Goal: Task Accomplishment & Management: Manage account settings

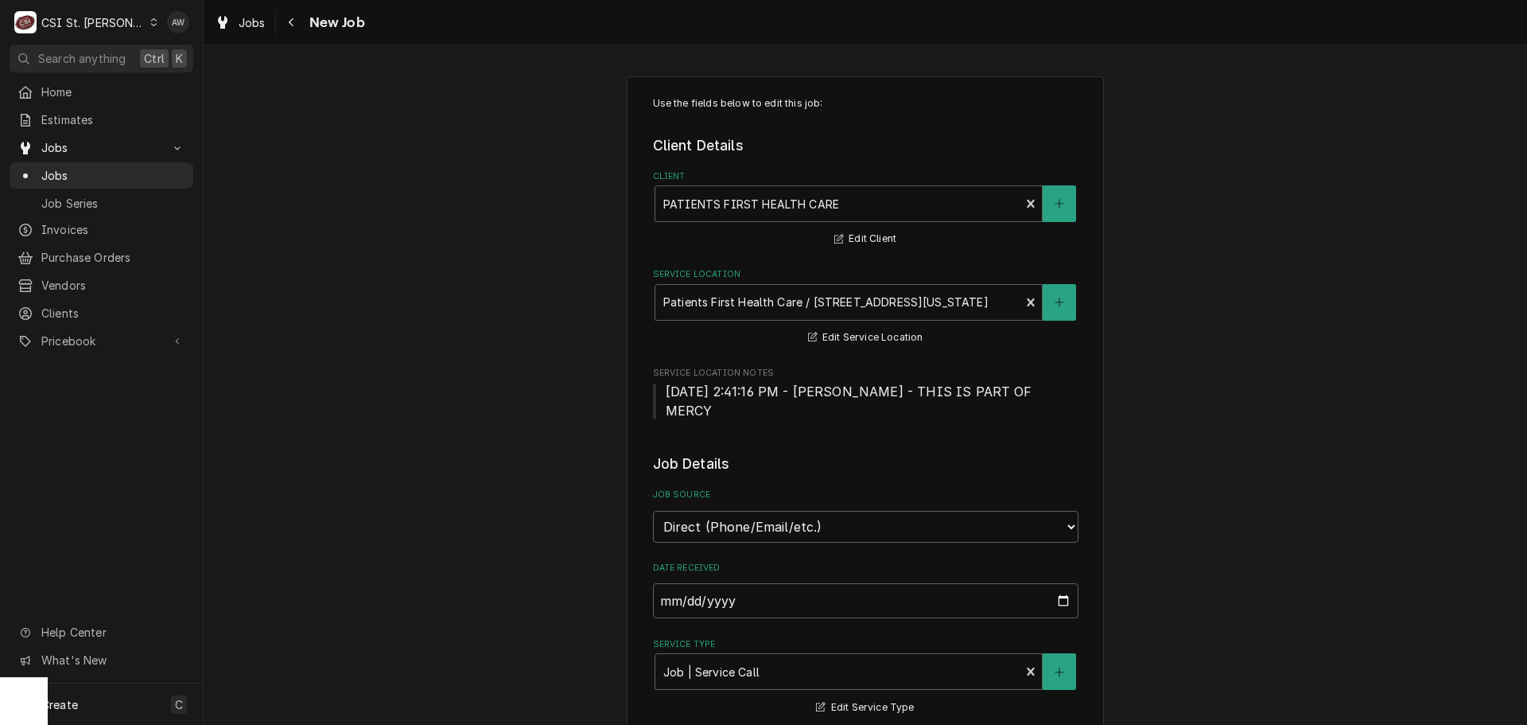
click at [243, 40] on div "Jobs New Job" at bounding box center [866, 22] width 1324 height 45
click at [234, 28] on div "Jobs" at bounding box center [240, 23] width 57 height 20
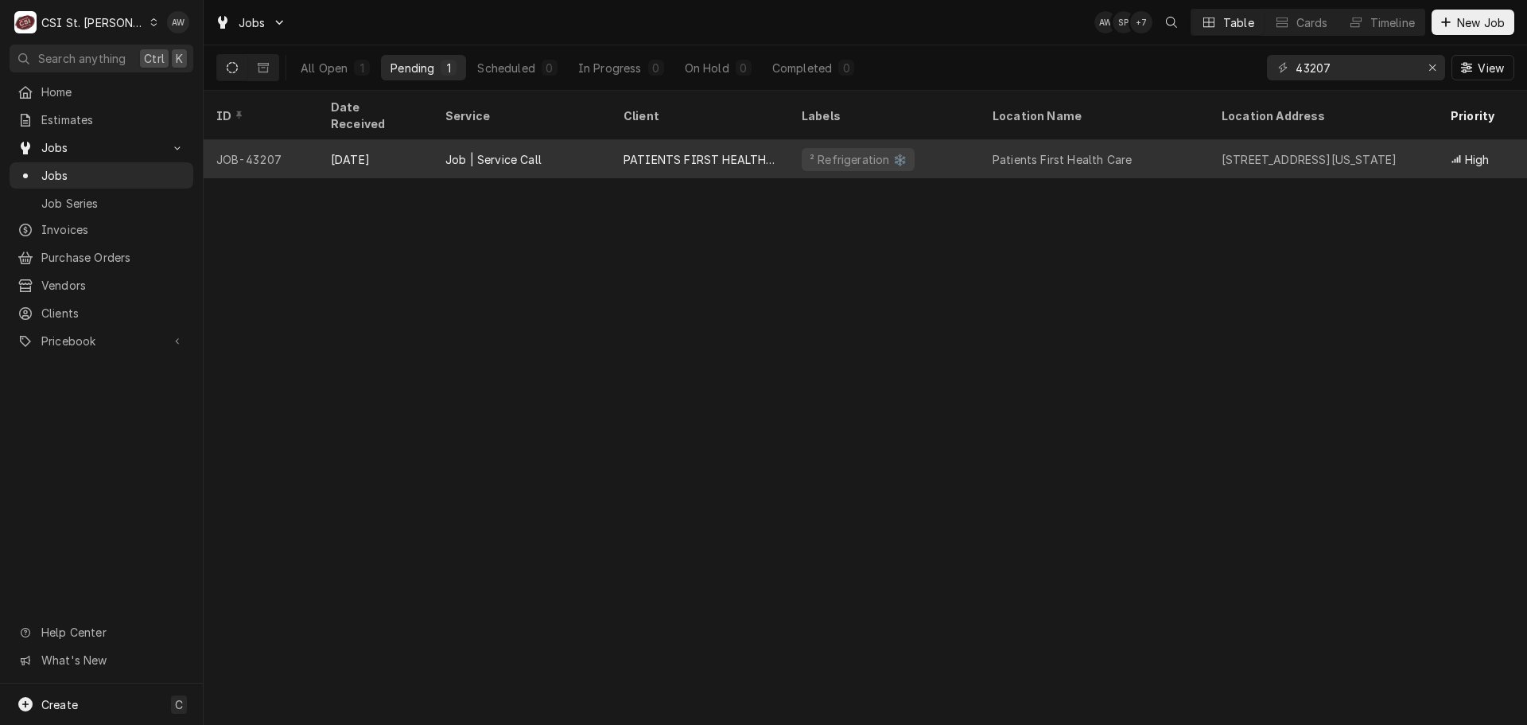
click at [970, 147] on div "² Refrigeration ❄️" at bounding box center [884, 159] width 191 height 38
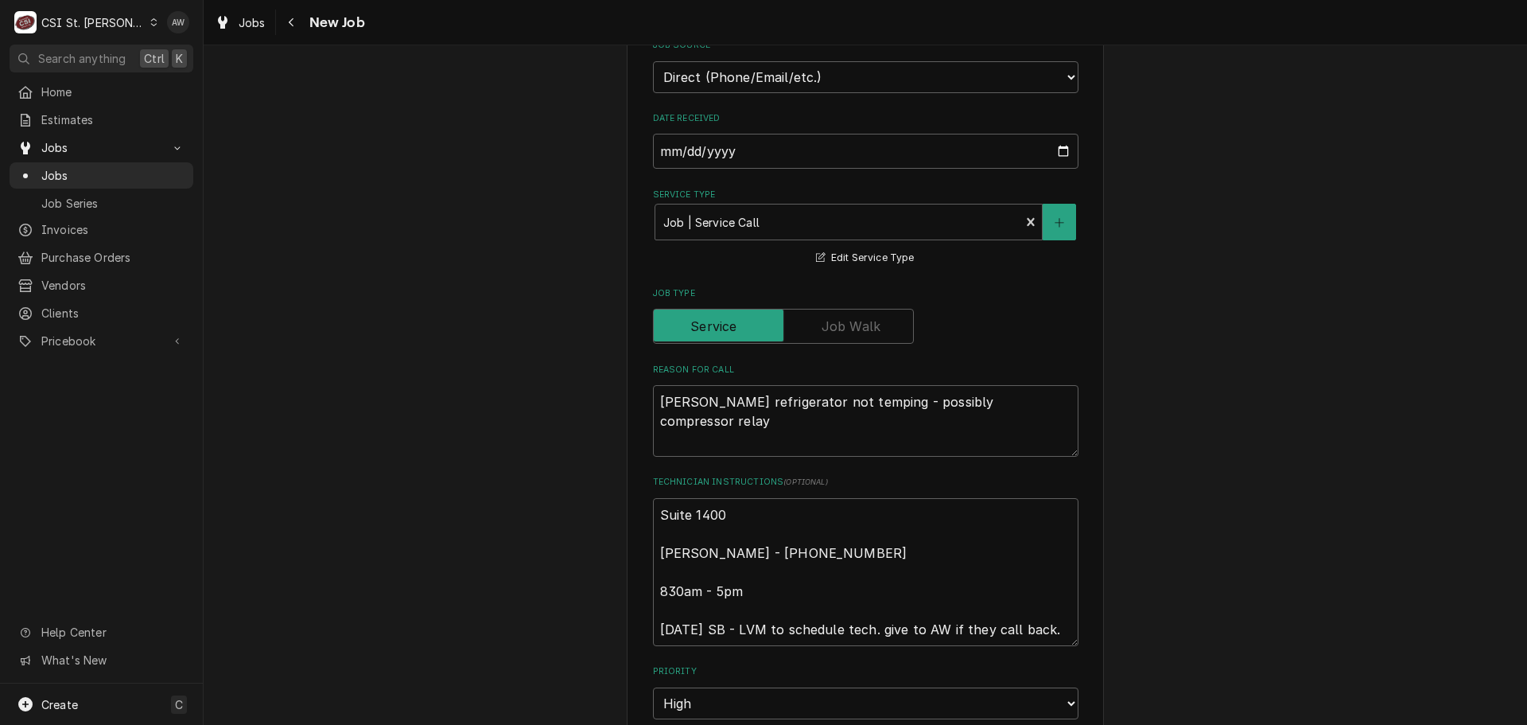
scroll to position [477, 0]
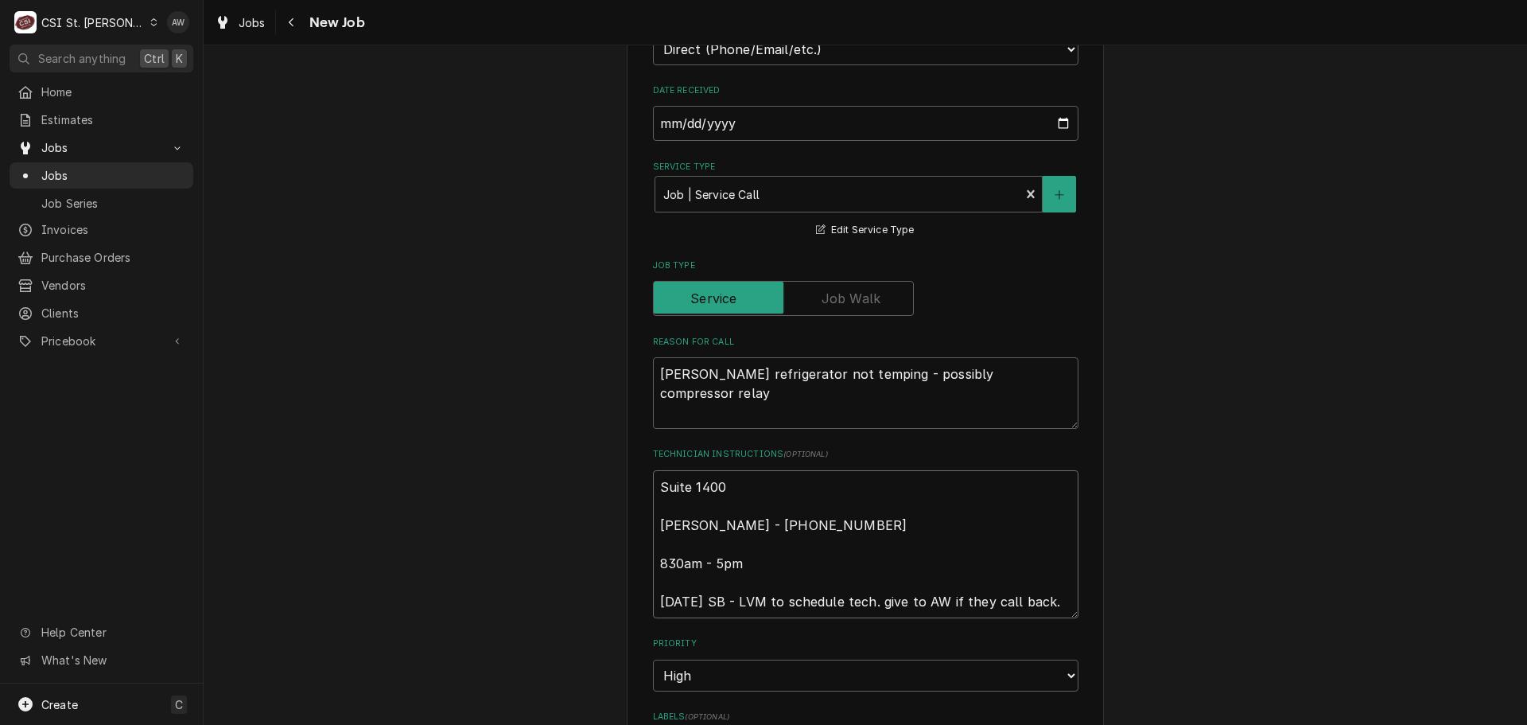
drag, startPoint x: 1003, startPoint y: 576, endPoint x: 654, endPoint y: 579, distance: 349.2
click at [654, 579] on textarea "Suite 1400 [PERSON_NAME] - [PHONE_NUMBER] 830am - 5pm [DATE] SB - LVM to schedu…" at bounding box center [866, 544] width 426 height 148
type textarea "x"
type textarea "Suite 1400 Mel - 636 266-7090 830am - 5pm"
click at [653, 472] on textarea "Suite 1400 Mel - 636 266-7090 830am - 5pm" at bounding box center [866, 544] width 426 height 148
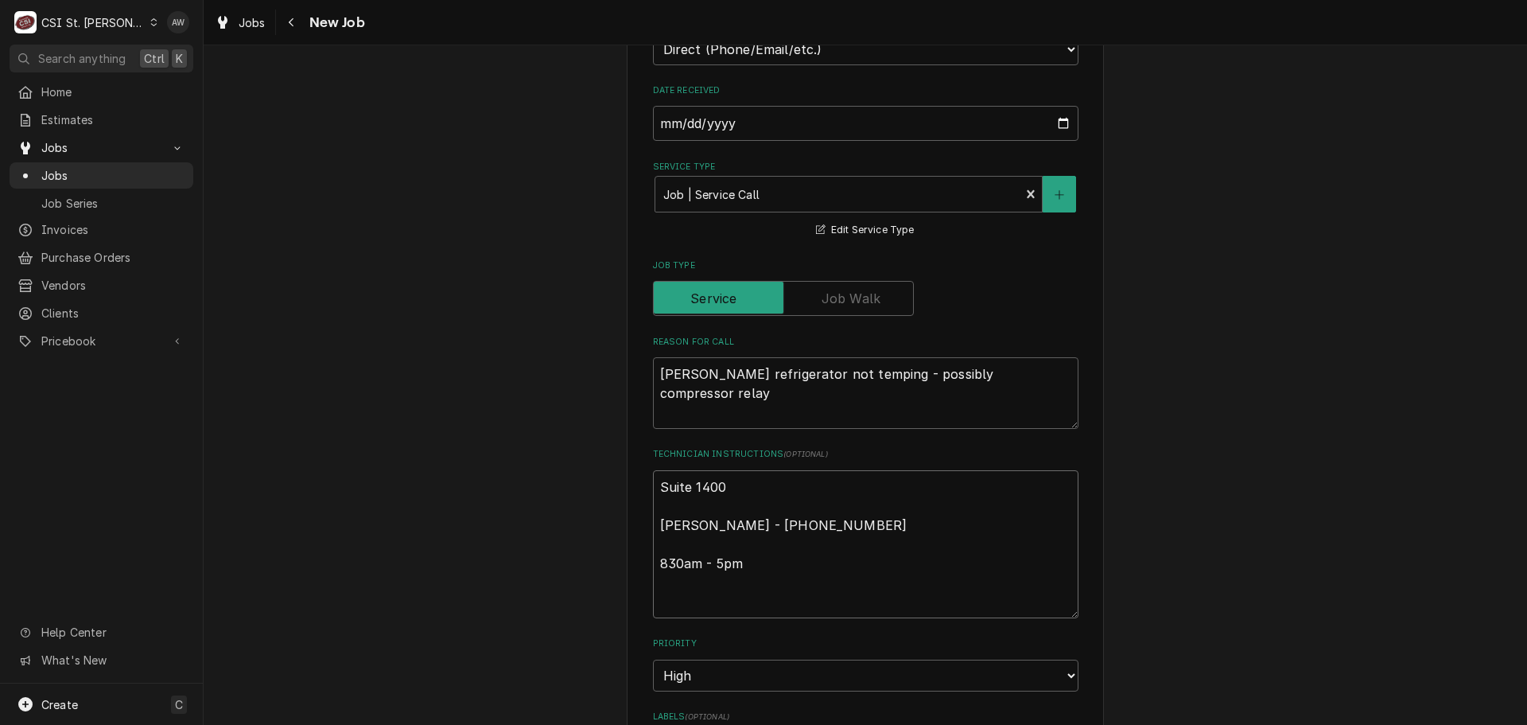
click at [674, 589] on textarea "Suite 1400 Mel - 636 266-7090 830am - 5pm" at bounding box center [866, 544] width 426 height 148
type textarea "x"
type textarea "Suite 1400 Mel - 636 266-7090 830am - 5pm"
type textarea "x"
type textarea "Suite 1400 Mel - 636 266-7090 830am - 5pm"
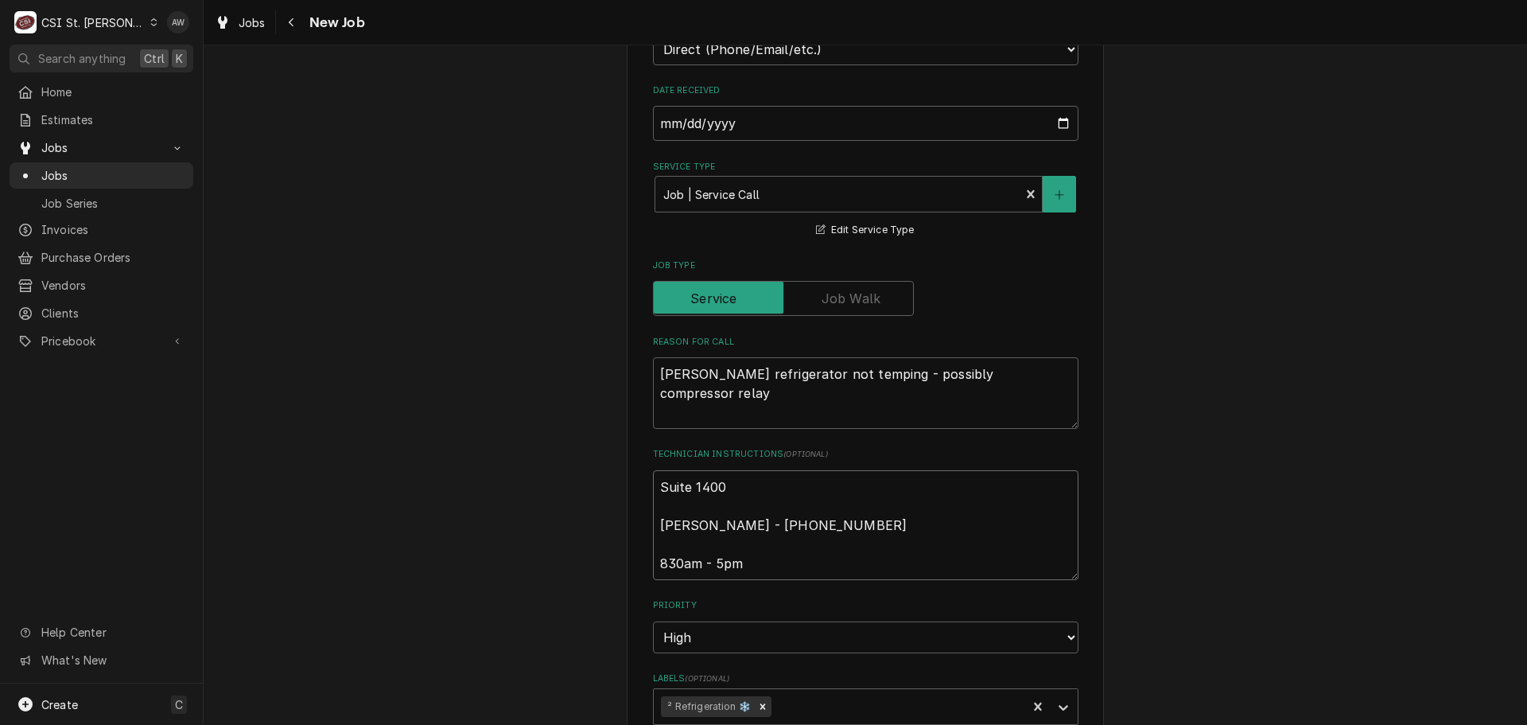
click at [653, 470] on textarea "Suite 1400 Mel - 636 266-7090 830am - 5pm" at bounding box center [866, 525] width 426 height 110
type textarea "x"
type textarea "Suite 1400 Mel - 636 266-7090 830am - 5pm"
click at [658, 470] on textarea "Suite 1400 Mel - 636 266-7090 830am - 5pm" at bounding box center [866, 534] width 426 height 129
type textarea "x"
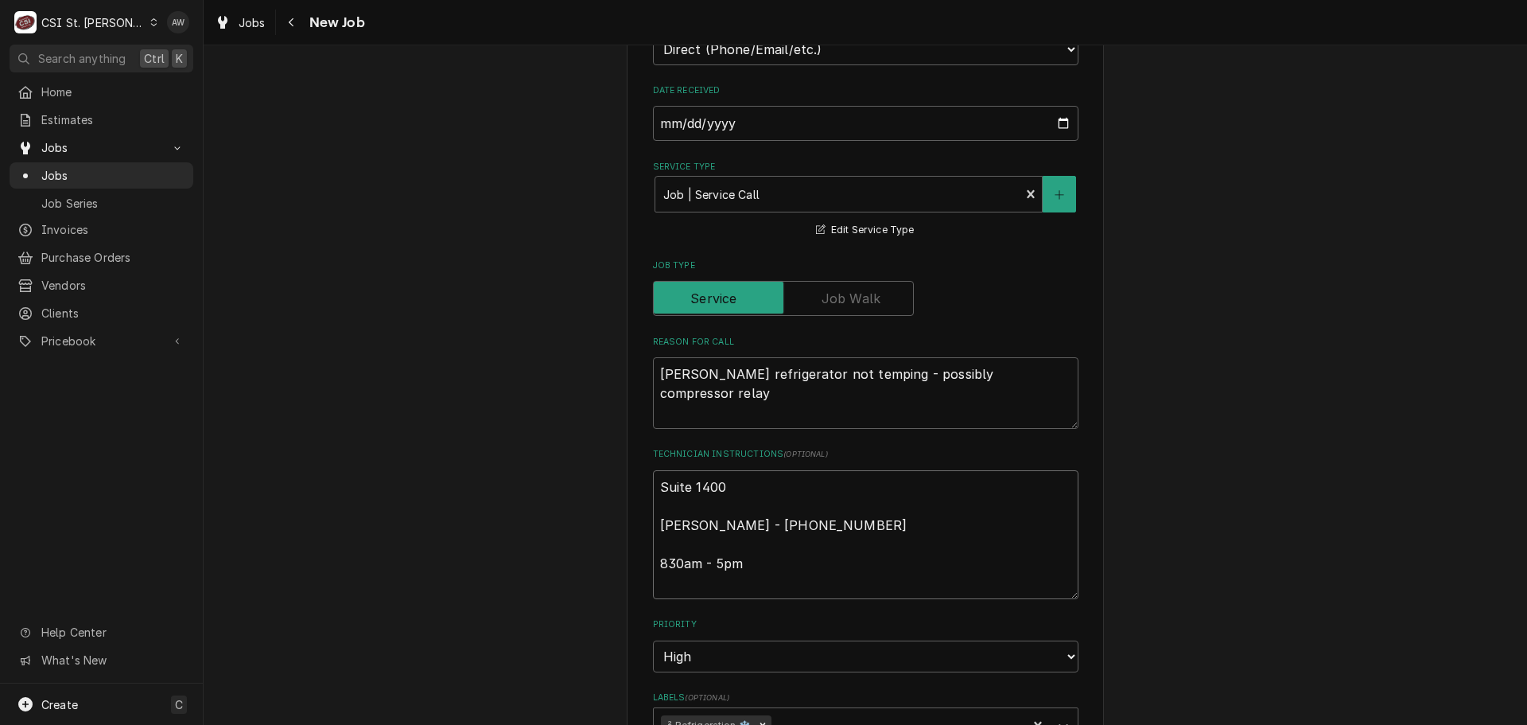
type textarea "Suite 1400 Mel - 636 266-7090 830am - 5pm"
click at [716, 475] on textarea "Suite 1400 Mel - 636 266-7090 830am - 5pm" at bounding box center [866, 534] width 426 height 129
type textarea "x"
type textarea "s Suite 1400 Mel - 636 266-7090 830am - 5pm"
type textarea "x"
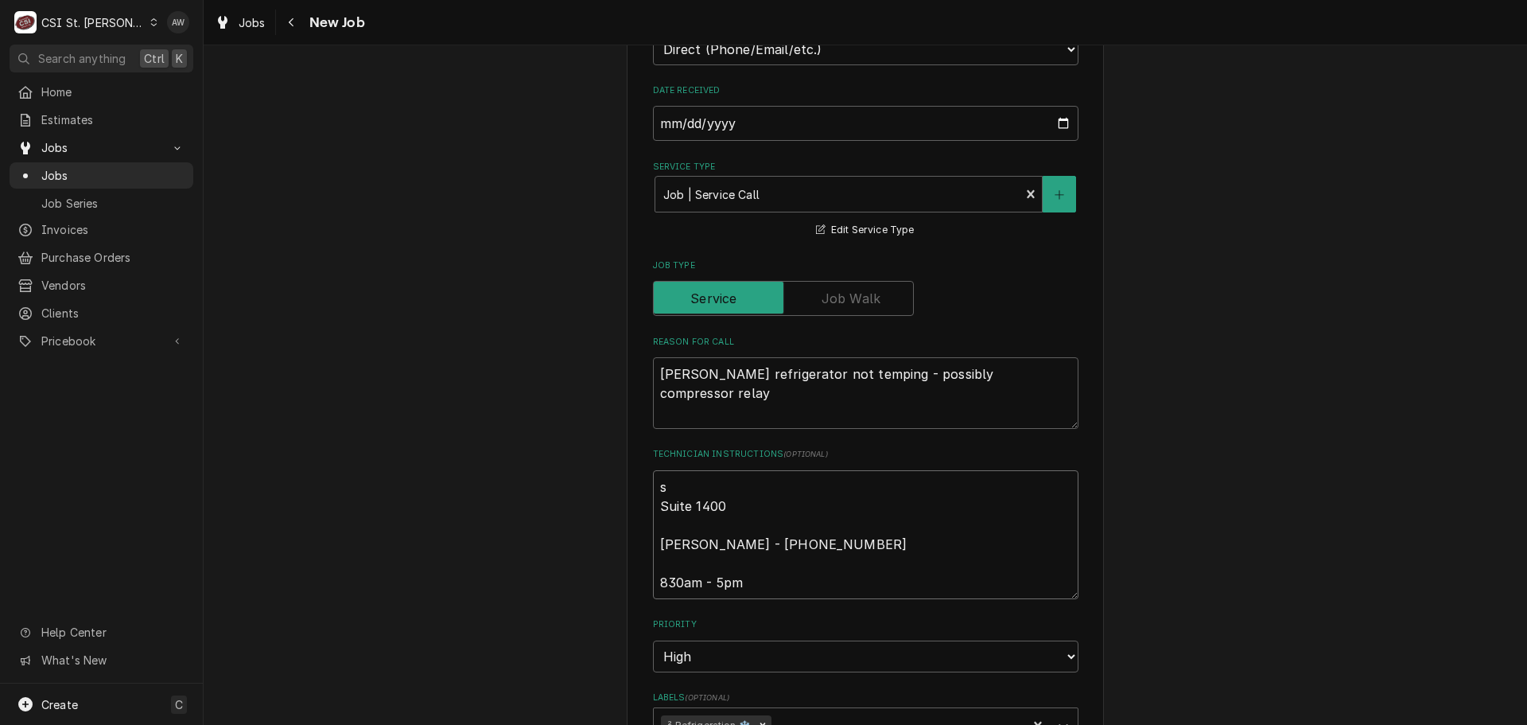
type textarea "sc Suite 1400 Mel - 636 266-7090 830am - 5pm"
type textarea "x"
type textarea "sch Suite 1400 Mel - 636 266-7090 830am - 5pm"
type textarea "x"
type textarea "schs Suite 1400 Mel - 636 266-7090 830am - 5pm"
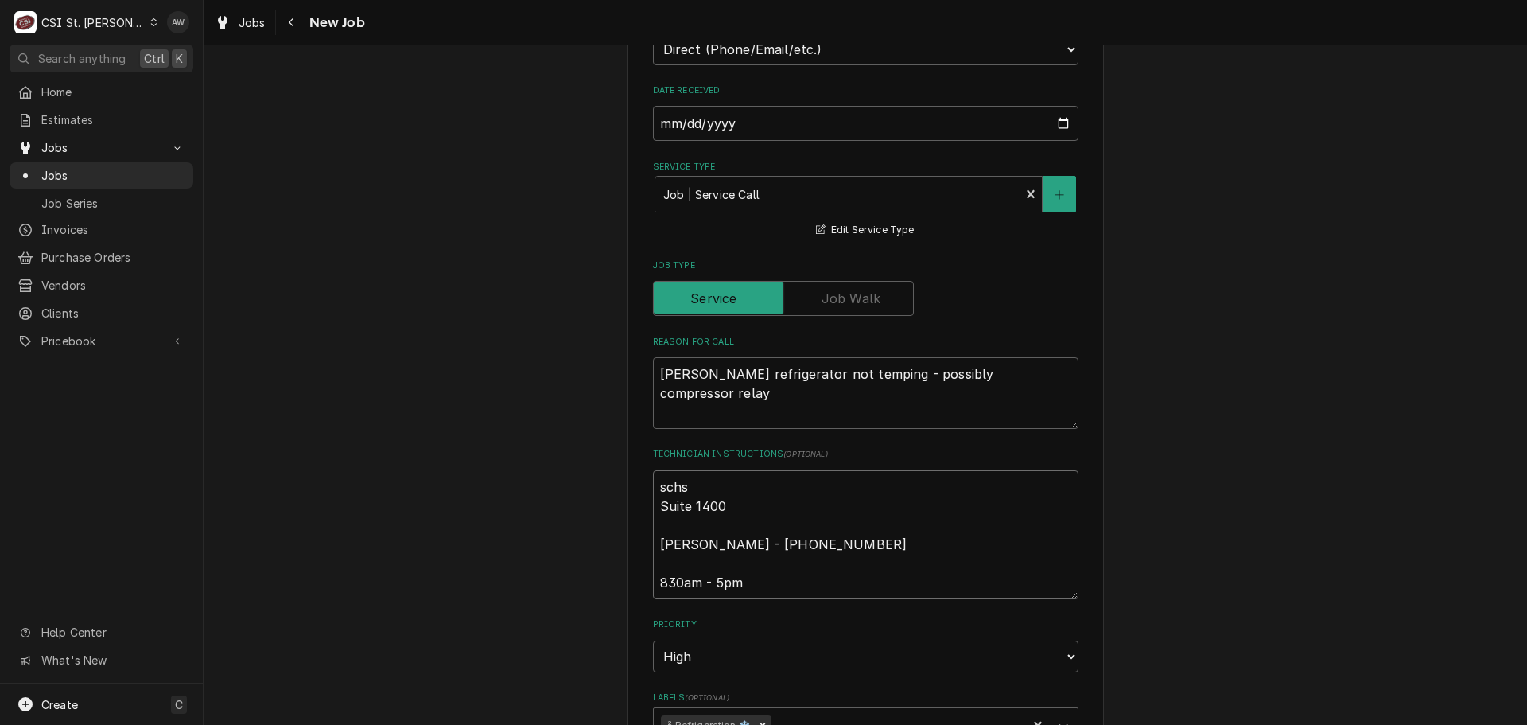
type textarea "x"
type textarea "schse Suite 1400 Mel - 636 266-7090 830am - 5pm"
type textarea "x"
type textarea "schseu Suite 1400 Mel - 636 266-7090 830am - 5pm"
type textarea "x"
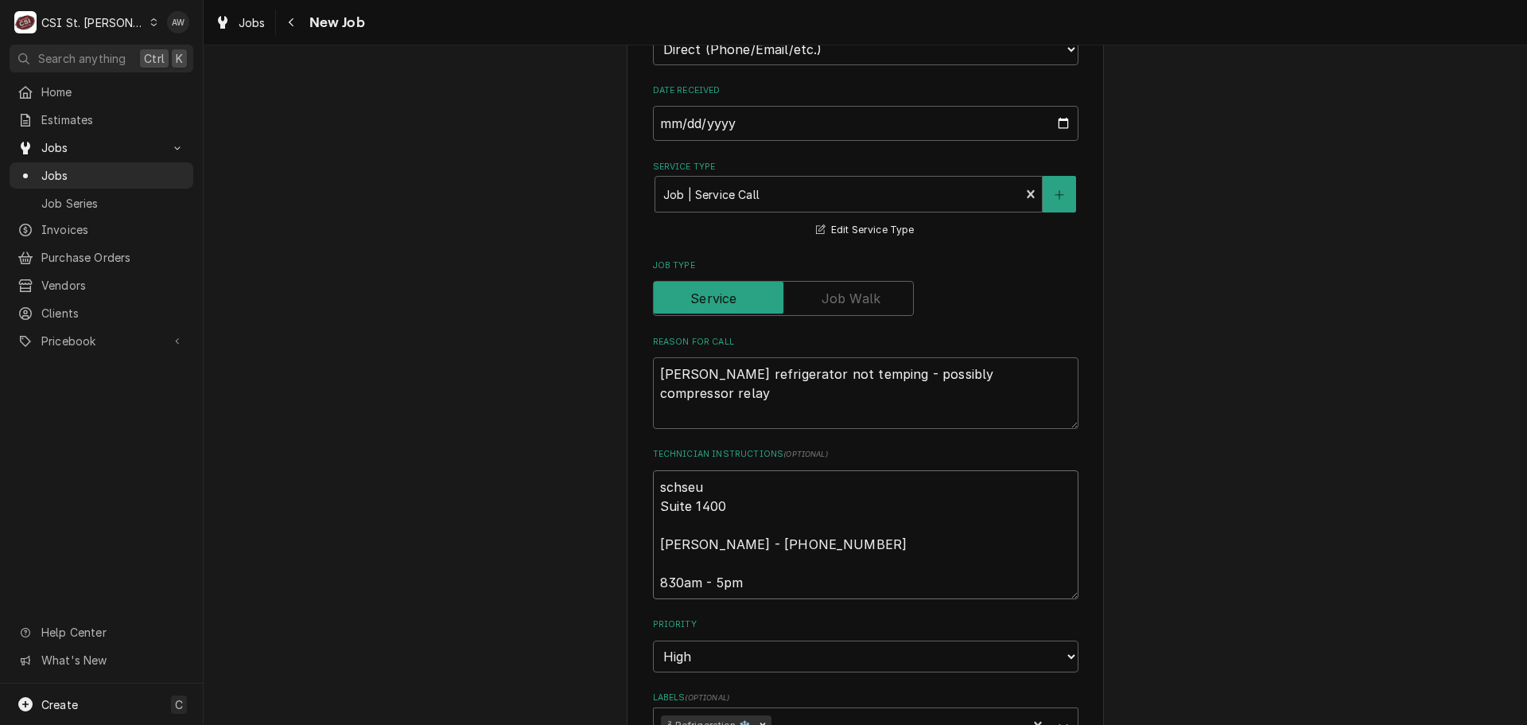
type textarea "schseud Suite 1400 Mel - 636 266-7090 830am - 5pm"
type textarea "x"
type textarea "schseudl Suite 1400 Mel - 636 266-7090 830am - 5pm"
type textarea "x"
type textarea "schseudl Suite 1400 Mel - 636 266-7090 830am - 5pm"
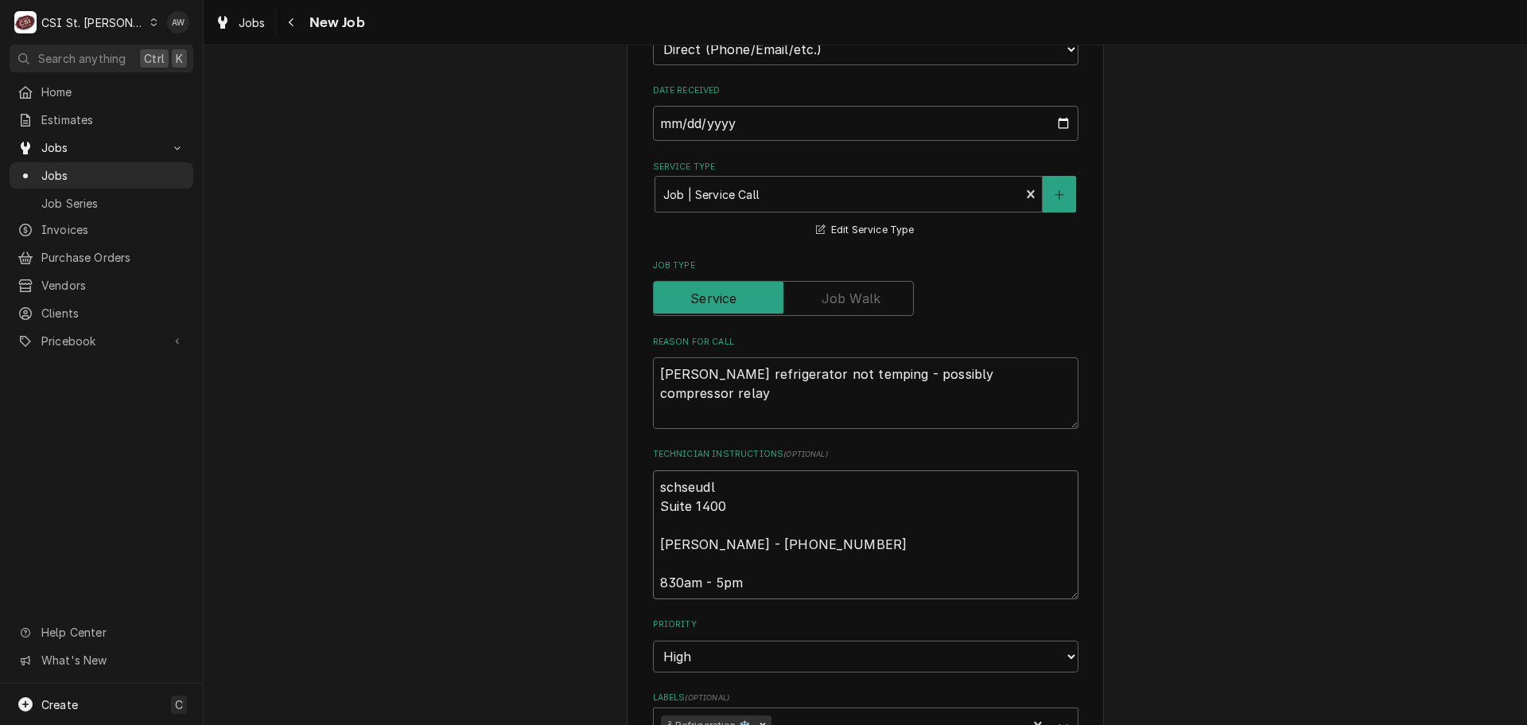
type textarea "x"
type textarea "schseudl Suite 1400 Mel - 636 266-7090 830am - 5pm"
type textarea "x"
type textarea "schseud Suite 1400 Mel - 636 266-7090 830am - 5pm"
type textarea "x"
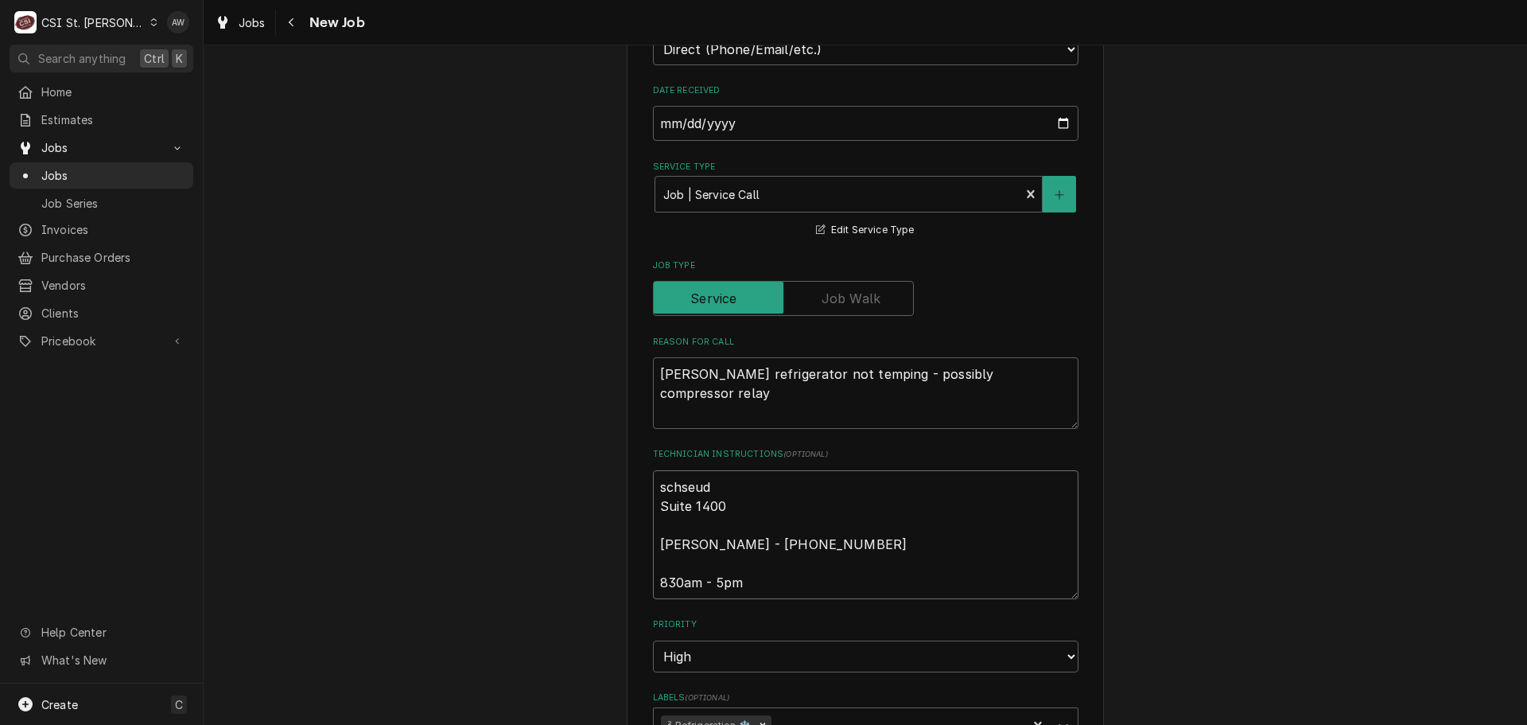
type textarea "schseu Suite 1400 Mel - 636 266-7090 830am - 5pm"
type textarea "x"
type textarea "schse Suite 1400 Mel - 636 266-7090 830am - 5pm"
type textarea "x"
type textarea "schs Suite 1400 Mel - 636 266-7090 830am - 5pm"
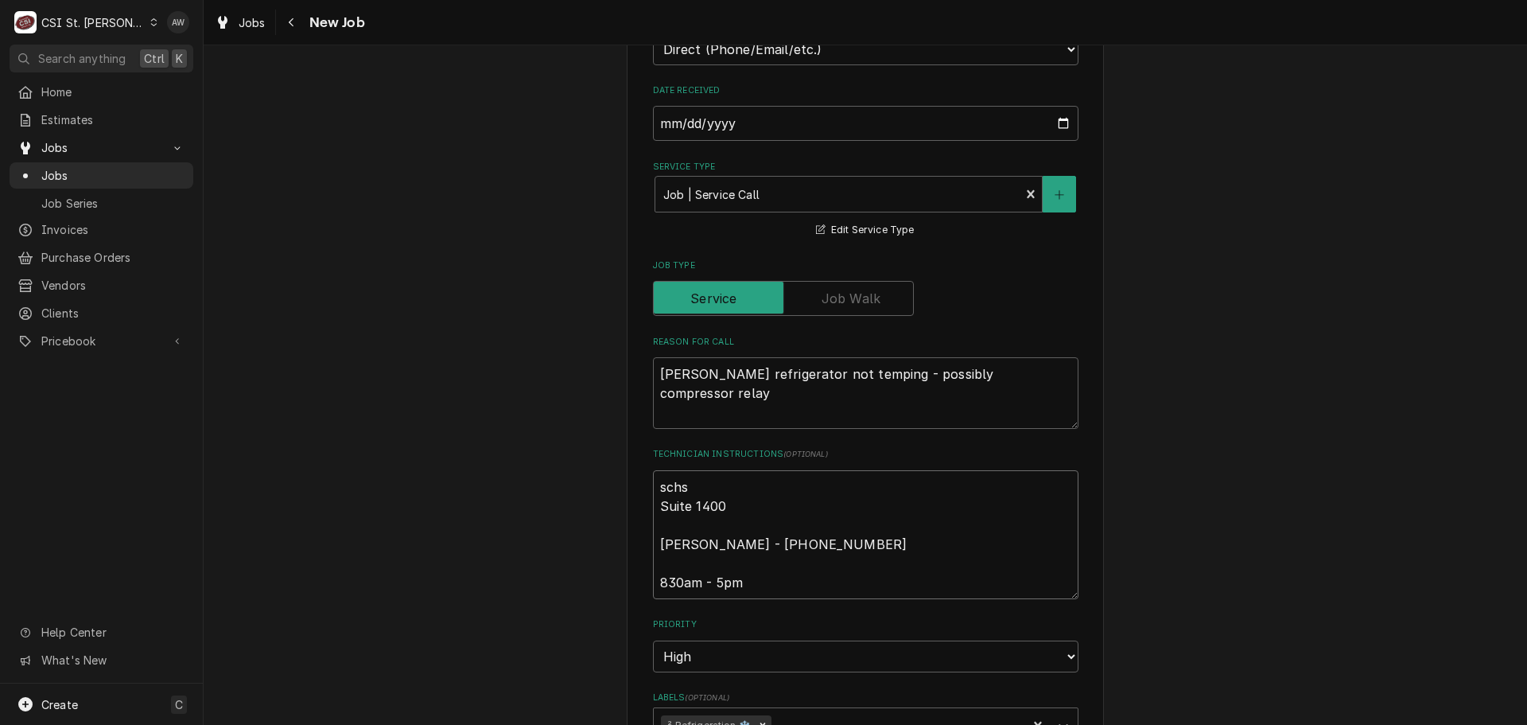
type textarea "x"
type textarea "sch Suite 1400 Mel - 636 266-7090 830am - 5pm"
type textarea "x"
type textarea "sc Suite 1400 Mel - 636 266-7090 830am - 5pm"
type textarea "x"
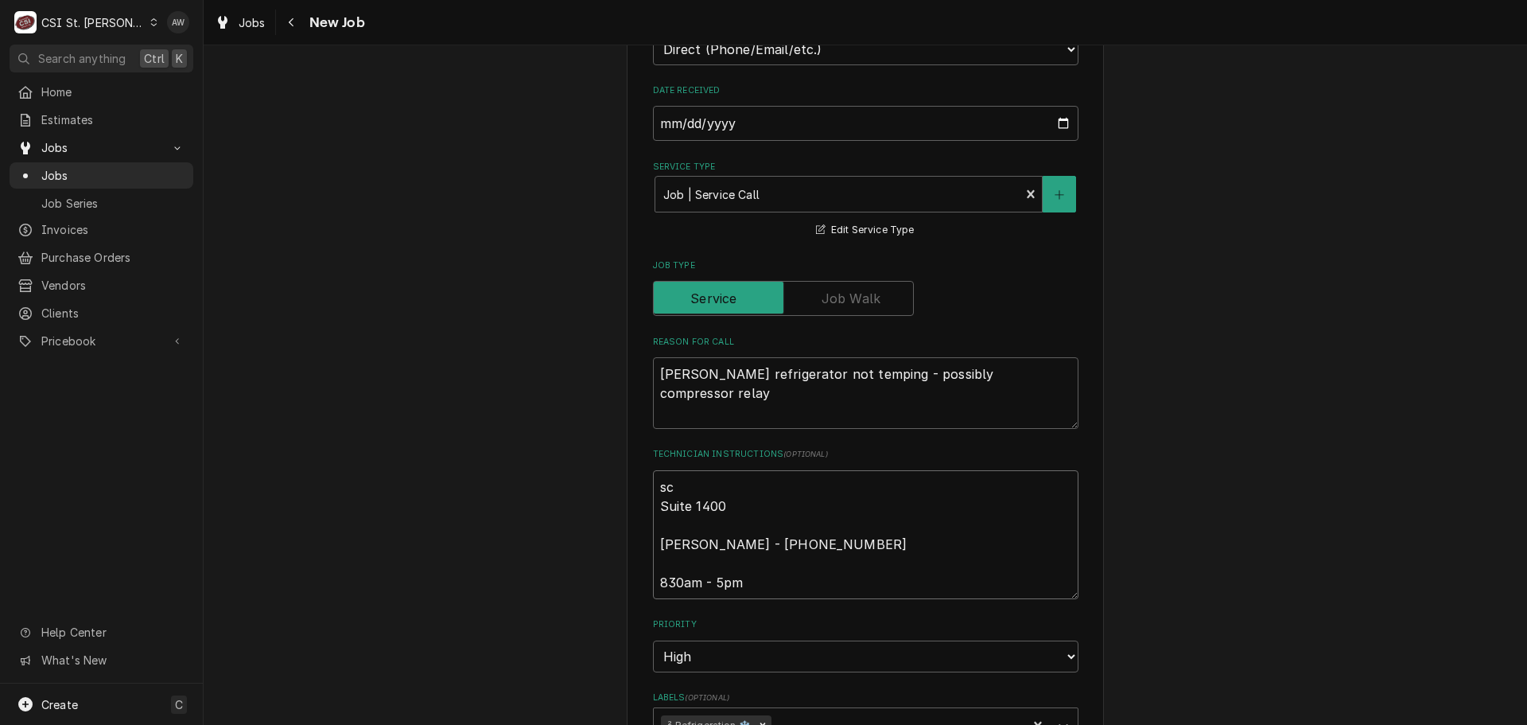
type textarea "s Suite 1400 Mel - 636 266-7090 830am - 5pm"
type textarea "x"
type textarea "Suite 1400 Mel - 636 266-7090 830am - 5pm"
type textarea "x"
type textarea "s Suite 1400 Mel - 636 266-7090 830am - 5pm"
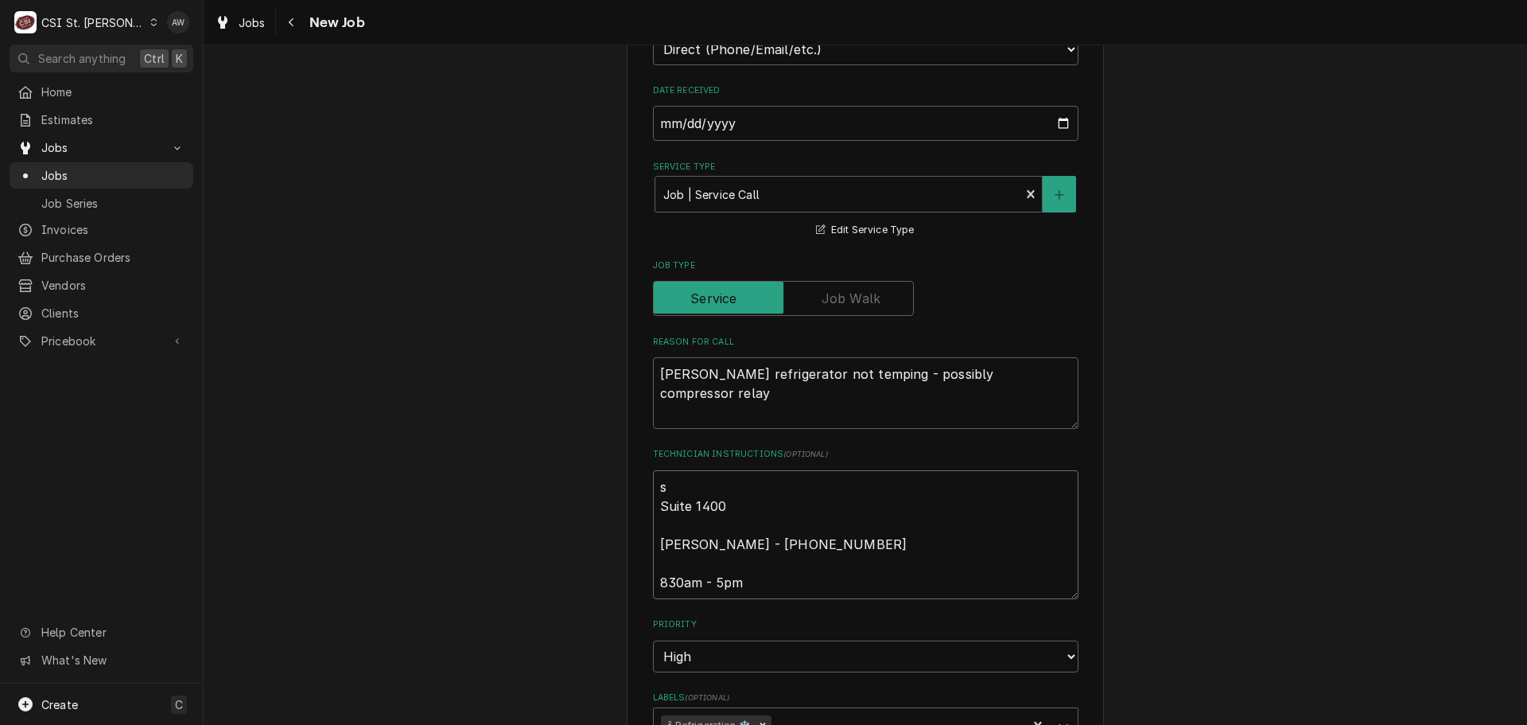
type textarea "x"
type textarea "sc Suite 1400 Mel - 636 266-7090 830am - 5pm"
type textarea "x"
type textarea "sch Suite 1400 Mel - 636 266-7090 830am - 5pm"
type textarea "x"
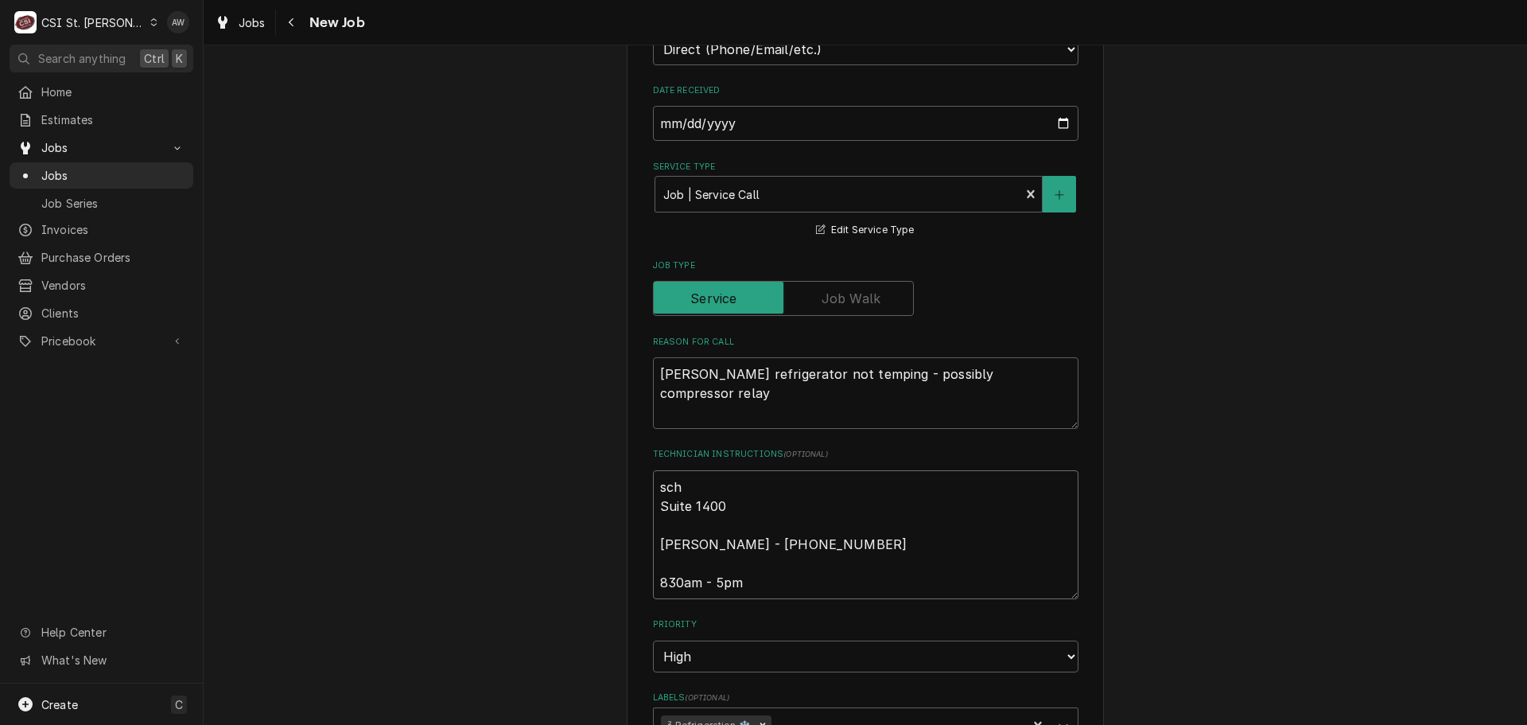
type textarea "sche Suite 1400 Mel - 636 266-7090 830am - 5pm"
type textarea "x"
type textarea "sched Suite 1400 Mel - 636 266-7090 830am - 5pm"
type textarea "x"
type textarea "schedue Suite 1400 Mel - 636 266-7090 830am - 5pm"
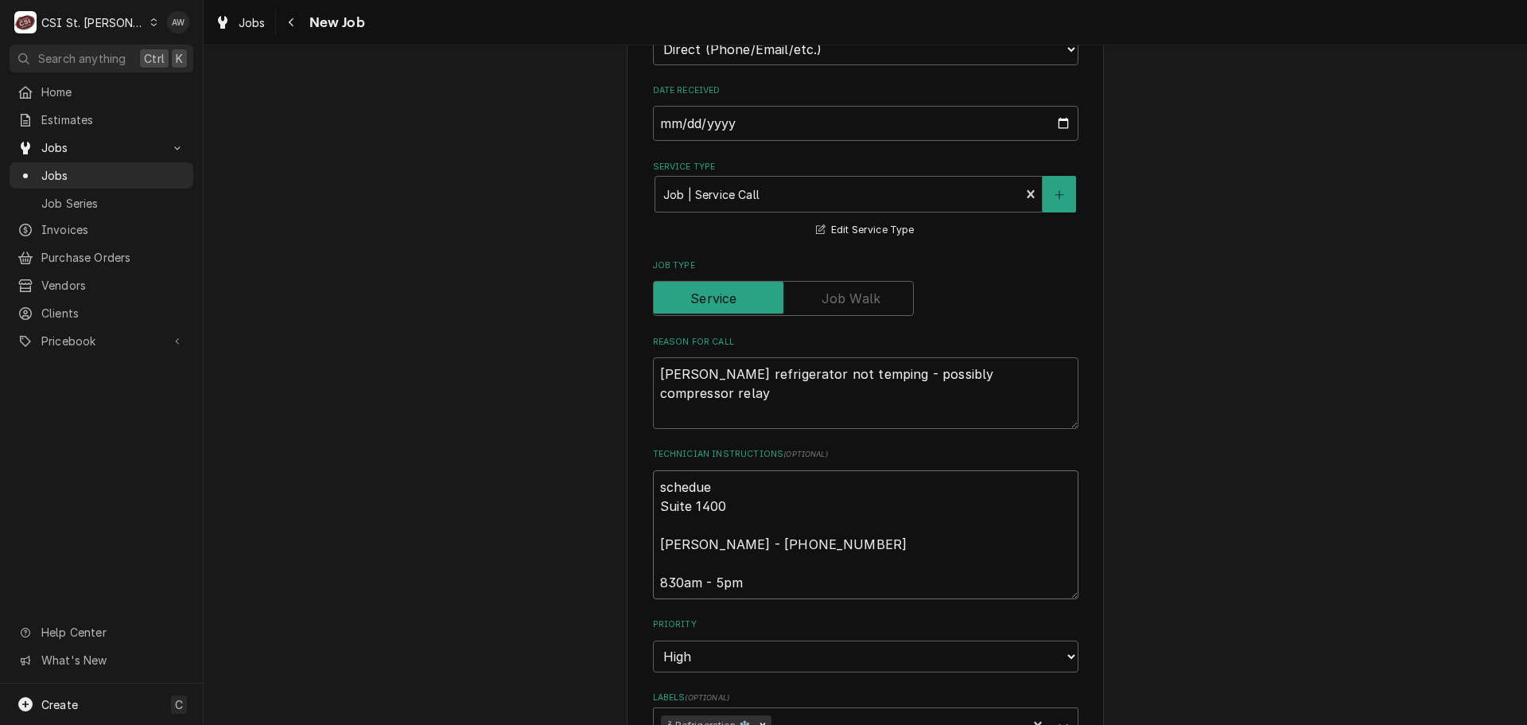
type textarea "x"
type textarea "scheduel Suite 1400 Mel - 636 266-7090 830am - 5pm"
type textarea "x"
type textarea "schedueld Suite 1400 Mel - 636 266-7090 830am - 5pm"
type textarea "x"
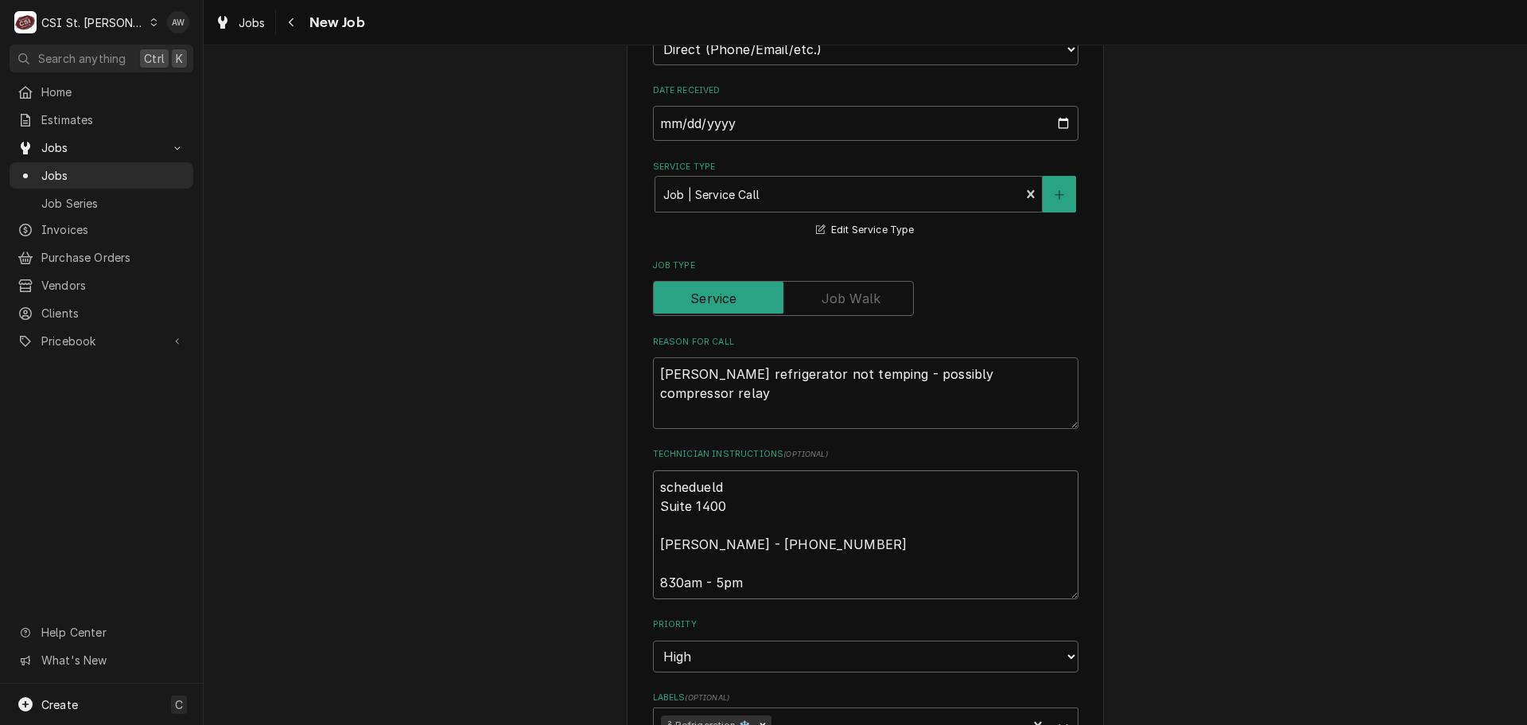
type textarea "schedueld Suite 1400 Mel - 636 266-7090 830am - 5pm"
type textarea "x"
type textarea "schedueld i Suite 1400 Mel - 636 266-7090 830am - 5pm"
type textarea "x"
type textarea "schedueld iw Suite 1400 Mel - 636 266-7090 830am - 5pm"
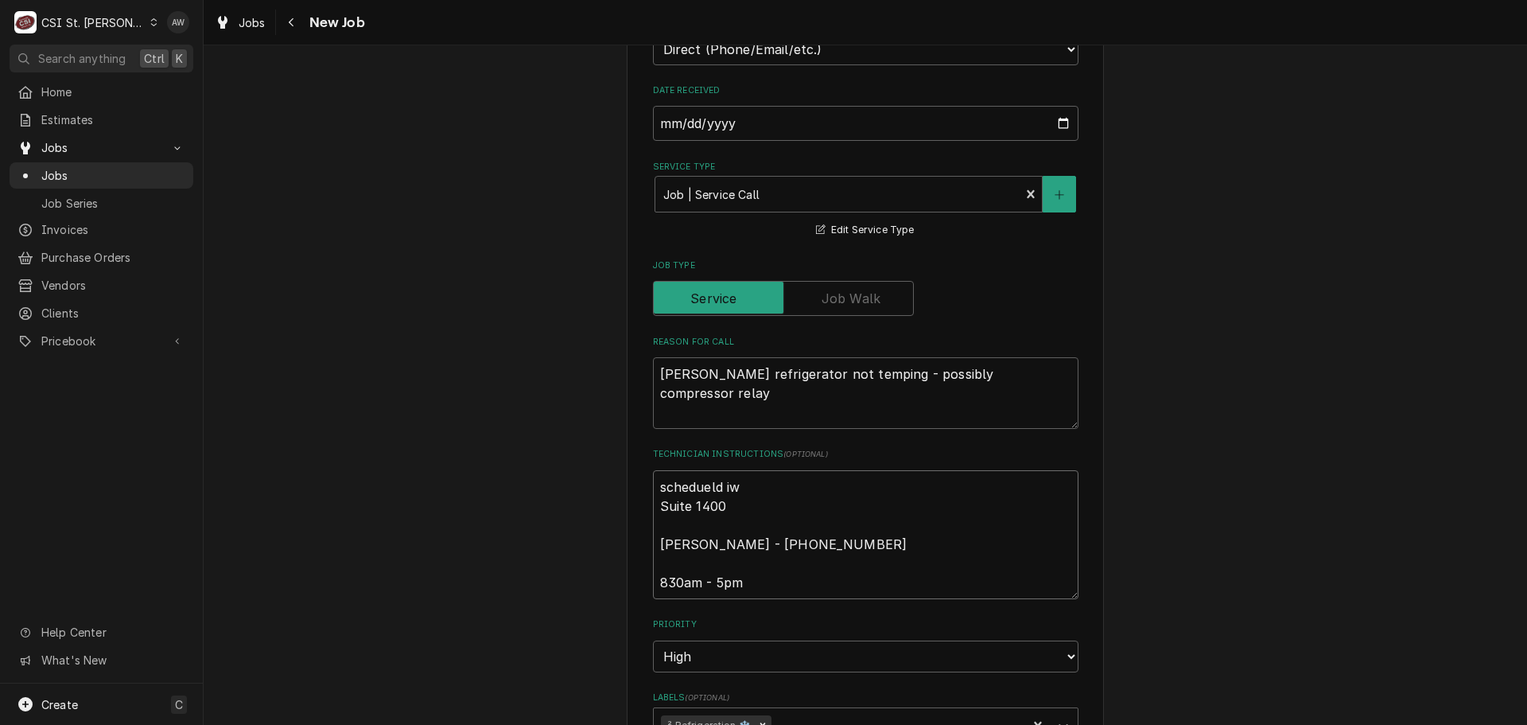
type textarea "x"
type textarea "schedueld iwt Suite 1400 Mel - 636 266-7090 830am - 5pm"
type textarea "x"
type textarea "schedueld iwth Suite 1400 Mel - 636 266-7090 830am - 5pm"
type textarea "x"
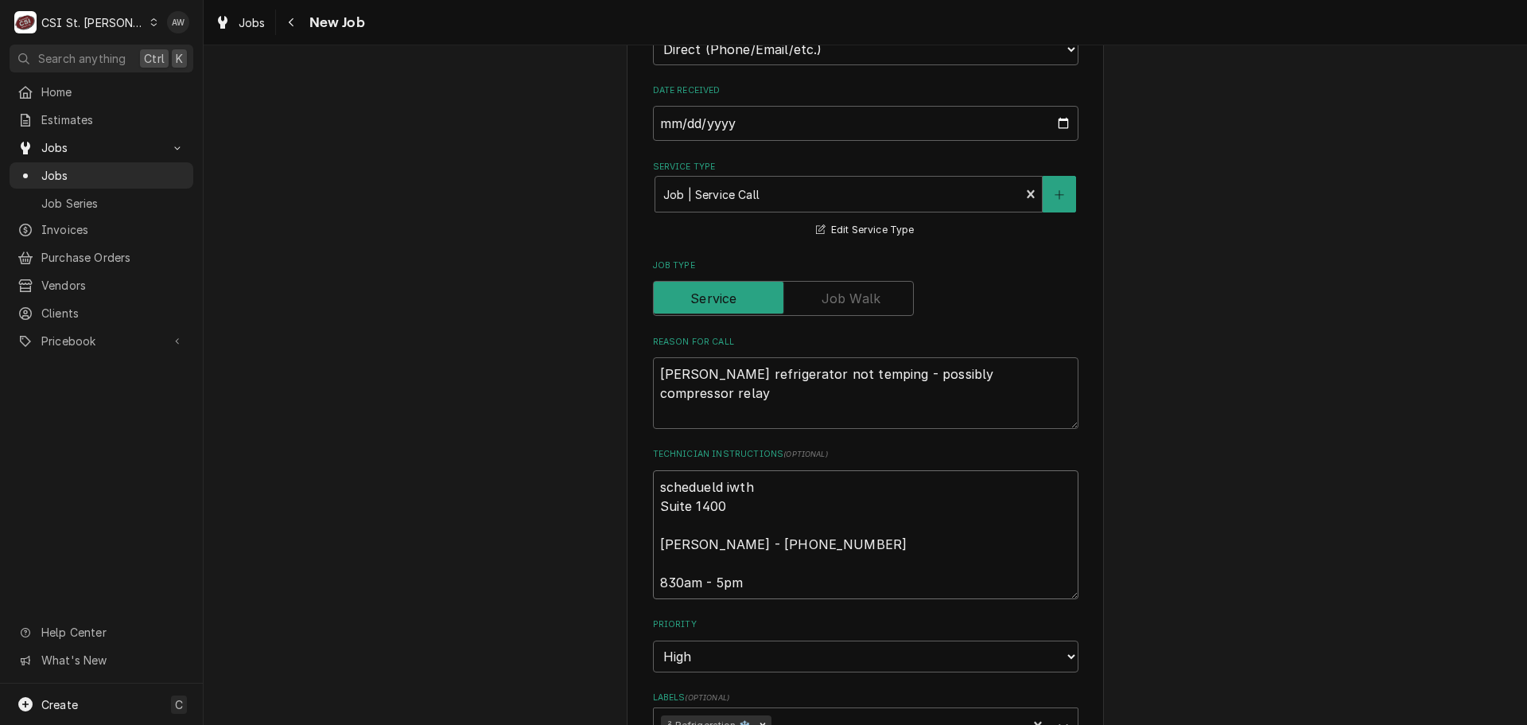
type textarea "schedueld iwth Suite 1400 Mel - 636 266-7090 830am - 5pm"
type textarea "x"
type textarea "schedueld iwth M Suite 1400 Mel - 636 266-7090 830am - 5pm"
type textarea "x"
type textarea "schedueld iwth Me Suite 1400 Mel - 636 266-7090 830am - 5pm"
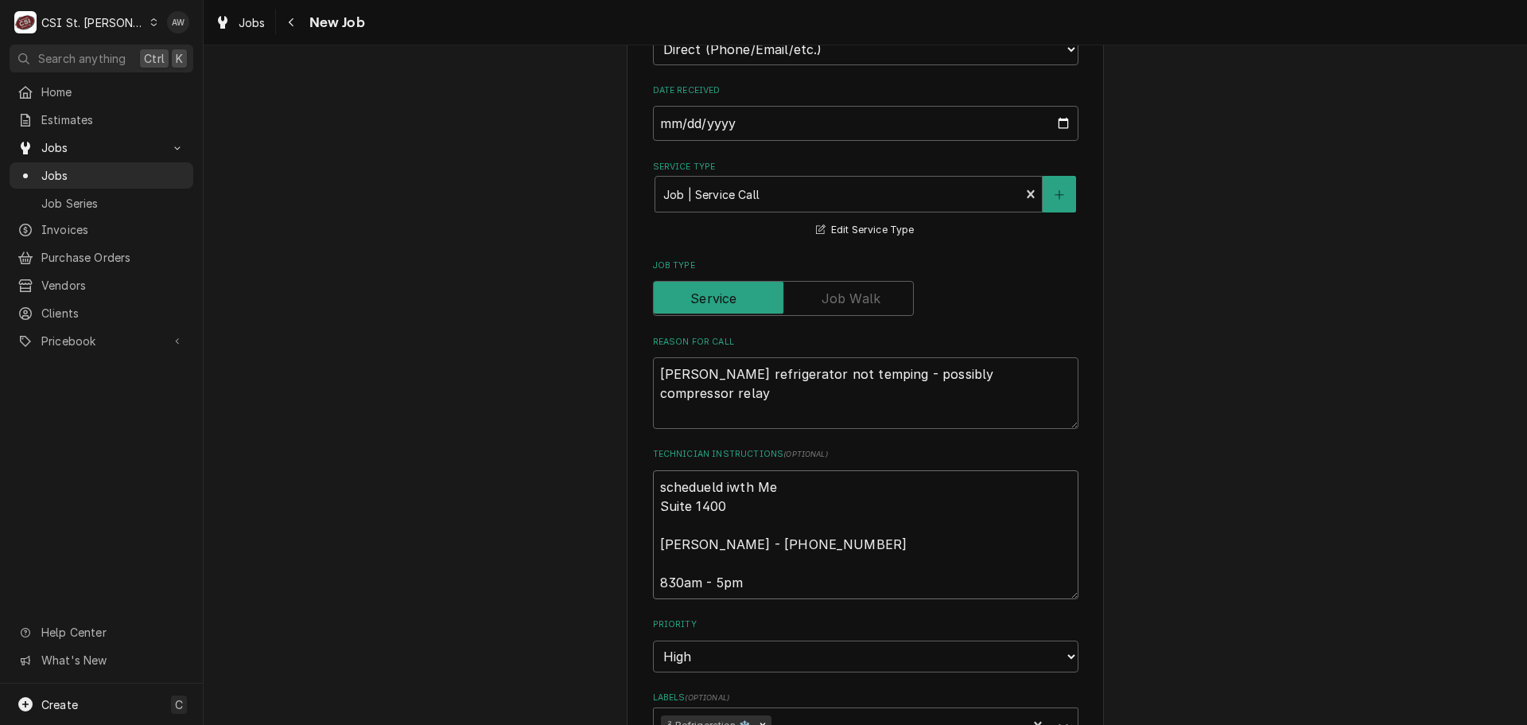
type textarea "x"
type textarea "schedueld iwth Mel Suite 1400 Mel - 636 266-7090 830am - 5pm"
type textarea "x"
type textarea "schedueld iwth Mel Suite 1400 Mel - 636 266-7090 830am - 5pm"
type textarea "x"
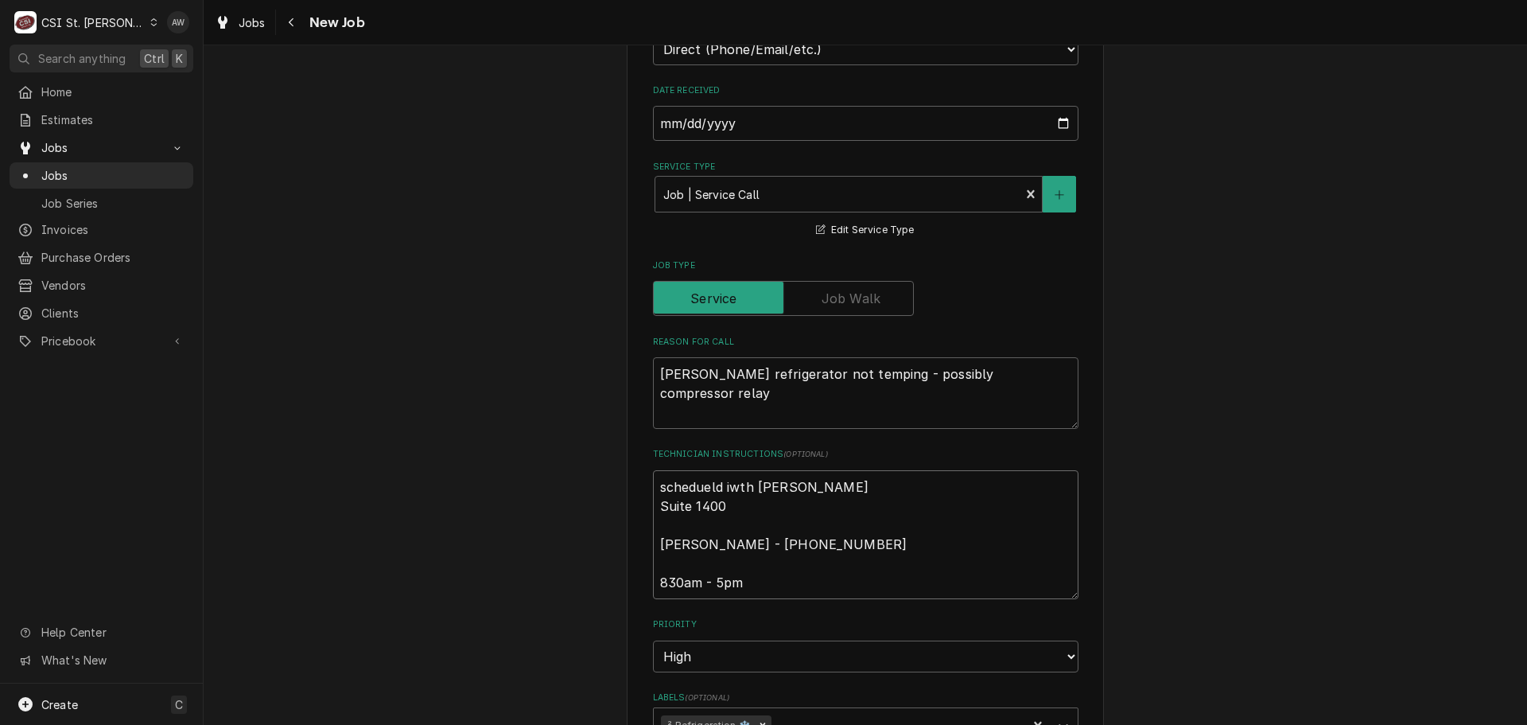
type textarea "schedueld iwth Mel f Suite 1400 Mel - 636 266-7090 830am - 5pm"
type textarea "x"
type textarea "schedueld iwth Mel fo Suite 1400 Mel - 636 266-7090 830am - 5pm"
type textarea "x"
type textarea "schedueld iwth Mel for Suite 1400 Mel - 636 266-7090 830am - 5pm"
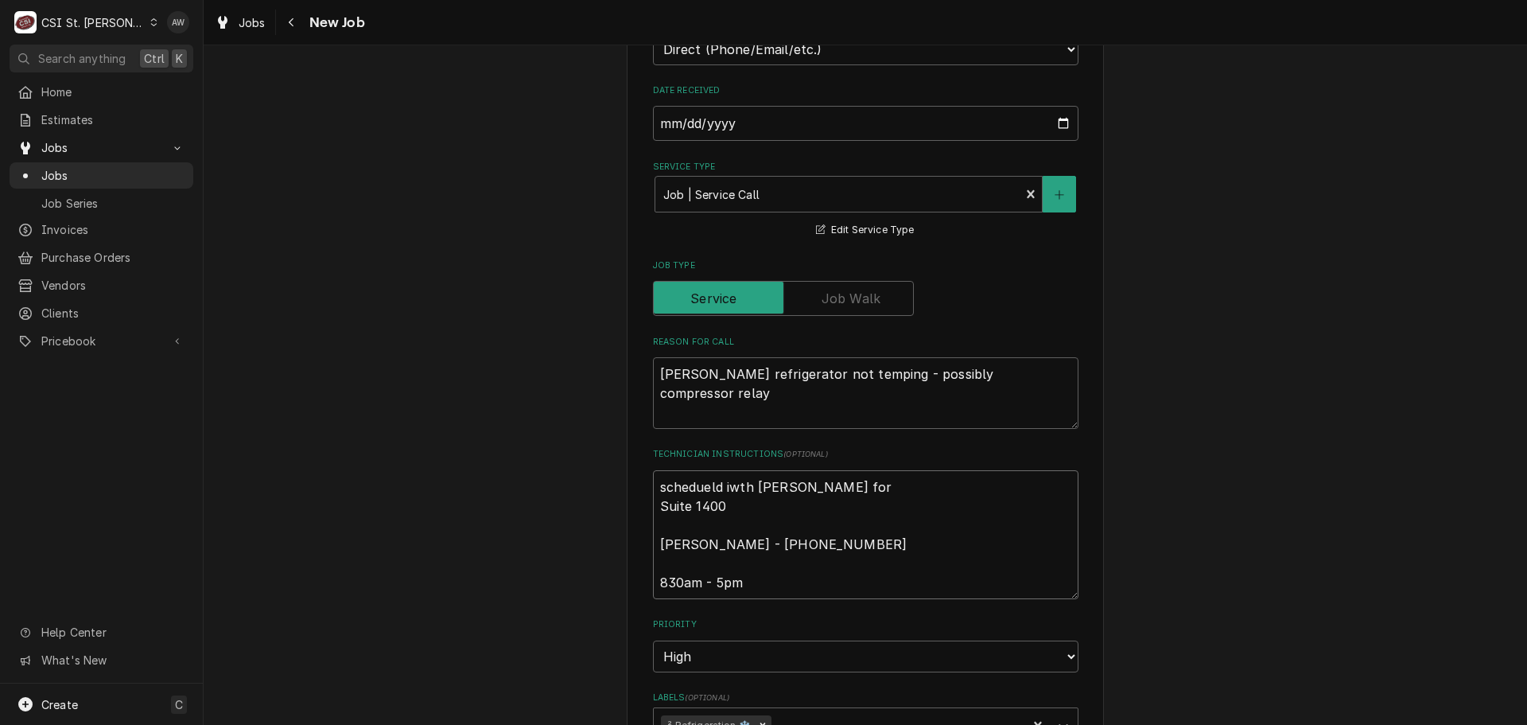
type textarea "x"
type textarea "schedueld iwth Mel for Suite 1400 Mel - 636 266-7090 830am - 5pm"
type textarea "x"
type textarea "schedueld iwth Mel for 8 Suite 1400 Mel - 636 266-7090 830am - 5pm"
type textarea "x"
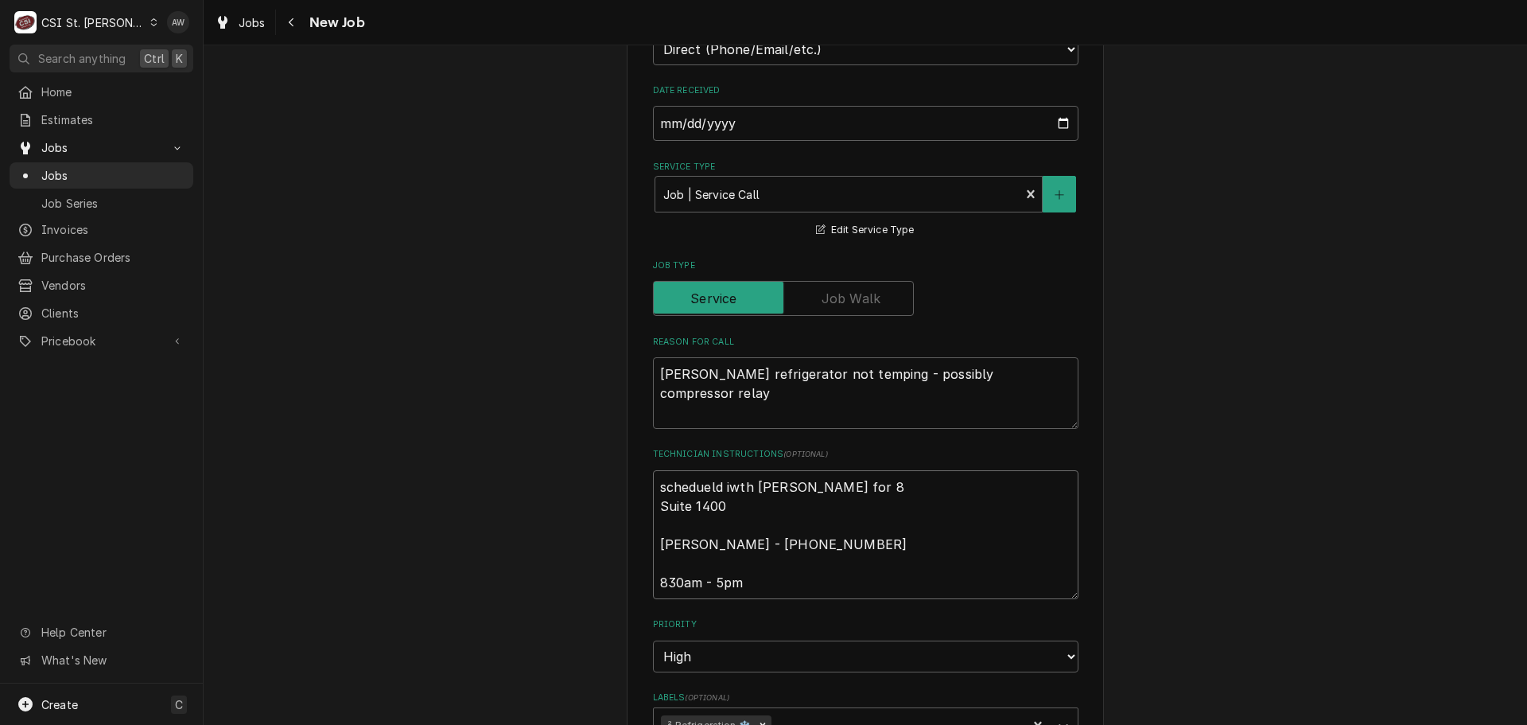
type textarea "schedueld iwth Mel for 8 Suite 1400 Mel - 636 266-7090 830am - 5pm"
type textarea "x"
type textarea "schedueld iwth Mel for 8 a Suite 1400 Mel - 636 266-7090 830am - 5pm"
type textarea "x"
type textarea "schedueld iwth Mel for 8 am Suite 1400 Mel - 636 266-7090 830am - 5pm"
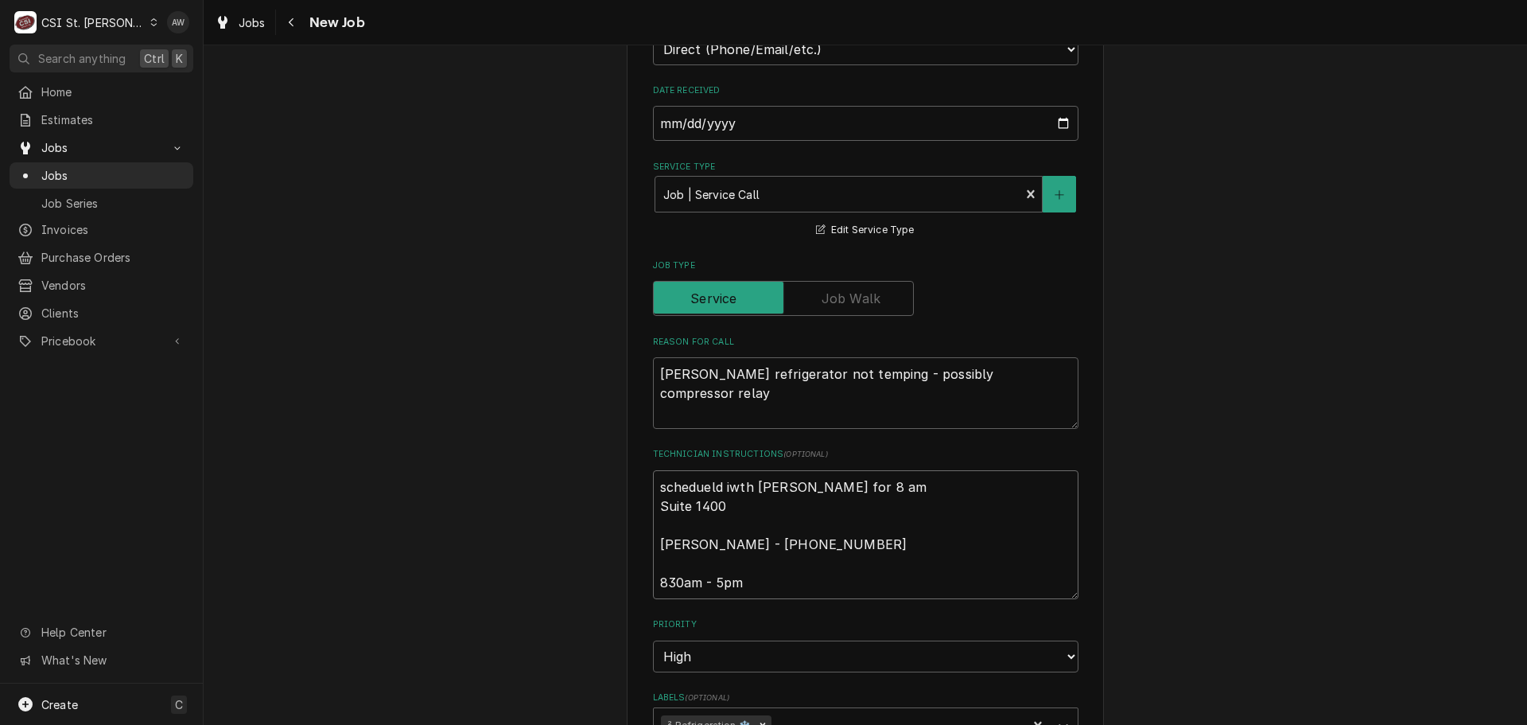
type textarea "x"
type textarea "schedueld iwth Mel for 8 am Suite 1400 Mel - 636 266-7090 830am - 5pm"
type textarea "x"
type textarea "schedueld iwth Mel for 8 am t Suite 1400 Mel - 636 266-7090 830am - 5pm"
type textarea "x"
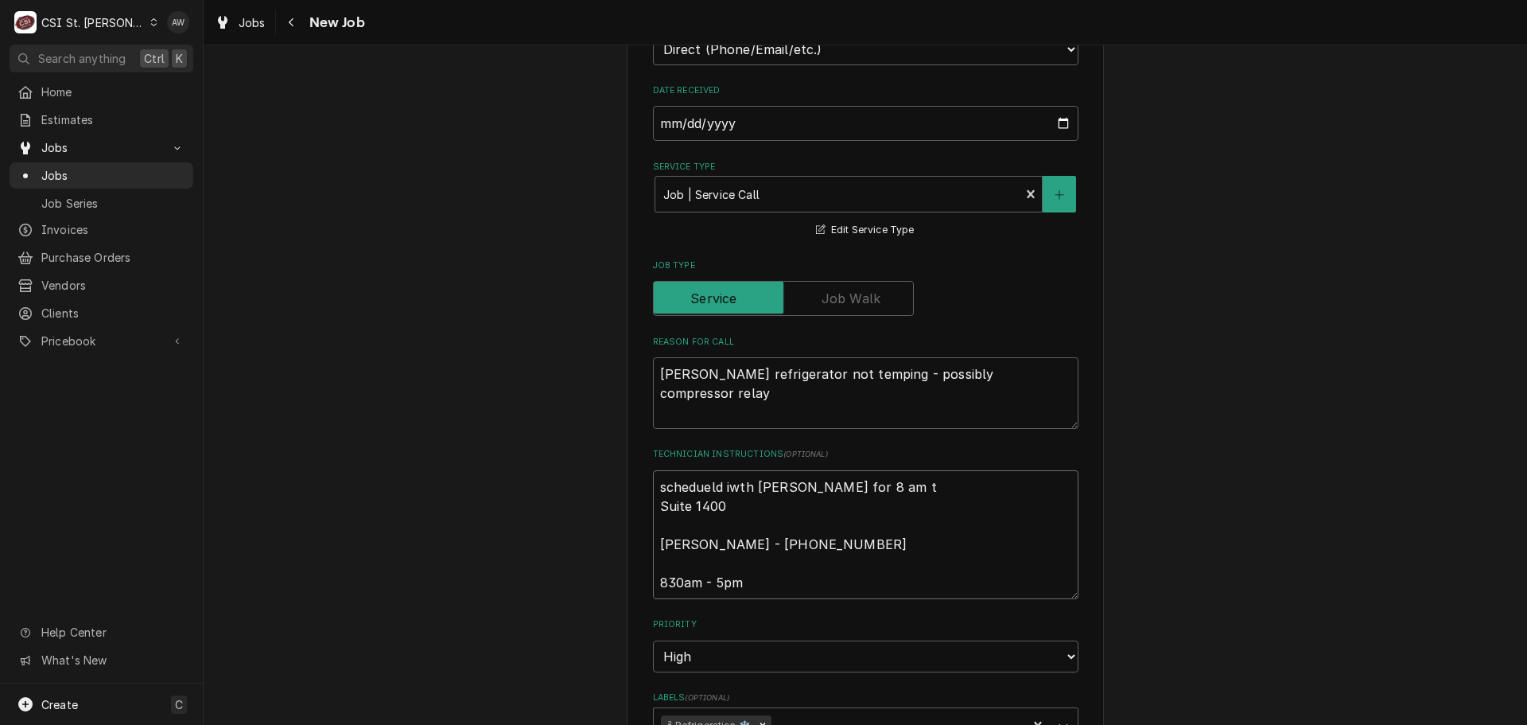
type textarea "schedueld iwth Mel for 8 am tu Suite 1400 Mel - 636 266-7090 830am - 5pm"
type textarea "x"
type textarea "schedueld iwth Mel for 8 am tue Suite 1400 Mel - 636 266-7090 830am - 5pm"
type textarea "x"
type textarea "schedueld iwth Mel for 8 am tues Suite 1400 Mel - 636 266-7090 830am - 5pm"
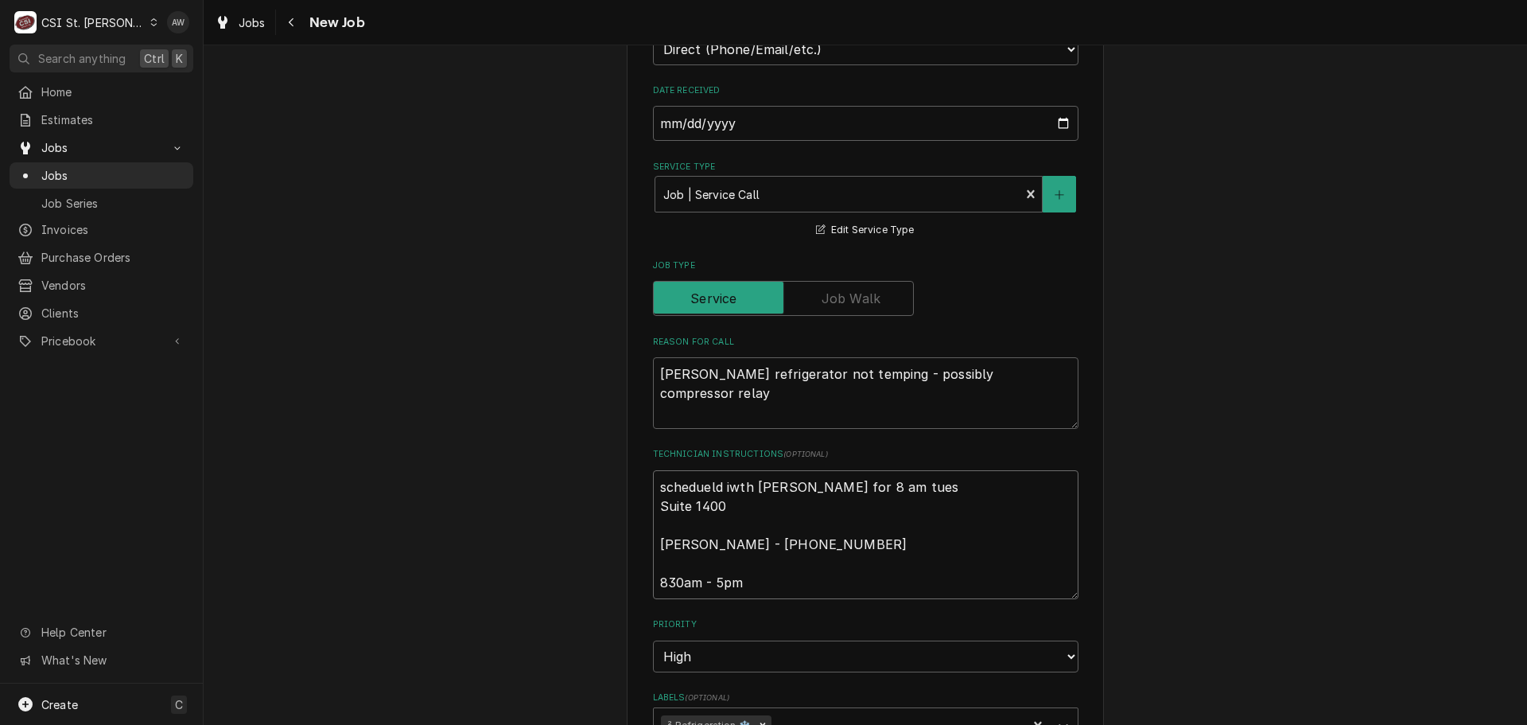
type textarea "x"
type textarea "schedueld iwth Mel for 8 am tuesd Suite 1400 Mel - 636 266-7090 830am - 5pm"
type textarea "x"
type textarea "schedueld iwth Mel for 8 am tuesda Suite 1400 Mel - 636 266-7090 830am - 5pm"
type textarea "x"
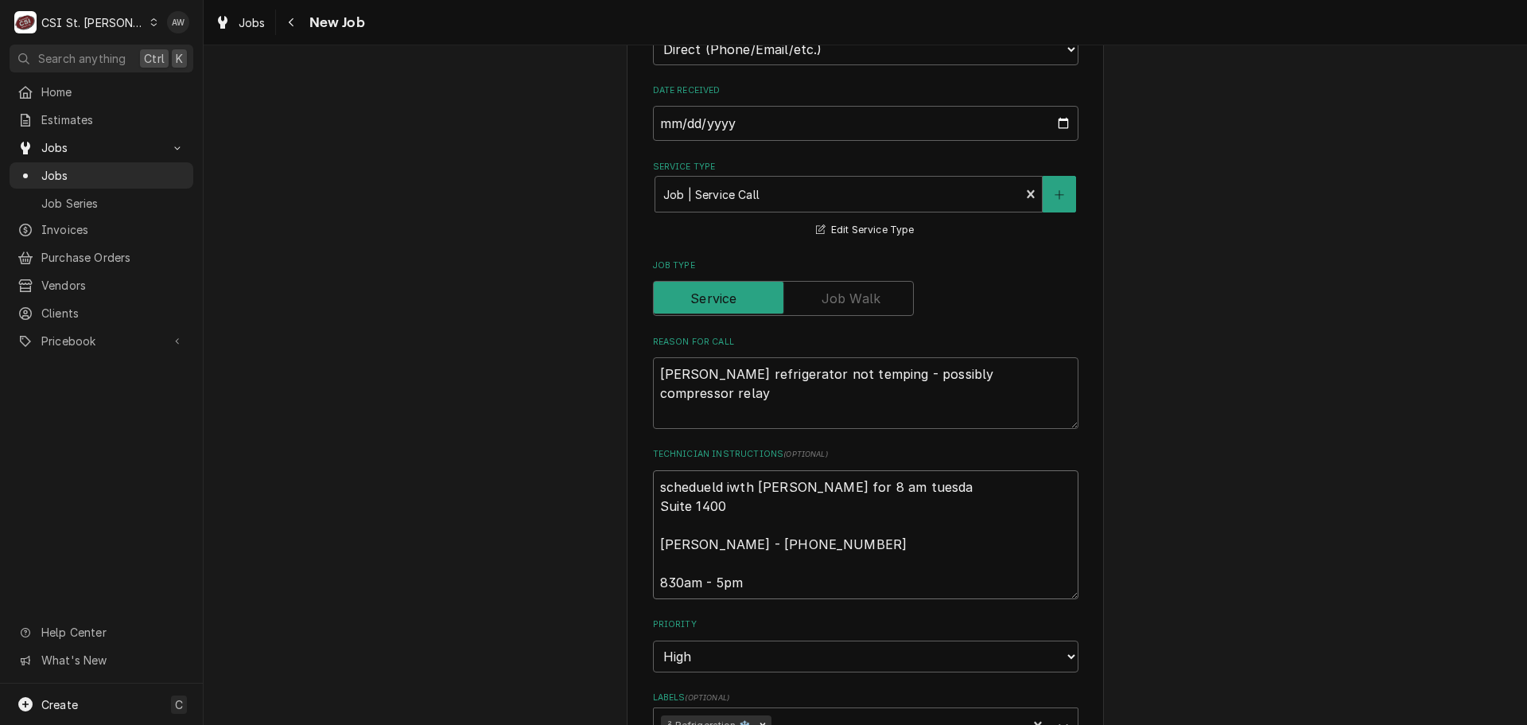
type textarea "schedueld iwth Mel for 8 am tuesday Suite 1400 Mel - 636 266-7090 830am - 5pm"
type textarea "x"
type textarea "schedueld iwth Mel for 8 am tuesday Suite 1400 Mel - 636 266-7090 830am - 5pm"
type textarea "x"
type textarea "schedueld iwth Mel for 8 am tuesday 1 Suite 1400 Mel - 636 266-7090 830am - 5pm"
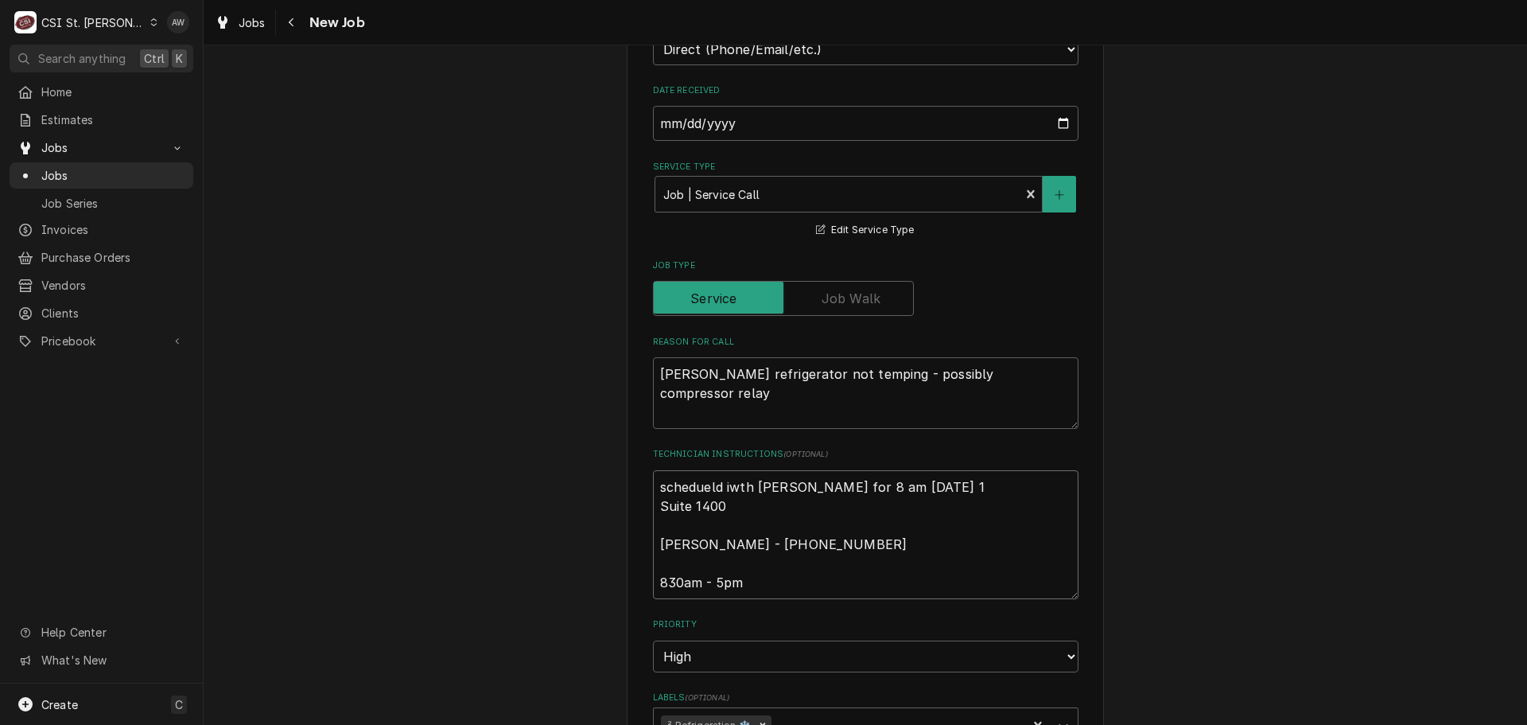
type textarea "x"
type textarea "schedueld iwth Mel for 8 am tuesday 10 Suite 1400 Mel - 636 266-7090 830am - 5pm"
type textarea "x"
type textarea "schedueld iwth Mel for 8 am tuesday 10/ Suite 1400 Mel - 636 266-7090 830am - 5…"
type textarea "x"
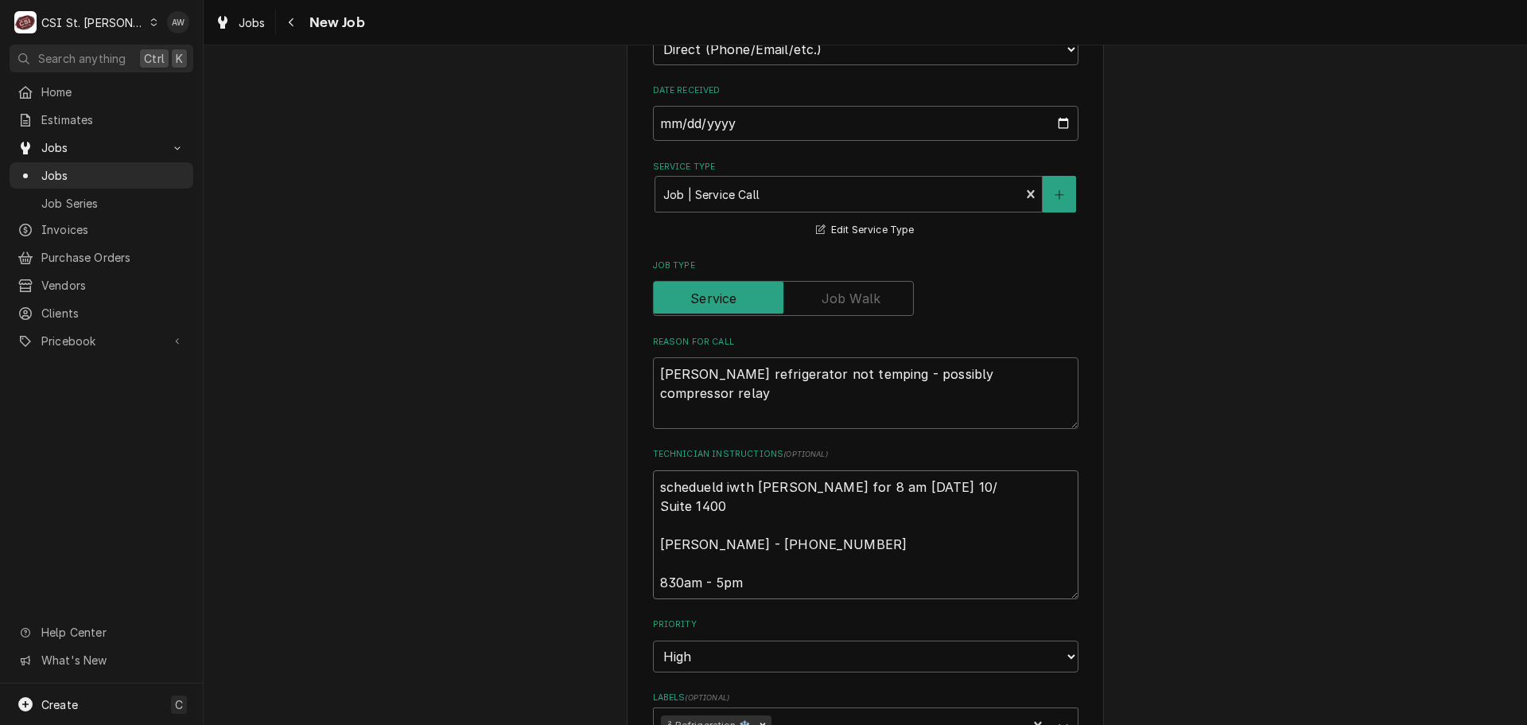
type textarea "schedueld iwth Mel for 8 am tuesday 10/1 Suite 1400 Mel - 636 266-7090 830am - …"
type textarea "x"
type textarea "schedueld iwth Mel for 8 am tuesday 10/14 Suite 1400 Mel - 636 266-7090 830am -…"
type textarea "x"
type textarea "schedueld iwth Mel for 8 am tuesday 10/14 Suite 1400 Mel - 636 266-7090 830am -…"
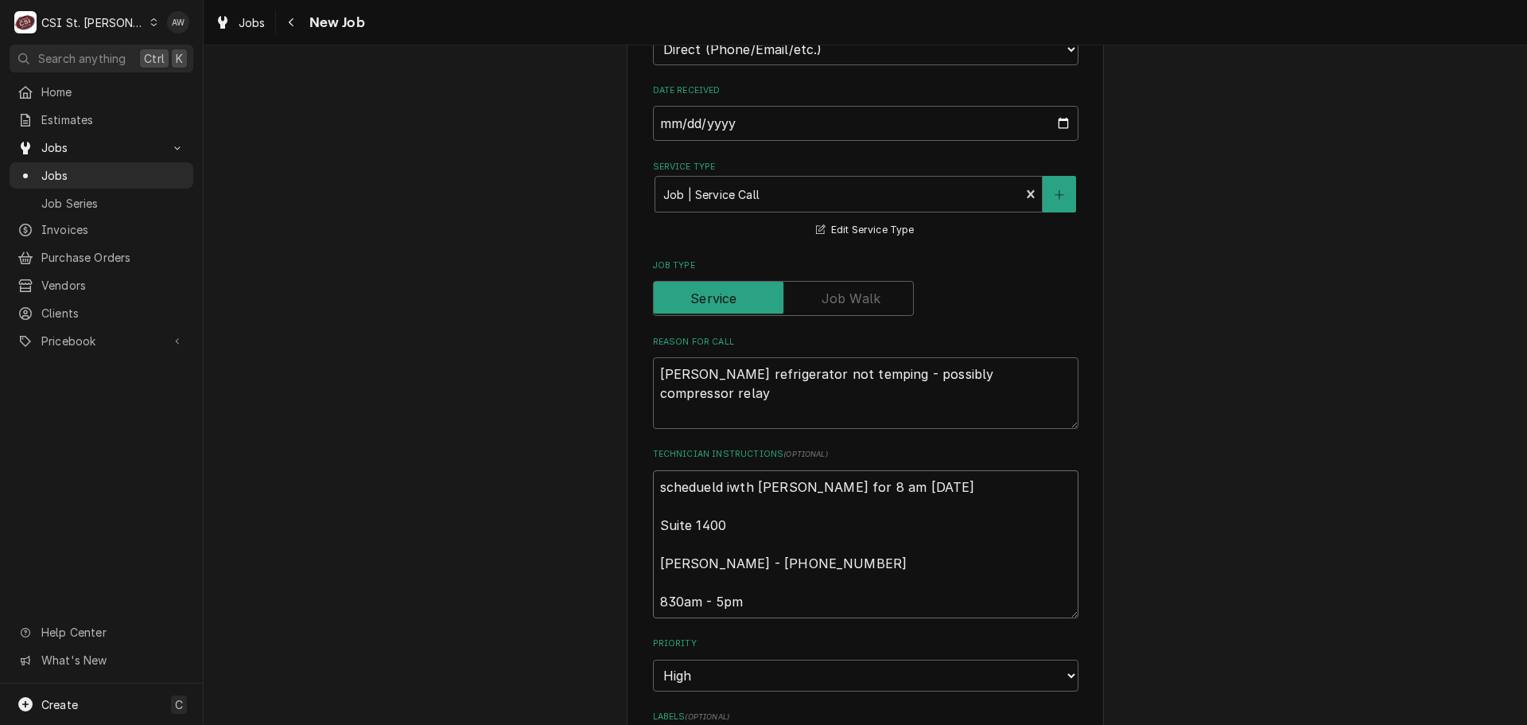
type textarea "x"
type textarea "schedueld iwth Mel for 8 am Tuesday 10/14 Suite 1400 Mel - 636 266-7090 830am -…"
click at [725, 470] on textarea "schedueld iwth Mel for 8 am Tuesday 10/14 Suite 1400 Mel - 636 266-7090 830am -…" at bounding box center [866, 544] width 426 height 148
type textarea "x"
type textarea "schedueld with Mel for 8 am Tuesday 10/14 Suite 1400 Mel - 636 266-7090 830am -…"
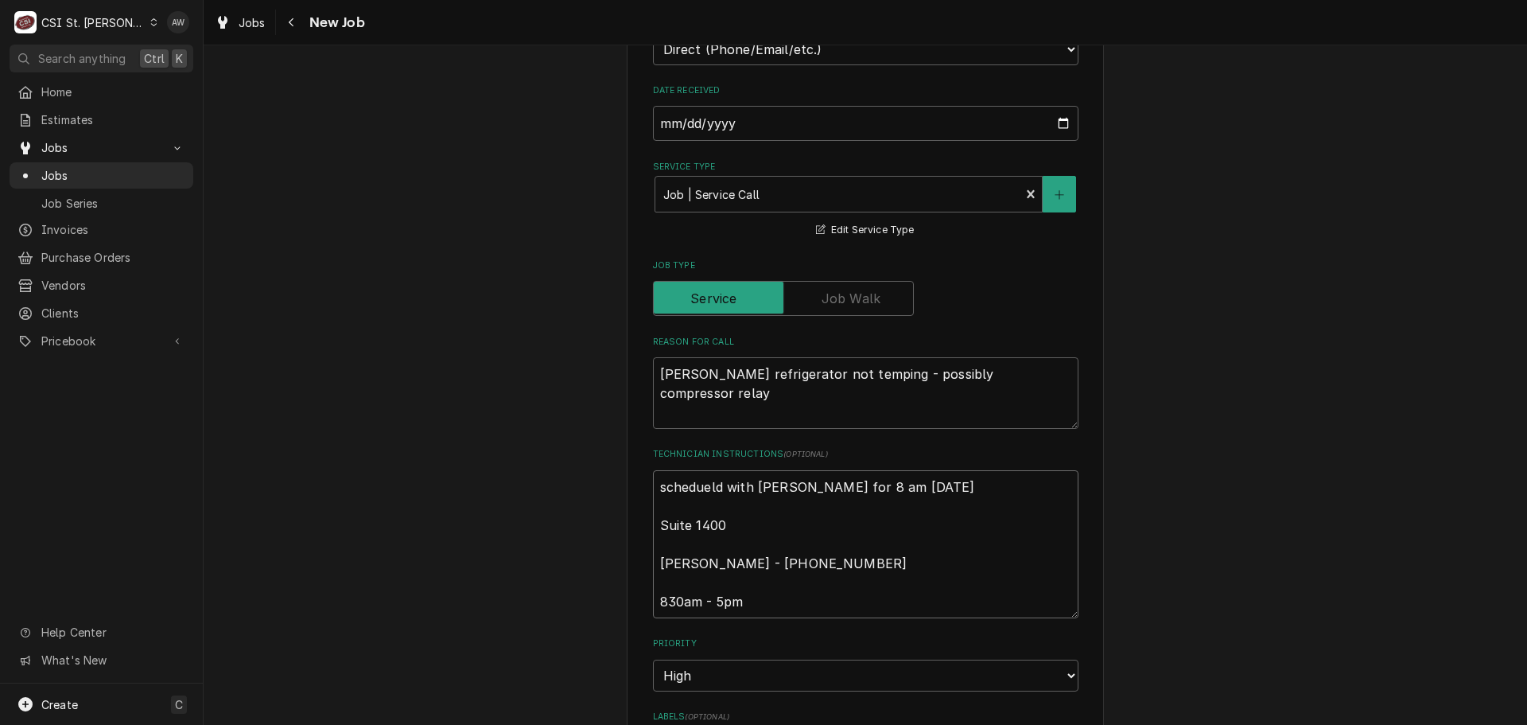
type textarea "x"
type textarea "scheduled with Mel for 8 am Tuesday 10/14 Suite 1400 Mel - 636 266-7090 830am -…"
type textarea "x"
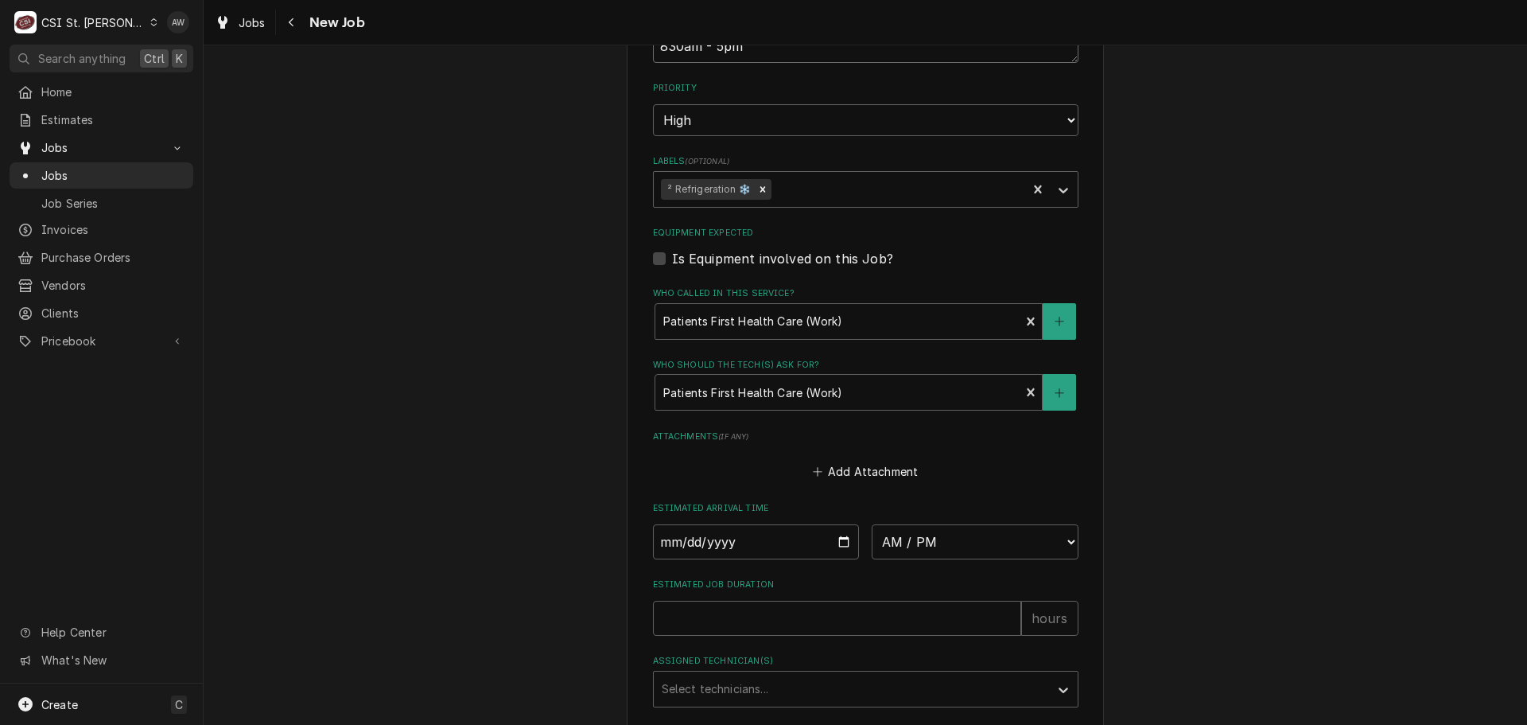
scroll to position [1034, 0]
type textarea "scheduled with Mel for 8 am Tuesday 10/14 Suite 1400 Mel - 636 266-7090 830am -…"
click at [926, 523] on select "AM / PM 6:00 AM 6:15 AM 6:30 AM 6:45 AM 7:00 AM 7:15 AM 7:30 AM 7:45 AM 8:00 AM…" at bounding box center [975, 540] width 207 height 35
select select "07:45:00"
click at [872, 523] on select "AM / PM 6:00 AM 6:15 AM 6:30 AM 6:45 AM 7:00 AM 7:15 AM 7:30 AM 7:45 AM 8:00 AM…" at bounding box center [975, 540] width 207 height 35
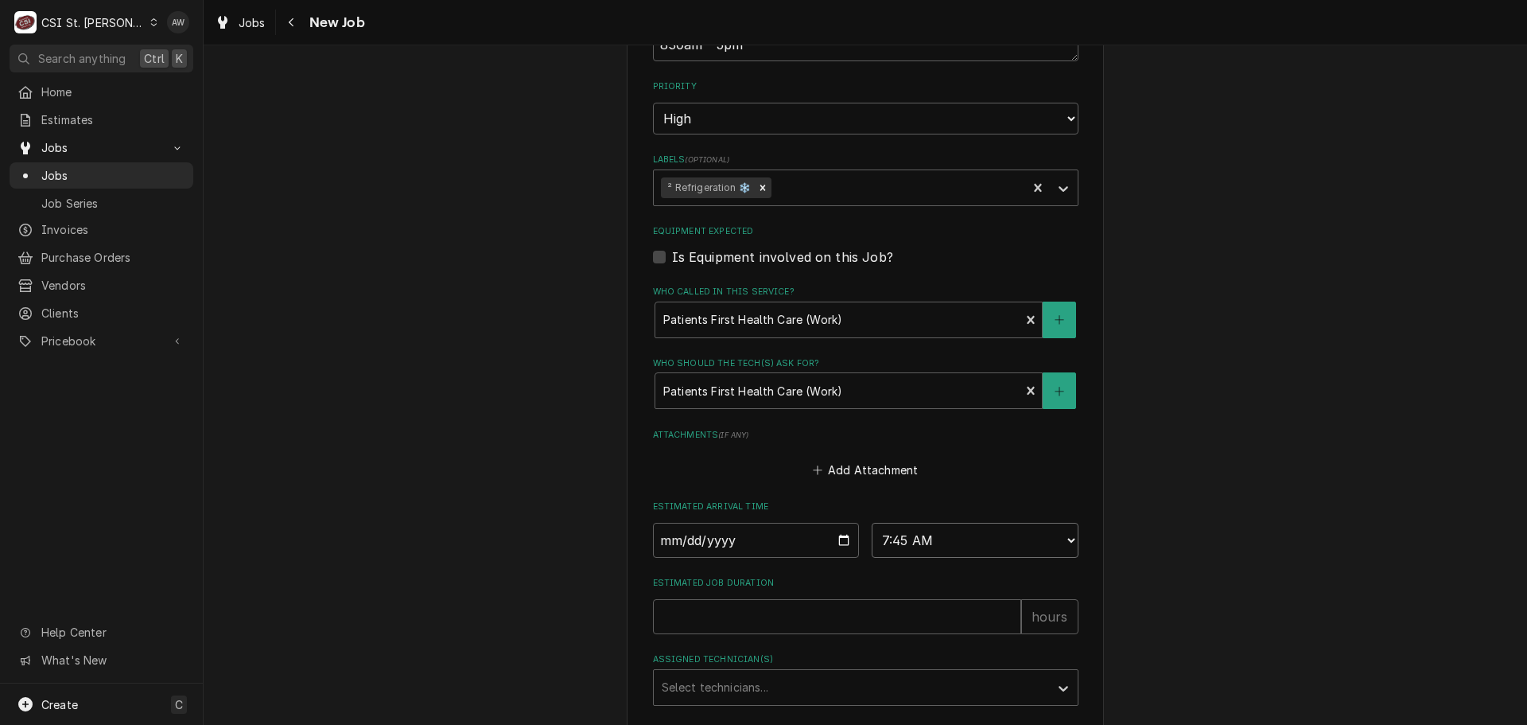
type textarea "x"
click at [961, 523] on select "AM / PM 6:00 AM 6:15 AM 6:30 AM 6:45 AM 7:00 AM 7:15 AM 7:30 AM 7:45 AM 8:00 AM…" at bounding box center [975, 540] width 207 height 35
select select "08:00:00"
click at [872, 523] on select "AM / PM 6:00 AM 6:15 AM 6:30 AM 6:45 AM 7:00 AM 7:15 AM 7:30 AM 7:45 AM 8:00 AM…" at bounding box center [975, 540] width 207 height 35
click at [837, 523] on input "Date" at bounding box center [756, 540] width 207 height 35
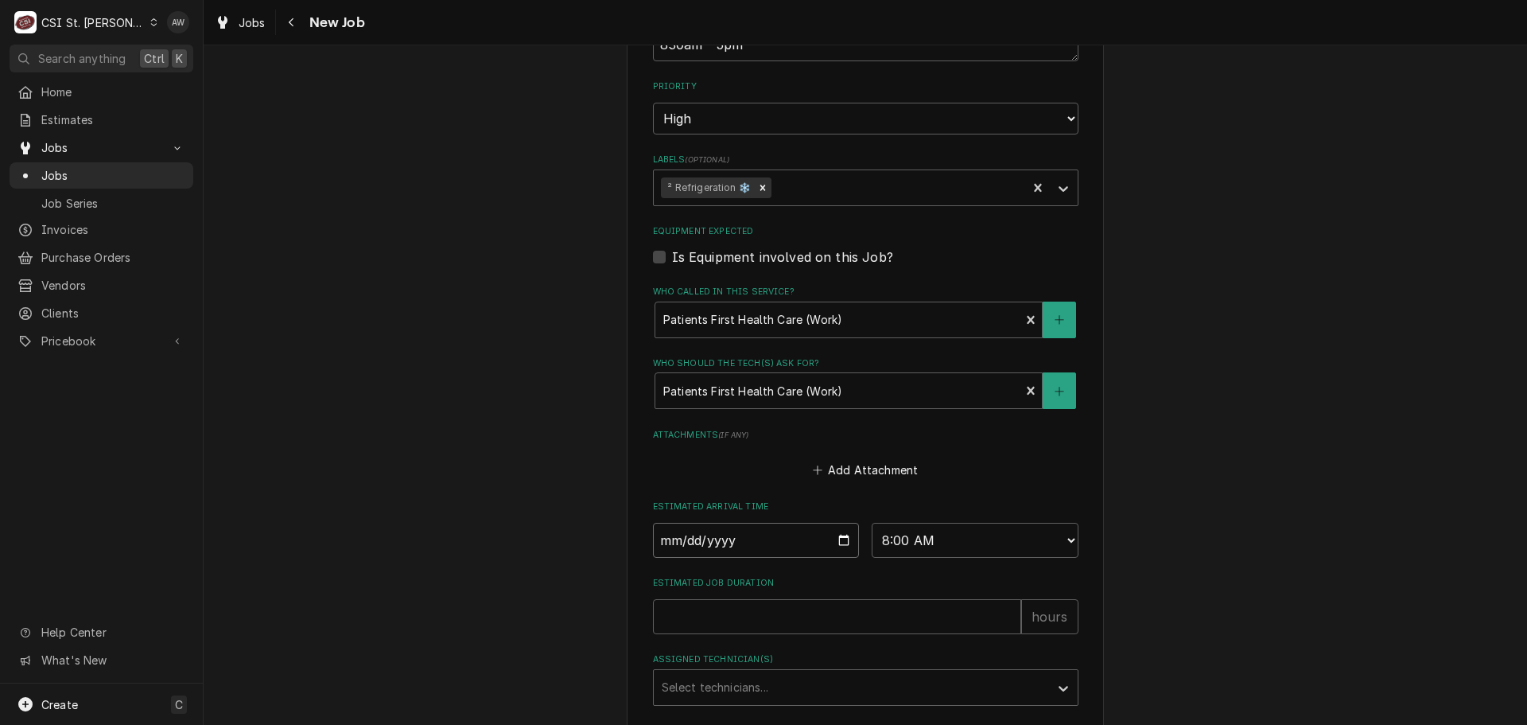
type textarea "x"
type input "2025-10-14"
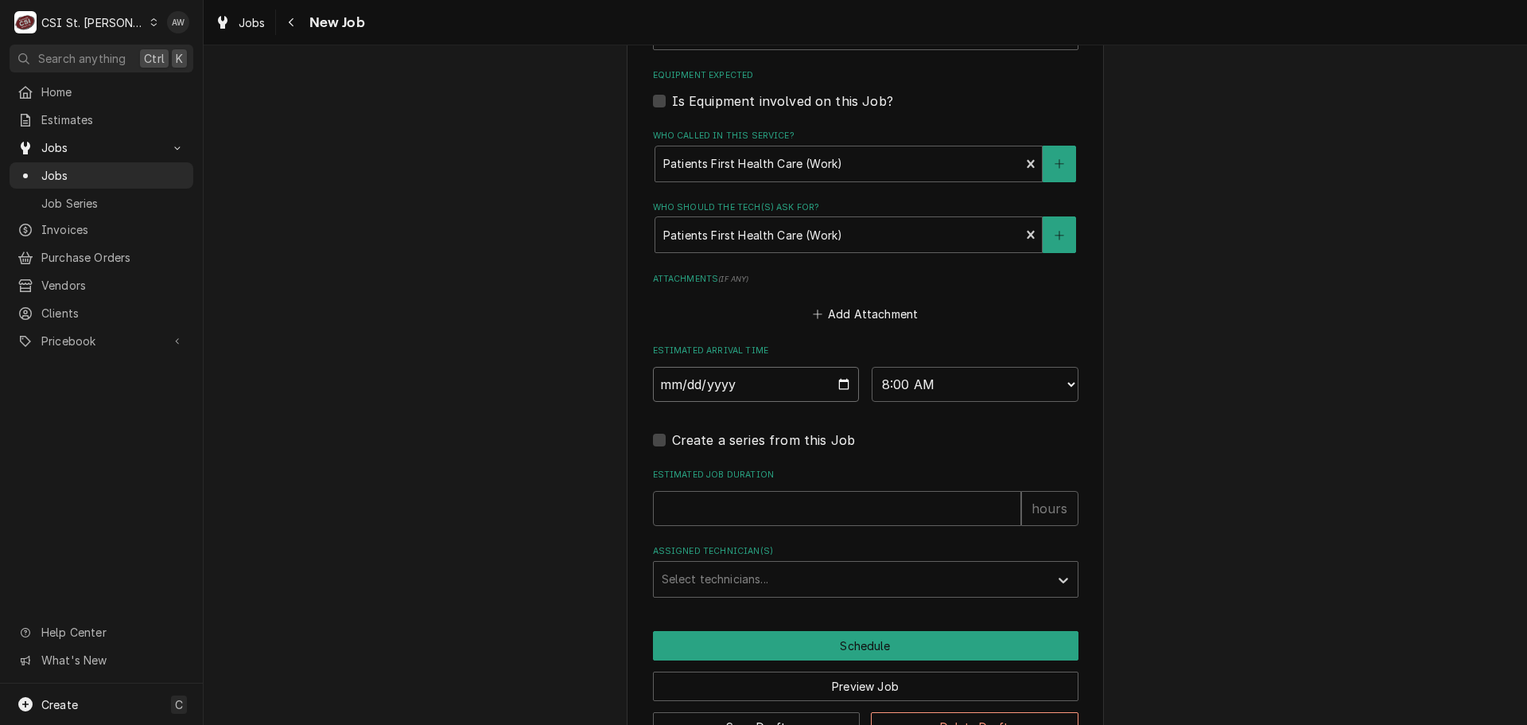
scroll to position [1193, 0]
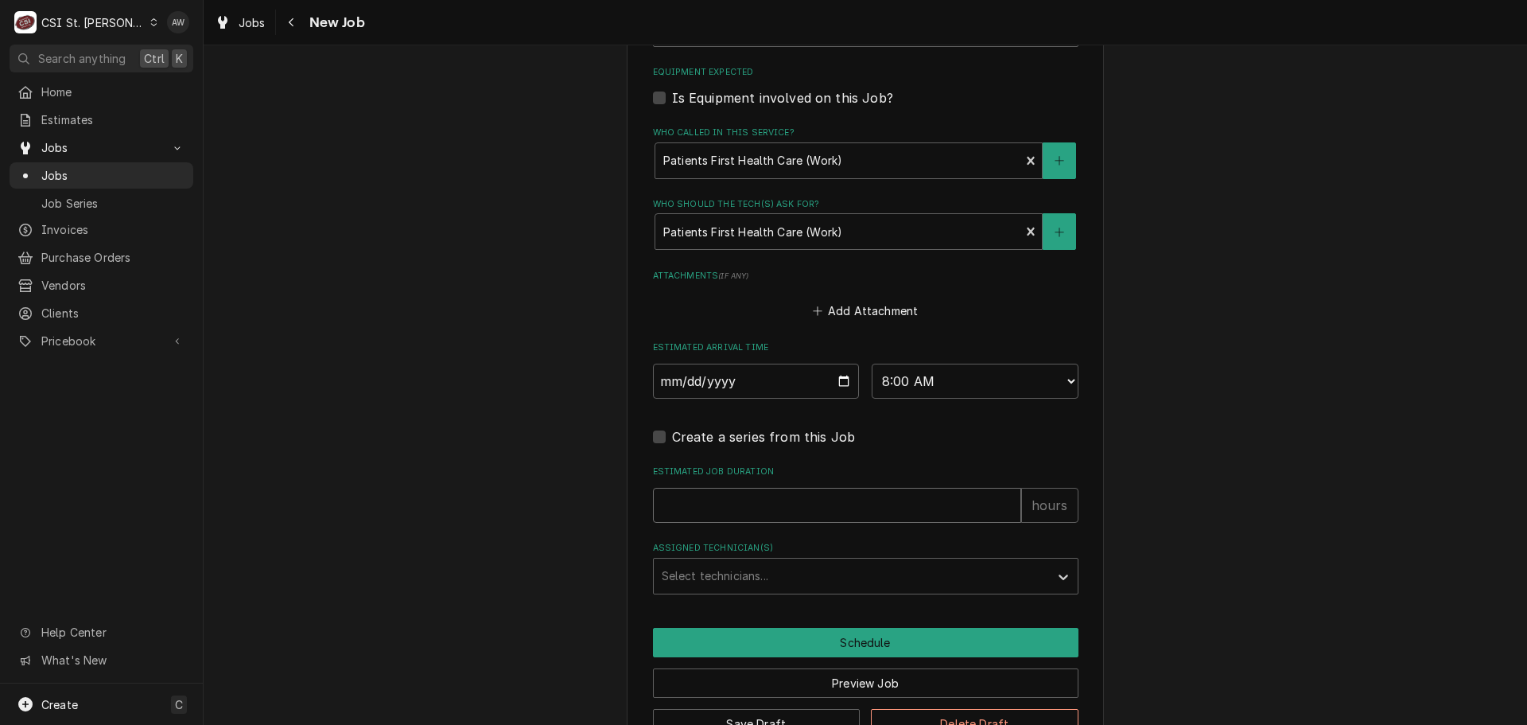
drag, startPoint x: 789, startPoint y: 484, endPoint x: 754, endPoint y: 480, distance: 35.2
click at [788, 488] on input "Estimated Job Duration" at bounding box center [837, 505] width 368 height 35
type textarea "x"
type input "2"
type textarea "x"
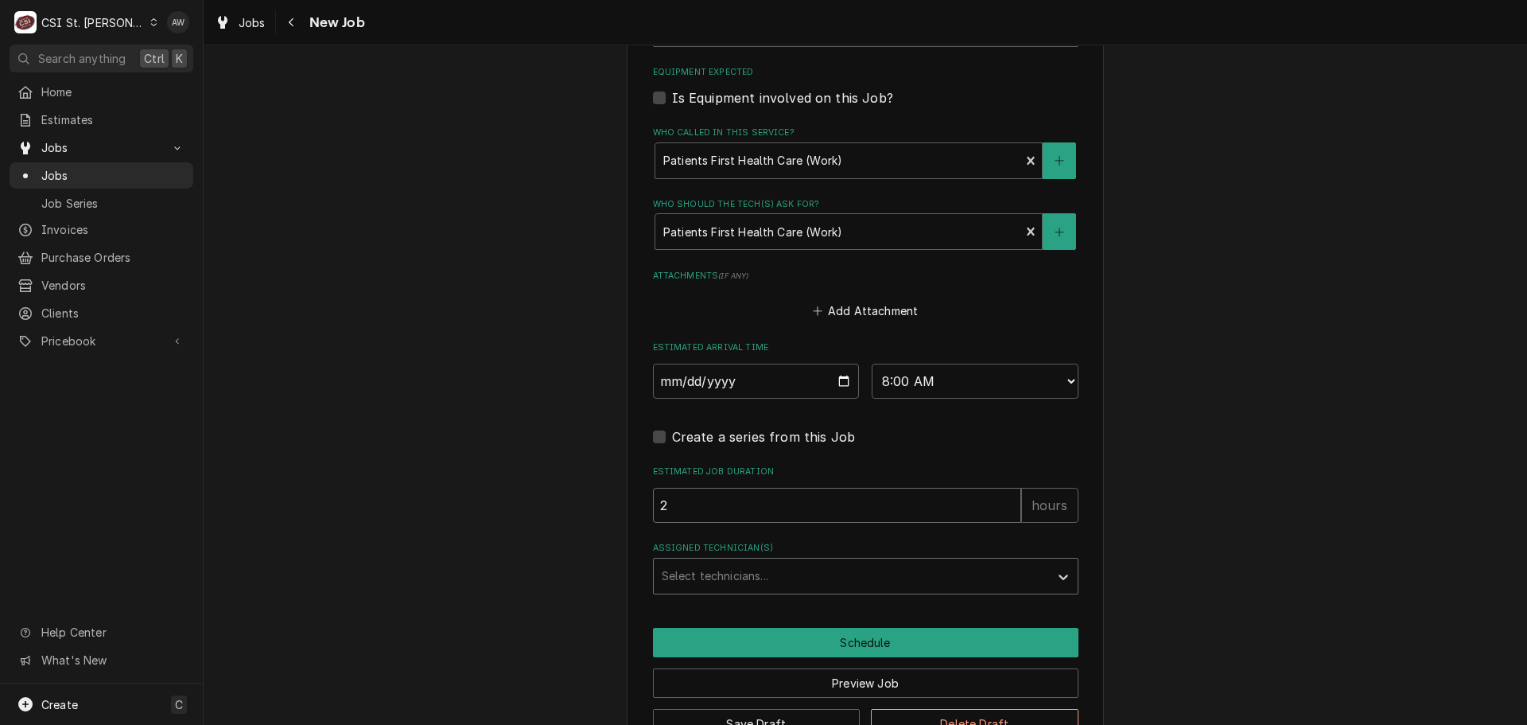
type input "2"
click at [739, 562] on div "Assigned Technician(s)" at bounding box center [851, 576] width 379 height 29
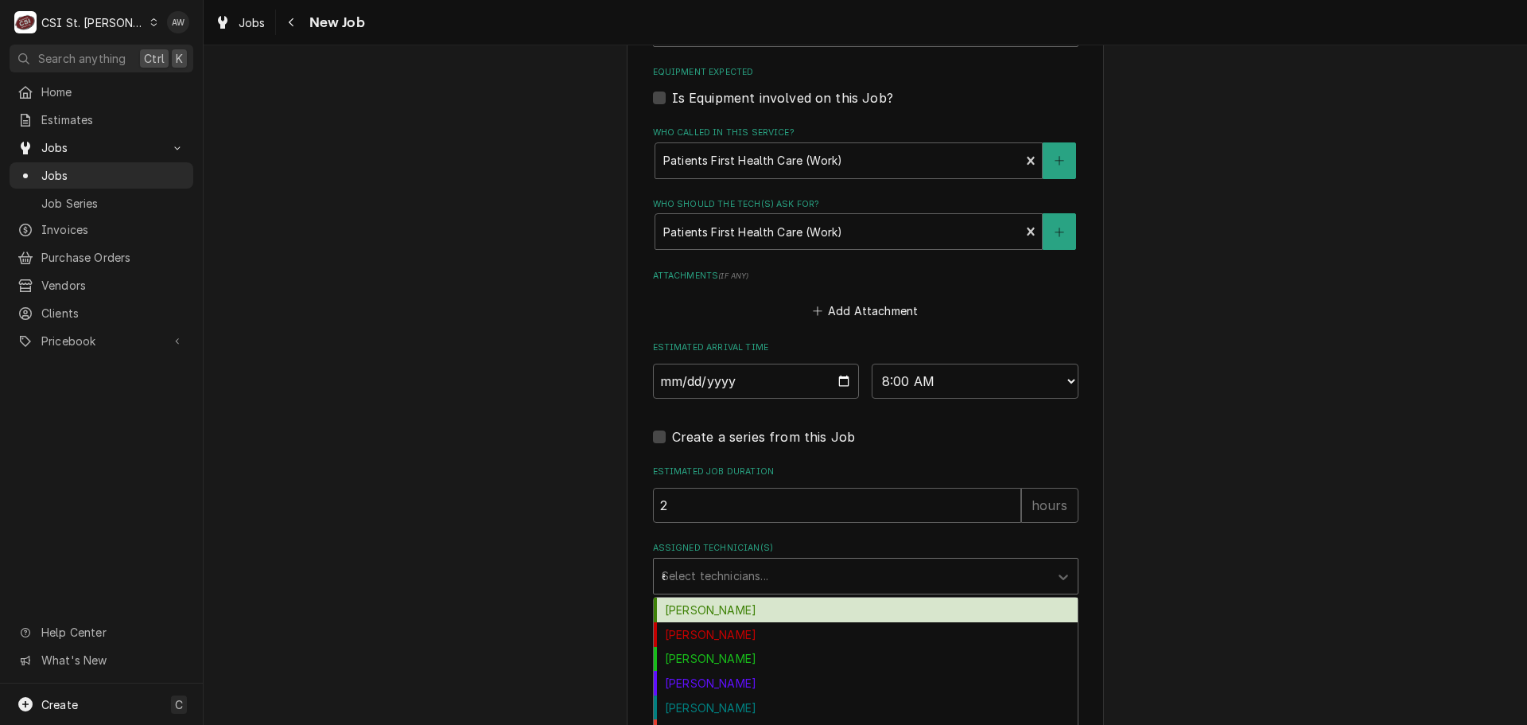
type input "er"
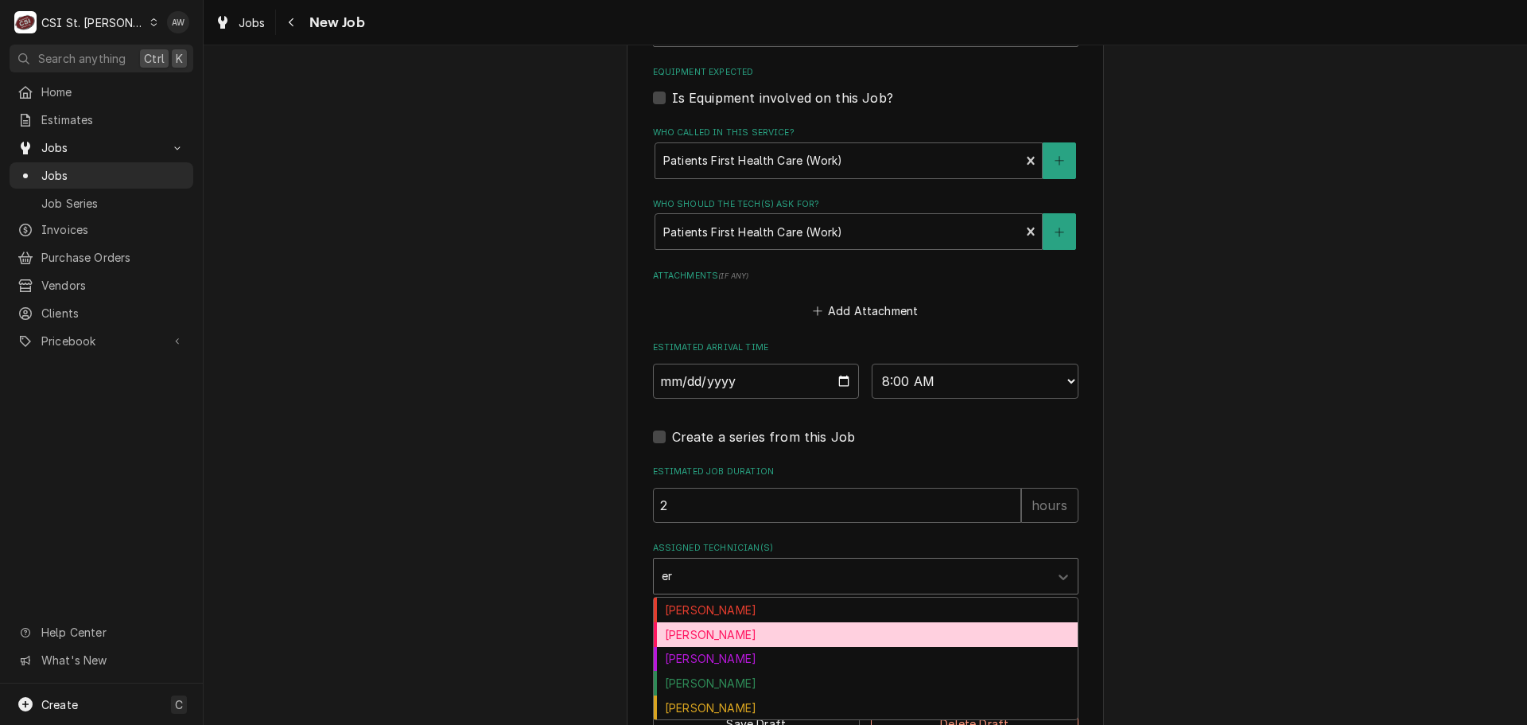
click at [728, 622] on div "Erick Hudgens" at bounding box center [866, 634] width 424 height 25
type textarea "x"
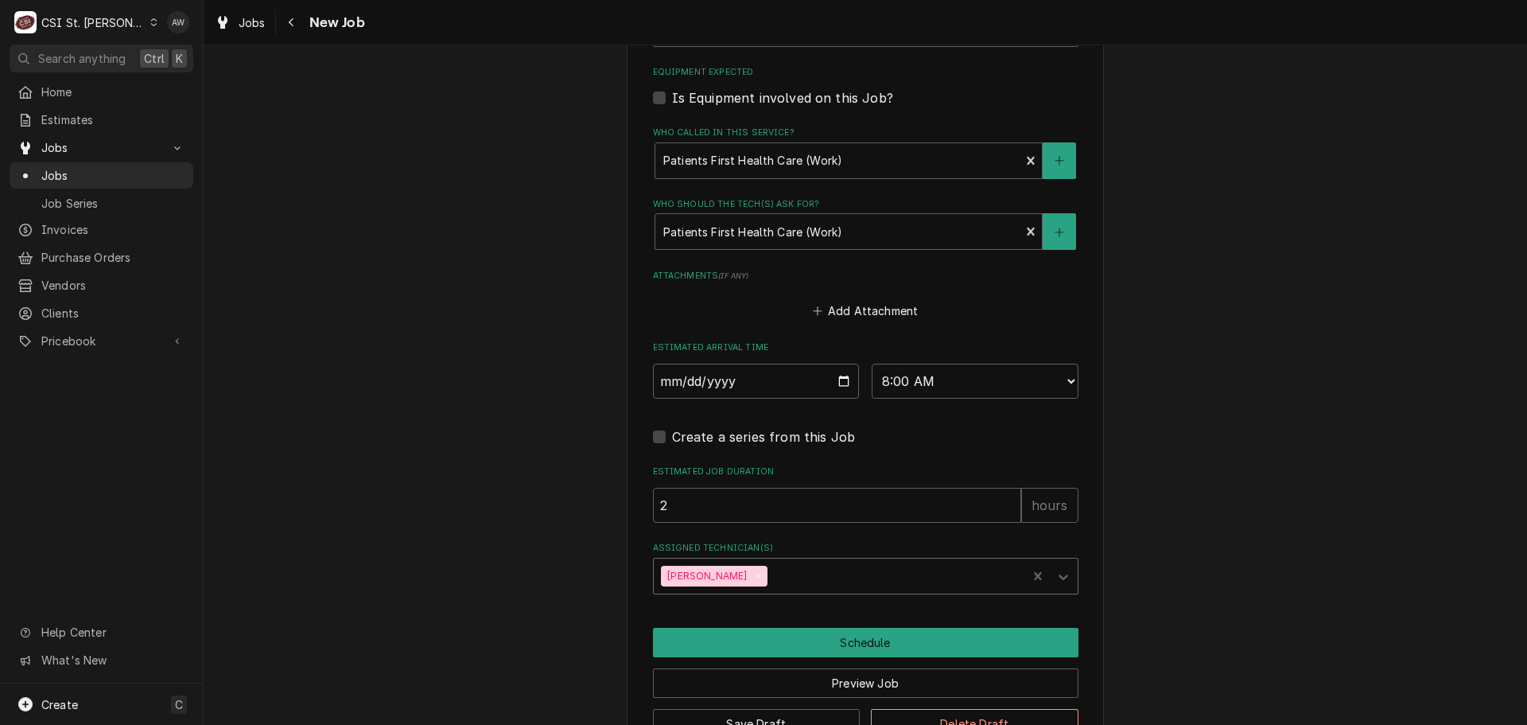
type textarea "x"
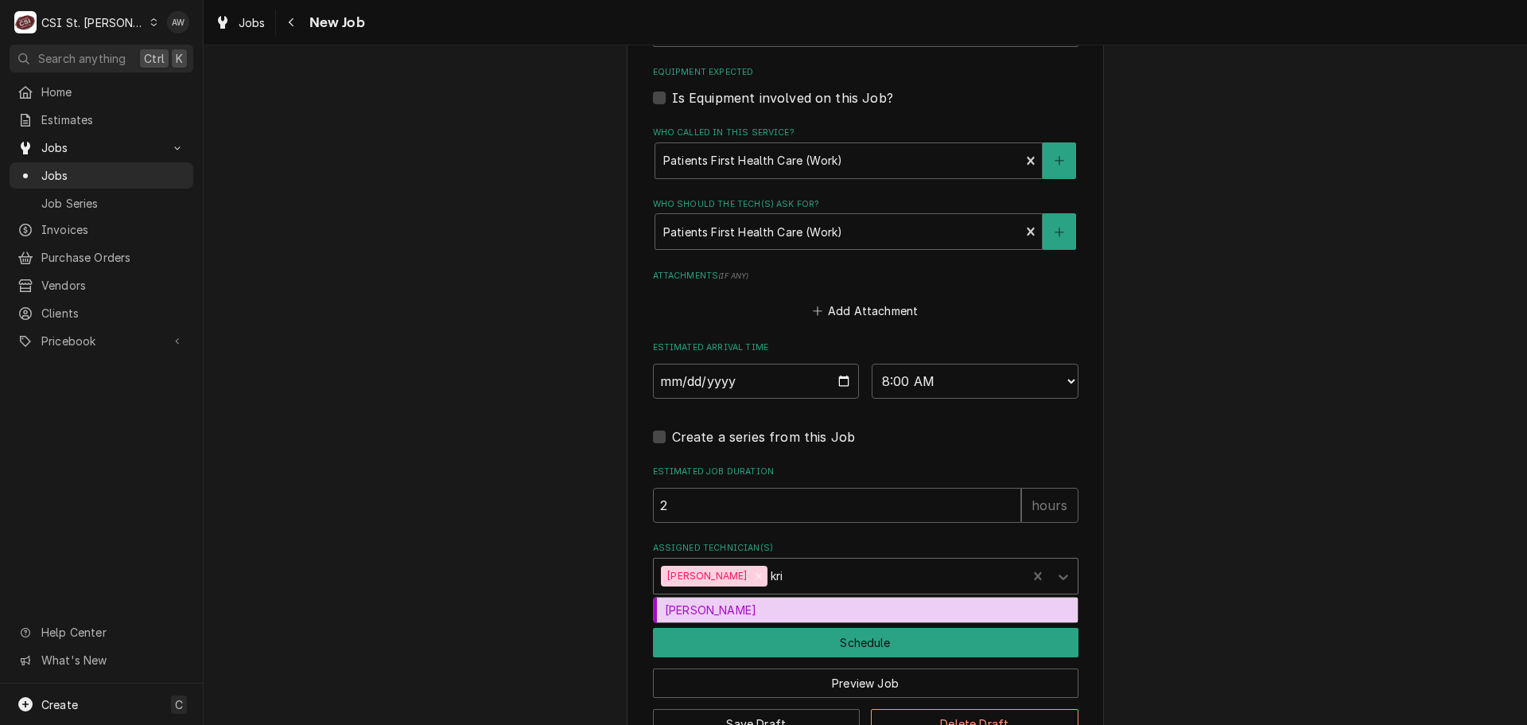
type input "kris"
click at [769, 597] on div "Kris Thomason" at bounding box center [866, 609] width 424 height 25
type textarea "x"
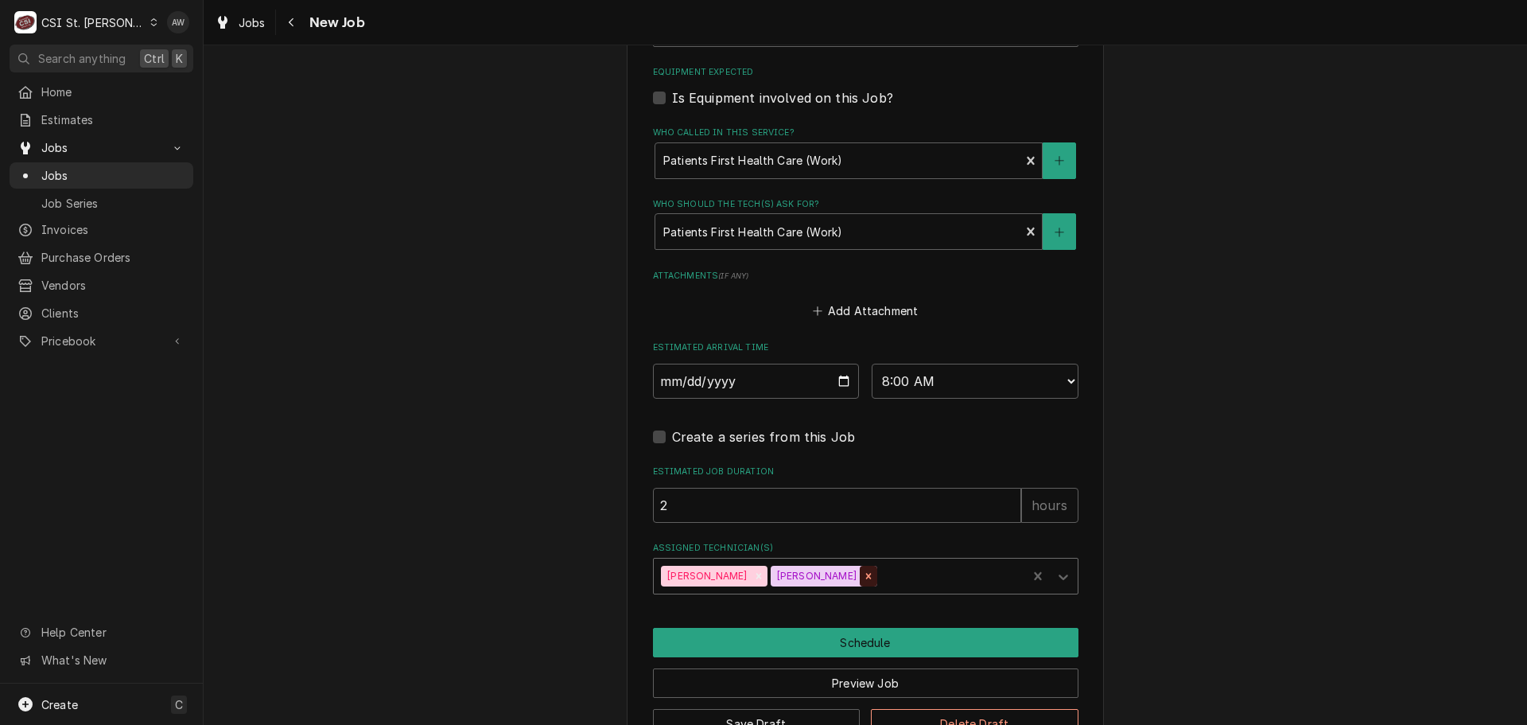
click at [863, 570] on icon "Remove Kris Thomason" at bounding box center [868, 575] width 11 height 11
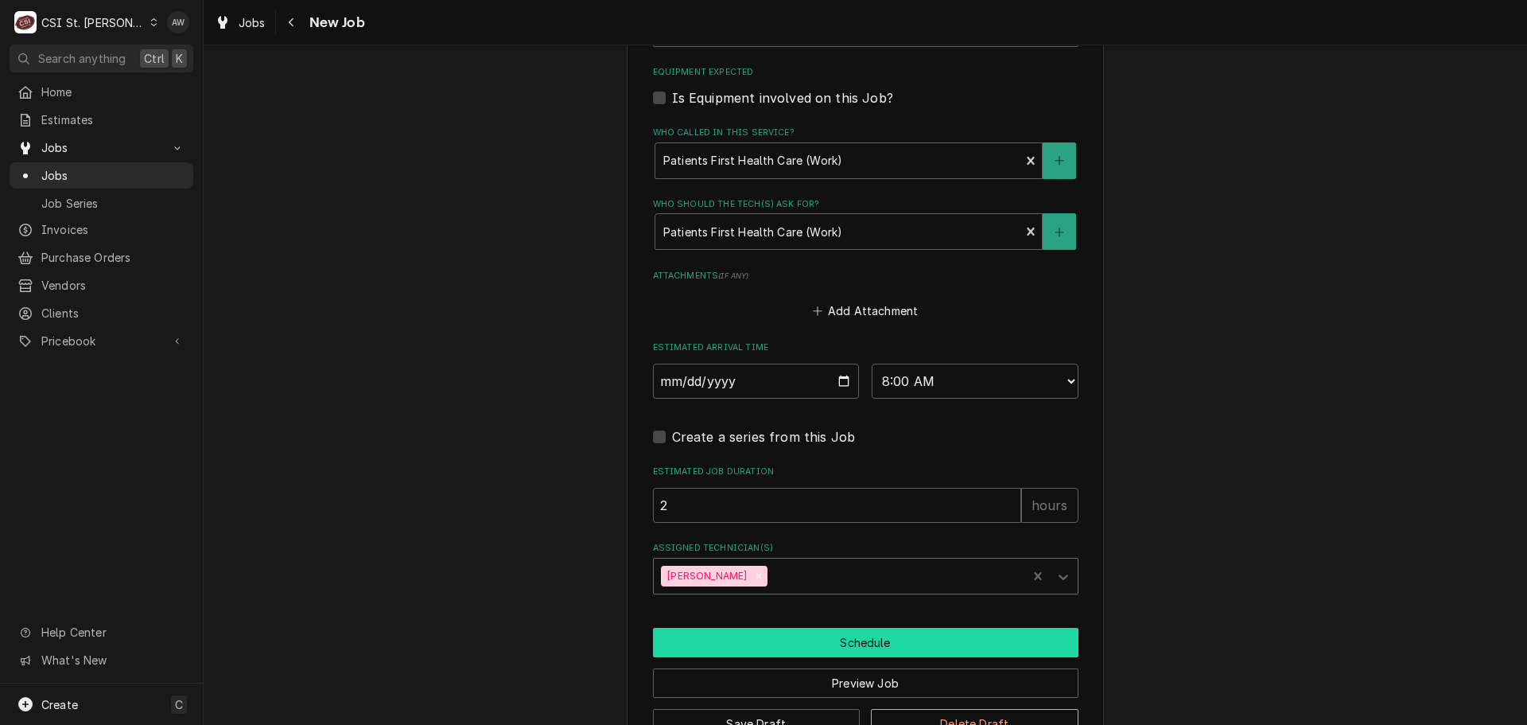
click at [897, 630] on button "Schedule" at bounding box center [866, 642] width 426 height 29
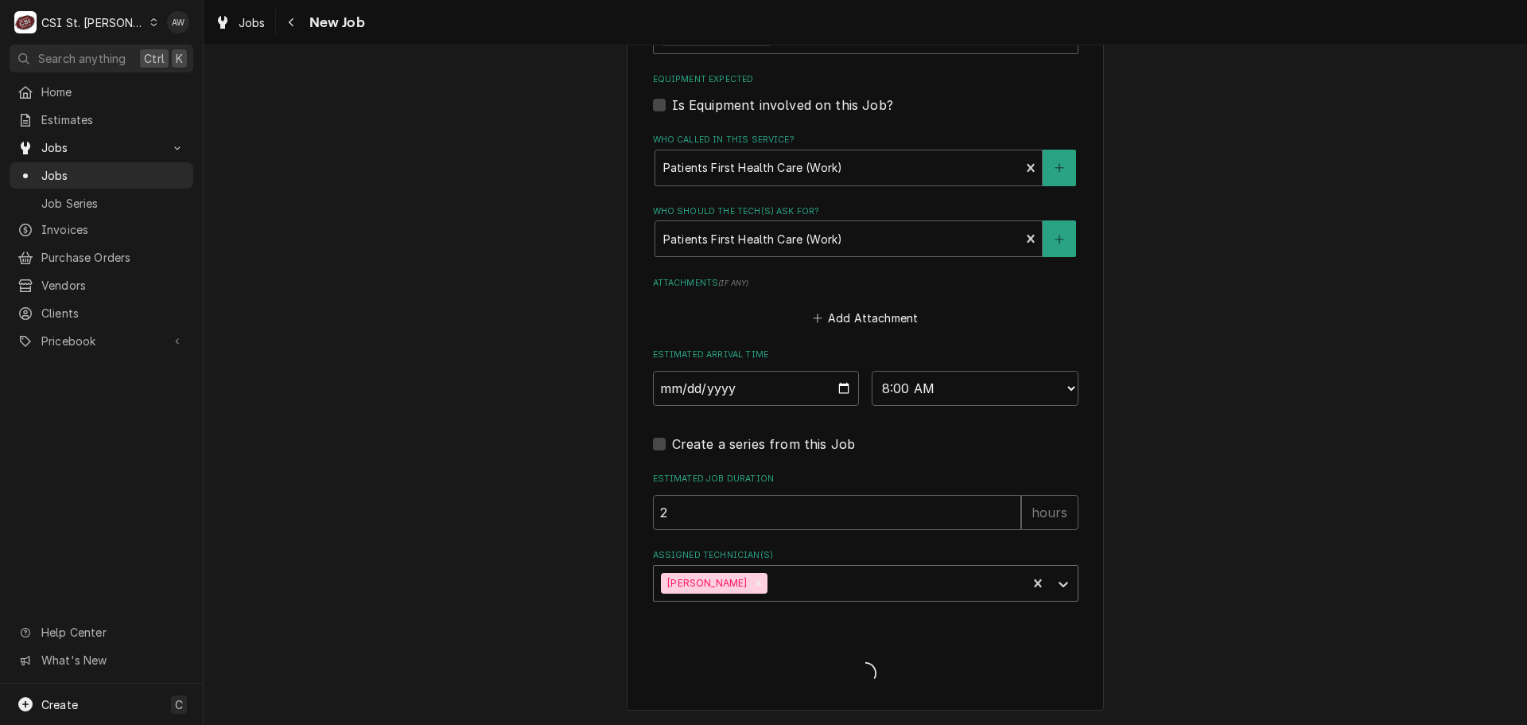
scroll to position [1167, 0]
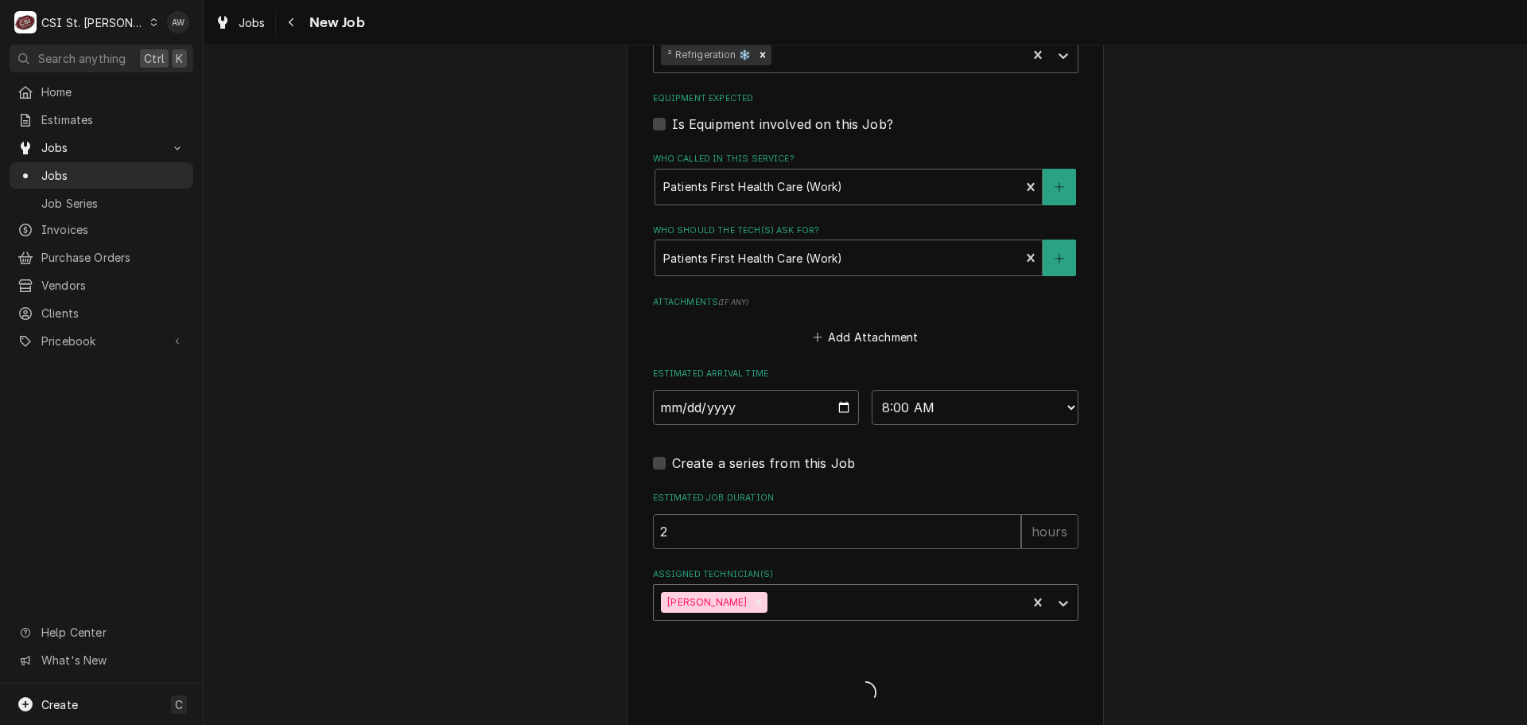
type textarea "x"
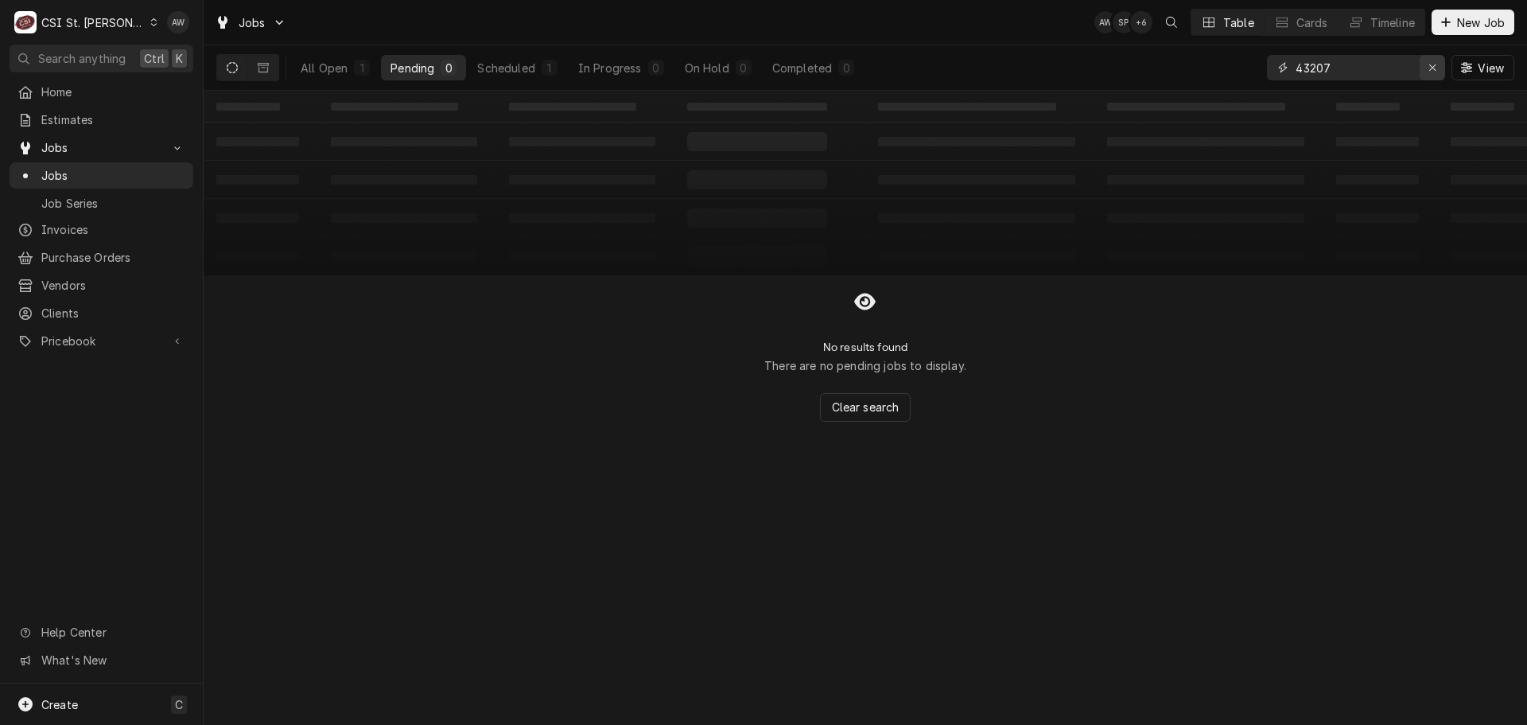
click at [1421, 70] on button "Erase input" at bounding box center [1432, 67] width 25 height 25
type input "jeffr"
click at [612, 68] on div "In Progress" at bounding box center [612, 68] width 64 height 17
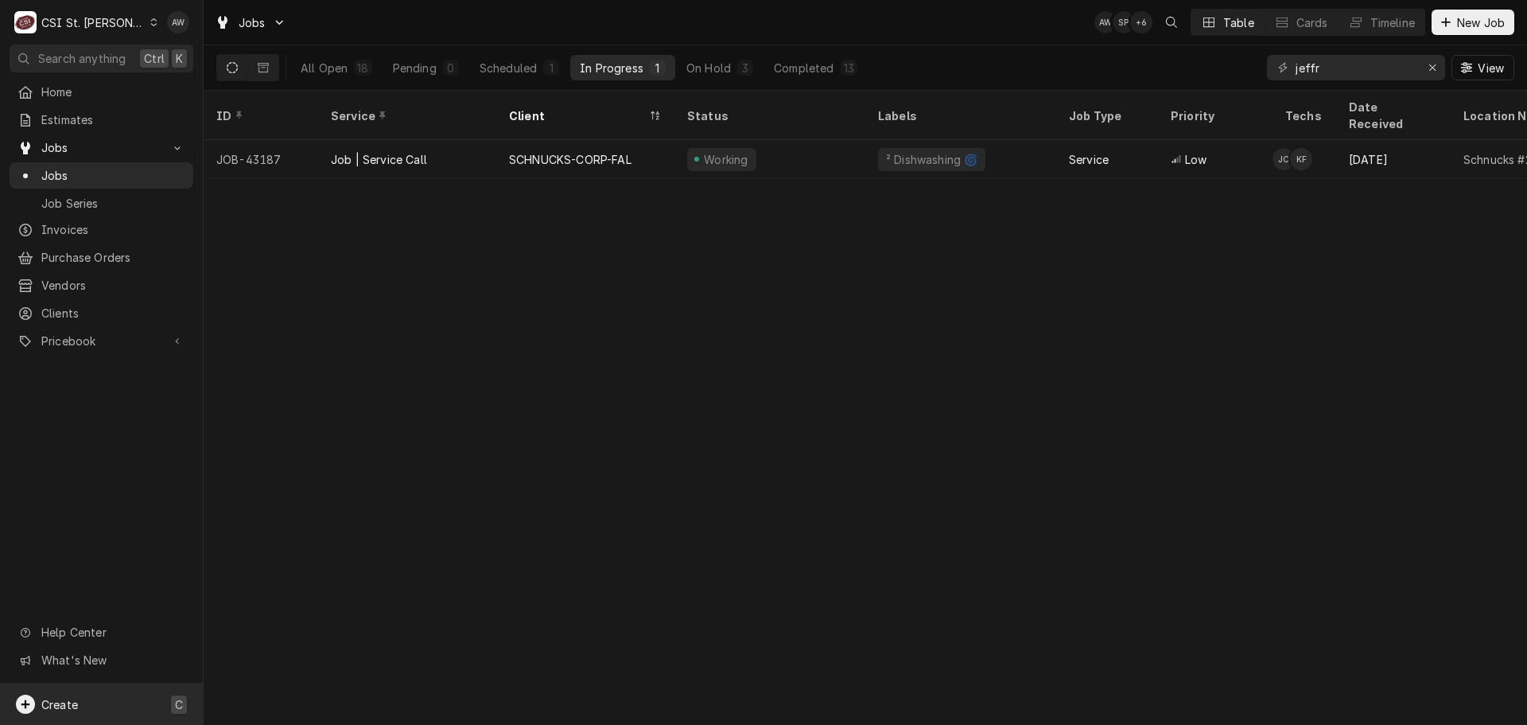
click at [157, 698] on div "Create C" at bounding box center [101, 703] width 203 height 41
click at [317, 656] on link "Purchase Order" at bounding box center [285, 649] width 143 height 26
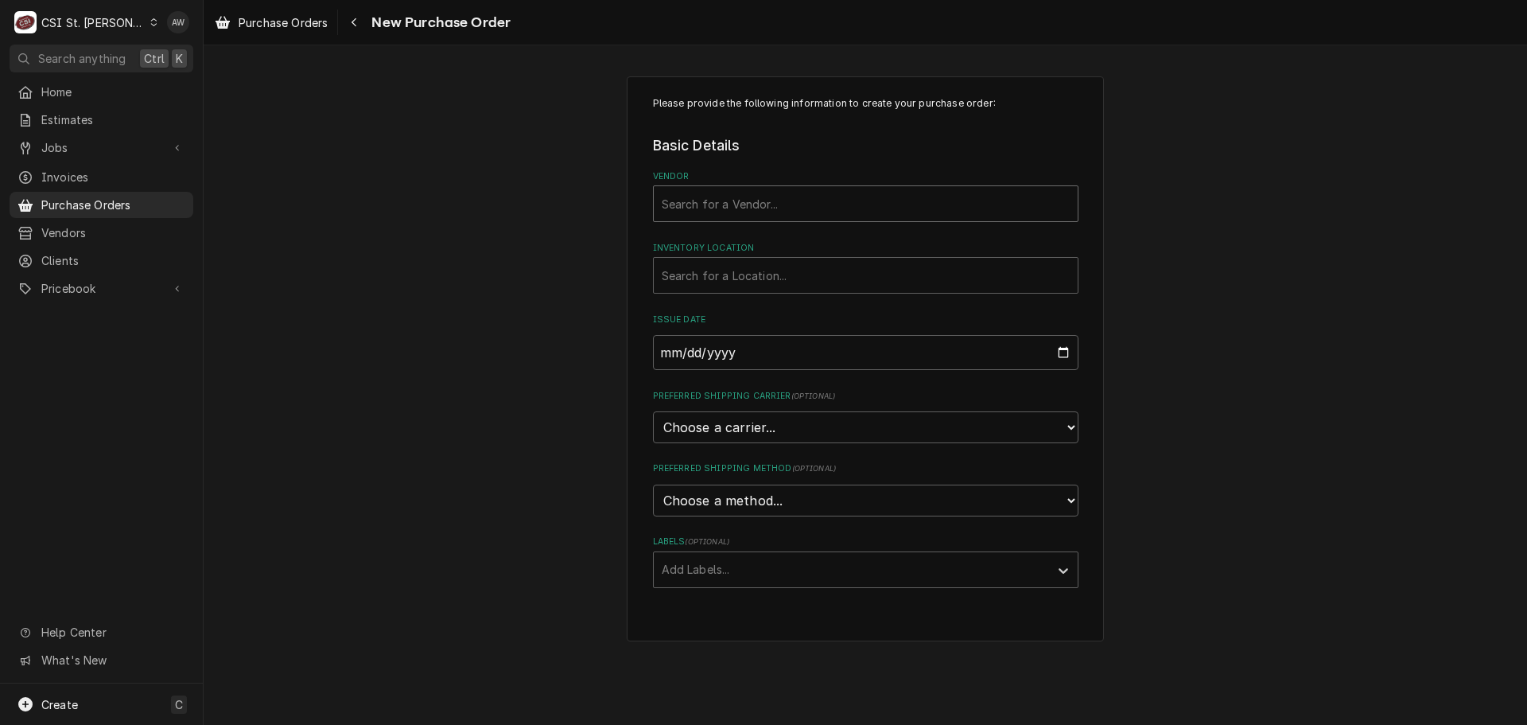
click at [842, 203] on div "Vendor" at bounding box center [866, 203] width 408 height 29
type input "home"
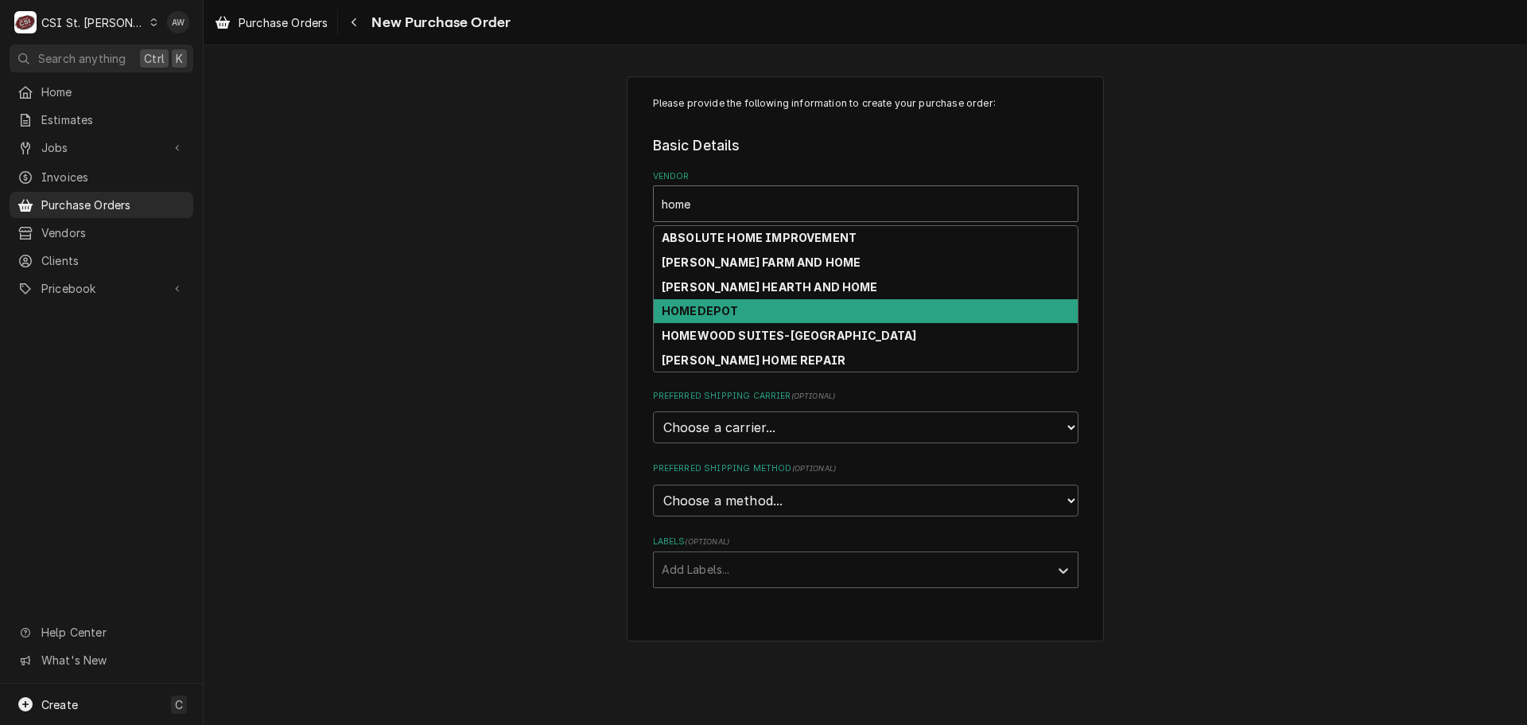
click at [730, 311] on strong "HOMEDEPOT" at bounding box center [700, 311] width 76 height 14
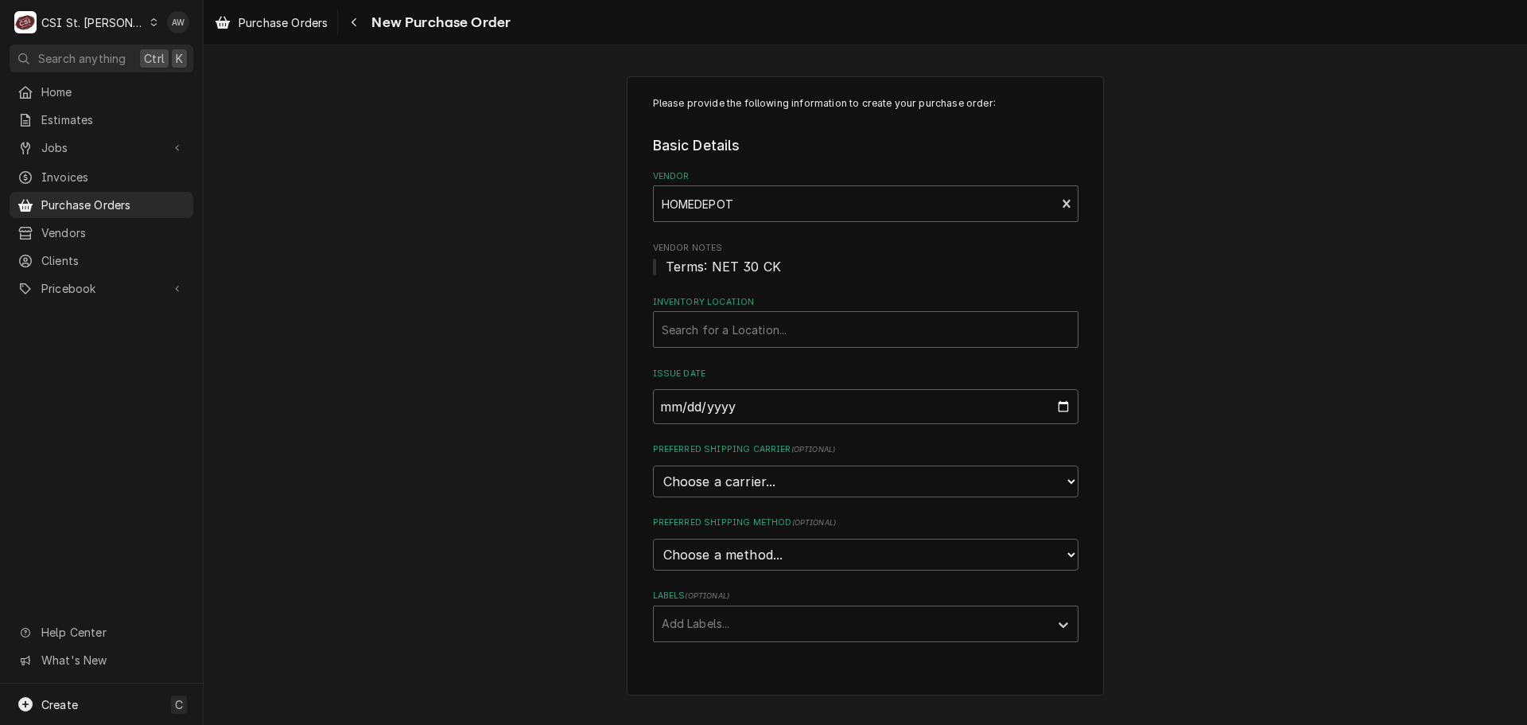
click at [728, 294] on fieldset "Basic Details Vendor HOMEDEPOT Vendor Notes Terms: NET 30 CK Inventory Location…" at bounding box center [866, 388] width 426 height 507
click at [730, 321] on div "Inventory Location" at bounding box center [866, 329] width 408 height 29
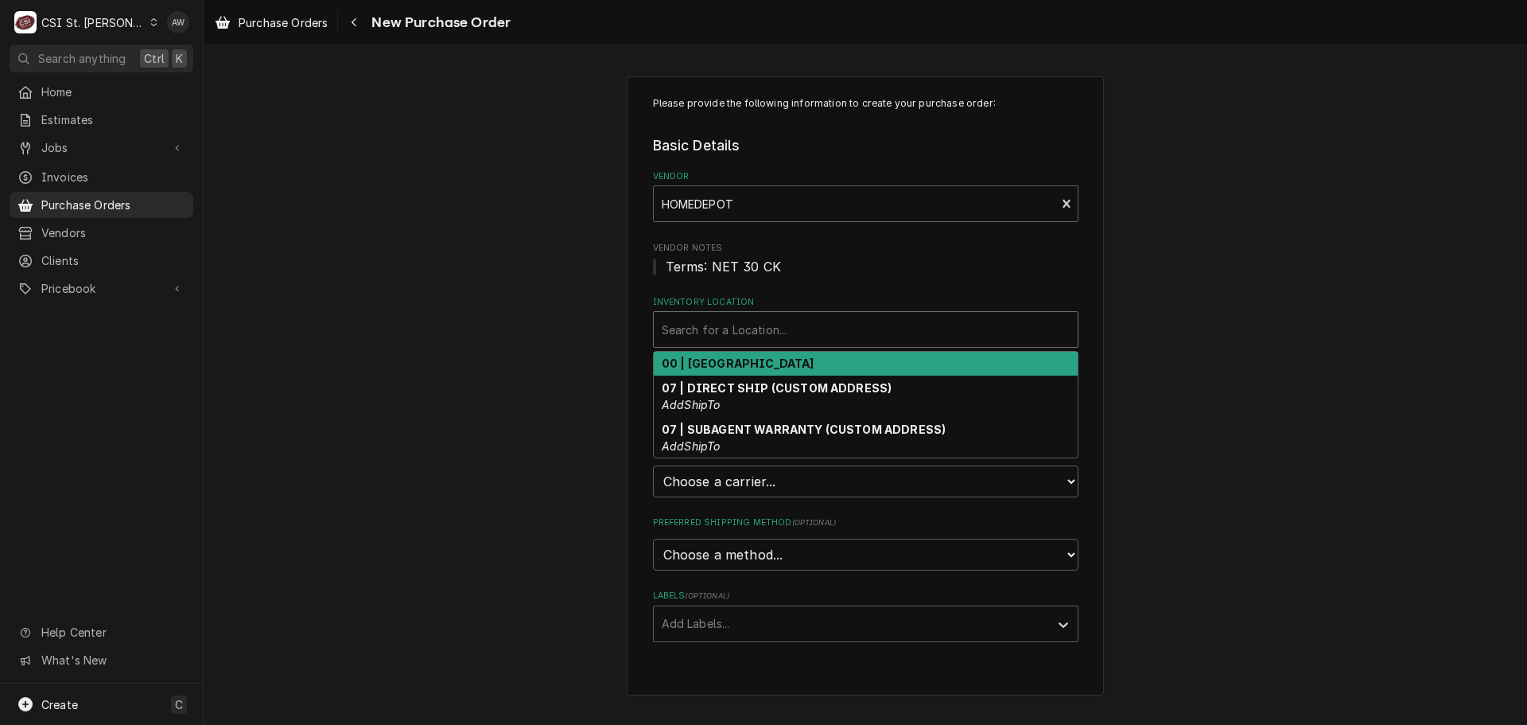
click at [741, 367] on strong "00 | [GEOGRAPHIC_DATA]" at bounding box center [738, 363] width 153 height 14
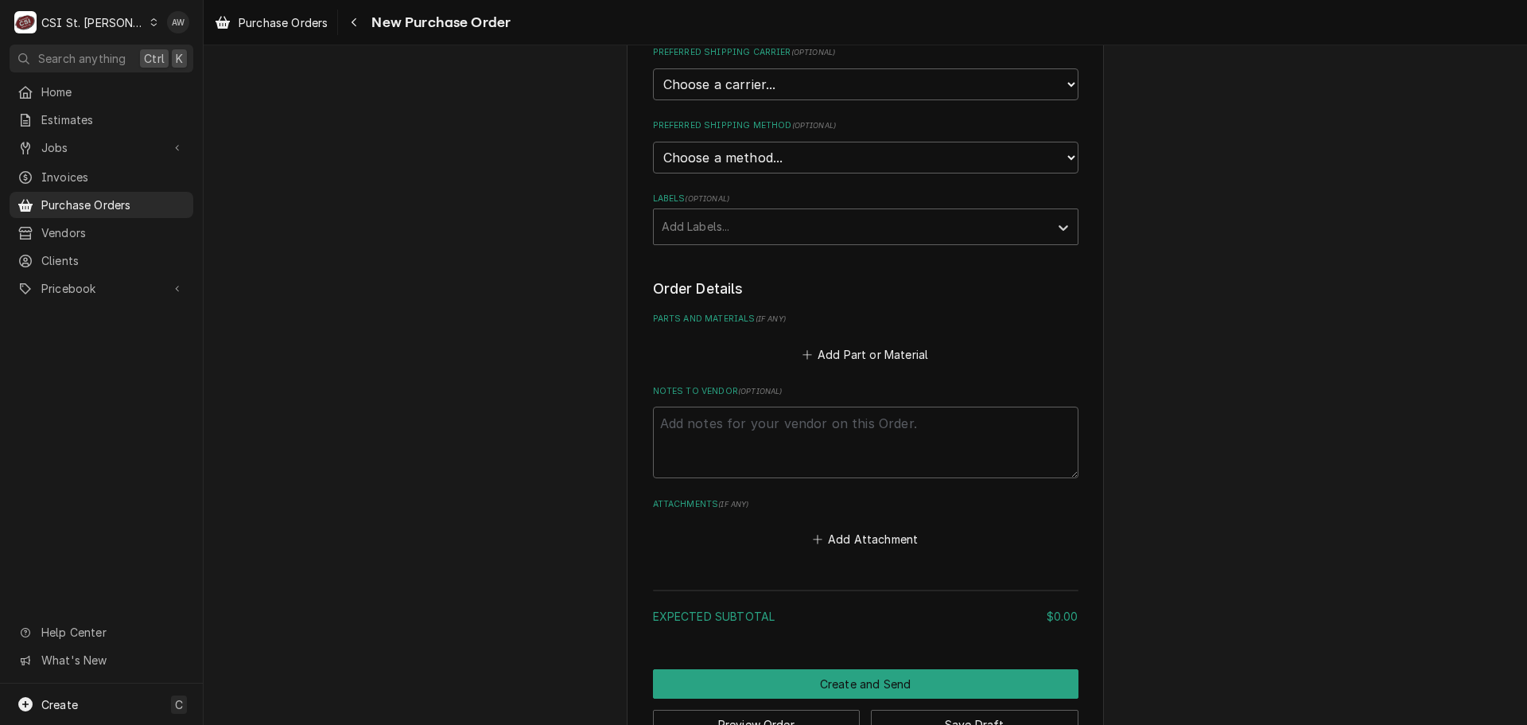
scroll to position [398, 0]
click at [751, 453] on textarea "Notes to Vendor ( optional )" at bounding box center [866, 442] width 426 height 72
type textarea "x"
type textarea "j"
type textarea "x"
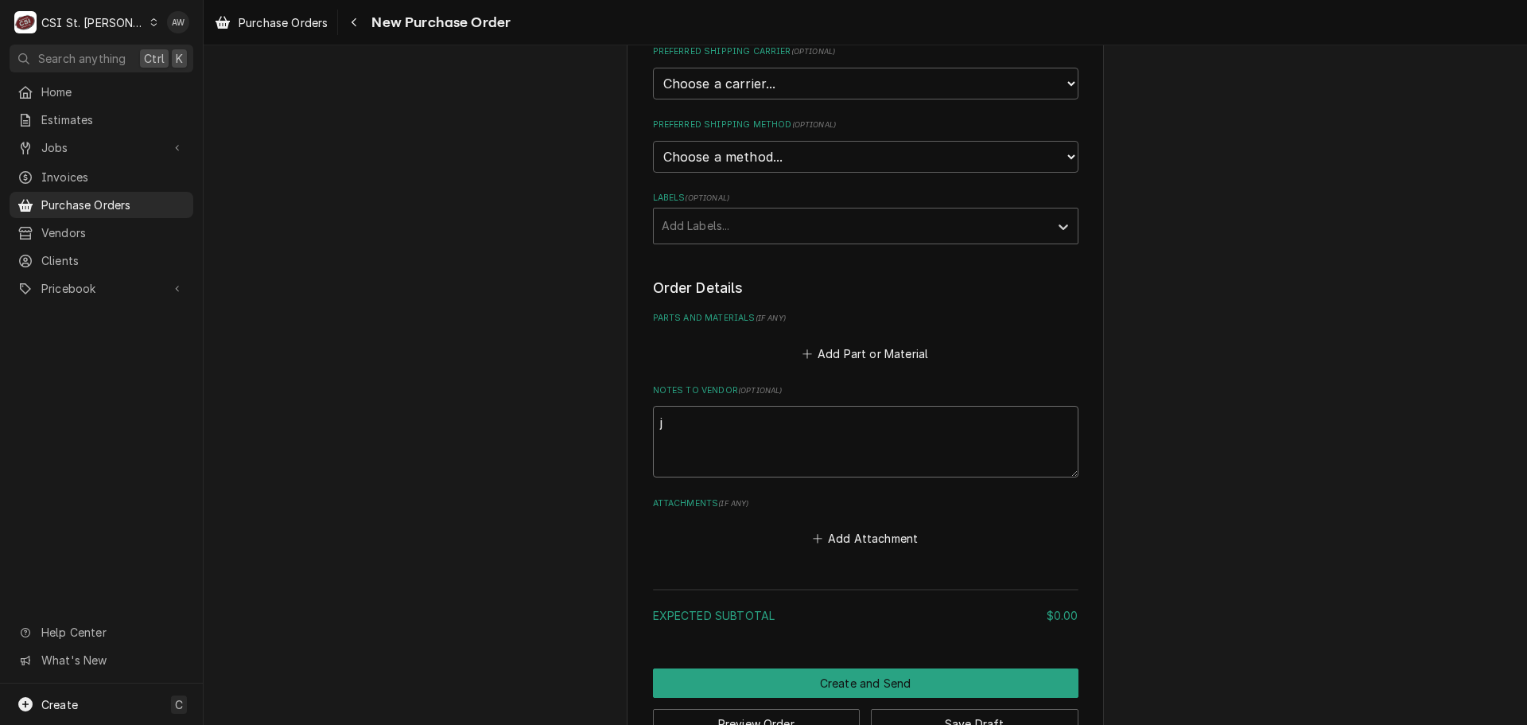
type textarea "je"
type textarea "x"
type textarea "jef"
type textarea "x"
type textarea "jeff"
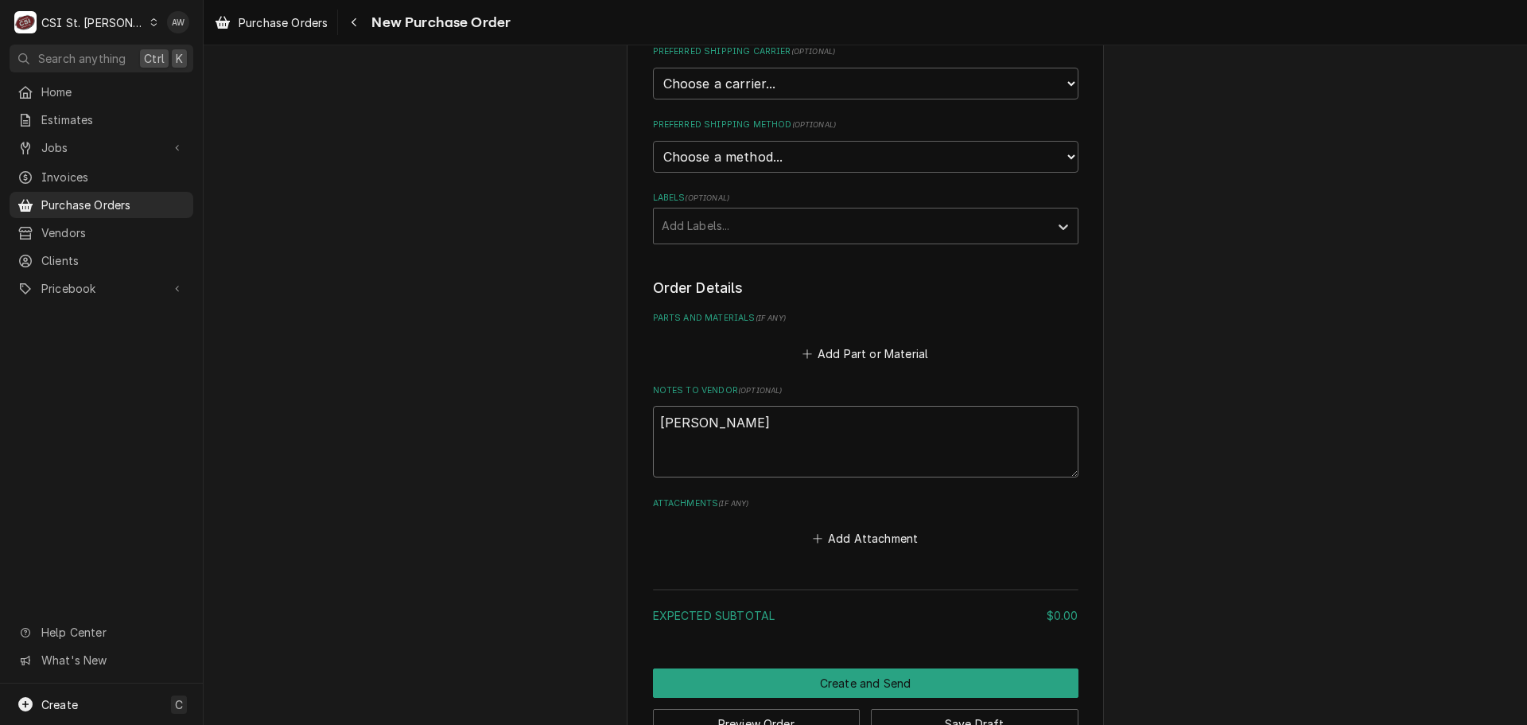
type textarea "x"
type textarea "jeffr"
type textarea "x"
type textarea "jeffre"
type textarea "x"
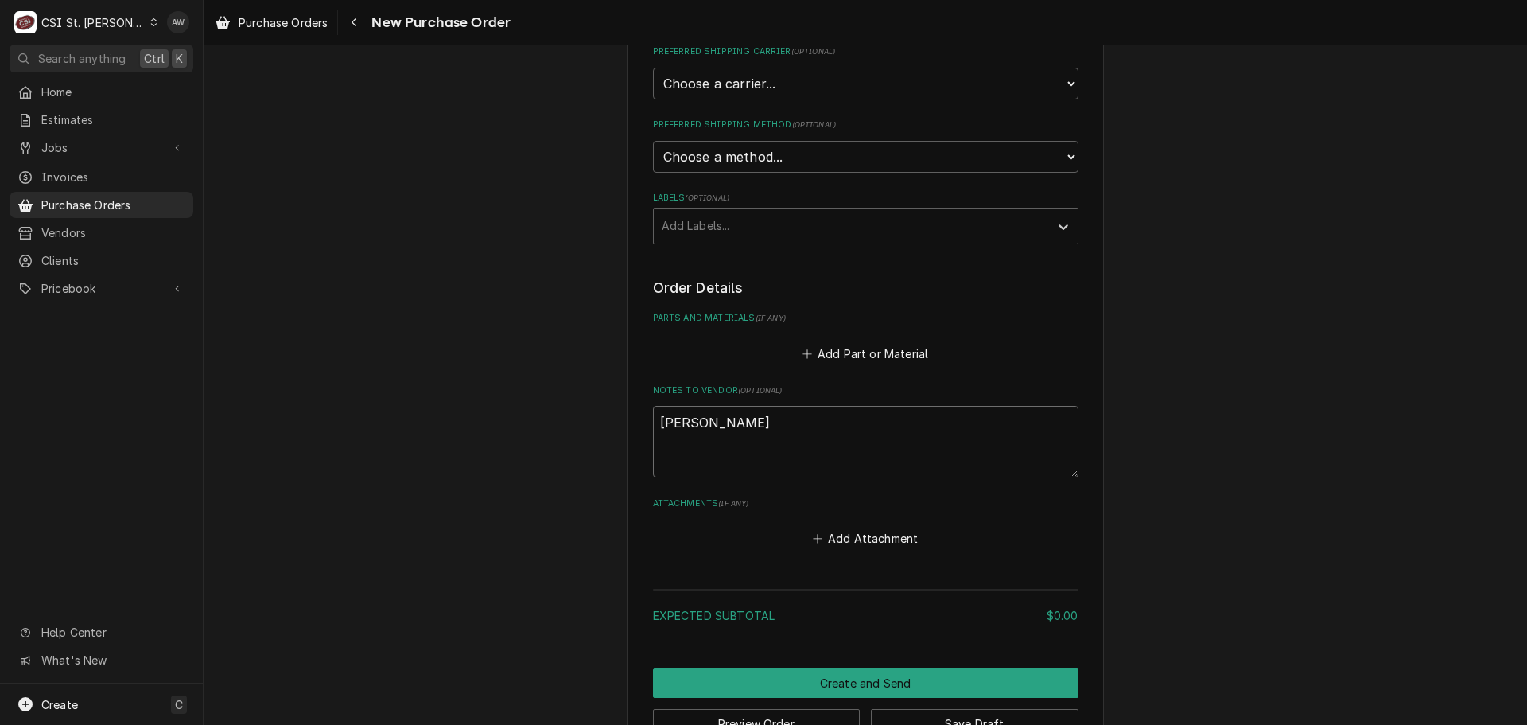
type textarea "jeffrey"
type textarea "x"
type textarea "jeffrey"
type textarea "x"
type textarea "jeffrey c"
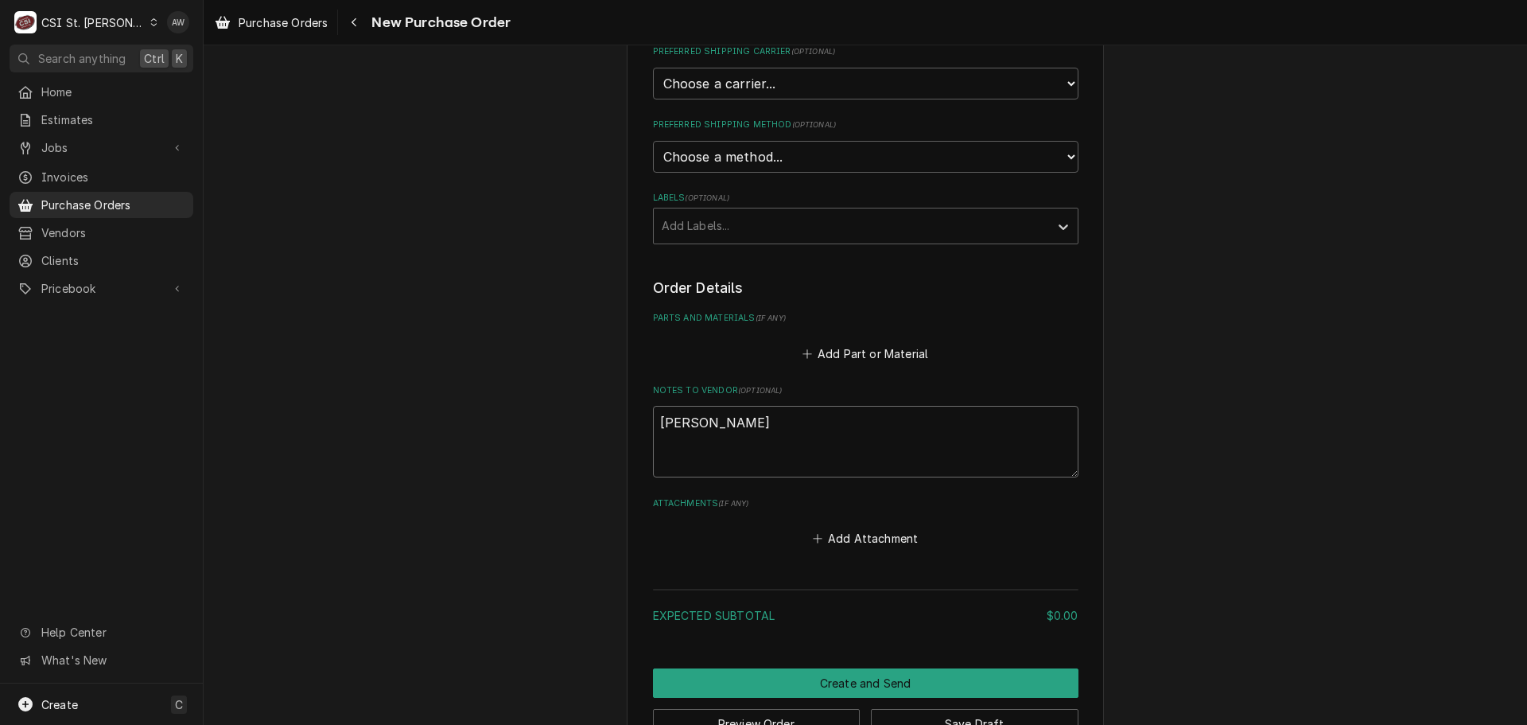
type textarea "x"
type textarea "jeffrey co"
type textarea "x"
type textarea "jeffrey con"
type textarea "x"
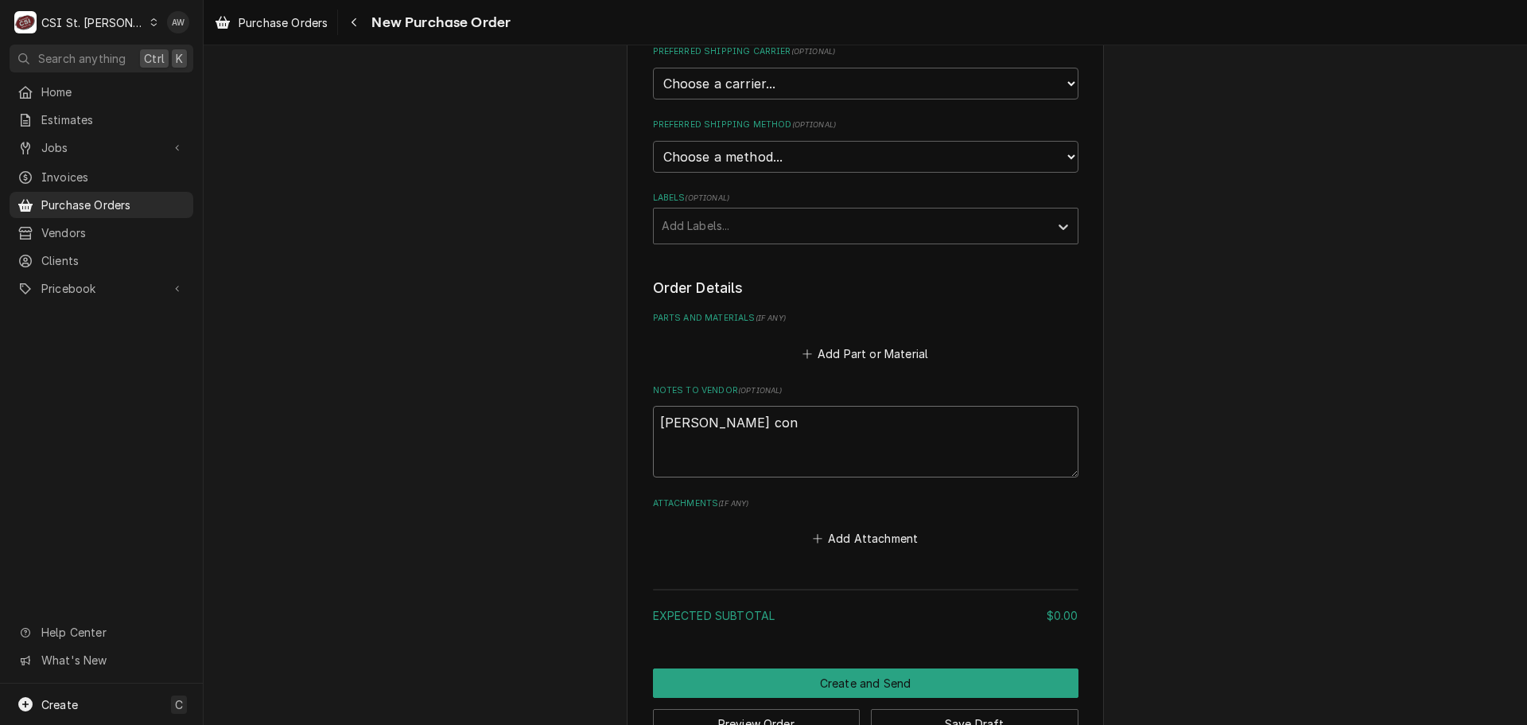
type textarea "jeffrey conn"
type textarea "x"
type textarea "jeffrey conne"
type textarea "x"
type textarea "jeffrey connel"
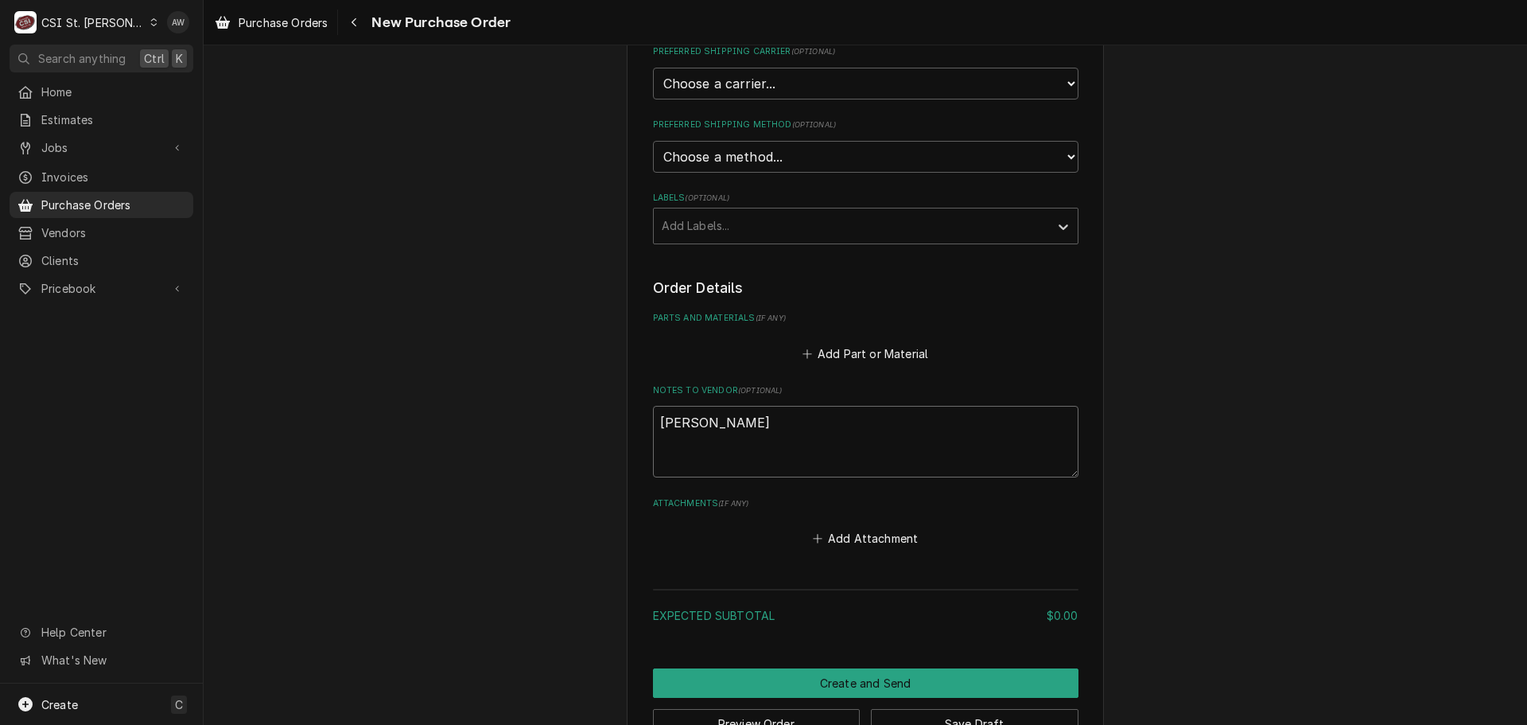
type textarea "x"
type textarea "jeffrey connell"
type textarea "x"
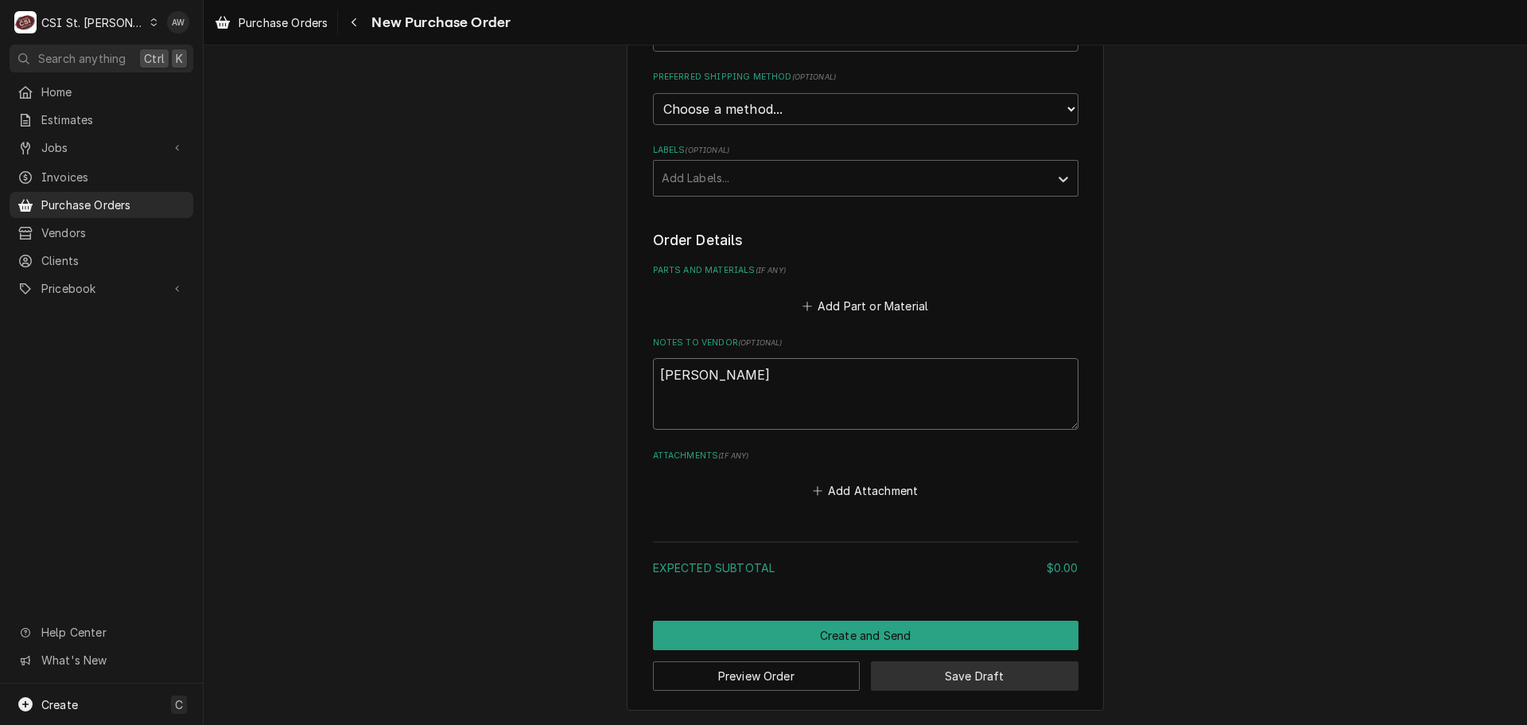
type textarea "jeffrey connell"
click at [915, 676] on button "Save Draft" at bounding box center [975, 675] width 208 height 29
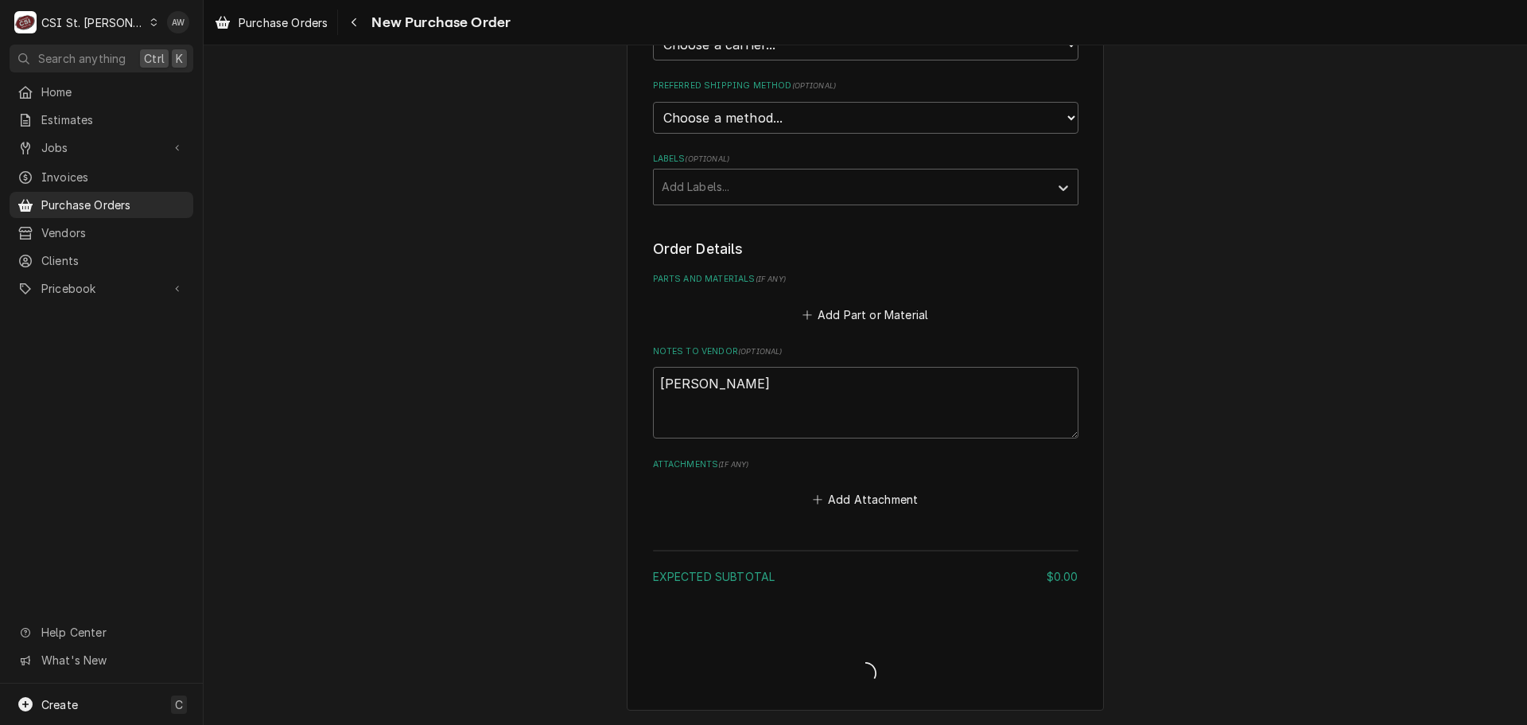
type textarea "x"
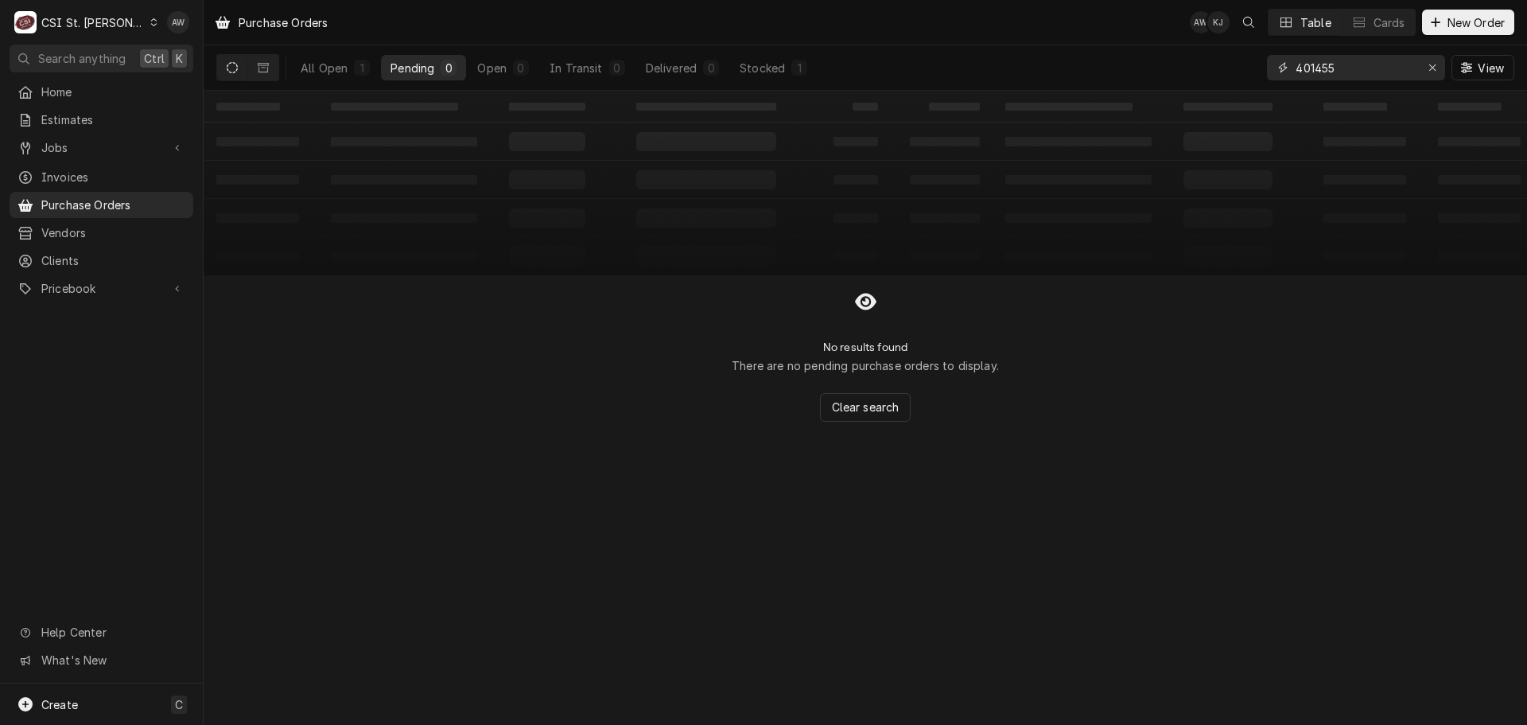
click at [1378, 71] on input "401455" at bounding box center [1355, 67] width 119 height 25
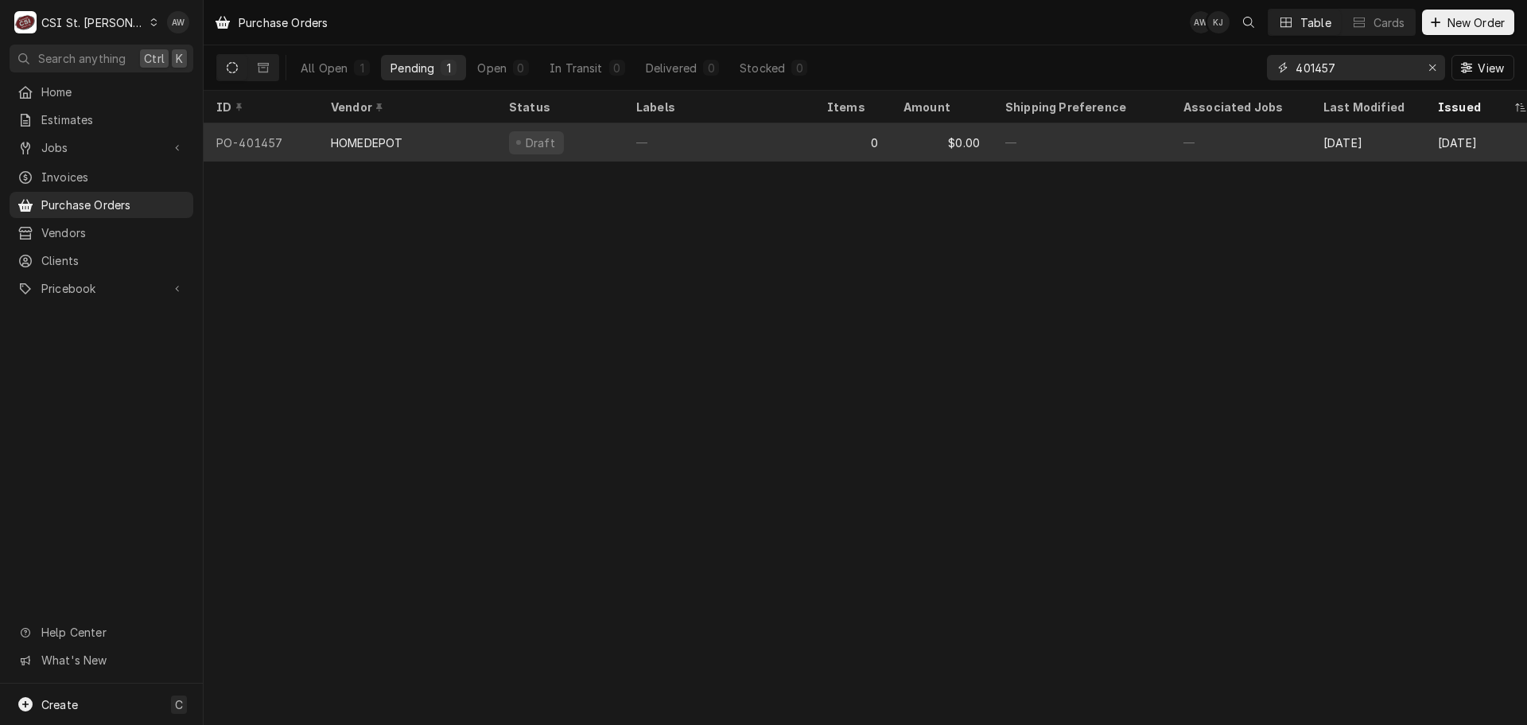
type input "401457"
click at [502, 134] on div "Draft" at bounding box center [559, 142] width 127 height 38
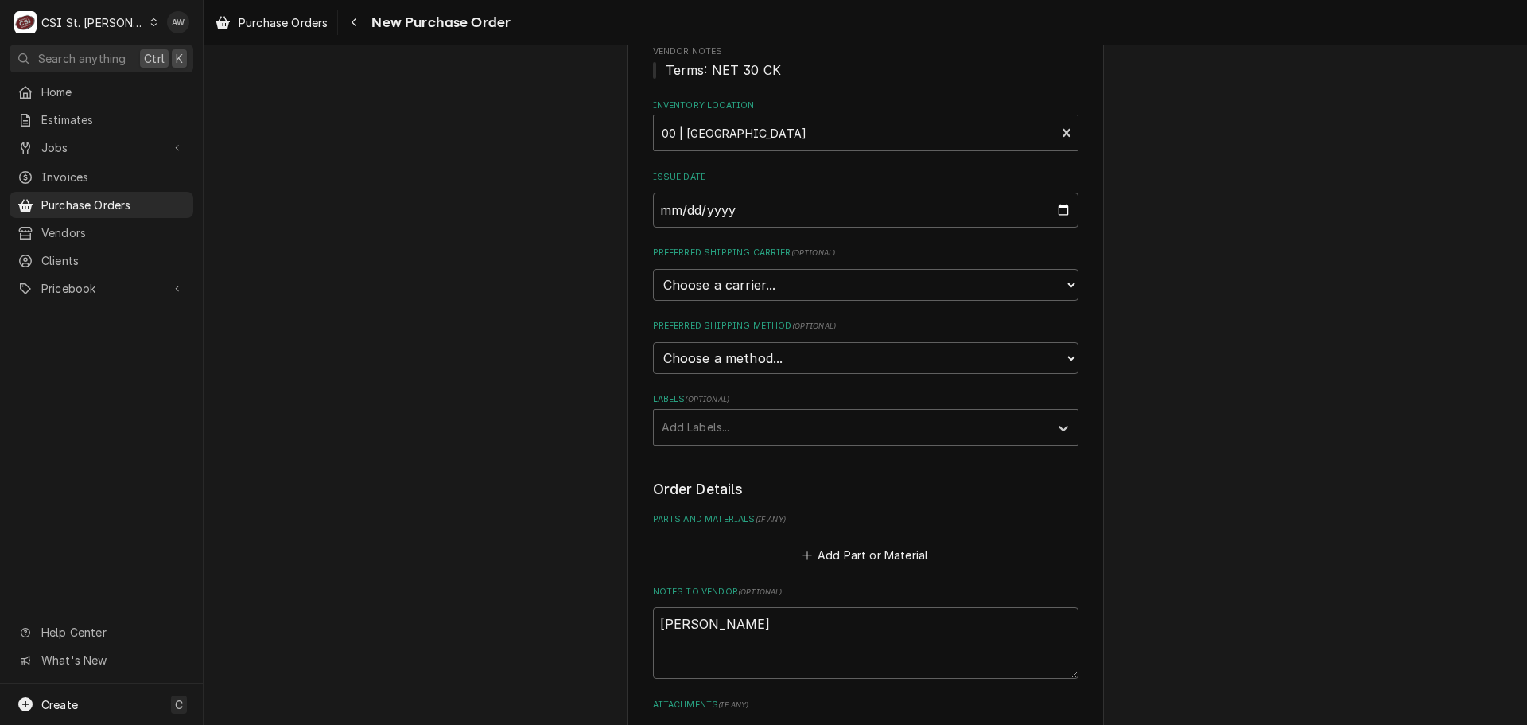
scroll to position [239, 0]
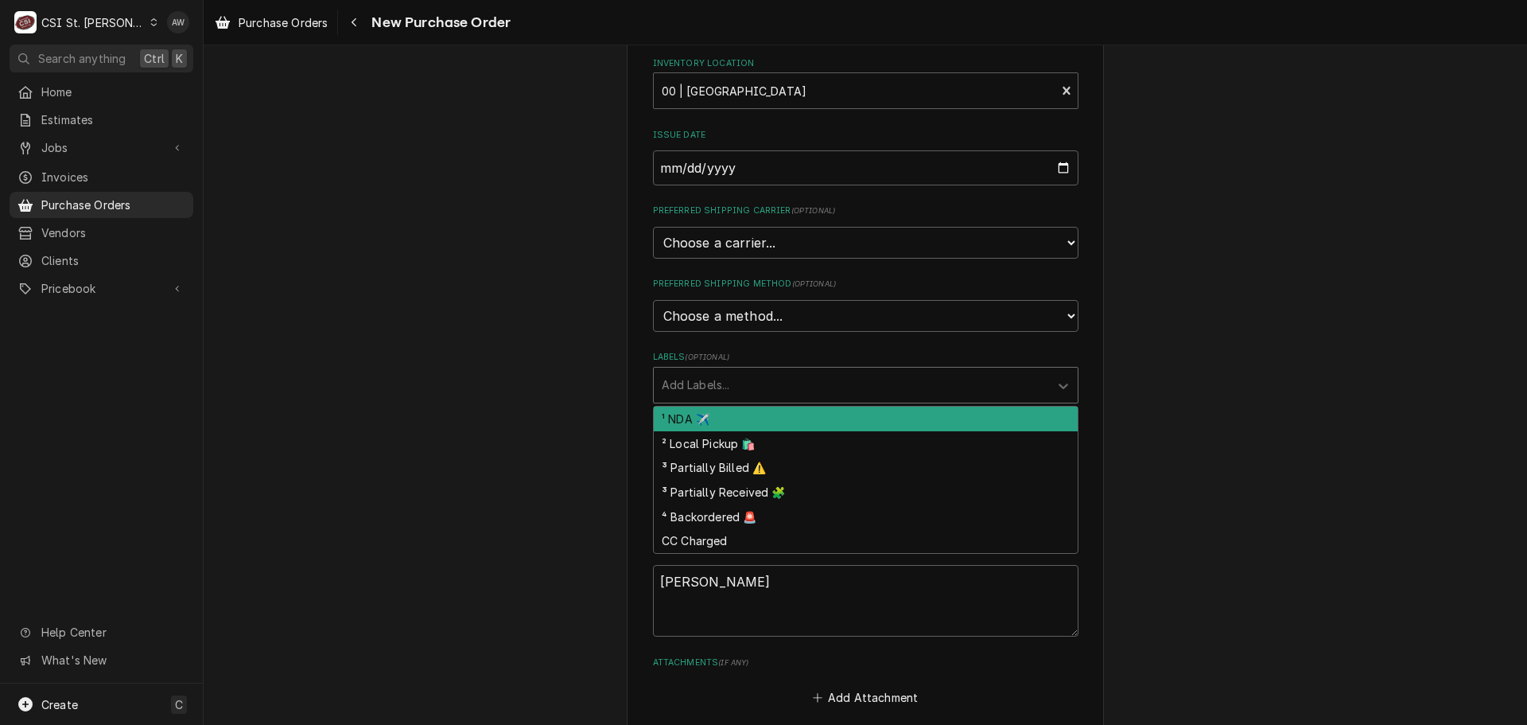
click at [806, 375] on div "Labels" at bounding box center [851, 385] width 379 height 29
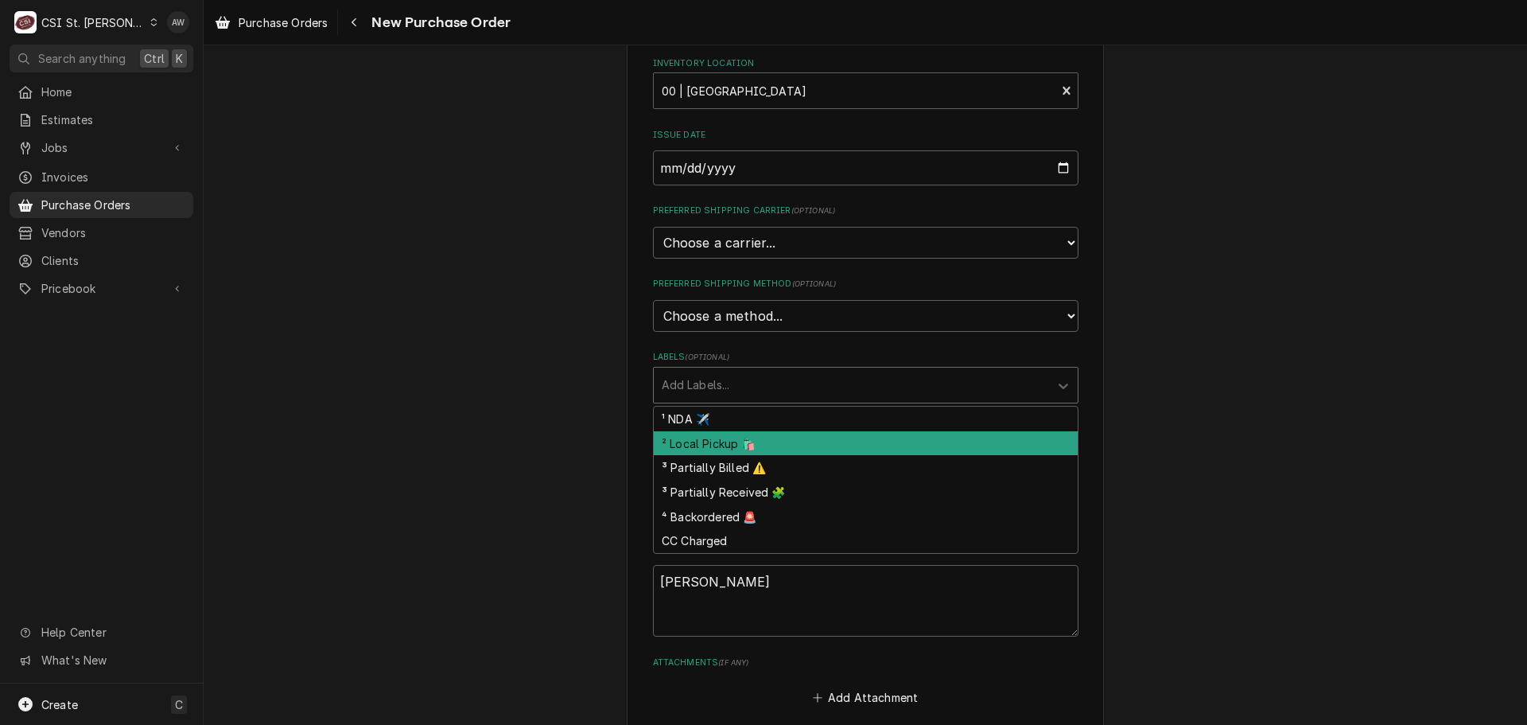
click at [800, 436] on div "² Local Pickup 🛍️" at bounding box center [866, 443] width 424 height 25
type textarea "x"
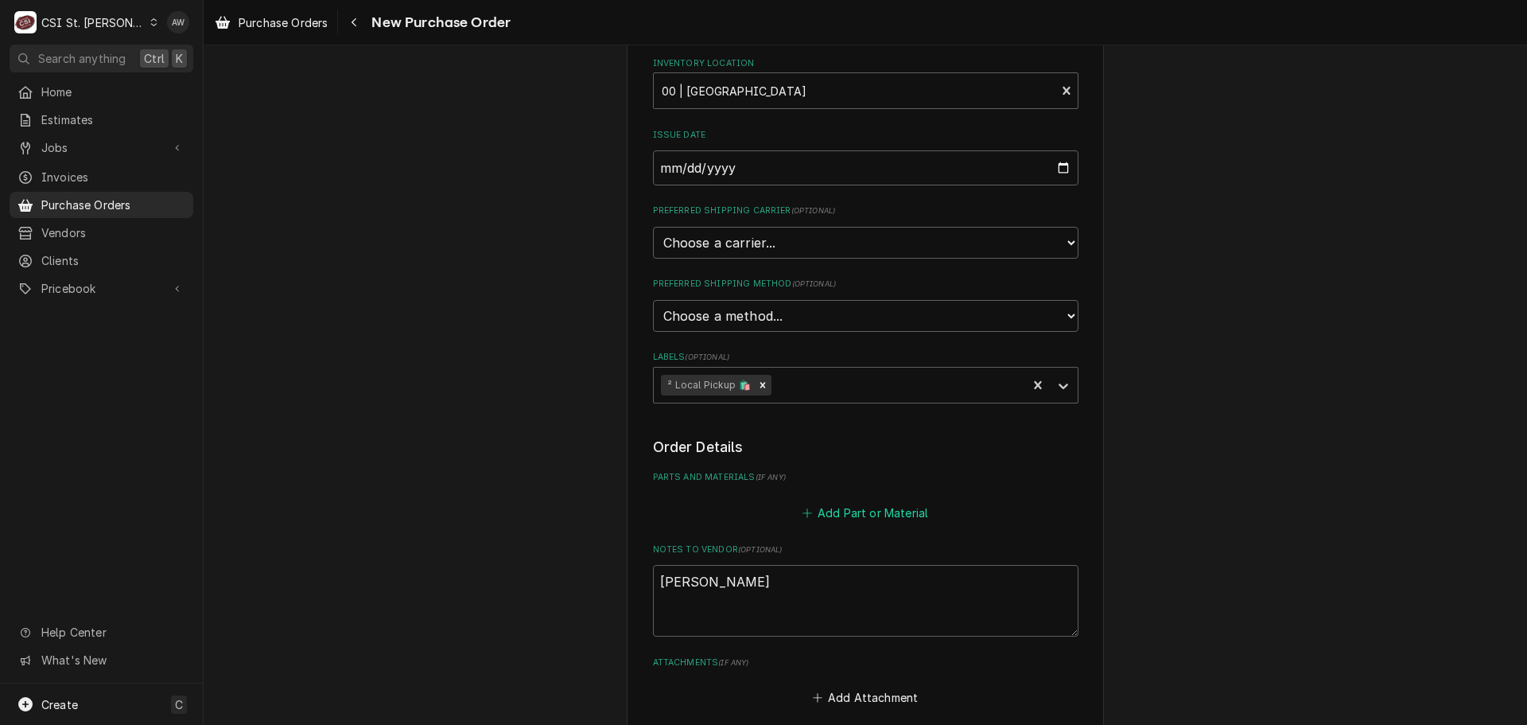
click at [834, 512] on button "Add Part or Material" at bounding box center [864, 512] width 131 height 22
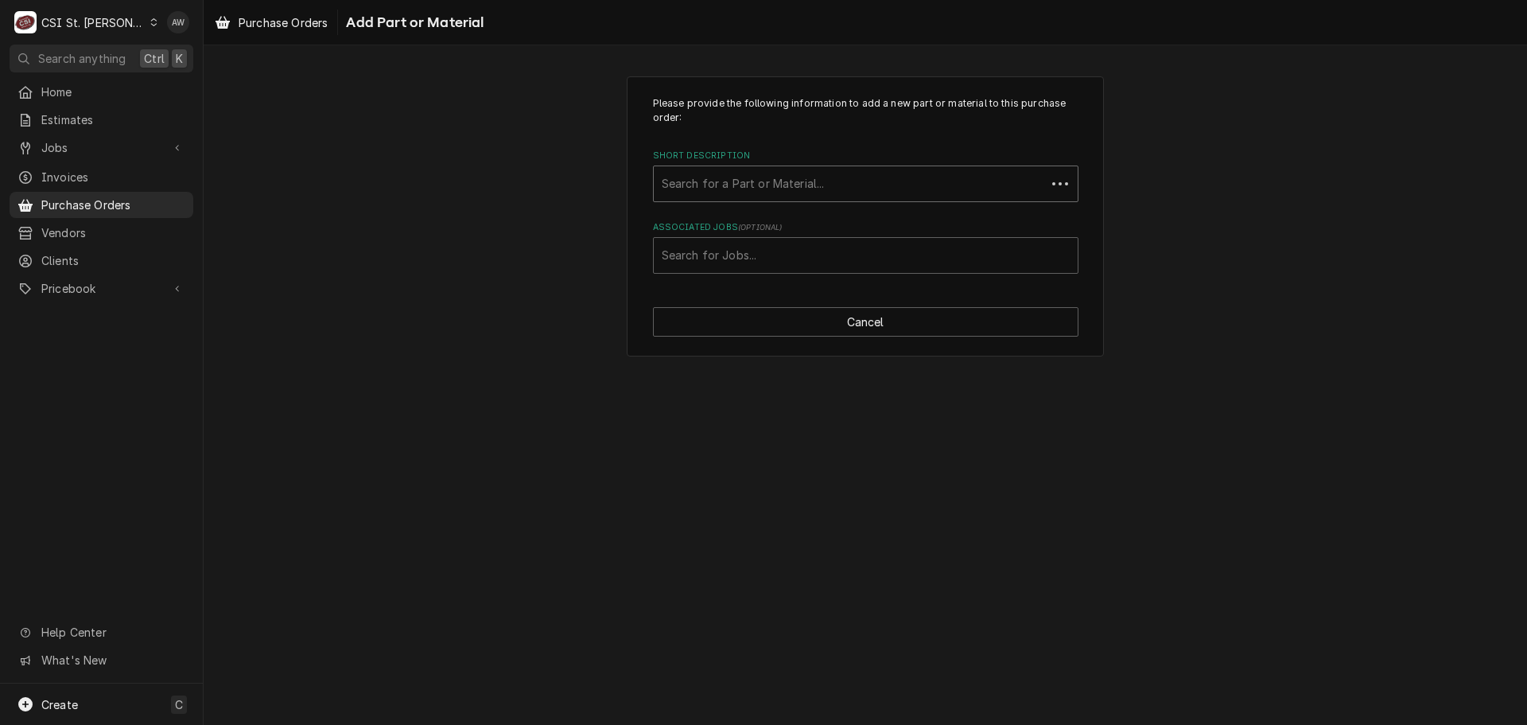
click at [706, 178] on div "Short Description" at bounding box center [850, 183] width 376 height 29
type input "misc. ser"
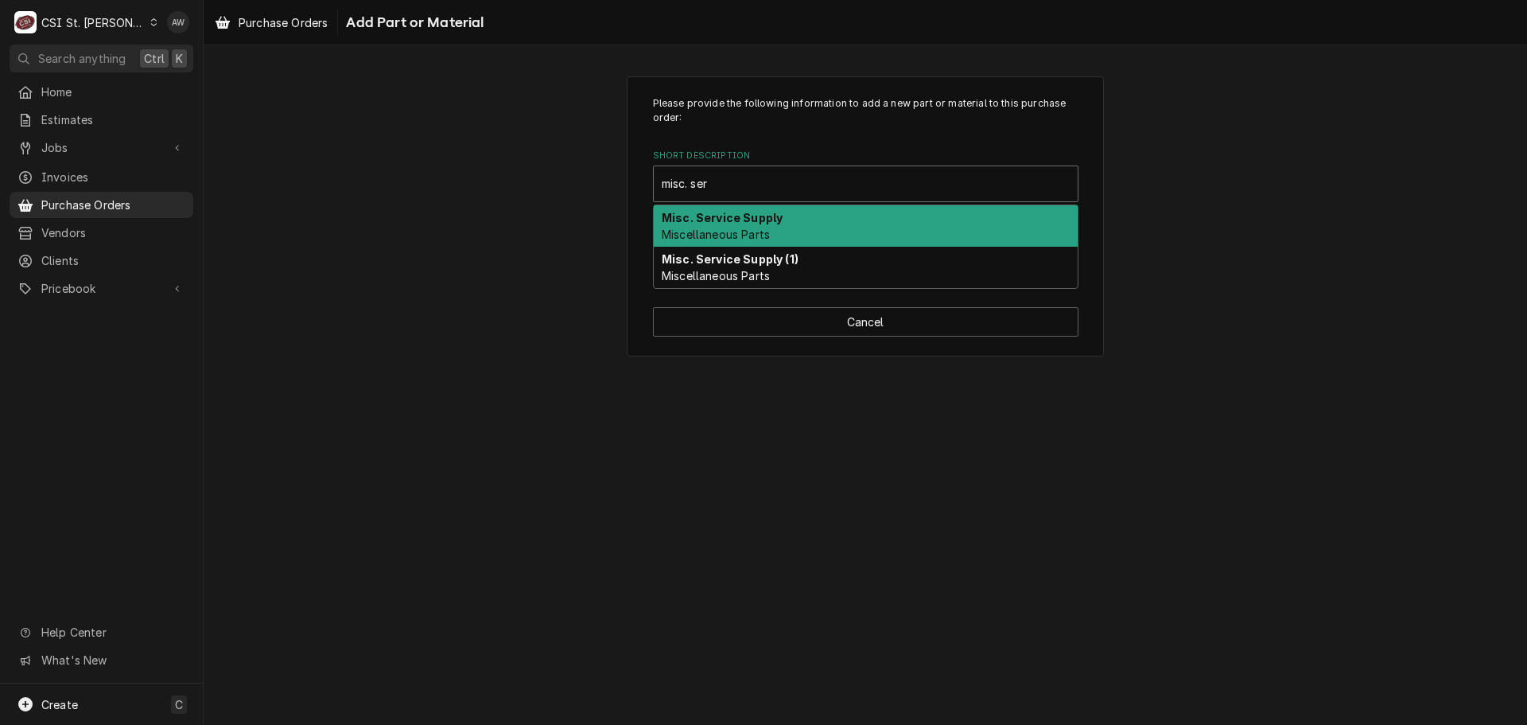
click at [758, 228] on span "Miscellaneous Parts" at bounding box center [716, 234] width 108 height 14
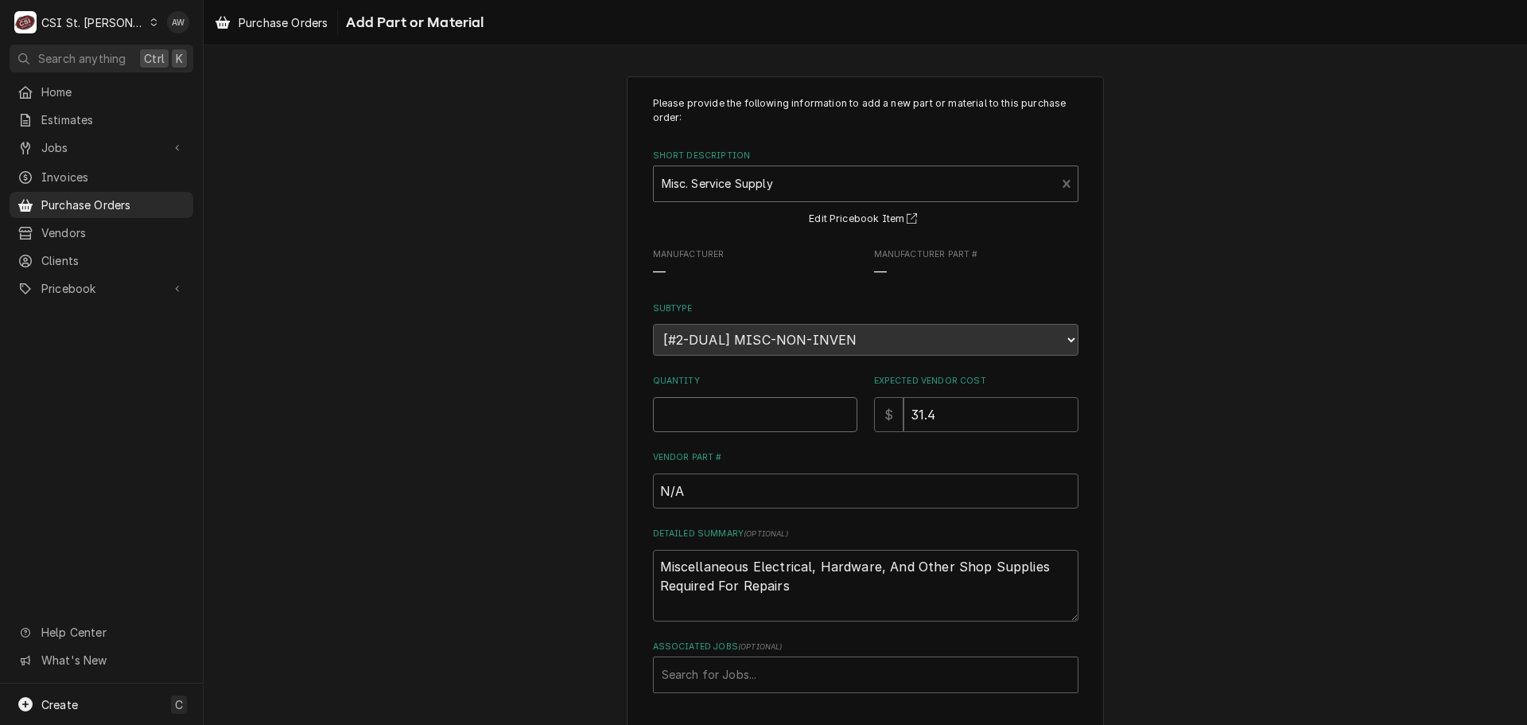
click at [745, 395] on div "Quantity" at bounding box center [755, 403] width 204 height 56
type textarea "x"
type input "1"
type textarea "x"
type input "0"
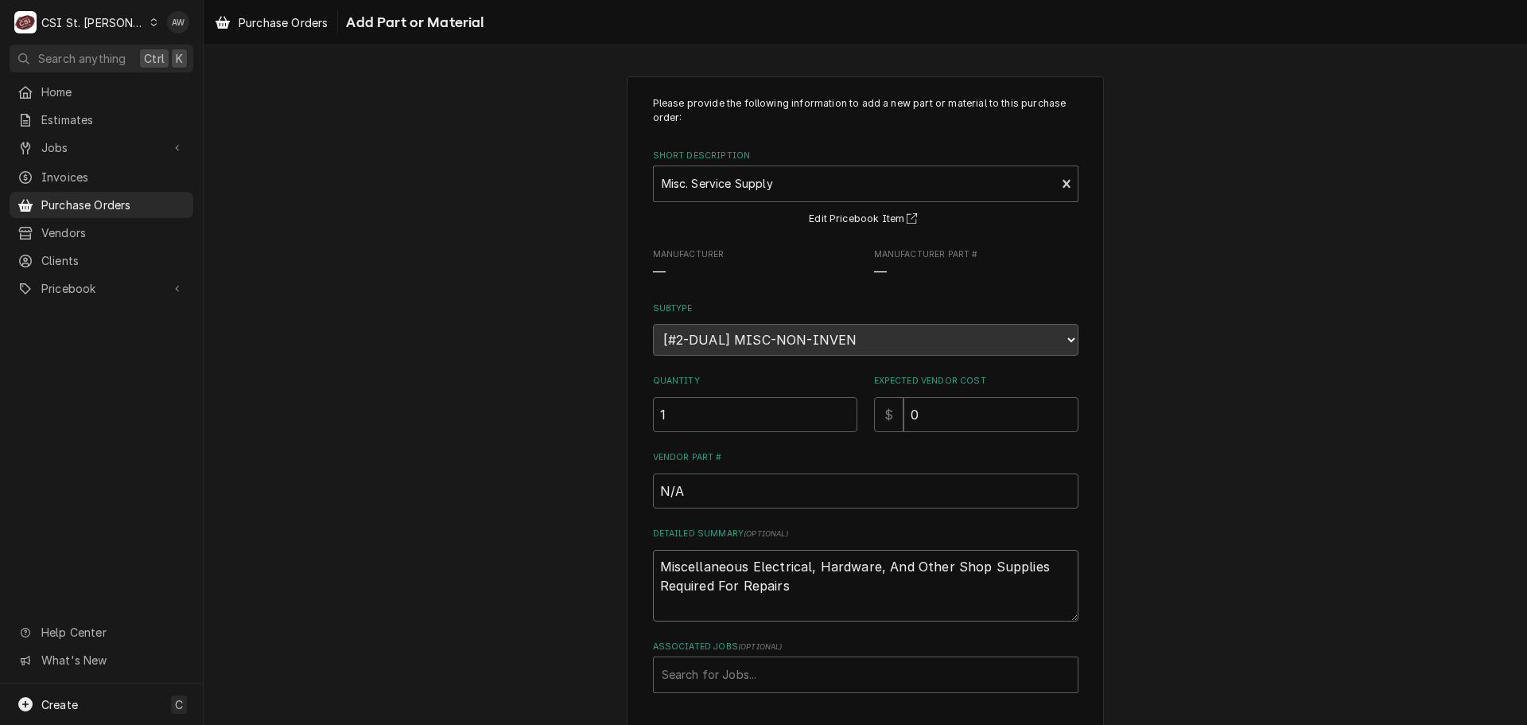
drag, startPoint x: 795, startPoint y: 589, endPoint x: 353, endPoint y: 472, distance: 457.5
click at [353, 472] on div "Please provide the following information to add a new part or material to this …" at bounding box center [866, 426] width 1324 height 728
type textarea "x"
type textarea "3"
type textarea "x"
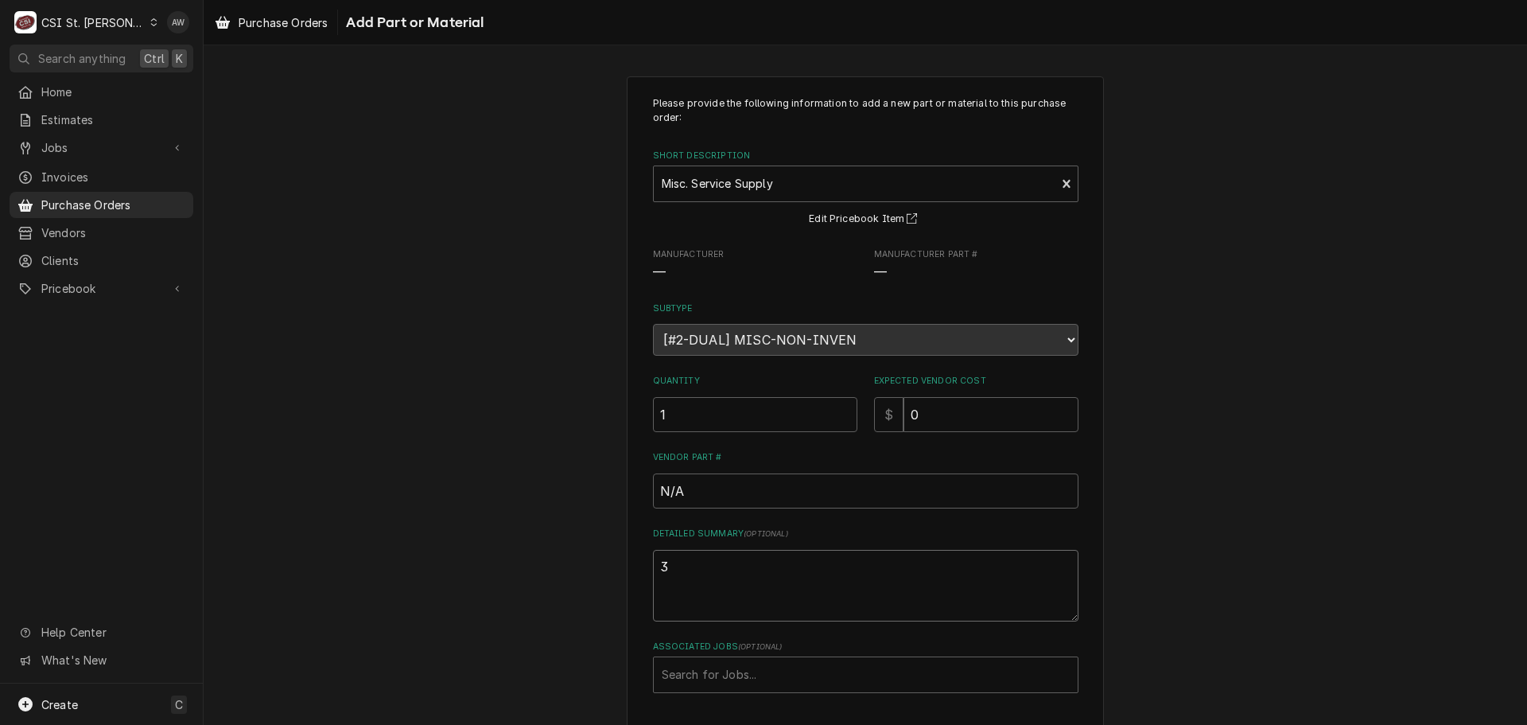
type textarea "3"
type textarea "x"
type textarea "3 b"
type textarea "x"
type textarea "3 ba"
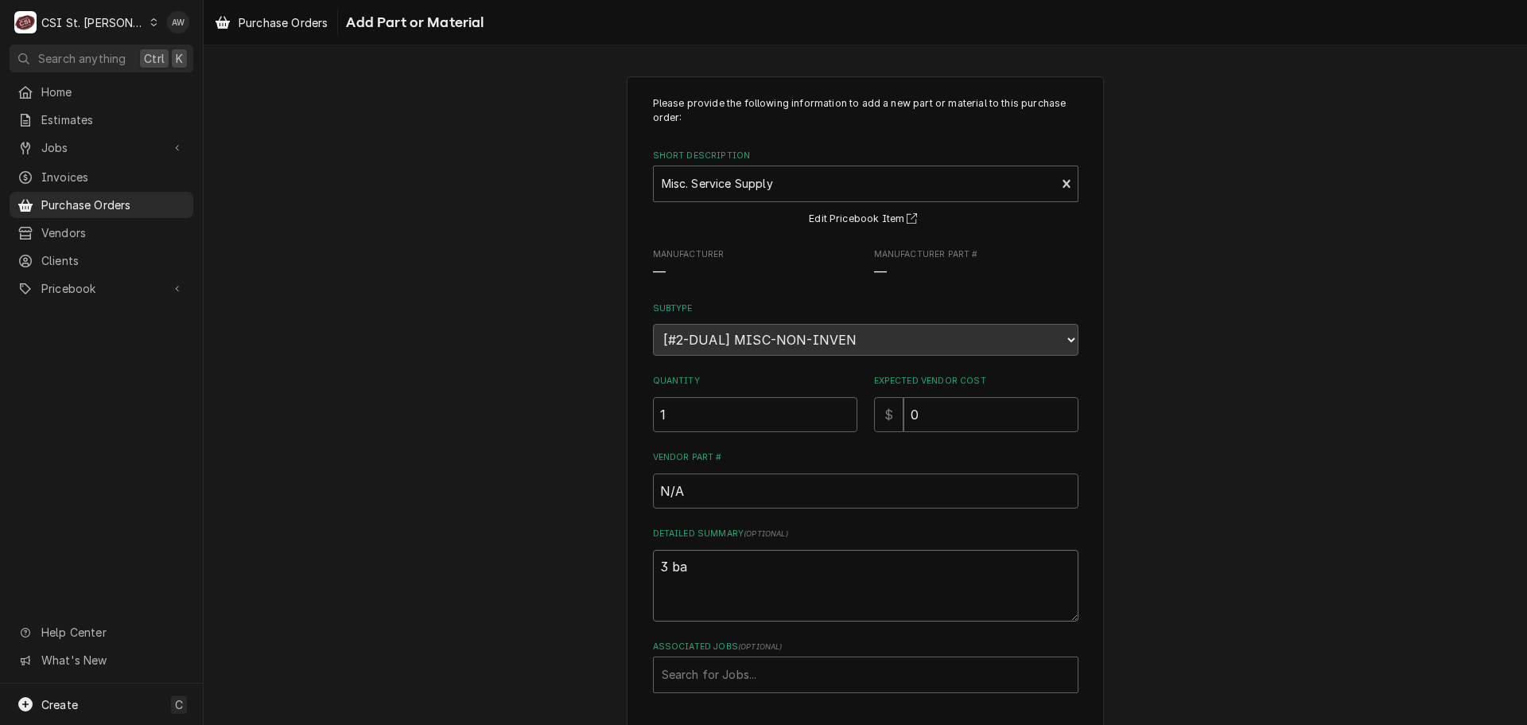
type textarea "x"
type textarea "3 bar"
type textarea "x"
type textarea "3 bard"
type textarea "x"
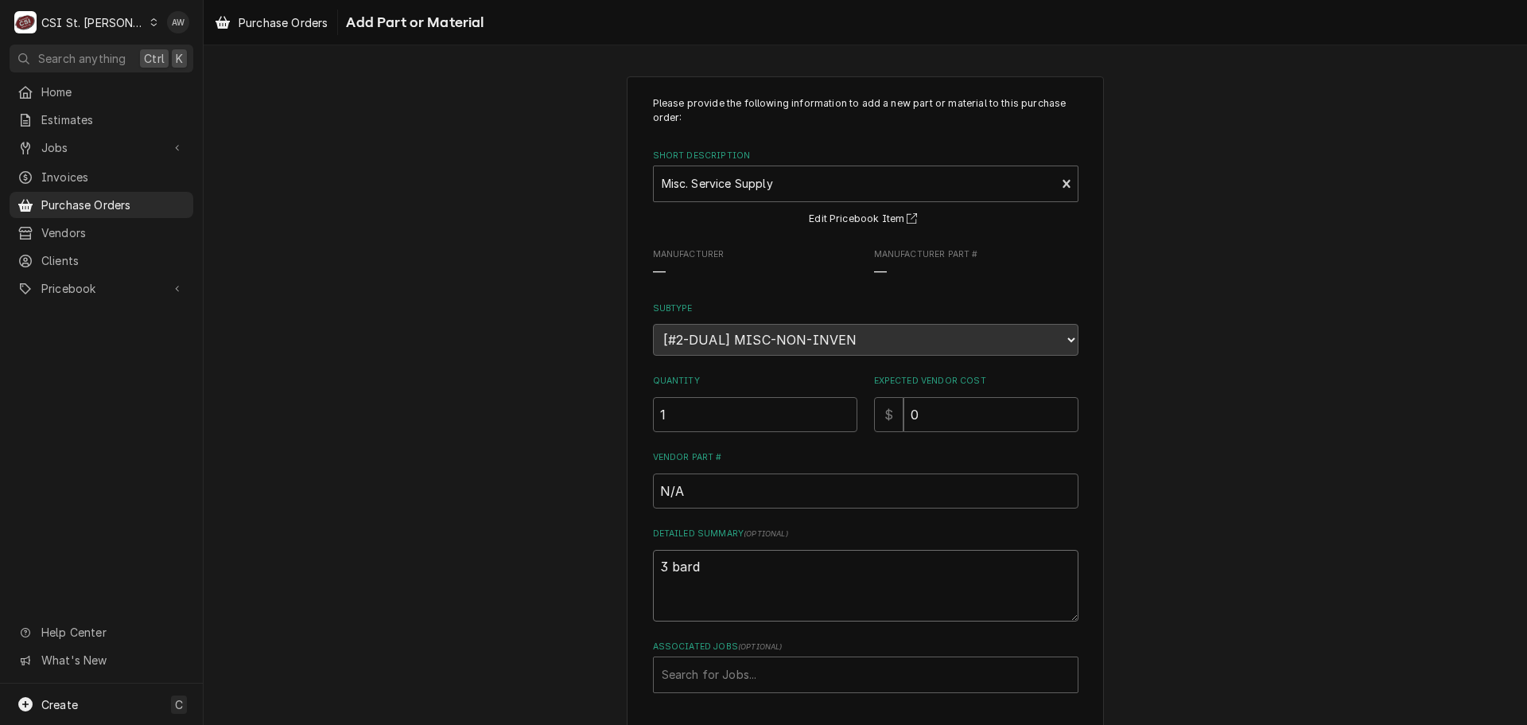
type textarea "3 bar"
type textarea "x"
type textarea "3 barb"
type textarea "x"
type textarea "3 barb"
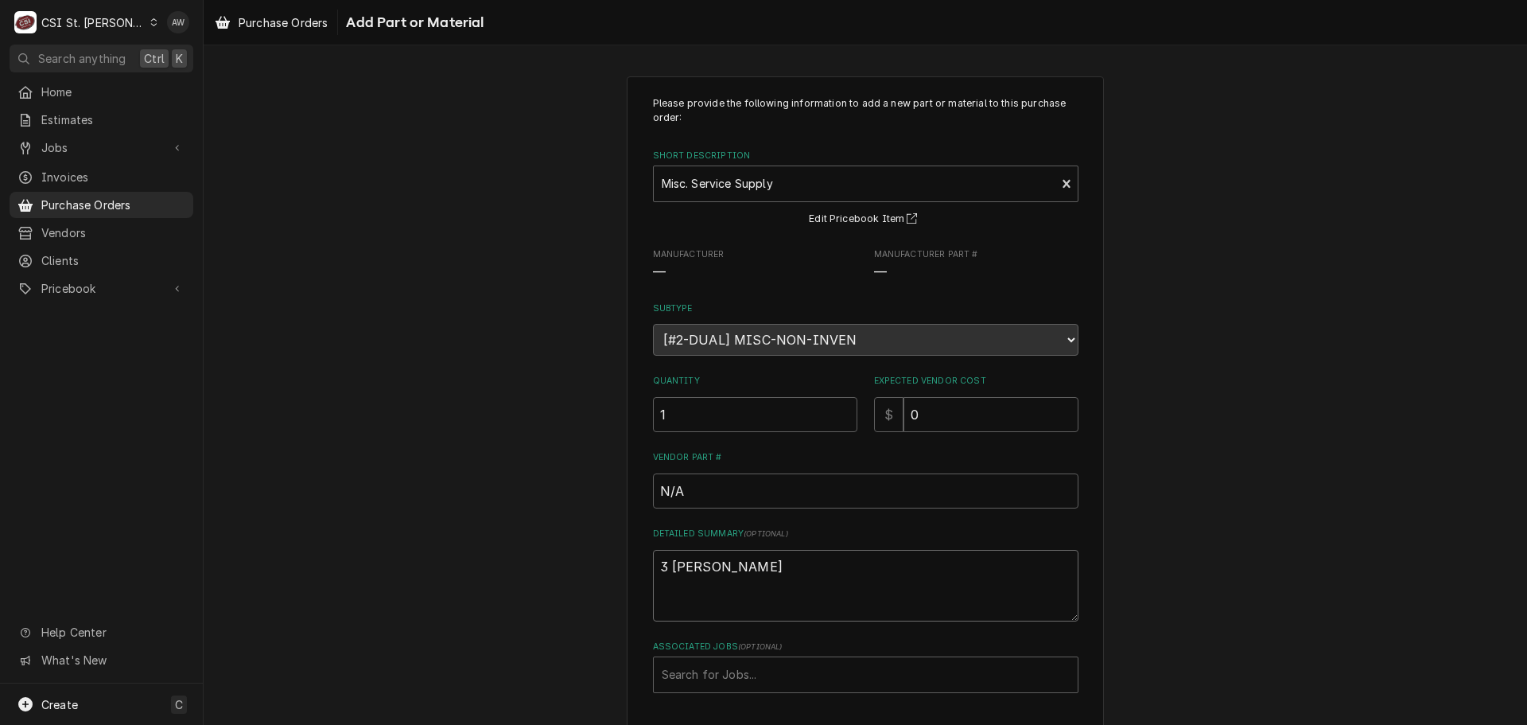
type textarea "x"
type textarea "3 barb t"
type input "43187"
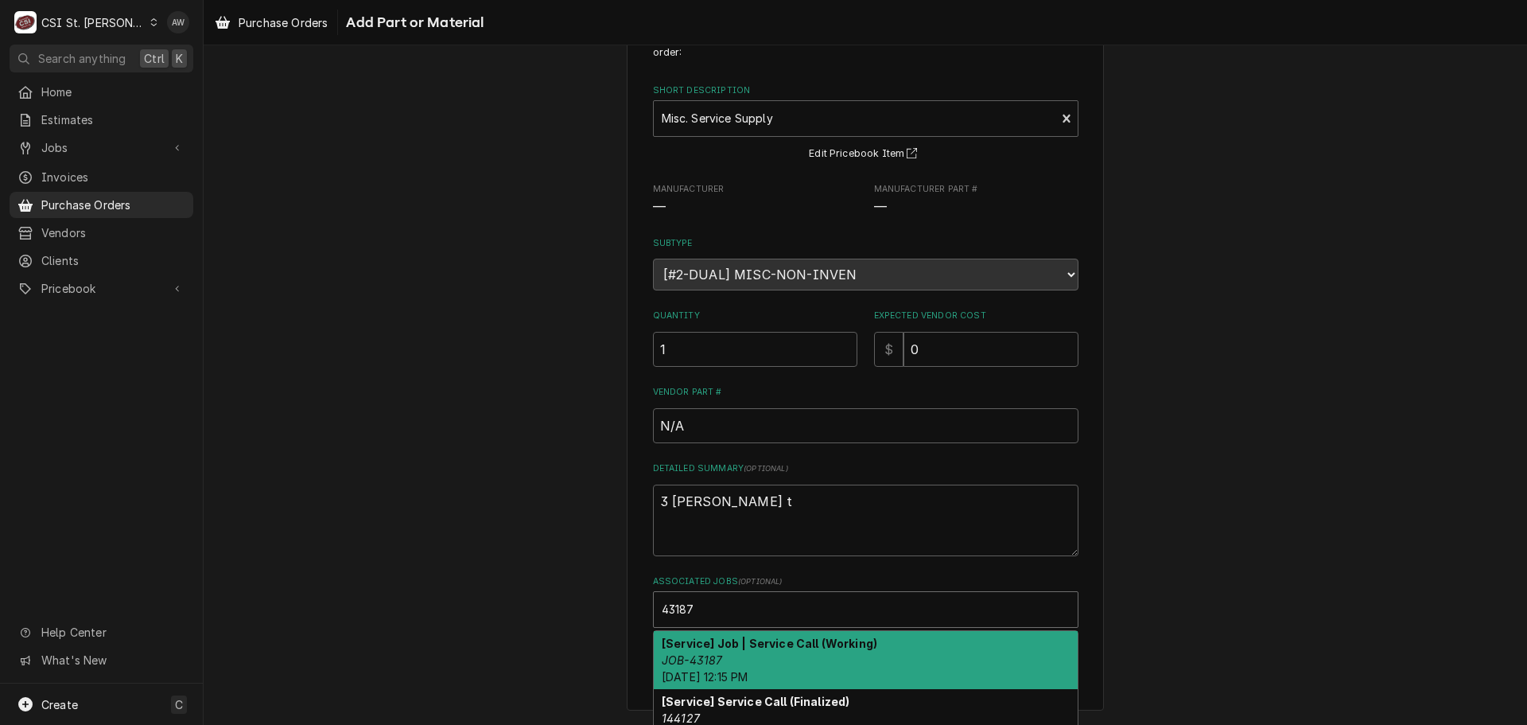
click at [855, 647] on strong "[Service] Job | Service Call (Working)" at bounding box center [770, 643] width 216 height 14
type textarea "x"
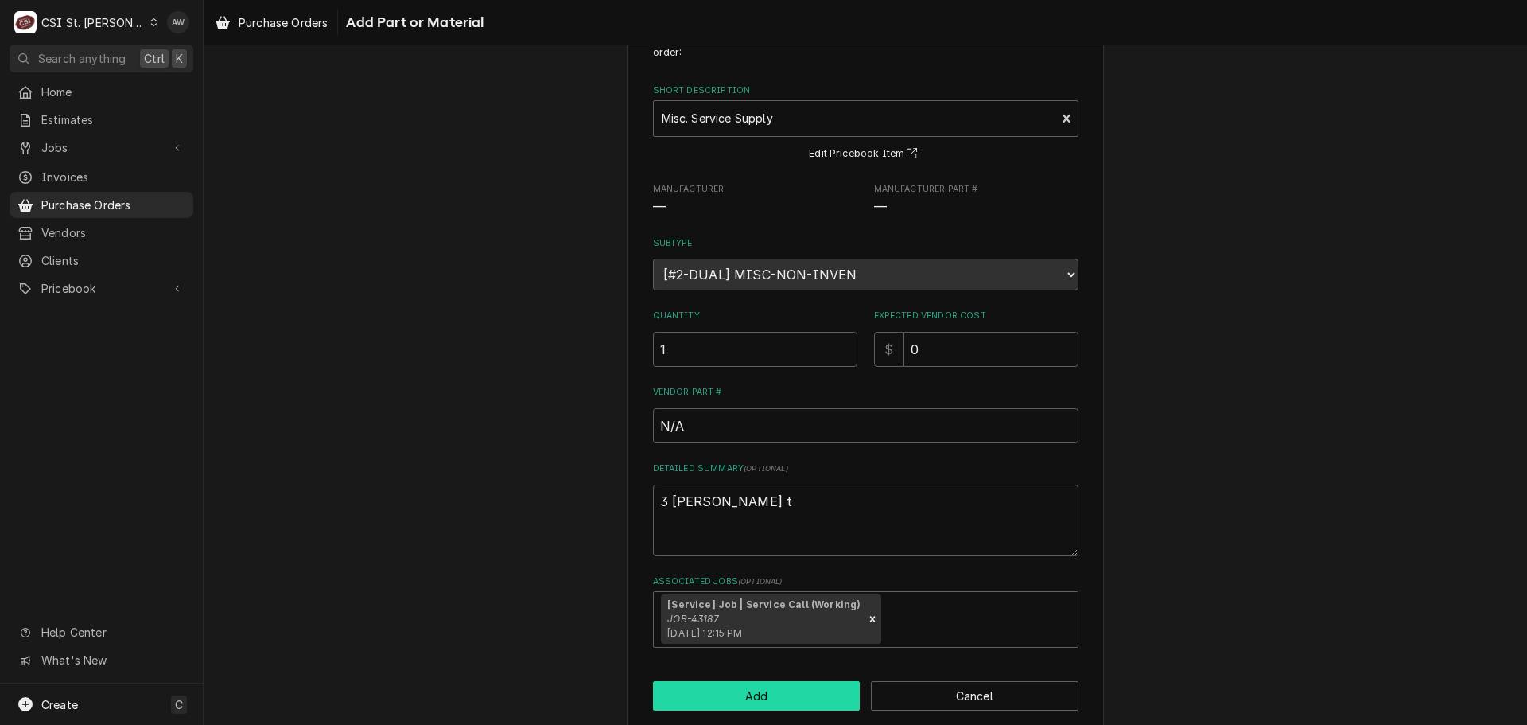
click at [781, 685] on button "Add" at bounding box center [757, 695] width 208 height 29
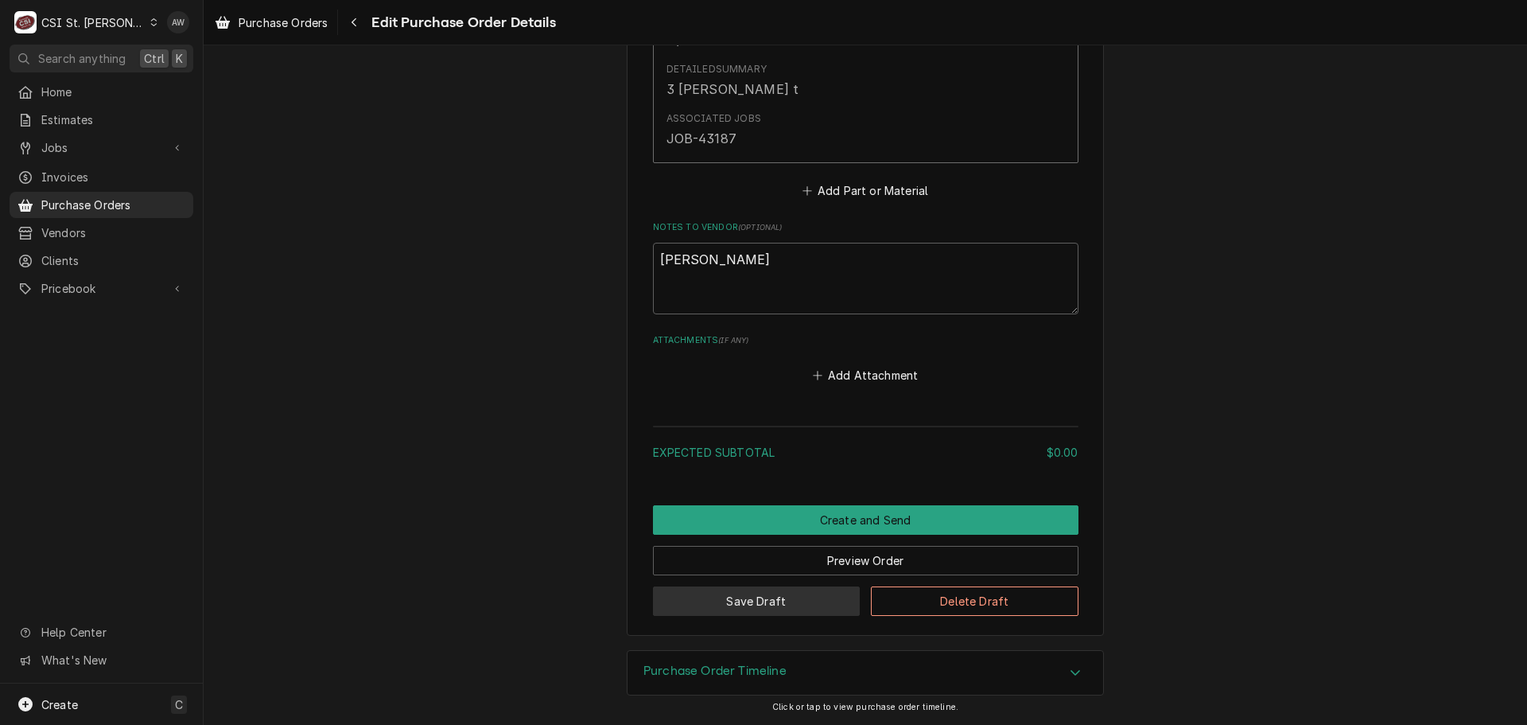
click at [803, 616] on button "Save Draft" at bounding box center [757, 600] width 208 height 29
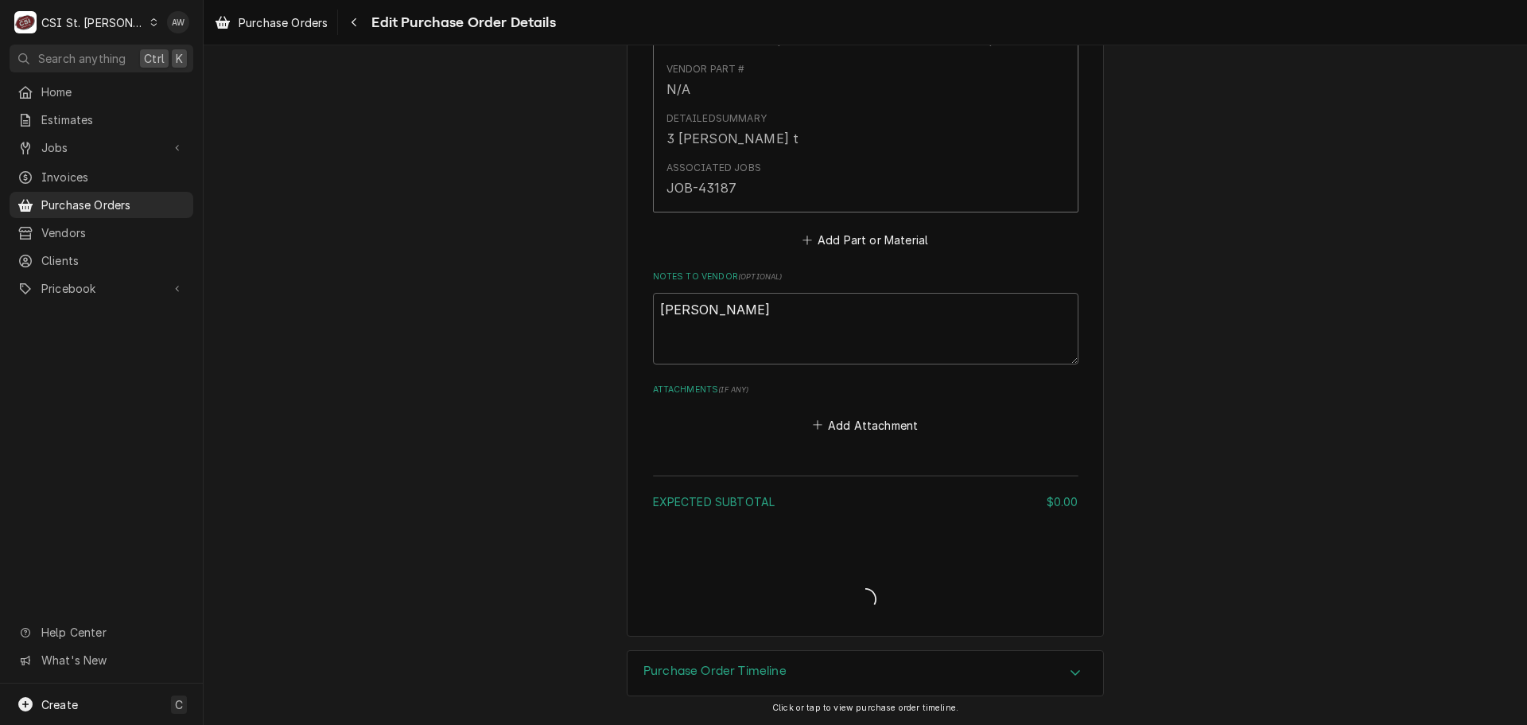
scroll to position [883, 0]
type textarea "x"
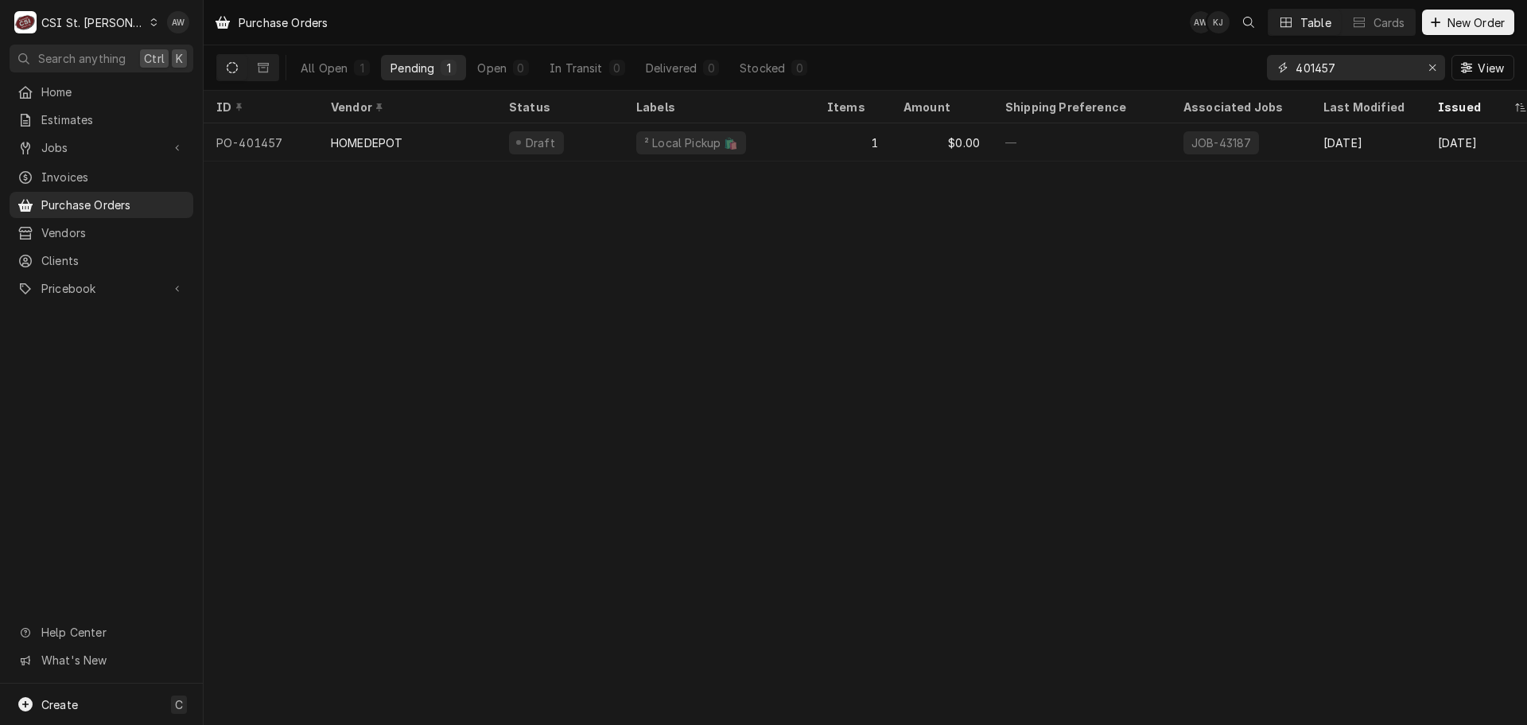
drag, startPoint x: 1347, startPoint y: 65, endPoint x: 1176, endPoint y: 56, distance: 171.3
click at [1178, 56] on div "All Open 1 Pending 1 Open 0 In Transit 0 Delivered 0 Stocked 0 401457 View" at bounding box center [865, 67] width 1298 height 45
click at [130, 149] on span "Jobs" at bounding box center [101, 147] width 120 height 17
click at [127, 175] on span "Jobs" at bounding box center [113, 175] width 144 height 17
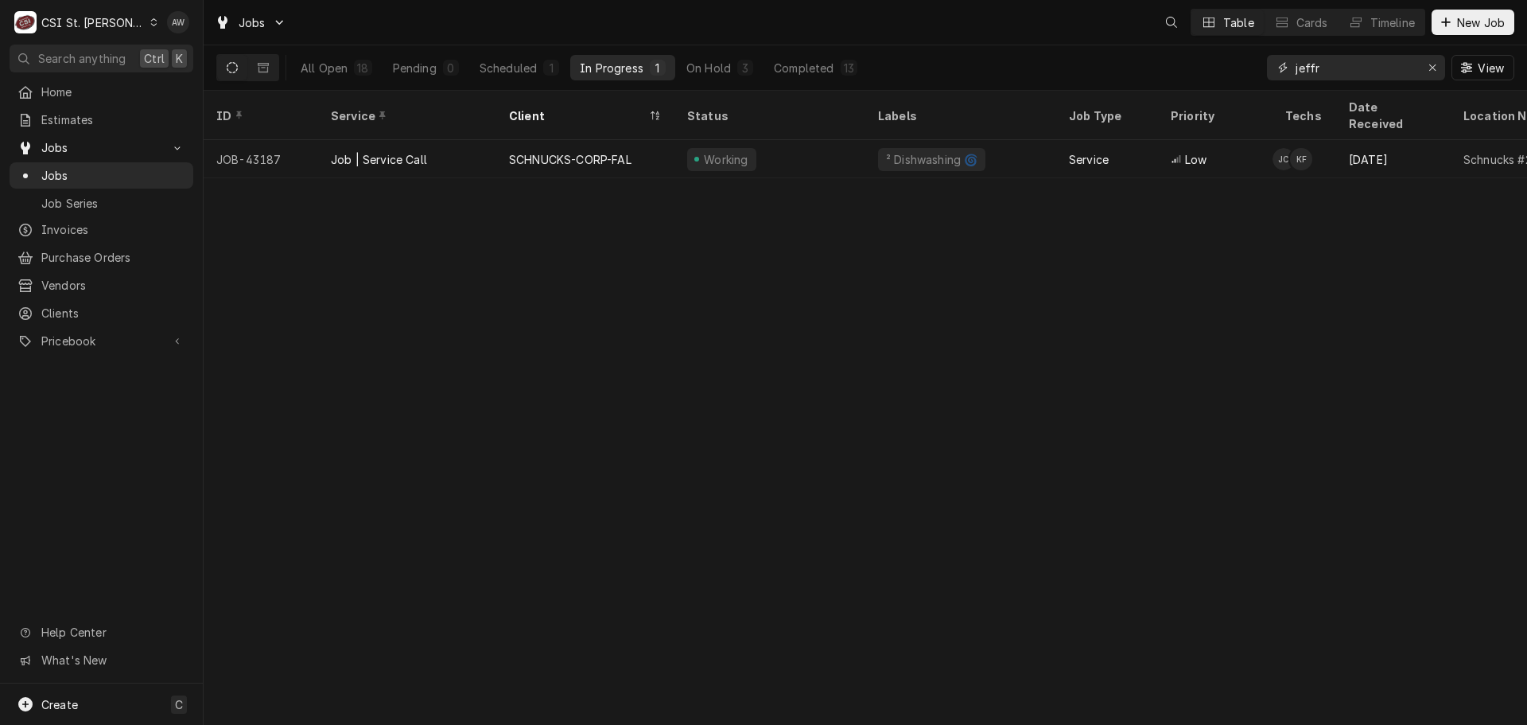
drag, startPoint x: 1251, startPoint y: 28, endPoint x: 1252, endPoint y: 60, distance: 32.6
click at [1252, 60] on div "All Open 18 Pending 0 Scheduled 1 In Progress 1 On Hold 3 Completed 13 jeffr Vi…" at bounding box center [865, 67] width 1298 height 45
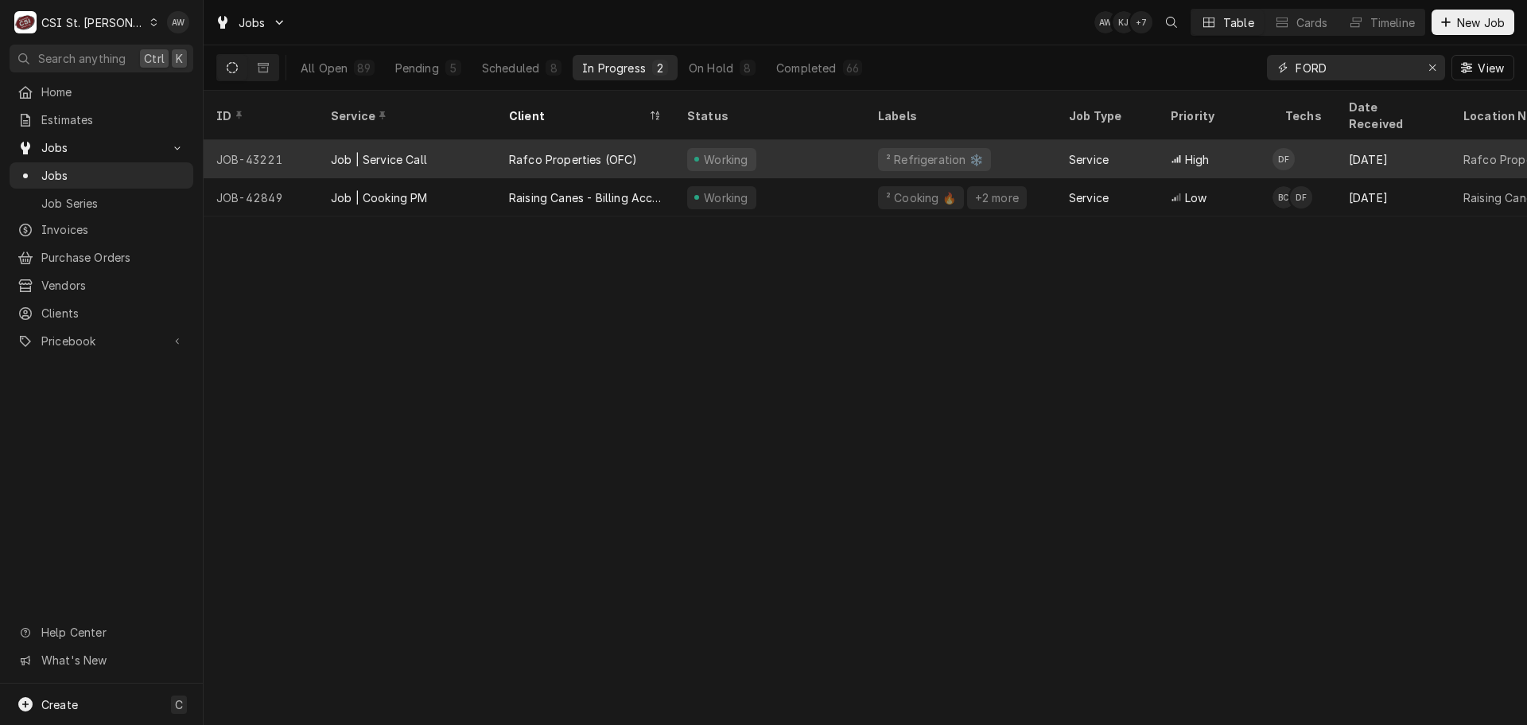
type input "FORD"
click at [614, 151] on div "Rafco Properties (OFC)" at bounding box center [573, 159] width 129 height 17
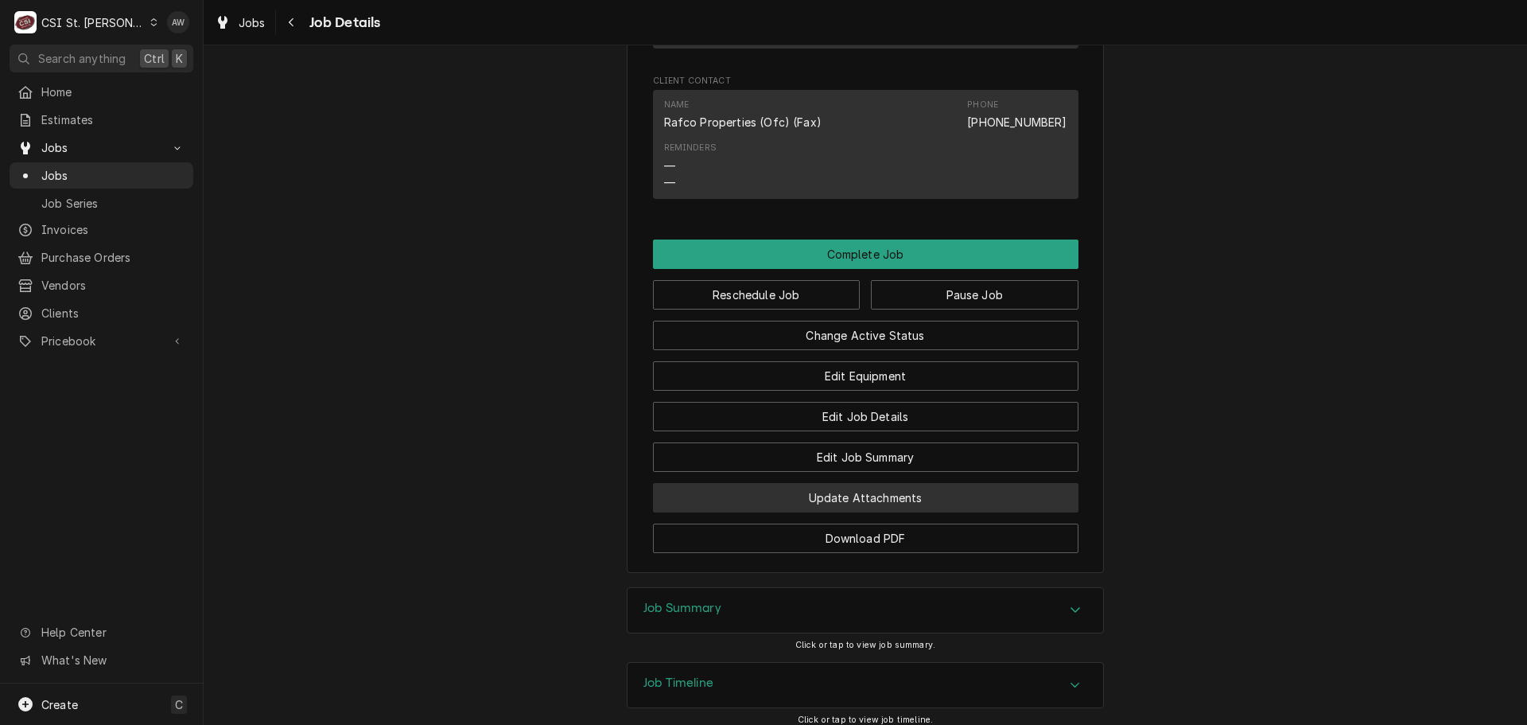
scroll to position [1480, 0]
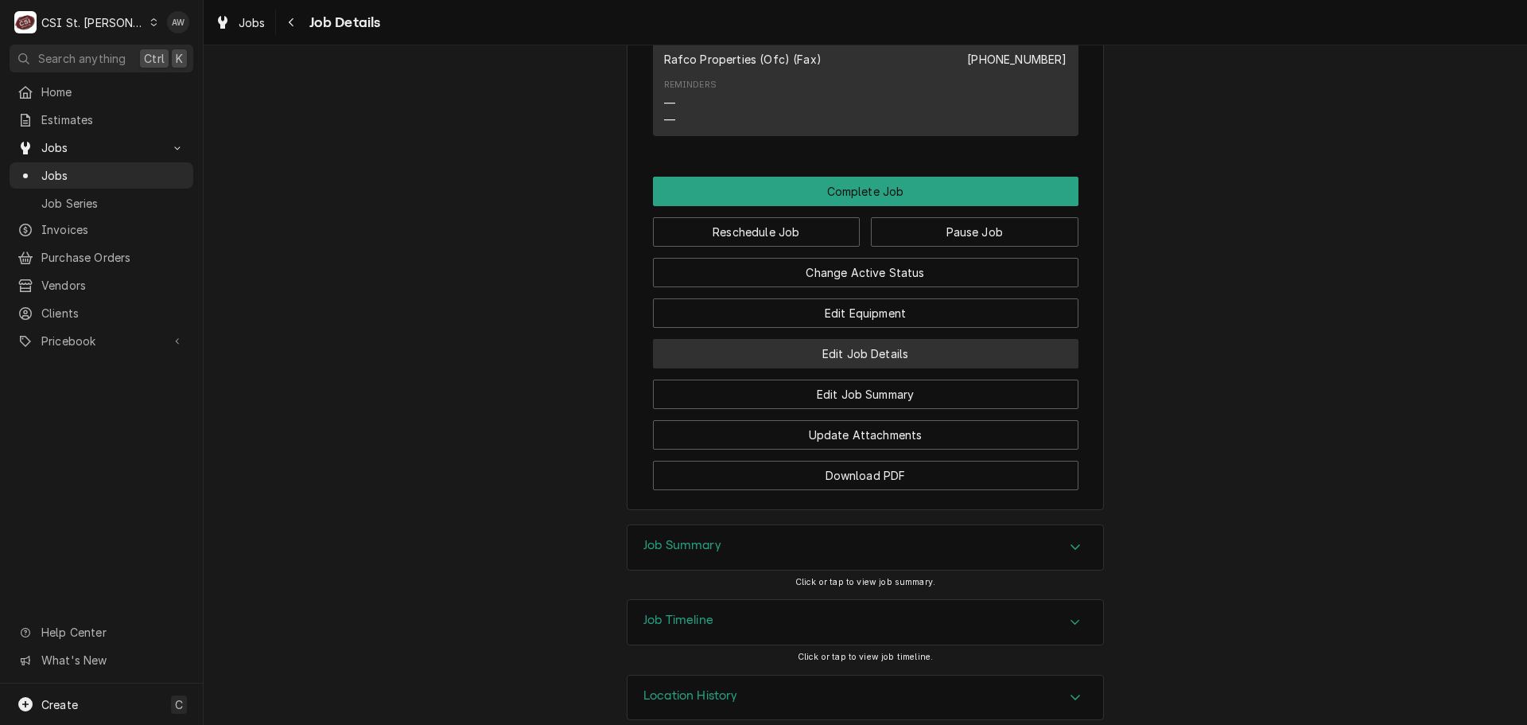
click at [880, 339] on button "Edit Job Details" at bounding box center [866, 353] width 426 height 29
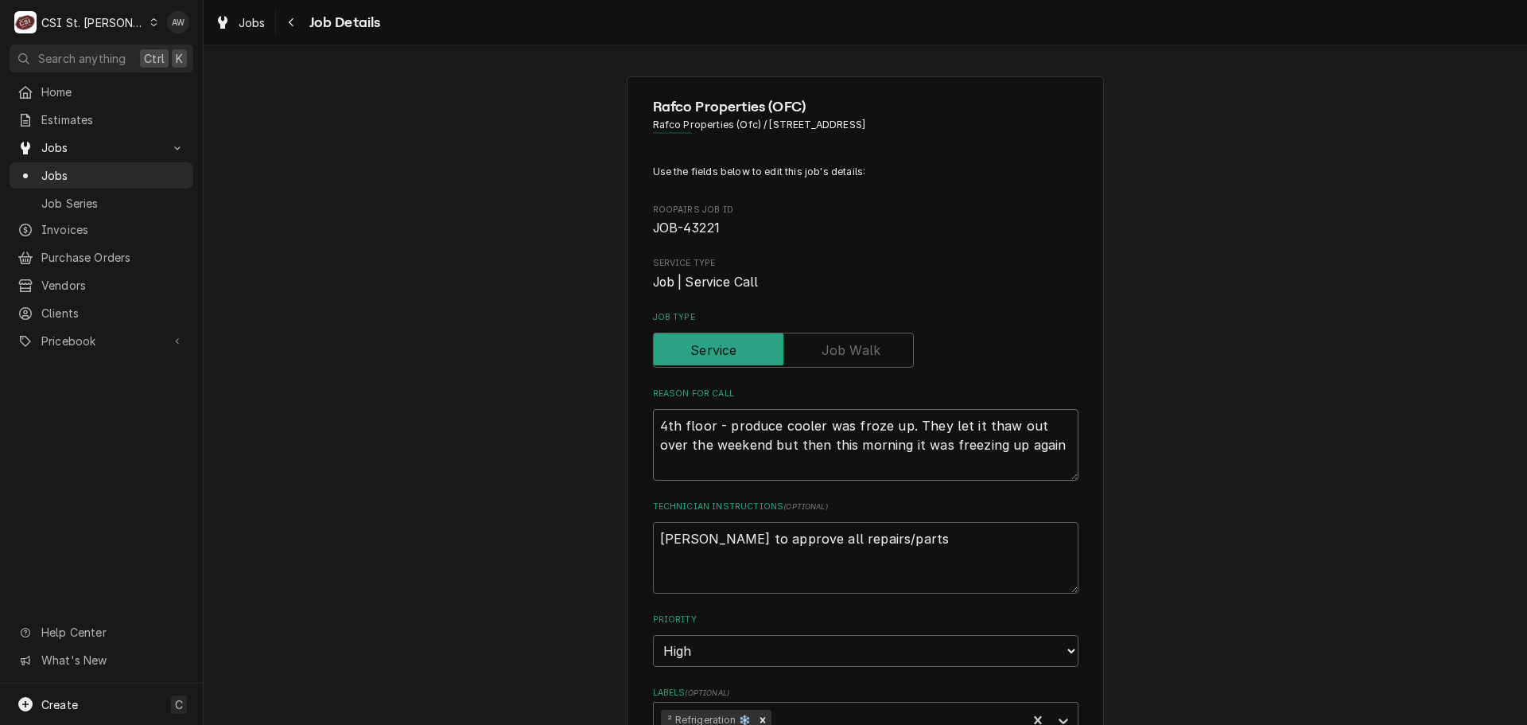
click at [1028, 445] on textarea "4th floor - produce cooler was froze up. They let it thaw out over the weekend …" at bounding box center [866, 445] width 426 height 72
type textarea "x"
type textarea "4th floor - produce cooler was froze up. They let it thaw out over the weekend …"
type textarea "x"
type textarea "4th floor - produce cooler was froze up. They let it thaw out over the weekend …"
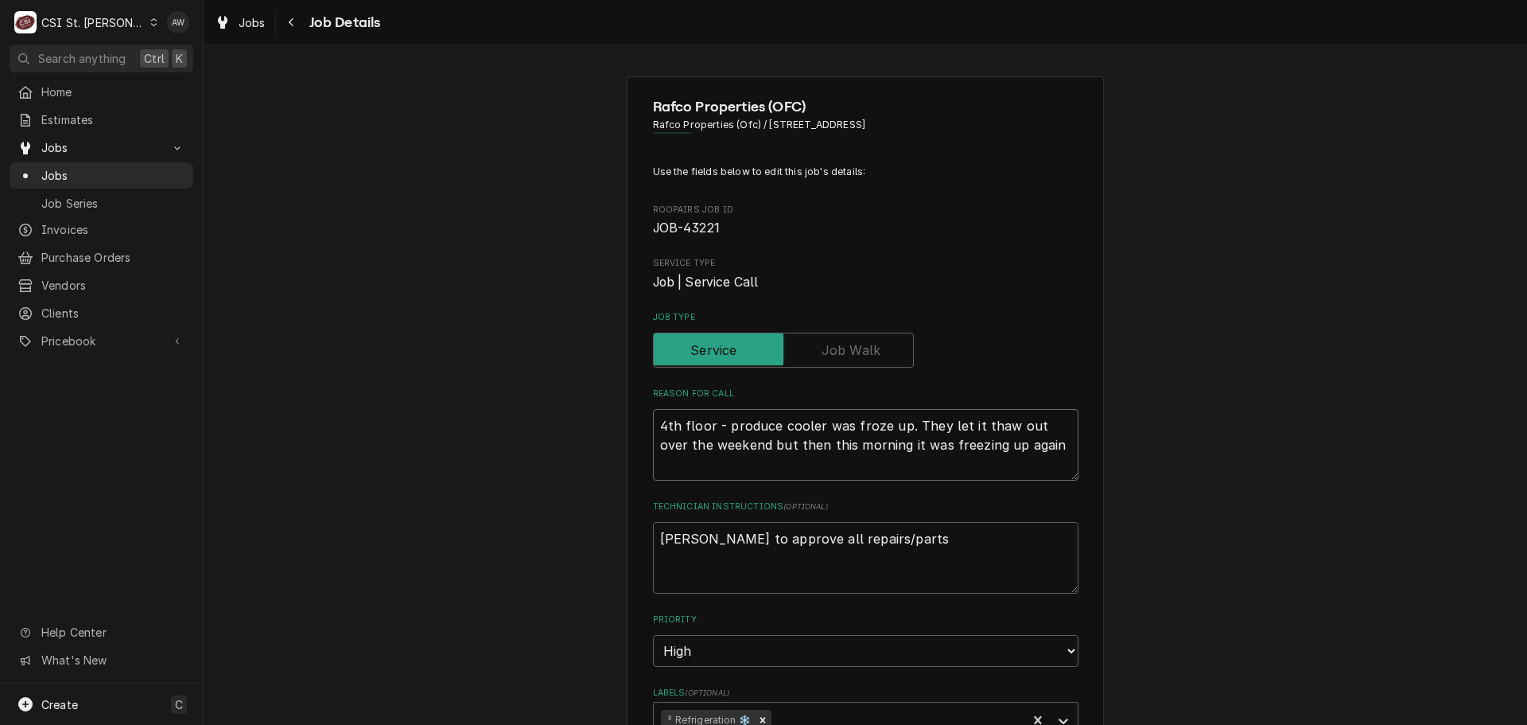
type textarea "x"
type textarea "4th floor - produce cooler was froze up. They let it thaw out over the weekend …"
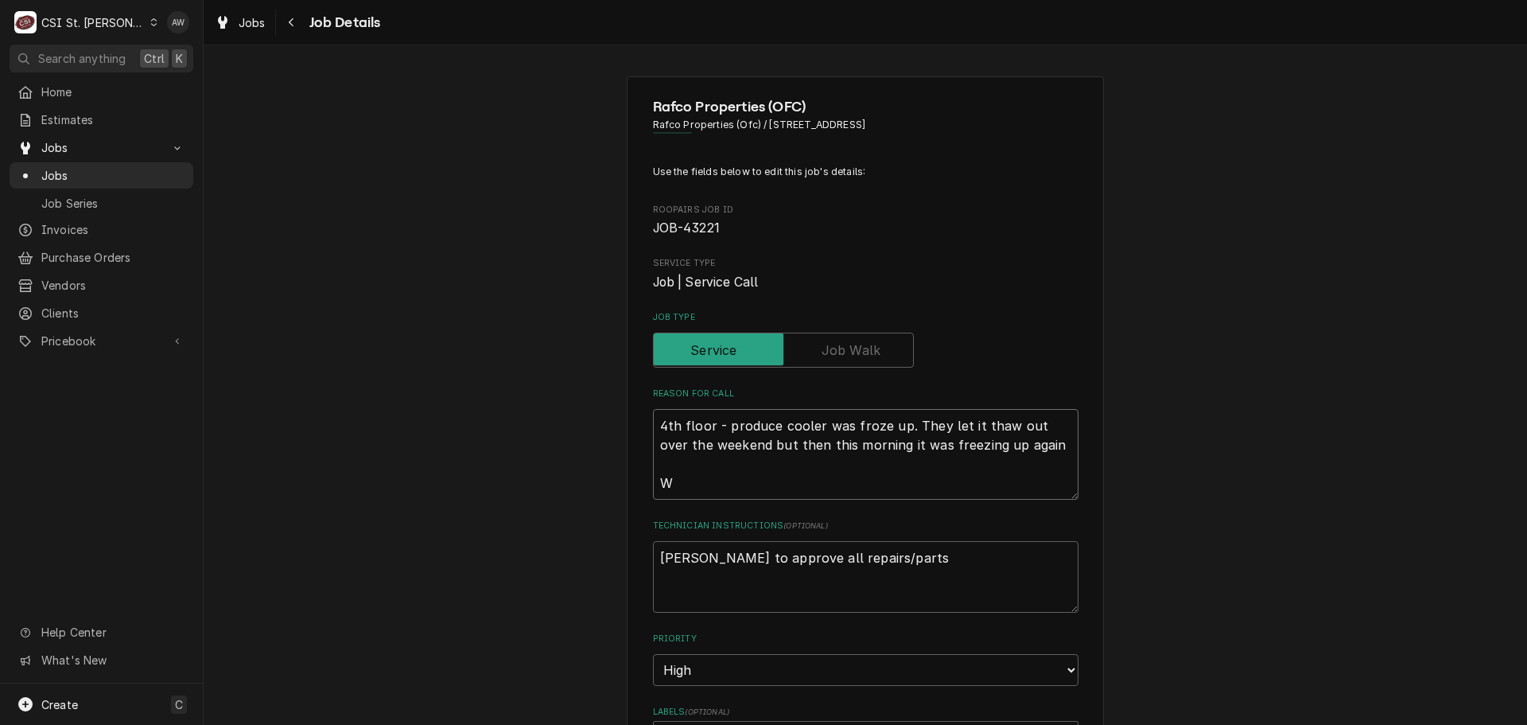
type textarea "x"
type textarea "4th floor - produce cooler was froze up. They let it thaw out over the weekend …"
type textarea "x"
type textarea "4th floor - produce cooler was froze up. They let it thaw out over the weekend …"
type textarea "x"
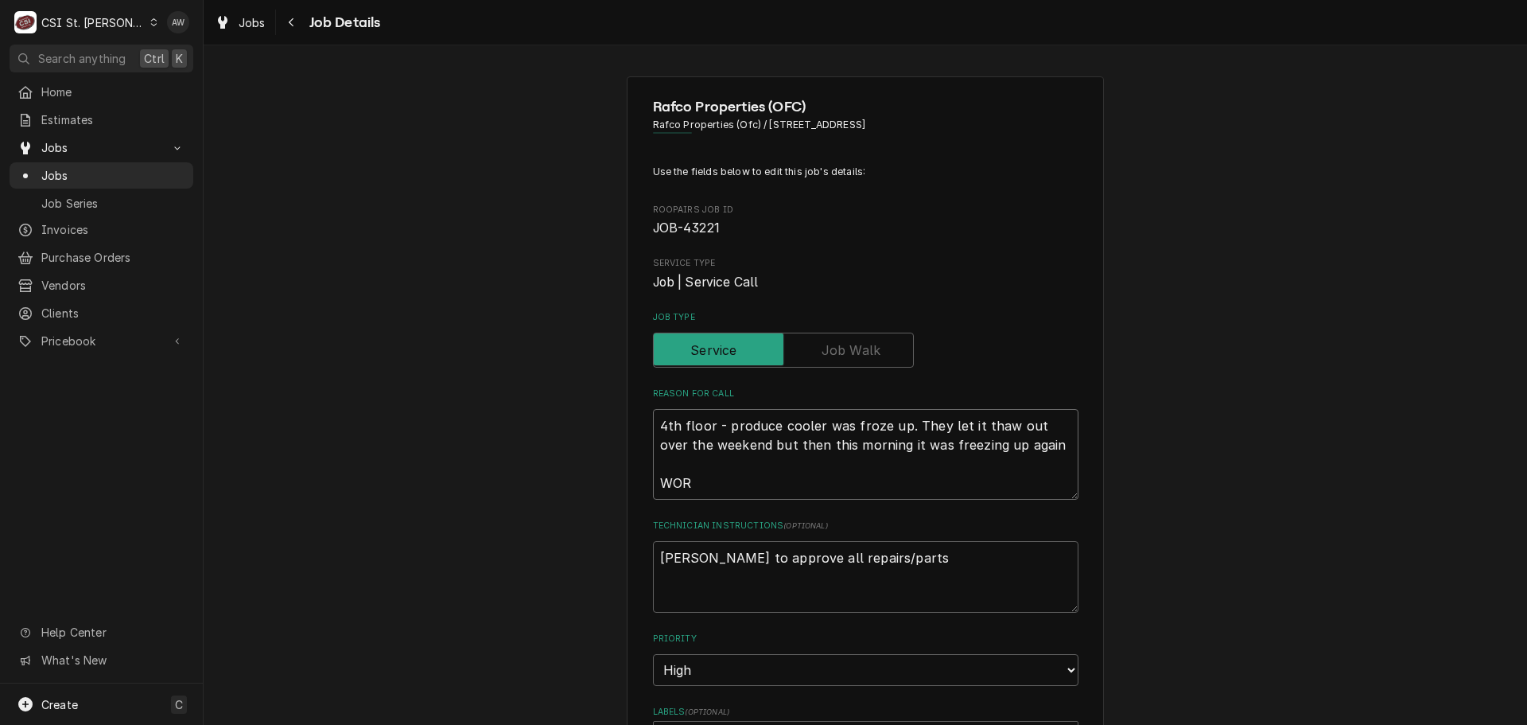
type textarea "4th floor - produce cooler was froze up. They let it thaw out over the weekend …"
type textarea "x"
type textarea "4th floor - produce cooler was froze up. They let it thaw out over the weekend …"
type textarea "x"
type textarea "4th floor - produce cooler was froze up. They let it thaw out over the weekend …"
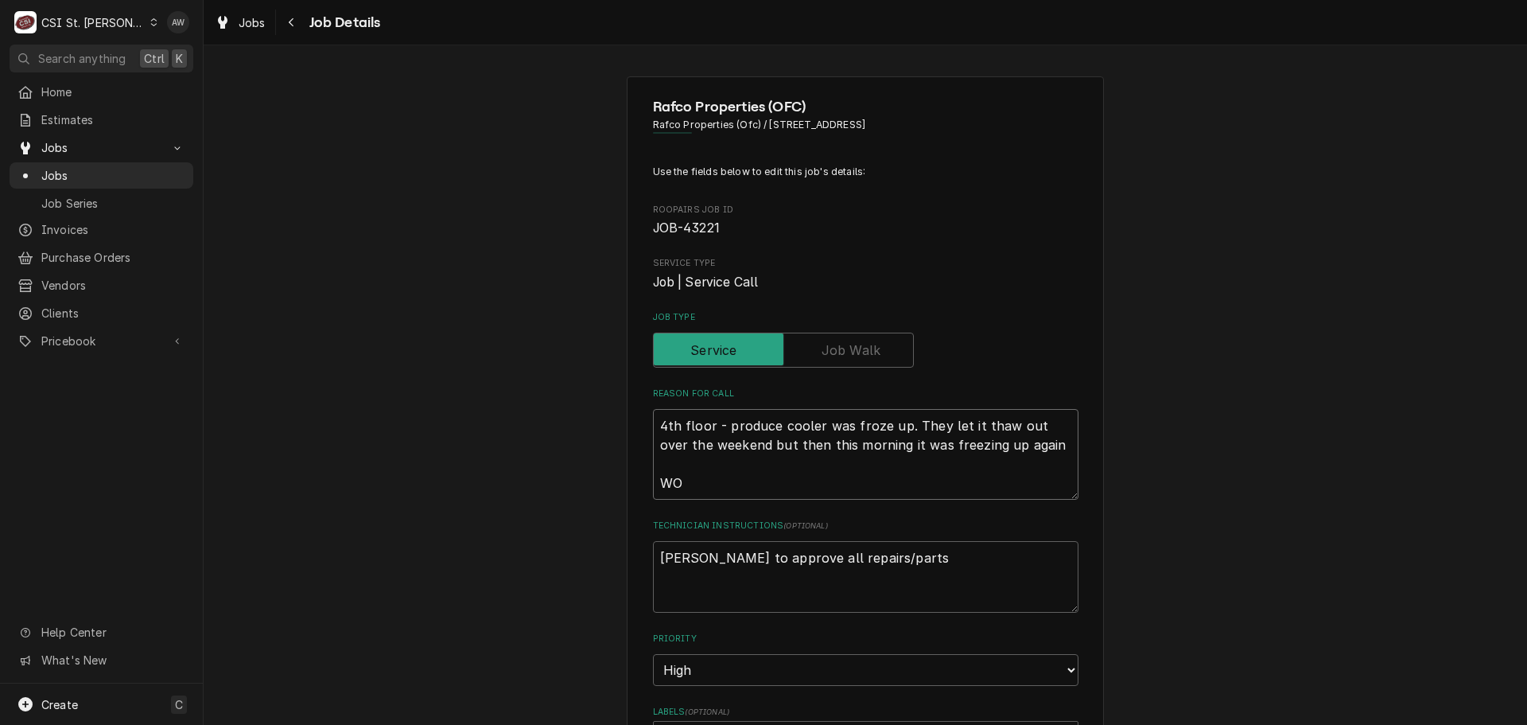
type textarea "x"
type textarea "4th floor - produce cooler was froze up. They let it thaw out over the weekend …"
type textarea "x"
type textarea "4th floor - produce cooler was froze up. They let it thaw out over the weekend …"
type textarea "x"
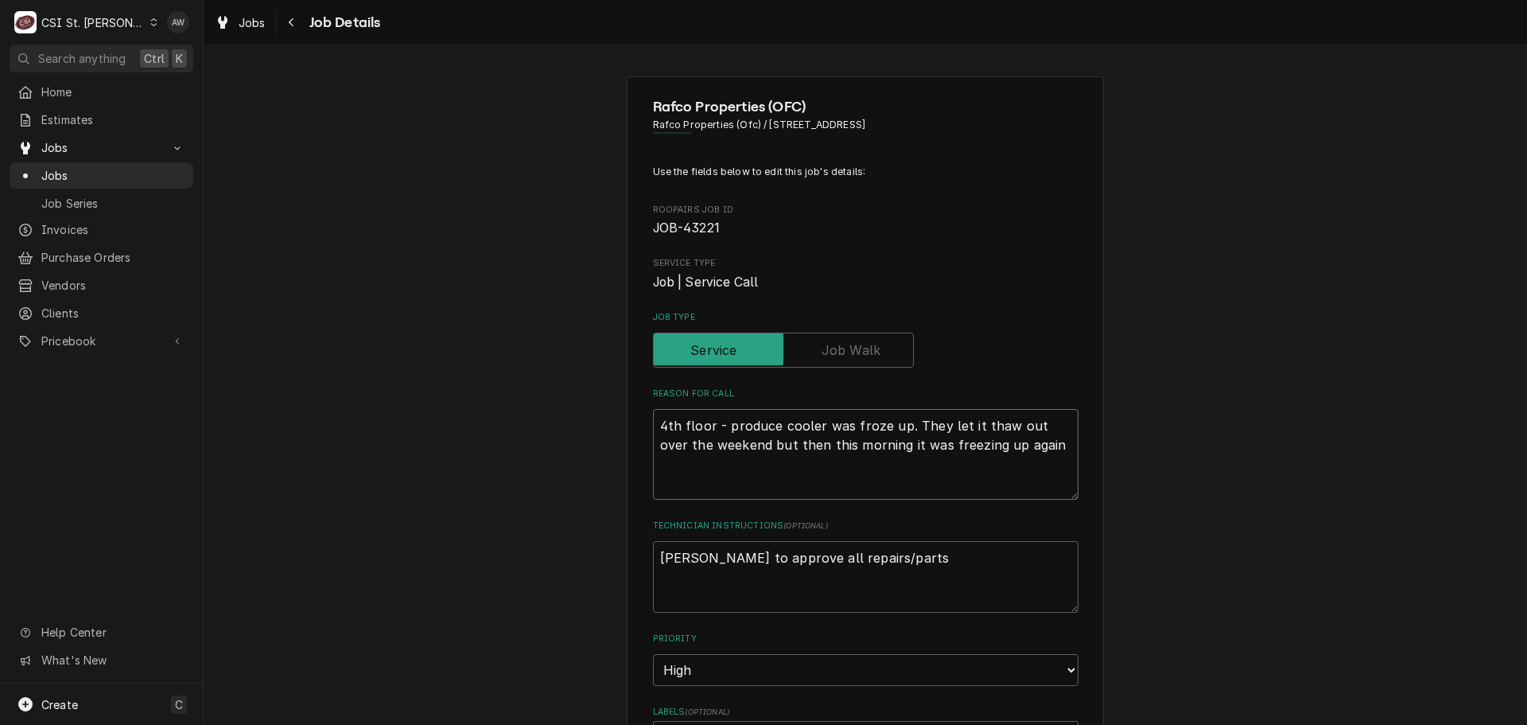
type textarea "4th floor - produce cooler was froze up. They let it thaw out over the weekend …"
type textarea "x"
type textarea "4th floor - produce cooler was froze up. They let it thaw out over the weekend …"
type textarea "x"
type textarea "4th floor - produce cooler was froze up. They let it thaw out over the weekend …"
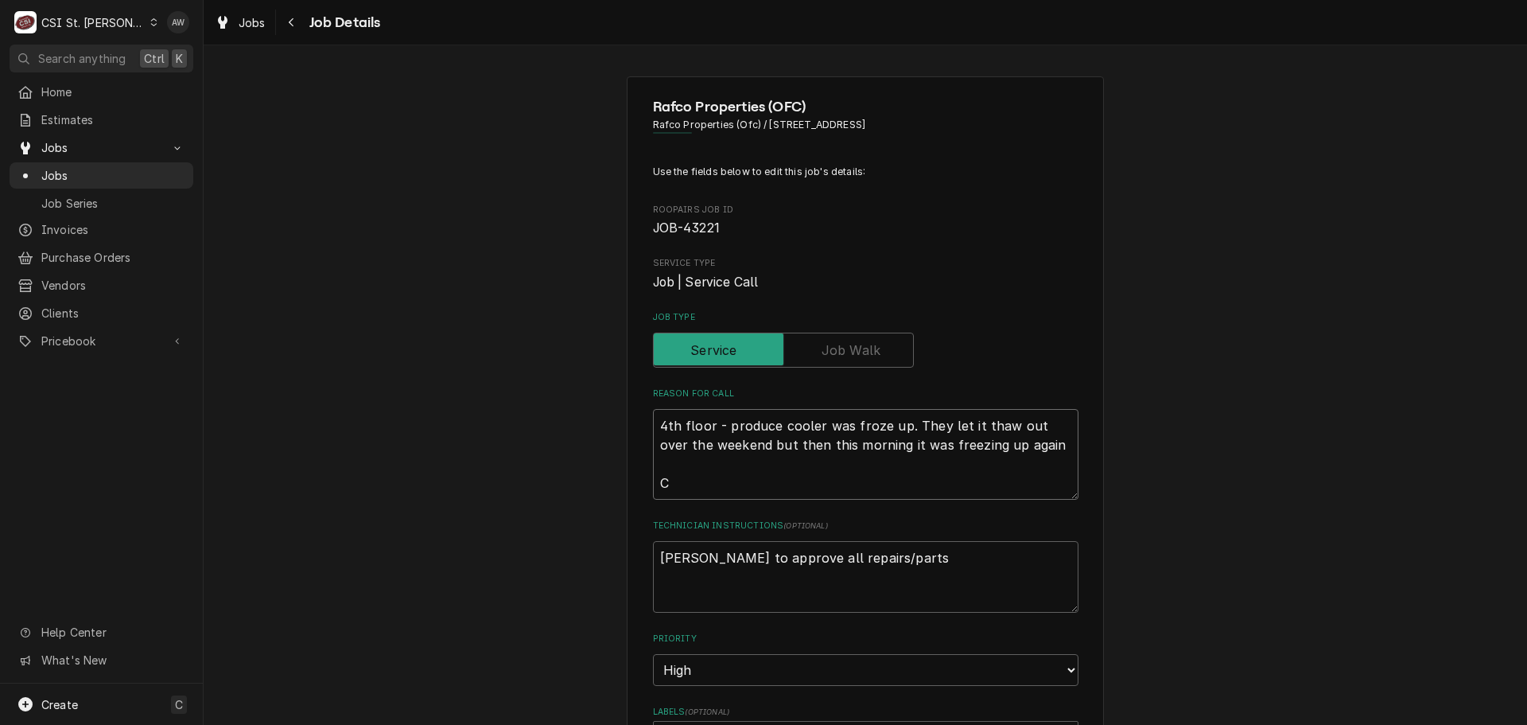
type textarea "x"
type textarea "4th floor - produce cooler was froze up. They let it thaw out over the weekend …"
type textarea "x"
type textarea "4th floor - produce cooler was froze up. They let it thaw out over the weekend …"
type textarea "x"
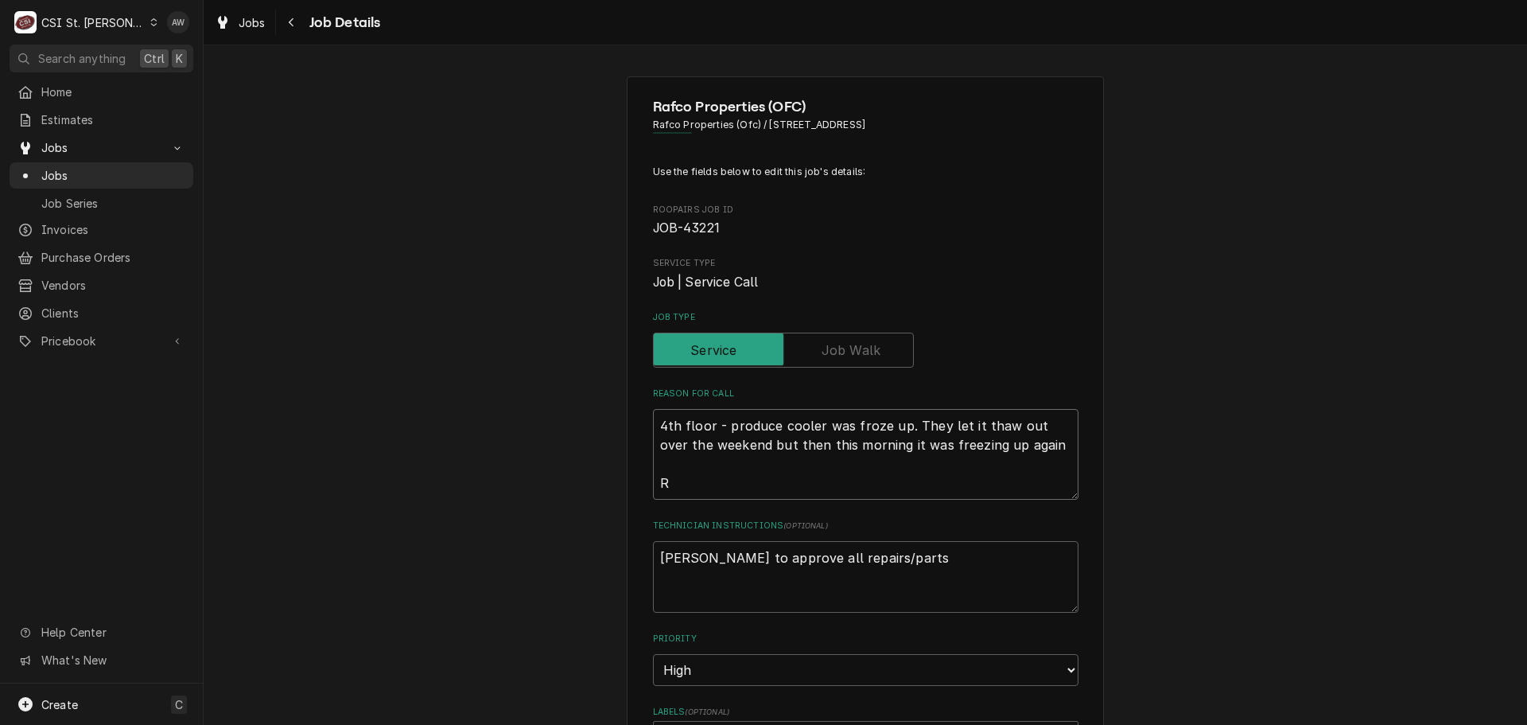
type textarea "4th floor - produce cooler was froze up. They let it thaw out over the weekend …"
type textarea "x"
type textarea "4th floor - produce cooler was froze up. They let it thaw out over the weekend …"
type textarea "x"
type textarea "4th floor - produce cooler was froze up. They let it thaw out over the weekend …"
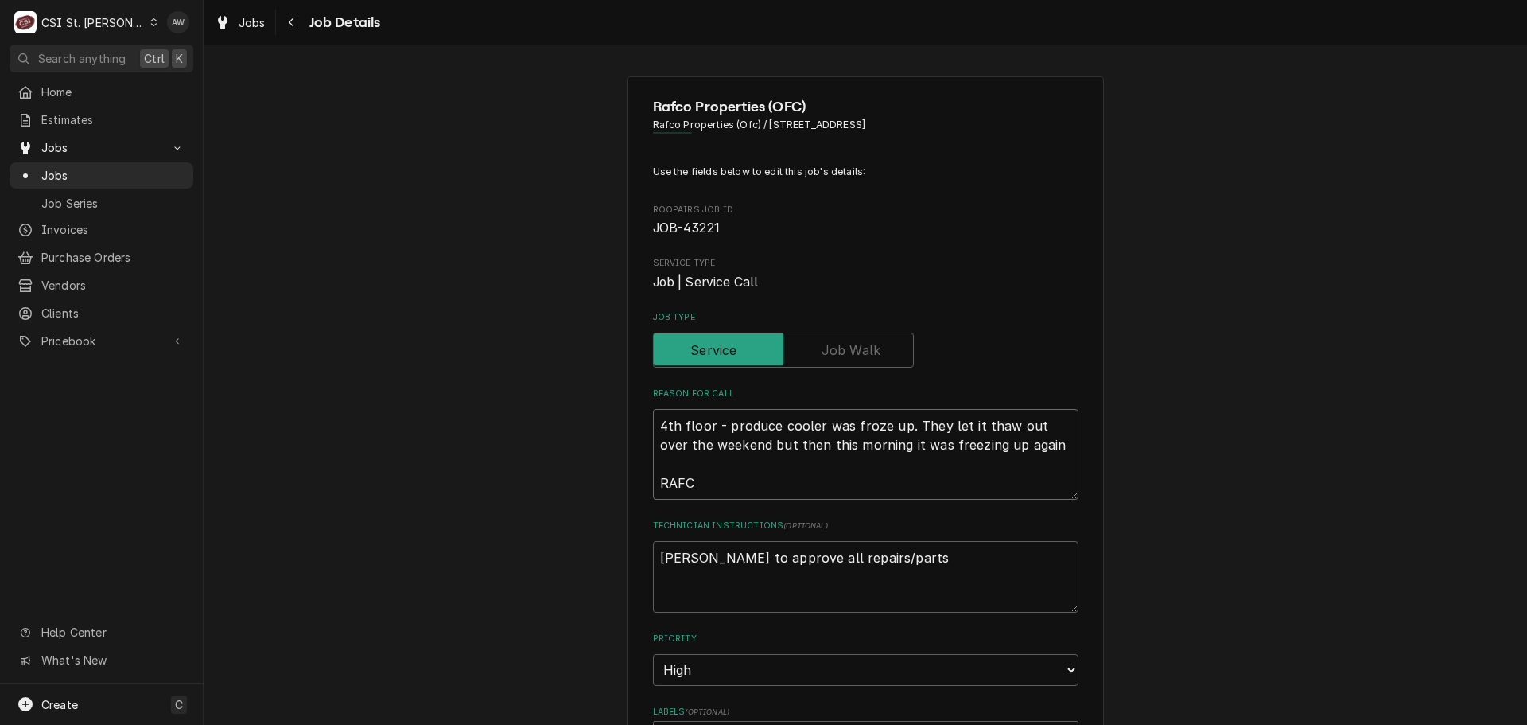
type textarea "x"
type textarea "4th floor - produce cooler was froze up. They let it thaw out over the weekend …"
type textarea "x"
type textarea "4th floor - produce cooler was froze up. They let it thaw out over the weekend …"
type textarea "x"
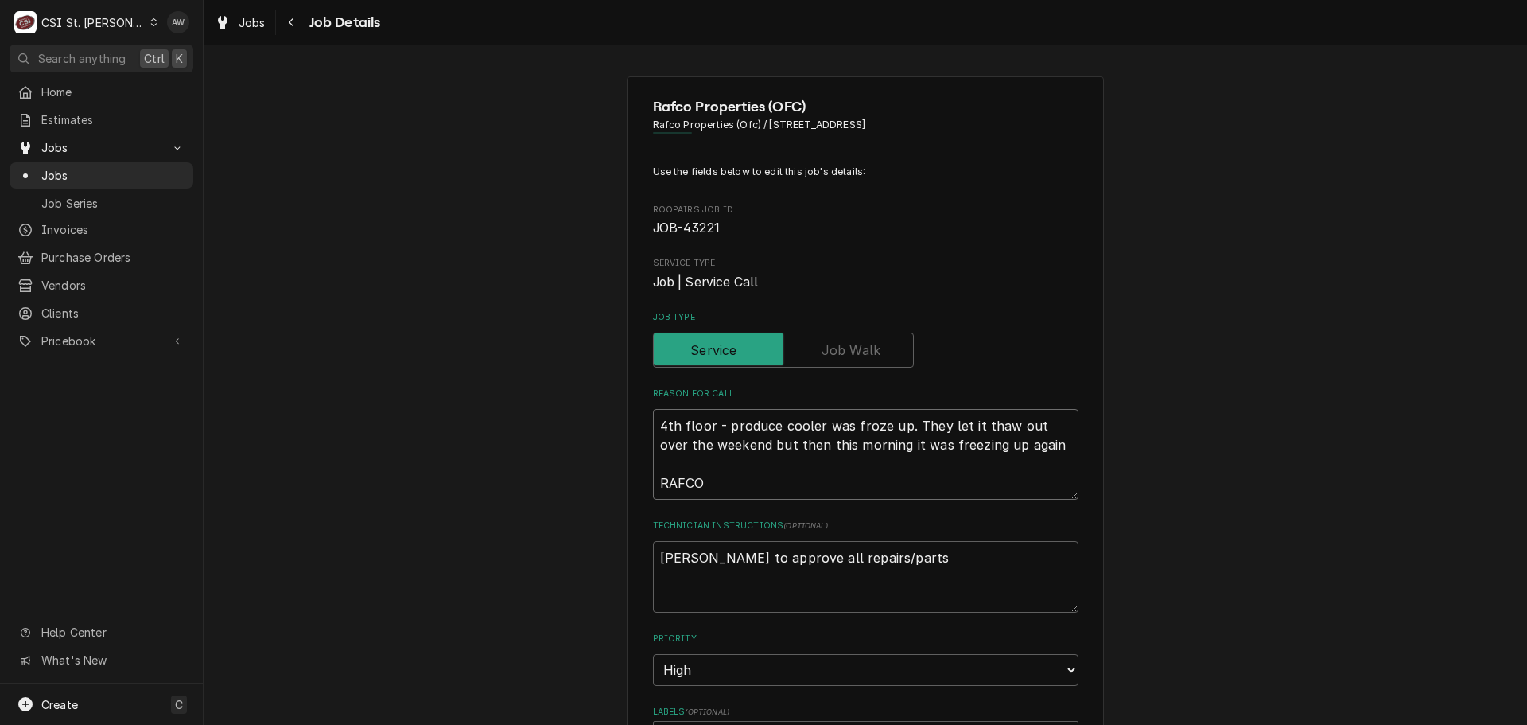
type textarea "4th floor - produce cooler was froze up. They let it thaw out over the weekend …"
type textarea "x"
type textarea "4th floor - produce cooler was froze up. They let it thaw out over the weekend …"
type textarea "x"
type textarea "4th floor - produce cooler was froze up. They let it thaw out over the weekend …"
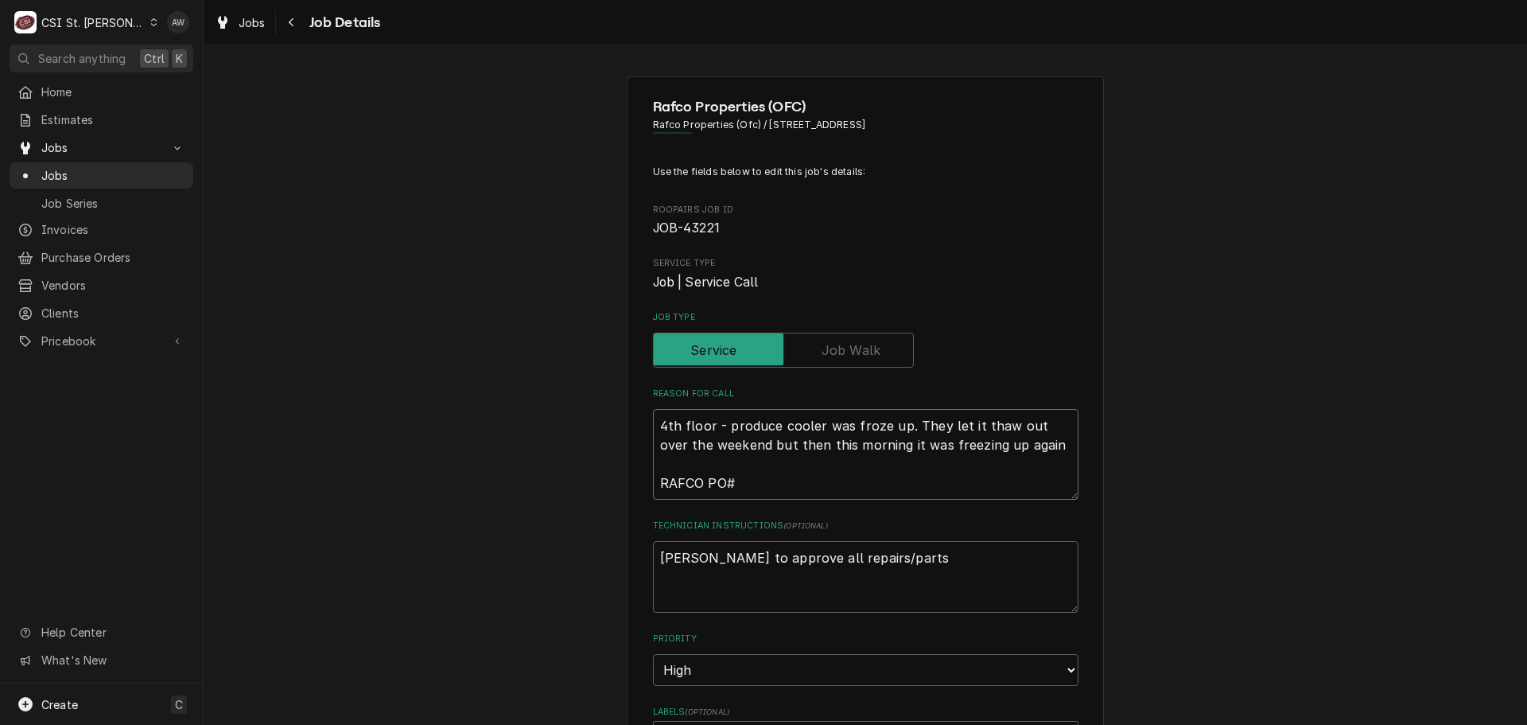
type textarea "x"
type textarea "4th floor - produce cooler was froze up. They let it thaw out over the weekend …"
type textarea "x"
type textarea "4th floor - produce cooler was froze up. They let it thaw out over the weekend …"
type textarea "x"
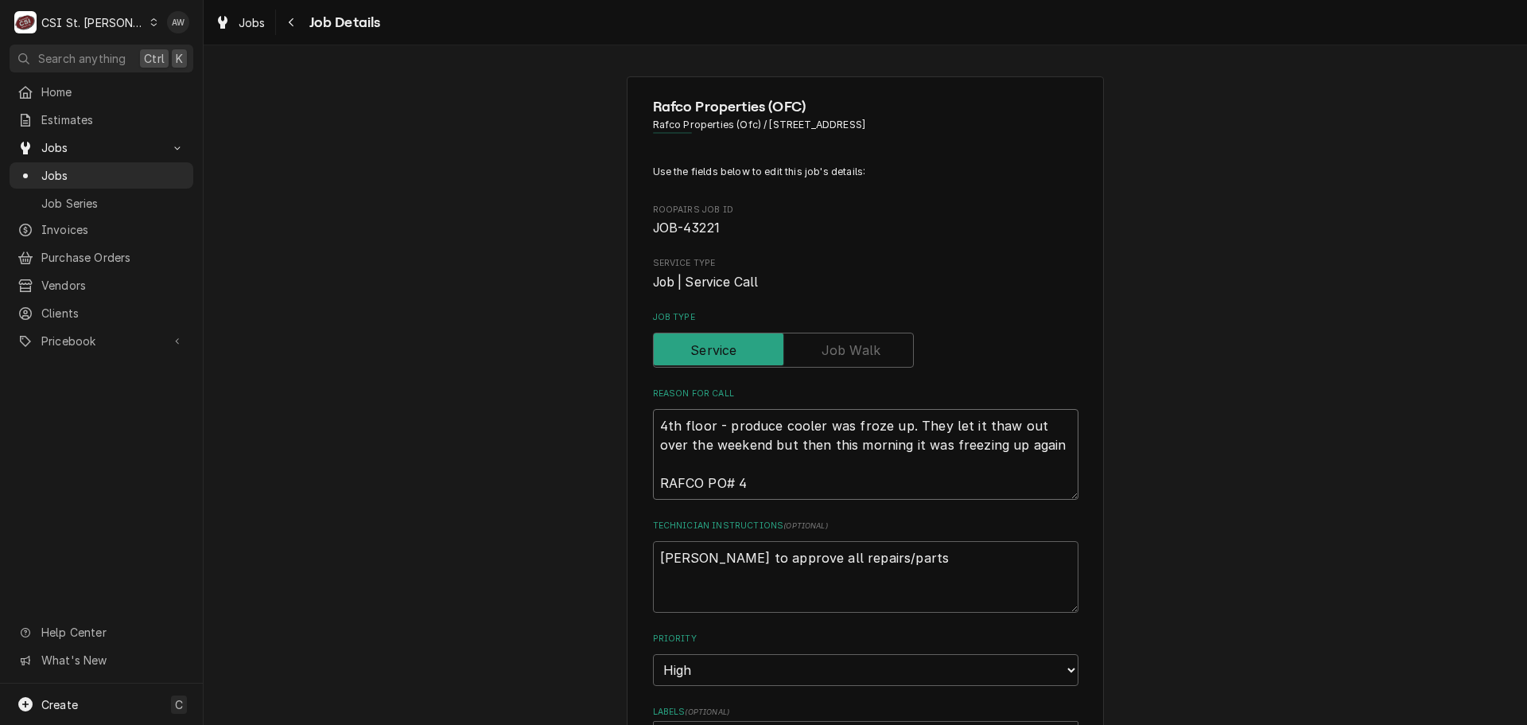
type textarea "4th floor - produce cooler was froze up. They let it thaw out over the weekend …"
type textarea "x"
type textarea "4th floor - produce cooler was froze up. They let it thaw out over the weekend …"
type textarea "x"
type textarea "4th floor - produce cooler was froze up. They let it thaw out over the weekend …"
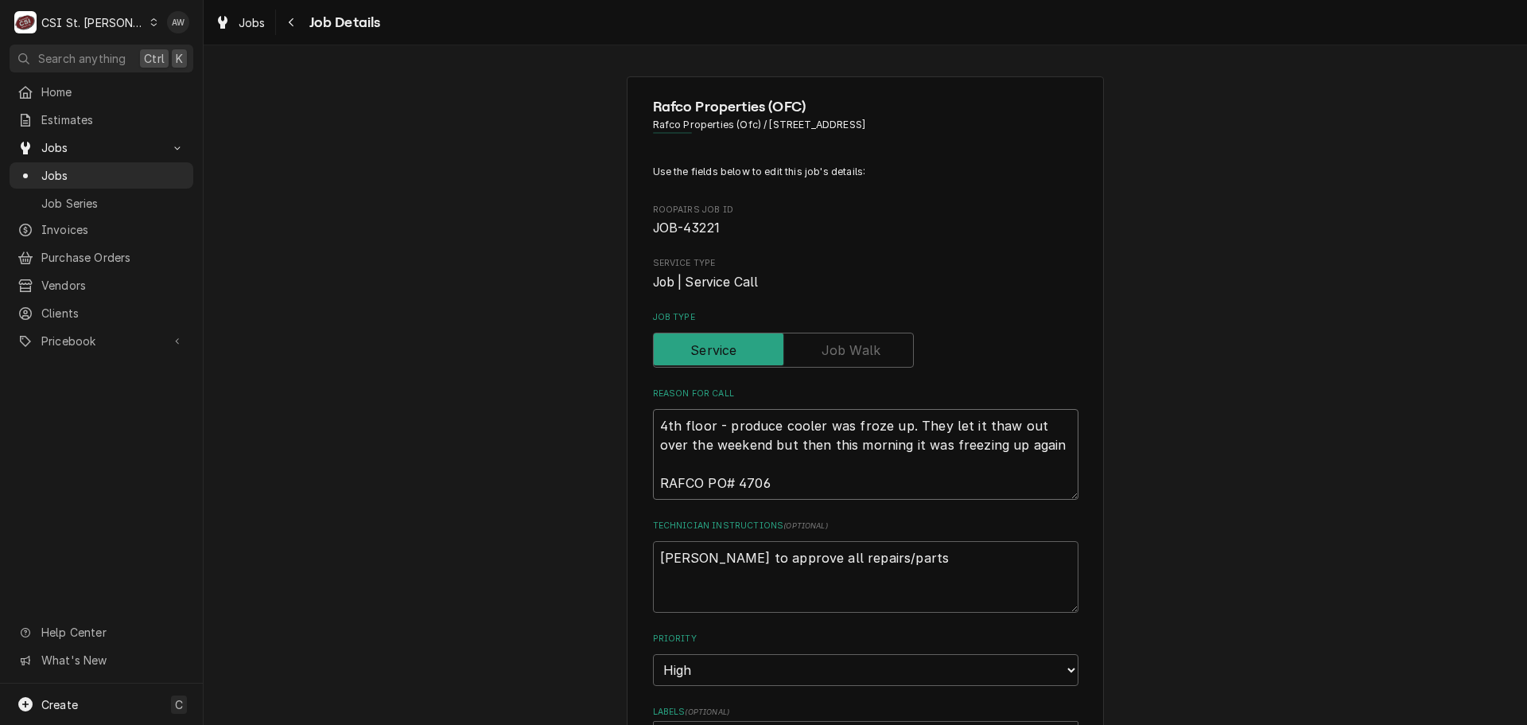
type textarea "x"
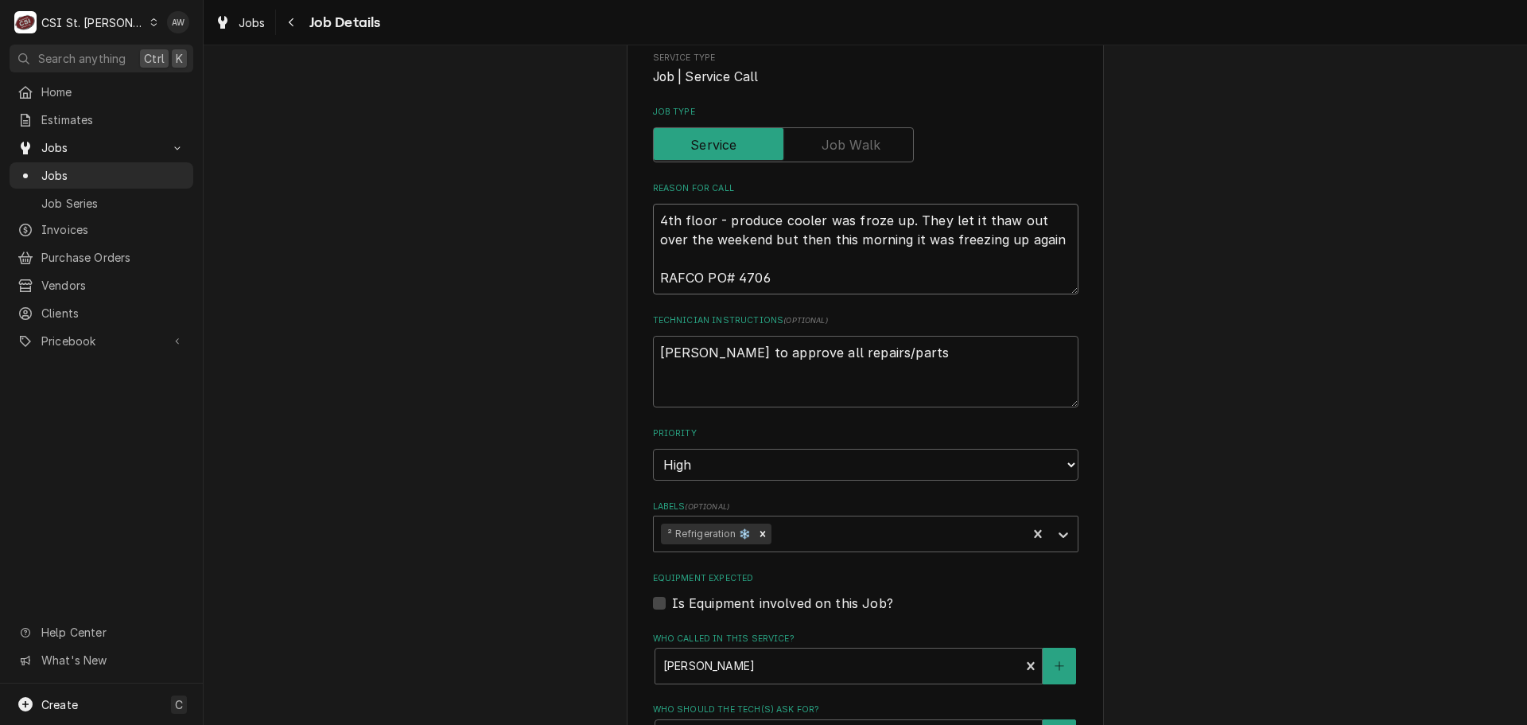
scroll to position [629, 0]
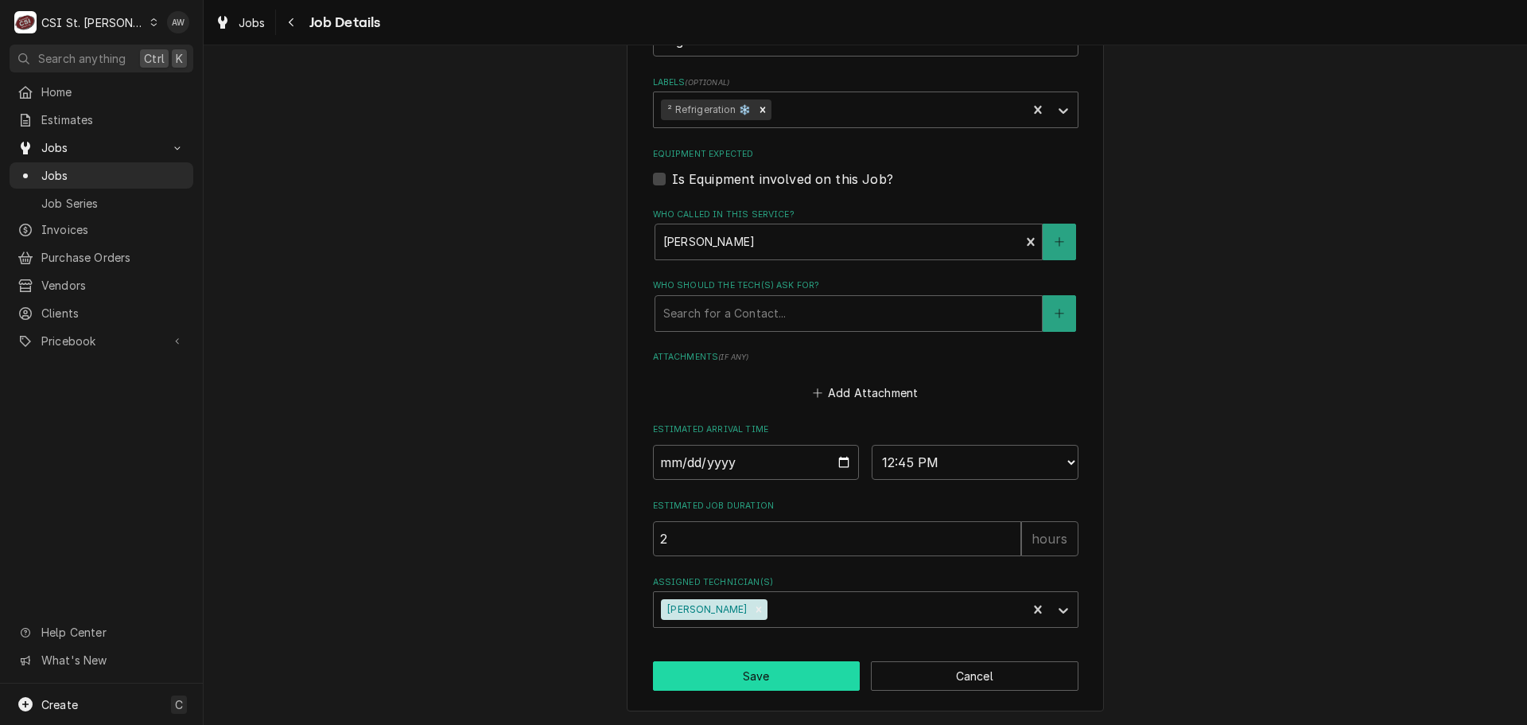
type textarea "4th floor - produce cooler was froze up. They let it thaw out over the weekend …"
click at [712, 679] on button "Save" at bounding box center [757, 675] width 208 height 29
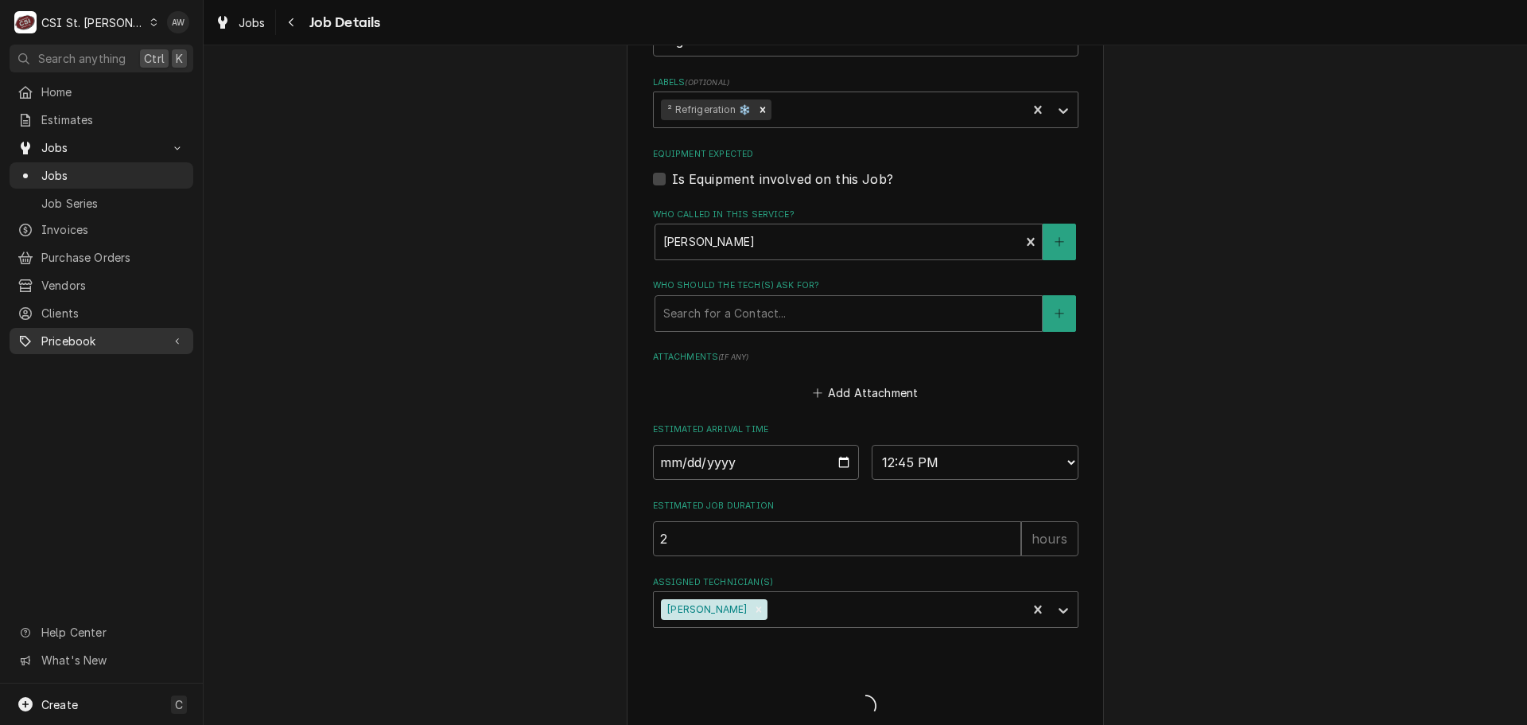
type textarea "x"
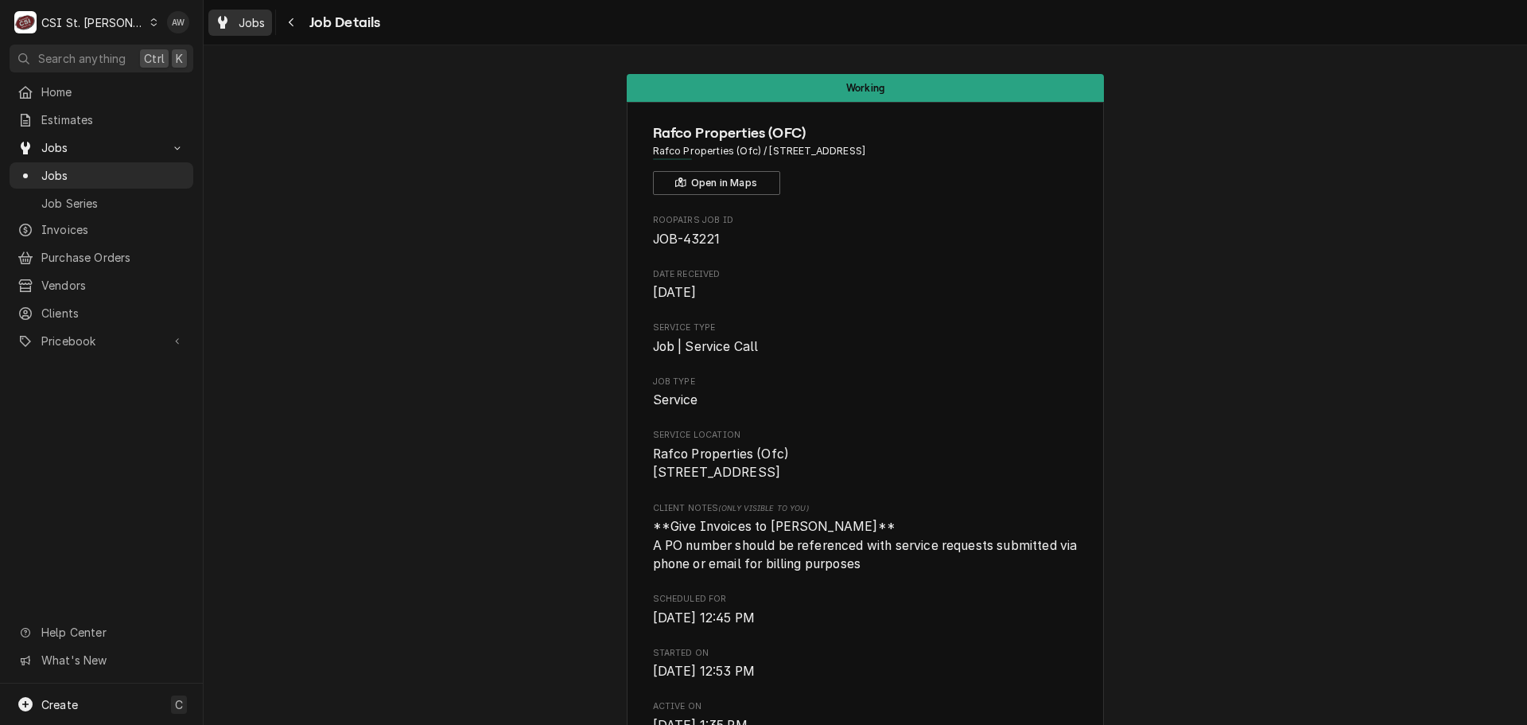
click at [248, 28] on span "Jobs" at bounding box center [252, 22] width 27 height 17
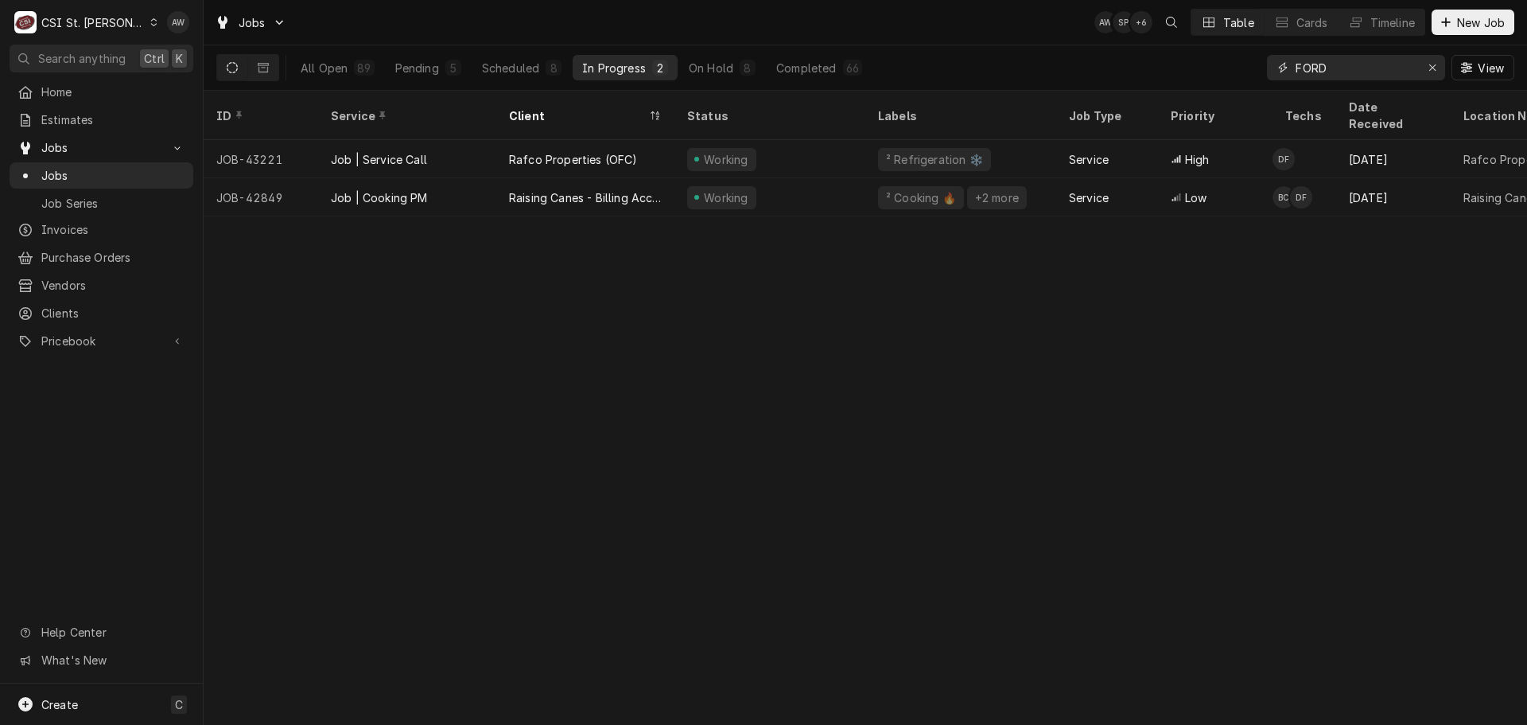
drag, startPoint x: 1343, startPoint y: 74, endPoint x: 1168, endPoint y: 62, distance: 176.2
click at [1168, 66] on div "All Open 89 Pending 5 Scheduled 8 In Progress 2 On Hold 8 Completed 66 FORD View" at bounding box center [865, 67] width 1298 height 45
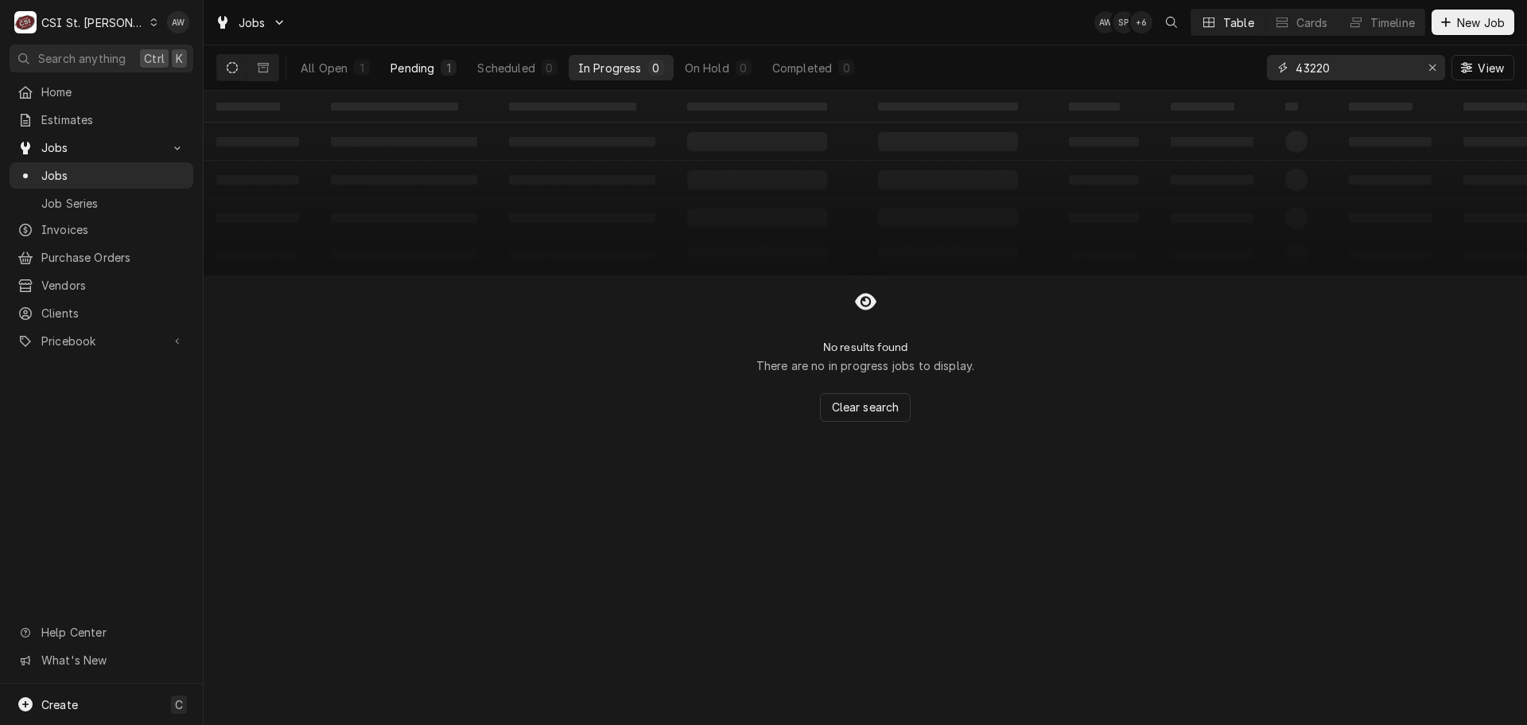
type input "43220"
click at [462, 73] on button "Pending 1" at bounding box center [423, 67] width 85 height 25
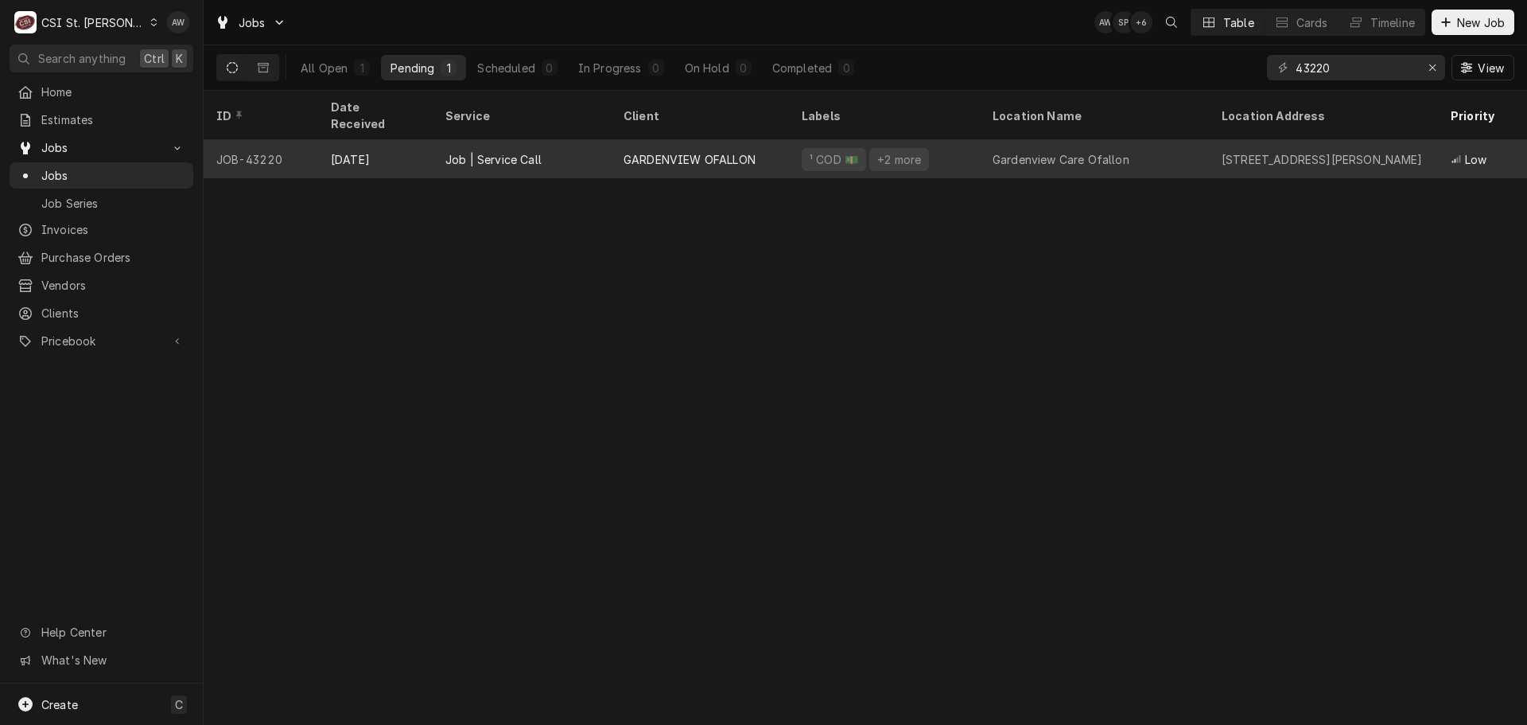
click at [566, 140] on div "Job | Service Call" at bounding box center [522, 159] width 178 height 38
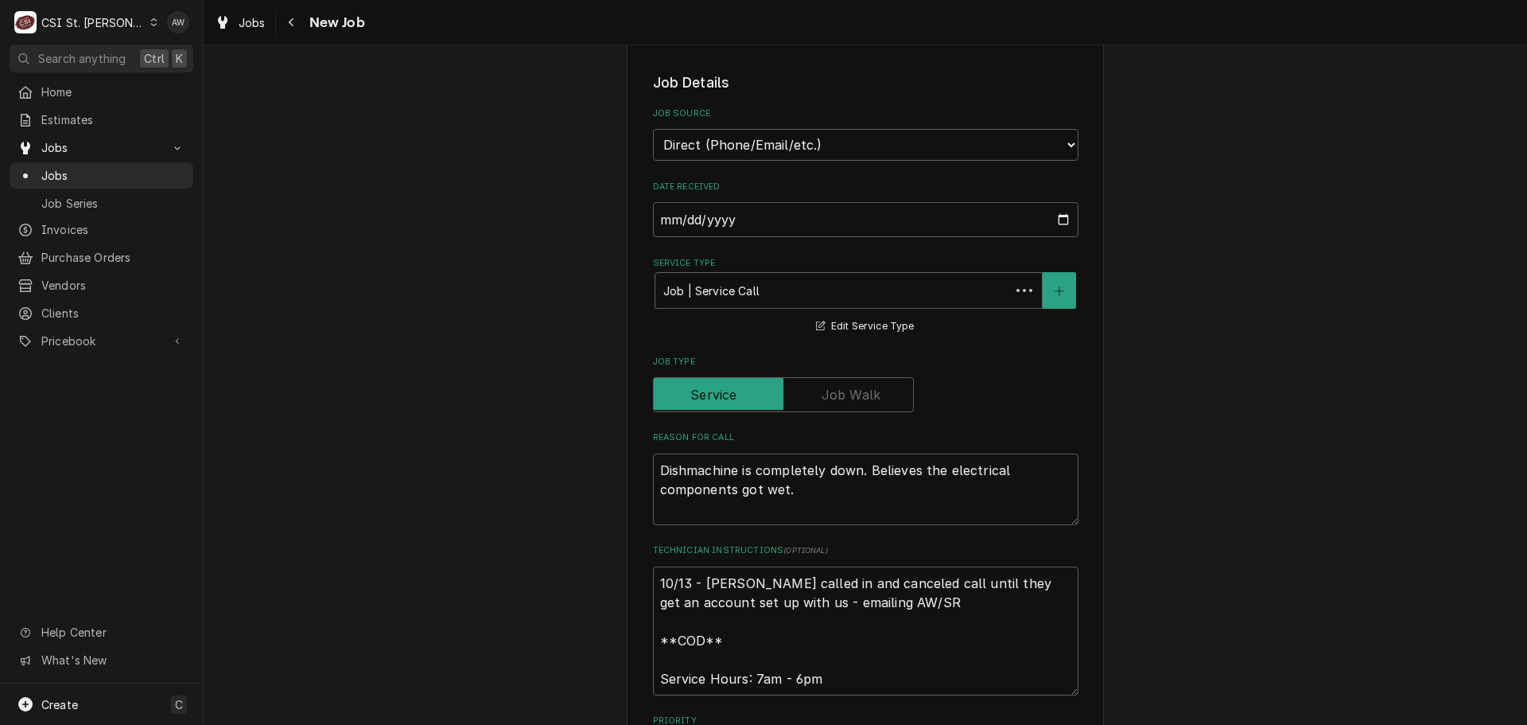
type textarea "x"
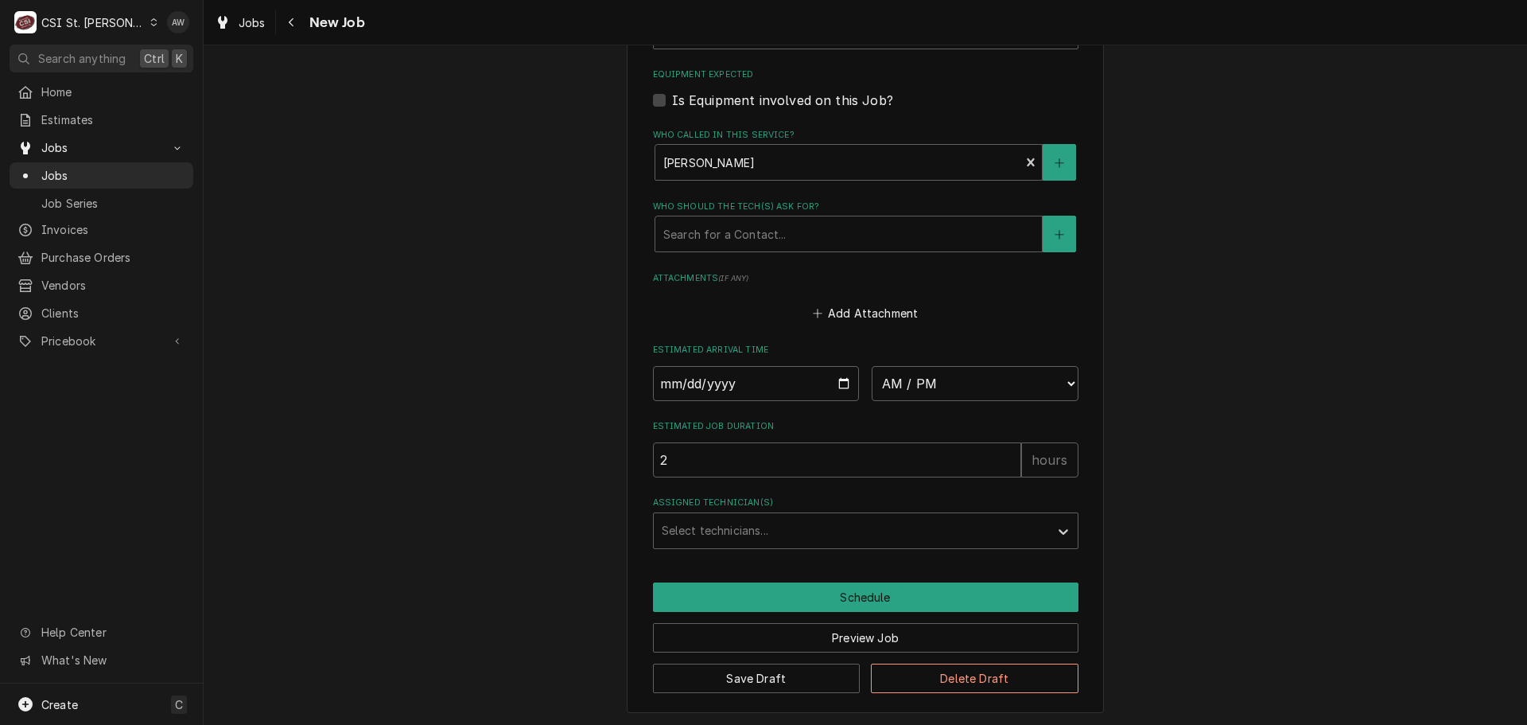
scroll to position [1266, 0]
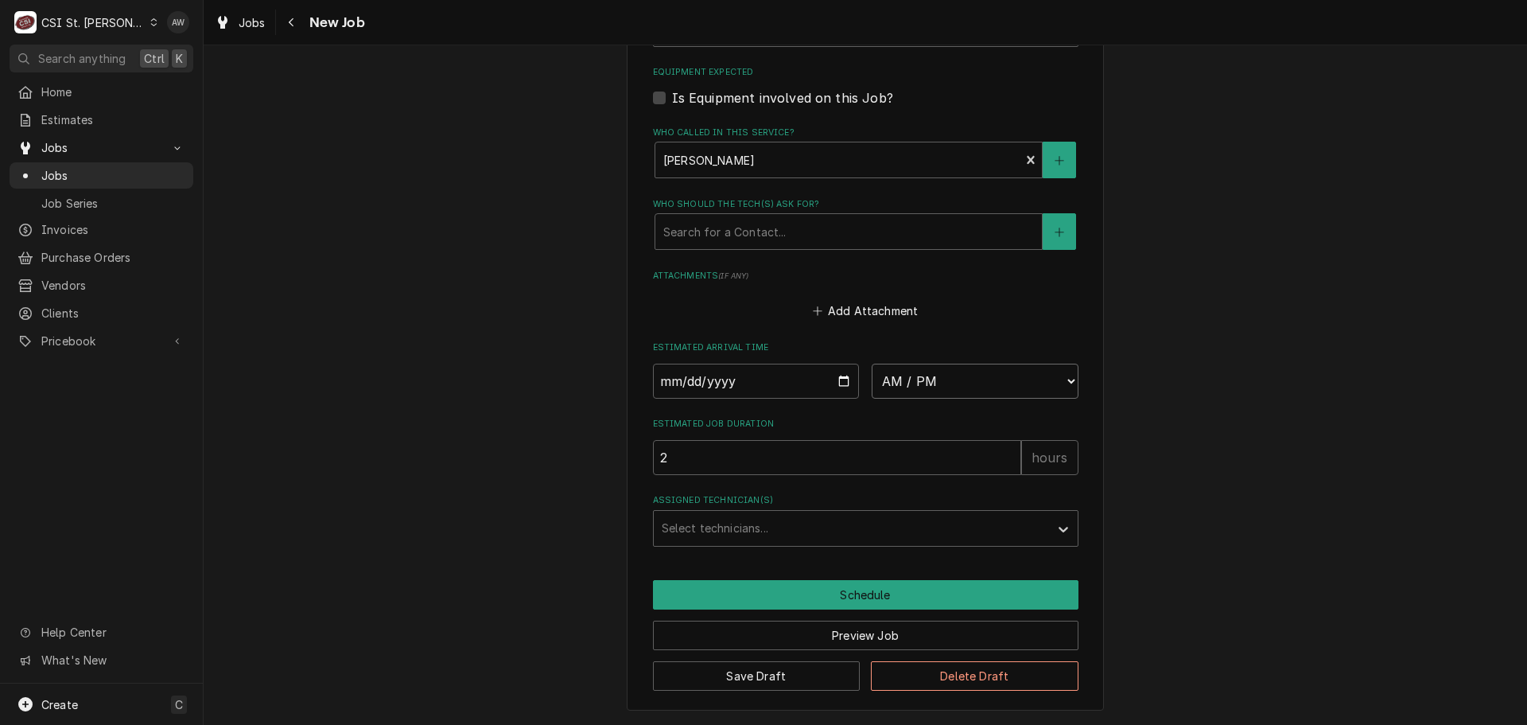
click at [917, 380] on select "AM / PM 6:00 AM 6:15 AM 6:30 AM 6:45 AM 7:00 AM 7:15 AM 7:30 AM 7:45 AM 8:00 AM…" at bounding box center [975, 381] width 207 height 35
select select "14:00:00"
click at [872, 364] on select "AM / PM 6:00 AM 6:15 AM 6:30 AM 6:45 AM 7:00 AM 7:15 AM 7:30 AM 7:45 AM 8:00 AM…" at bounding box center [975, 381] width 207 height 35
type textarea "x"
click at [834, 382] on input "Date" at bounding box center [756, 381] width 207 height 35
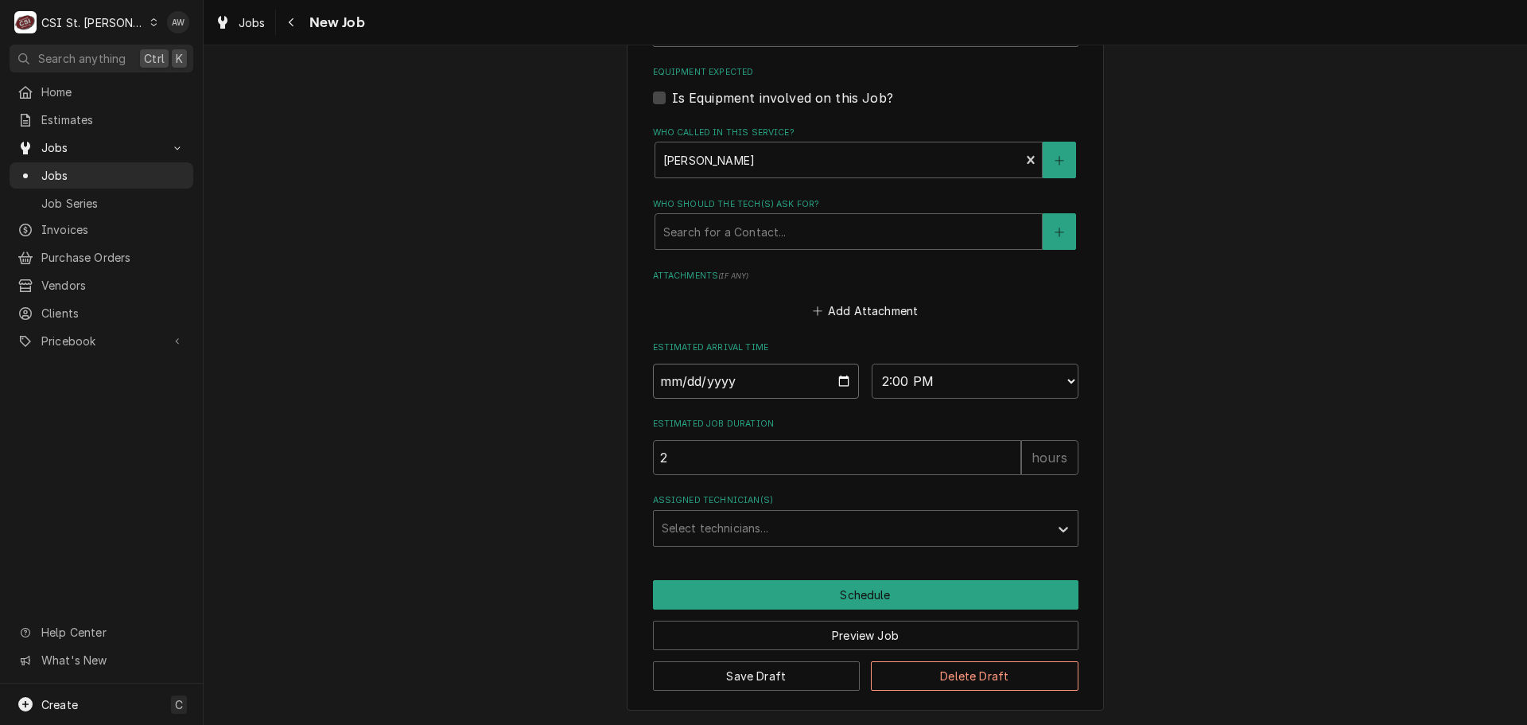
type input "2025-10-13"
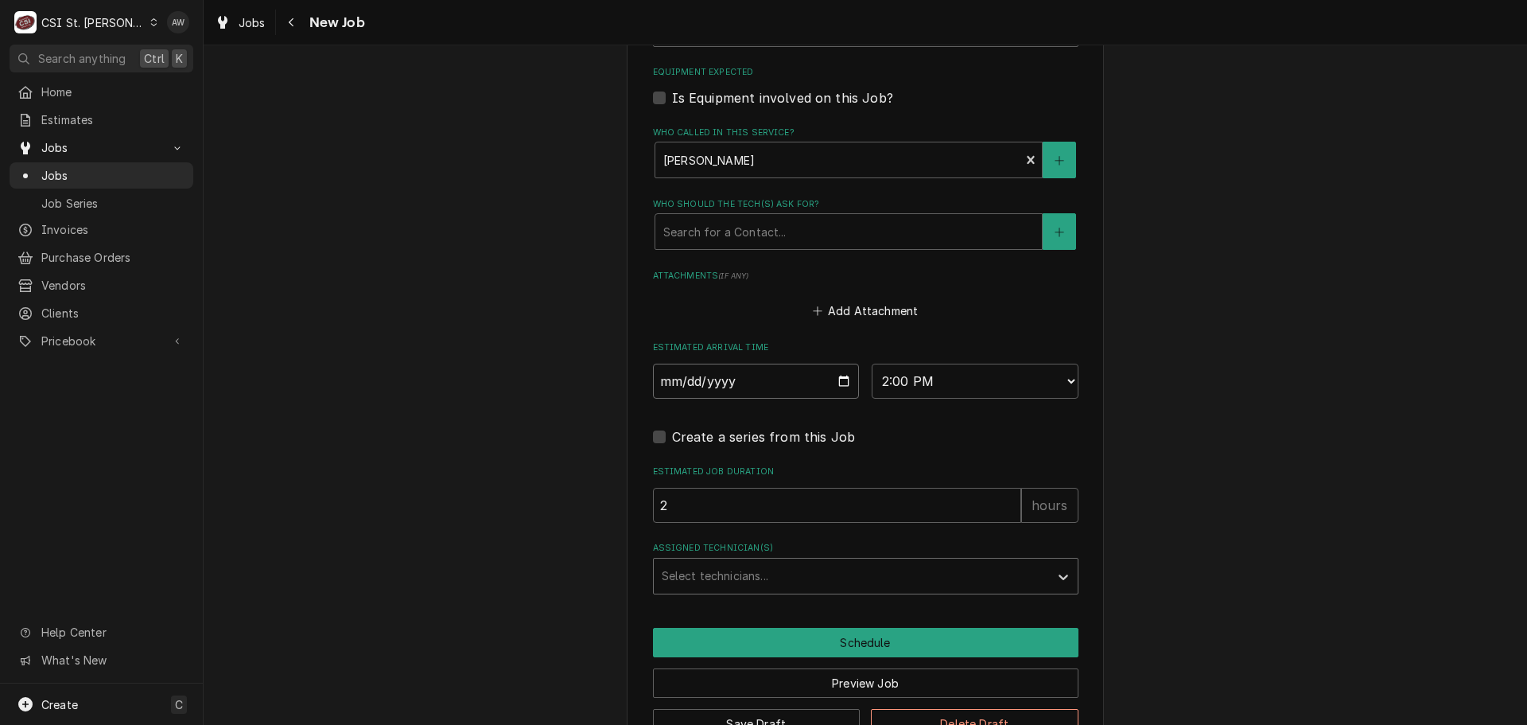
type textarea "x"
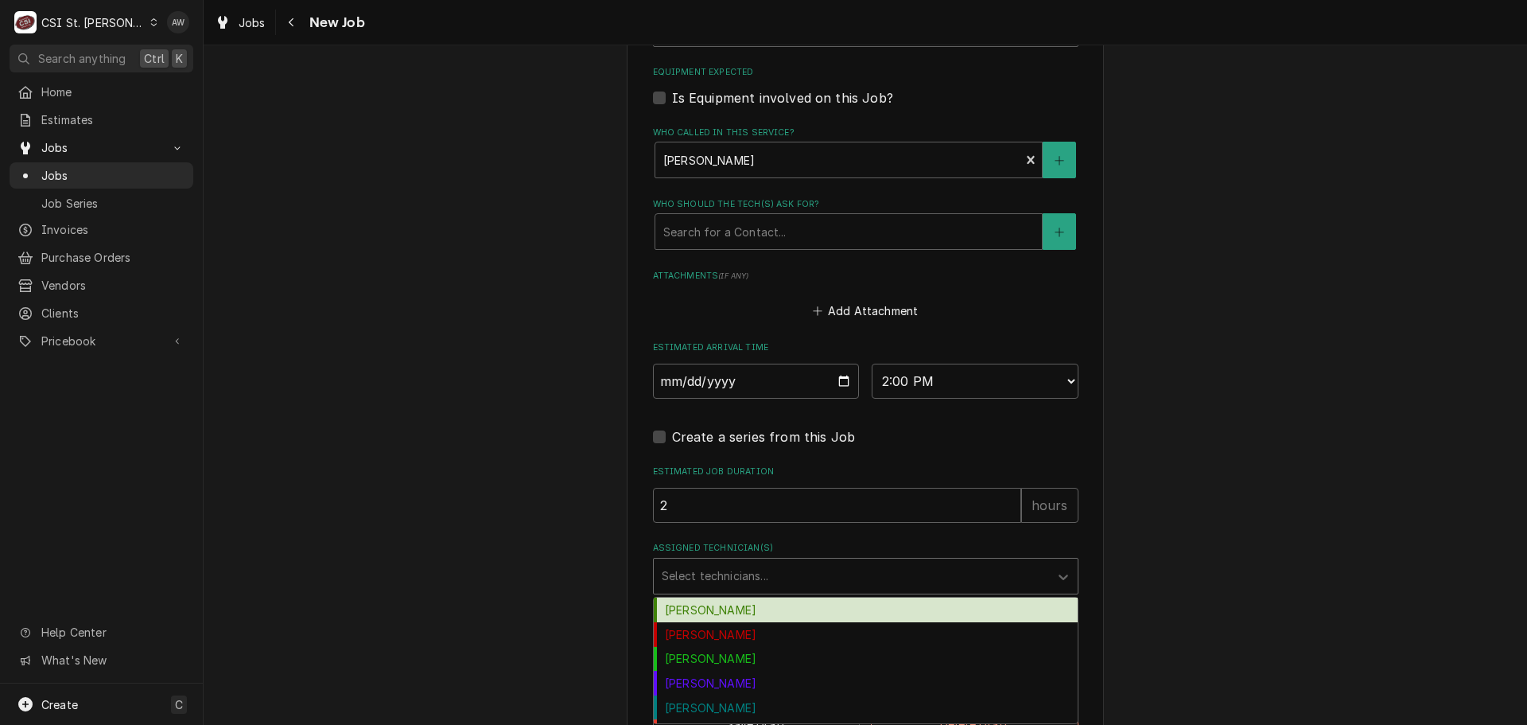
click at [697, 572] on div "Assigned Technician(s)" at bounding box center [851, 576] width 379 height 29
type input "Z"
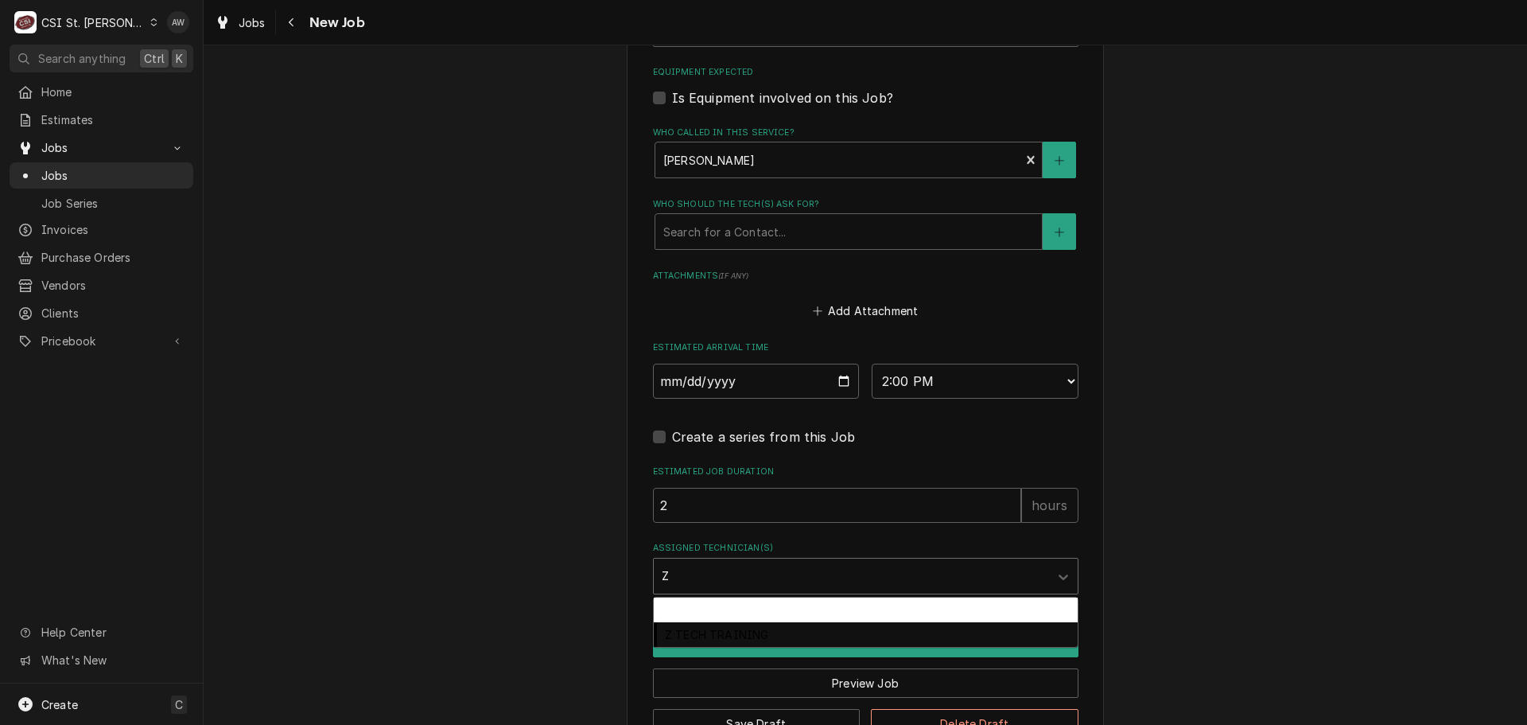
click at [667, 612] on div "Z Legacy Tech" at bounding box center [866, 609] width 424 height 25
type textarea "x"
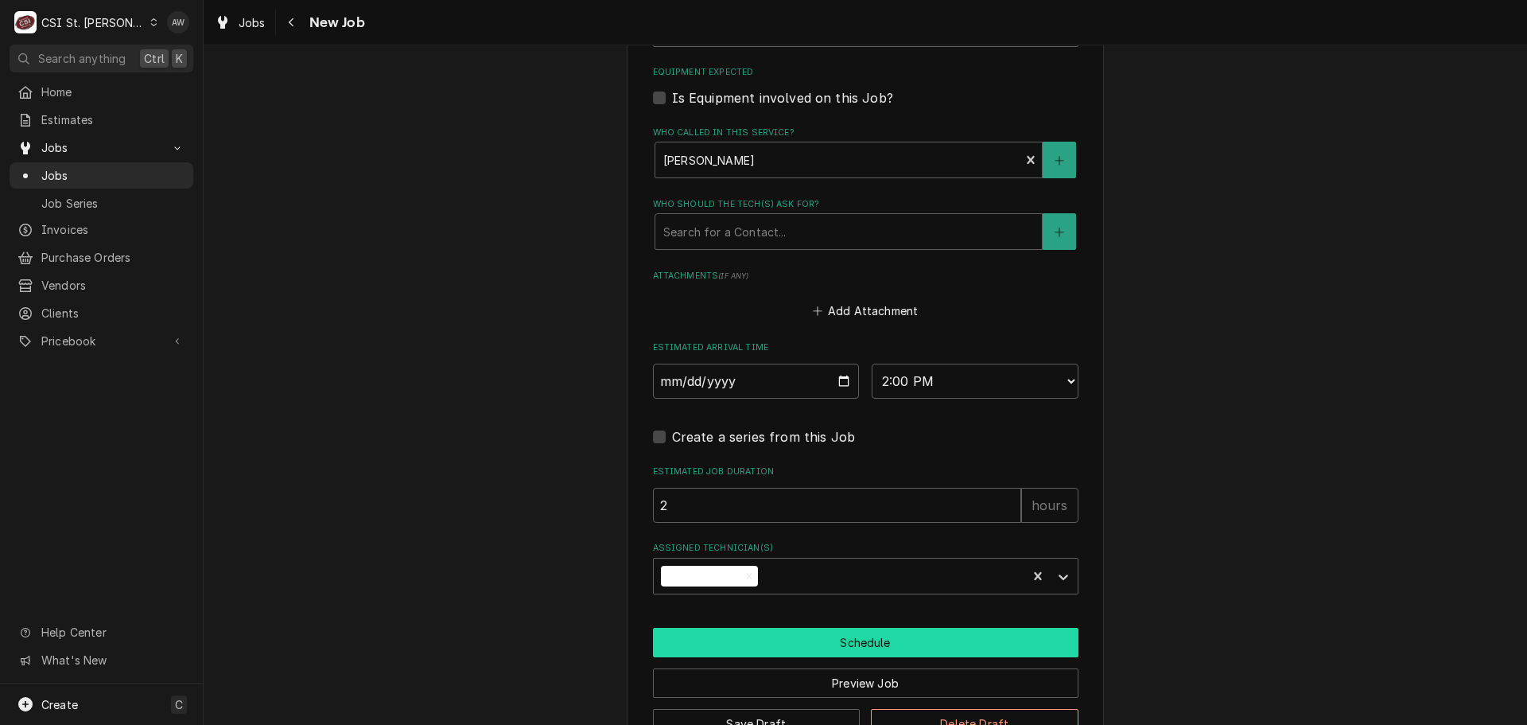
click at [679, 633] on button "Schedule" at bounding box center [866, 642] width 426 height 29
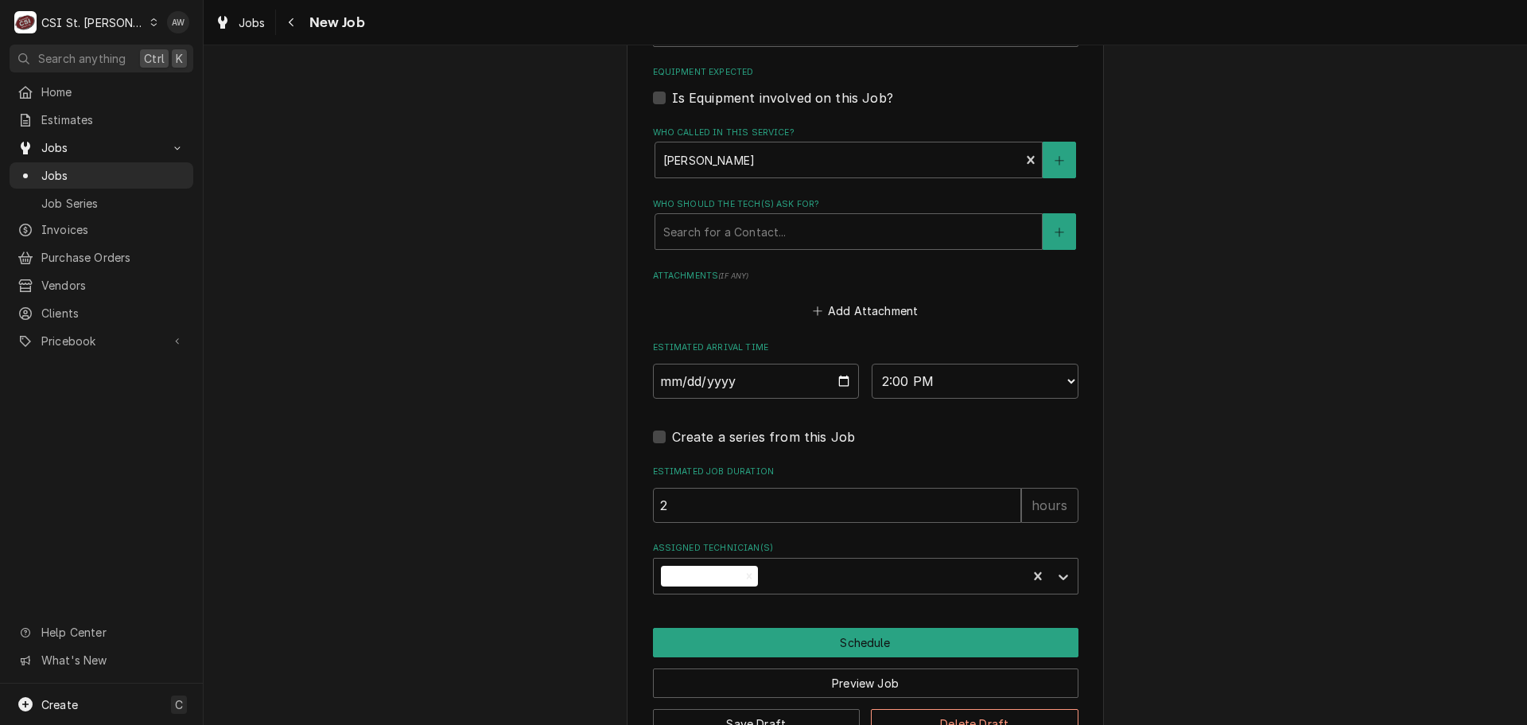
scroll to position [1259, 0]
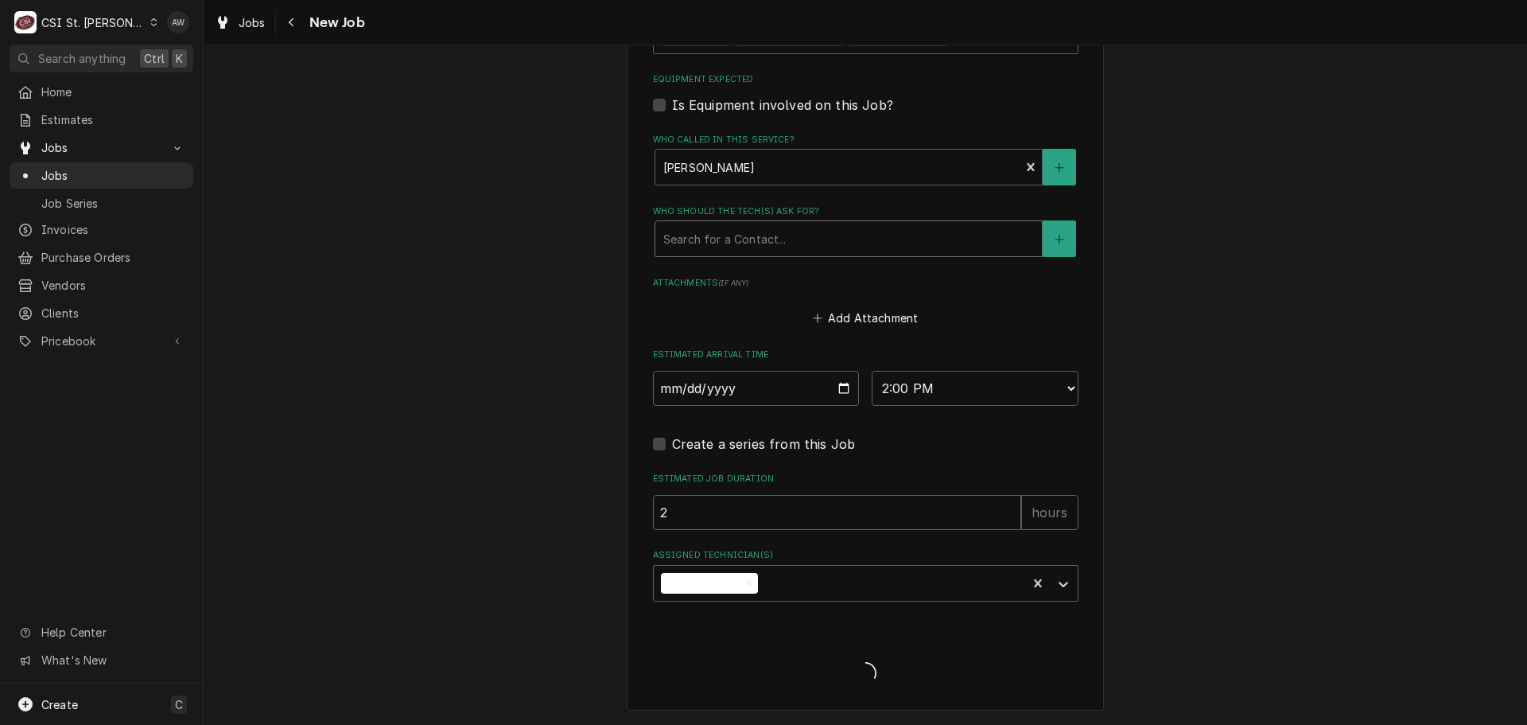
type textarea "x"
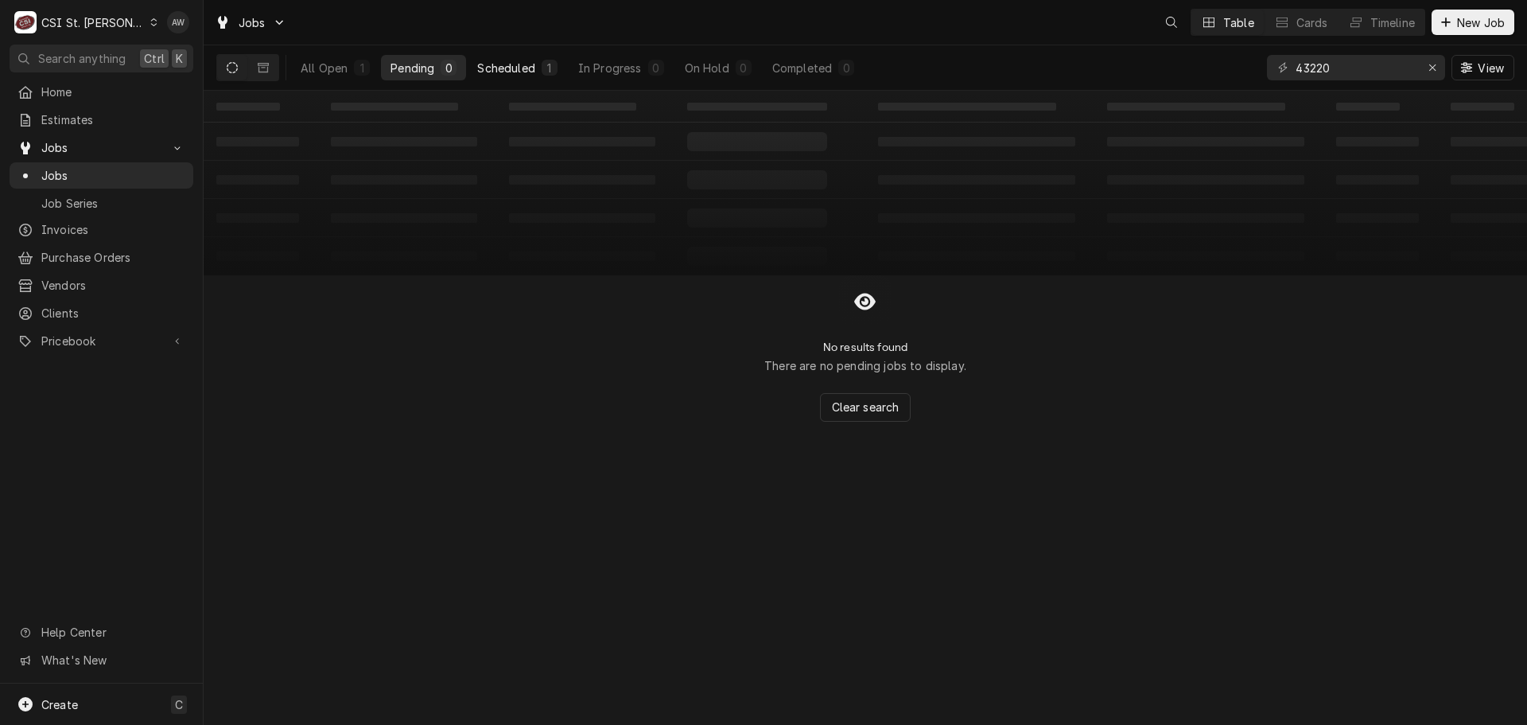
click at [479, 69] on div "Scheduled" at bounding box center [505, 68] width 57 height 17
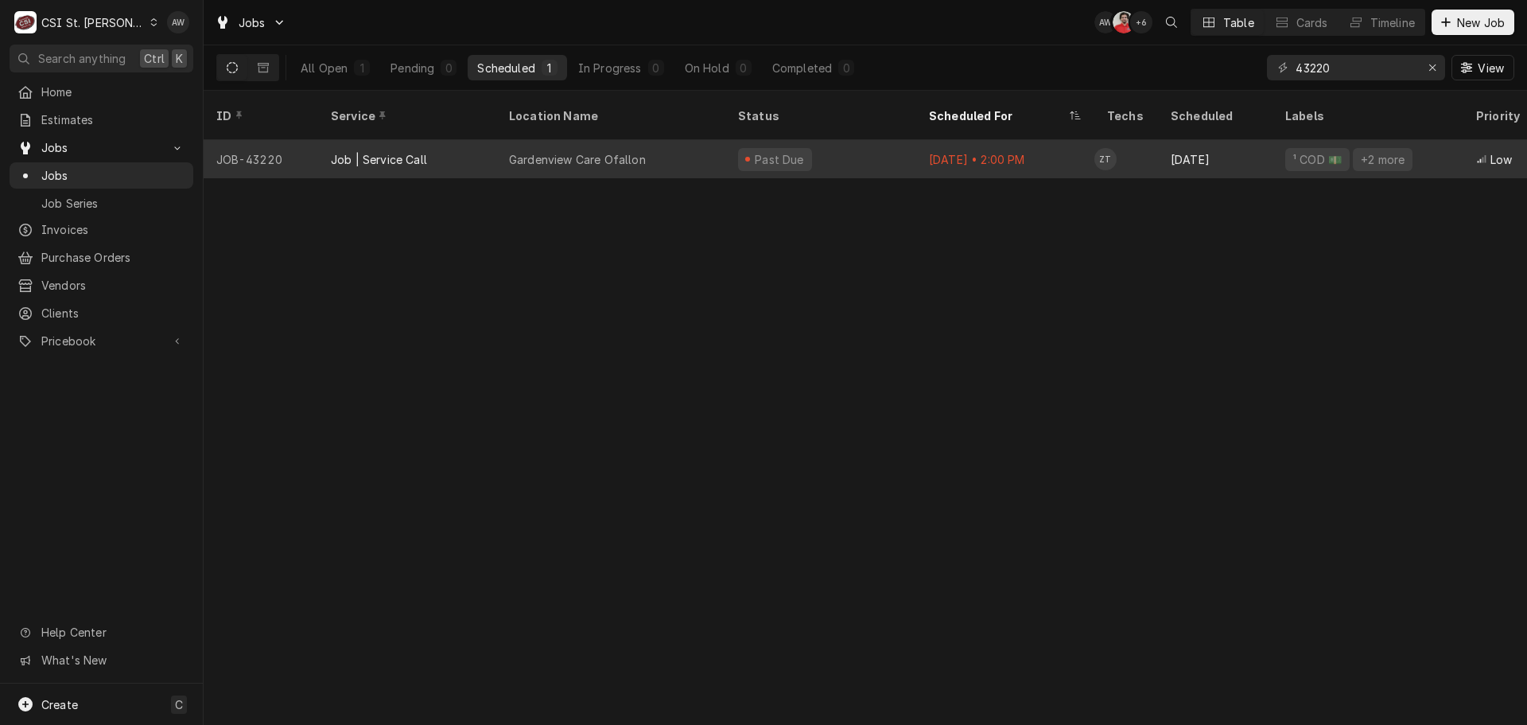
click at [613, 151] on div "Gardenview Care Ofallon" at bounding box center [577, 159] width 137 height 17
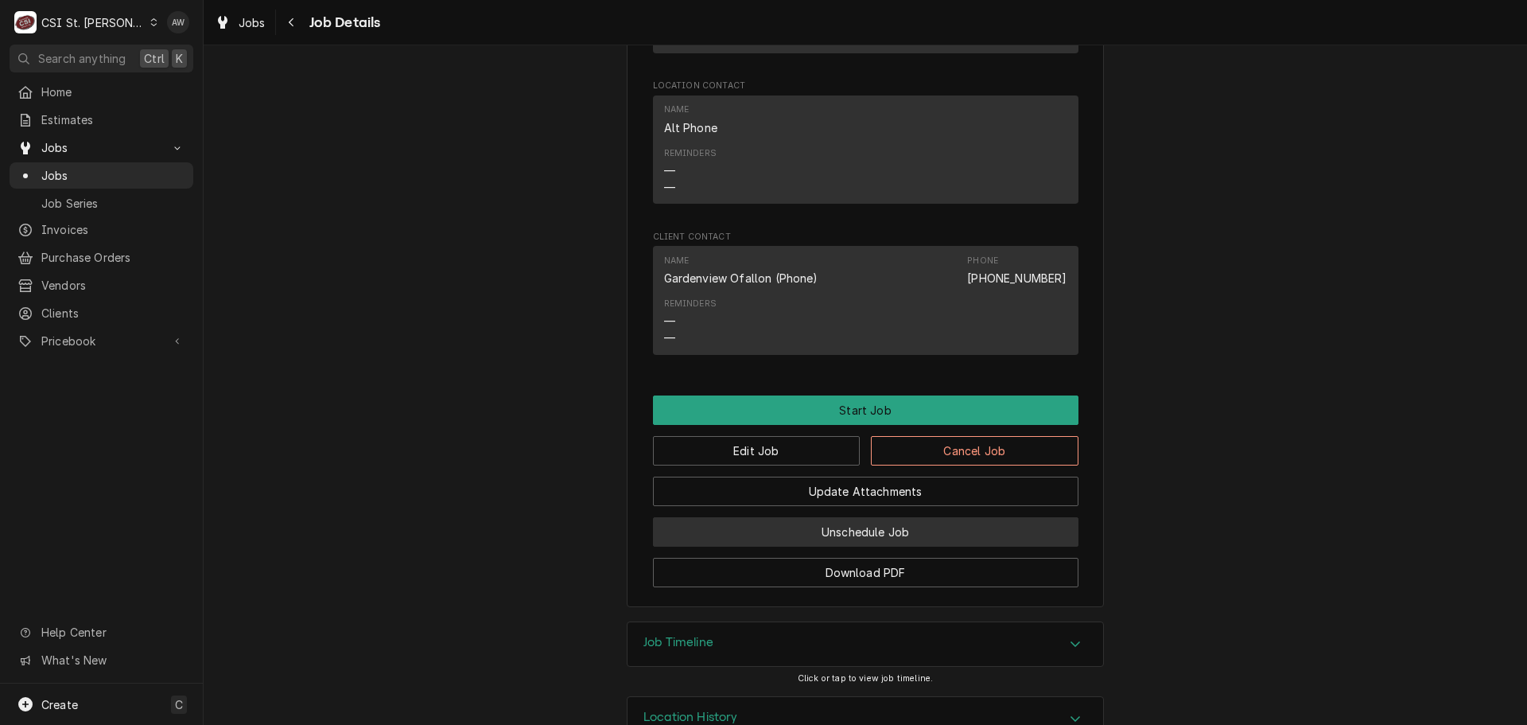
scroll to position [1343, 0]
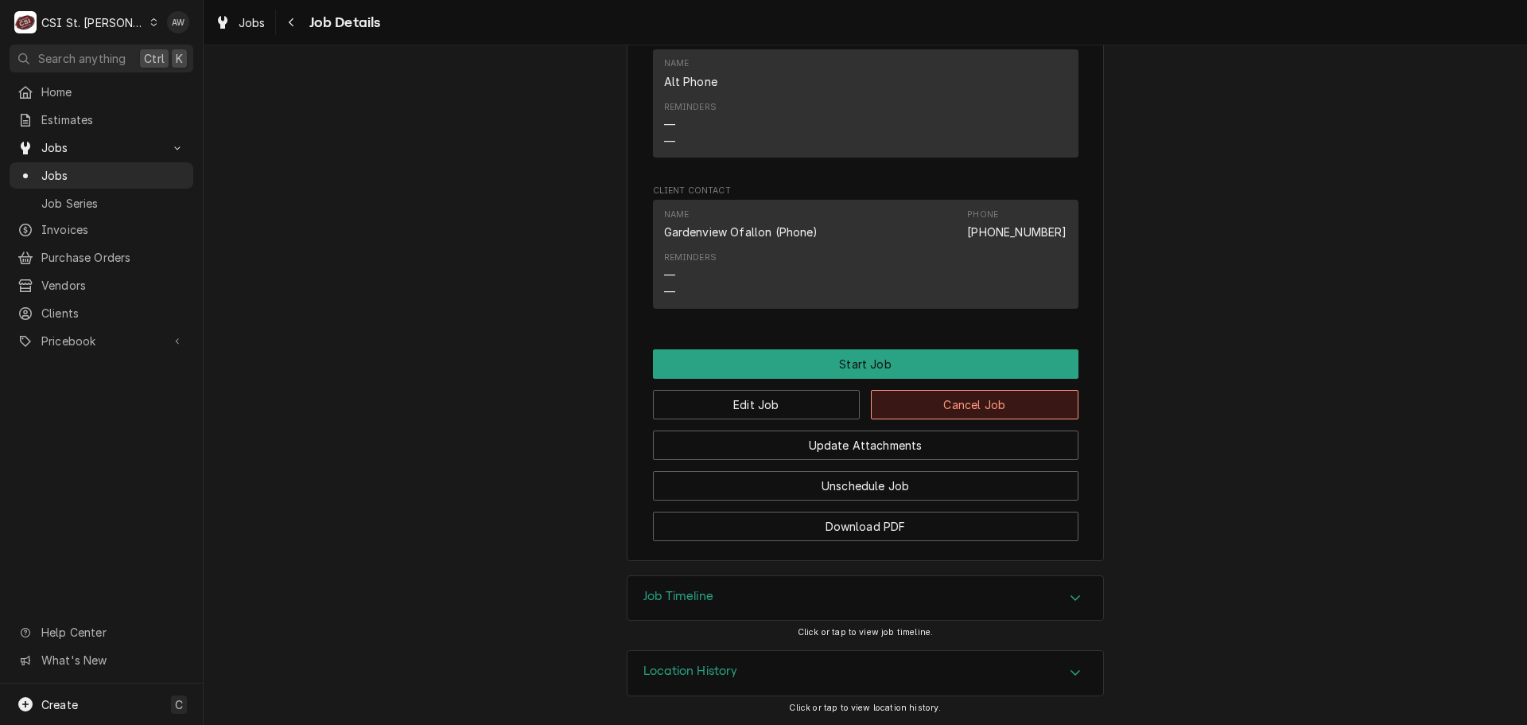
click at [905, 410] on button "Cancel Job" at bounding box center [975, 404] width 208 height 29
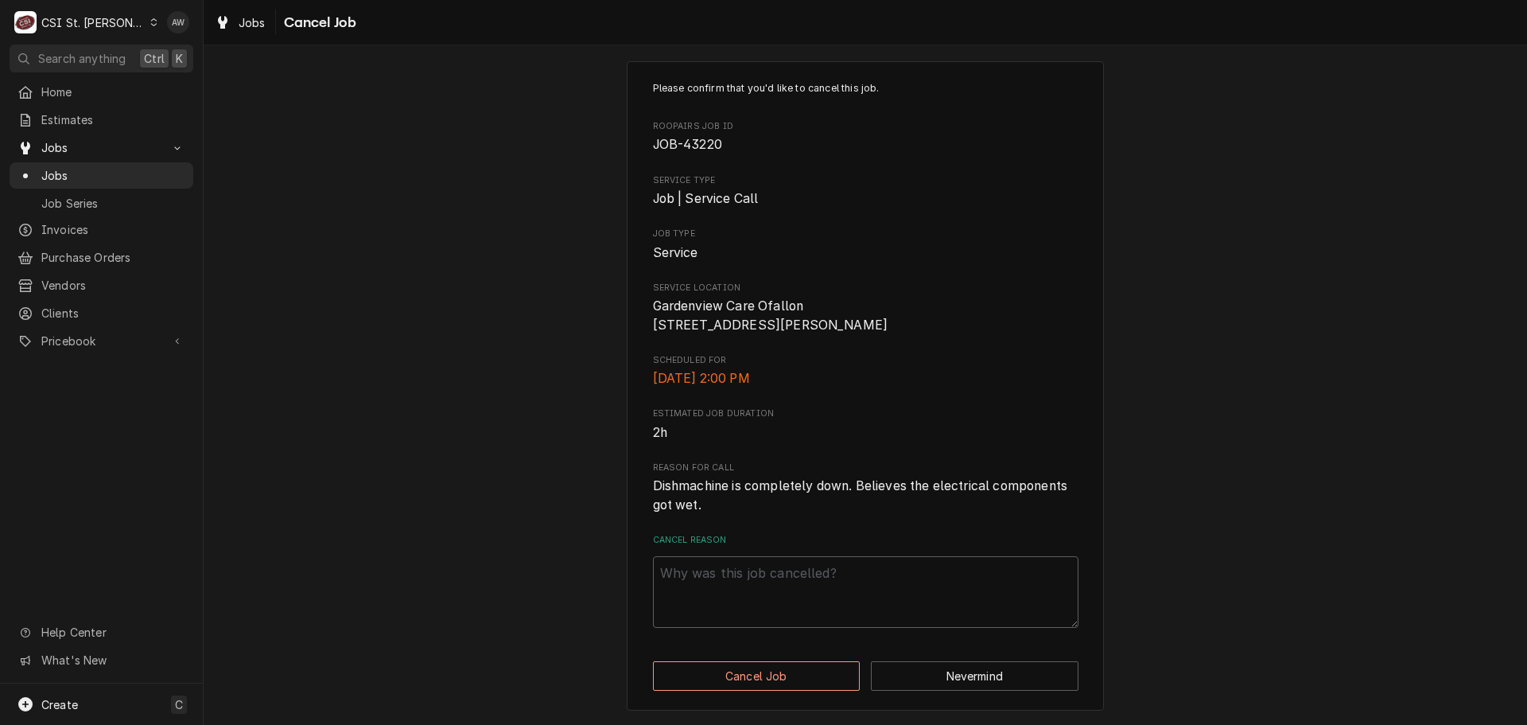
scroll to position [33, 0]
click at [803, 606] on textarea "Cancel Reason" at bounding box center [866, 592] width 426 height 72
type textarea "x"
type textarea "N"
type textarea "x"
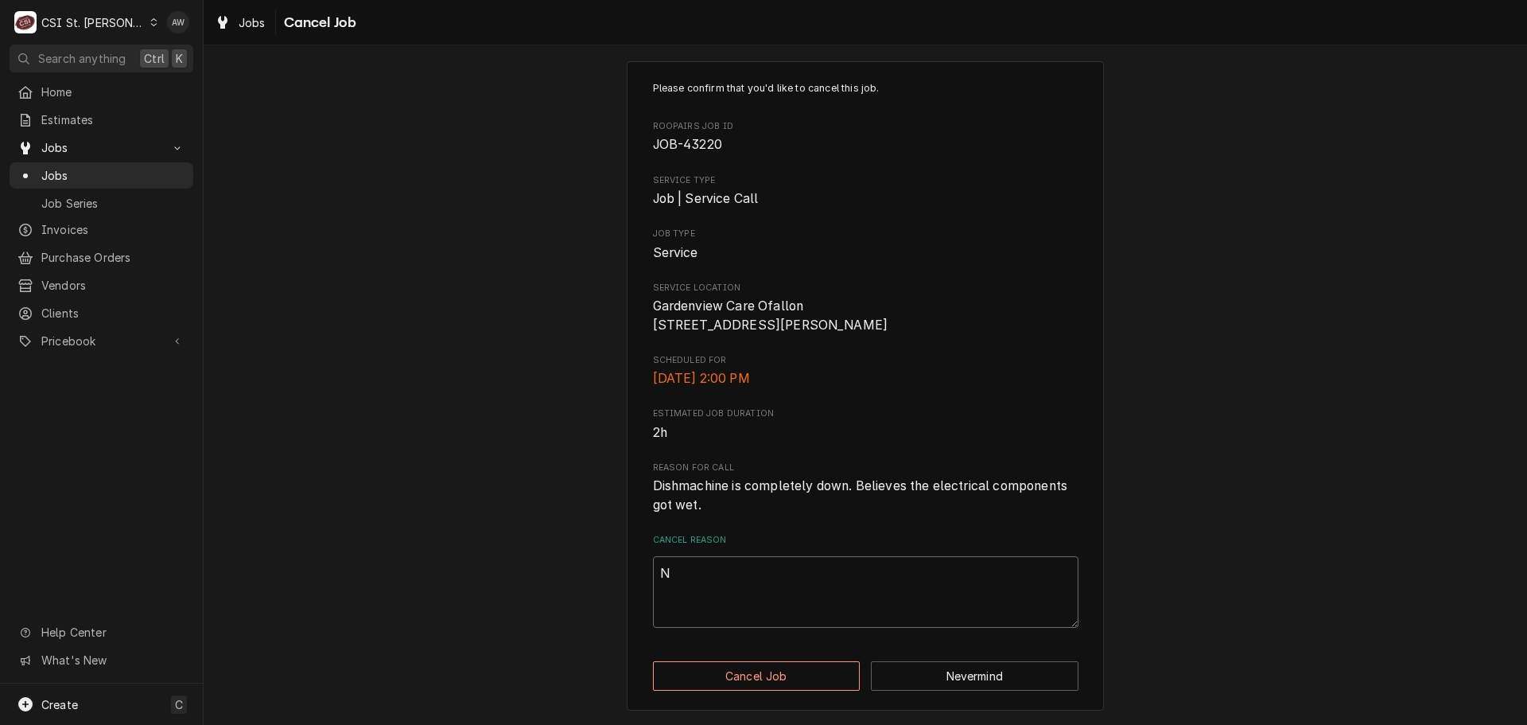
type textarea "NO"
type textarea "x"
type textarea "NO"
type textarea "x"
type textarea "NO L"
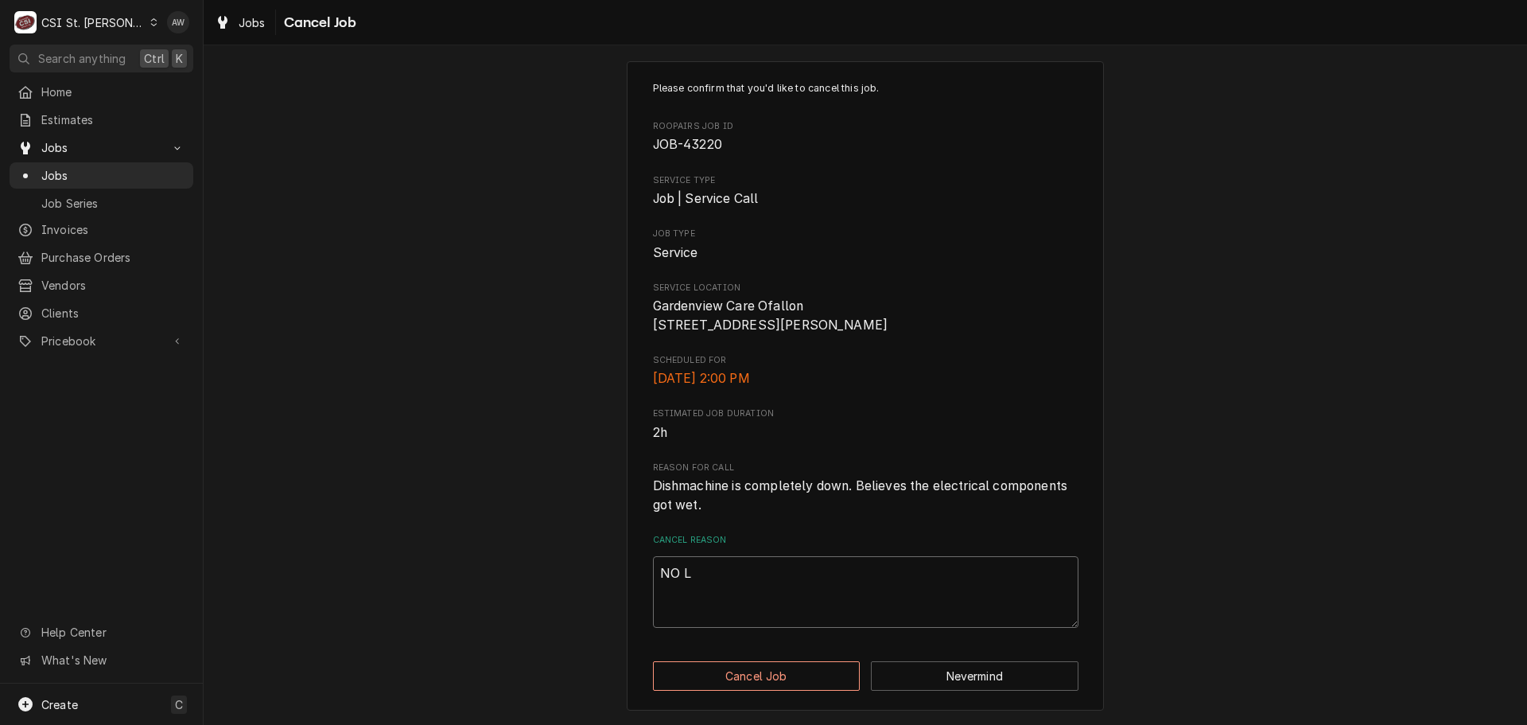
type textarea "x"
type textarea "NO LO"
type textarea "x"
type textarea "NO LON"
type textarea "x"
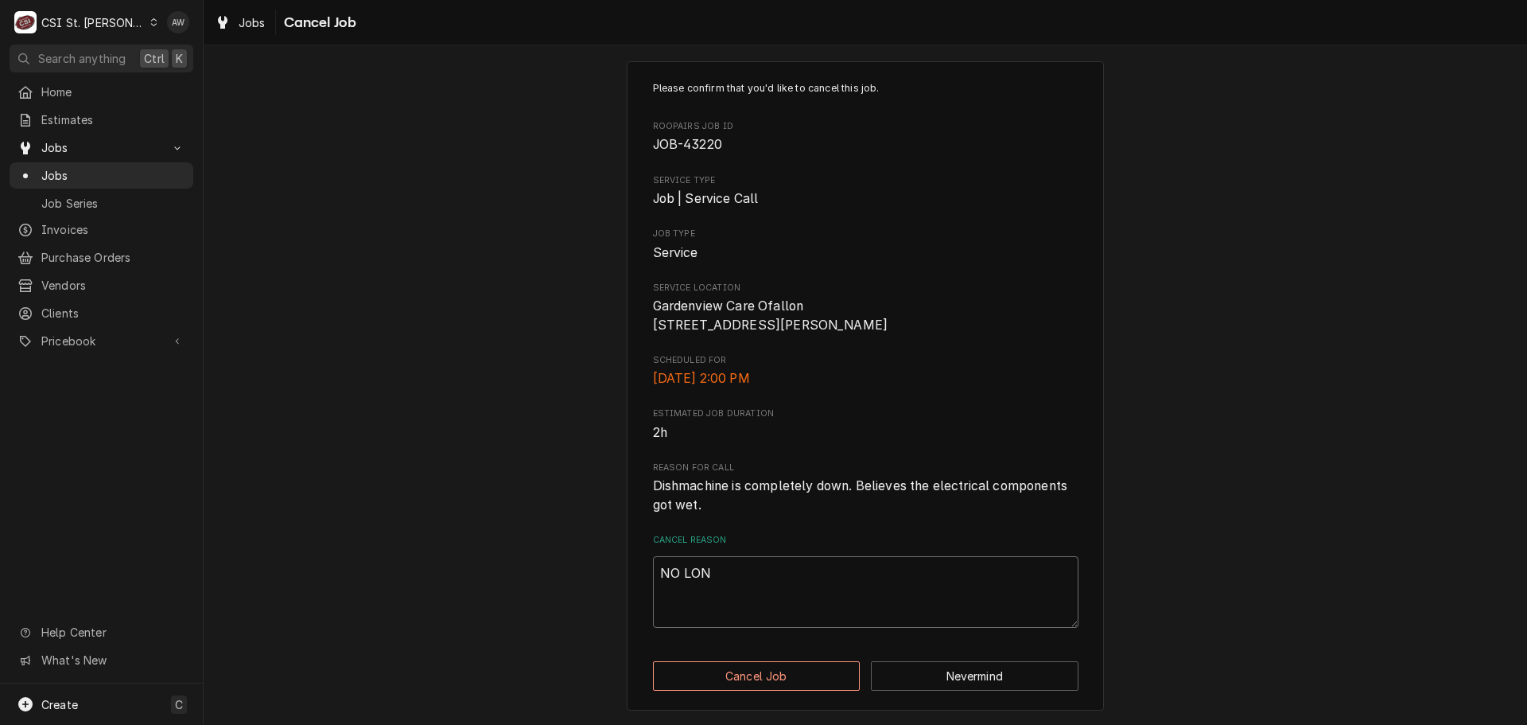
type textarea "NO LONG"
type textarea "x"
type textarea "NO LONGE"
type textarea "x"
type textarea "NO LONGER"
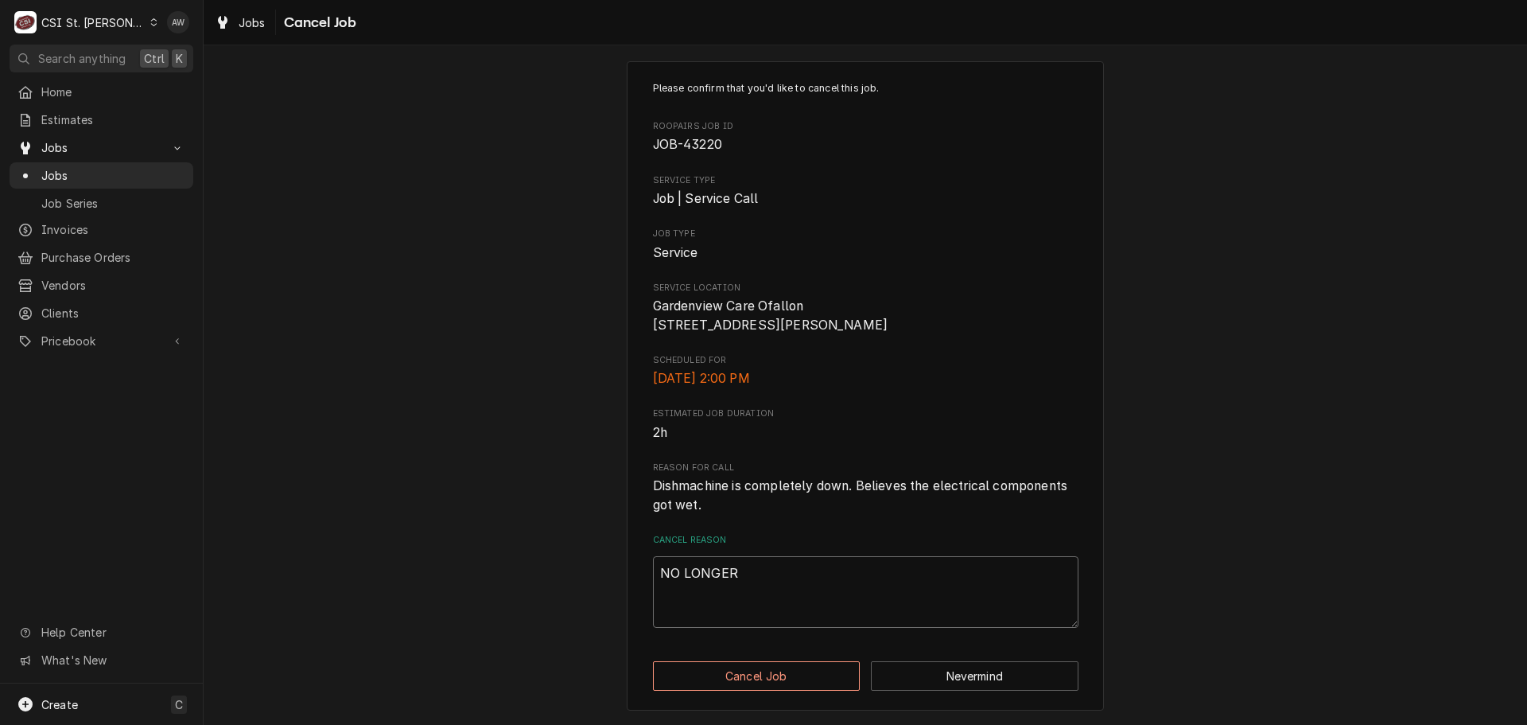
type textarea "x"
type textarea "NO LONGER"
type textarea "x"
type textarea "NO LONGER N"
type textarea "x"
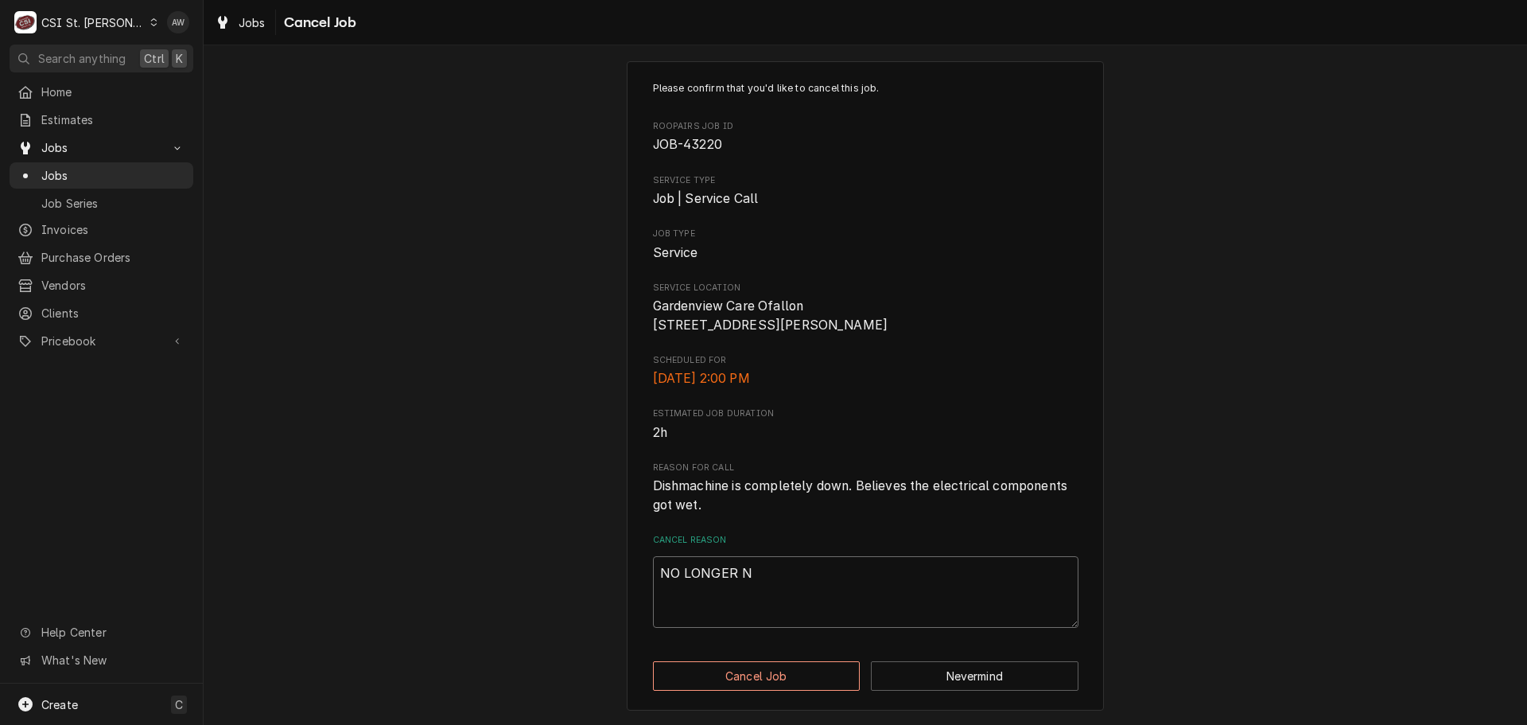
type textarea "NO LONGER NE"
type textarea "x"
type textarea "NO LONGER NEE"
type textarea "x"
type textarea "NO LONGER NEED"
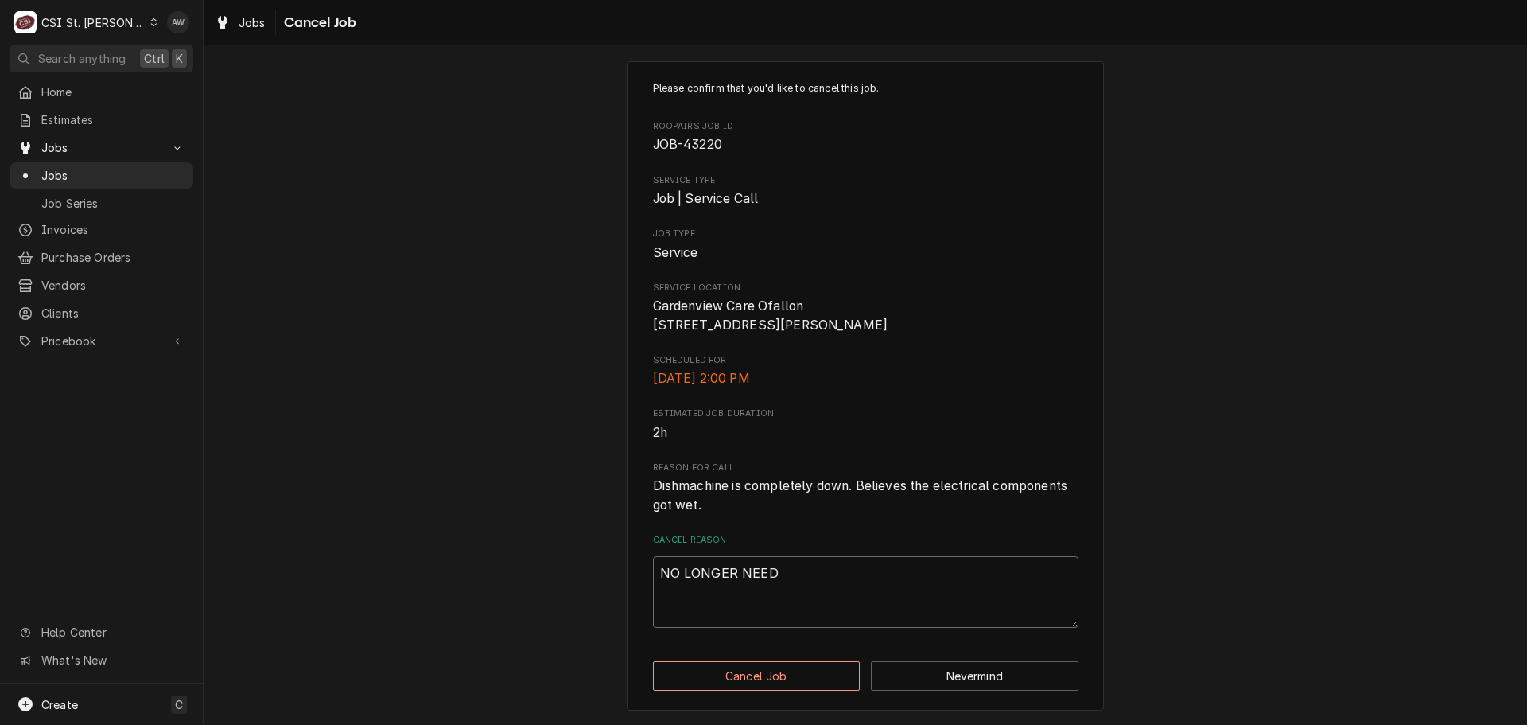
type textarea "x"
type textarea "NO LONGER NEED"
type textarea "x"
type textarea "NO LONGER NEED S"
type textarea "x"
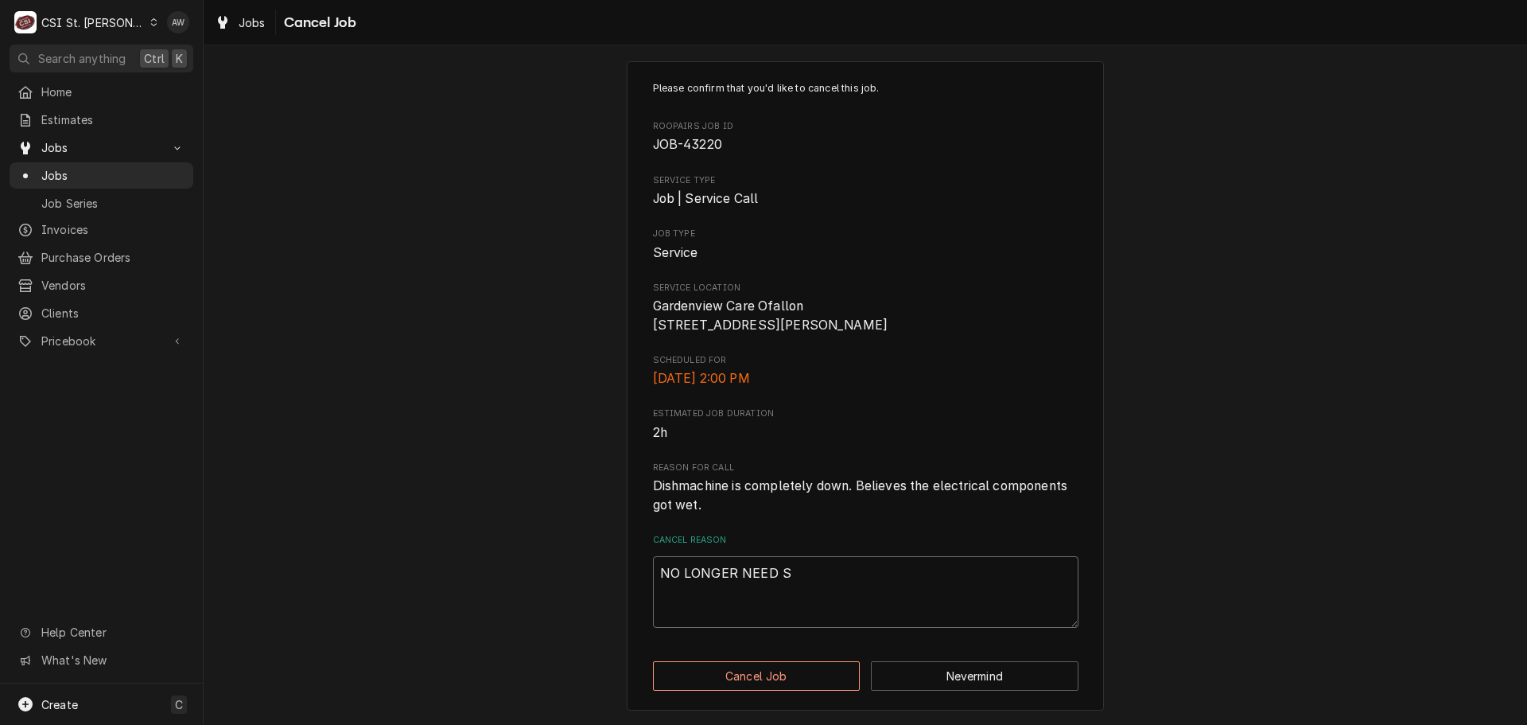
type textarea "NO LONGER NEED SE"
type textarea "x"
type textarea "NO LONGER NEED SER"
type textarea "x"
type textarea "NO LONGER NEED SERV"
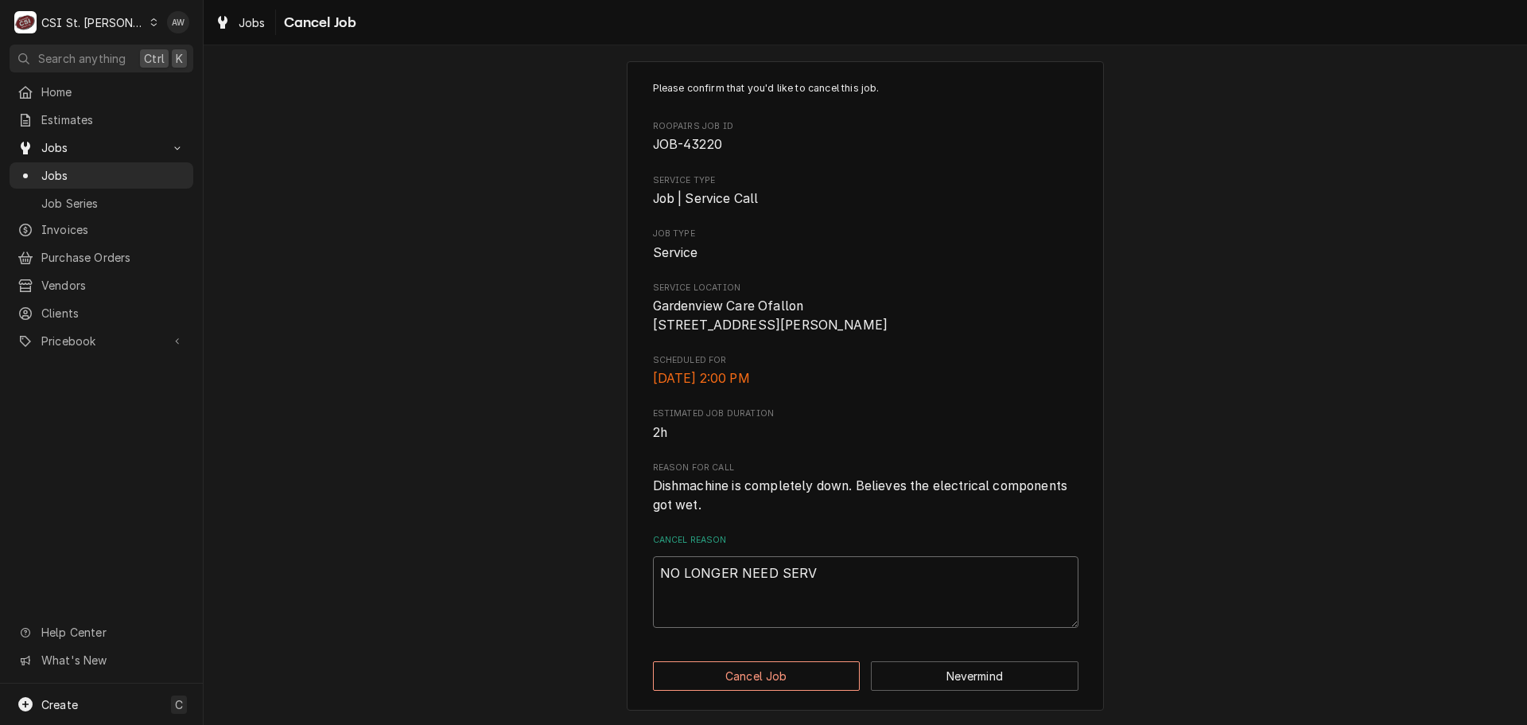
type textarea "x"
type textarea "NO LONGER NEED SERVI"
type textarea "x"
type textarea "NO LONGER NEED SERVIC"
type textarea "x"
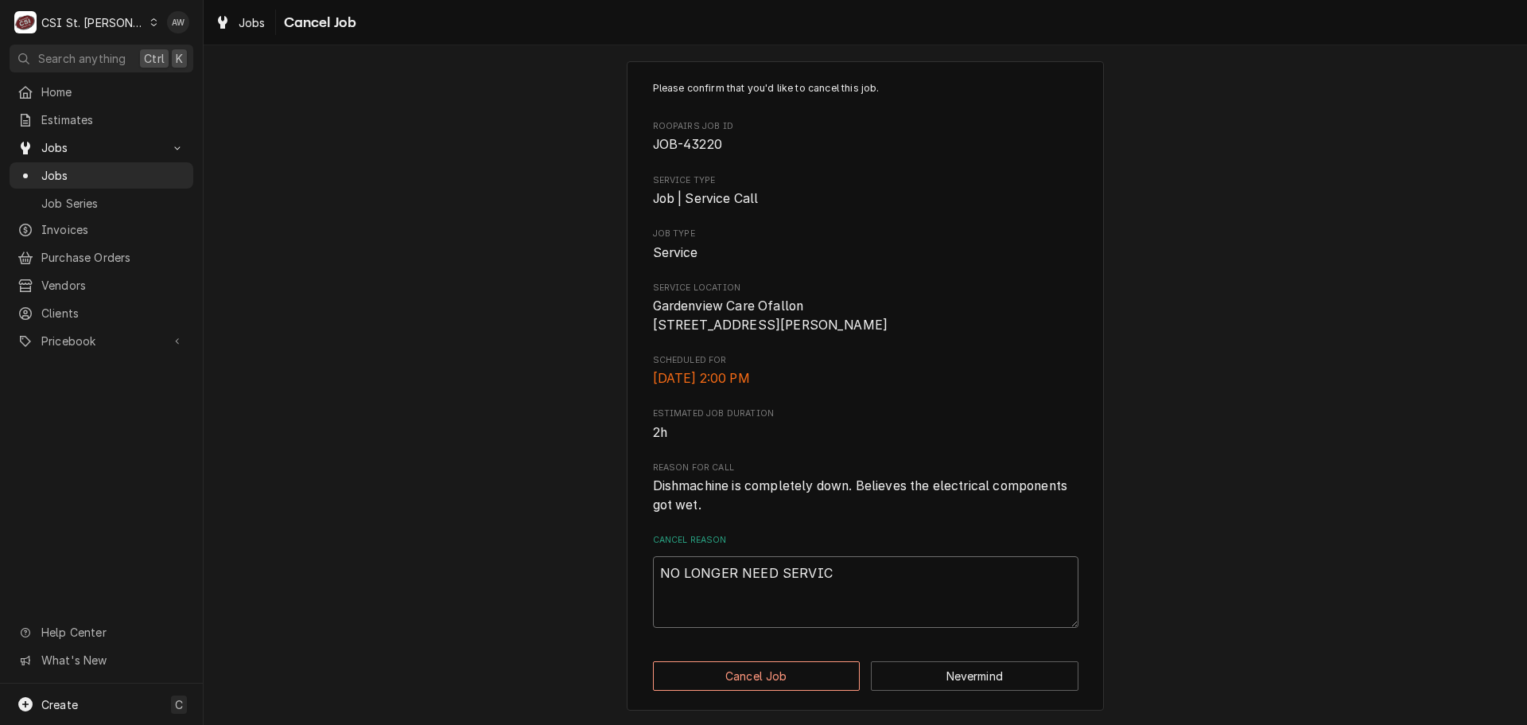
type textarea "NO LONGER NEED SERVICE"
type textarea "x"
type textarea "NO LONGER NEED SERVICE"
drag, startPoint x: 807, startPoint y: 566, endPoint x: 615, endPoint y: 540, distance: 194.2
click at [615, 541] on div "Please confirm that you'd like to cancel this job. Roopairs Job ID JOB-43220 Se…" at bounding box center [866, 386] width 1324 height 678
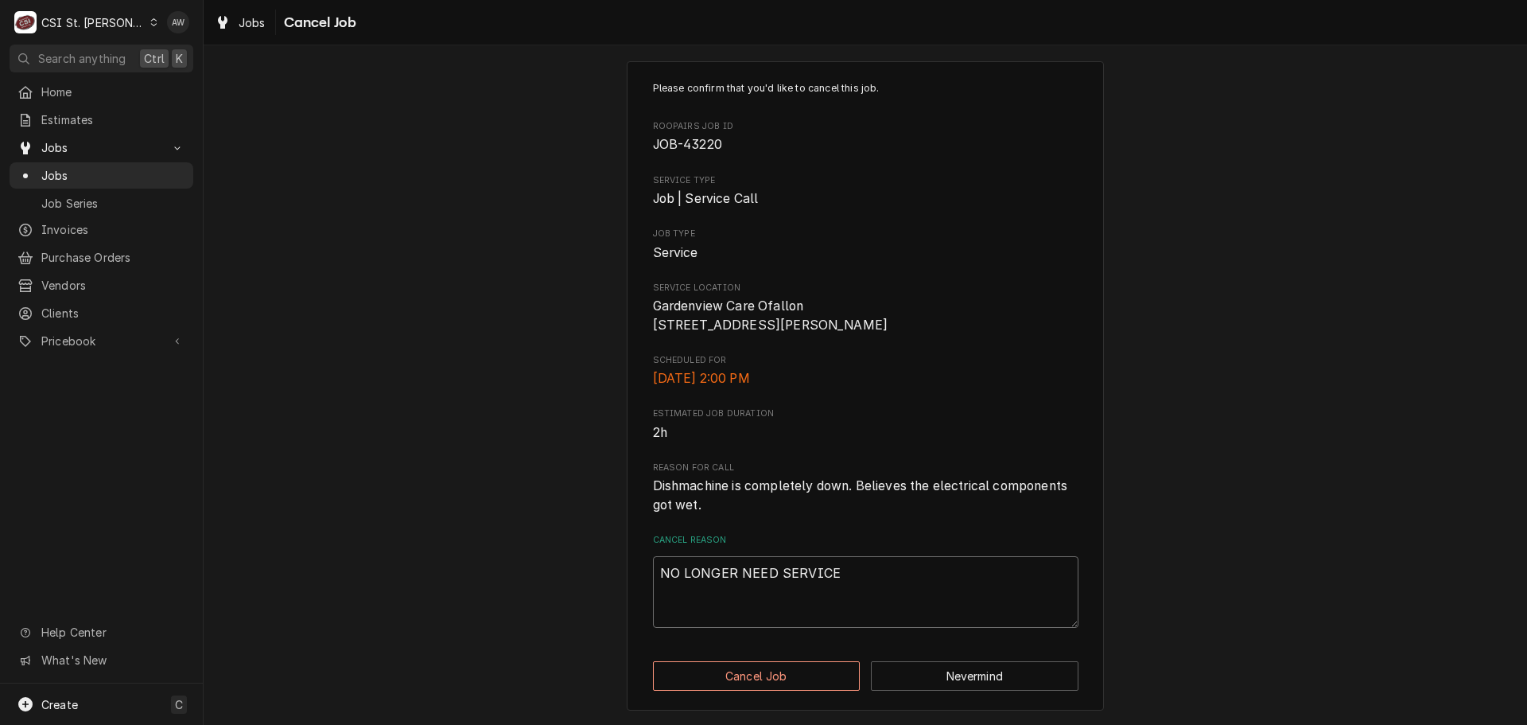
type textarea "x"
type textarea "W"
type textarea "x"
type textarea "WA"
type textarea "x"
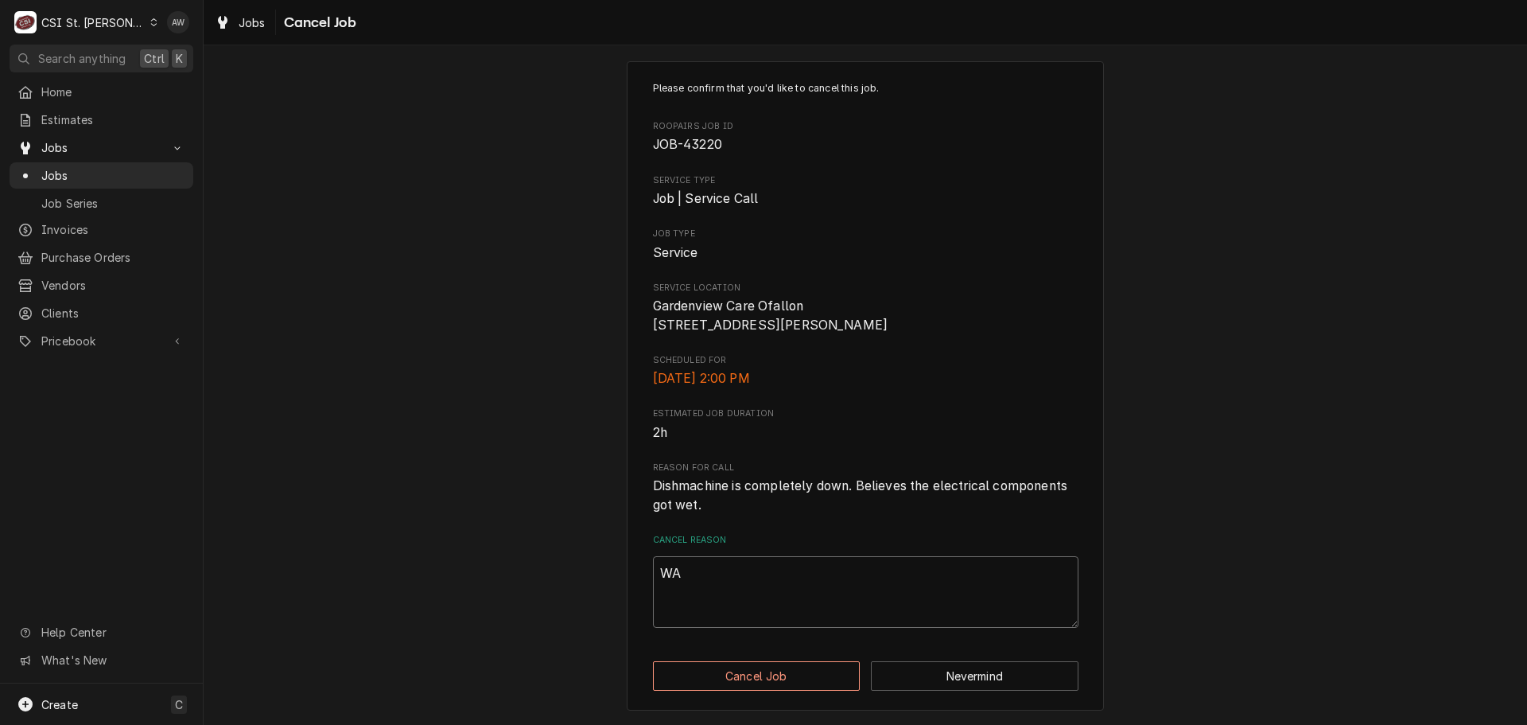
type textarea "WAN"
type textarea "x"
type textarea "WANT"
type textarea "x"
type textarea "WANT"
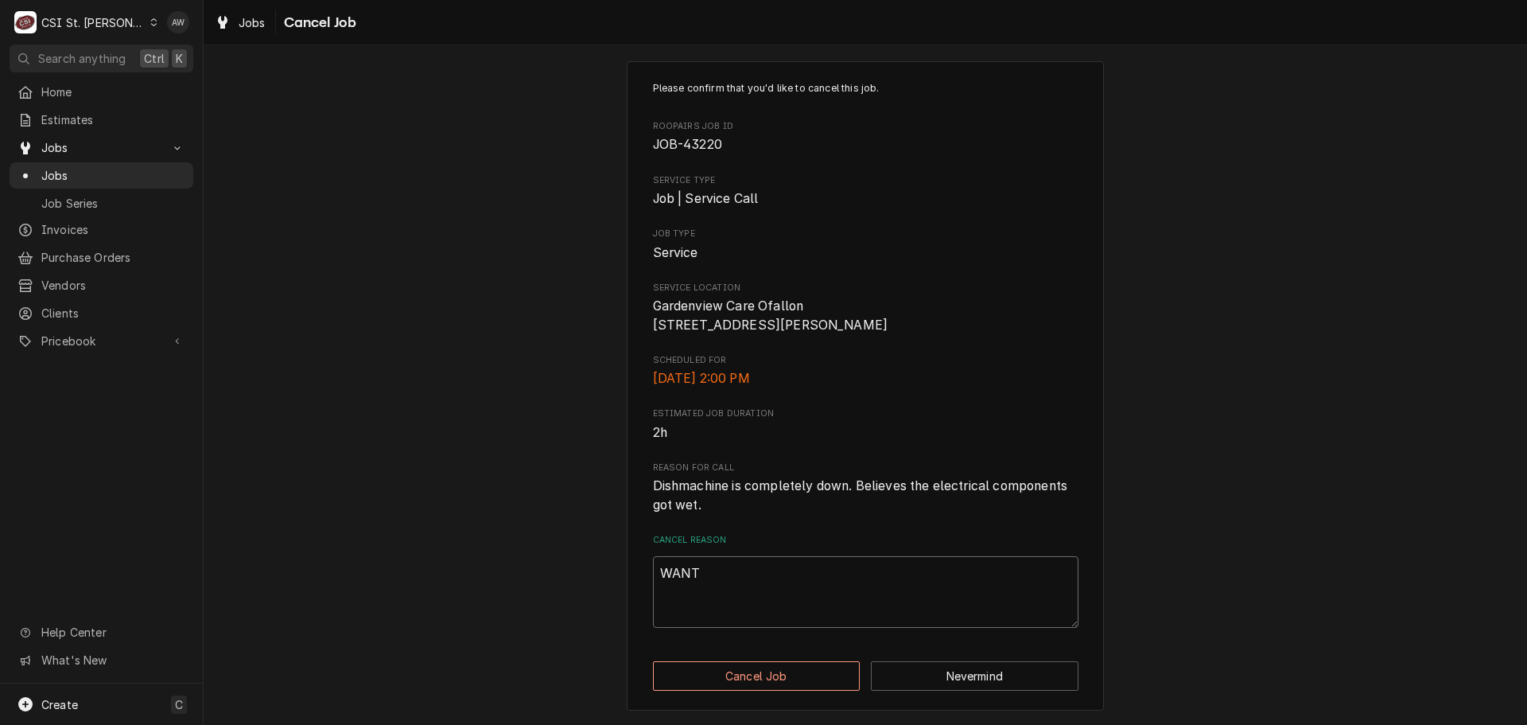
type textarea "x"
type textarea "WANT T"
type textarea "x"
type textarea "WANT TO"
type textarea "x"
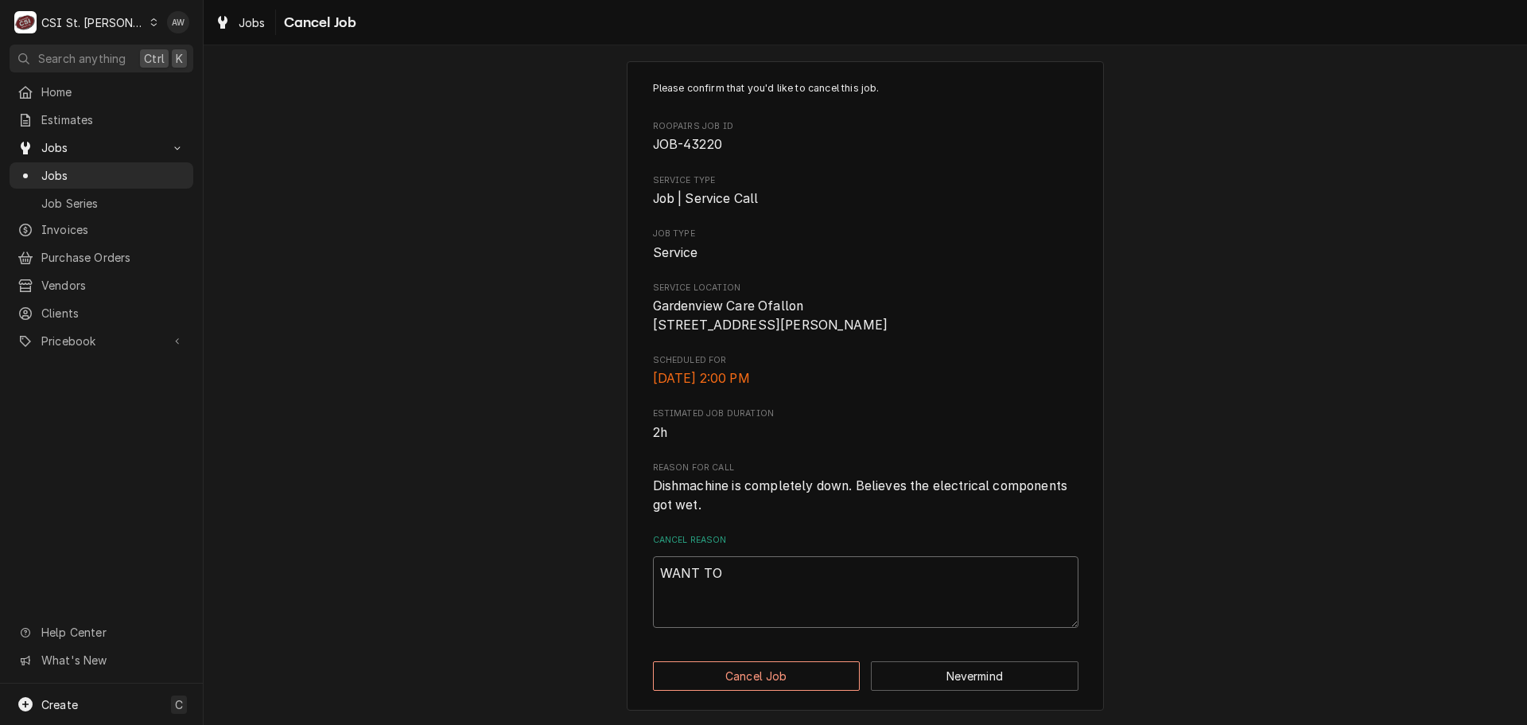
type textarea "WANT TO"
type textarea "x"
type textarea "WANT TO W"
type textarea "x"
type textarea "WANT TO WA"
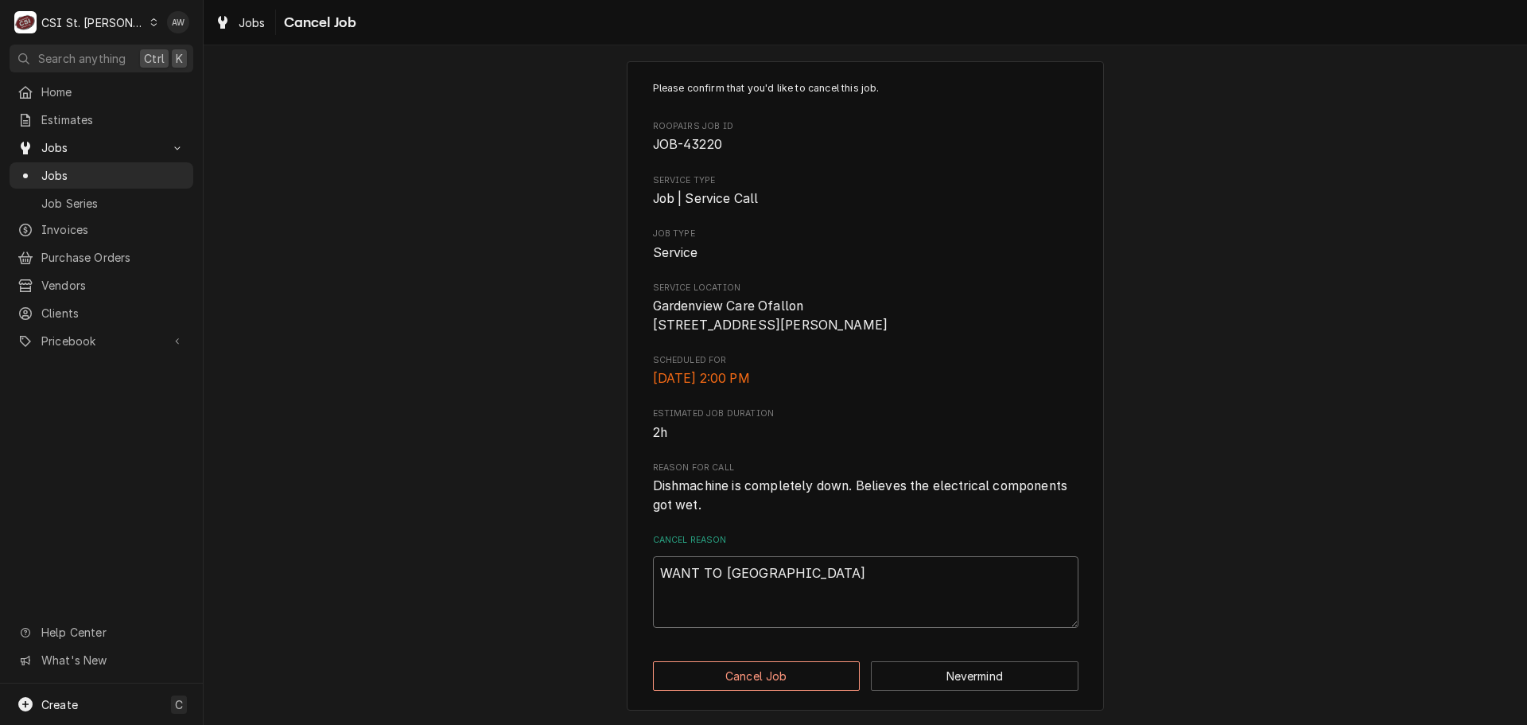
type textarea "x"
type textarea "WANT TO WAI"
type textarea "x"
type textarea "WANT TO WAIT"
type textarea "x"
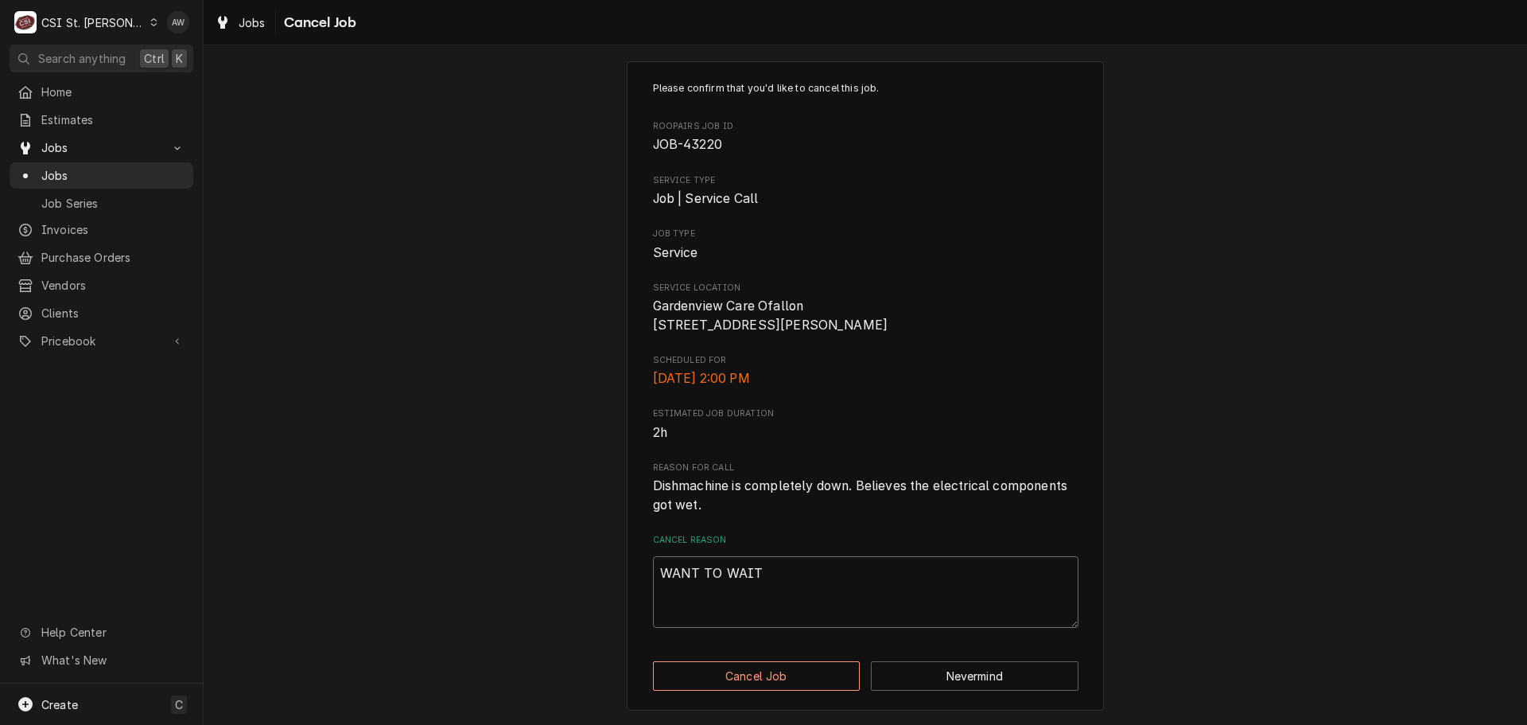
type textarea "WANT TO WAIT"
type textarea "x"
type textarea "WANT TO WAIT S"
type textarea "x"
type textarea "WANT TO WAIT SE"
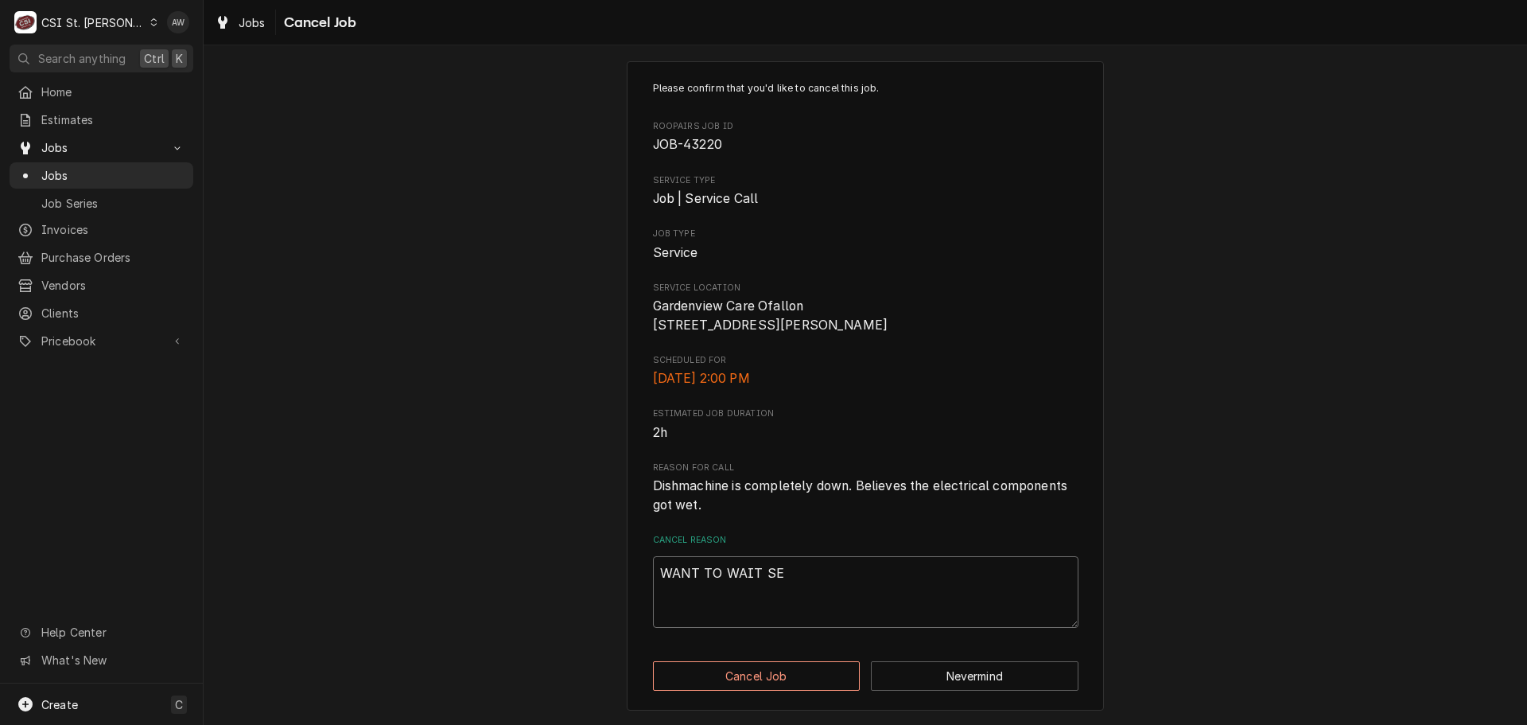
type textarea "x"
type textarea "WANT TO WAIT SER"
type textarea "x"
type textarea "WANT TO WAIT SERV"
type textarea "x"
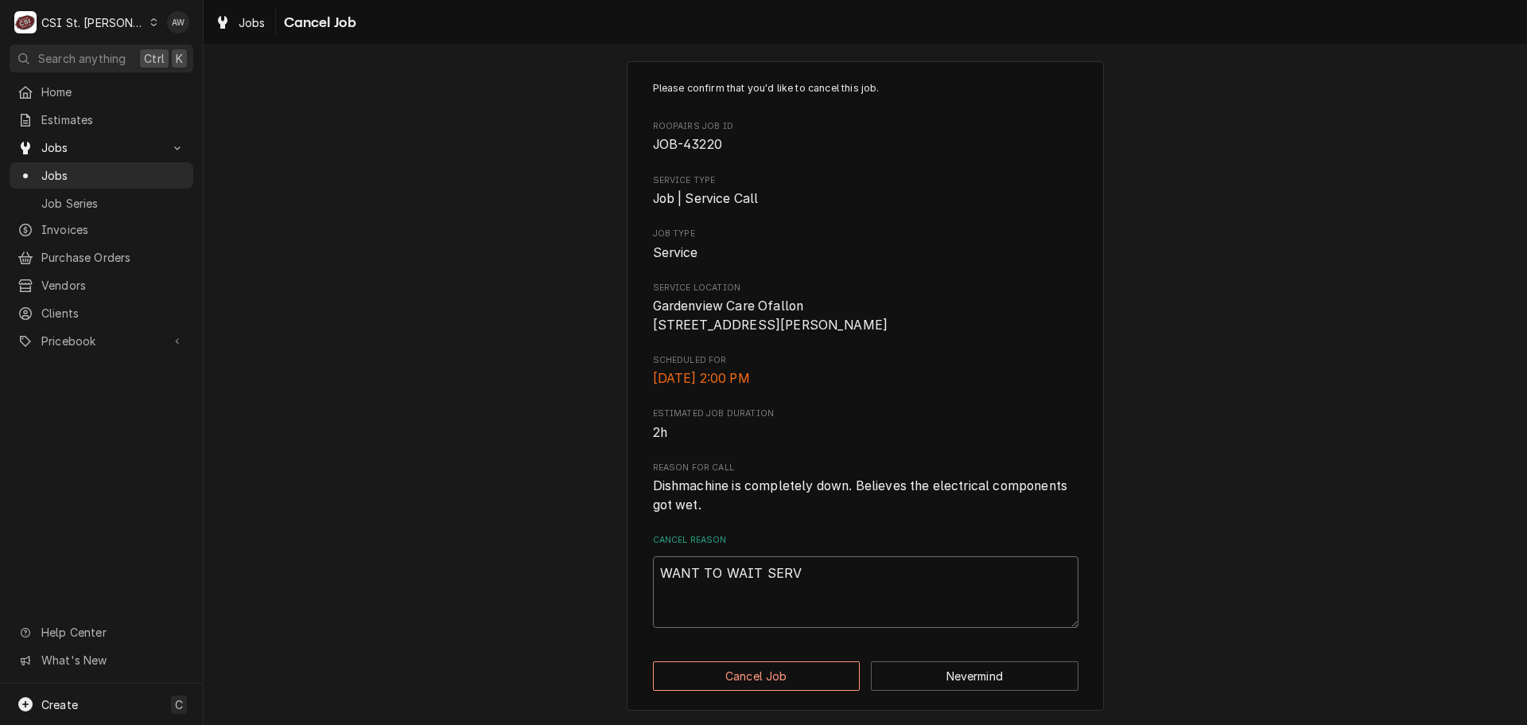
type textarea "WANT TO WAIT SERVU"
type textarea "x"
type textarea "WANT TO WAIT SERVUI"
type textarea "x"
type textarea "WANT TO WAIT SERVUIC"
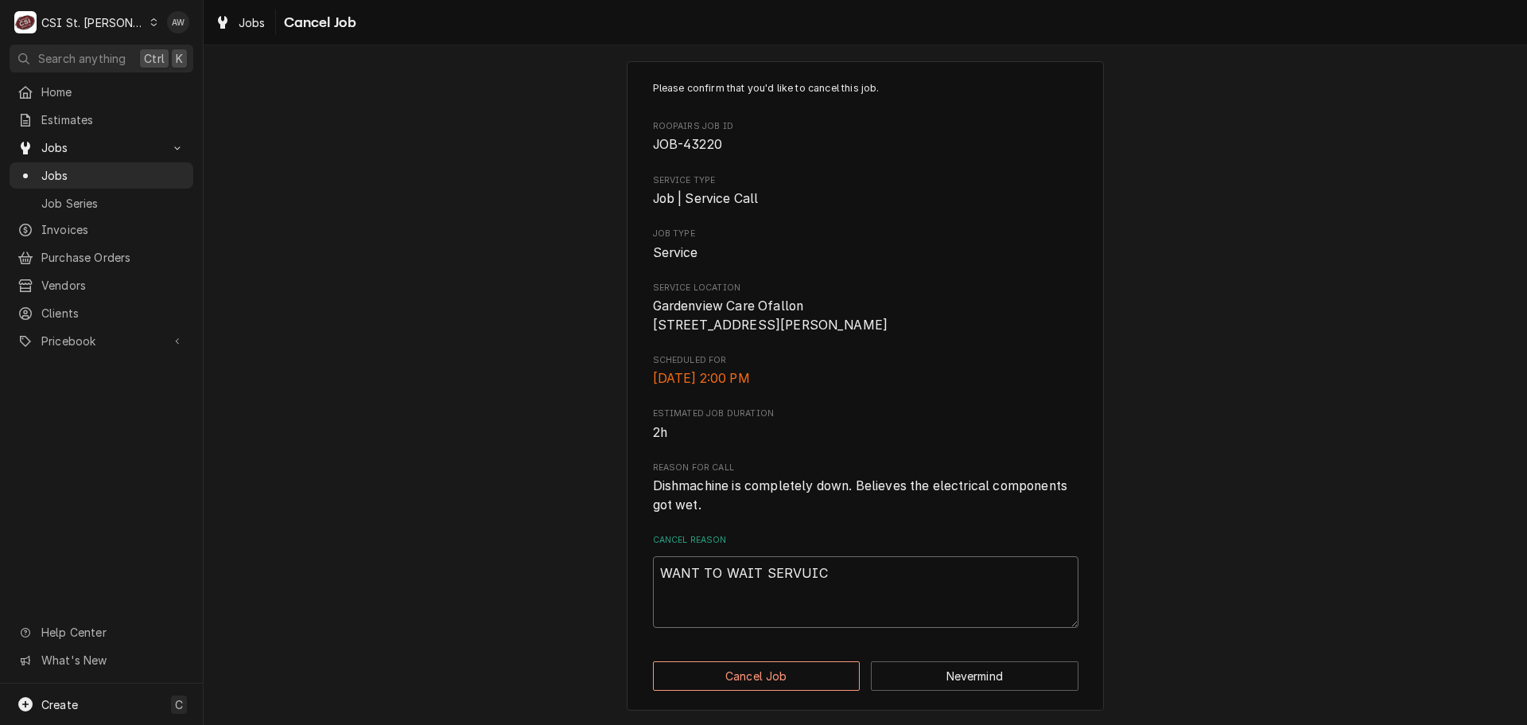
type textarea "x"
type textarea "WANT TO WAIT SERVUICE"
type textarea "x"
type textarea "WANT TO WAIT SERVUICE"
type textarea "x"
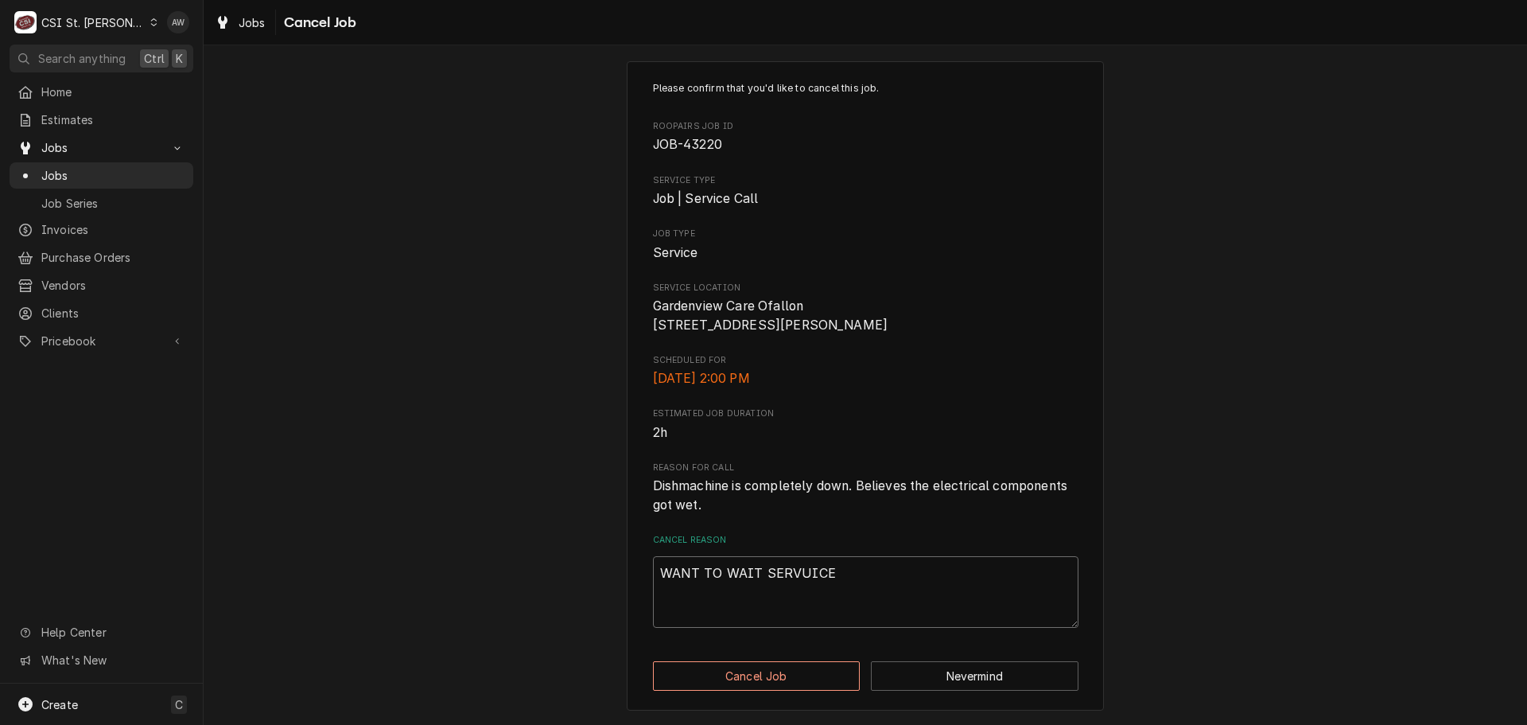
type textarea "WANT TO WAIT SERVUICE"
type textarea "x"
type textarea "WANT TO WAIT SERVUIC"
type textarea "x"
type textarea "WANT TO WAIT SERVUI"
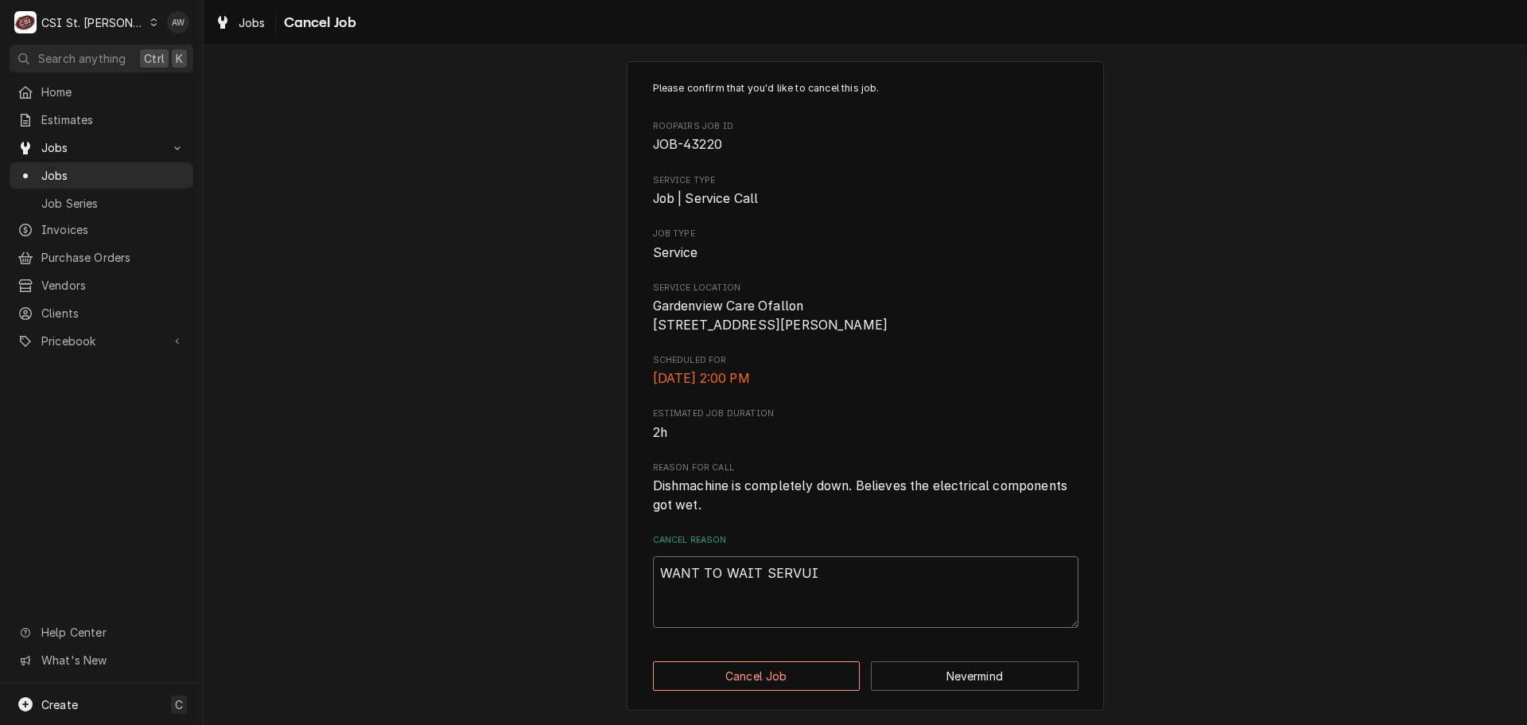
type textarea "x"
type textarea "WANT TO WAIT SERVU"
type textarea "x"
type textarea "WANT TO WAIT SERV"
type textarea "x"
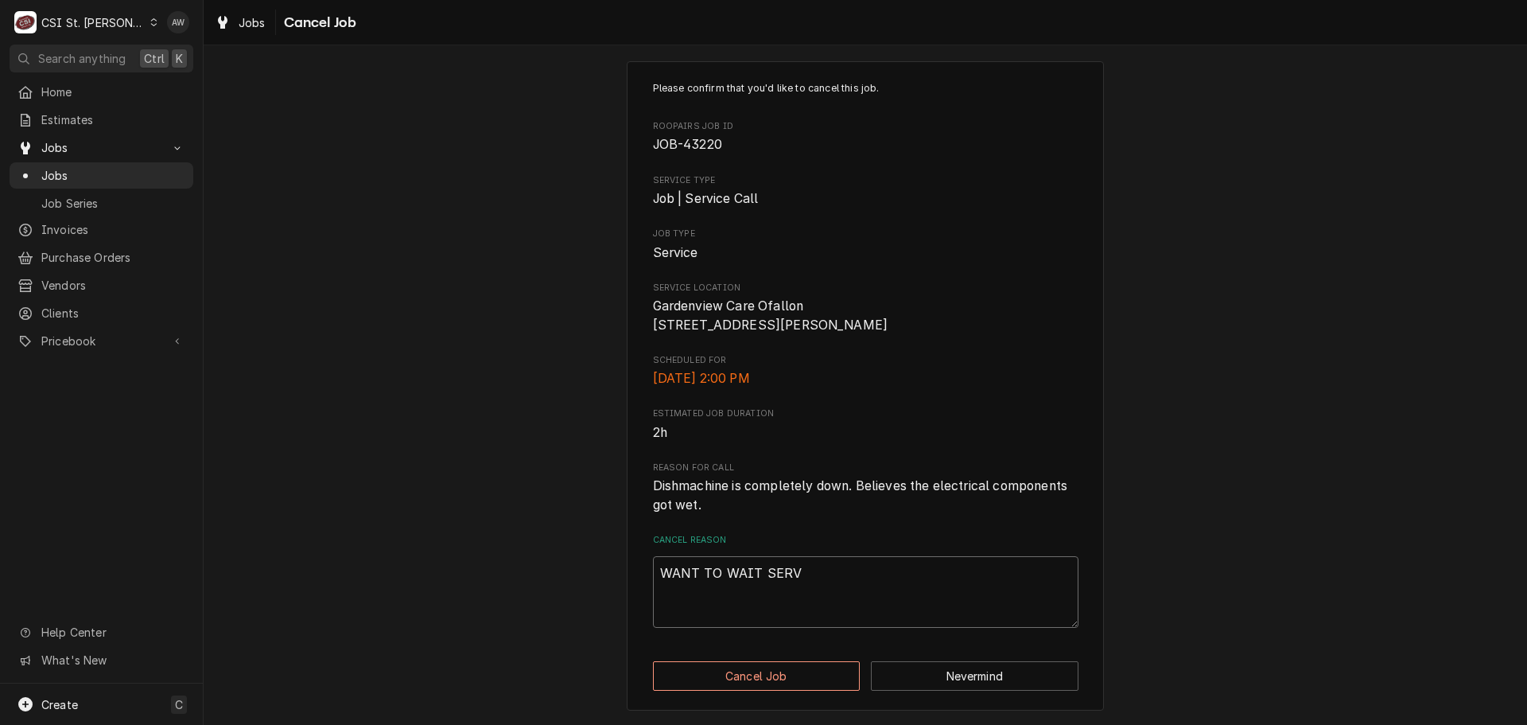
type textarea "WANT TO WAIT SERVI"
type textarea "x"
type textarea "WANT TO WAIT SERVIC"
type textarea "x"
type textarea "WANT TO WAIT SERVICE"
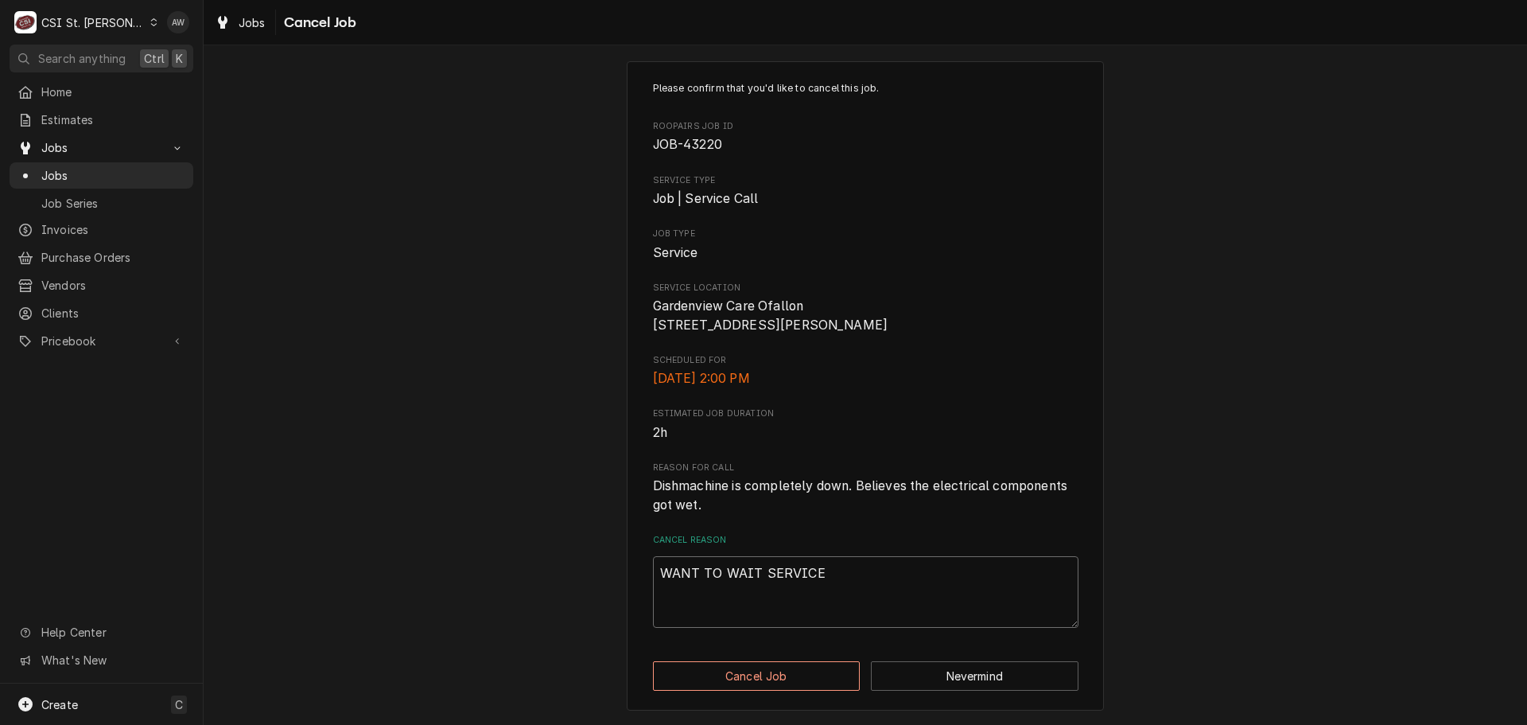
type textarea "x"
type textarea "WANT TO WAIT SERVICE"
click at [760, 571] on textarea "WANT TO WAIT SERVICE" at bounding box center [866, 592] width 426 height 72
type textarea "x"
type textarea "WANT TO WAIT FSERVICE"
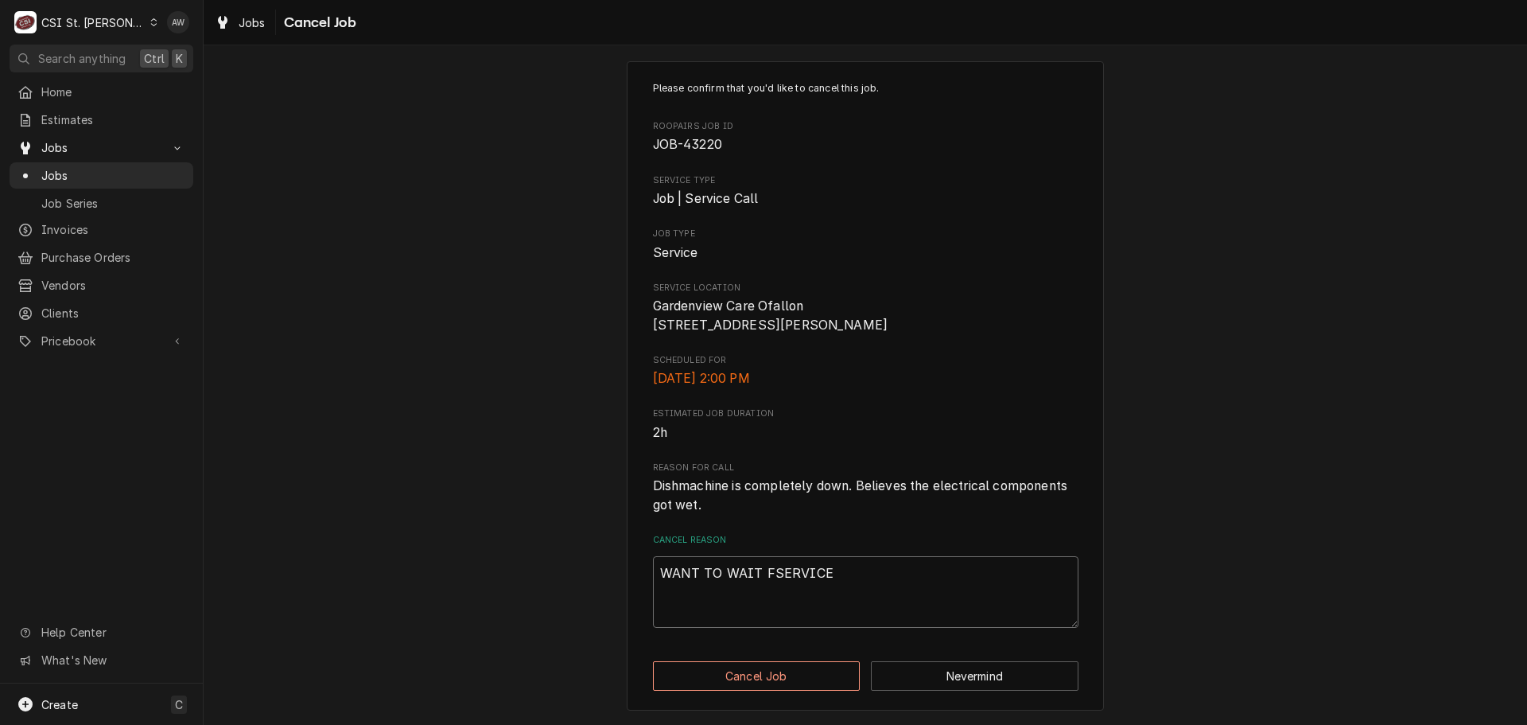
type textarea "x"
type textarea "WANT TO WAIT FOSERVICE"
type textarea "x"
type textarea "WANT TO WAIT FORSERVICE"
type textarea "x"
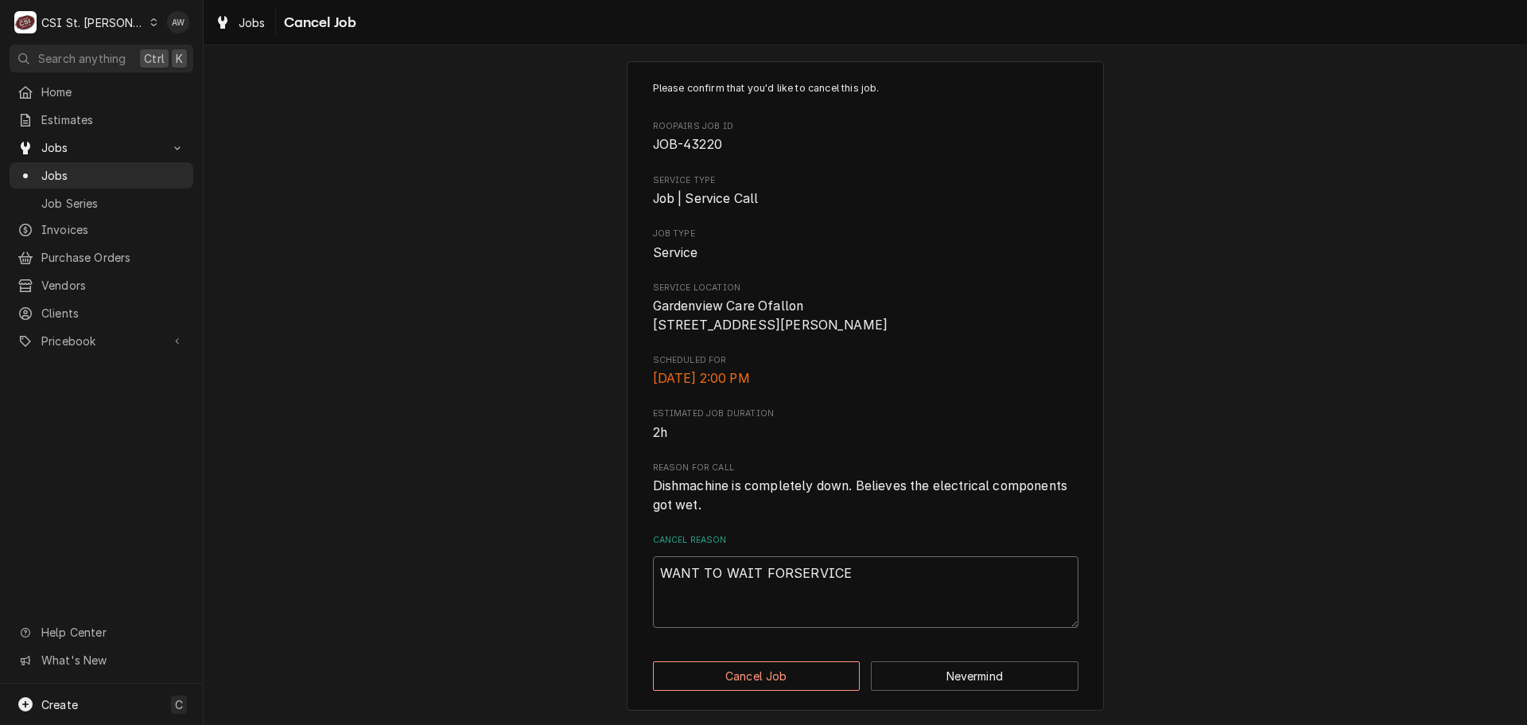
type textarea "WANT TO WAIT FOR SERVICE"
click at [881, 577] on textarea "WANT TO WAIT FOR SERVICE" at bounding box center [866, 592] width 426 height 72
type textarea "x"
type textarea "WANT TO WAIT FOR SERVICE U"
type textarea "x"
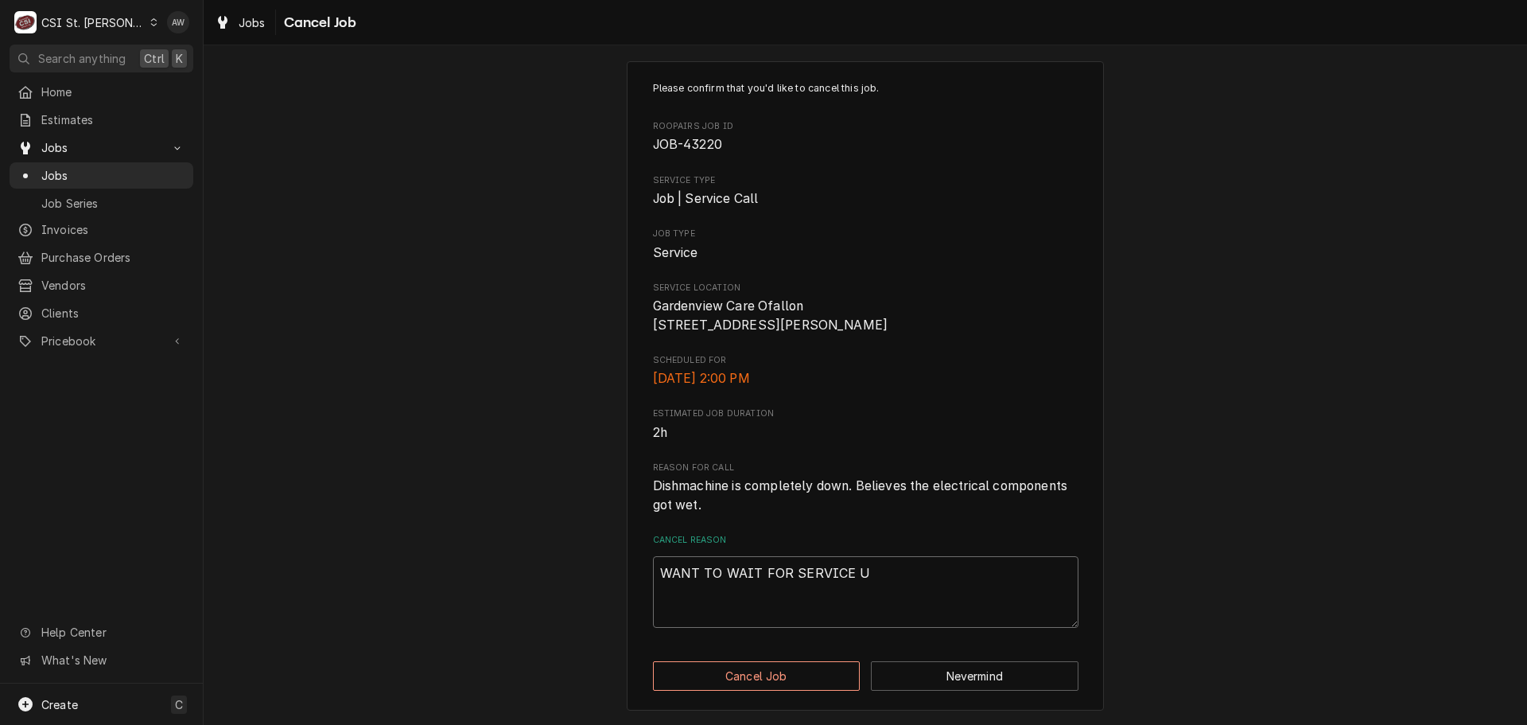
type textarea "WANT TO WAIT FOR SERVICE UN"
type textarea "x"
type textarea "WANT TO WAIT FOR SERVICE UNT"
type textarea "x"
type textarea "WANT TO WAIT FOR SERVICE UNTI"
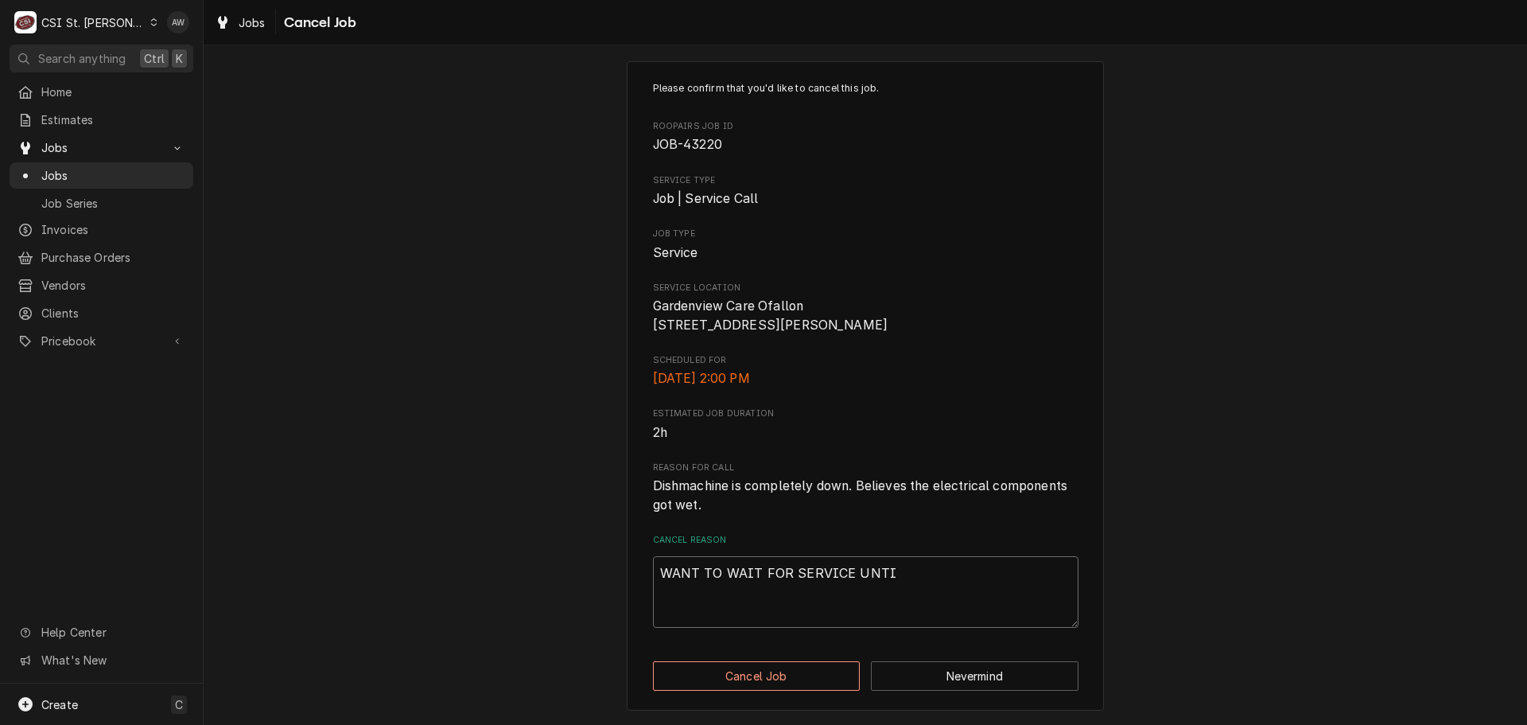
type textarea "x"
type textarea "WANT TO WAIT FOR SERVICE UNTIL"
type textarea "x"
type textarea "WANT TO WAIT FOR SERVICE UNTIL"
type textarea "x"
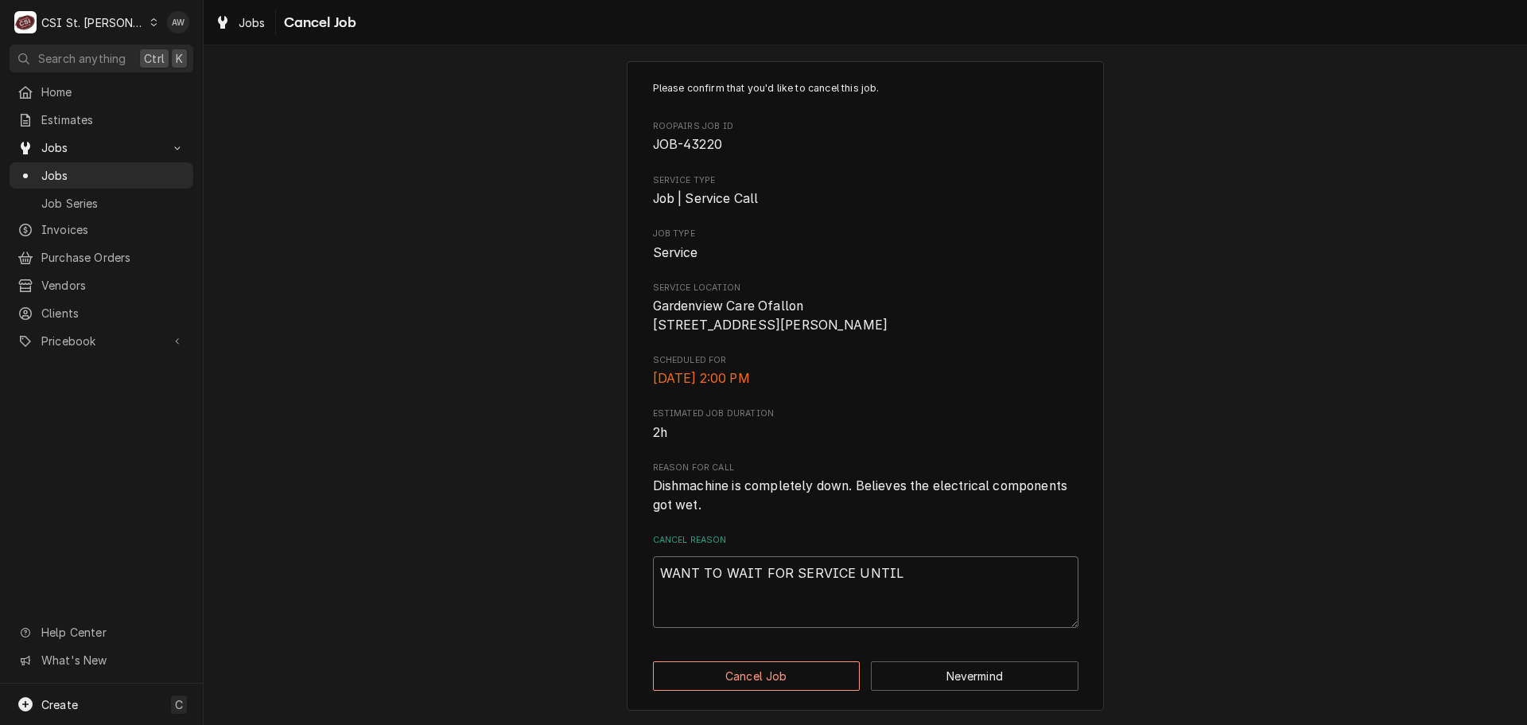
type textarea "WANT TO WAIT FOR SERVICE UNTIL A"
type textarea "x"
type textarea "WANT TO WAIT FOR SERVICE UNTIL AC"
type textarea "x"
type textarea "WANT TO WAIT FOR SERVICE UNTIL ACC"
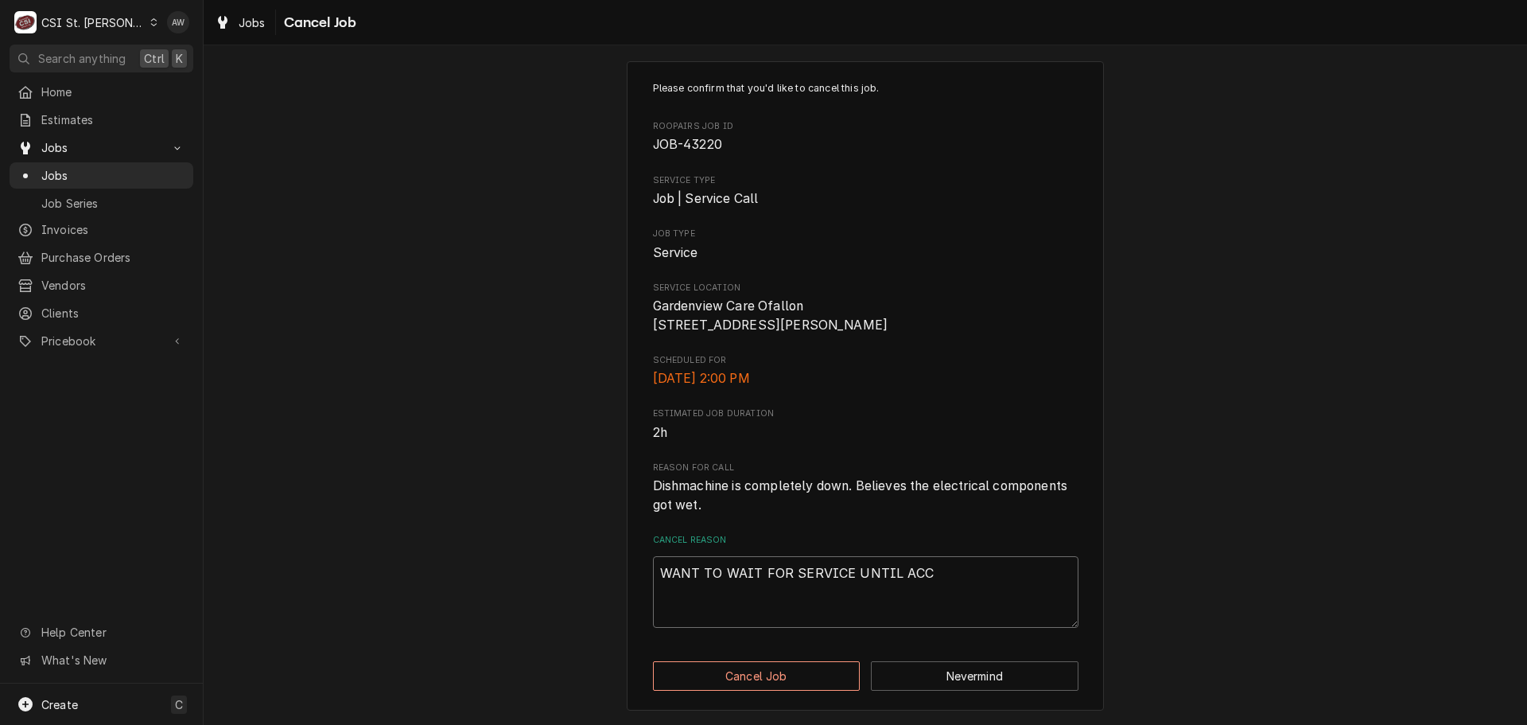
type textarea "x"
type textarea "WANT TO WAIT FOR SERVICE UNTIL ACCO"
type textarea "x"
type textarea "WANT TO WAIT FOR SERVICE UNTIL ACCOU"
type textarea "x"
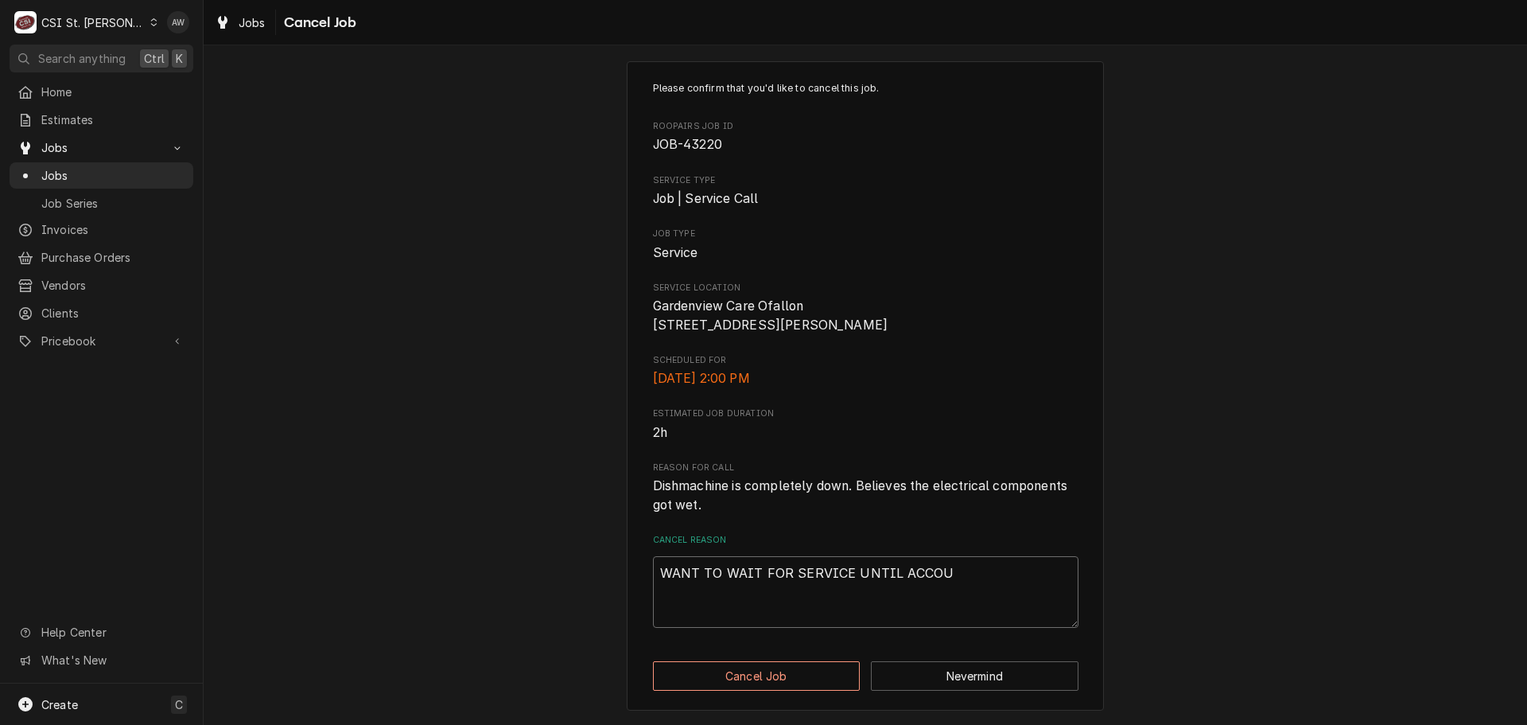
type textarea "WANT TO WAIT FOR SERVICE UNTIL ACCOUN"
type textarea "x"
type textarea "WANT TO WAIT FOR SERVICE UNTIL ACCOUNT"
type textarea "x"
type textarea "WANT TO WAIT FOR SERVICE UNTIL ACCOUNT"
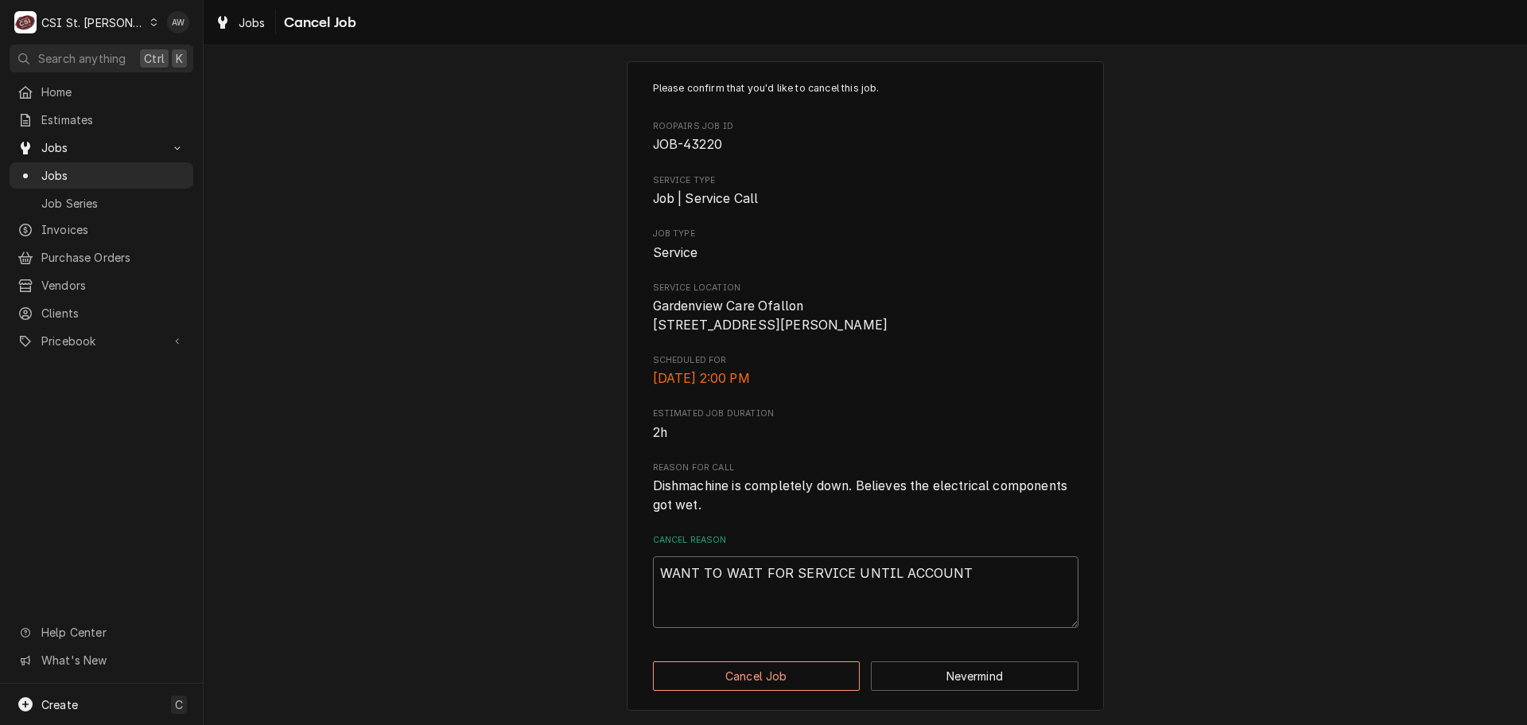
type textarea "x"
type textarea "WANT TO WAIT FOR SERVICE UNTIL ACCOUNT I"
type textarea "x"
type textarea "WANT TO WAIT FOR SERVICE UNTIL ACCOUNT IS"
type textarea "x"
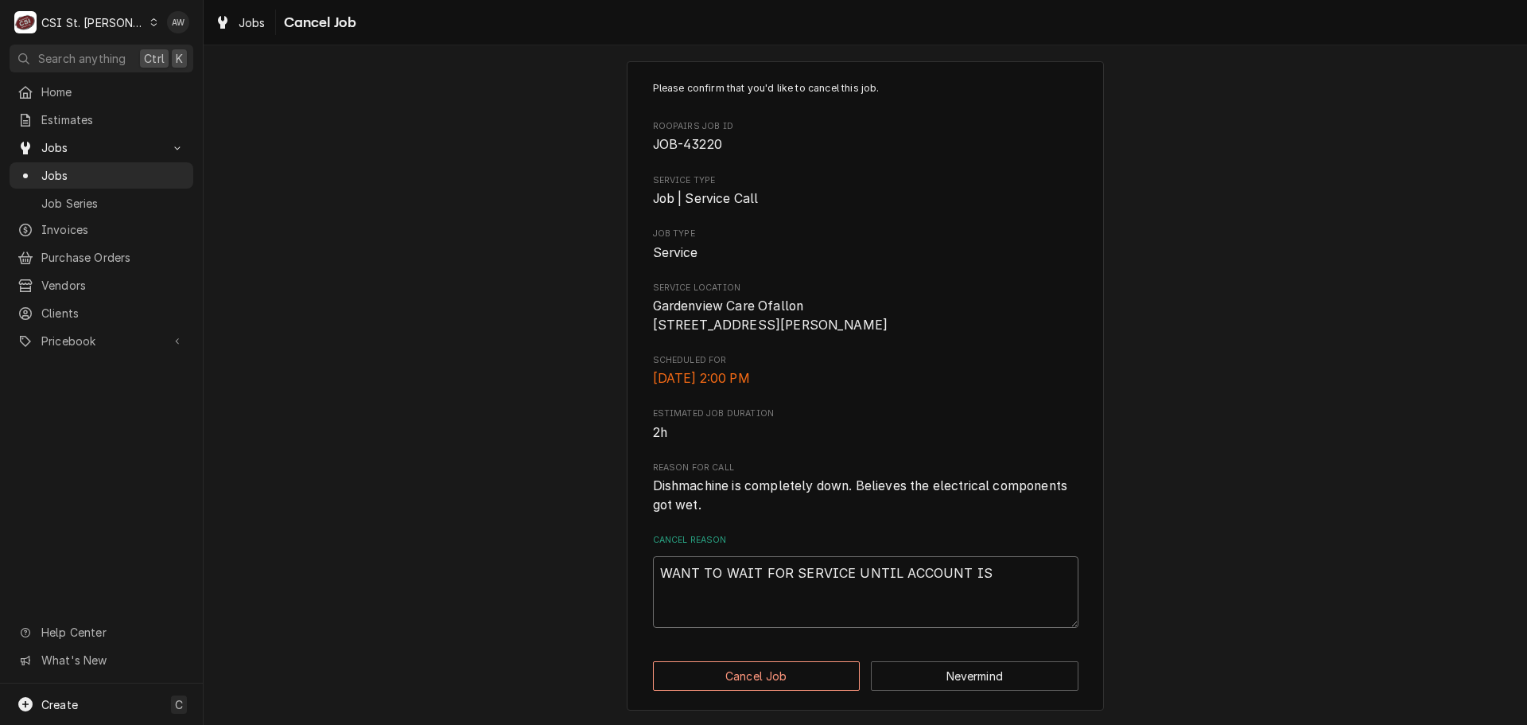
type textarea "WANT TO WAIT FOR SERVICE UNTIL ACCOUNT IS"
type textarea "x"
type textarea "WANT TO WAIT FOR SERVICE UNTIL ACCOUNT IS S"
type textarea "x"
type textarea "WANT TO WAIT FOR SERVICE UNTIL ACCOUNT IS SE"
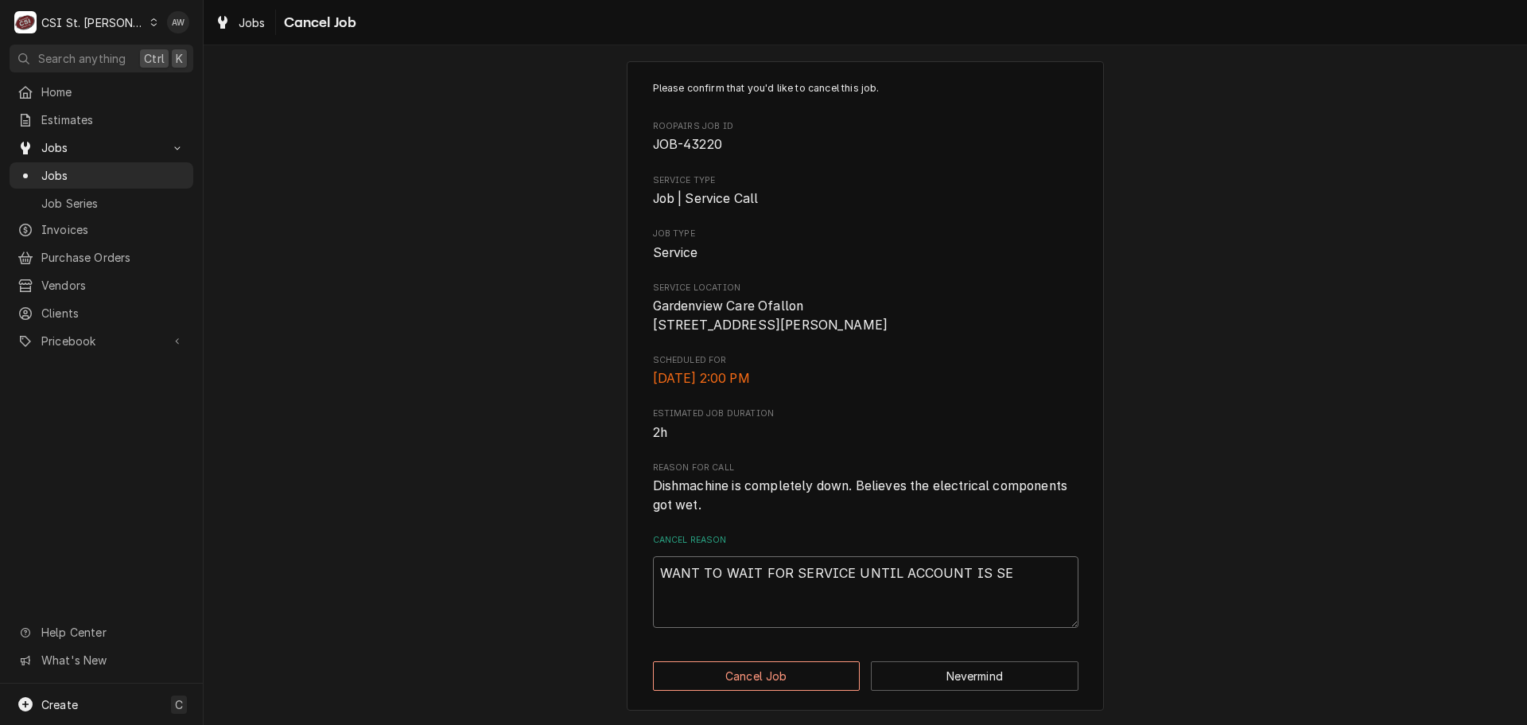
type textarea "x"
type textarea "WANT TO WAIT FOR SERVICE UNTIL ACCOUNT IS SET"
type textarea "x"
type textarea "WANT TO WAIT FOR SERVICE UNTIL ACCOUNT IS SET"
type textarea "x"
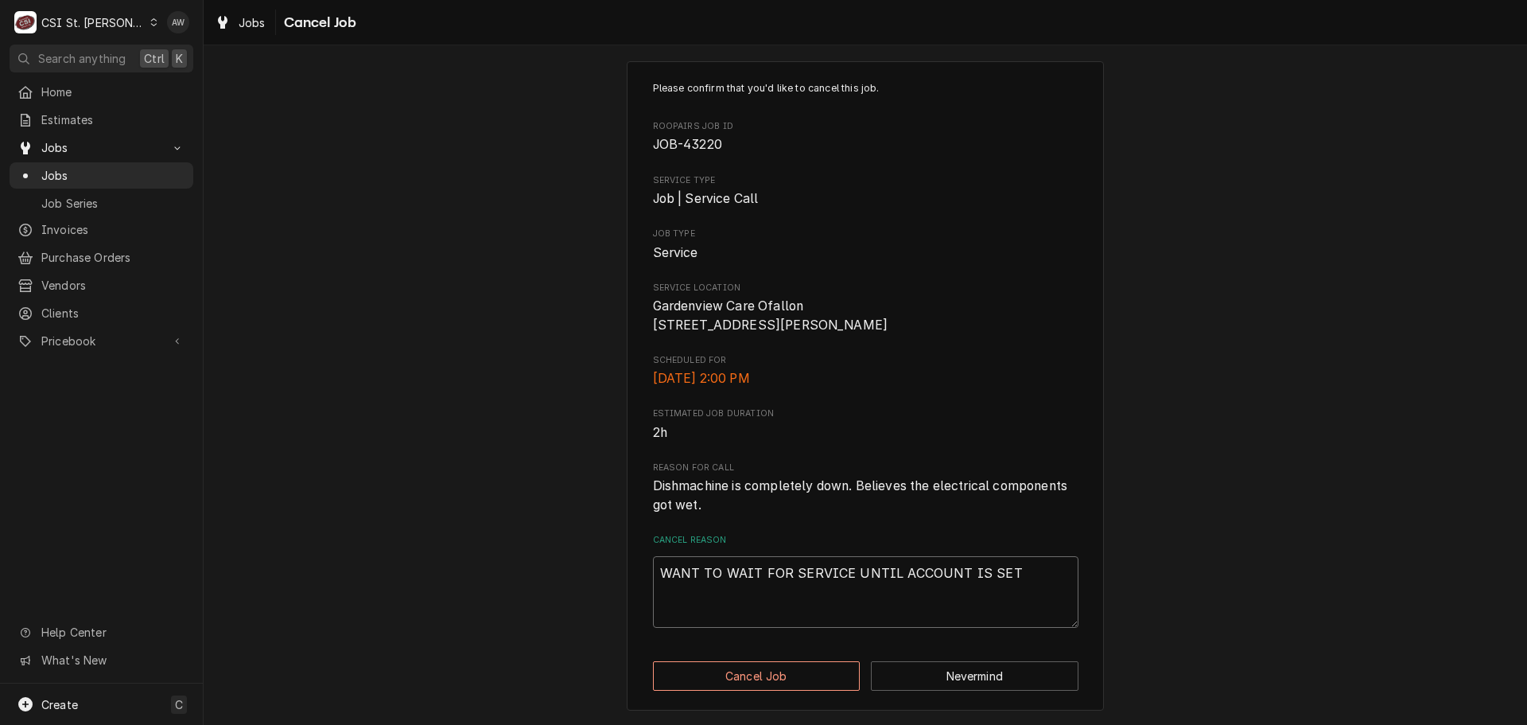
type textarea "WANT TO WAIT FOR SERVICE UNTIL ACCOUNT IS SET U"
type textarea "x"
type textarea "WANT TO WAIT FOR SERVICE UNTIL ACCOUNT IS SET UP"
type textarea "x"
type textarea "WANT TO WAIT FOR SERVICE UNTIL ACCOUNT IS SET UP"
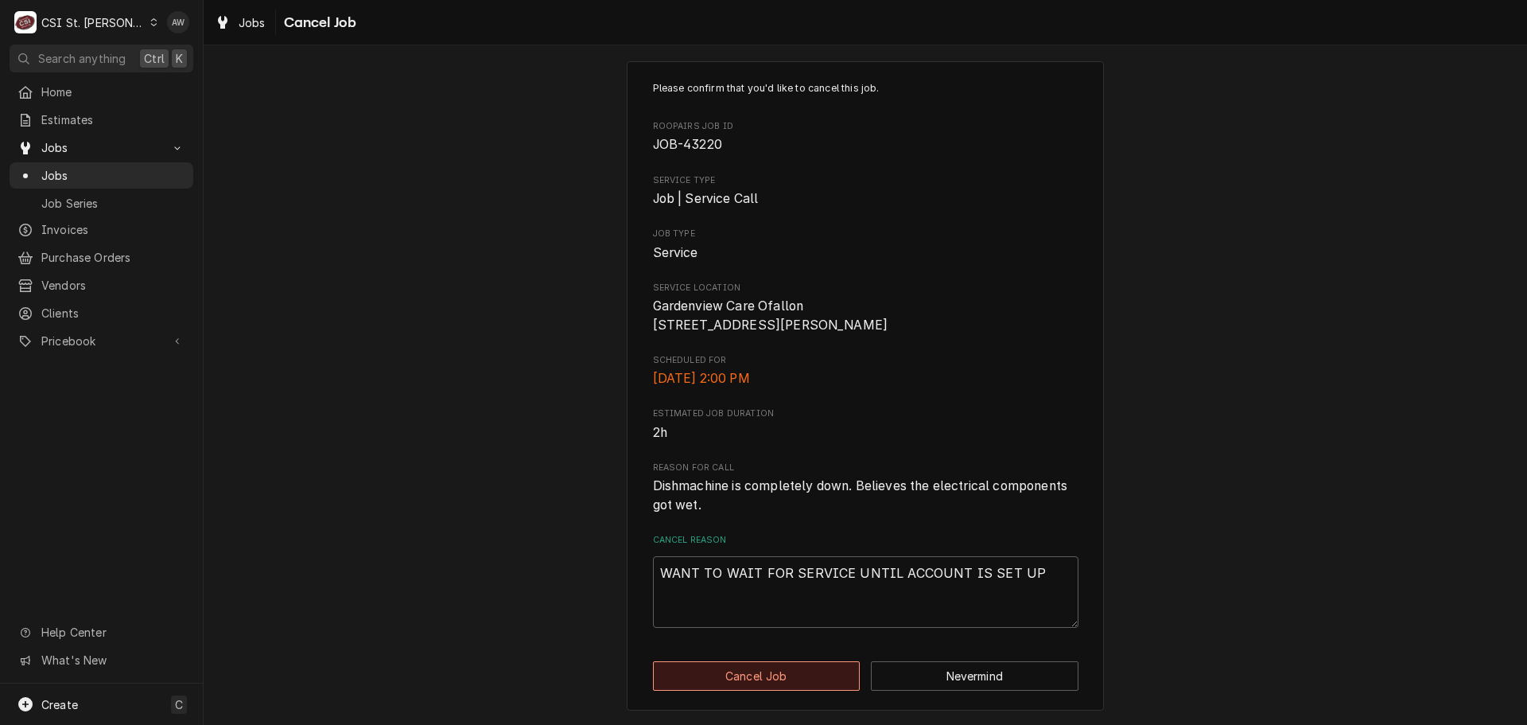
click at [818, 671] on button "Cancel Job" at bounding box center [757, 675] width 208 height 29
type textarea "x"
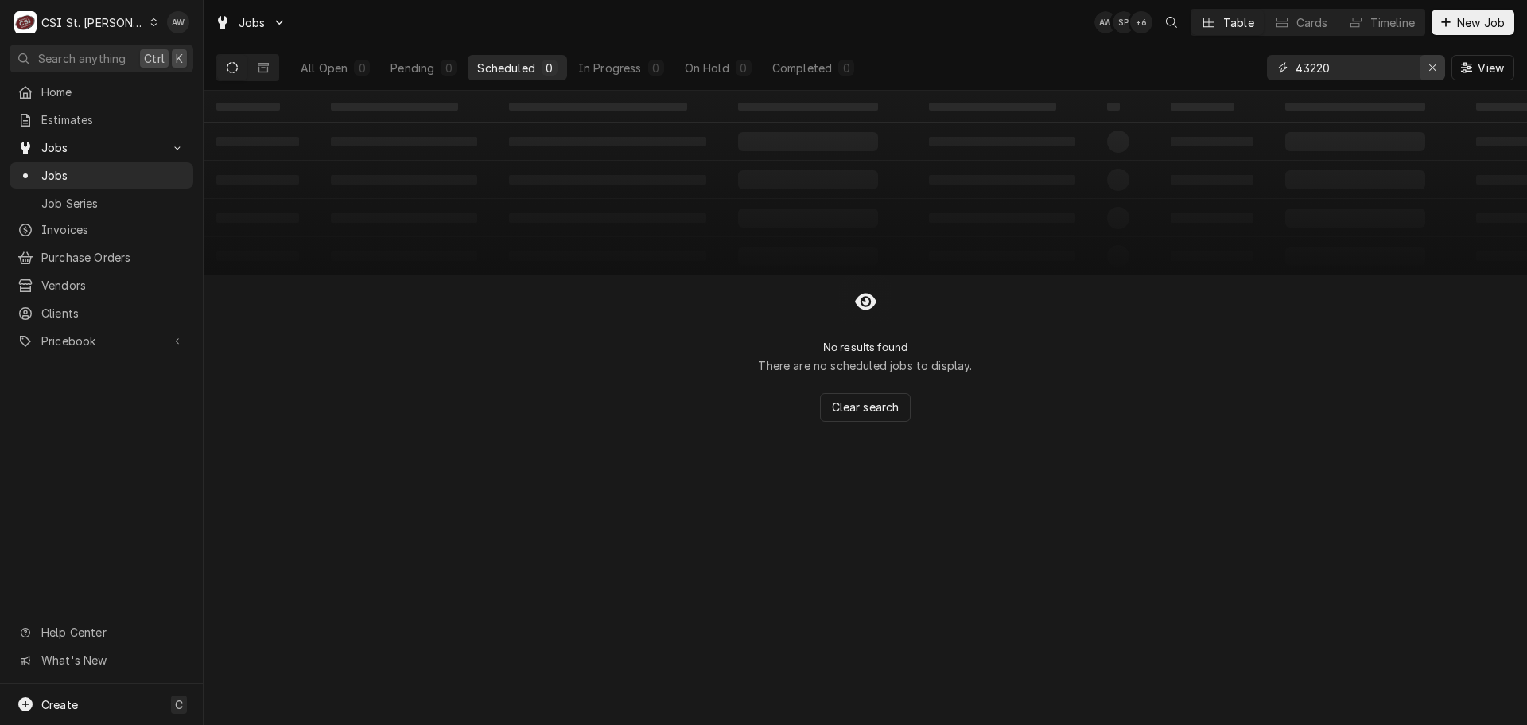
click at [1425, 64] on div "Erase input" at bounding box center [1433, 68] width 16 height 16
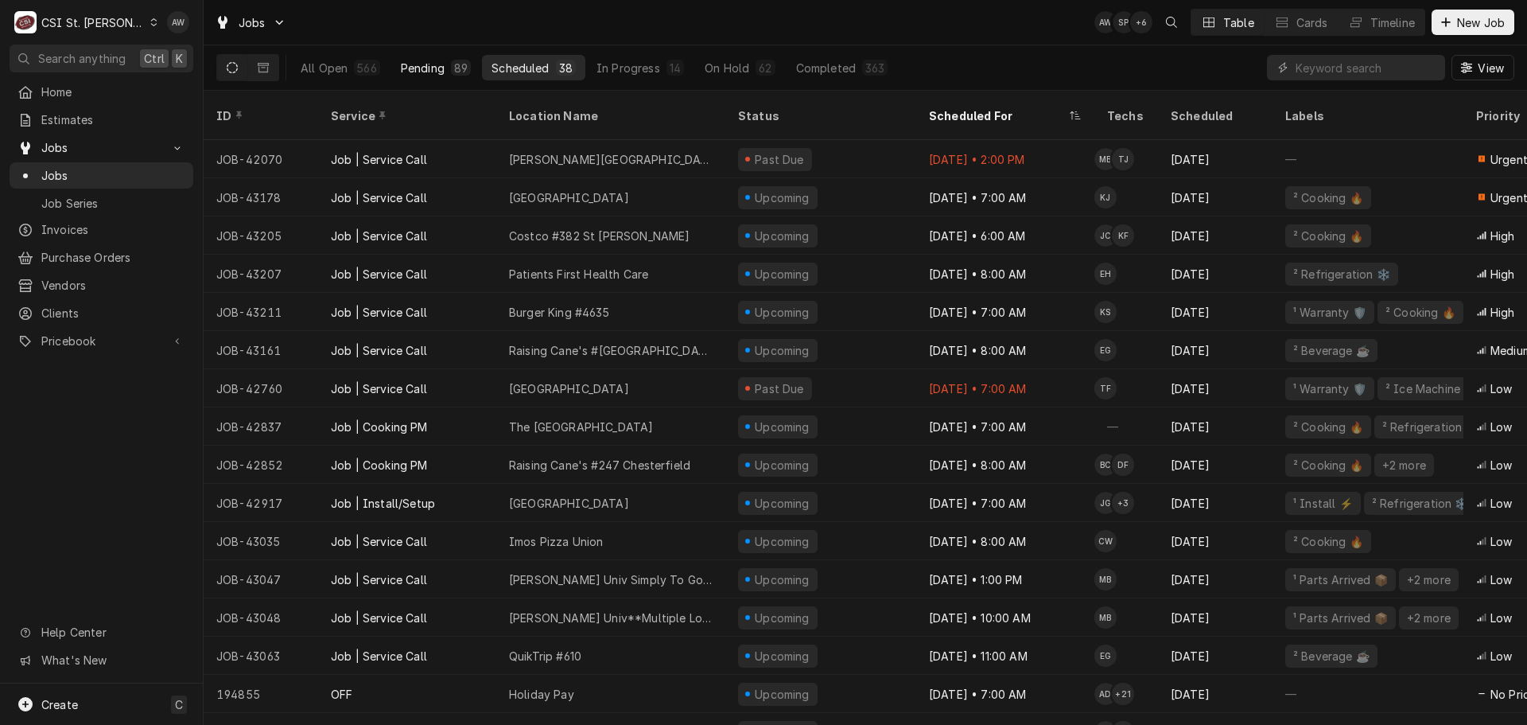
click at [437, 66] on div "Pending" at bounding box center [423, 68] width 44 height 17
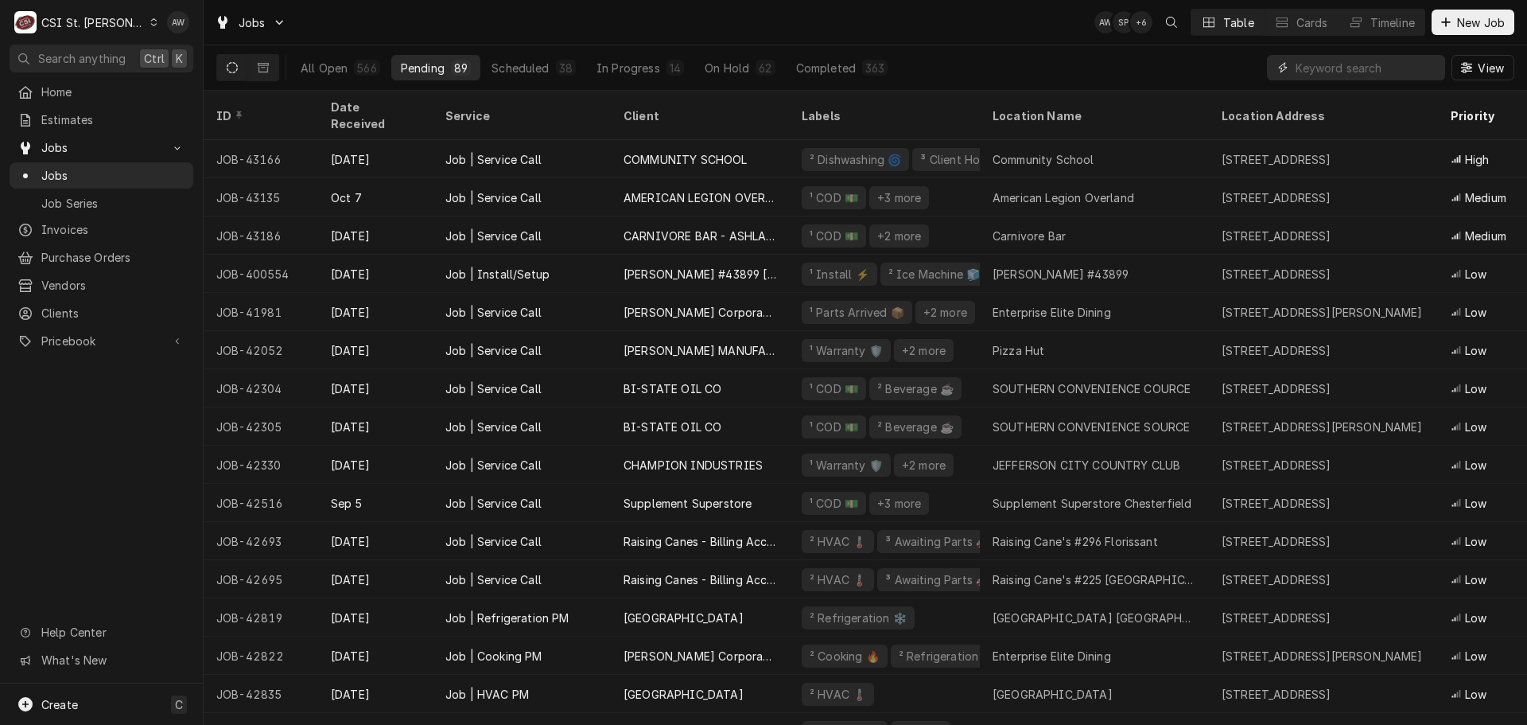
click at [1299, 63] on input "Dynamic Content Wrapper" at bounding box center [1367, 67] width 142 height 25
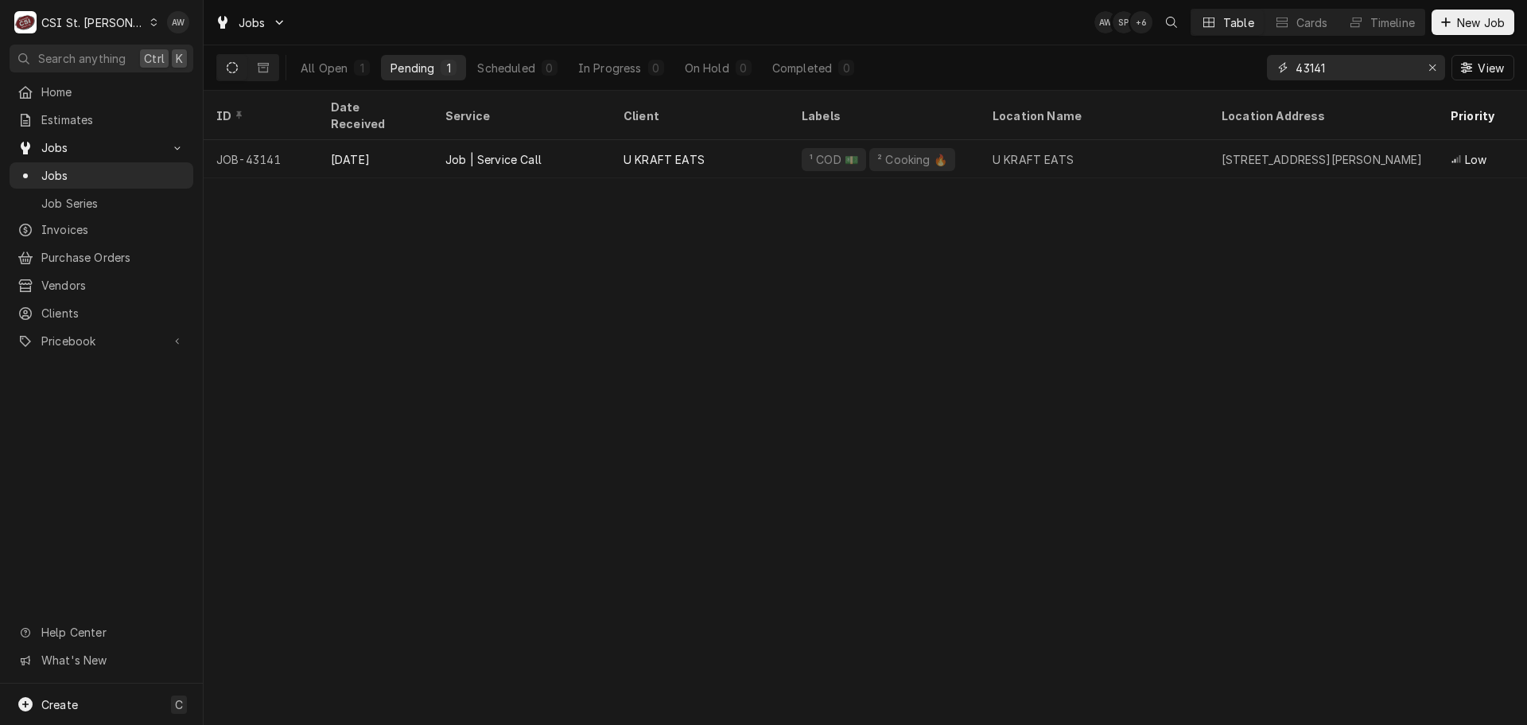
type input "43141"
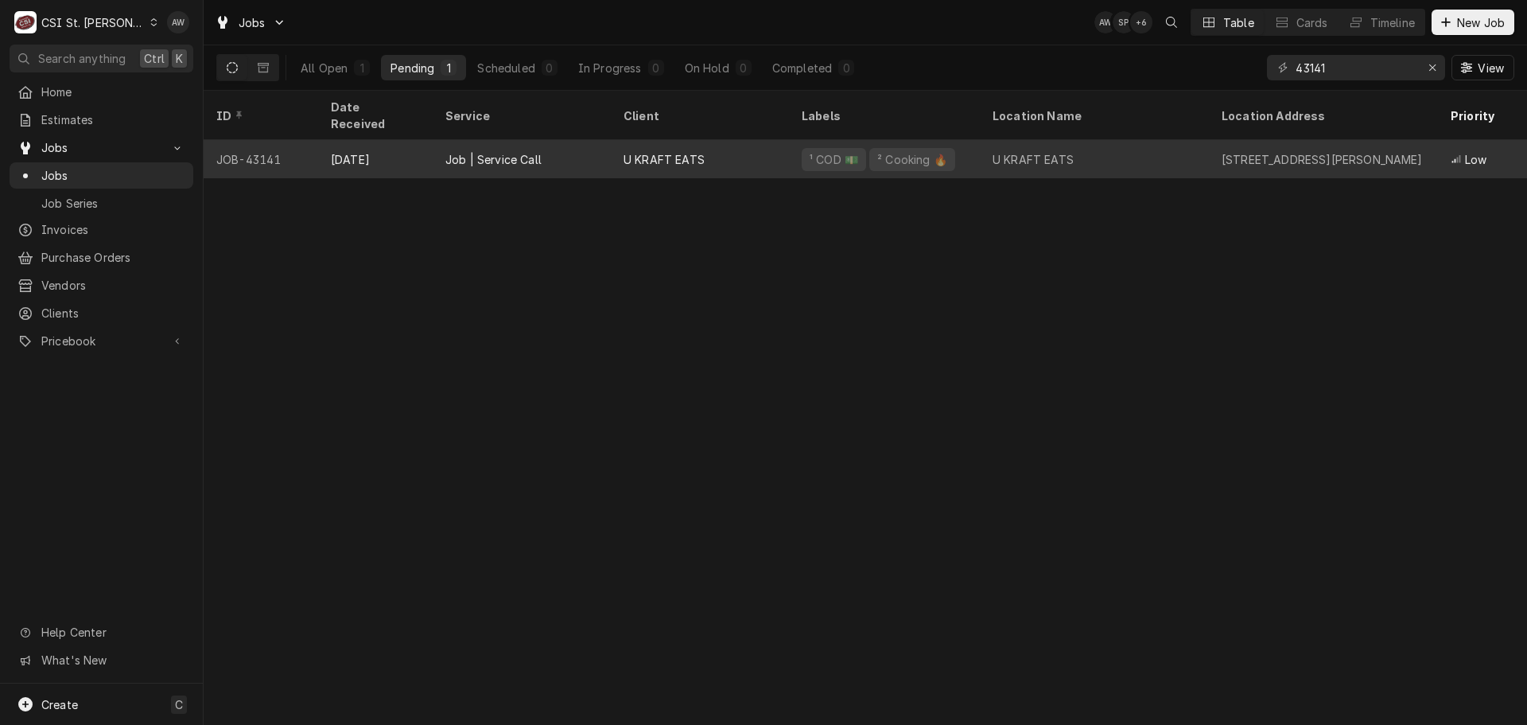
click at [1292, 151] on div "14888 Clayton Rd, Chesterfield, MO 63017" at bounding box center [1322, 159] width 201 height 17
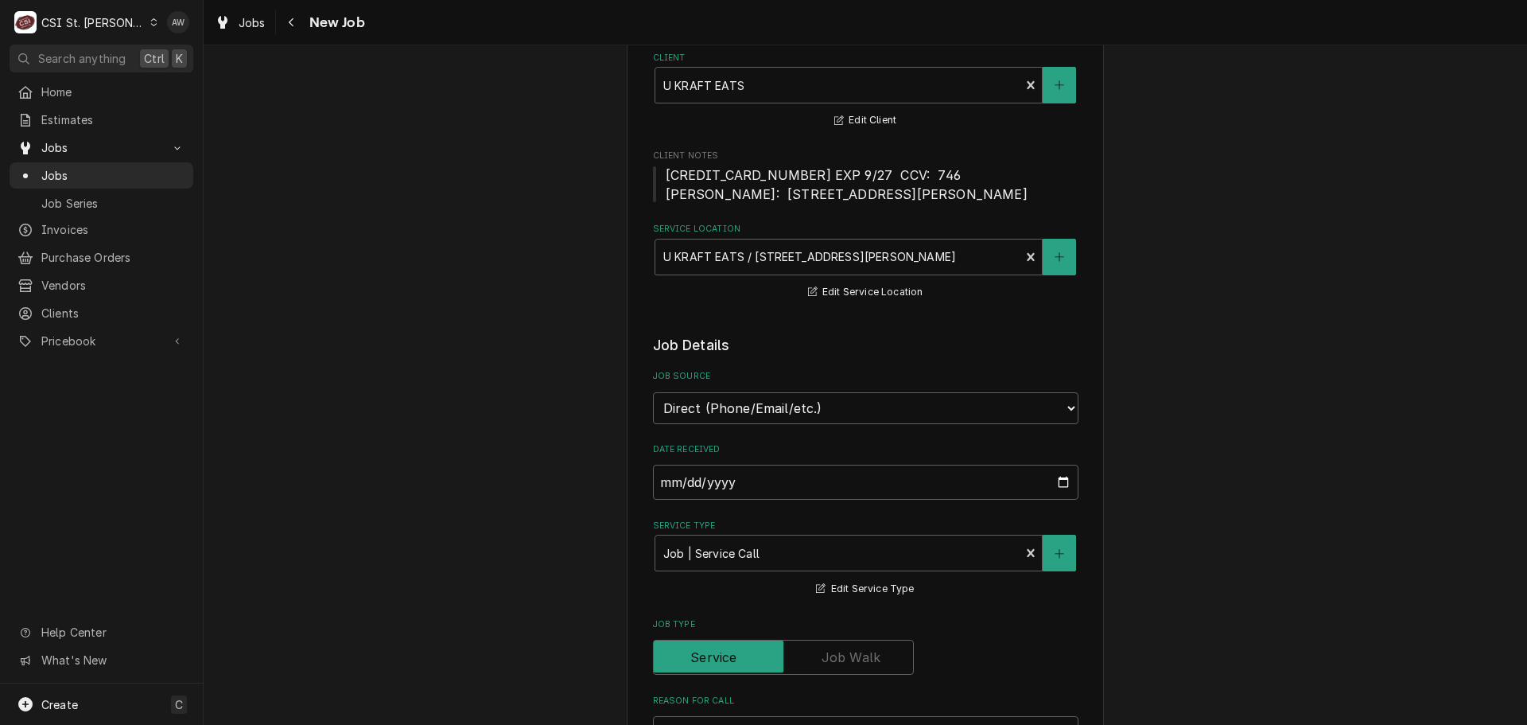
type textarea "x"
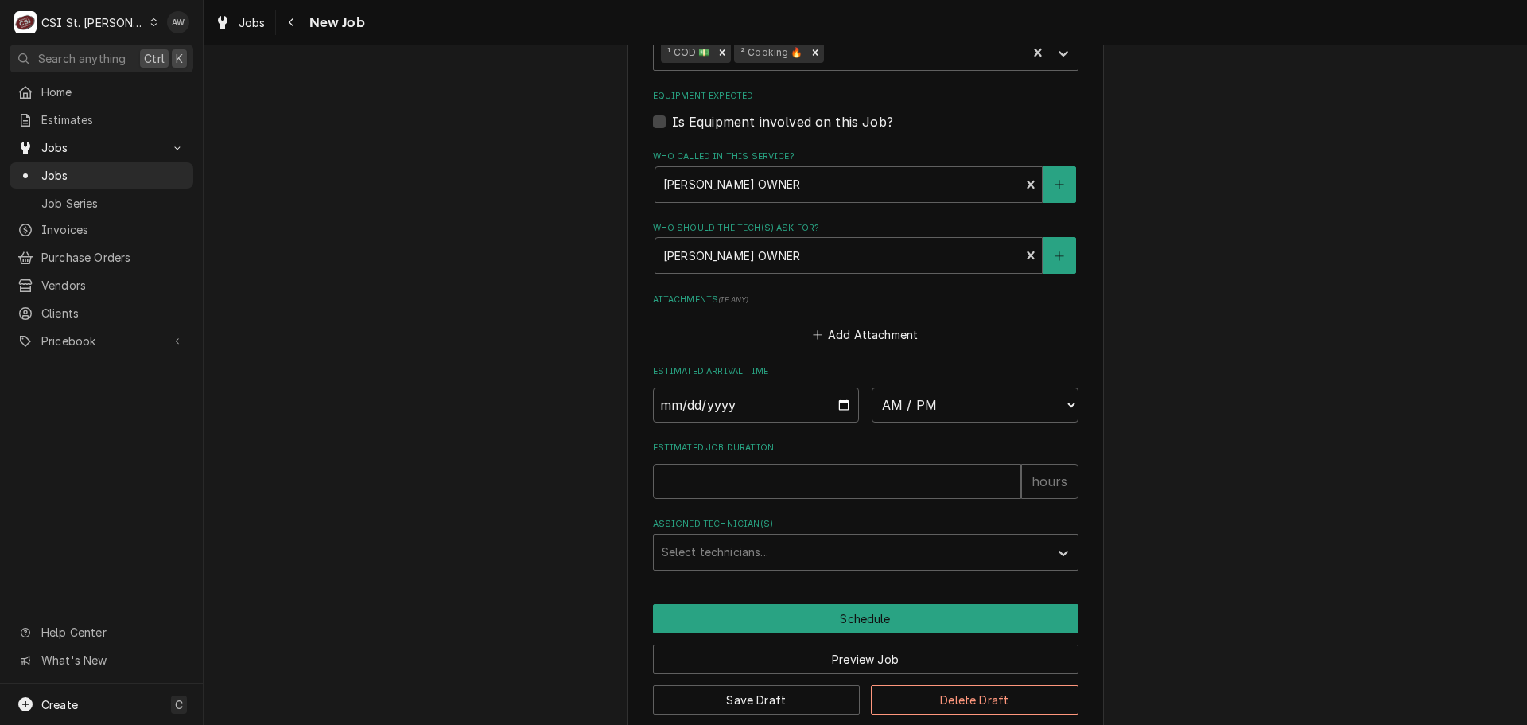
scroll to position [1193, 0]
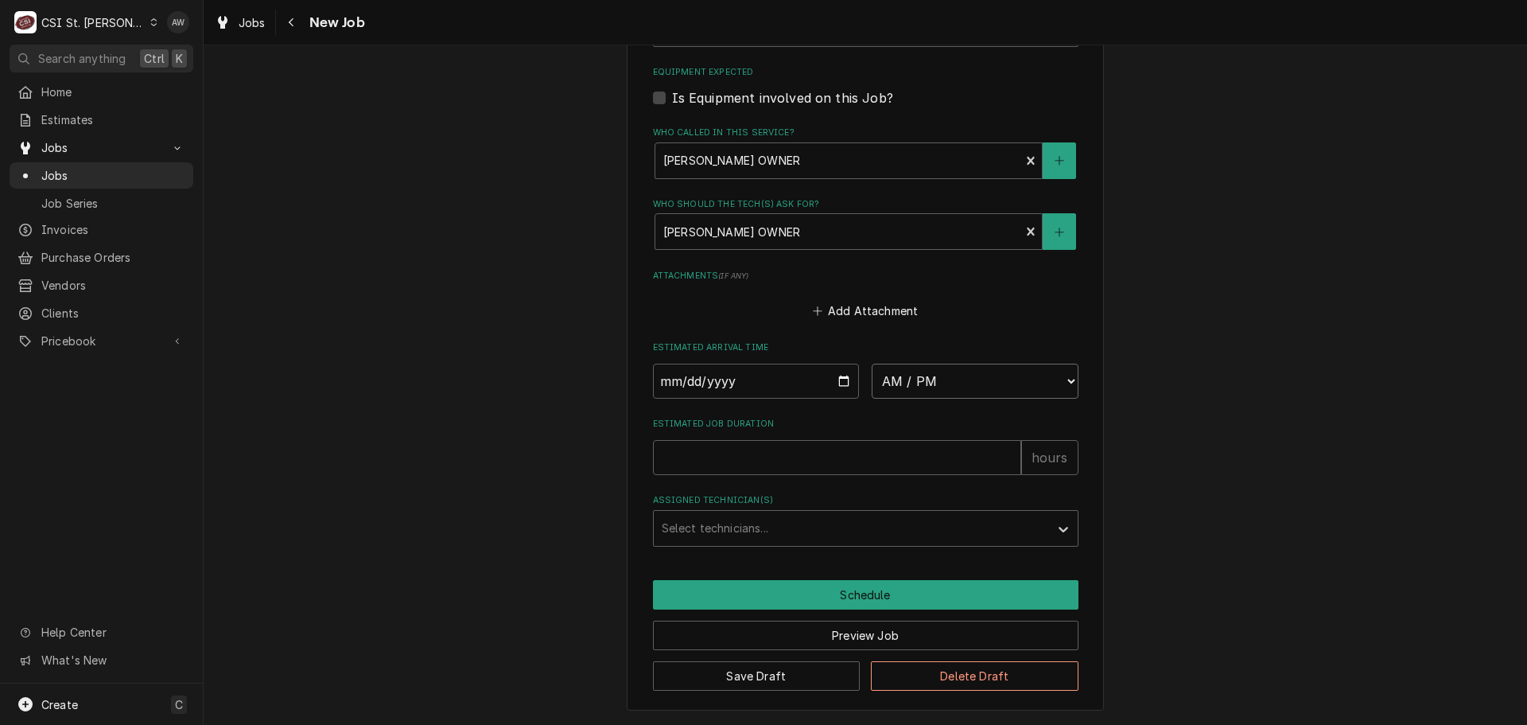
drag, startPoint x: 927, startPoint y: 384, endPoint x: 927, endPoint y: 375, distance: 8.7
click at [927, 384] on select "AM / PM 6:00 AM 6:15 AM 6:30 AM 6:45 AM 7:00 AM 7:15 AM 7:30 AM 7:45 AM 8:00 AM…" at bounding box center [975, 381] width 207 height 35
select select "07:00:00"
click at [872, 364] on select "AM / PM 6:00 AM 6:15 AM 6:30 AM 6:45 AM 7:00 AM 7:15 AM 7:30 AM 7:45 AM 8:00 AM…" at bounding box center [975, 381] width 207 height 35
click at [842, 375] on input "Date" at bounding box center [756, 381] width 207 height 35
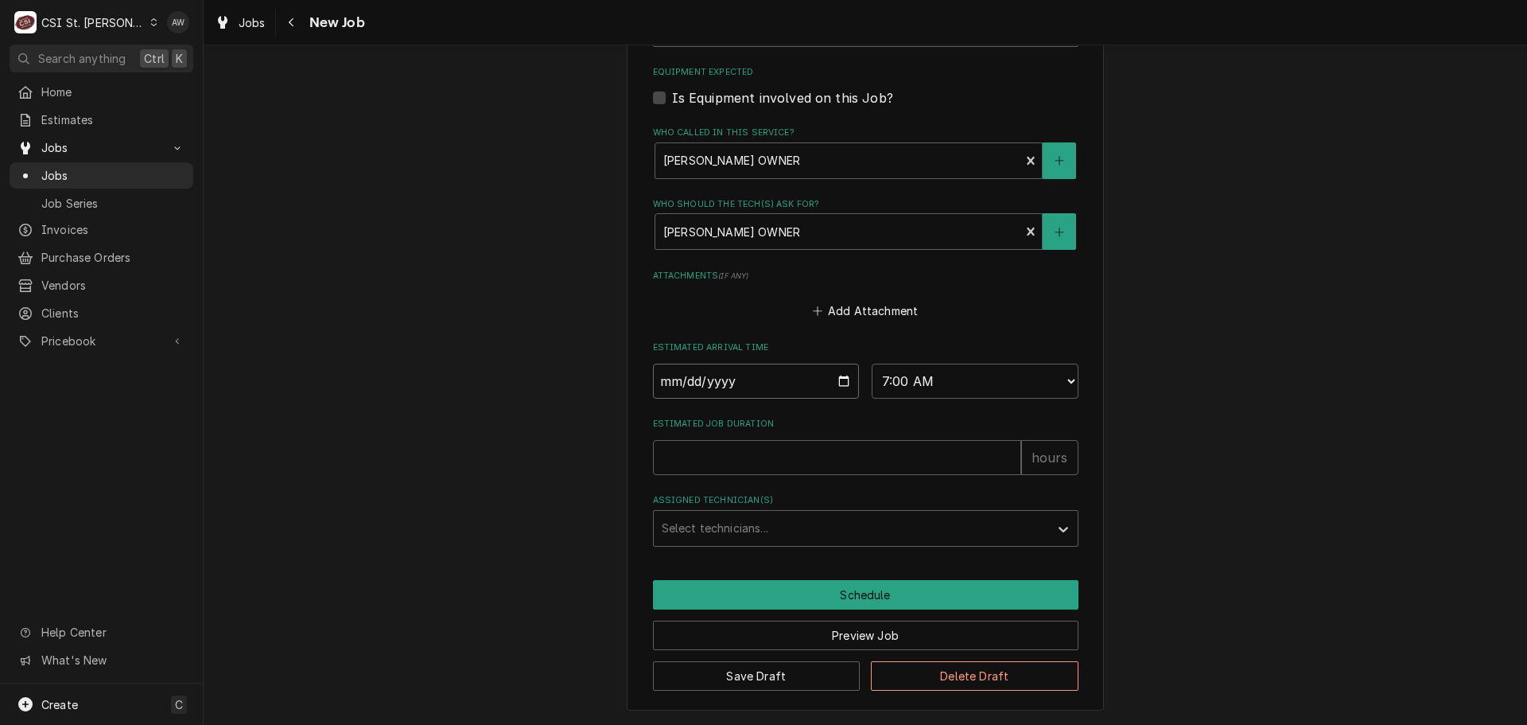
type textarea "x"
type input "2025-10-14"
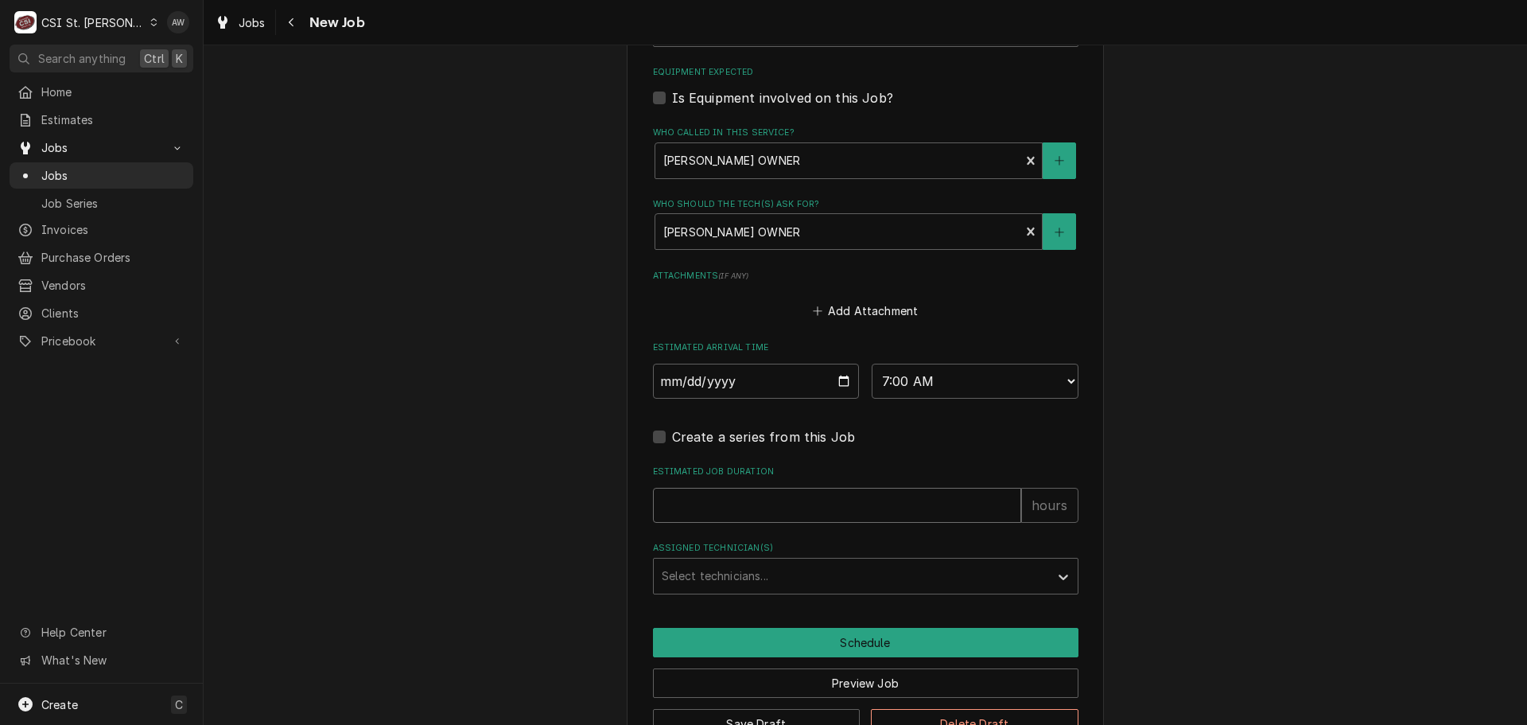
click at [716, 508] on input "Estimated Job Duration" at bounding box center [837, 505] width 368 height 35
type textarea "x"
type input "2"
type textarea "x"
type input "2"
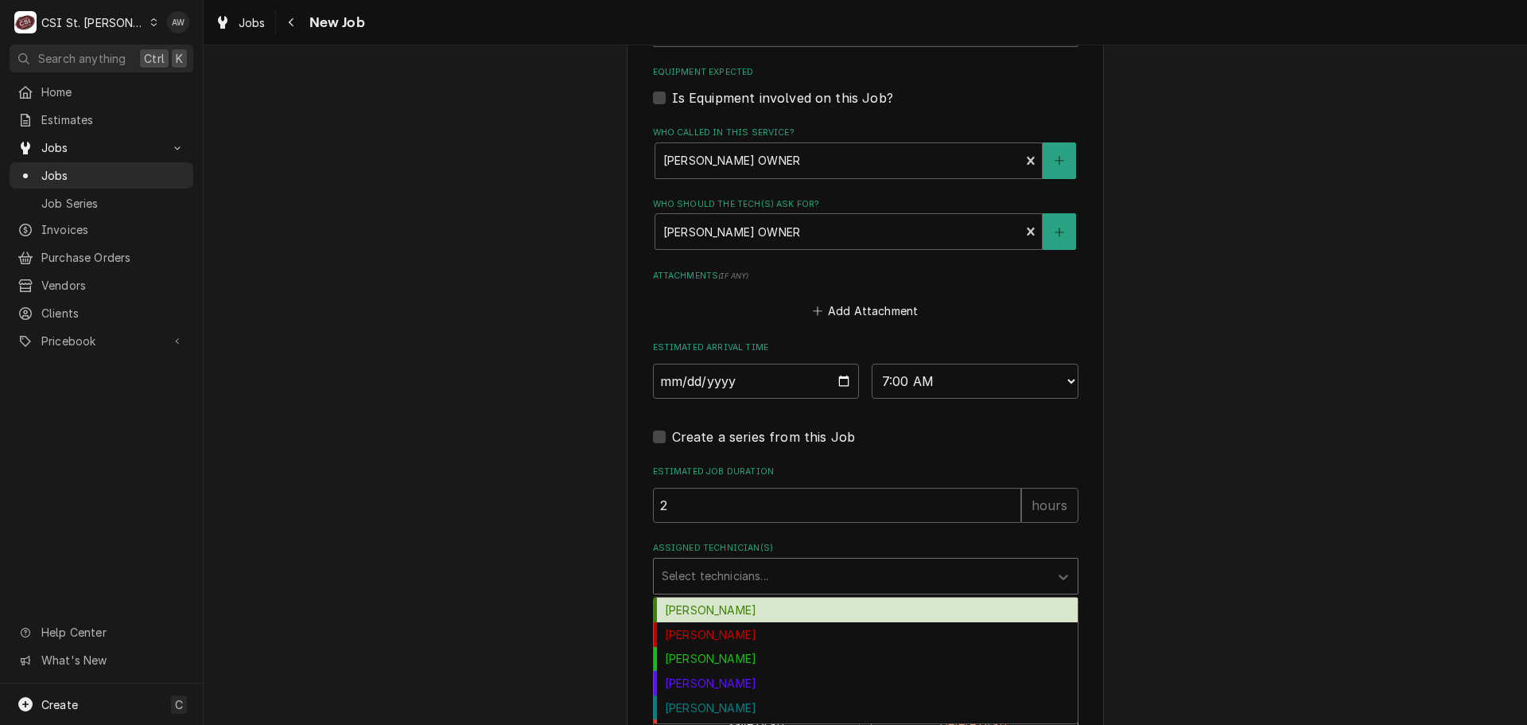
click at [767, 586] on div "Assigned Technician(s)" at bounding box center [851, 576] width 379 height 29
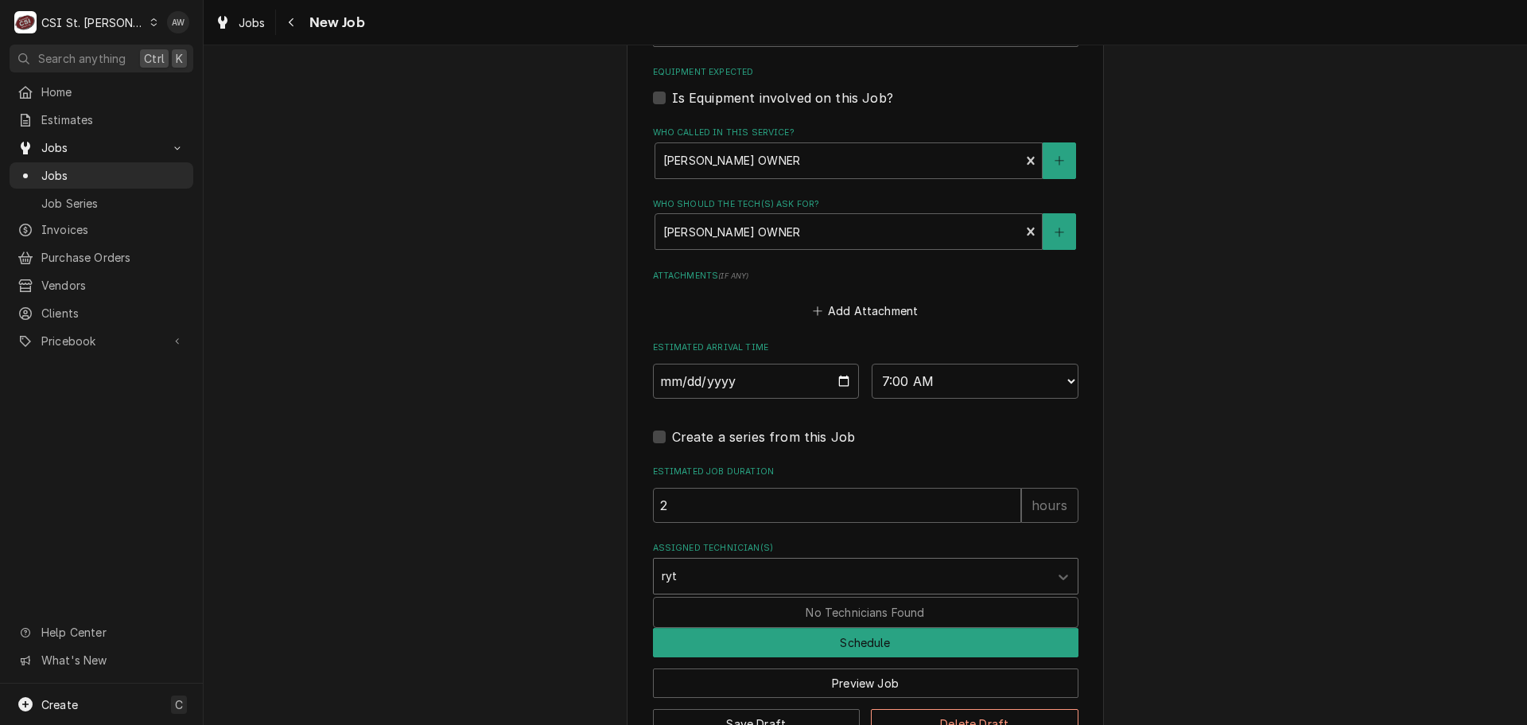
type input "ry"
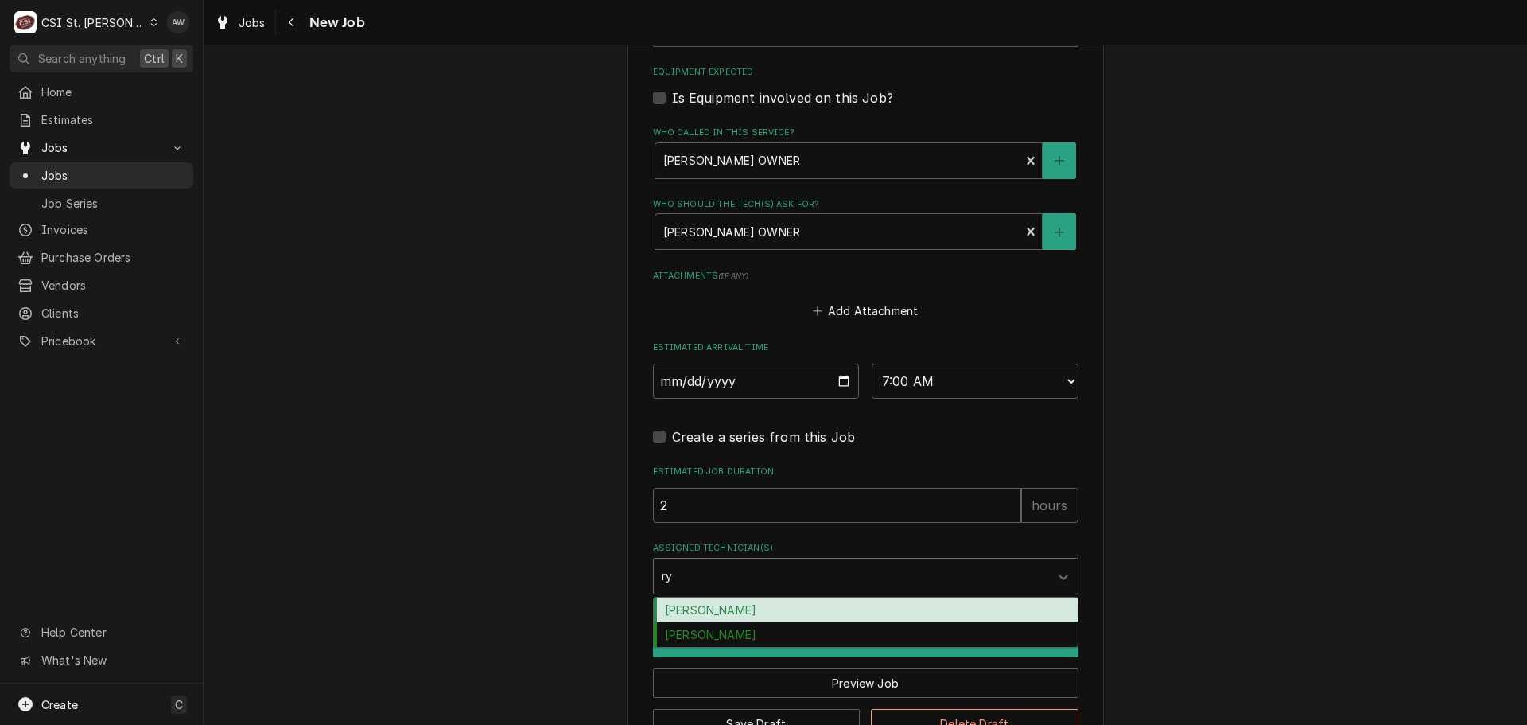
click at [804, 605] on div "Ryan Bietchert" at bounding box center [866, 609] width 424 height 25
type textarea "x"
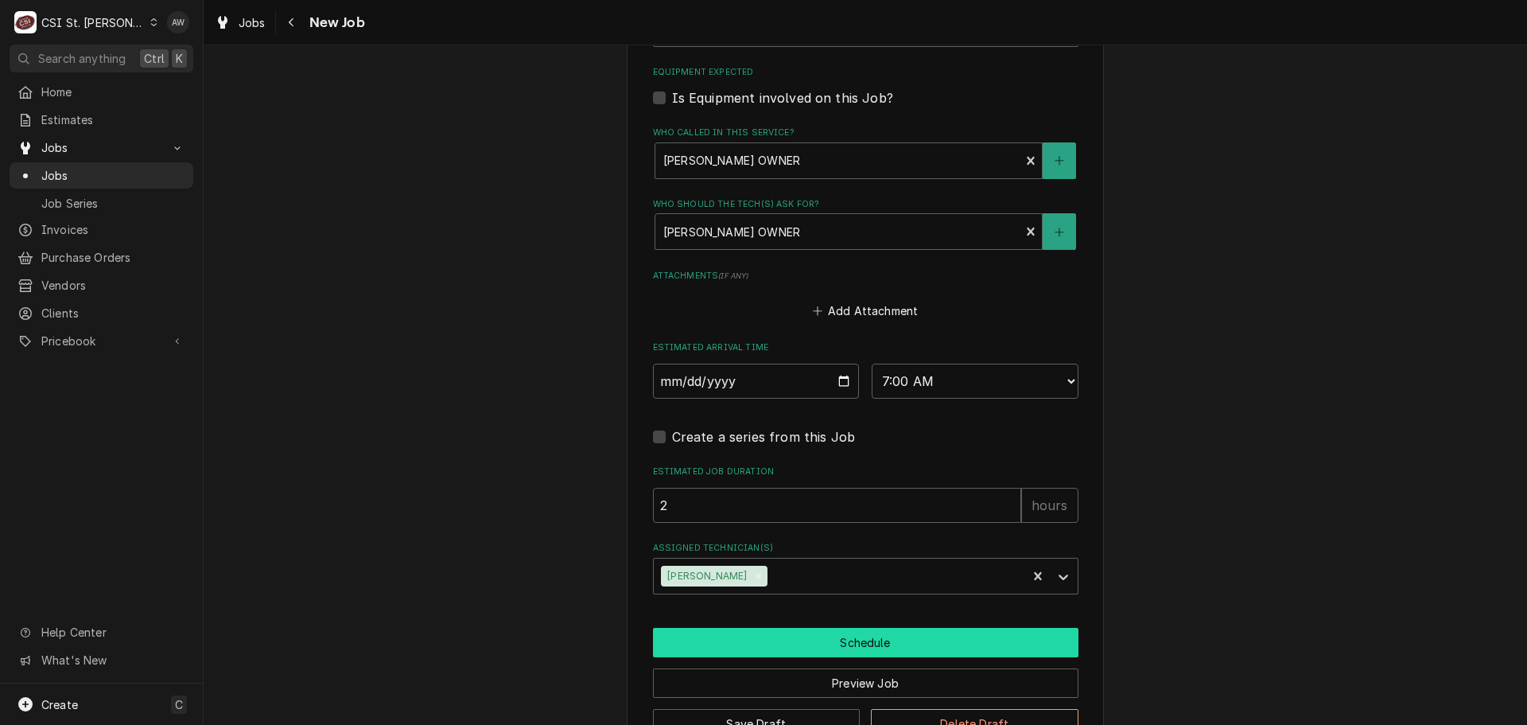
click at [796, 642] on button "Schedule" at bounding box center [866, 642] width 426 height 29
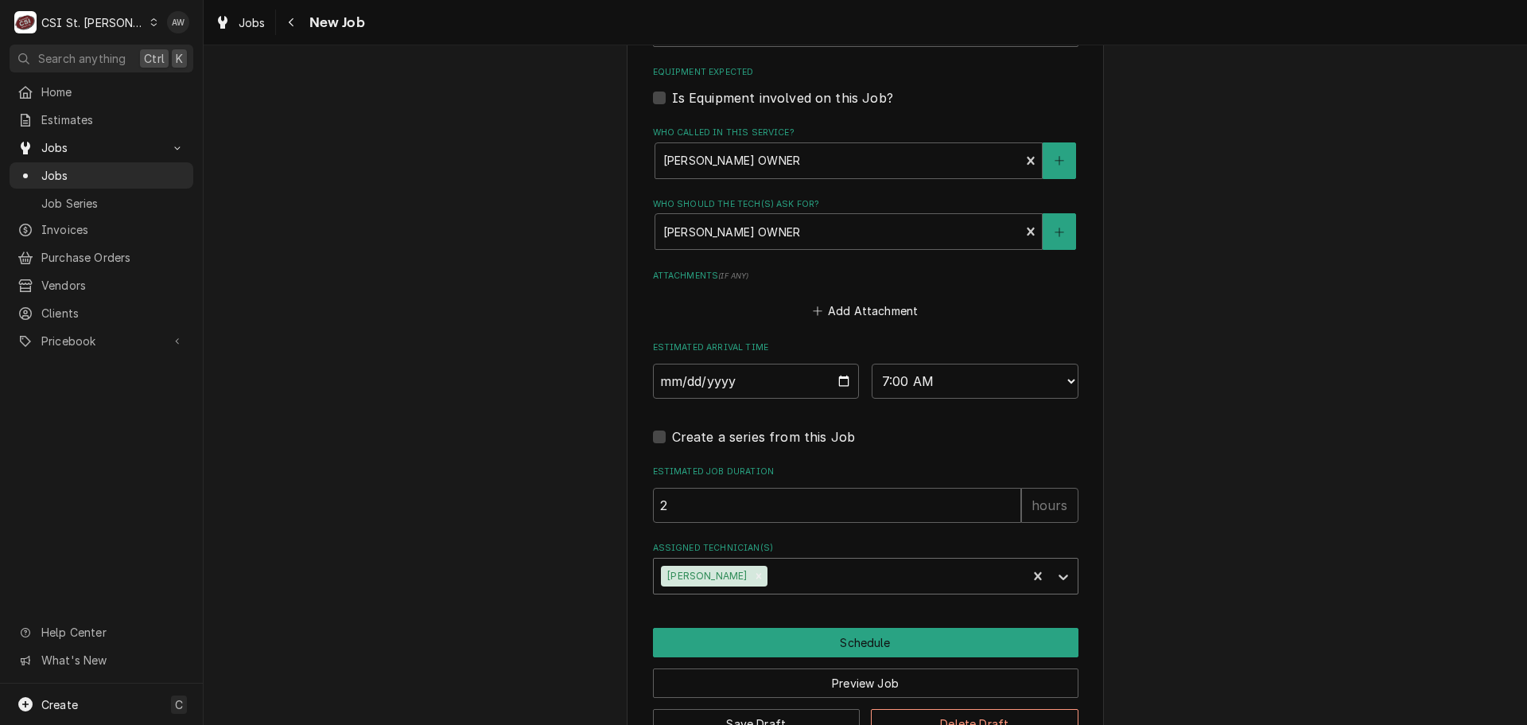
scroll to position [1186, 0]
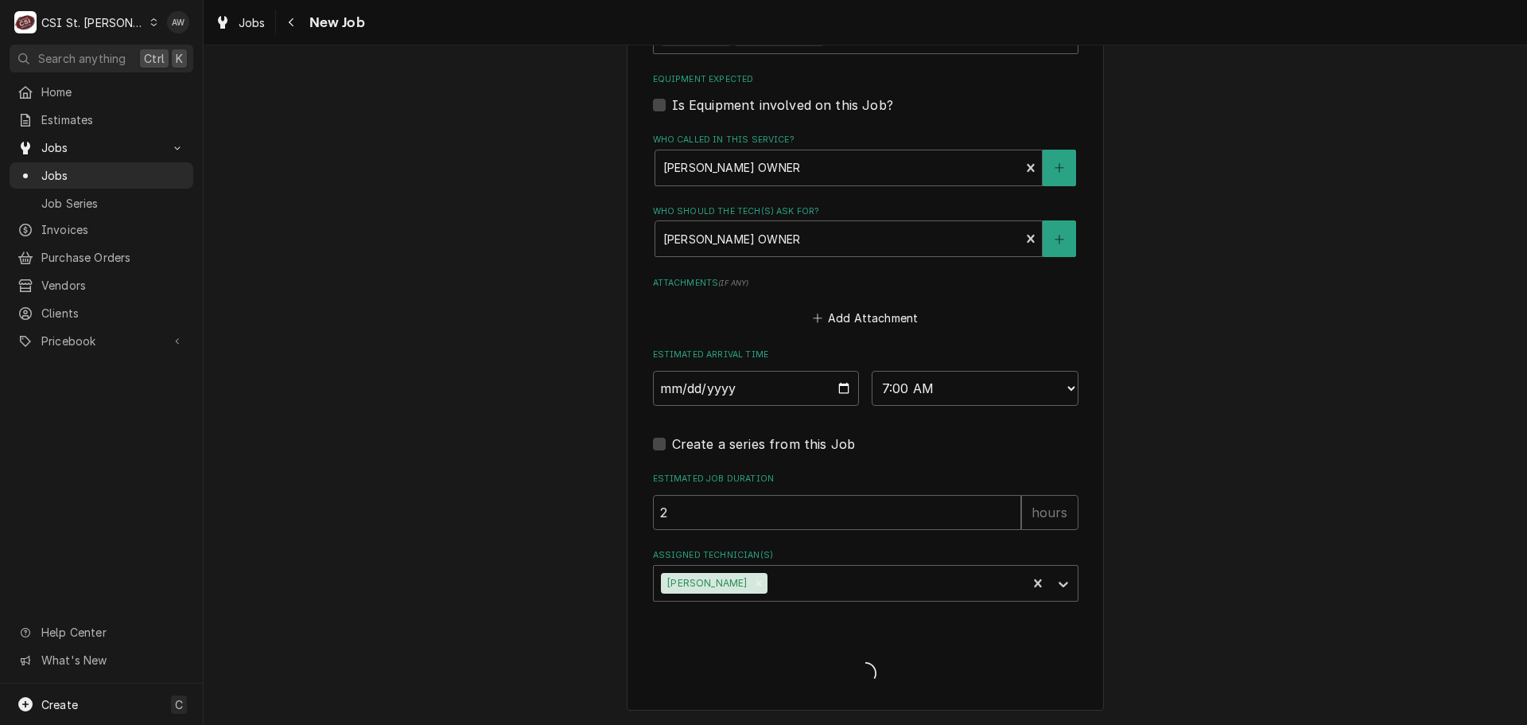
type textarea "x"
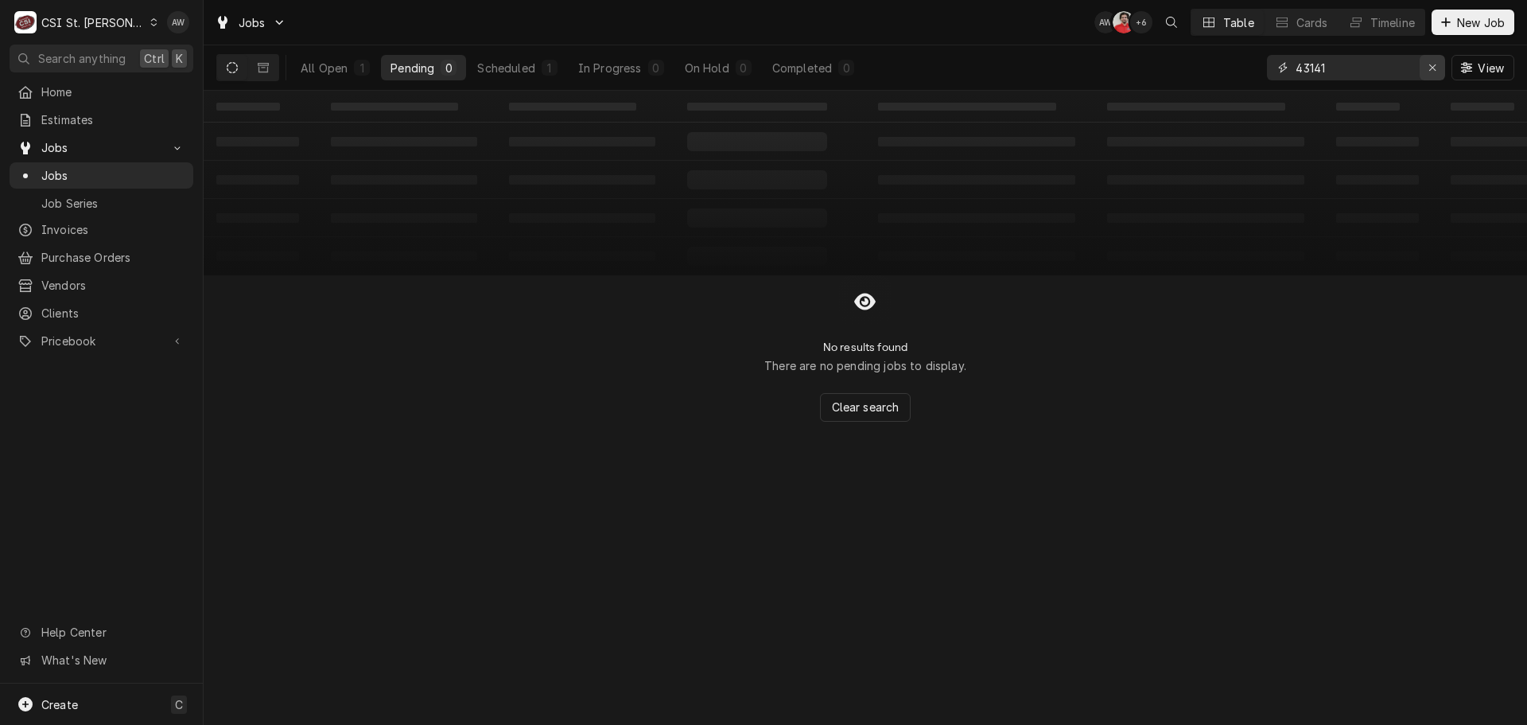
click at [1425, 67] on div "Erase input" at bounding box center [1433, 68] width 16 height 16
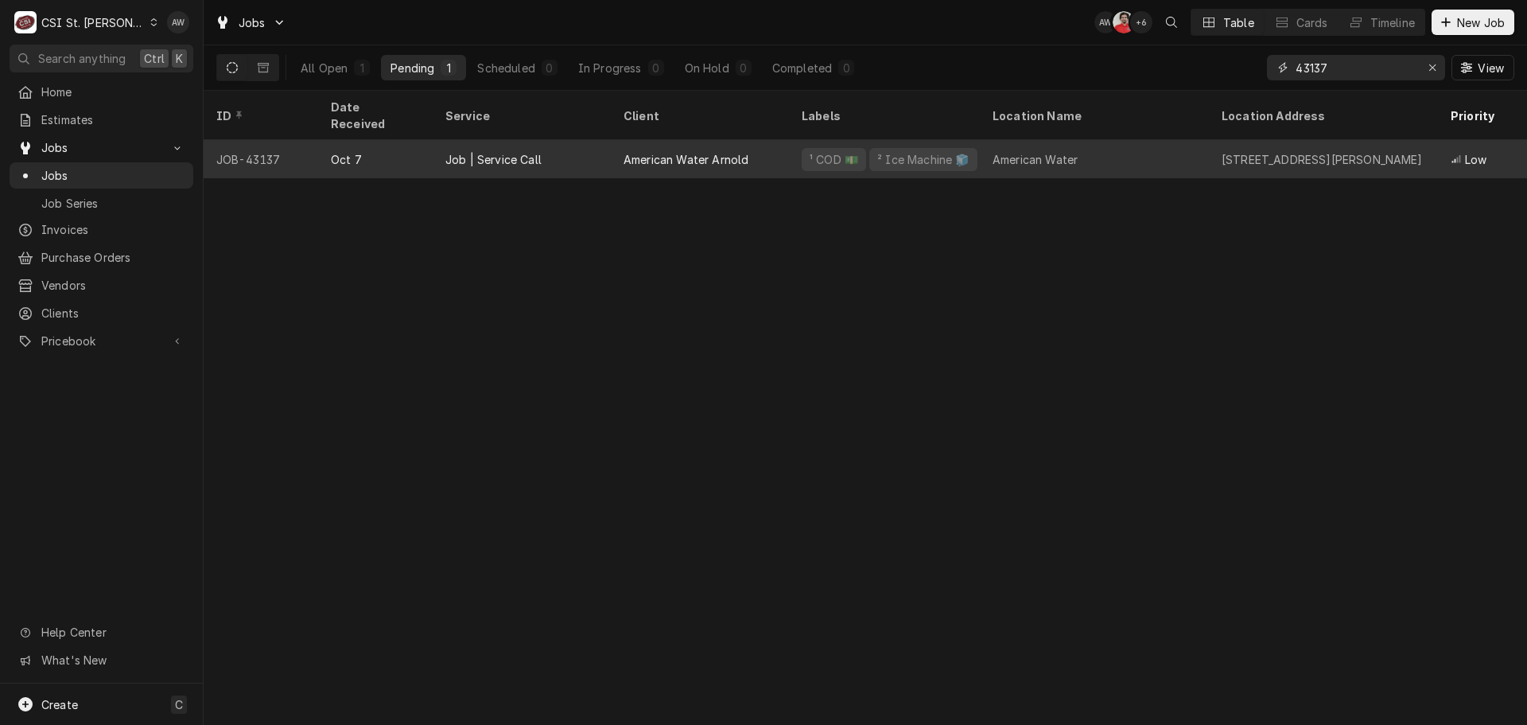
type input "43137"
click at [517, 140] on div "Job | Service Call" at bounding box center [522, 159] width 178 height 38
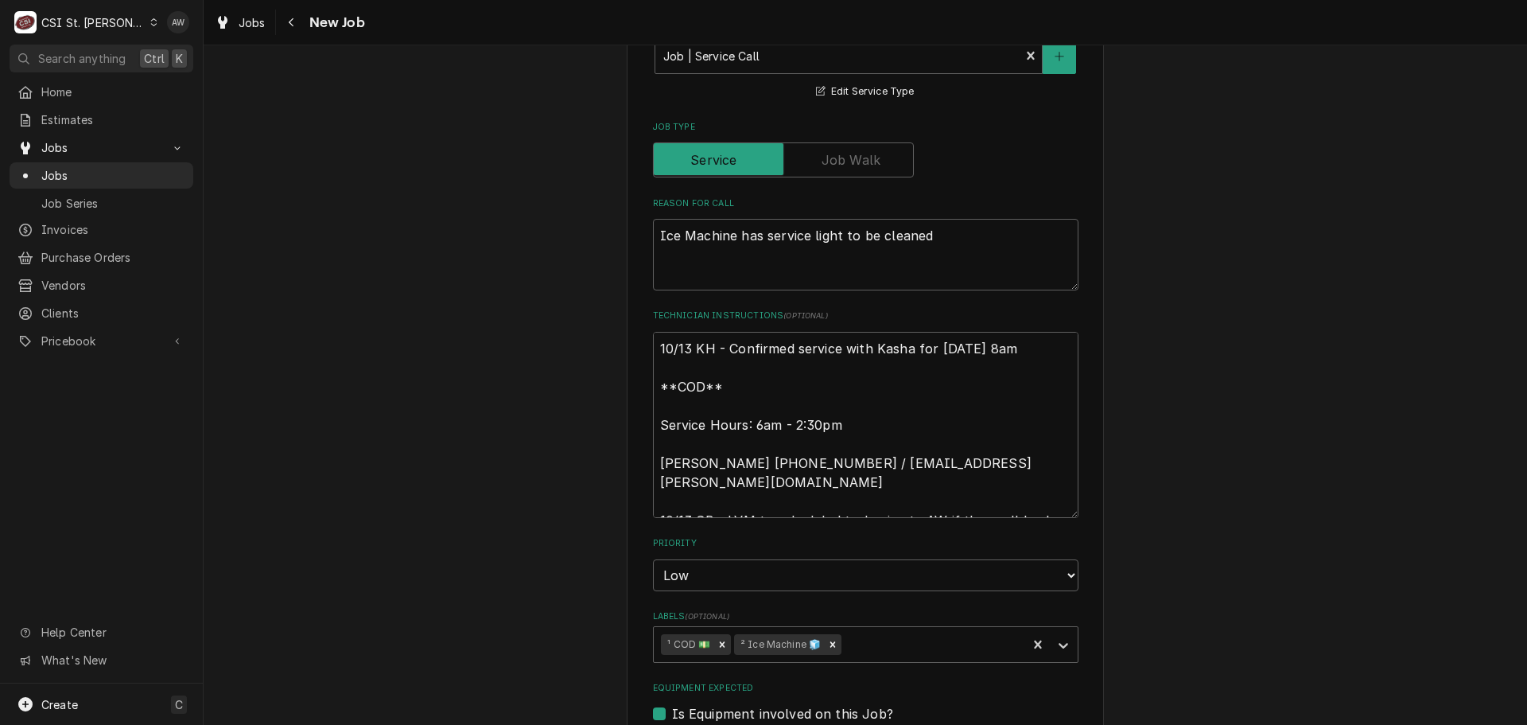
scroll to position [636, 0]
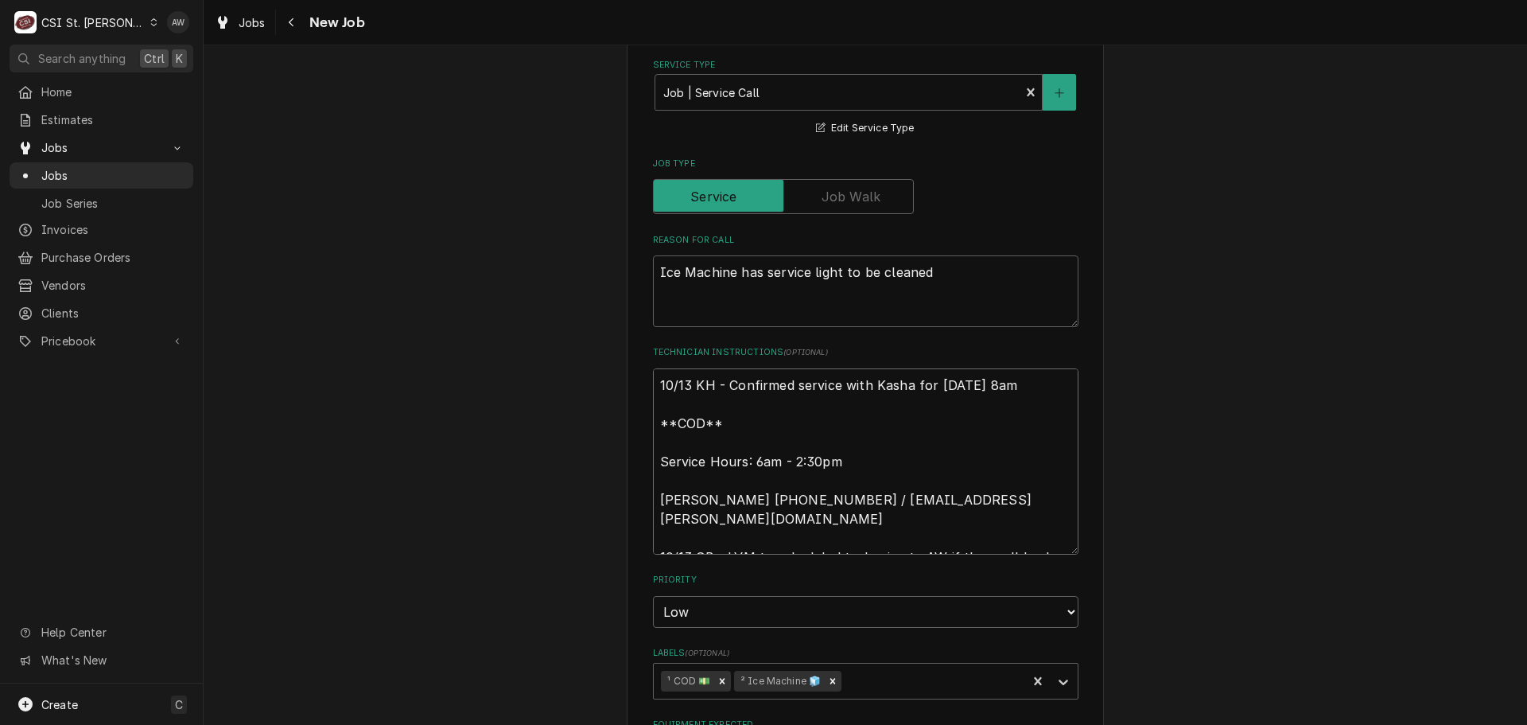
drag, startPoint x: 1049, startPoint y: 535, endPoint x: 649, endPoint y: 548, distance: 400.3
click at [653, 548] on textarea "10/13 KH - Confirmed service with Kasha for [DATE] 8am **COD** Service Hours: 6…" at bounding box center [866, 461] width 426 height 186
type textarea "x"
type textarea "10/13 KH - Confirmed service with Kasha for [DATE] 8am **COD** Service Hours: 6…"
type textarea "x"
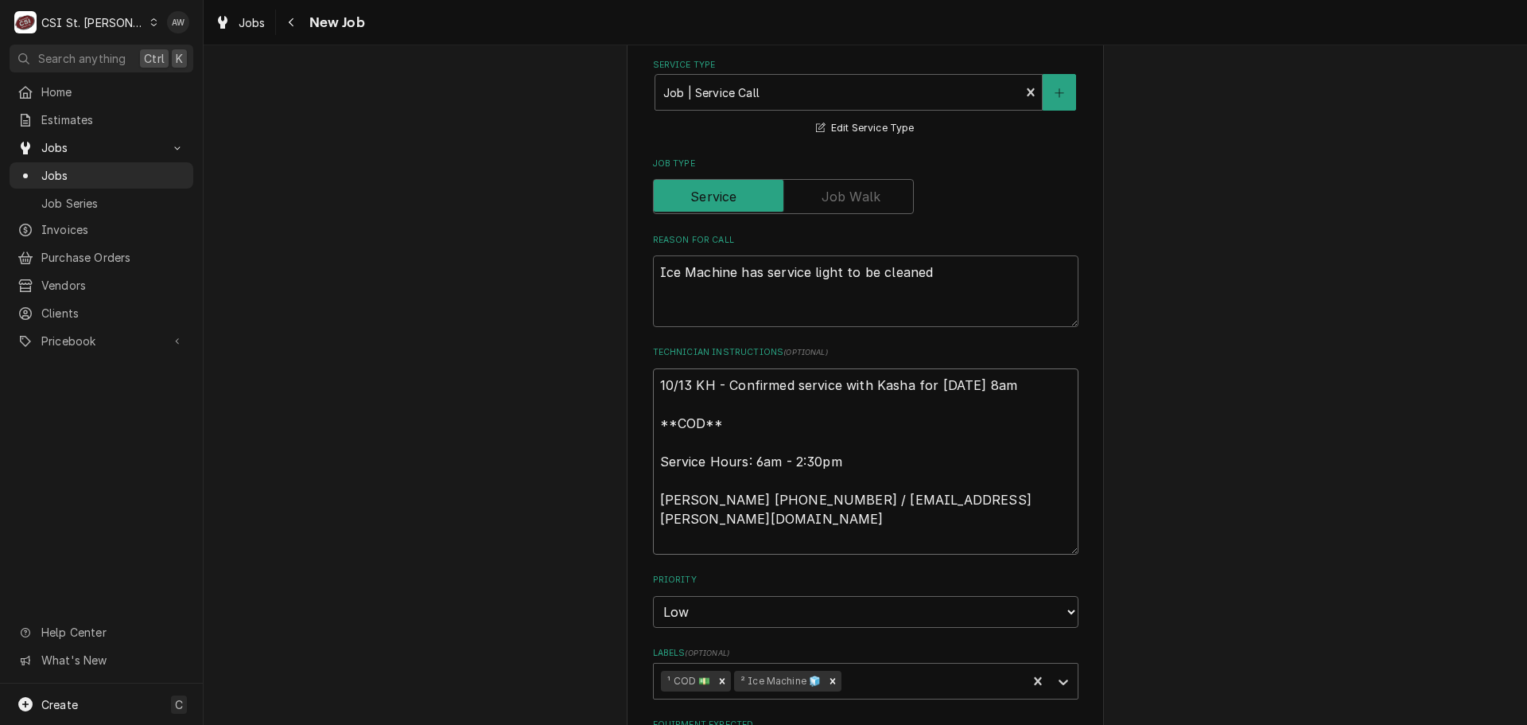
type textarea "10/13 KH - Confirmed service with Kasha for [DATE] 8am **COD** Service Hours: 6…"
type textarea "x"
type textarea "10/13 KH - Confirmed service with Kasha for [DATE] 8am **COD** Service Hours: 6…"
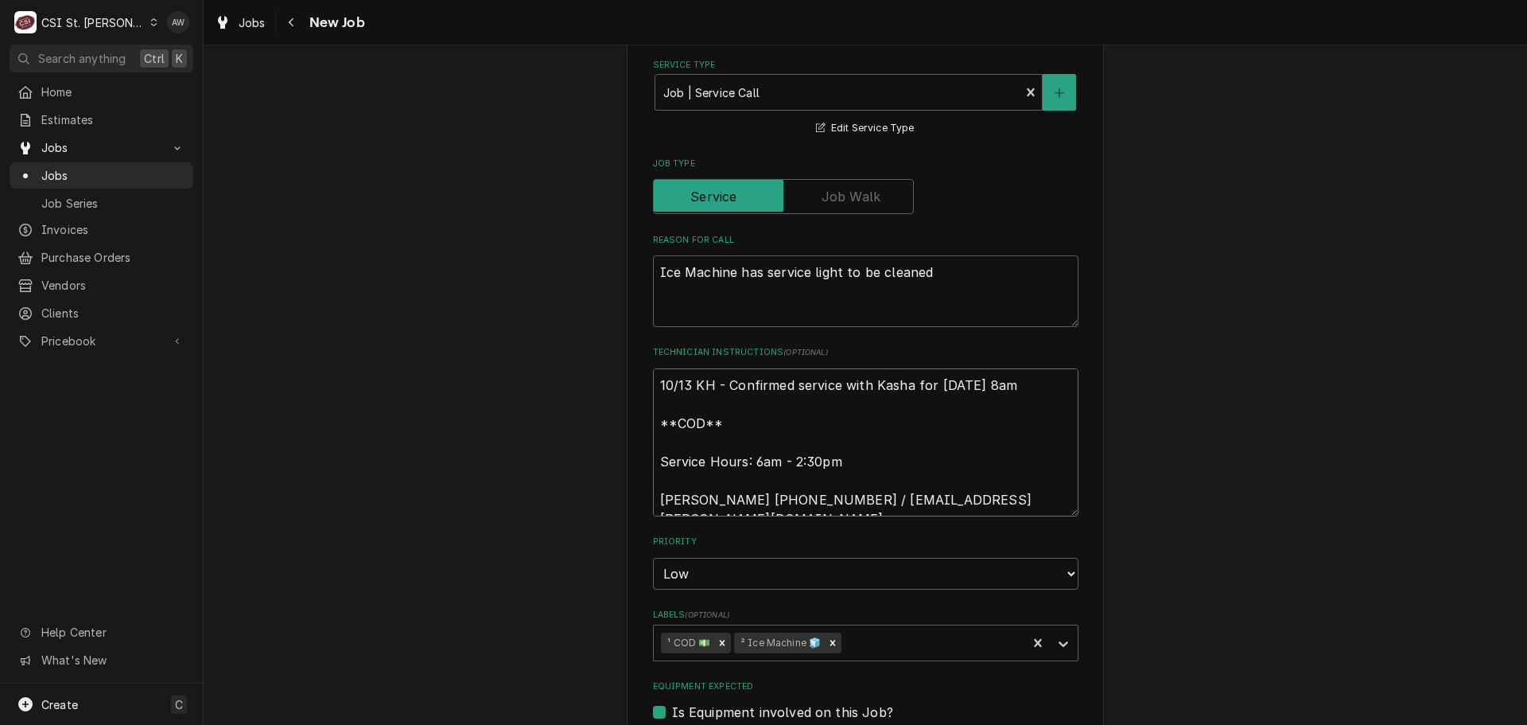
type textarea "x"
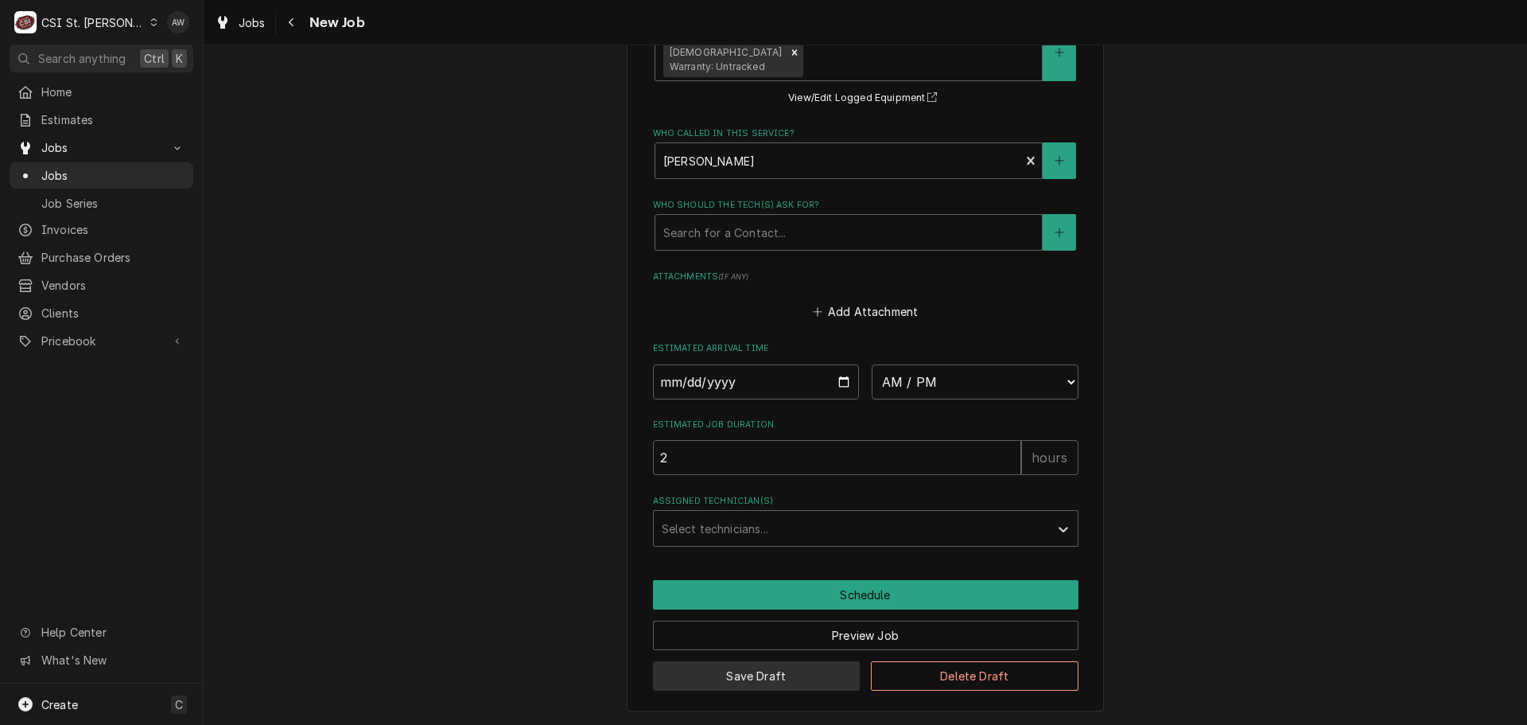
type textarea "10/13 KH - Confirmed service with Kasha for [DATE] 8am **COD** Service Hours: 6…"
click at [777, 678] on button "Save Draft" at bounding box center [757, 675] width 208 height 29
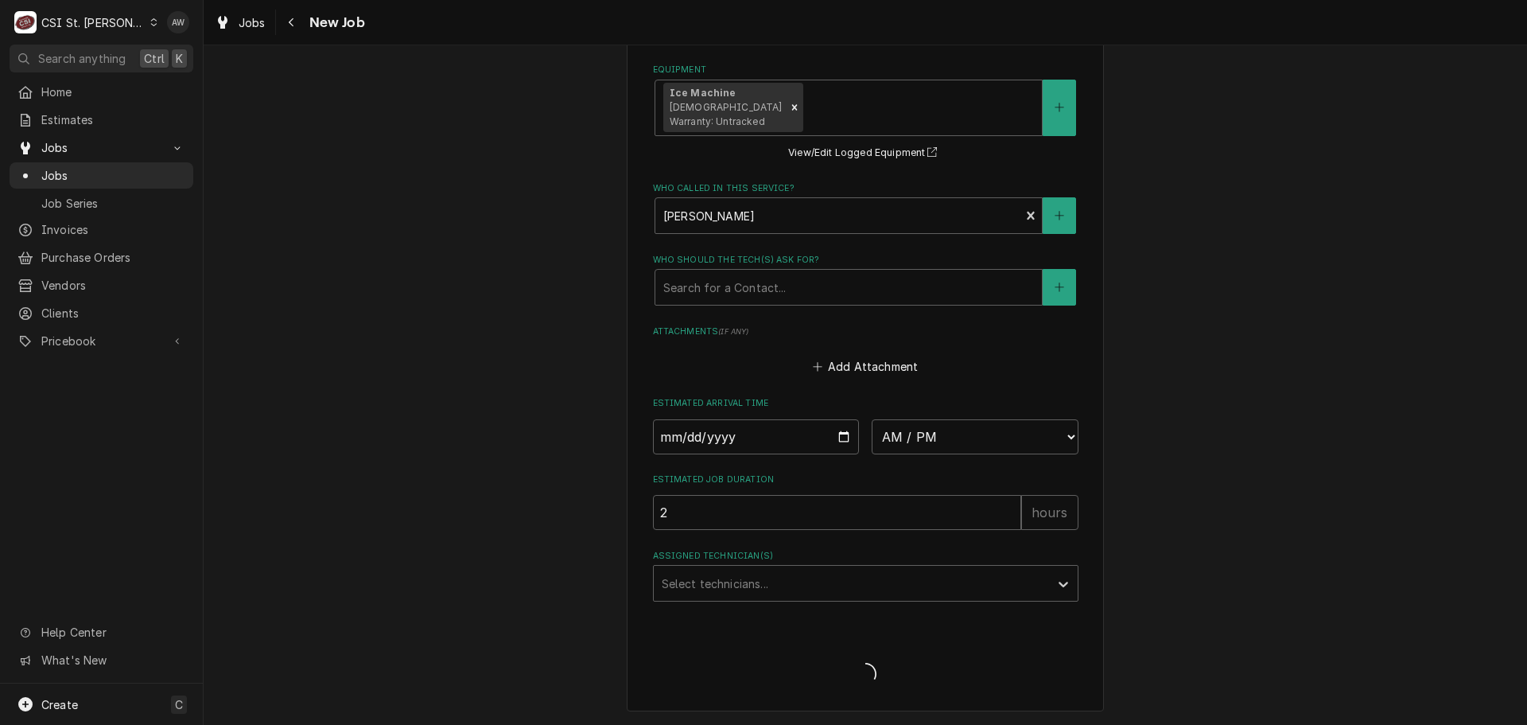
scroll to position [1313, 0]
type textarea "x"
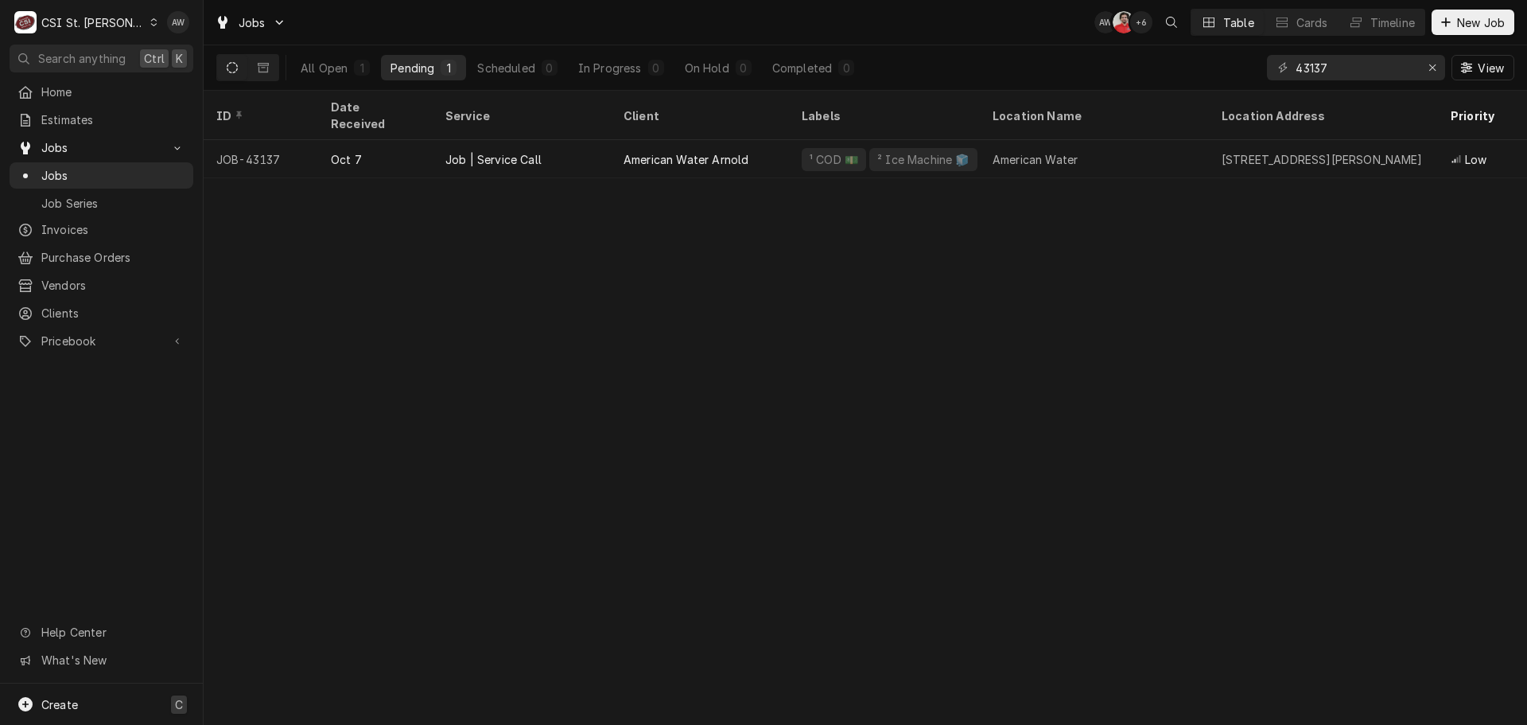
drag, startPoint x: 115, startPoint y: 693, endPoint x: 127, endPoint y: 693, distance: 11.9
click at [116, 693] on div "Create C" at bounding box center [101, 703] width 203 height 41
click at [328, 640] on div "Purchase Order" at bounding box center [297, 648] width 107 height 17
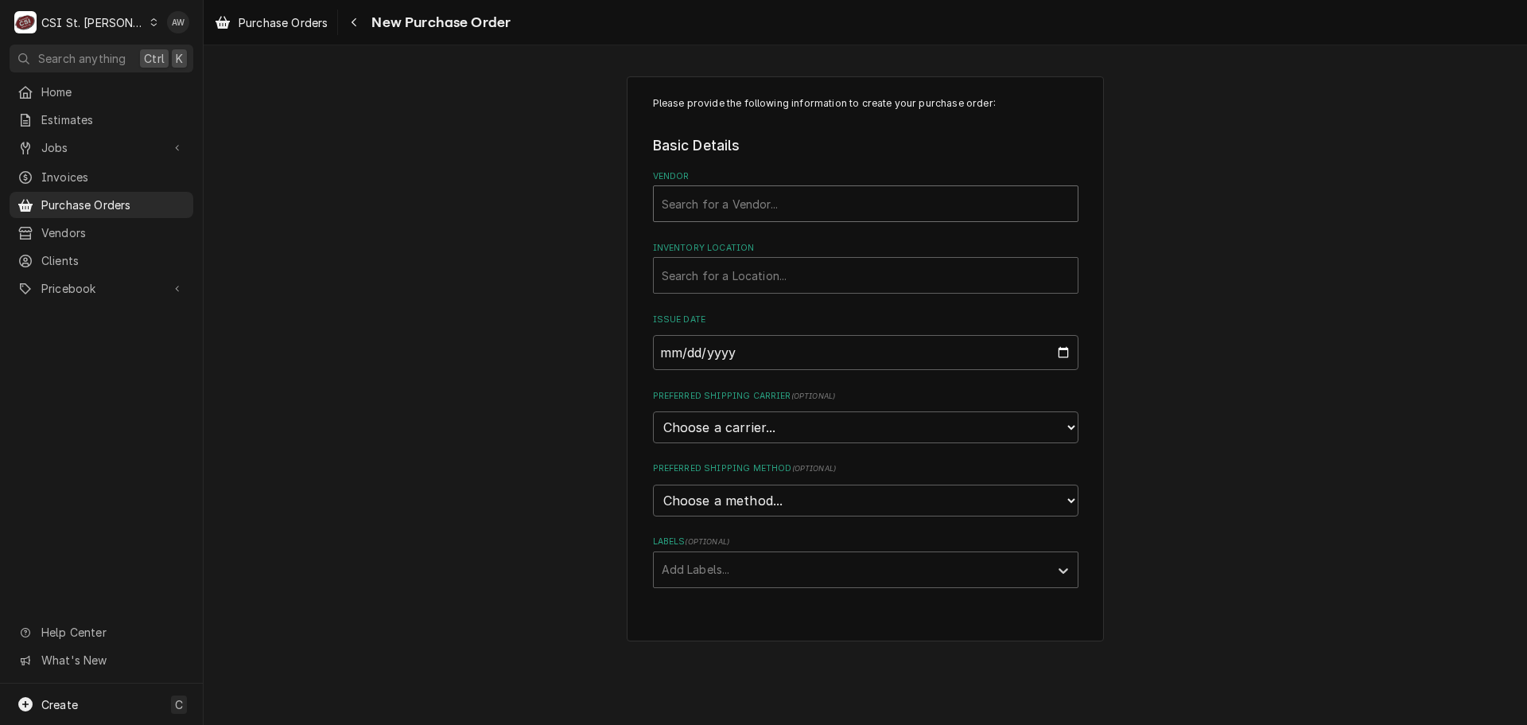
click at [961, 201] on div "Vendor" at bounding box center [866, 203] width 408 height 29
type input "crescent"
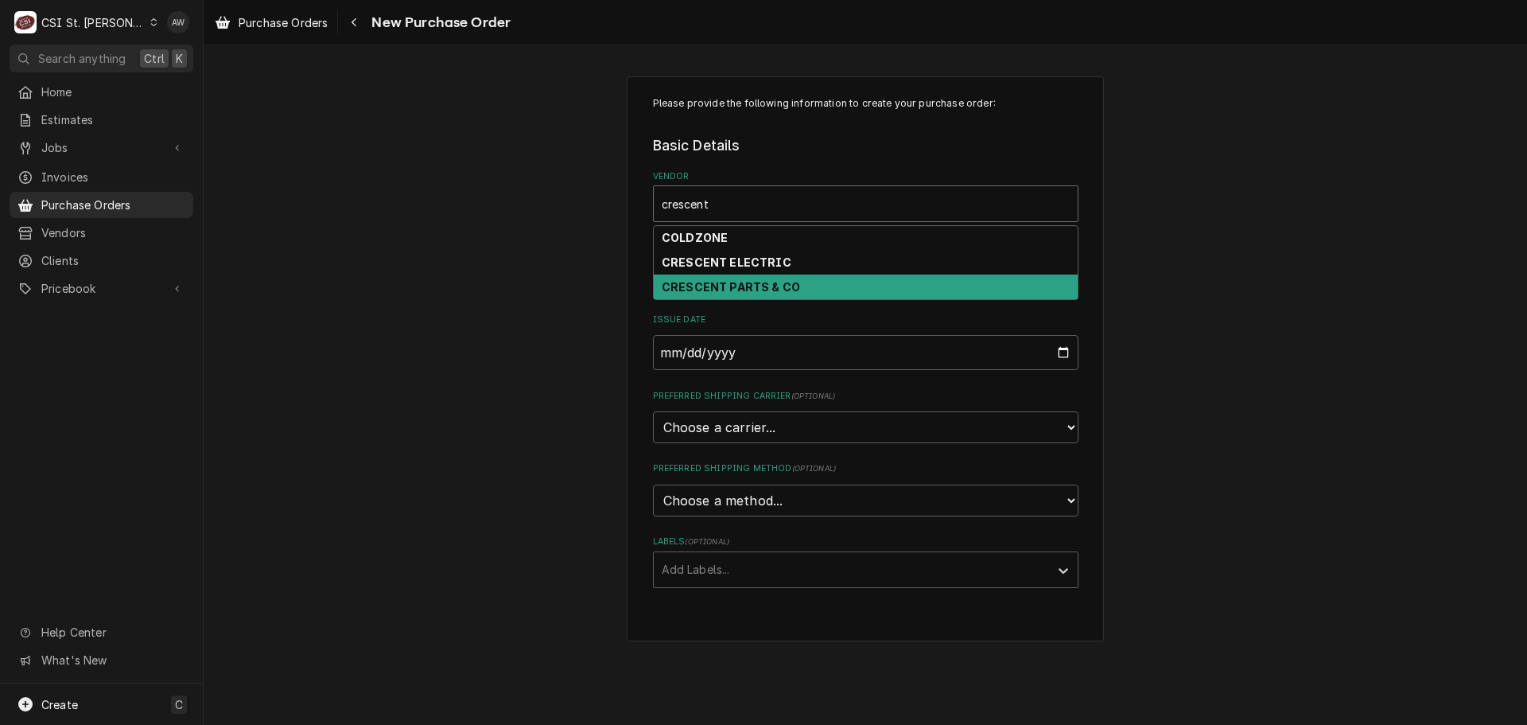
click at [853, 283] on div "CRESCENT PARTS & CO" at bounding box center [866, 286] width 424 height 25
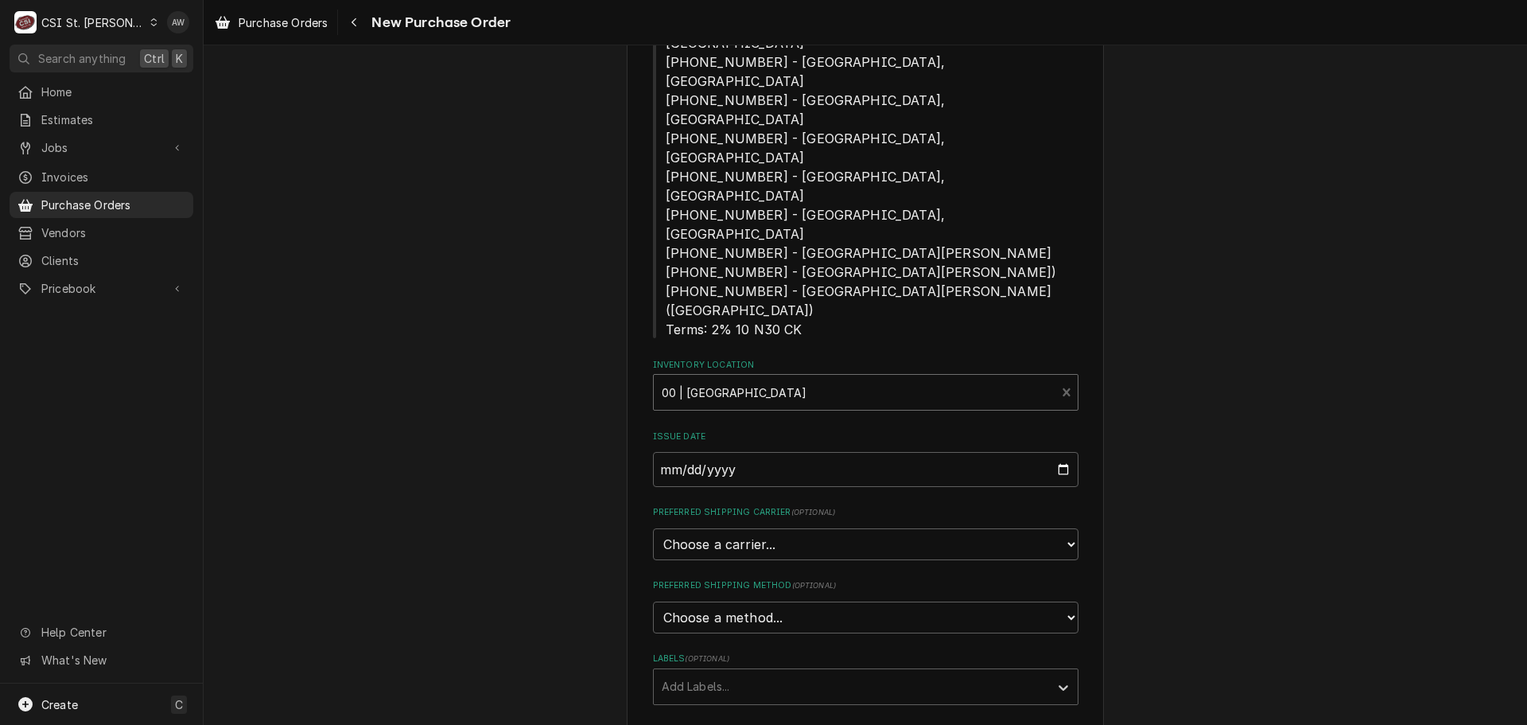
scroll to position [398, 0]
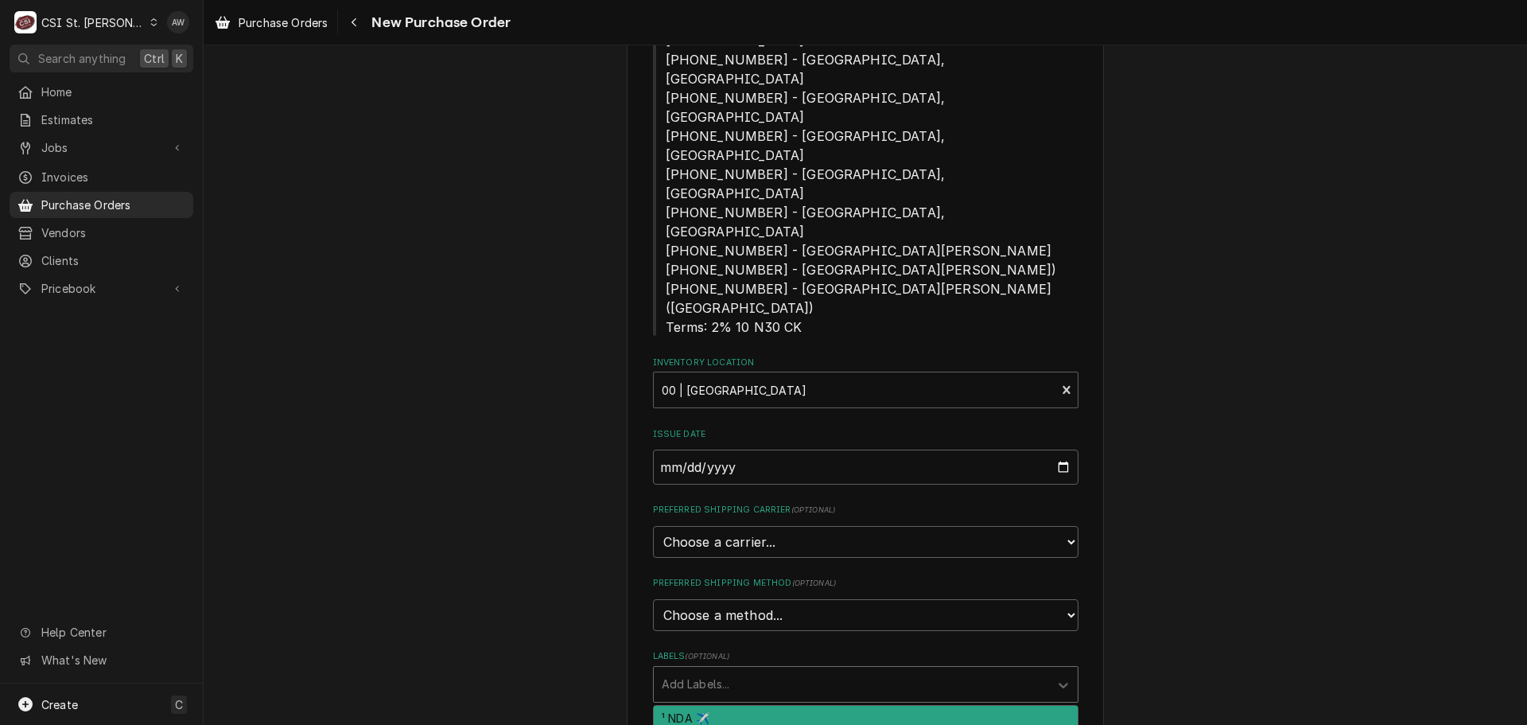
click at [815, 670] on div "Labels" at bounding box center [851, 684] width 379 height 29
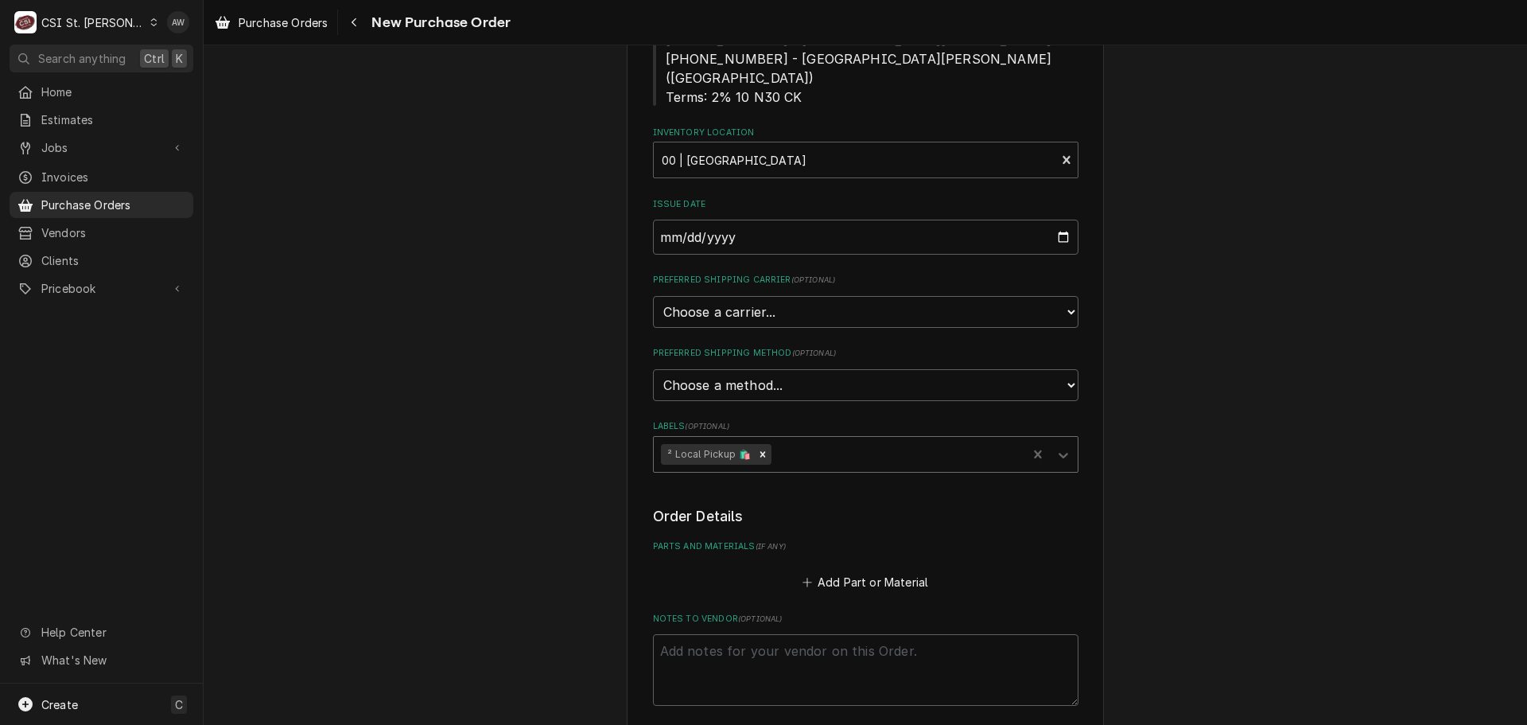
scroll to position [636, 0]
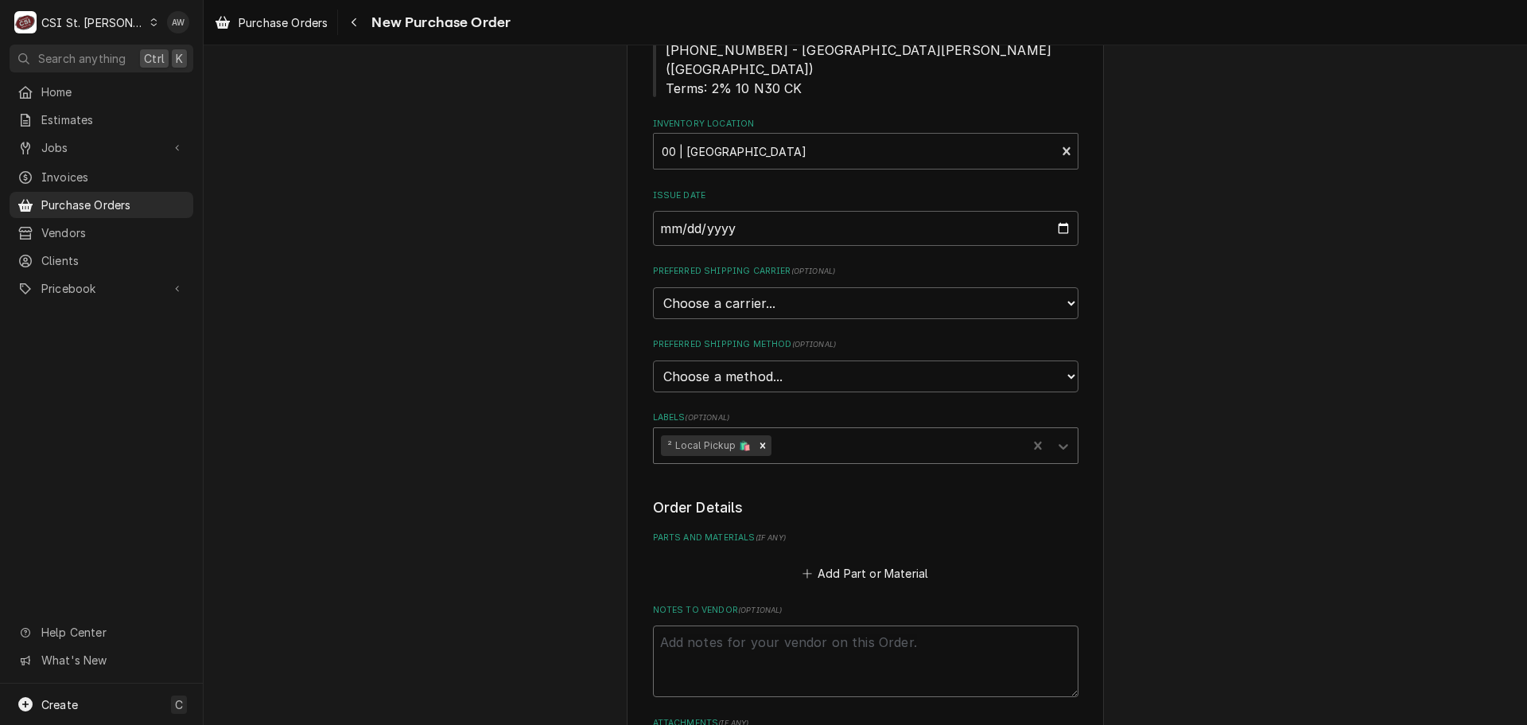
click at [816, 625] on textarea "Notes to Vendor ( optional )" at bounding box center [866, 661] width 426 height 72
type textarea "x"
type textarea "B"
type textarea "x"
type textarea "BR"
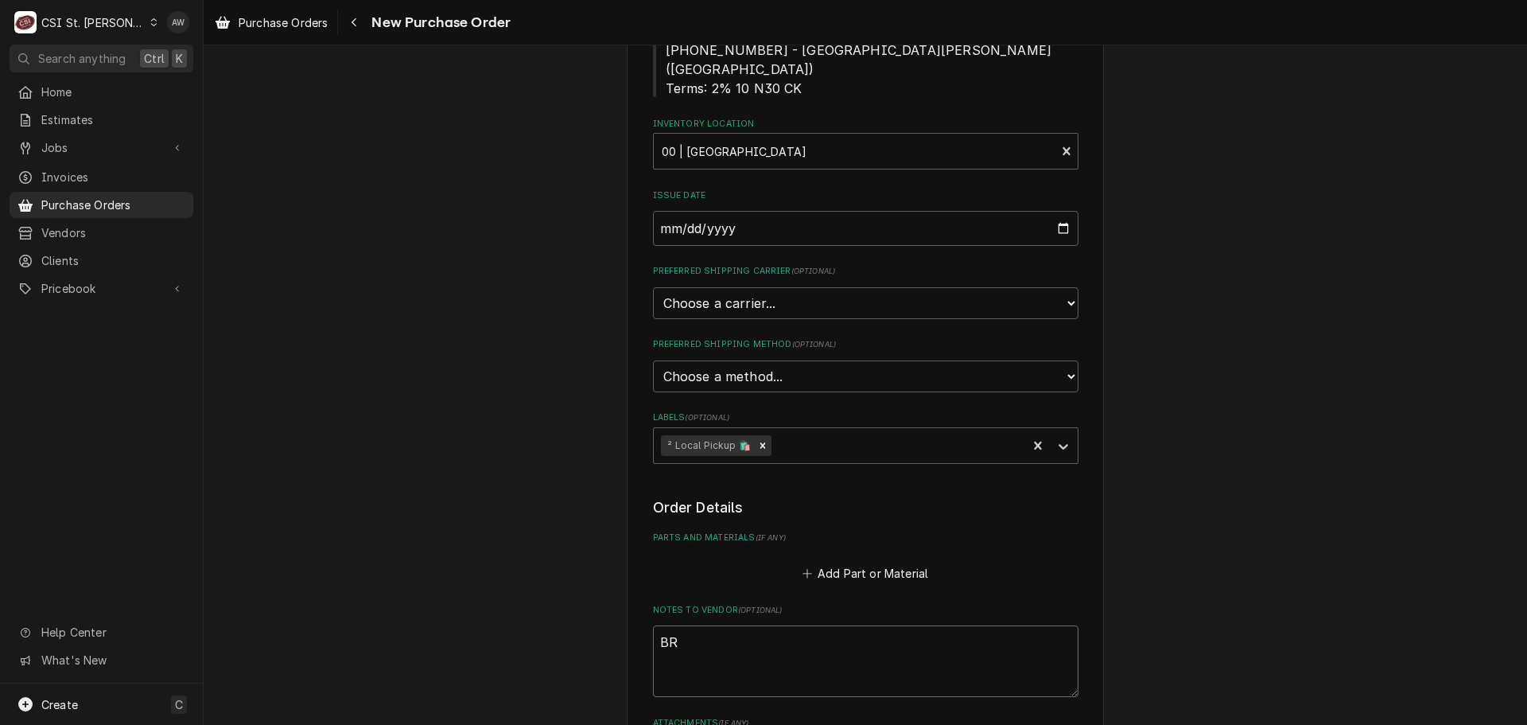
type textarea "x"
type textarea "BRA"
type textarea "x"
type textarea "BRAD"
type textarea "x"
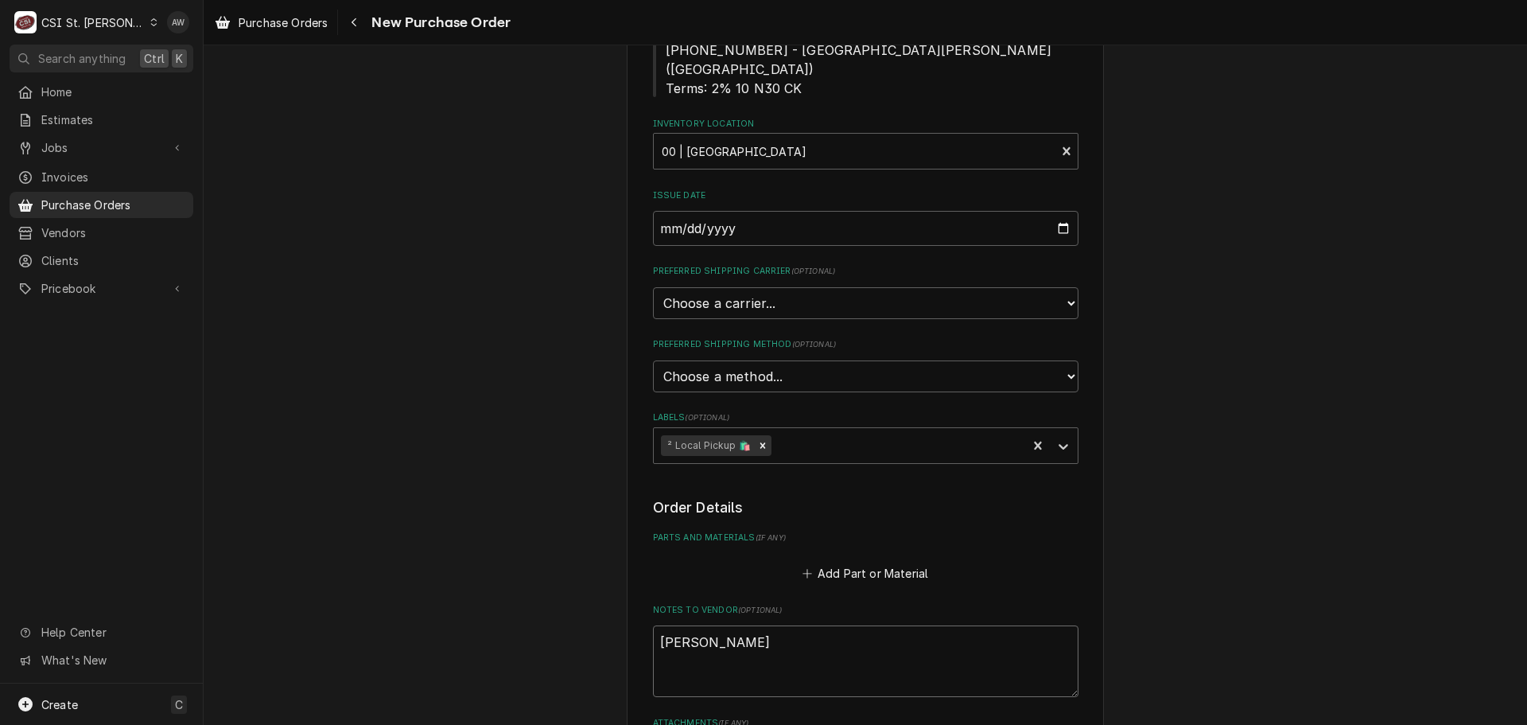
type textarea "BRAD"
type textarea "x"
type textarea "BRAD C"
type textarea "x"
type textarea "BRAD CO"
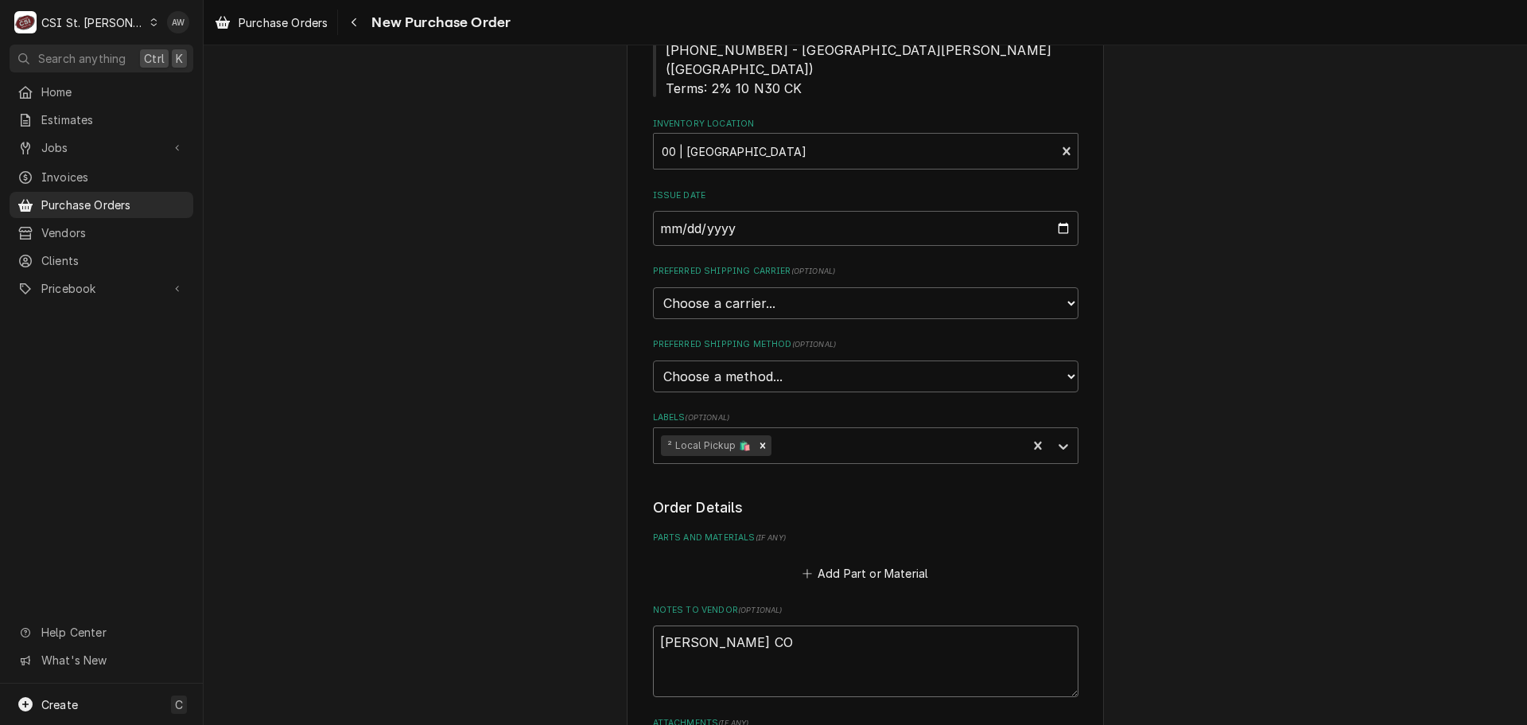
type textarea "x"
type textarea "BRAD COP"
type textarea "x"
type textarea "BRAD COPE"
type textarea "x"
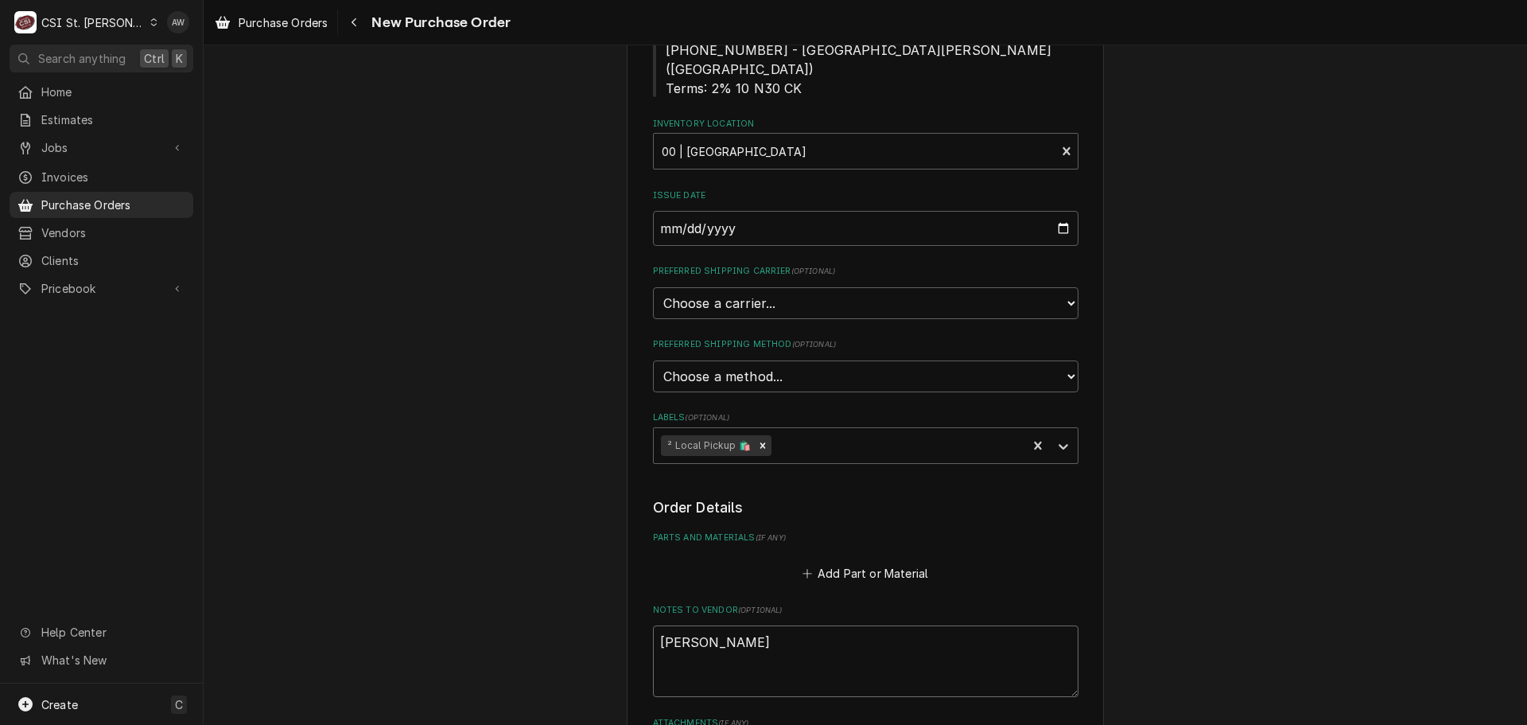
type textarea "BRAD COPE"
type textarea "x"
type textarea "BRAD COPE T"
type textarea "x"
type textarea "BRAD COPE TR"
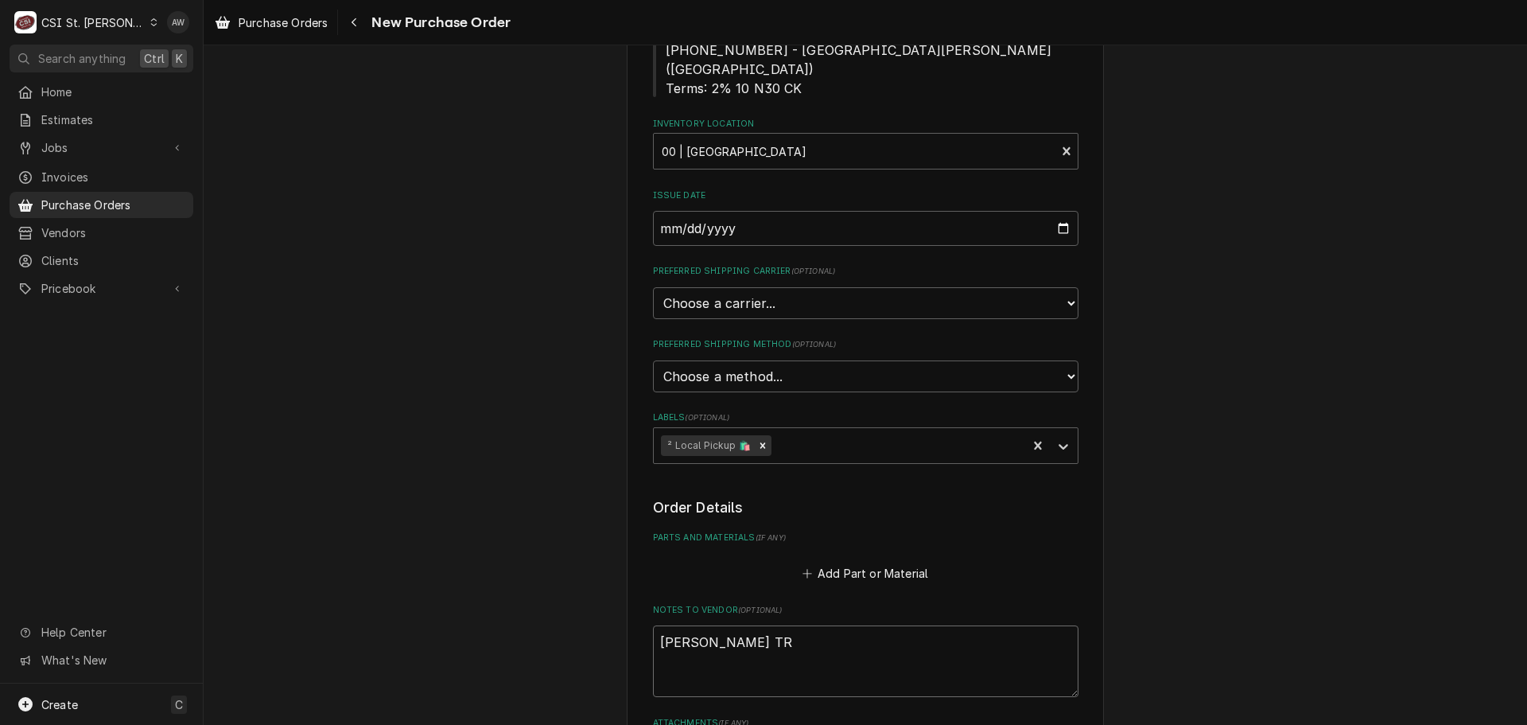
type textarea "x"
type textarea "BRAD COPE TRU"
type textarea "x"
type textarea "BRAD COPE TRUC"
type textarea "x"
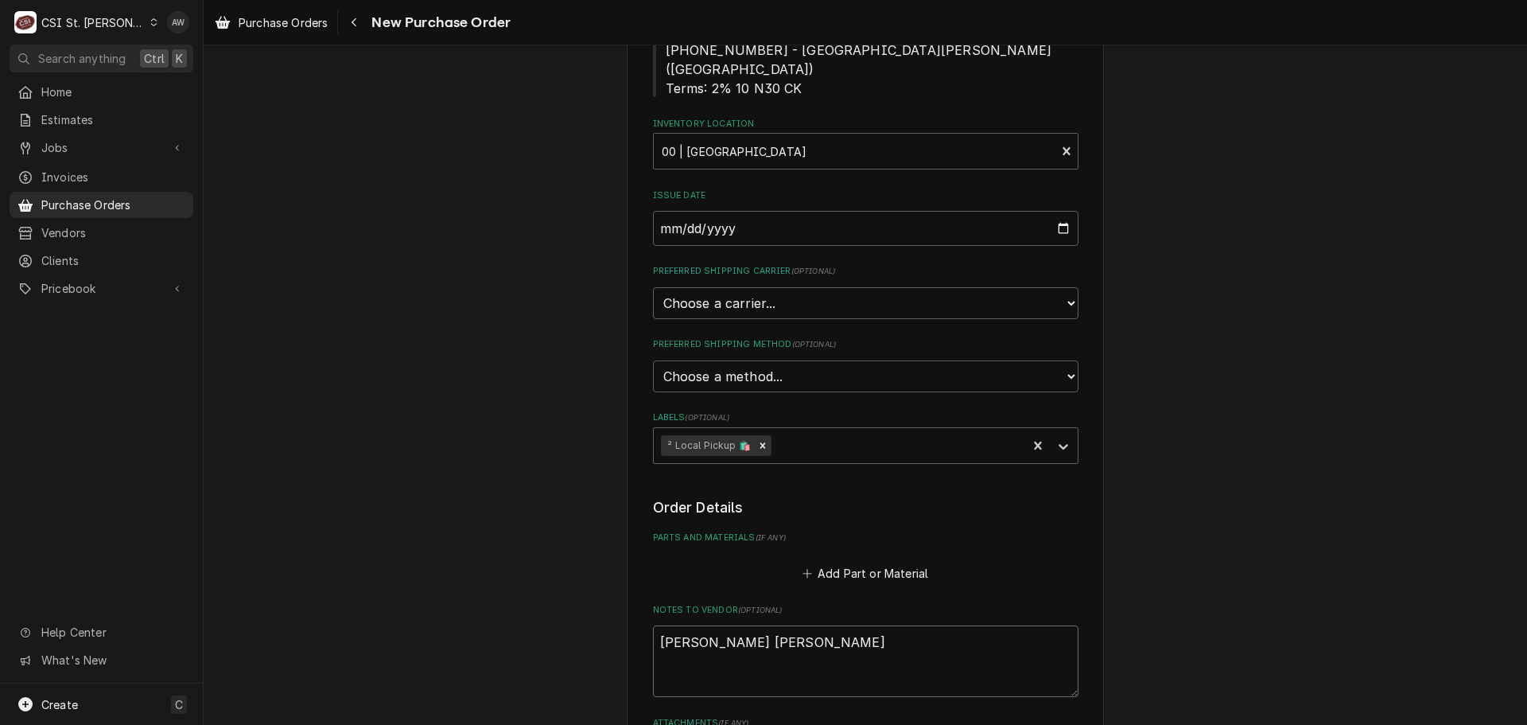
type textarea "BRAD COPE TRUCK"
type textarea "x"
type textarea "BRAD COPE TRUCK"
type textarea "x"
type textarea "BRAD COPE TRUCK S"
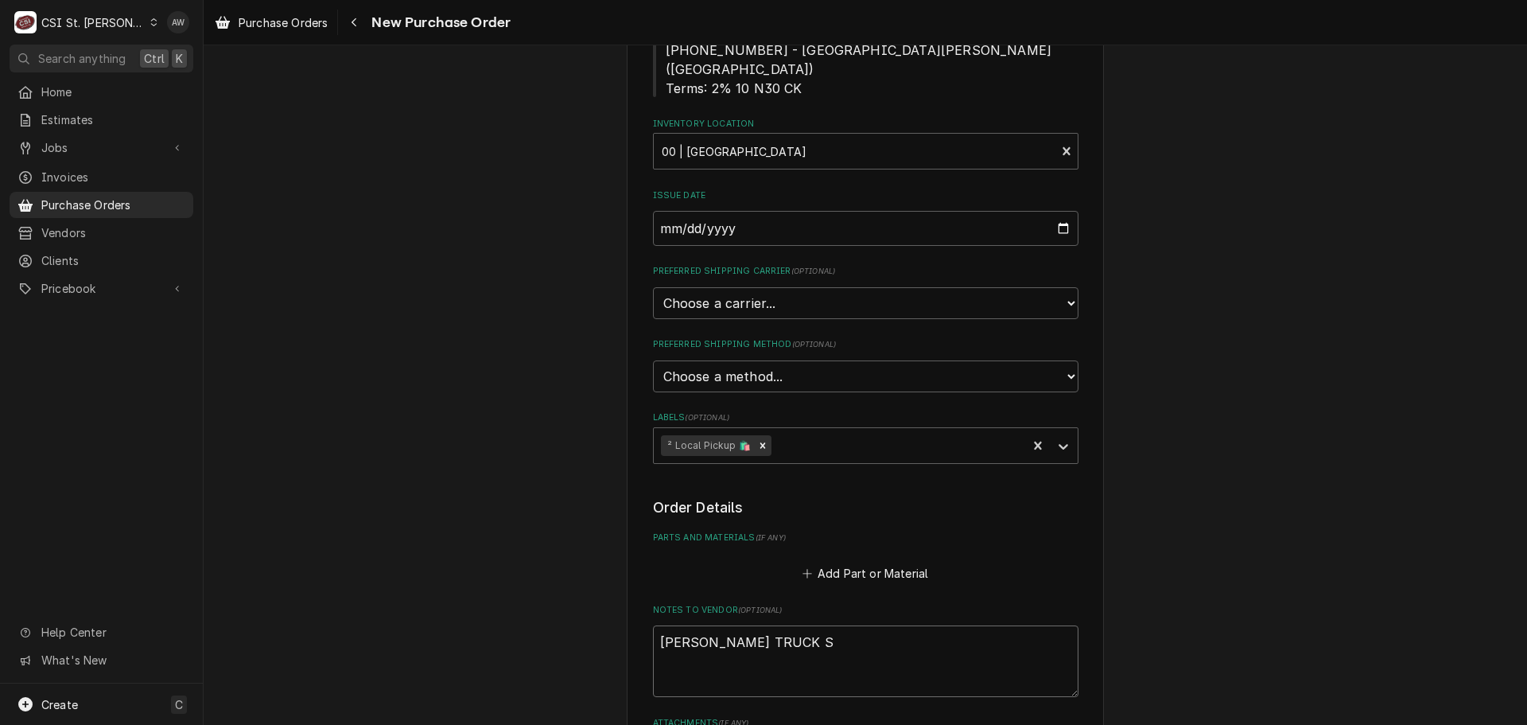
type textarea "x"
type textarea "BRAD COPE TRUCK ST"
type textarea "x"
type textarea "BRAD COPE TRUCK STO"
type textarea "x"
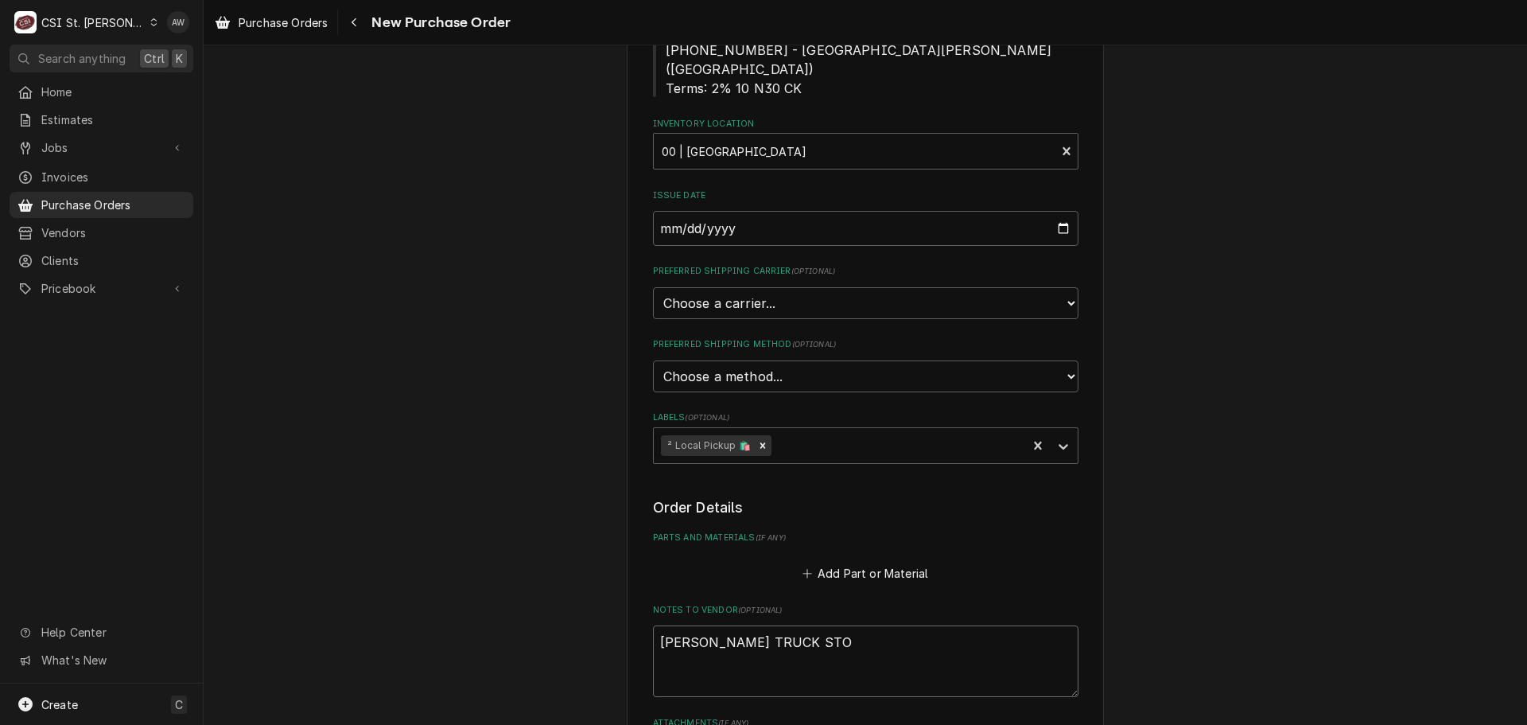
type textarea "BRAD COPE TRUCK STOC"
type textarea "x"
type textarea "BRAD COPE TRUCK STOCK"
type textarea "x"
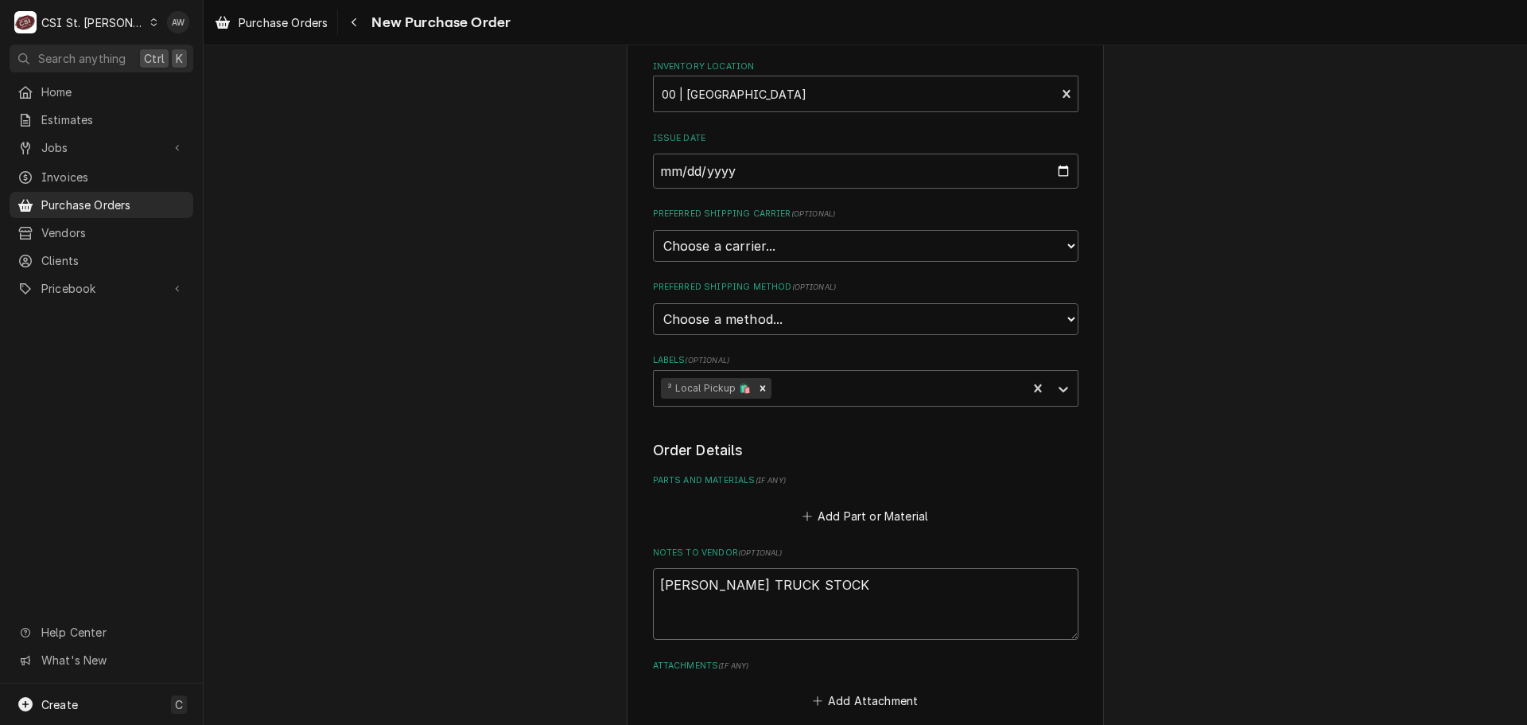
type textarea "BRAD COPE TRUCK STOCK"
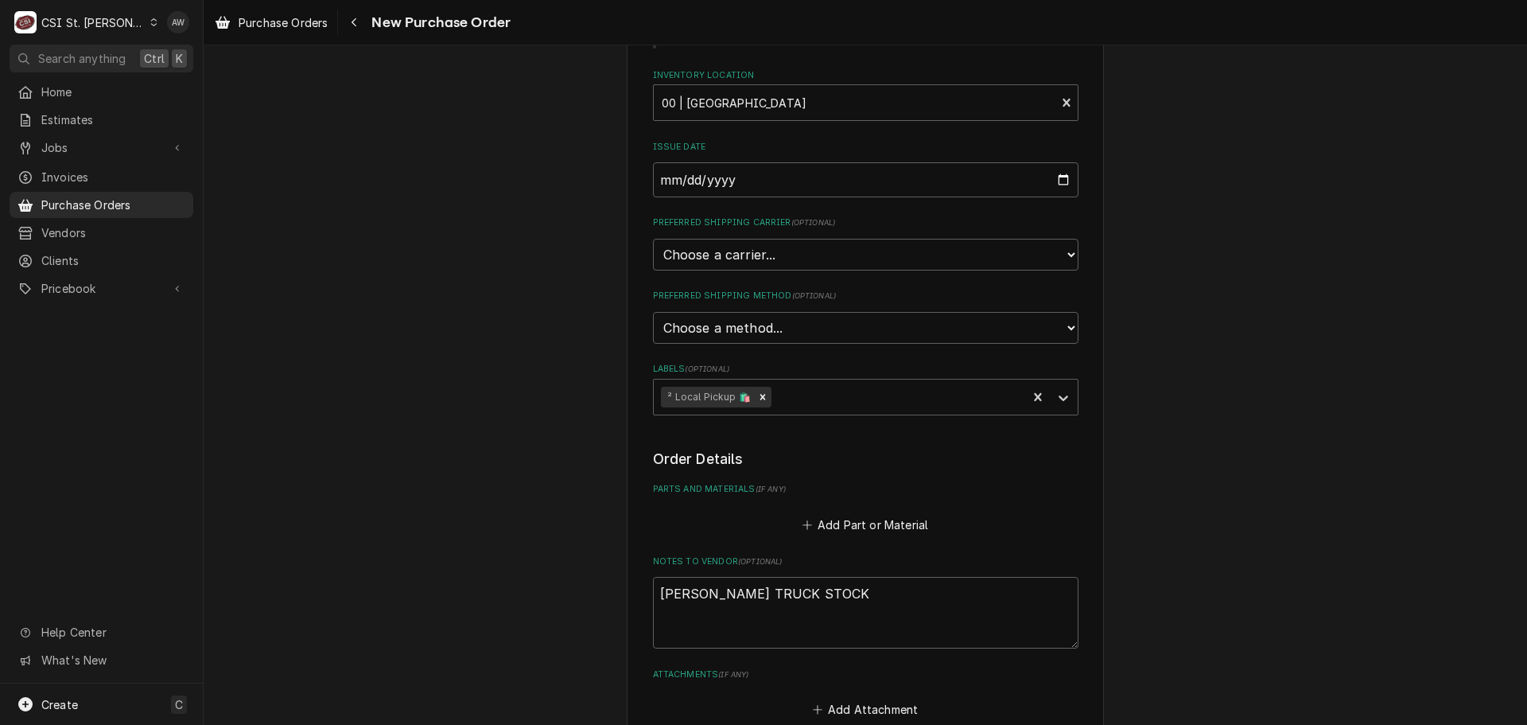
type textarea "x"
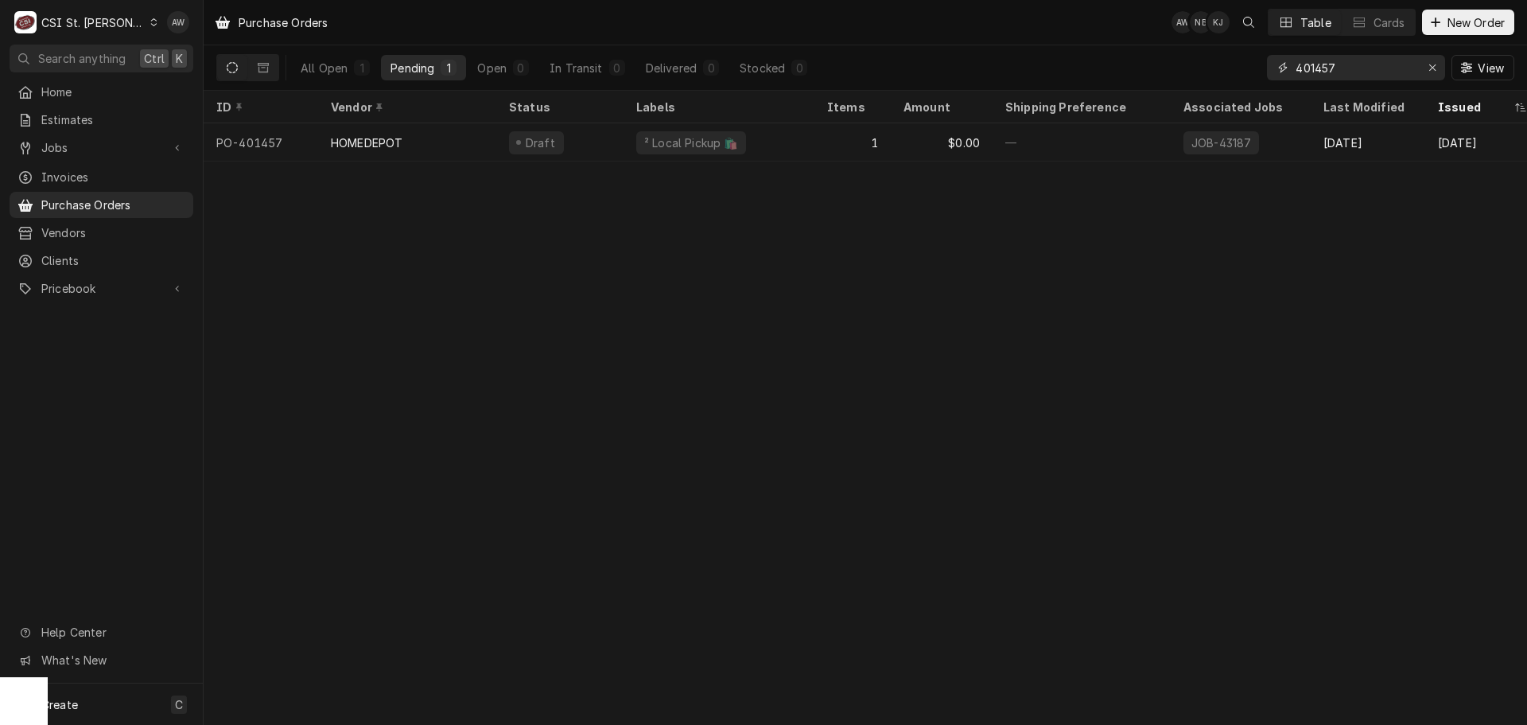
click at [1431, 64] on icon "Erase input" at bounding box center [1433, 67] width 9 height 11
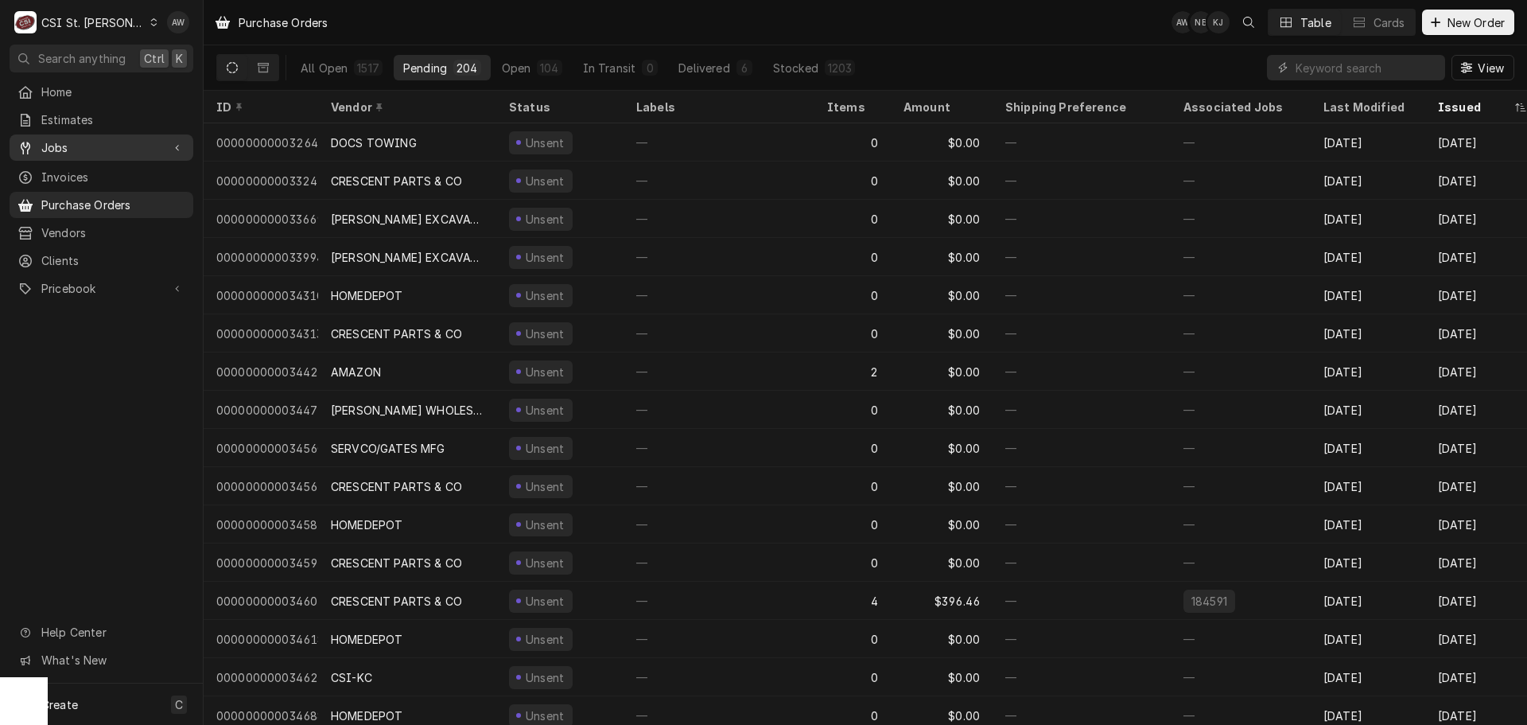
click at [80, 152] on div "Jobs" at bounding box center [101, 148] width 177 height 20
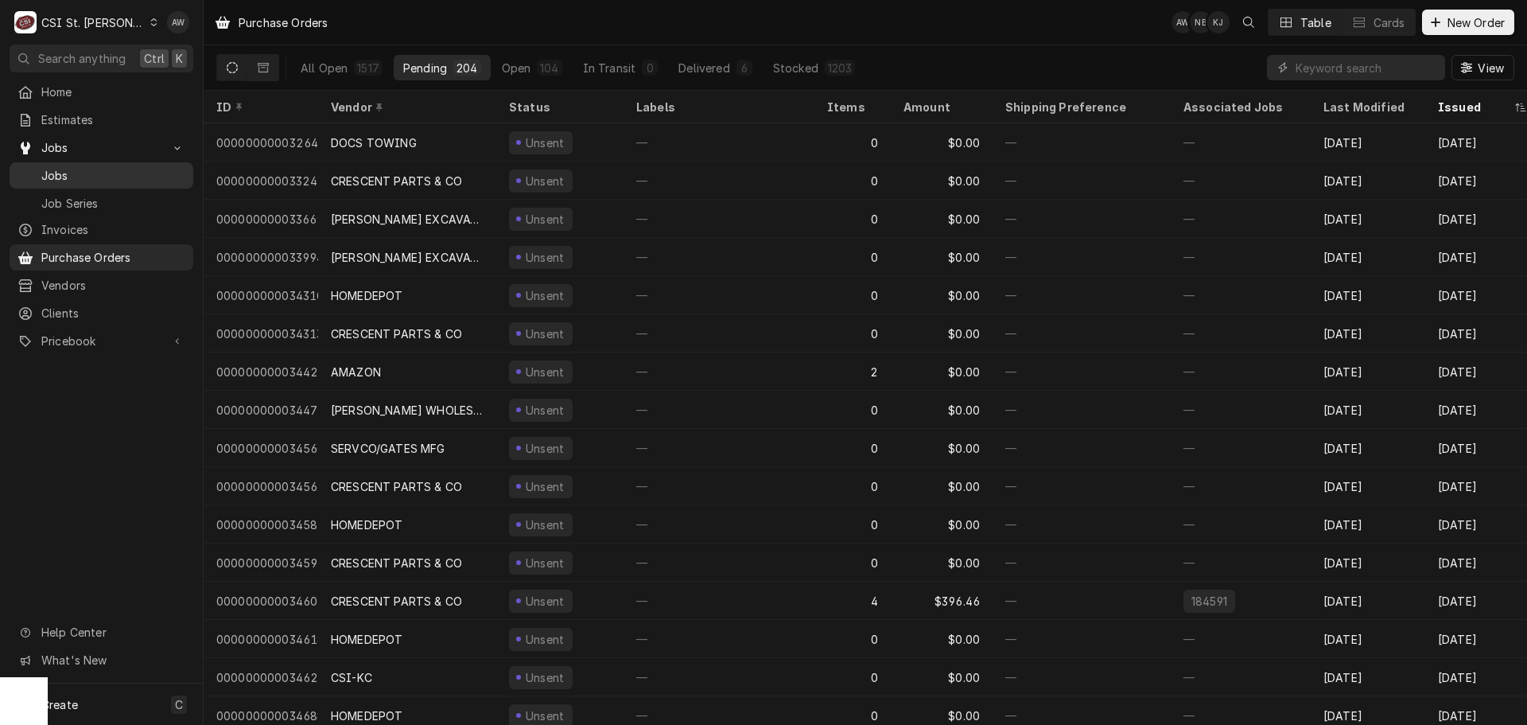
click at [80, 167] on span "Jobs" at bounding box center [113, 175] width 144 height 17
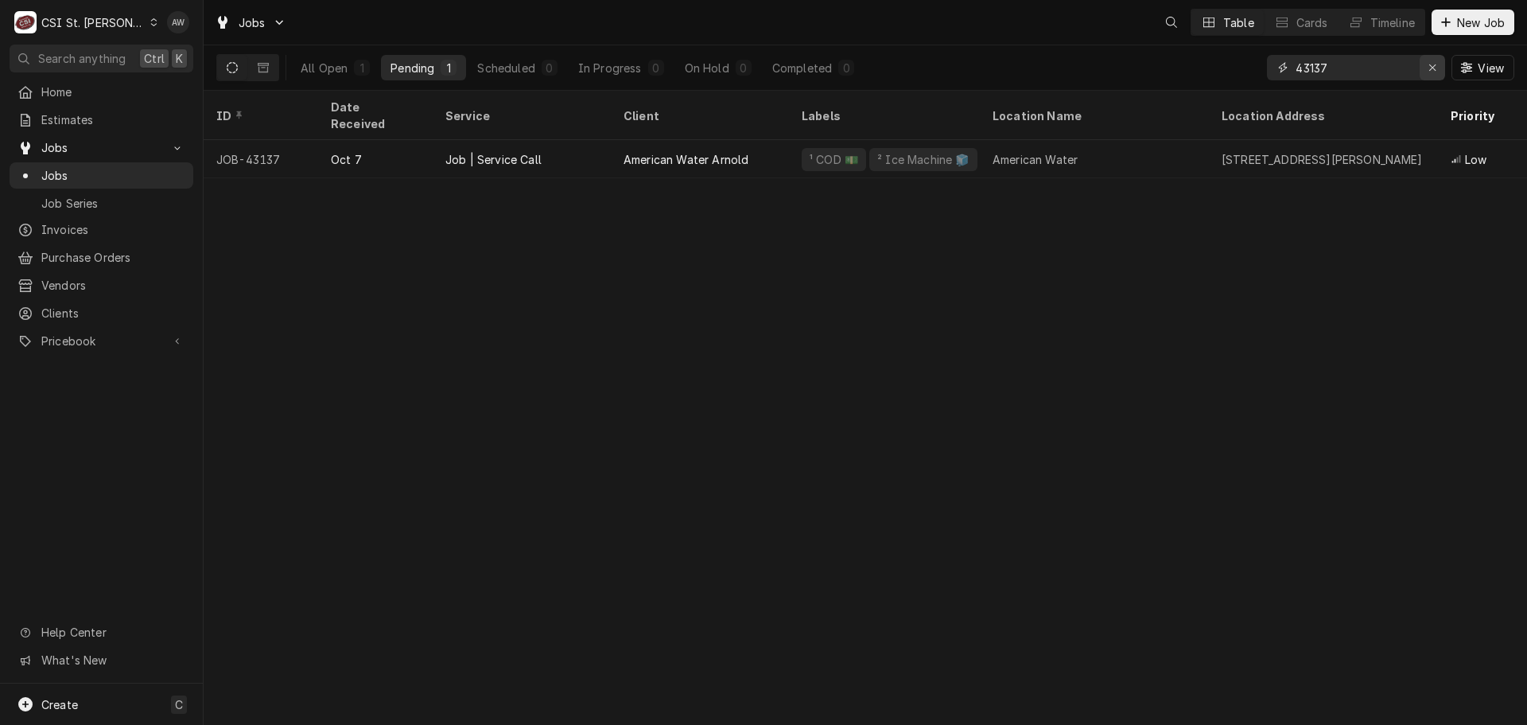
click at [1439, 62] on div "Erase input" at bounding box center [1433, 68] width 16 height 16
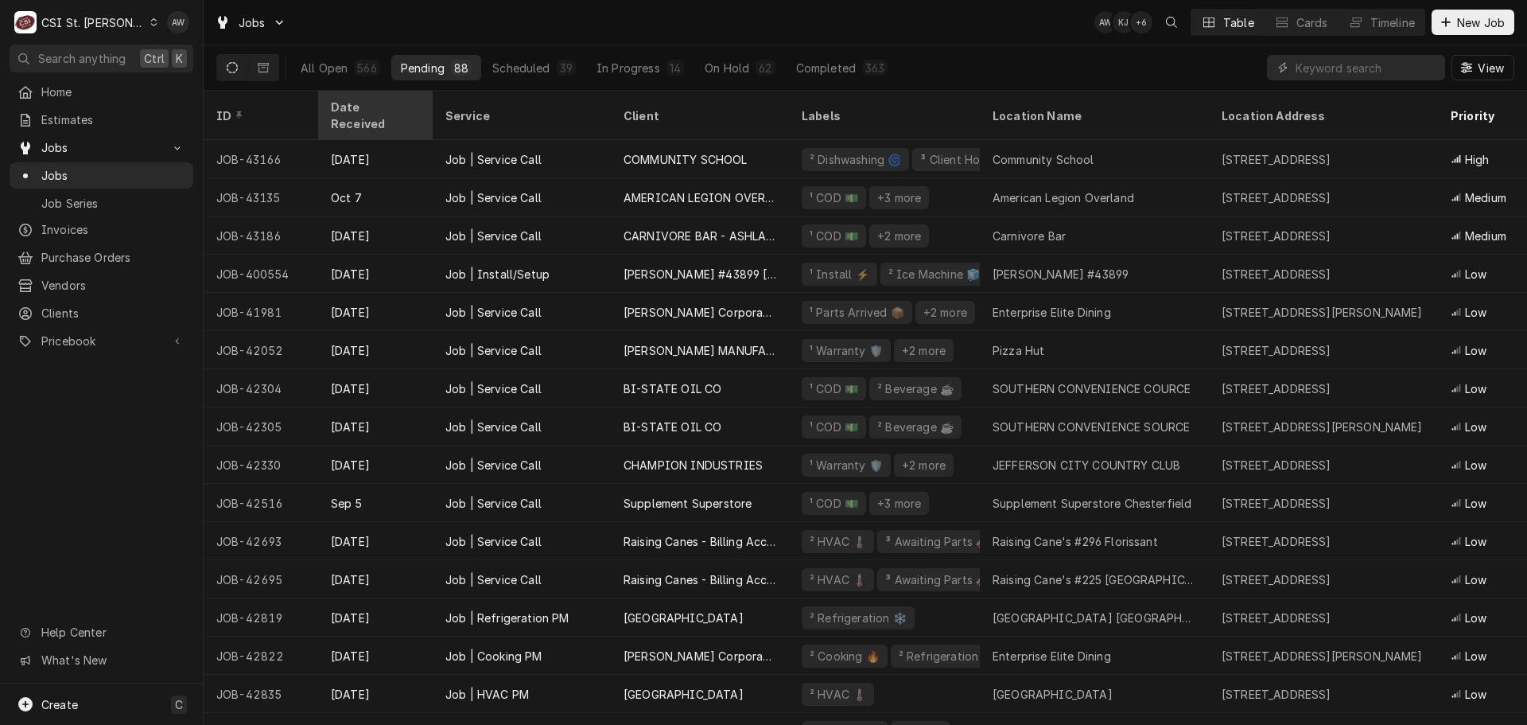
click at [385, 95] on div "Date Received" at bounding box center [375, 115] width 108 height 43
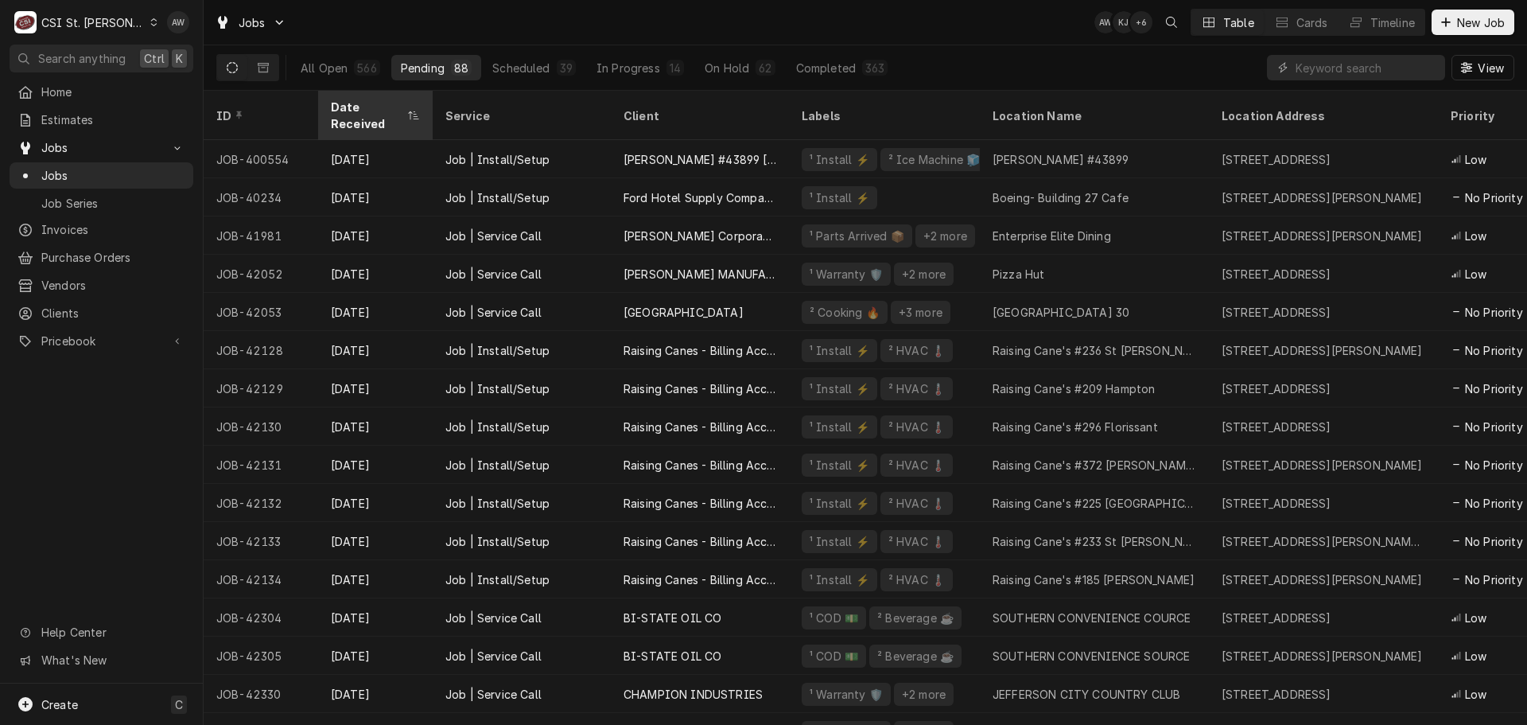
click at [418, 109] on div "Dynamic Content Wrapper" at bounding box center [413, 115] width 13 height 13
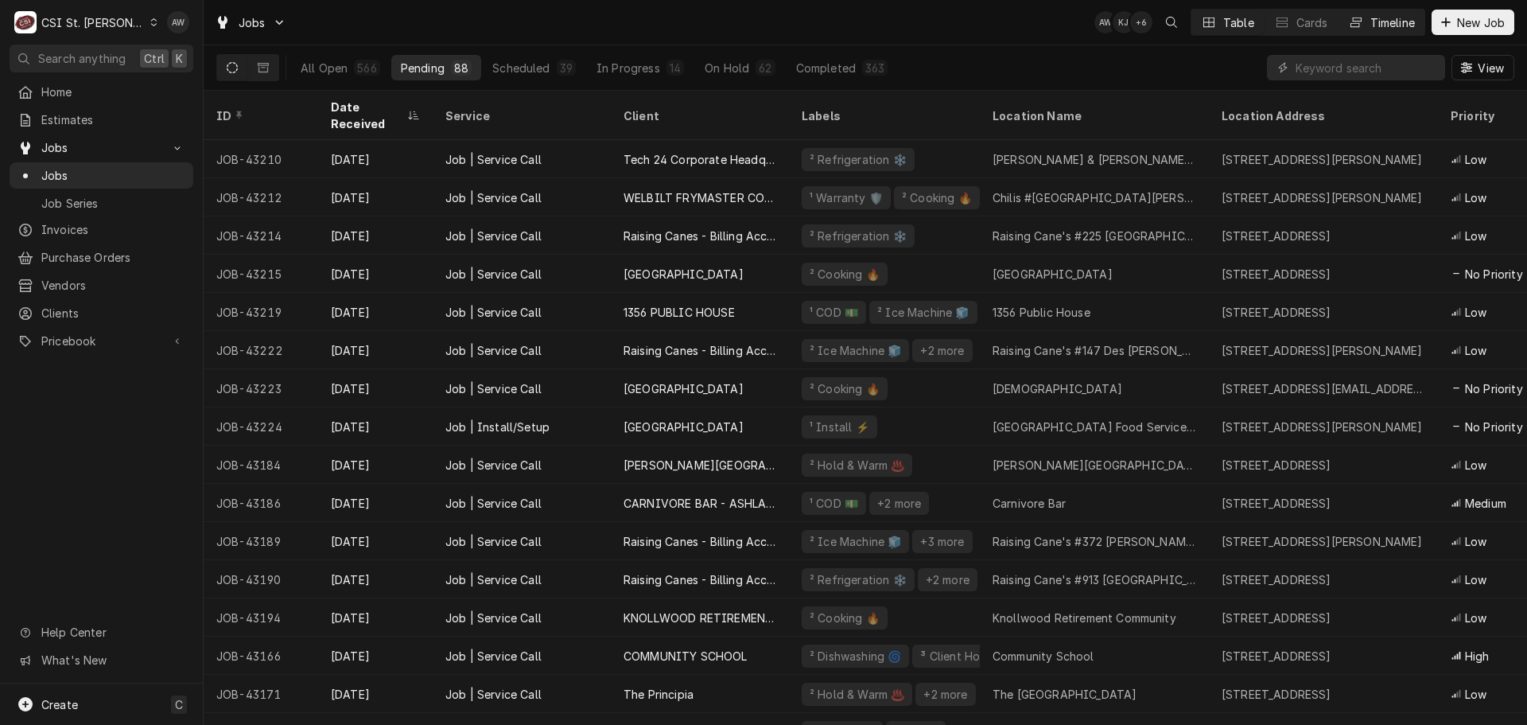
click at [1390, 29] on div "Timeline" at bounding box center [1393, 22] width 45 height 17
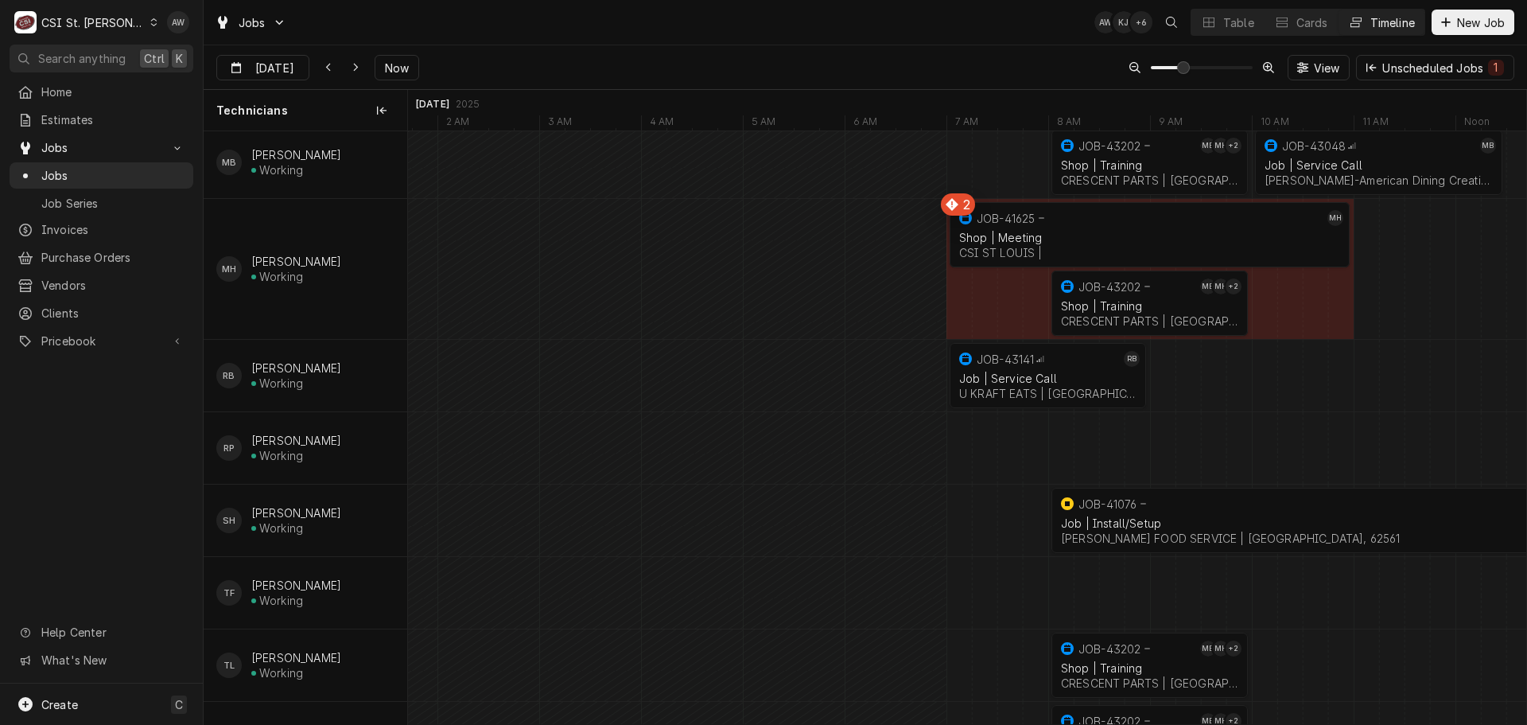
scroll to position [1193, 0]
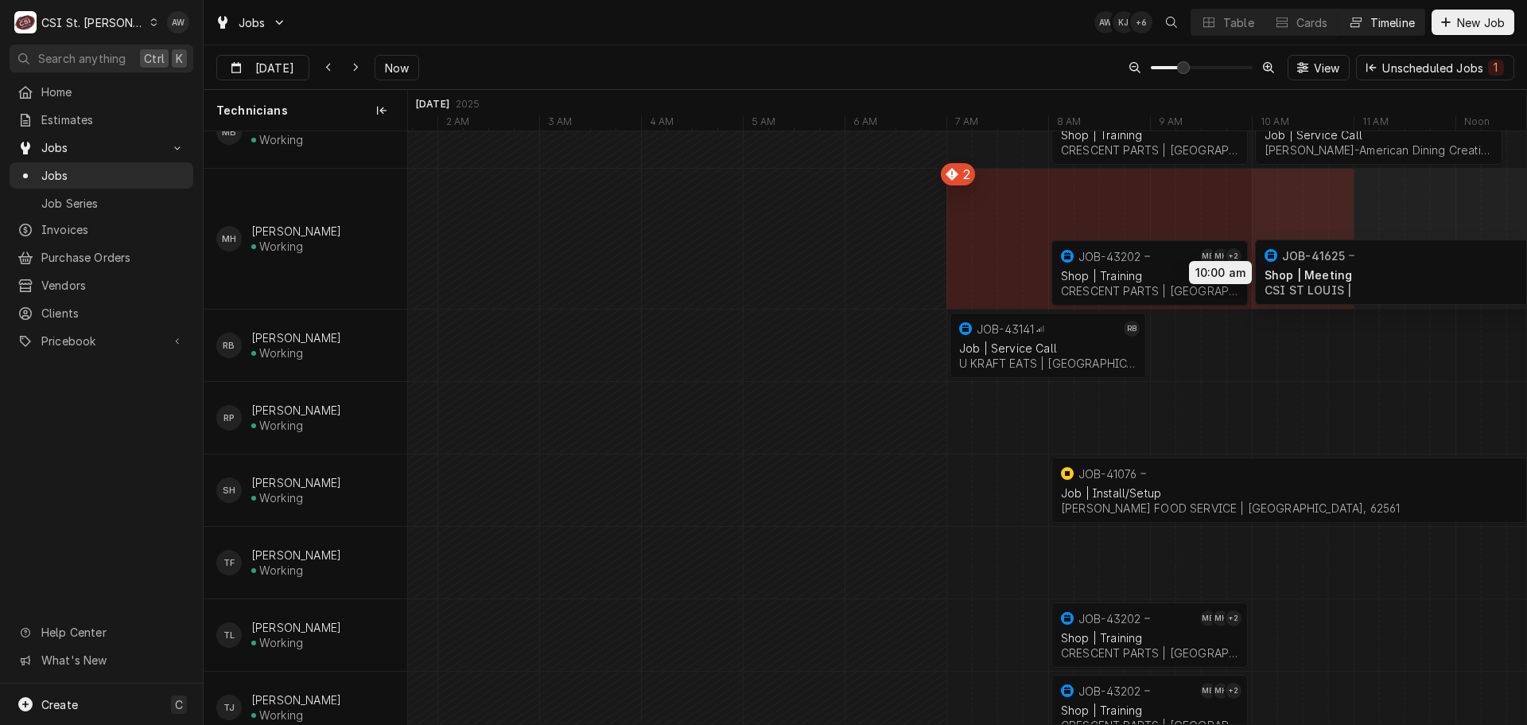
drag, startPoint x: 1126, startPoint y: 192, endPoint x: 1429, endPoint y: 259, distance: 310.5
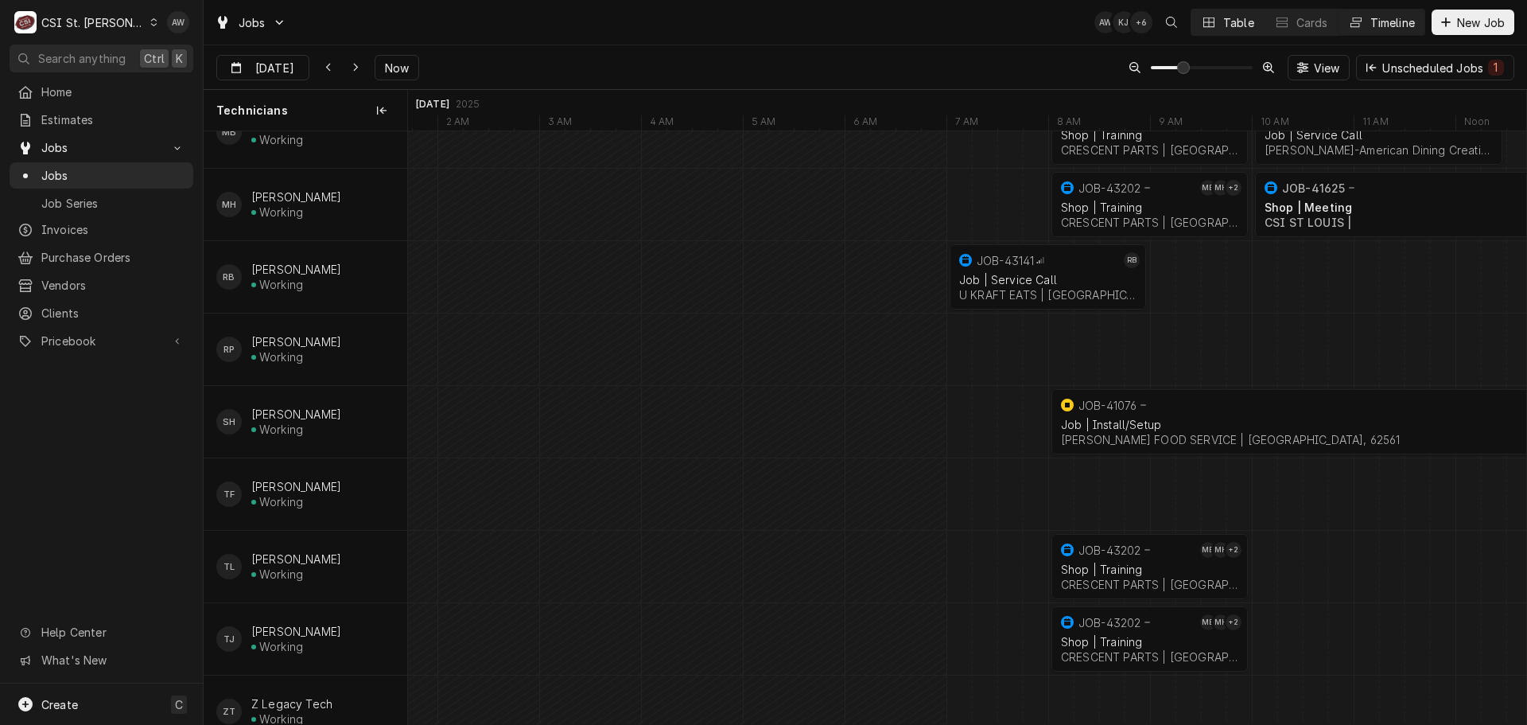
click at [1203, 21] on icon "Dynamic Content Wrapper" at bounding box center [1208, 22] width 11 height 11
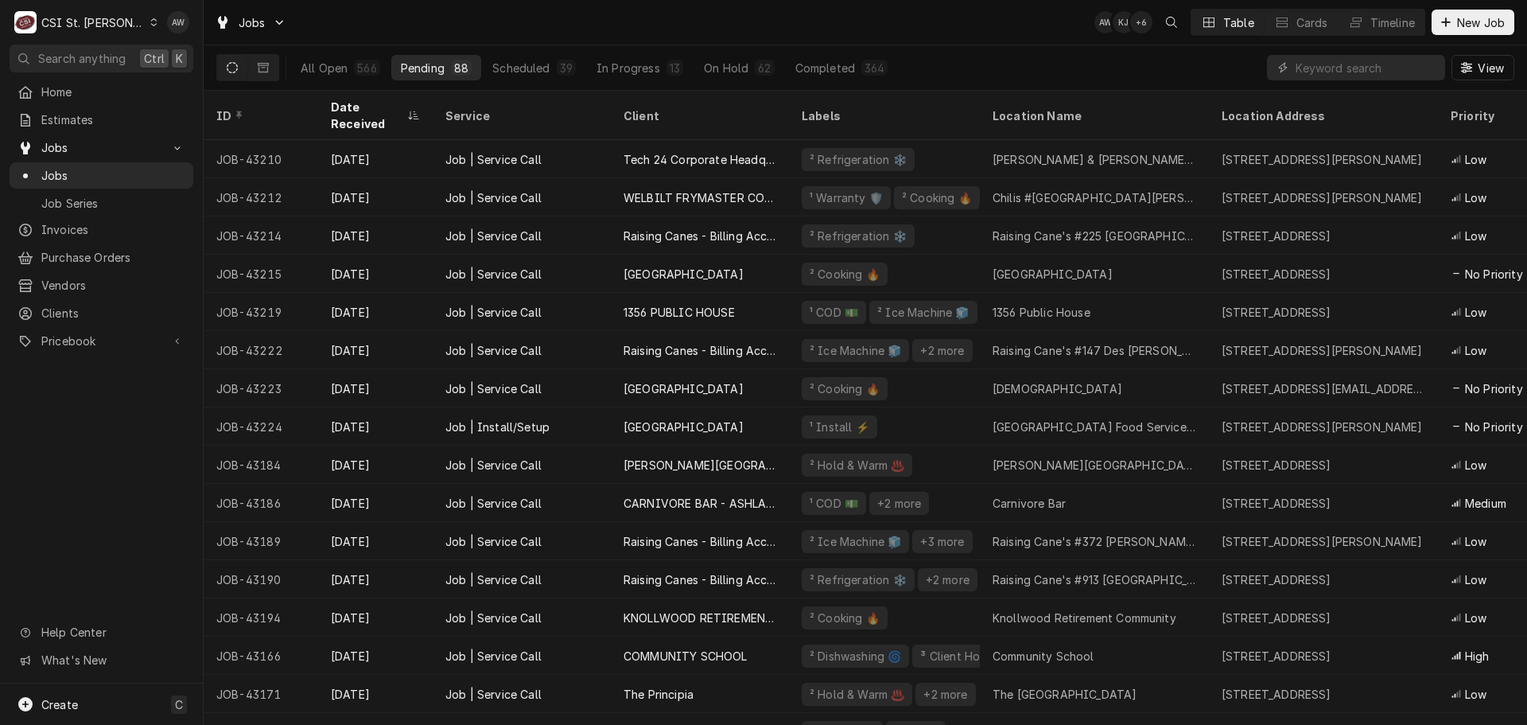
click at [1117, 296] on html "C CSI St. Louis AW Search anything Ctrl K Home Estimates Jobs Jobs Job Series I…" at bounding box center [763, 362] width 1527 height 725
click at [1117, 296] on div "1356 Public House" at bounding box center [1094, 312] width 229 height 38
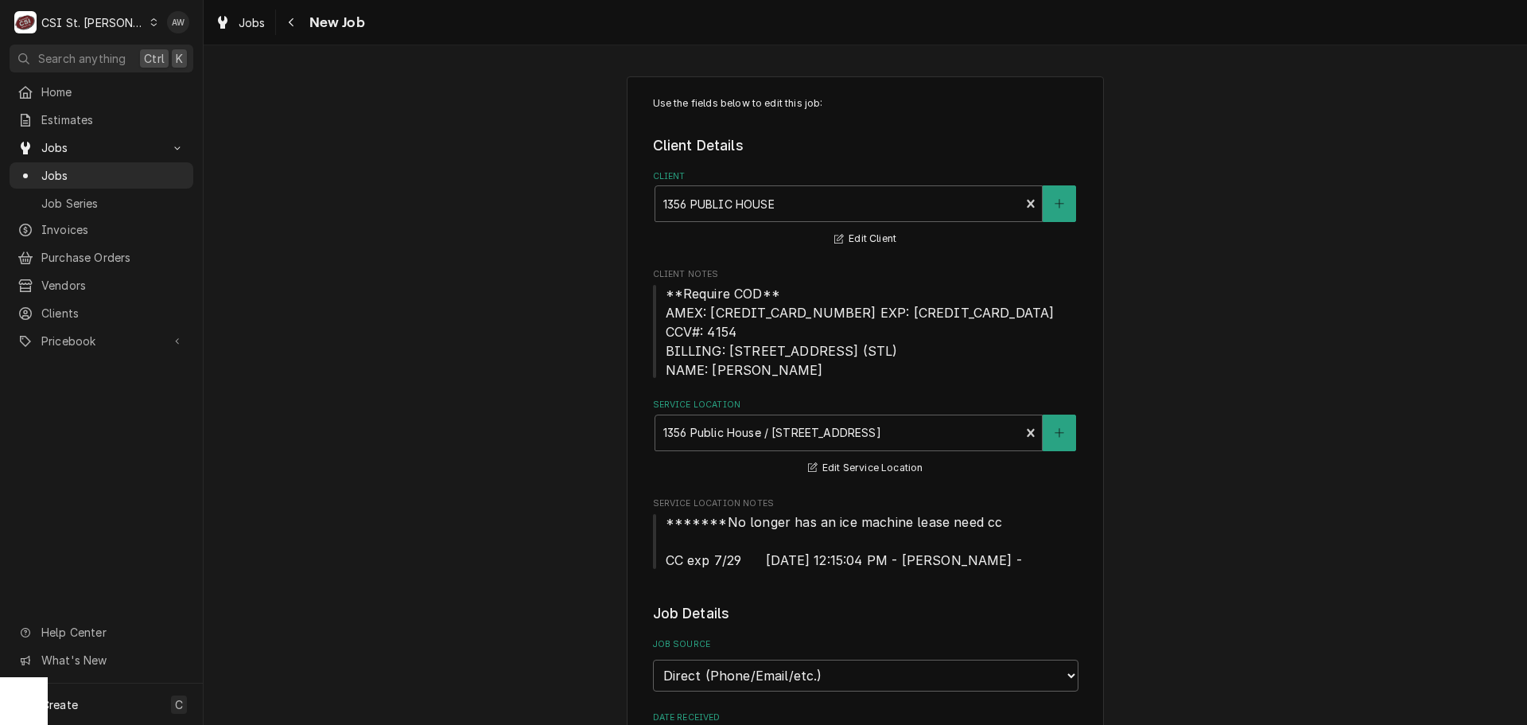
type textarea "x"
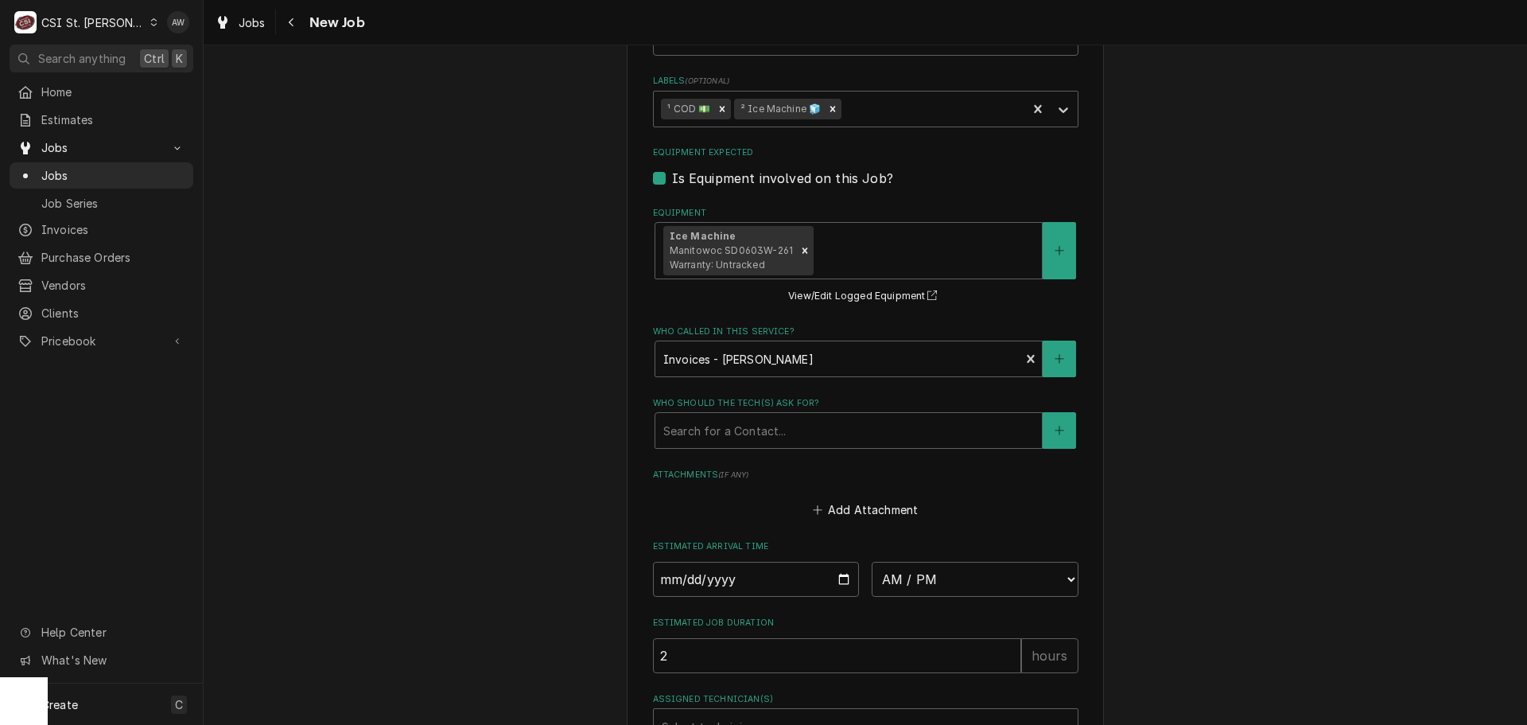
scroll to position [1193, 0]
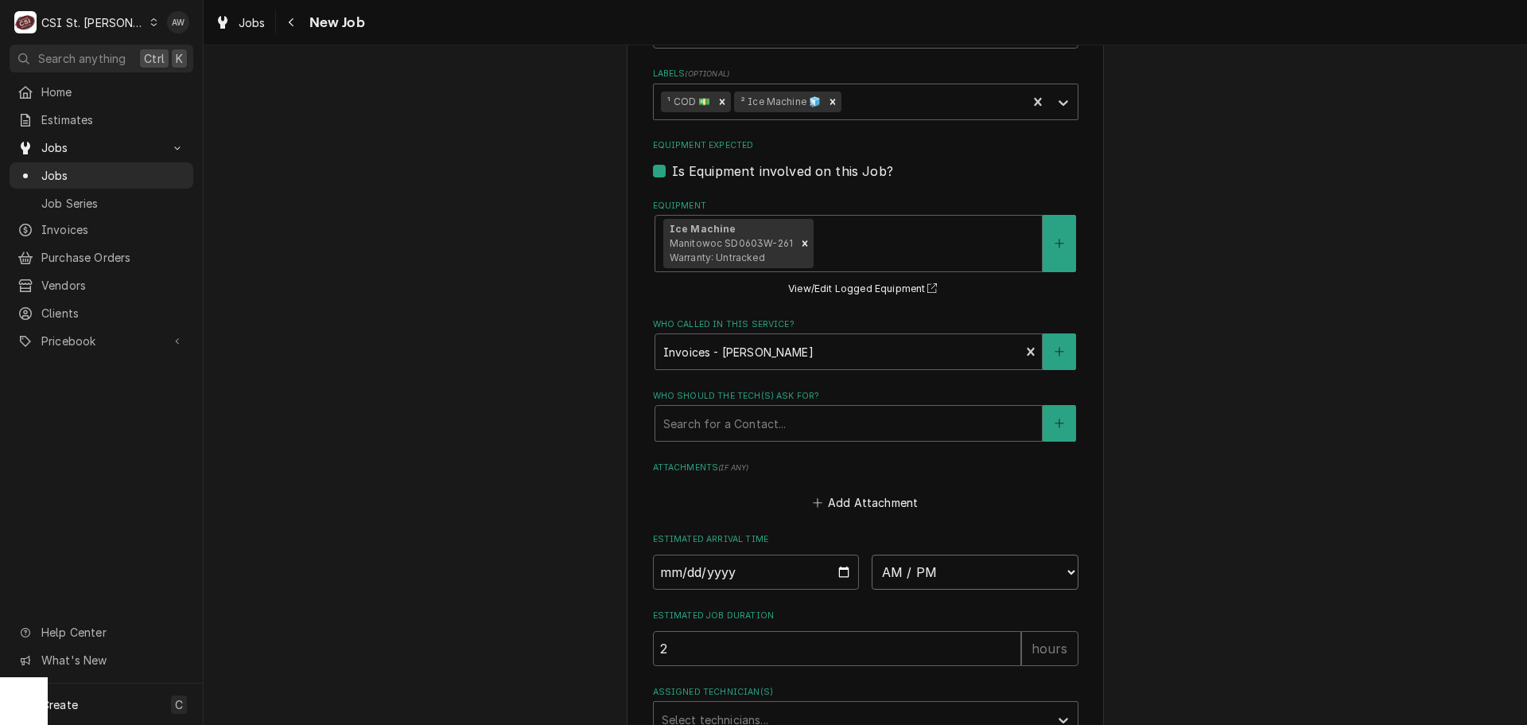
click at [917, 554] on select "AM / PM 6:00 AM 6:15 AM 6:30 AM 6:45 AM 7:00 AM 7:15 AM 7:30 AM 7:45 AM 8:00 AM…" at bounding box center [975, 571] width 207 height 35
select select "10:00:00"
click at [872, 554] on select "AM / PM 6:00 AM 6:15 AM 6:30 AM 6:45 AM 7:00 AM 7:15 AM 7:30 AM 7:45 AM 8:00 AM…" at bounding box center [975, 571] width 207 height 35
click at [838, 554] on input "Date" at bounding box center [756, 571] width 207 height 35
type textarea "x"
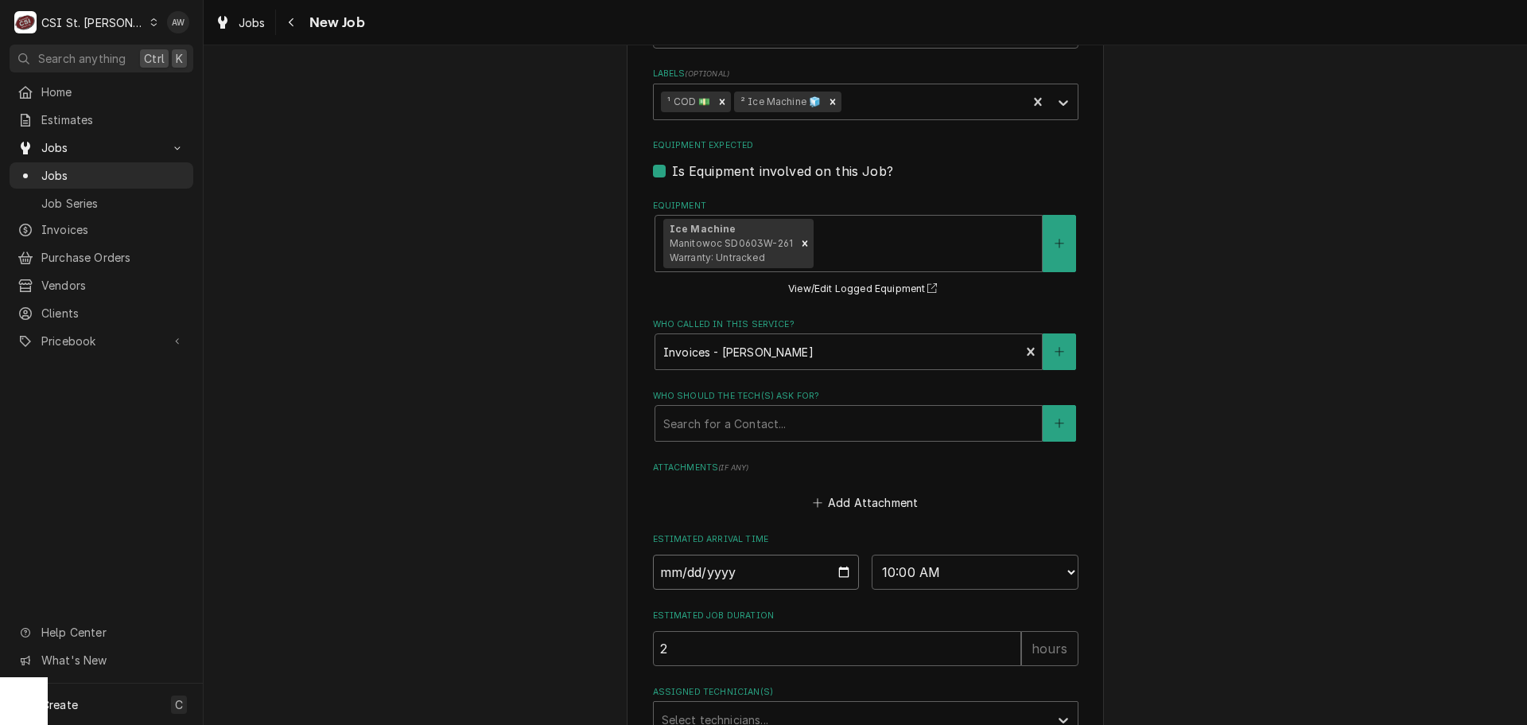
type input "2025-10-14"
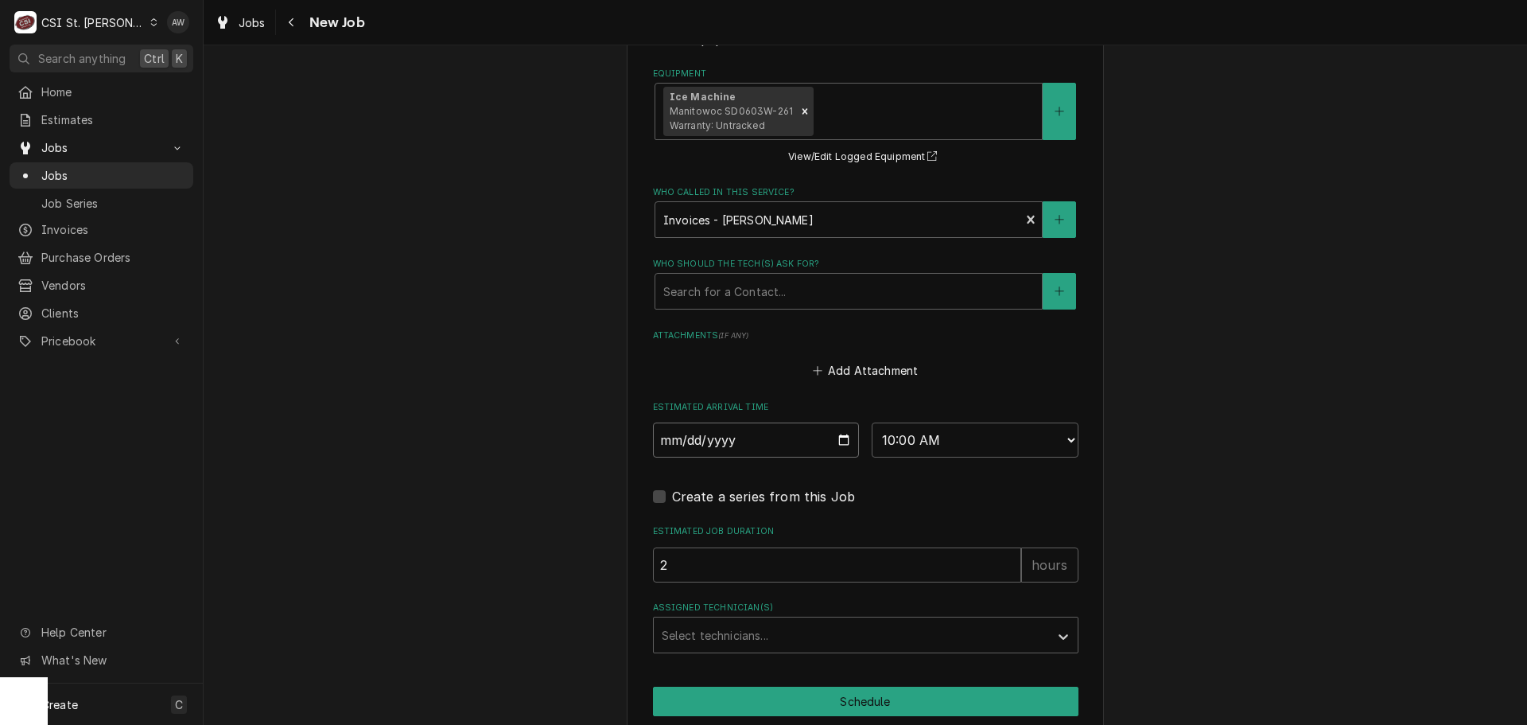
scroll to position [1413, 0]
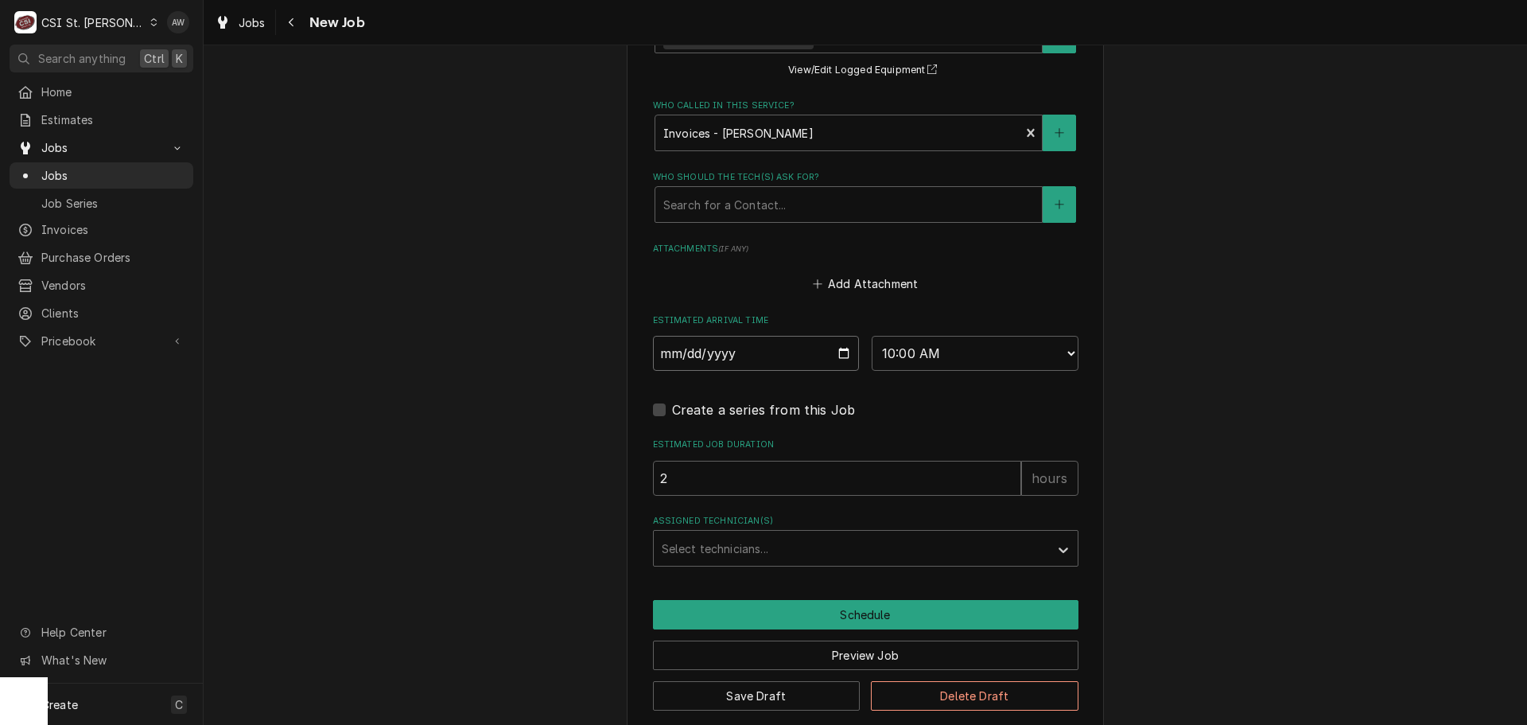
type textarea "x"
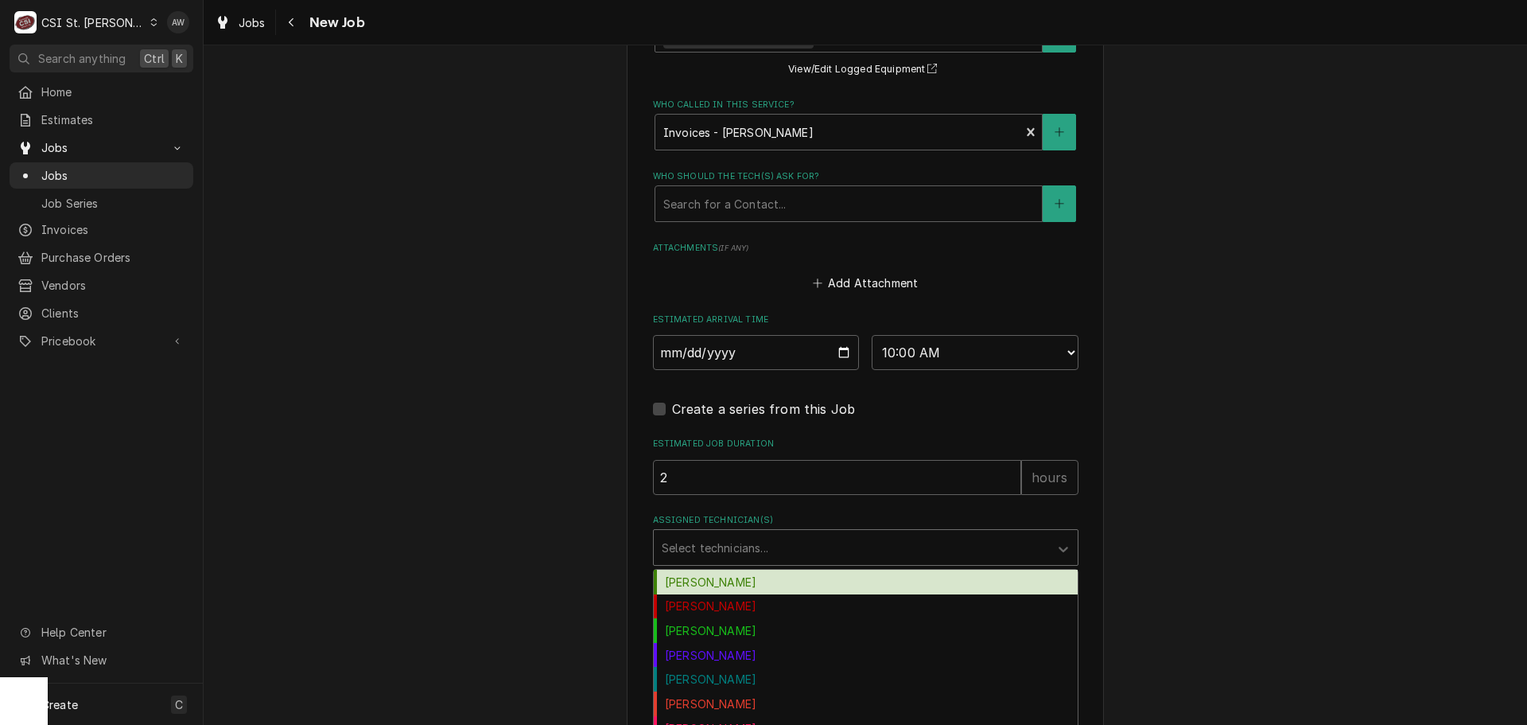
click at [776, 533] on div "Assigned Technician(s)" at bounding box center [851, 547] width 379 height 29
type input "er"
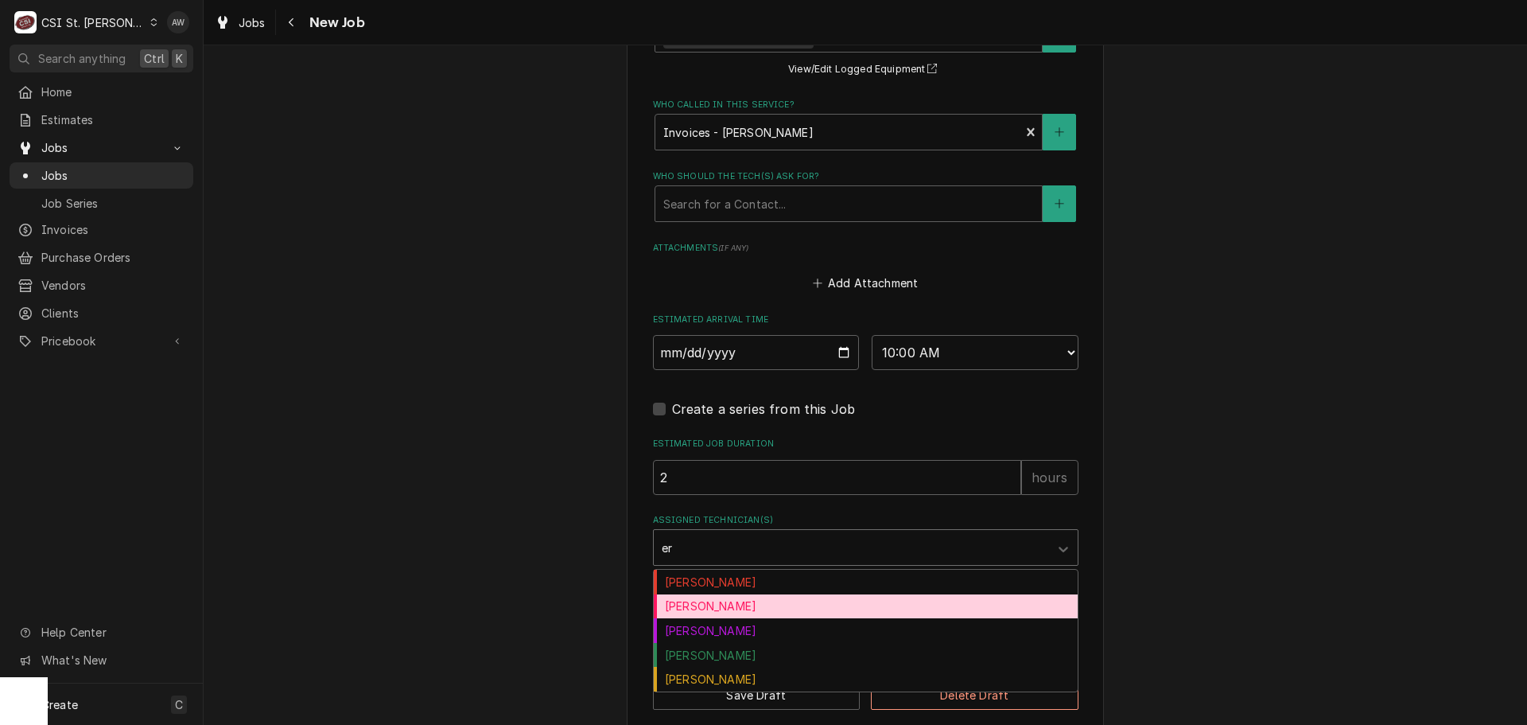
click at [735, 594] on div "[PERSON_NAME]" at bounding box center [866, 606] width 424 height 25
type textarea "x"
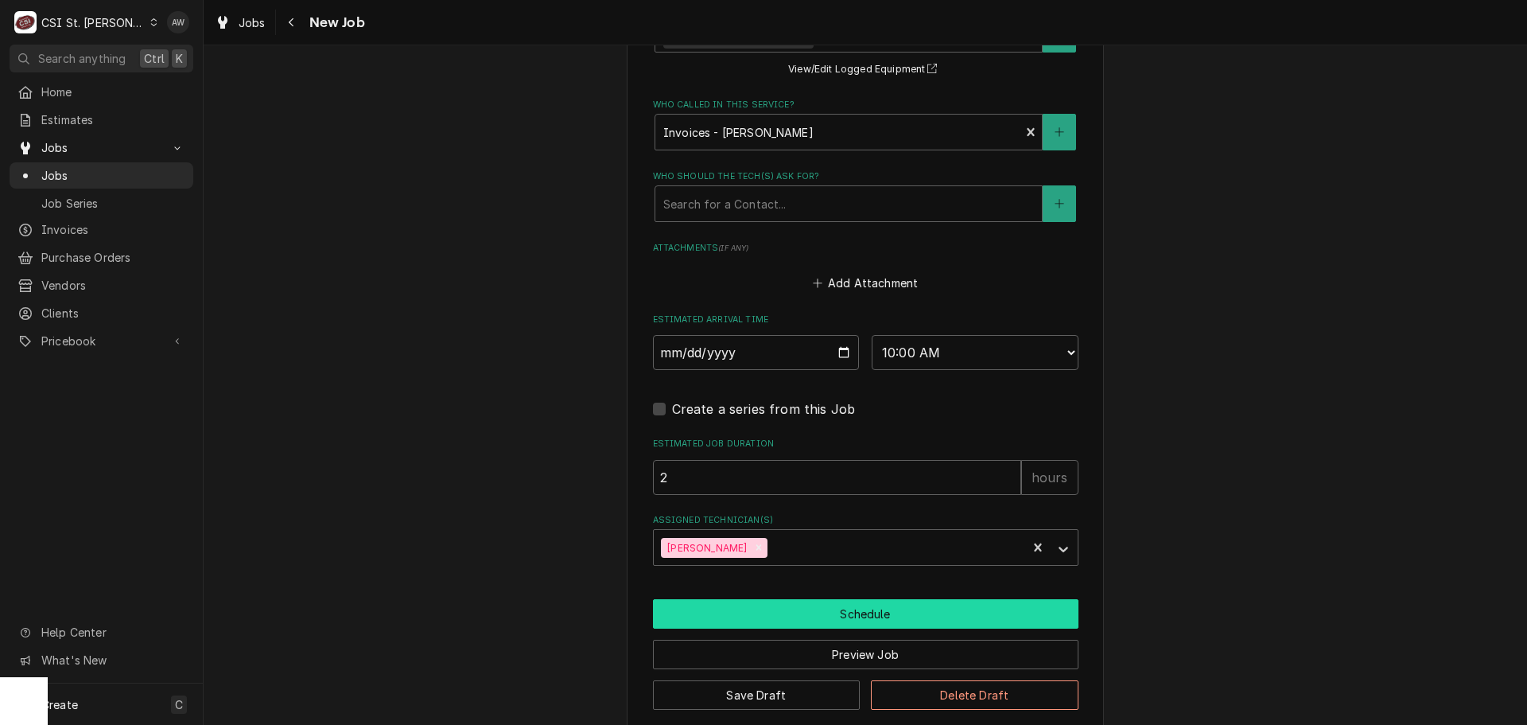
click at [742, 599] on button "Schedule" at bounding box center [866, 613] width 426 height 29
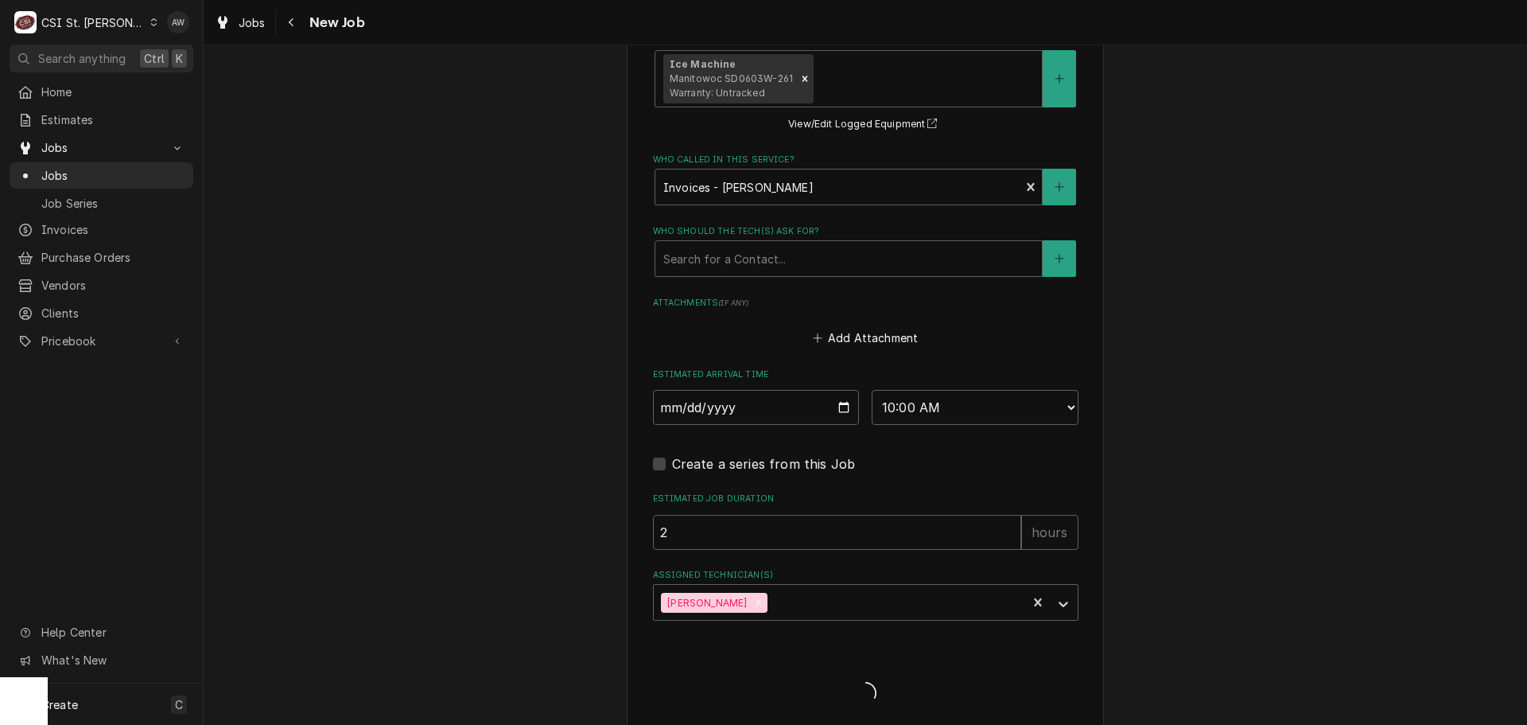
type textarea "x"
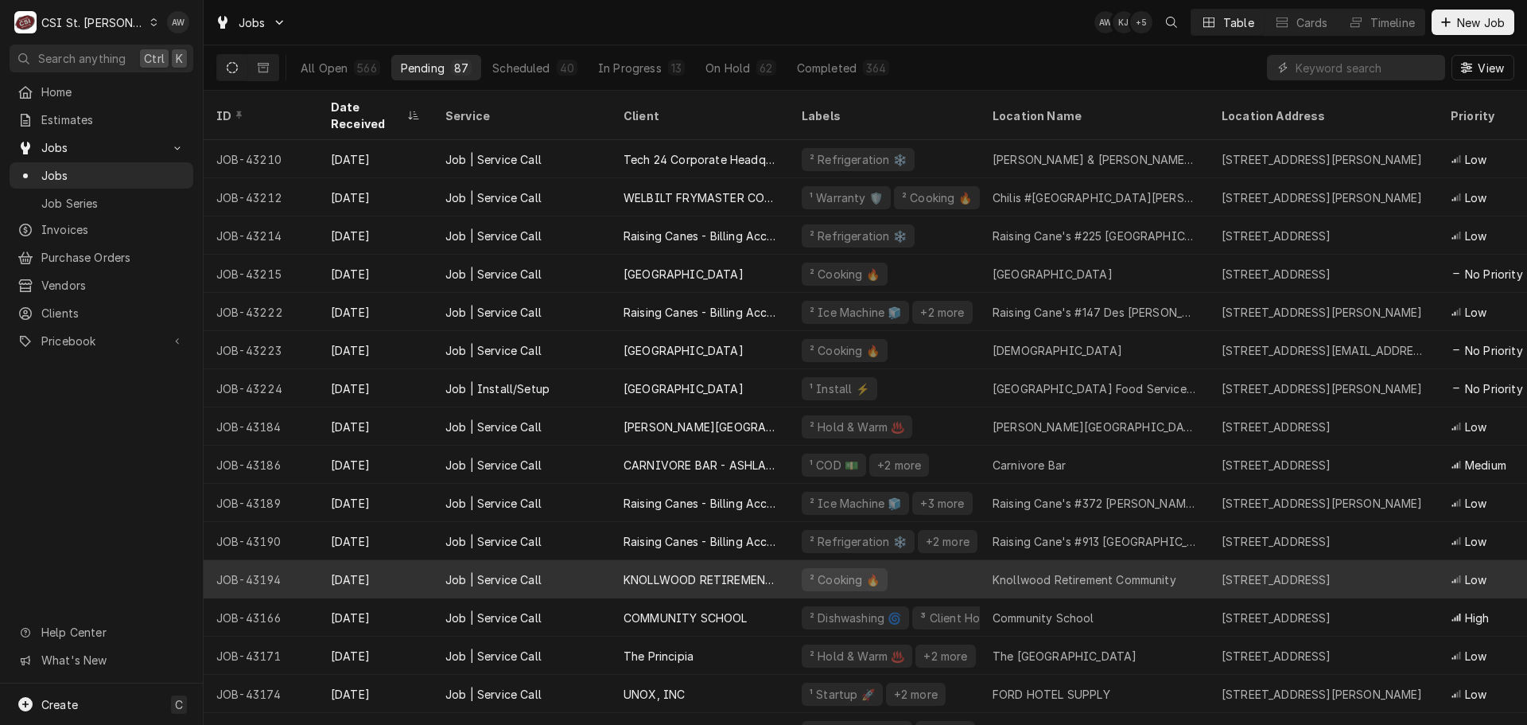
scroll to position [80, 0]
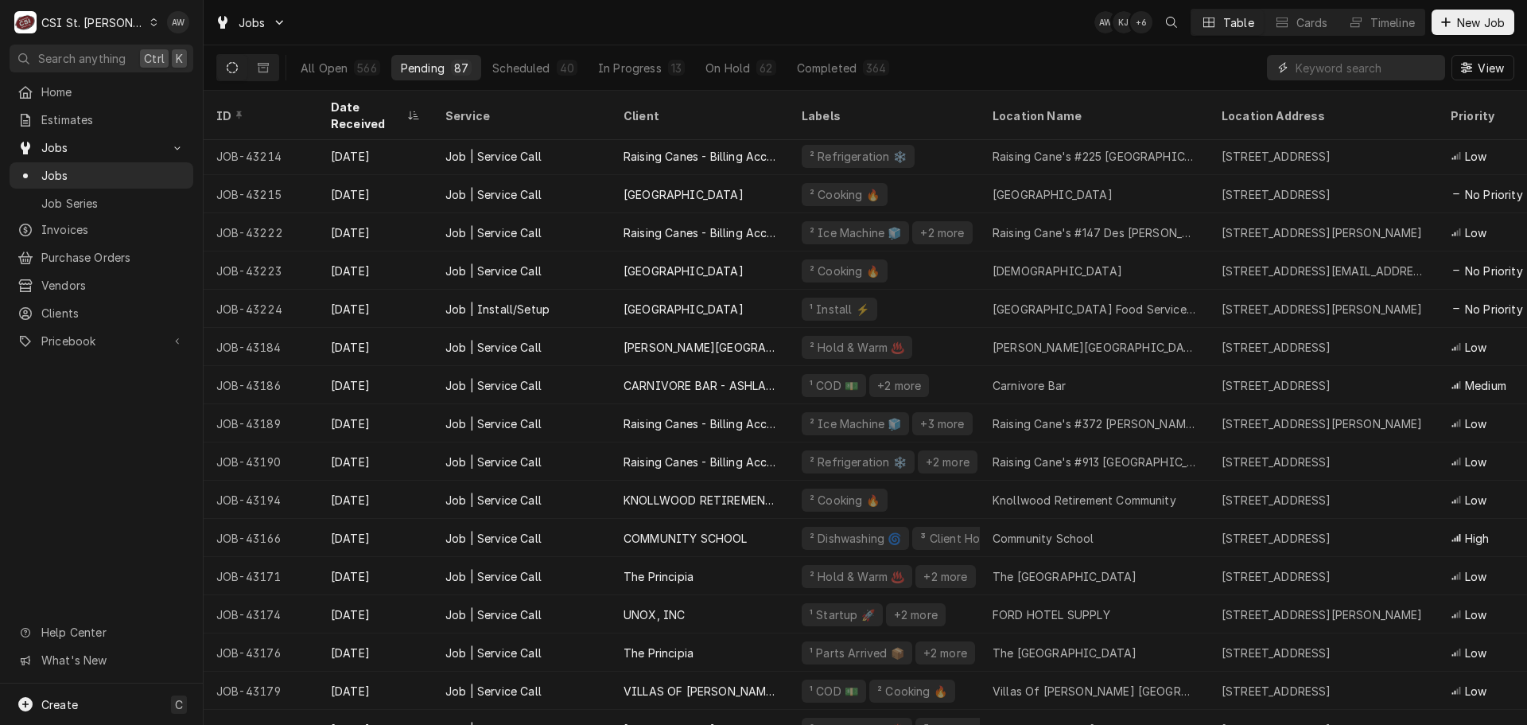
click at [1348, 62] on input "Dynamic Content Wrapper" at bounding box center [1367, 67] width 142 height 25
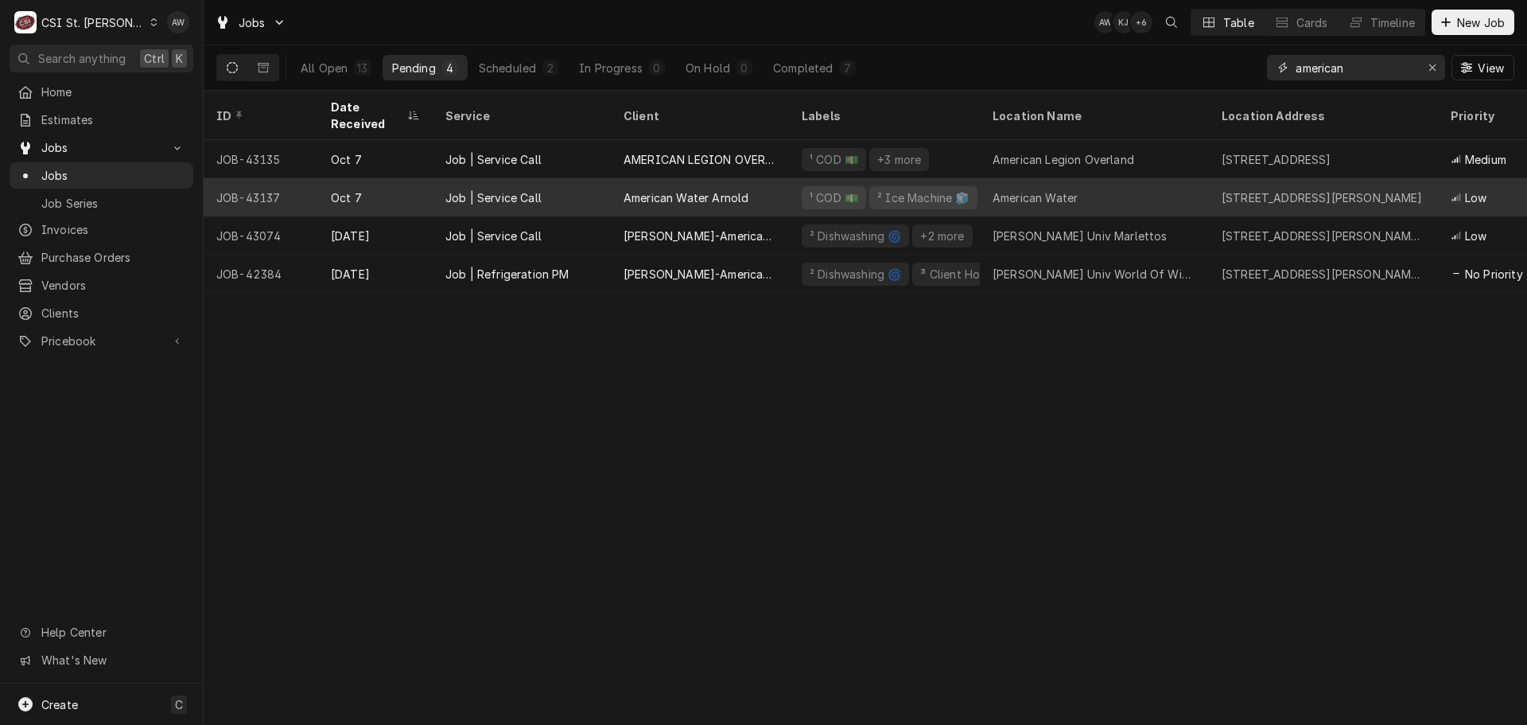
type input "american"
click at [655, 189] on div "American Water Arnold" at bounding box center [686, 197] width 125 height 17
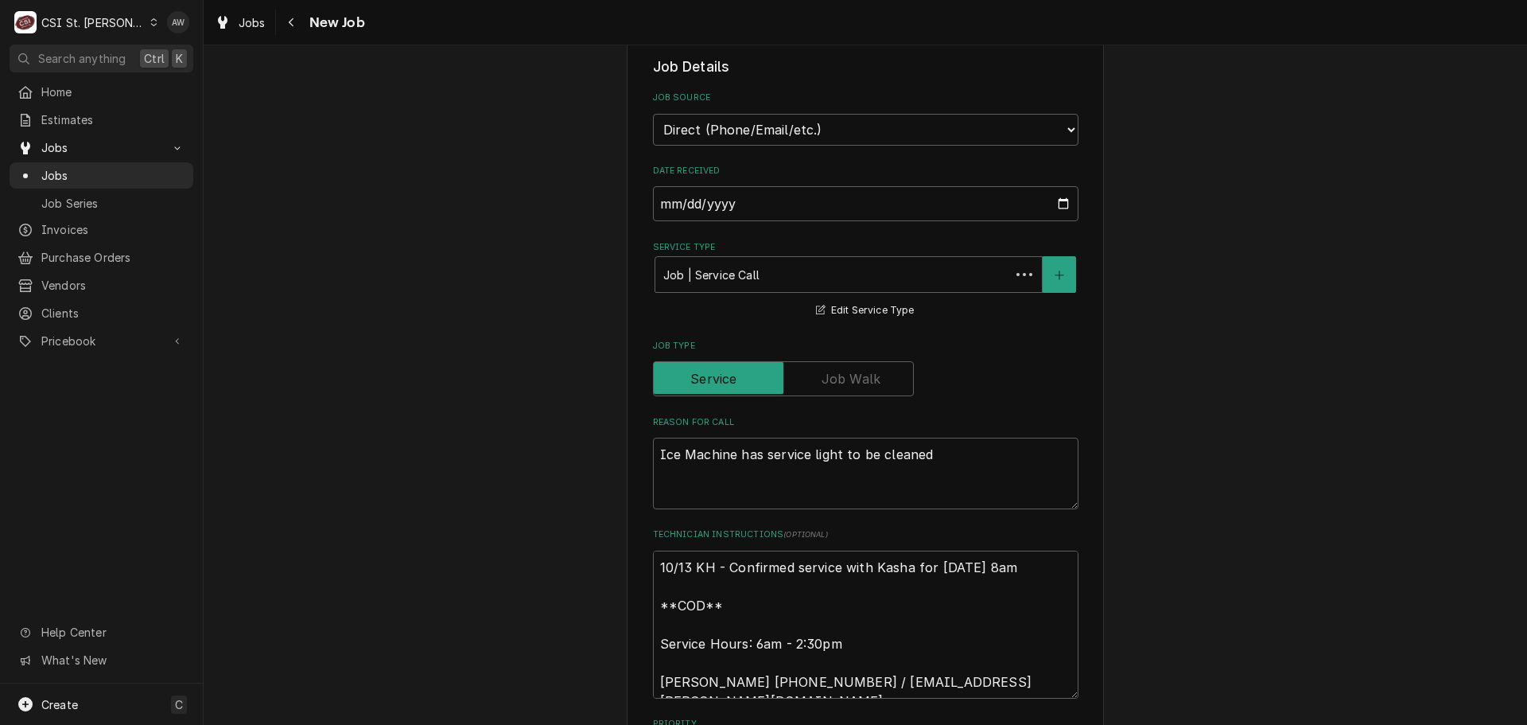
type textarea "x"
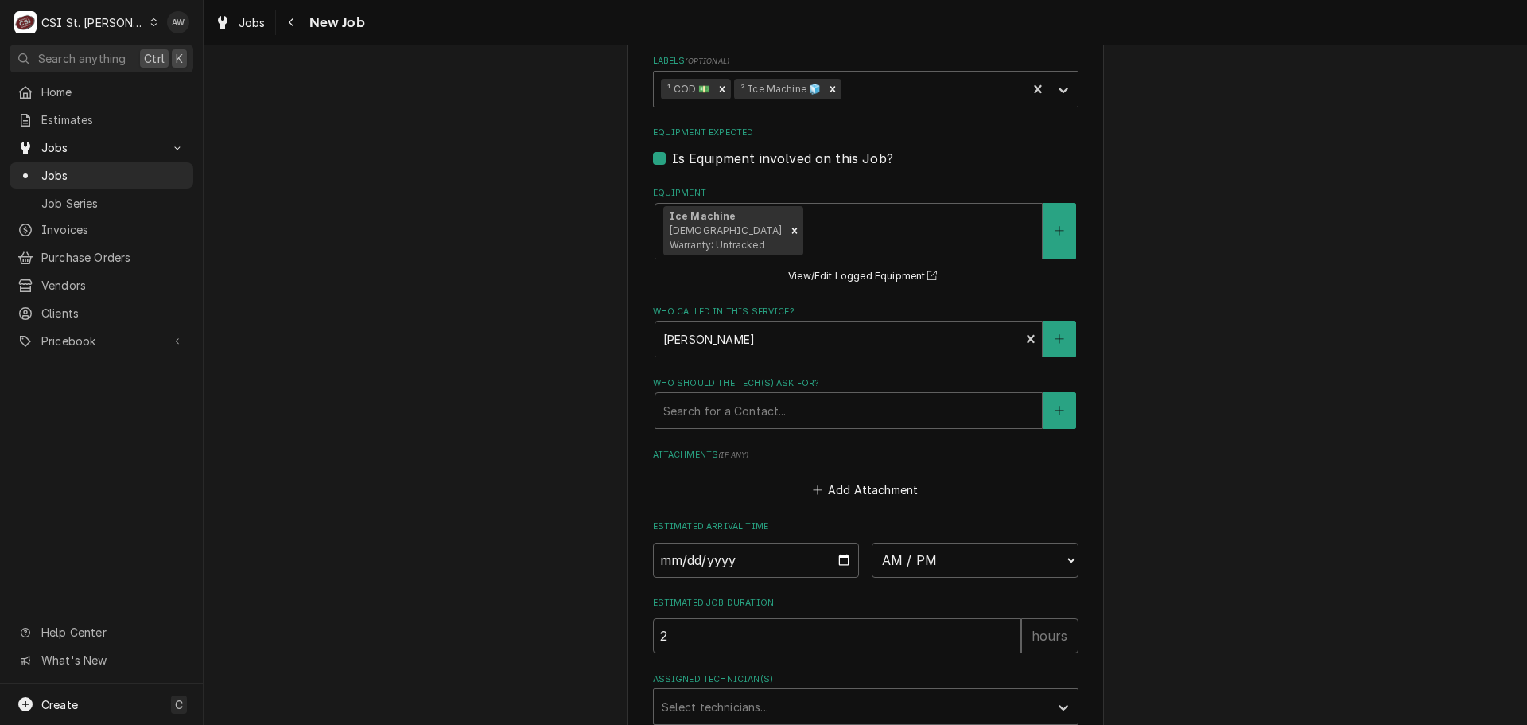
scroll to position [1193, 0]
click at [957, 558] on select "AM / PM 6:00 AM 6:15 AM 6:30 AM 6:45 AM 7:00 AM 7:15 AM 7:30 AM 7:45 AM 8:00 AM…" at bounding box center [975, 556] width 207 height 35
select select "08:00:00"
click at [872, 539] on select "AM / PM 6:00 AM 6:15 AM 6:30 AM 6:45 AM 7:00 AM 7:15 AM 7:30 AM 7:45 AM 8:00 AM…" at bounding box center [975, 556] width 207 height 35
type textarea "x"
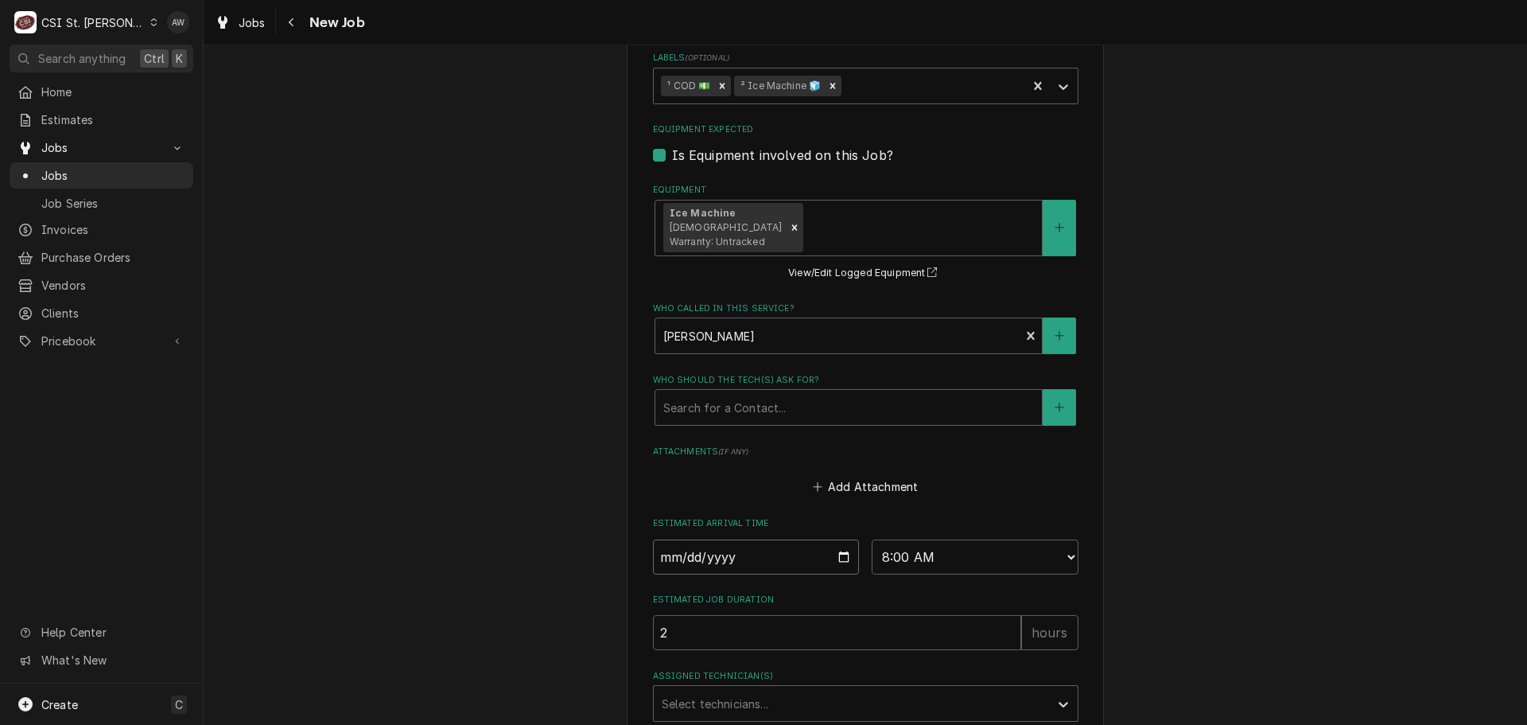
click at [837, 553] on input "Date" at bounding box center [756, 556] width 207 height 35
type input "[DATE]"
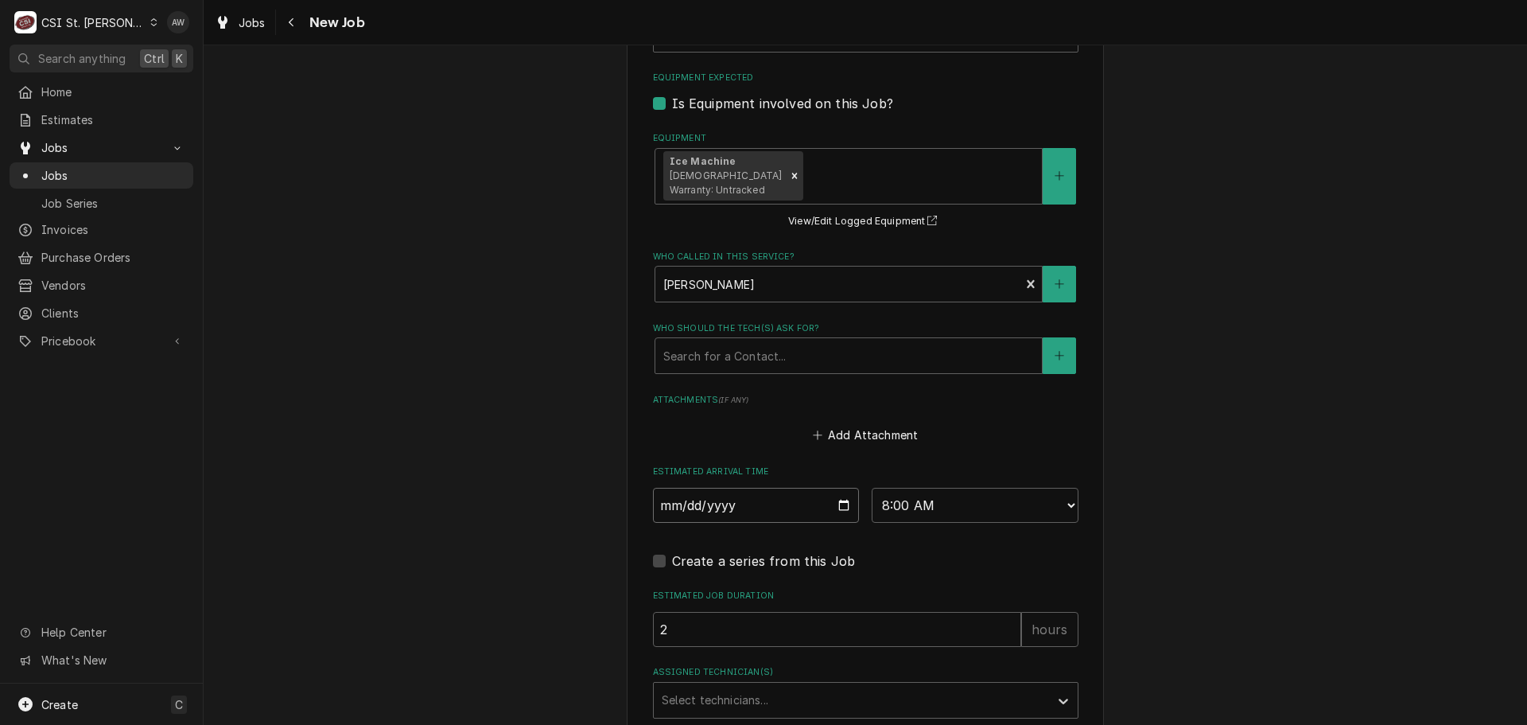
scroll to position [1352, 0]
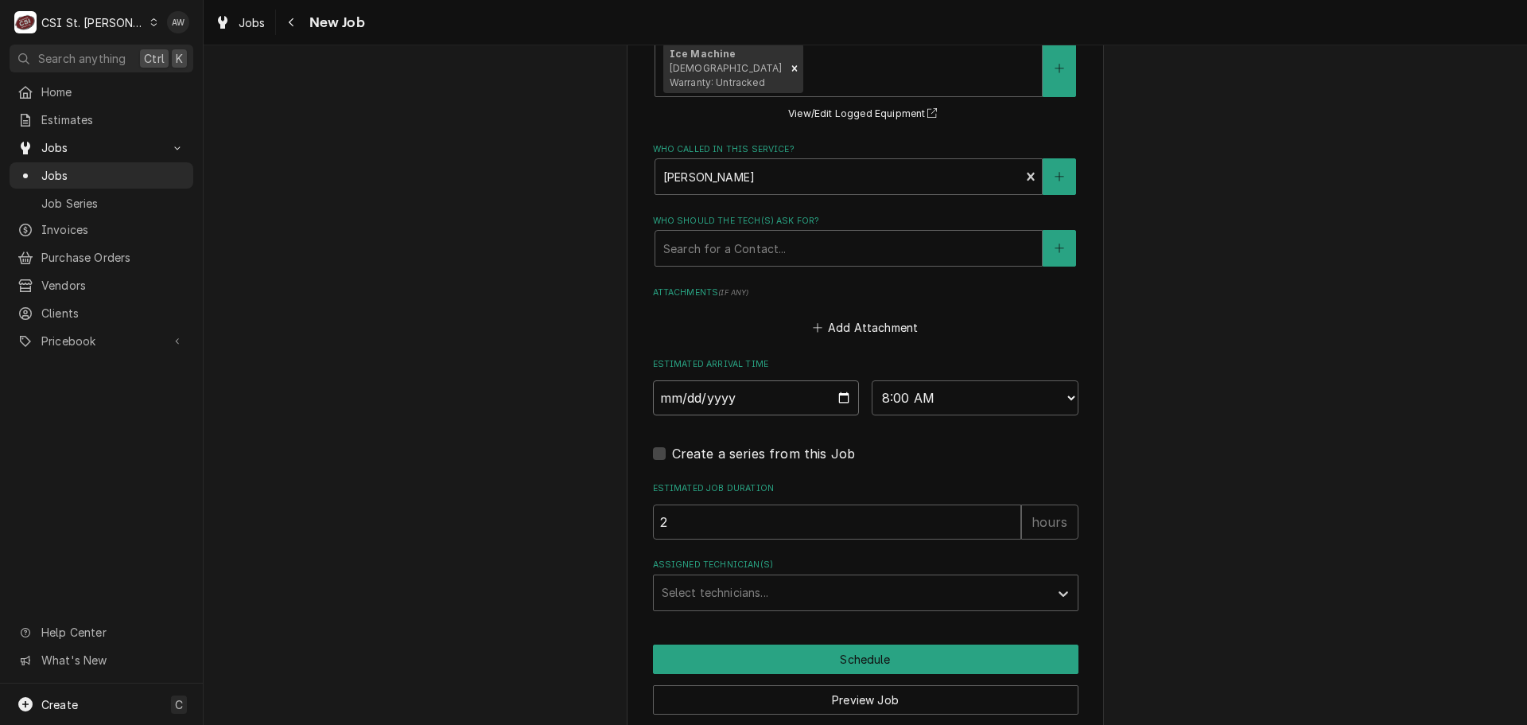
type textarea "x"
click at [727, 589] on div "Assigned Technician(s)" at bounding box center [851, 592] width 379 height 29
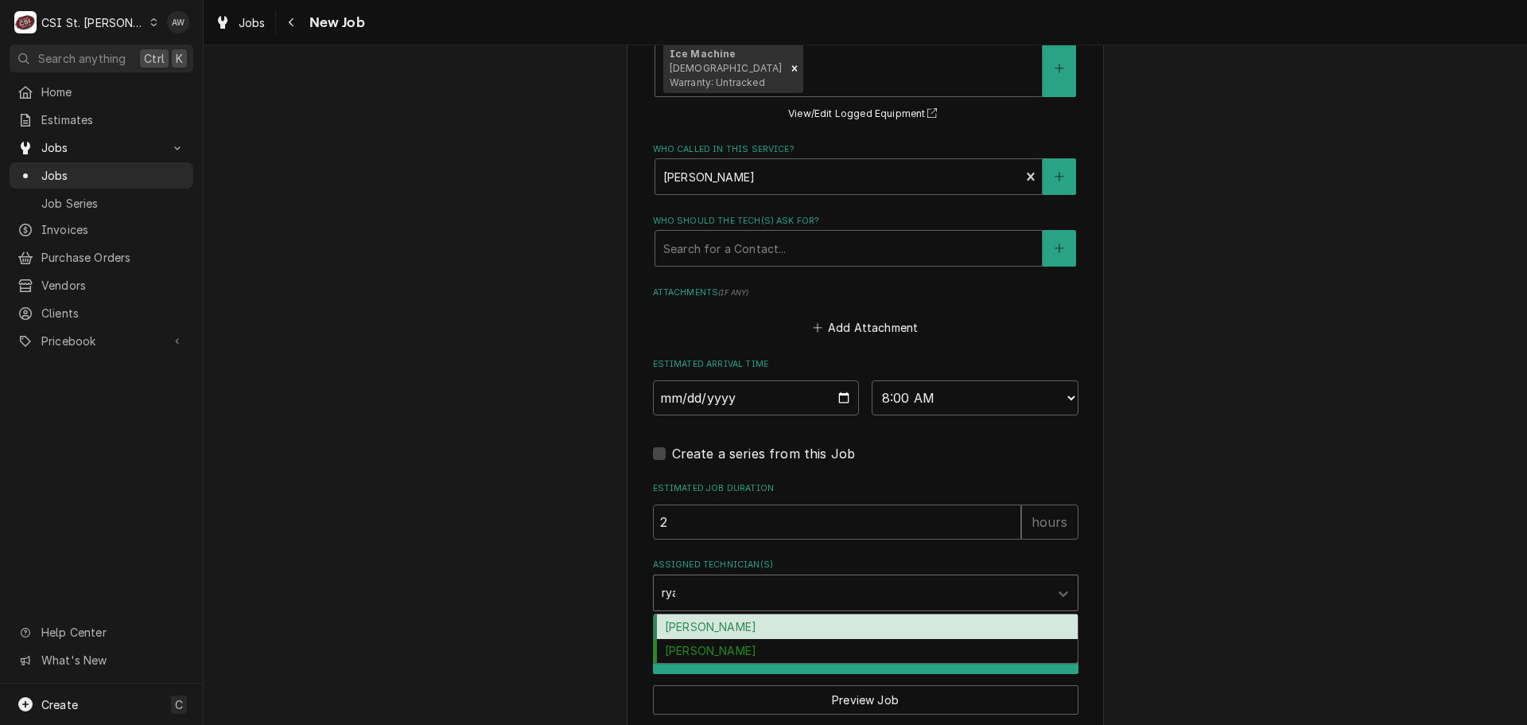
type input "ryan"
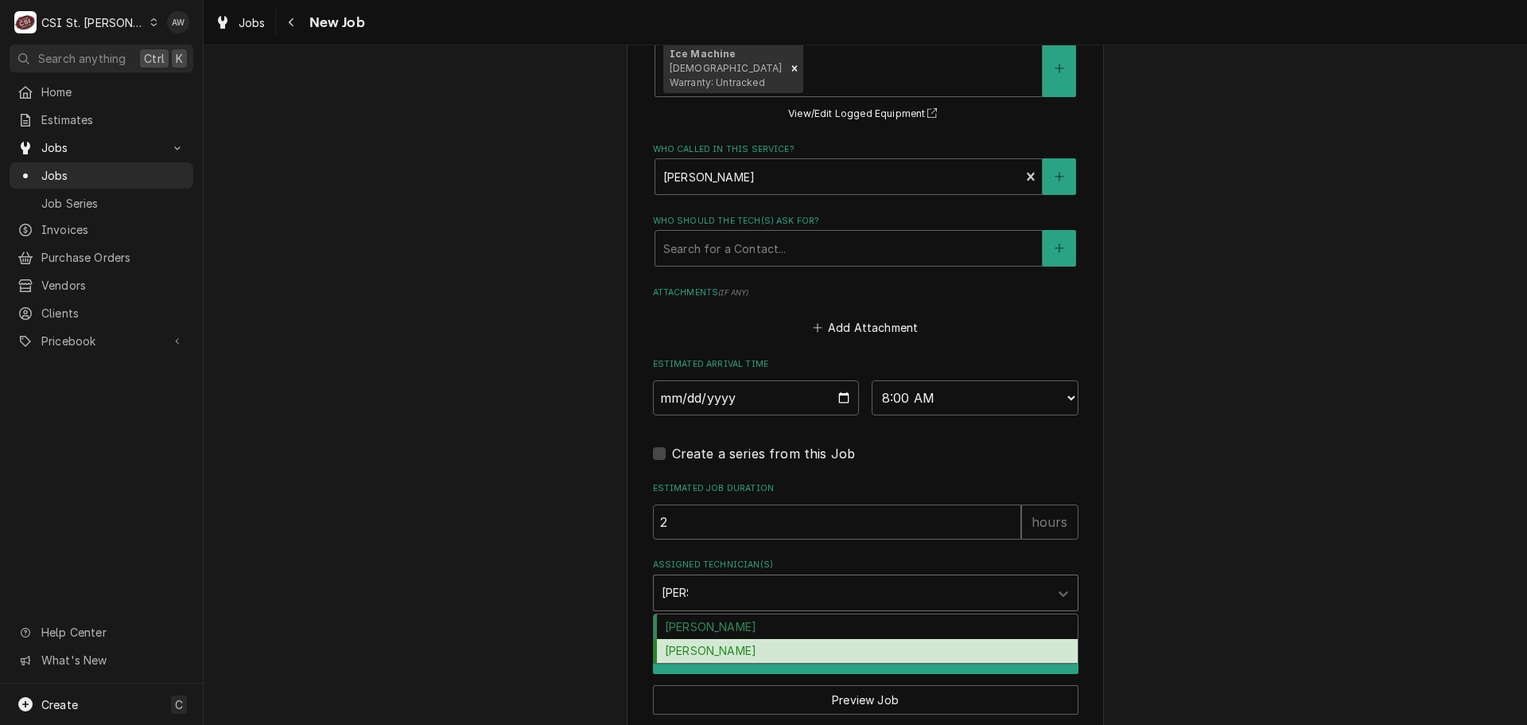
type textarea "x"
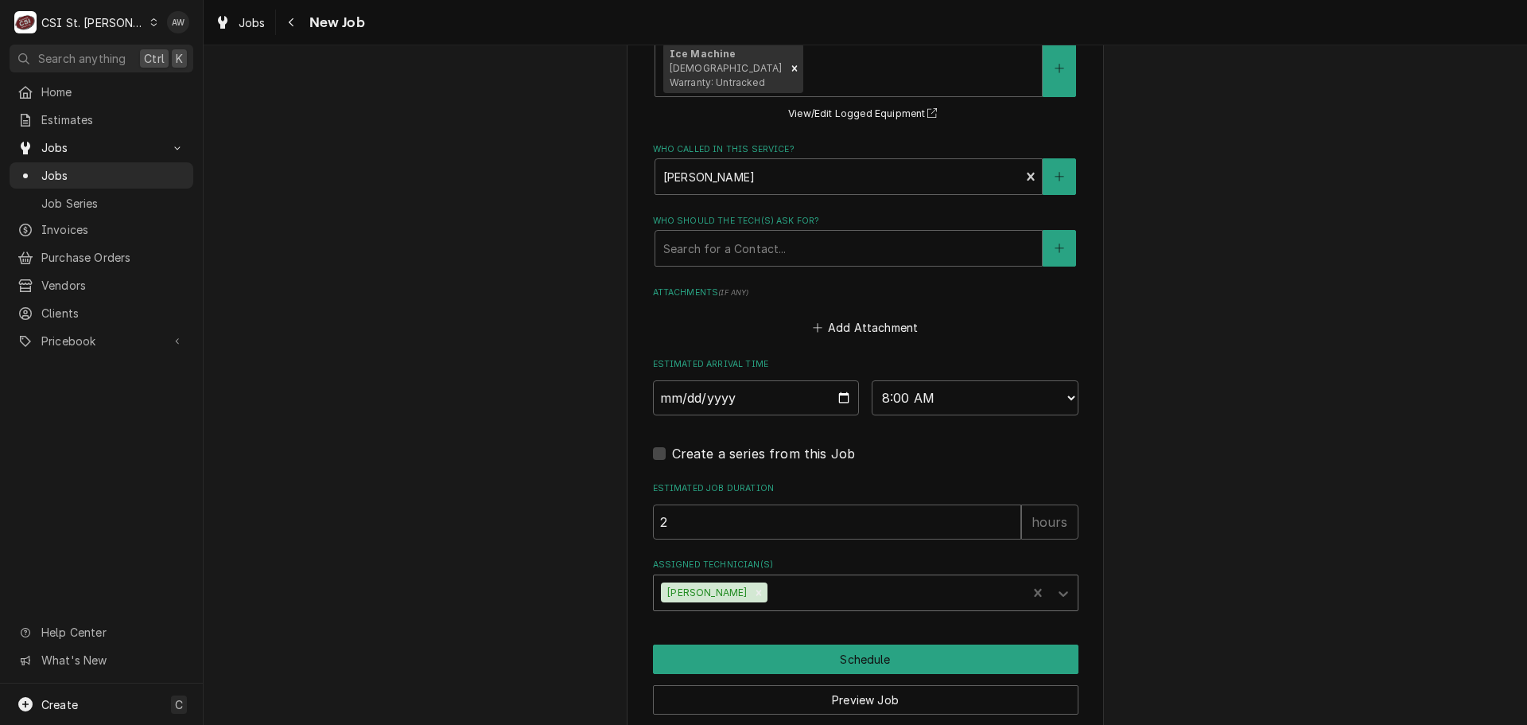
type input "k"
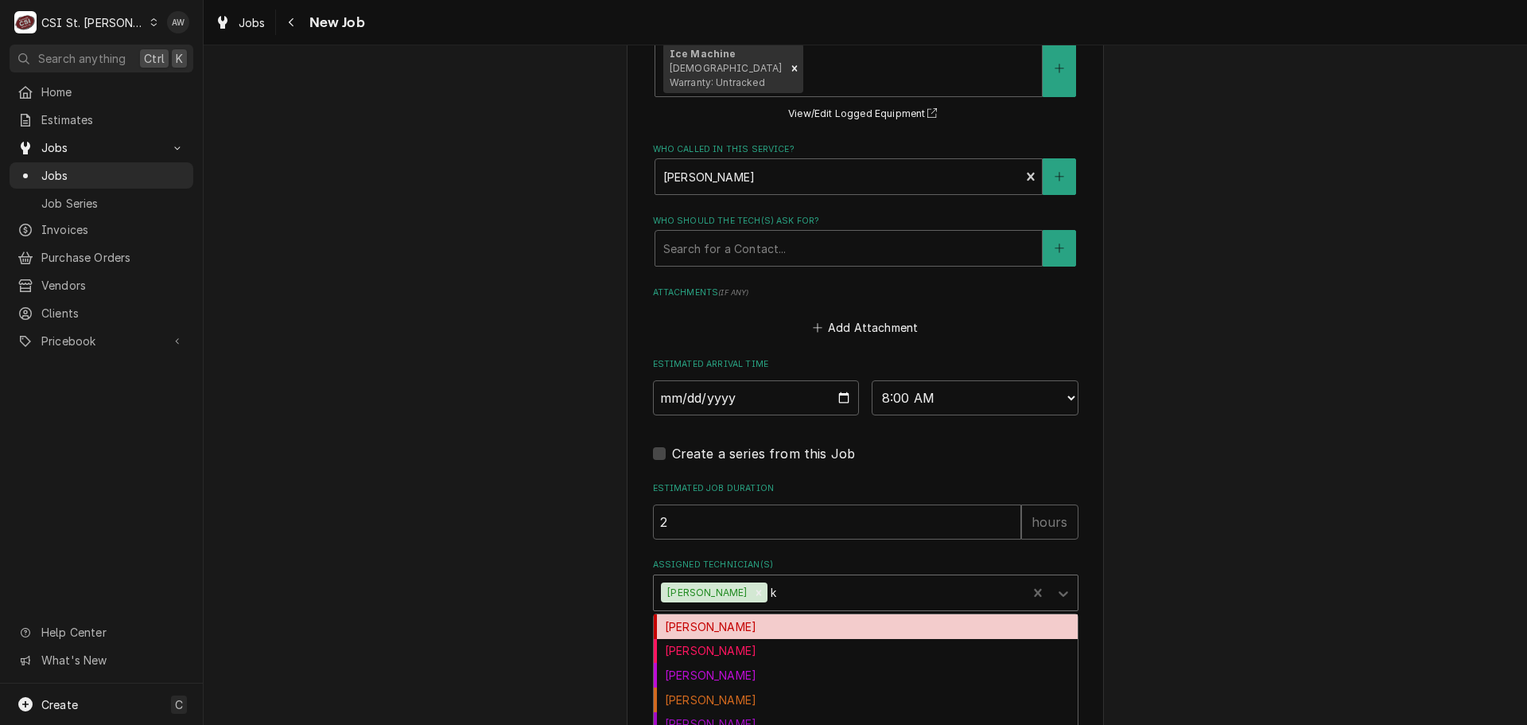
type textarea "x"
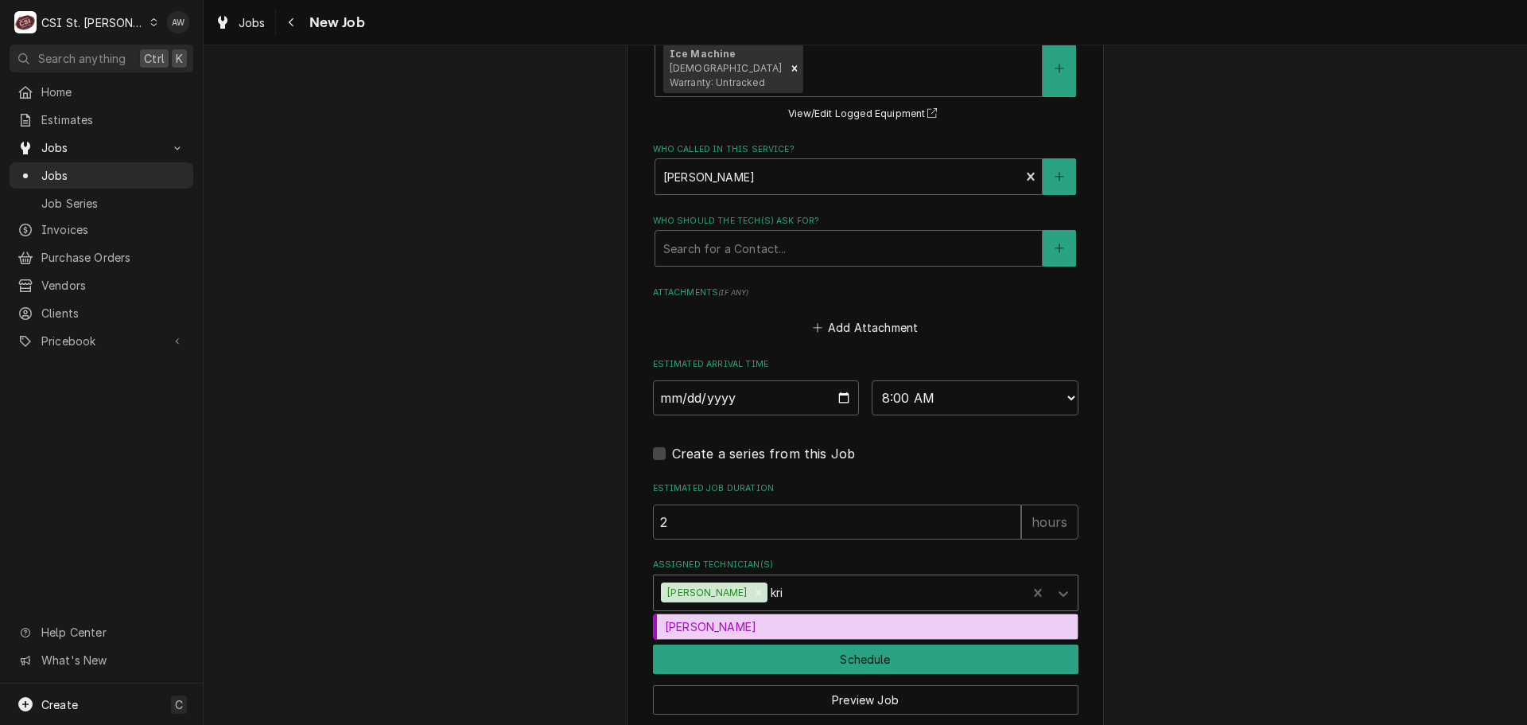
type input "kris"
type textarea "x"
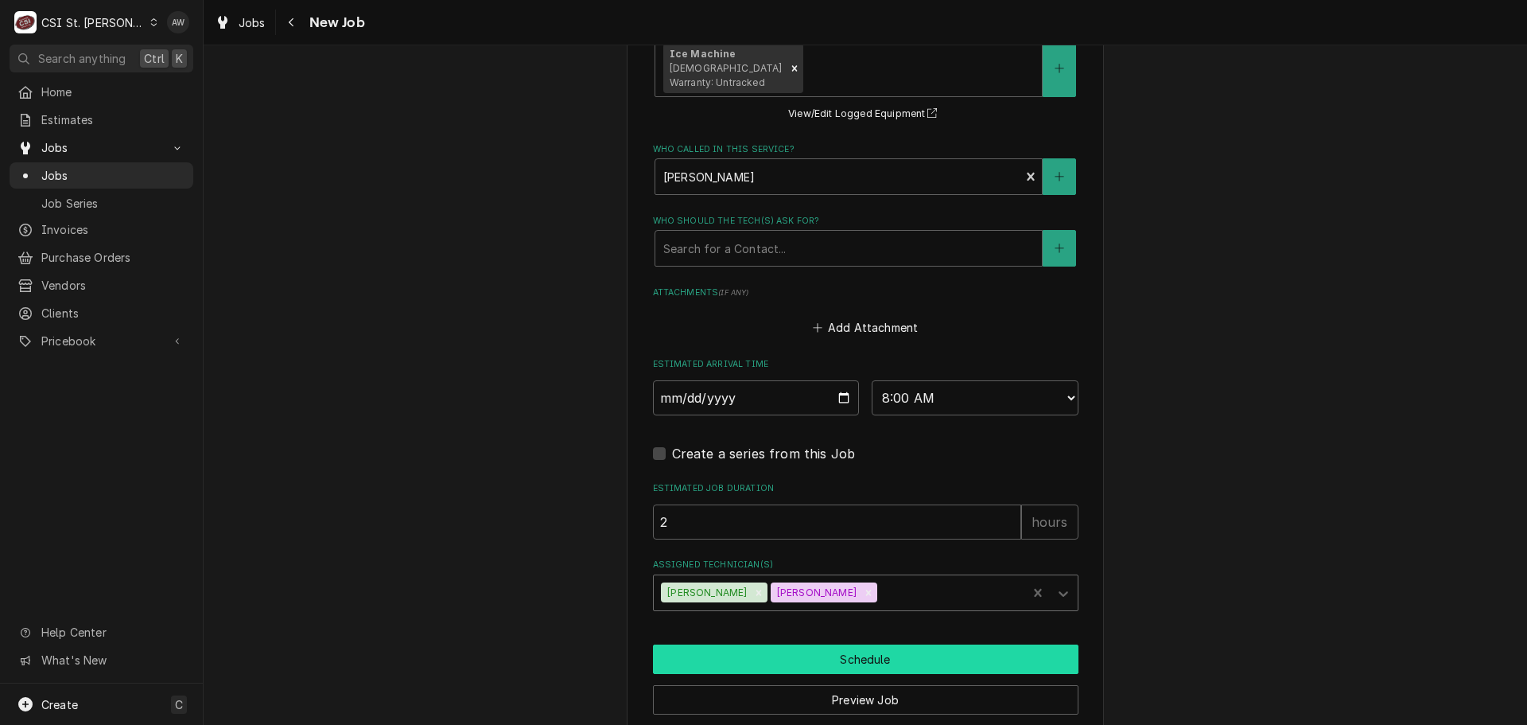
click at [759, 645] on button "Schedule" at bounding box center [866, 658] width 426 height 29
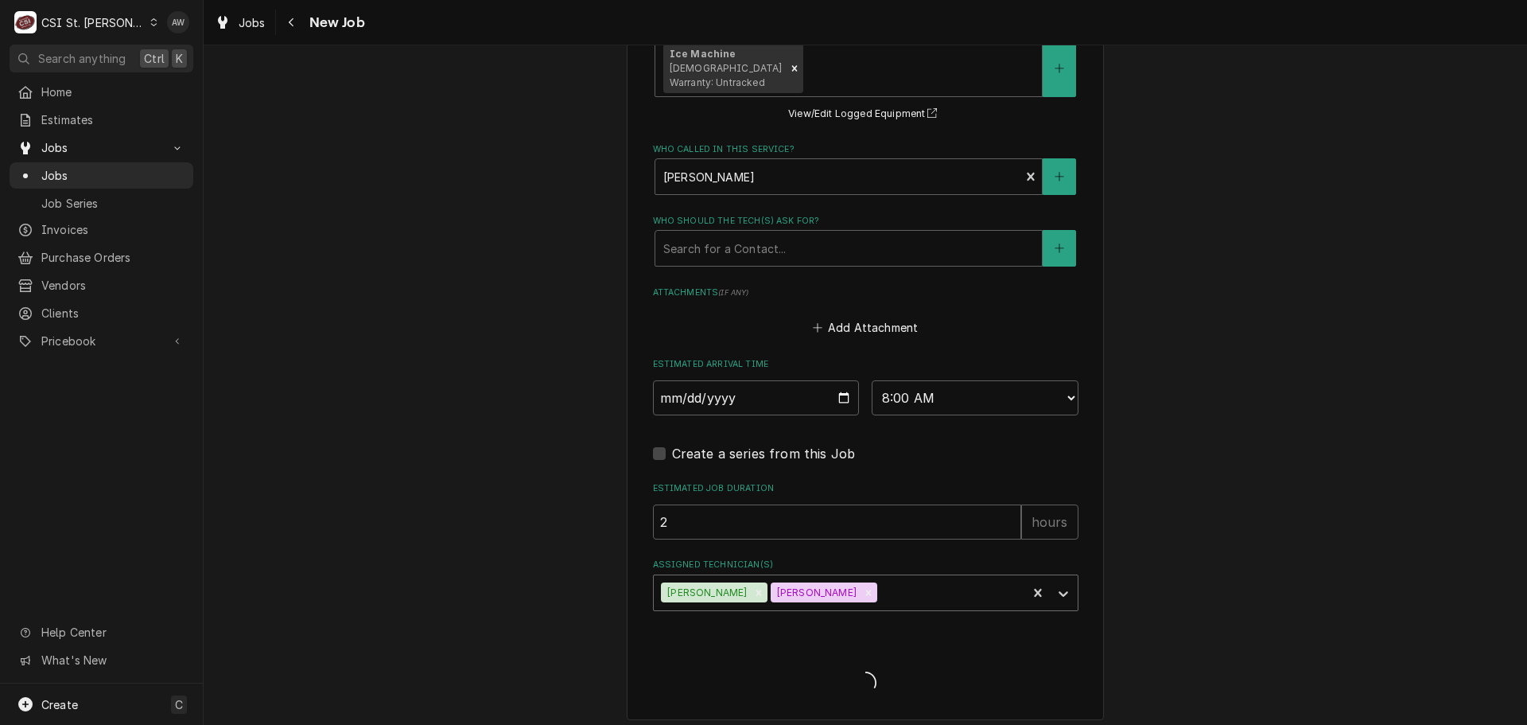
type textarea "x"
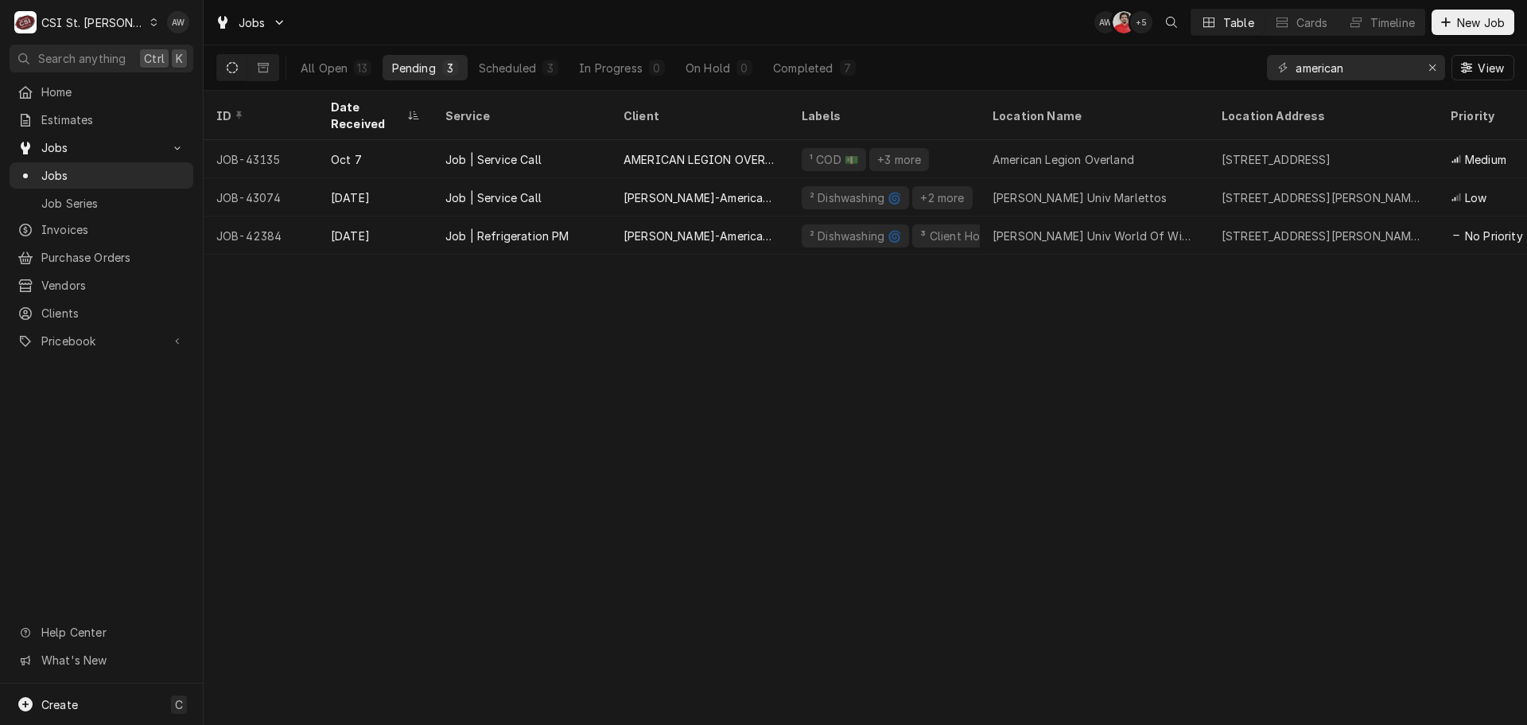
click at [1355, 35] on div "Table Cards Timeline" at bounding box center [1308, 22] width 235 height 27
click at [1359, 31] on button "Timeline" at bounding box center [1382, 22] width 86 height 25
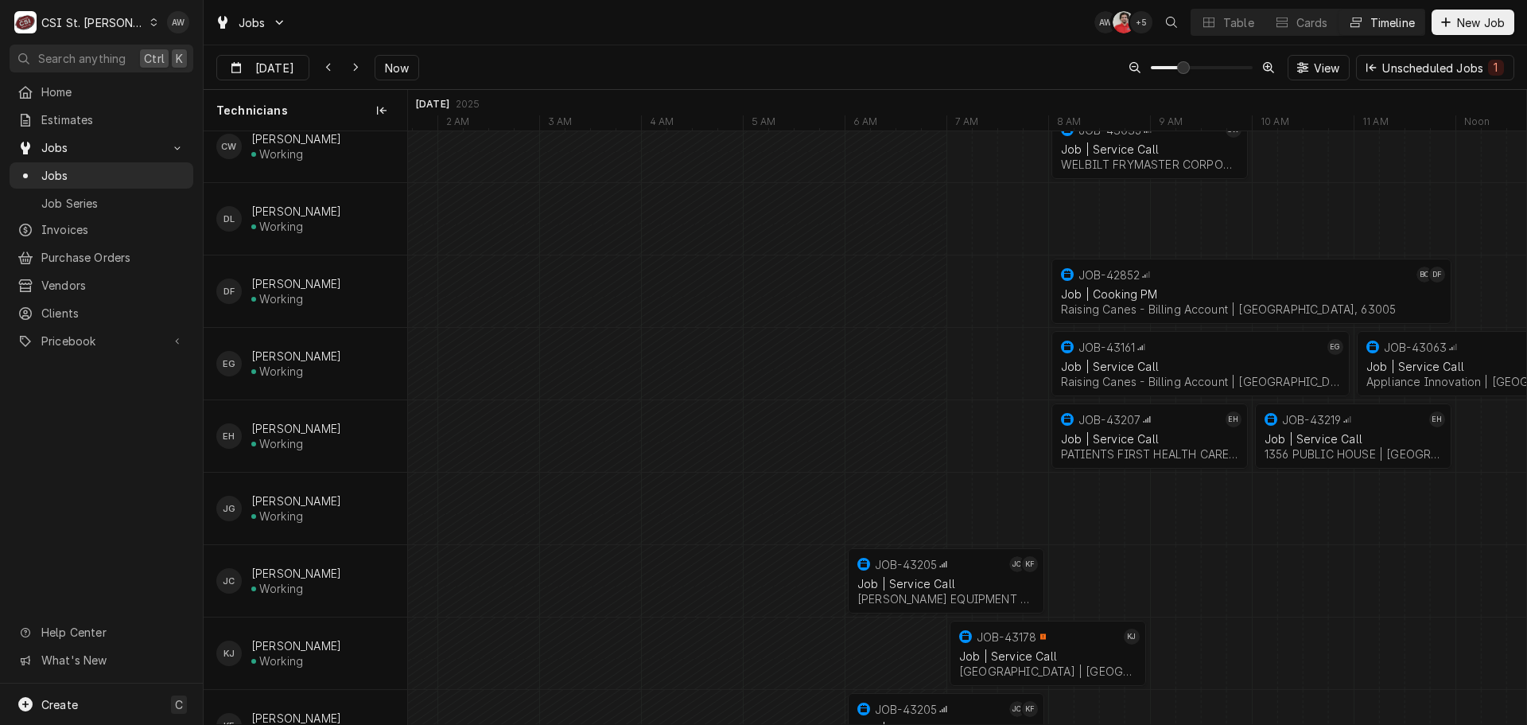
scroll to position [239, 0]
click at [1212, 28] on div "Dynamic Content Wrapper" at bounding box center [1209, 22] width 16 height 16
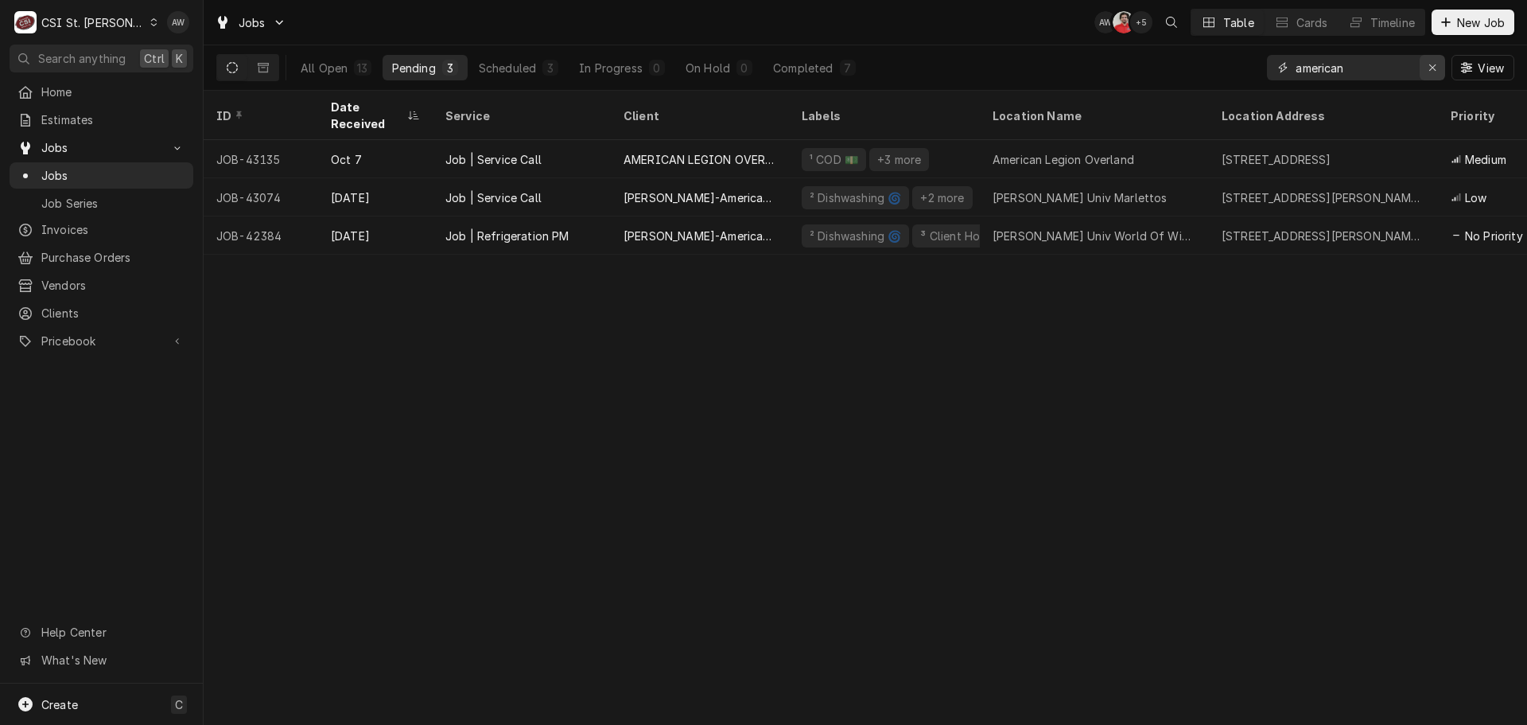
click at [1429, 72] on icon "Erase input" at bounding box center [1433, 67] width 9 height 11
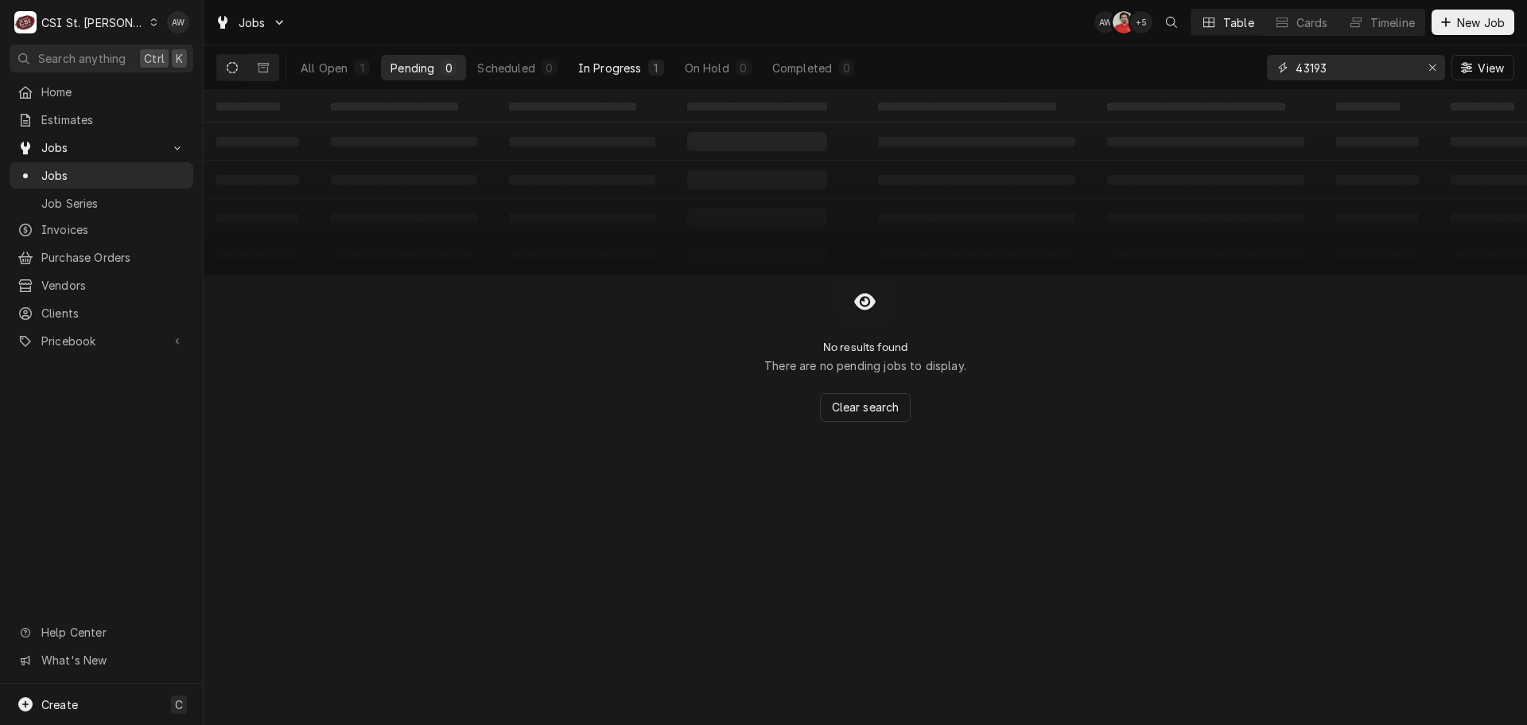
type input "43193"
click at [625, 68] on div "In Progress" at bounding box center [610, 68] width 64 height 17
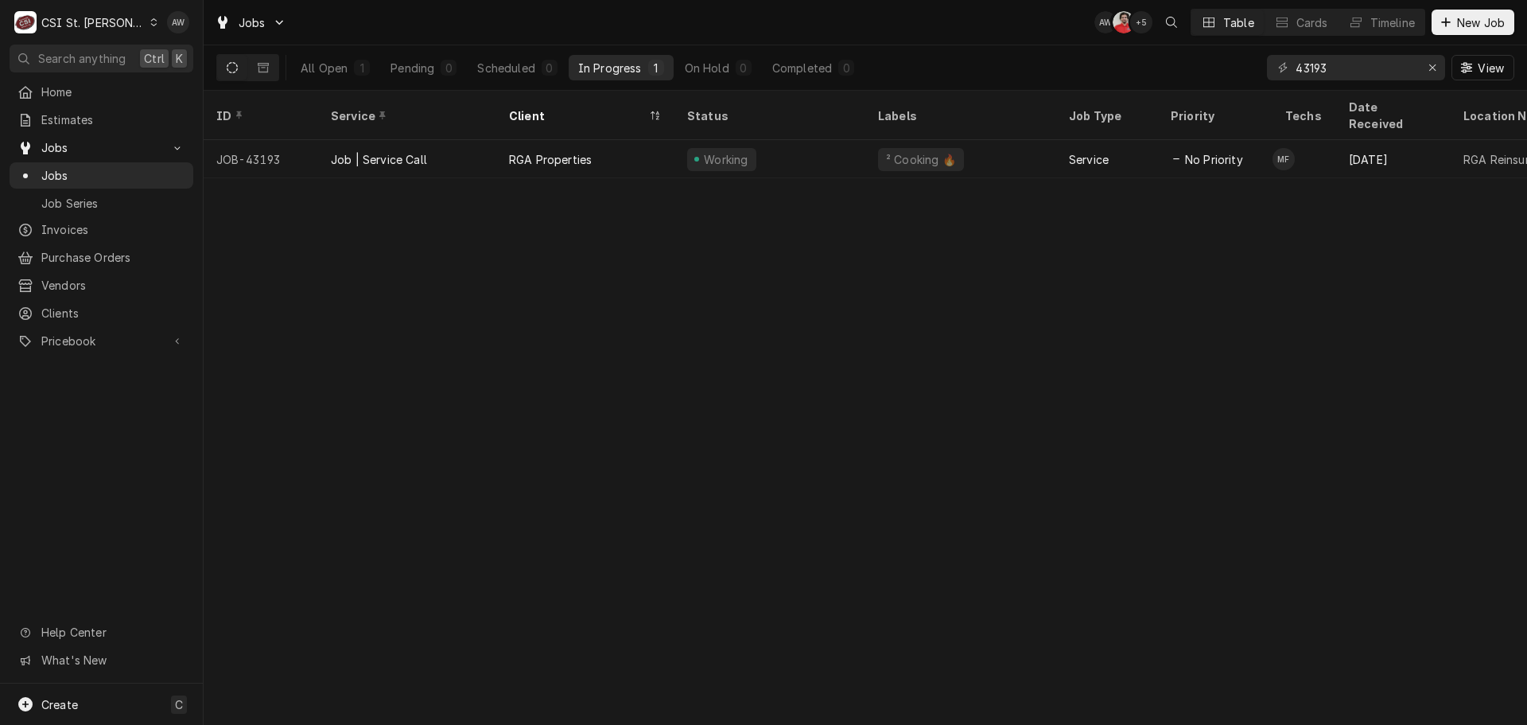
click at [645, 140] on div "RGA Properties" at bounding box center [585, 159] width 178 height 38
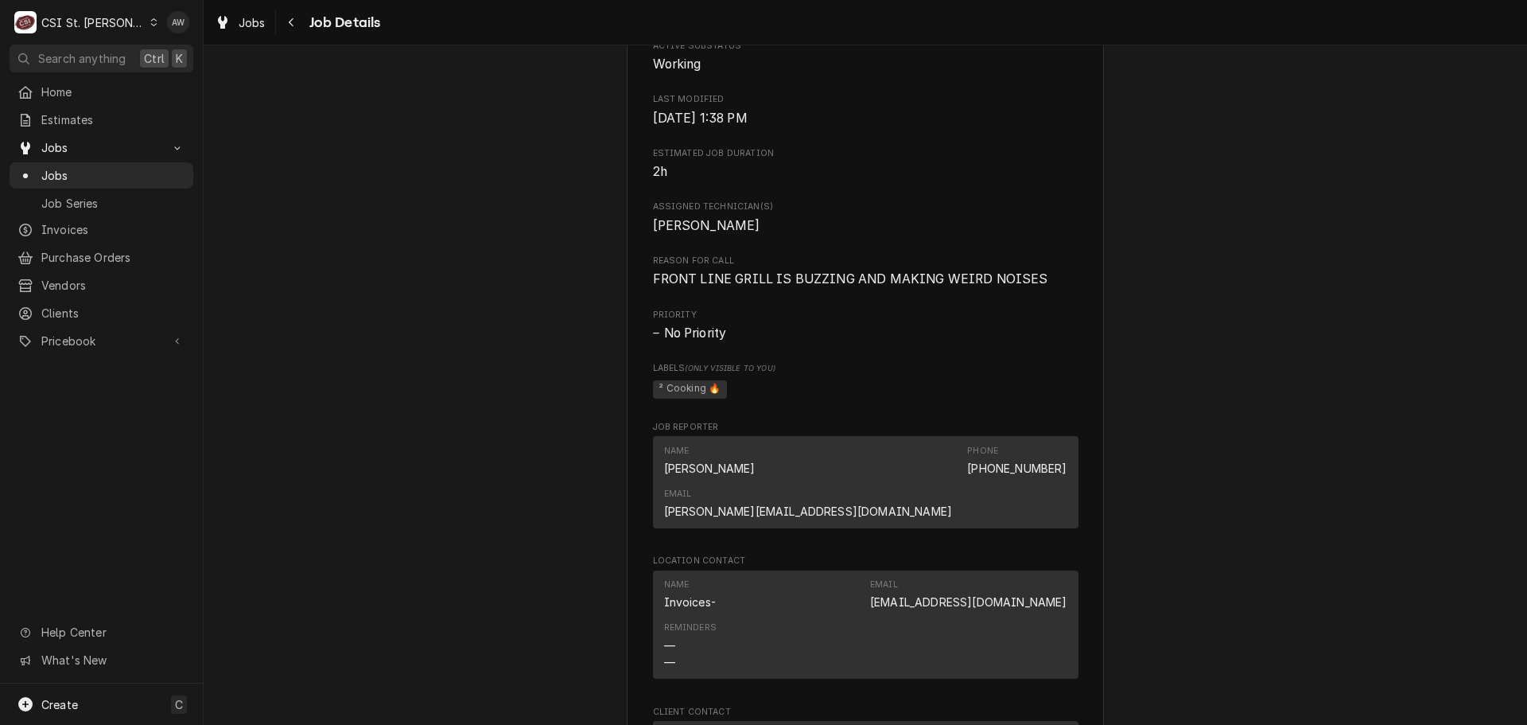
scroll to position [1670, 0]
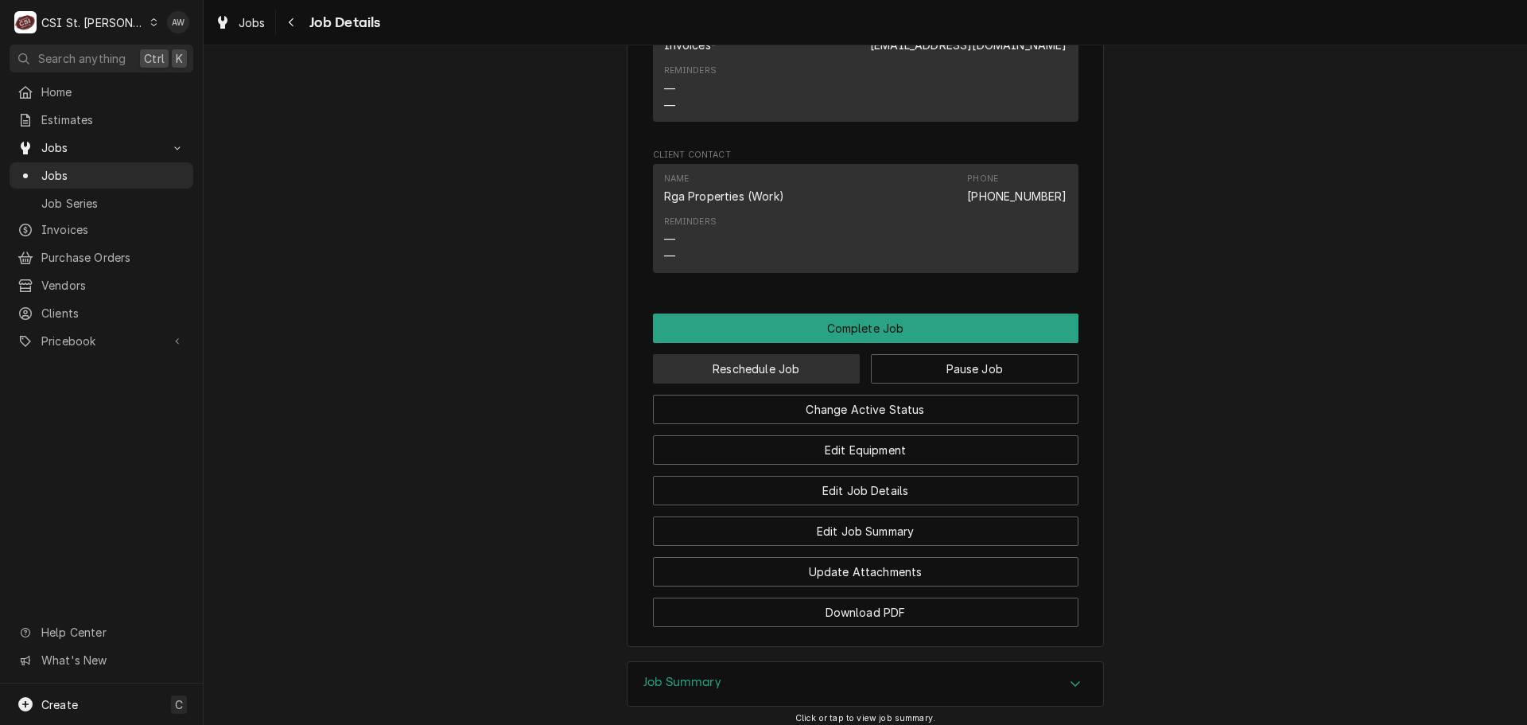
click at [795, 354] on button "Reschedule Job" at bounding box center [757, 368] width 208 height 29
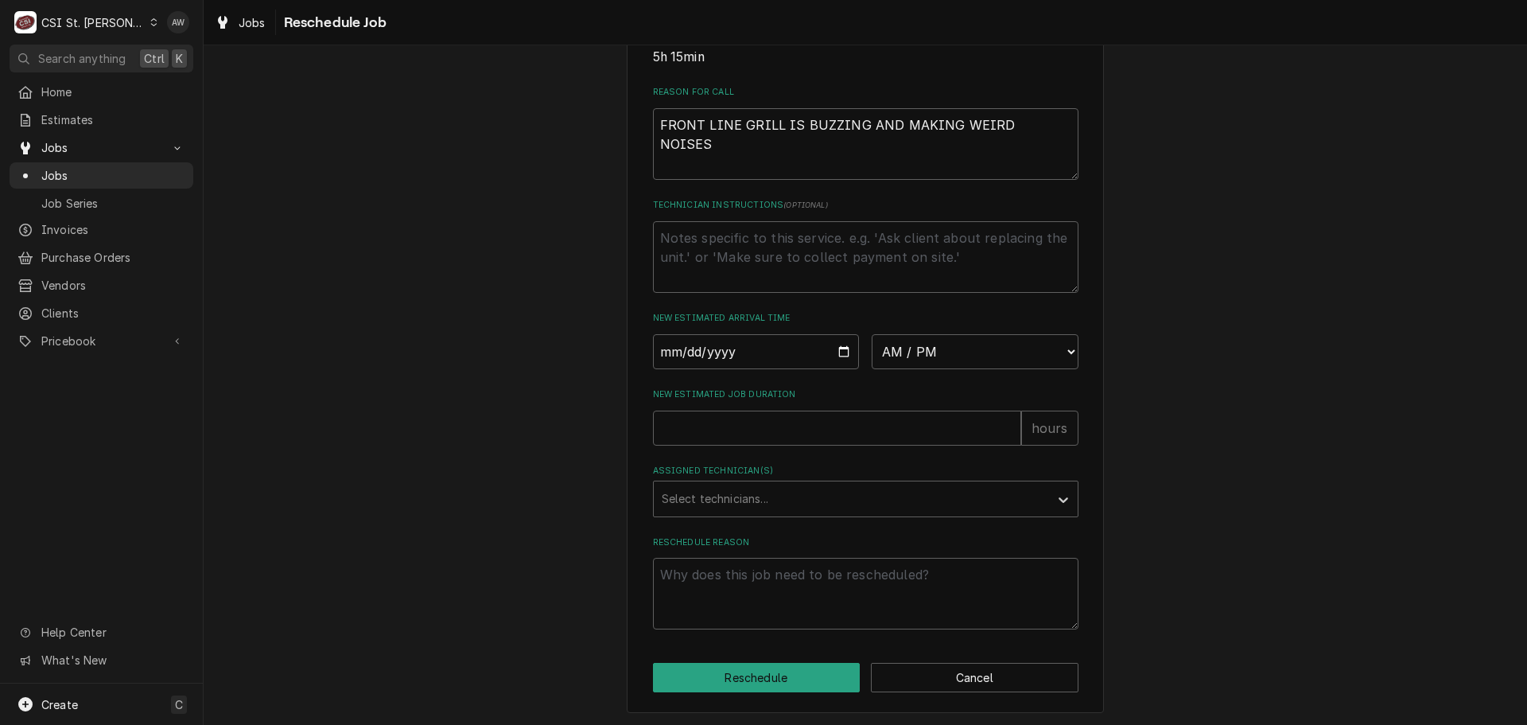
scroll to position [465, 0]
click at [907, 343] on select "AM / PM 6:00 AM 6:15 AM 6:30 AM 6:45 AM 7:00 AM 7:15 AM 7:30 AM 7:45 AM 8:00 AM…" at bounding box center [975, 349] width 207 height 35
select select "07:00:00"
click at [872, 332] on select "AM / PM 6:00 AM 6:15 AM 6:30 AM 6:45 AM 7:00 AM 7:15 AM 7:30 AM 7:45 AM 8:00 AM…" at bounding box center [975, 349] width 207 height 35
type textarea "x"
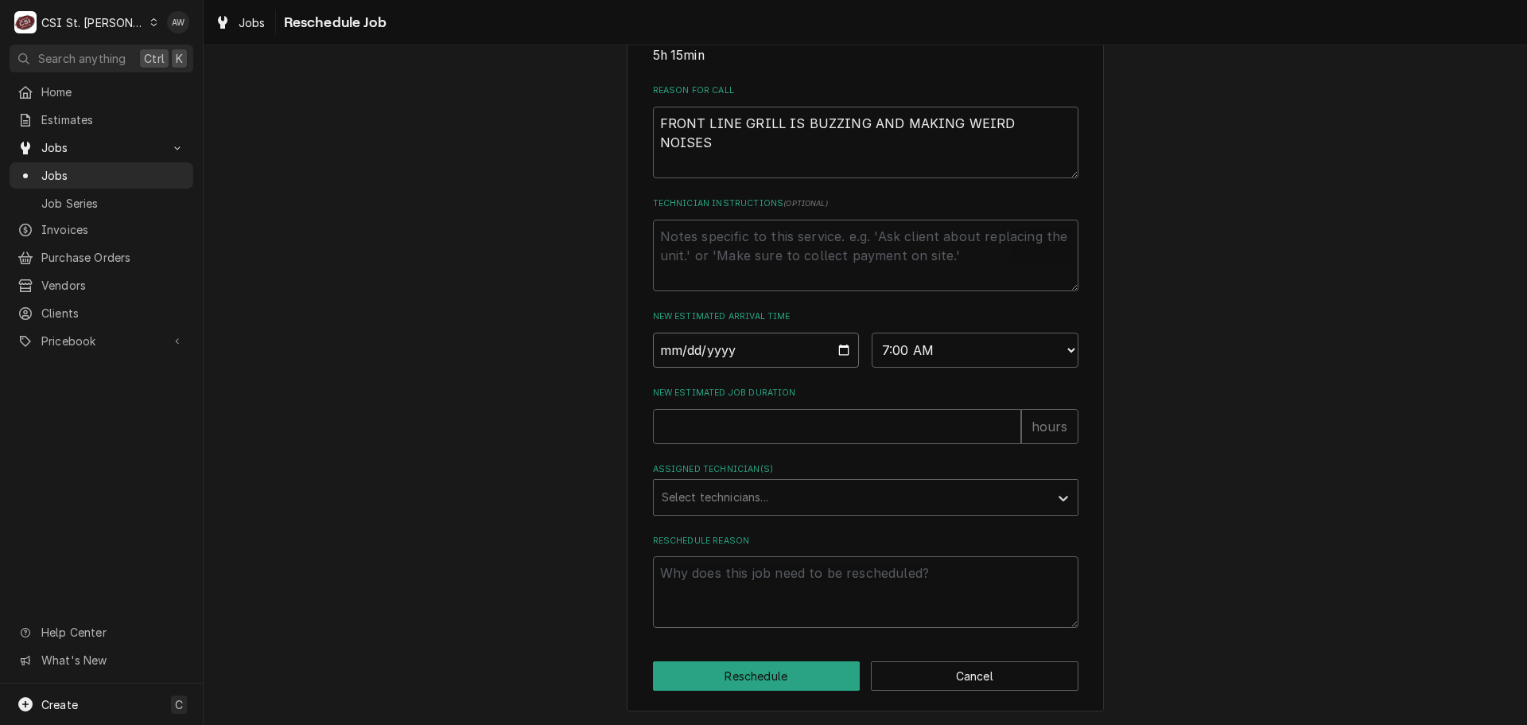
drag, startPoint x: 838, startPoint y: 347, endPoint x: 827, endPoint y: 352, distance: 12.5
click at [837, 347] on input "Date" at bounding box center [756, 349] width 207 height 35
type input "2025-10-14"
click at [713, 427] on input "New Estimated Job Duration" at bounding box center [837, 426] width 368 height 35
type textarea "x"
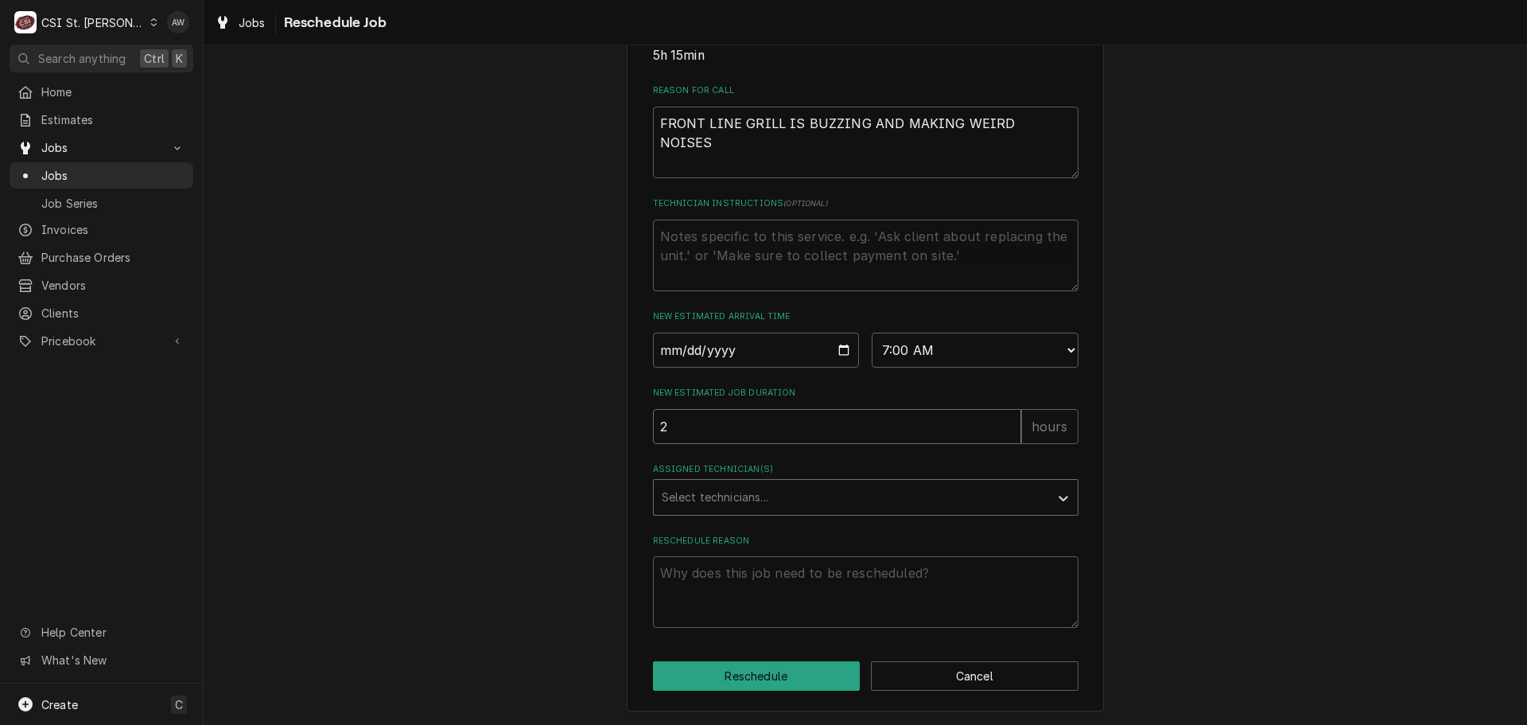
type input "2"
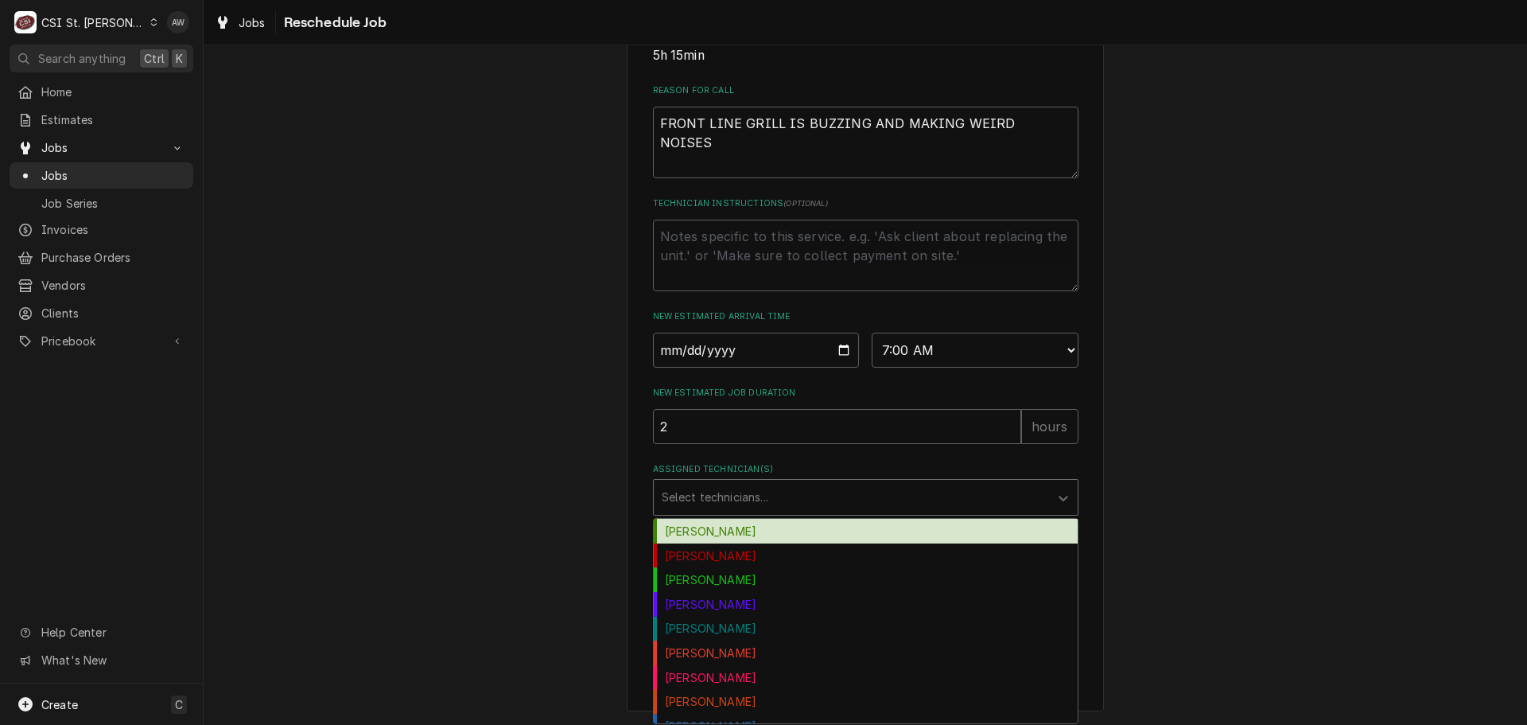
click at [740, 506] on div "Assigned Technician(s)" at bounding box center [851, 497] width 379 height 29
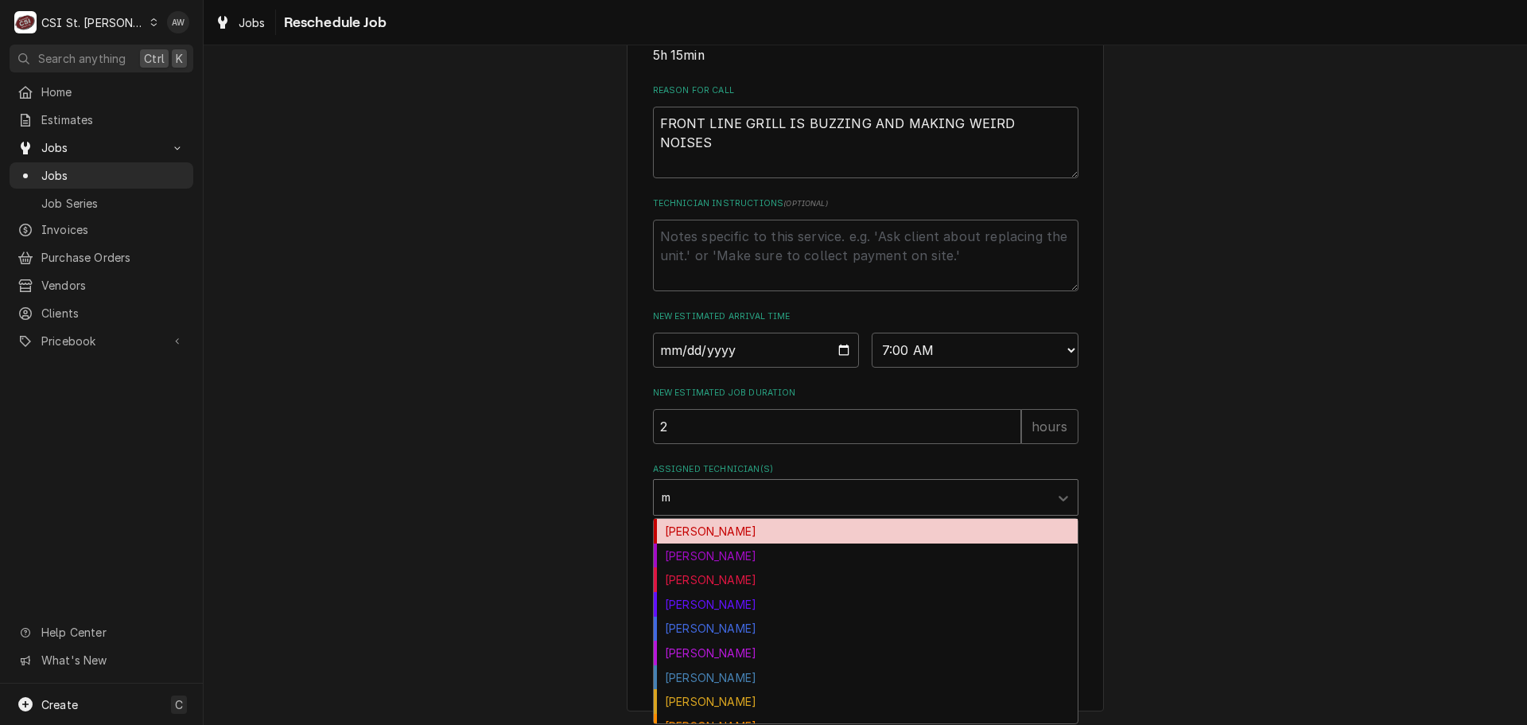
type input "ma"
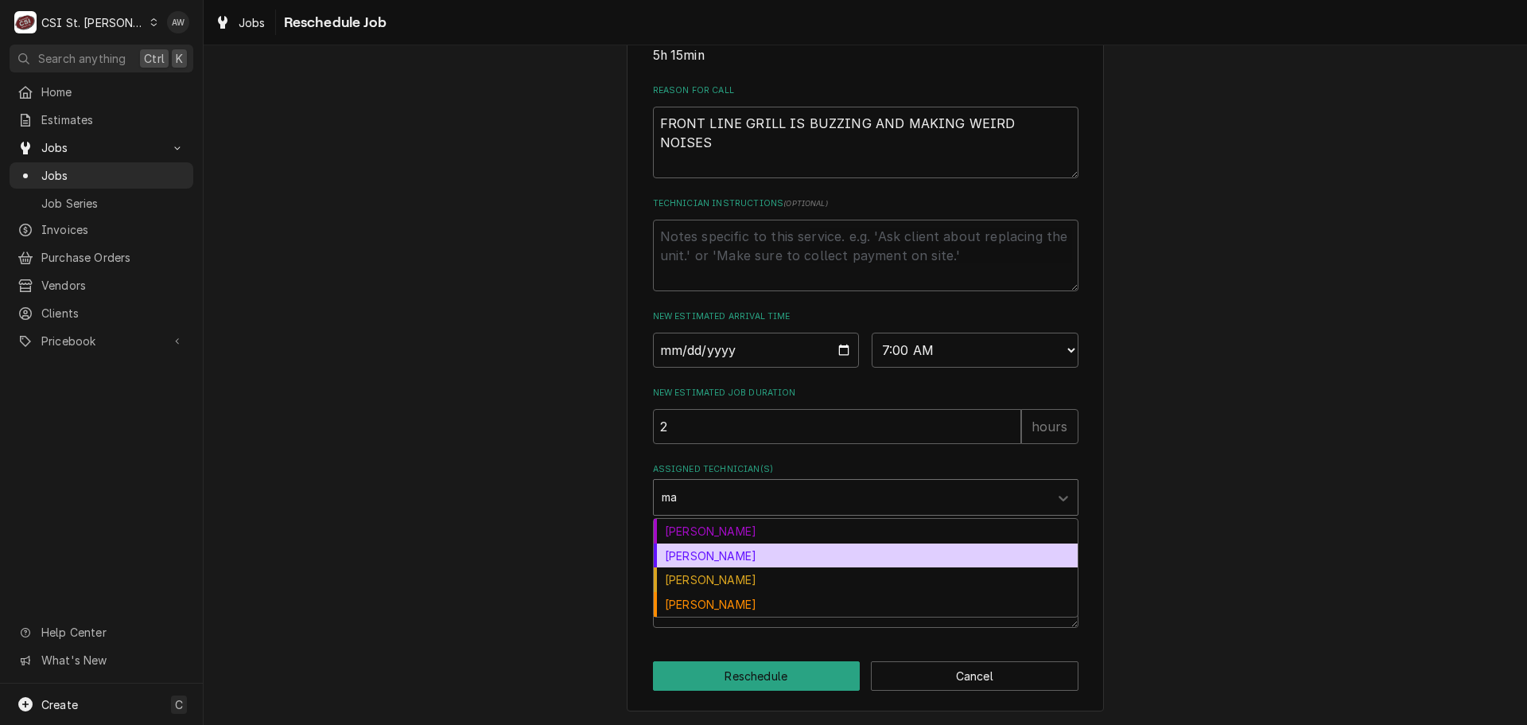
click at [725, 551] on div "Matt Flores" at bounding box center [866, 555] width 424 height 25
type textarea "x"
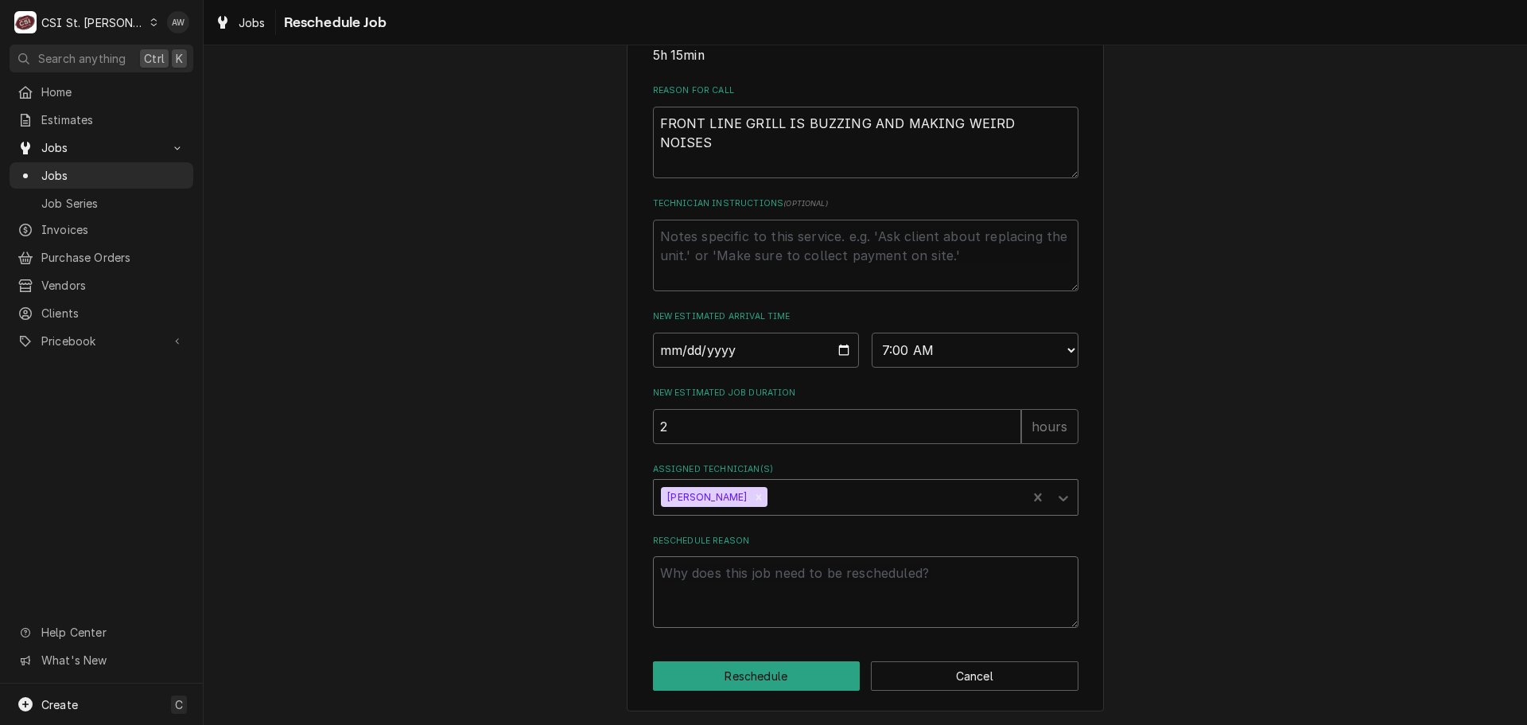
click at [724, 593] on textarea "Reschedule Reason" at bounding box center [866, 592] width 426 height 72
type textarea "x"
type textarea "r"
type textarea "x"
type textarea "re"
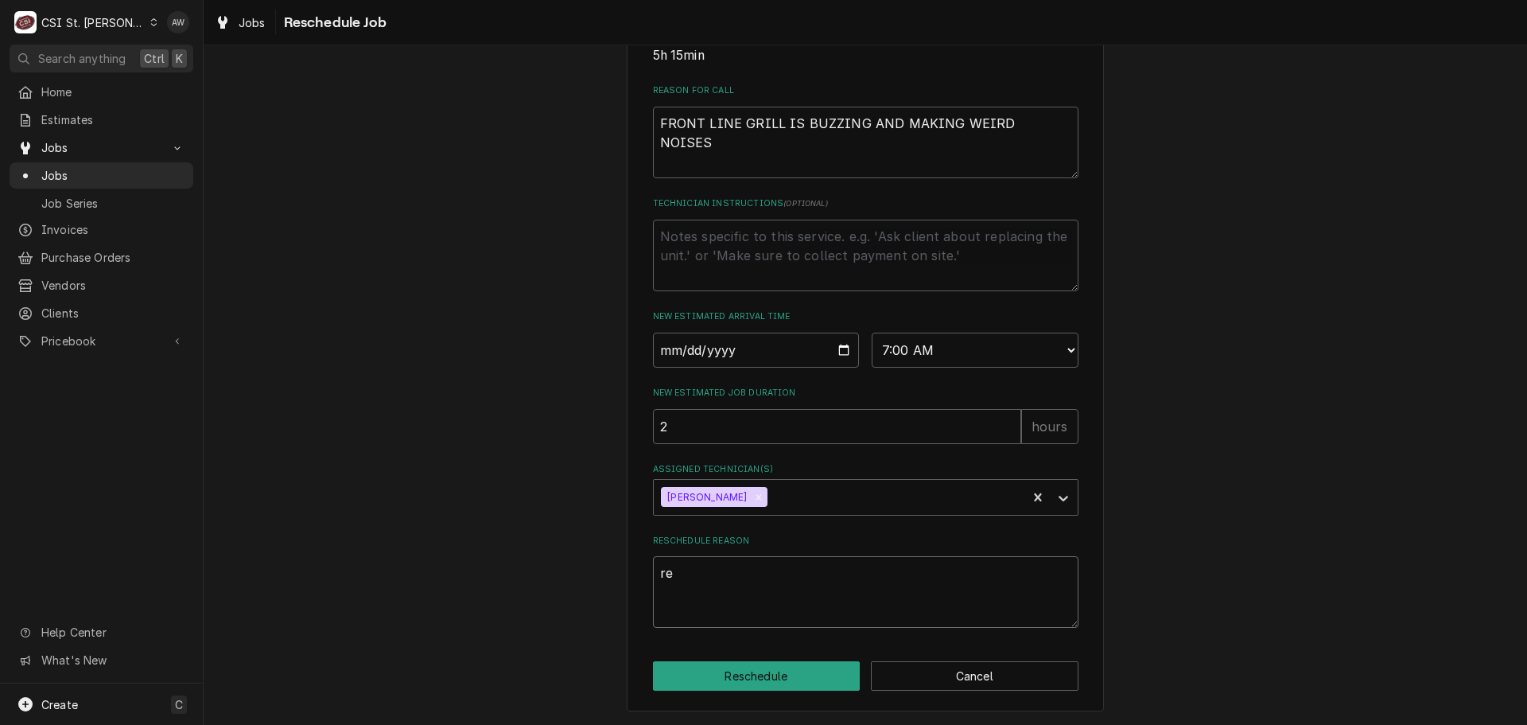
type textarea "x"
type textarea "res"
type textarea "x"
type textarea "resc"
type textarea "x"
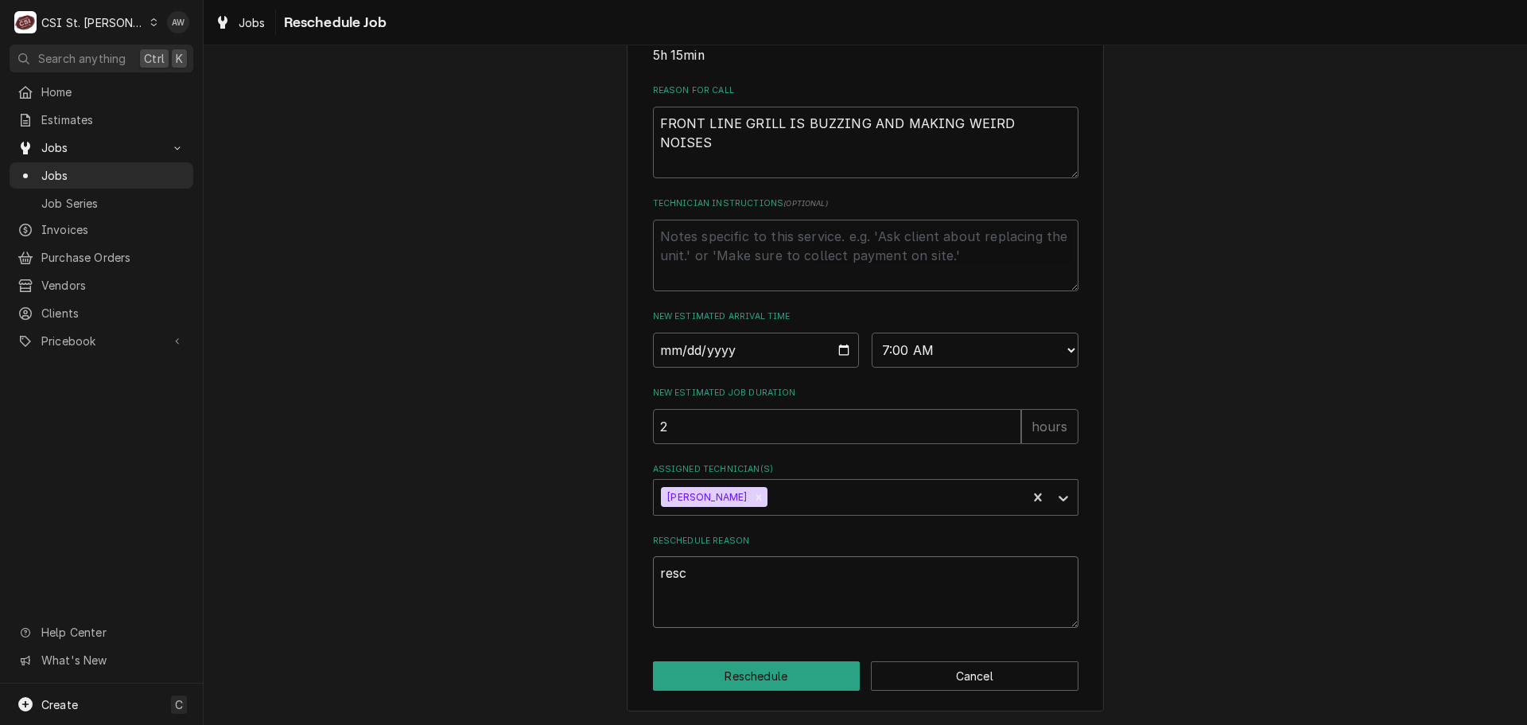
type textarea "resch"
type textarea "x"
type textarea "resche"
type textarea "x"
type textarea "resched"
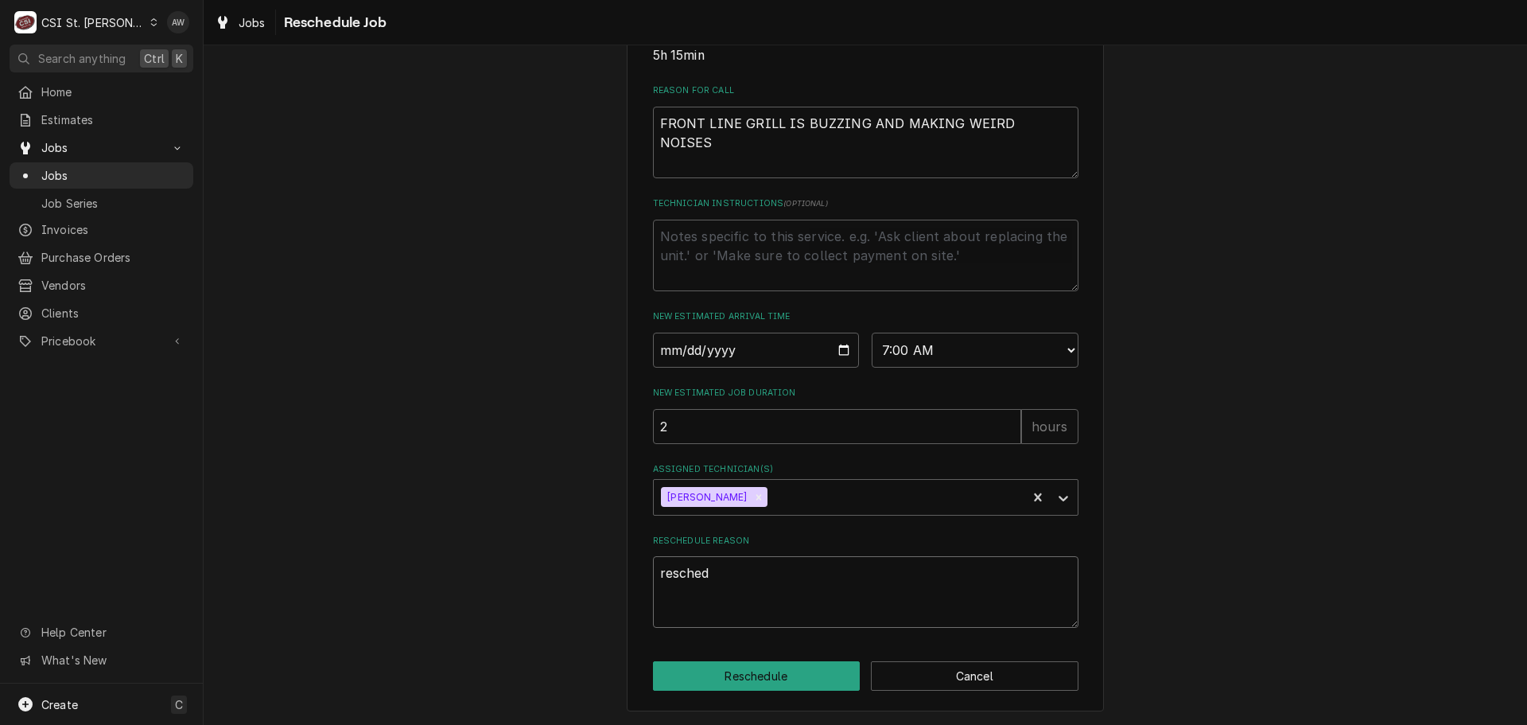
type textarea "x"
type textarea "reschedu"
type textarea "x"
type textarea "reschedul"
type textarea "x"
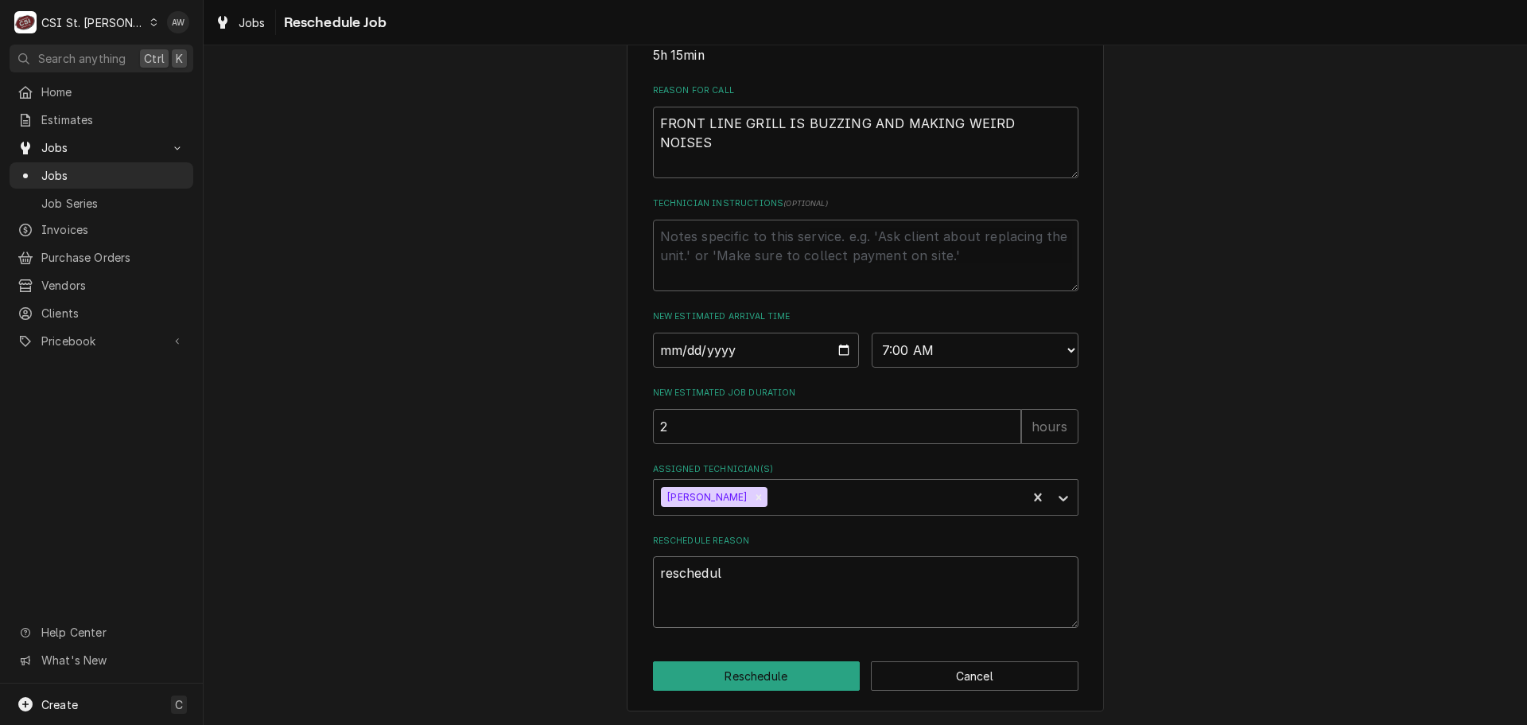
type textarea "reschedule"
type textarea "x"
type textarea "rescheduled"
type textarea "x"
type textarea "rescheduled"
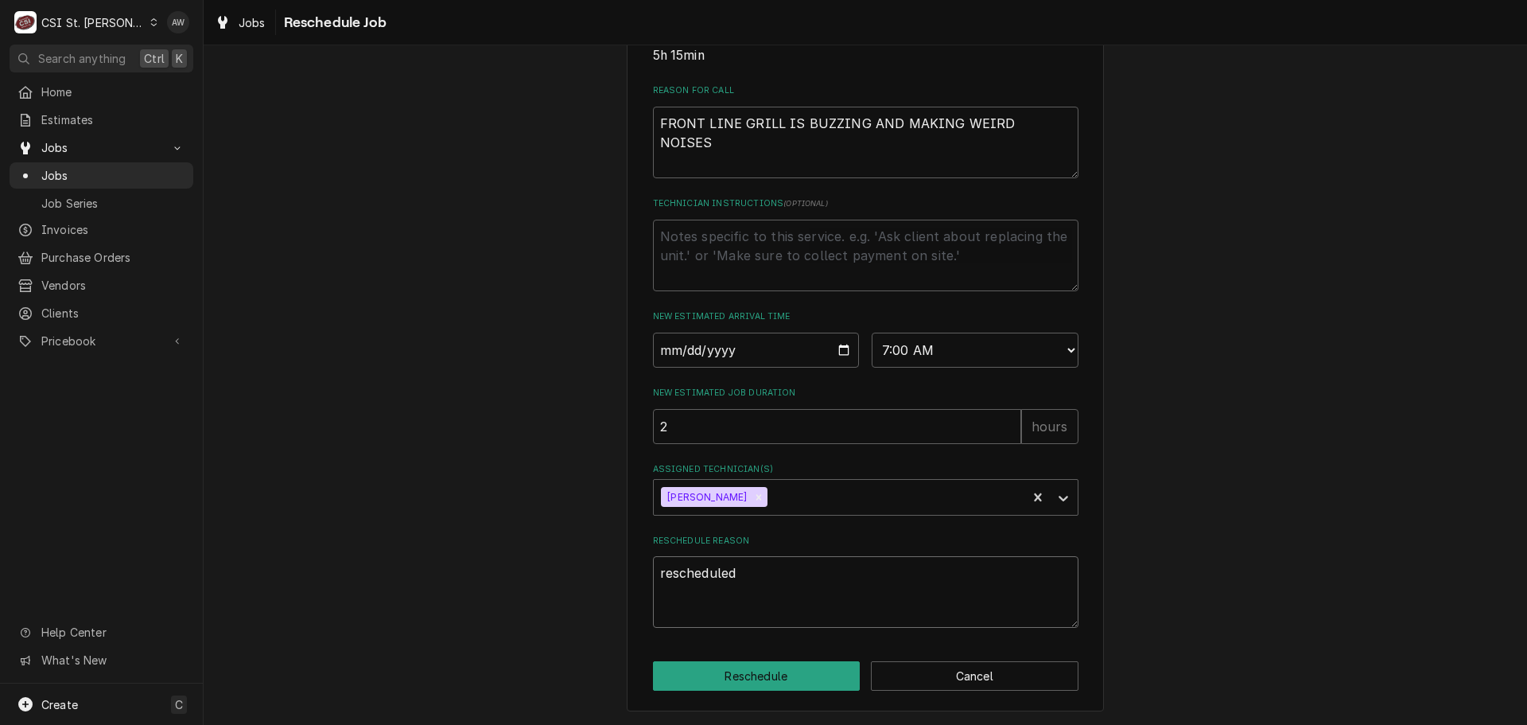
type textarea "x"
type textarea "rescheduled a"
type textarea "x"
type textarea "rescheduled as"
type textarea "x"
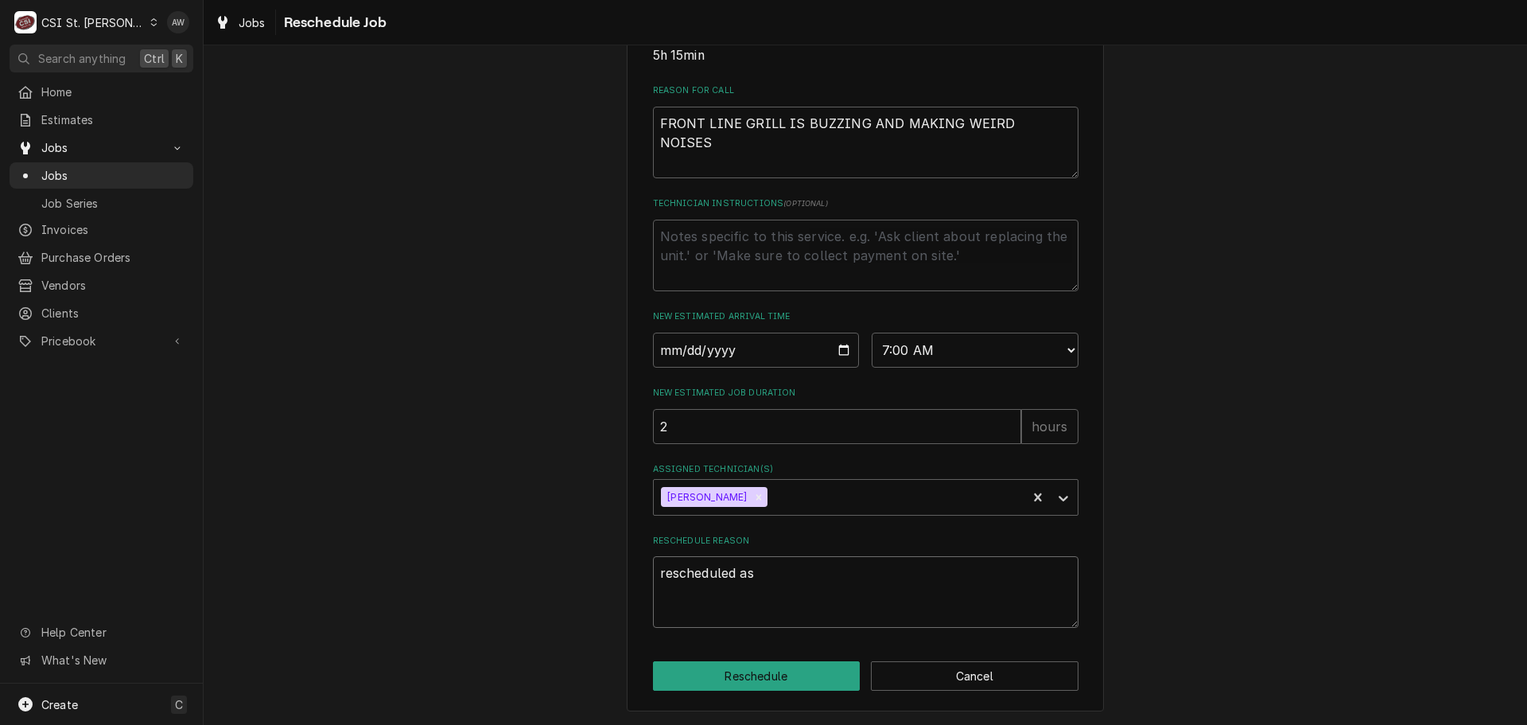
type textarea "rescheduled as"
type textarea "x"
type textarea "rescheduled as f"
type textarea "x"
type textarea "rescheduled as fi"
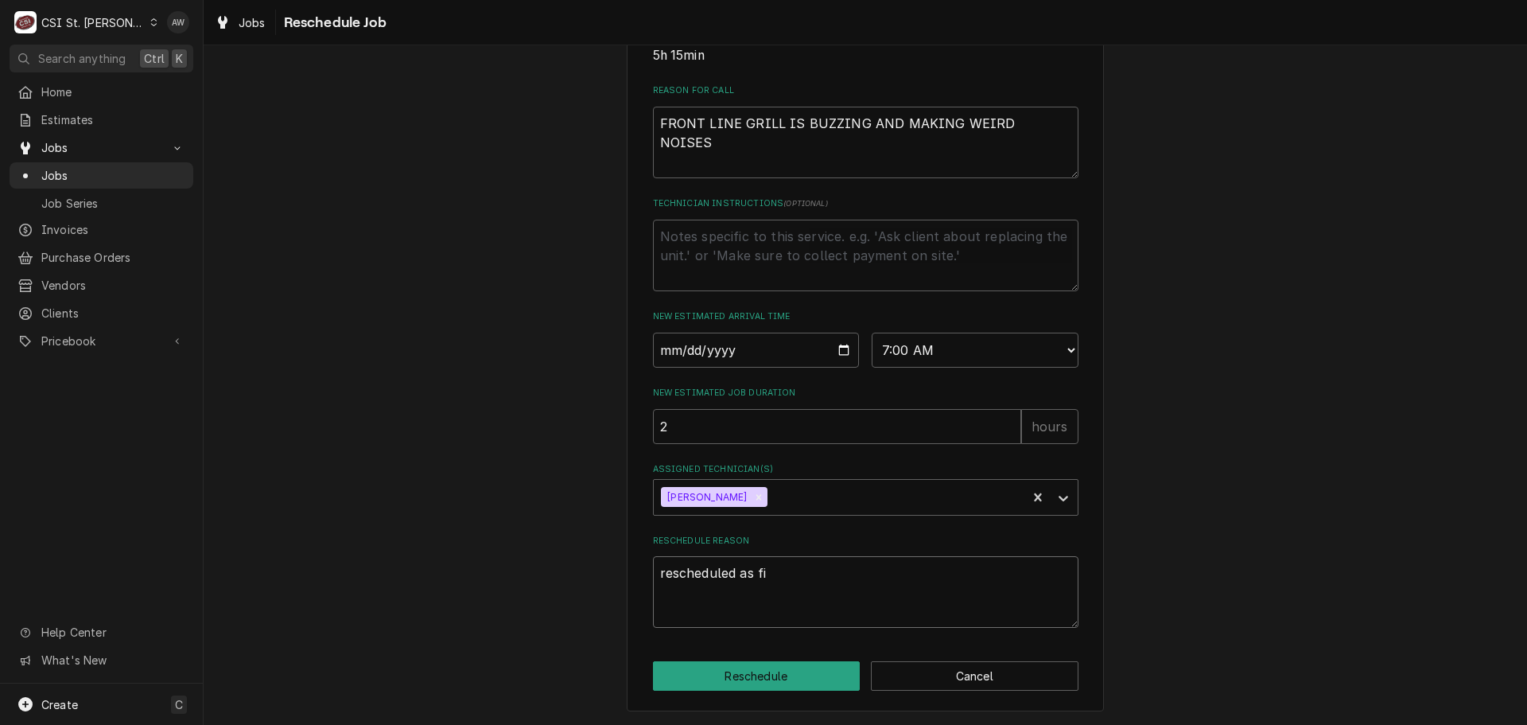
type textarea "x"
type textarea "rescheduled as fir"
type textarea "x"
type textarea "rescheduled as firs"
type textarea "x"
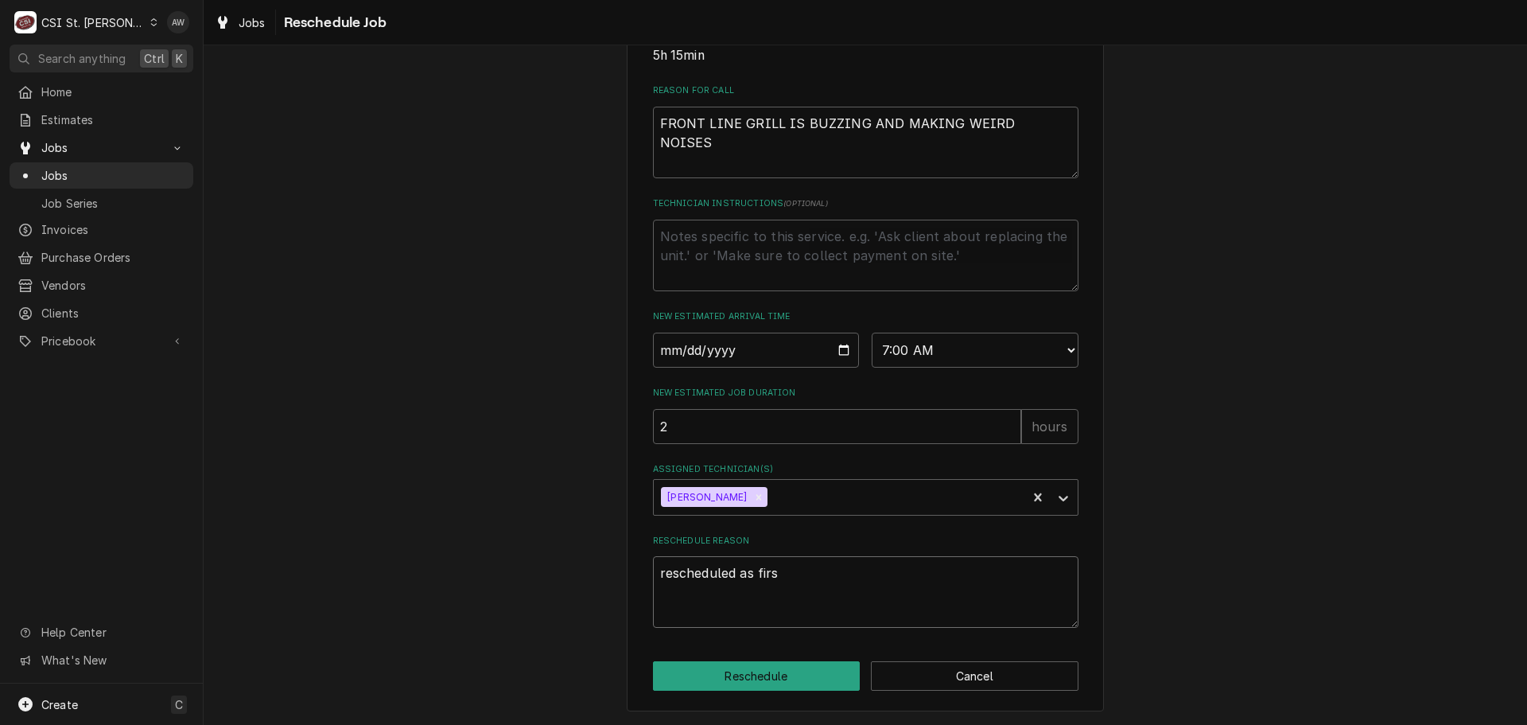
type textarea "rescheduled as first"
type textarea "x"
type textarea "rescheduled as first"
type textarea "x"
type textarea "rescheduled as first c"
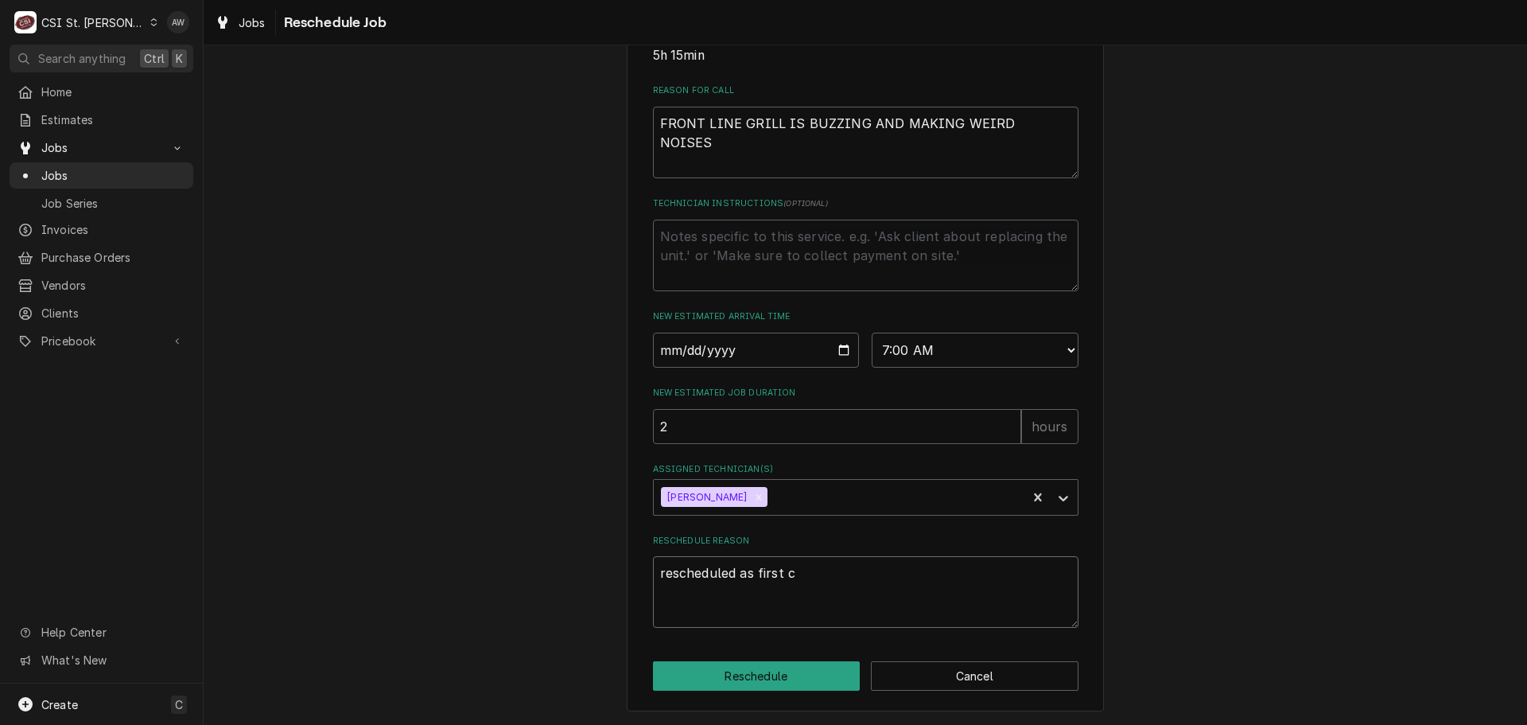
type textarea "x"
type textarea "rescheduled as first ca"
type textarea "x"
type textarea "rescheduled as first cal"
type textarea "x"
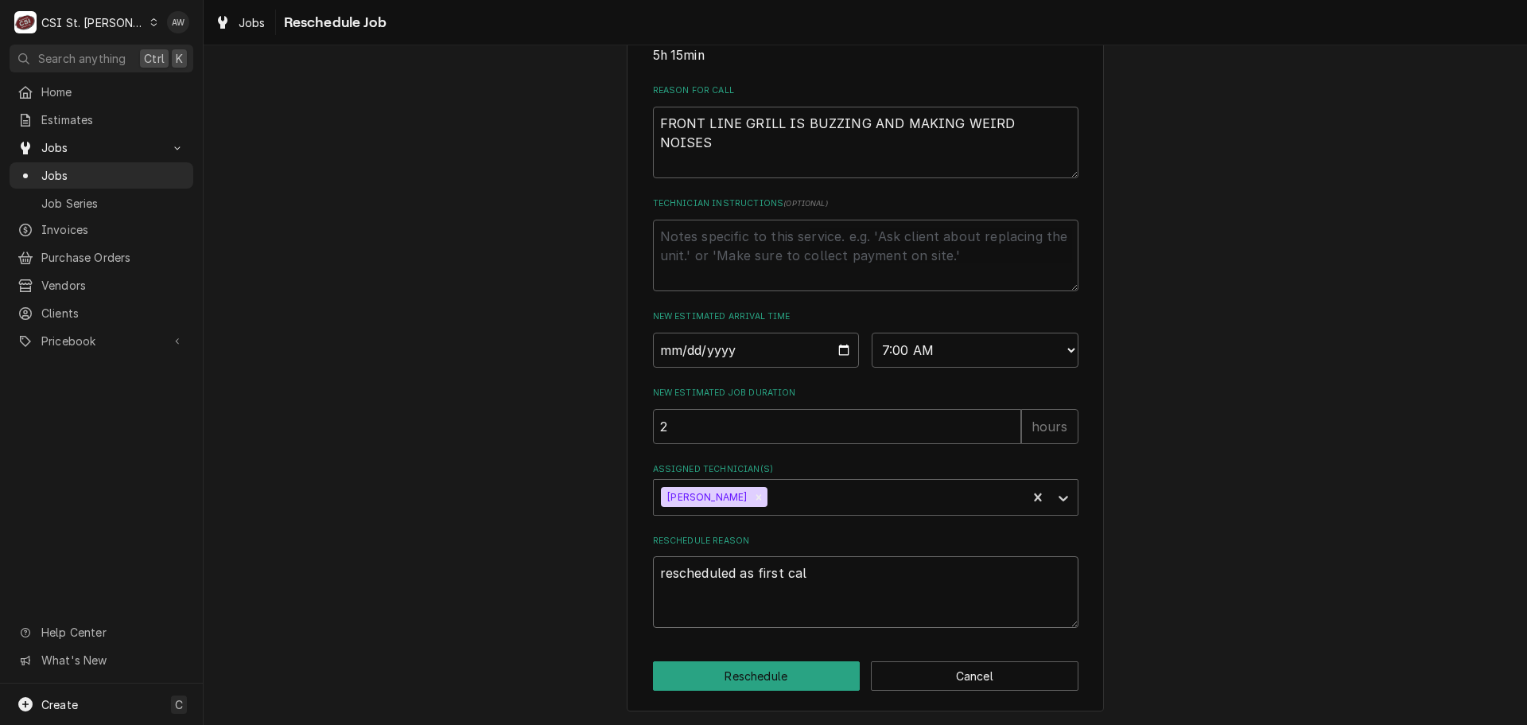
type textarea "rescheduled as first call"
type textarea "x"
type textarea "rescheduled as first call"
type textarea "x"
type textarea "rescheduled as first call p"
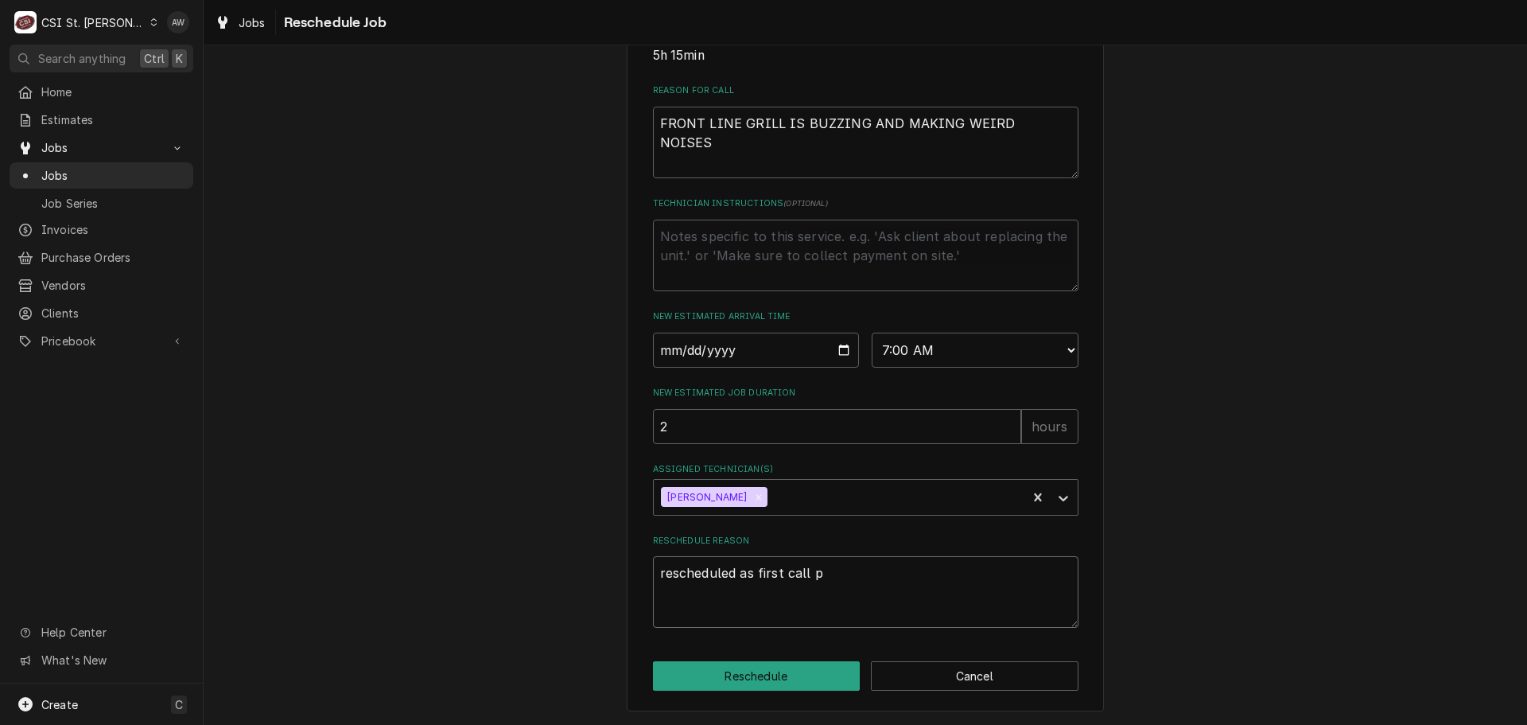
type textarea "x"
type textarea "rescheduled as first call pe"
type textarea "x"
type textarea "rescheduled as first call per"
type textarea "x"
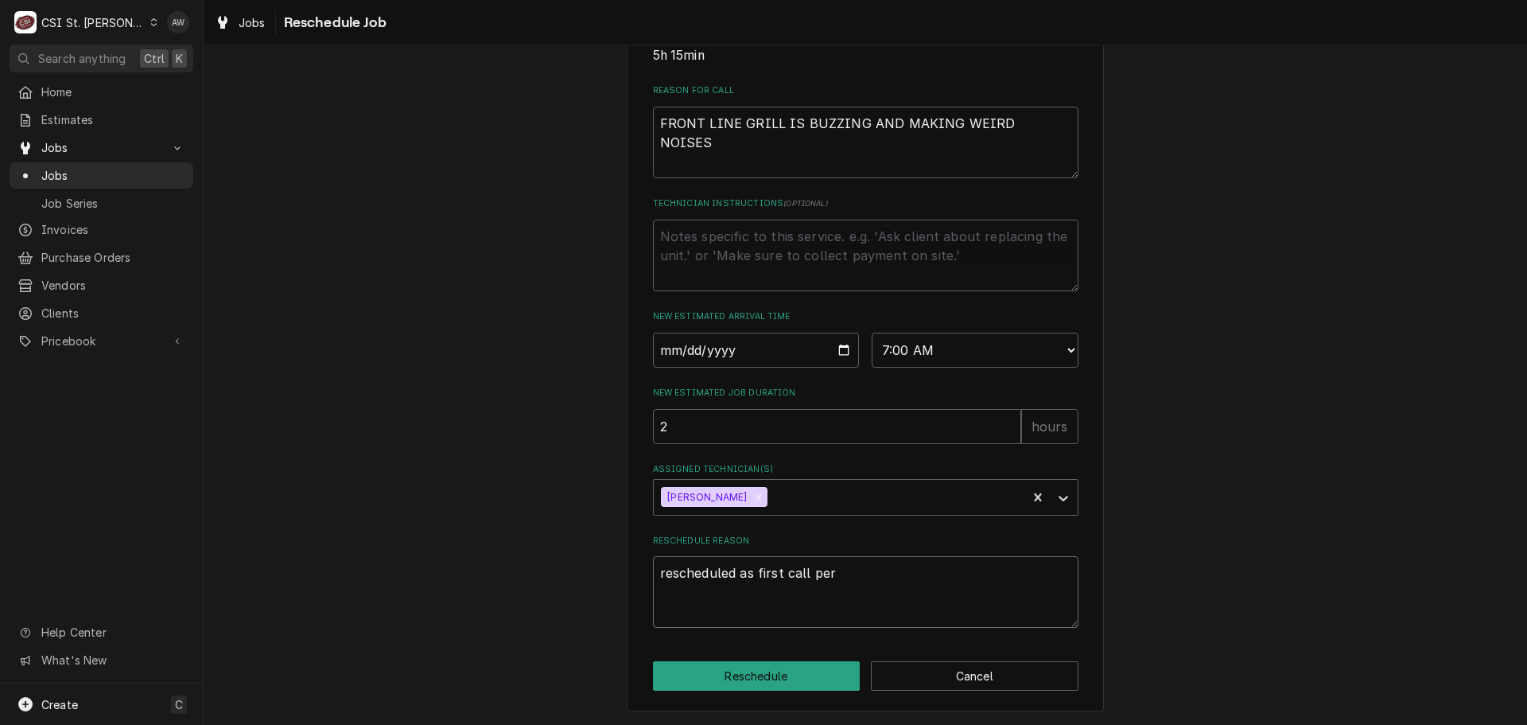
type textarea "rescheduled as first call per"
type textarea "x"
type textarea "rescheduled as first call per S"
type textarea "x"
type textarea "rescheduled as first call per St"
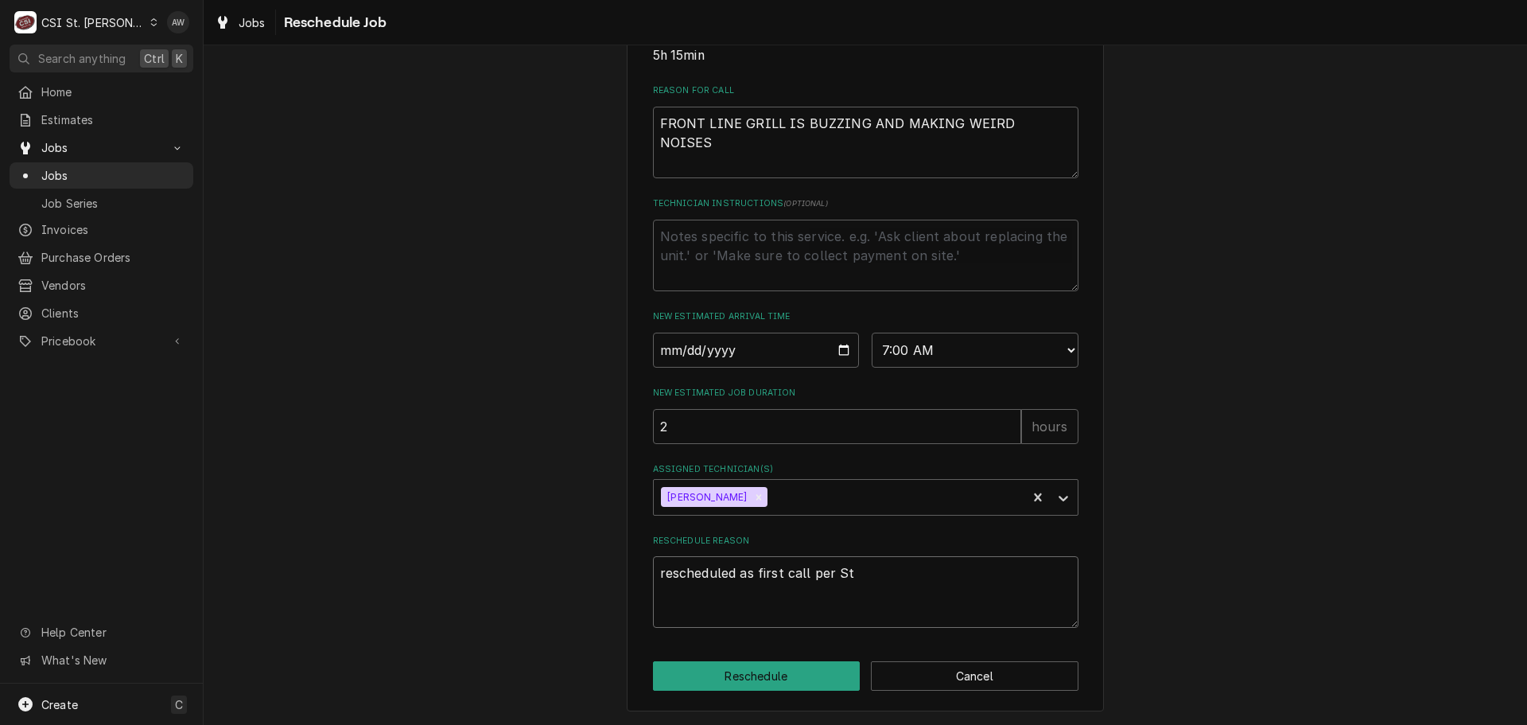
type textarea "x"
type textarea "rescheduled as first call per Ste"
type textarea "x"
type textarea "rescheduled as first call per Stev"
type textarea "x"
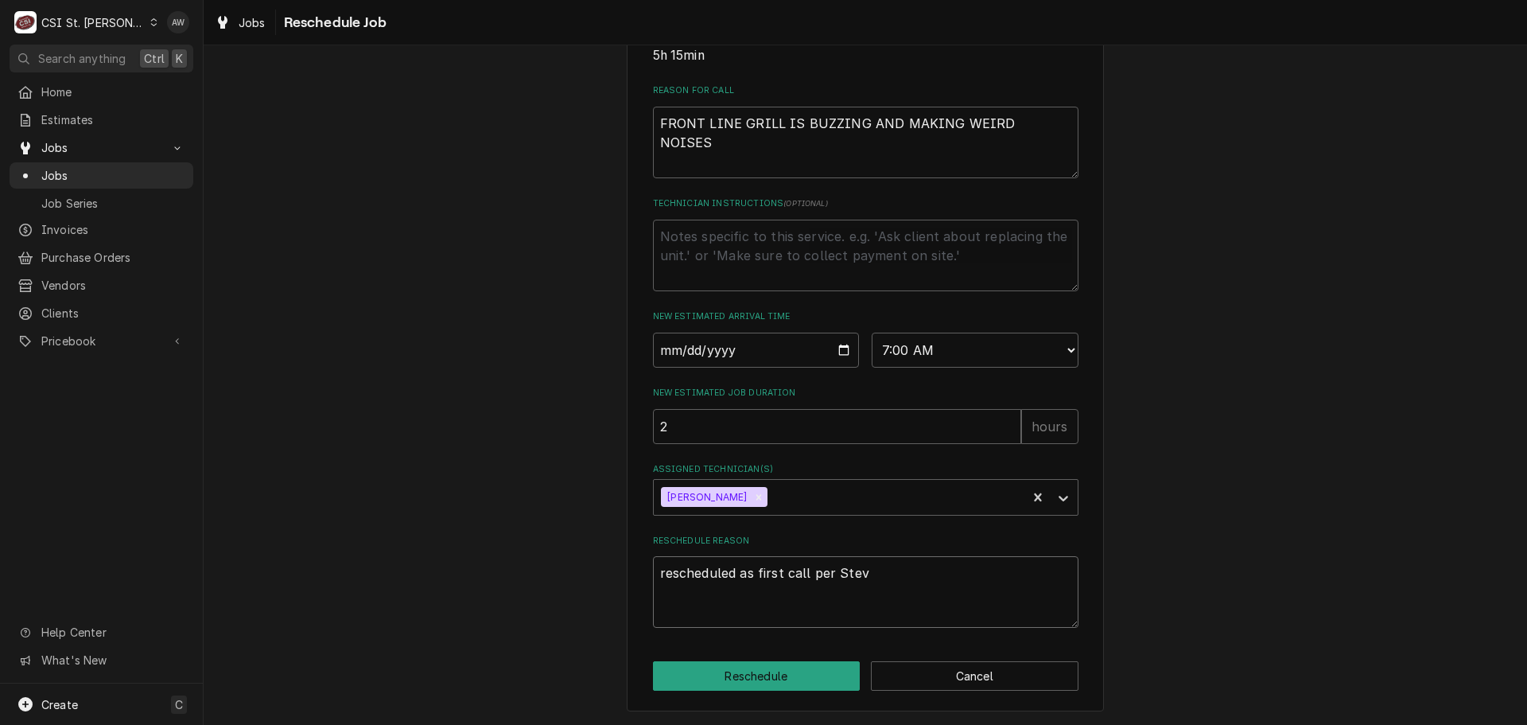
type textarea "rescheduled as first call per Steve"
type textarea "x"
type textarea "rescheduled as first call per Steve"
click at [727, 675] on button "Reschedule" at bounding box center [757, 675] width 208 height 29
type textarea "x"
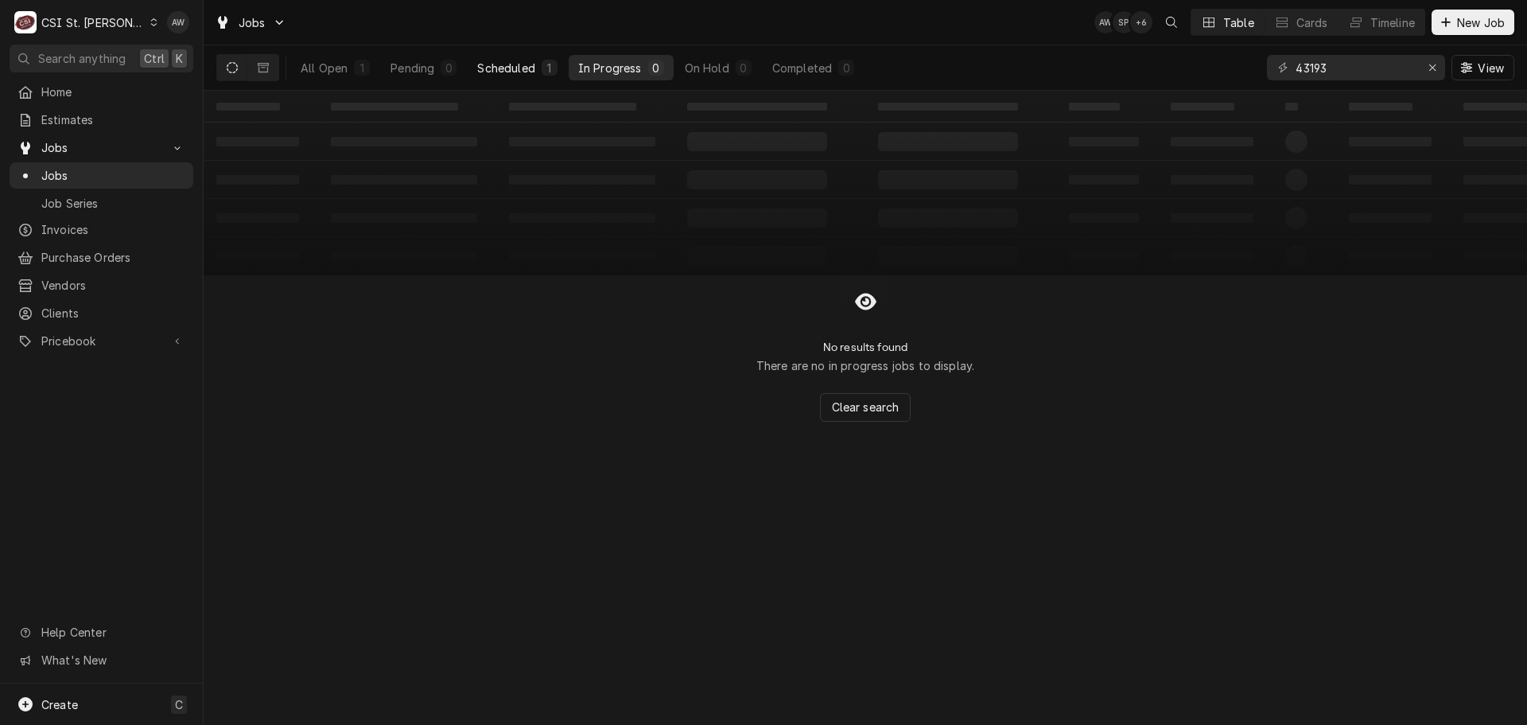
click at [509, 73] on div "Scheduled" at bounding box center [505, 68] width 57 height 17
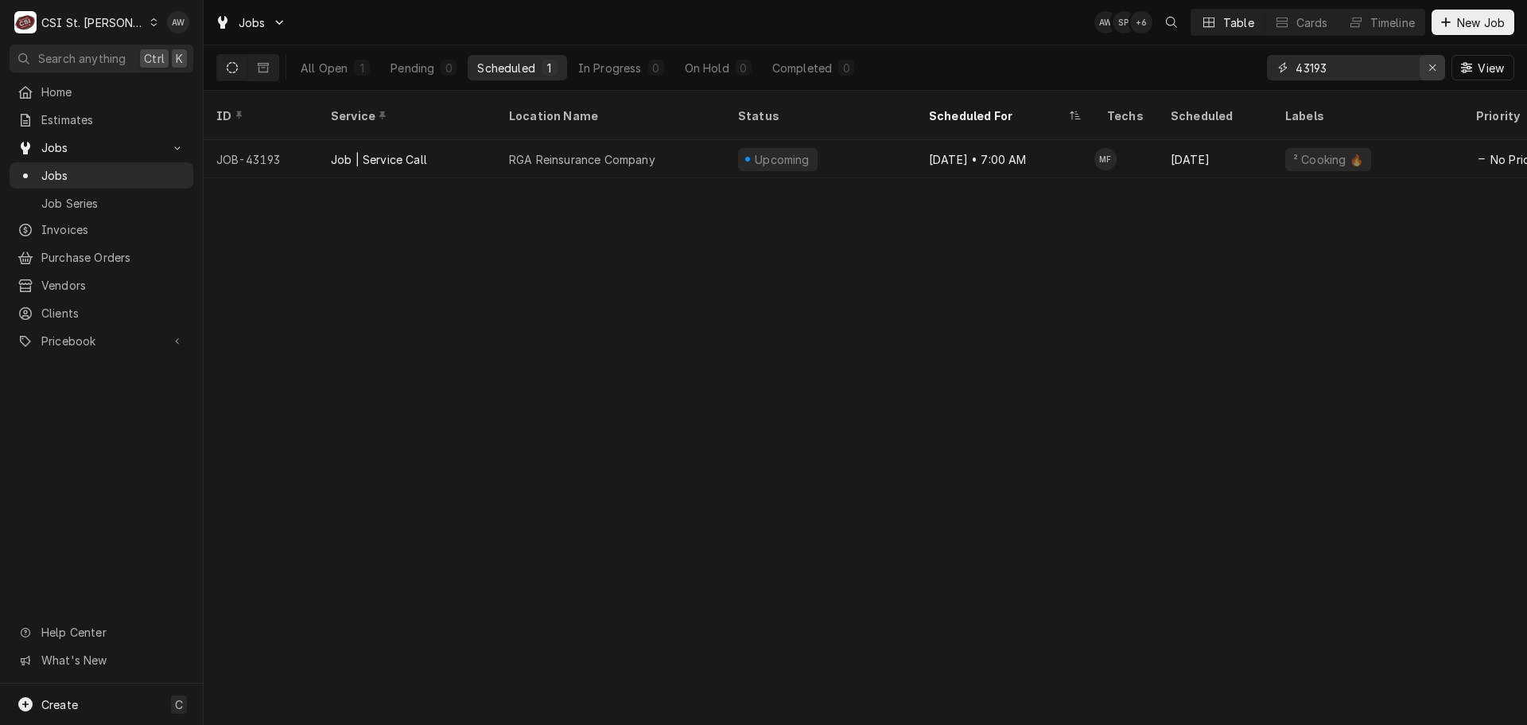
click at [1439, 61] on div "Erase input" at bounding box center [1433, 68] width 16 height 16
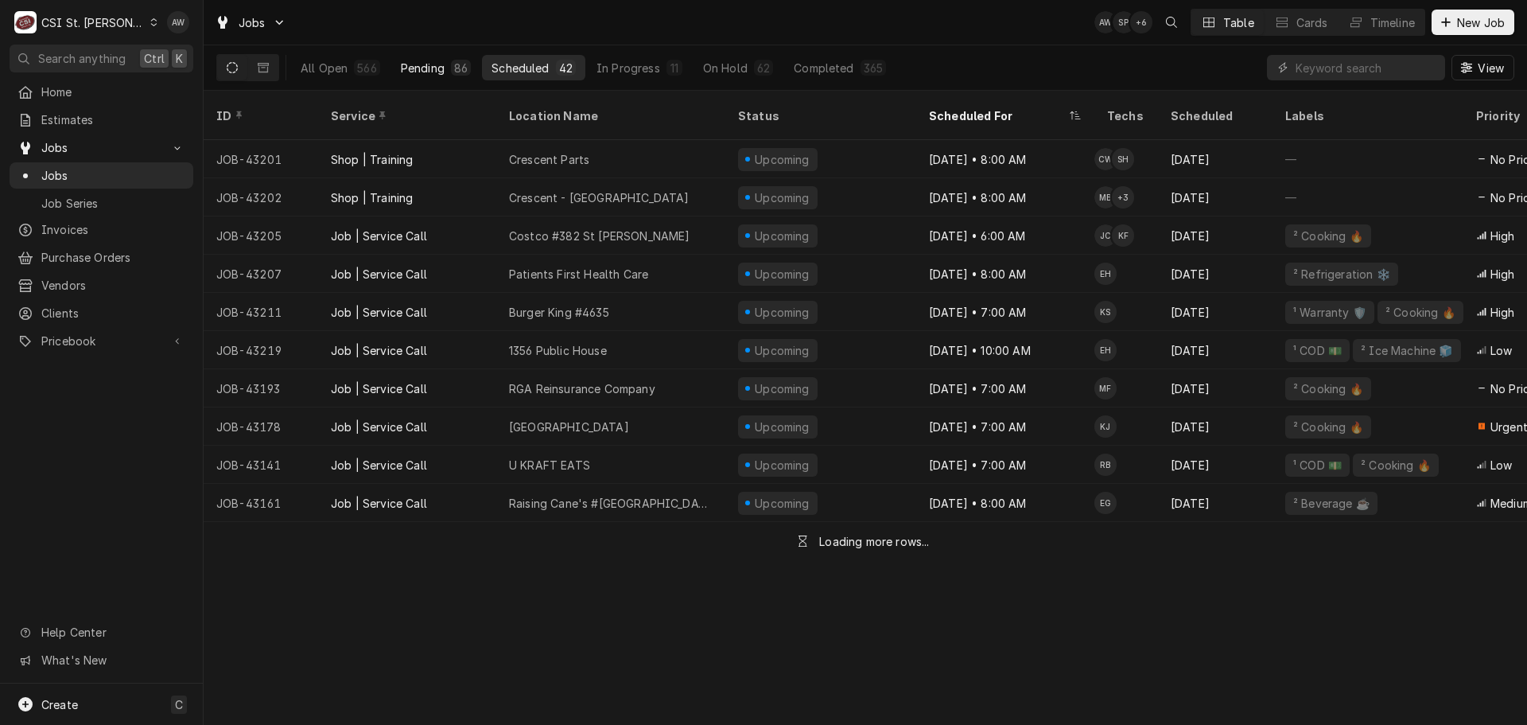
click at [410, 79] on button "Pending 86" at bounding box center [435, 67] width 89 height 25
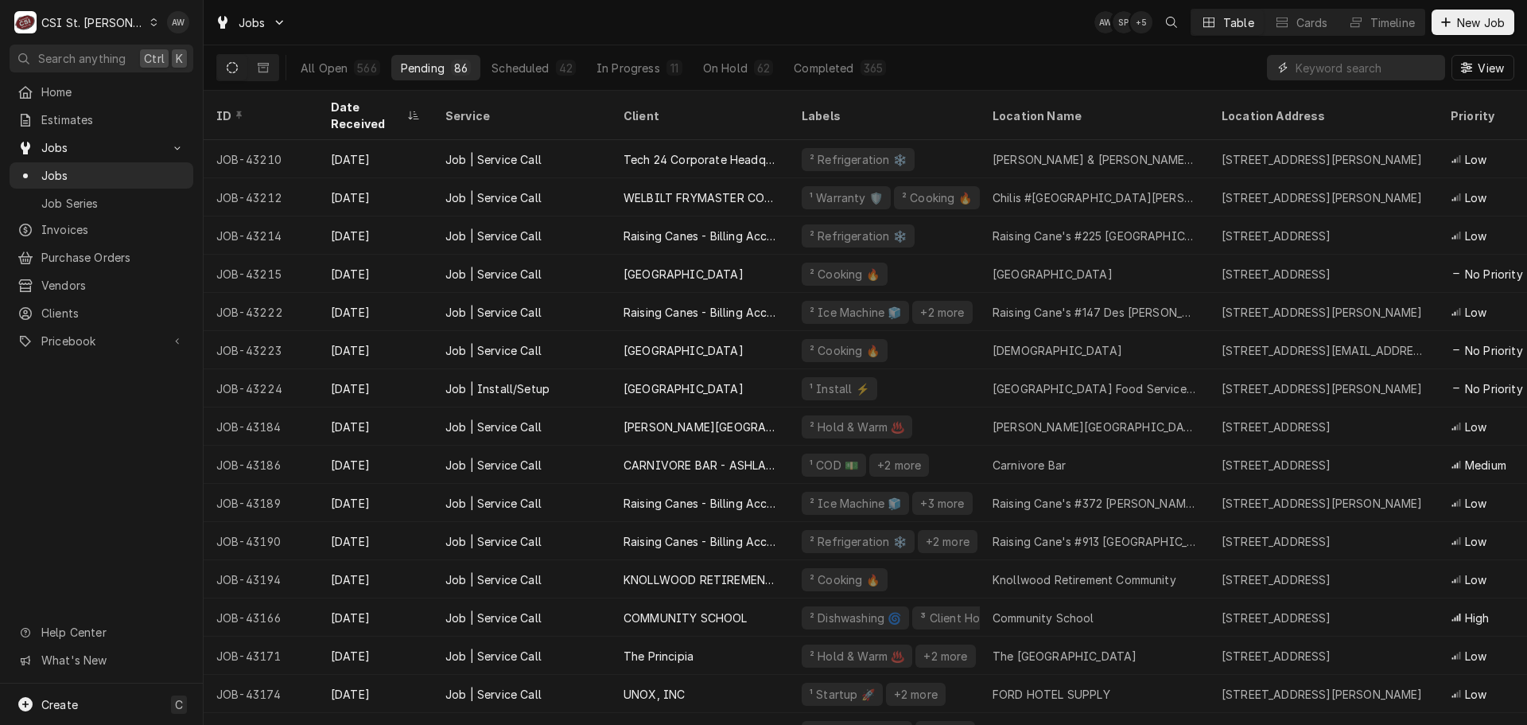
click at [1358, 69] on input "Dynamic Content Wrapper" at bounding box center [1367, 67] width 142 height 25
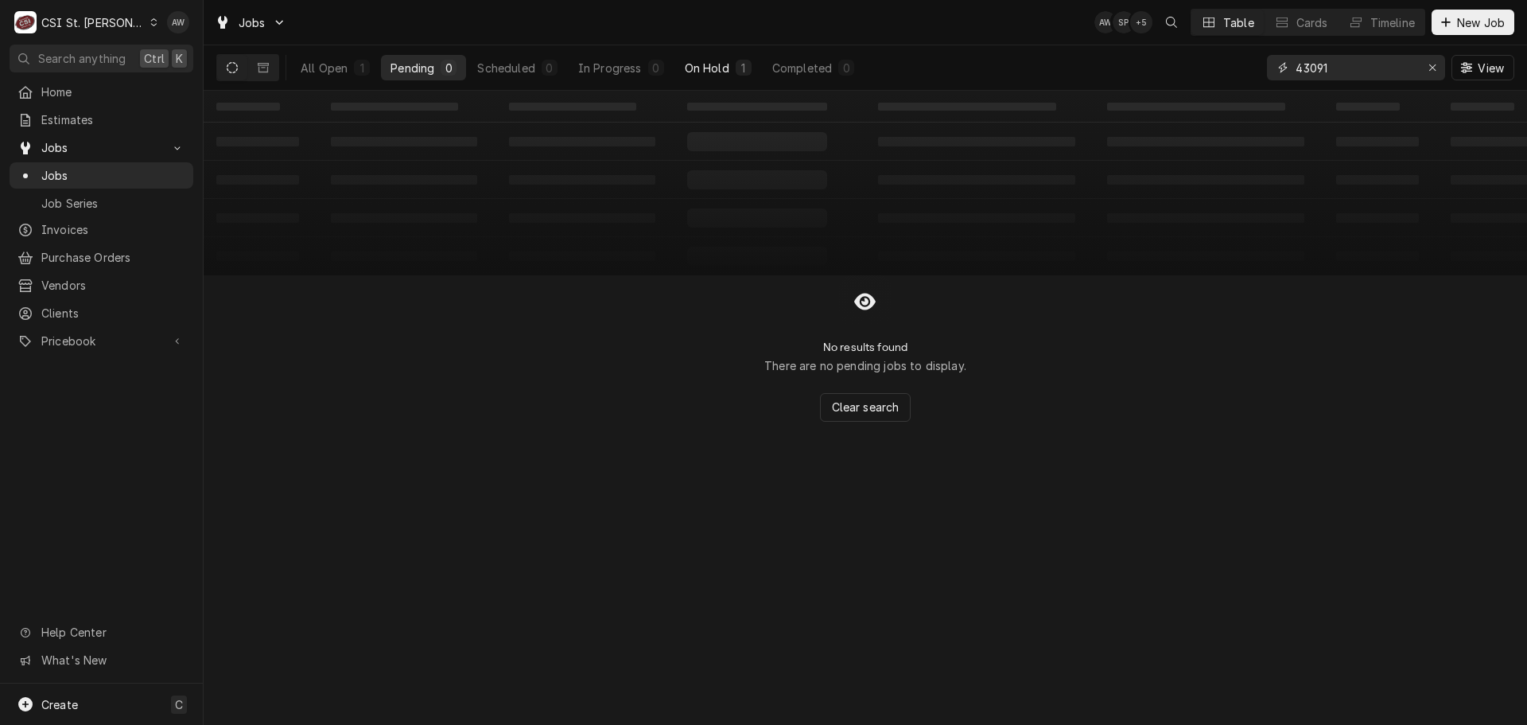
type input "43091"
click at [706, 78] on button "On Hold 1" at bounding box center [718, 67] width 86 height 25
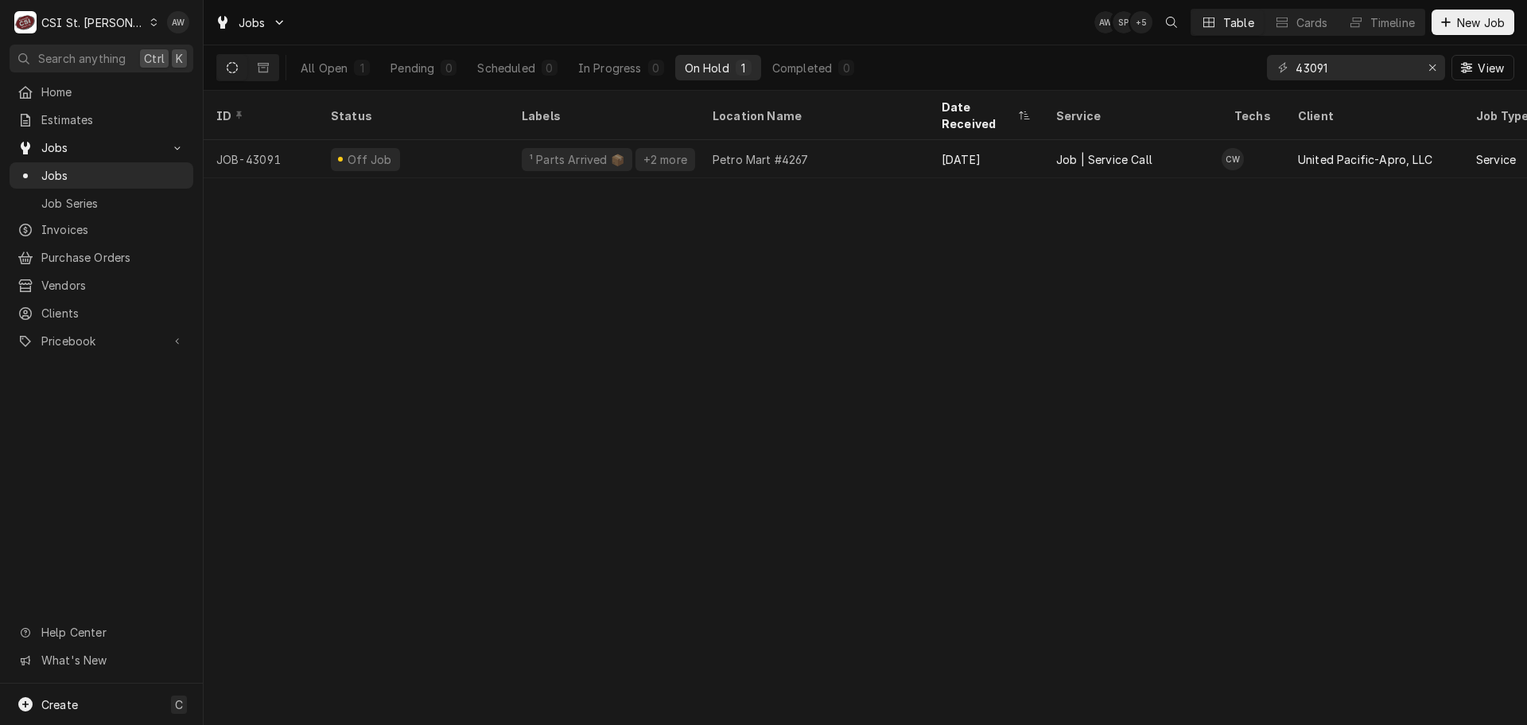
click at [701, 140] on div "Petro Mart #4267" at bounding box center [814, 159] width 229 height 38
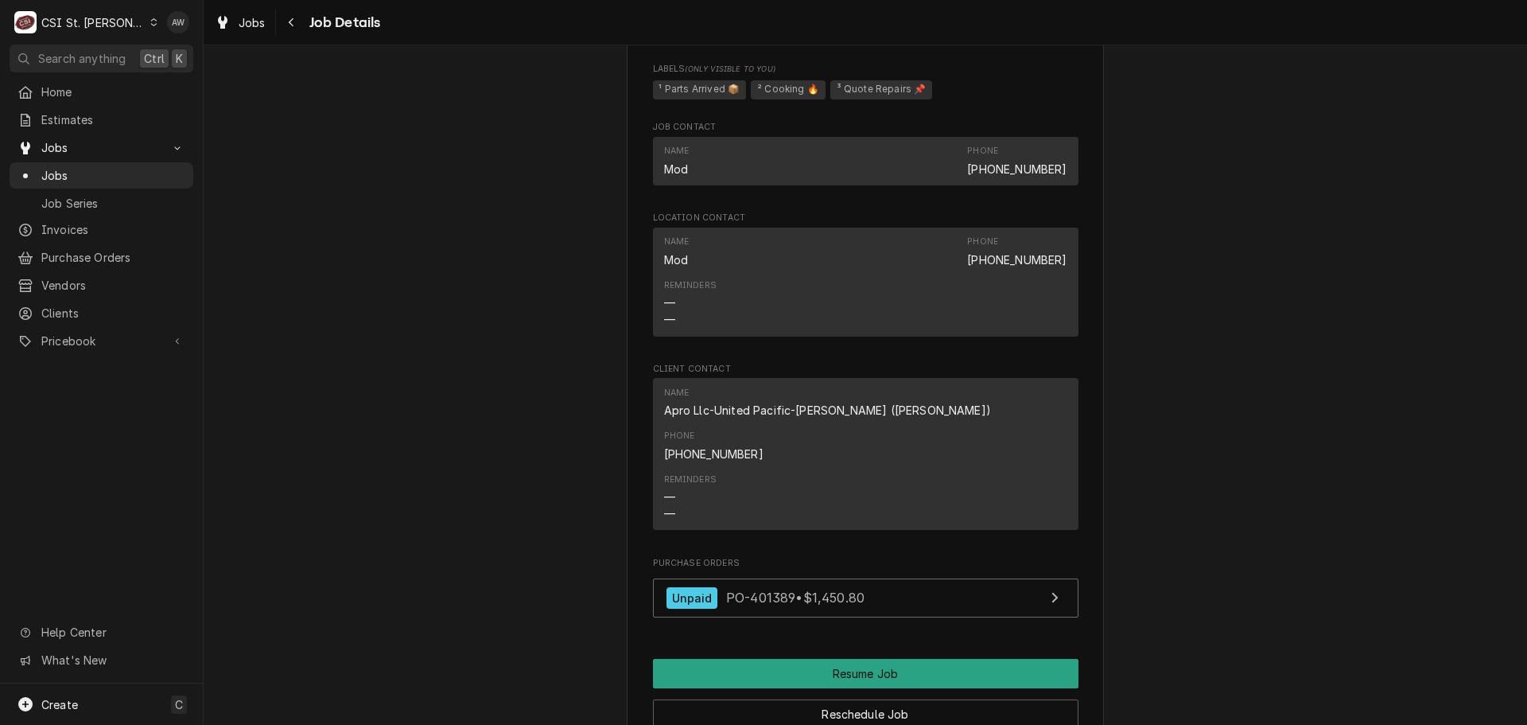
scroll to position [2864, 0]
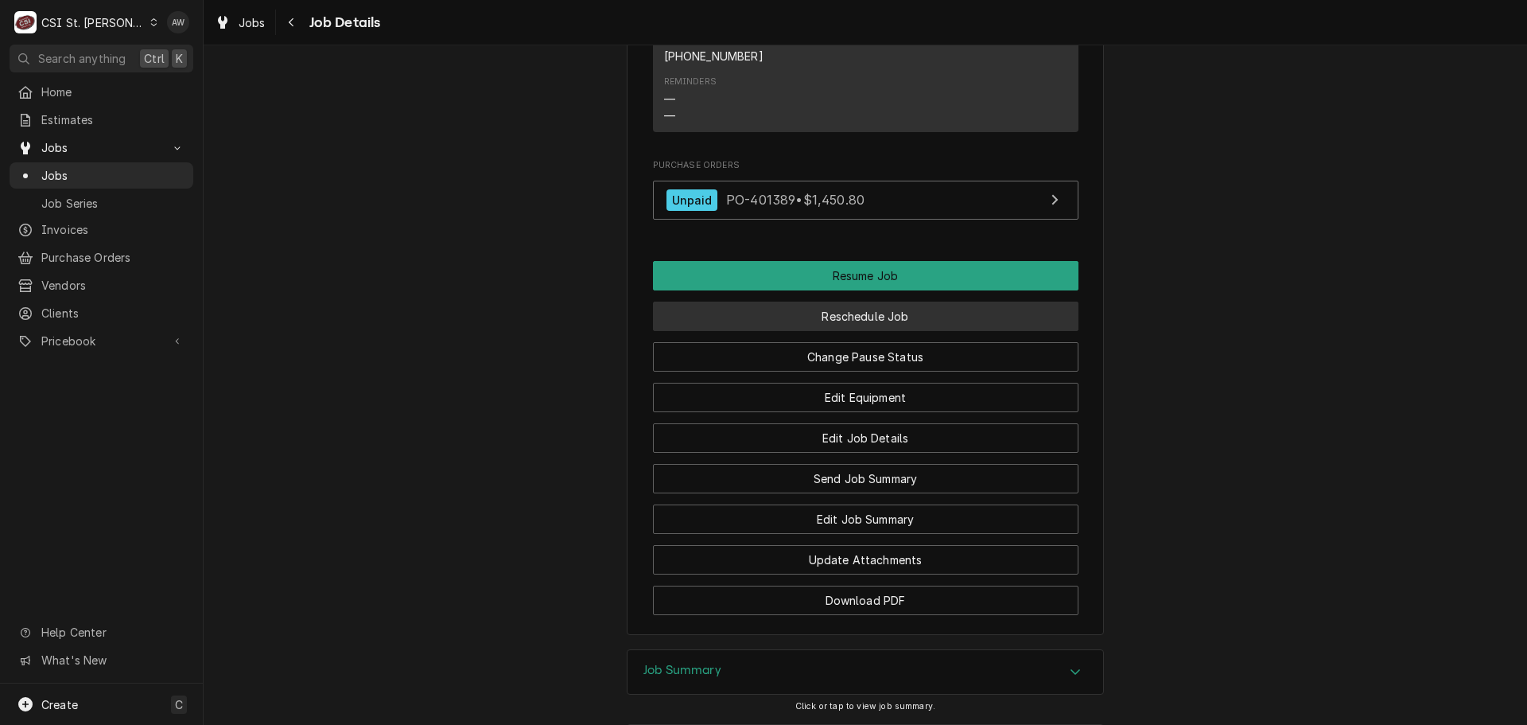
click at [835, 301] on button "Reschedule Job" at bounding box center [866, 315] width 426 height 29
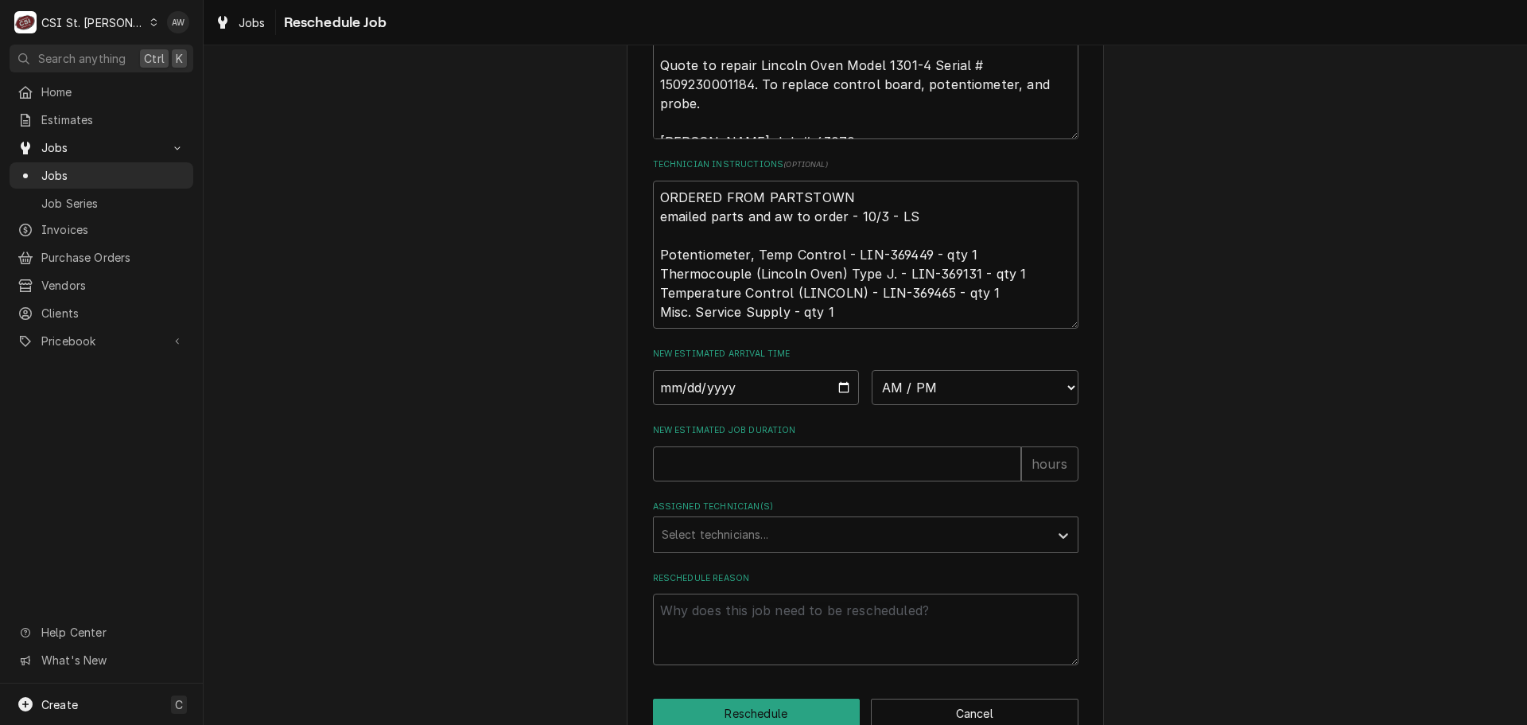
scroll to position [655, 0]
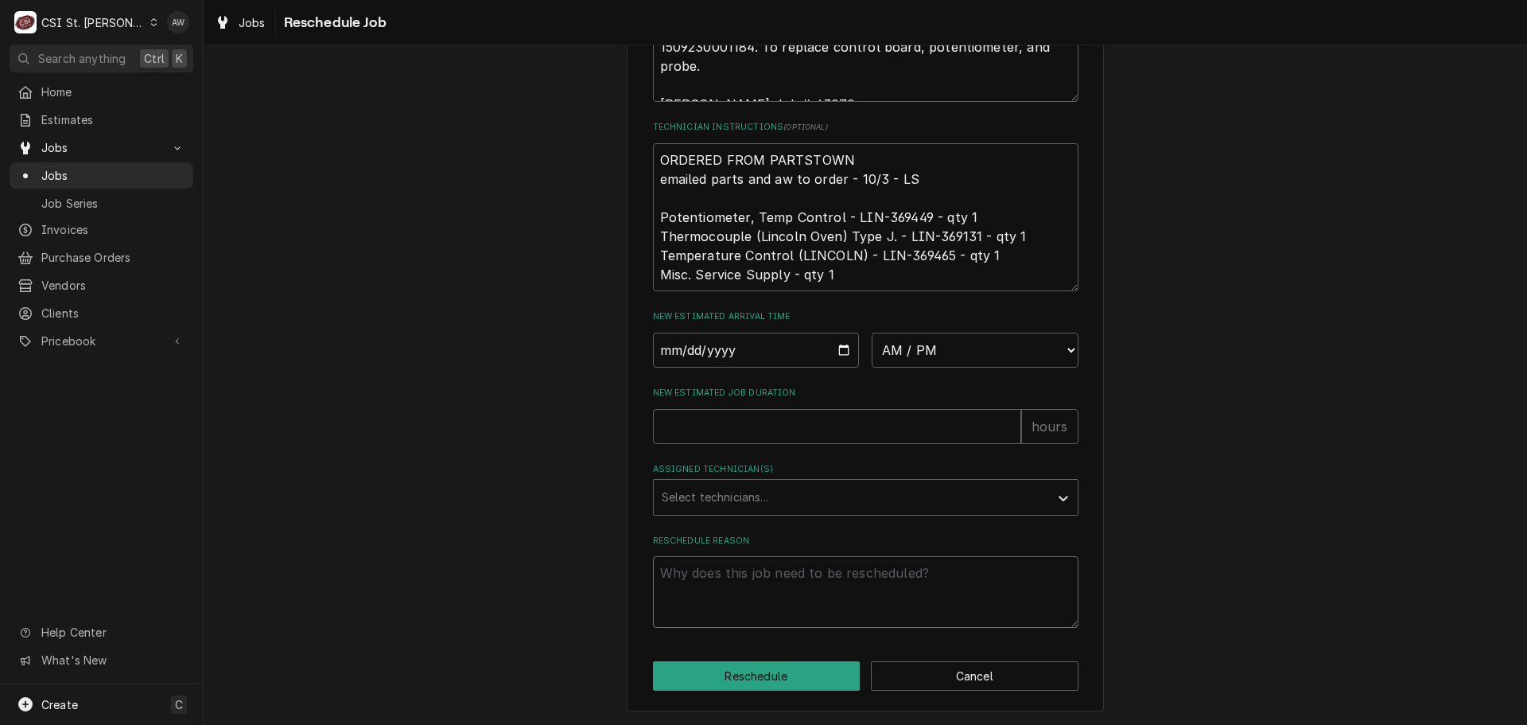
click at [811, 584] on textarea "Reschedule Reason" at bounding box center [866, 592] width 426 height 72
type textarea "x"
type textarea "t"
type textarea "x"
type textarea "te"
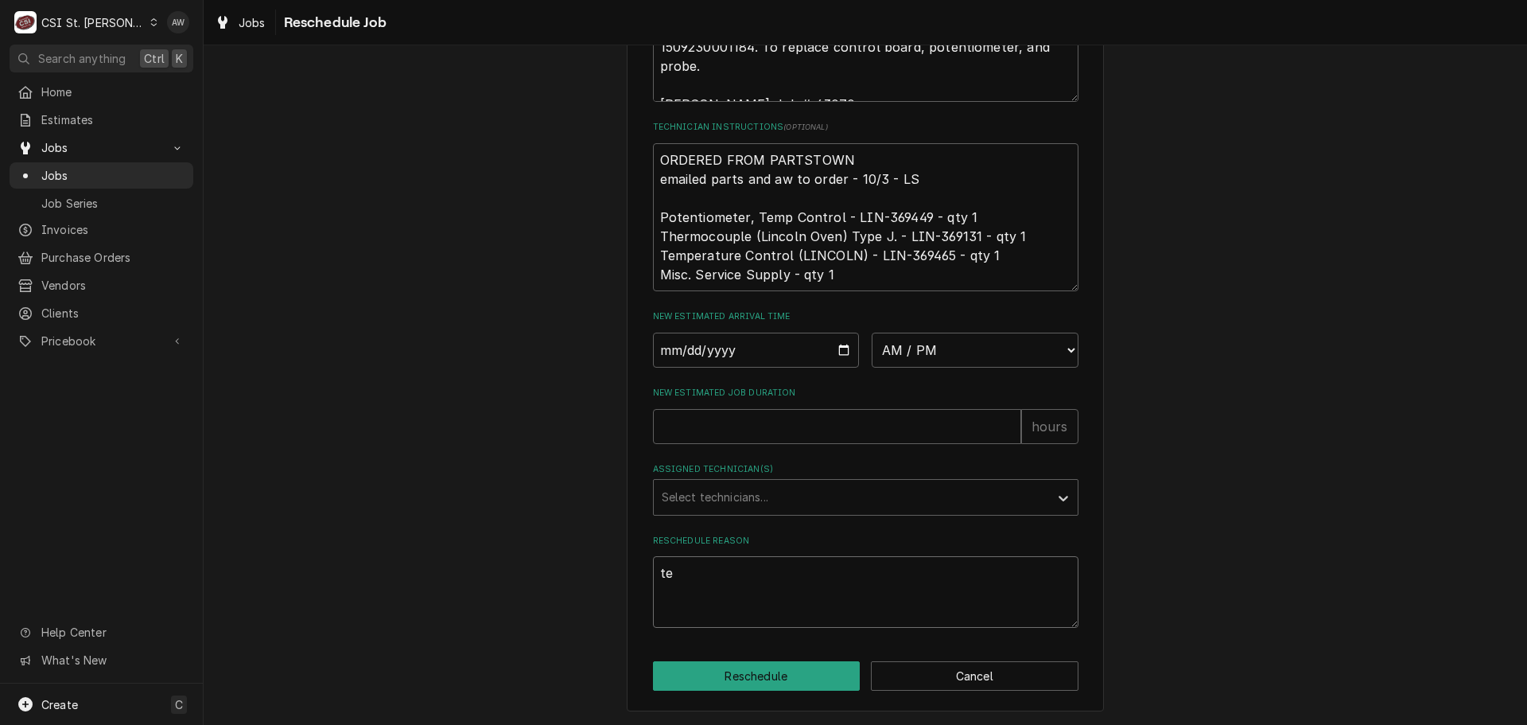
type textarea "x"
type textarea "tec"
type textarea "x"
type textarea "tech"
type textarea "x"
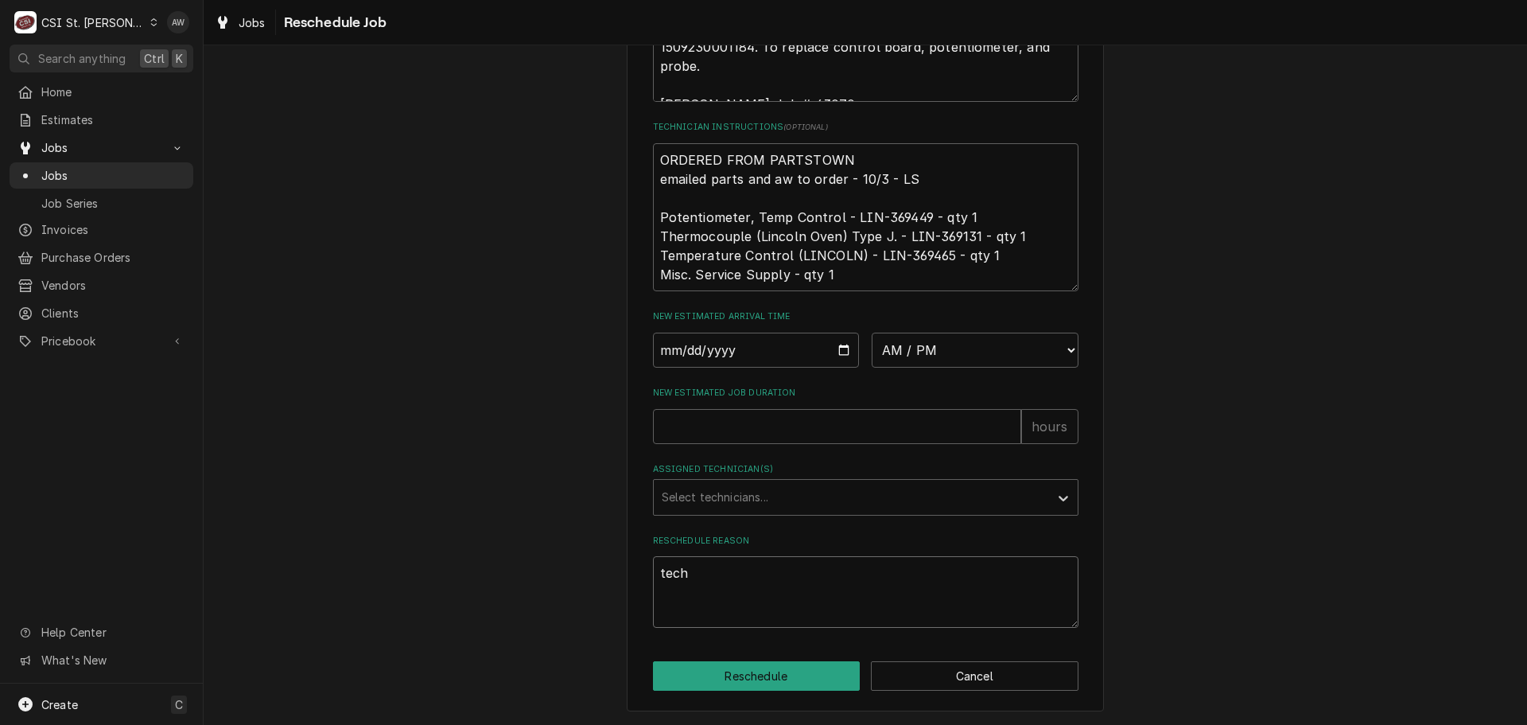
type textarea "tech"
type textarea "x"
type textarea "tech p"
type textarea "x"
type textarea "tech pi"
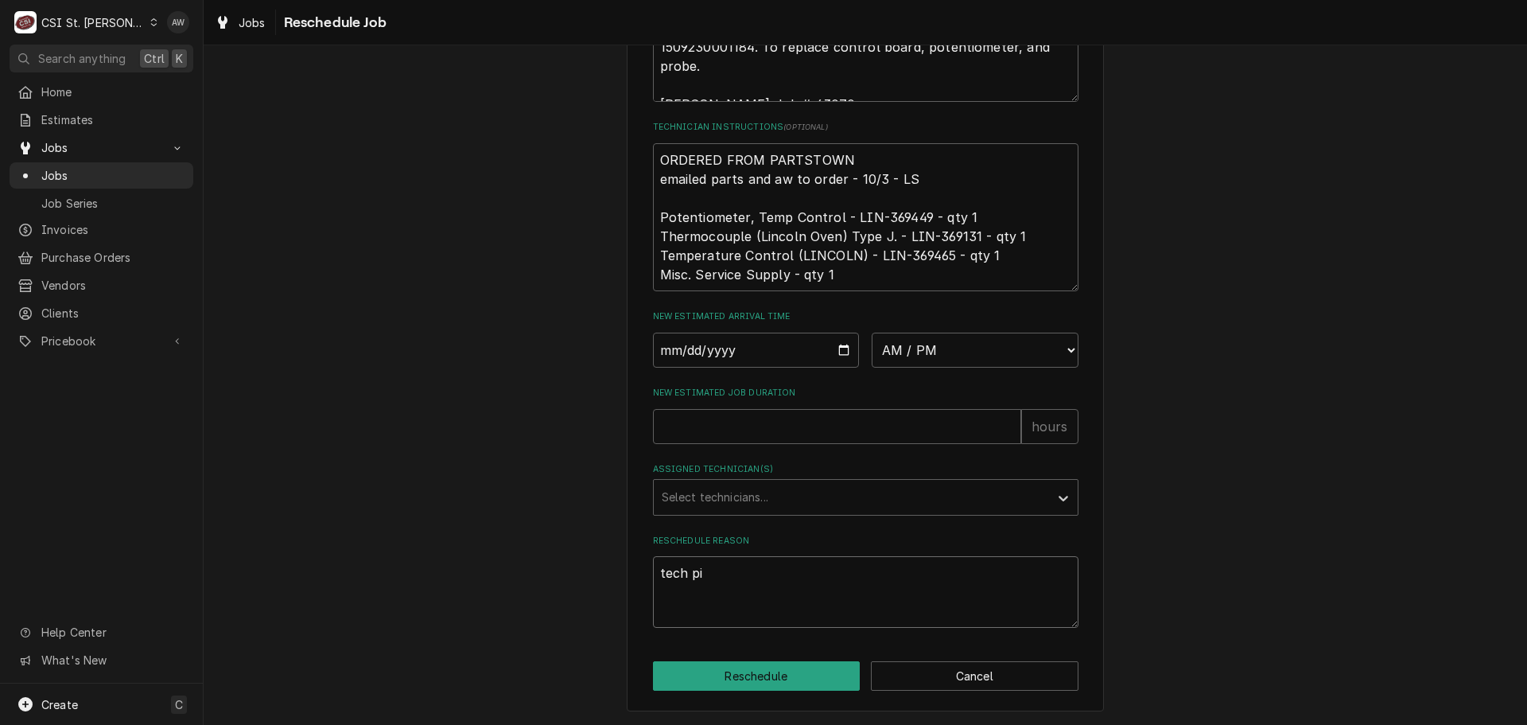
type textarea "x"
type textarea "tech pic"
type textarea "x"
type textarea "tech pick"
type textarea "x"
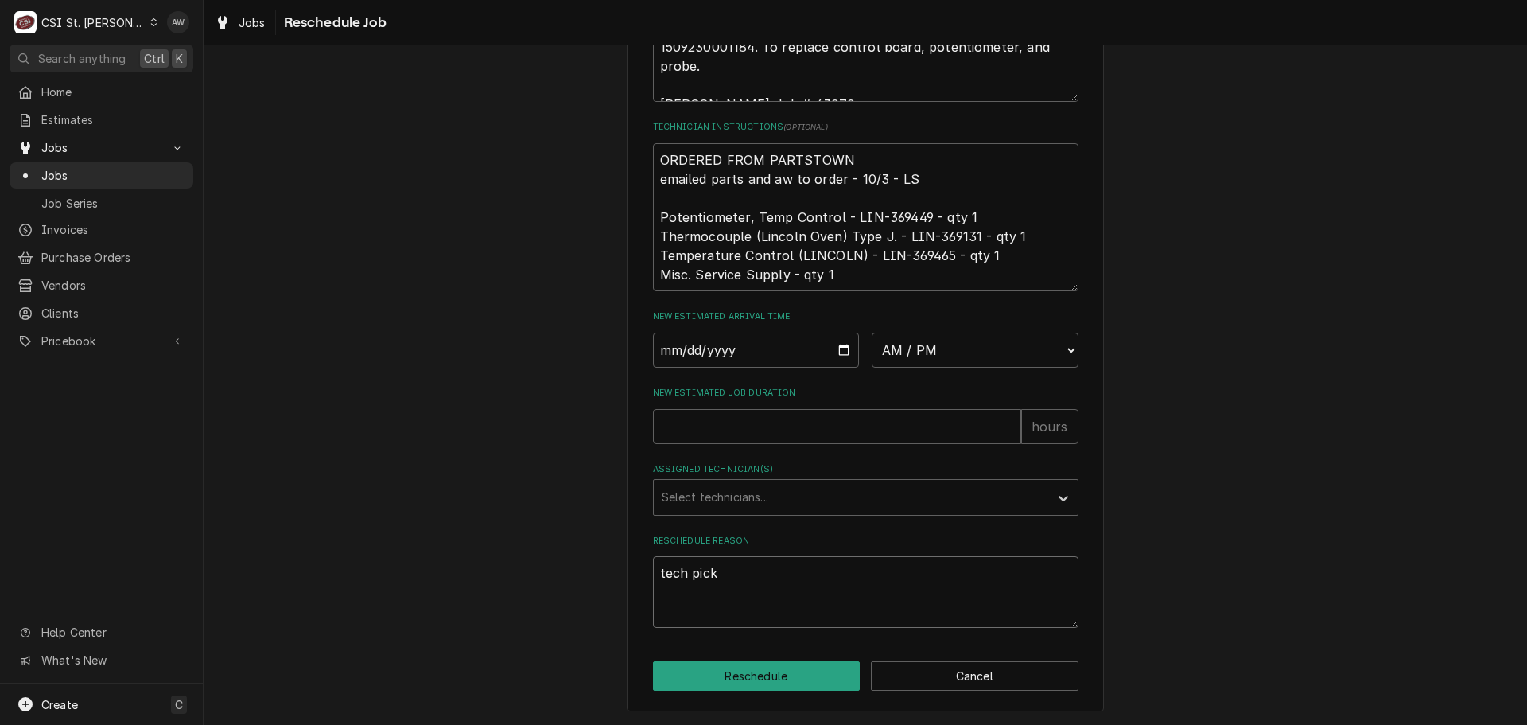
type textarea "tech picke"
type textarea "x"
type textarea "tech picked"
type textarea "x"
type textarea "tech picked"
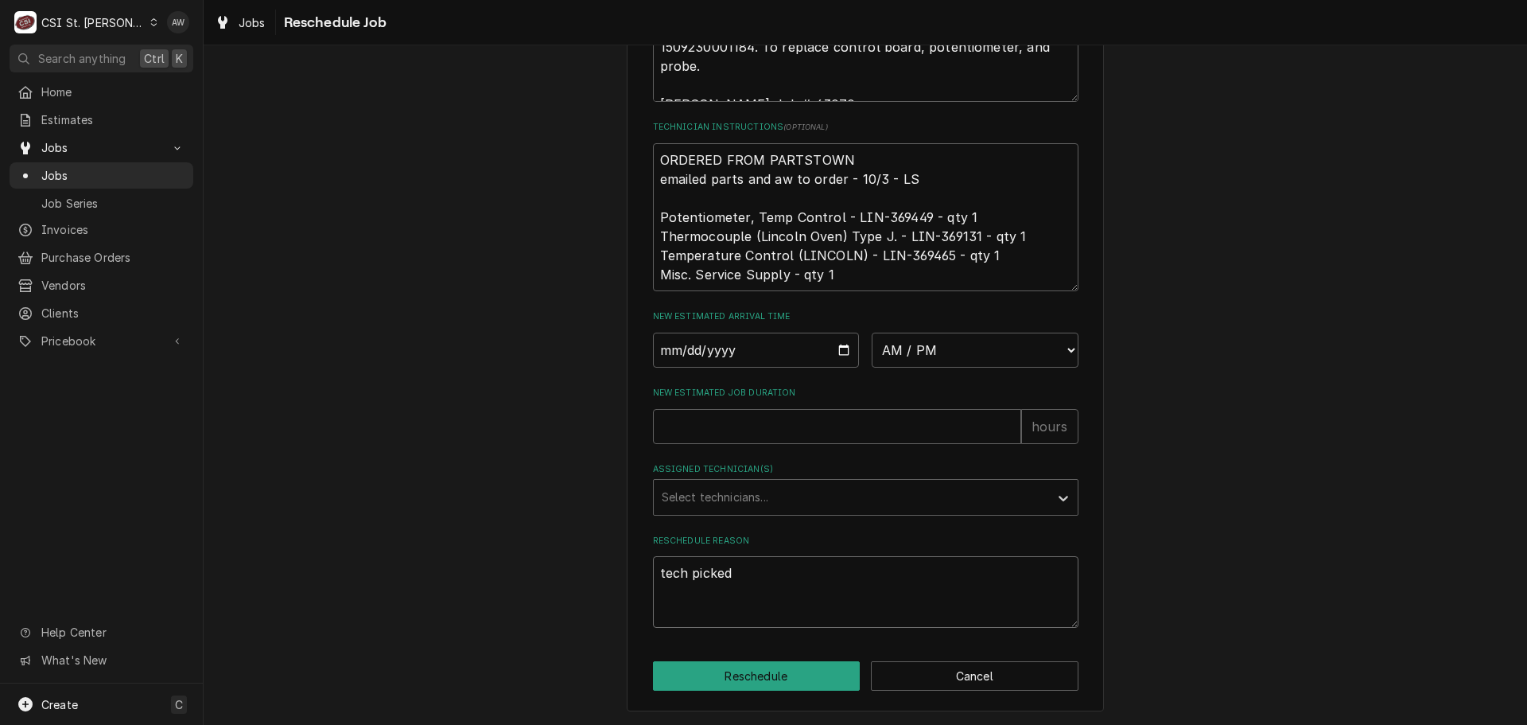
type textarea "x"
type textarea "tech picked u"
type textarea "x"
type textarea "tech picked up"
type textarea "x"
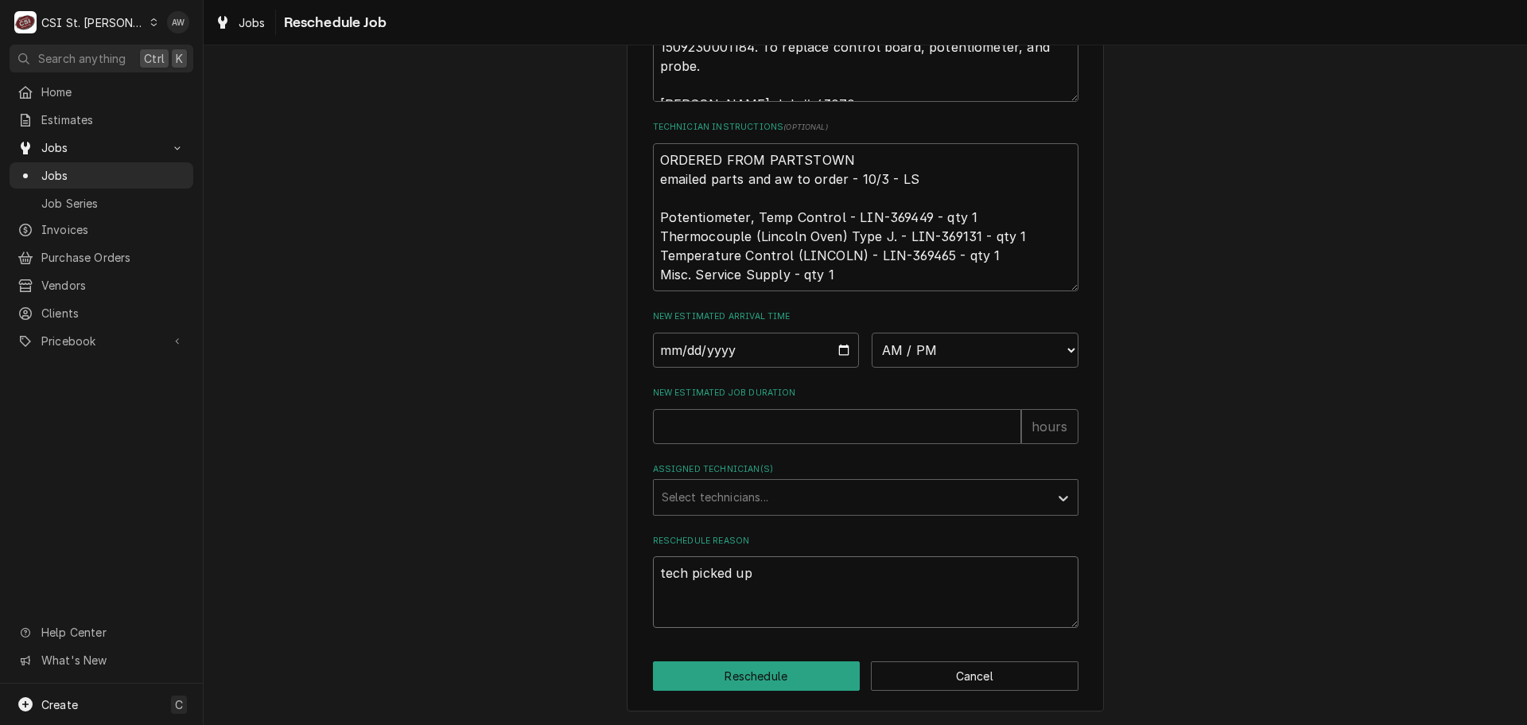
type textarea "tech picked up"
type textarea "x"
type textarea "tech picked up a"
type textarea "x"
type textarea "tech picked up ap"
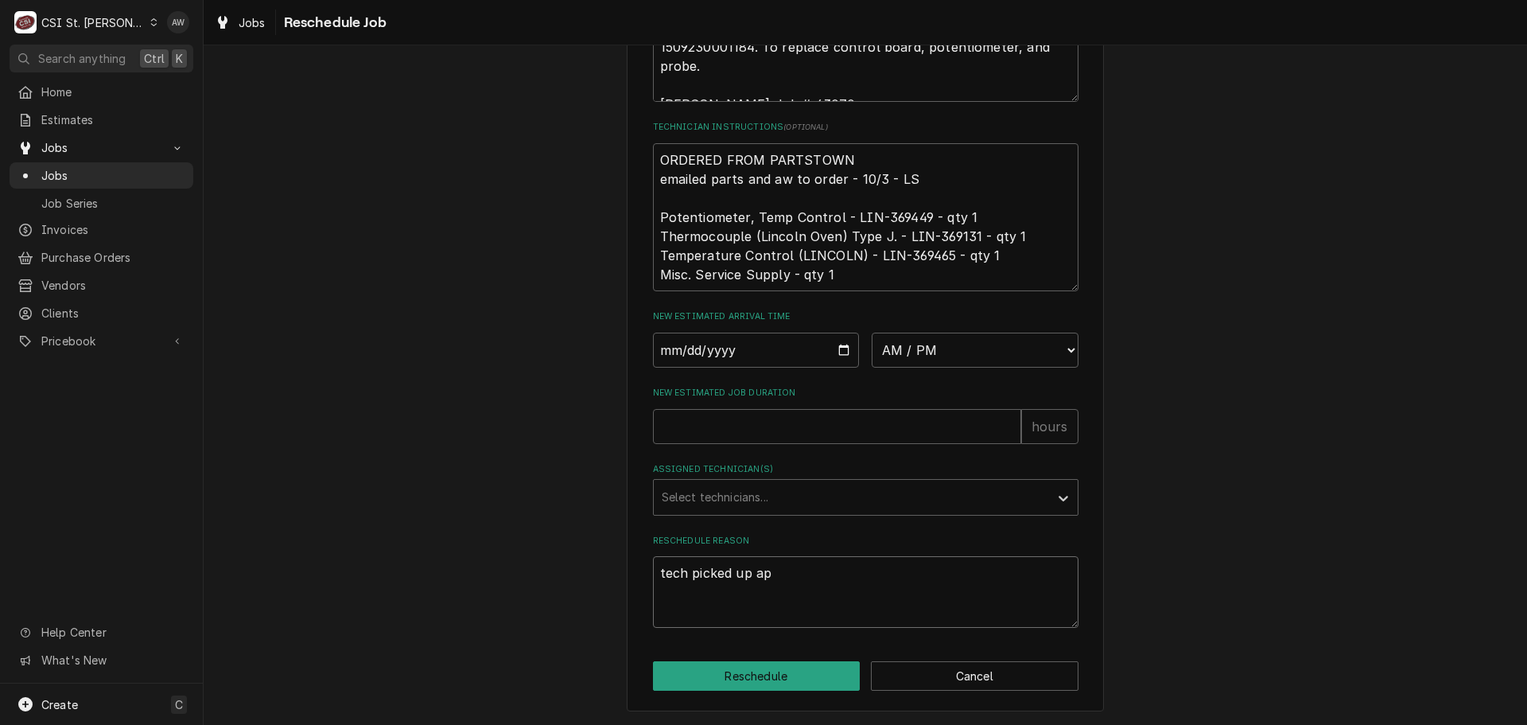
type textarea "x"
type textarea "tech picked up apr"
type textarea "x"
type textarea "tech picked up aprt"
type textarea "x"
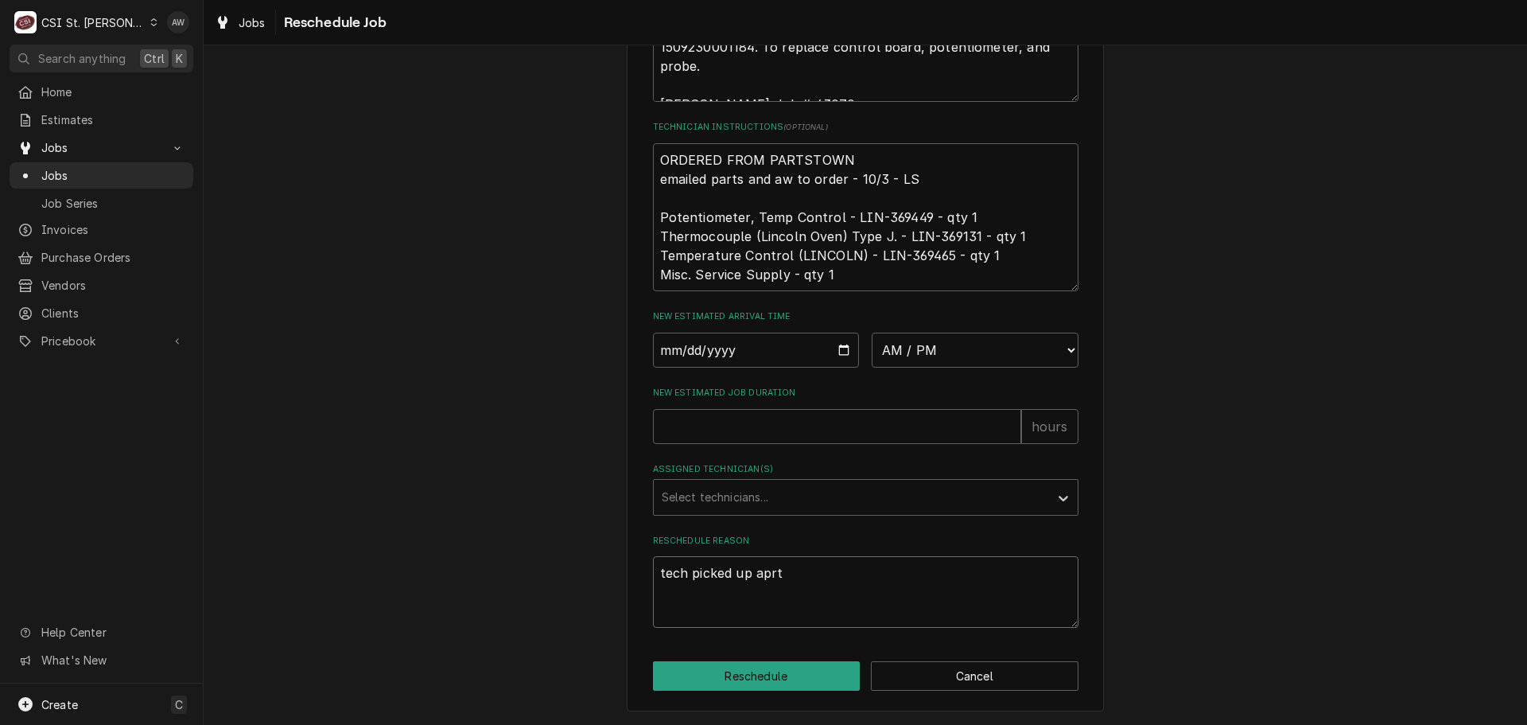
type textarea "tech picked up aprts"
type textarea "x"
type textarea "tech picked up aprts"
click at [762, 570] on textarea "tech picked up aprts" at bounding box center [866, 592] width 426 height 72
type textarea "x"
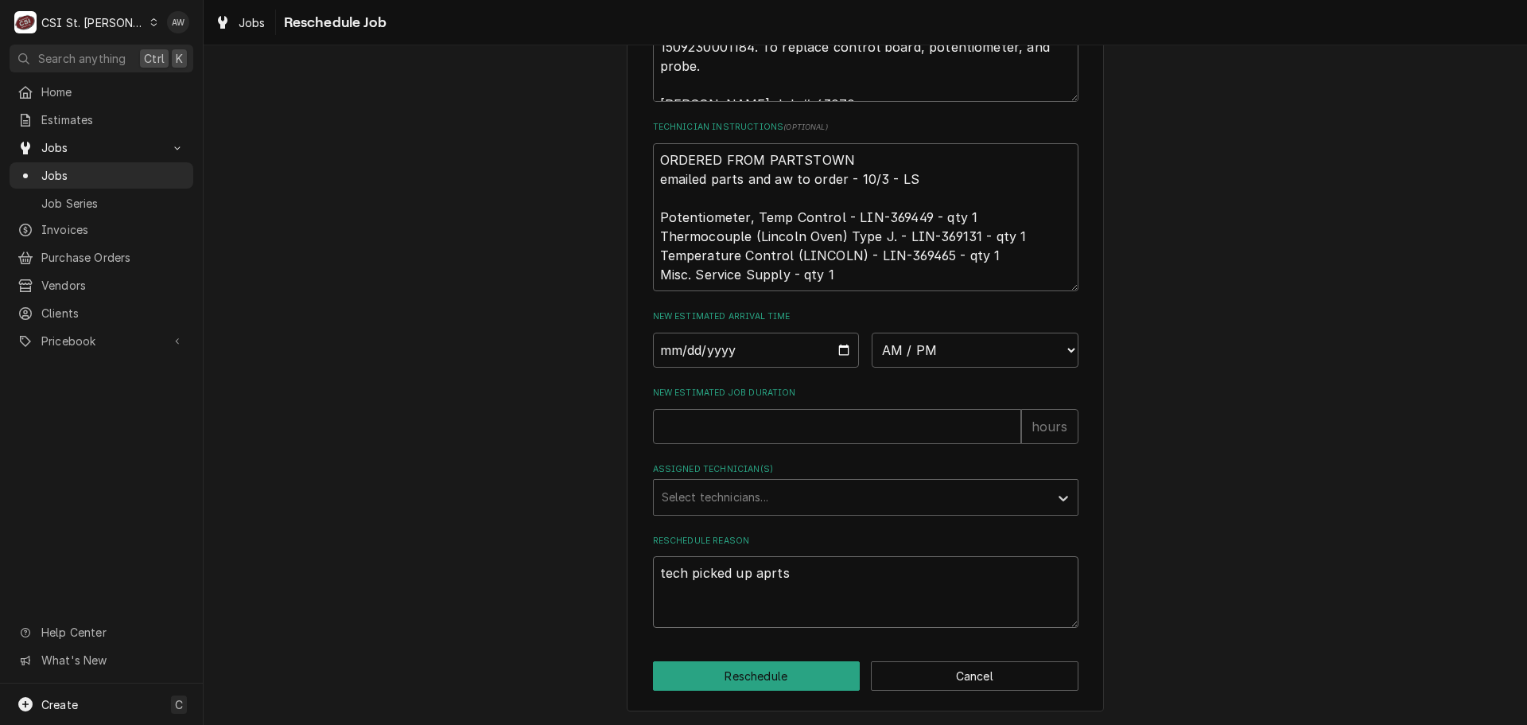
type textarea "tech picked up arts"
type textarea "x"
type textarea "tech picked up rts"
type textarea "x"
type textarea "tech picked up prts"
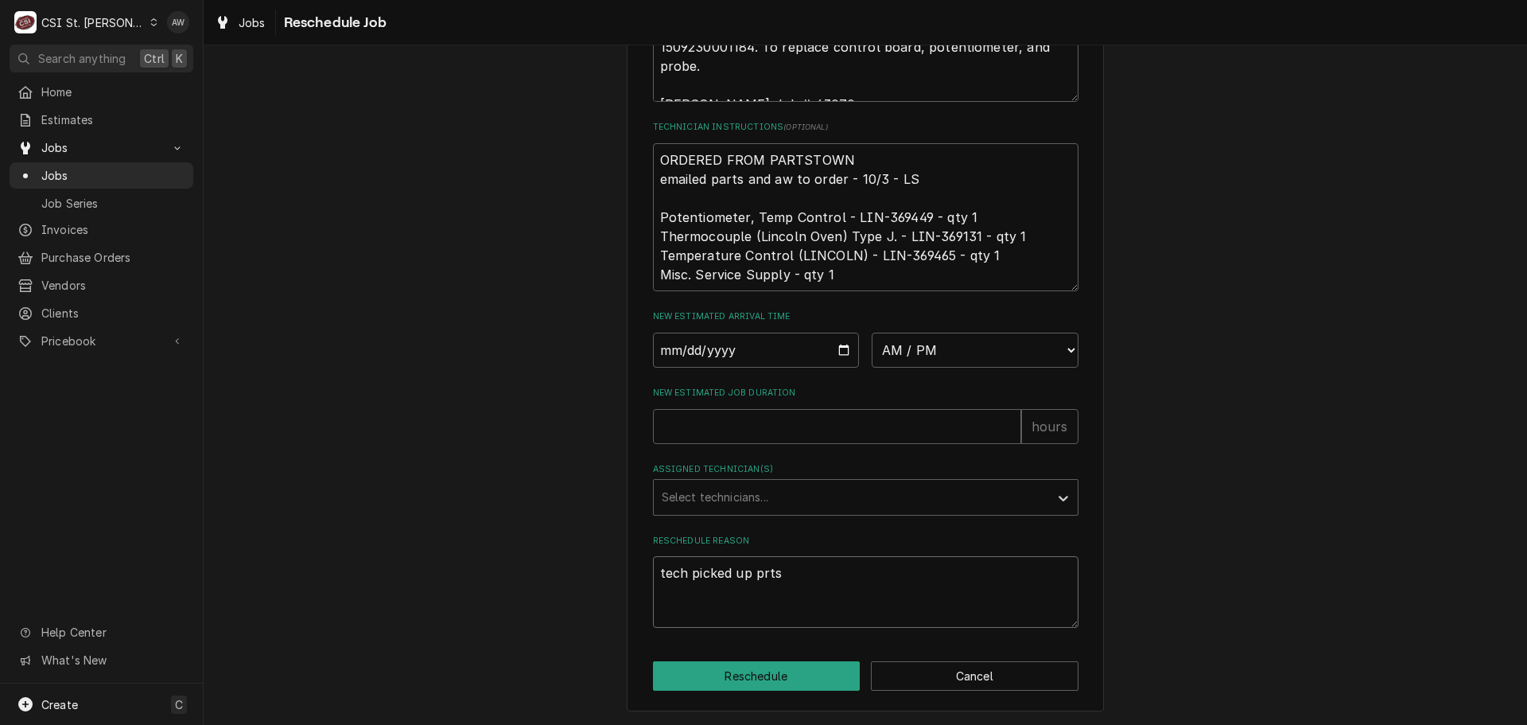
type textarea "x"
type textarea "tech picked up parts"
click at [792, 436] on input "New Estimated Job Duration" at bounding box center [837, 426] width 368 height 35
type textarea "x"
type input "6"
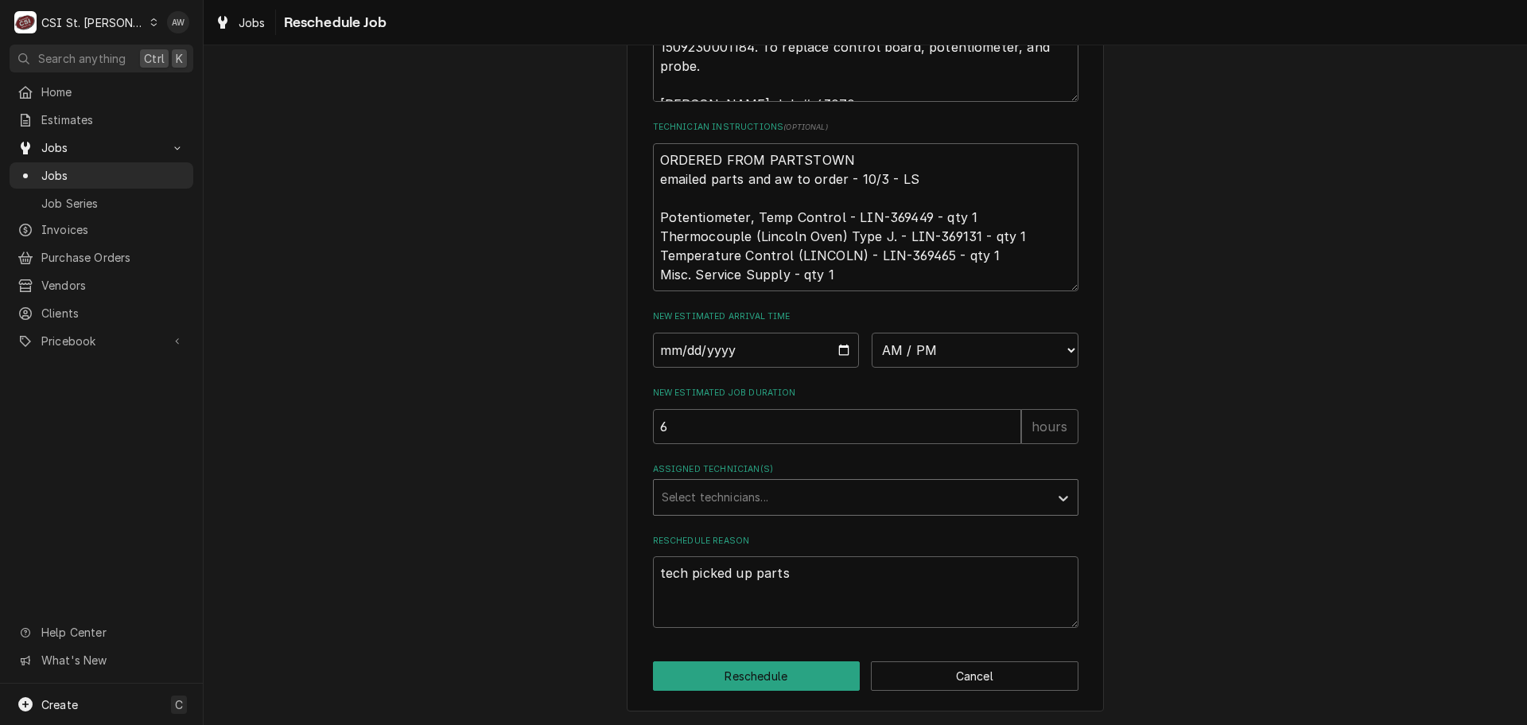
click at [861, 496] on div "Assigned Technician(s)" at bounding box center [851, 497] width 379 height 29
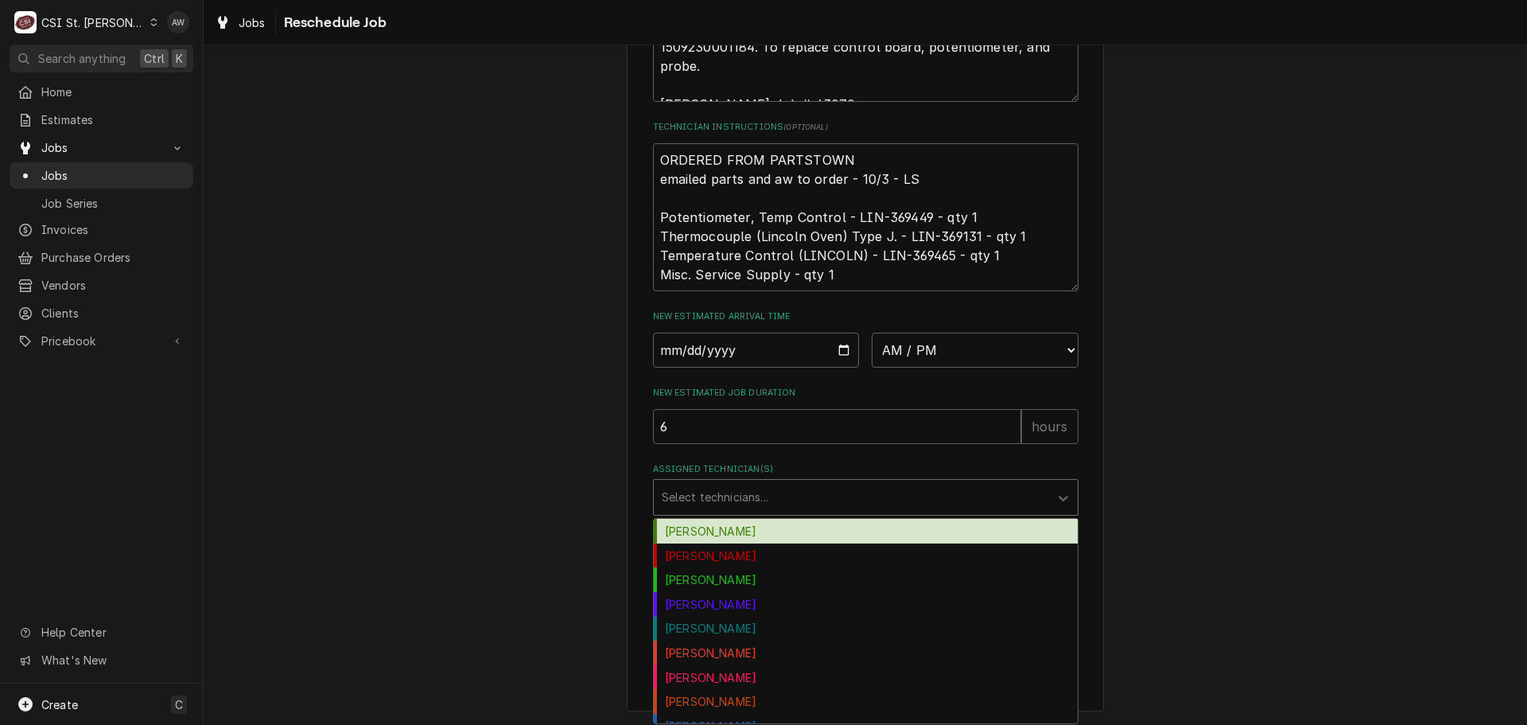
type input "c"
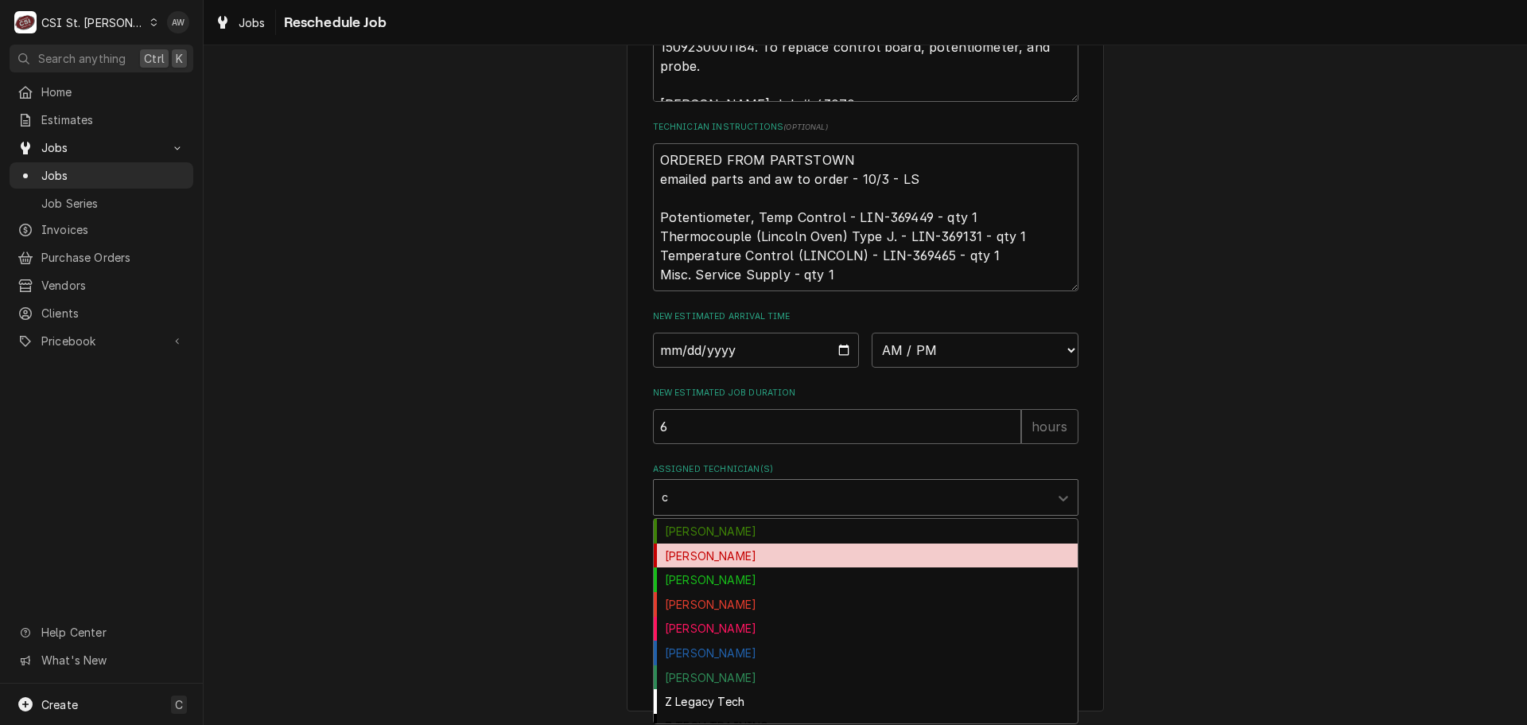
click at [729, 558] on div "[PERSON_NAME]" at bounding box center [866, 555] width 424 height 25
type textarea "x"
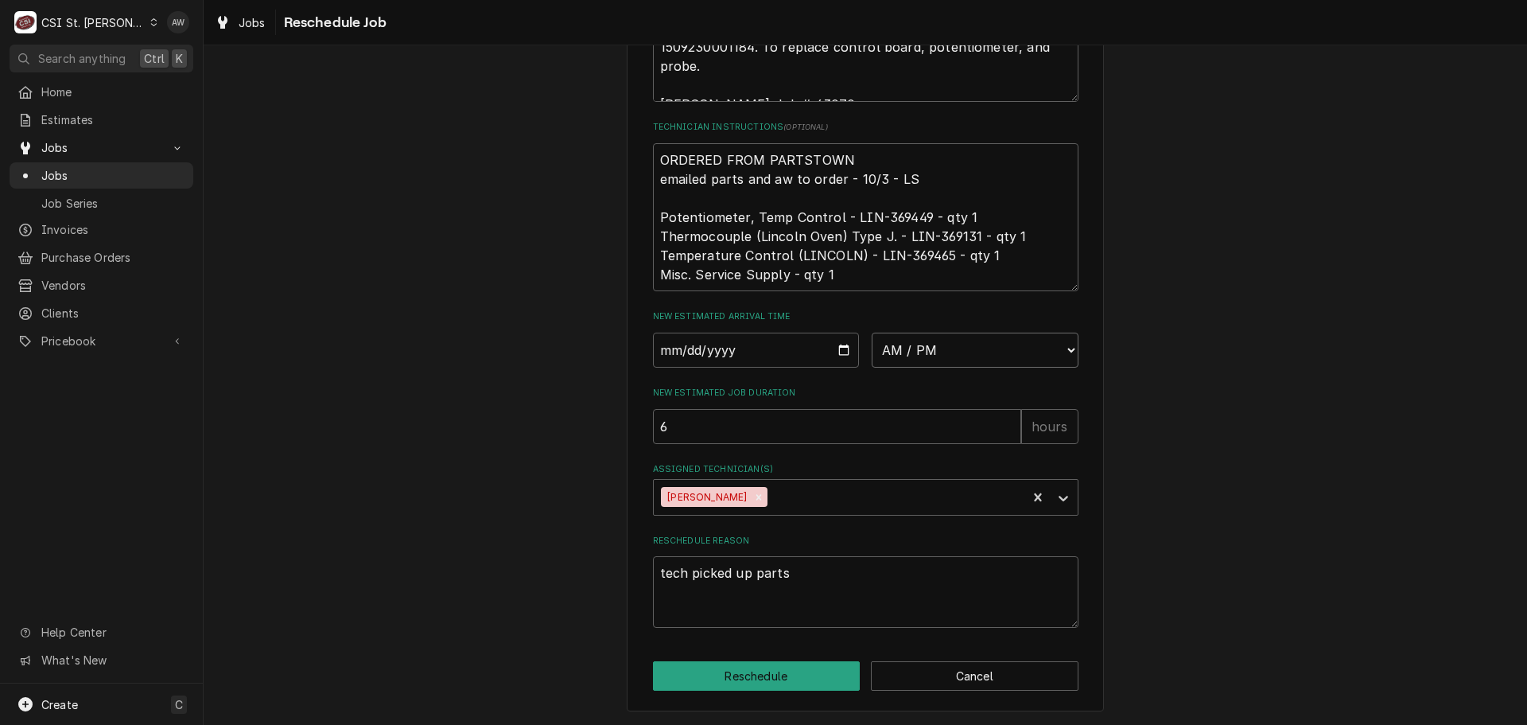
click at [920, 357] on select "AM / PM 6:00 AM 6:15 AM 6:30 AM 6:45 AM 7:00 AM 7:15 AM 7:30 AM 7:45 AM 8:00 AM…" at bounding box center [975, 349] width 207 height 35
select select "07:00:00"
click at [872, 332] on select "AM / PM 6:00 AM 6:15 AM 6:30 AM 6:45 AM 7:00 AM 7:15 AM 7:30 AM 7:45 AM 8:00 AM…" at bounding box center [975, 349] width 207 height 35
type textarea "x"
click at [832, 349] on input "Date" at bounding box center [756, 349] width 207 height 35
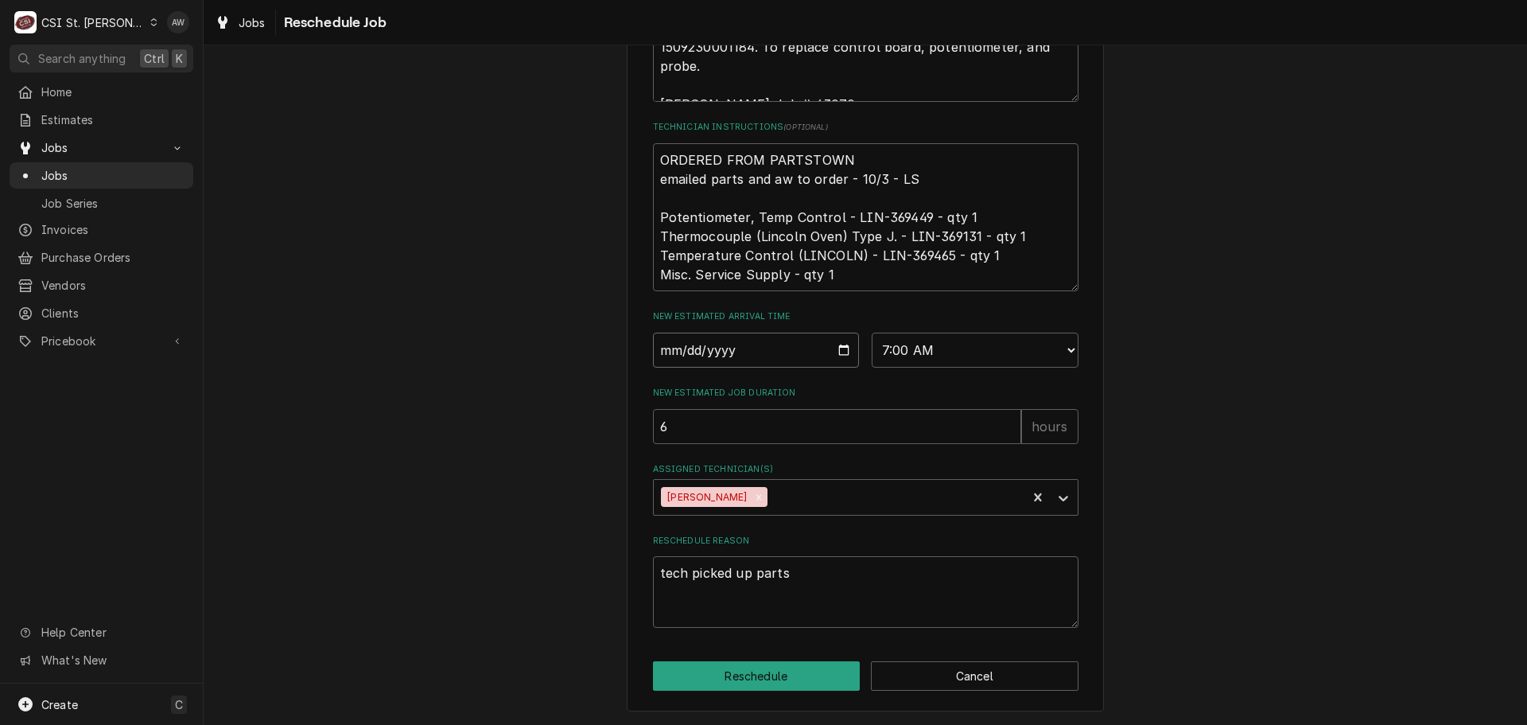
type input "2025-10-14"
click at [758, 660] on div "Please provide some additional details to reschedule this job. Roopairs Job ID …" at bounding box center [865, 75] width 477 height 1271
click at [756, 674] on button "Reschedule" at bounding box center [757, 675] width 208 height 29
type textarea "x"
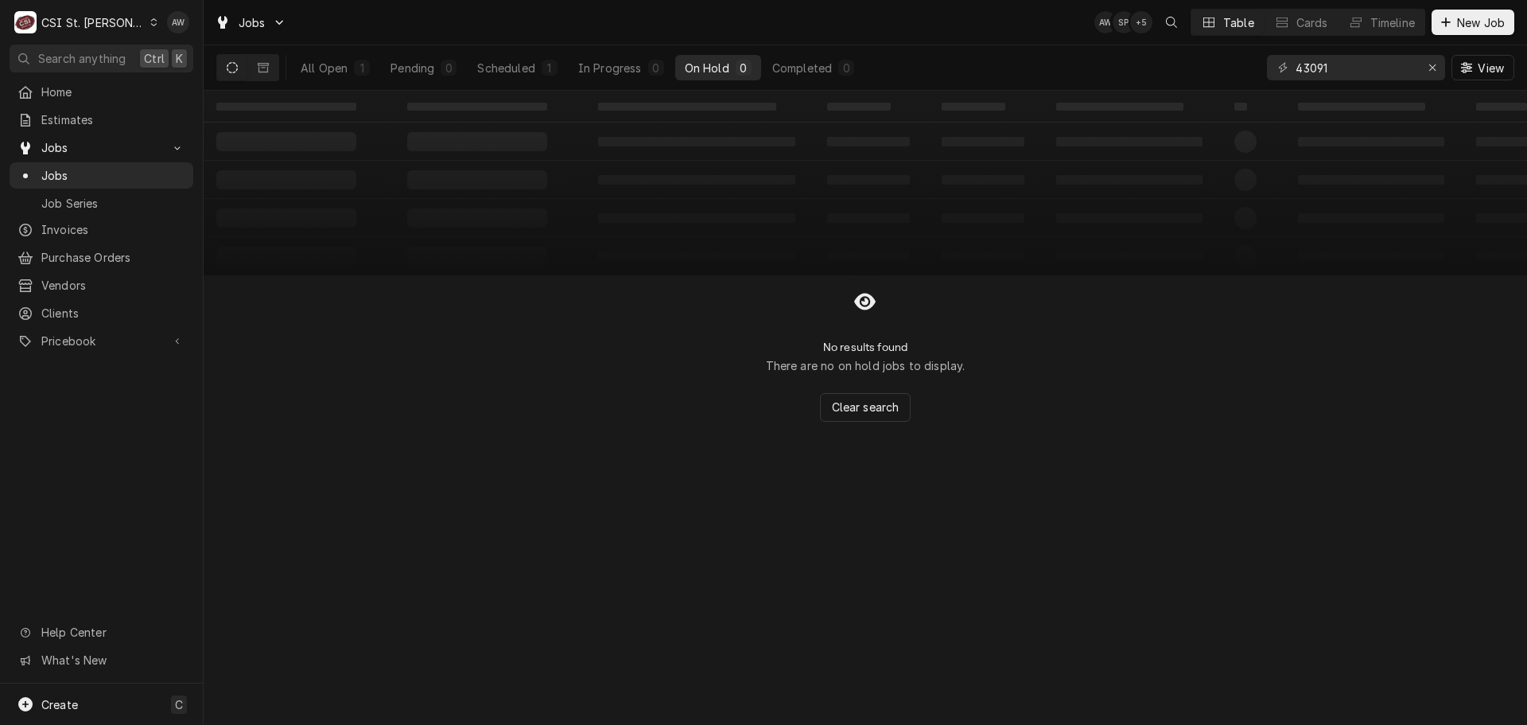
click at [1387, 4] on div "Jobs AW SP + 5 Table Cards Timeline New Job" at bounding box center [866, 22] width 1324 height 45
click at [1387, 22] on div "Timeline" at bounding box center [1393, 22] width 45 height 17
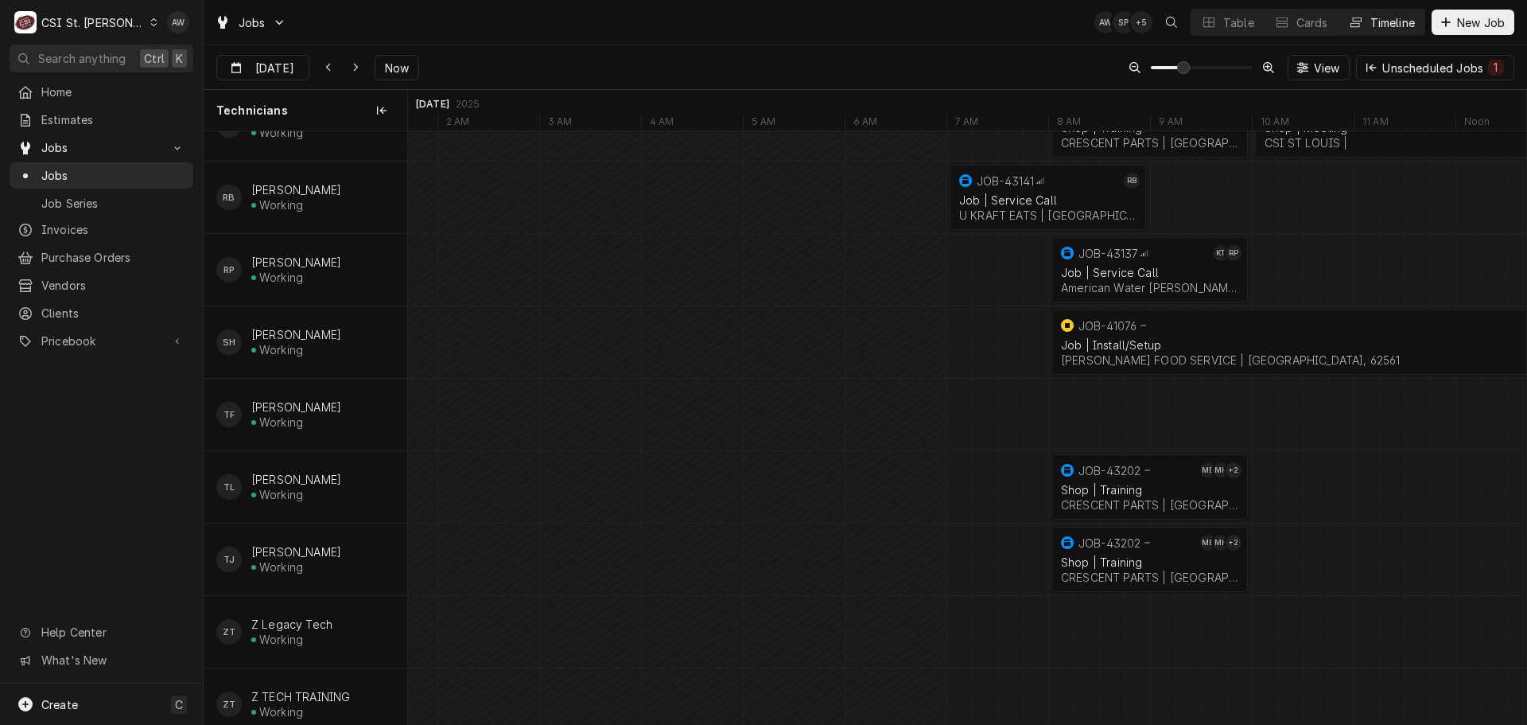
scroll to position [1305, 0]
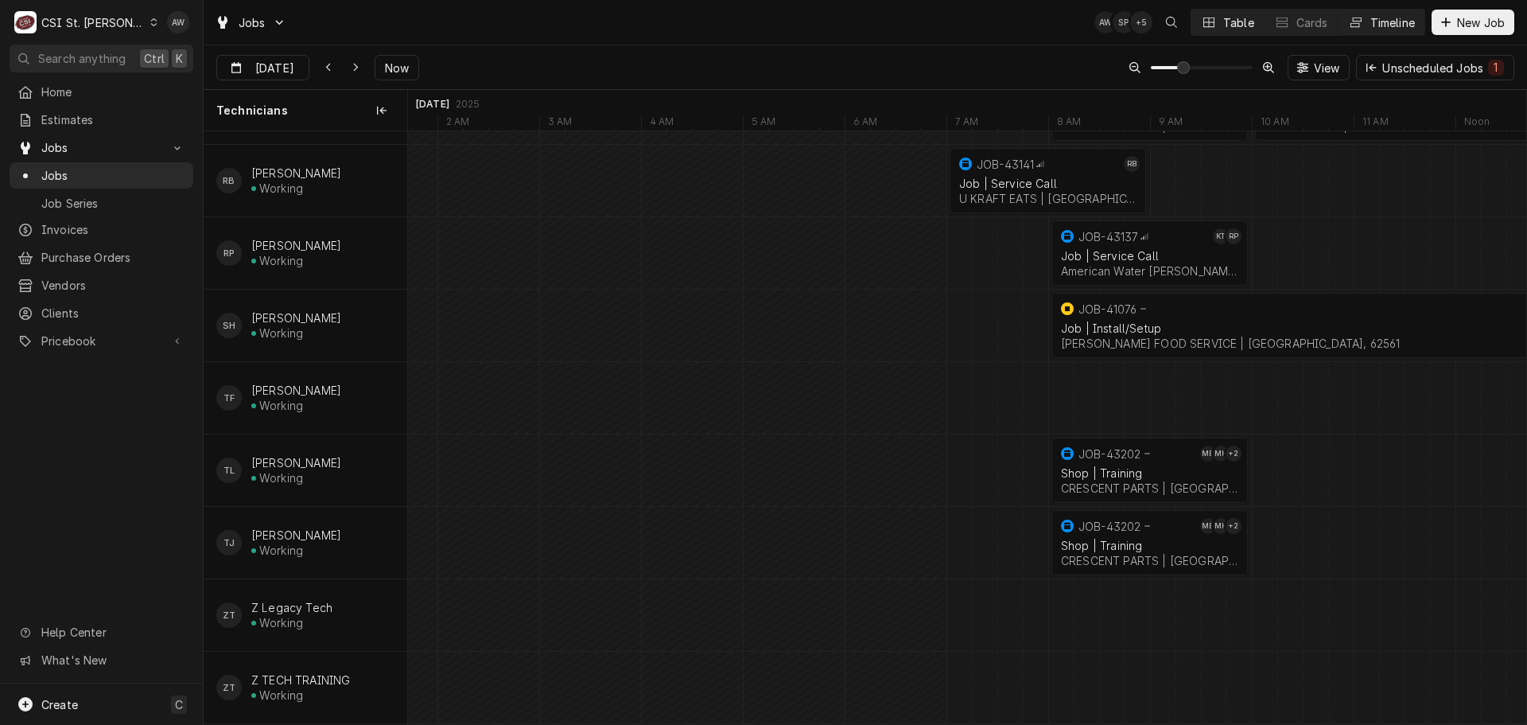
click at [1245, 30] on button "Table" at bounding box center [1228, 22] width 72 height 25
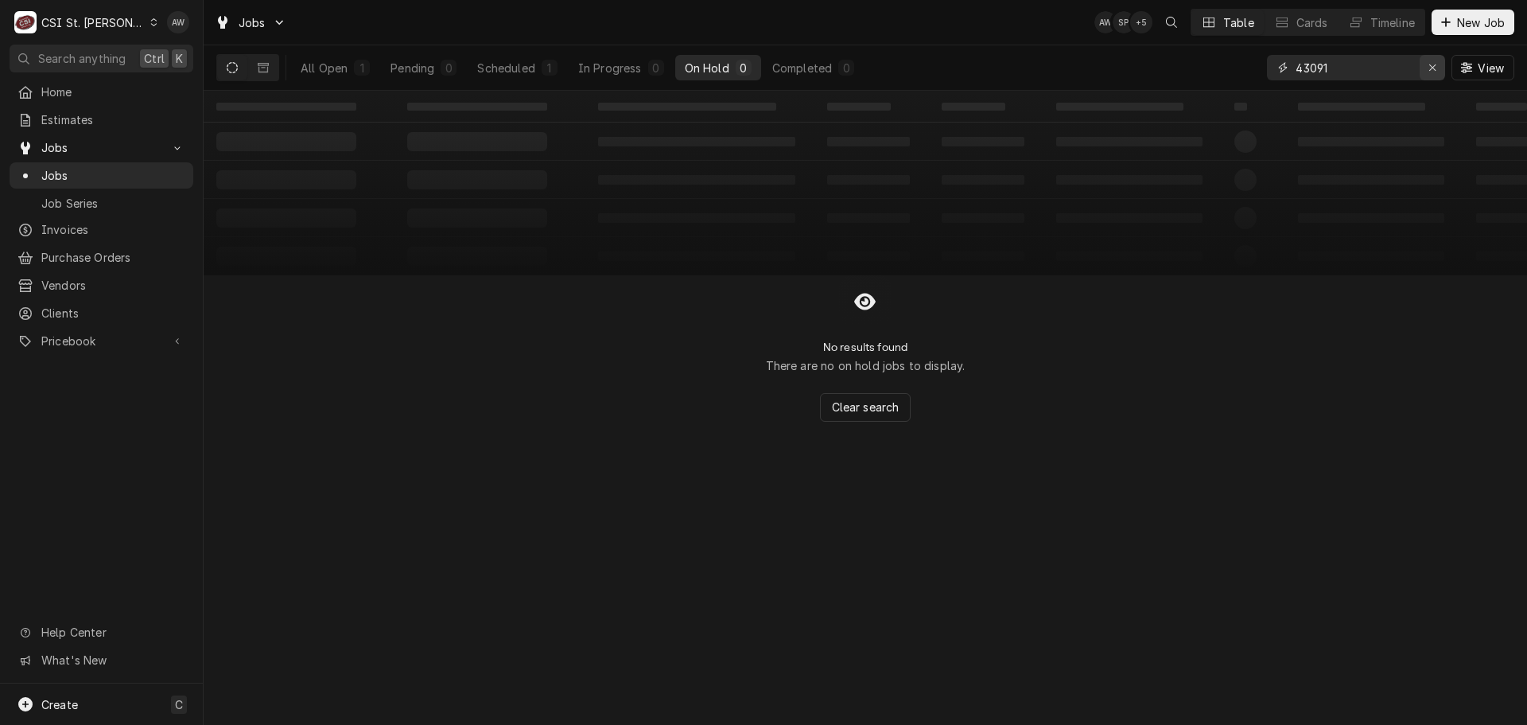
click at [1430, 66] on icon "Erase input" at bounding box center [1432, 67] width 6 height 6
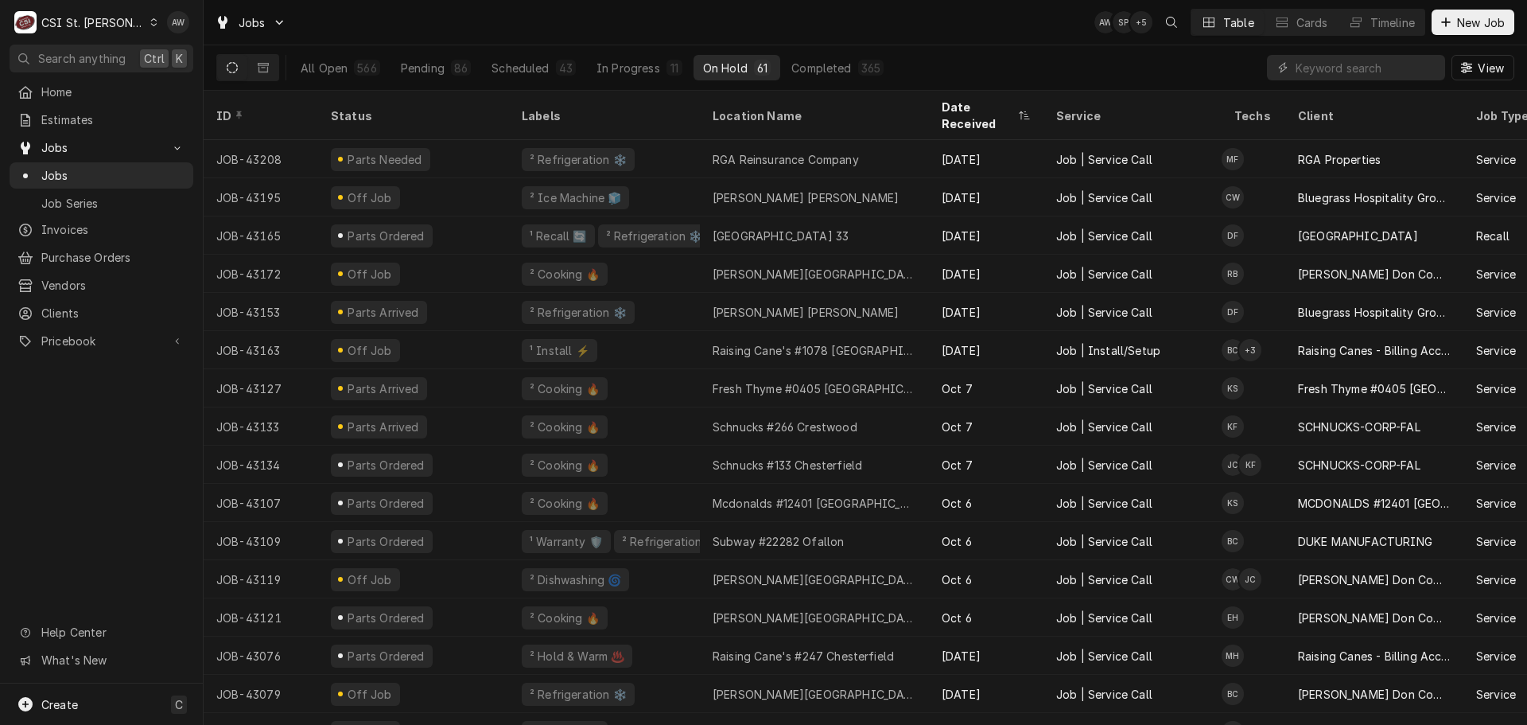
click at [1332, 54] on div "View" at bounding box center [1390, 67] width 247 height 45
click at [1328, 69] on input "Dynamic Content Wrapper" at bounding box center [1367, 67] width 142 height 25
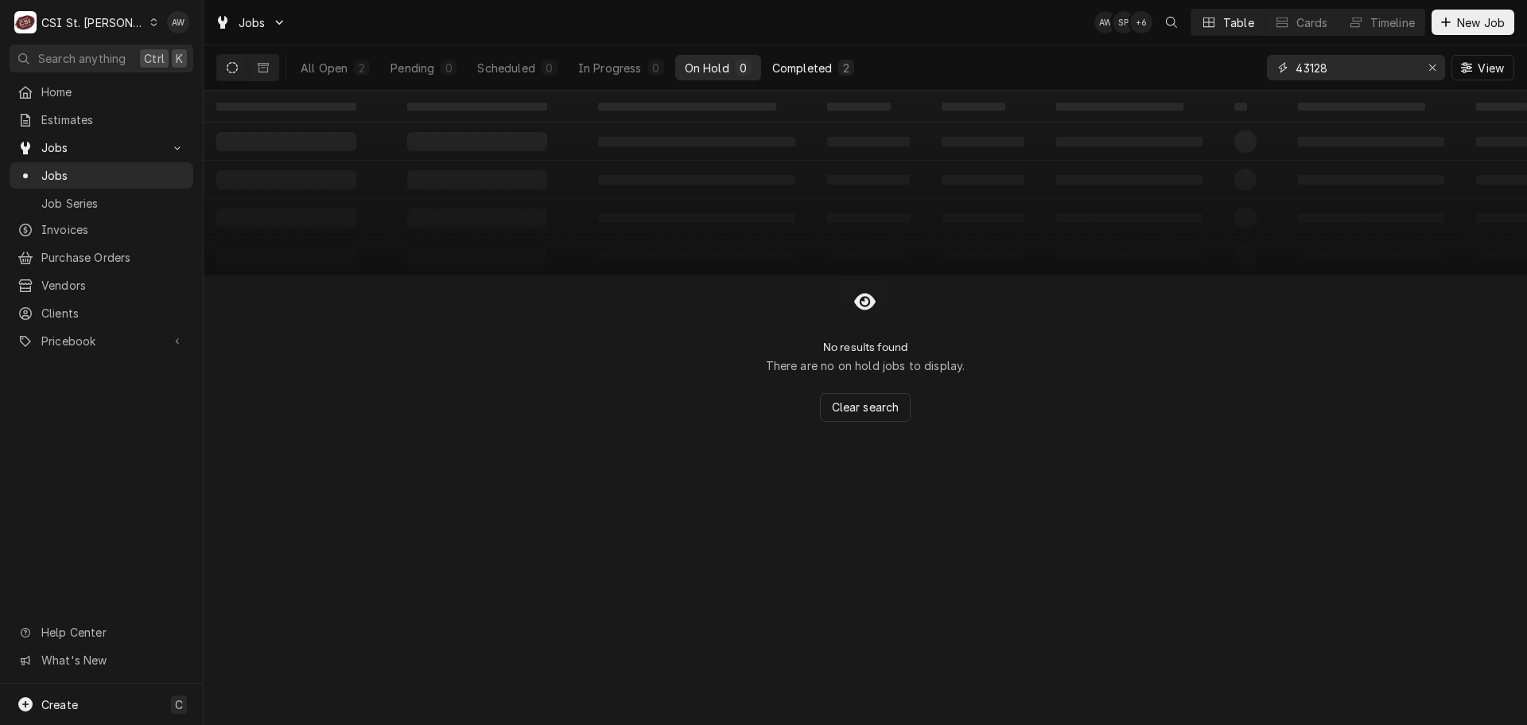
type input "43128"
click at [823, 68] on div "Completed" at bounding box center [802, 68] width 60 height 17
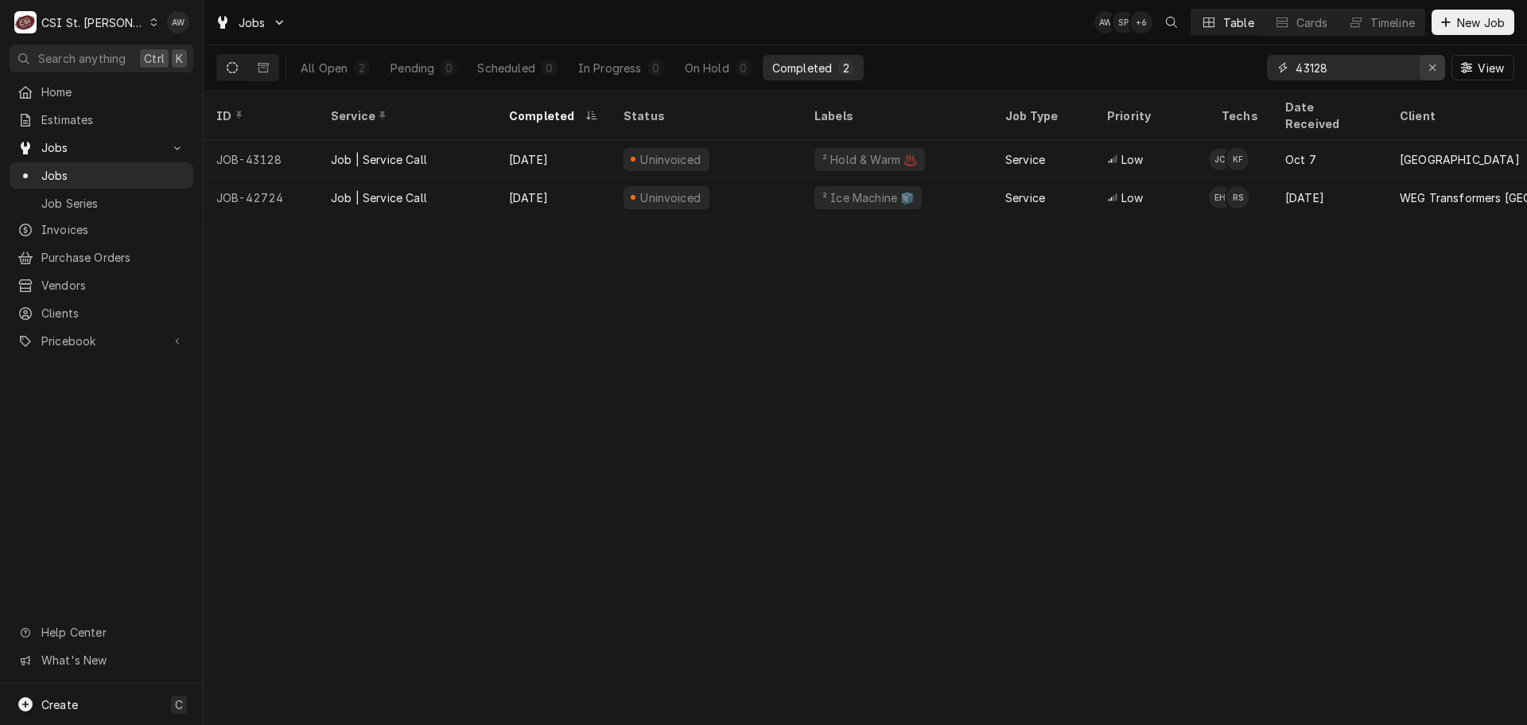
click at [1430, 72] on icon "Erase input" at bounding box center [1433, 67] width 9 height 11
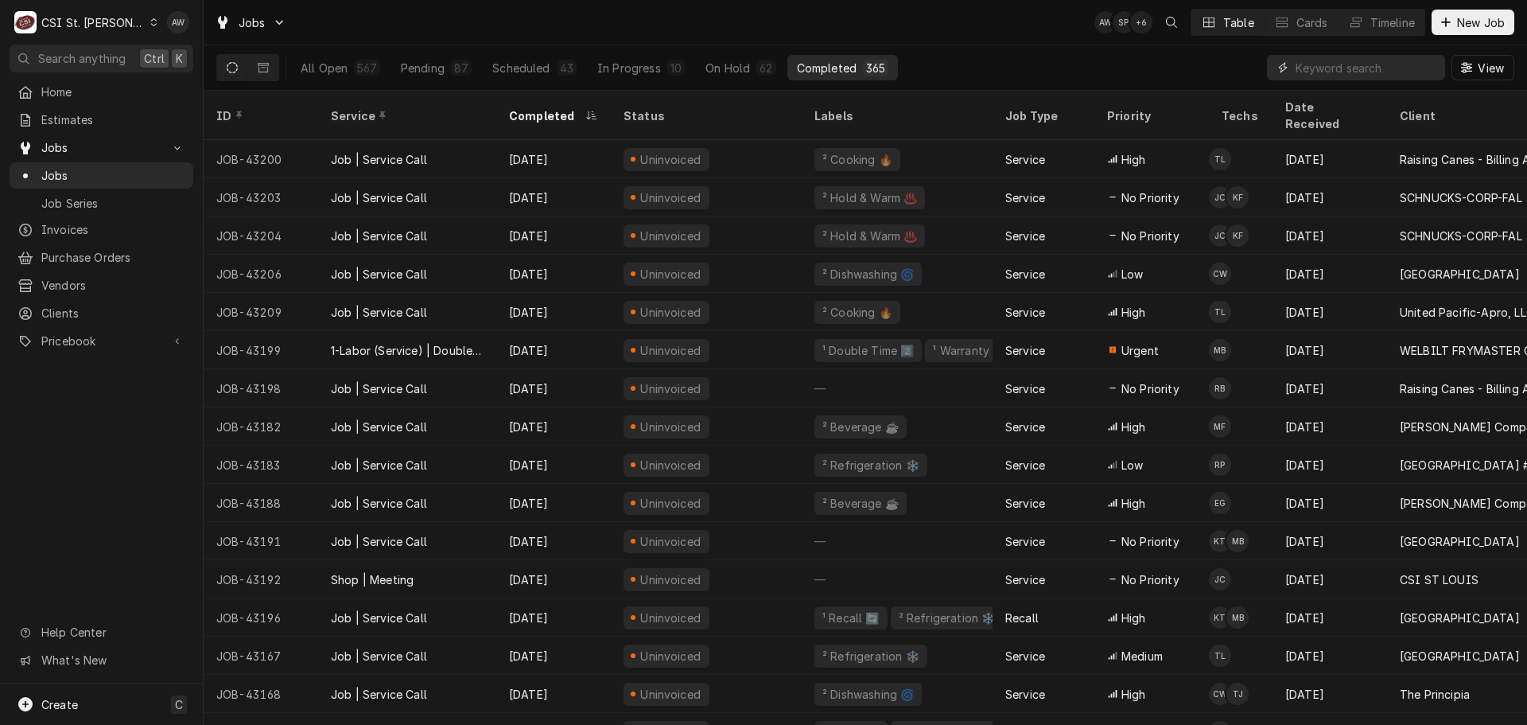
click at [1314, 60] on input "Dynamic Content Wrapper" at bounding box center [1367, 67] width 142 height 25
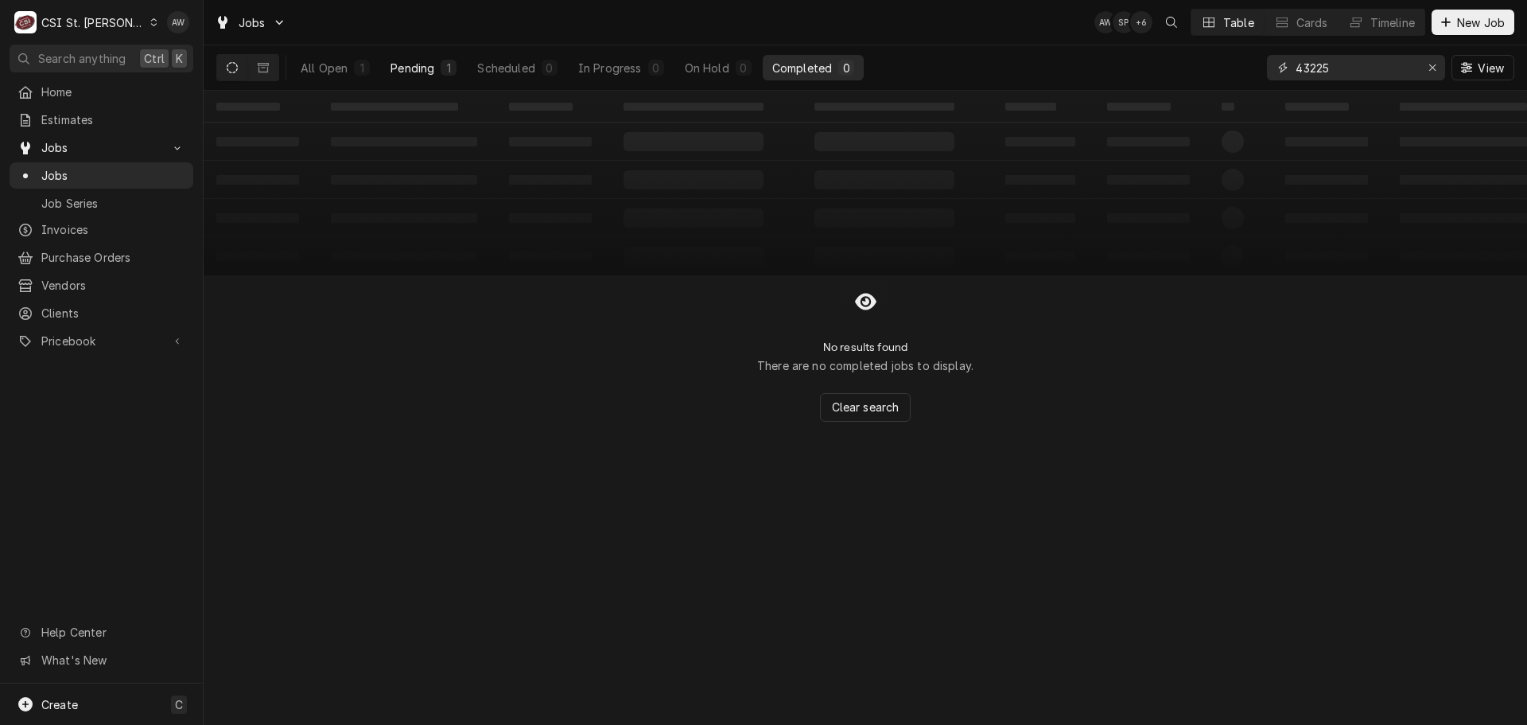
type input "43225"
click at [429, 66] on div "Pending" at bounding box center [413, 68] width 44 height 17
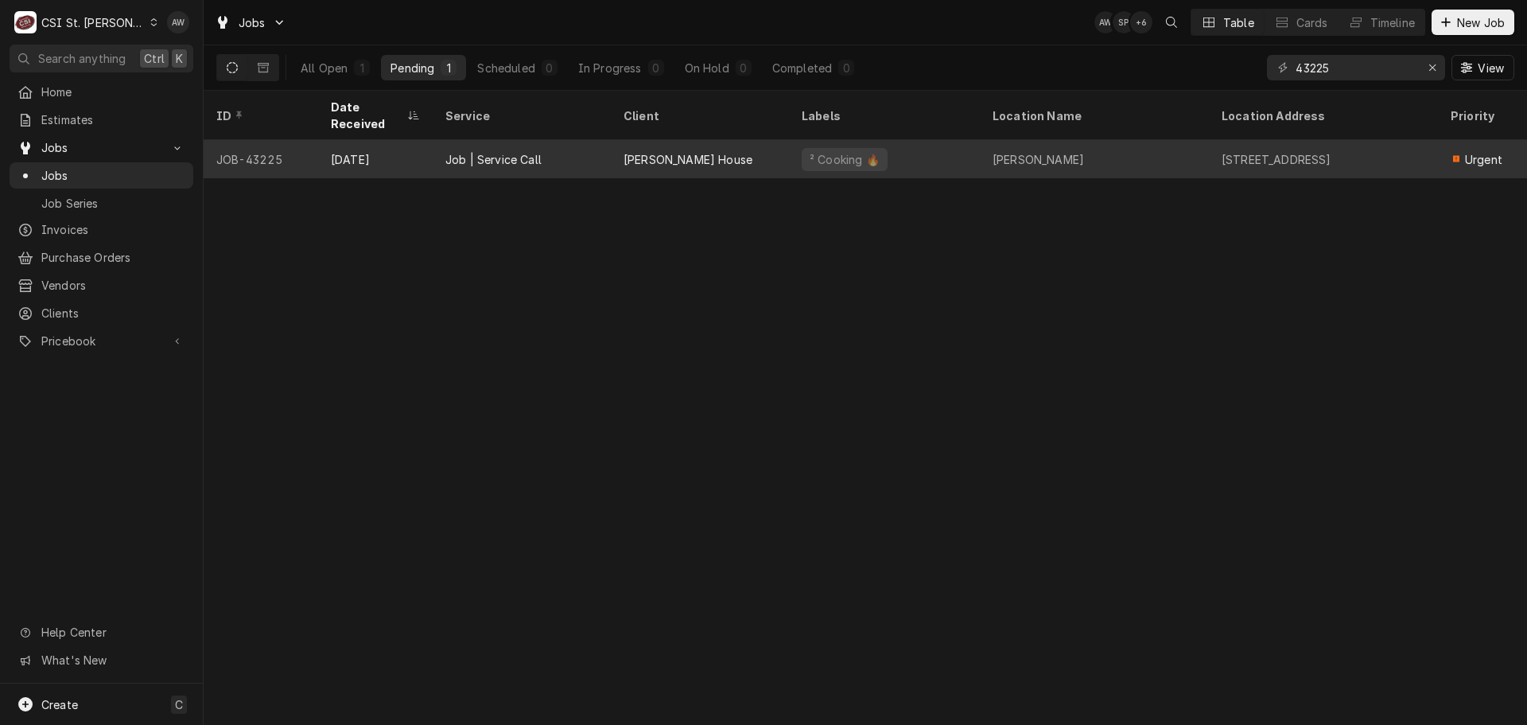
click at [932, 140] on div "² Cooking 🔥" at bounding box center [884, 159] width 191 height 38
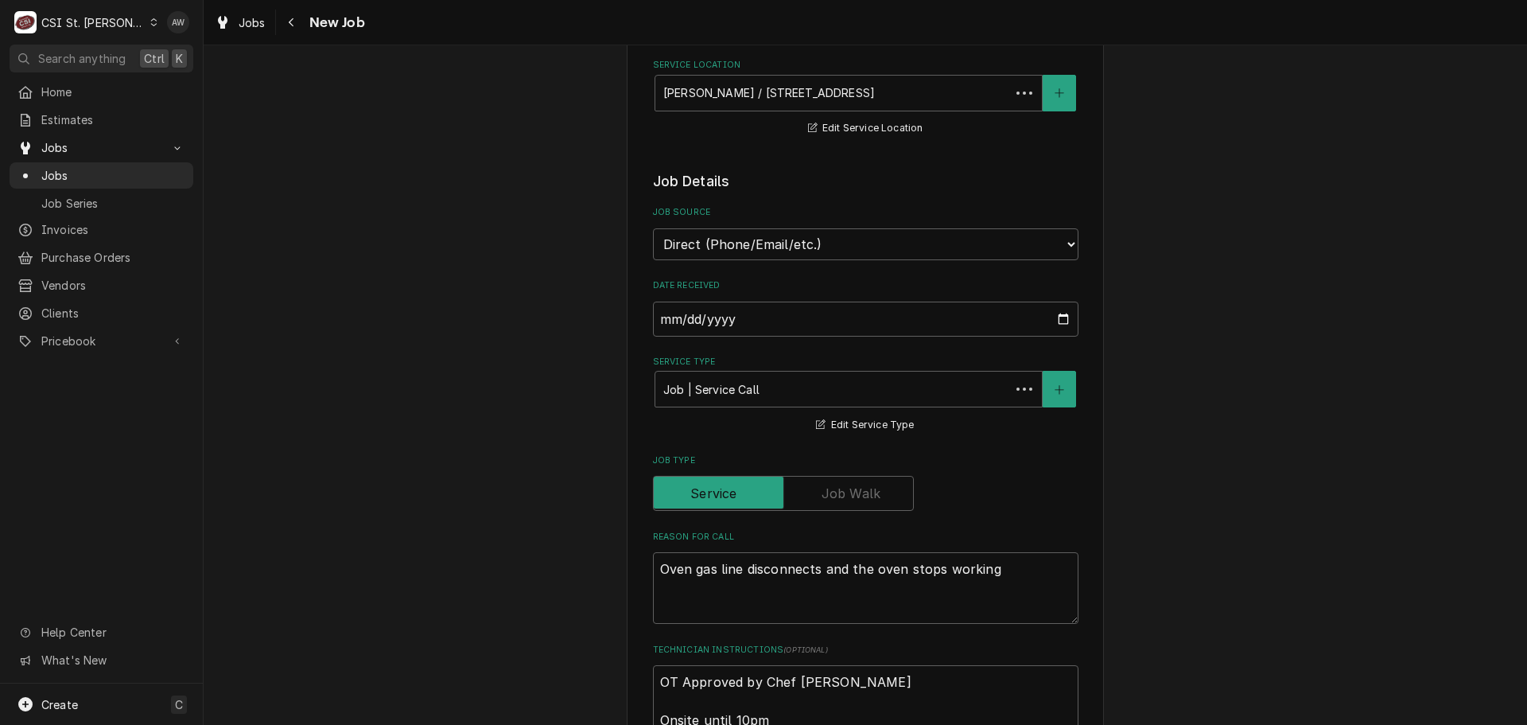
type textarea "x"
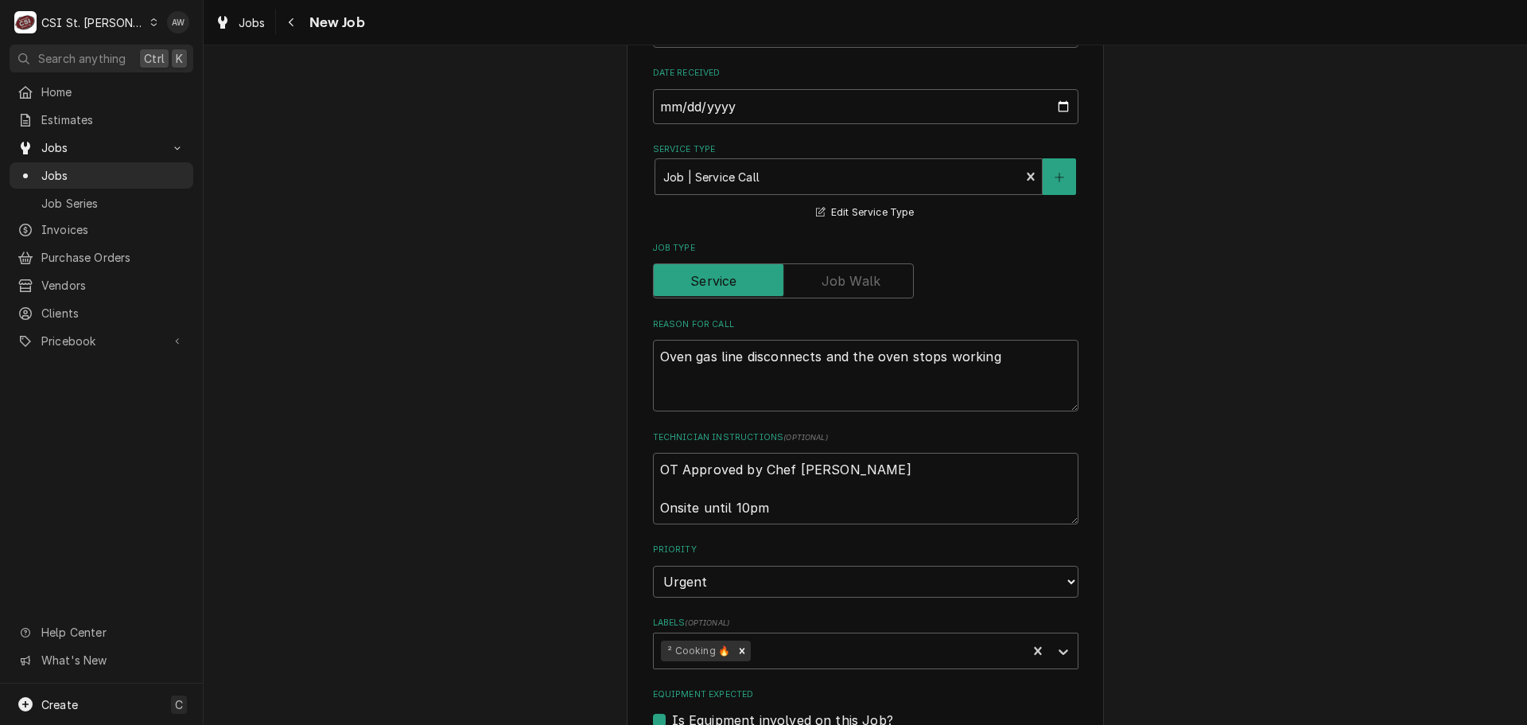
scroll to position [398, 0]
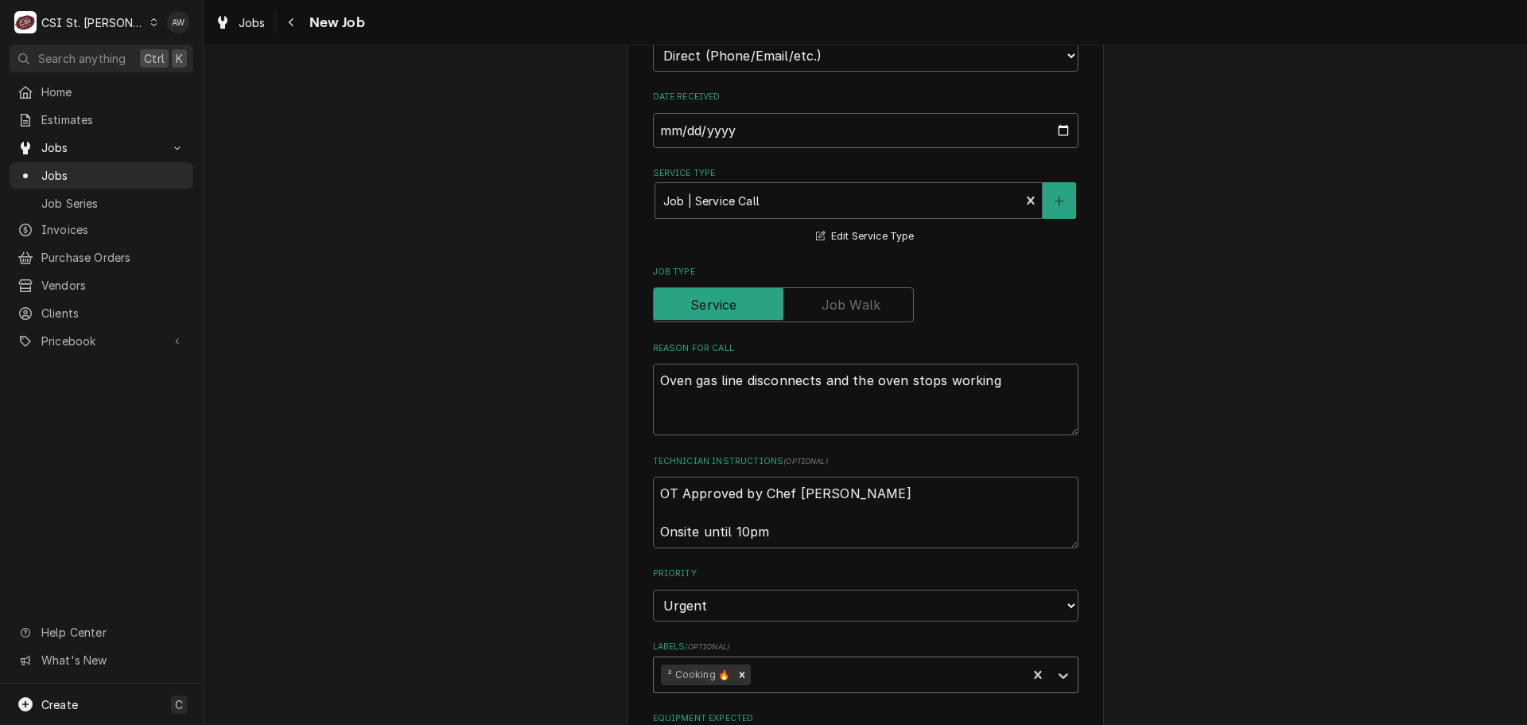
click at [806, 681] on div "Labels" at bounding box center [887, 674] width 266 height 29
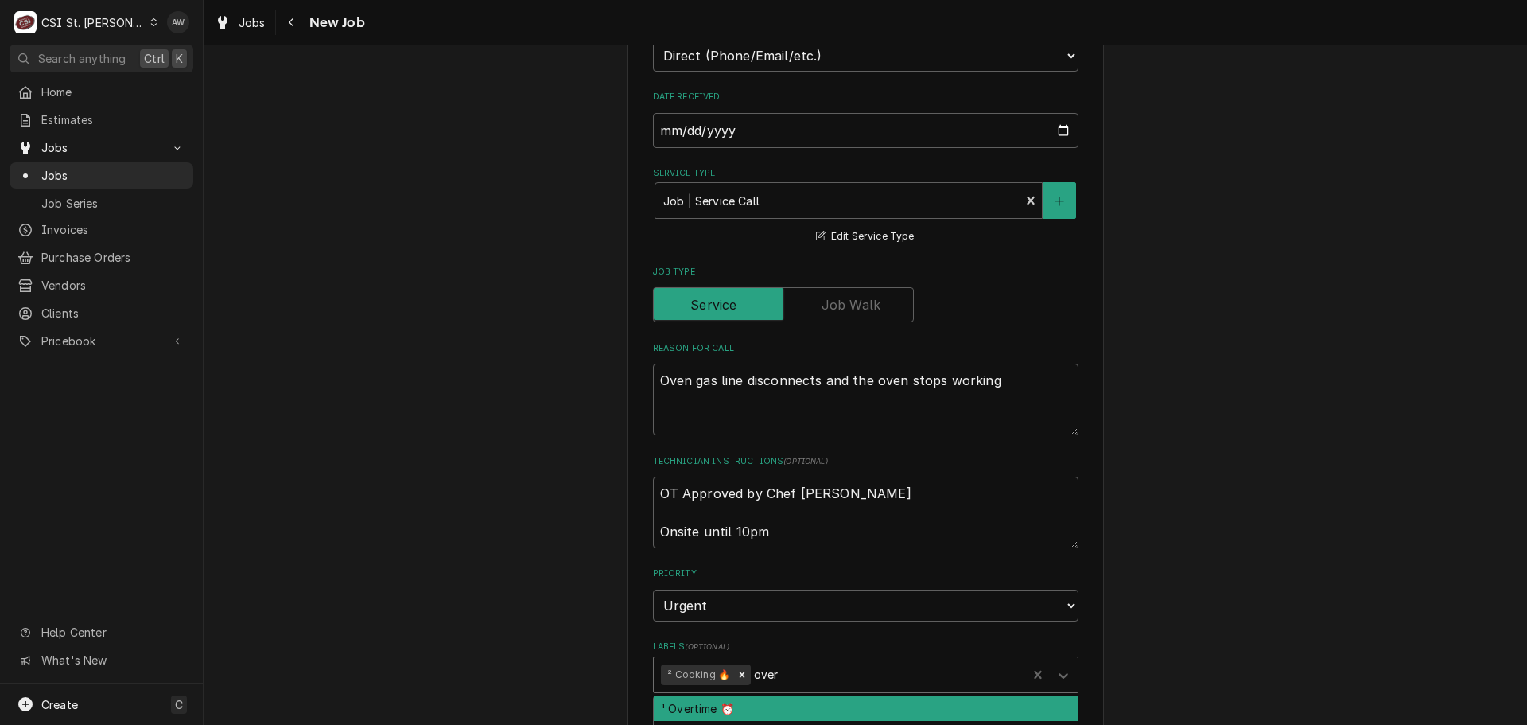
type input "overt"
click at [765, 709] on div "¹ Overtime ⏰" at bounding box center [866, 708] width 424 height 25
type textarea "x"
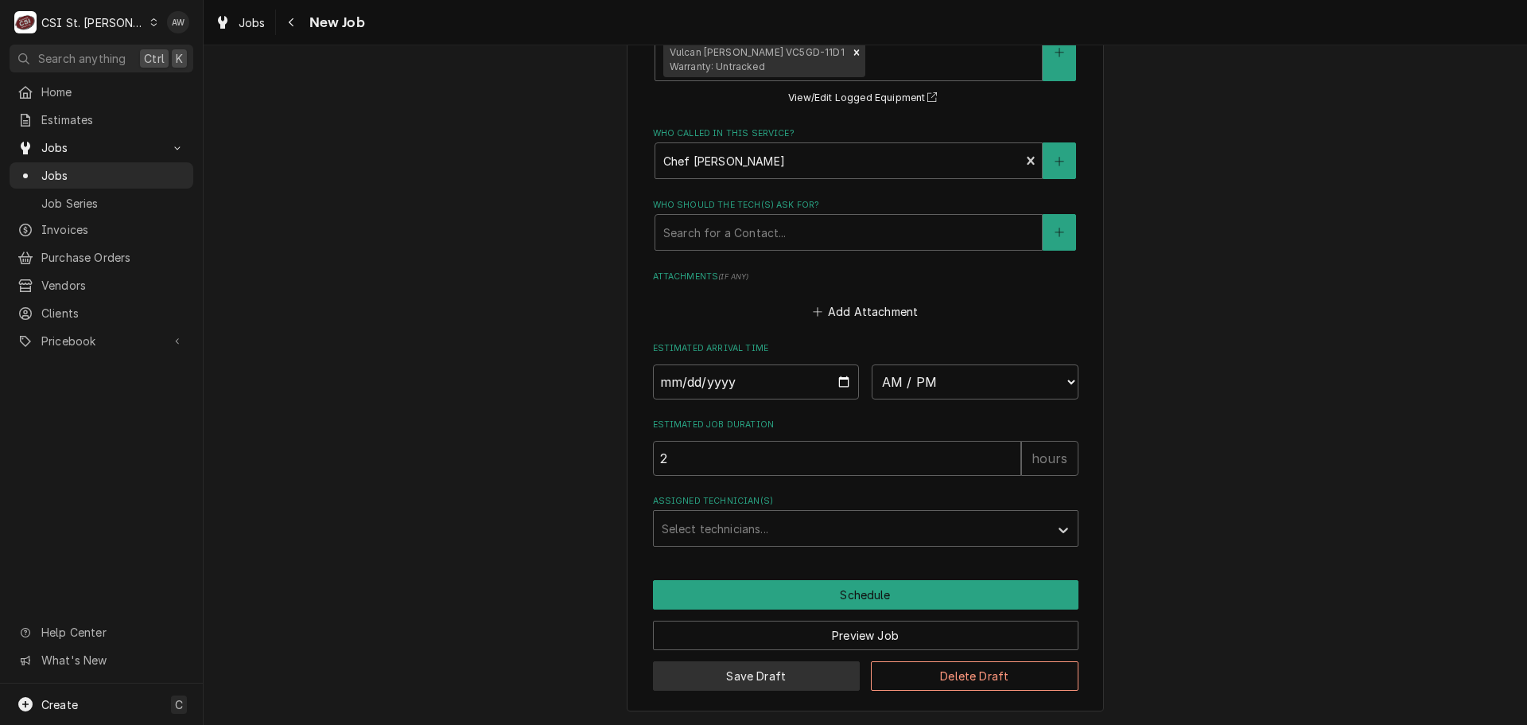
click at [769, 671] on button "Save Draft" at bounding box center [757, 675] width 208 height 29
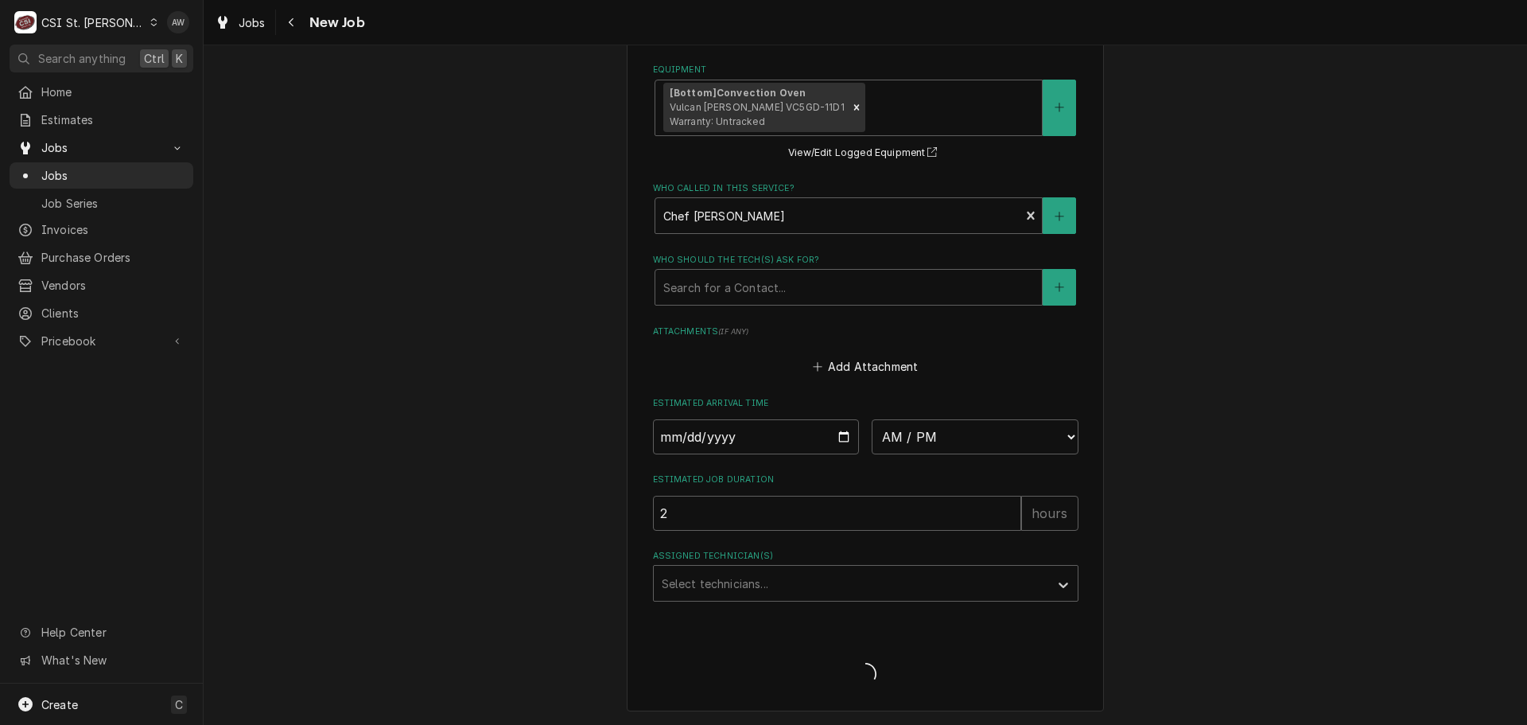
scroll to position [1106, 0]
type textarea "x"
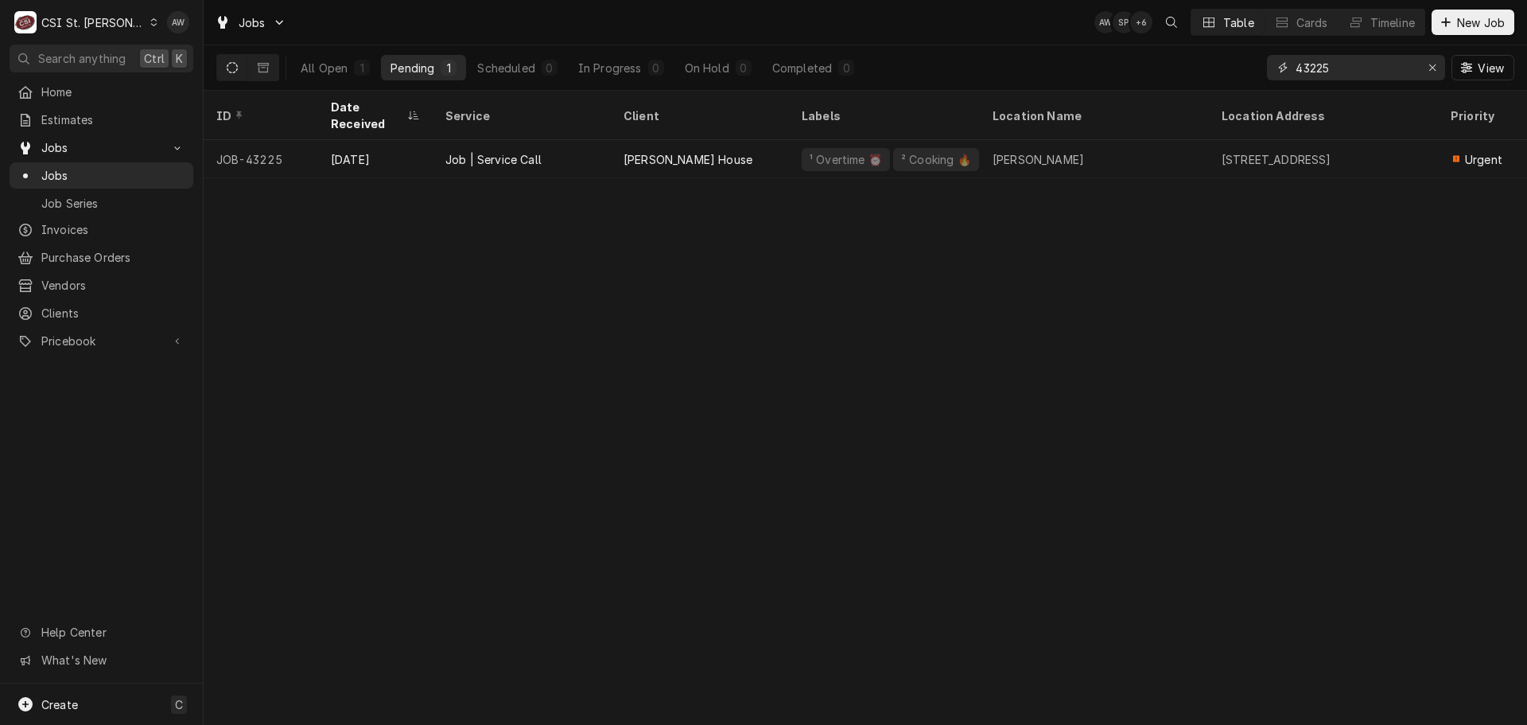
drag, startPoint x: 1346, startPoint y: 64, endPoint x: 1190, endPoint y: 43, distance: 157.3
click at [1190, 43] on div "Jobs AW SP + 6 Table Cards Timeline New Job All Open 1 Pending 1 Scheduled 0 In…" at bounding box center [866, 45] width 1324 height 91
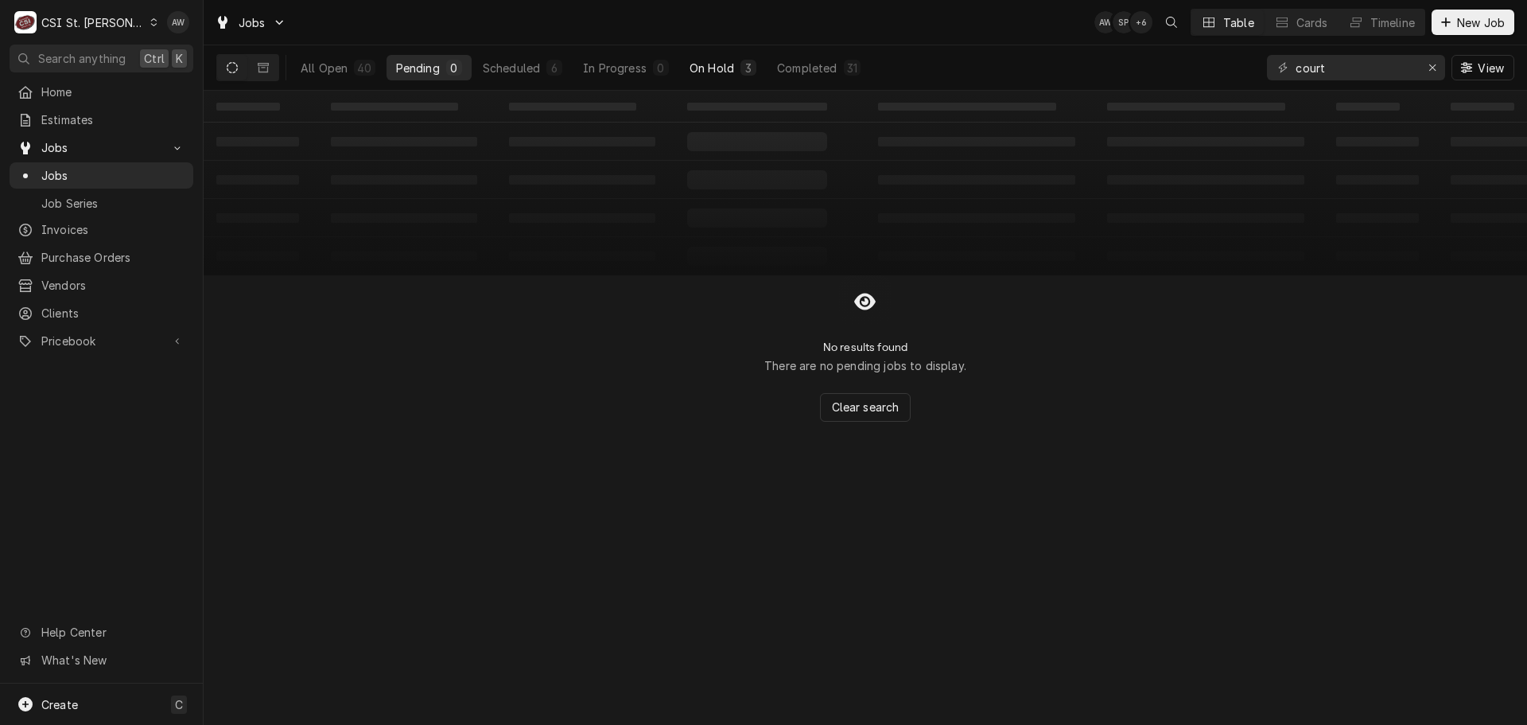
click at [697, 73] on div "On Hold" at bounding box center [712, 68] width 45 height 17
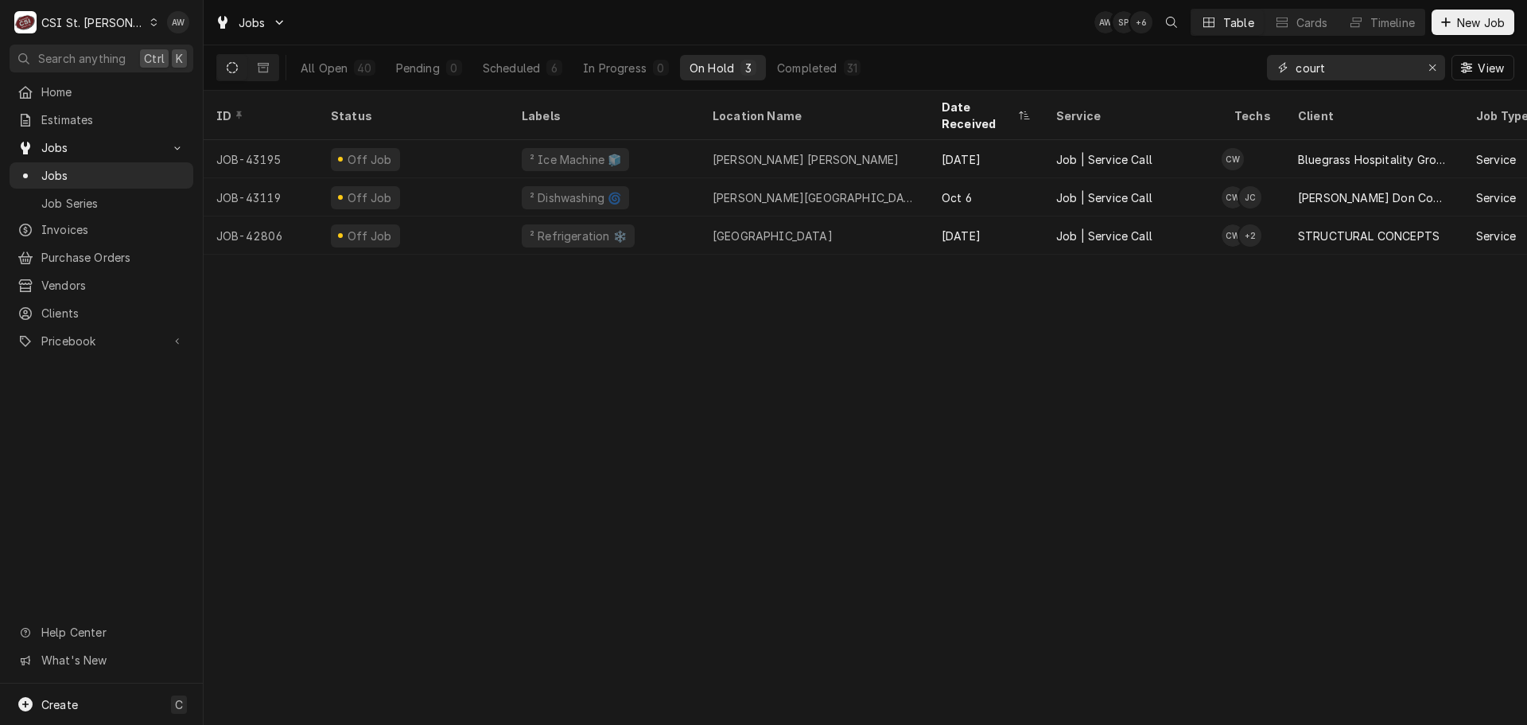
drag, startPoint x: 1351, startPoint y: 68, endPoint x: 1246, endPoint y: 67, distance: 105.0
click at [1248, 67] on div "All Open 40 Pending 0 Scheduled 6 In Progress 0 On Hold 3 Completed 31 court Vi…" at bounding box center [865, 67] width 1298 height 45
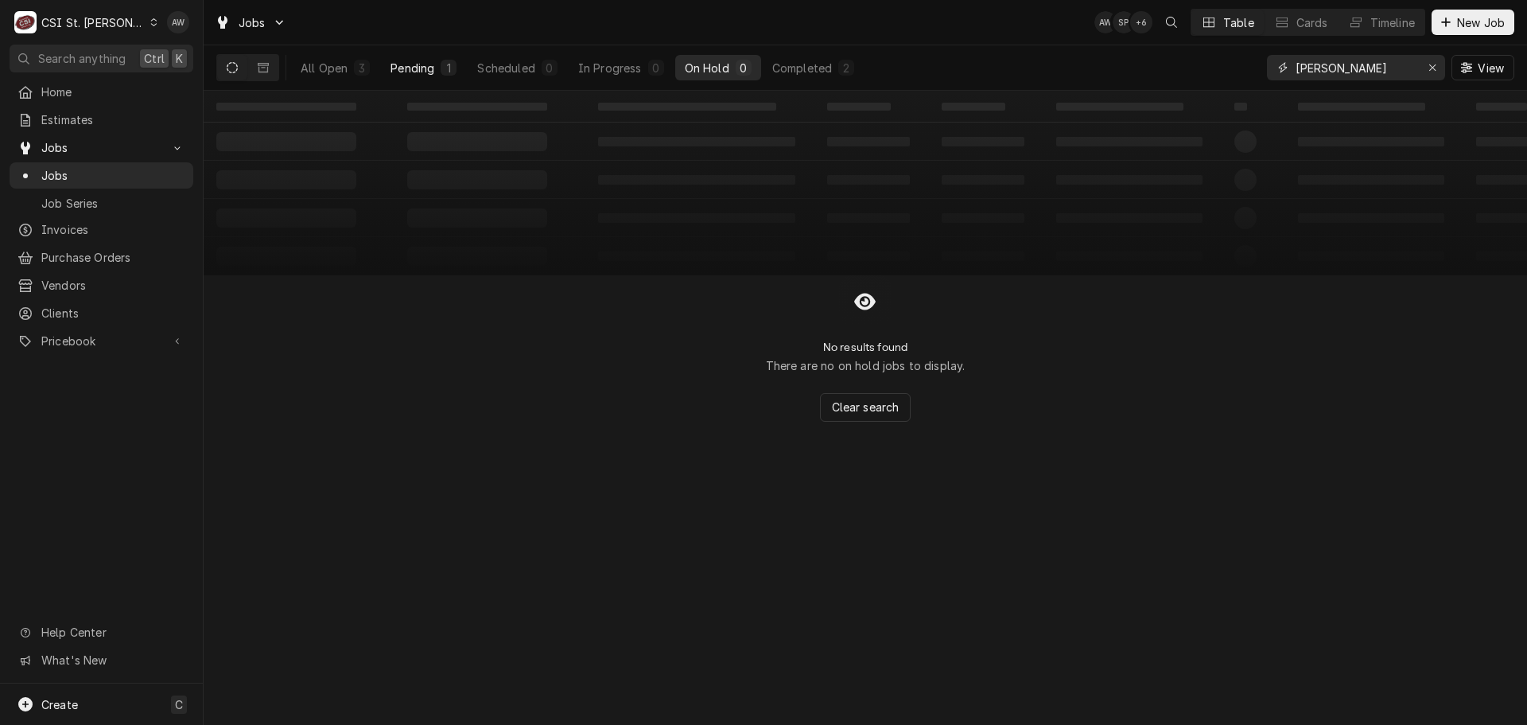
type input "ruth"
click at [423, 65] on div "Pending" at bounding box center [413, 68] width 44 height 17
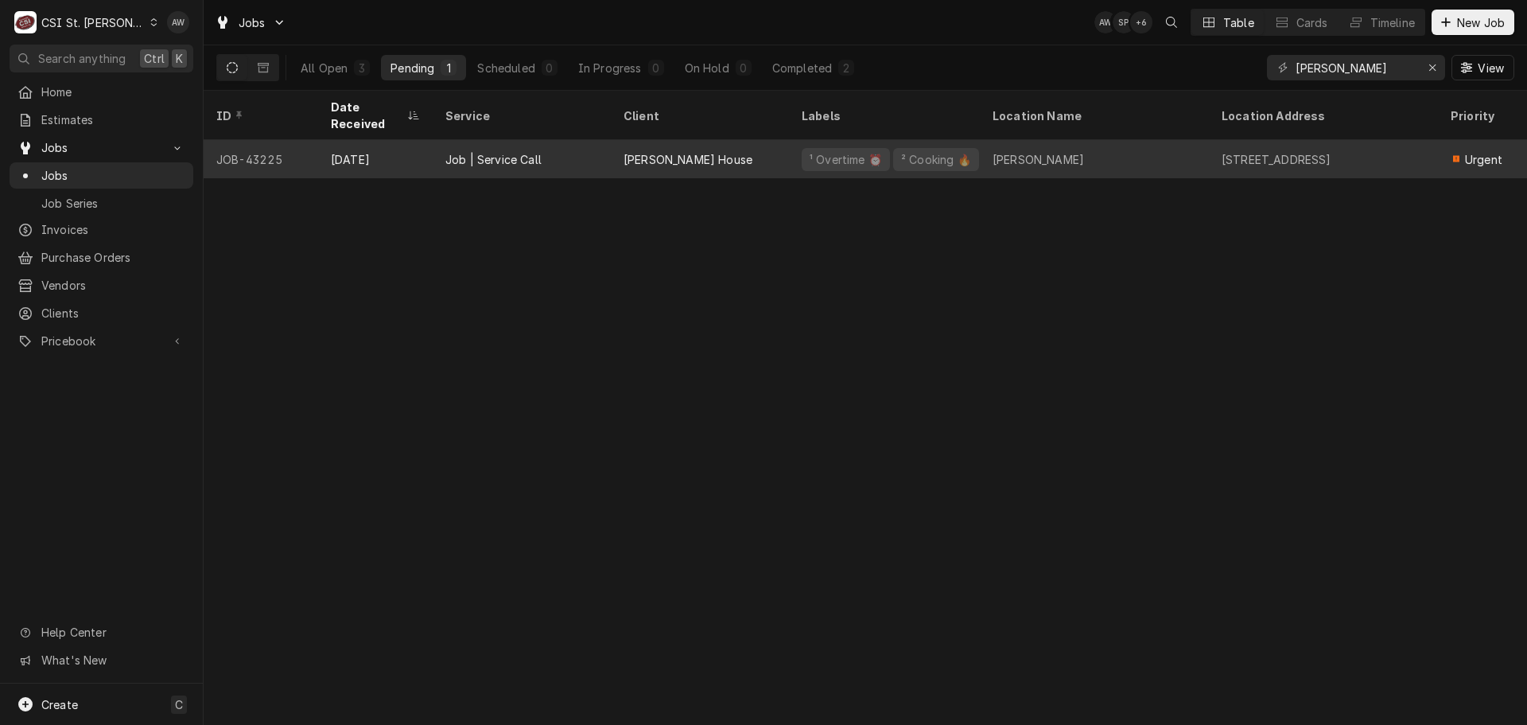
click at [736, 151] on div "[PERSON_NAME] House" at bounding box center [688, 159] width 129 height 17
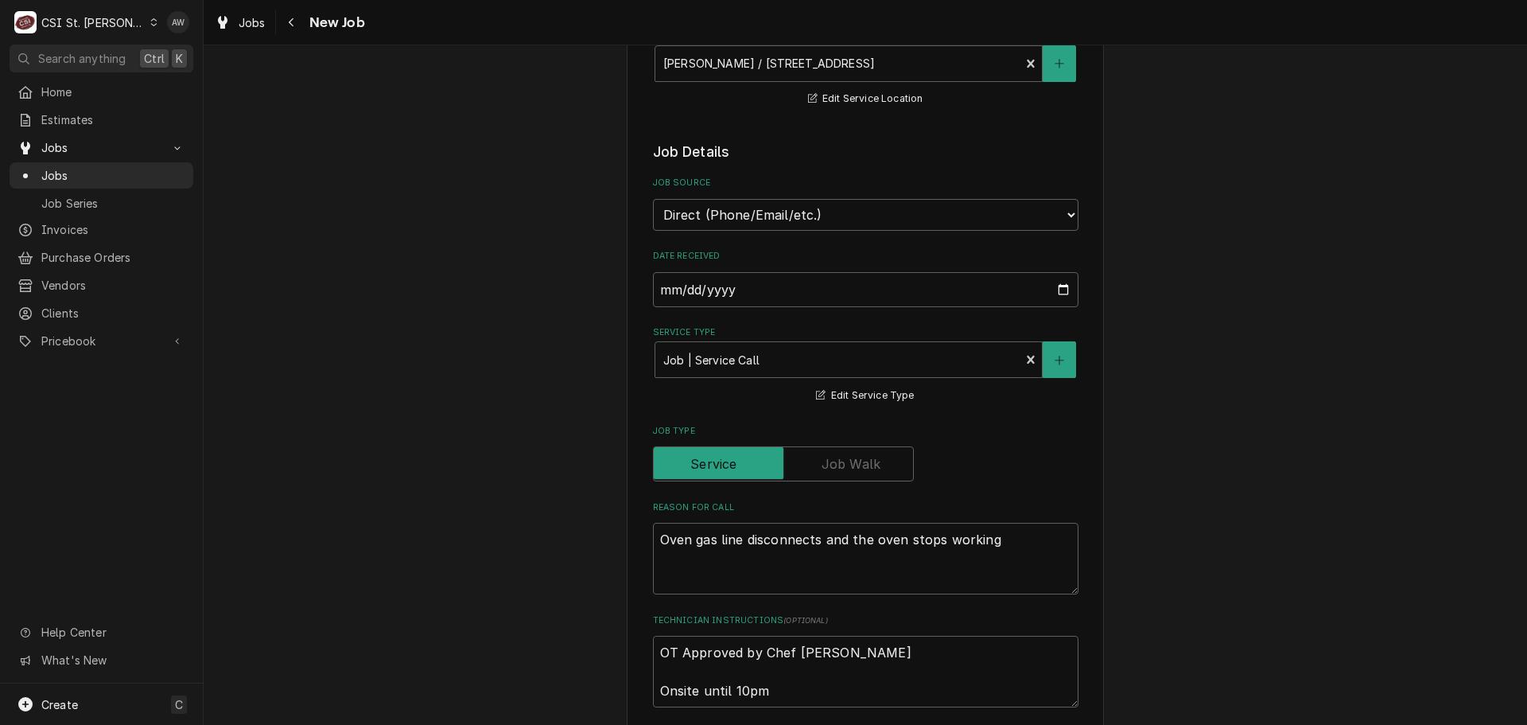
type textarea "x"
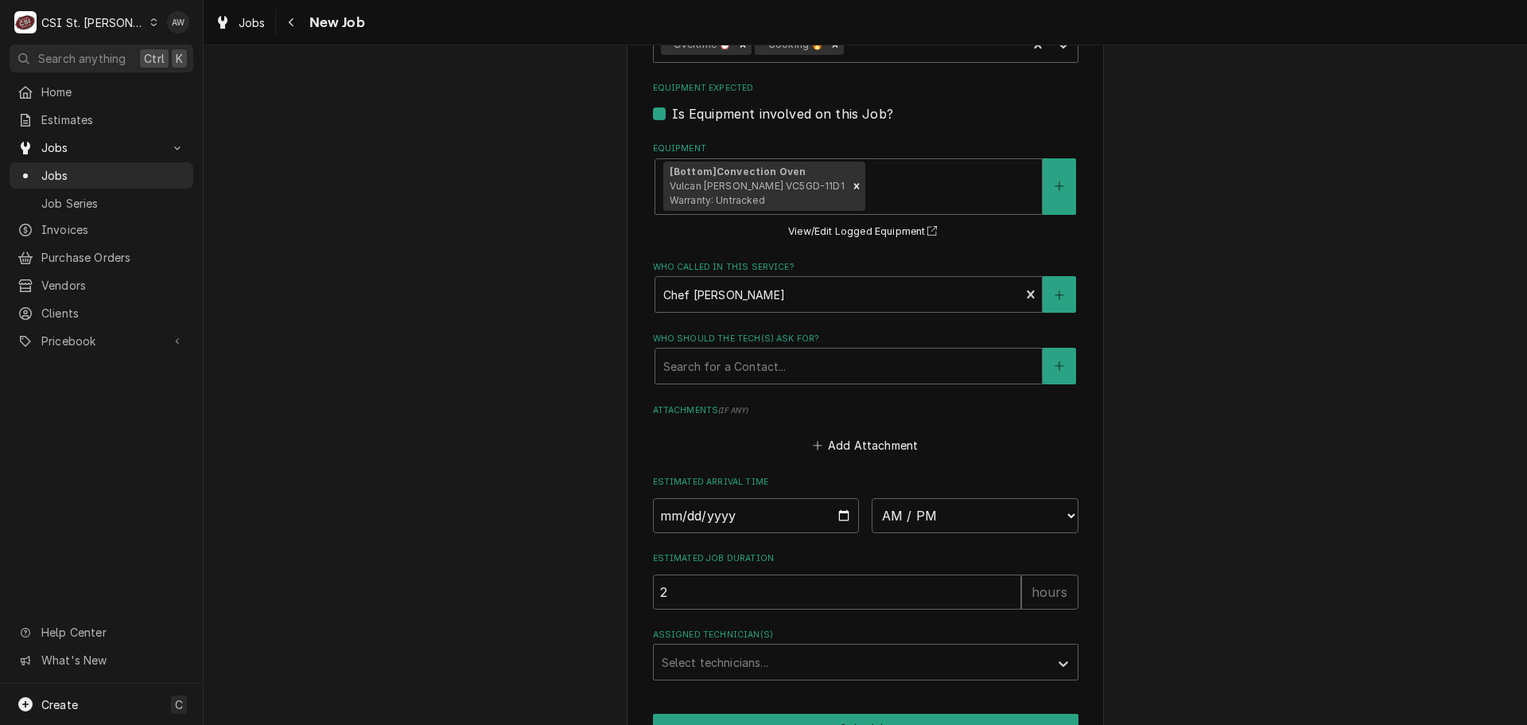
scroll to position [1034, 0]
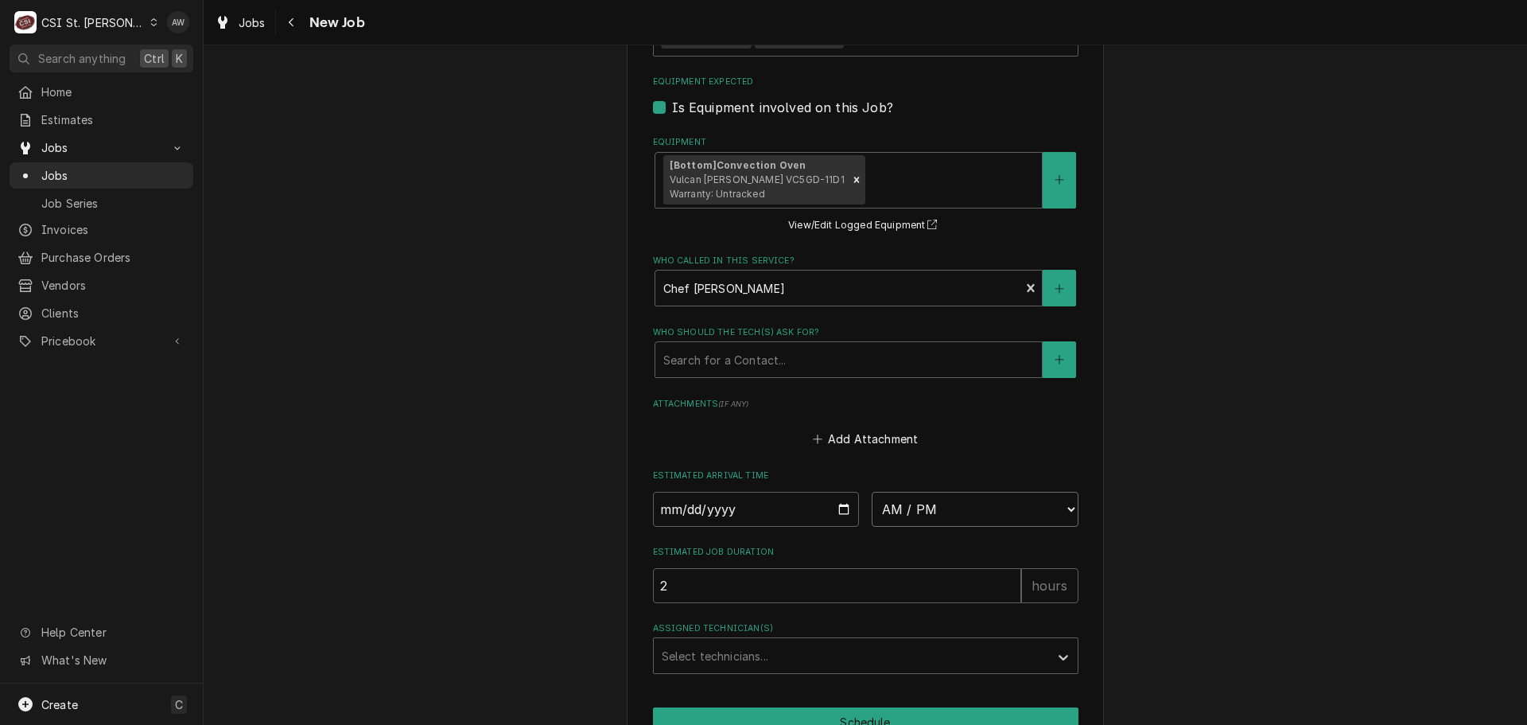
click at [1040, 510] on select "AM / PM 6:00 AM 6:15 AM 6:30 AM 6:45 AM 7:00 AM 7:15 AM 7:30 AM 7:45 AM 8:00 AM…" at bounding box center [975, 509] width 207 height 35
select select "15:00:00"
click at [872, 492] on select "AM / PM 6:00 AM 6:15 AM 6:30 AM 6:45 AM 7:00 AM 7:15 AM 7:30 AM 7:45 AM 8:00 AM…" at bounding box center [975, 509] width 207 height 35
click at [840, 509] on input "Date" at bounding box center [756, 509] width 207 height 35
type textarea "x"
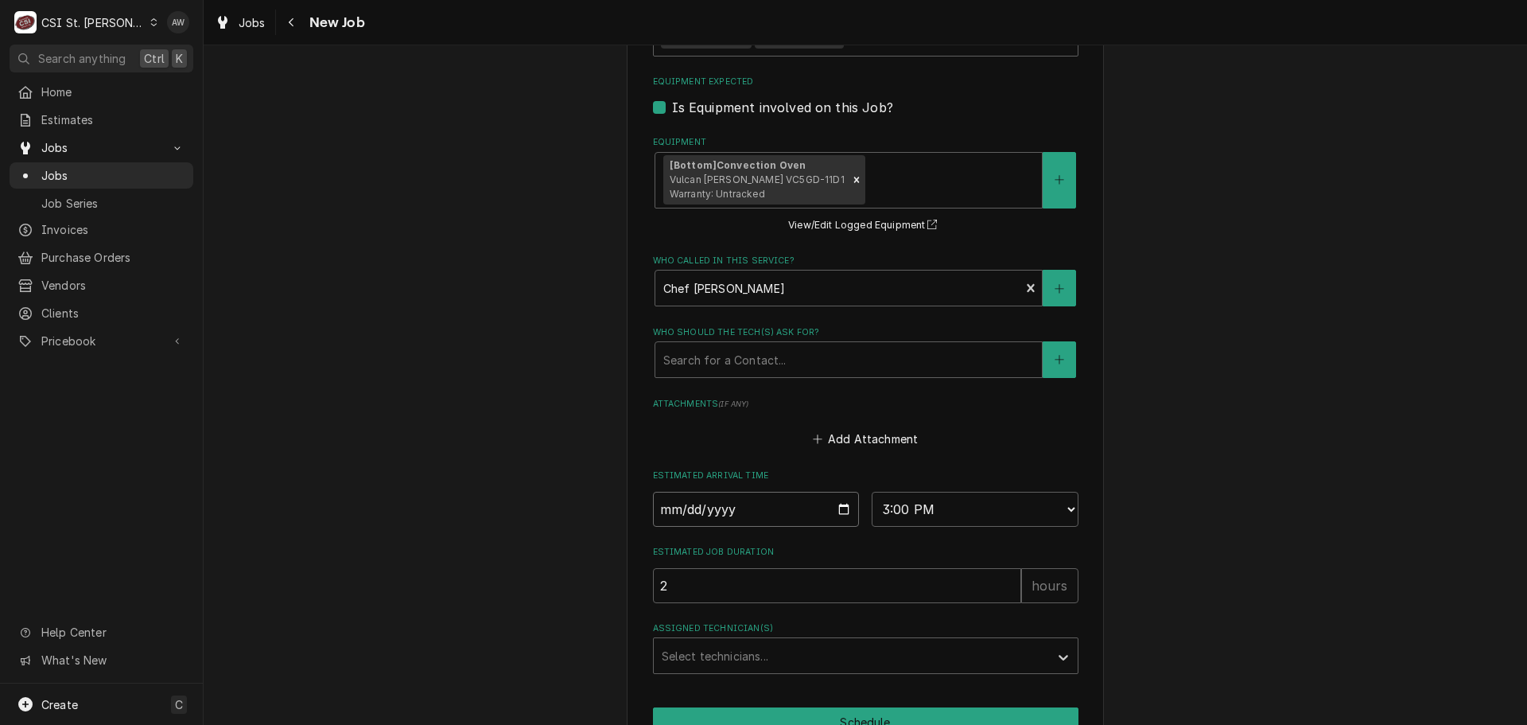
type input "[DATE]"
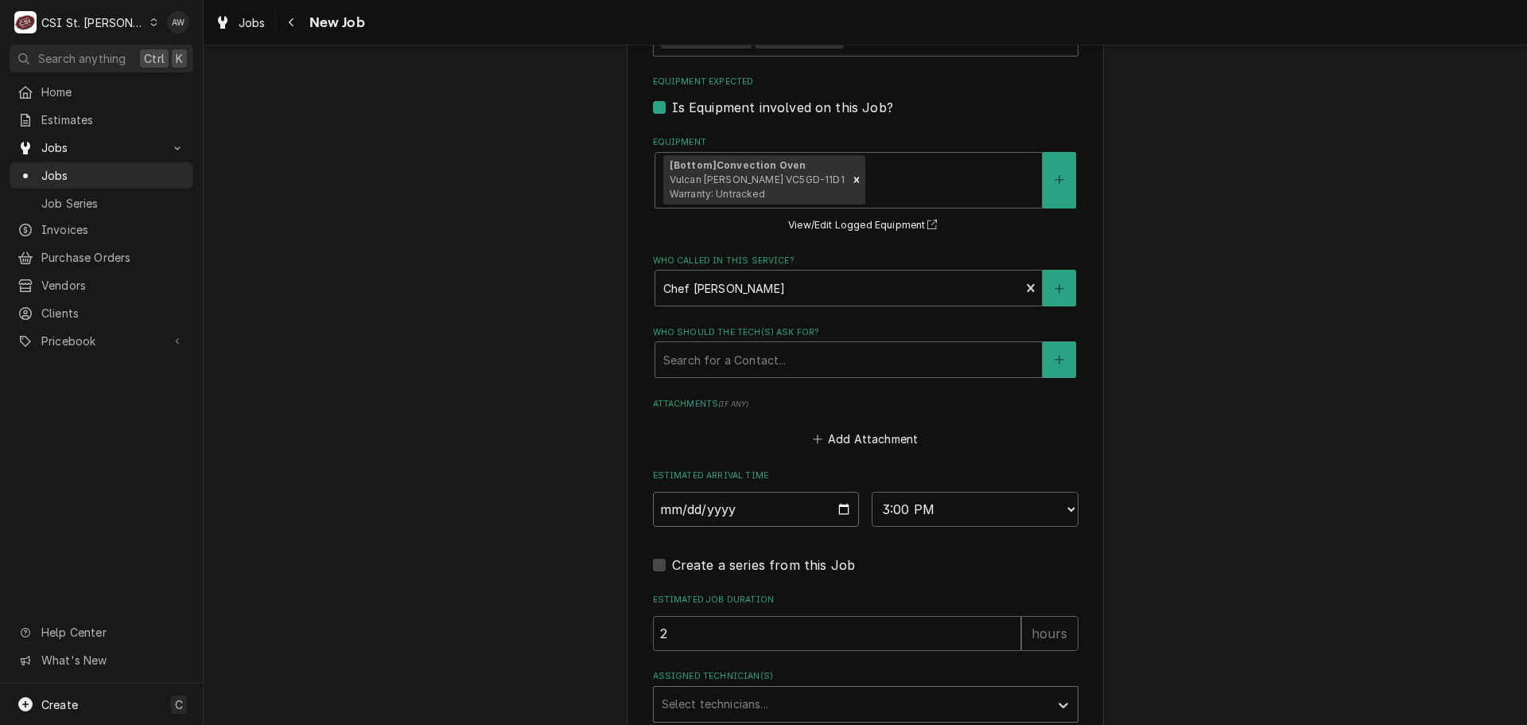
type textarea "x"
click at [731, 706] on div "Assigned Technician(s)" at bounding box center [851, 704] width 379 height 29
type input "ry"
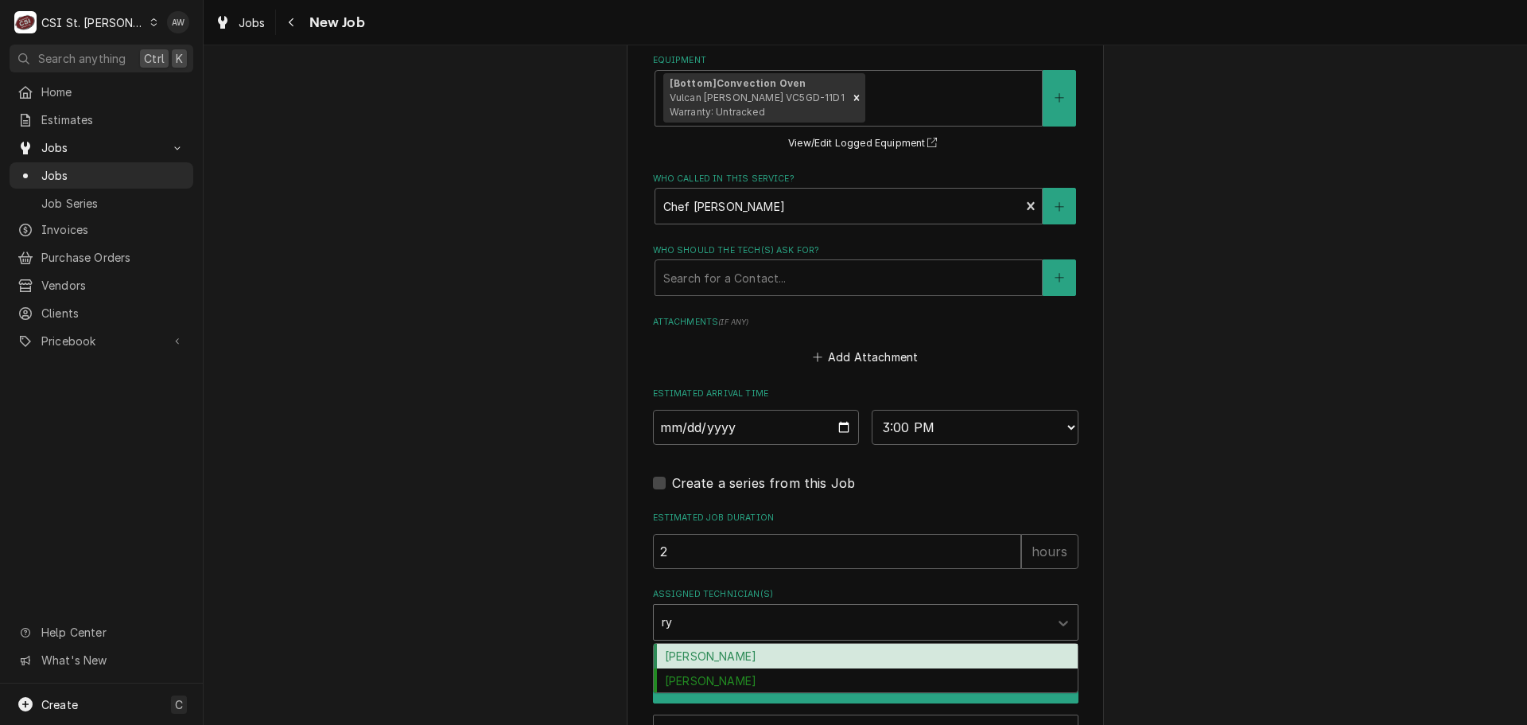
scroll to position [1193, 0]
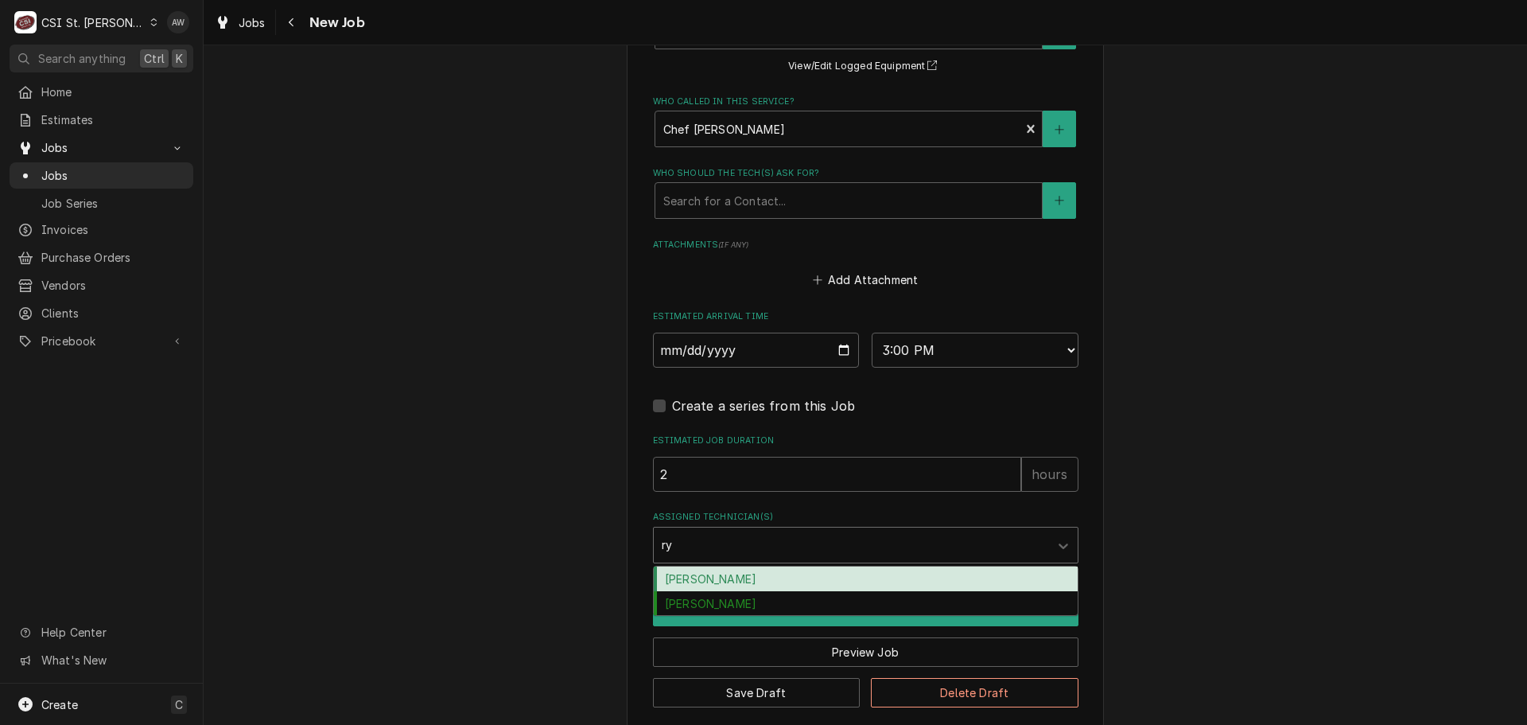
click at [734, 578] on div "[PERSON_NAME]" at bounding box center [866, 578] width 424 height 25
type textarea "x"
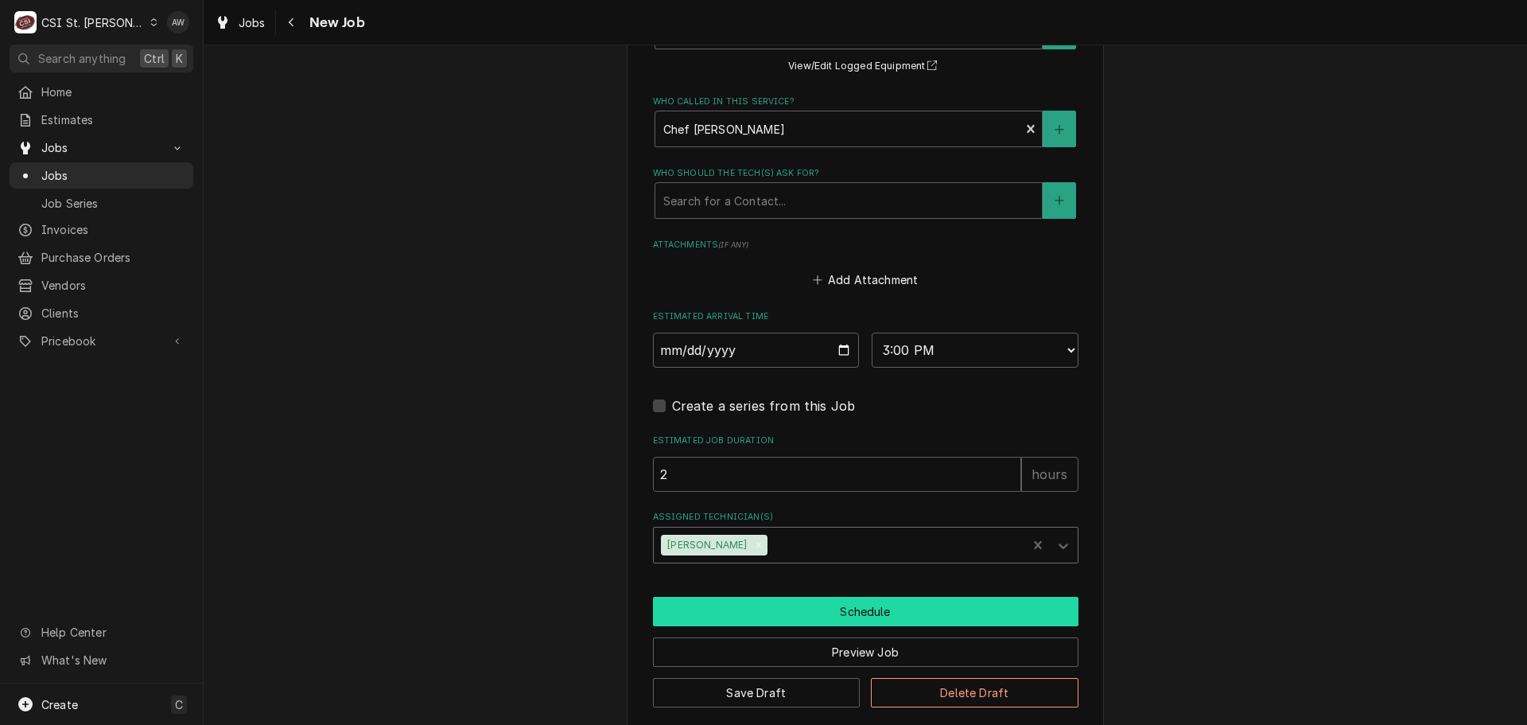
click at [733, 616] on button "Schedule" at bounding box center [866, 611] width 426 height 29
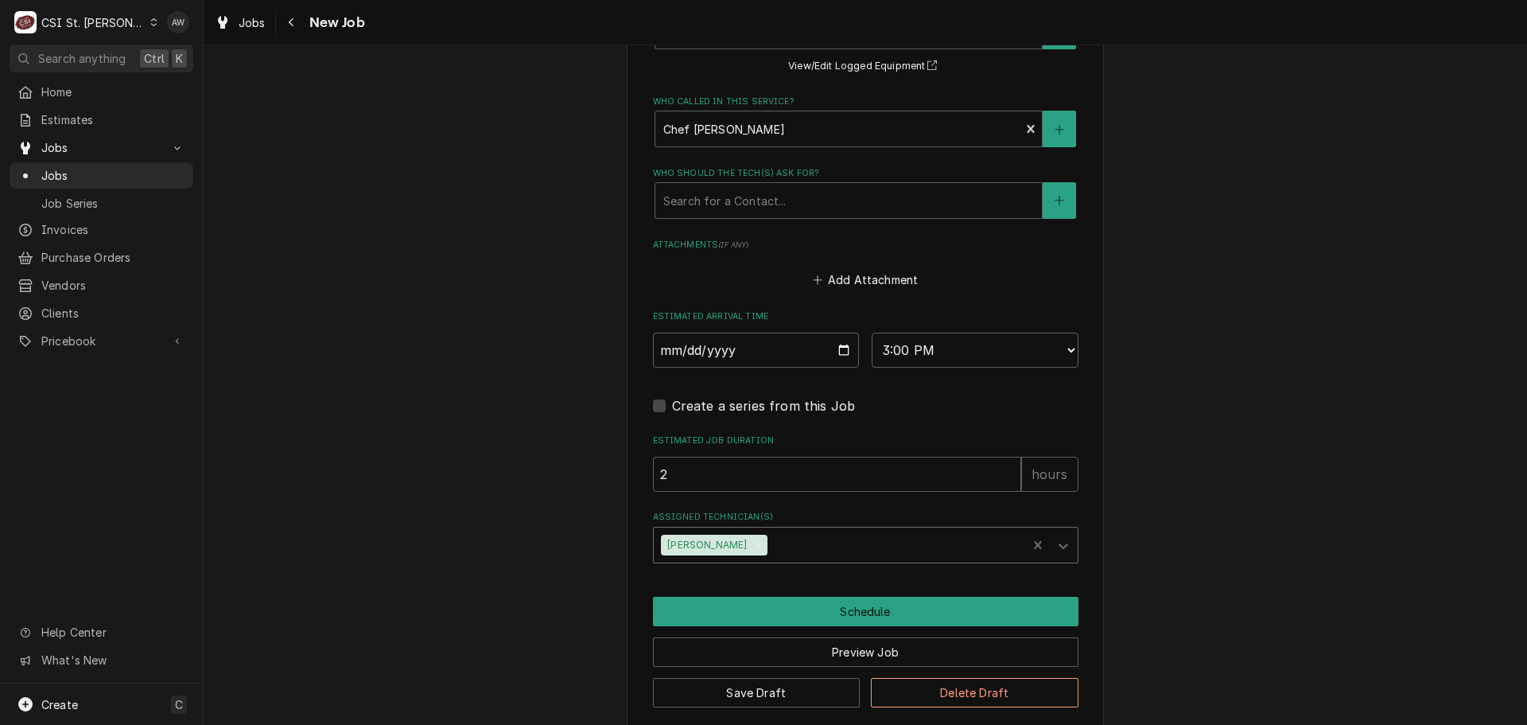
scroll to position [1155, 0]
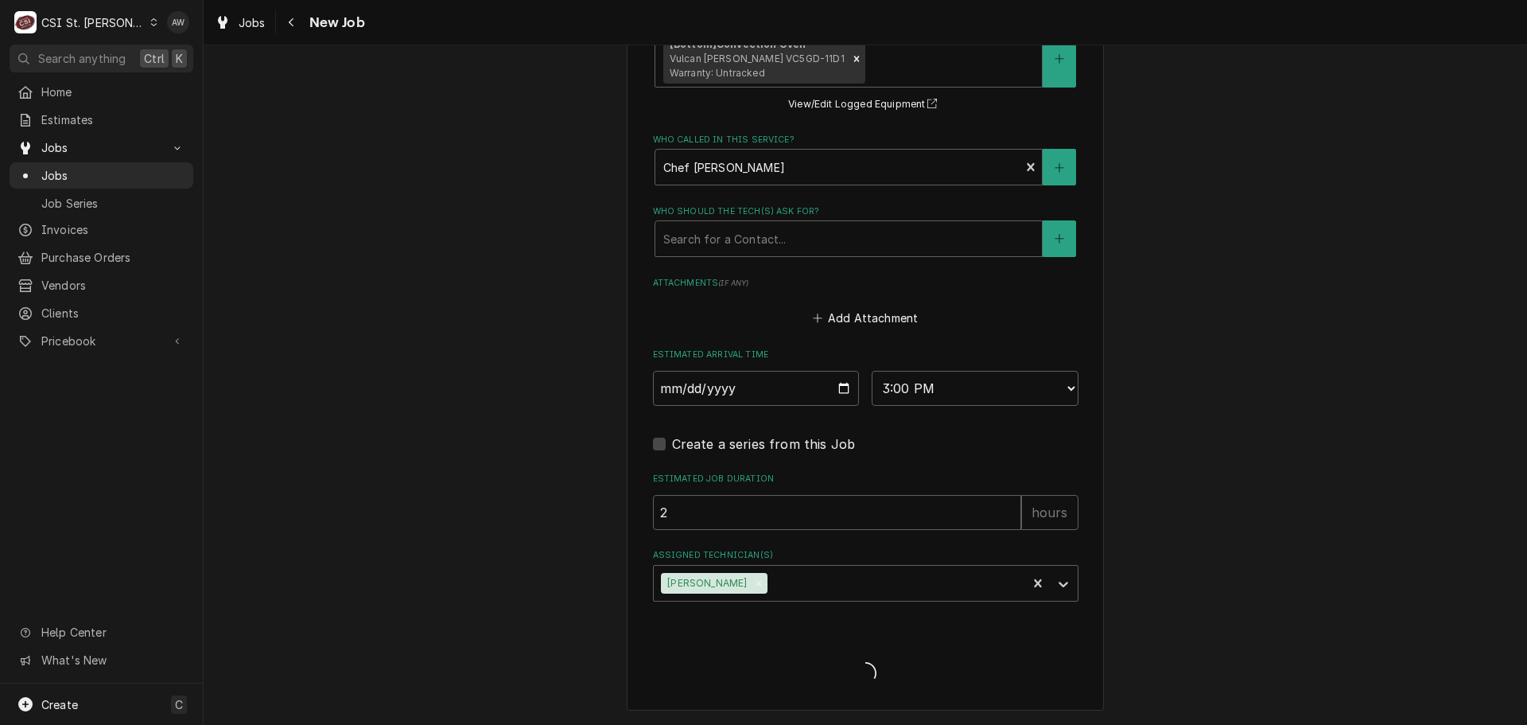
type textarea "x"
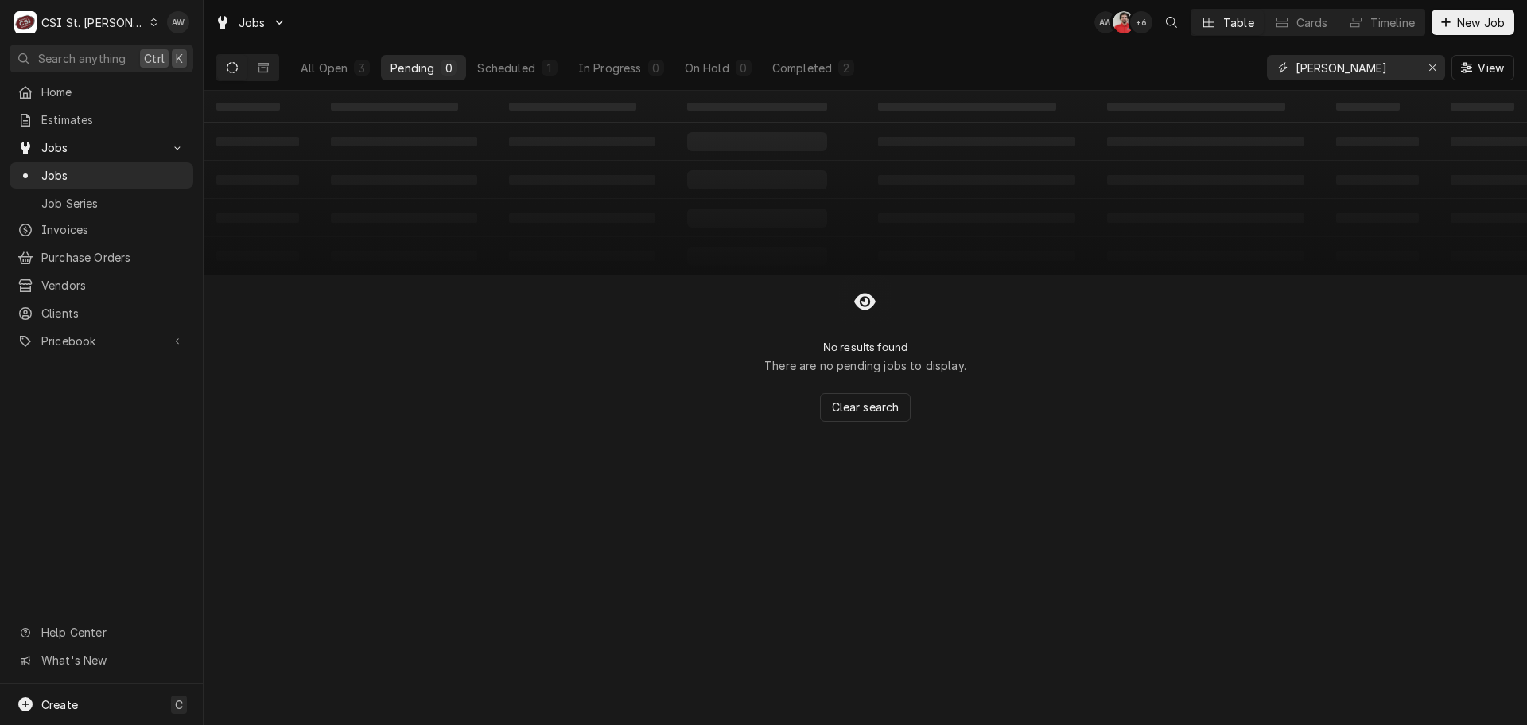
drag, startPoint x: 1308, startPoint y: 57, endPoint x: 1215, endPoint y: 55, distance: 93.9
click at [1215, 55] on div "All Open 3 Pending 0 Scheduled 1 In Progress 0 On Hold 0 Completed 2 ruth View" at bounding box center [865, 67] width 1298 height 45
type input "43076"
click at [724, 75] on div "On Hold" at bounding box center [707, 68] width 45 height 17
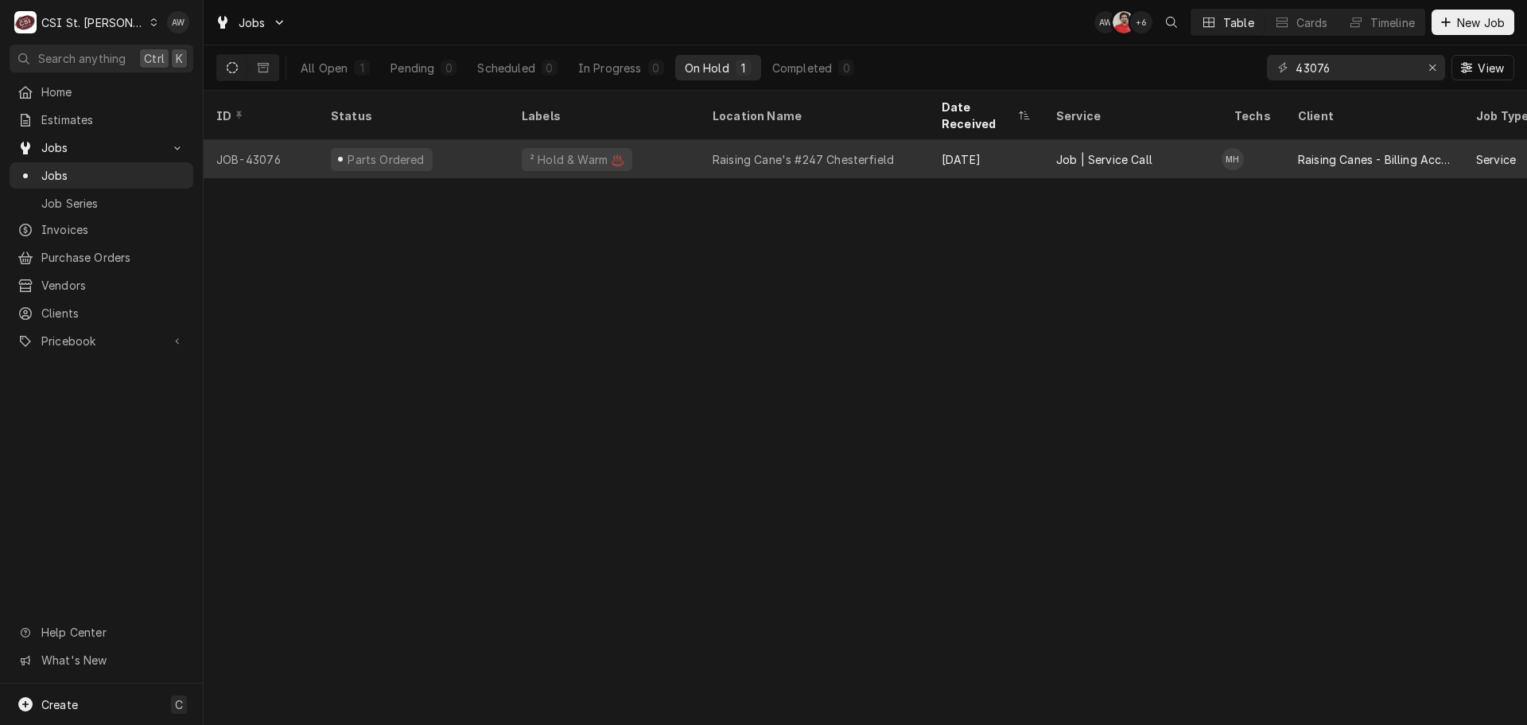
click at [771, 151] on div "Raising Cane's #247 Chesterfield" at bounding box center [803, 159] width 181 height 17
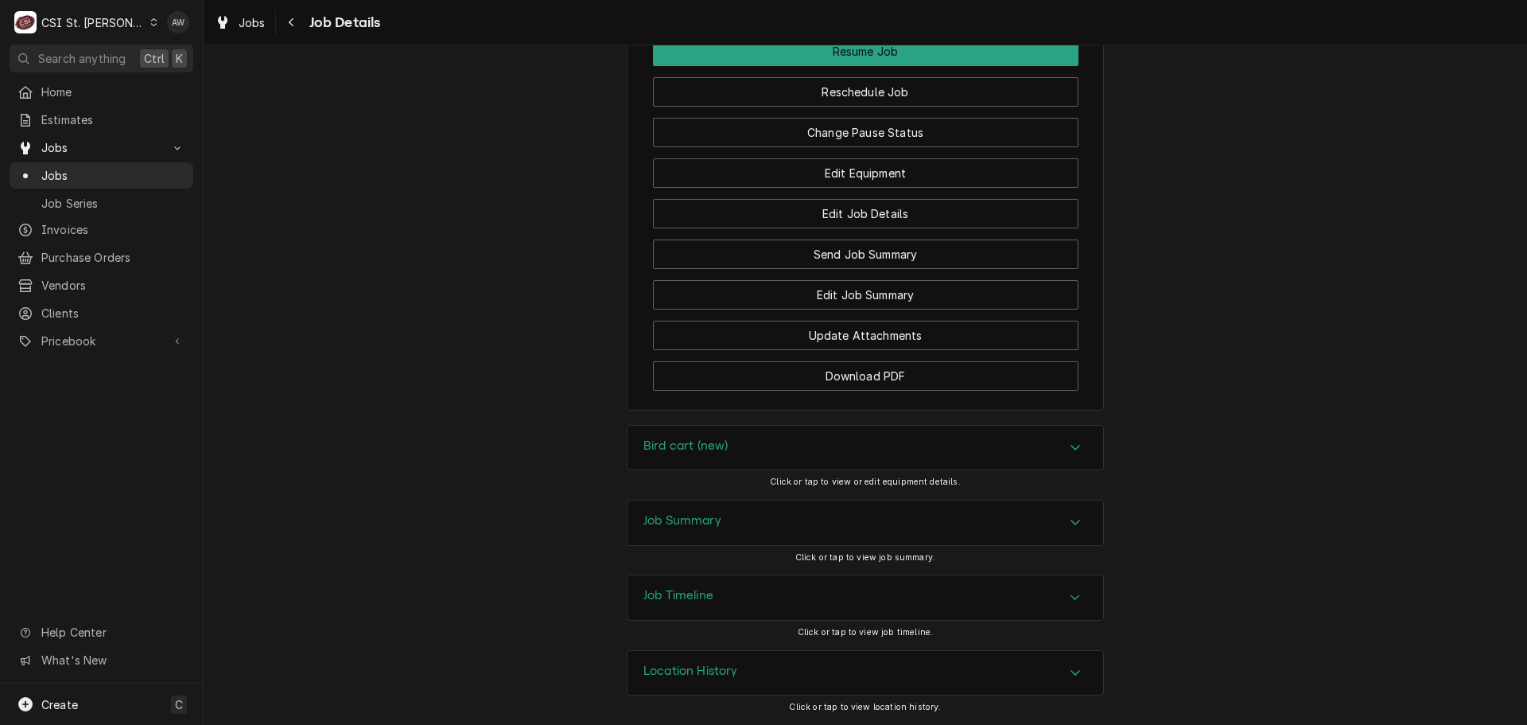
click at [787, 530] on div "Job Summary" at bounding box center [866, 522] width 476 height 45
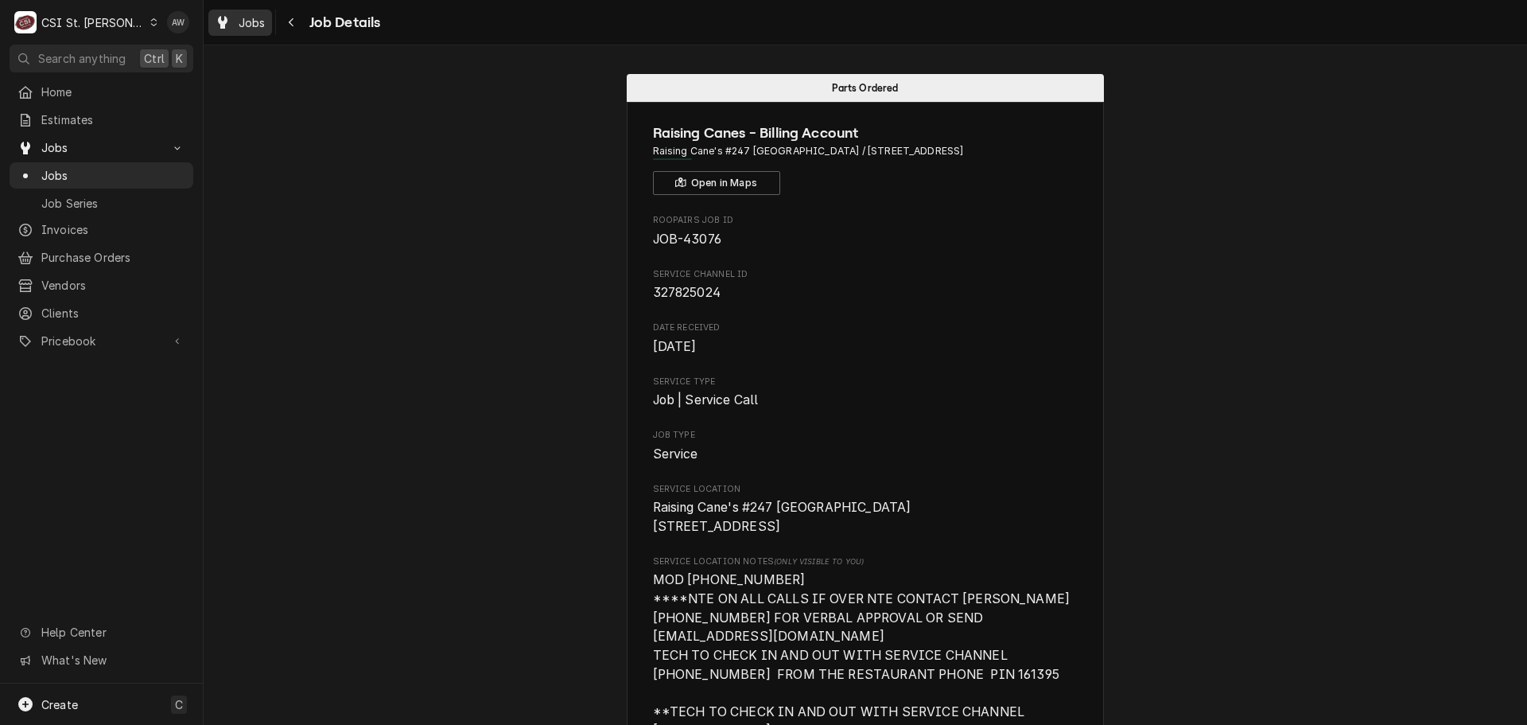
click at [231, 18] on div "Jobs" at bounding box center [240, 23] width 57 height 20
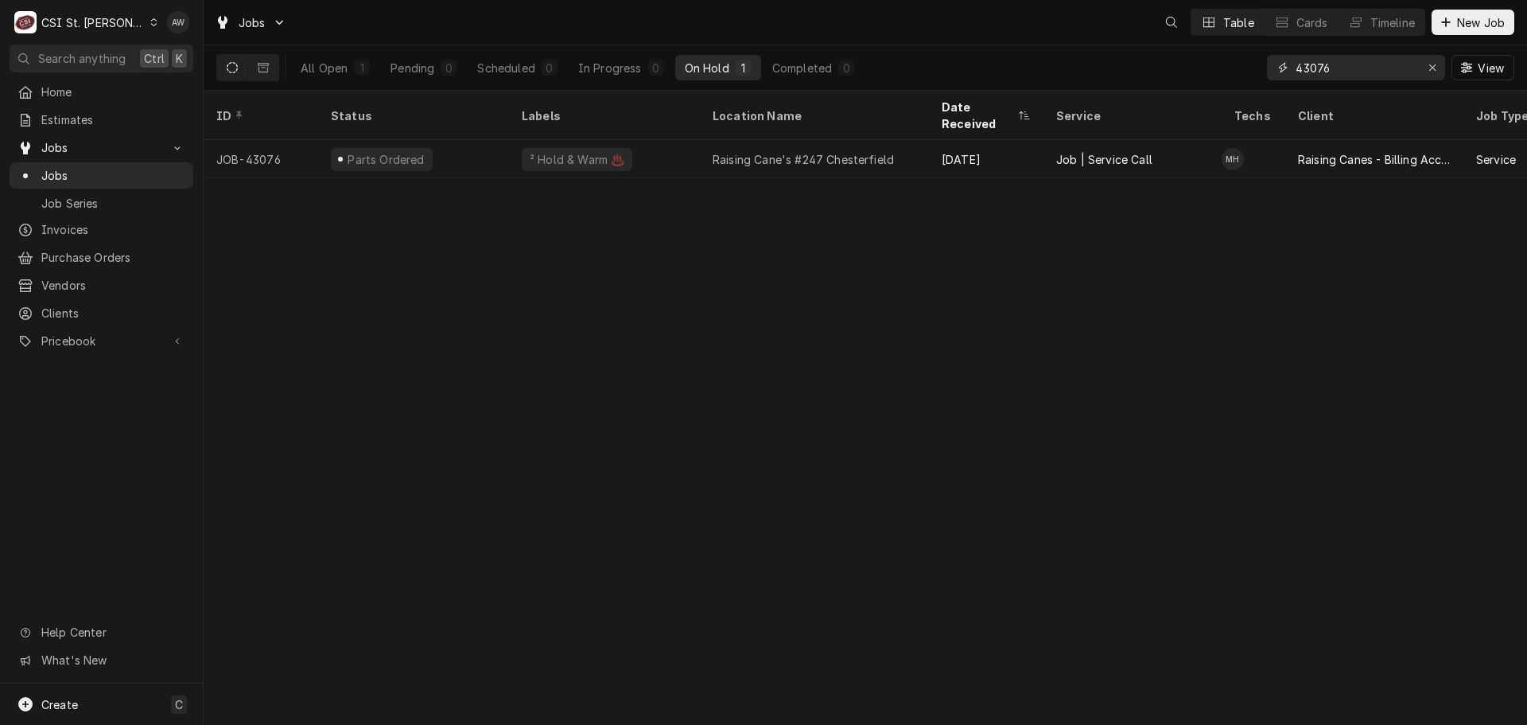
drag, startPoint x: 1343, startPoint y: 71, endPoint x: 1149, endPoint y: 69, distance: 194.1
click at [1150, 68] on div "All Open 1 Pending 0 Scheduled 0 In Progress 0 On Hold 1 Completed 0 43076 View" at bounding box center [865, 67] width 1298 height 45
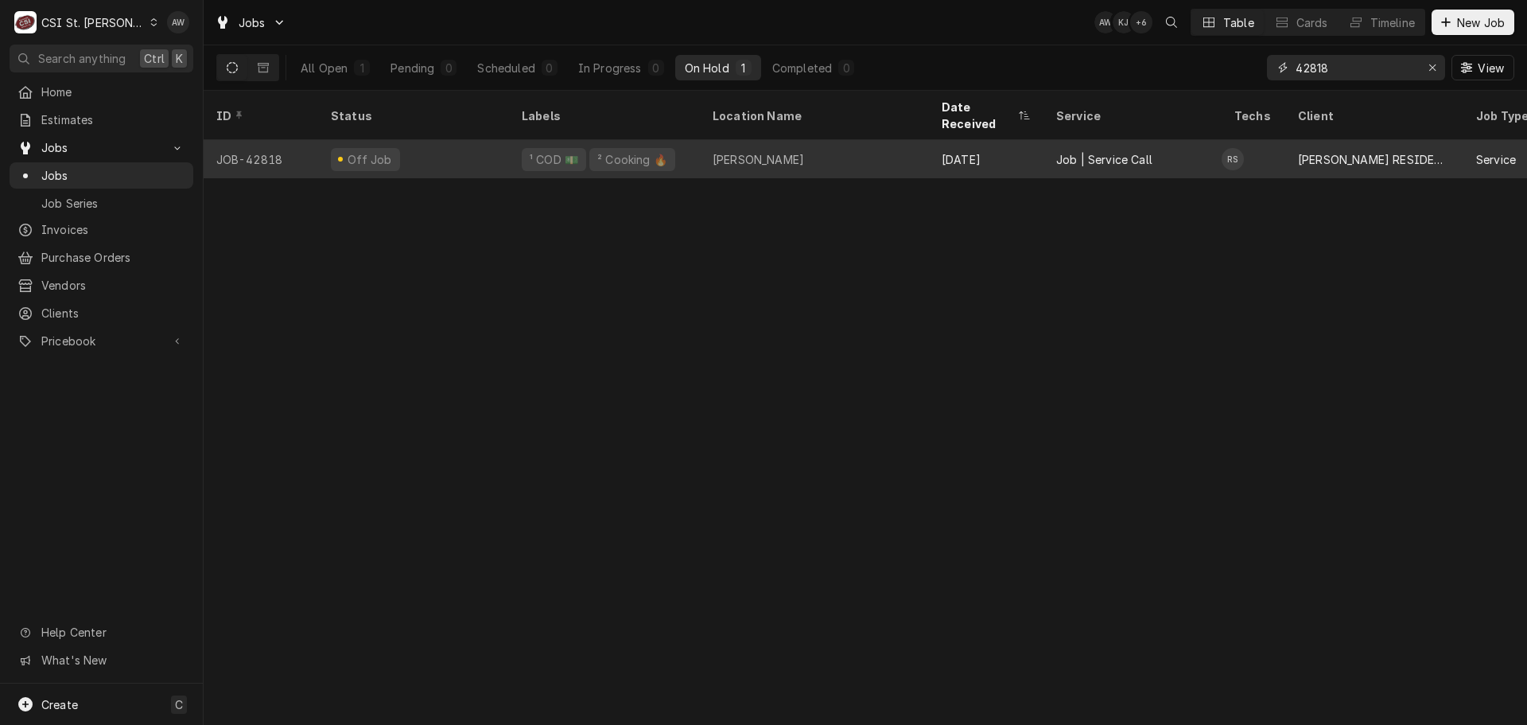
type input "42818"
click at [767, 151] on div "PAT CARLIN" at bounding box center [758, 159] width 91 height 17
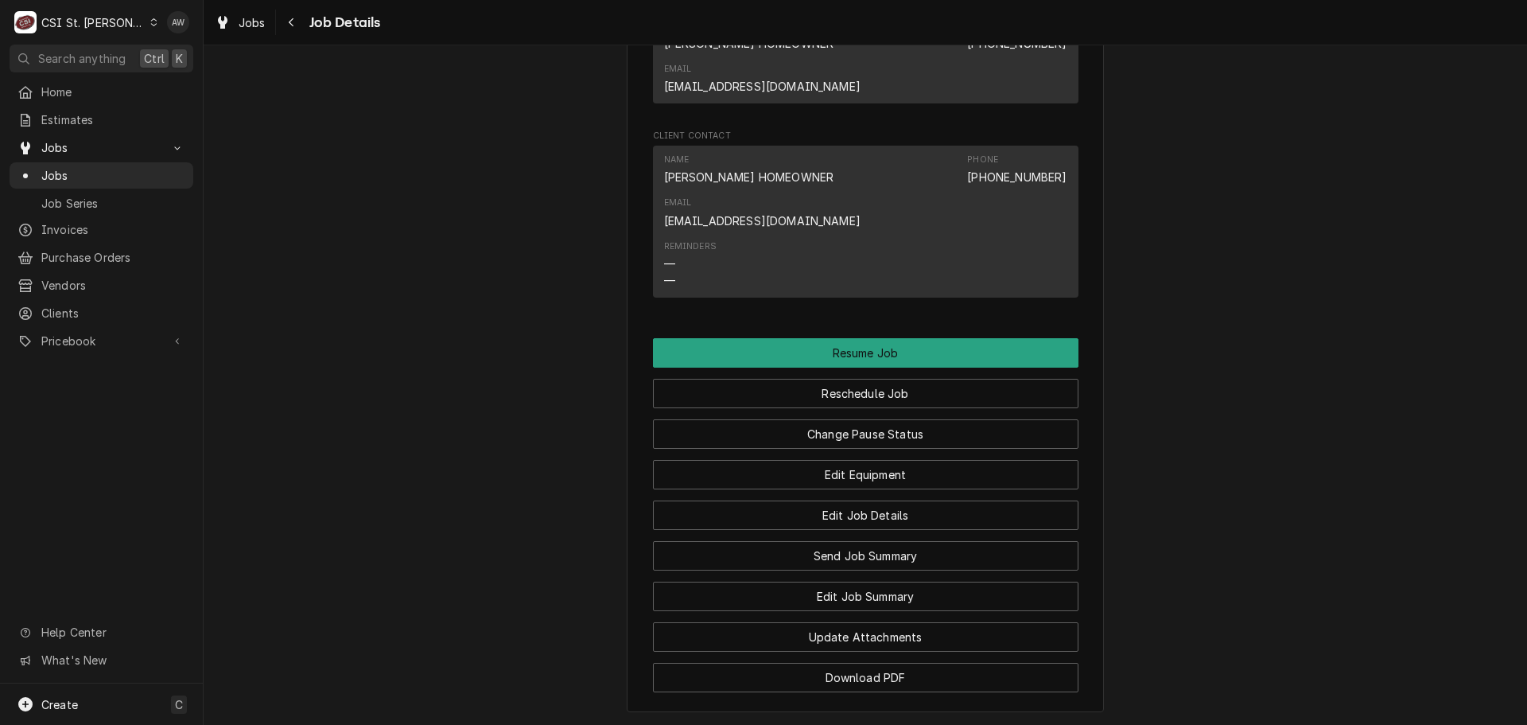
scroll to position [1726, 0]
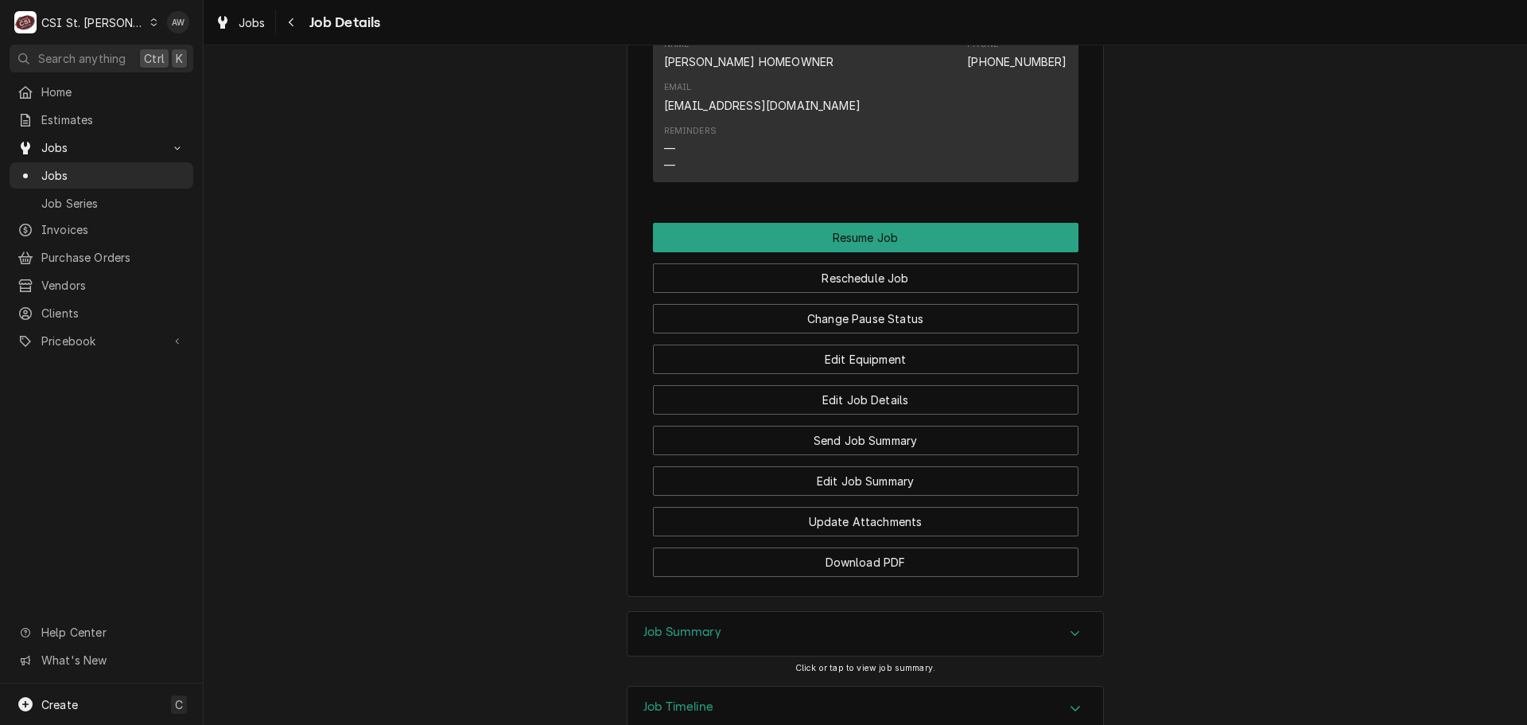
click at [827, 612] on div "Job Summary" at bounding box center [866, 634] width 476 height 45
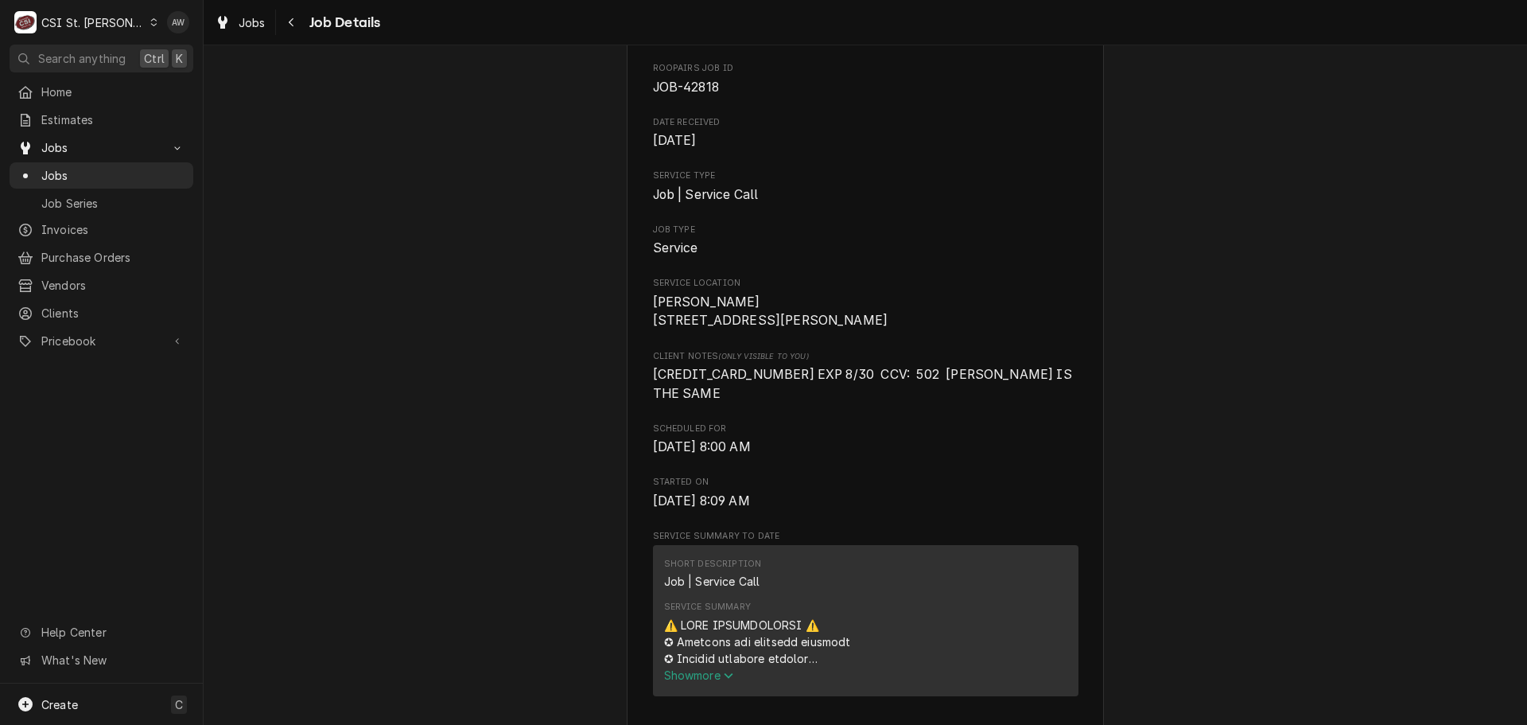
scroll to position [0, 0]
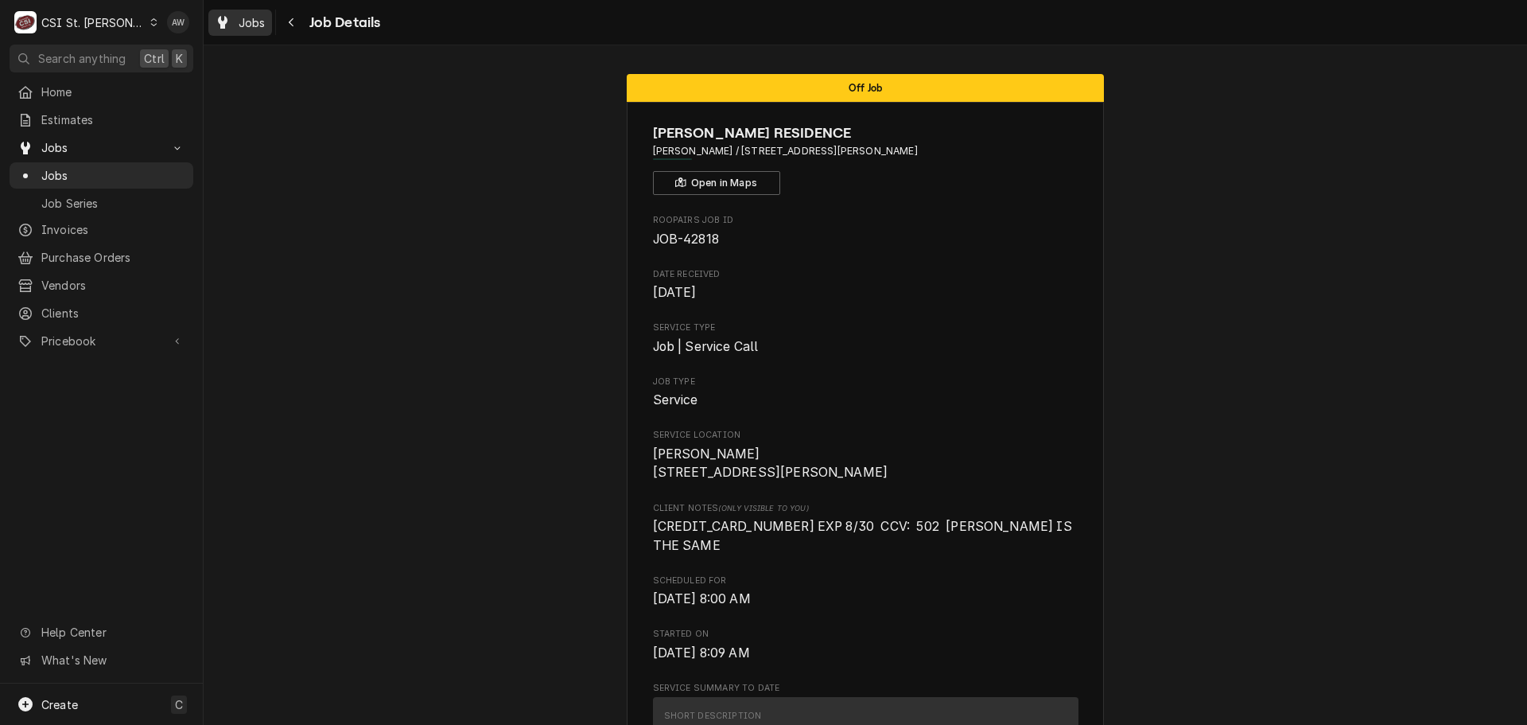
click at [260, 23] on span "Jobs" at bounding box center [252, 22] width 27 height 17
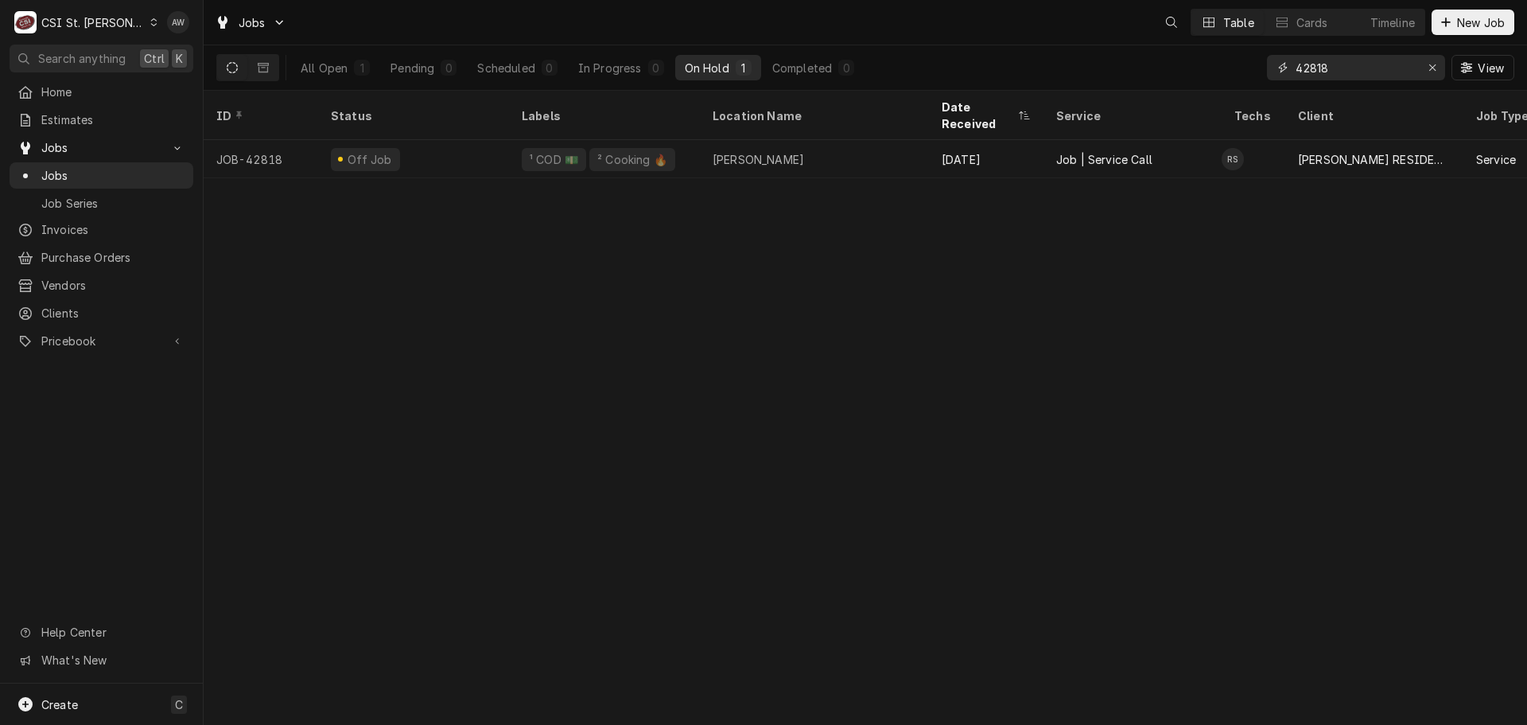
drag, startPoint x: 1371, startPoint y: 72, endPoint x: 1202, endPoint y: 60, distance: 169.1
click at [1219, 69] on div "All Open 1 Pending 0 Scheduled 0 In Progress 0 On Hold 1 Completed 0 42818 View" at bounding box center [865, 67] width 1298 height 45
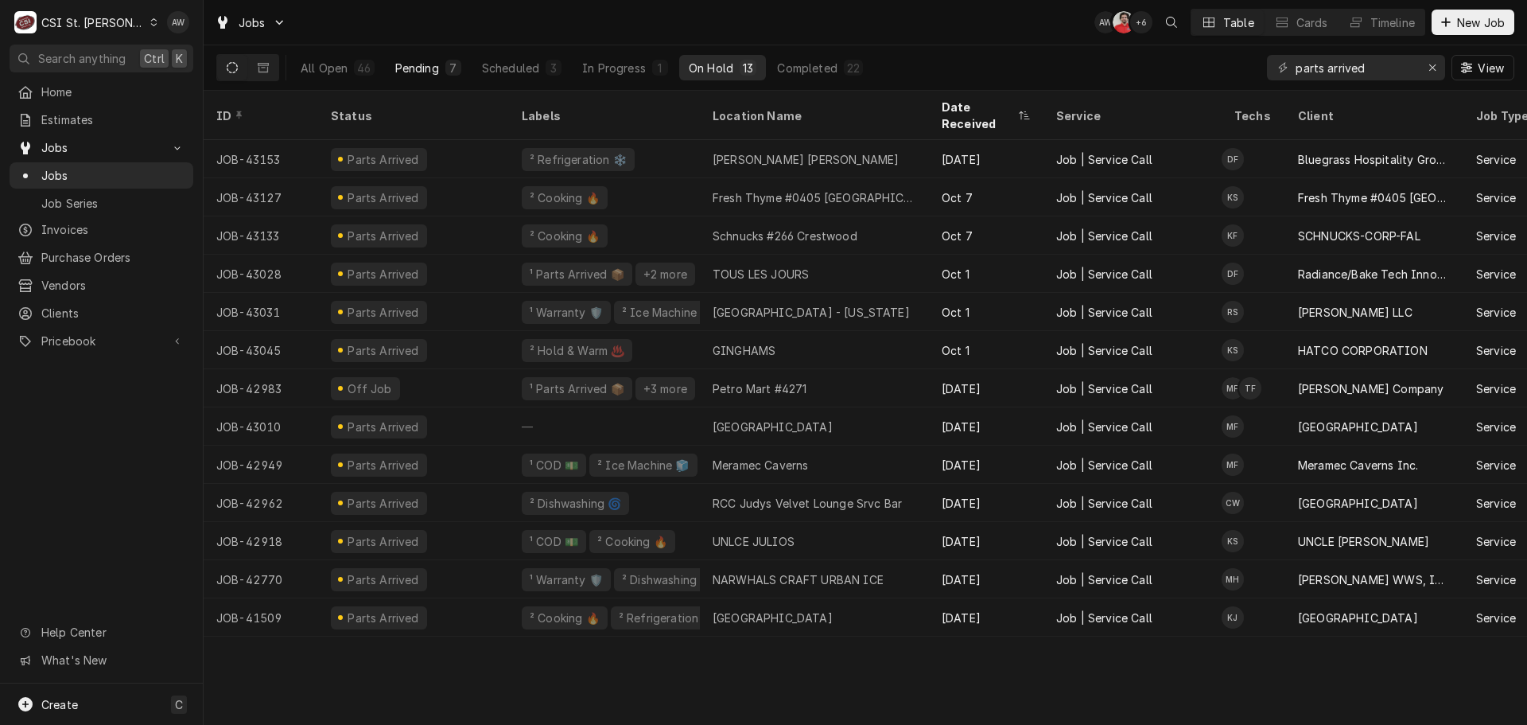
click at [387, 79] on button "Pending 7" at bounding box center [428, 67] width 85 height 25
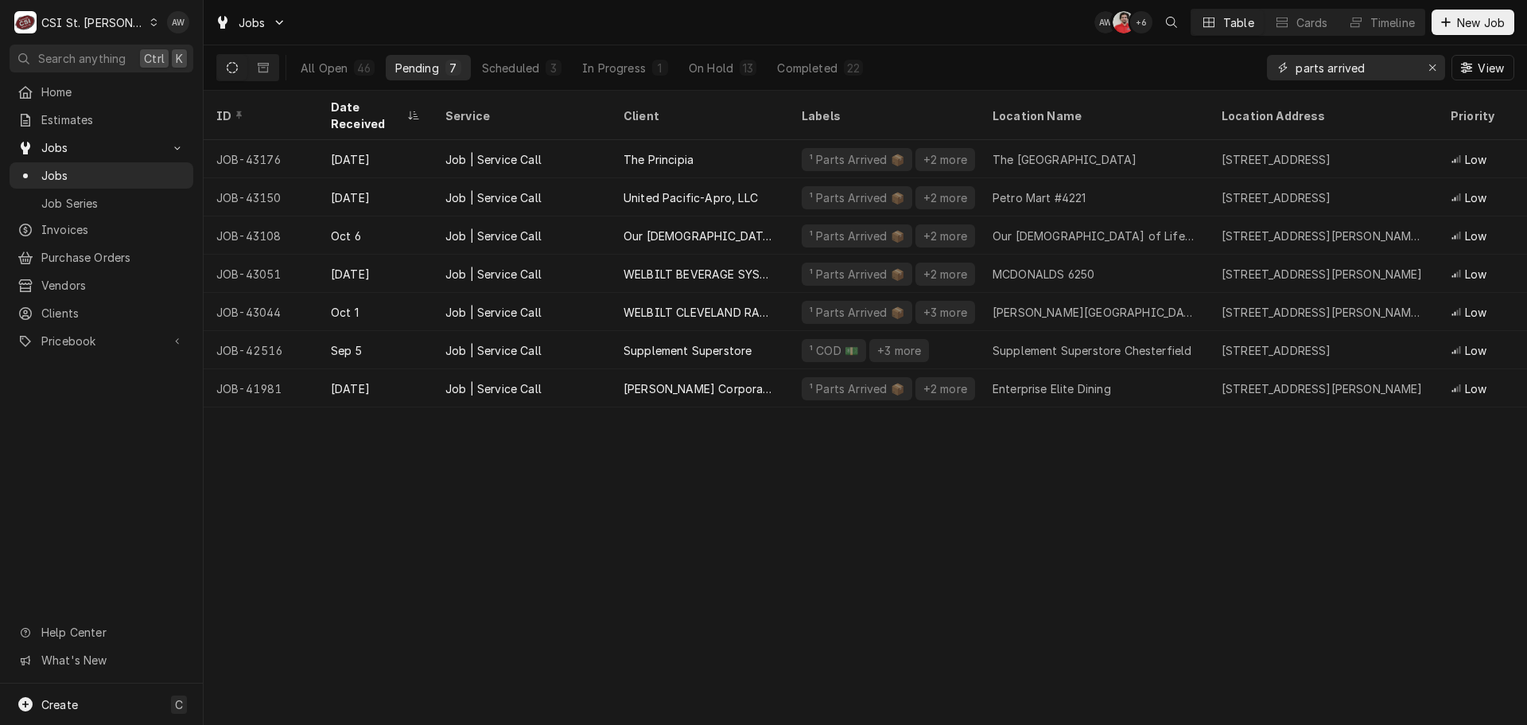
drag, startPoint x: 1385, startPoint y: 68, endPoint x: 1226, endPoint y: 64, distance: 159.1
click at [1226, 65] on div "All Open 46 Pending 7 Scheduled 3 In Progress 1 On Hold 13 Completed 22 parts a…" at bounding box center [865, 67] width 1298 height 45
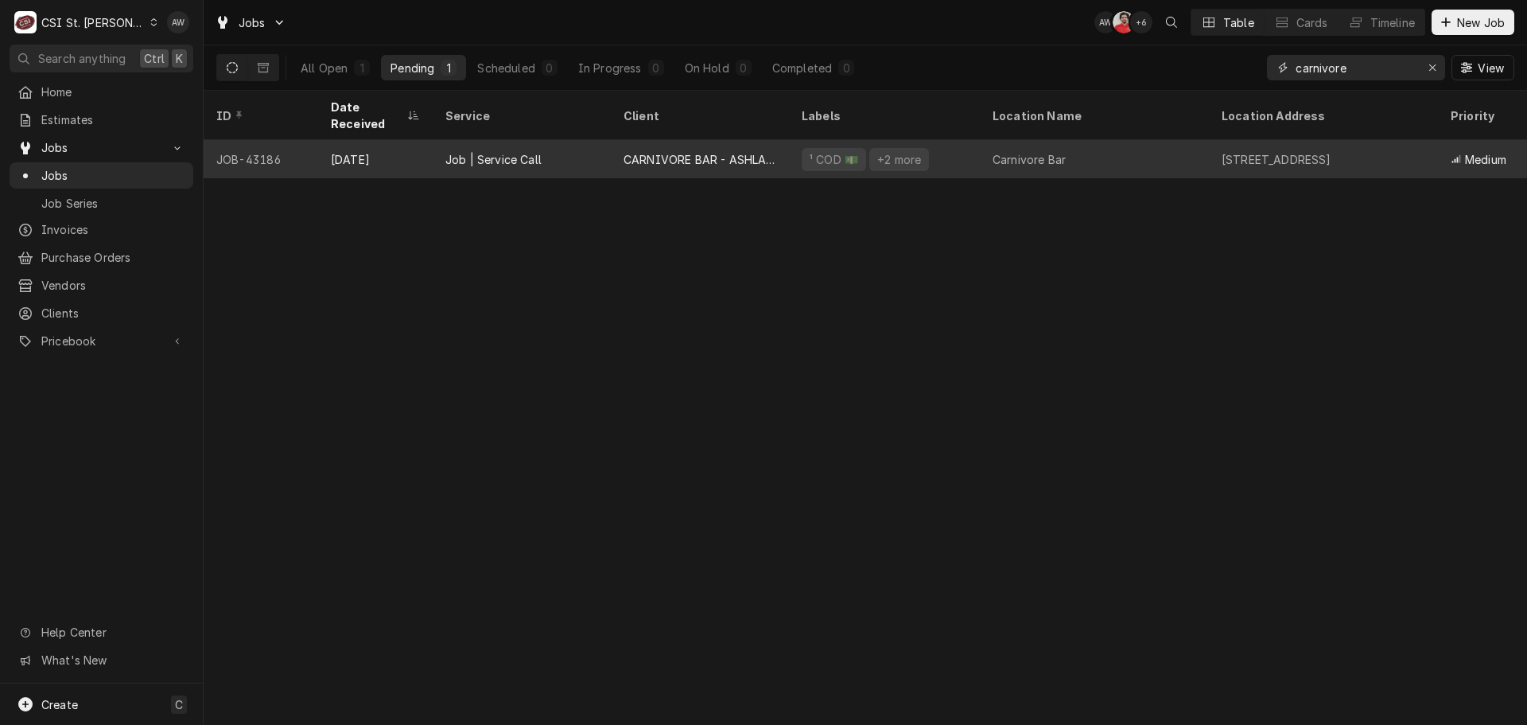
type input "carnivore"
click at [644, 151] on div "CARNIVORE BAR - ASHLAND" at bounding box center [700, 159] width 153 height 17
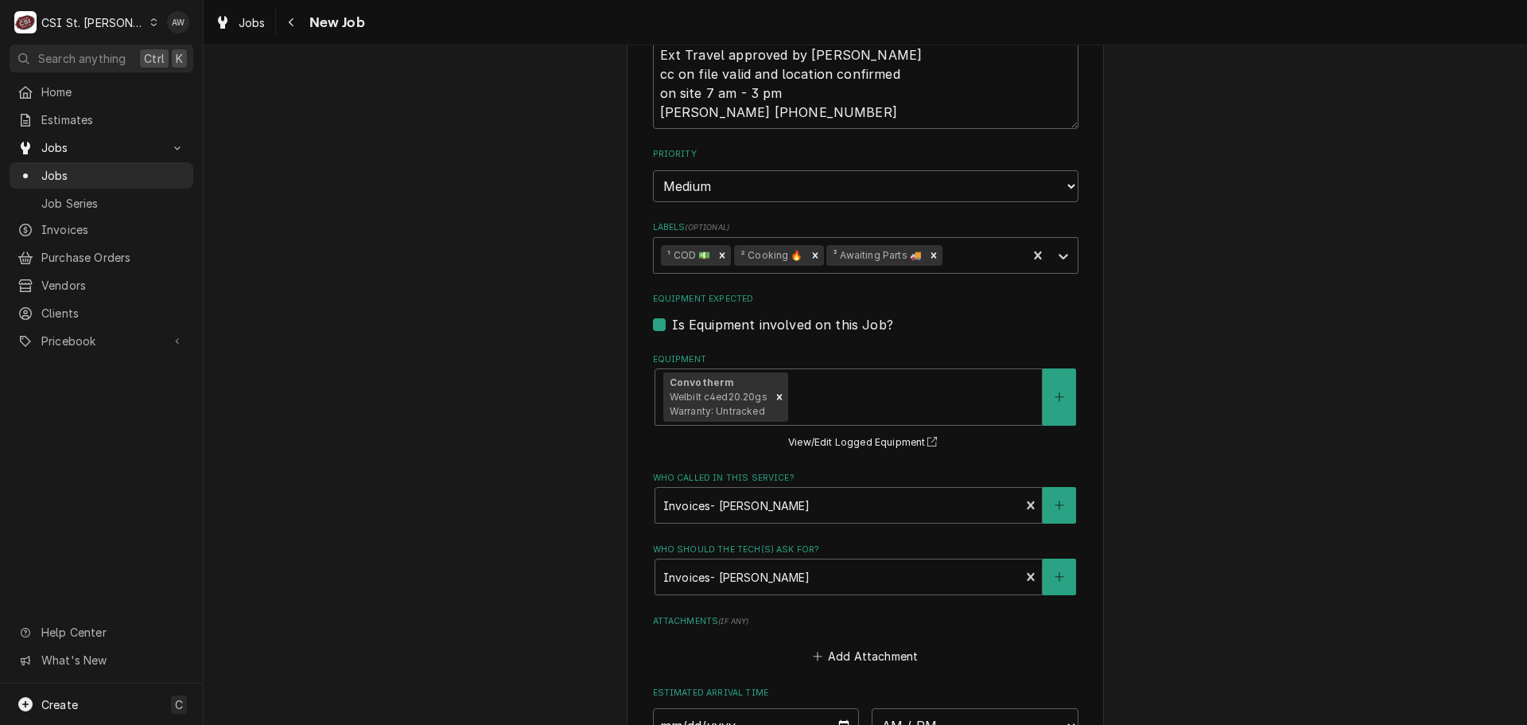
scroll to position [1193, 0]
drag, startPoint x: 924, startPoint y: 254, endPoint x: 921, endPoint y: 244, distance: 10.1
click at [928, 253] on icon "Remove ³ Awaiting Parts 🚚" at bounding box center [933, 254] width 11 height 11
type textarea "x"
type input "pa"
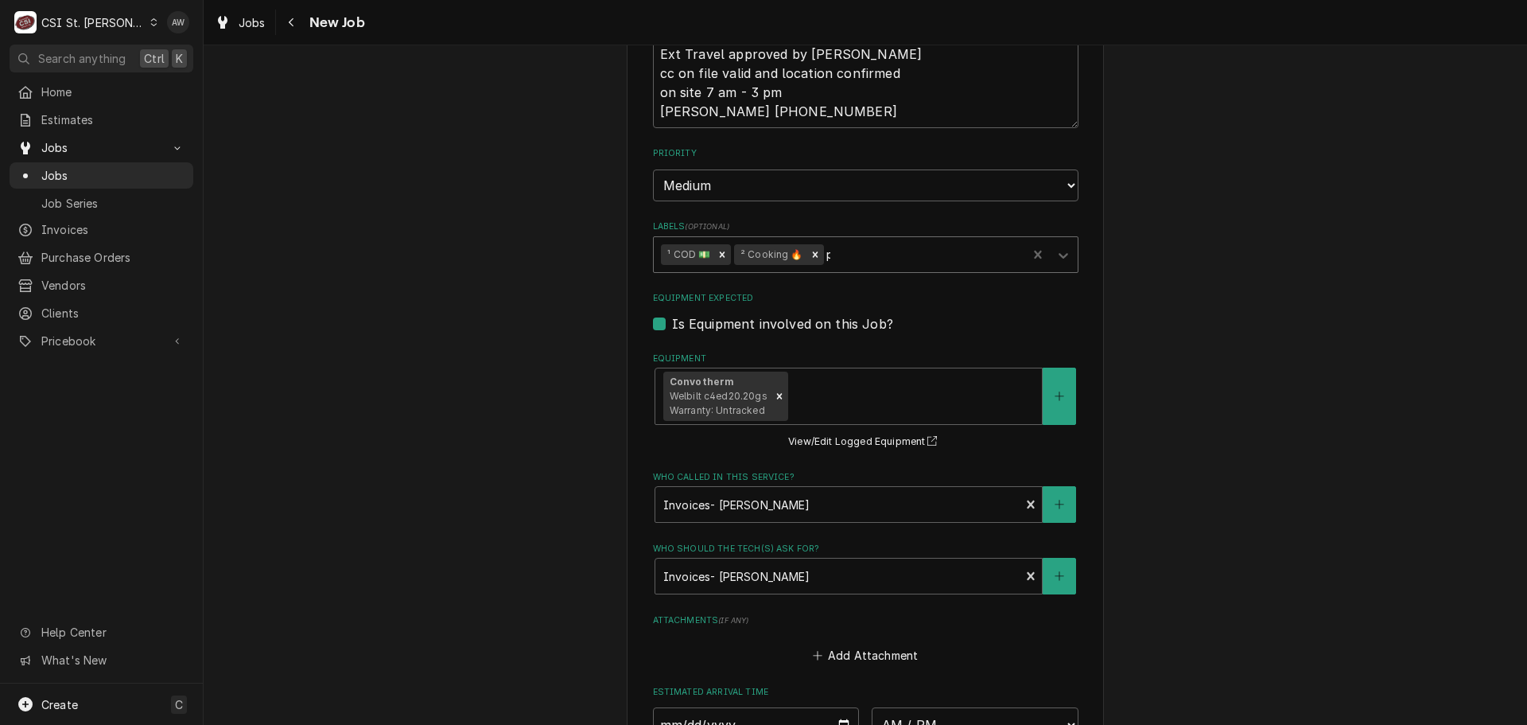
type textarea "x"
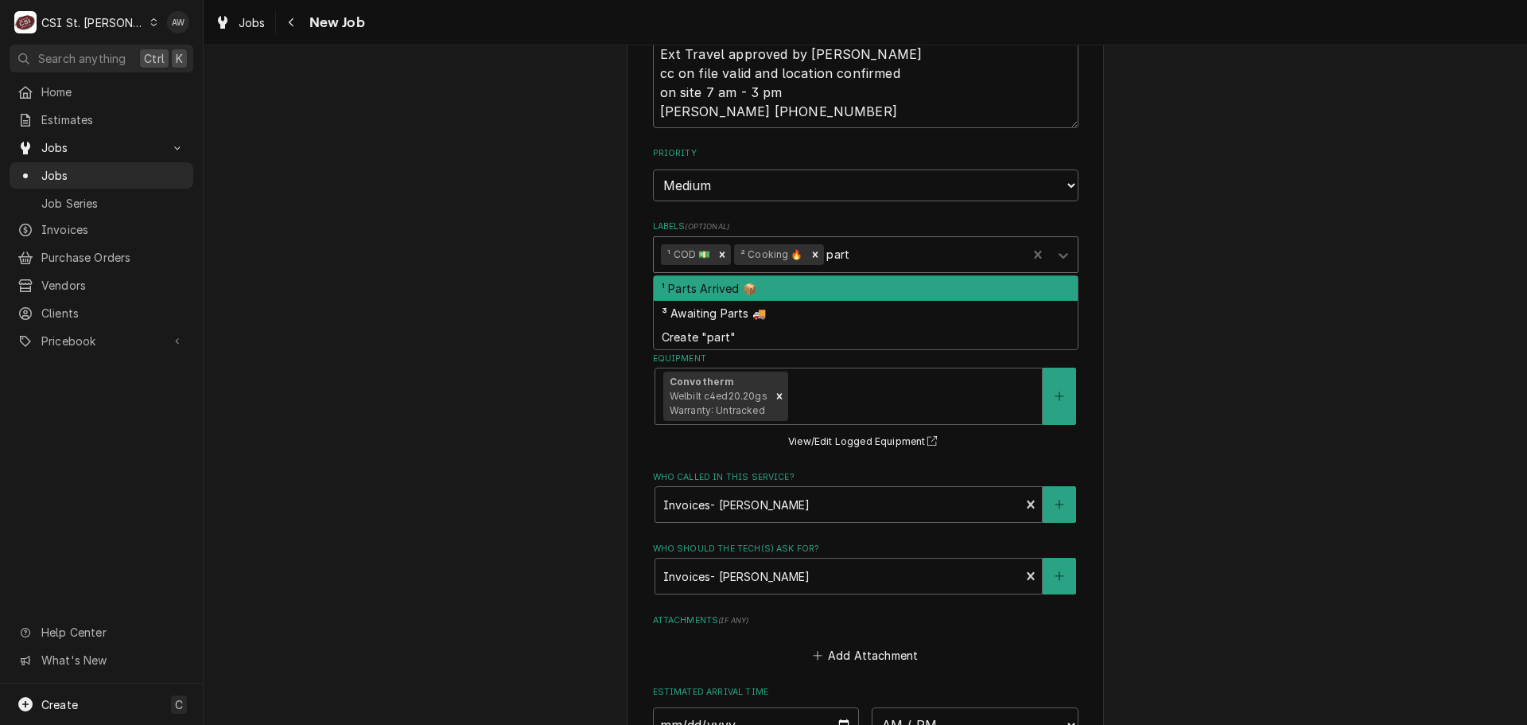
type input "parts"
click at [885, 269] on div "¹ COD 💵 ² Cooking 🔥" at bounding box center [841, 254] width 374 height 35
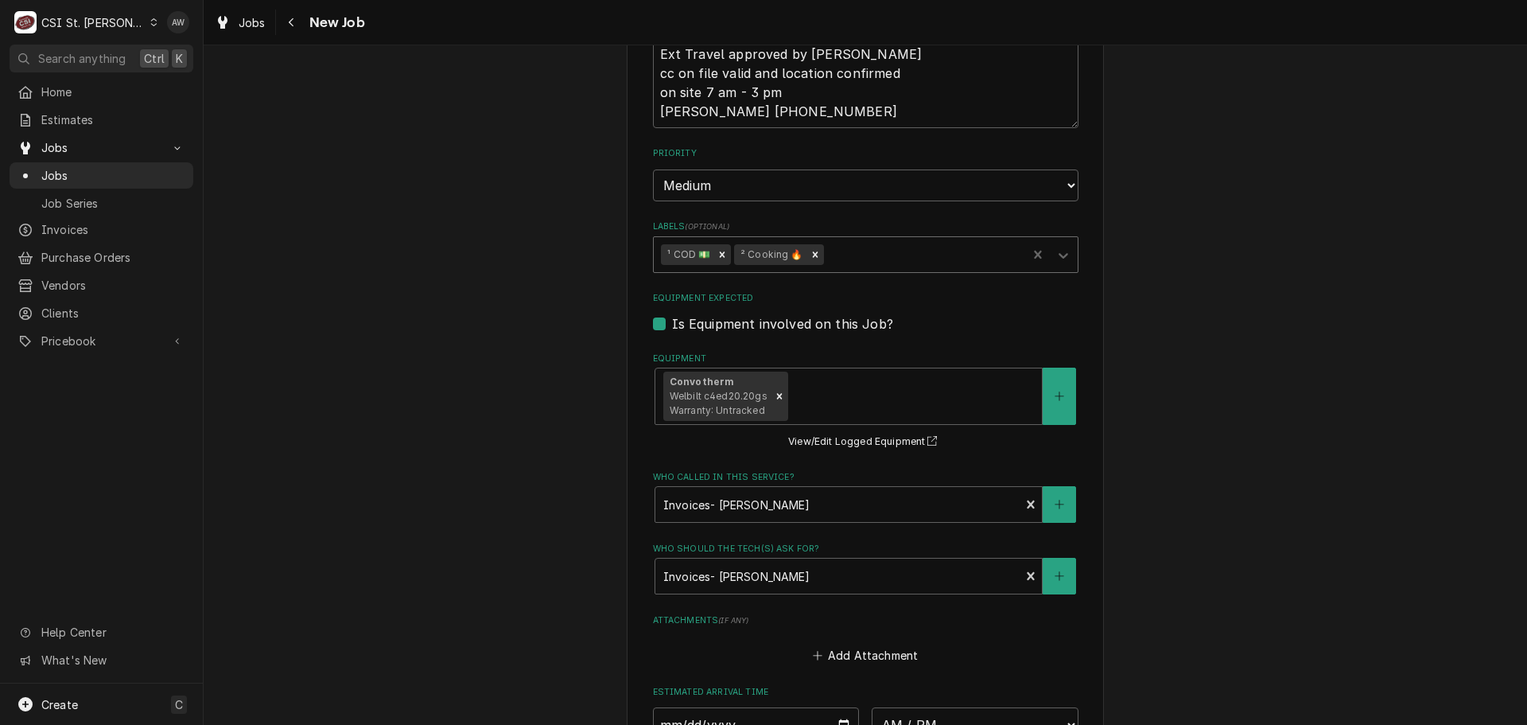
click at [886, 261] on div "Labels" at bounding box center [922, 254] width 192 height 29
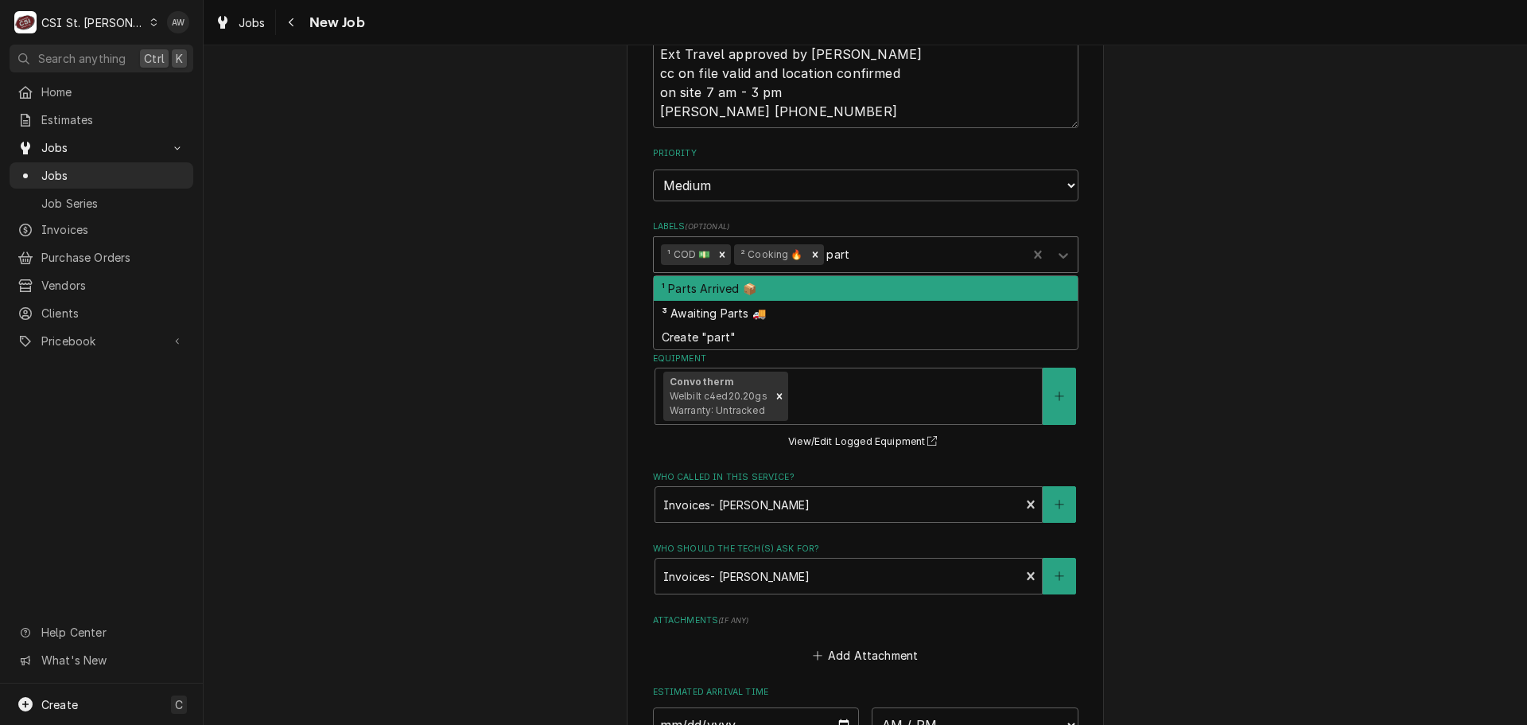
type input "parts"
click at [873, 283] on div "¹ Parts Arrived 📦" at bounding box center [866, 288] width 424 height 25
type textarea "x"
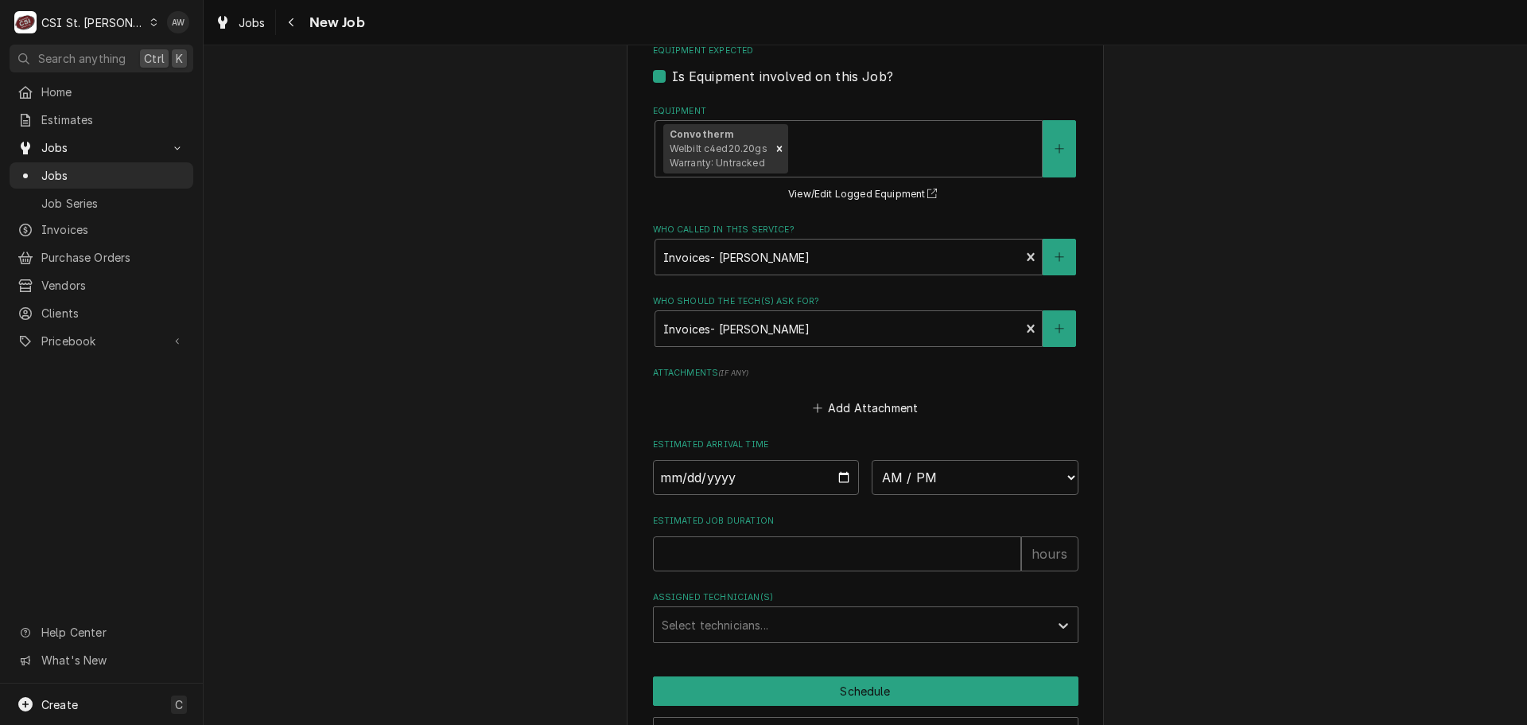
scroll to position [1537, 0]
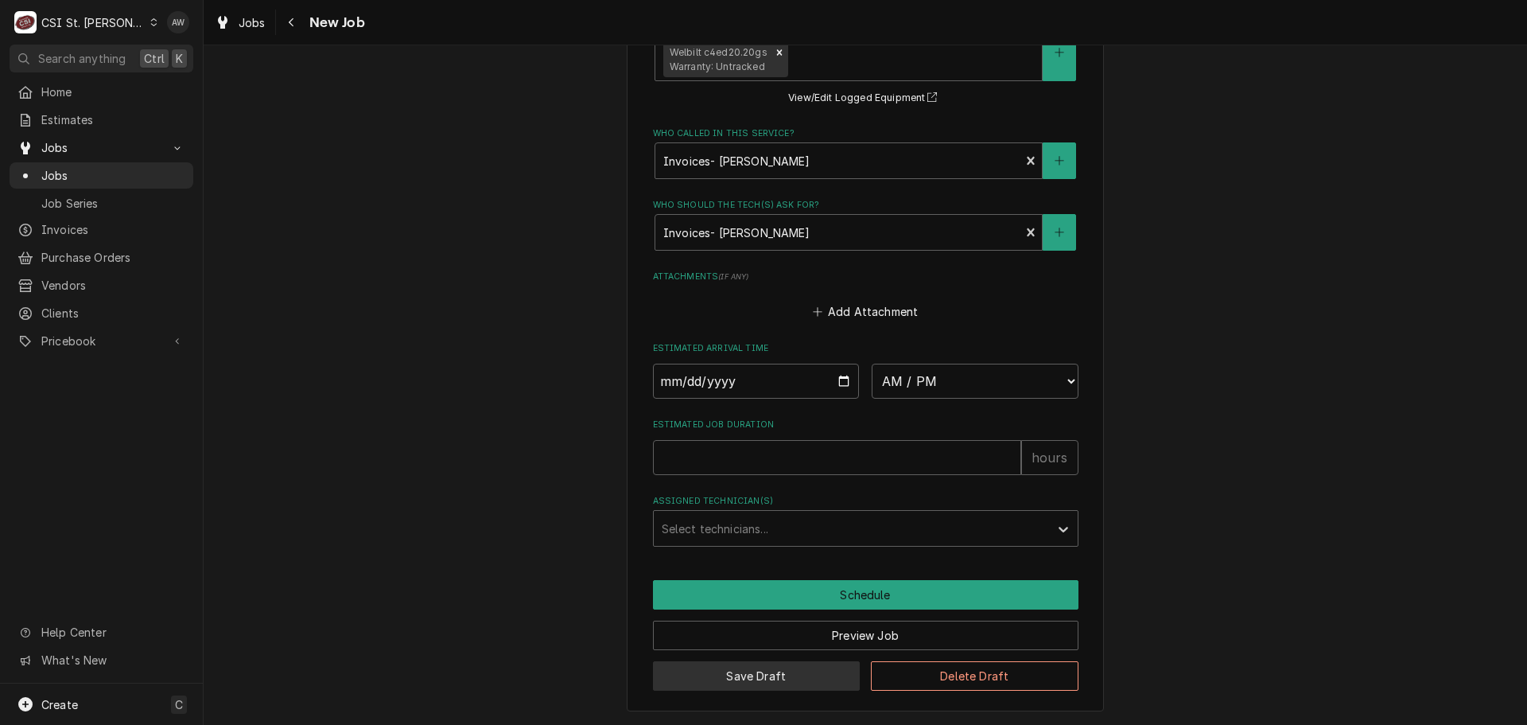
click at [793, 675] on button "Save Draft" at bounding box center [757, 675] width 208 height 29
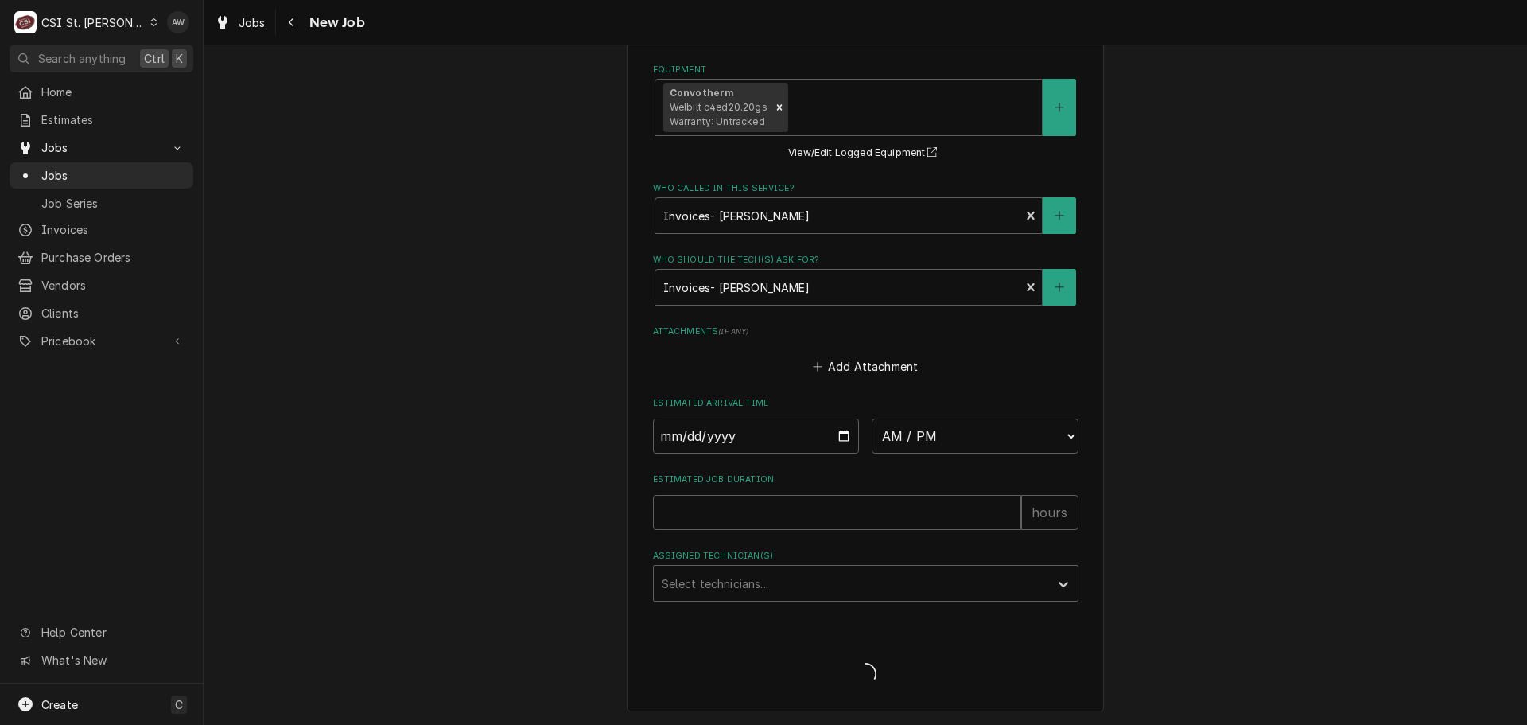
scroll to position [1482, 0]
type textarea "x"
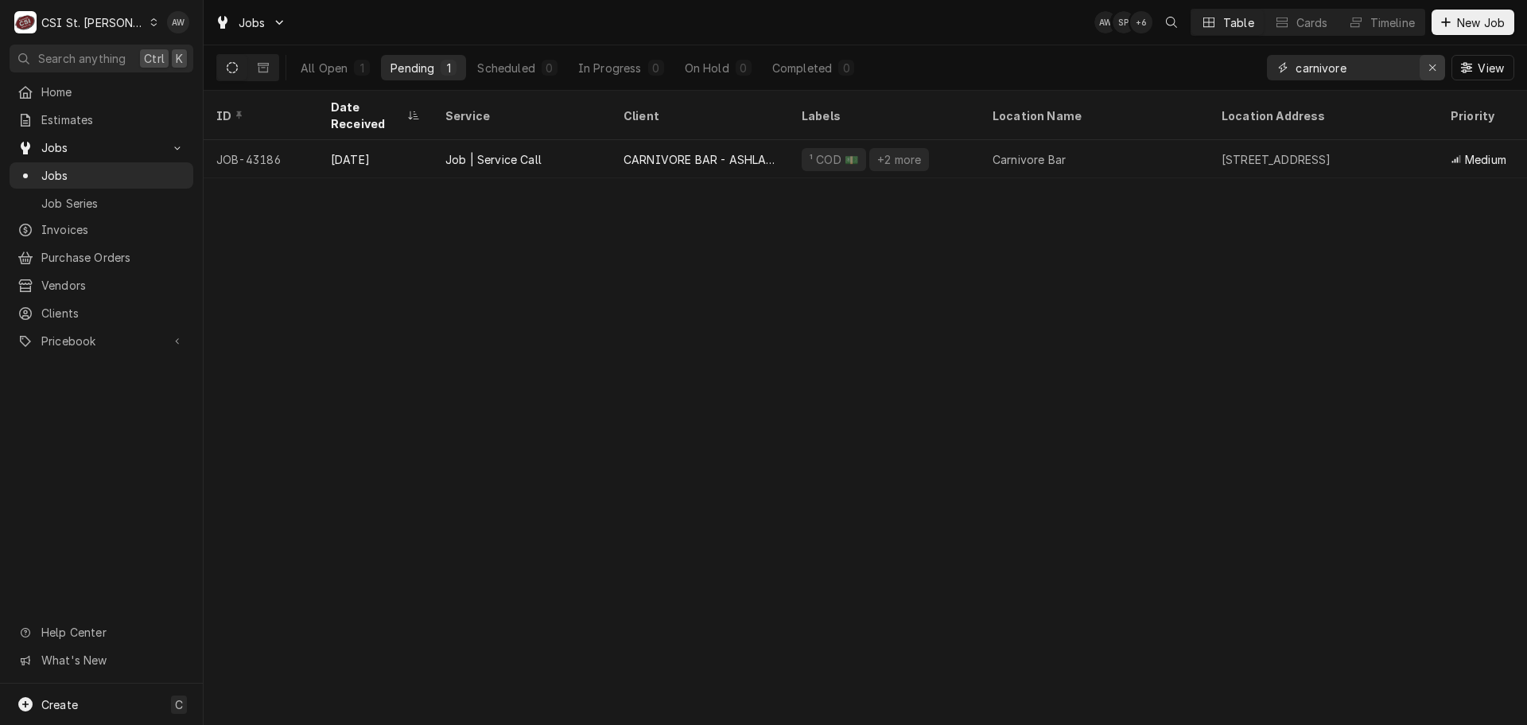
click at [1422, 73] on button "Erase input" at bounding box center [1432, 67] width 25 height 25
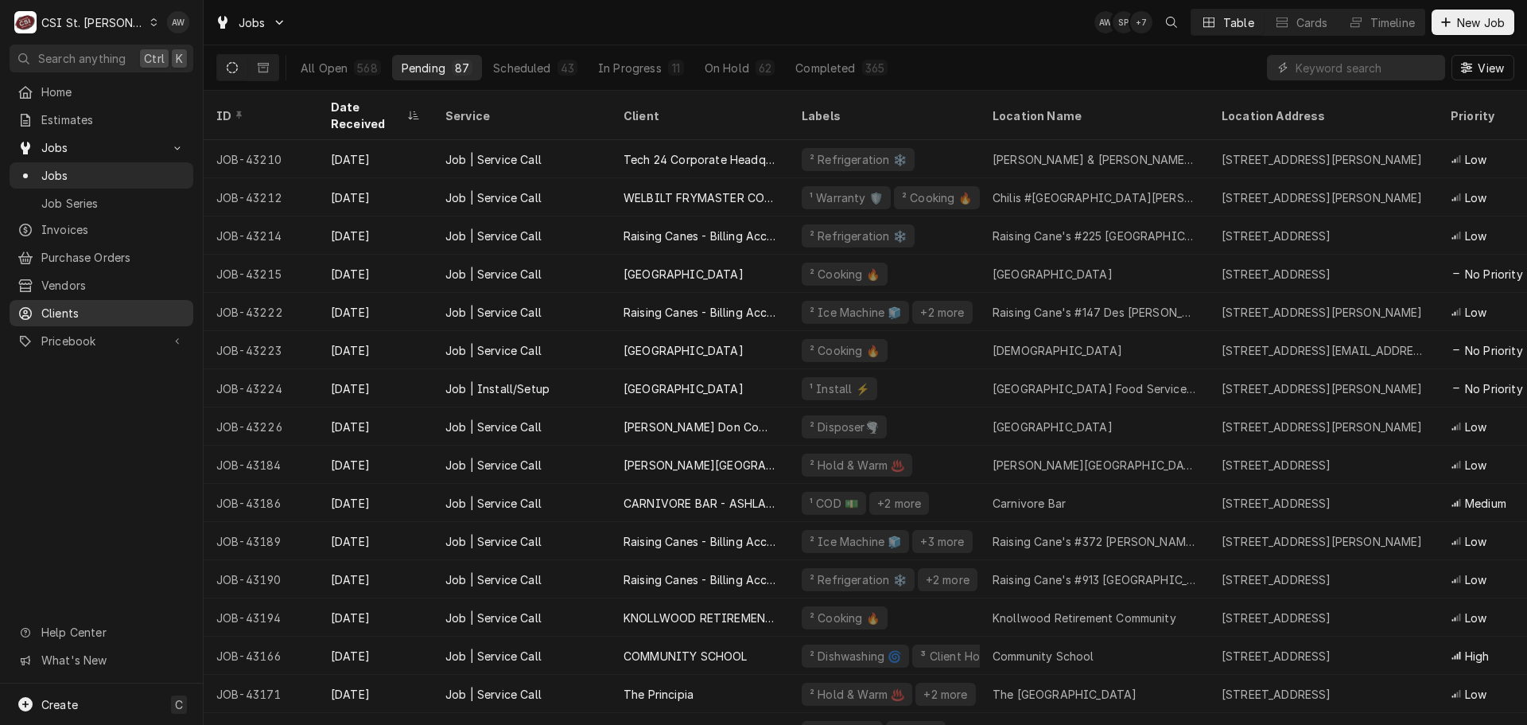
click at [113, 305] on span "Clients" at bounding box center [113, 313] width 144 height 17
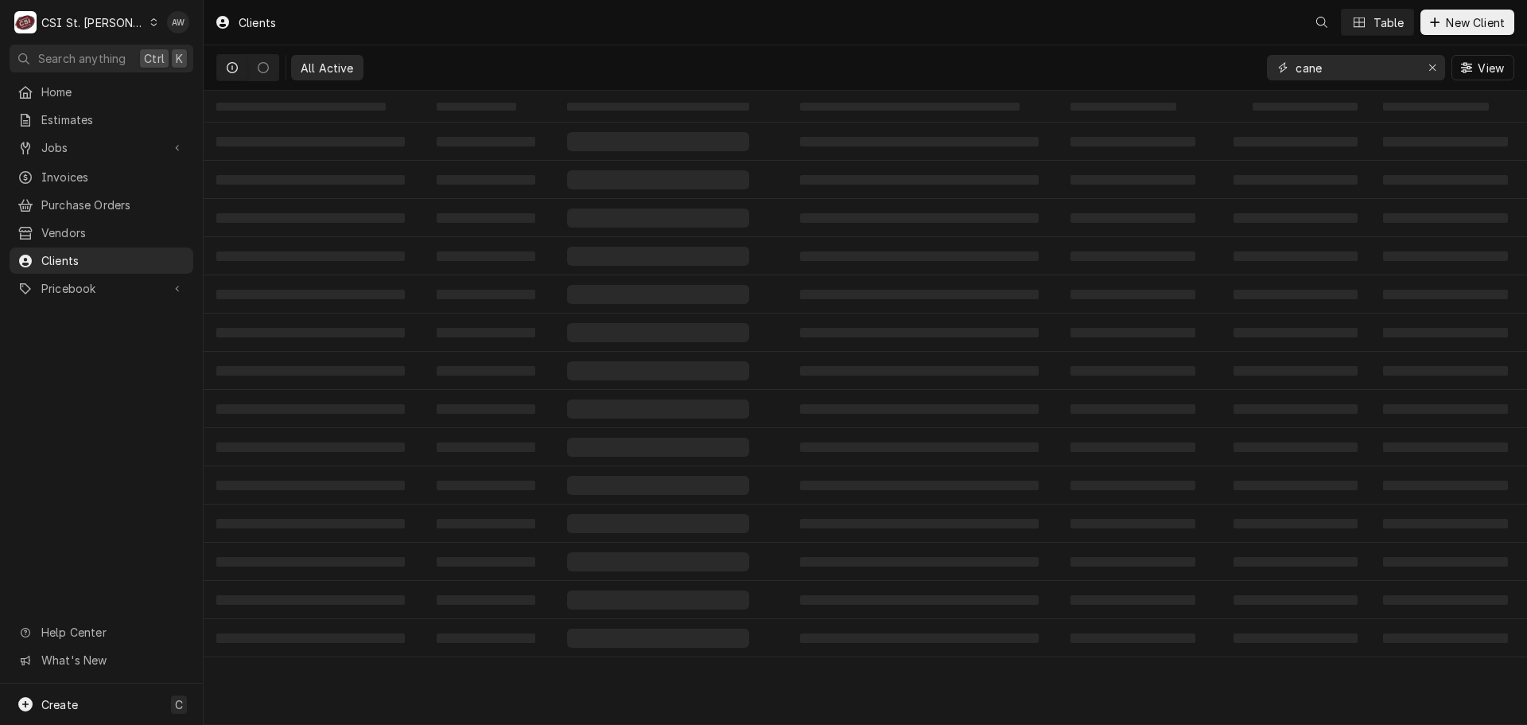
drag, startPoint x: 1332, startPoint y: 71, endPoint x: 1212, endPoint y: 62, distance: 120.4
click at [1230, 62] on div "All Active cane View" at bounding box center [865, 67] width 1298 height 45
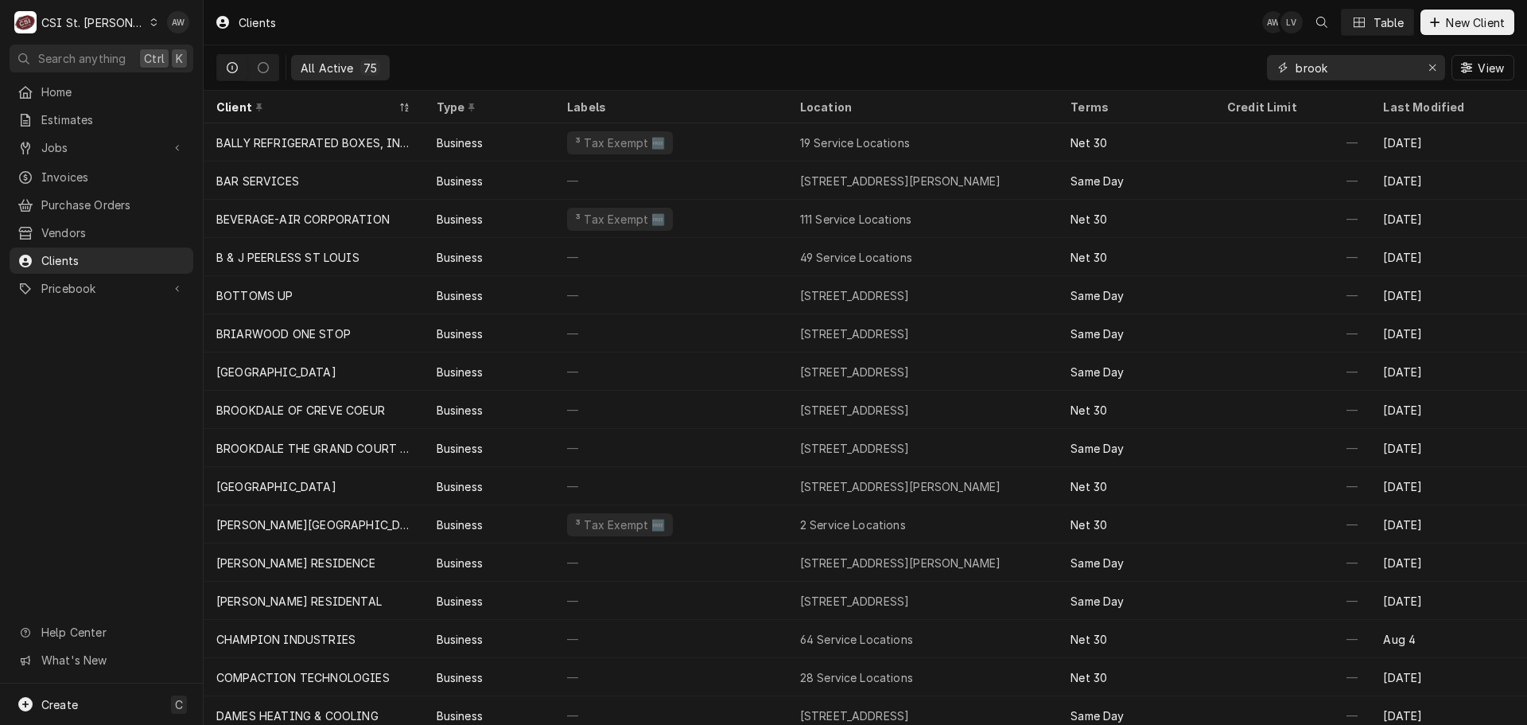
type input "brook"
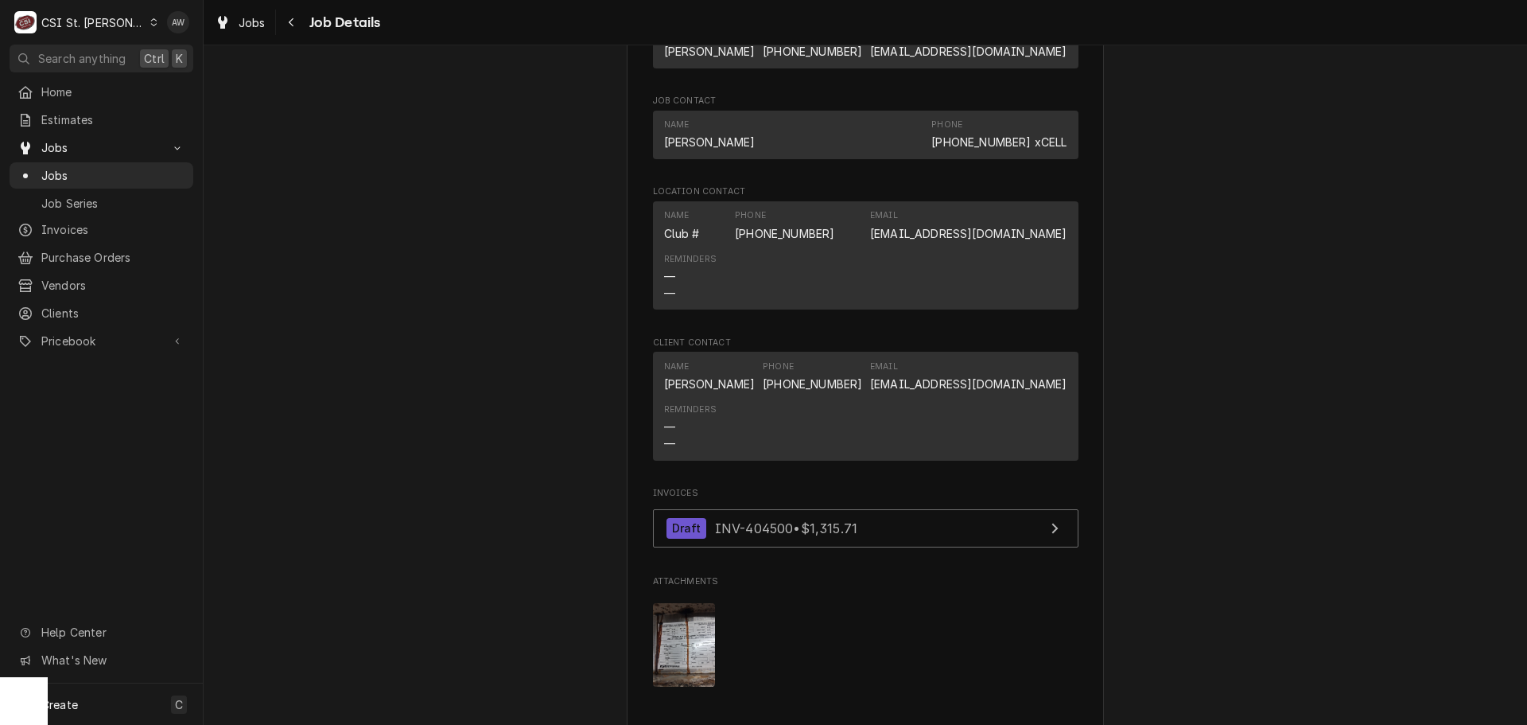
scroll to position [1829, 0]
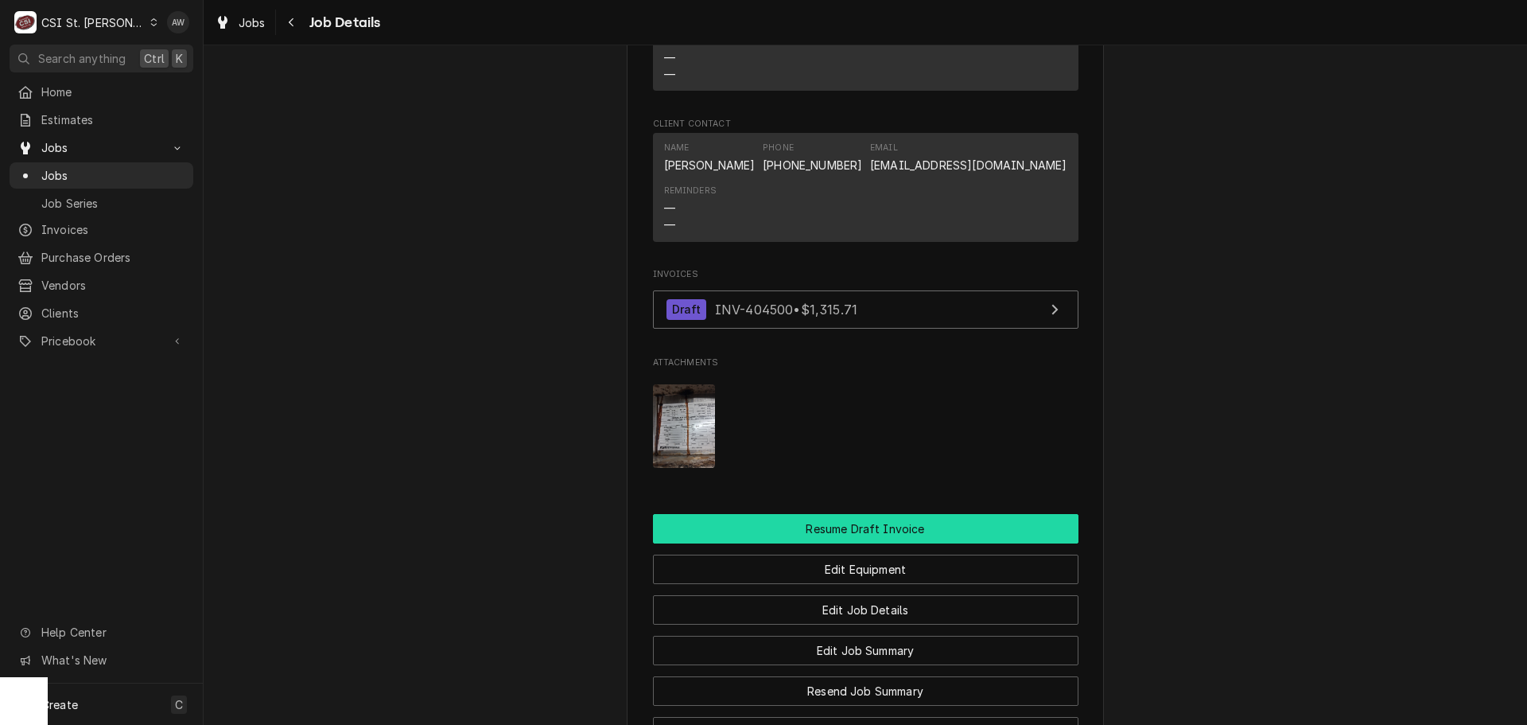
click at [868, 524] on button "Resume Draft Invoice" at bounding box center [866, 528] width 426 height 29
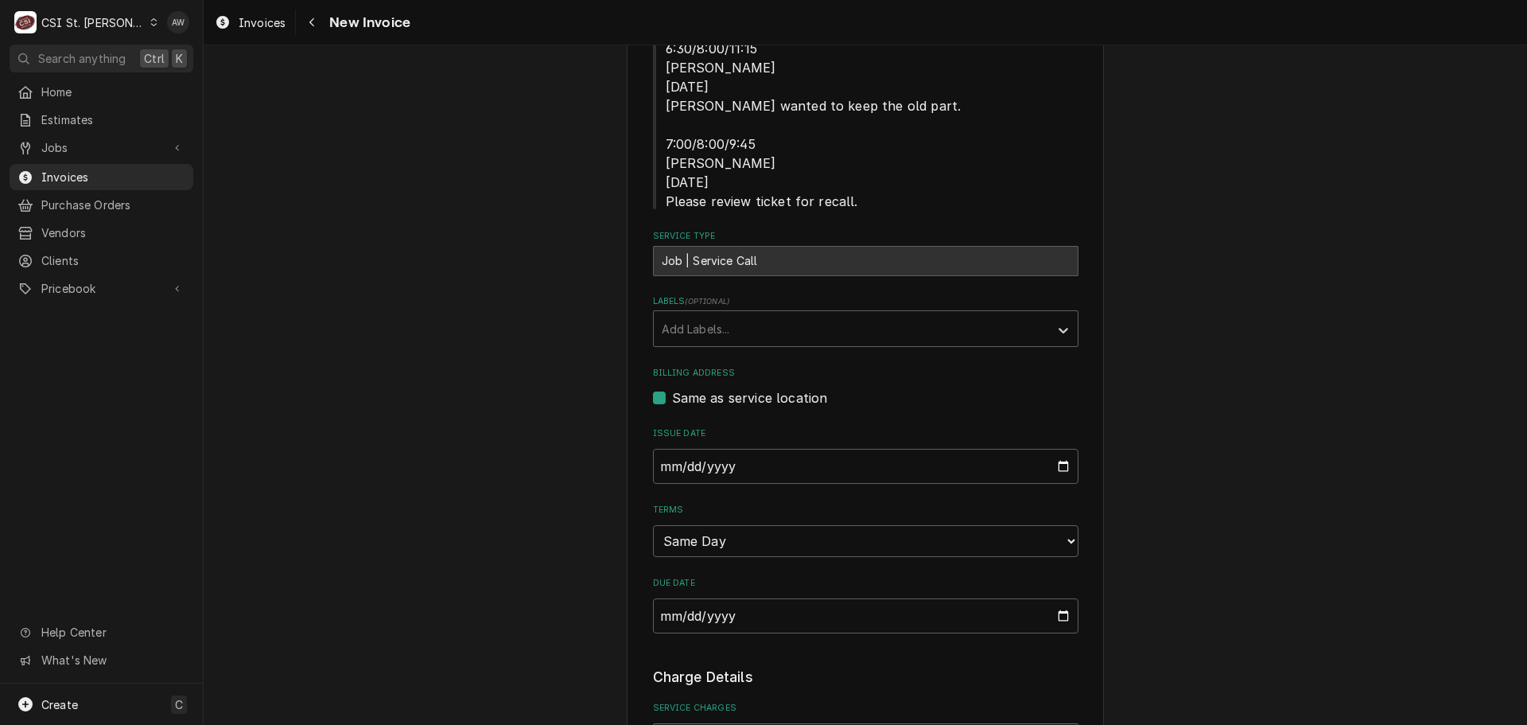
scroll to position [318, 0]
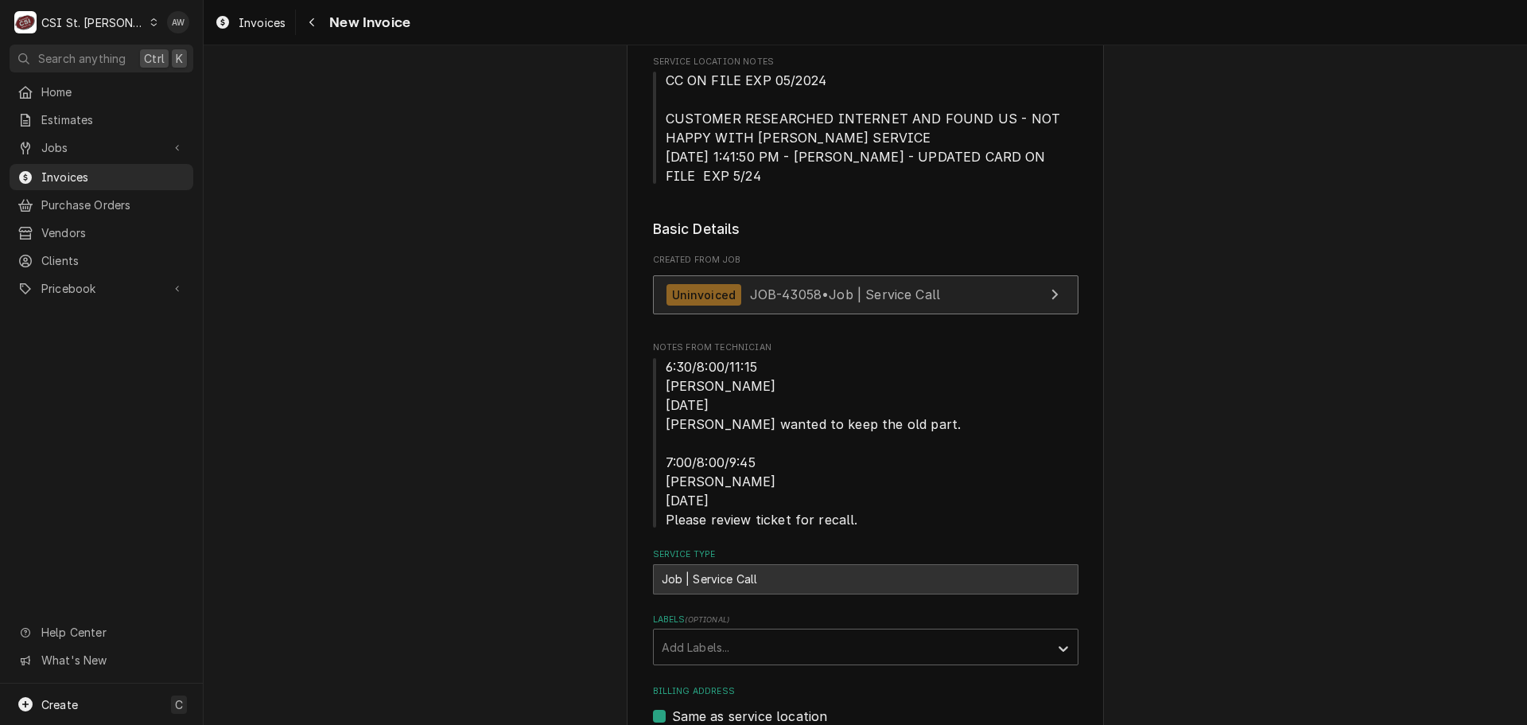
click at [859, 278] on link "Uninvoiced JOB-43058 • Job | Service Call" at bounding box center [866, 294] width 426 height 39
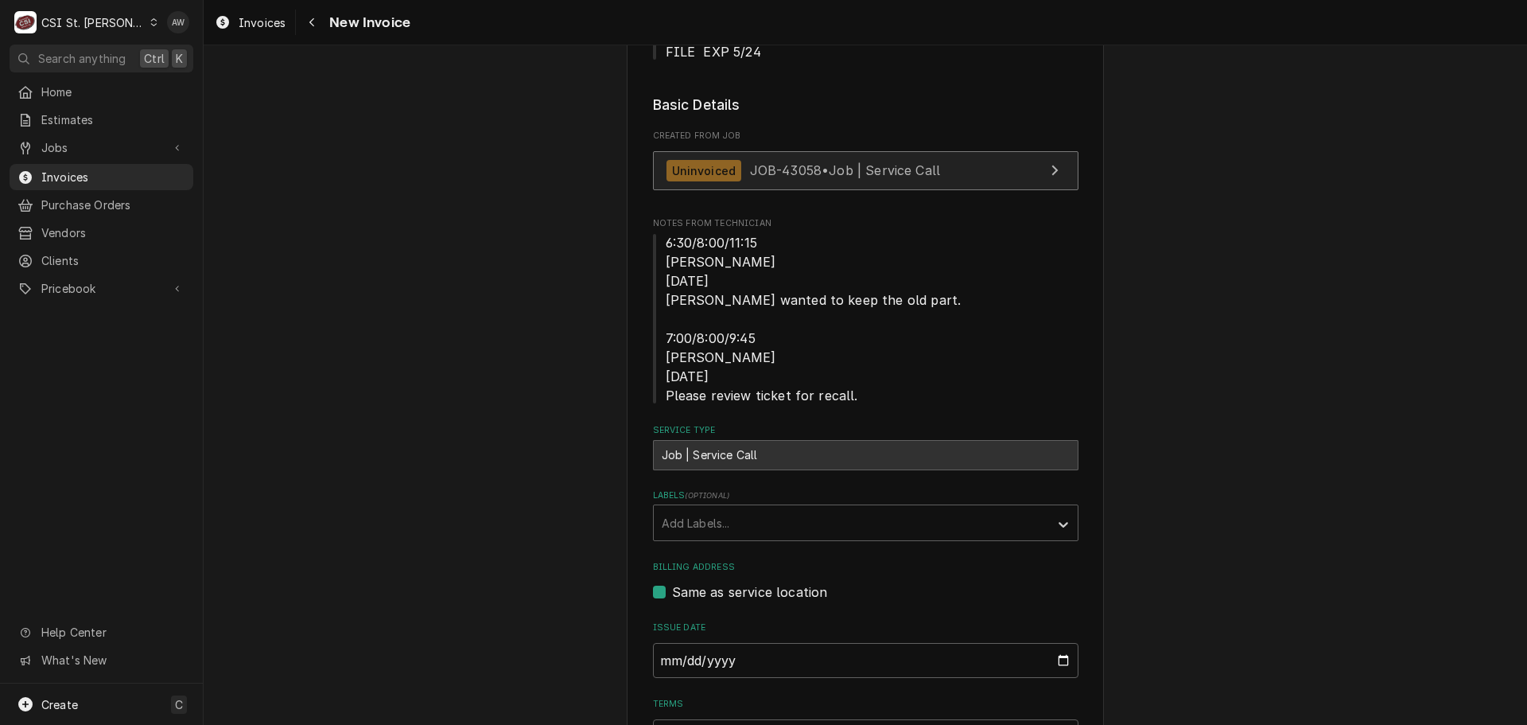
scroll to position [159, 0]
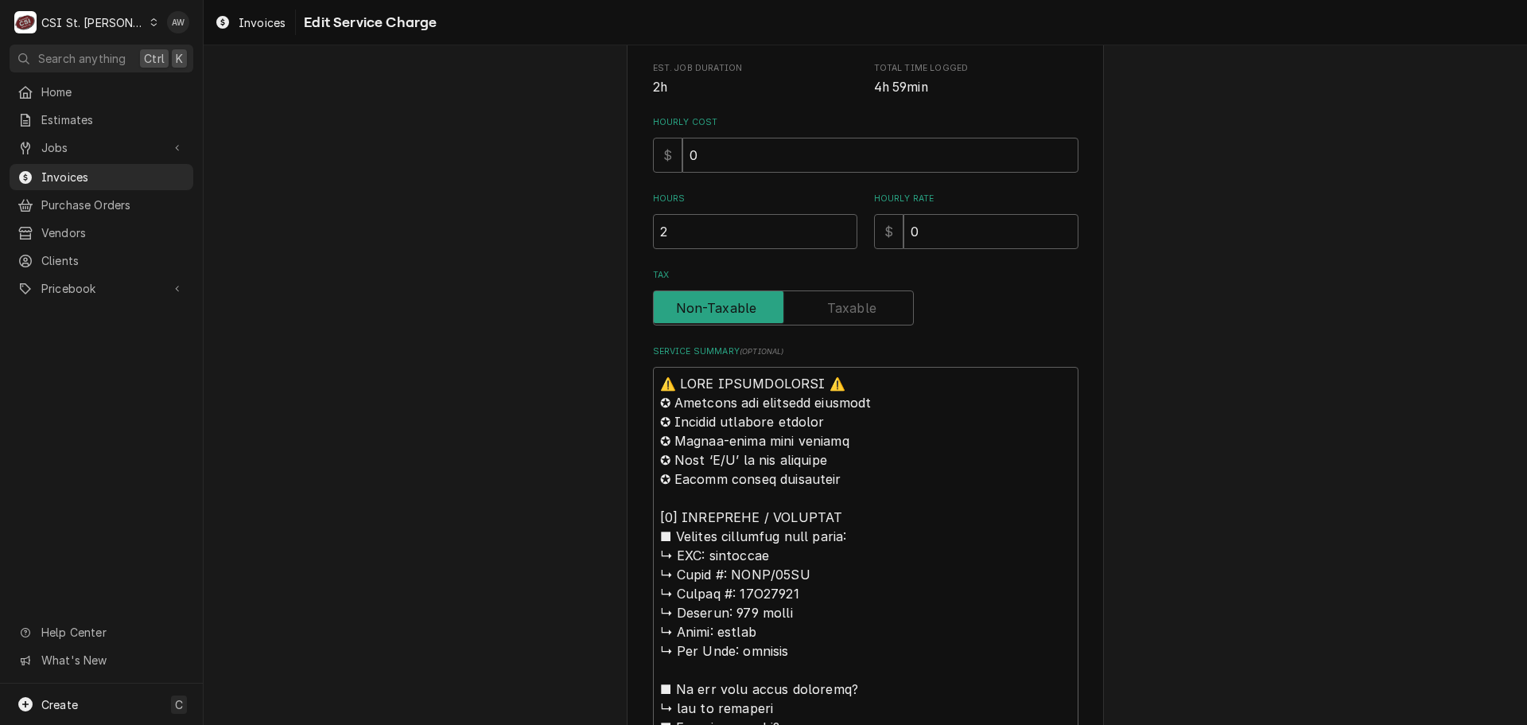
scroll to position [609, 0]
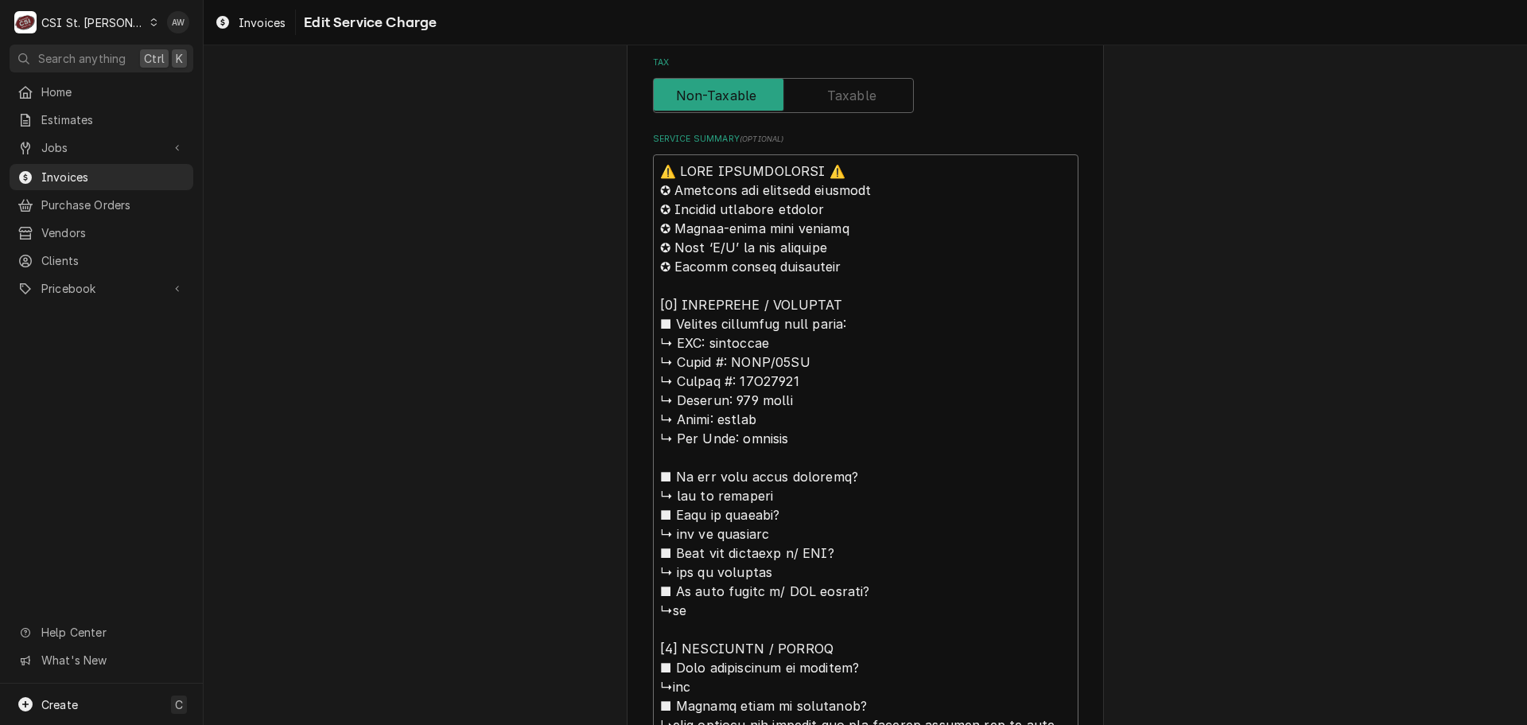
drag, startPoint x: 706, startPoint y: 344, endPoint x: 593, endPoint y: 146, distance: 227.3
click at [604, 168] on div "Use the fields below to edit this service charge Short Description Job | Servic…" at bounding box center [866, 567] width 1324 height 2228
type textarea "x"
type textarea "southbend ↳ 𝗠𝗼𝗱𝗲𝗹 #: SLGS/12SC ↳ 𝗦𝗲𝗿𝗶𝗮𝗹 #: 17E65275 ↳ 𝗩𝗼𝗹𝘁𝗮𝗴𝗲: 120 volts ↳ 𝗣𝗵𝗮𝘀…"
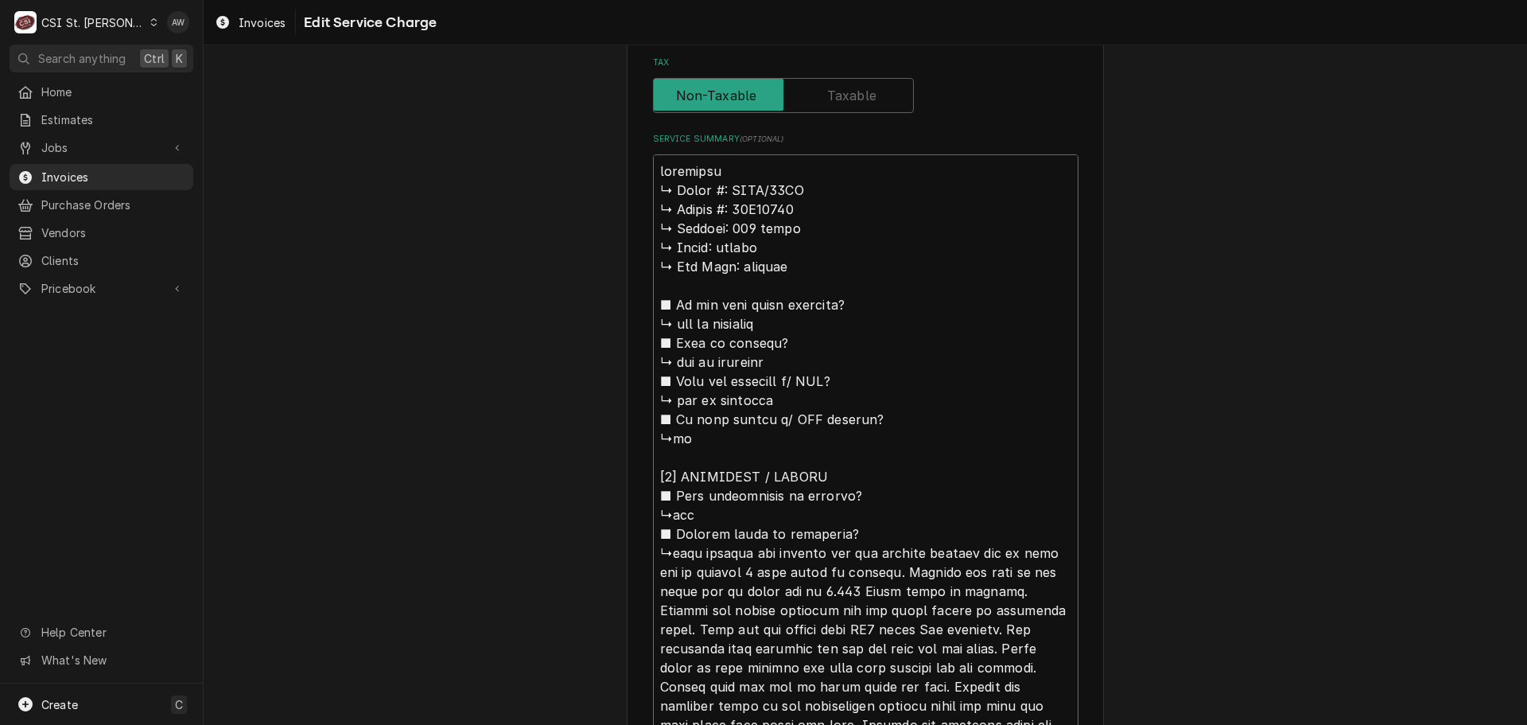
type textarea "x"
type textarea "outhbend ↳ 𝗠𝗼𝗱𝗲𝗹 #: SLGS/12SC ↳ 𝗦𝗲𝗿𝗶𝗮𝗹 #: 17E65275 ↳ 𝗩𝗼𝗹𝘁𝗮𝗴𝗲: 120 volts ↳ 𝗣𝗵𝗮𝘀𝗲…"
type textarea "x"
type textarea "southbend ↳ 𝗠𝗼𝗱𝗲𝗹 #: SLGS/12SC ↳ 𝗦𝗲𝗿𝗶𝗮𝗹 #: 17E65275 ↳ 𝗩𝗼𝗹𝘁𝗮𝗴𝗲: 120 volts ↳ 𝗣𝗵𝗮𝘀…"
type textarea "x"
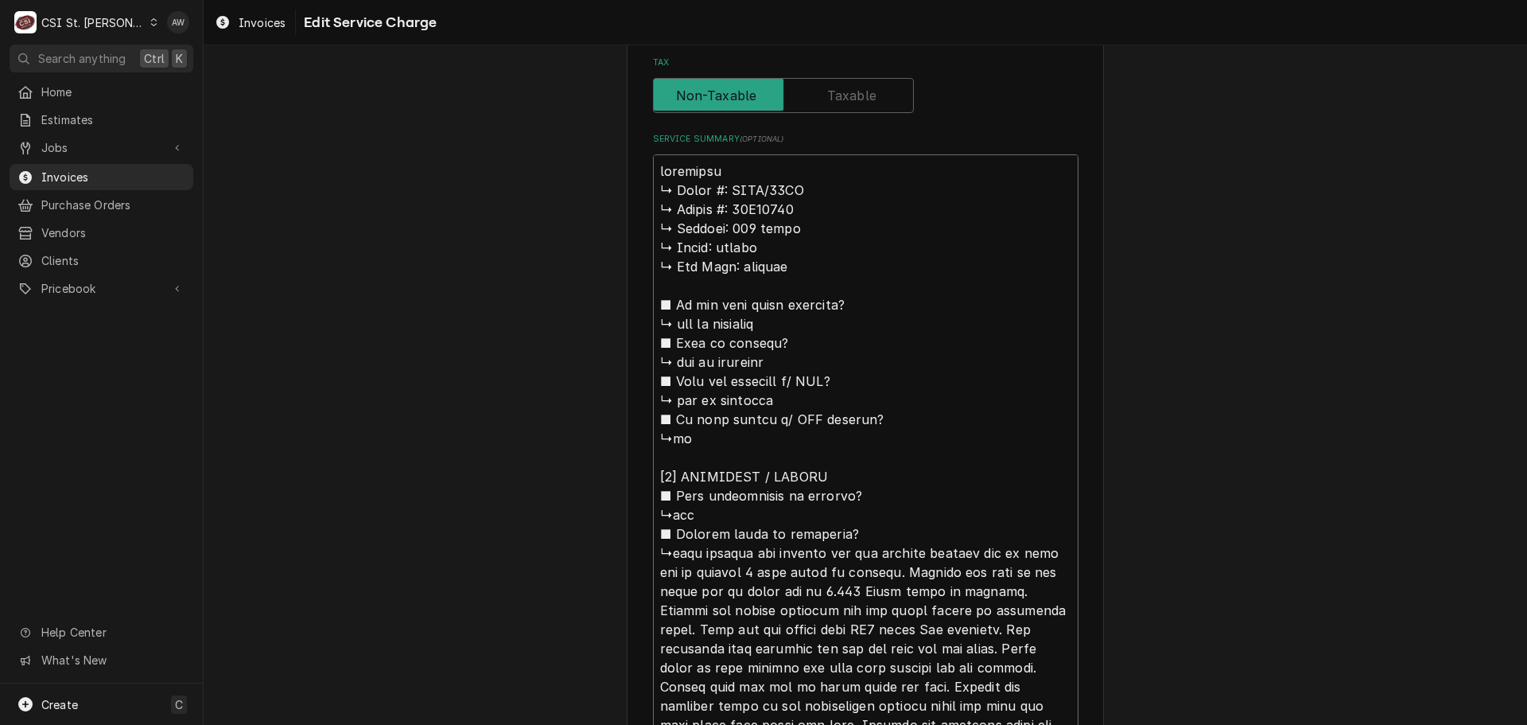
type textarea "outhbend ↳ 𝗠𝗼𝗱𝗲𝗹 #: SLGS/12SC ↳ 𝗦𝗲𝗿𝗶𝗮𝗹 #: 17E65275 ↳ 𝗩𝗼𝗹𝘁𝗮𝗴𝗲: 120 volts ↳ 𝗣𝗵𝗮𝘀𝗲…"
type textarea "x"
type textarea "Southbend ↳ 𝗠𝗼𝗱𝗲𝗹 #: SLGS/12SC ↳ 𝗦𝗲𝗿𝗶𝗮𝗹 #: 17E65275 ↳ 𝗩𝗼𝗹𝘁𝗮𝗴𝗲: 120 volts ↳ 𝗣𝗵𝗮𝘀…"
type textarea "x"
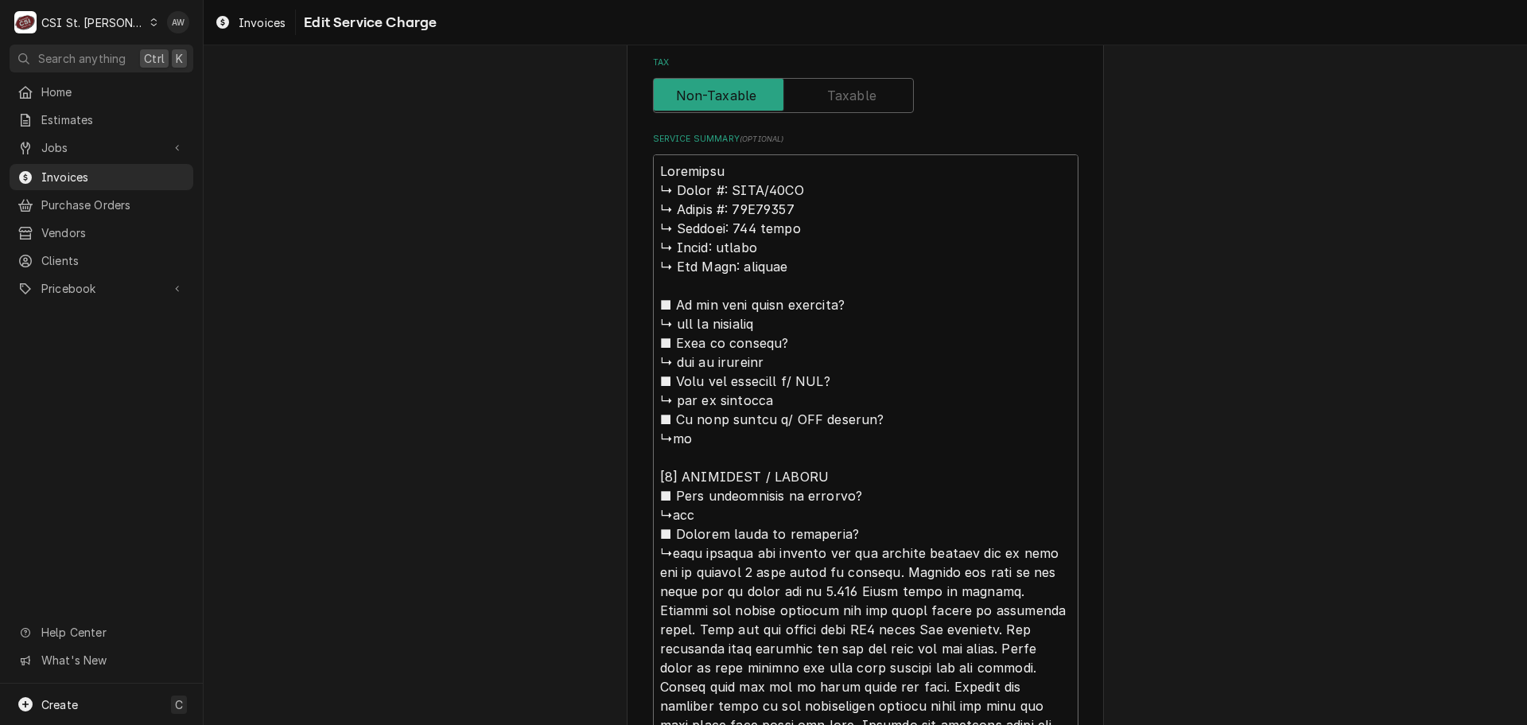
type textarea "Southbend ↳ 𝗠𝗼𝗱𝗲𝗹 #: SLGS/12SC ↳ 𝗦𝗲𝗿𝗶𝗮𝗹 #: 17E65275 ↳ 𝗩𝗼𝗹𝘁𝗮𝗴𝗲: 120 volts ↳ 𝗣𝗵𝗮𝘀…"
type textarea "x"
type textarea "Southbend . ↳ 𝗠𝗼𝗱𝗲𝗹 #: SLGS/12SC ↳ 𝗦𝗲𝗿𝗶𝗮𝗹 #: 17E65275 ↳ 𝗩𝗼𝗹𝘁𝗮𝗴𝗲: 120 volts ↳ 𝗣𝗵…"
type textarea "x"
type textarea "Southbend ↳ 𝗠𝗼𝗱𝗲𝗹 #: SLGS/12SC ↳ 𝗦𝗲𝗿𝗶𝗮𝗹 #: 17E65275 ↳ 𝗩𝗼𝗹𝘁𝗮𝗴𝗲: 120 volts ↳ 𝗣𝗵𝗮𝘀…"
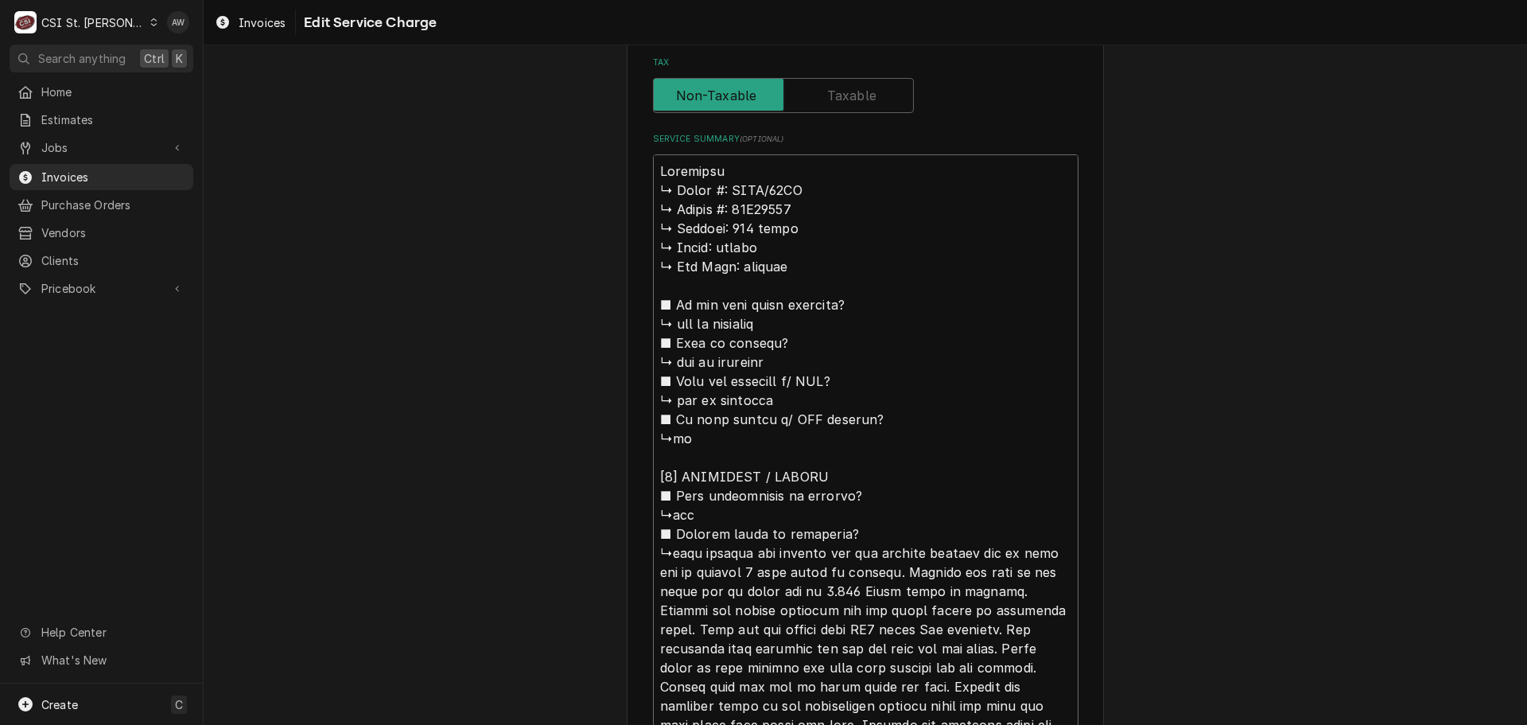
type textarea "x"
type textarea "Southbend / ↳ 𝗠𝗼𝗱𝗲𝗹 #: SLGS/12SC ↳ 𝗦𝗲𝗿𝗶𝗮𝗹 #: 17E65275 ↳ 𝗩𝗼𝗹𝘁𝗮𝗴𝗲: 120 volts ↳ 𝗣𝗵…"
type textarea "x"
type textarea "Southbend / ↳ 𝗠𝗼𝗱𝗲𝗹 #: SLGS/12SC ↳ 𝗦𝗲𝗿𝗶𝗮𝗹 #: 17E65275 ↳ 𝗩𝗼𝗹𝘁𝗮𝗴𝗲: 120 volts ↳ 𝗣𝗵…"
type textarea "x"
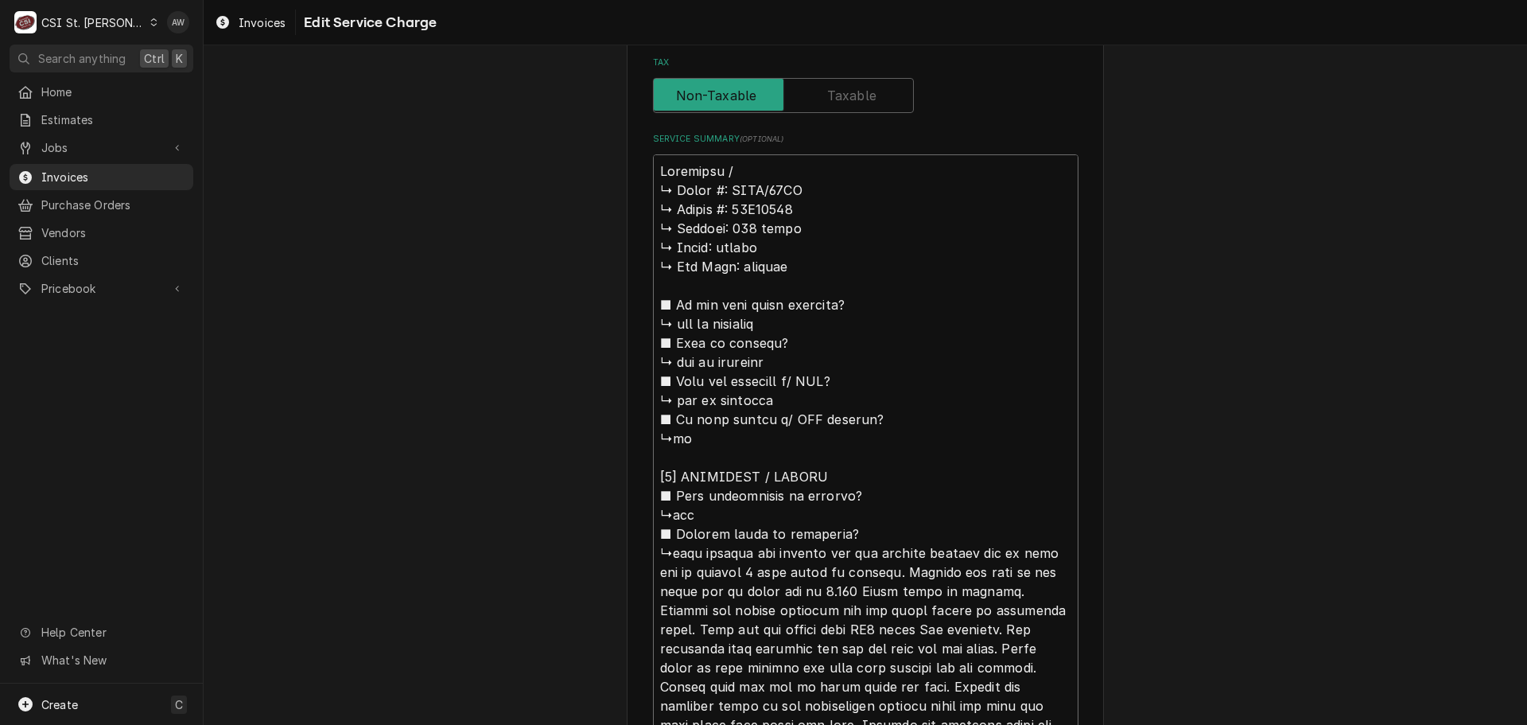
type textarea "Southbend / M ↳ 𝗠𝗼𝗱𝗲𝗹 #: SLGS/12SC ↳ 𝗦𝗲𝗿𝗶𝗮𝗹 #: 17E65275 ↳ 𝗩𝗼𝗹𝘁𝗮𝗴𝗲: 120 volts ↳ …"
type textarea "x"
type textarea "Southbend / Mo ↳ 𝗠𝗼𝗱𝗲𝗹 #: SLGS/12SC ↳ 𝗦𝗲𝗿𝗶𝗮𝗹 #: 17E65275 ↳ 𝗩𝗼𝗹𝘁𝗮𝗴𝗲: 120 volts ↳…"
type textarea "x"
type textarea "Southbend / Mod ↳ 𝗠𝗼𝗱𝗲𝗹 #: SLGS/12SC ↳ 𝗦𝗲𝗿𝗶𝗮𝗹 #: 17E65275 ↳ 𝗩𝗼𝗹𝘁𝗮𝗴𝗲: 120 volts …"
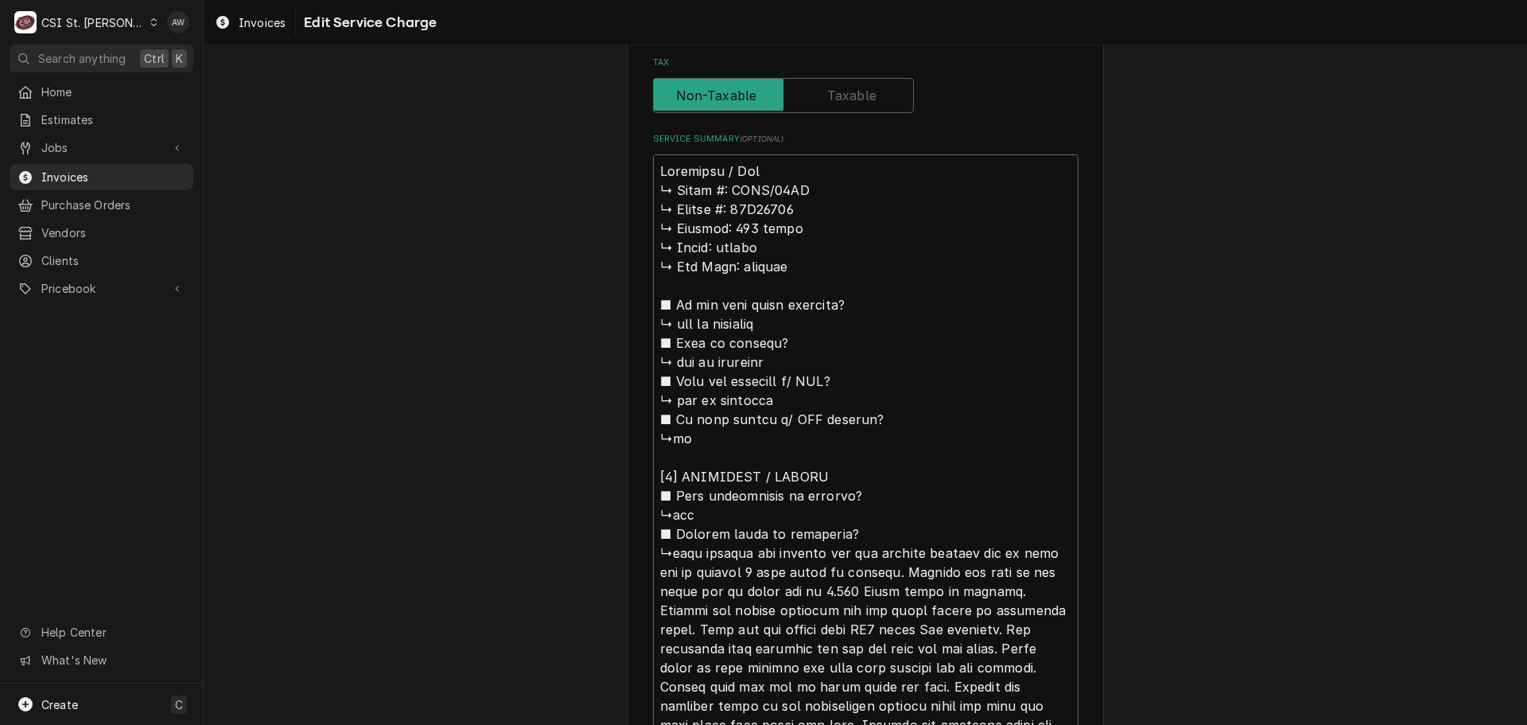
type textarea "x"
type textarea "Southbend / Mode ↳ 𝗠𝗼𝗱𝗲𝗹 #: SLGS/12SC ↳ 𝗦𝗲𝗿𝗶𝗮𝗹 #: 17E65275 ↳ 𝗩𝗼𝗹𝘁𝗮𝗴𝗲: 120 volts…"
type textarea "x"
type textarea "Southbend / Model ↳ 𝗠𝗼𝗱𝗲𝗹 #: SLGS/12SC ↳ 𝗦𝗲𝗿𝗶𝗮𝗹 #: 17E65275 ↳ 𝗩𝗼𝗹𝘁𝗮𝗴𝗲: 120 volt…"
type textarea "x"
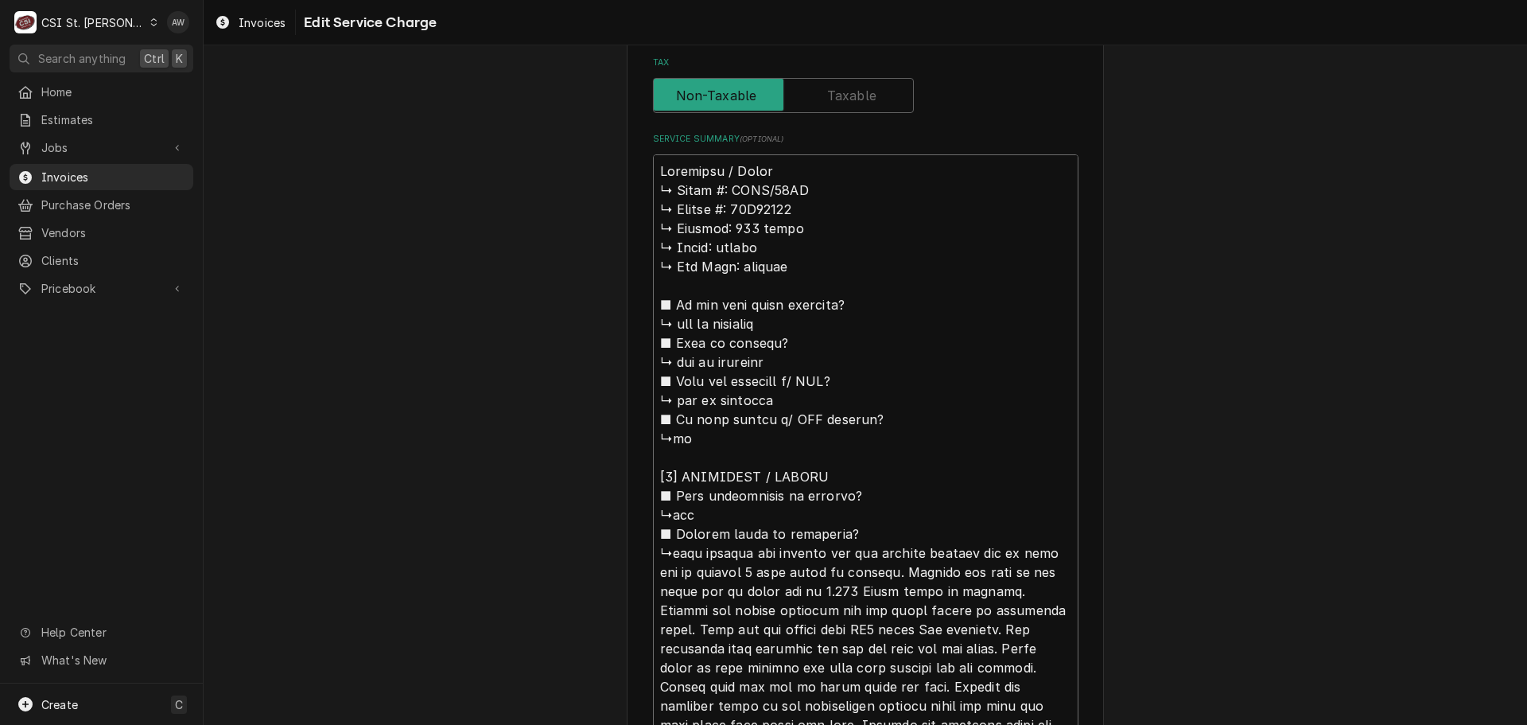
type textarea "Southbend / Model: ↳ 𝗠𝗼𝗱𝗲𝗹 #: SLGS/12SC ↳ 𝗦𝗲𝗿𝗶𝗮𝗹 #: 17E65275 ↳ 𝗩𝗼𝗹𝘁𝗮𝗴𝗲: 120 vol…"
type textarea "x"
type textarea "Southbend / Model: ↳ 𝗠𝗼𝗱𝗲𝗹 #: SLGS/12SC ↳ 𝗦𝗲𝗿𝗶𝗮𝗹 #: 17E65275 ↳ 𝗩𝗼𝗹𝘁𝗮𝗴𝗲: 120 vol…"
drag, startPoint x: 729, startPoint y: 185, endPoint x: 652, endPoint y: 194, distance: 76.9
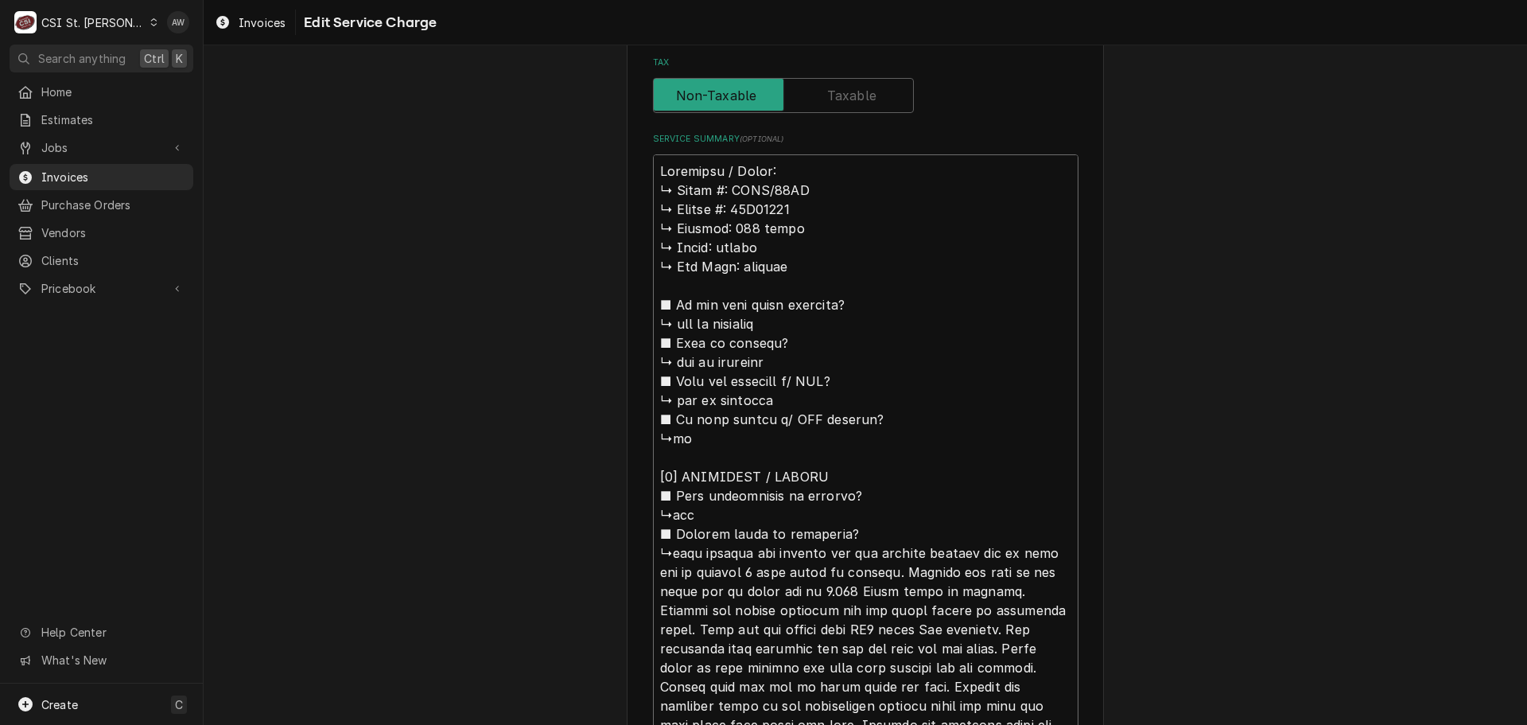
type textarea "x"
type textarea "Southbend / Model: SLGS/12SC ↳ 𝗦𝗲𝗿𝗶𝗮𝗹 #: 17E65275 ↳ 𝗩𝗼𝗹𝘁𝗮𝗴𝗲: 120 volts ↳ 𝗣𝗵𝗮𝘀𝗲:…"
type textarea "x"
type textarea "Southbend / Model: SLGS/12SC ↳ 𝗦𝗲𝗿𝗶𝗮𝗹 #: 17E65275 ↳ 𝗩𝗼𝗹𝘁𝗮𝗴𝗲: 120 volts ↳ 𝗣𝗵𝗮𝘀𝗲:…"
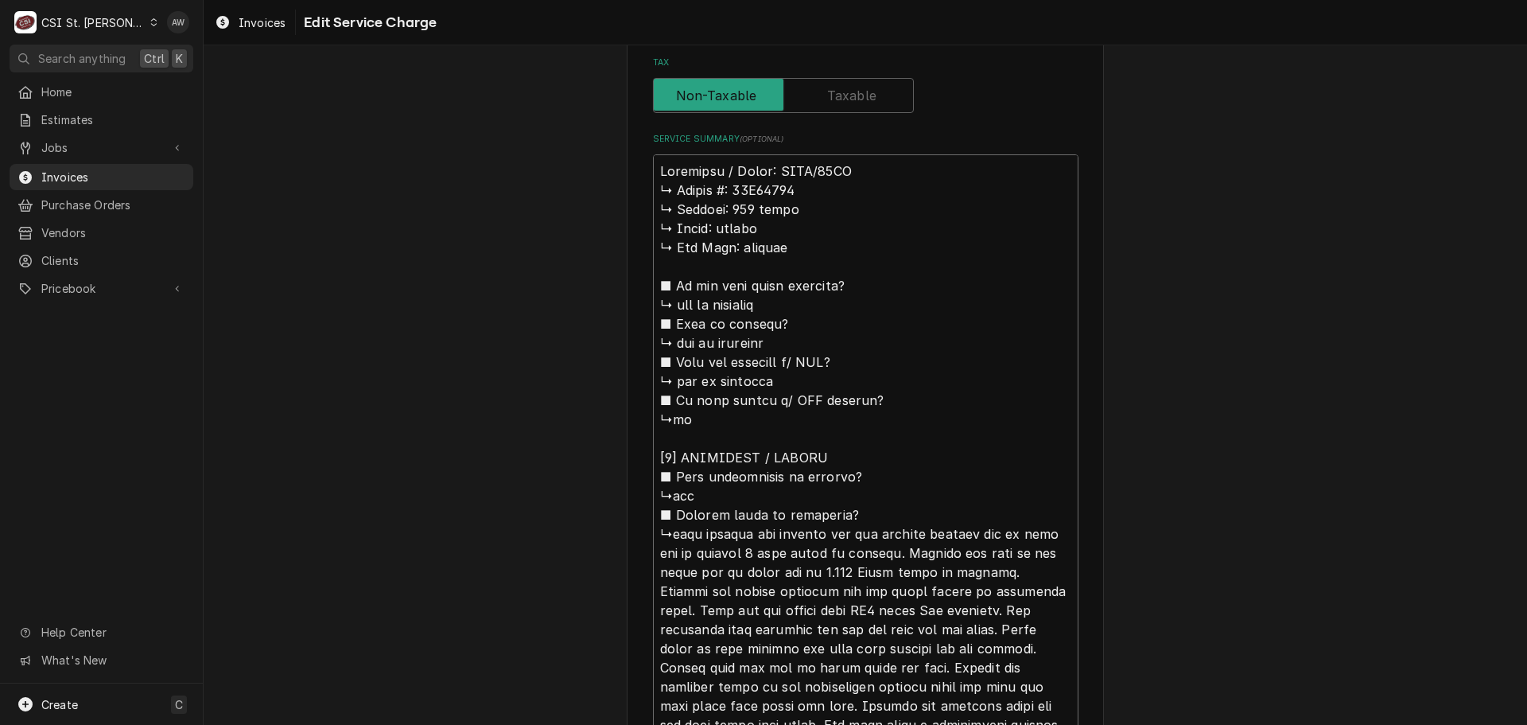
type textarea "x"
type textarea "Southbend / Model: SLGS/12SC ↳ 𝗦𝗲𝗿𝗶𝗮𝗹 #: 17E65275 ↳ 𝗩𝗼𝗹𝘁𝗮𝗴𝗲: 120 volts ↳ 𝗣𝗵𝗮𝘀𝗲:…"
type textarea "x"
type textarea "Southbend / Model: SLGS/12SC / ↳ 𝗦𝗲𝗿𝗶𝗮𝗹 #: 17E65275 ↳ 𝗩𝗼𝗹𝘁𝗮𝗴𝗲: 120 volts ↳ 𝗣𝗵𝗮𝘀…"
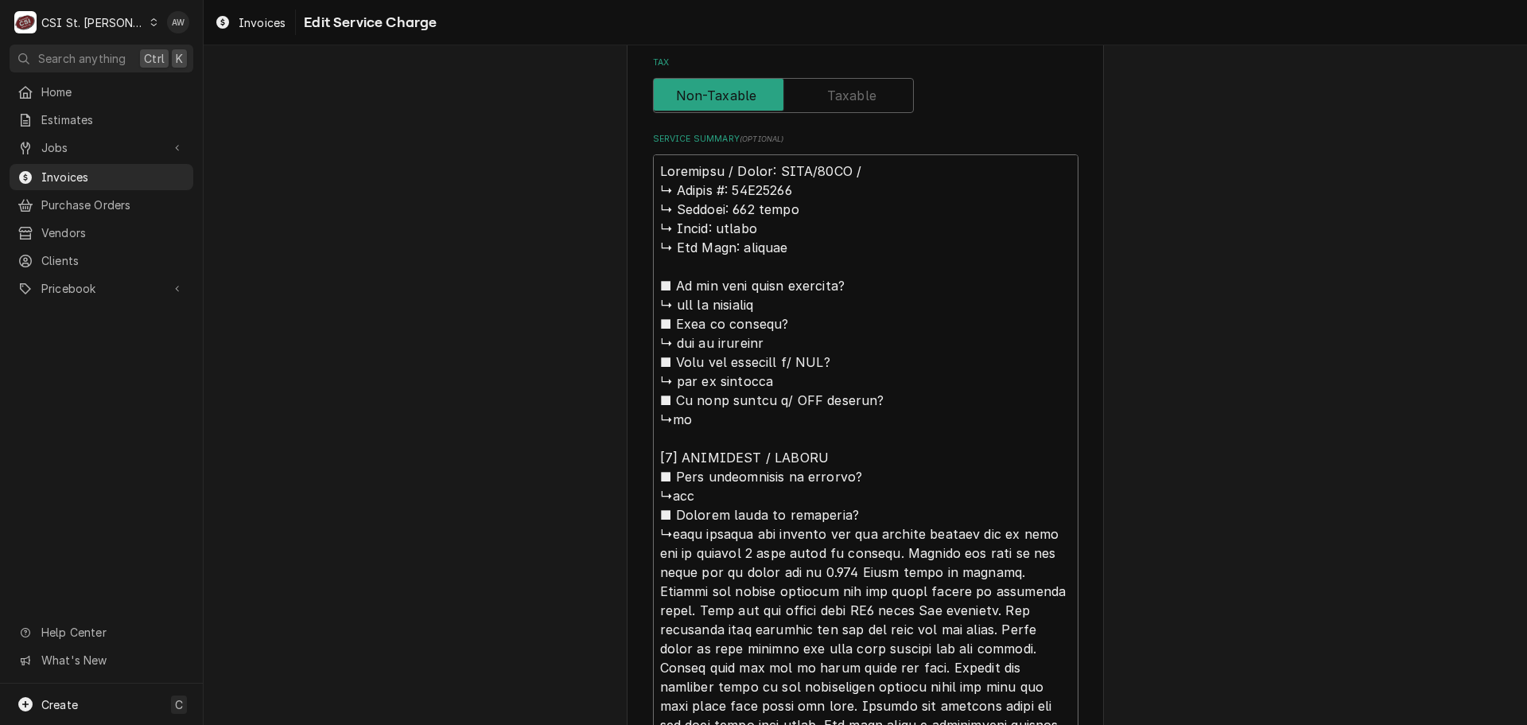
type textarea "x"
type textarea "Southbend / Model: SLGS/12SC / ↳ 𝗦𝗲𝗿𝗶𝗮𝗹 #: 17E65275 ↳ 𝗩𝗼𝗹𝘁𝗮𝗴𝗲: 120 volts ↳ 𝗣𝗵𝗮𝘀…"
type textarea "x"
type textarea "Southbend / Model: SLGS/12SC / S ↳ 𝗦𝗲𝗿𝗶𝗮𝗹 #: 17E65275 ↳ 𝗩𝗼𝗹𝘁𝗮𝗴𝗲: 120 volts ↳ 𝗣𝗵…"
type textarea "x"
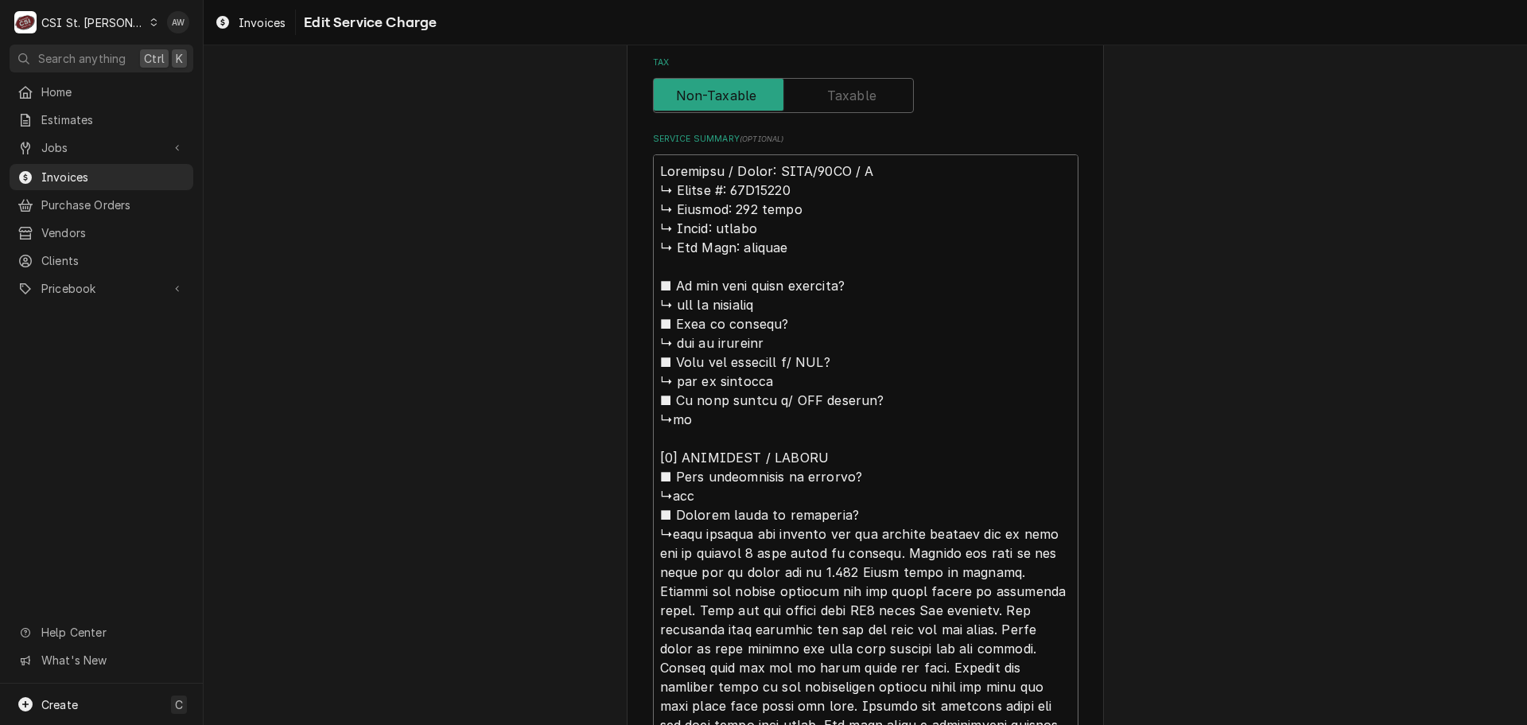
type textarea "Southbend / Model: SLGS/12SC / Se ↳ 𝗦𝗲𝗿𝗶𝗮𝗹 #: 17E65275 ↳ 𝗩𝗼𝗹𝘁𝗮𝗴𝗲: 120 volts ↳ 𝗣…"
type textarea "x"
type textarea "Southbend / Model: SLGS/12SC / Ser ↳ 𝗦𝗲𝗿𝗶𝗮𝗹 #: 17E65275 ↳ 𝗩𝗼𝗹𝘁𝗮𝗴𝗲: 120 volts ↳ …"
type textarea "x"
type textarea "Southbend / Model: SLGS/12SC / Seri ↳ 𝗦𝗲𝗿𝗶𝗮𝗹 #: 17E65275 ↳ 𝗩𝗼𝗹𝘁𝗮𝗴𝗲: 120 volts ↳…"
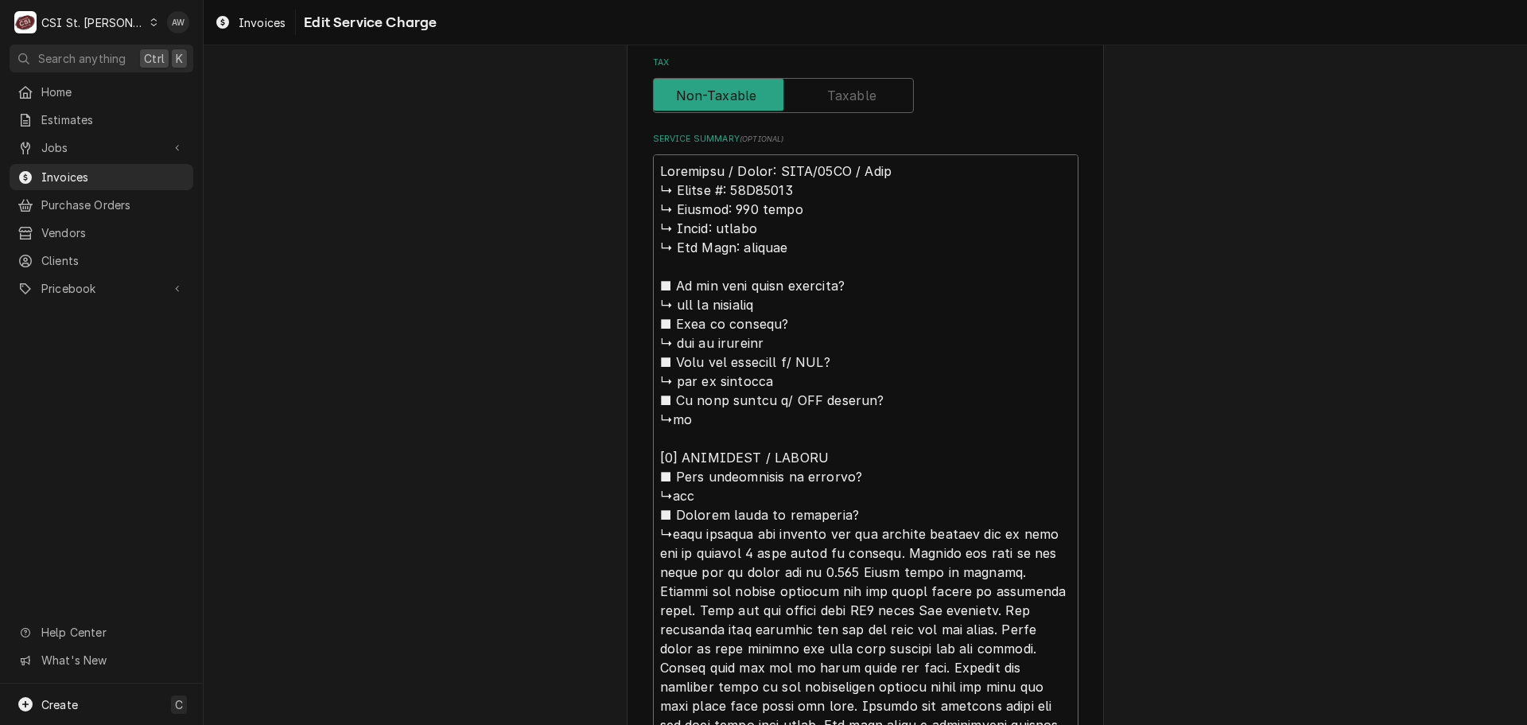
type textarea "x"
type textarea "Southbend / Model: SLGS/12SC / Seria ↳ 𝗦𝗲𝗿𝗶𝗮𝗹 #: 17E65275 ↳ 𝗩𝗼𝗹𝘁𝗮𝗴𝗲: 120 volts …"
type textarea "x"
type textarea "Southbend / Model: SLGS/12SC / Serial ↳ 𝗦𝗲𝗿𝗶𝗮𝗹 #: 17E65275 ↳ 𝗩𝗼𝗹𝘁𝗮𝗴𝗲: 120 volts…"
type textarea "x"
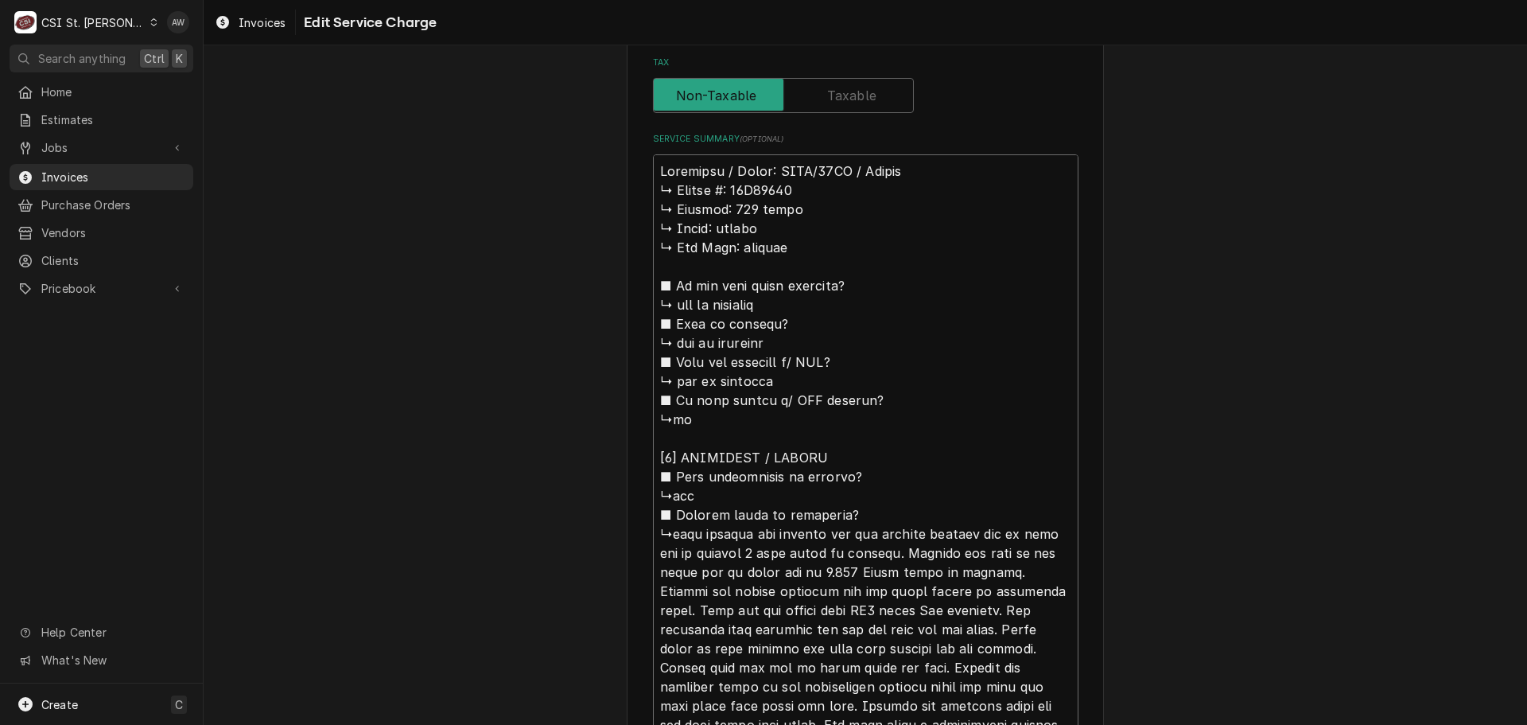
type textarea "Southbend / Model: SLGS/12SC / Serial: ↳ 𝗦𝗲𝗿𝗶𝗮𝗹 #: 17E65275 ↳ 𝗩𝗼𝗹𝘁𝗮𝗴𝗲: 120 volt…"
type textarea "x"
type textarea "Southbend / Model: SLGS/12SC / Serial: ↳ 𝗦𝗲𝗿𝗶𝗮𝗹 #: 17E65275 ↳ 𝗩𝗼𝗹𝘁𝗮𝗴𝗲: 120 volt…"
drag, startPoint x: 724, startPoint y: 187, endPoint x: 632, endPoint y: 200, distance: 92.5
click at [632, 200] on div "Use the fields below to edit this service charge Short Description Job | Servic…" at bounding box center [865, 471] width 477 height 2009
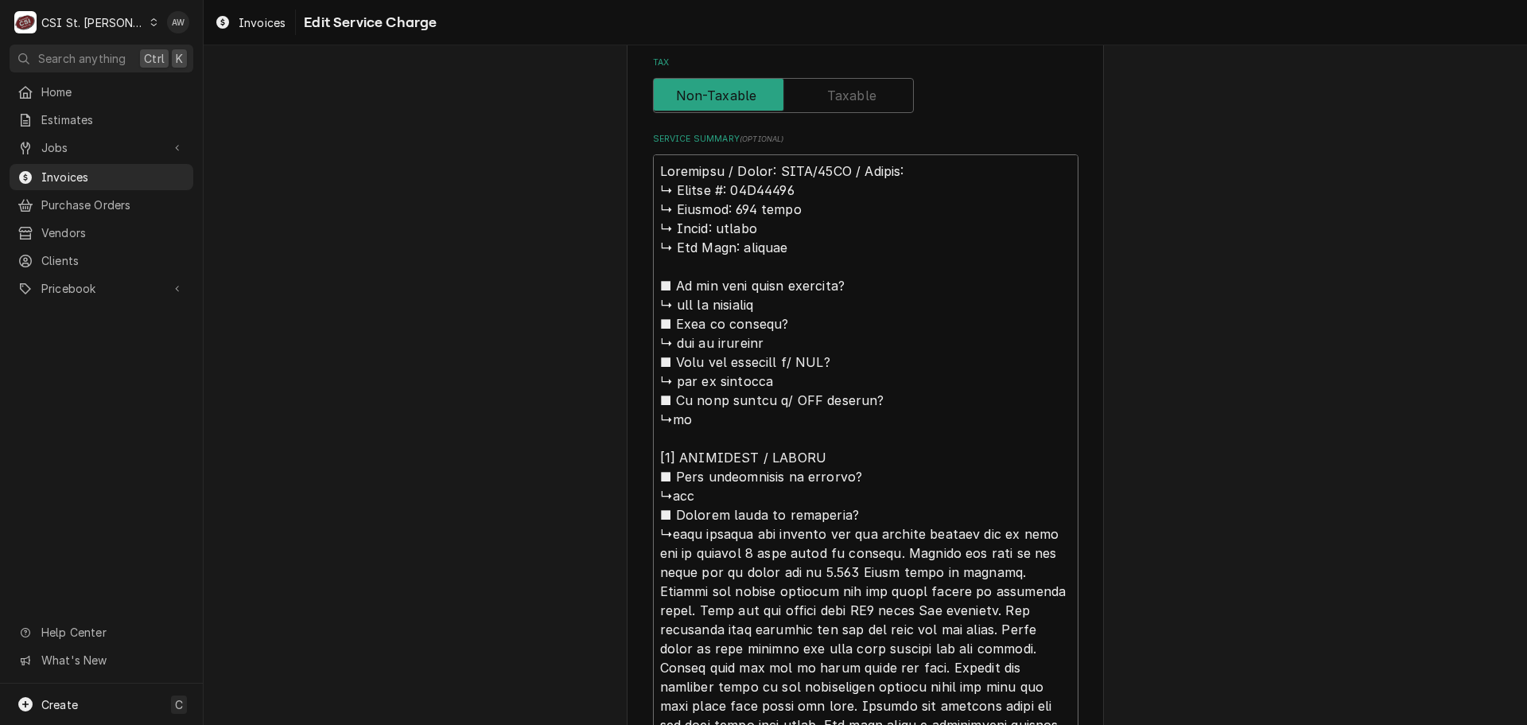
drag, startPoint x: 725, startPoint y: 191, endPoint x: 651, endPoint y: 190, distance: 73.2
type textarea "x"
type textarea "Southbend / Model: SLGS/12SC / Serial: 17E65275 ↳ 𝗩𝗼𝗹𝘁𝗮𝗴𝗲: 120 volts ↳ 𝗣𝗵𝗮𝘀𝗲: s…"
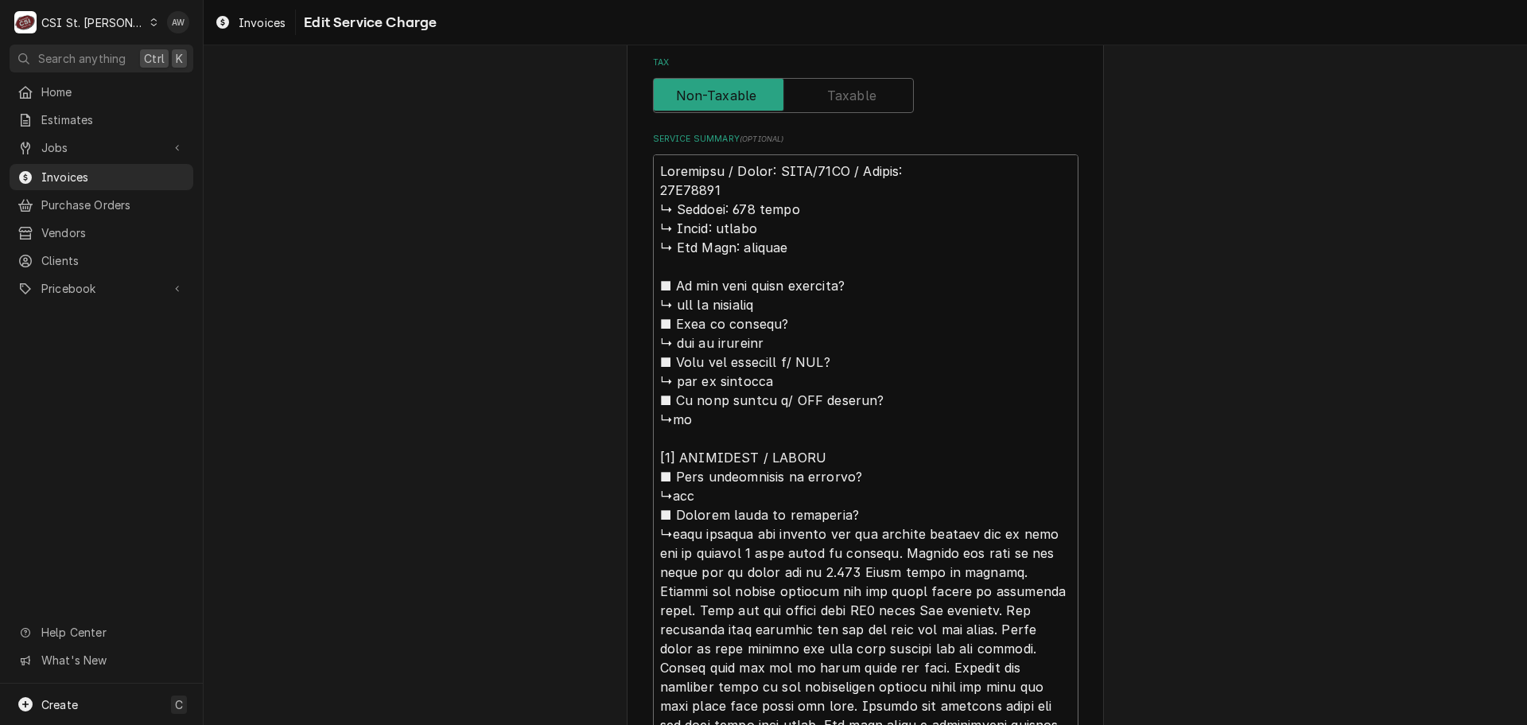
type textarea "x"
type textarea "Southbend / Model: SLGS/12SC / Serial: 17E65275 ↳ 𝗩𝗼𝗹𝘁𝗮𝗴𝗲: 120 volts ↳ 𝗣𝗵𝗮𝘀𝗲: s…"
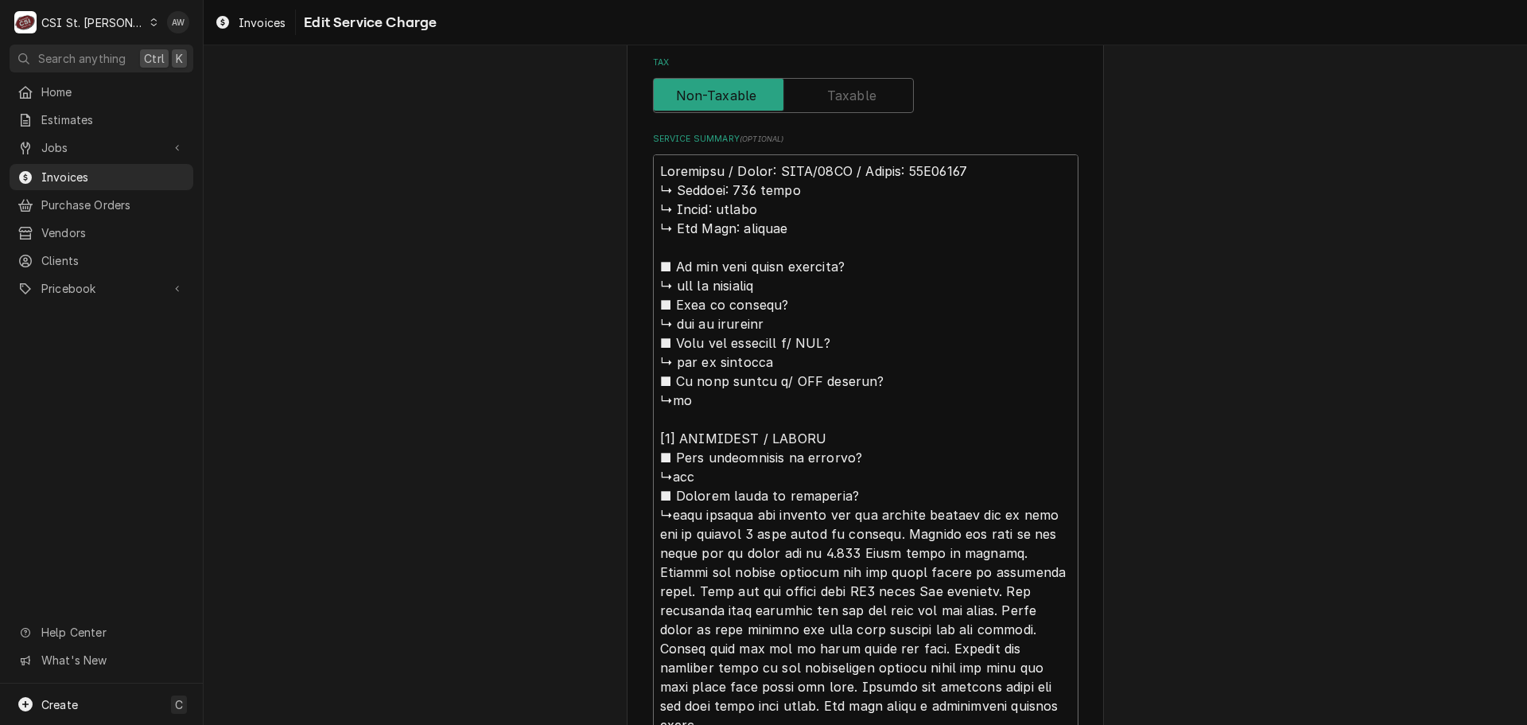
drag, startPoint x: 736, startPoint y: 228, endPoint x: 620, endPoint y: 197, distance: 120.2
click at [620, 197] on div "Use the fields below to edit this service charge Short Description Job | Servic…" at bounding box center [866, 462] width 1324 height 2018
type textarea "x"
type textarea "Southbend / Model: SLGS/12SC / Serial: 17E65275 ■ 𝗜𝘀 𝘁𝗵𝗲 𝘂𝗻𝗶𝘁 𝘂𝗻𝗱𝗲𝗿 𝘄𝗮𝗿𝗿𝗮𝗻𝘁𝘆? ↳…"
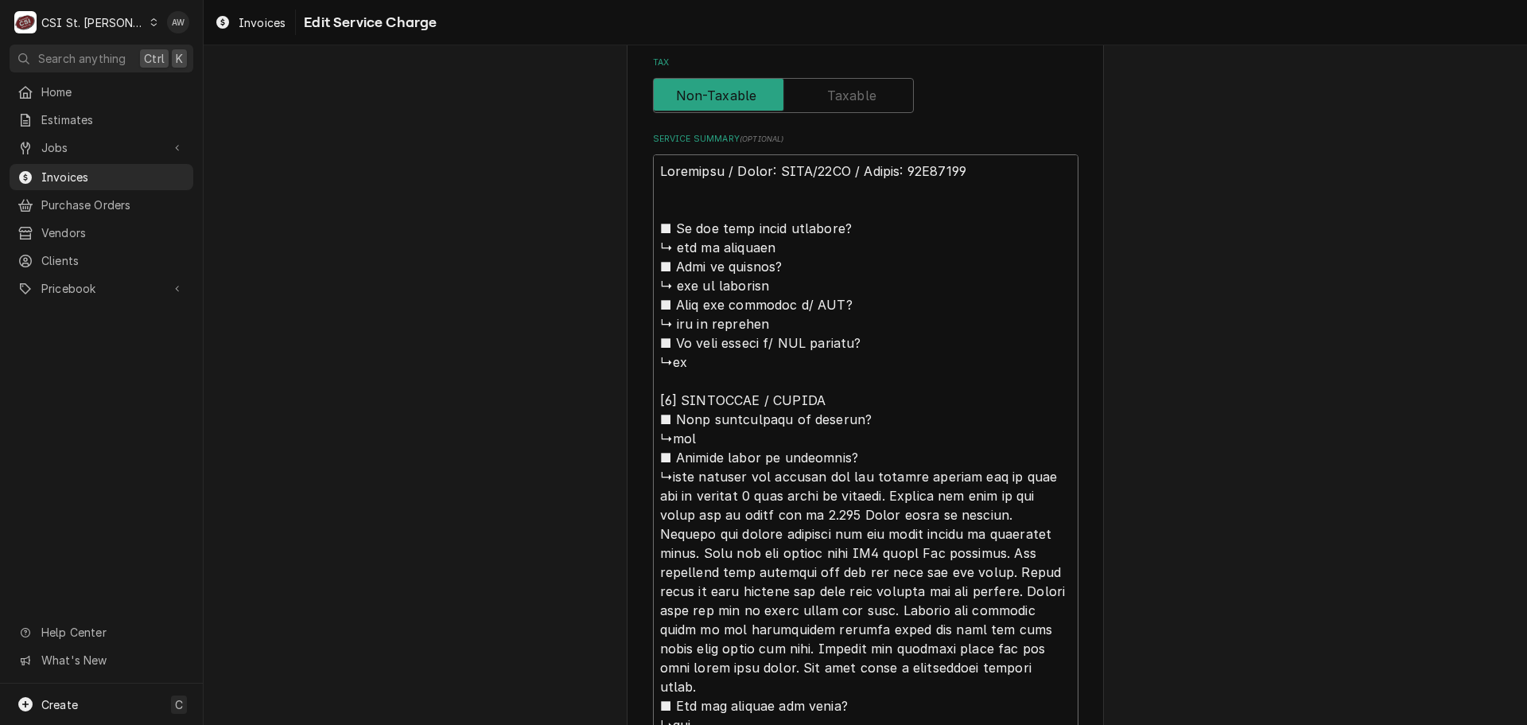
drag, startPoint x: 676, startPoint y: 332, endPoint x: 634, endPoint y: 233, distance: 108.0
click at [634, 233] on div "Use the fields below to edit this service charge Short Description Job | Servic…" at bounding box center [865, 443] width 477 height 1952
type textarea "x"
type textarea "Southbend / Model: SLGS/12SC / Serial: 17E65275 [𝟮] 𝗗𝗜𝗔𝗚𝗡𝗢𝗦𝗜𝗦 / 𝗜𝗦𝗦𝗨𝗘𝗦 ■ 𝗨𝗻𝗶𝘁 𝗼…"
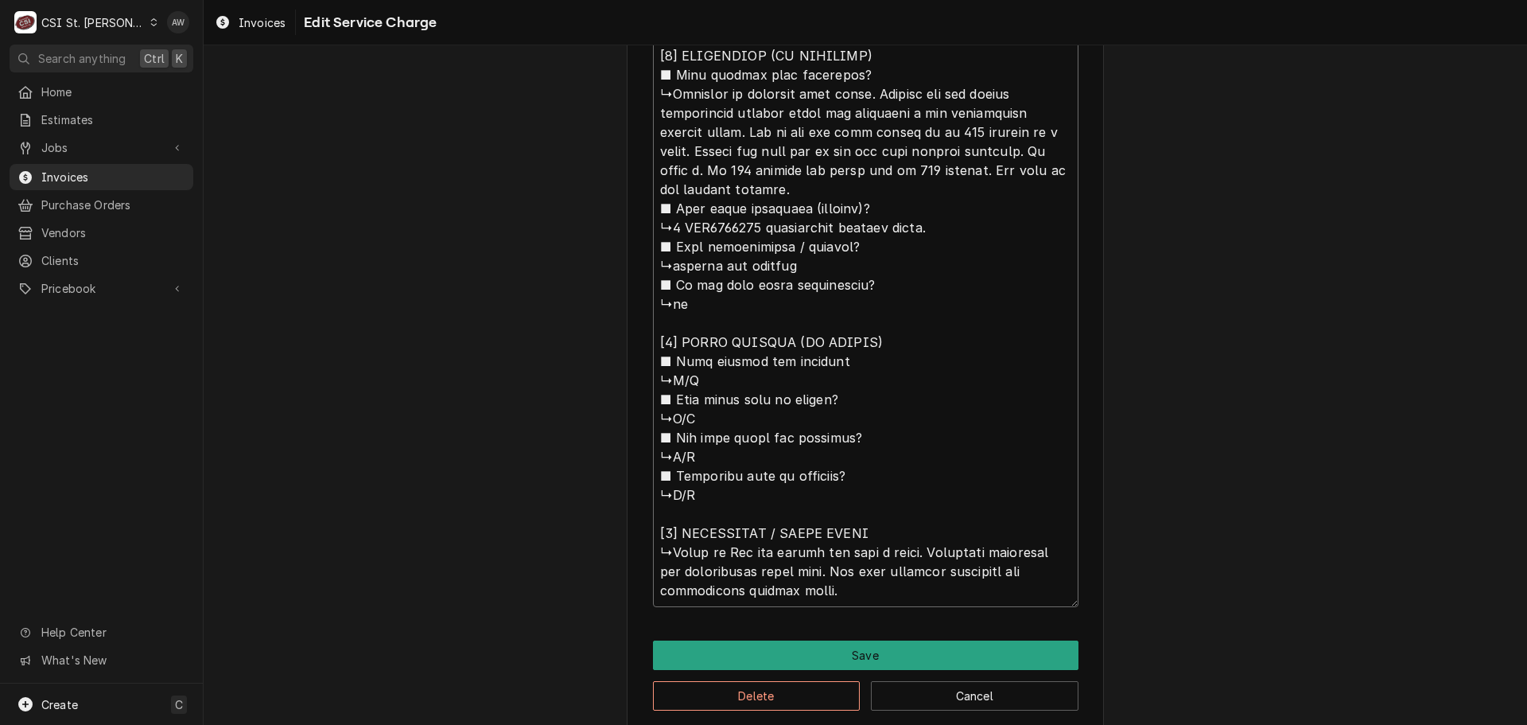
scroll to position [1164, 0]
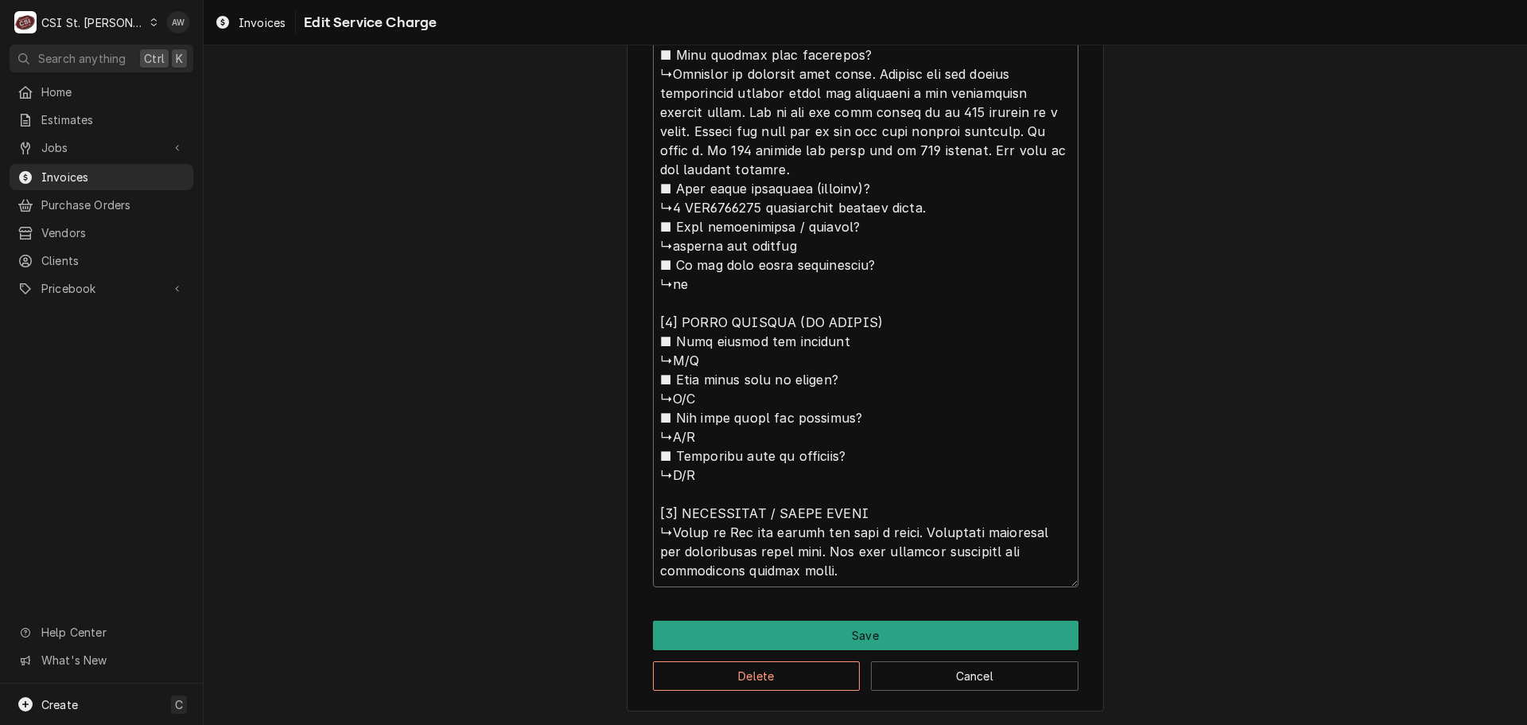
drag, startPoint x: 651, startPoint y: 434, endPoint x: 628, endPoint y: 330, distance: 105.8
type textarea "x"
type textarea "Southbend / Model: SLGS/12SC / Serial: 17E65275 [𝟮] 𝗗𝗜𝗔𝗚𝗡𝗢𝗦𝗜𝗦 / 𝗜𝗦𝗦𝗨𝗘𝗦 ■ 𝗨𝗻𝗶𝘁 𝗼…"
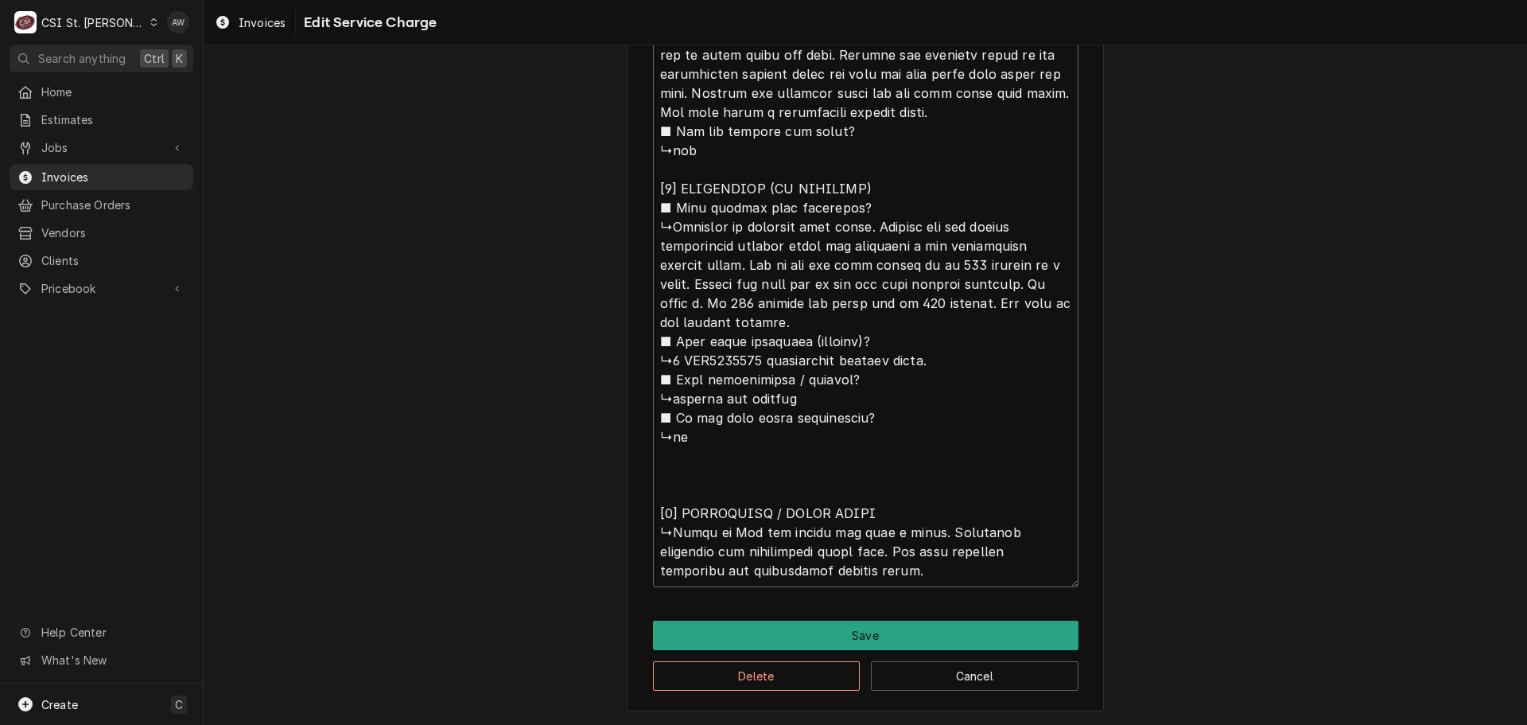
scroll to position [1012, 0]
type textarea "x"
type textarea "Southbend / Model: SLGS/12SC / Serial: 17E65275 [𝟮] 𝗗𝗜𝗔𝗚𝗡𝗢𝗦𝗜𝗦 / 𝗜𝗦𝗦𝗨𝗘𝗦 ■ 𝗨𝗻𝗶𝘁 𝗼…"
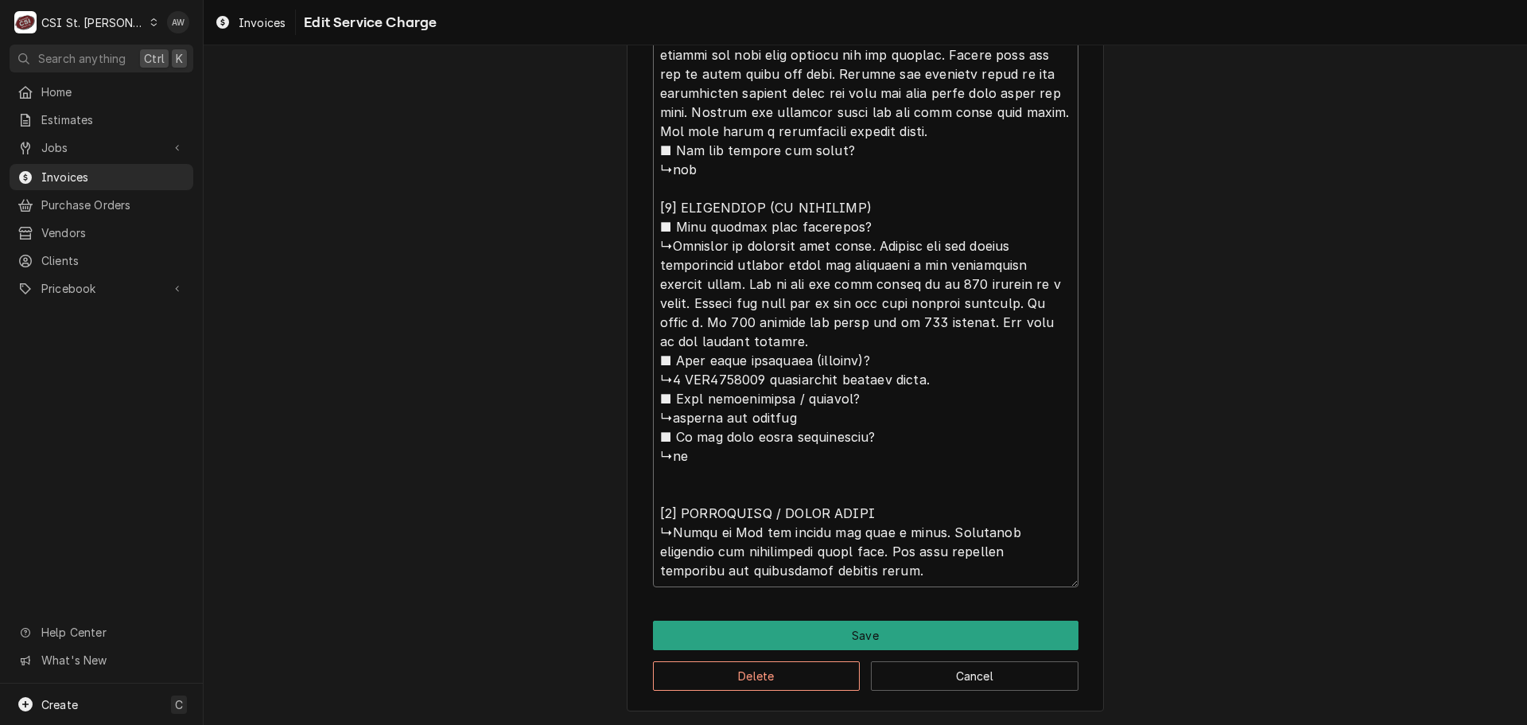
type textarea "x"
type textarea "Southbend / Model: SLGS/12SC / Serial: 17E65275 [𝟮] 𝗗𝗜𝗔𝗚𝗡𝗢𝗦𝗜𝗦 / 𝗜𝗦𝗦𝗨𝗘𝗦 ■ 𝗨𝗻𝗶𝘁 𝗼…"
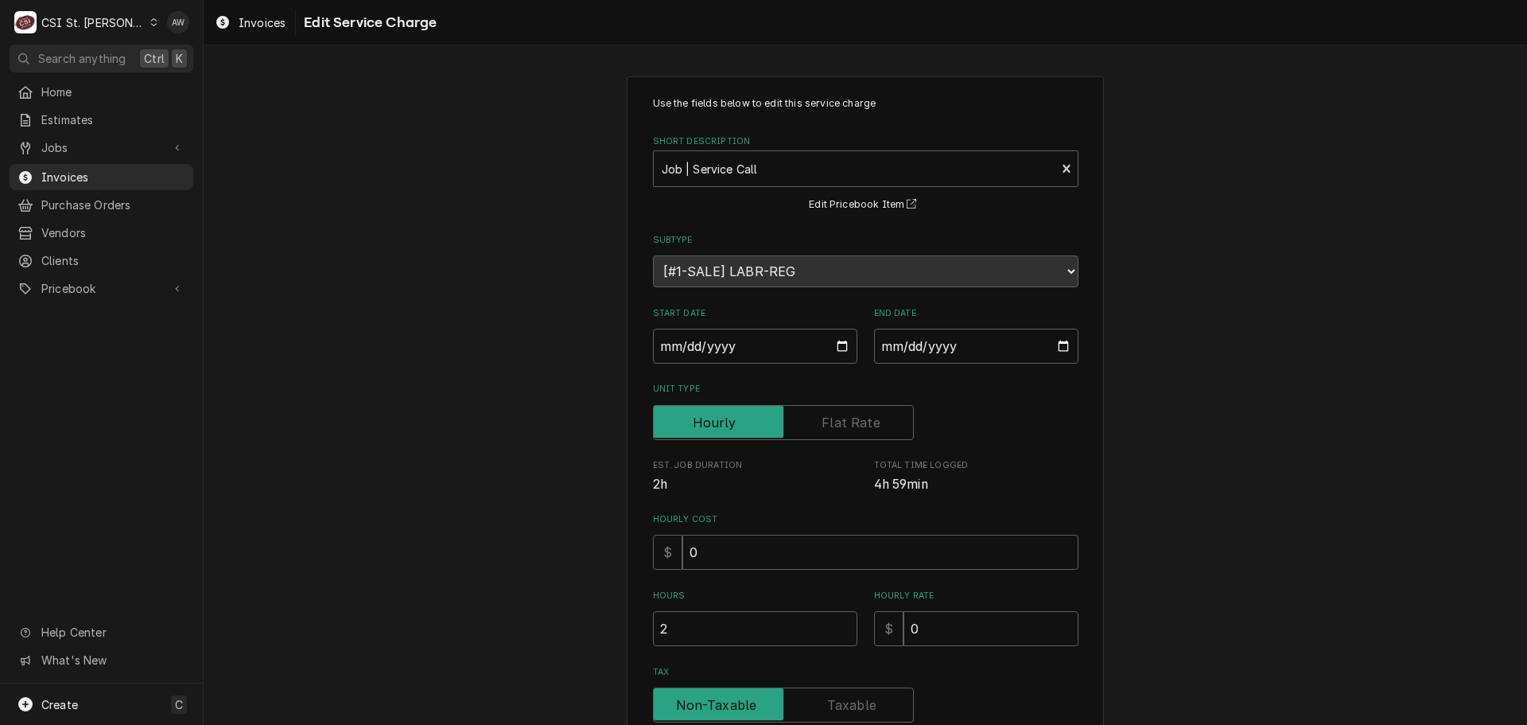
scroll to position [477, 0]
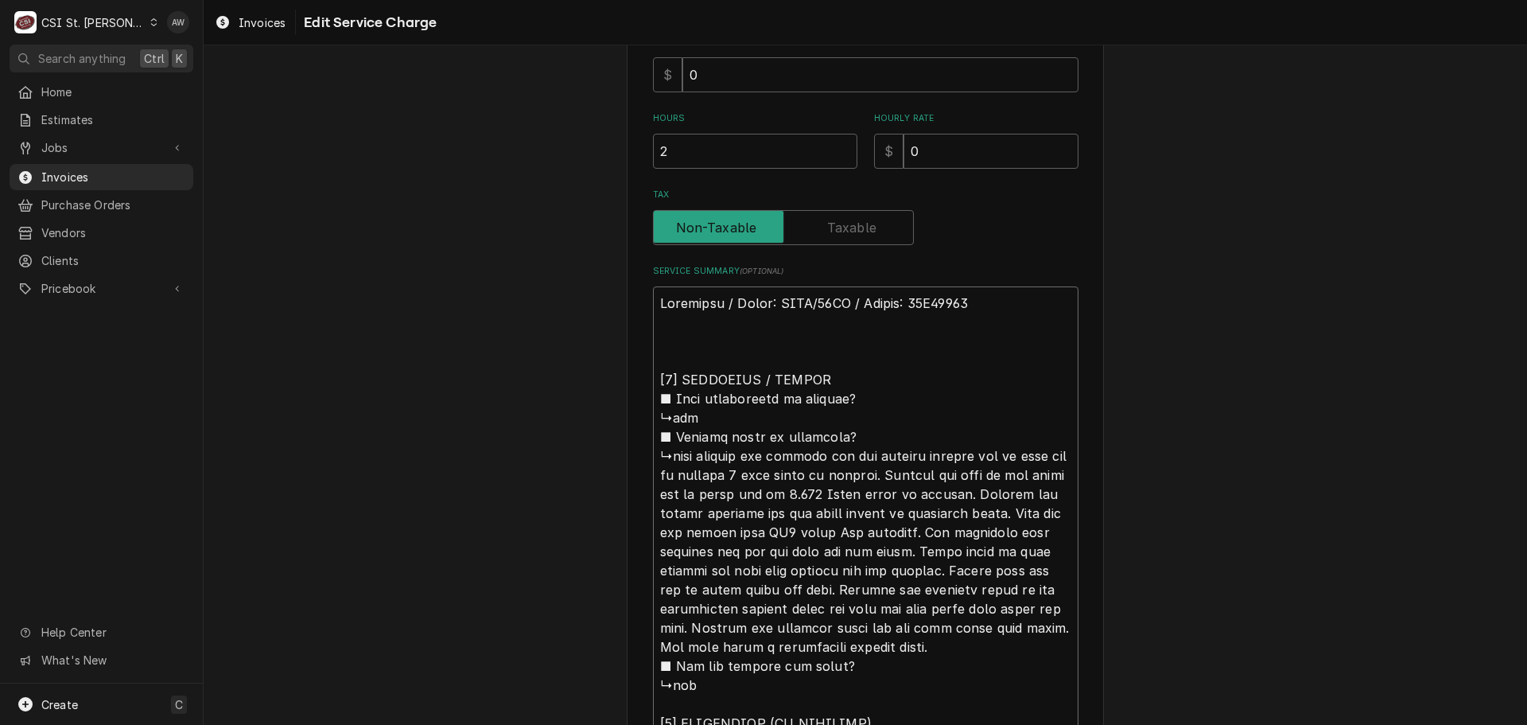
click at [768, 331] on textarea "Service Summary ( optional )" at bounding box center [866, 684] width 426 height 797
type textarea "x"
type textarea "Southbend / Model: SLGS/12SC / Serial: 17E65275 [𝟮] 𝗗𝗜𝗔𝗚𝗡𝗢𝗦𝗜𝗦 / 𝗜𝗦𝗦𝗨𝗘𝗦 ■ 𝗨𝗻𝗶𝘁 𝗼…"
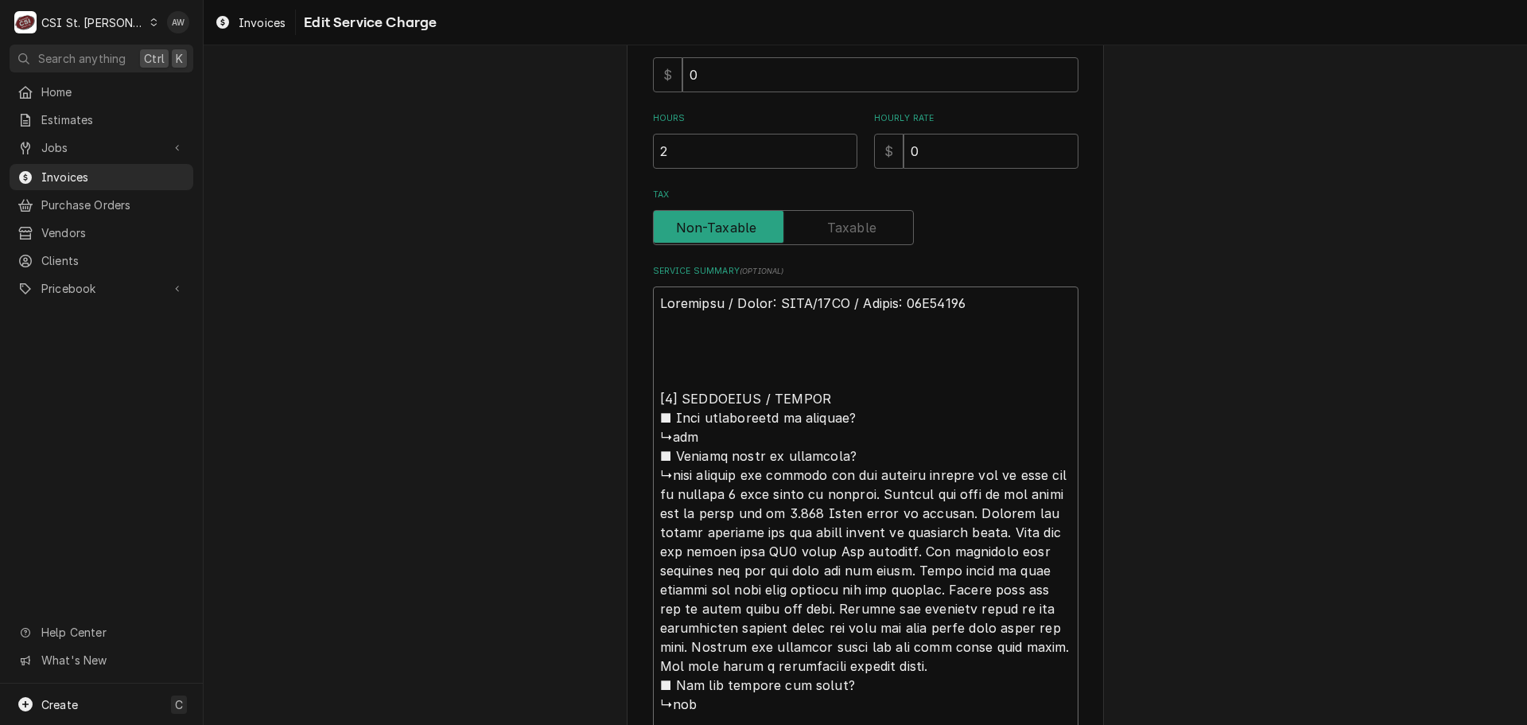
type textarea "x"
type textarea "Southbend / Model: SLGS/12SC / Serial: 17E65275 A [𝟮] 𝗗𝗜𝗔𝗚𝗡𝗢𝗦𝗜𝗦 / 𝗜𝗦𝗦𝗨𝗘𝗦 ■ 𝗨𝗻𝗶𝘁…"
type textarea "x"
type textarea "Southbend / Model: SLGS/12SC / Serial: 17E65275 Ar [𝟮] 𝗗𝗜𝗔𝗚𝗡𝗢𝗦𝗜𝗦 / 𝗜𝗦𝗦𝗨𝗘𝗦 ■ 𝗨𝗻𝗶…"
type textarea "x"
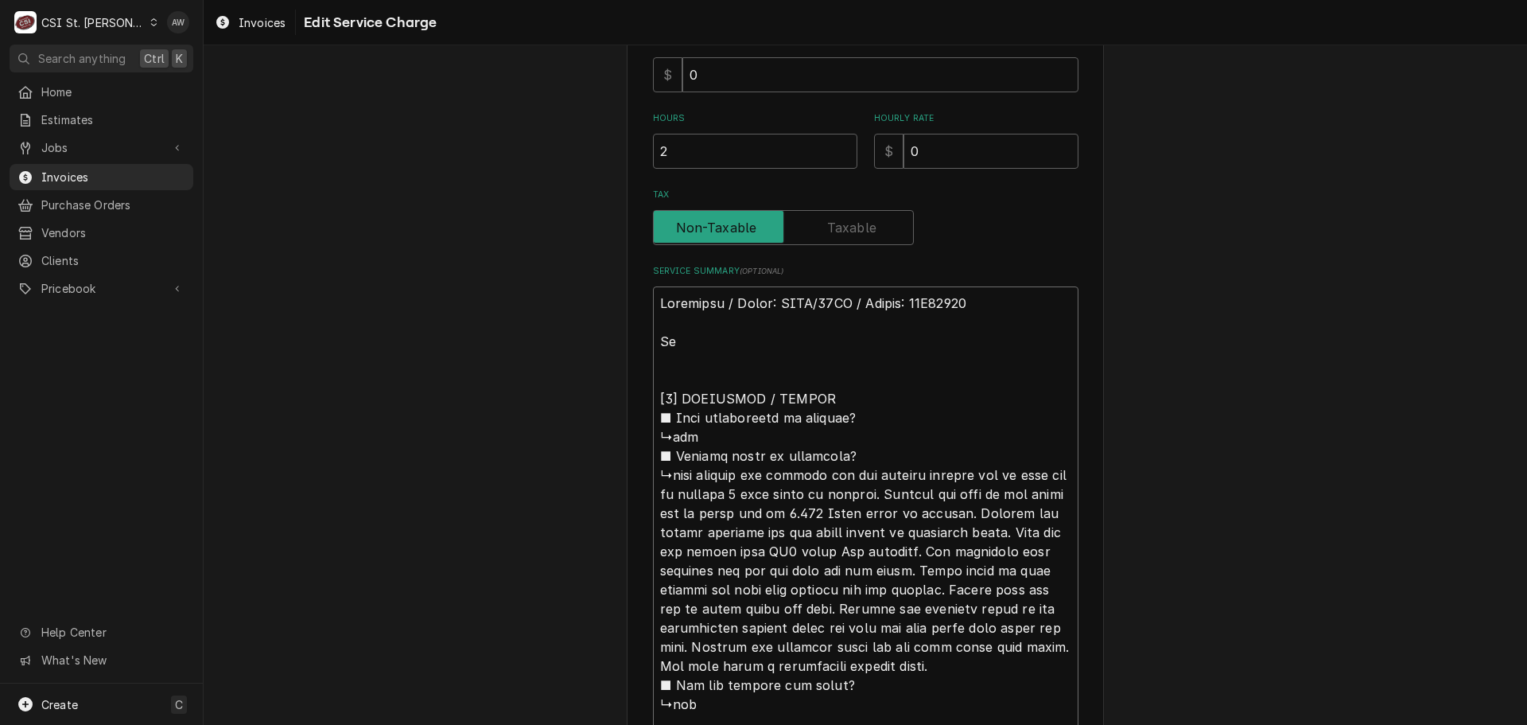
type textarea "Southbend / Model: SLGS/12SC / Serial: 17E65275 Arr [𝟮] 𝗗𝗜𝗔𝗚𝗡𝗢𝗦𝗜𝗦 / 𝗜𝗦𝗦𝗨𝗘𝗦 ■ 𝗨𝗻…"
type textarea "x"
type textarea "Southbend / Model: SLGS/12SC / Serial: 17E65275 Arri [𝟮] 𝗗𝗜𝗔𝗚𝗡𝗢𝗦𝗜𝗦 / 𝗜𝗦𝗦𝗨𝗘𝗦 ■ 𝗨…"
type textarea "x"
type textarea "Southbend / Model: SLGS/12SC / Serial: 17E65275 Arriv [𝟮] 𝗗𝗜𝗔𝗚𝗡𝗢𝗦𝗜𝗦 / 𝗜𝗦𝗦𝗨𝗘𝗦 ■ …"
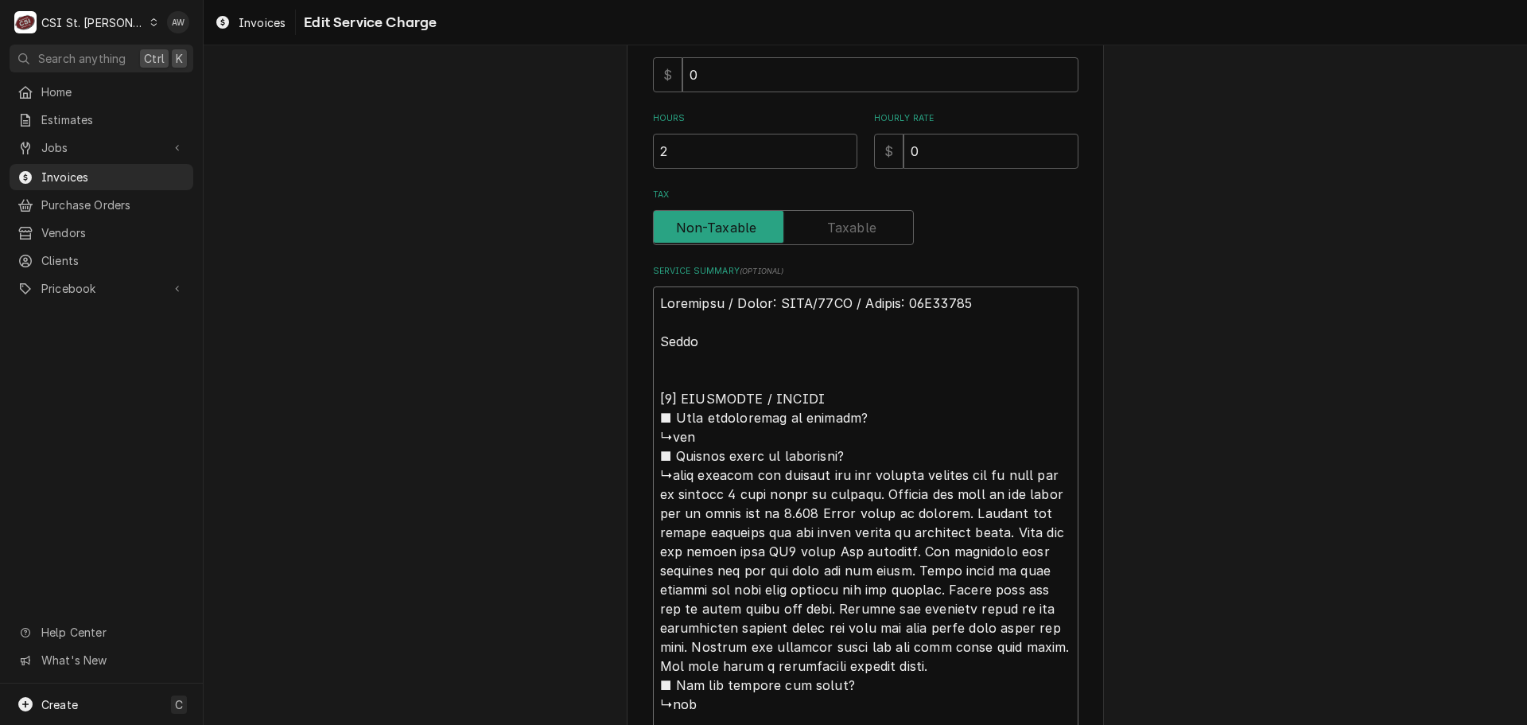
type textarea "x"
type textarea "Southbend / Model: SLGS/12SC / Serial: 17E65275 Arrive [𝟮] 𝗗𝗜𝗔𝗚𝗡𝗢𝗦𝗜𝗦 / 𝗜𝗦𝗦𝗨𝗘𝗦 ■…"
type textarea "x"
type textarea "Southbend / Model: SLGS/12SC / Serial: 17E65275 Arrived [𝟮] 𝗗𝗜𝗔𝗚𝗡𝗢𝗦𝗜𝗦 / 𝗜𝗦𝗦𝗨𝗘𝗦 …"
type textarea "x"
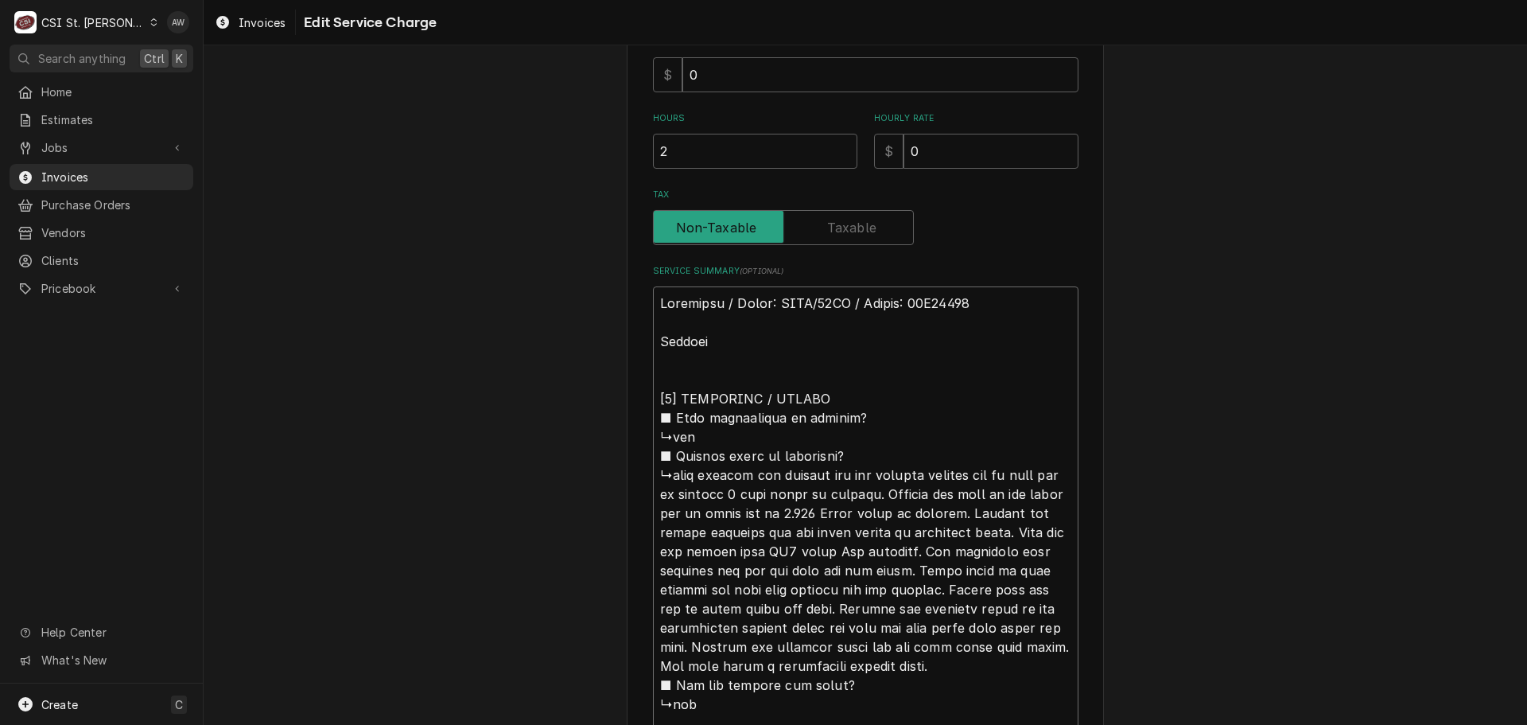
type textarea "Southbend / Model: SLGS/12SC / Serial: 17E65275 Arrived [𝟮] 𝗗𝗜𝗔𝗚𝗡𝗢𝗦𝗜𝗦 / 𝗜𝗦𝗦𝗨𝗘𝗦 …"
type textarea "x"
type textarea "Southbend / Model: SLGS/12SC / Serial: 17E65275 Arrived o [𝟮] 𝗗𝗜𝗔𝗚𝗡𝗢𝗦𝗜𝗦 / 𝗜𝗦𝗦𝗨𝗘…"
type textarea "x"
type textarea "Southbend / Model: SLGS/12SC / Serial: 17E65275 Arrived on [𝟮] 𝗗𝗜𝗔𝗚𝗡𝗢𝗦𝗜𝗦 / 𝗜𝗦𝗦𝗨…"
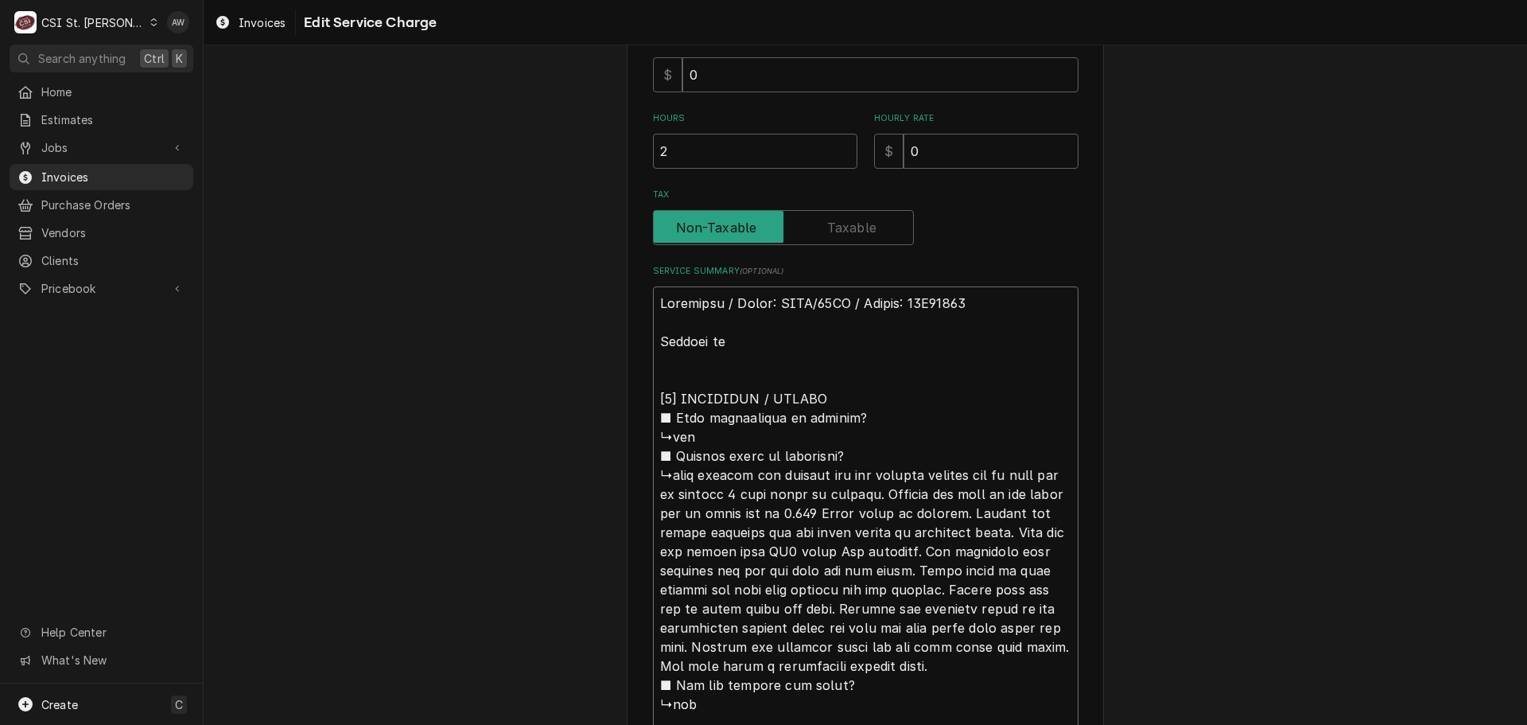
type textarea "x"
type textarea "Southbend / Model: SLGS/12SC / Serial: 17E65275 Arrived oni [𝟮] 𝗗𝗜𝗔𝗚𝗡𝗢𝗦𝗜𝗦 / 𝗜𝗦𝗦…"
type textarea "x"
type textarea "Southbend / Model: SLGS/12SC / Serial: 17E65275 Arrived onis [𝟮] 𝗗𝗜𝗔𝗚𝗡𝗢𝗦𝗜𝗦 / 𝗜𝗦…"
type textarea "x"
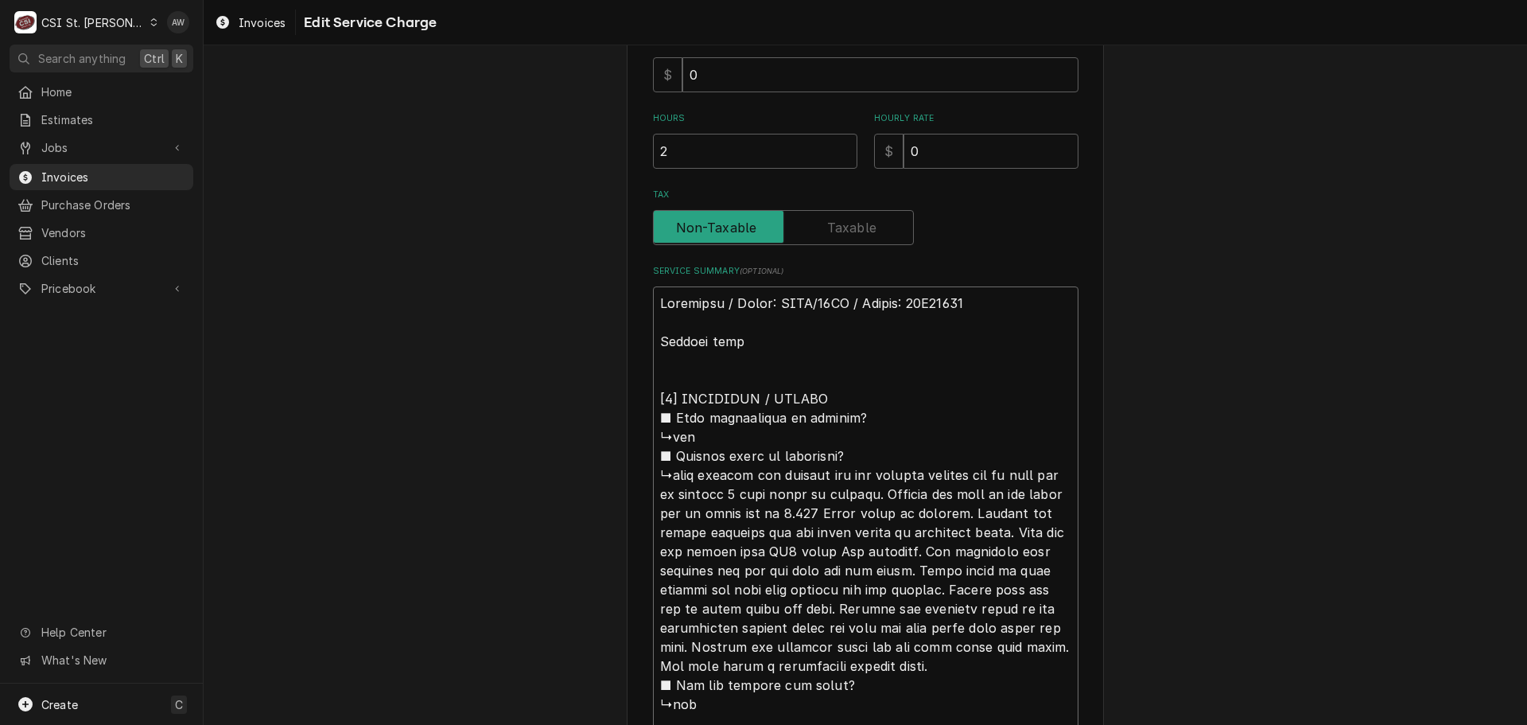
type textarea "Southbend / Model: SLGS/12SC / Serial: 17E65275 Arrived onist [𝟮] 𝗗𝗜𝗔𝗚𝗡𝗢𝗦𝗜𝗦 / 𝗜…"
type textarea "x"
type textarea "Southbend / Model: SLGS/12SC / Serial: 17E65275 Arrived oniste [𝟮] 𝗗𝗜𝗔𝗚𝗡𝗢𝗦𝗜𝗦 / …"
type textarea "x"
type textarea "Southbend / Model: SLGS/12SC / Serial: 17E65275 Arrived oniste [𝟮] 𝗗𝗜𝗔𝗚𝗡𝗢𝗦𝗜𝗦 / …"
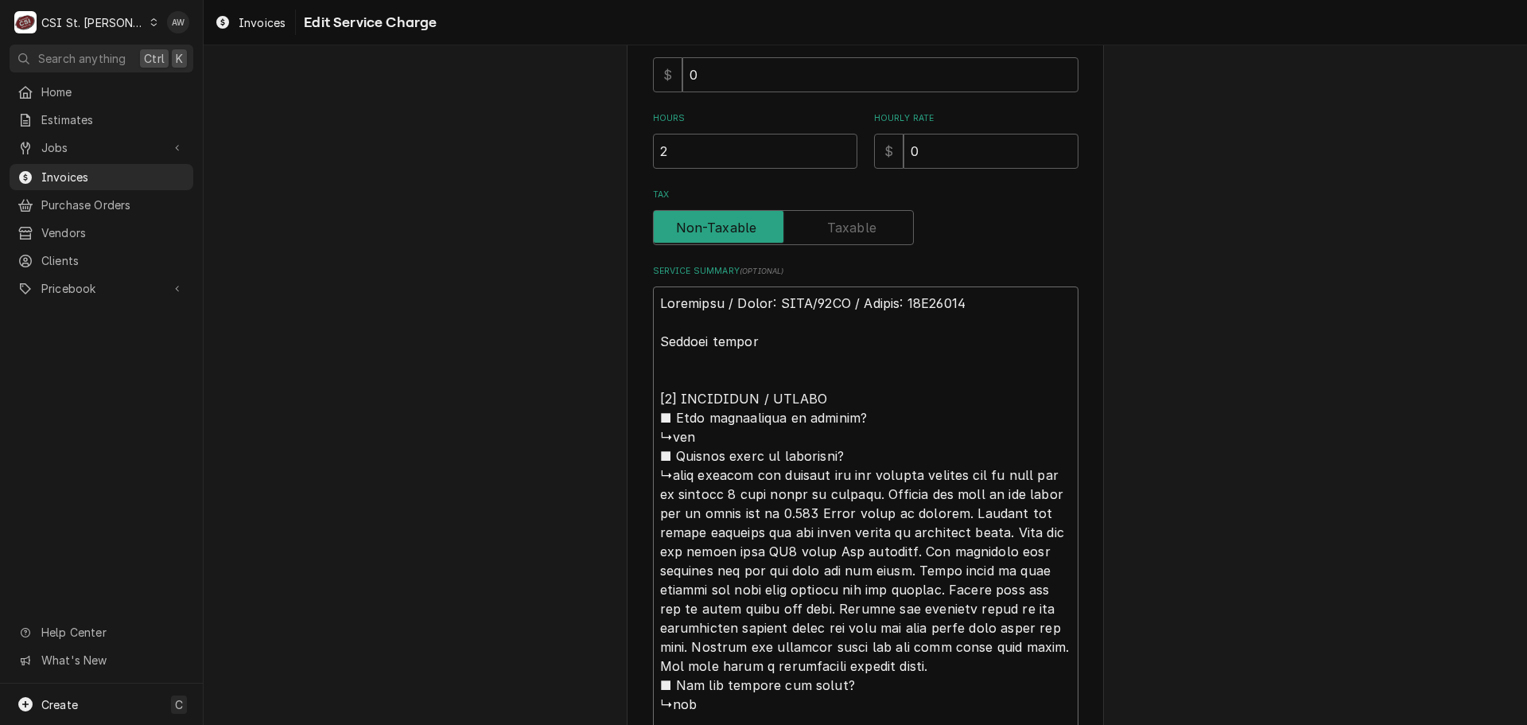
type textarea "x"
type textarea "Southbend / Model: SLGS/12SC / Serial: 17E65275 Arrived oniste a [𝟮] 𝗗𝗜𝗔𝗚𝗡𝗢𝗦𝗜𝗦 …"
type textarea "x"
type textarea "Southbend / Model: SLGS/12SC / Serial: 17E65275 Arrived oniste an [𝟮] 𝗗𝗜𝗔𝗚𝗡𝗢𝗦𝗜𝗦…"
type textarea "x"
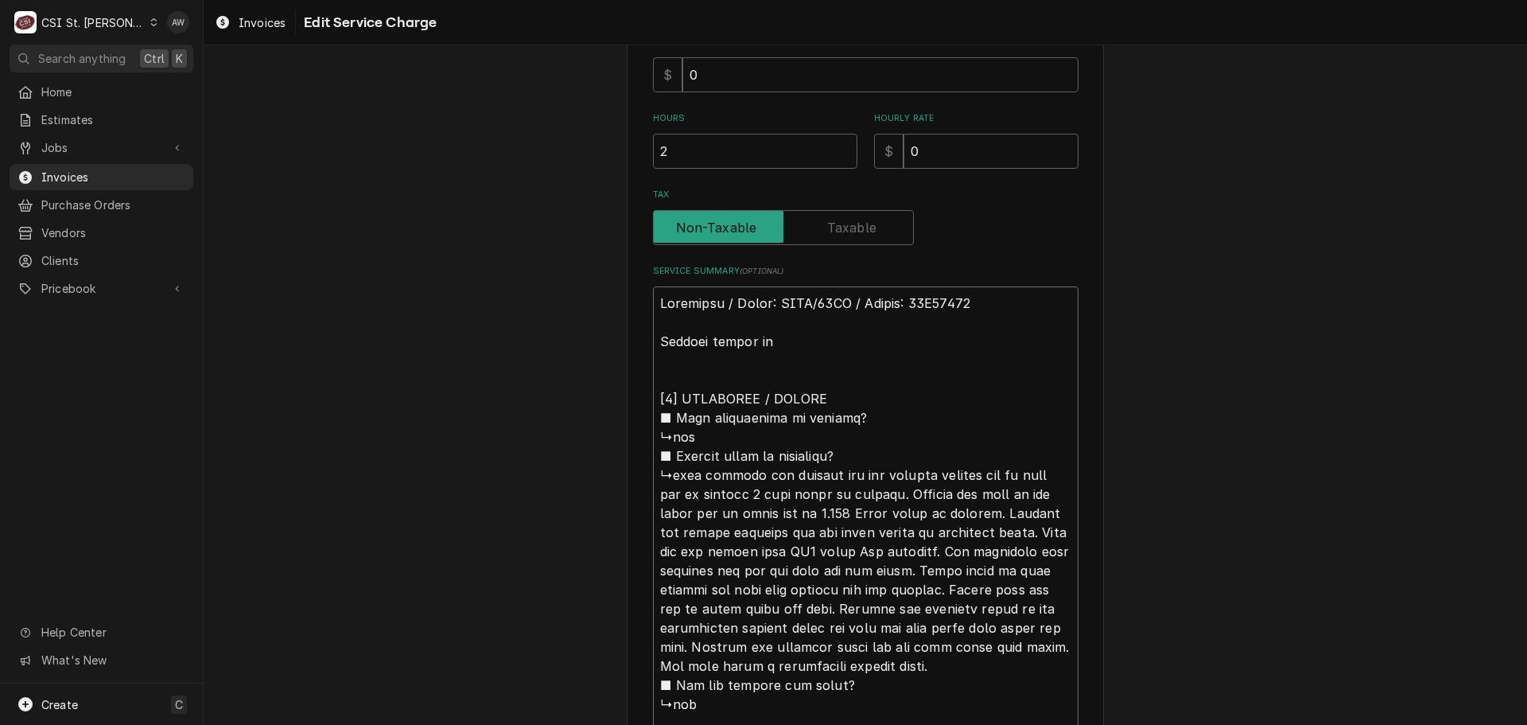
type textarea "Southbend / Model: SLGS/12SC / Serial: 17E65275 Arrived oniste and [𝟮] 𝗗𝗜𝗔𝗚𝗡𝗢𝗦𝗜…"
type textarea "x"
type textarea "Southbend / Model: SLGS/12SC / Serial: 17E65275 Arrived oniste and [𝟮] 𝗗𝗜𝗔𝗚𝗡𝗢𝗦𝗜…"
type textarea "x"
type textarea "Southbend / Model: SLGS/12SC / Serial: 17E65275 Arrived oniste and i [𝟮] 𝗗𝗜𝗔𝗚𝗡𝗢…"
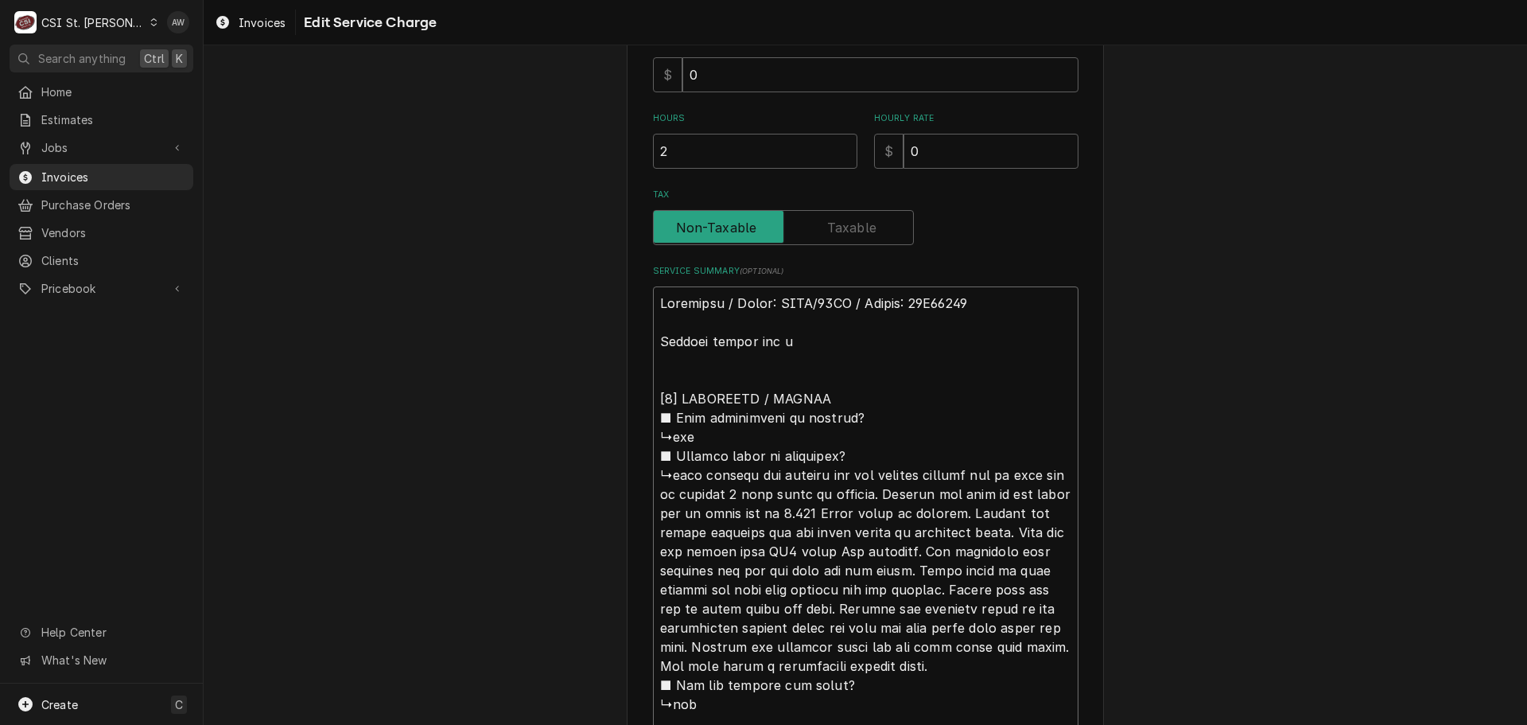
type textarea "x"
type textarea "Southbend / Model: SLGS/12SC / Serial: 17E65275 Arrived oniste and in [𝟮] 𝗗𝗜𝗔𝗚𝗡…"
type textarea "x"
type textarea "Southbend / Model: SLGS/12SC / Serial: 17E65275 Arrived oniste and ins [𝟮] 𝗗𝗜𝗔𝗚…"
type textarea "x"
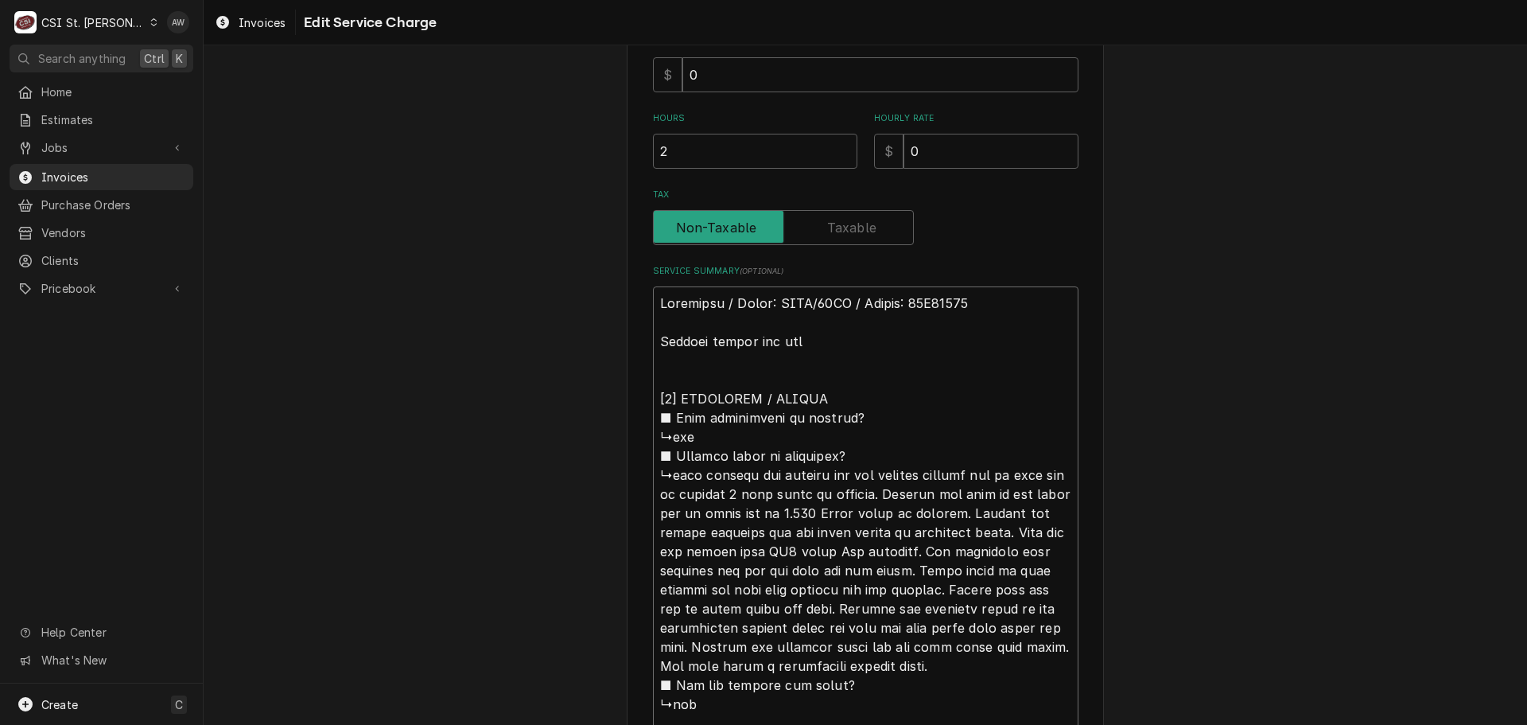
type textarea "Southbend / Model: SLGS/12SC / Serial: 17E65275 Arrived oniste and insp [𝟮] 𝗗𝗜𝗔…"
type textarea "x"
type textarea "Southbend / Model: SLGS/12SC / Serial: 17E65275 Arrived oniste and inspe [𝟮] 𝗗𝗜…"
type textarea "x"
type textarea "Southbend / Model: SLGS/12SC / Serial: 17E65275 Arrived oniste and inspec [𝟮] 𝗗…"
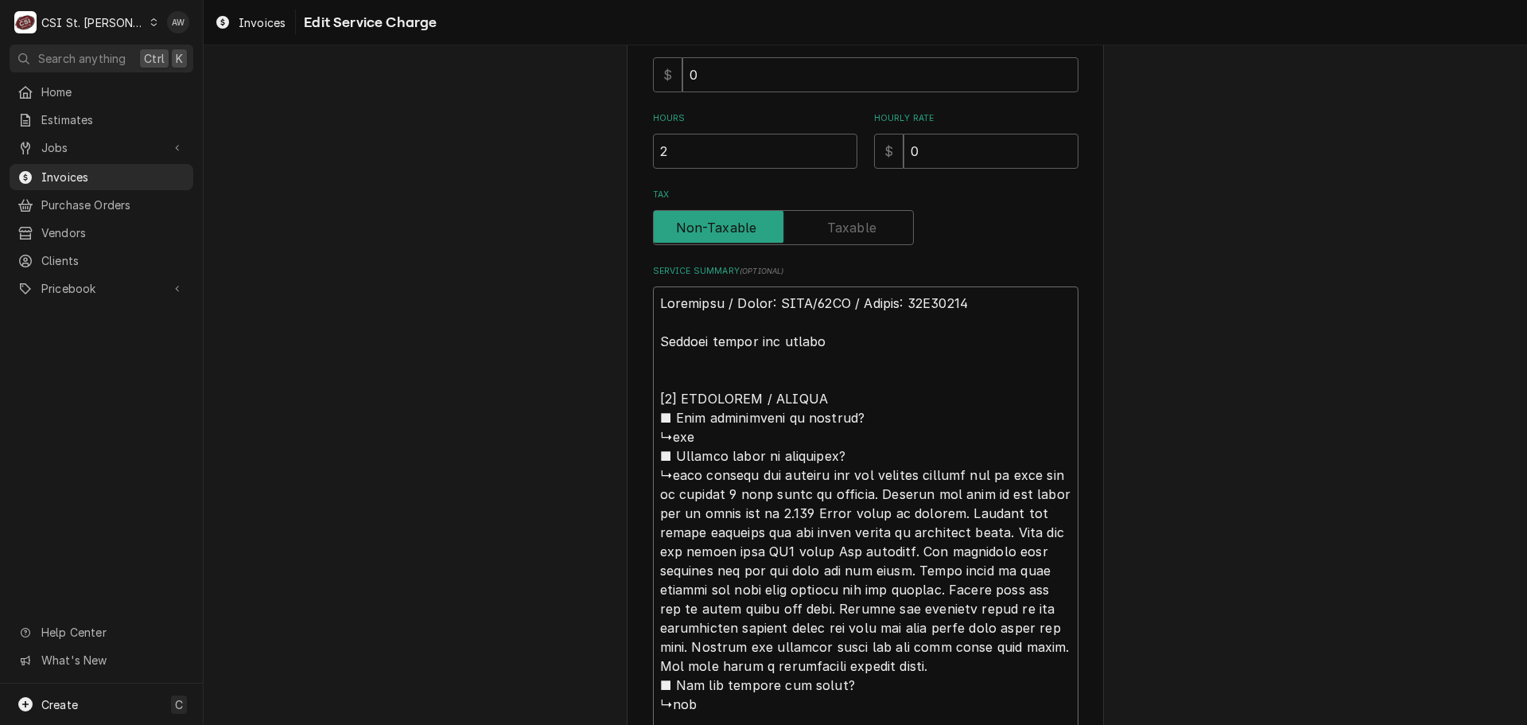
type textarea "x"
type textarea "Southbend / Model: SLGS/12SC / Serial: 17E65275 Arrived oniste and inspect [𝟮] …"
type textarea "x"
type textarea "Southbend / Model: SLGS/12SC / Serial: 17E65275 Arrived oniste and inspecte [𝟮]…"
type textarea "x"
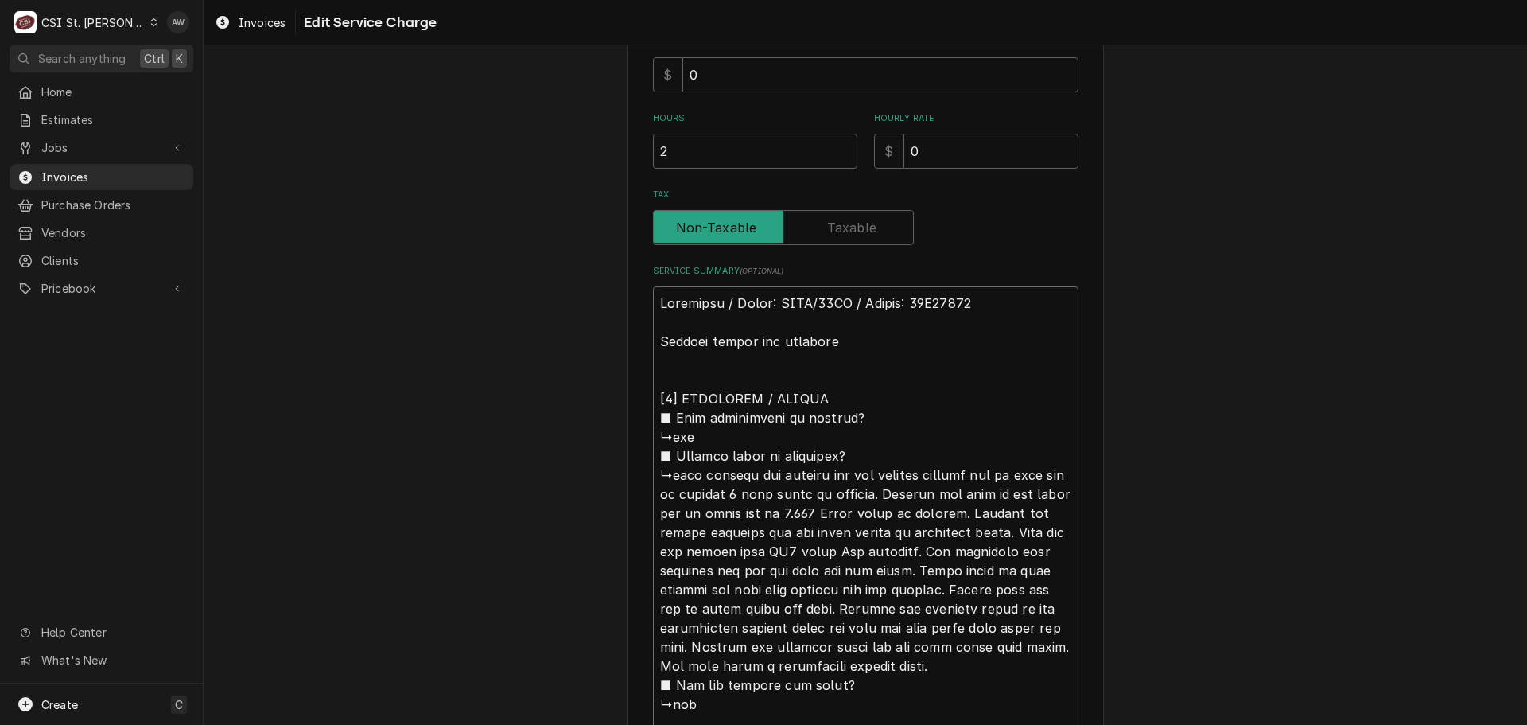
type textarea "Southbend / Model: SLGS/12SC / Serial: 17E65275 Arrived oniste and inspected [𝟮…"
type textarea "x"
type textarea "Southbend / Model: SLGS/12SC / Serial: 17E65275 Arrived oniste and inspected [𝟮…"
type textarea "x"
type textarea "Southbend / Model: SLGS/12SC / Serial: 17E65275 Arrived oniste and inspected u …"
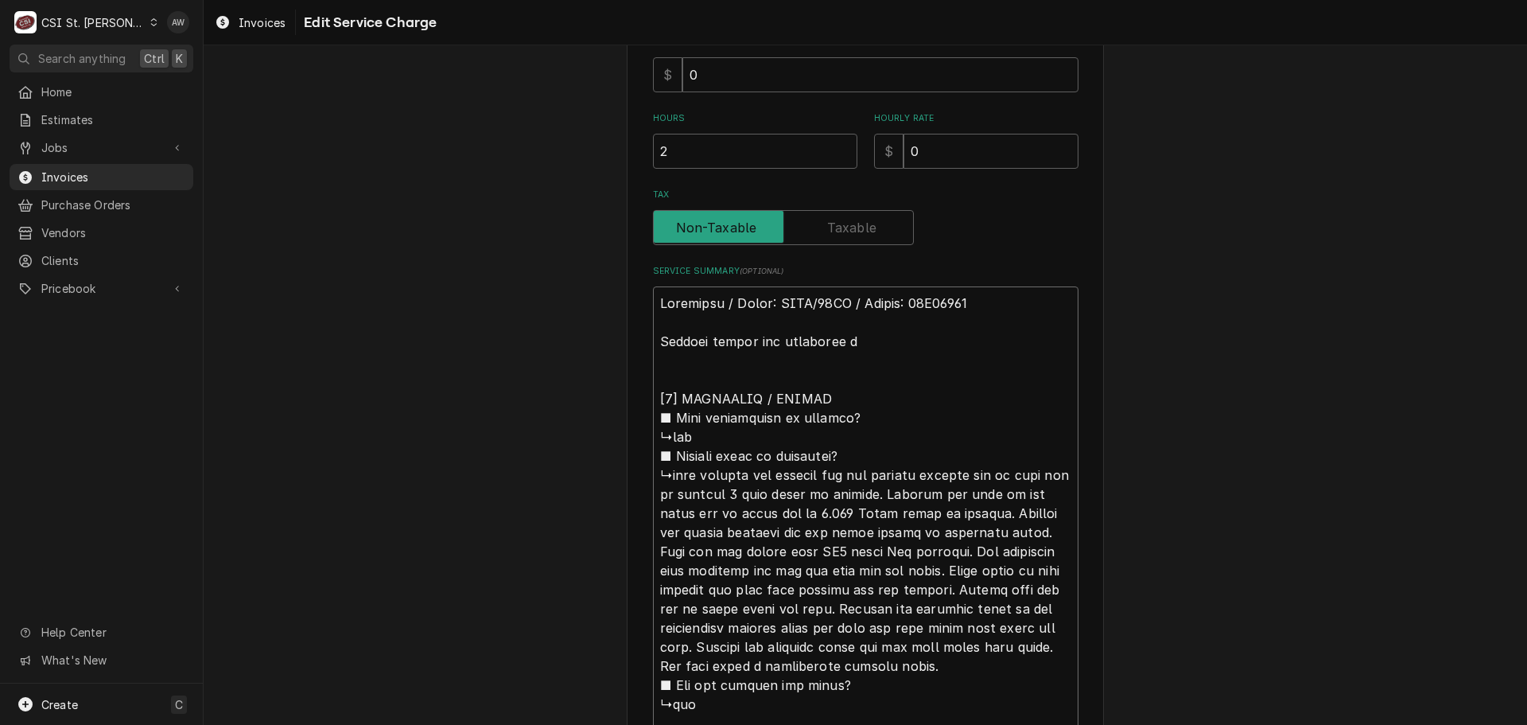
type textarea "x"
type textarea "Southbend / Model: SLGS/12SC / Serial: 17E65275 Arrived oniste and inspected un…"
type textarea "x"
type textarea "Southbend / Model: SLGS/12SC / Serial: 17E65275 Arrived oniste and inspected un…"
type textarea "x"
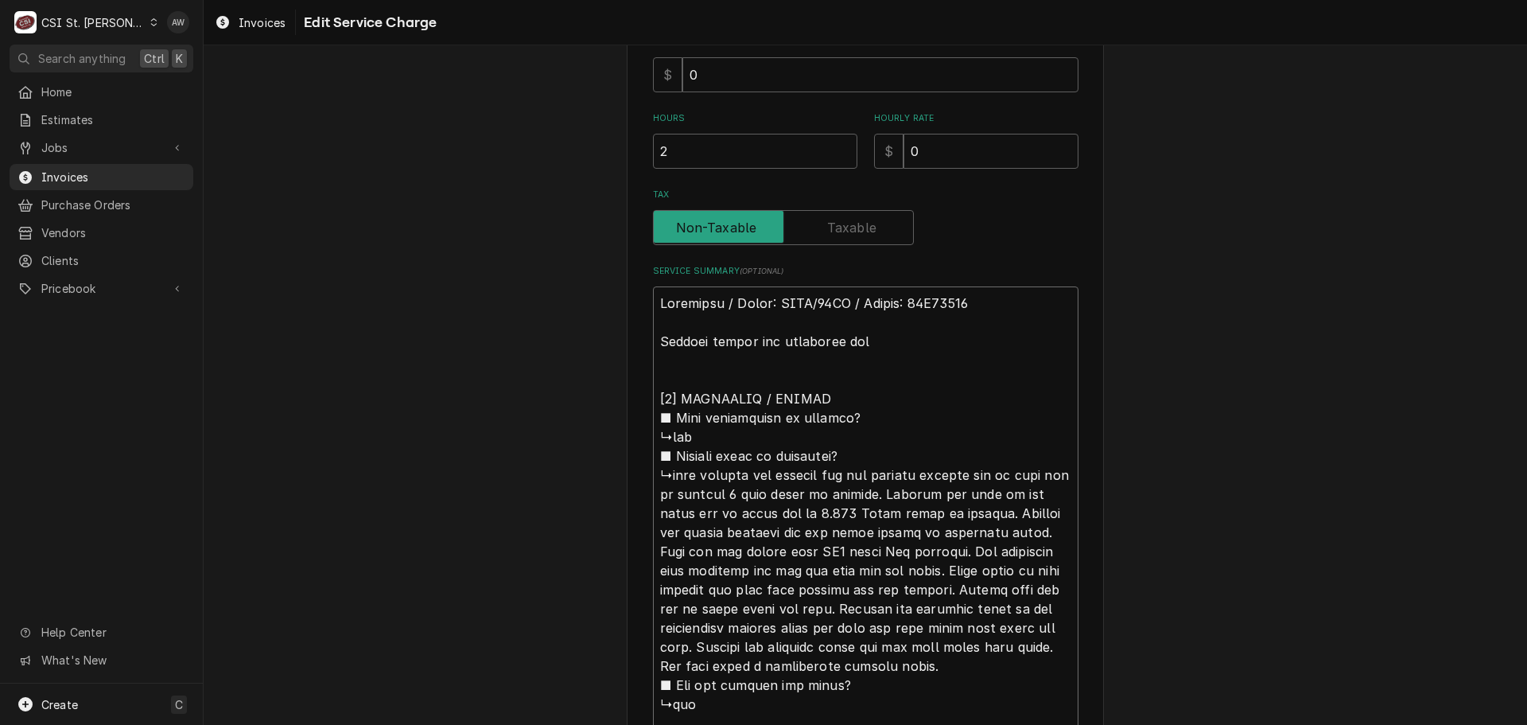
type textarea "Southbend / Model: SLGS/12SC / Serial: 17E65275 Arrived oniste and inspected un…"
type textarea "x"
type textarea "Southbend / Model: SLGS/12SC / Serial: 17E65275 Arrived oniste and inspected un…"
type textarea "x"
type textarea "Southbend / Model: SLGS/12SC / Serial: 17E65275 Arrived oniste and inspected un…"
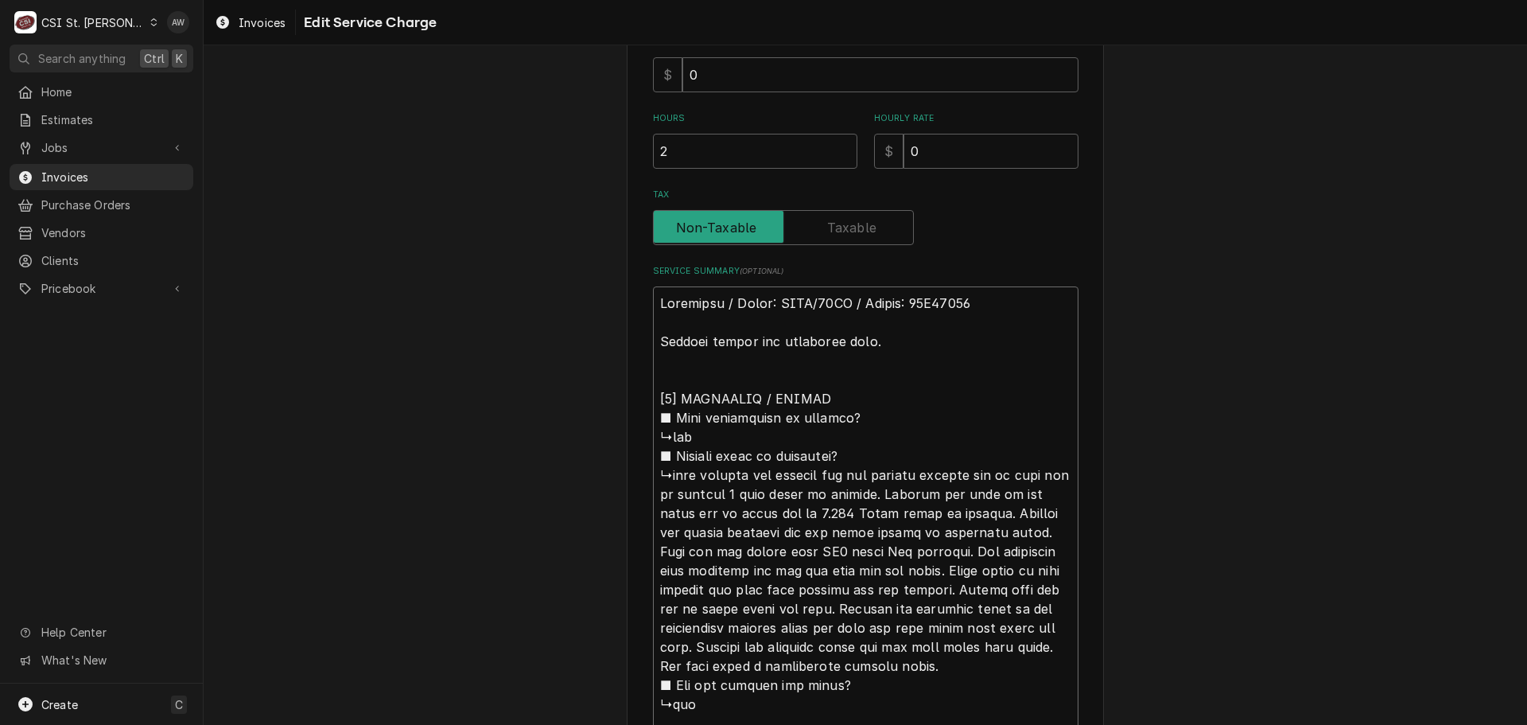
type textarea "x"
type textarea "Southbend / Model: SLGS/12SC / Serial: 17E65275 Arrived onsite and inspected un…"
click at [877, 344] on textarea "Service Summary ( optional )" at bounding box center [866, 694] width 426 height 816
type textarea "x"
type textarea "Southbend / Model: SLGS/12SC / Serial: 17E65275 Arrived onsite and inspected un…"
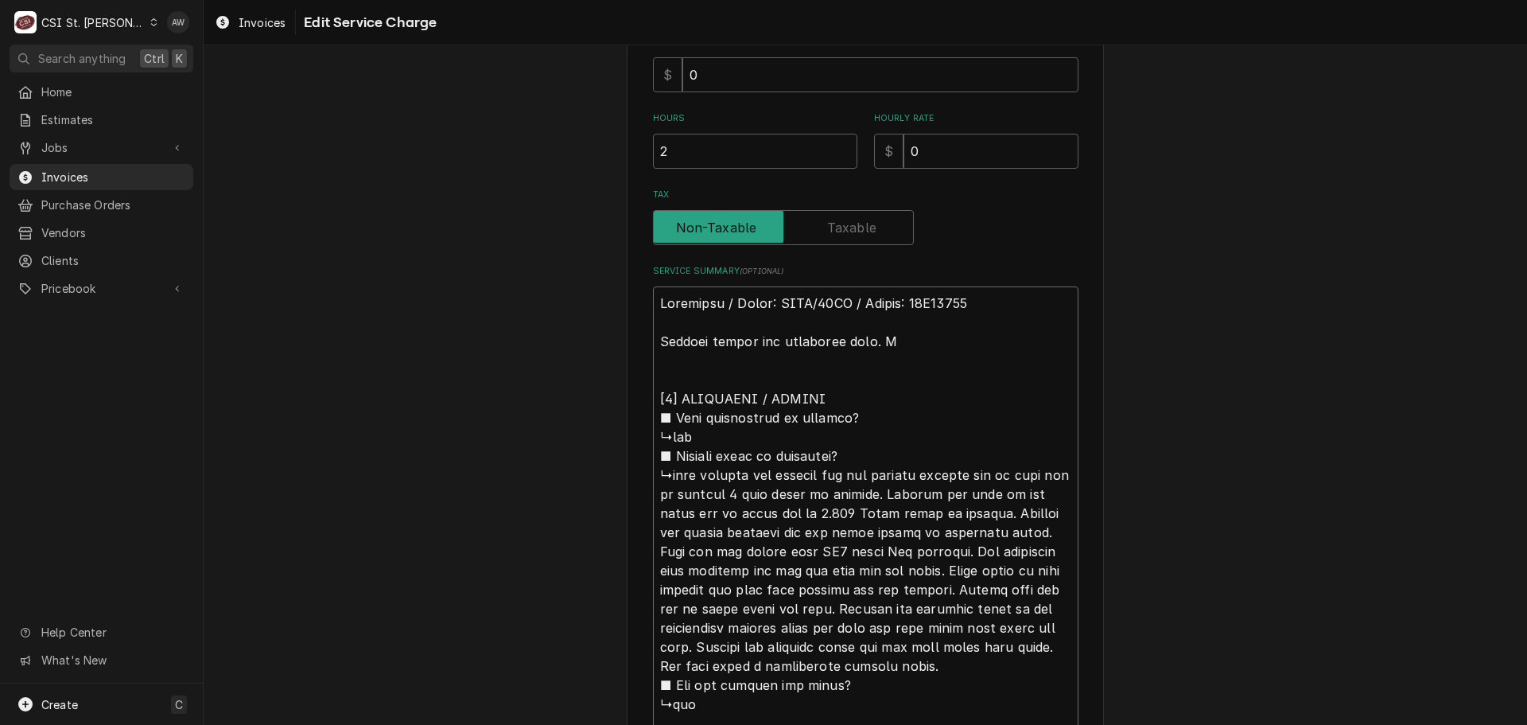
type textarea "x"
type textarea "Southbend / Model: SLGS/12SC / Serial: 17E65275 Arrived onsite and inspected un…"
type textarea "x"
type textarea "Southbend / Model: SLGS/12SC / Serial: 17E65275 Arrived onsite and inspected un…"
type textarea "x"
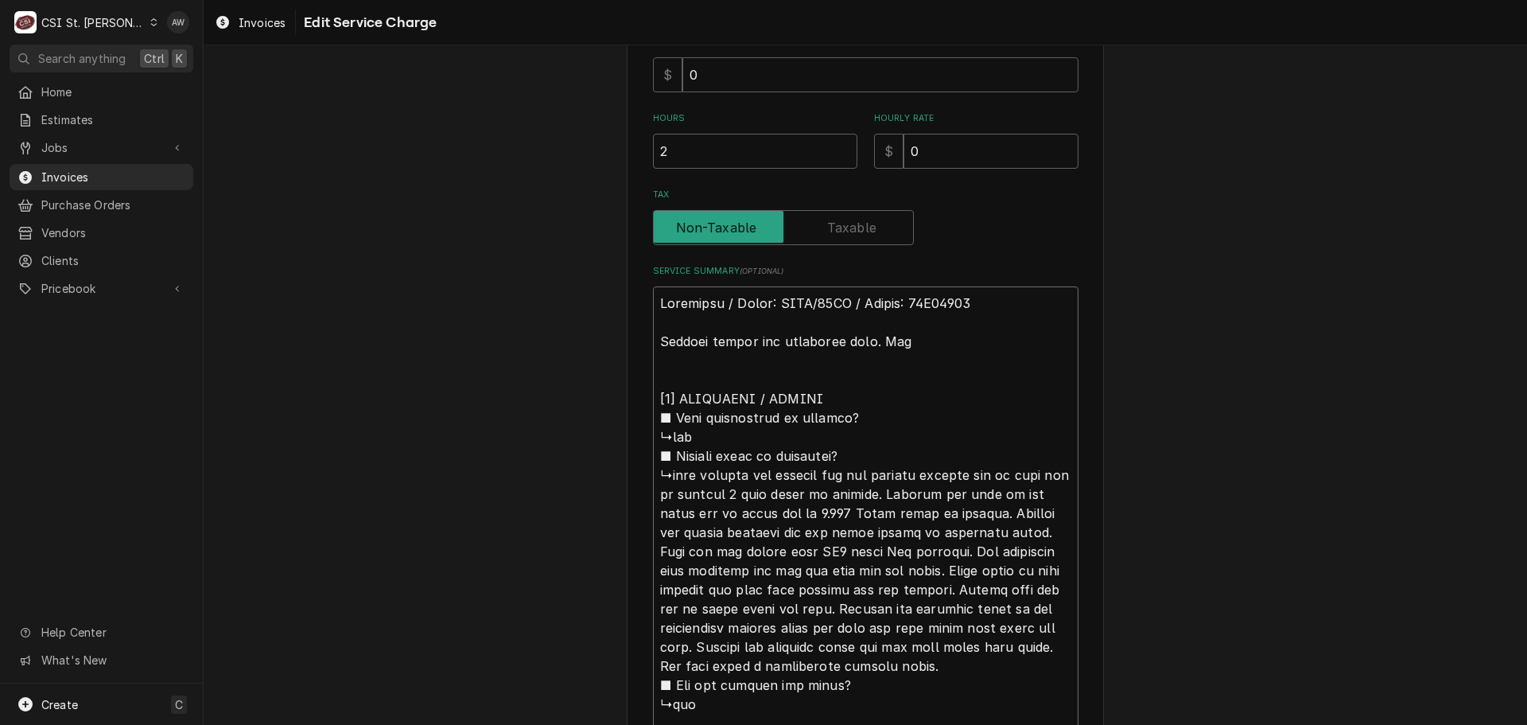
type textarea "Southbend / Model: SLGS/12SC / Serial: 17E65275 Arrived onsite and inspected un…"
type textarea "x"
type textarea "Southbend / Model: SLGS/12SC / Serial: 17E65275 Arrived onsite and inspected un…"
type textarea "x"
type textarea "Southbend / Model: SLGS/12SC / Serial: 17E65275 Arrived onsite and inspected un…"
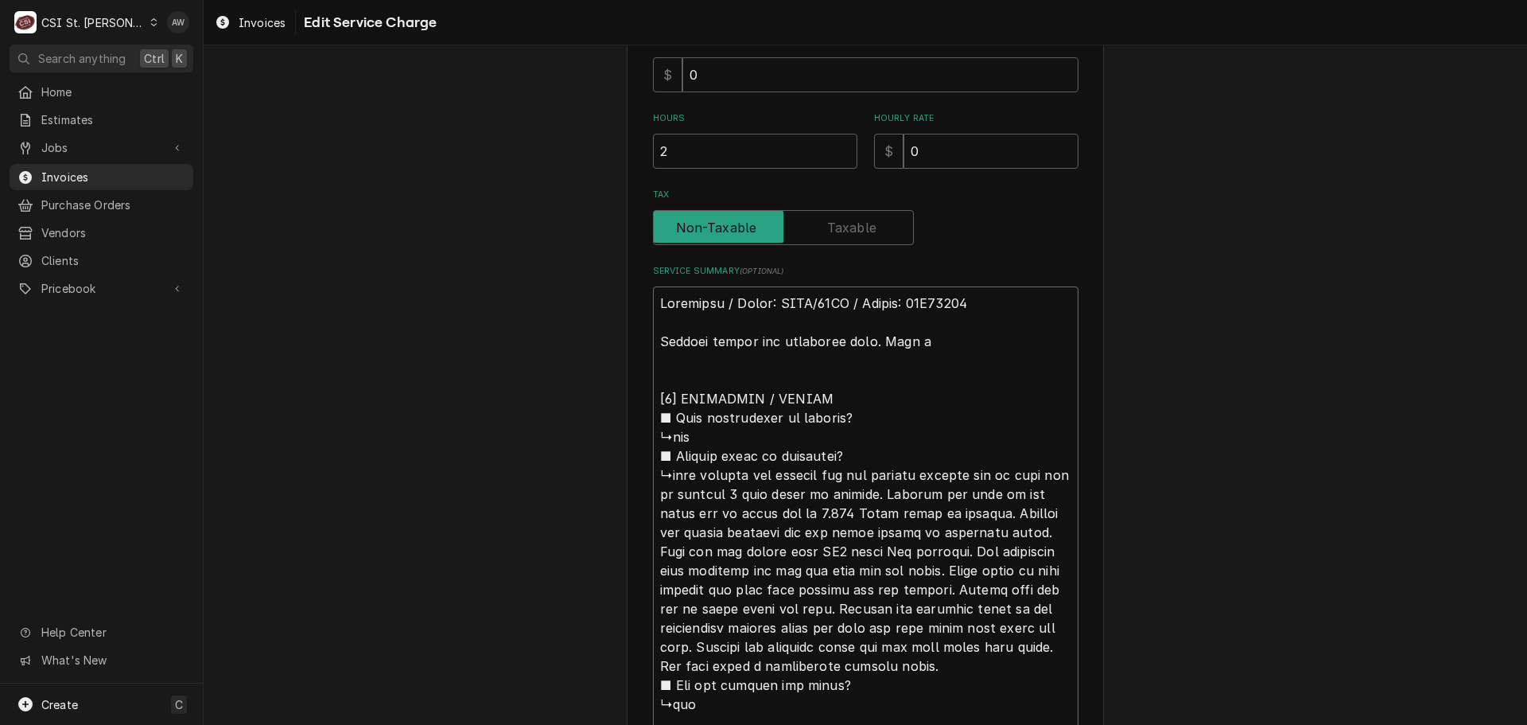
type textarea "x"
type textarea "Southbend / Model: SLGS/12SC / Serial: 17E65275 Arrived onsite and inspected un…"
type textarea "x"
type textarea "Southbend / Model: SLGS/12SC / Serial: 17E65275 Arrived onsite and inspected un…"
type textarea "x"
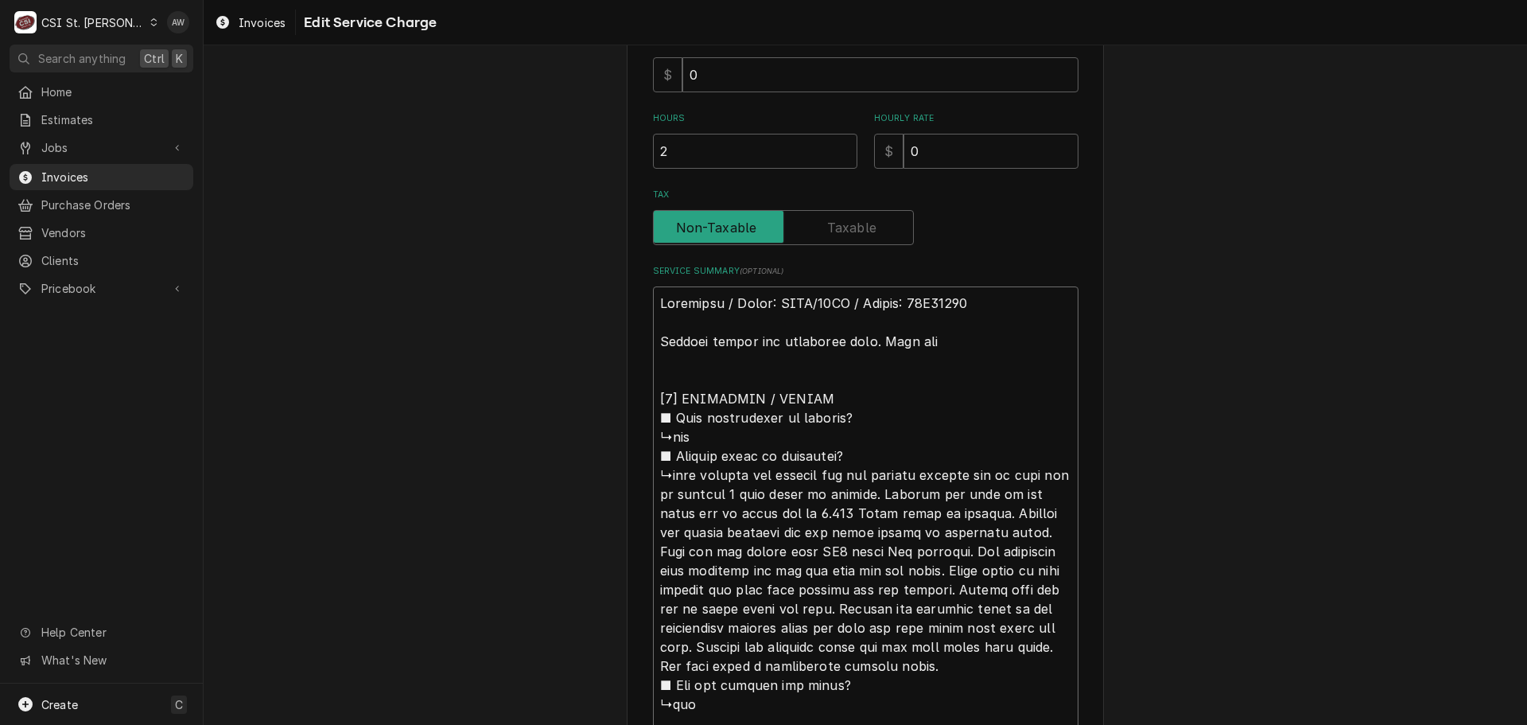
type textarea "Southbend / Model: SLGS/12SC / Serial: 17E65275 Arrived onsite and inspected un…"
type textarea "x"
type textarea "Southbend / Model: SLGS/12SC / Serial: 17E65275 Arrived onsite and inspected un…"
type textarea "x"
type textarea "Southbend / Model: SLGS/12SC / Serial: 17E65275 Arrived onsite and inspected un…"
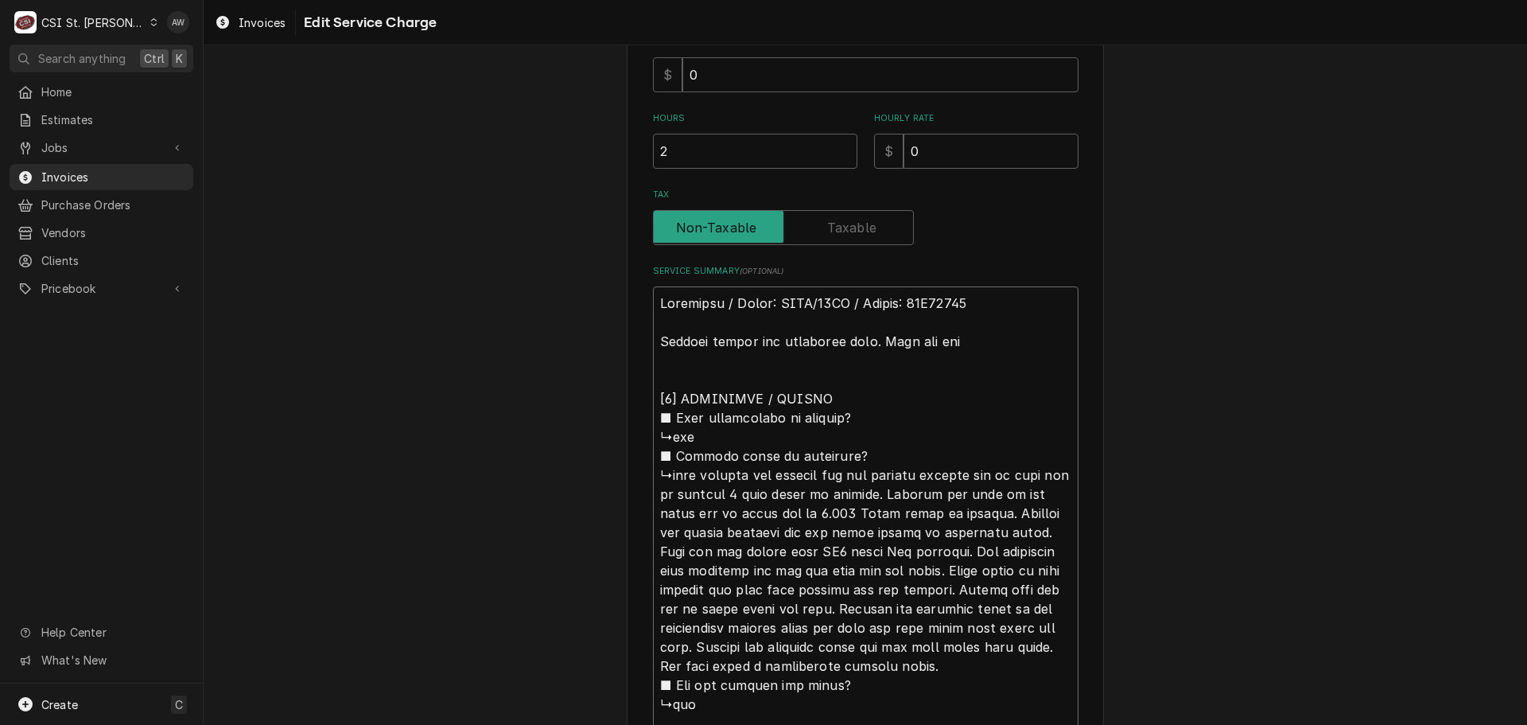
type textarea "x"
type textarea "Southbend / Model: SLGS/12SC / Serial: 17E65275 Arrived onsite and inspected un…"
type textarea "x"
type textarea "Southbend / Model: SLGS/12SC / Serial: 17E65275 Arrived onsite and inspected un…"
type textarea "x"
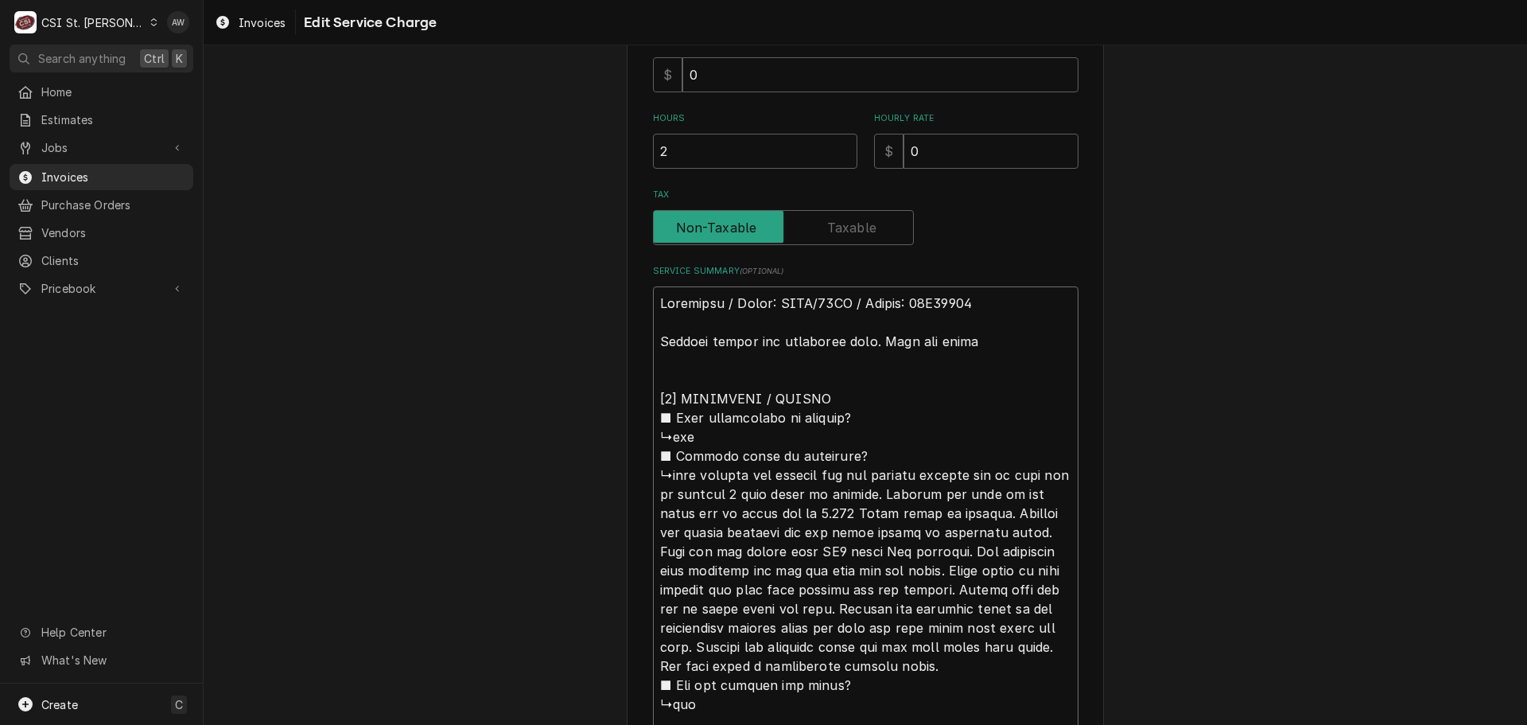
type textarea "Southbend / Model: SLGS/12SC / Serial: 17E65275 Arrived onsite and inspected un…"
type textarea "x"
type textarea "Southbend / Model: SLGS/12SC / Serial: 17E65275 Arrived onsite and inspected un…"
type textarea "x"
type textarea "Southbend / Model: SLGS/12SC / Serial: 17E65275 Arrived onsite and inspected un…"
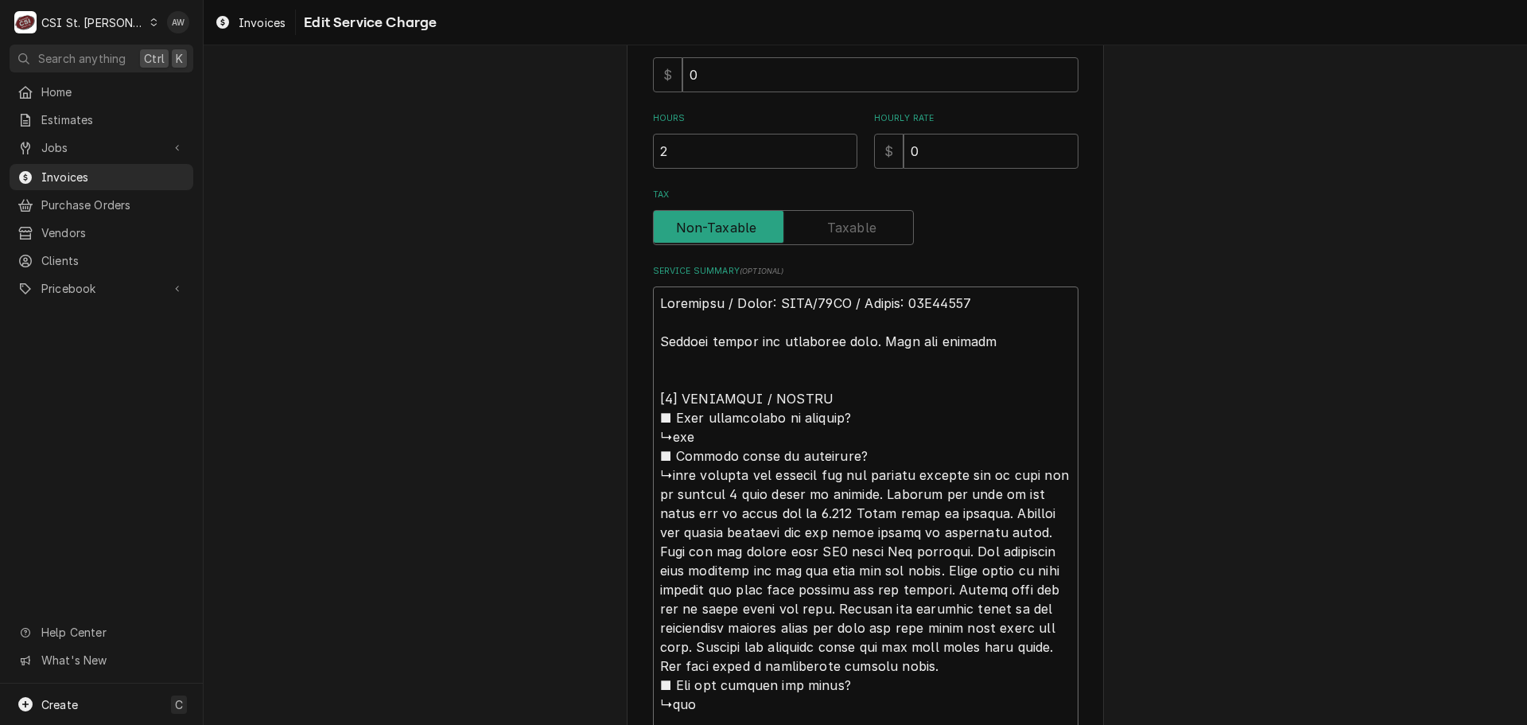
type textarea "x"
type textarea "Southbend / Model: SLGS/12SC / Serial: 17E65275 Arrived onsite and inspected un…"
type textarea "x"
type textarea "Southbend / Model: SLGS/12SC / Serial: 17E65275 Arrived onsite and inspected un…"
type textarea "x"
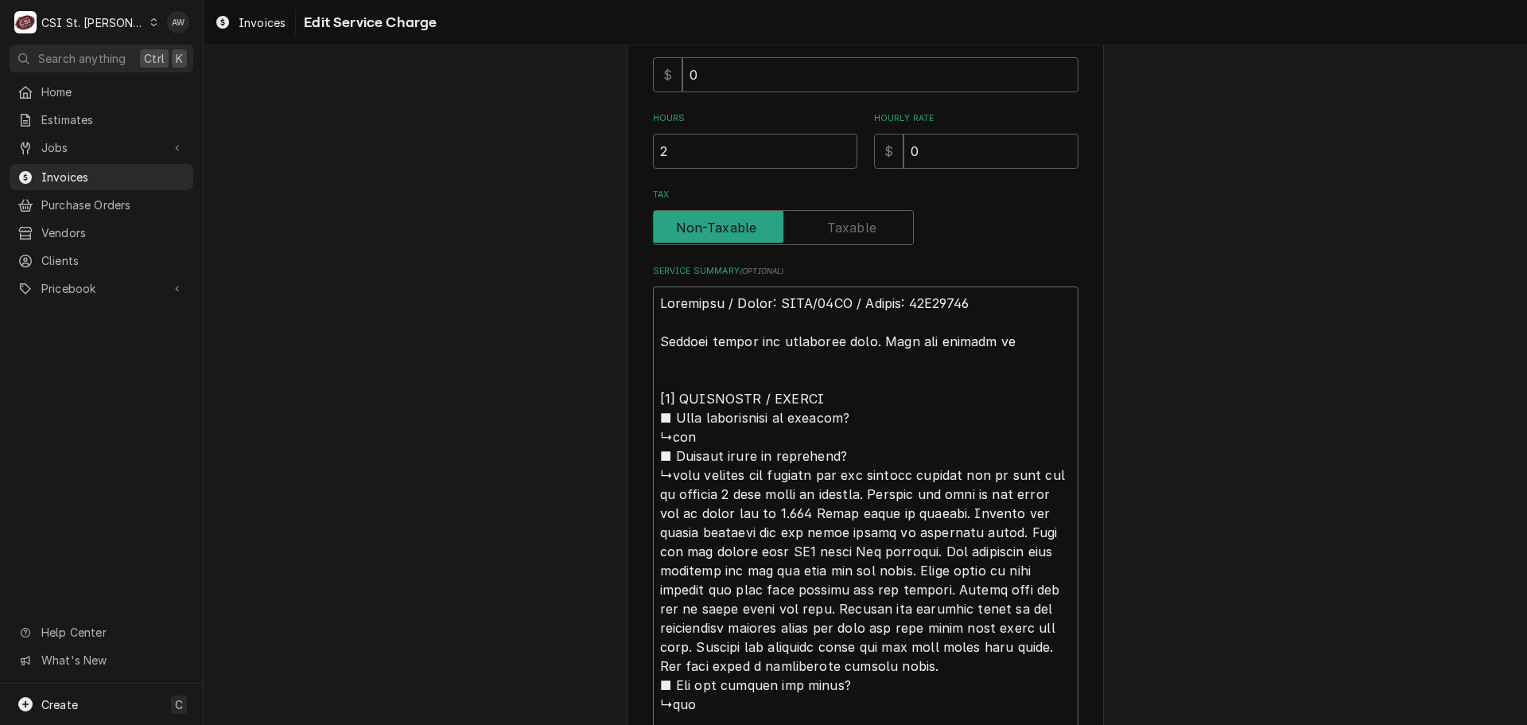
type textarea "Southbend / Model: SLGS/12SC / Serial: 17E65275 Arrived onsite and inspected un…"
type textarea "x"
type textarea "Southbend / Model: SLGS/12SC / Serial: 17E65275 Arrived onsite and inspected un…"
type textarea "x"
type textarea "Southbend / Model: SLGS/12SC / Serial: 17E65275 Arrived onsite and inspected un…"
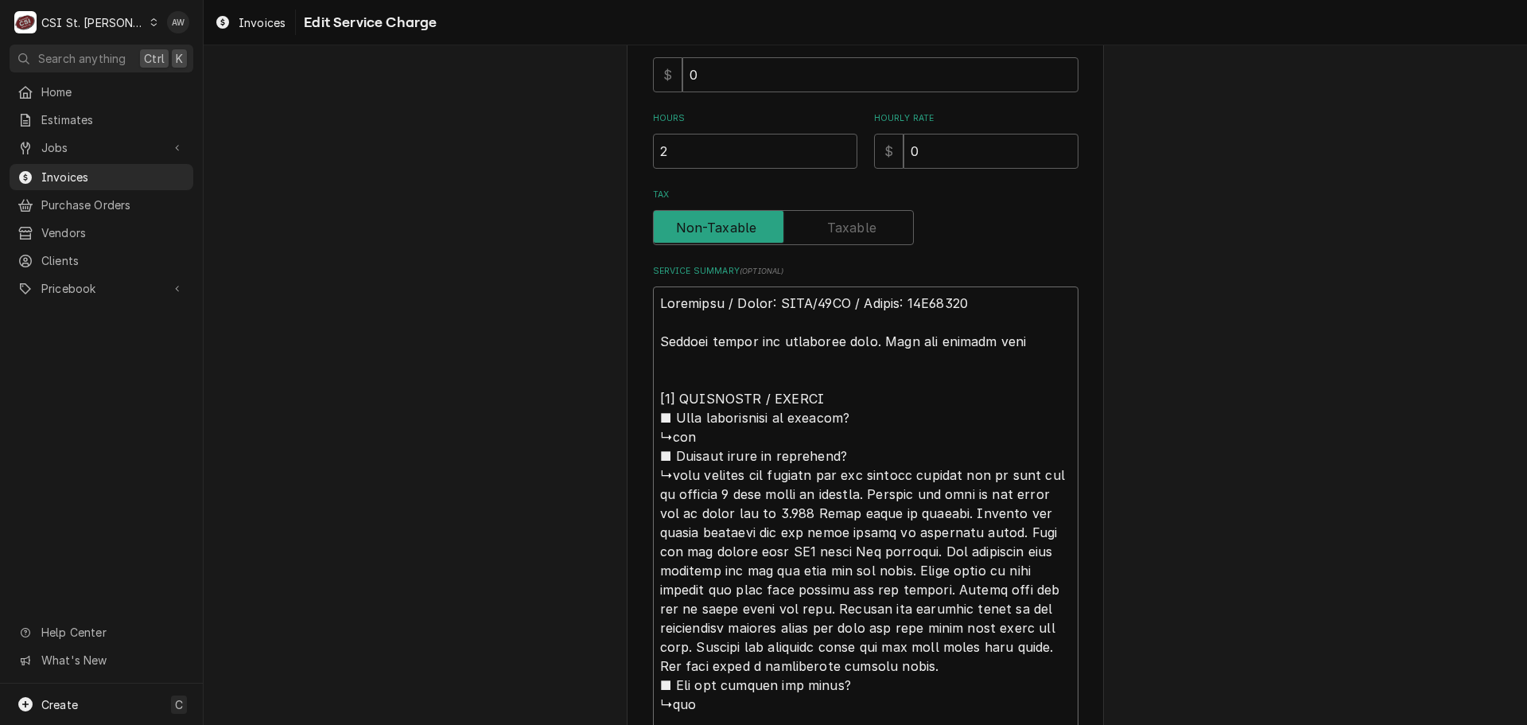
type textarea "x"
type textarea "Southbend / Model: SLGS/12SC / Serial: 17E65275 Arrived onsite and inspected un…"
type textarea "x"
type textarea "Southbend / Model: SLGS/12SC / Serial: 17E65275 Arrived onsite and inspected un…"
type textarea "x"
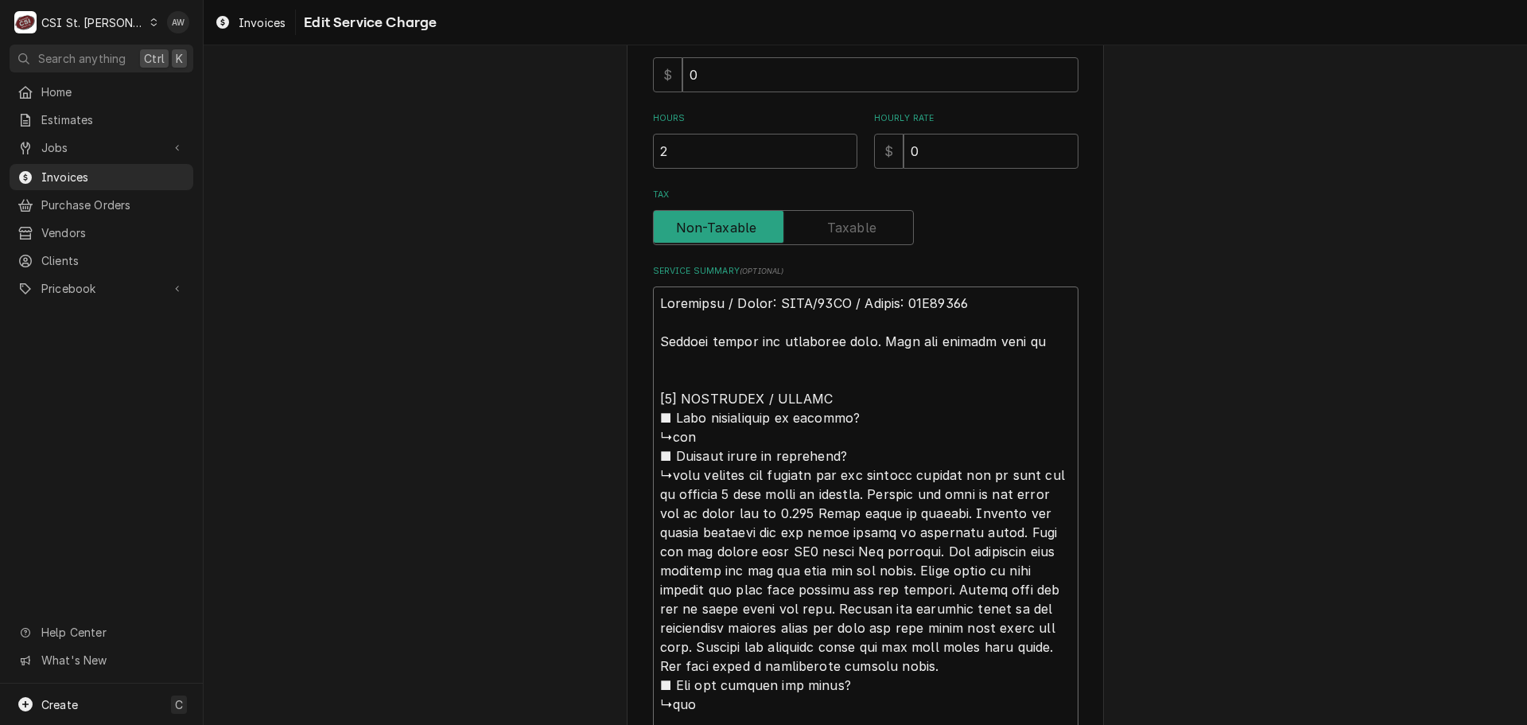
type textarea "Southbend / Model: SLGS/12SC / Serial: 17E65275 Arrived onsite and inspected un…"
type textarea "x"
type textarea "Southbend / Model: SLGS/12SC / Serial: 17E65275 Arrived onsite and inspected un…"
type textarea "x"
type textarea "Southbend / Model: SLGS/12SC / Serial: 17E65275 Arrived onsite and inspected un…"
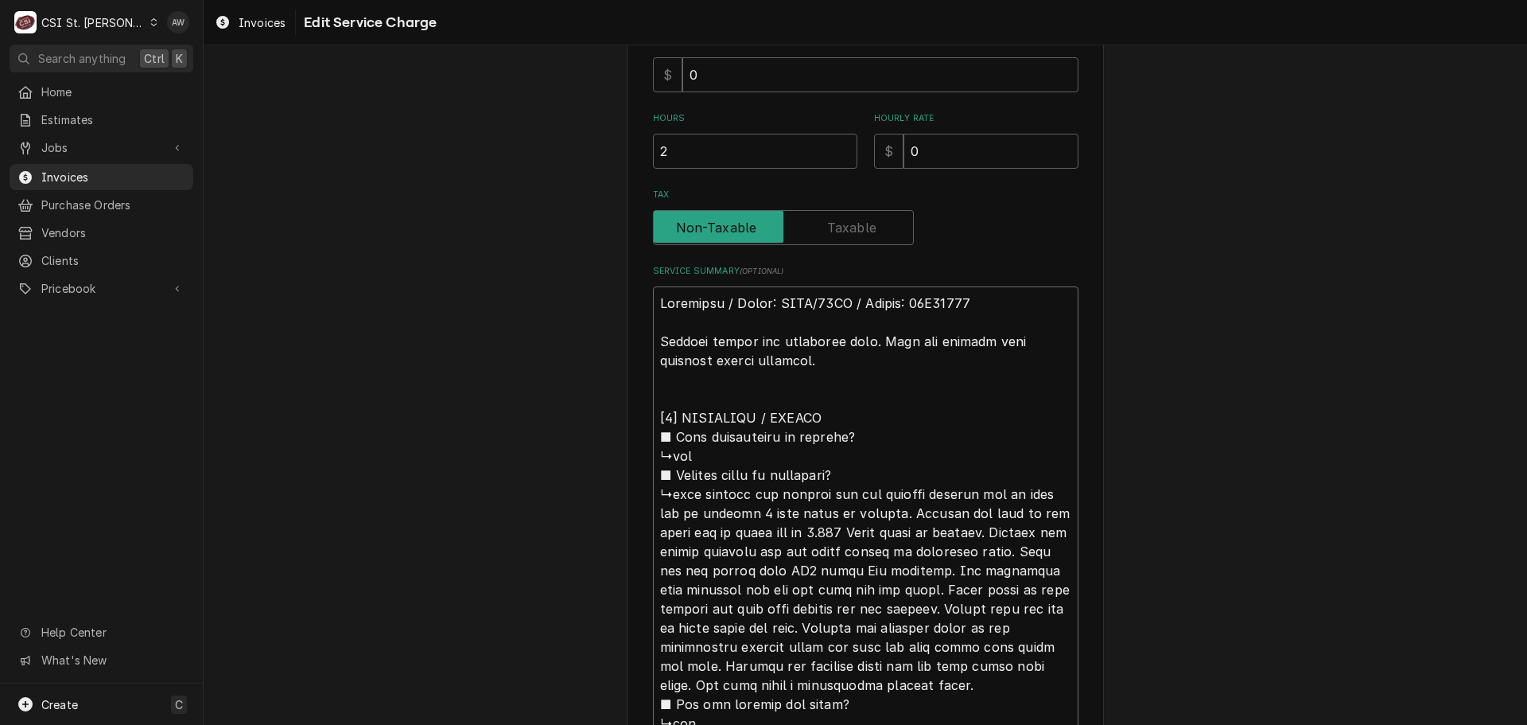
click at [780, 362] on textarea "Service Summary ( optional )" at bounding box center [866, 703] width 426 height 835
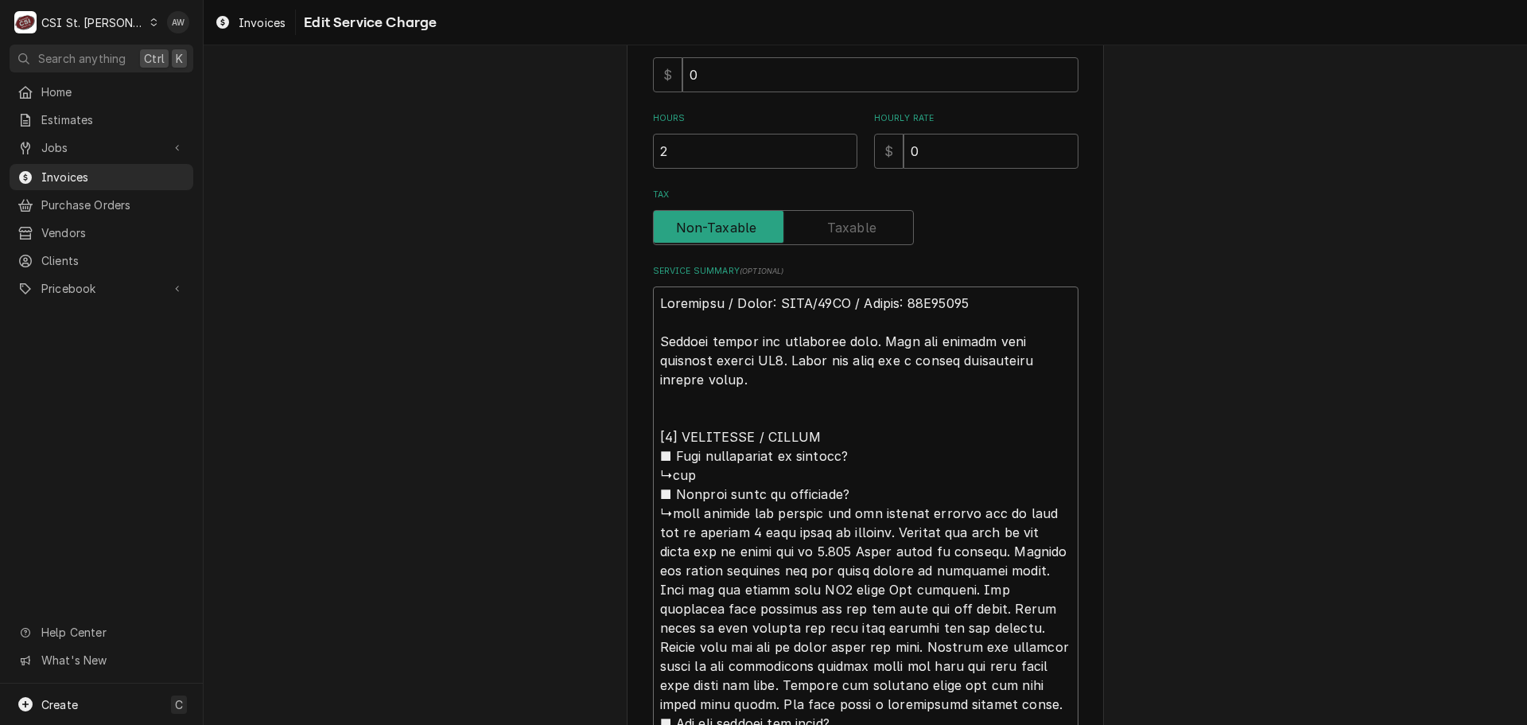
click at [711, 377] on textarea "Service Summary ( optional )" at bounding box center [866, 713] width 426 height 854
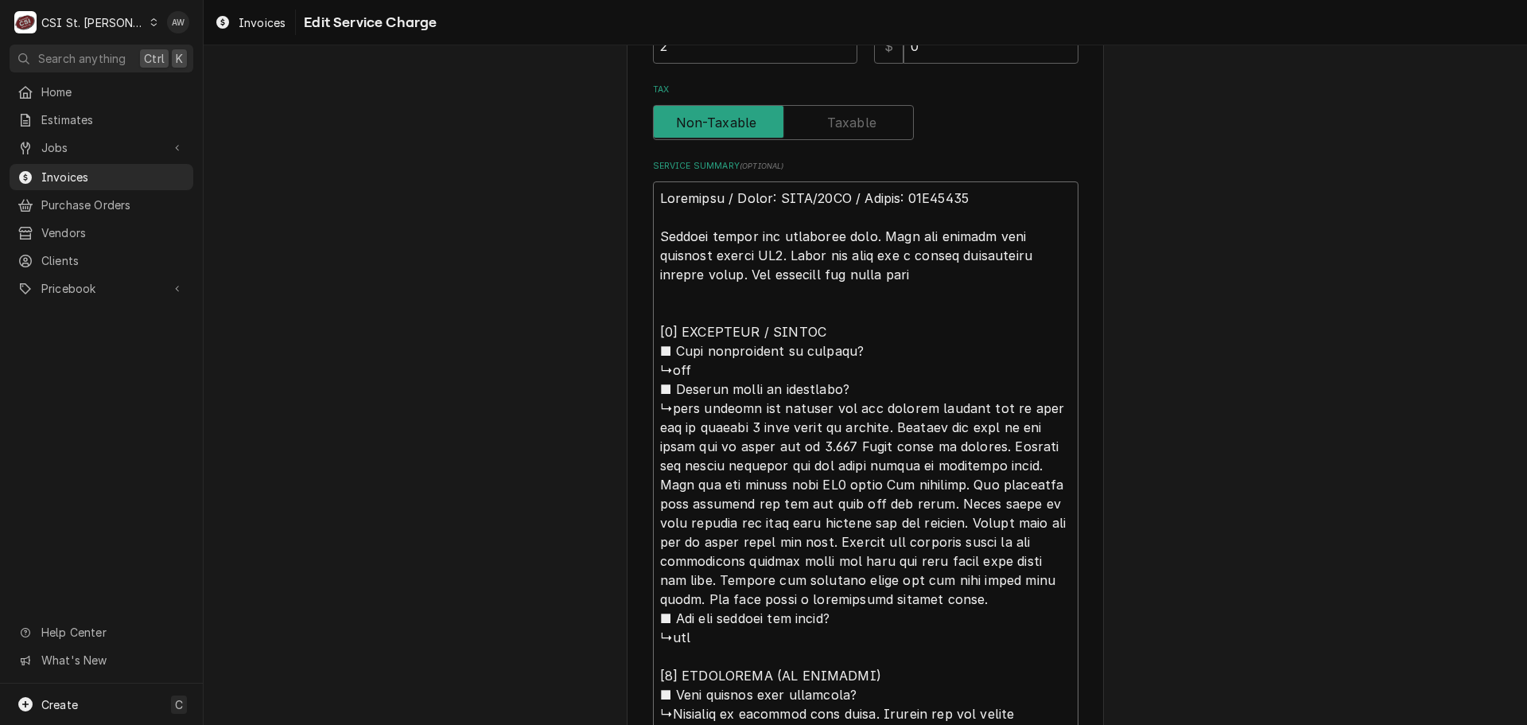
scroll to position [557, 0]
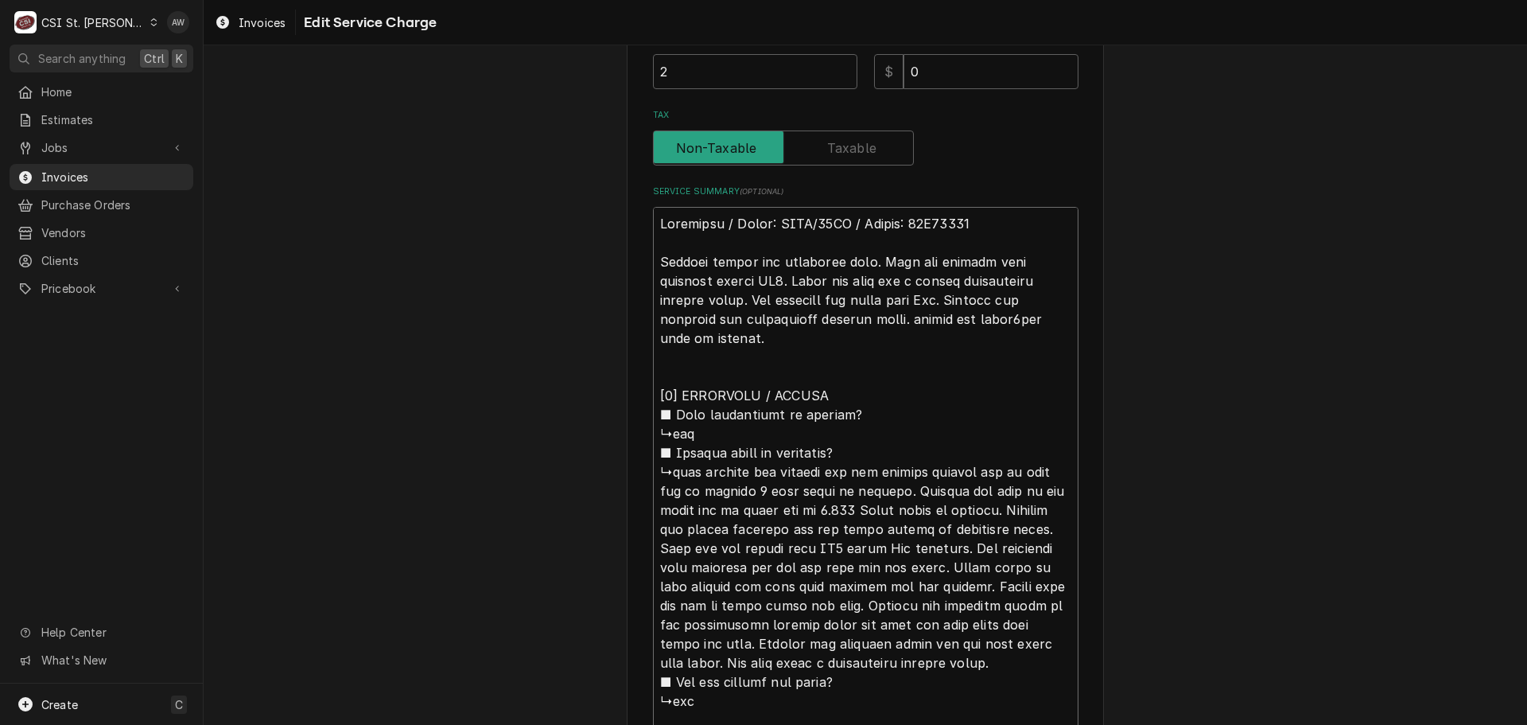
drag, startPoint x: 702, startPoint y: 220, endPoint x: 1052, endPoint y: 380, distance: 385.8
click at [1058, 384] on textarea "Service Summary ( optional )" at bounding box center [866, 643] width 426 height 873
click at [931, 318] on textarea "Service Summary ( optional )" at bounding box center [866, 643] width 426 height 873
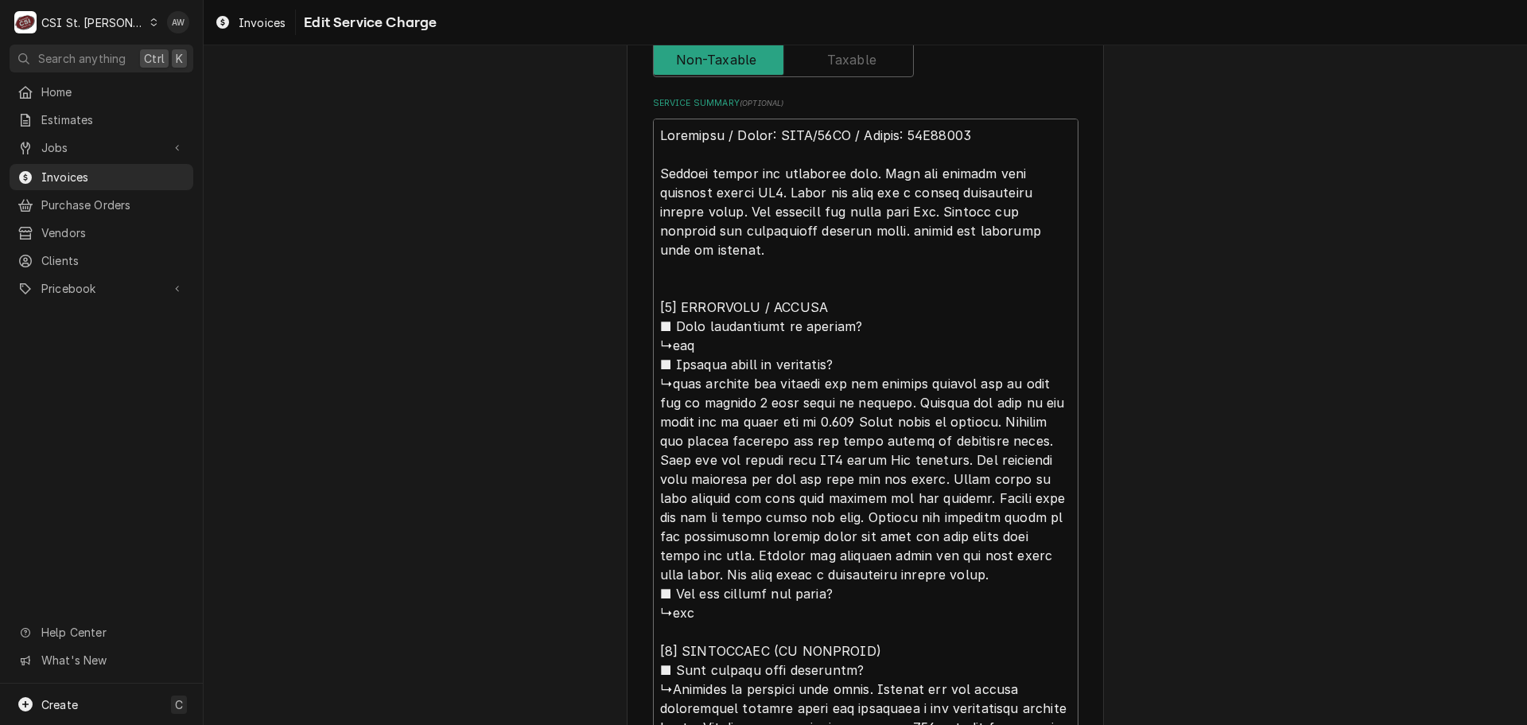
scroll to position [636, 0]
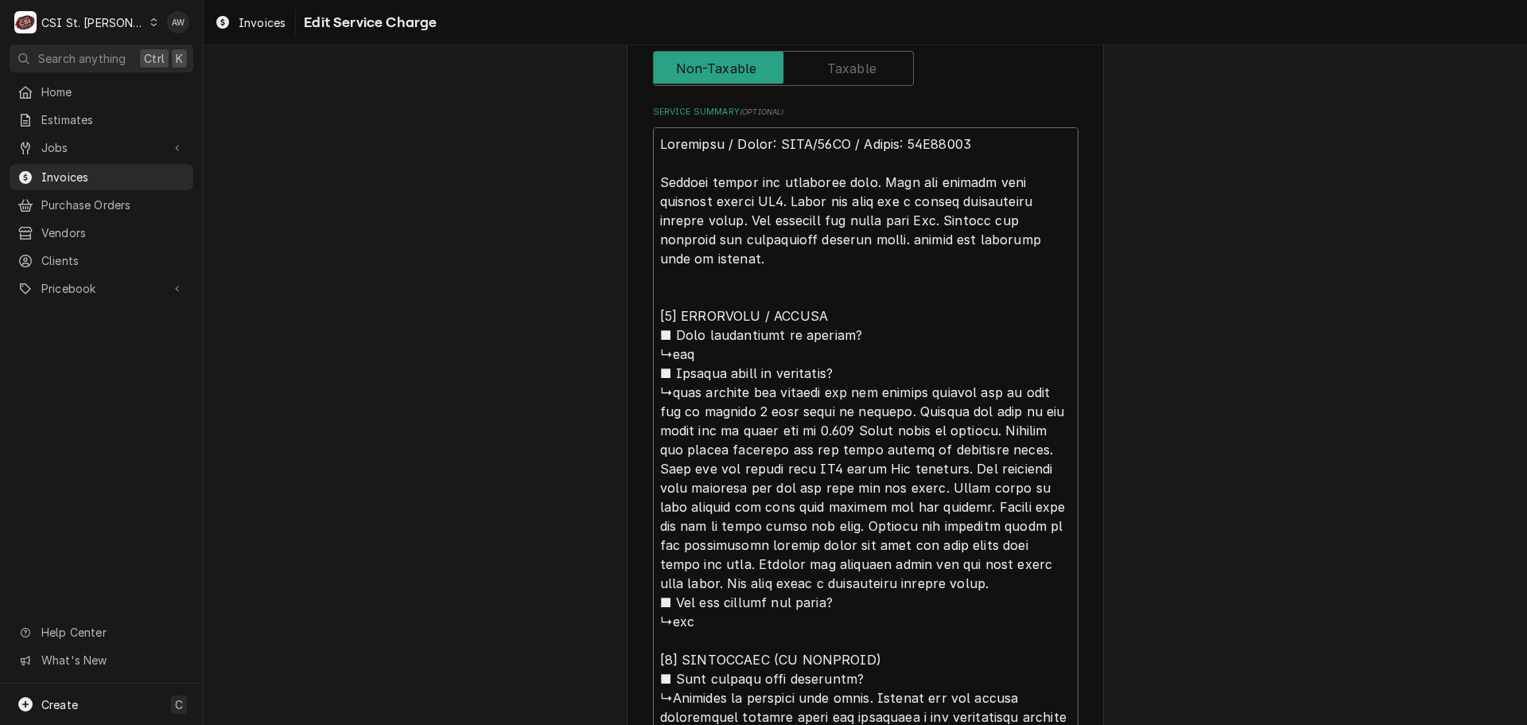
click at [1044, 239] on textarea "Service Summary ( optional )" at bounding box center [866, 563] width 426 height 873
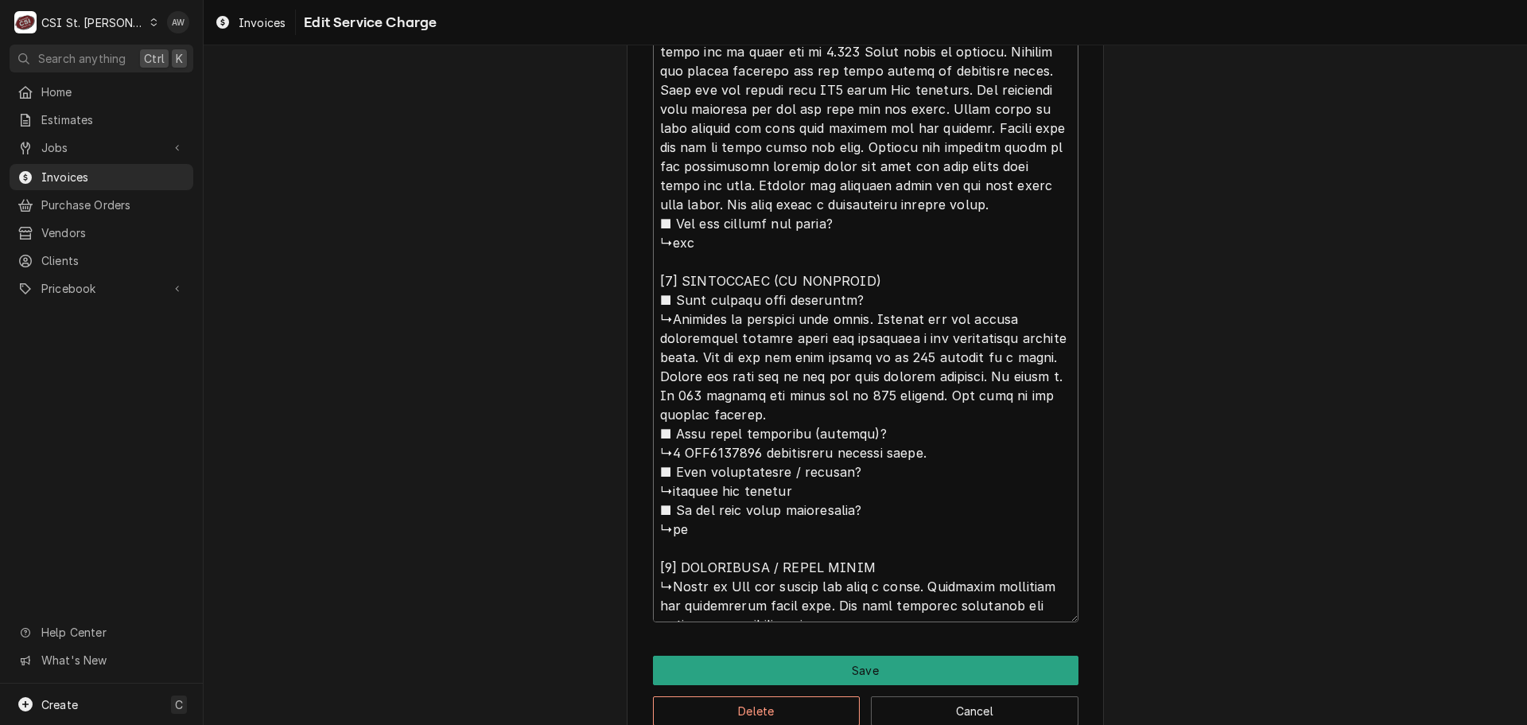
scroll to position [19, 0]
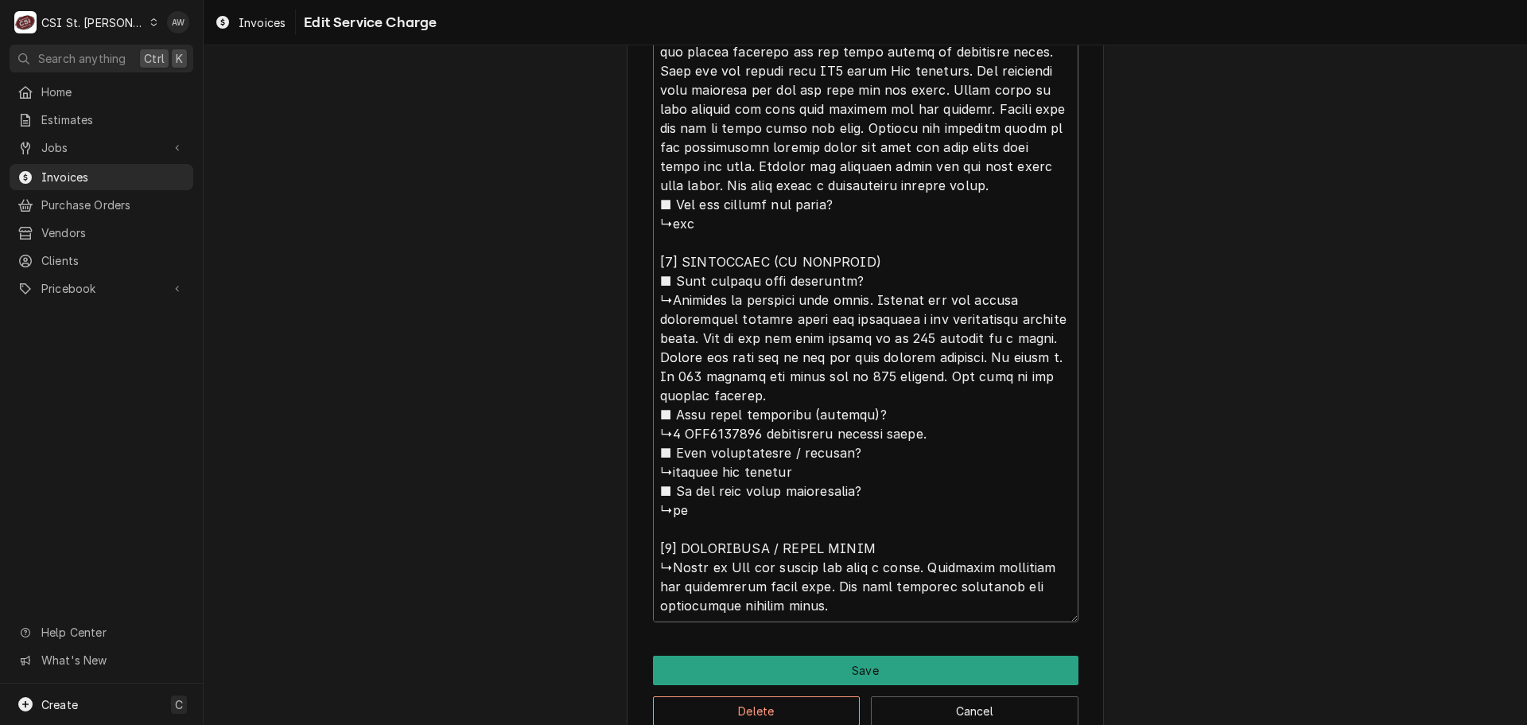
drag, startPoint x: 886, startPoint y: 585, endPoint x: 938, endPoint y: 560, distance: 57.3
click at [938, 560] on textarea "Service Summary ( optional )" at bounding box center [866, 176] width 426 height 892
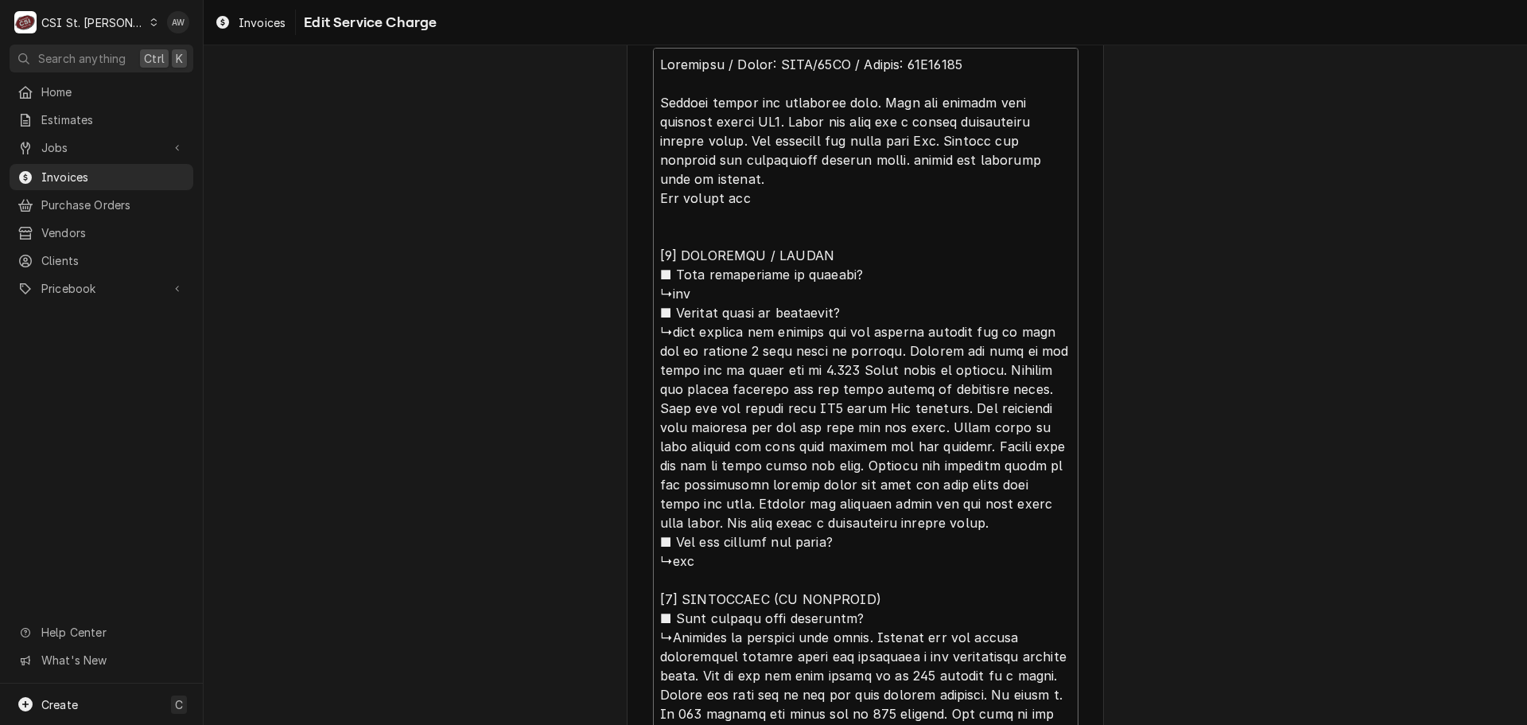
scroll to position [477, 0]
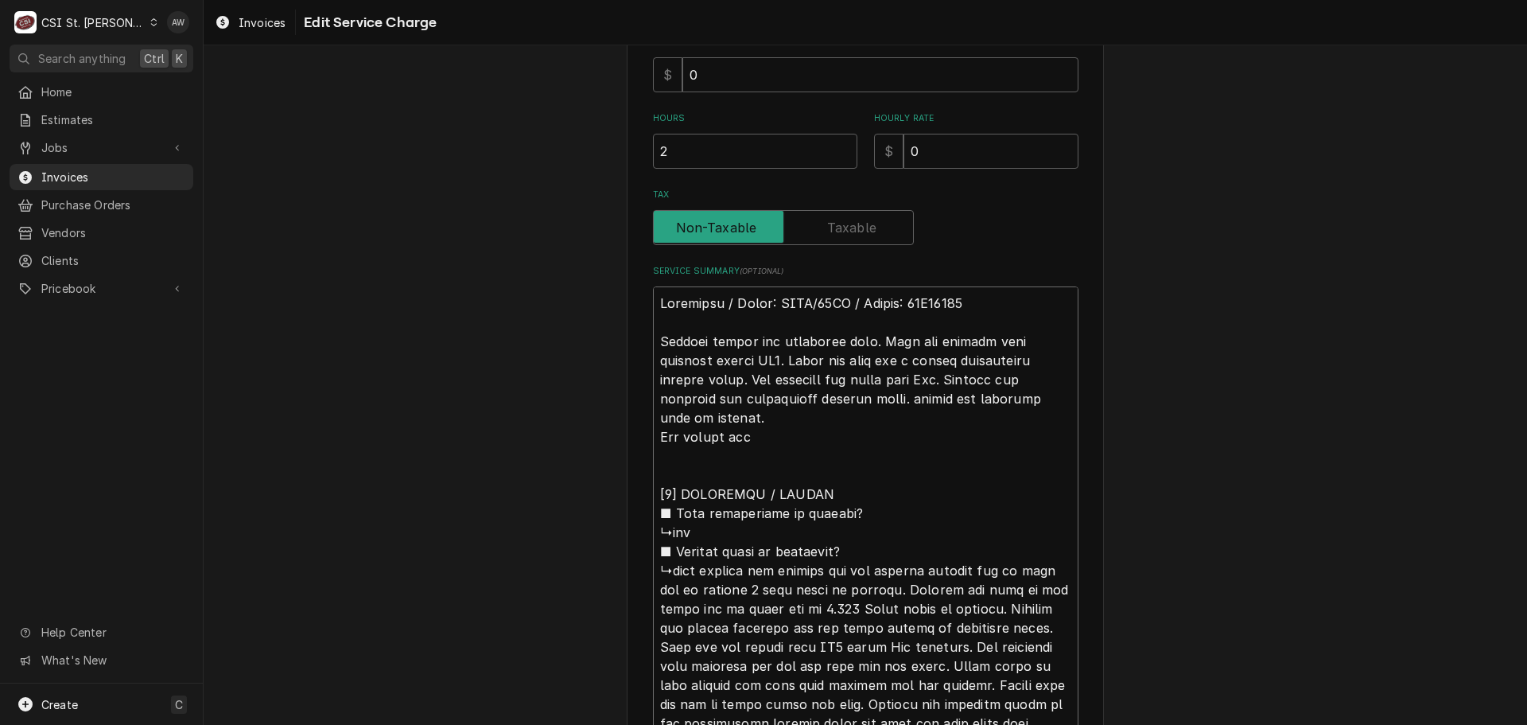
click at [745, 375] on textarea "Service Summary ( optional )" at bounding box center [866, 732] width 426 height 892
paste textarea "Recommend replacing the temperature probe also."
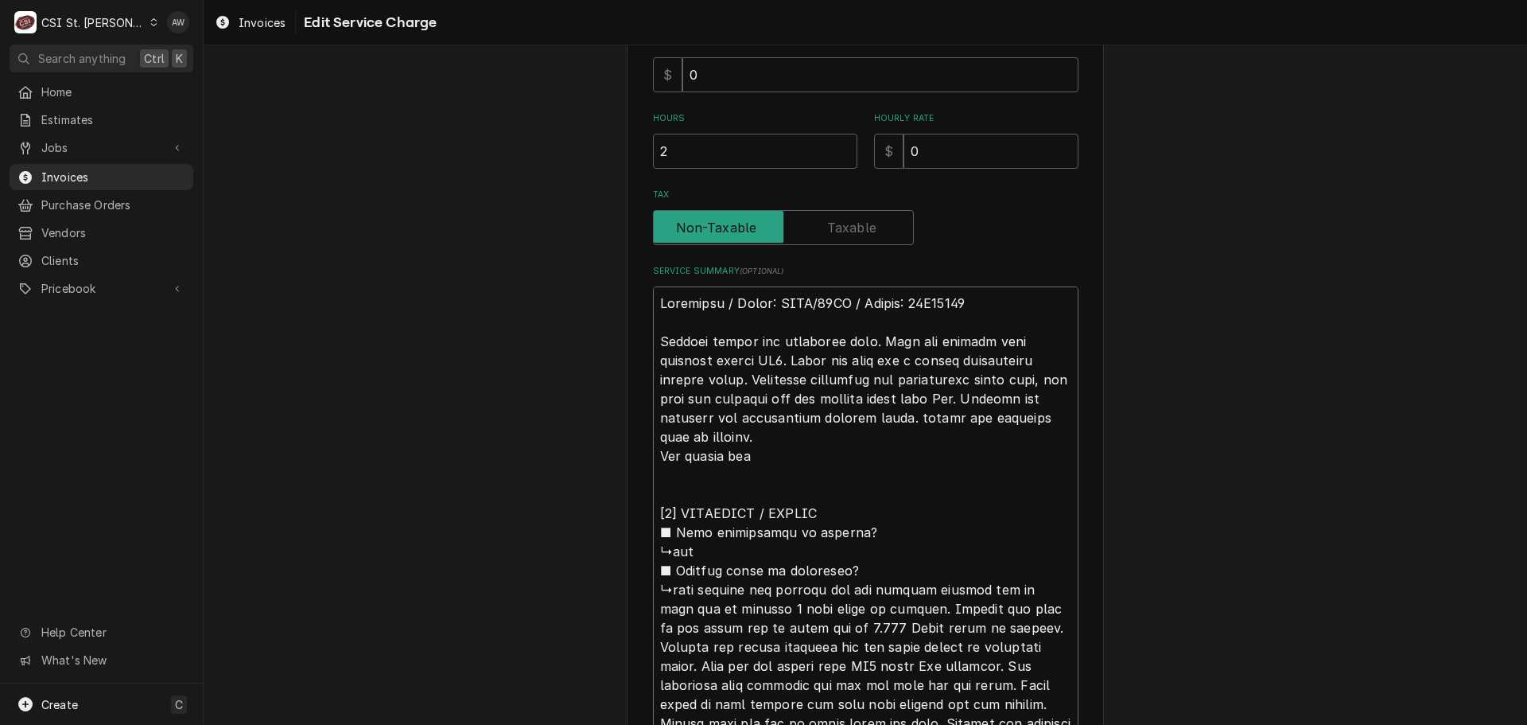
drag, startPoint x: 779, startPoint y: 442, endPoint x: 655, endPoint y: 437, distance: 124.2
drag, startPoint x: 1071, startPoint y: 418, endPoint x: 571, endPoint y: 268, distance: 521.7
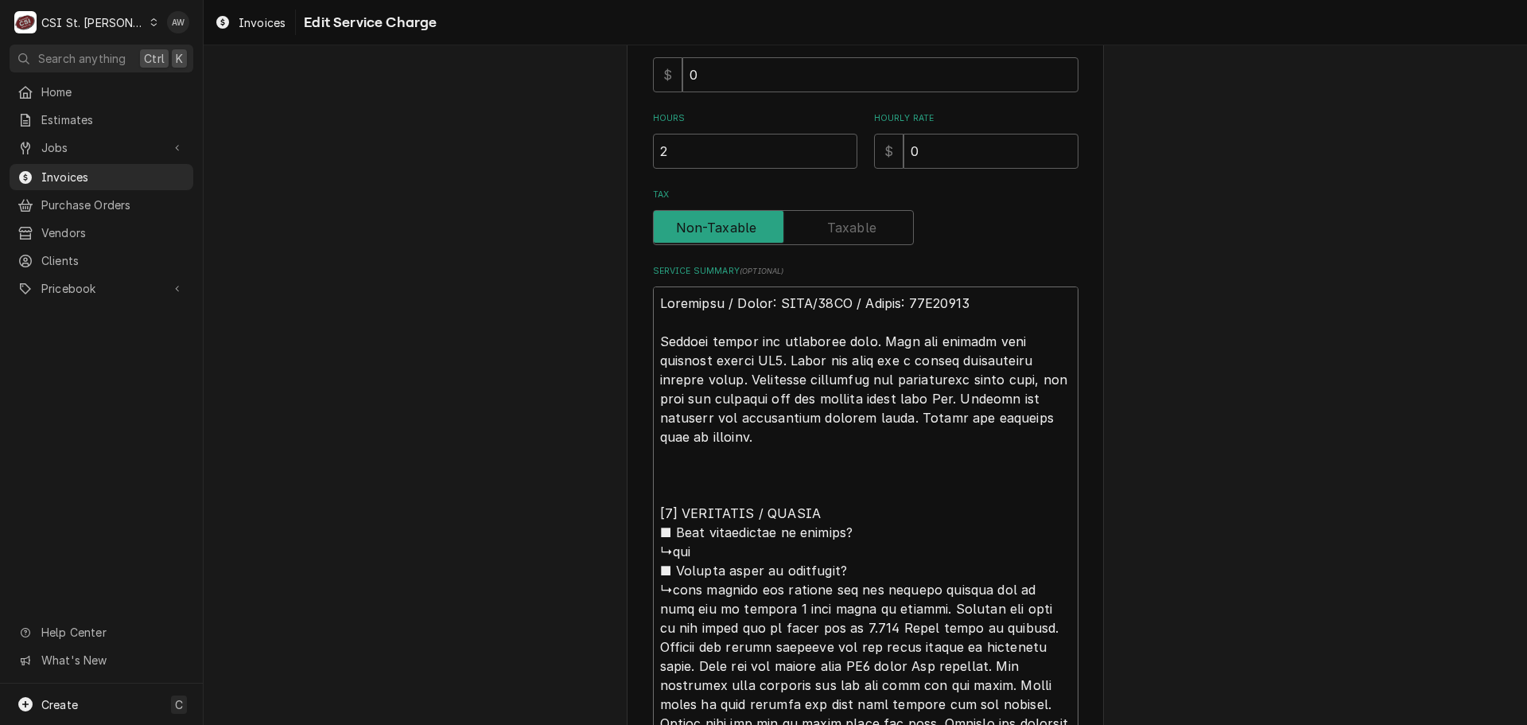
click at [571, 268] on div "Use the fields below to edit this service charge Short Description Job | Servic…" at bounding box center [866, 460] width 1324 height 1751
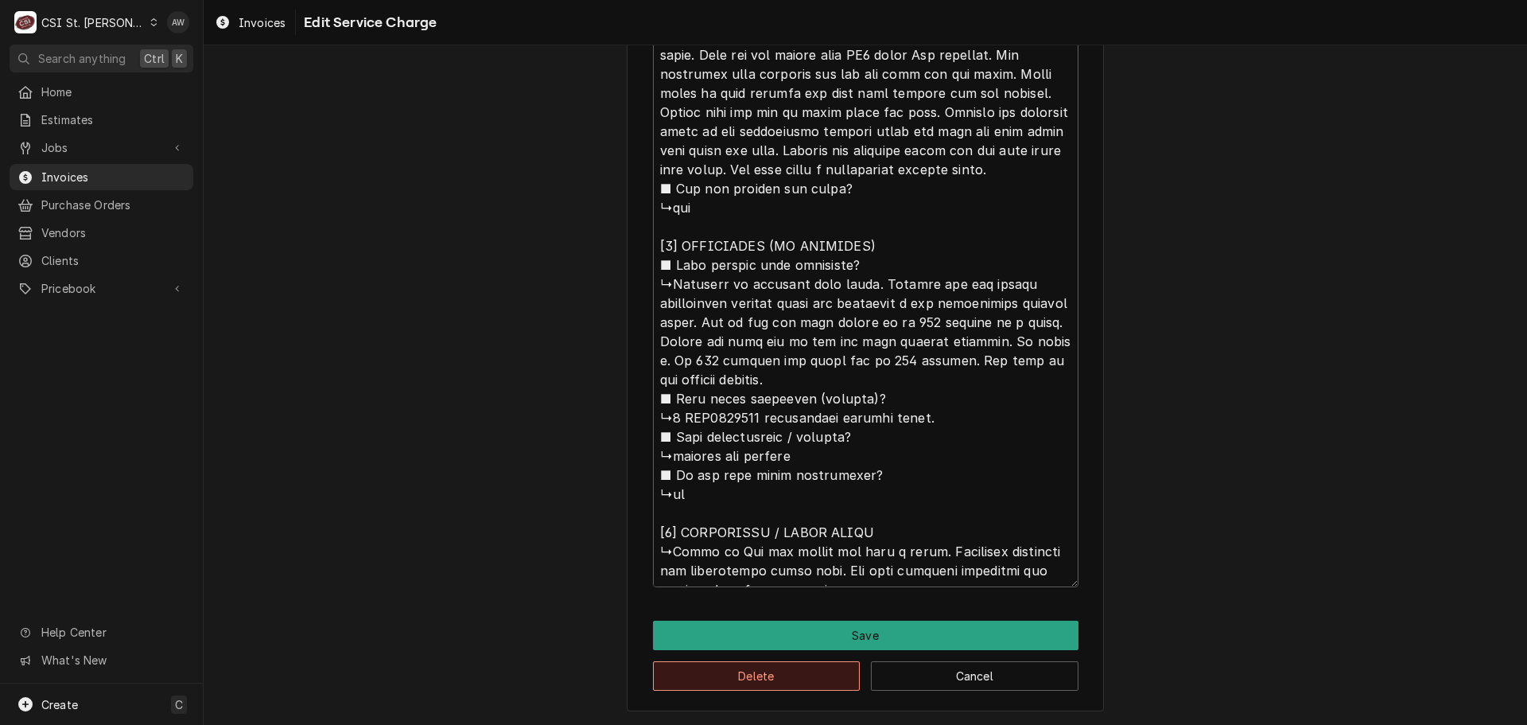
click at [747, 675] on button "Delete" at bounding box center [757, 675] width 208 height 29
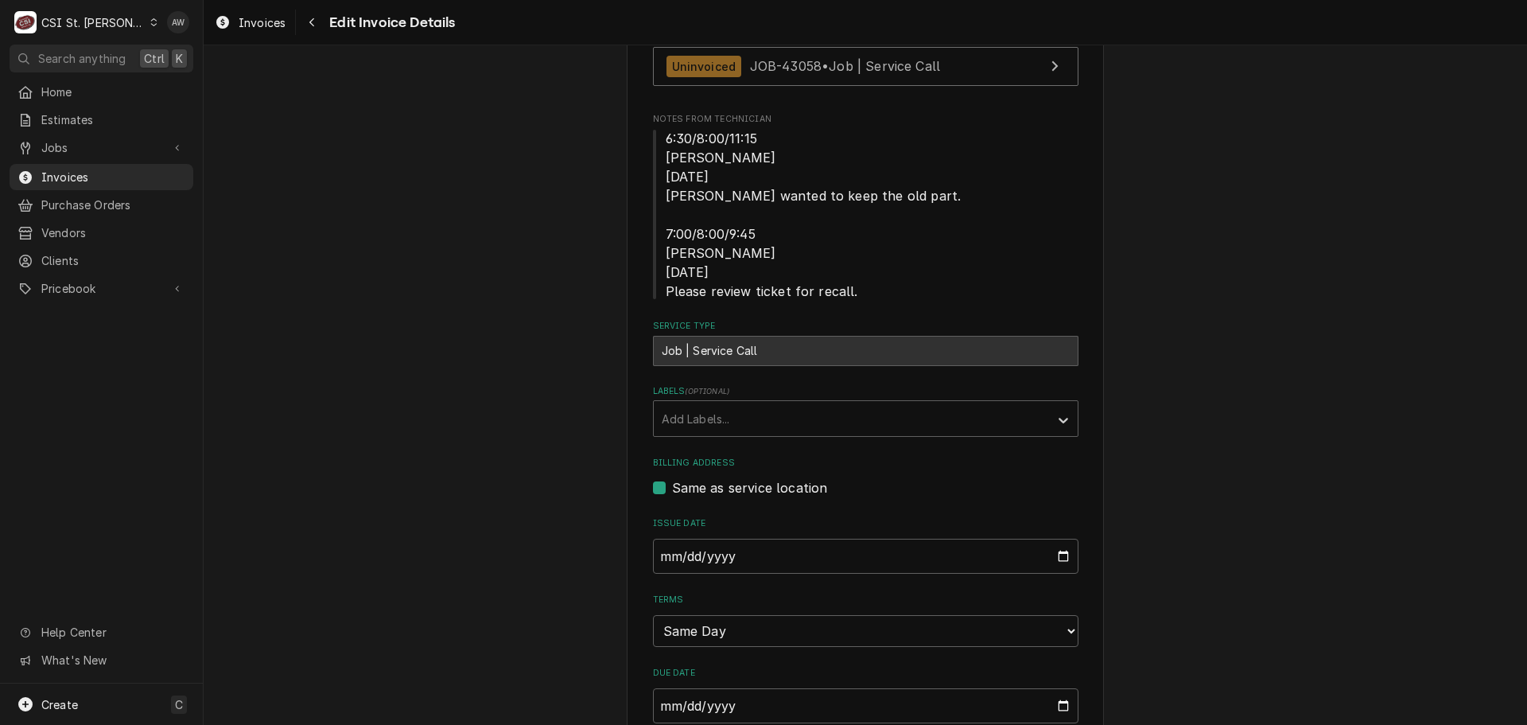
scroll to position [507, 0]
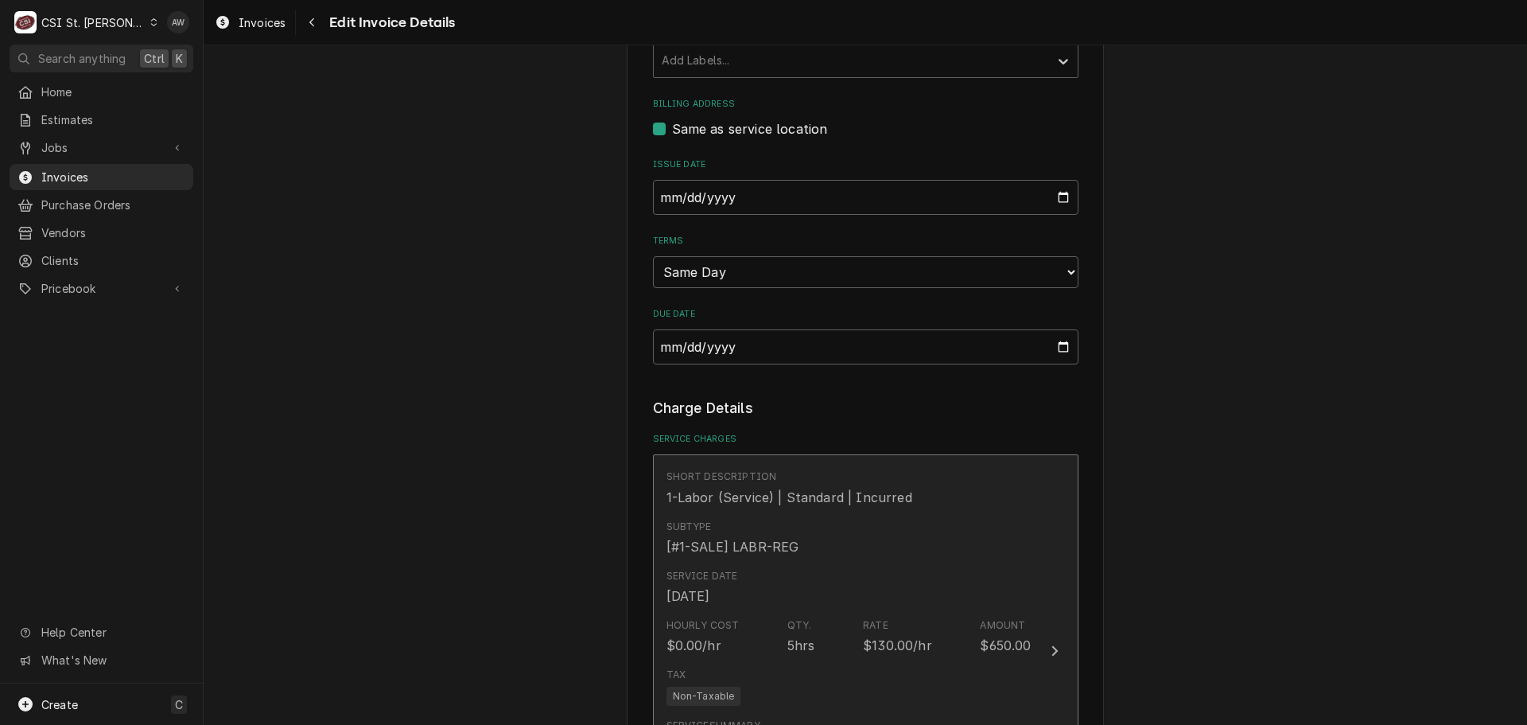
click at [807, 527] on div "Subtype [#1-SALE] LABR-REG" at bounding box center [849, 537] width 365 height 49
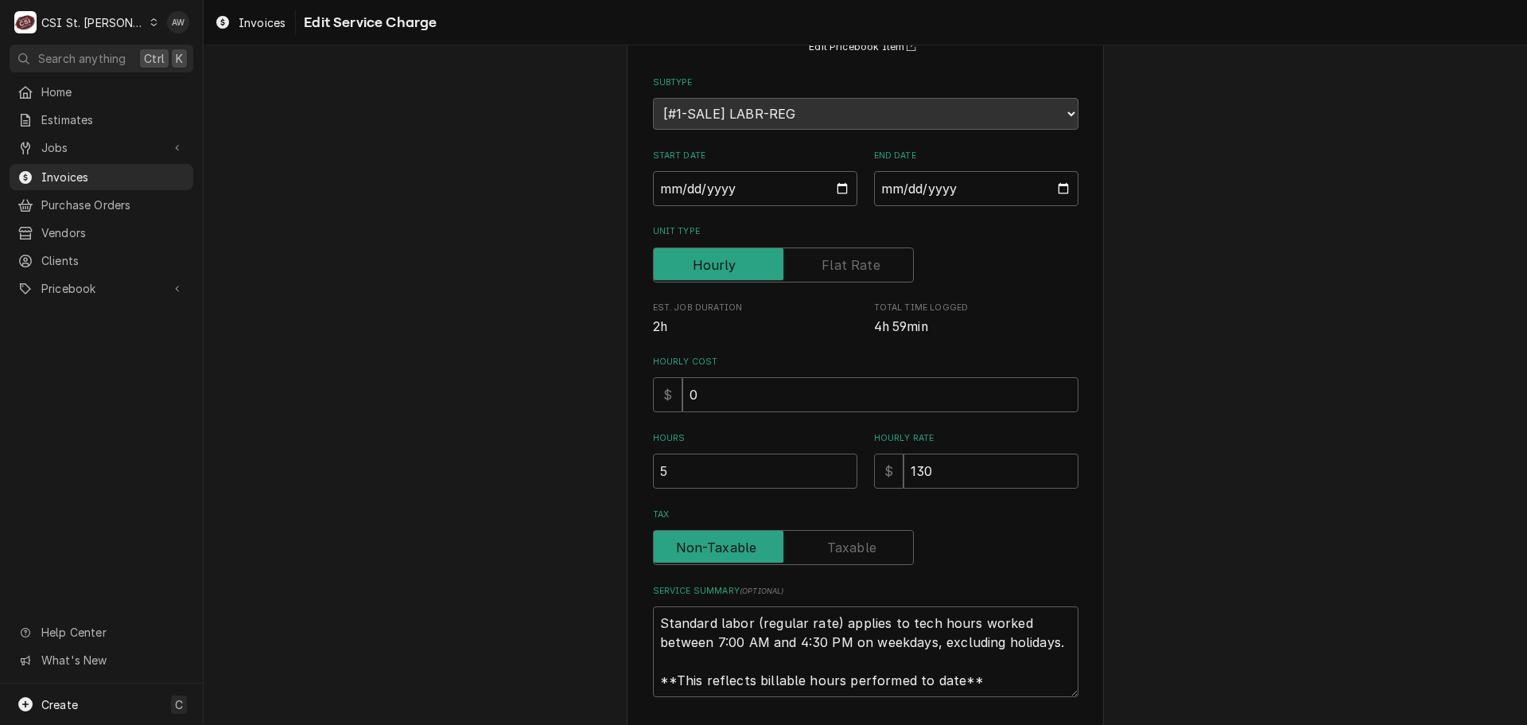
scroll to position [159, 0]
drag, startPoint x: 706, startPoint y: 472, endPoint x: 573, endPoint y: 459, distance: 133.5
click at [573, 465] on div "Use the fields below to edit this service charge Short Description 1-Labor (Ser…" at bounding box center [866, 368] width 1324 height 930
drag, startPoint x: 650, startPoint y: 618, endPoint x: 1040, endPoint y: 703, distance: 399.7
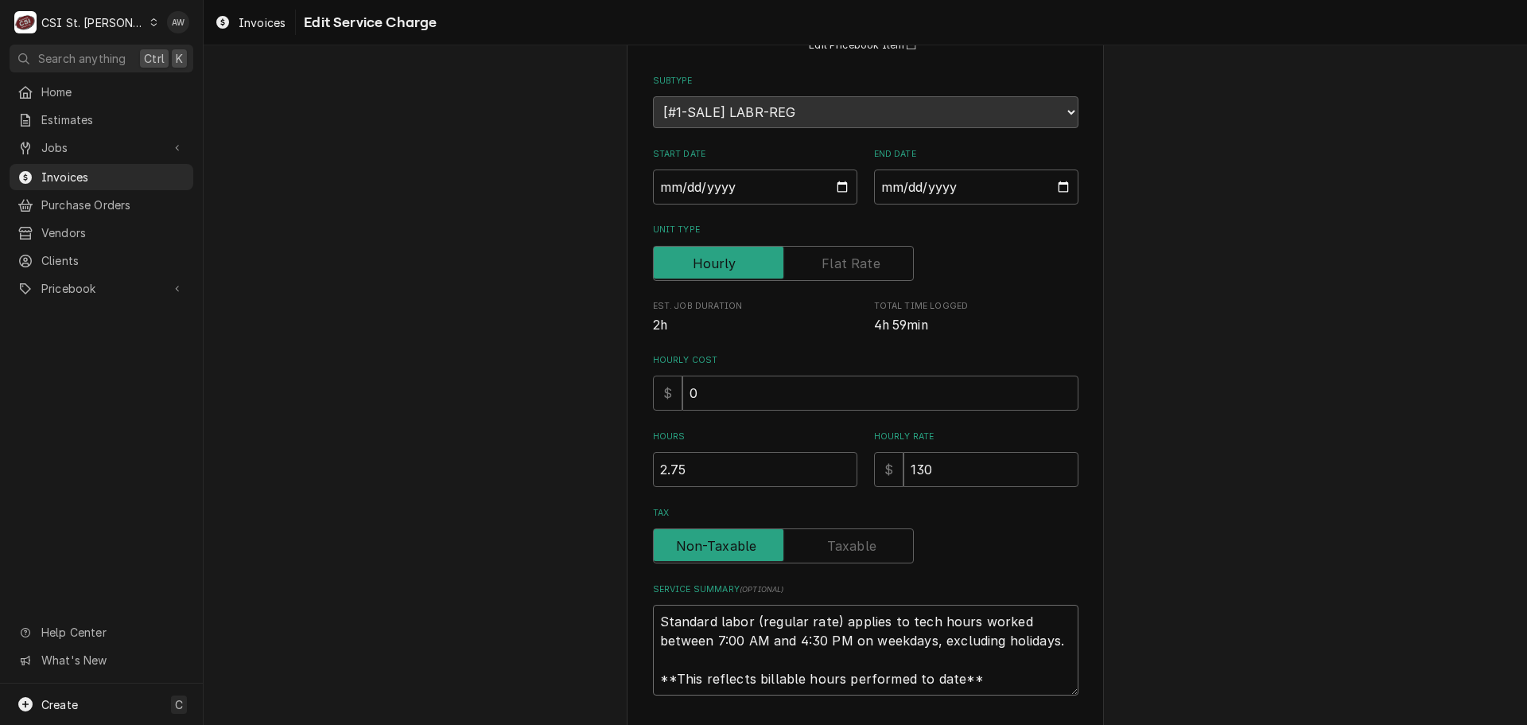
click at [1040, 703] on div "Use the fields below to edit this service charge Short Description 1-Labor (Ser…" at bounding box center [865, 368] width 477 height 902
paste textarea "outhbend / Model: SLGS/12SC / Serial: 17E65275 Arrived onsite and inspected uni…"
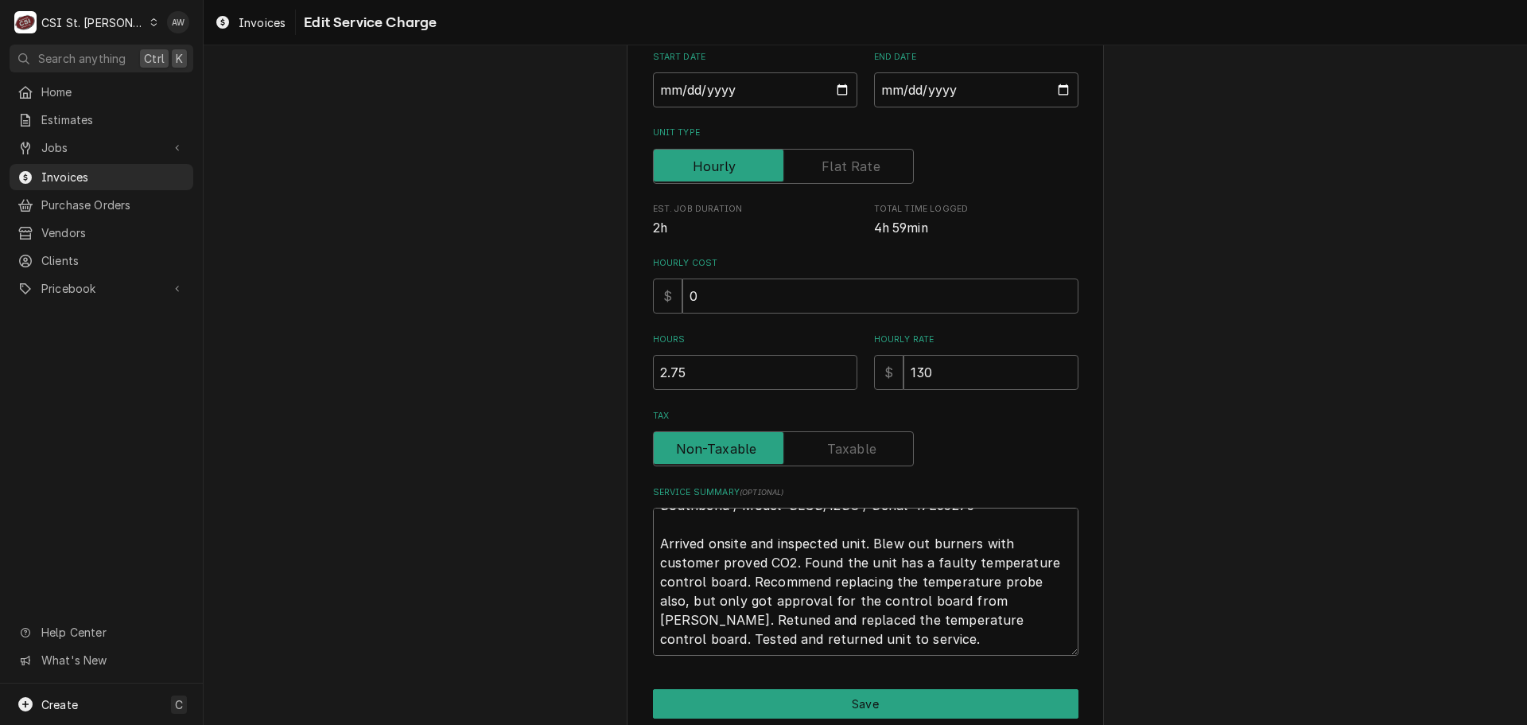
scroll to position [325, 0]
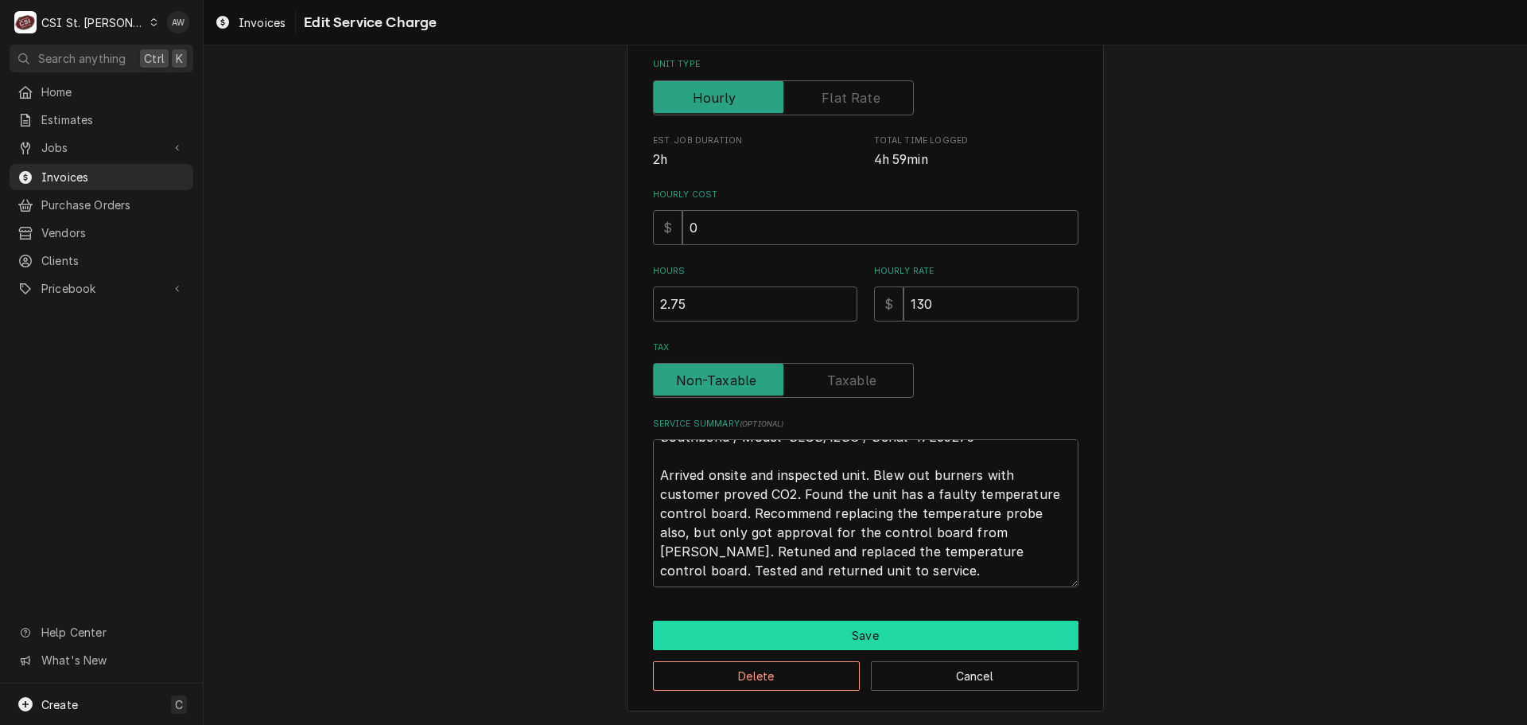
click at [851, 640] on button "Save" at bounding box center [866, 634] width 426 height 29
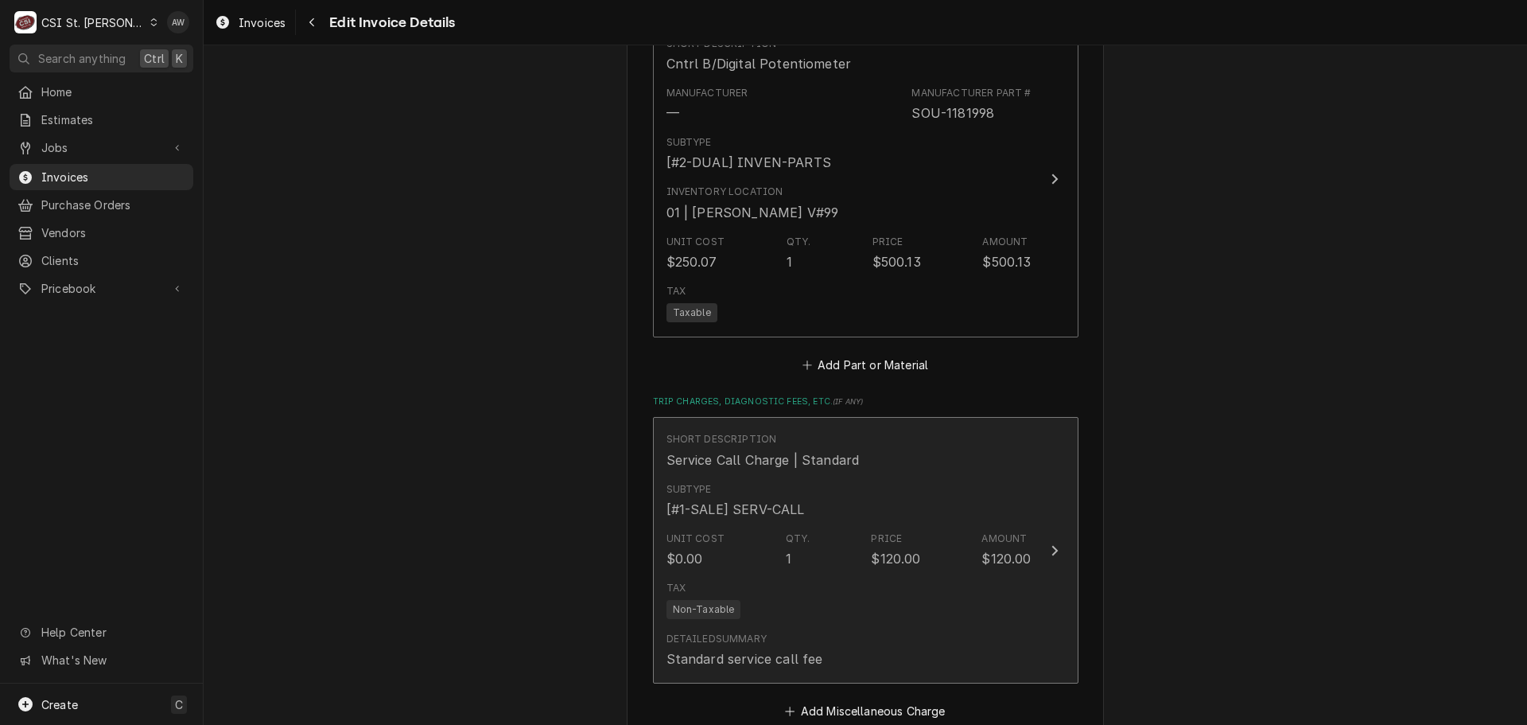
scroll to position [1890, 0]
click at [969, 509] on div "Subtype [#1-SALE] SERV-CALL" at bounding box center [849, 496] width 365 height 49
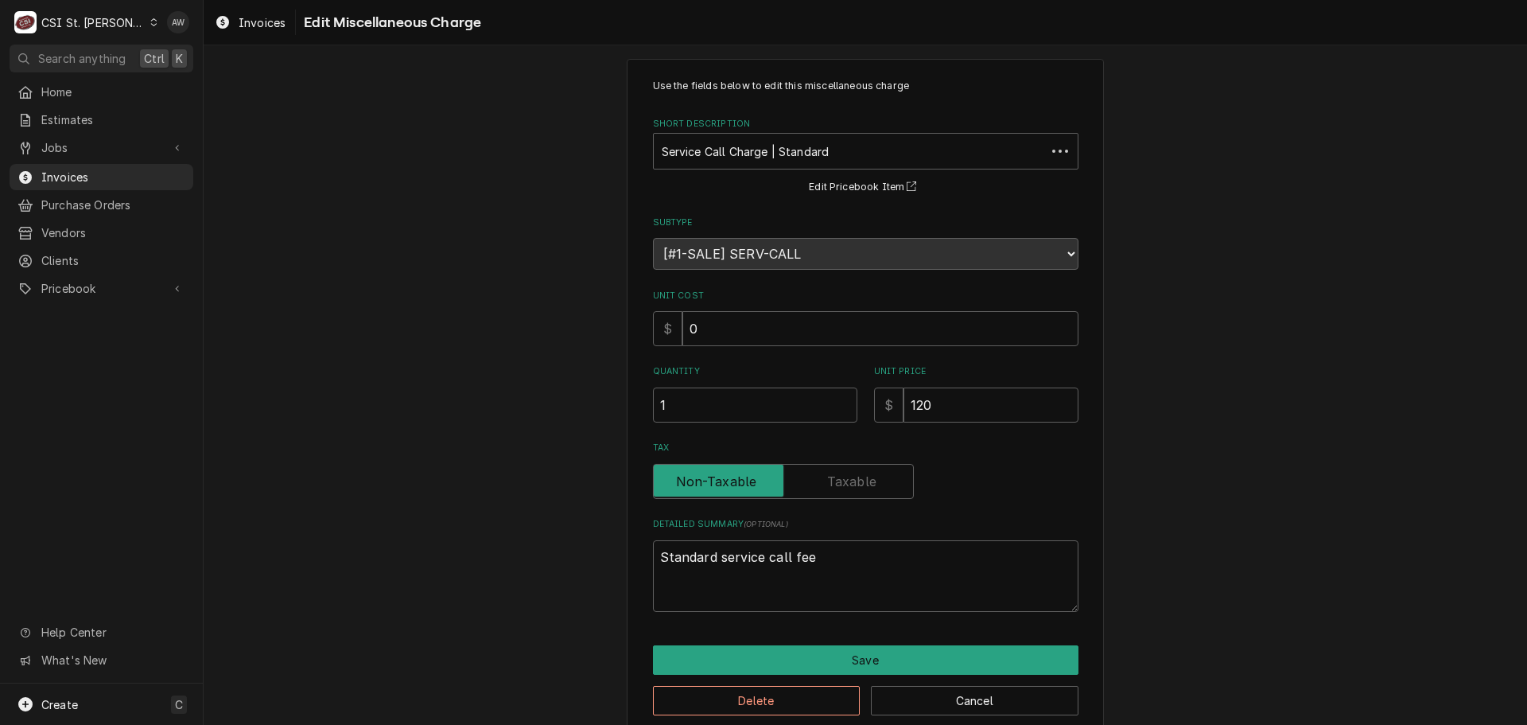
scroll to position [42, 0]
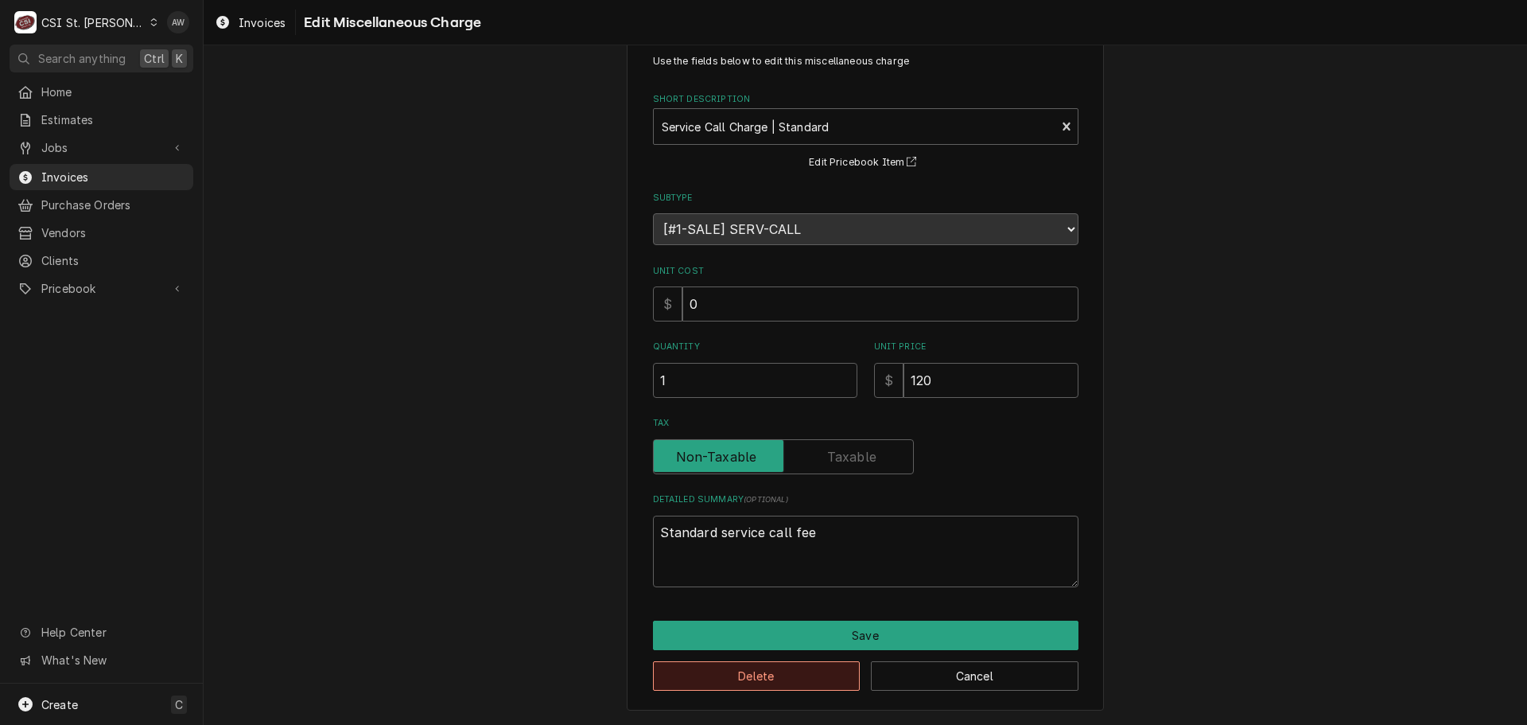
click at [838, 673] on button "Delete" at bounding box center [757, 675] width 208 height 29
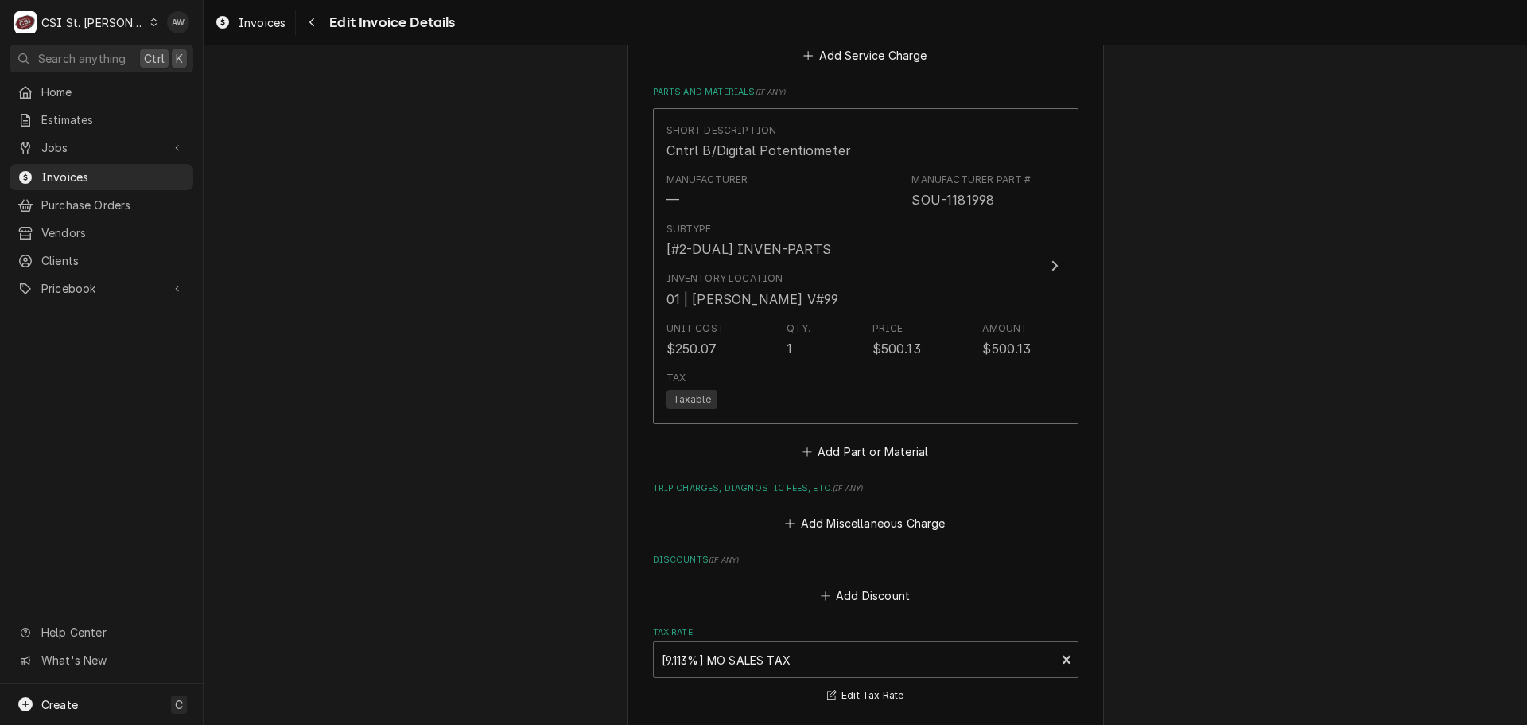
scroll to position [1780, 0]
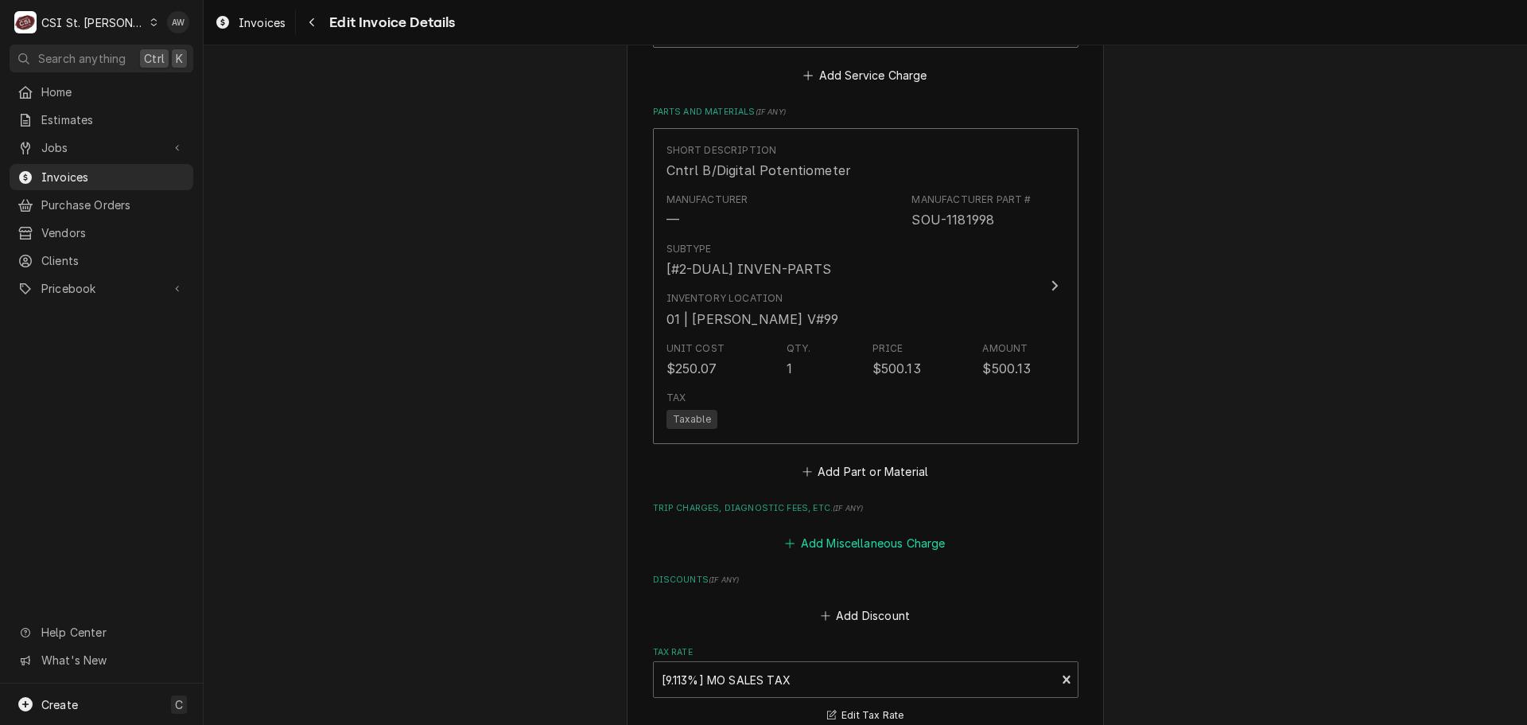
click at [885, 538] on button "Add Miscellaneous Charge" at bounding box center [865, 543] width 165 height 22
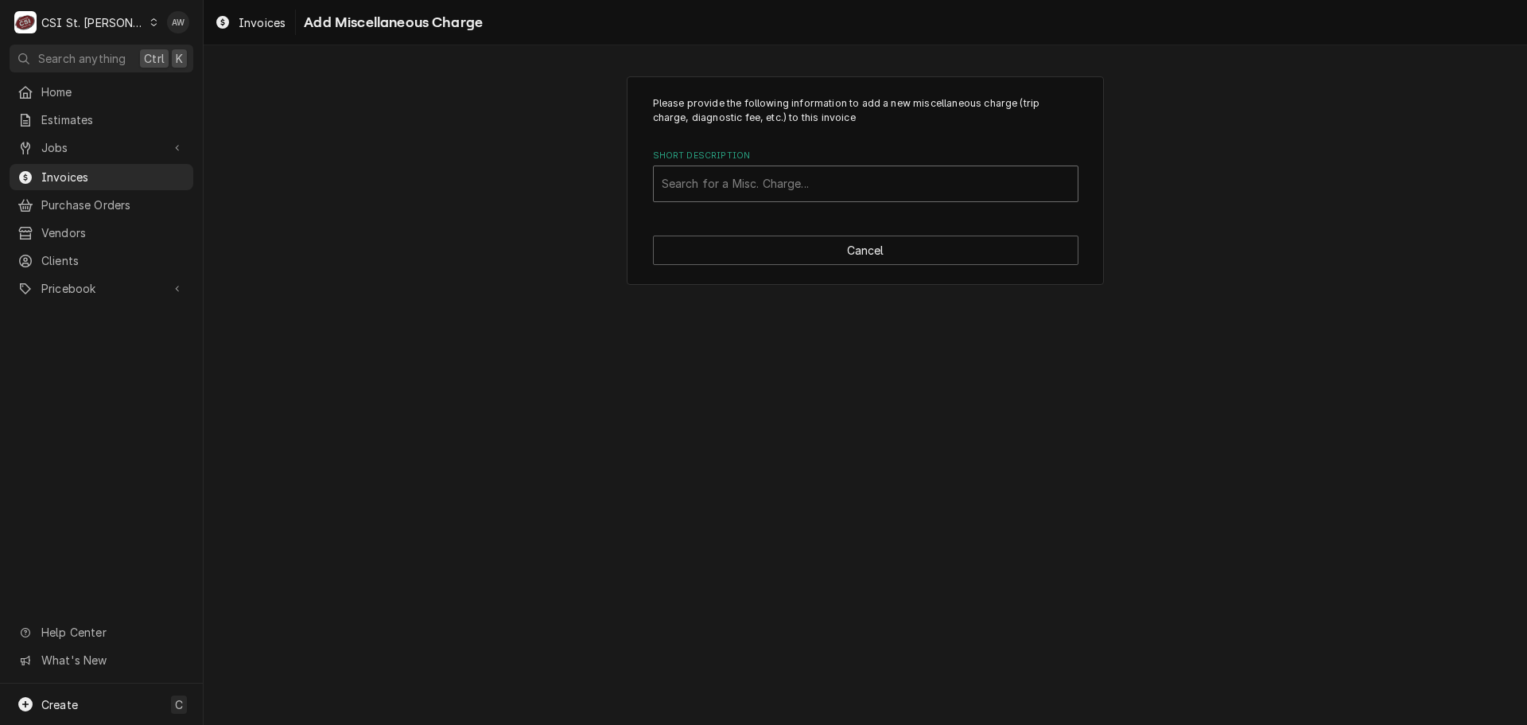
click at [798, 187] on div "Short Description" at bounding box center [866, 183] width 408 height 29
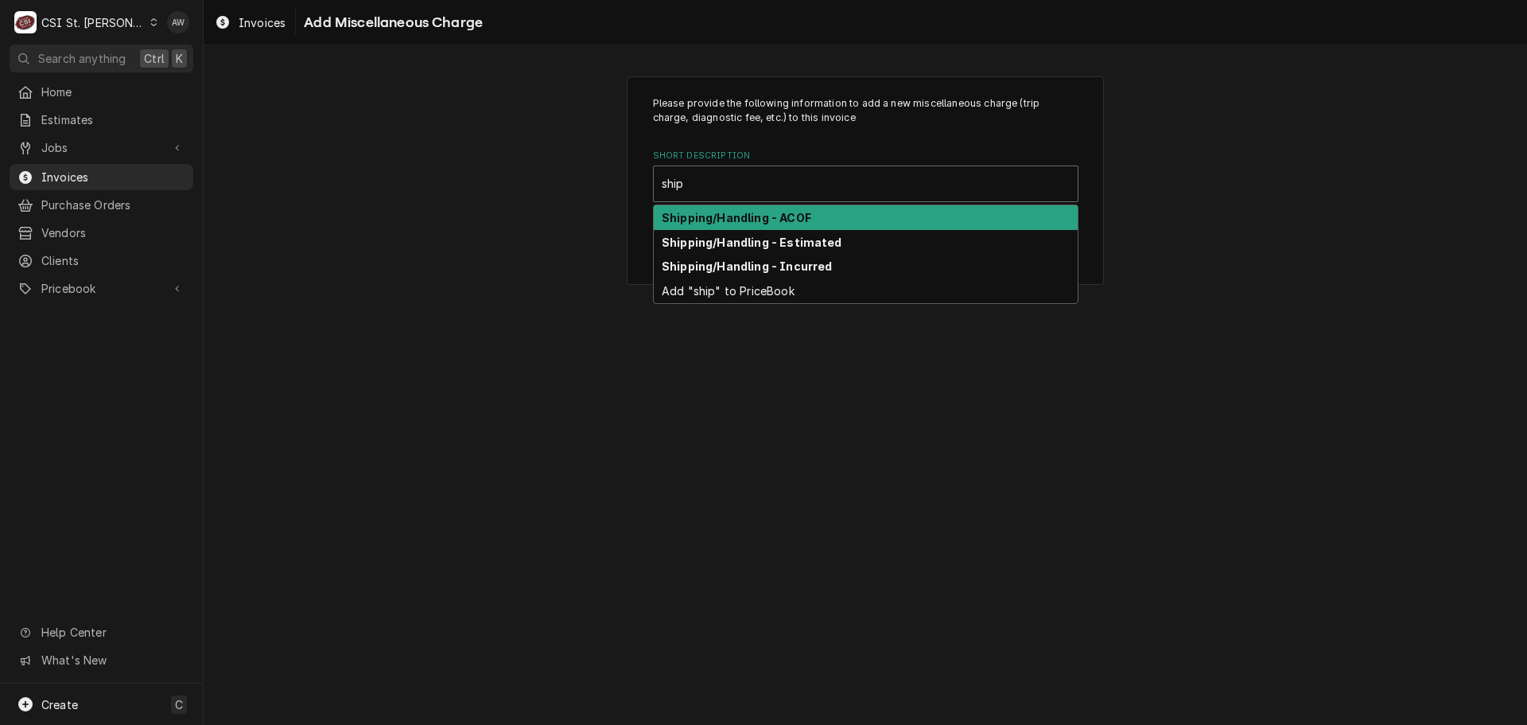
click at [796, 214] on strong "Shipping/Handling - ACOF" at bounding box center [737, 218] width 150 height 14
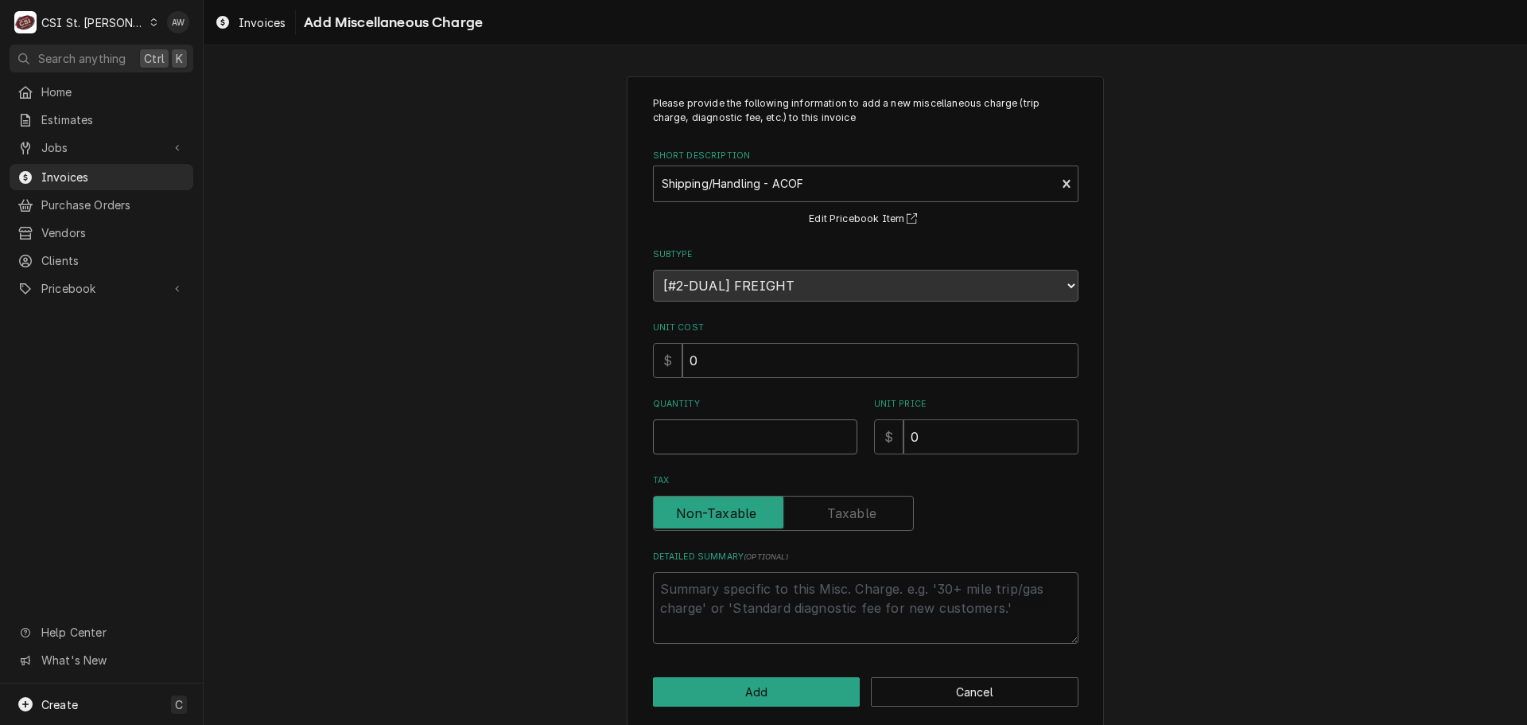
click at [766, 434] on input "Quantity" at bounding box center [755, 436] width 204 height 35
click at [739, 690] on button "Add" at bounding box center [757, 691] width 208 height 29
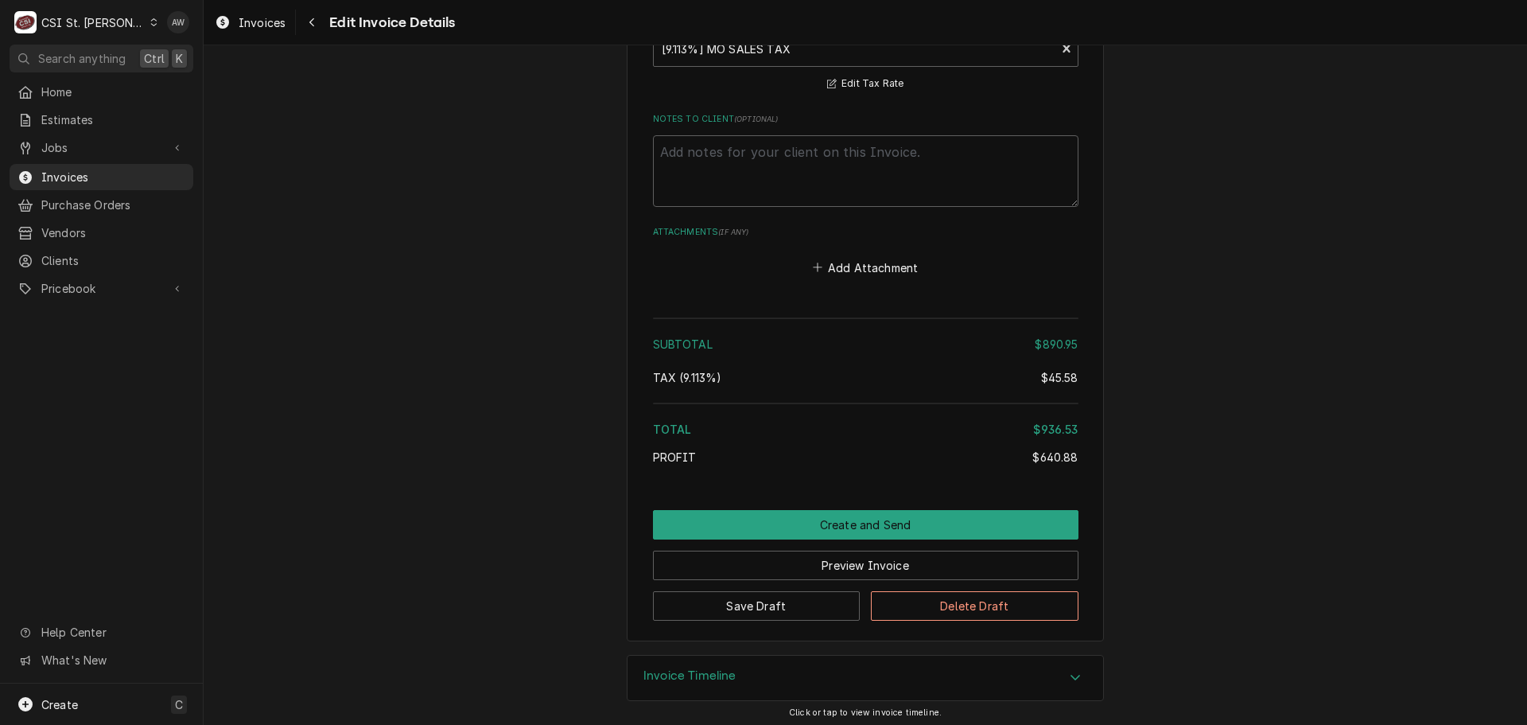
scroll to position [2641, 0]
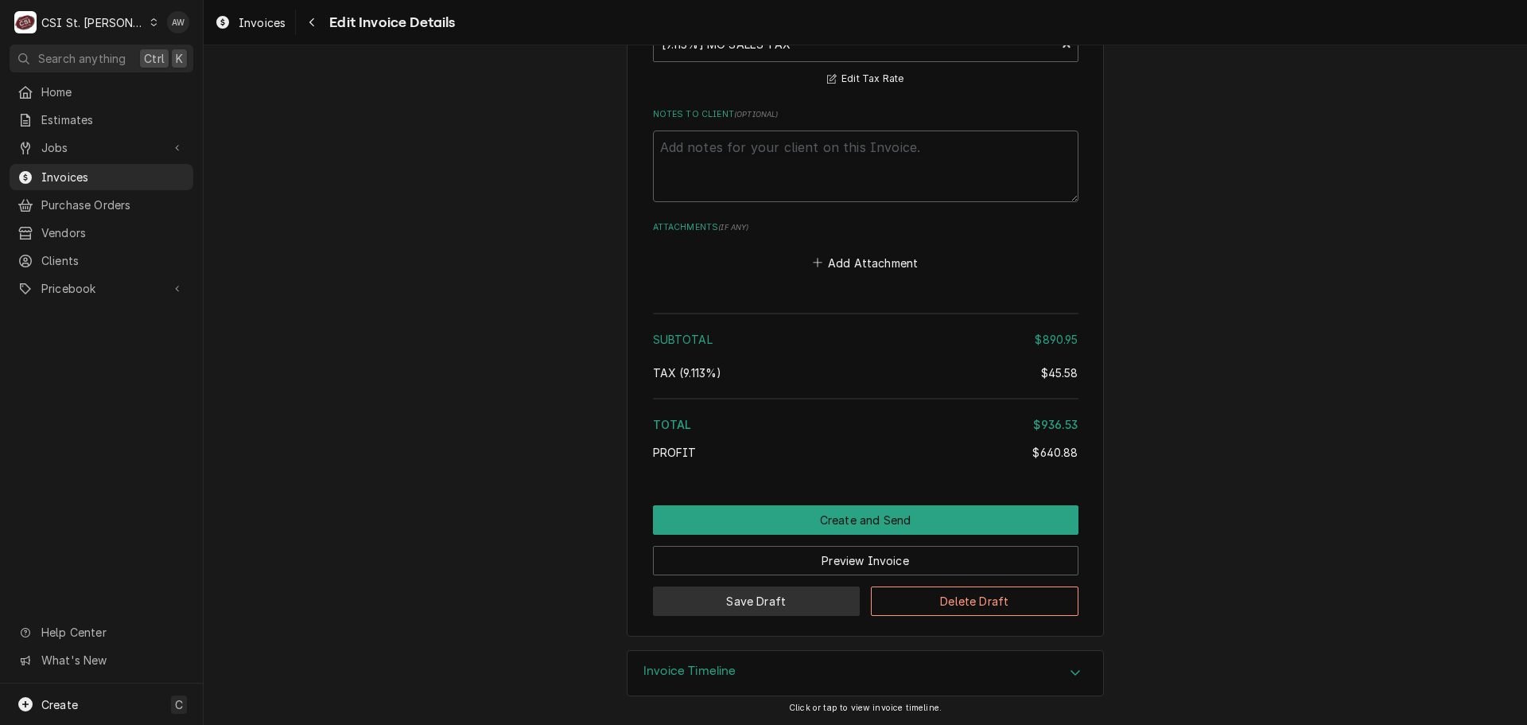
click at [772, 602] on button "Save Draft" at bounding box center [757, 600] width 208 height 29
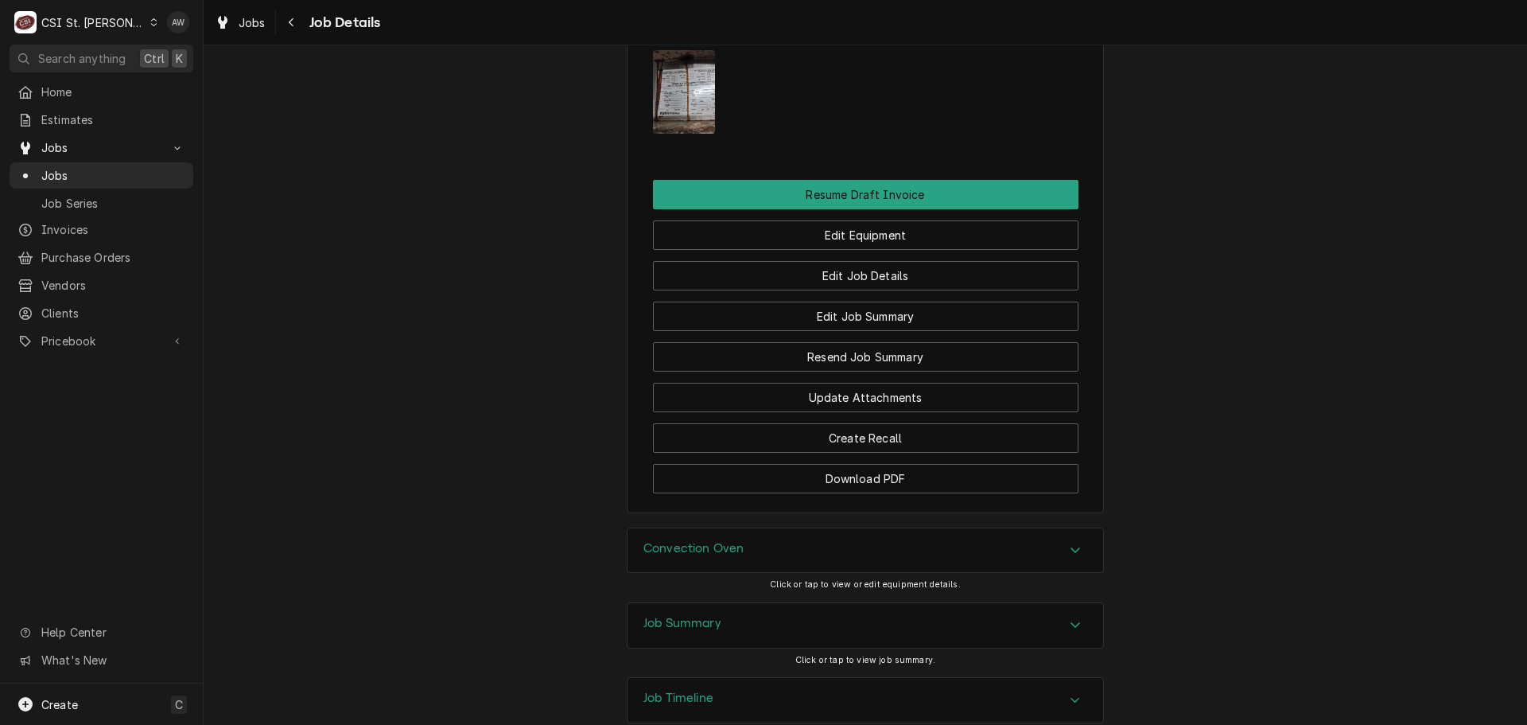
scroll to position [2266, 0]
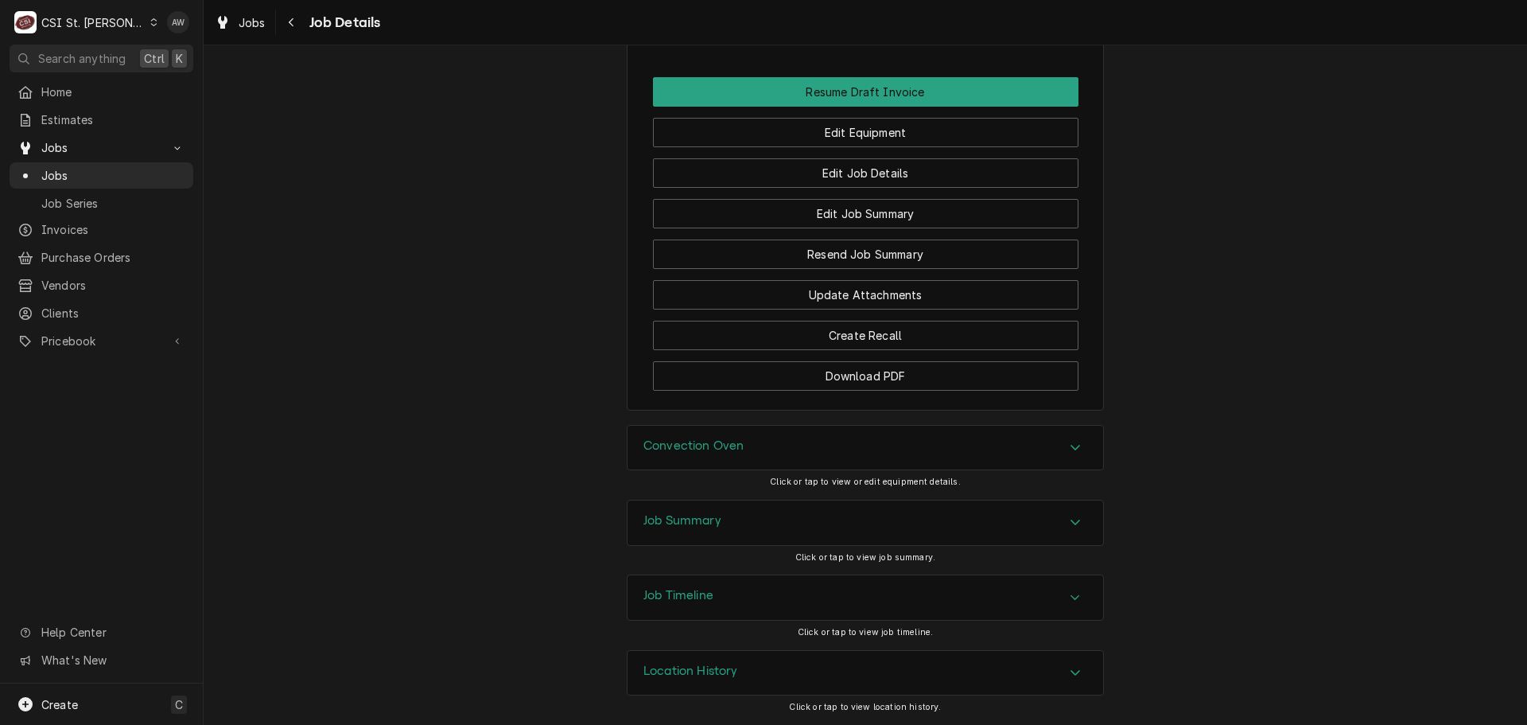
click at [760, 514] on div "Job Summary" at bounding box center [866, 522] width 476 height 45
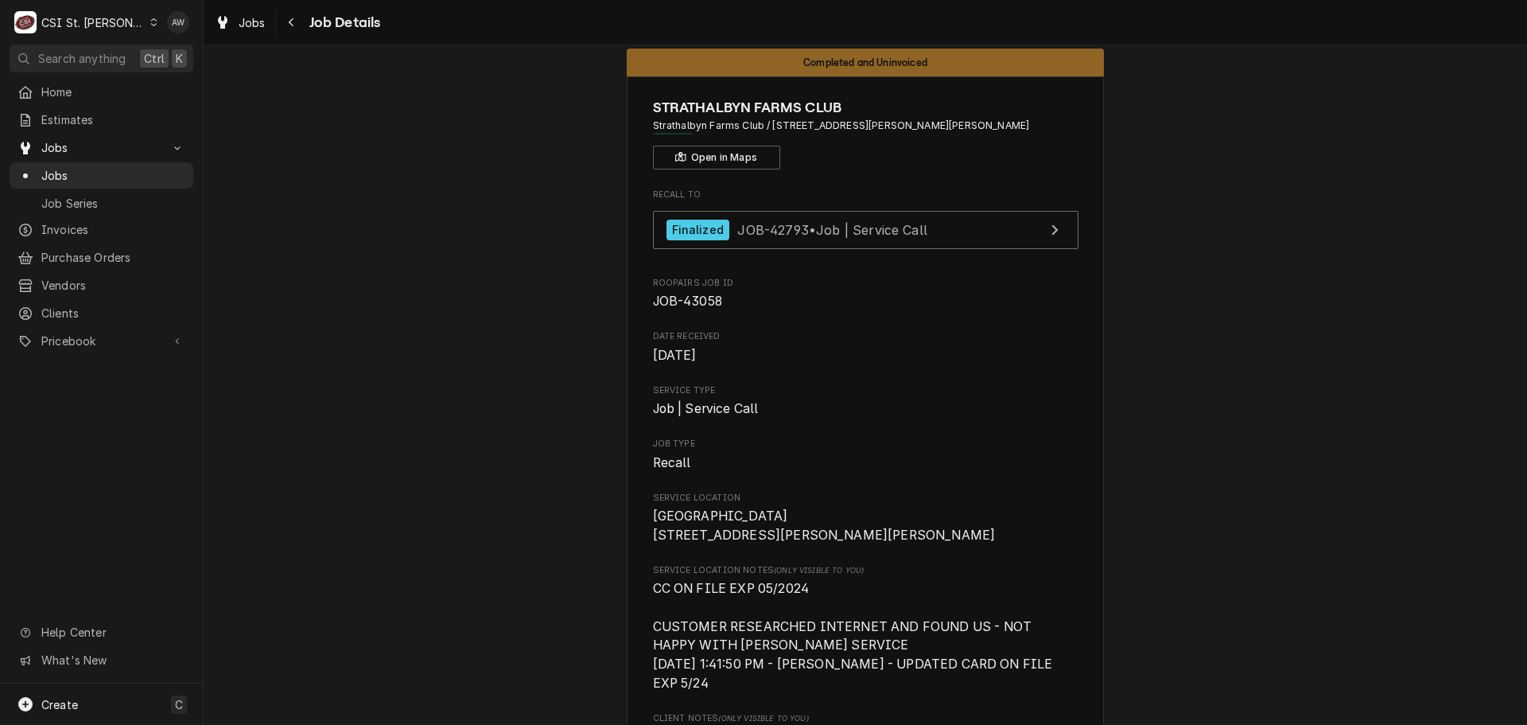
scroll to position [0, 0]
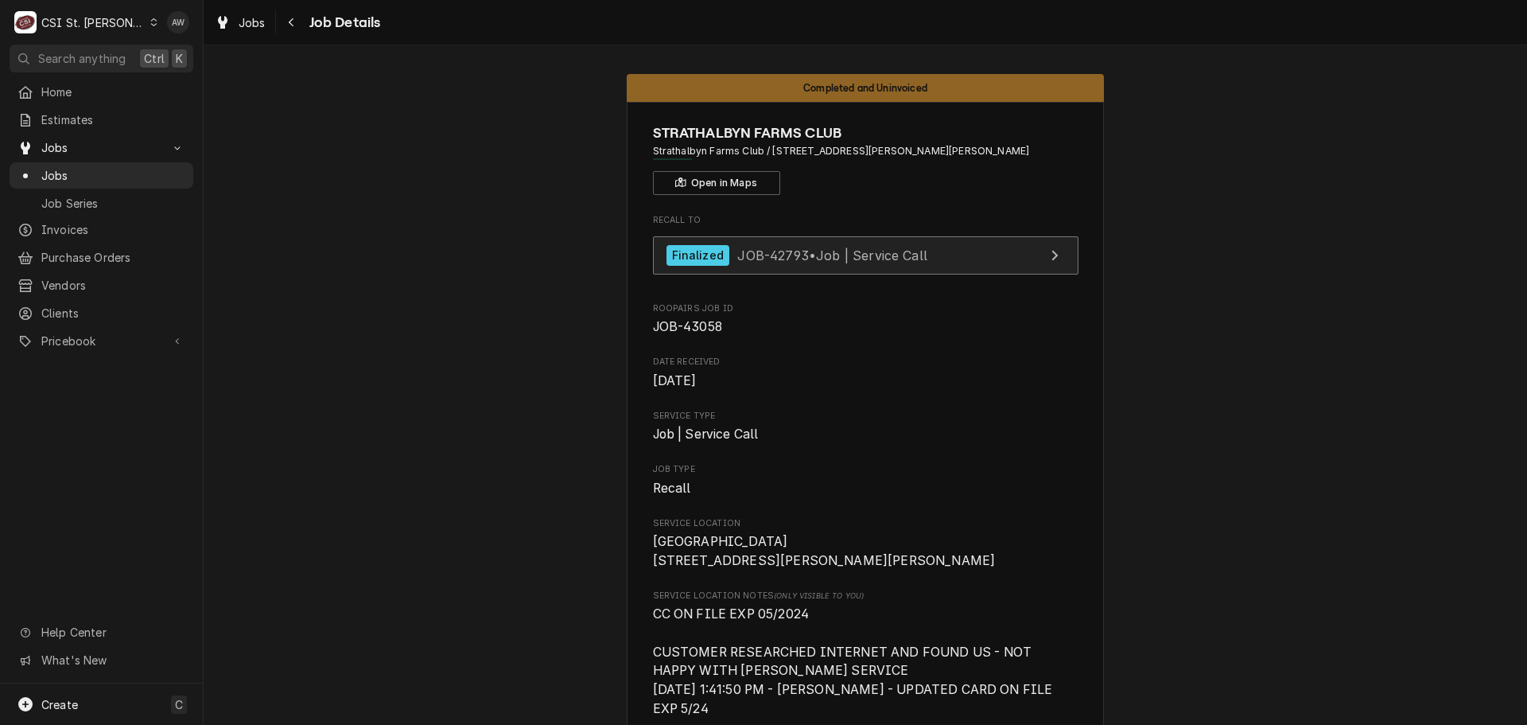
click at [850, 263] on div "Finalized JOB-42793 • Job | Service Call" at bounding box center [797, 255] width 261 height 21
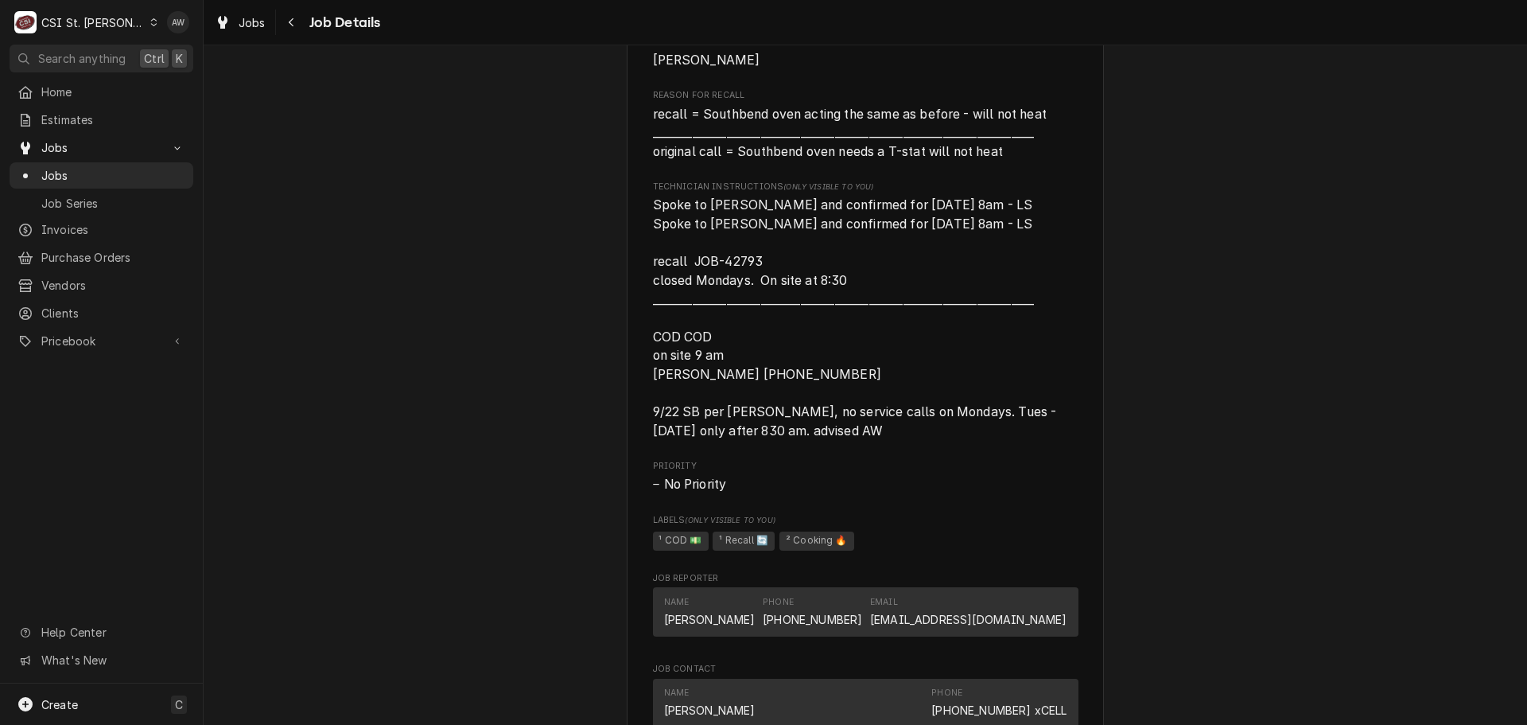
scroll to position [1114, 0]
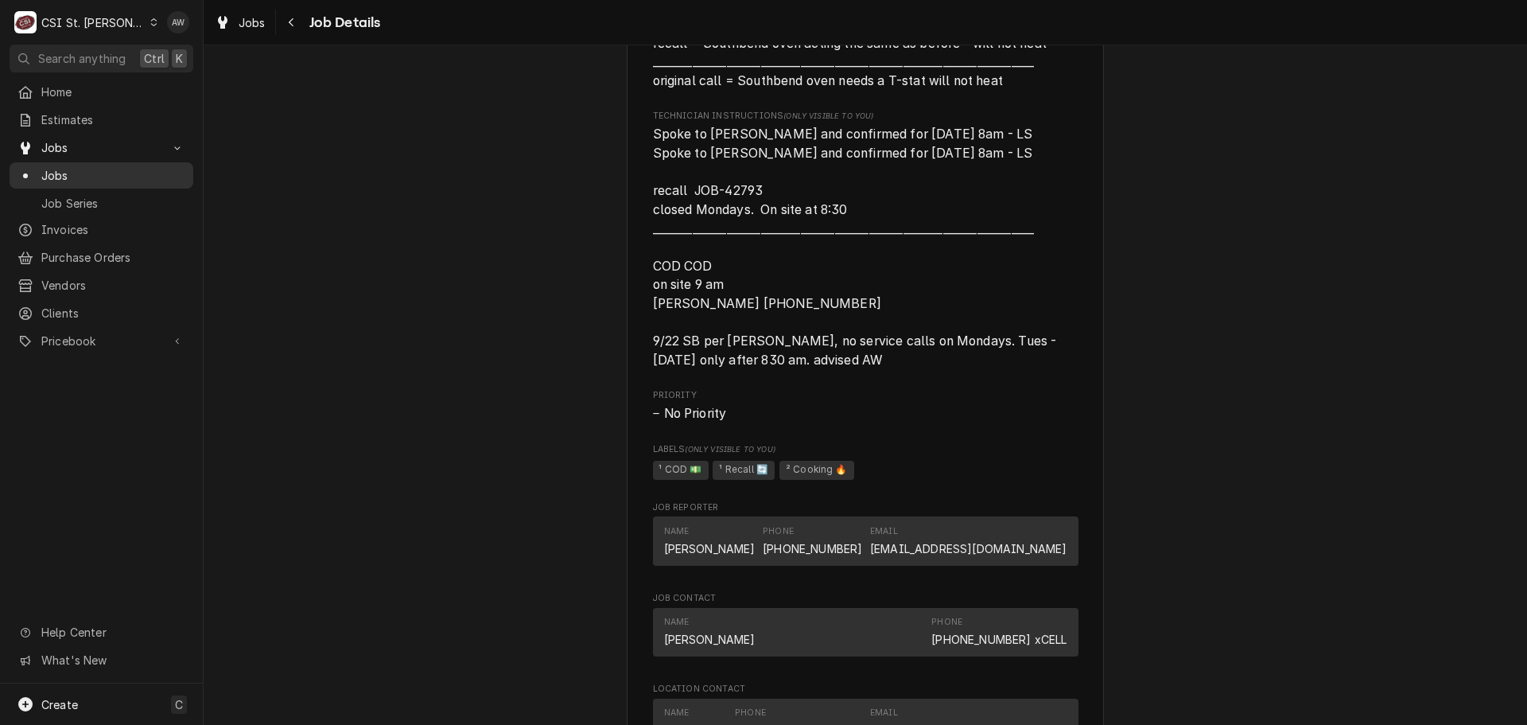
drag, startPoint x: 105, startPoint y: 171, endPoint x: 97, endPoint y: 168, distance: 8.6
click at [105, 171] on span "Jobs" at bounding box center [113, 175] width 144 height 17
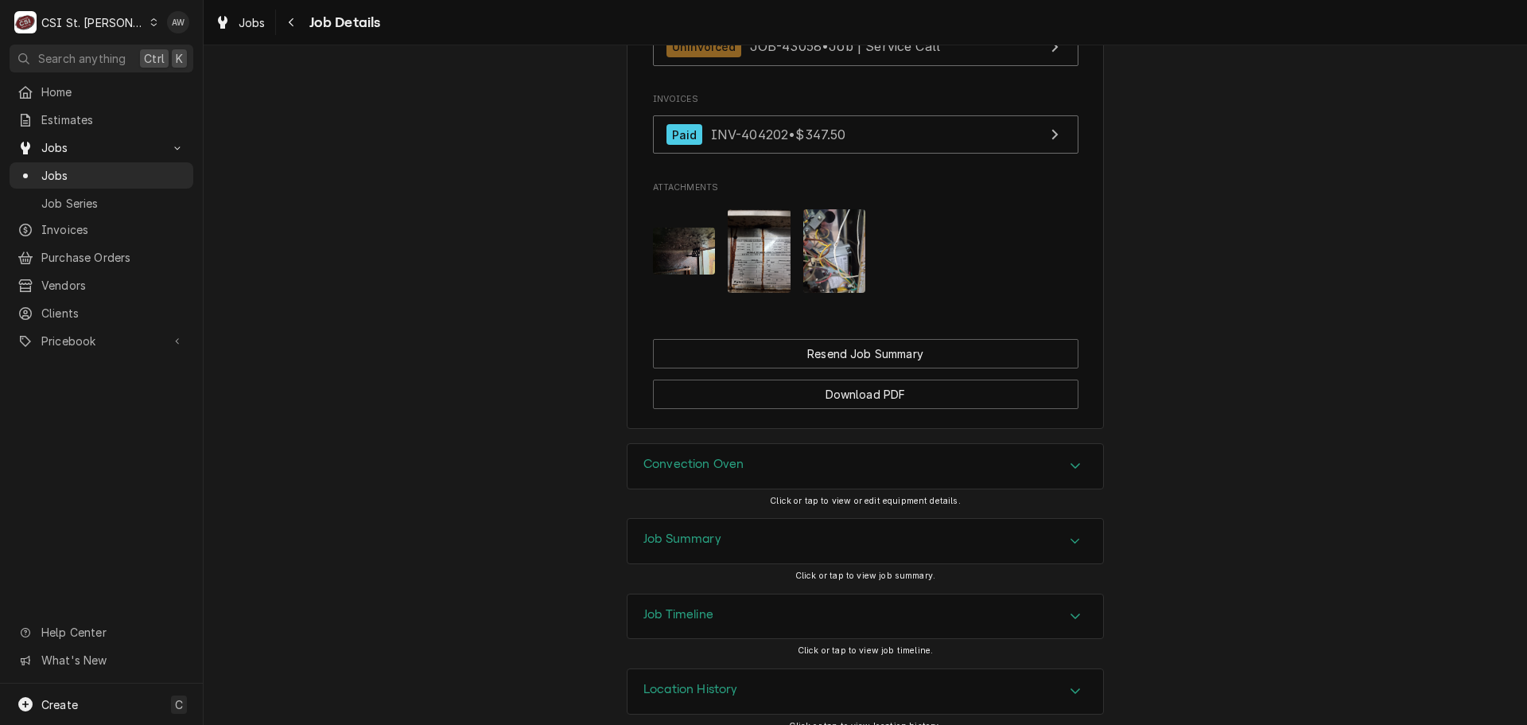
click at [811, 519] on div "Job Summary" at bounding box center [866, 541] width 476 height 45
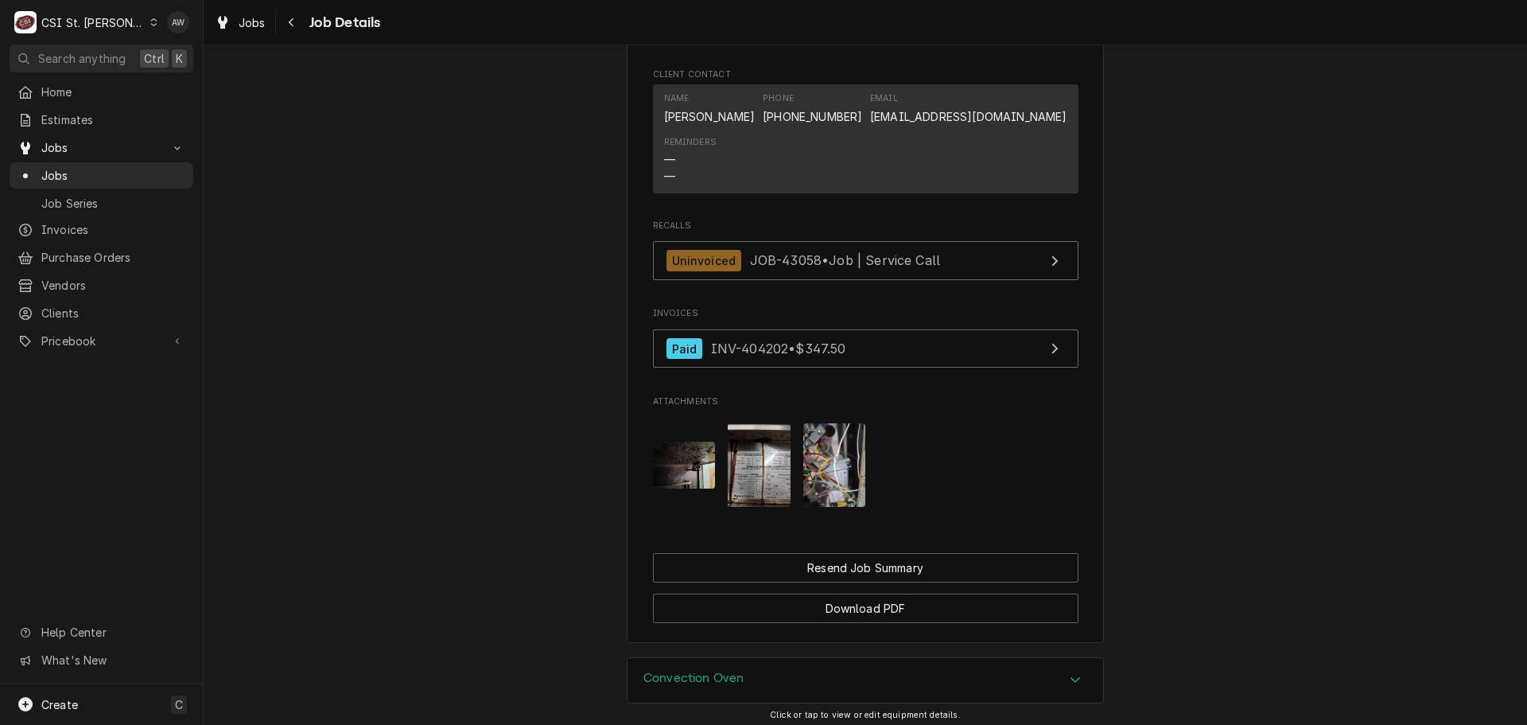
scroll to position [1611, 0]
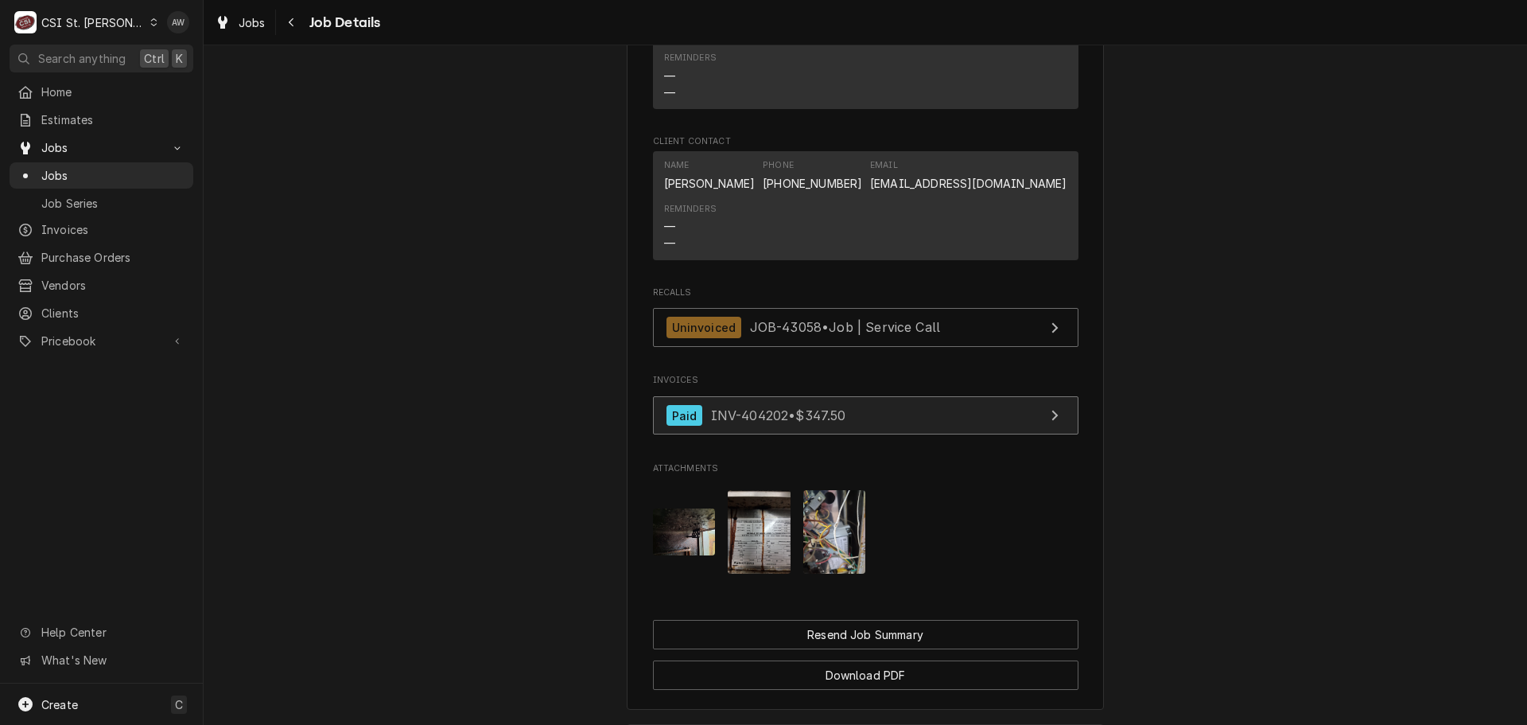
click at [887, 400] on link "Paid INV-404202 • $347.50" at bounding box center [866, 415] width 426 height 39
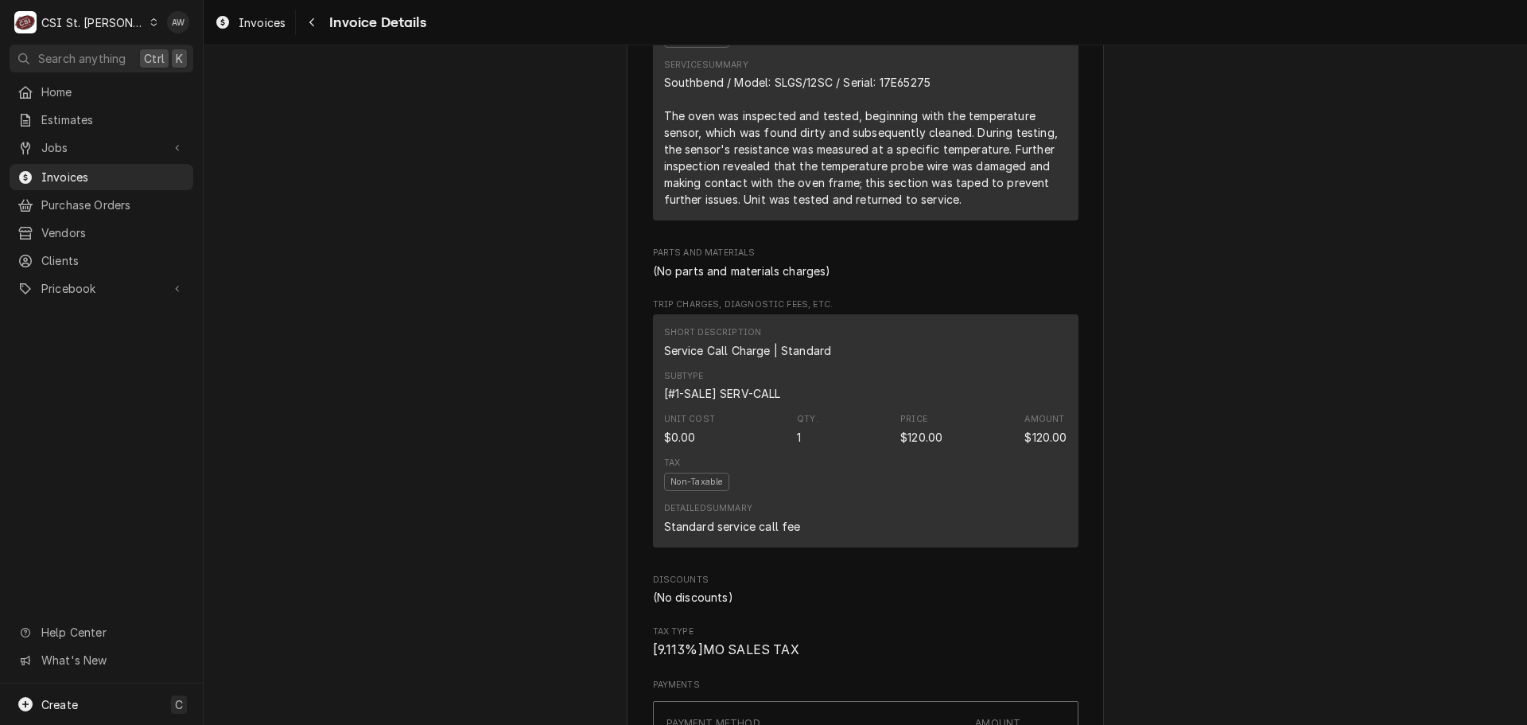
scroll to position [955, 0]
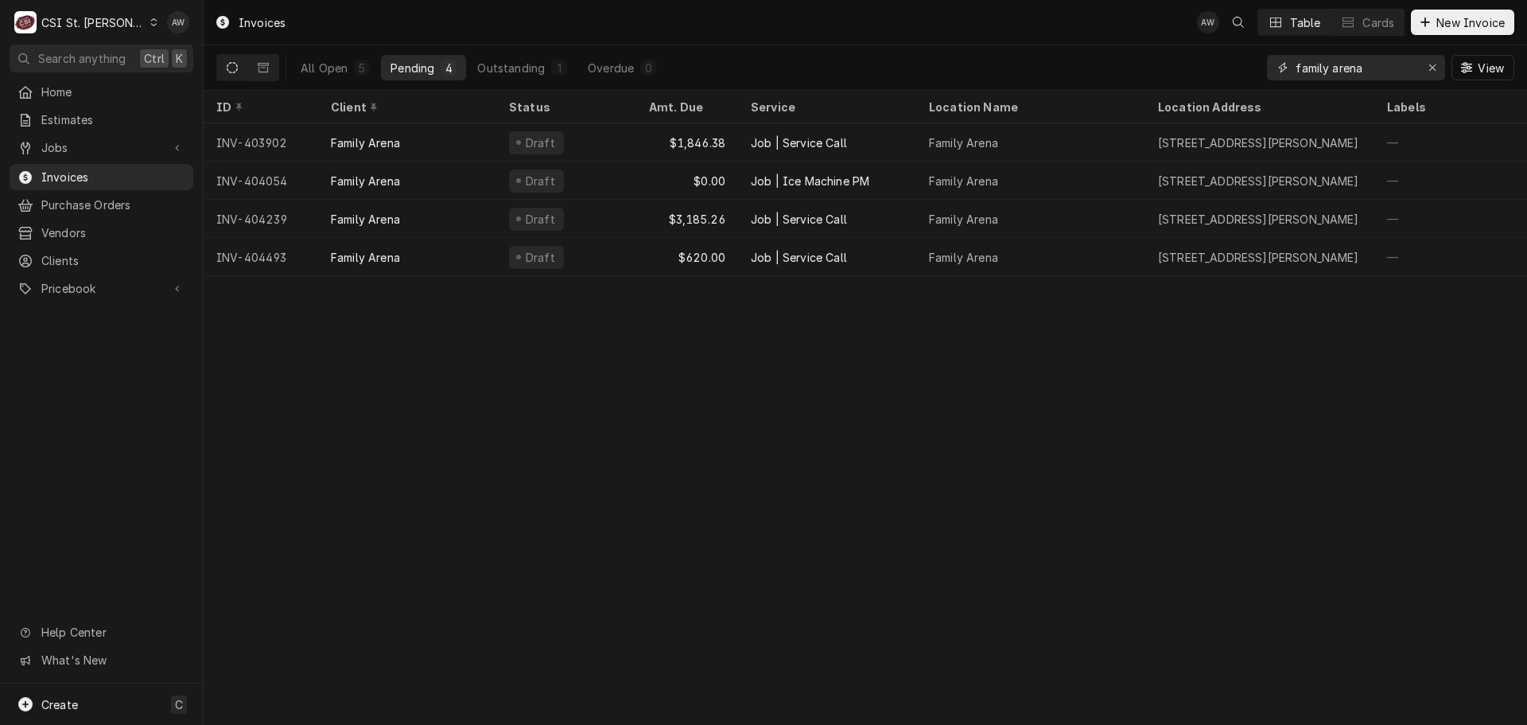
drag, startPoint x: 1386, startPoint y: 66, endPoint x: 1019, endPoint y: 54, distance: 366.9
click at [1019, 54] on div "All Open 5 Pending 4 Outstanding 1 Overdue 0 family arena View" at bounding box center [865, 67] width 1298 height 45
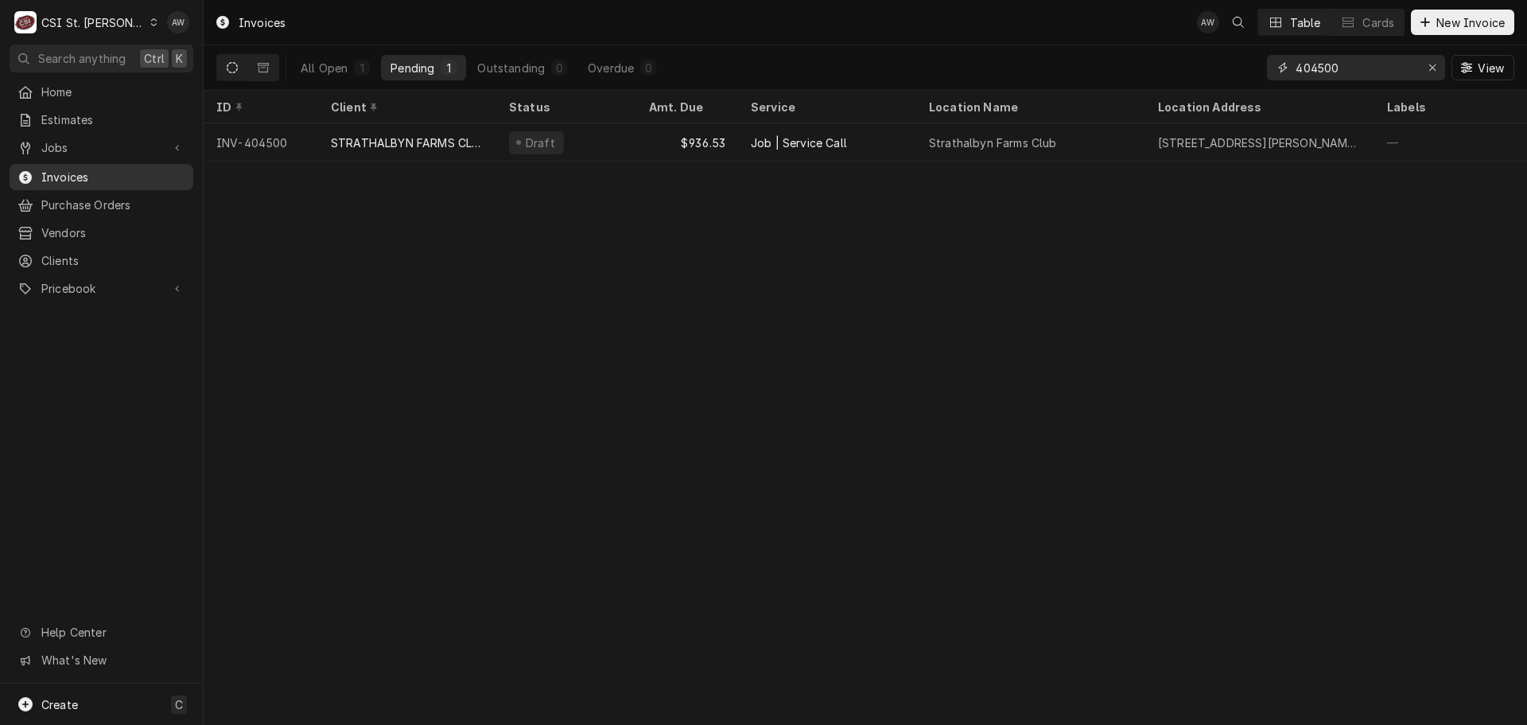
type input "404500"
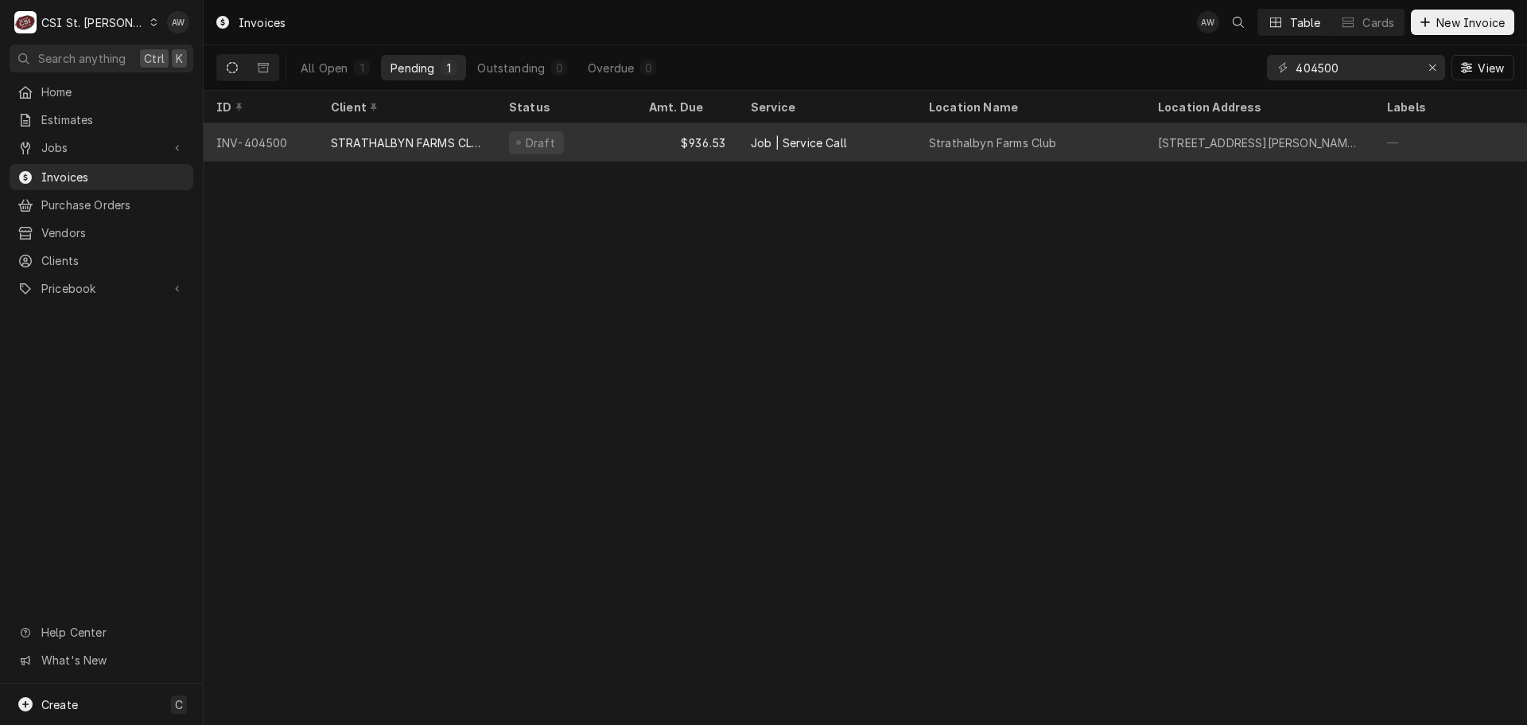
click at [729, 146] on div "$936.53" at bounding box center [687, 142] width 102 height 38
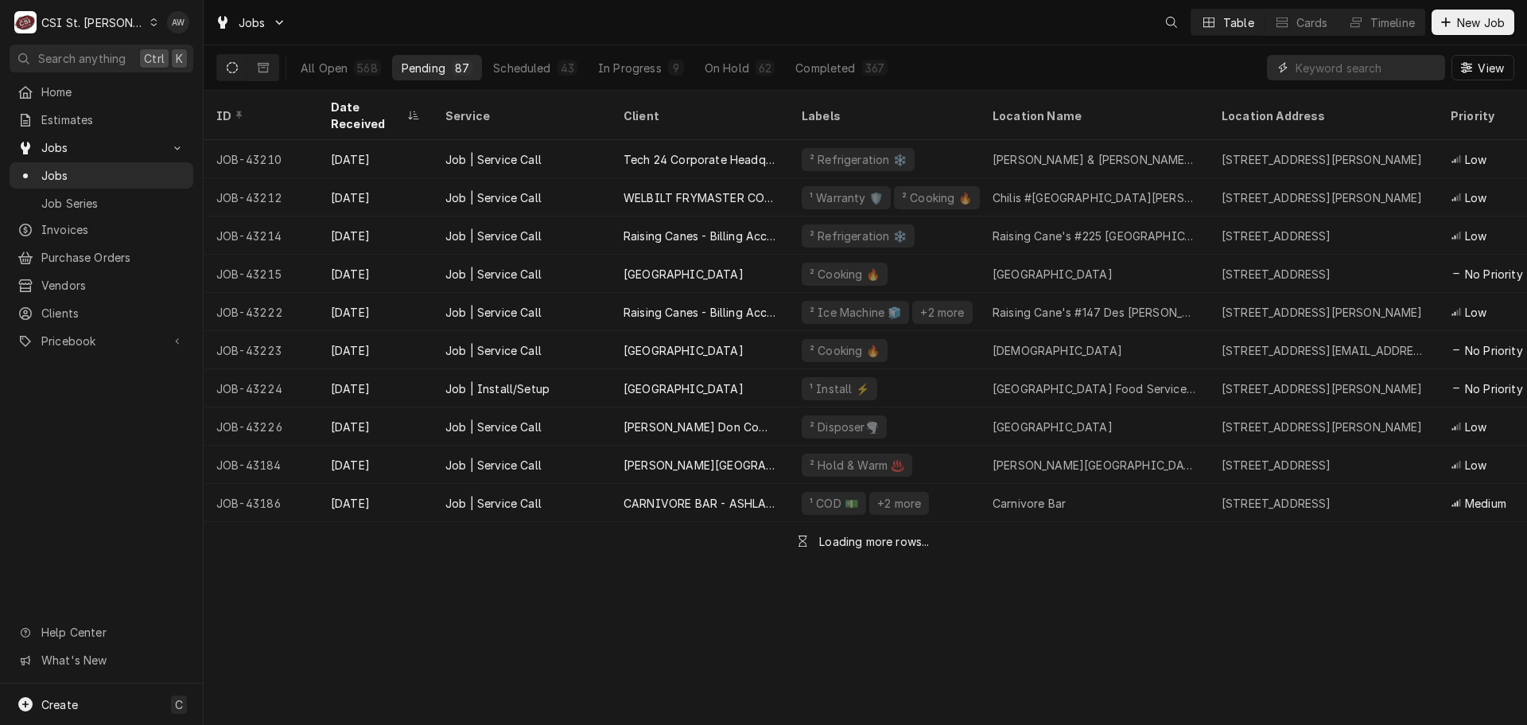
click at [1382, 72] on input "Dynamic Content Wrapper" at bounding box center [1367, 67] width 142 height 25
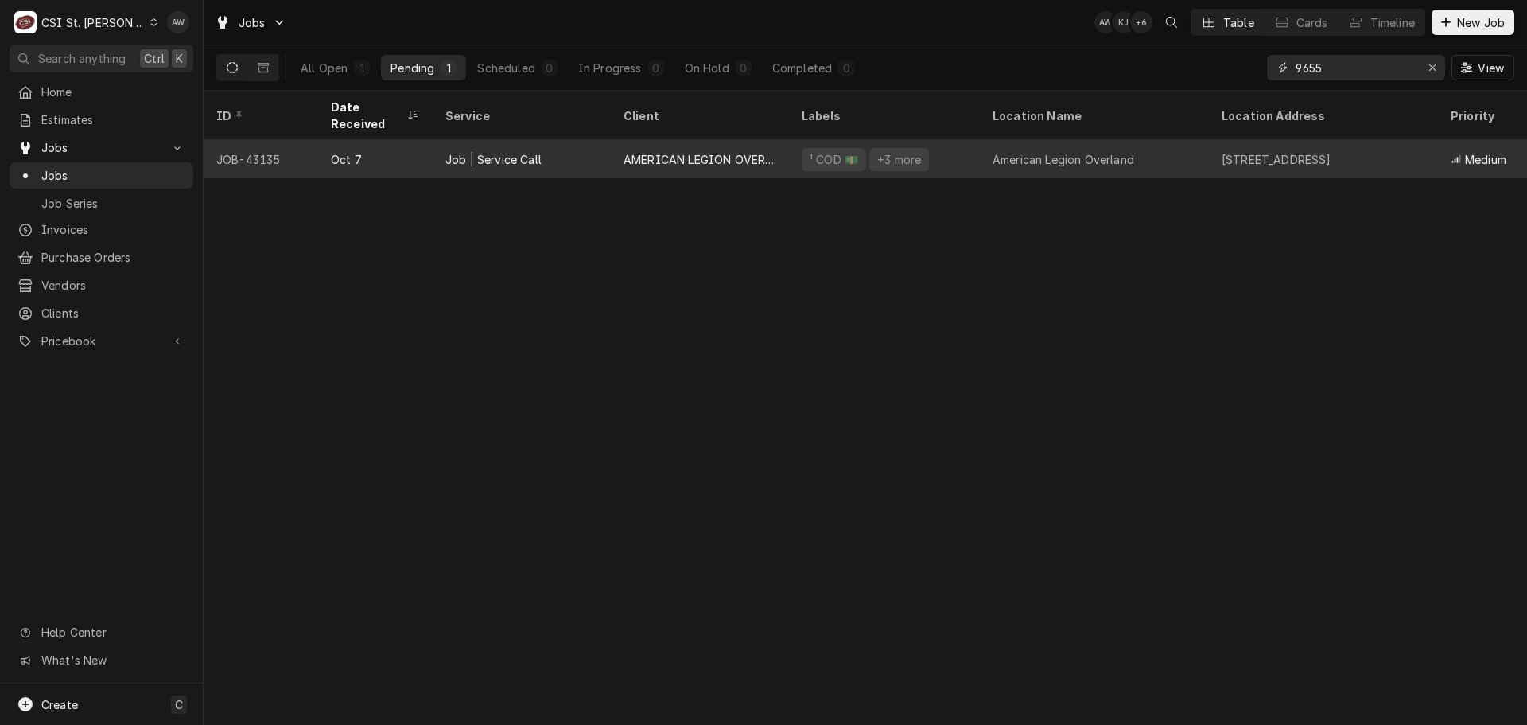
type input "9655"
click at [1289, 140] on div "9655 Midland Bvld, Overland, MO 63114" at bounding box center [1323, 159] width 229 height 38
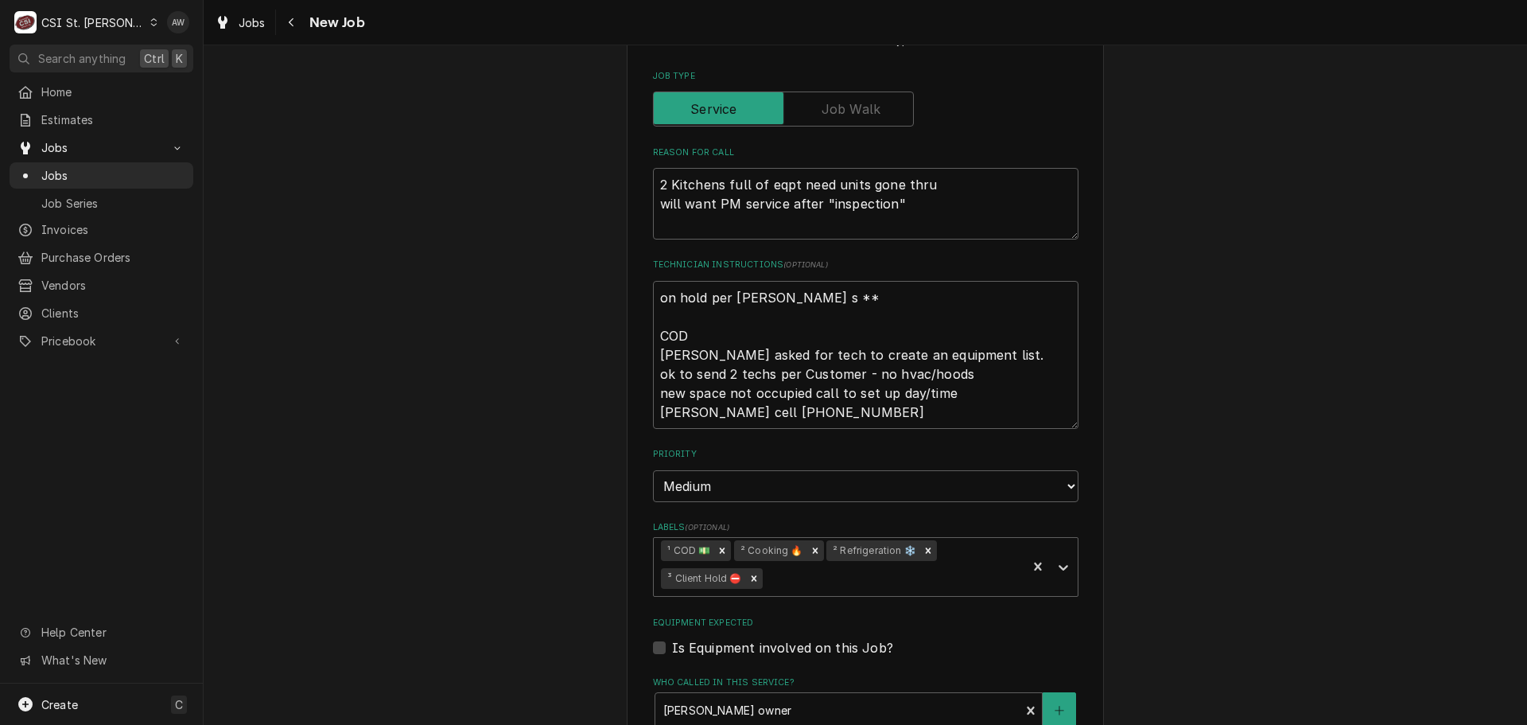
scroll to position [716, 0]
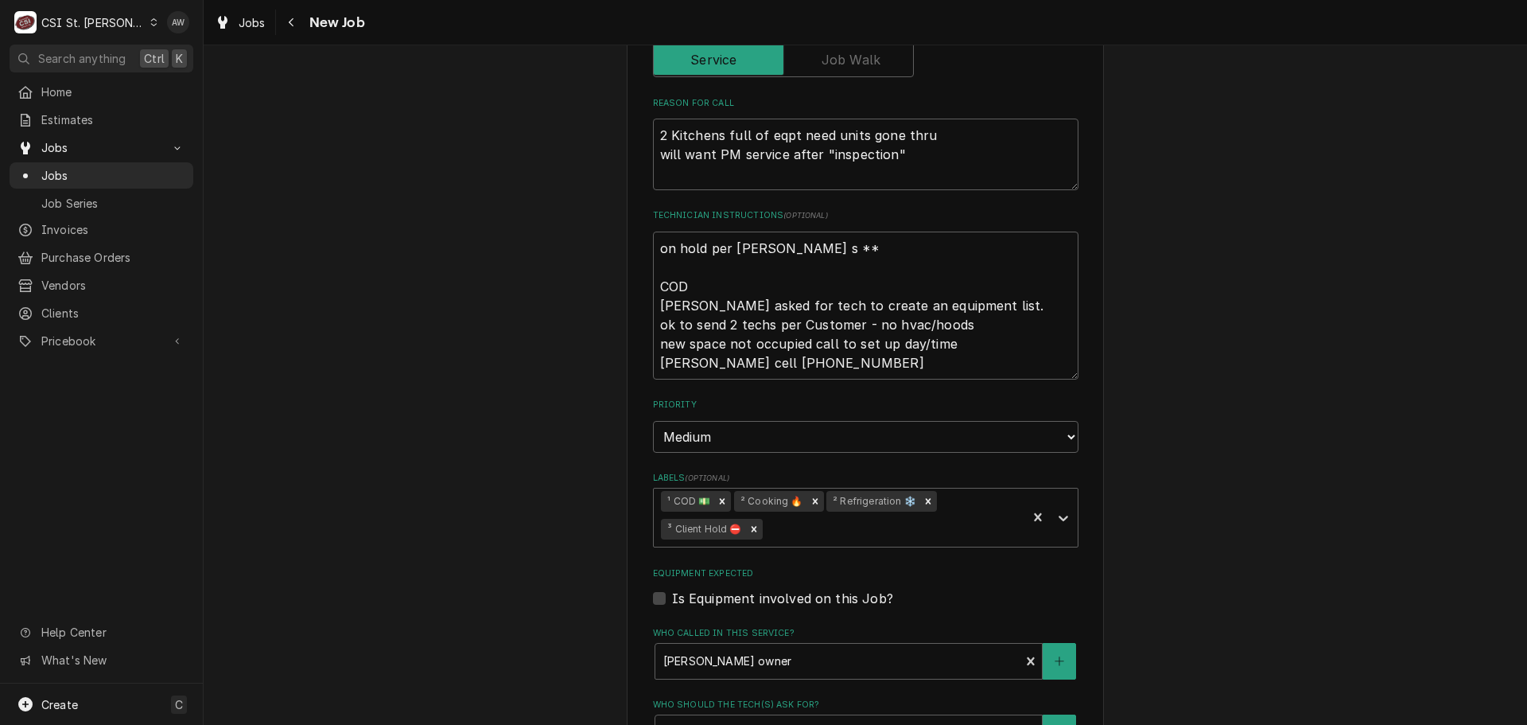
type textarea "x"
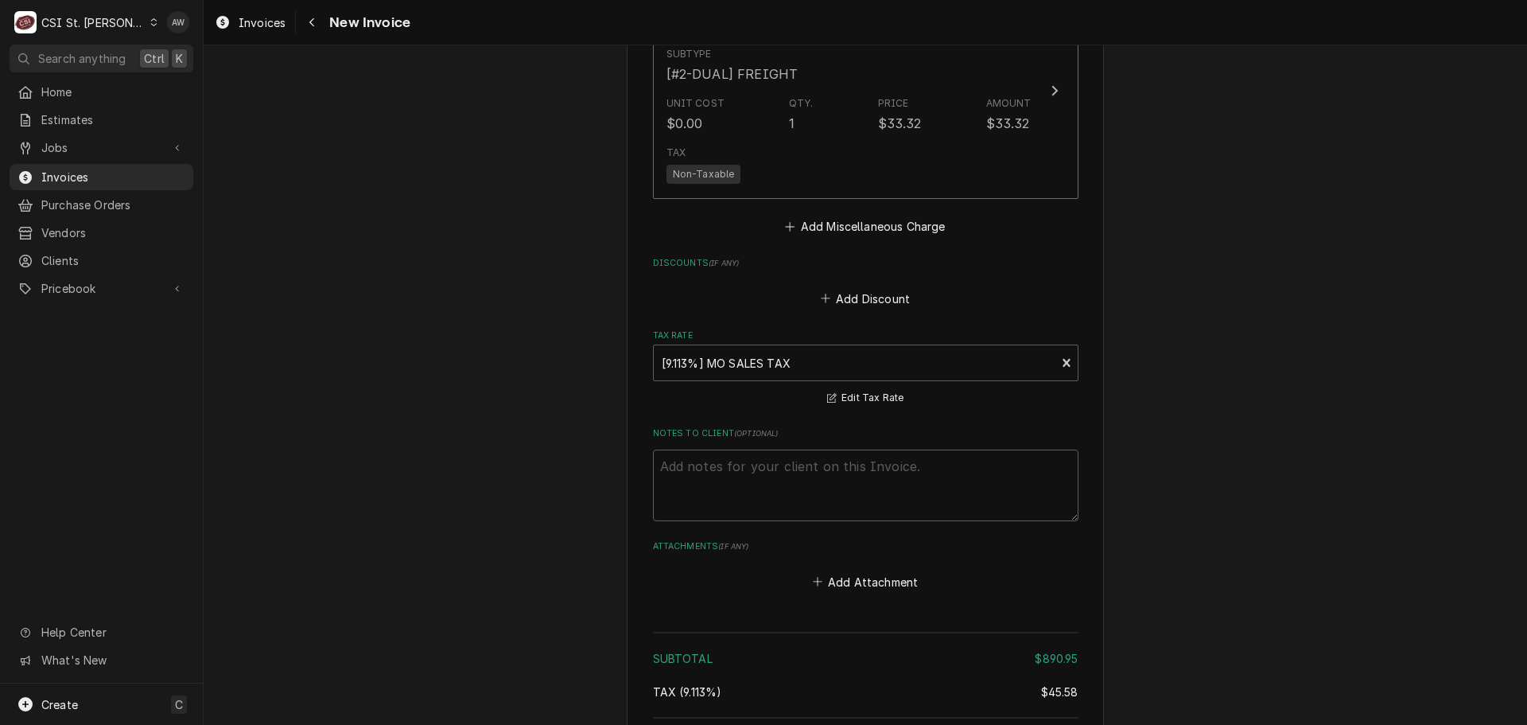
scroll to position [2466, 0]
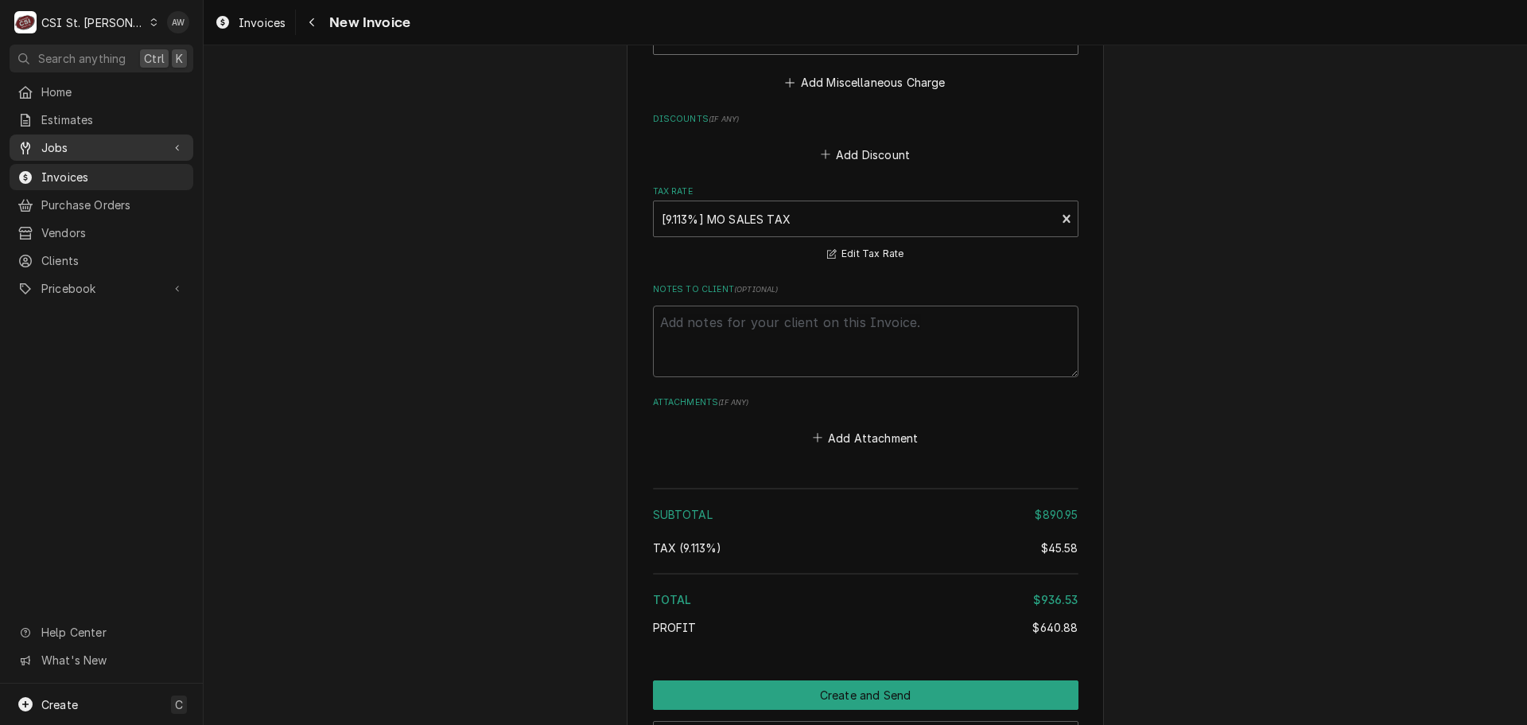
click at [109, 145] on span "Jobs" at bounding box center [101, 147] width 120 height 17
click at [104, 167] on span "Jobs" at bounding box center [113, 175] width 144 height 17
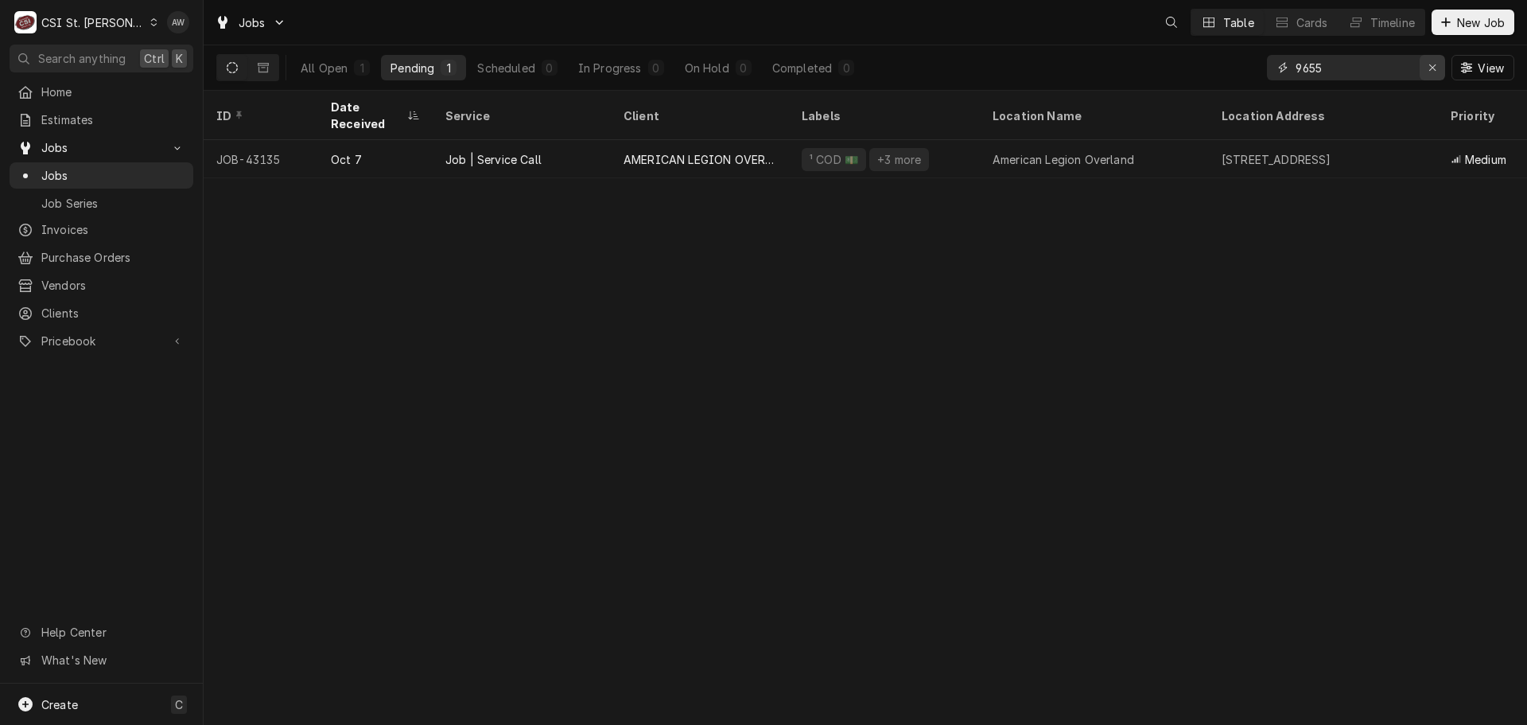
click at [1423, 67] on button "Erase input" at bounding box center [1432, 67] width 25 height 25
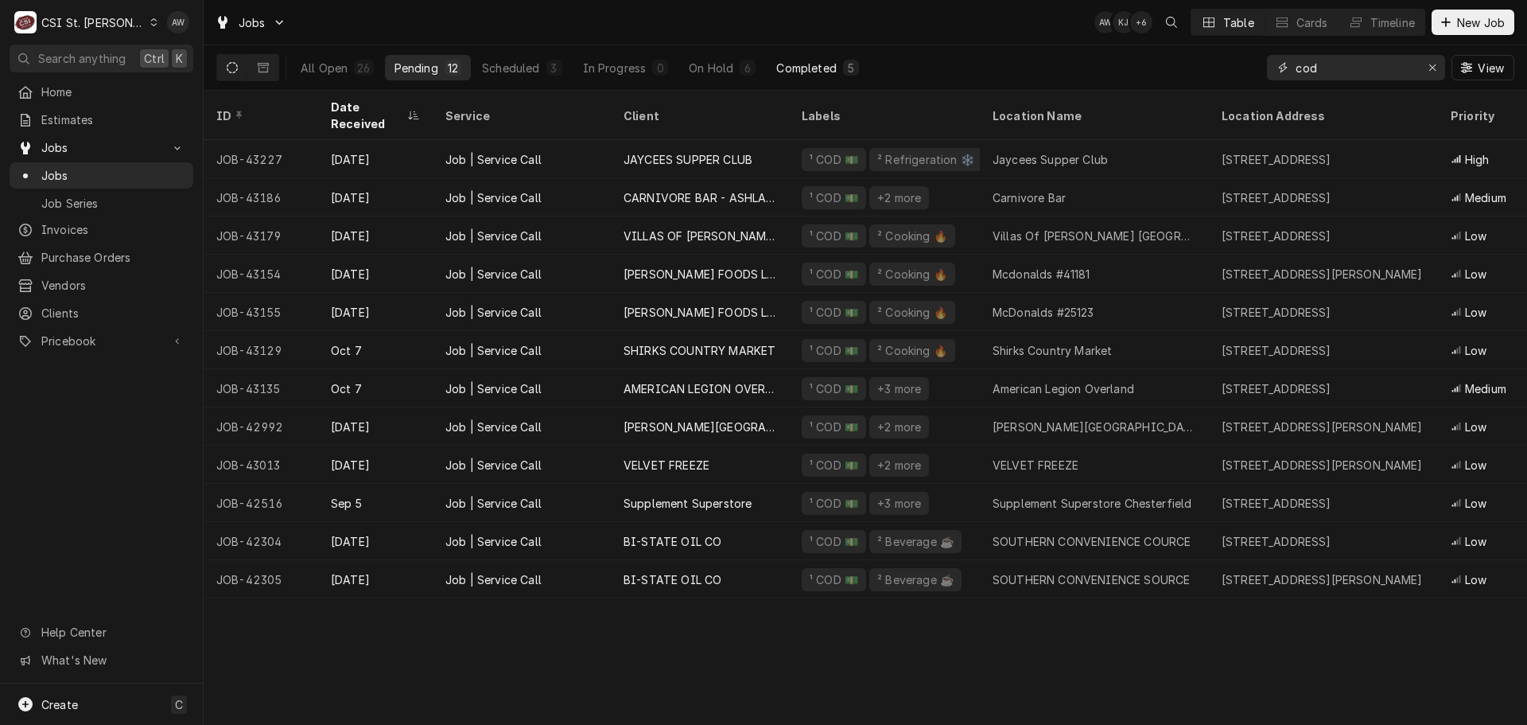
type input "cod"
click at [816, 65] on div "Completed" at bounding box center [806, 68] width 60 height 17
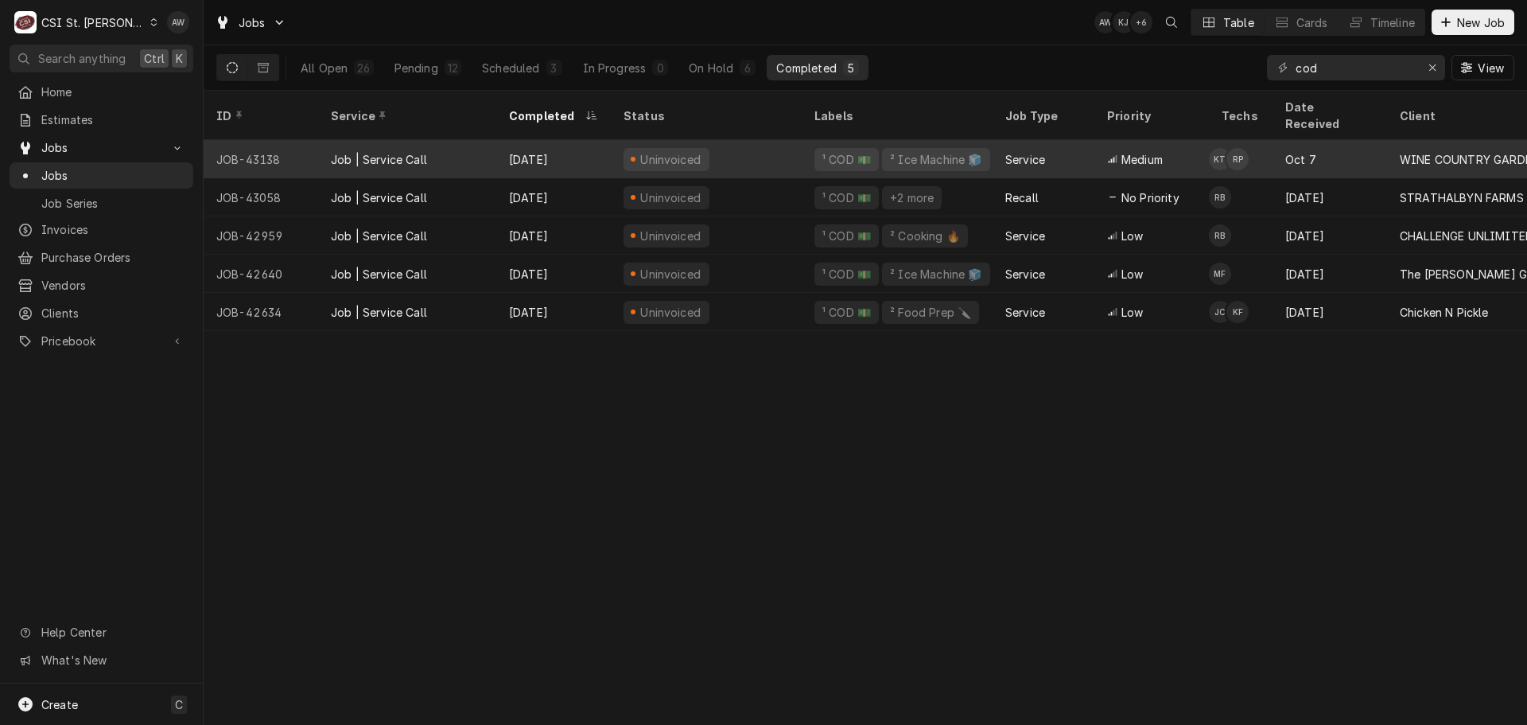
click at [573, 144] on div "Oct 8" at bounding box center [553, 159] width 115 height 38
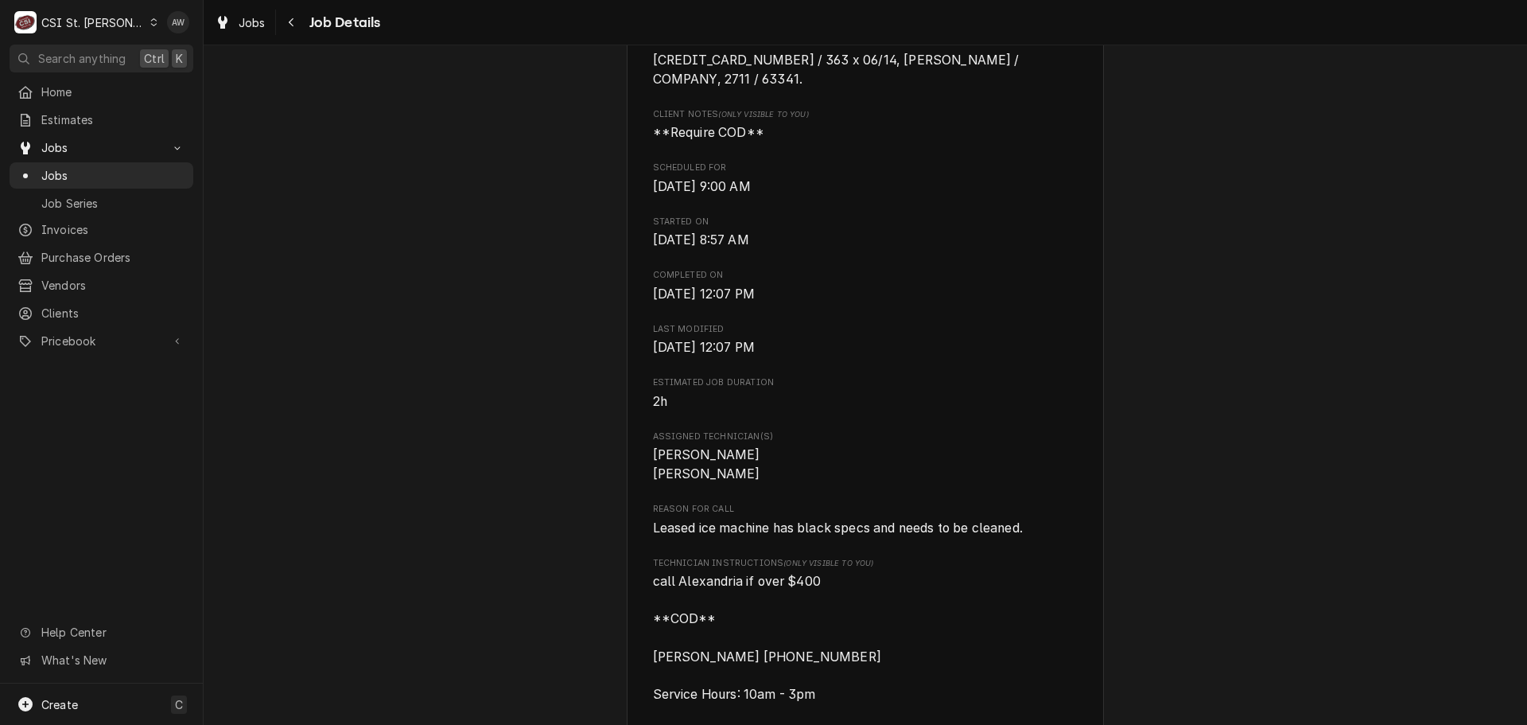
scroll to position [477, 0]
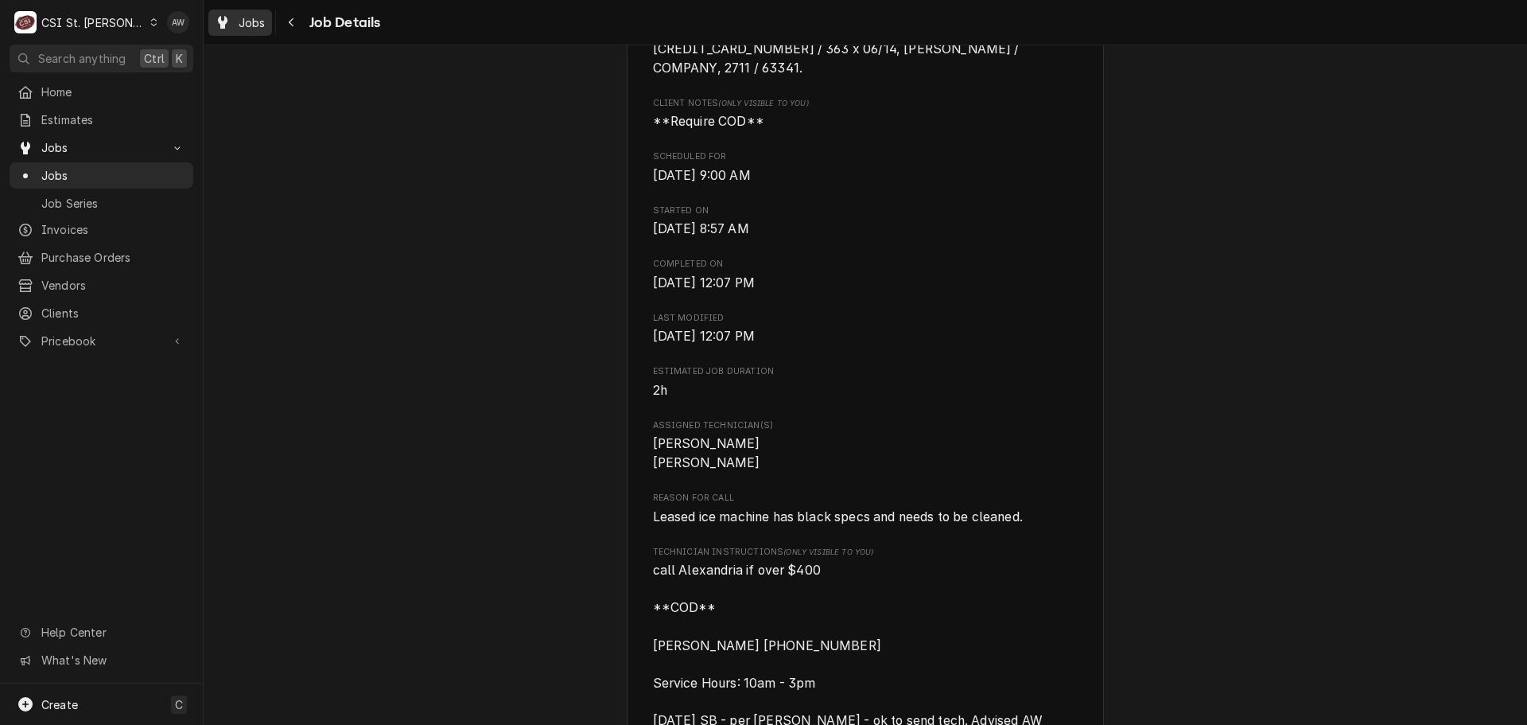
click at [225, 21] on icon "Dynamic Content Wrapper" at bounding box center [223, 22] width 10 height 13
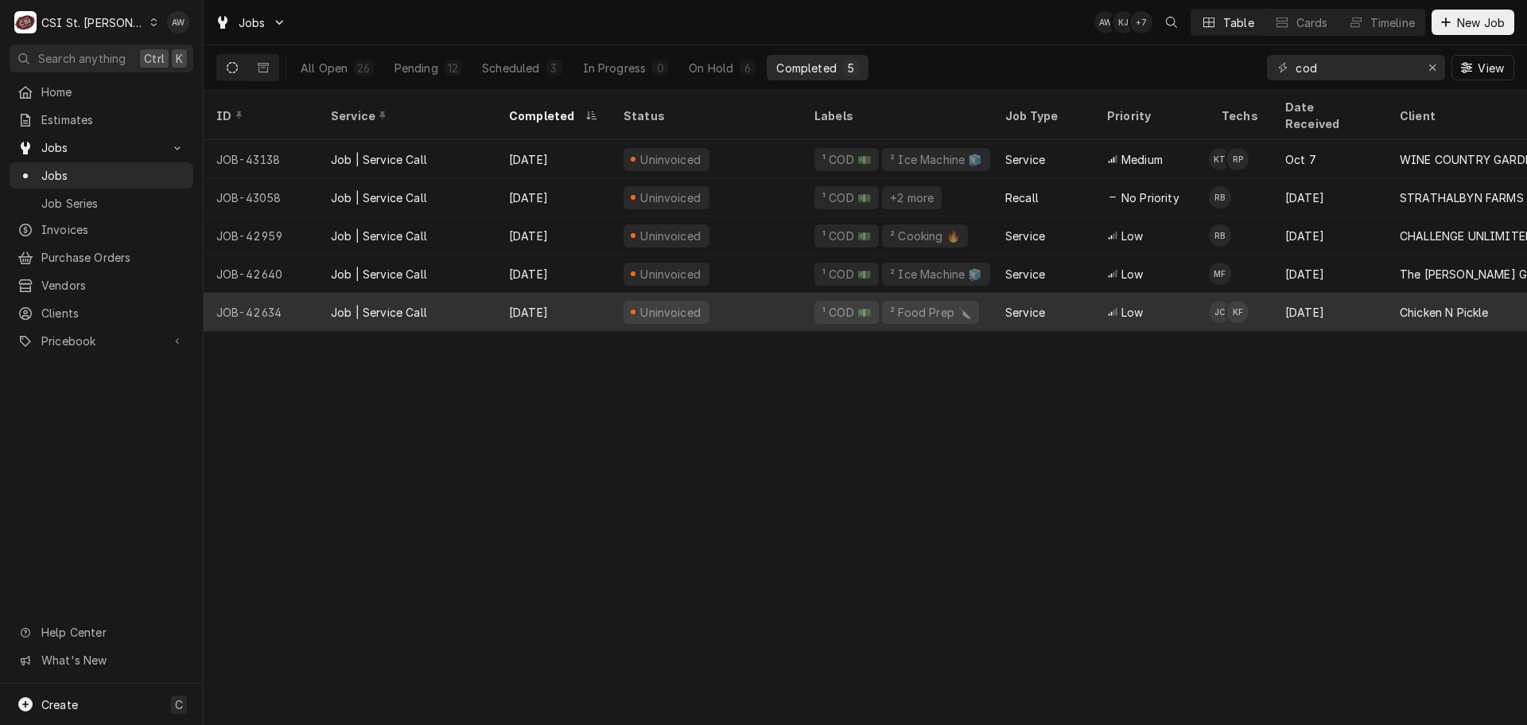
click at [766, 293] on div "Uninvoiced" at bounding box center [706, 312] width 191 height 38
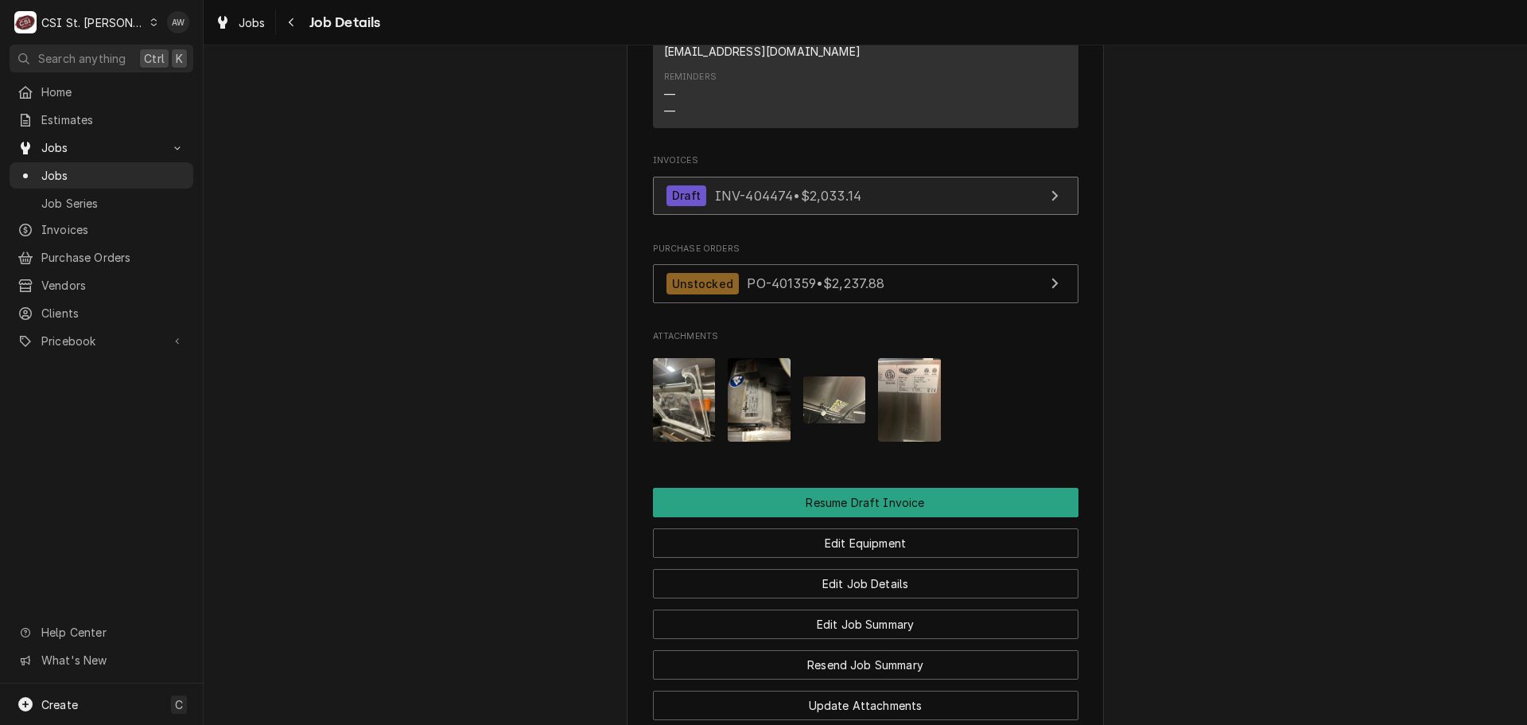
scroll to position [2148, 0]
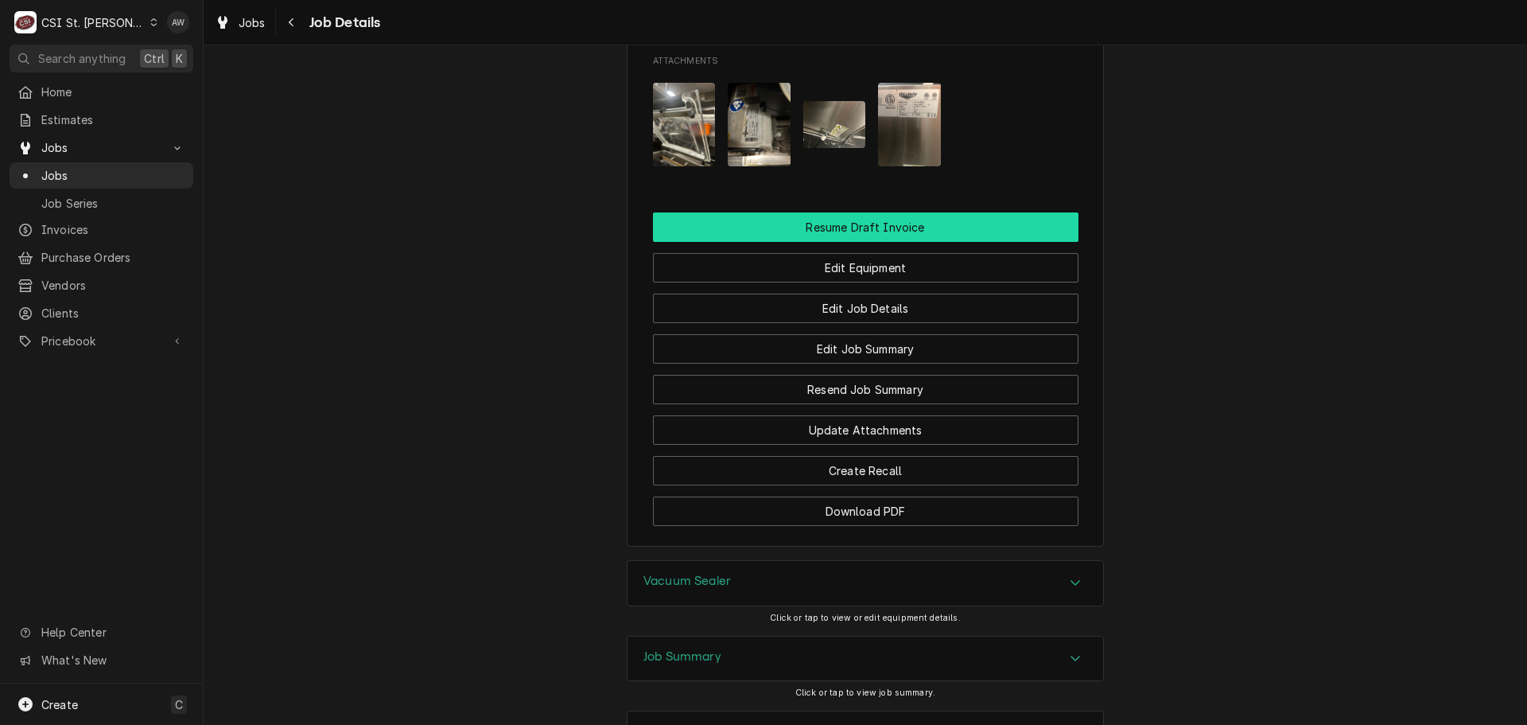
click at [881, 212] on button "Resume Draft Invoice" at bounding box center [866, 226] width 426 height 29
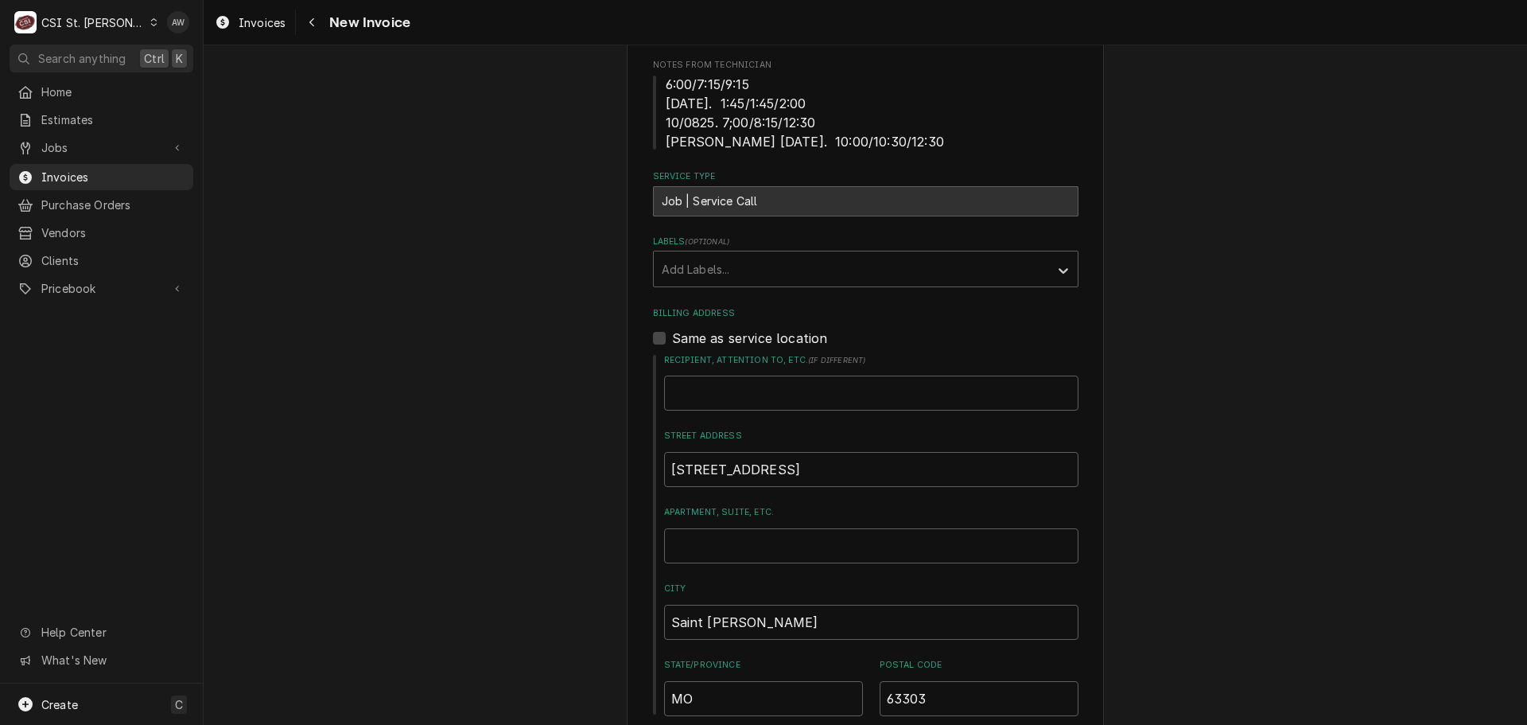
scroll to position [477, 0]
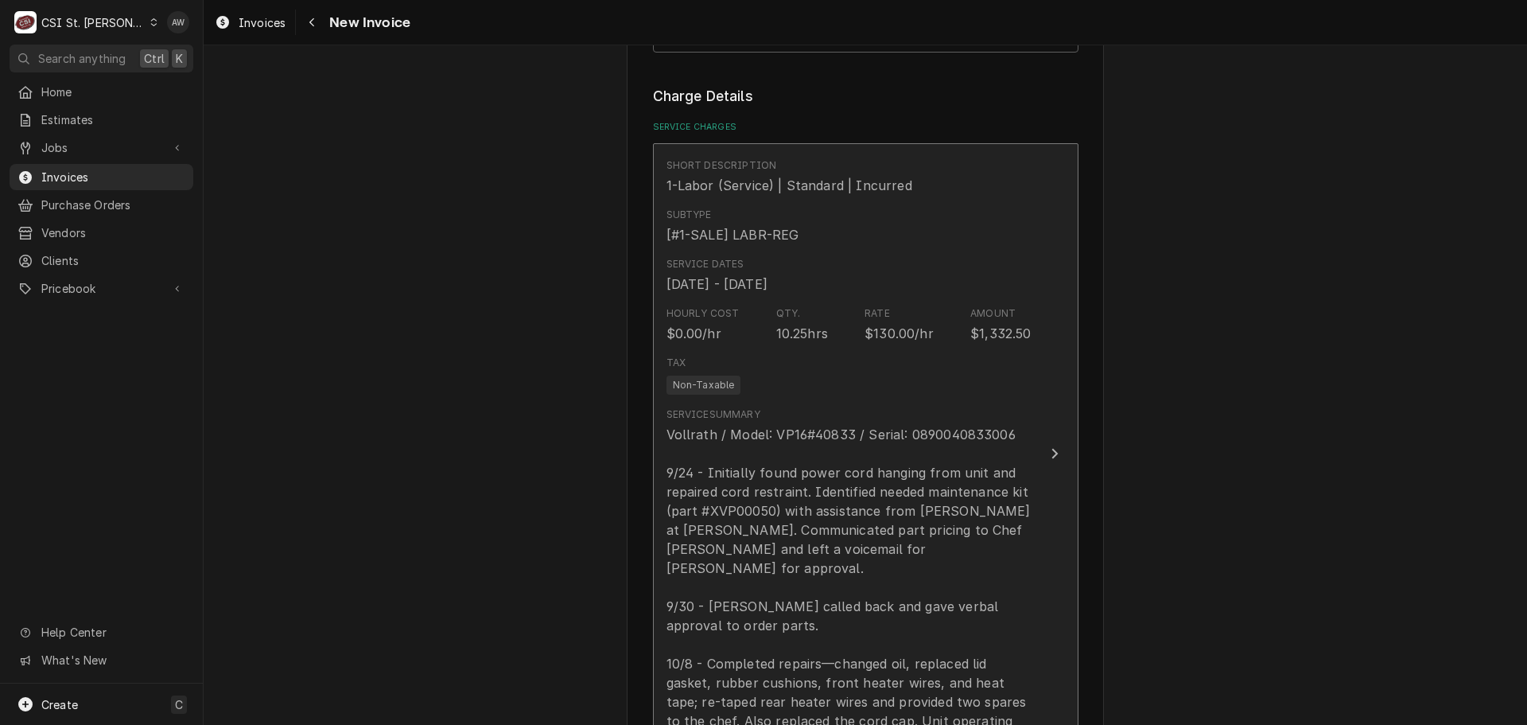
click at [896, 400] on div "Tax Non-Taxable" at bounding box center [849, 374] width 365 height 51
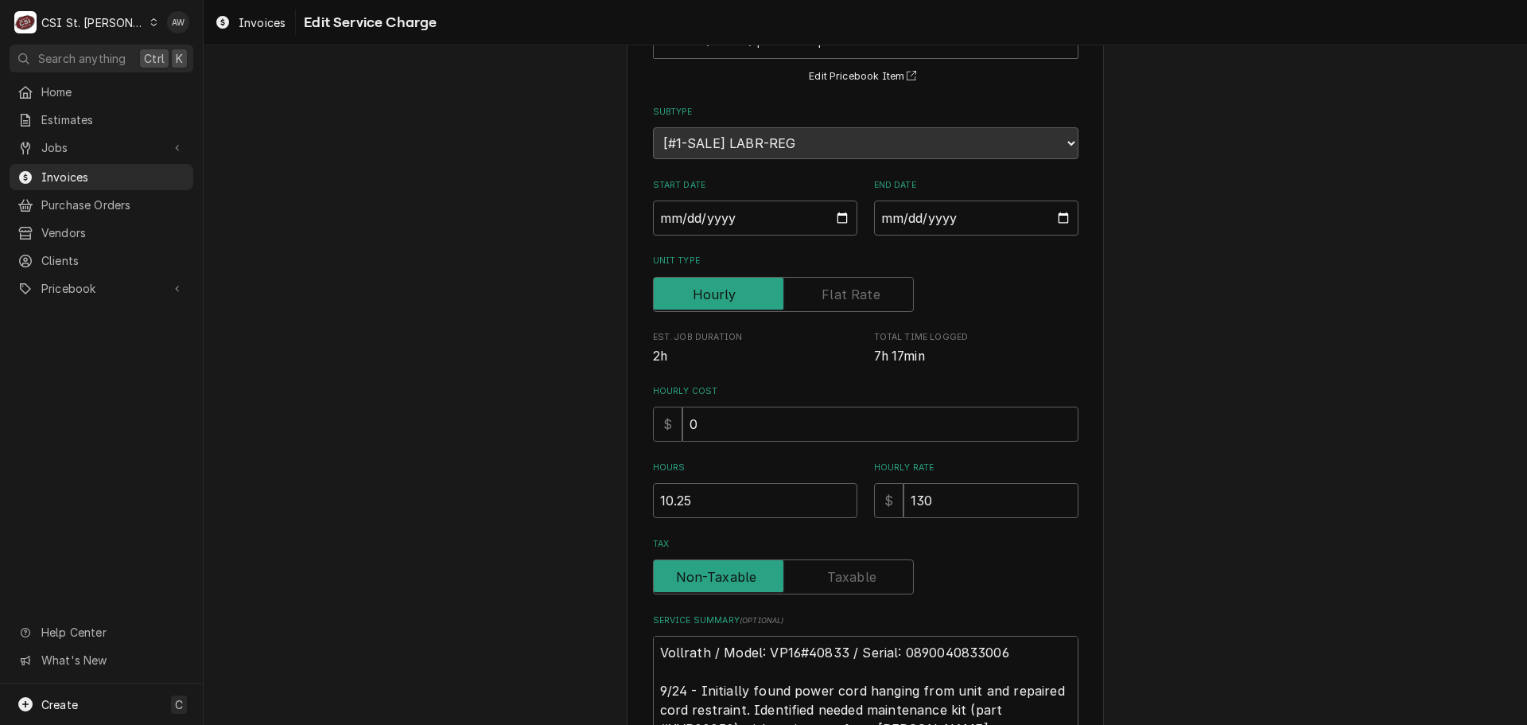
scroll to position [398, 0]
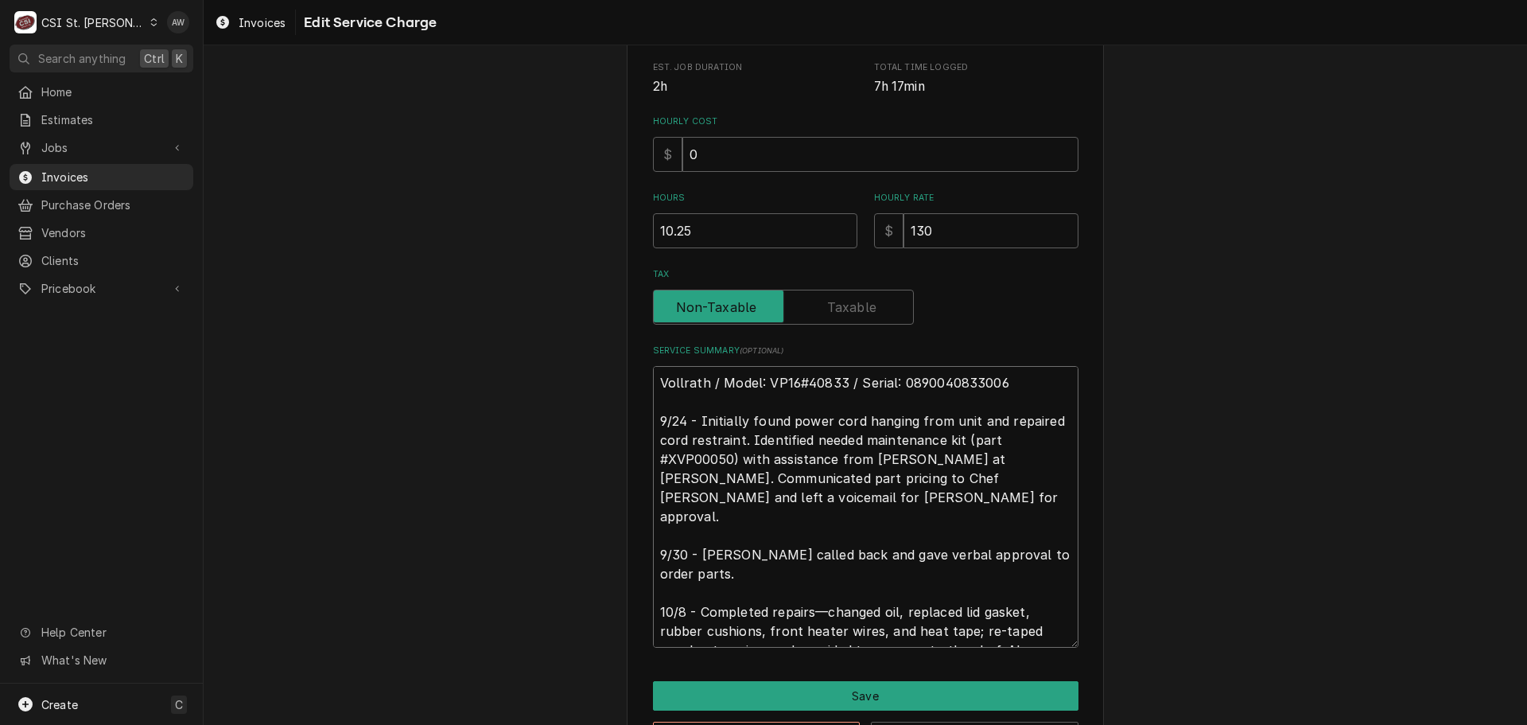
drag, startPoint x: 694, startPoint y: 414, endPoint x: 651, endPoint y: 414, distance: 42.2
click at [653, 414] on textarea "Vollrath / Model: VP16#40833 / Serial: 0890040833006 9/24 - Initially found pow…" at bounding box center [866, 507] width 426 height 282
click at [545, 228] on div "Use the fields below to edit this service charge Short Description 1-Labor (Ser…" at bounding box center [866, 224] width 1324 height 1121
type textarea "x"
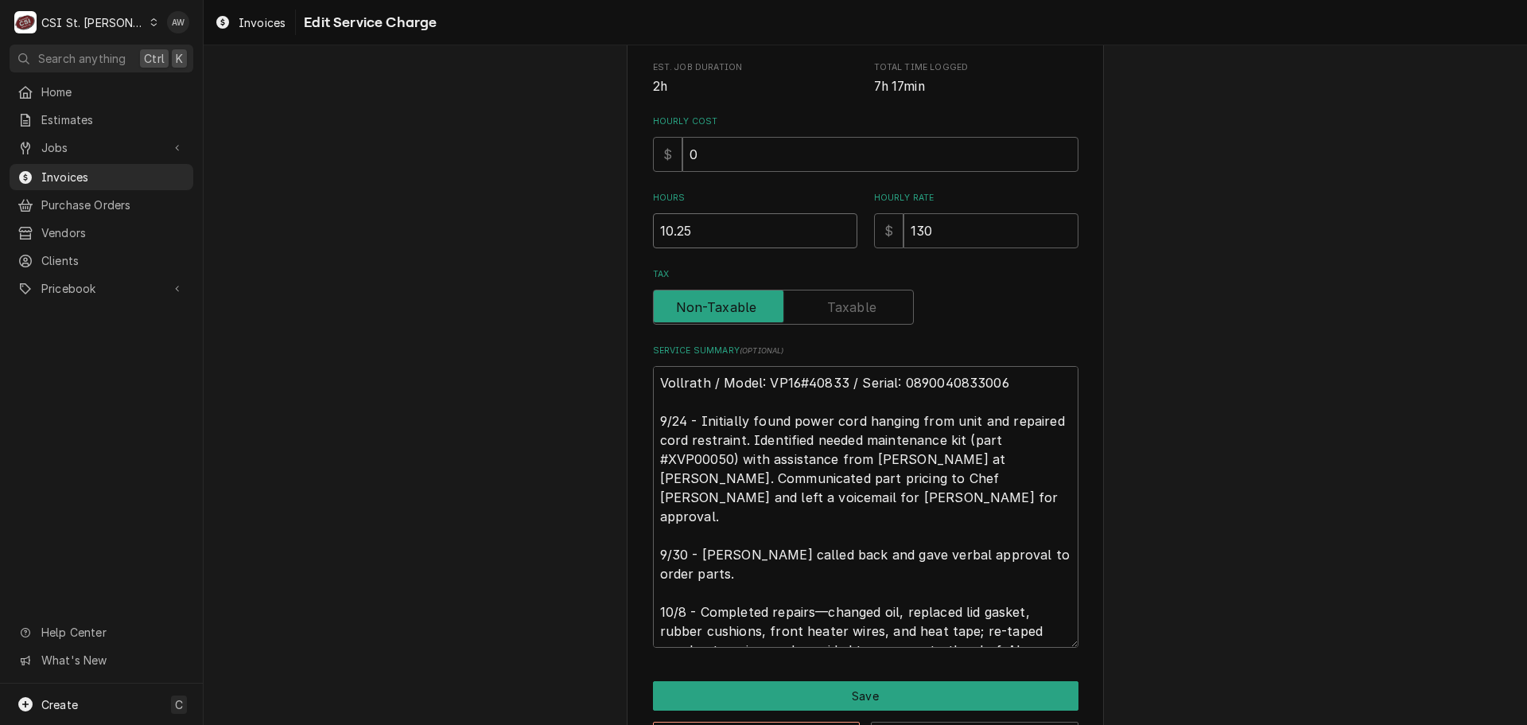
type input "7"
type textarea "x"
type input "7.7"
type textarea "x"
type input "7.75"
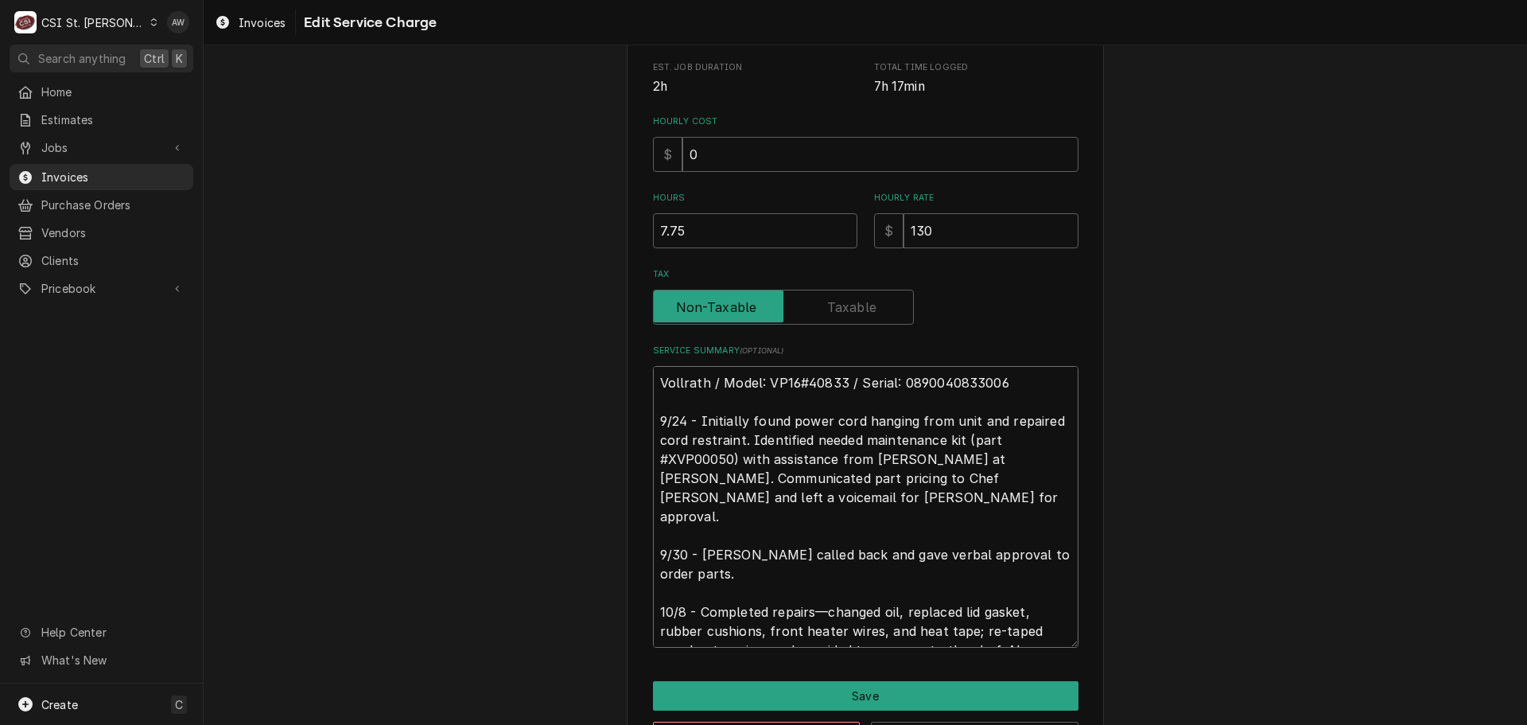
drag, startPoint x: 694, startPoint y: 416, endPoint x: 635, endPoint y: 401, distance: 61.5
click at [643, 410] on div "Use the fields below to edit this service charge Short Description 1-Labor (Ser…" at bounding box center [865, 225] width 477 height 1093
type textarea "x"
type textarea "Vollrath / Model: VP16#40833 / Serial: 0890040833006 IInitially found power cor…"
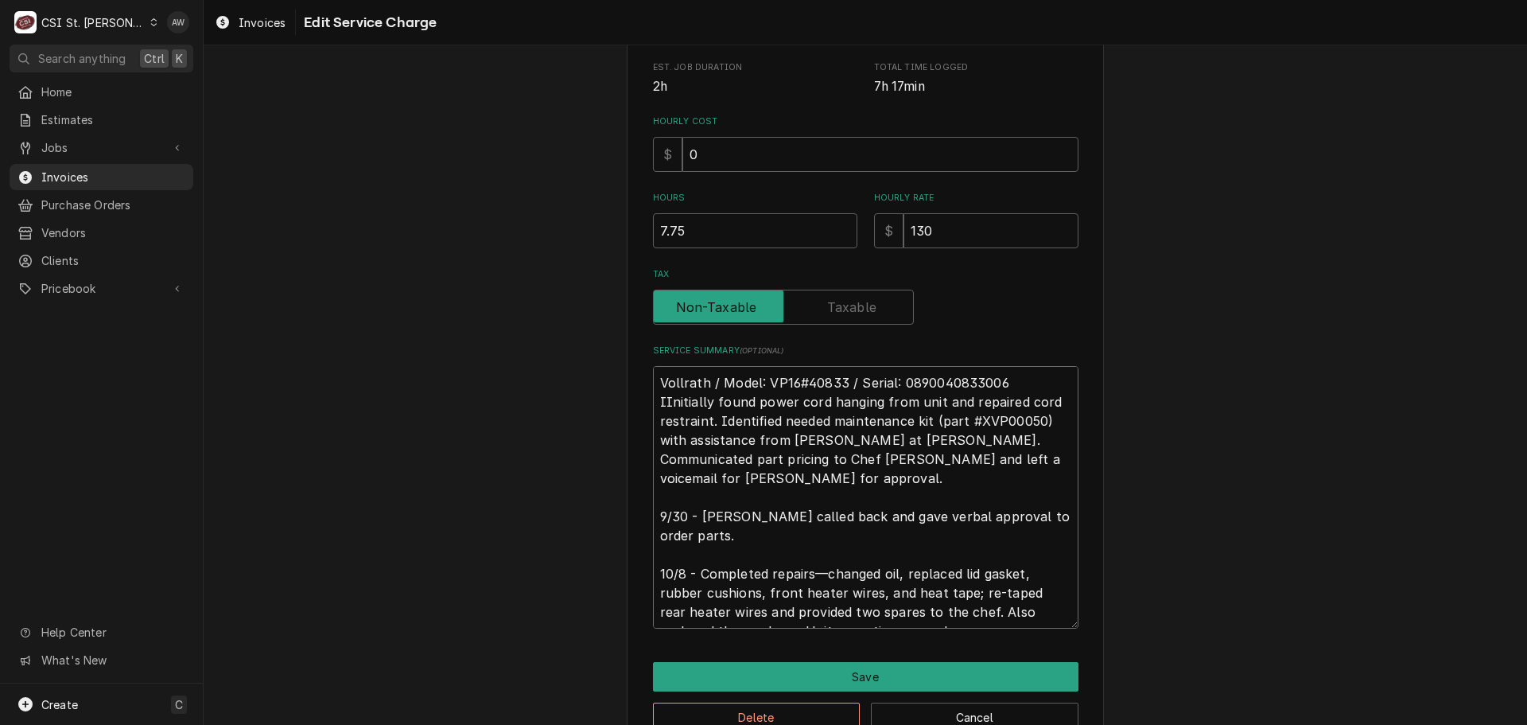
type textarea "x"
type textarea "Vollrath / Model: VP16#40833 / Serial: 0890040833006 InInitially found power co…"
type textarea "x"
type textarea "Vollrath / Model: VP16#40833 / Serial: 0890040833006 InsInitially found power c…"
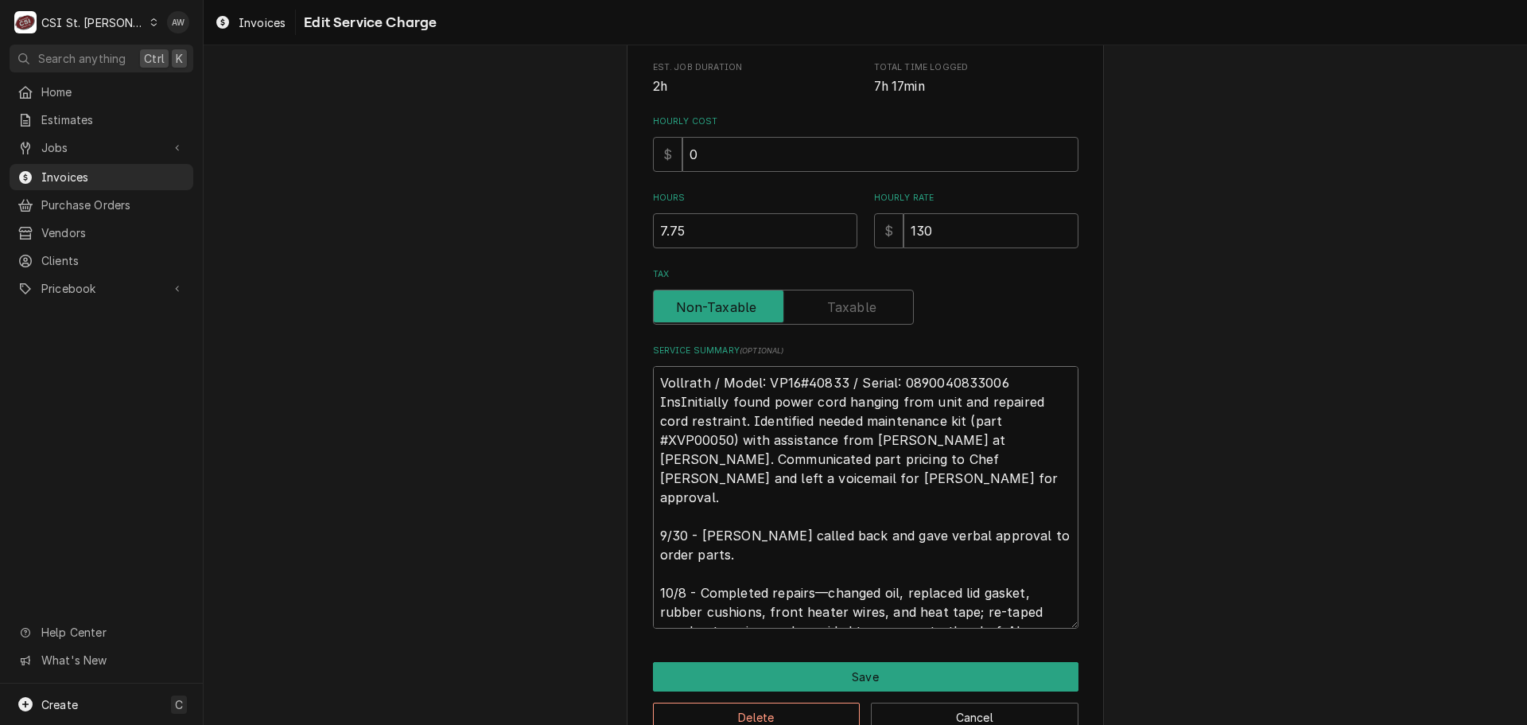
type textarea "x"
type textarea "Vollrath / Model: VP16#40833 / Serial: 0890040833006 InspInitially found power …"
type textarea "x"
type textarea "Vollrath / Model: VP16#40833 / Serial: 0890040833006 InspeInitially found power…"
type textarea "x"
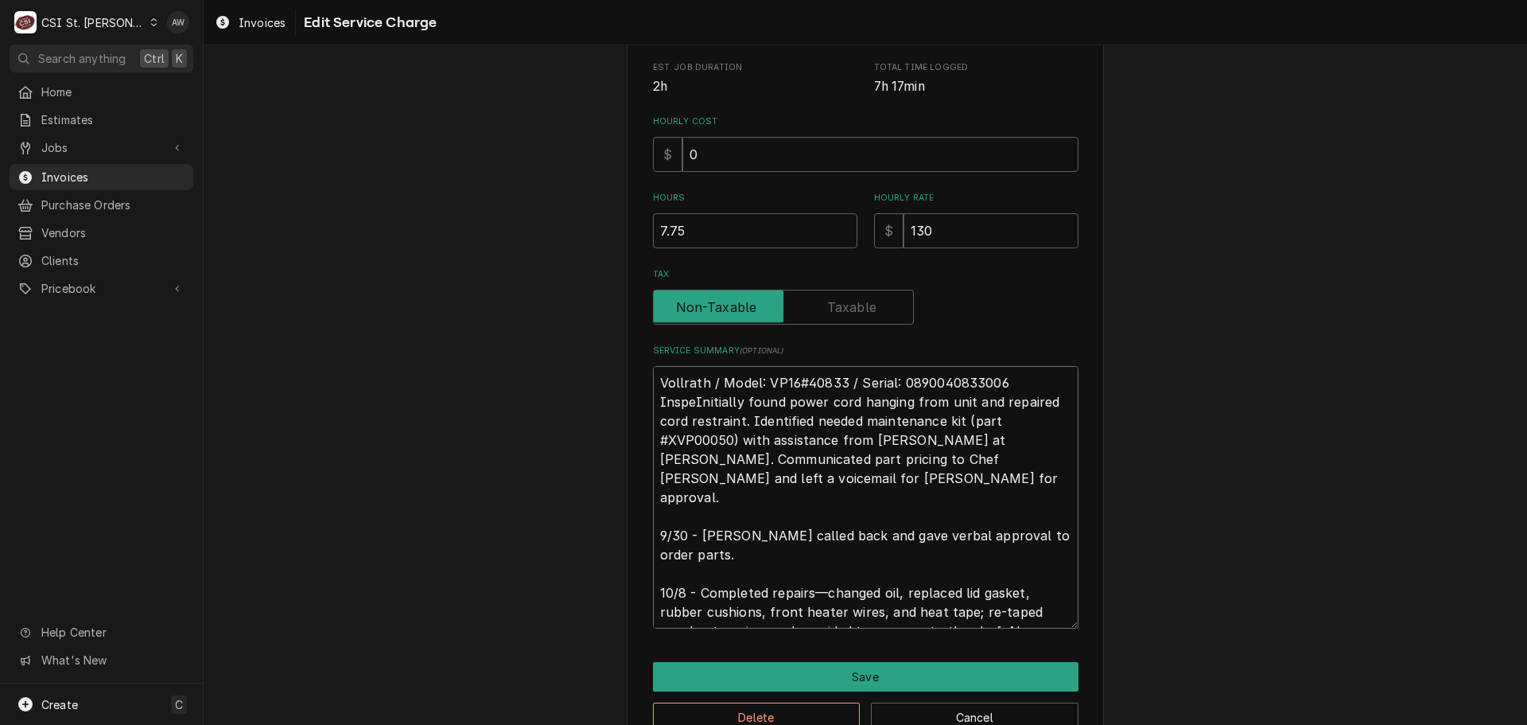
type textarea "Vollrath / Model: VP16#40833 / Serial: 0890040833006 InspecInitially found powe…"
type textarea "x"
type textarea "Vollrath / Model: VP16#40833 / Serial: 0890040833006 InspectInitially found pow…"
type textarea "x"
type textarea "Vollrath / Model: VP16#40833 / Serial: 0890040833006 InspecteInitially found po…"
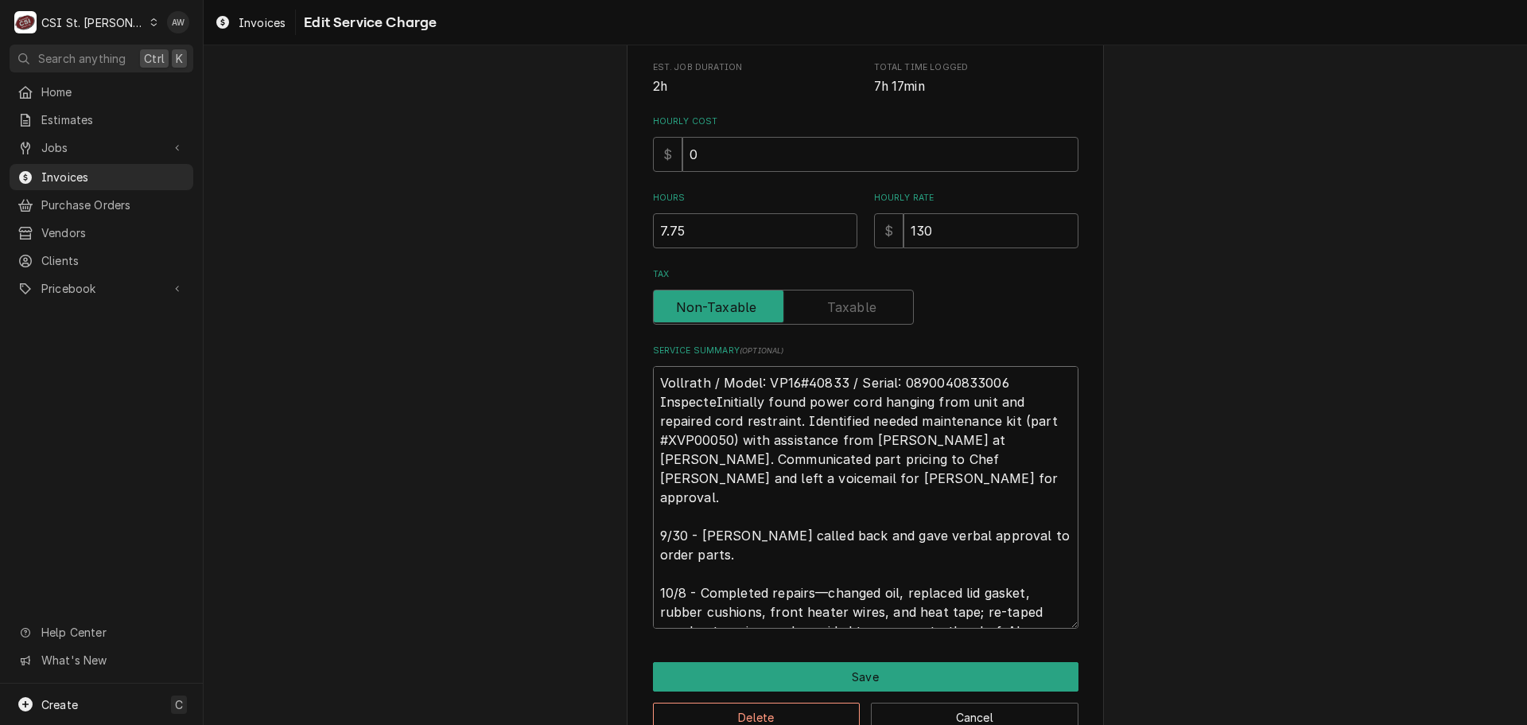
type textarea "x"
type textarea "Vollrath / Model: VP16#40833 / Serial: 0890040833006 InspectedInitially found p…"
type textarea "x"
type textarea "Vollrath / Model: VP16#40833 / Serial: 0890040833006 Inspected Initially found …"
type textarea "x"
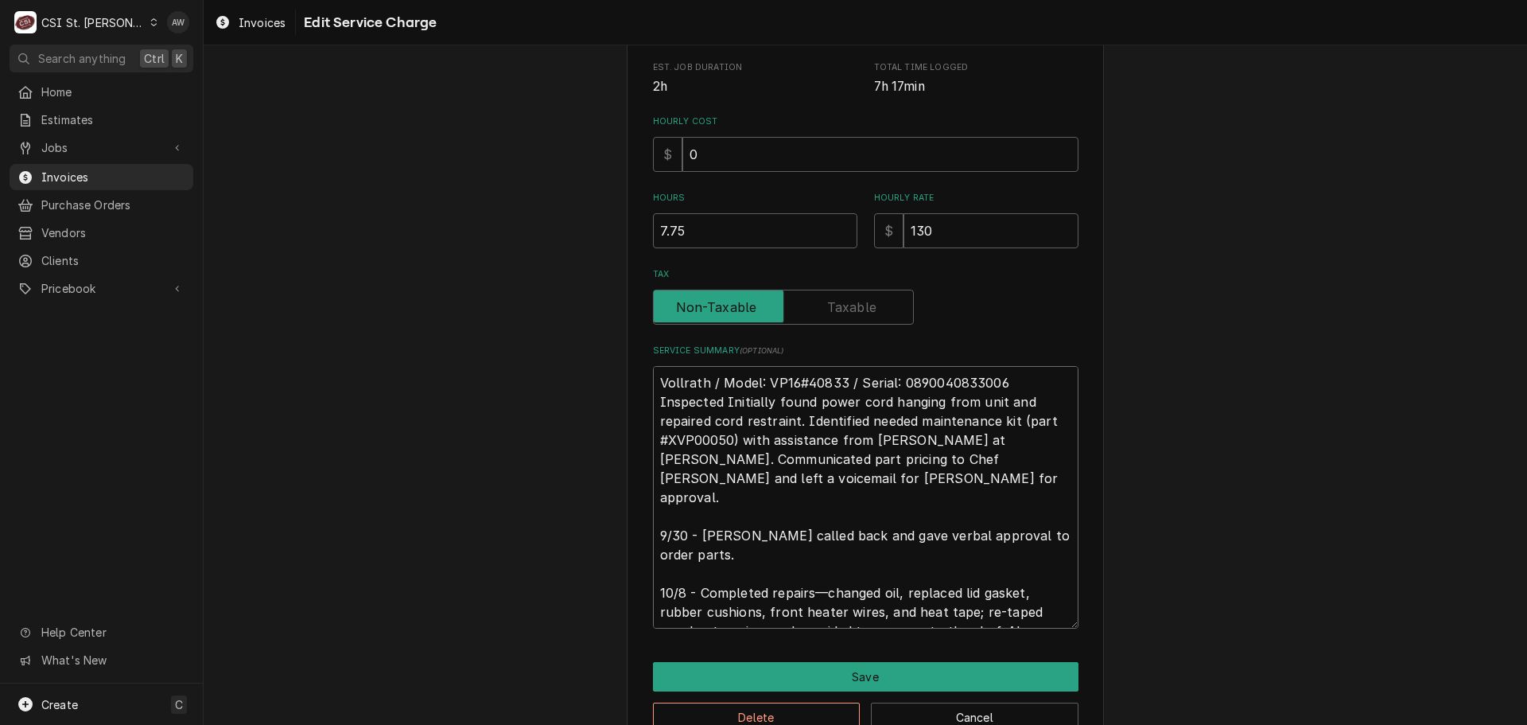
type textarea "Vollrath / Model: VP16#40833 / Serial: 0890040833006 Inspected uInitially found…"
type textarea "x"
type textarea "Vollrath / Model: VP16#40833 / Serial: 0890040833006 Inspected unInitially foun…"
type textarea "x"
type textarea "Vollrath / Model: VP16#40833 / Serial: 0890040833006 Inspected uniInitially fou…"
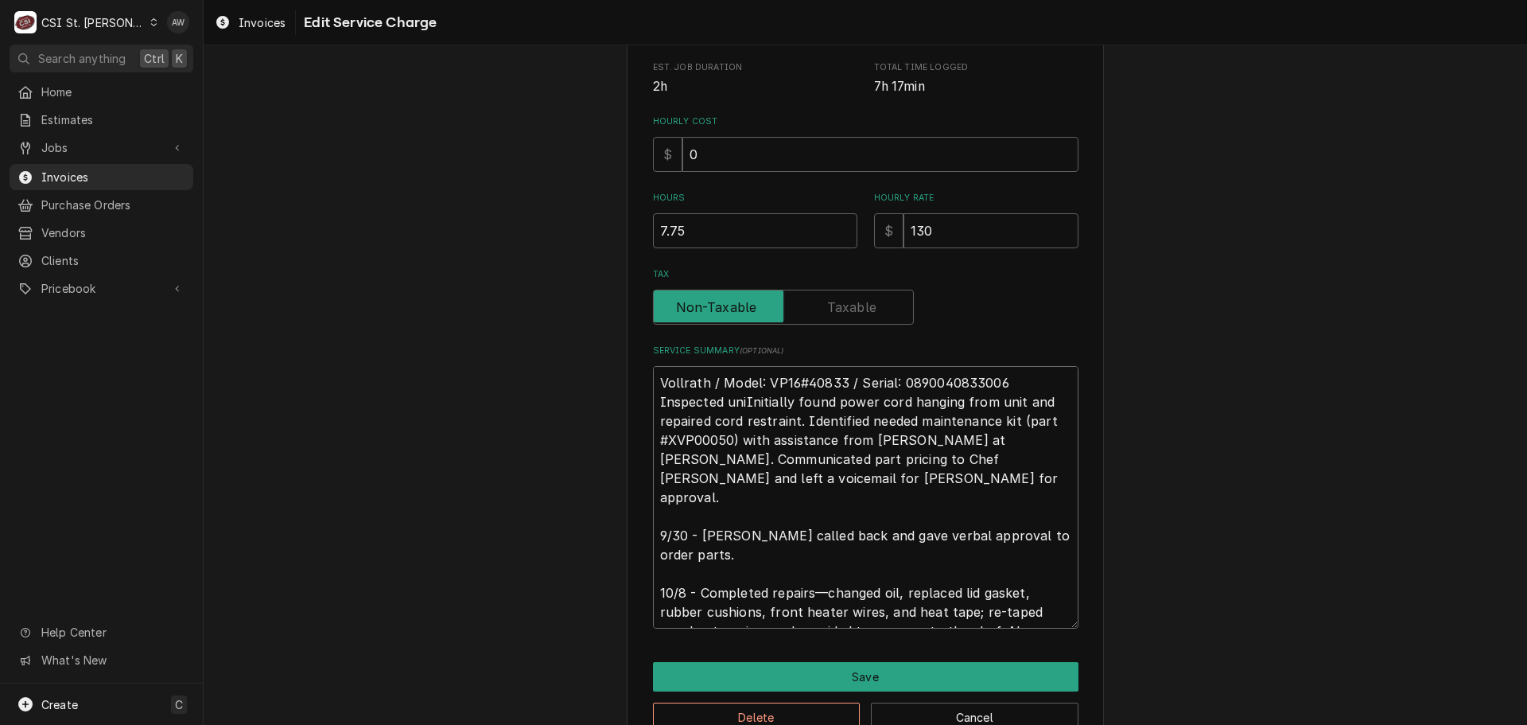
type textarea "x"
type textarea "Vollrath / Model: VP16#40833 / Serial: 0890040833006 Inspected unitInitially fo…"
type textarea "x"
type textarea "Vollrath / Model: VP16#40833 / Serial: 0890040833006 Inspected unit Initially f…"
type textarea "x"
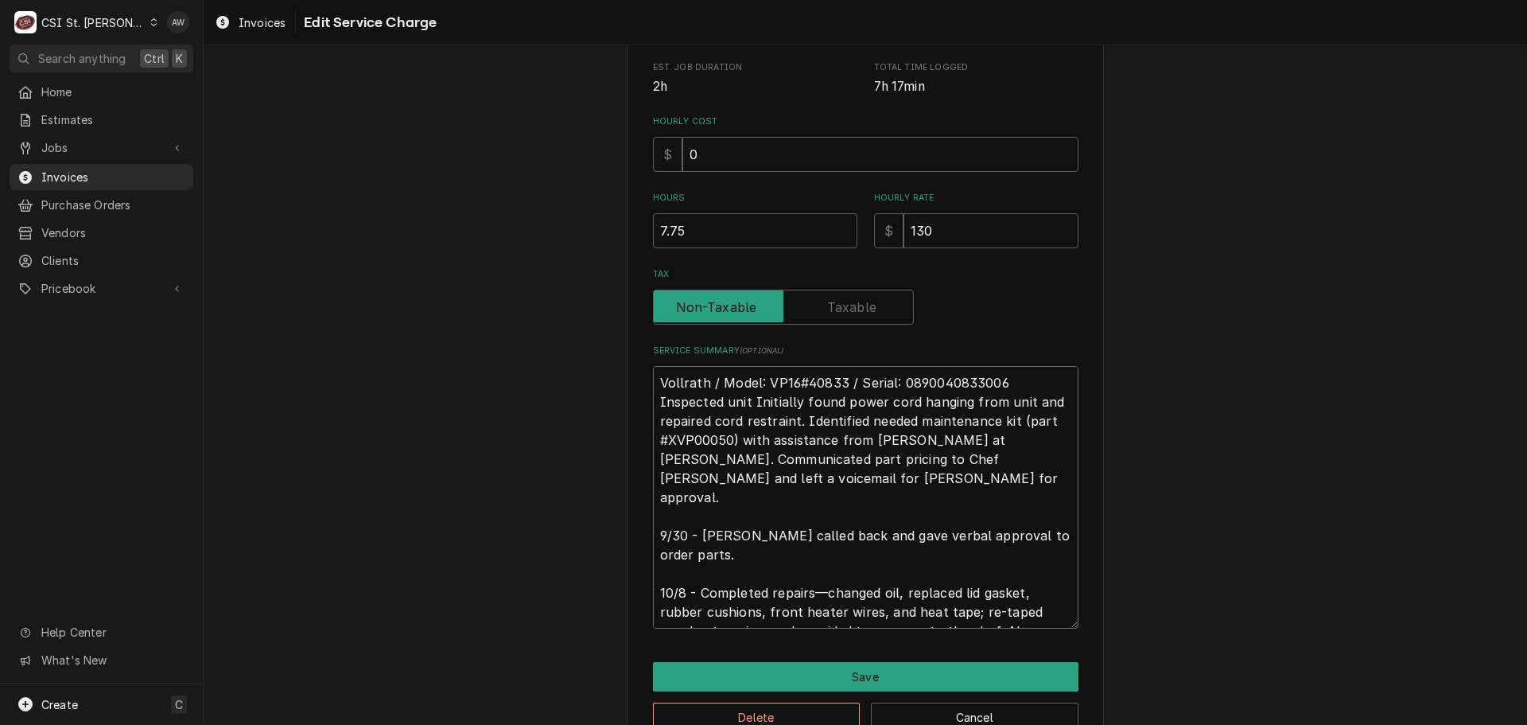
type textarea "Vollrath / Model: VP16#40833 / Serial: 0890040833006 Inspected unit aInitially …"
type textarea "x"
type textarea "Vollrath / Model: VP16#40833 / Serial: 0890040833006 Inspected unit anInitially…"
type textarea "x"
type textarea "Vollrath / Model: VP16#40833 / Serial: 0890040833006 Inspected unit andInitiall…"
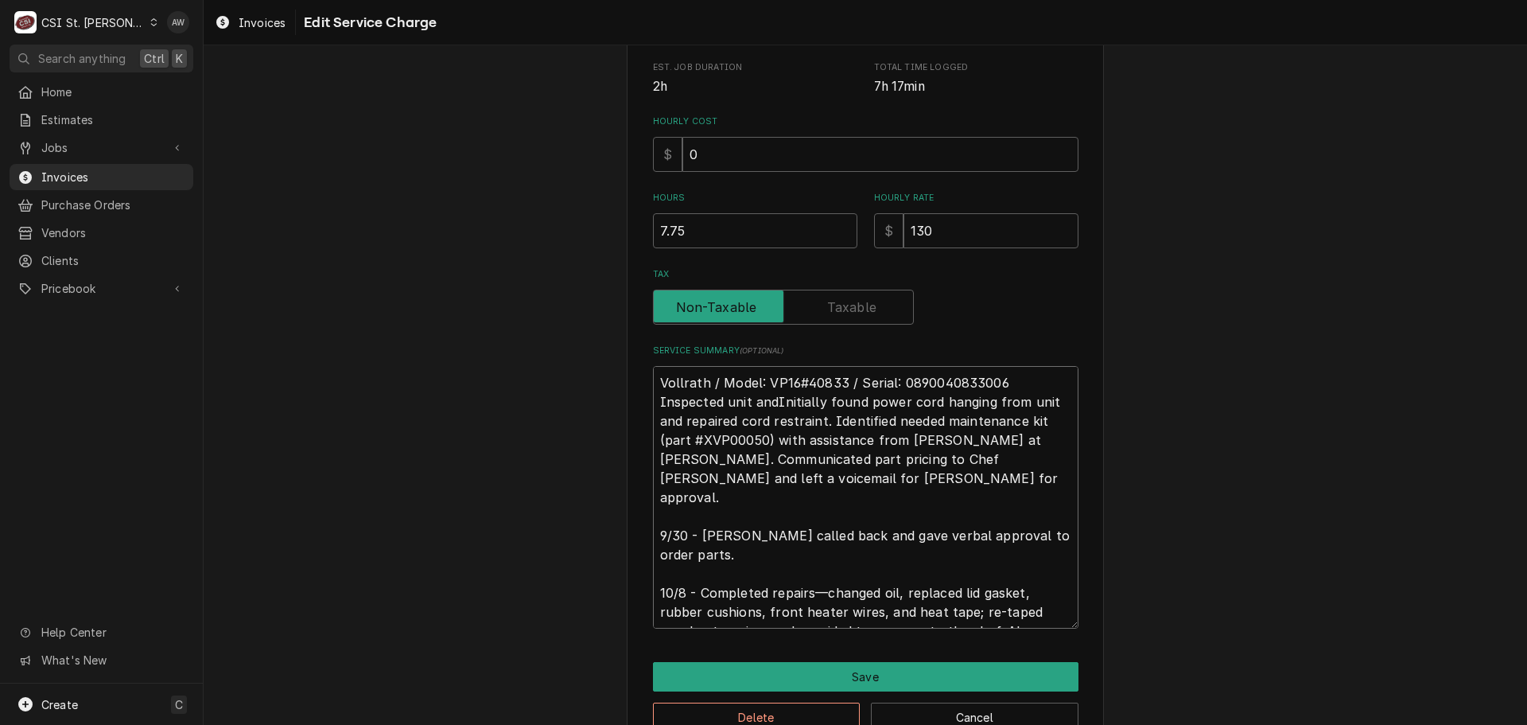
type textarea "x"
type textarea "Vollrath / Model: VP16#40833 / Serial: 0890040833006 Inspected unit and Initial…"
click at [780, 396] on textarea "Vollrath / Model: VP16#40833 / Serial: 0890040833006 Inspected unit and Initial…" at bounding box center [866, 497] width 426 height 262
type textarea "x"
type textarea "Vollrath / Model: VP16#40833 / Serial: 0890040833006 Inspected unit and nitiall…"
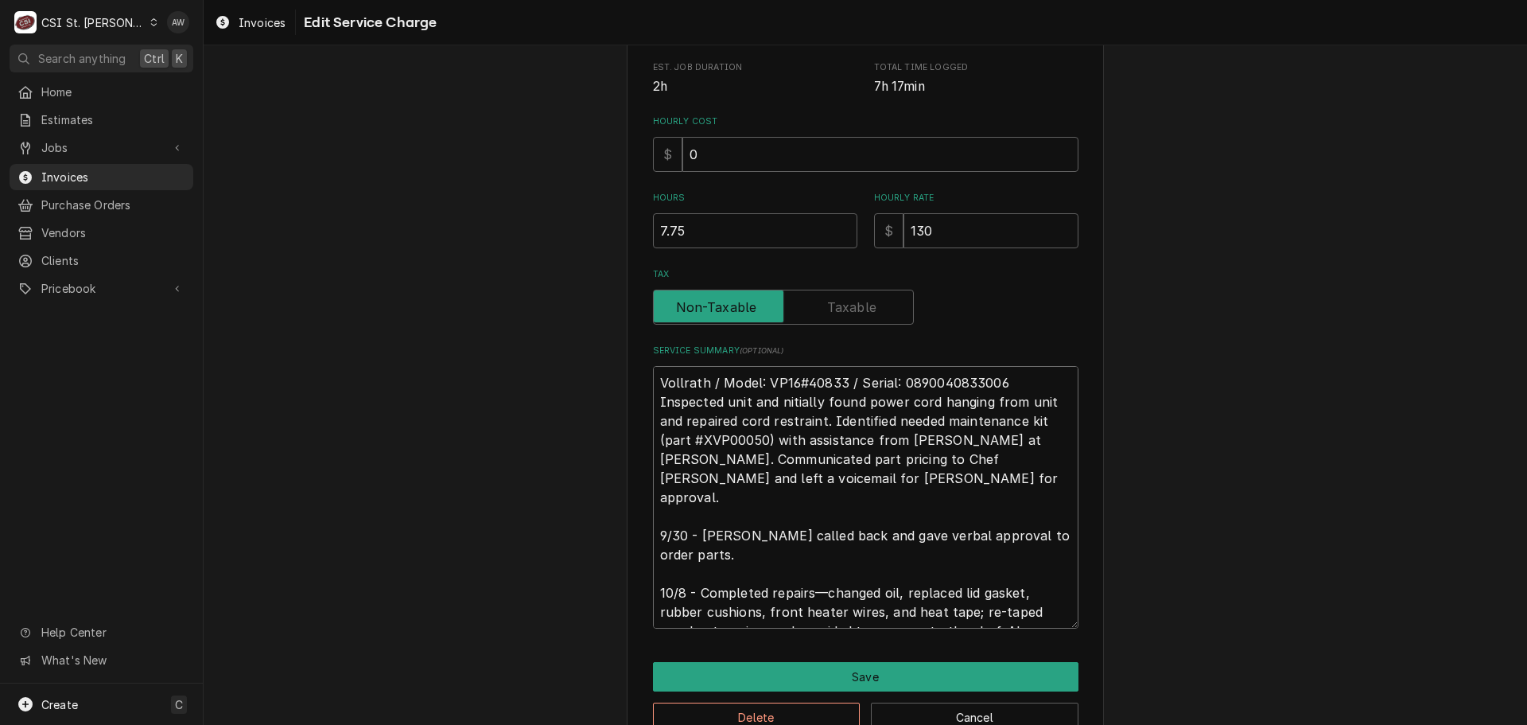
drag, startPoint x: 815, startPoint y: 403, endPoint x: 770, endPoint y: 405, distance: 44.6
click at [770, 405] on textarea "Vollrath / Model: VP16#40833 / Serial: 0890040833006 Inspected unit and nitiall…" at bounding box center [866, 497] width 426 height 262
type textarea "x"
type textarea "Vollrath / Model: VP16#40833 / Serial: 0890040833006 Inspected unit and found p…"
click at [1025, 397] on textarea "Vollrath / Model: VP16#40833 / Serial: 0890040833006 Inspected unit and found p…" at bounding box center [866, 497] width 426 height 262
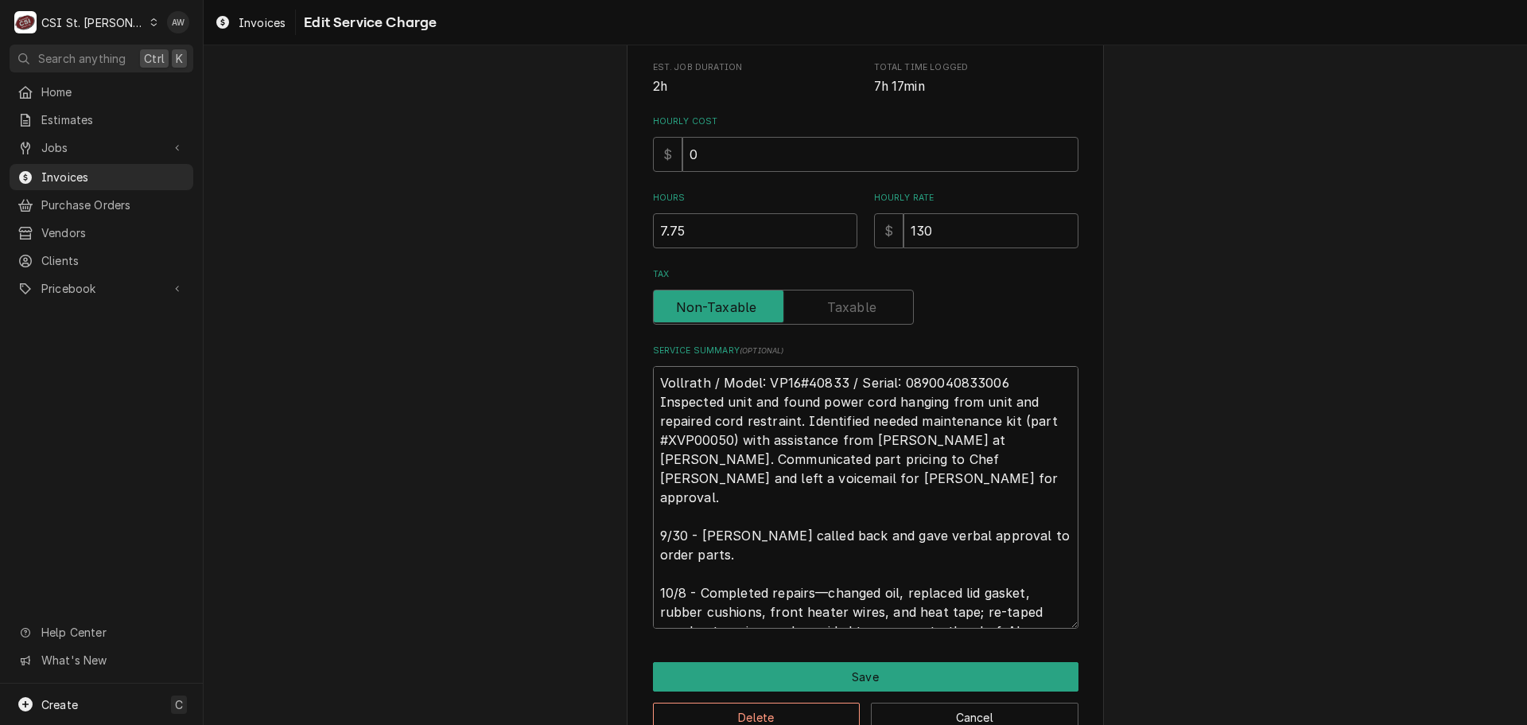
type textarea "x"
type textarea "Vollrath / Model: VP16#40833 / Serial: 0890040833006 Inspected unit and found p…"
type textarea "x"
type textarea "Vollrath / Model: VP16#40833 / Serial: 0890040833006 Inspected unit and found p…"
type textarea "x"
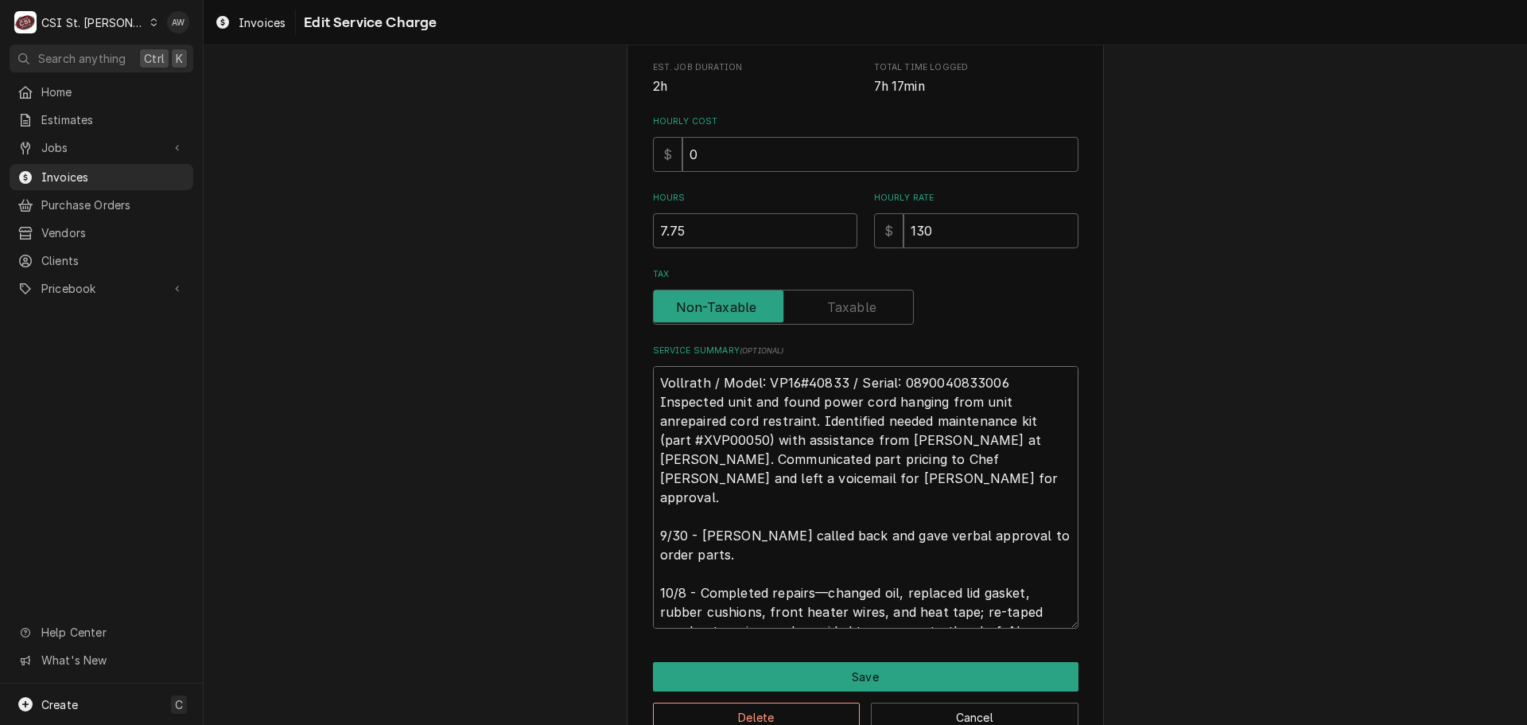
type textarea "Vollrath / Model: VP16#40833 / Serial: 0890040833006 Inspected unit and found p…"
type textarea "x"
type textarea "Vollrath / Model: VP16#40833 / Serial: 0890040833006 Inspected unit and found p…"
type textarea "x"
type textarea "Vollrath / Model: VP16#40833 / Serial: 0890040833006 Inspected unit and found p…"
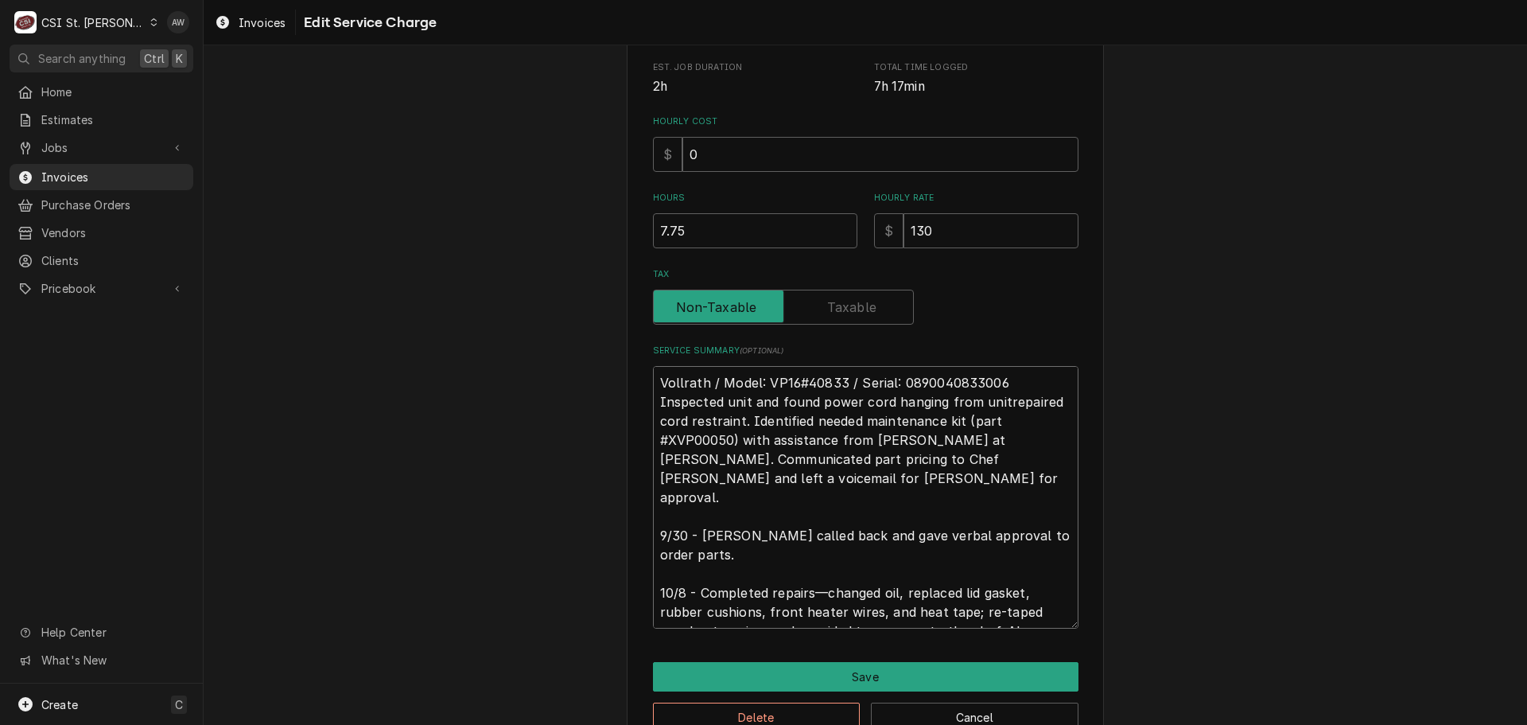
type textarea "x"
type textarea "Vollrath / Model: VP16#40833 / Serial: 0890040833006 Inspected unit and found p…"
type textarea "x"
type textarea "Vollrath / Model: VP16#40833 / Serial: 0890040833006 Inspected unit and found p…"
type textarea "x"
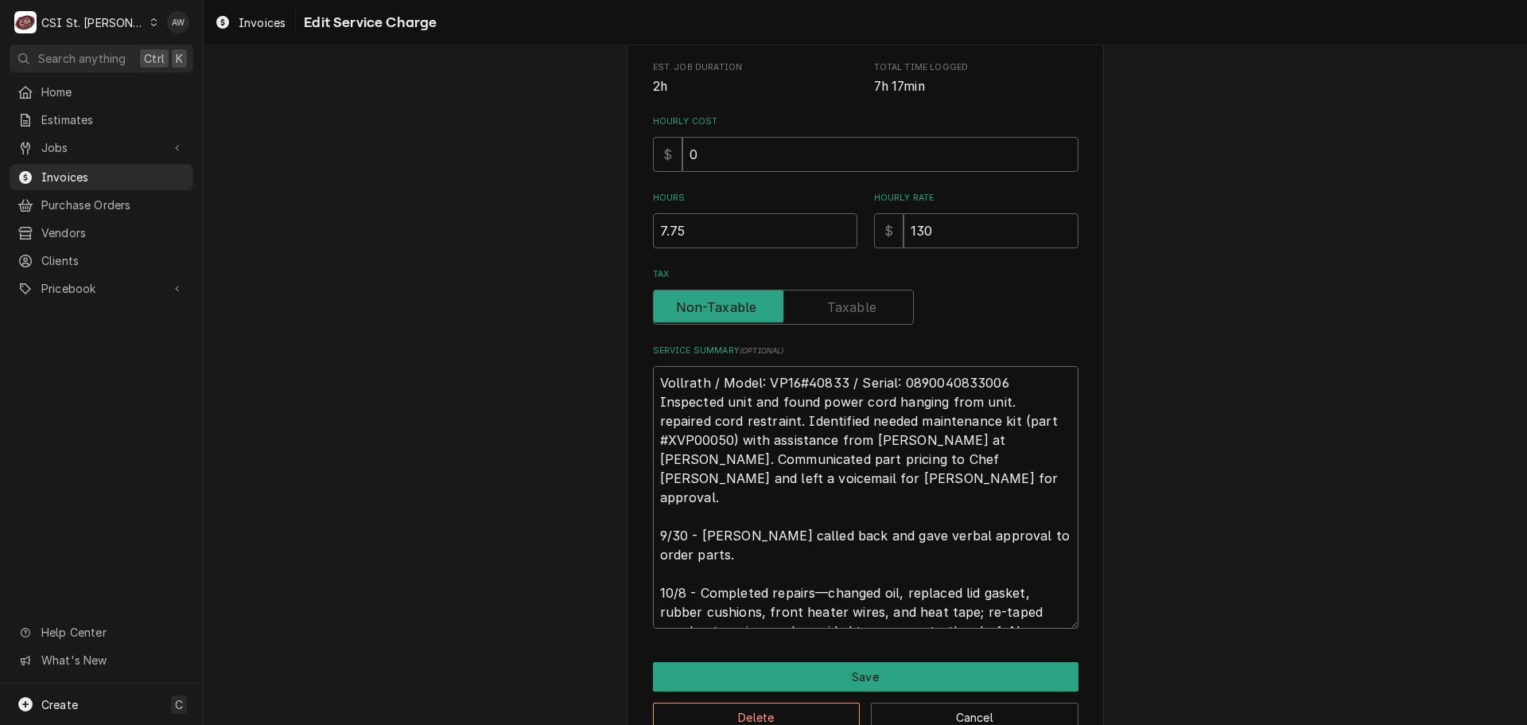
type textarea "Vollrath / Model: VP16#40833 / Serial: 0890040833006 Inspected unit and found p…"
type textarea "x"
type textarea "Vollrath / Model: VP16#40833 / Serial: 0890040833006 Inspected unit and found p…"
type textarea "x"
type textarea "Vollrath / Model: VP16#40833 / Serial: 0890040833006 Inspected unit and found p…"
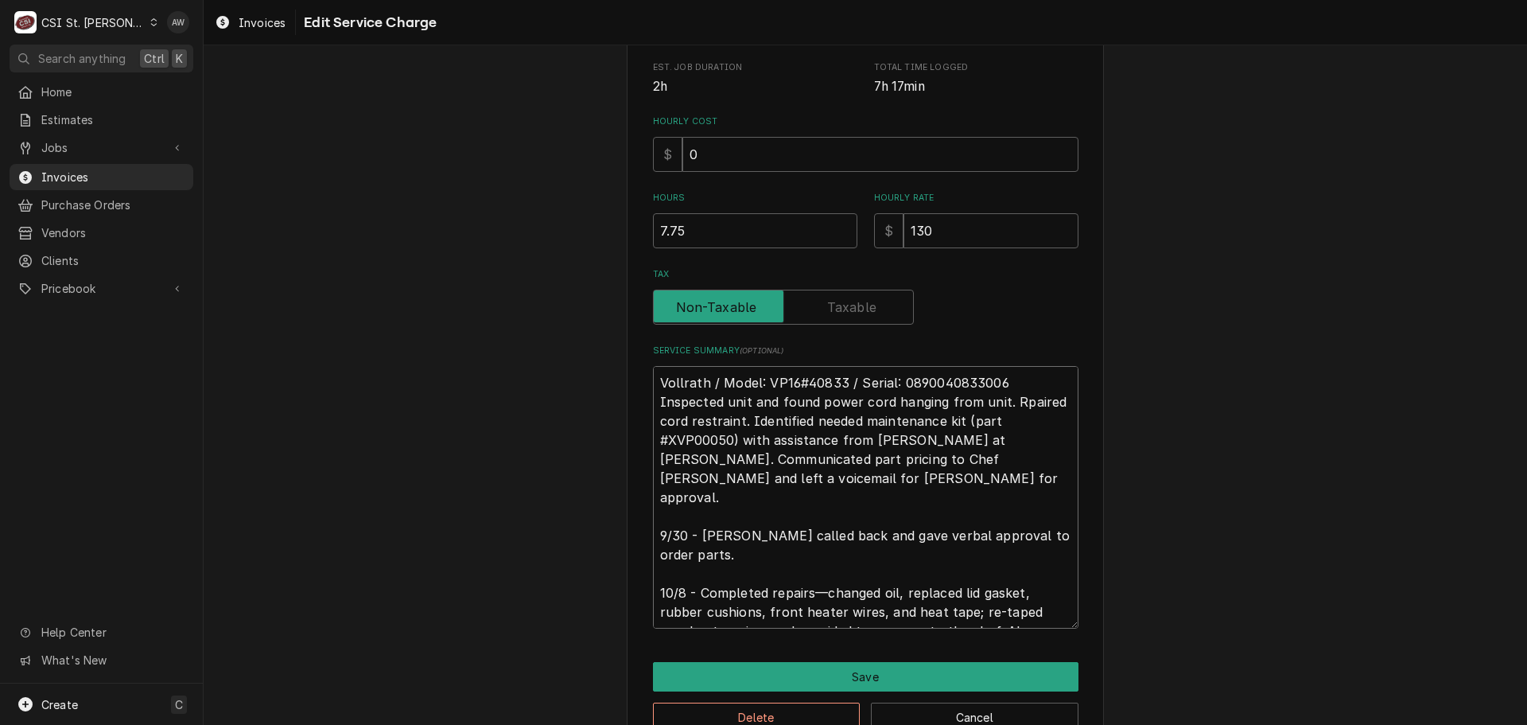
type textarea "x"
type textarea "Vollrath / Model: VP16#40833 / Serial: 0890040833006 Inspected unit and found p…"
click at [748, 416] on textarea "Vollrath / Model: VP16#40833 / Serial: 0890040833006 Inspected unit and found p…" at bounding box center [866, 497] width 426 height 262
type textarea "x"
type textarea "Vollrath / Model: VP16#40833 / Serial: 0890040833006 Inspected unit and found p…"
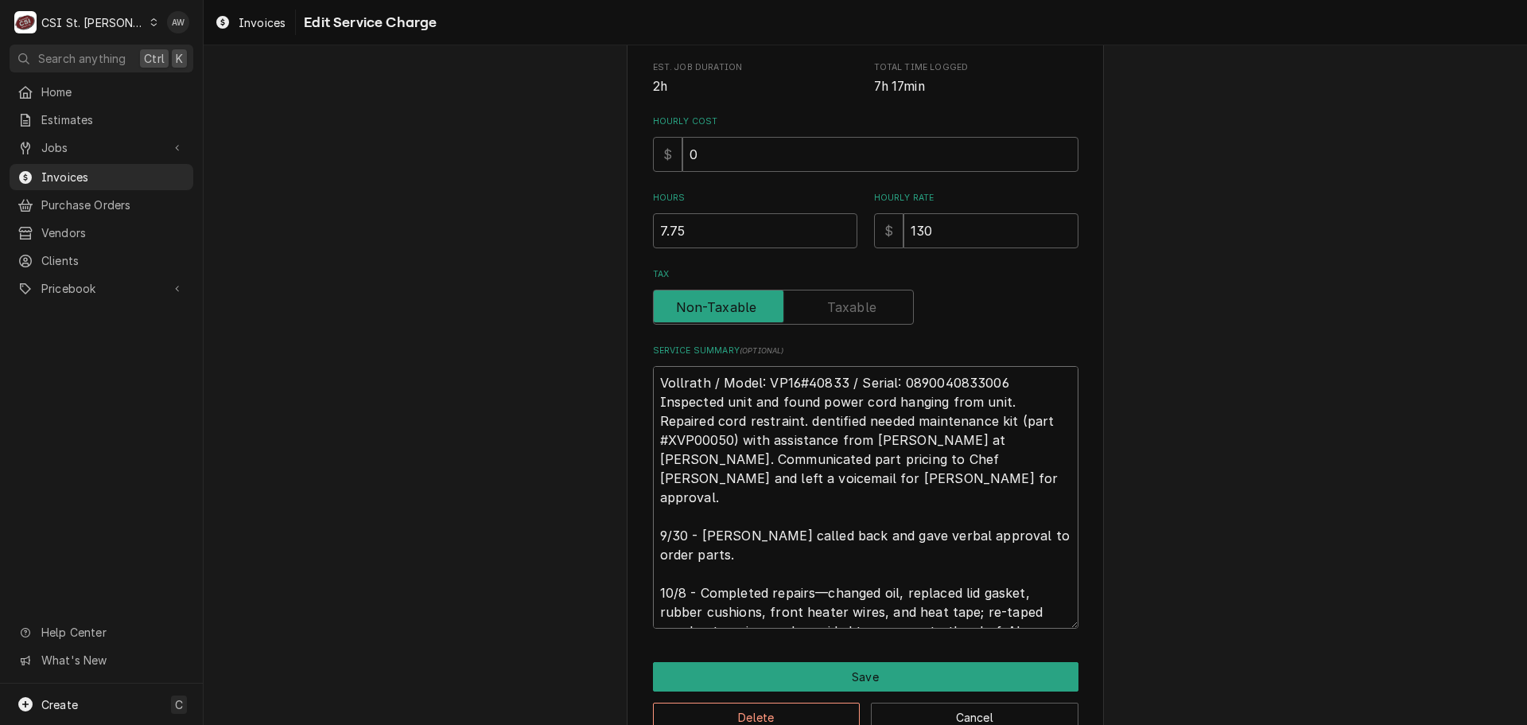
type textarea "x"
type textarea "Vollrath / Model: VP16#40833 / Serial: 0890040833006 Inspected unit and found p…"
type textarea "x"
type textarea "Vollrath / Model: VP16#40833 / Serial: 0890040833006 Inspected unit and found p…"
type textarea "x"
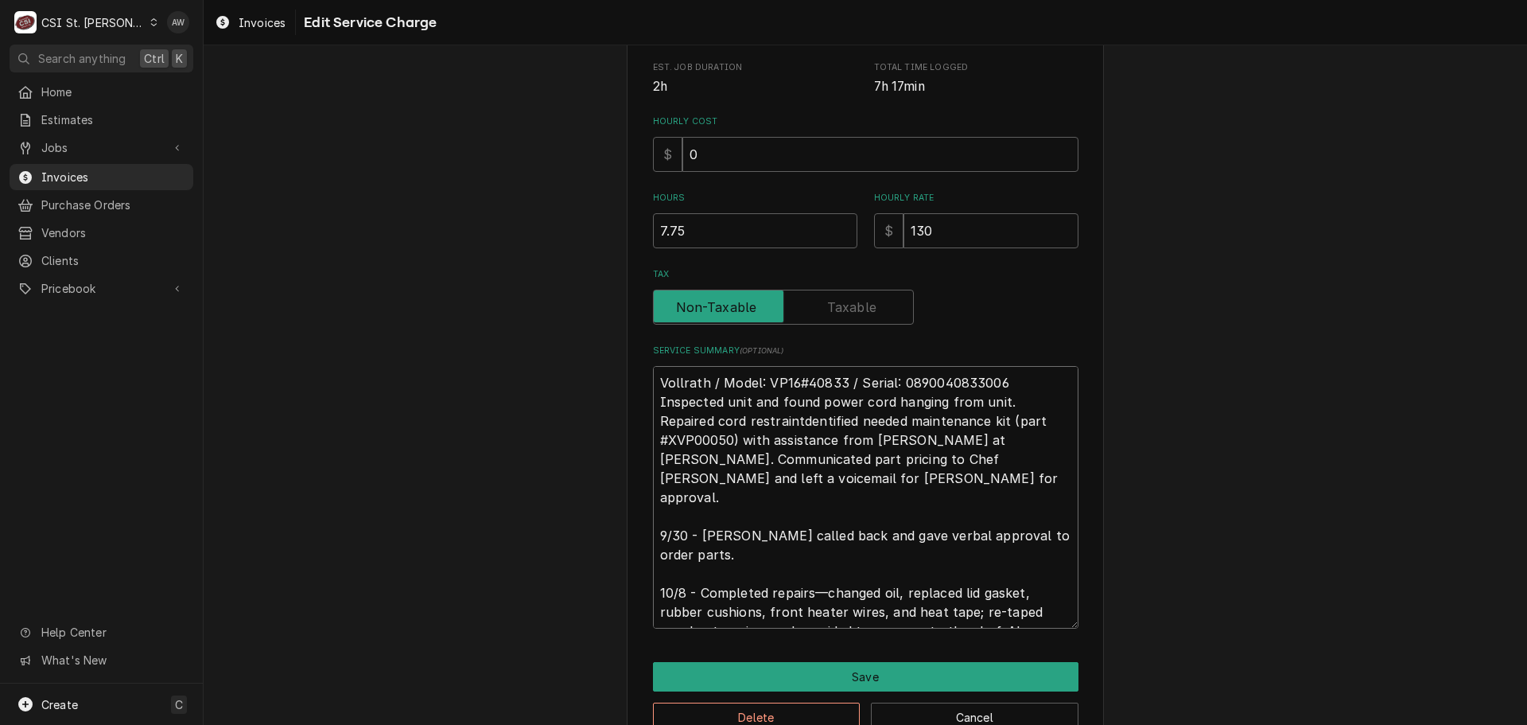
type textarea "Vollrath / Model: VP16#40833 / Serial: 0890040833006 Inspected unit and found p…"
type textarea "x"
type textarea "Vollrath / Model: VP16#40833 / Serial: 0890040833006 Inspected unit and found p…"
type textarea "x"
type textarea "Vollrath / Model: VP16#40833 / Serial: 0890040833006 Inspected unit and found p…"
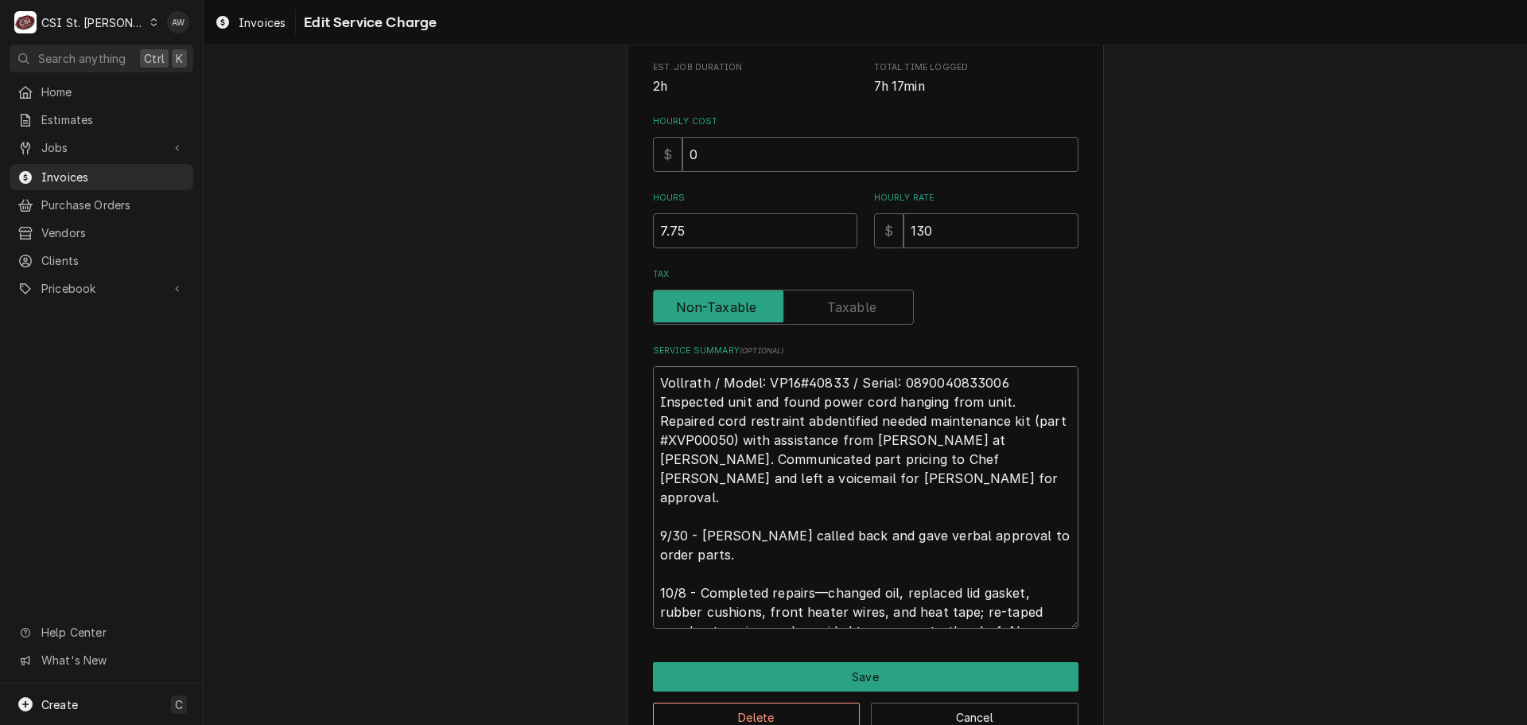
type textarea "x"
type textarea "Vollrath / Model: VP16#40833 / Serial: 0890040833006 Inspected unit and found p…"
type textarea "x"
type textarea "Vollrath / Model: VP16#40833 / Serial: 0890040833006 Inspected unit and found p…"
type textarea "x"
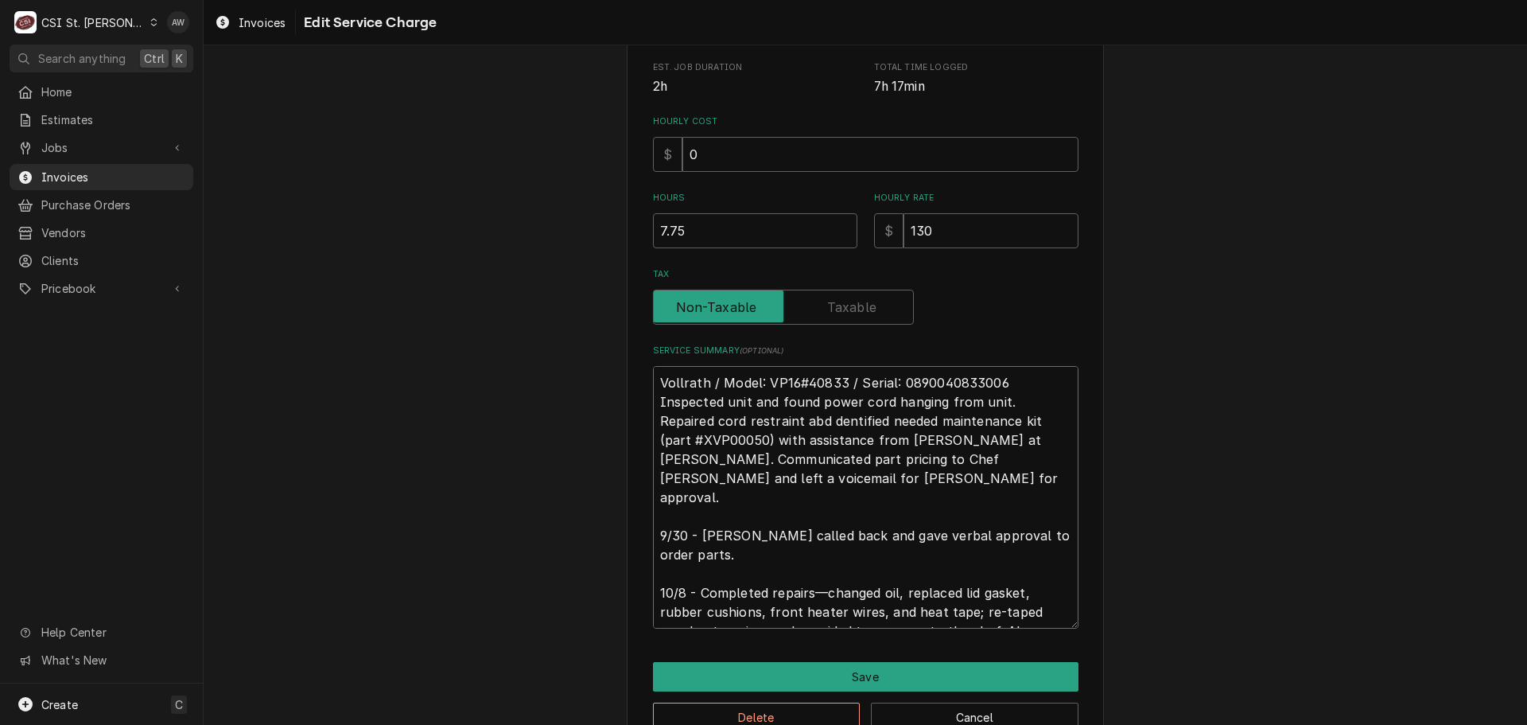
type textarea "Vollrath / Model: VP16#40833 / Serial: 0890040833006 Inspected unit and found p…"
type textarea "x"
type textarea "Vollrath / Model: VP16#40833 / Serial: 0890040833006 Inspected unit and found p…"
type textarea "x"
type textarea "Vollrath / Model: VP16#40833 / Serial: 0890040833006 Inspected unit and found p…"
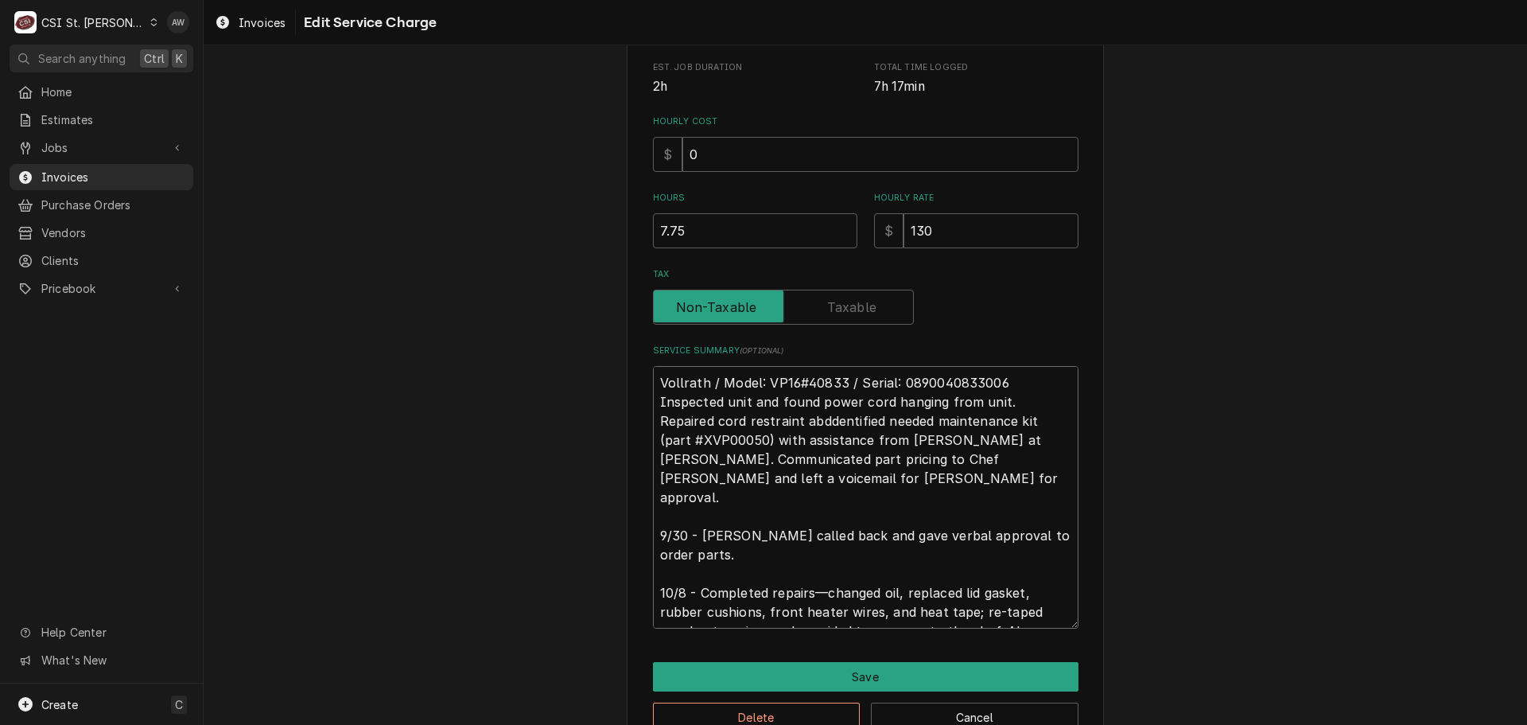
type textarea "x"
type textarea "Vollrath / Model: VP16#40833 / Serial: 0890040833006 Inspected unit and found p…"
type textarea "x"
type textarea "Vollrath / Model: VP16#40833 / Serial: 0890040833006 Inspected unit and found p…"
type textarea "x"
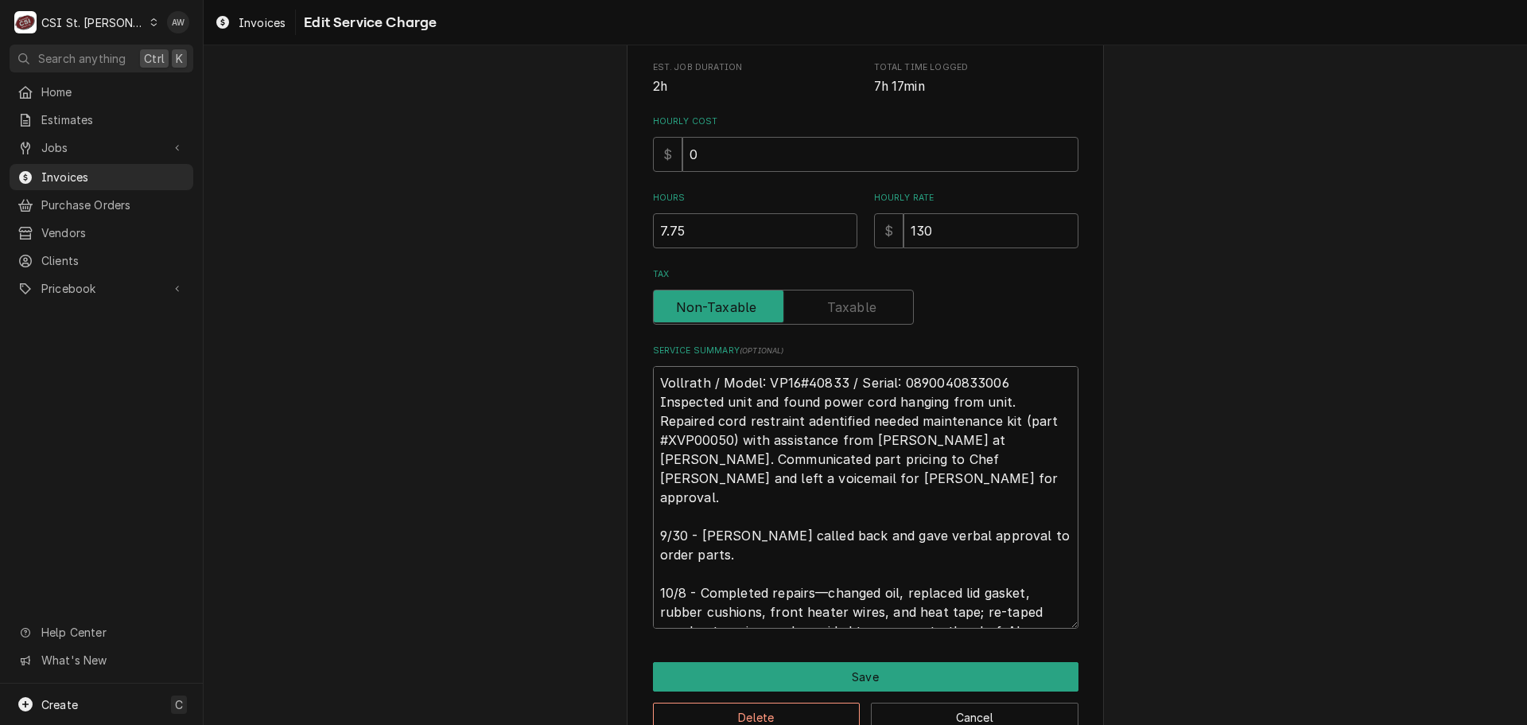
type textarea "Vollrath / Model: VP16#40833 / Serial: 0890040833006 Inspected unit and found p…"
type textarea "x"
type textarea "Vollrath / Model: VP16#40833 / Serial: 0890040833006 Inspected unit and found p…"
type textarea "x"
type textarea "Vollrath / Model: VP16#40833 / Serial: 0890040833006 Inspected unit and found p…"
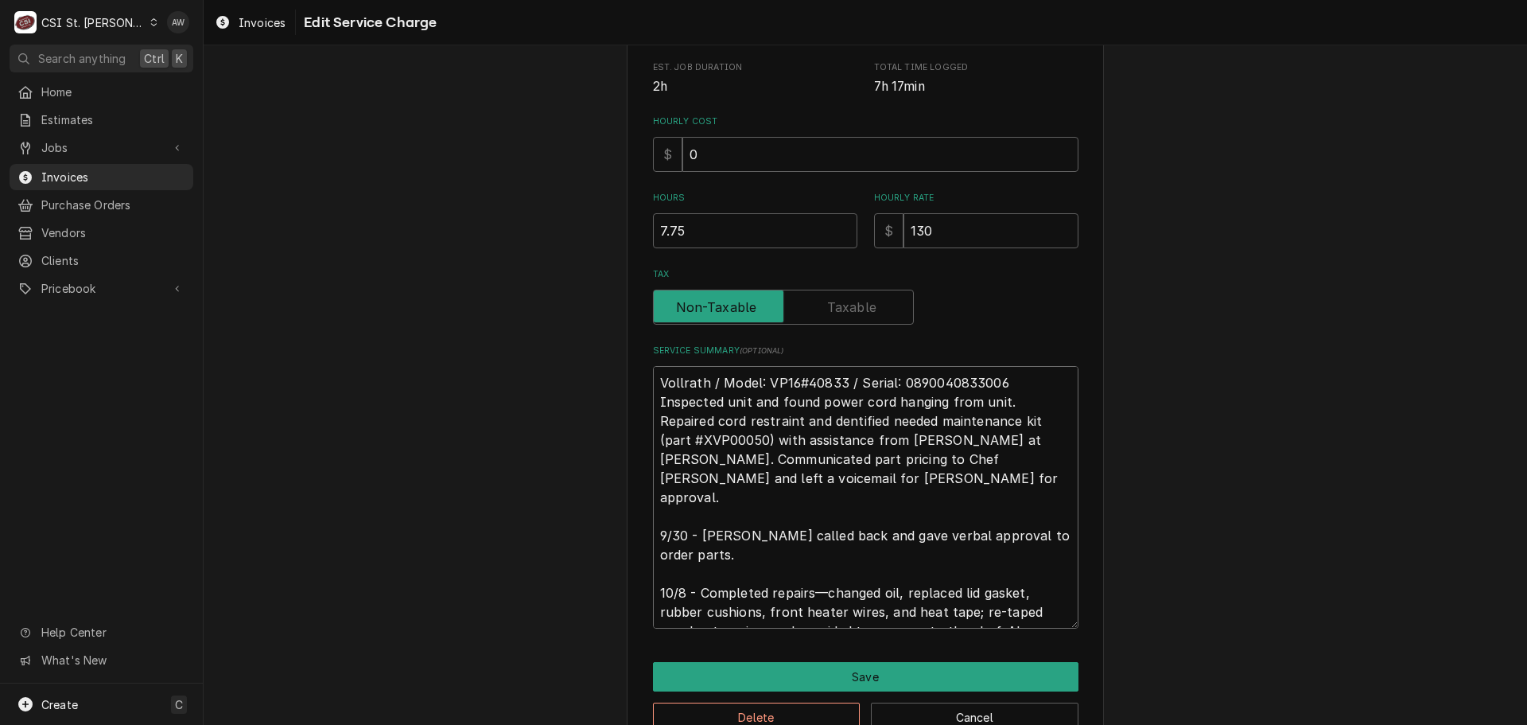
type textarea "x"
type textarea "Vollrath / Model: VP16#40833 / Serial: 0890040833006 Inspected unit and found p…"
drag, startPoint x: 989, startPoint y: 444, endPoint x: 979, endPoint y: 422, distance: 24.2
click at [979, 422] on textarea "Vollrath / Model: VP16#40833 / Serial: 0890040833006 Inspected unit and found p…" at bounding box center [866, 497] width 426 height 262
type textarea "x"
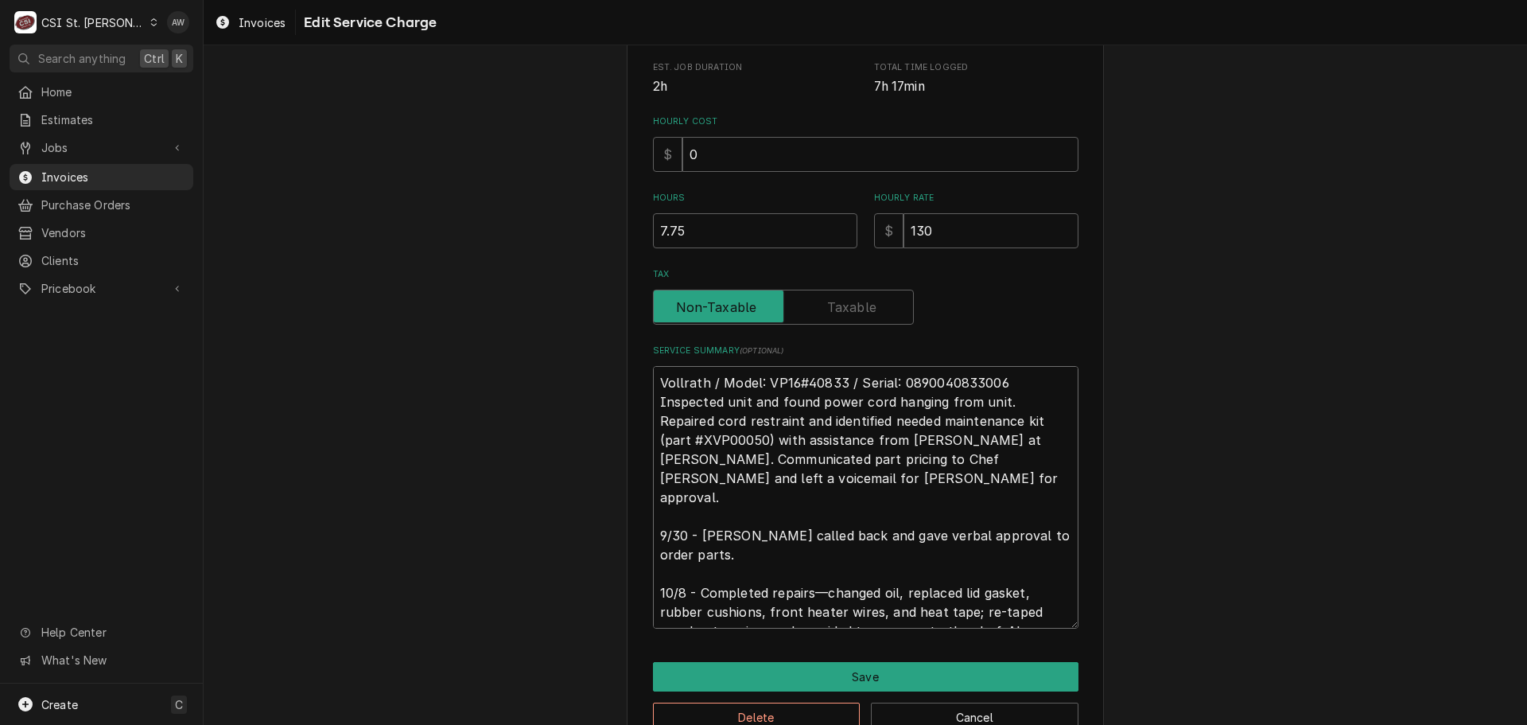
type textarea "Vollrath / Model: VP16#40833 / Serial: 0890040833006 Inspected unit and found p…"
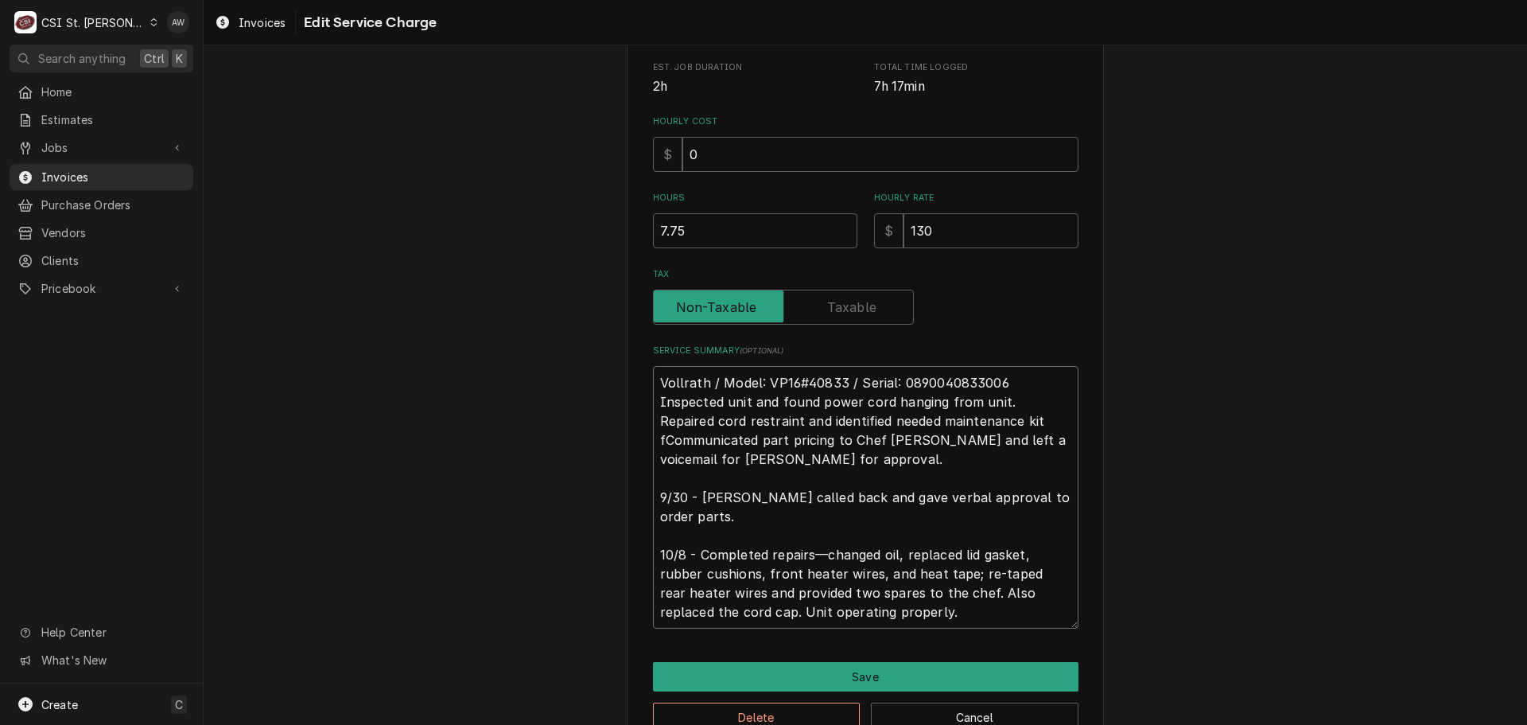
type textarea "x"
type textarea "Vollrath / Model: VP16#40833 / Serial: 0890040833006 Inspected unit and found p…"
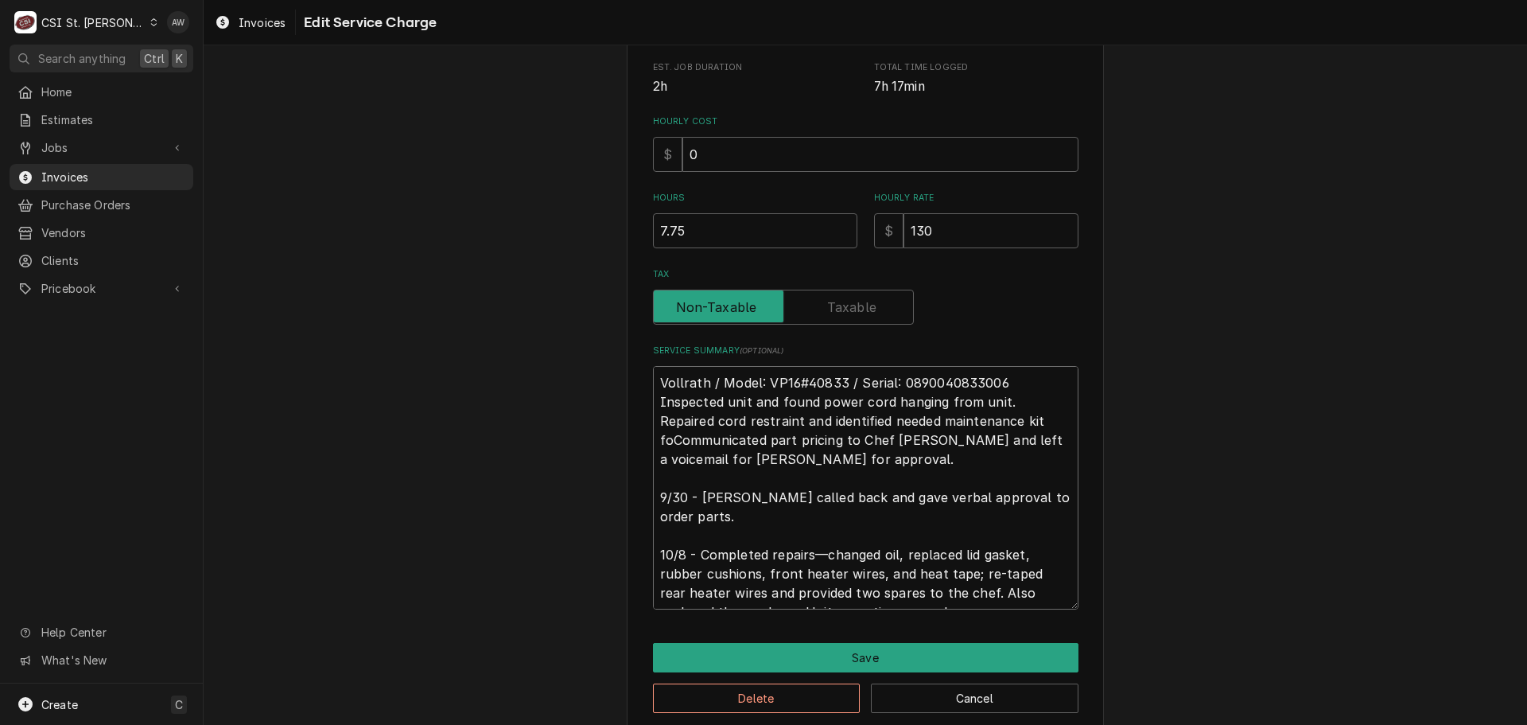
type textarea "x"
type textarea "Vollrath / Model: VP16#40833 / Serial: 0890040833006 Inspected unit and found p…"
type textarea "x"
type textarea "Vollrath / Model: VP16#40833 / Serial: 0890040833006 Inspected unit and found p…"
type textarea "x"
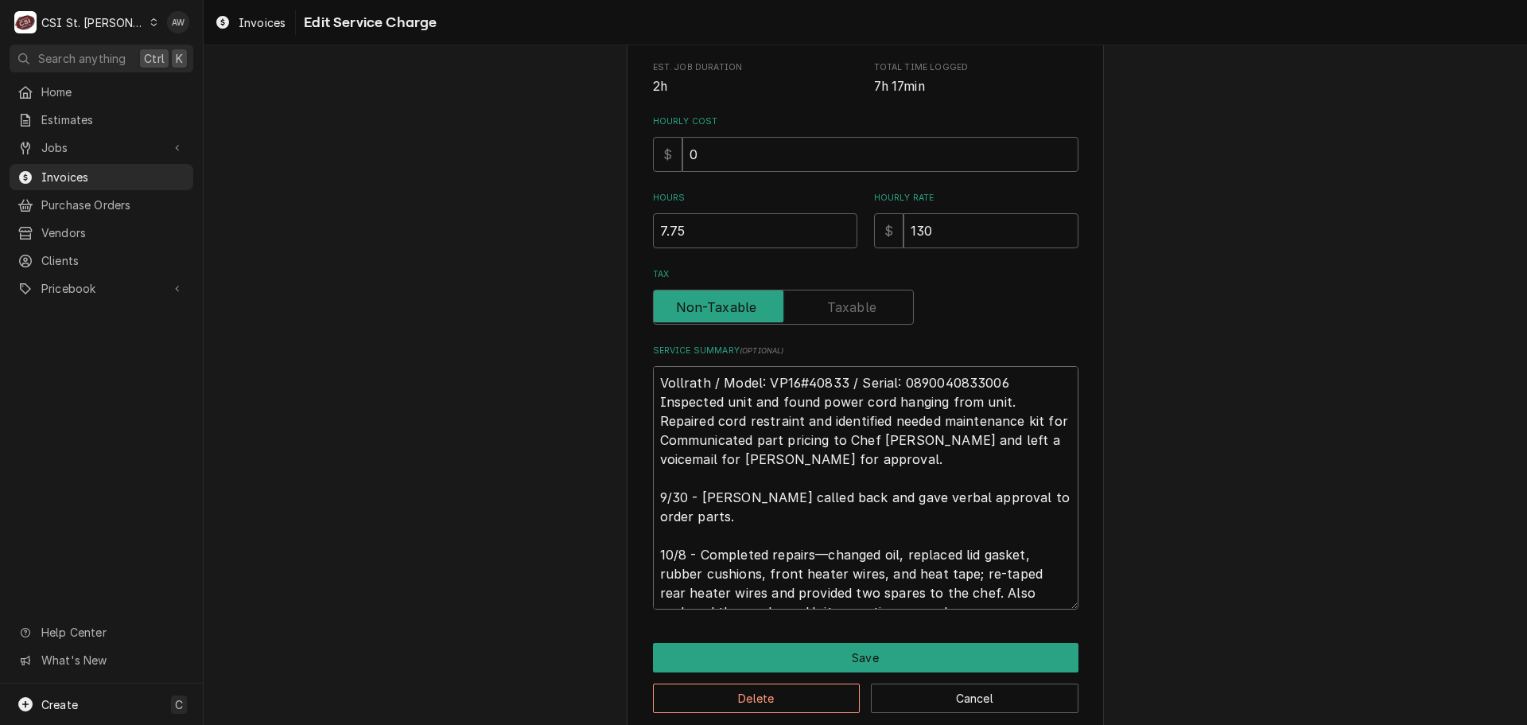
type textarea "Vollrath / Model: VP16#40833 / Serial: 0890040833006 Inspected unit and found p…"
type textarea "x"
type textarea "Vollrath / Model: VP16#40833 / Serial: 0890040833006 Inspected unit and found p…"
type textarea "x"
type textarea "Vollrath / Model: VP16#40833 / Serial: 0890040833006 Inspected unit and found p…"
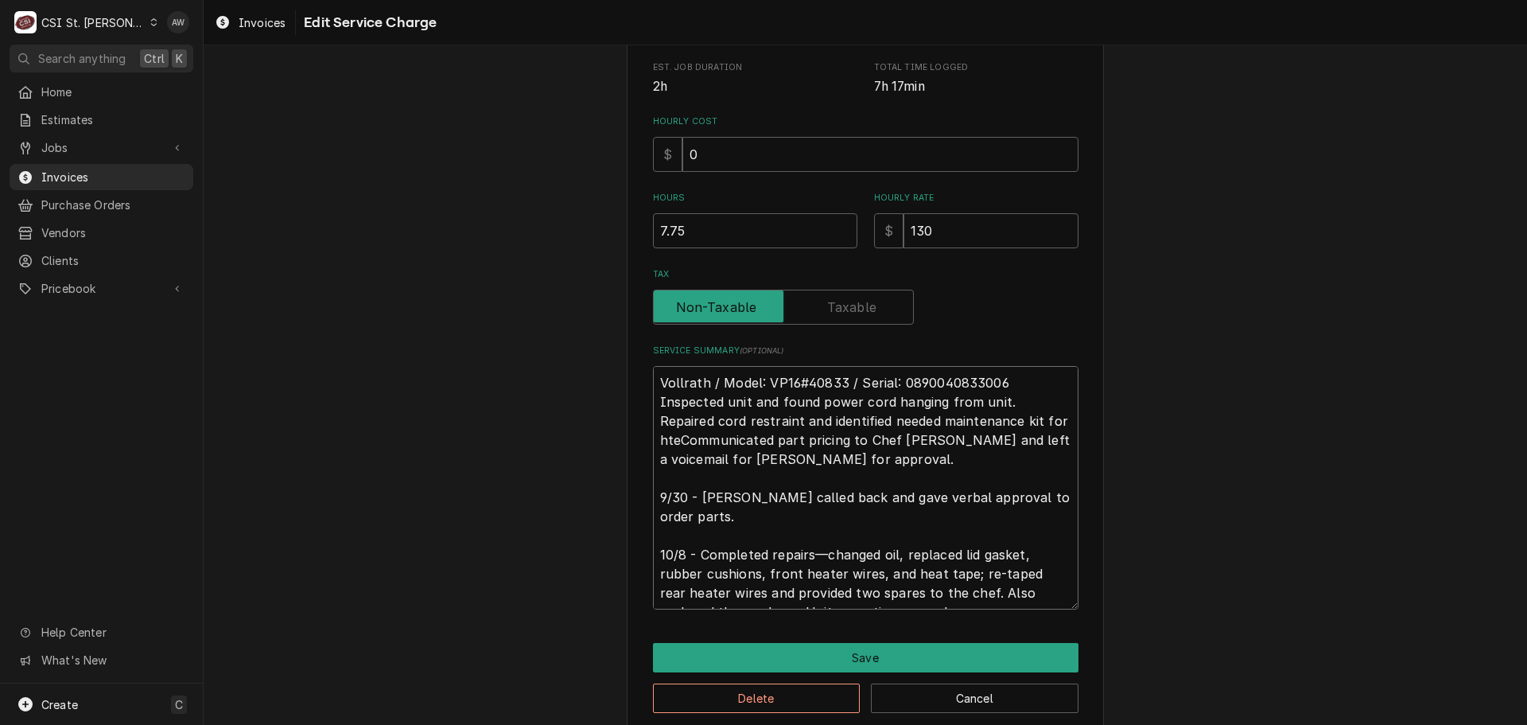
type textarea "x"
type textarea "Vollrath / Model: VP16#40833 / Serial: 0890040833006 Inspected unit and found p…"
type textarea "x"
type textarea "Vollrath / Model: VP16#40833 / Serial: 0890040833006 Inspected unit and found p…"
type textarea "x"
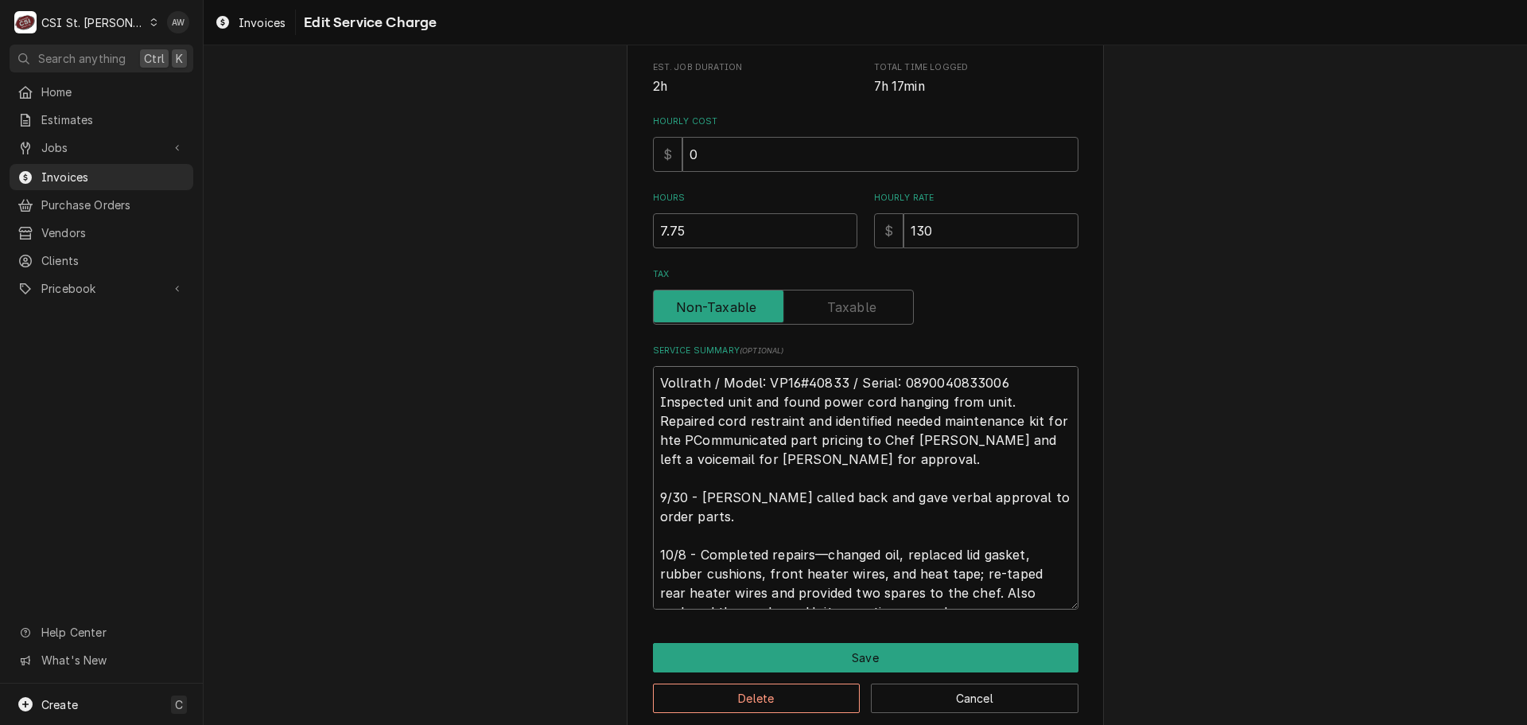
type textarea "Vollrath / Model: VP16#40833 / Serial: 0890040833006 Inspected unit and found p…"
type textarea "x"
type textarea "Vollrath / Model: VP16#40833 / Serial: 0890040833006 Inspected unit and found p…"
type textarea "x"
type textarea "Vollrath / Model: VP16#40833 / Serial: 0890040833006 Inspected unit and found p…"
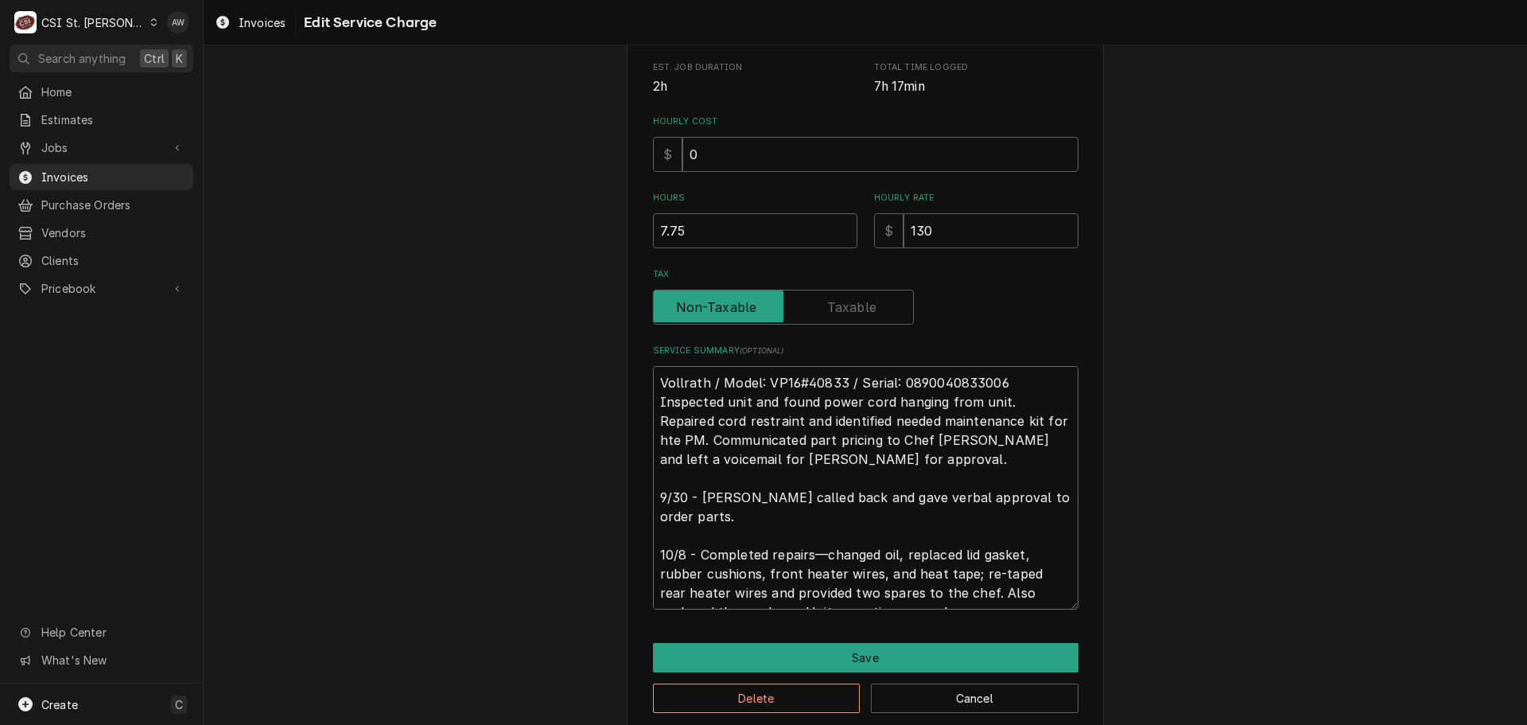
drag, startPoint x: 843, startPoint y: 463, endPoint x: 998, endPoint y: 422, distance: 160.5
click at [998, 422] on textarea "Vollrath / Model: VP16#40833 / Serial: 0890040833006 Inspected unit and found p…" at bounding box center [866, 487] width 426 height 243
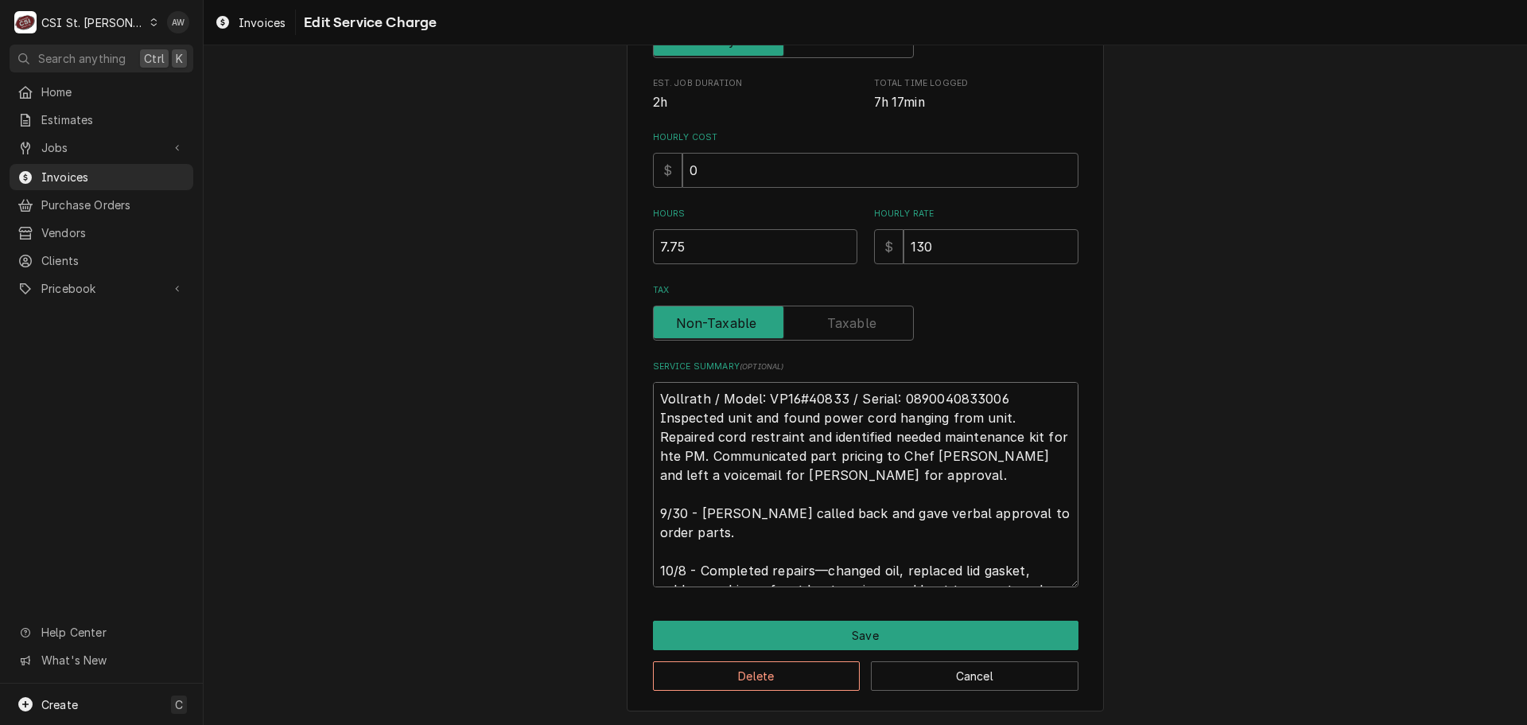
type textarea "x"
type textarea "Vollrath / Model: VP16#40833 / Serial: 0890040833006 Inspected unit and found p…"
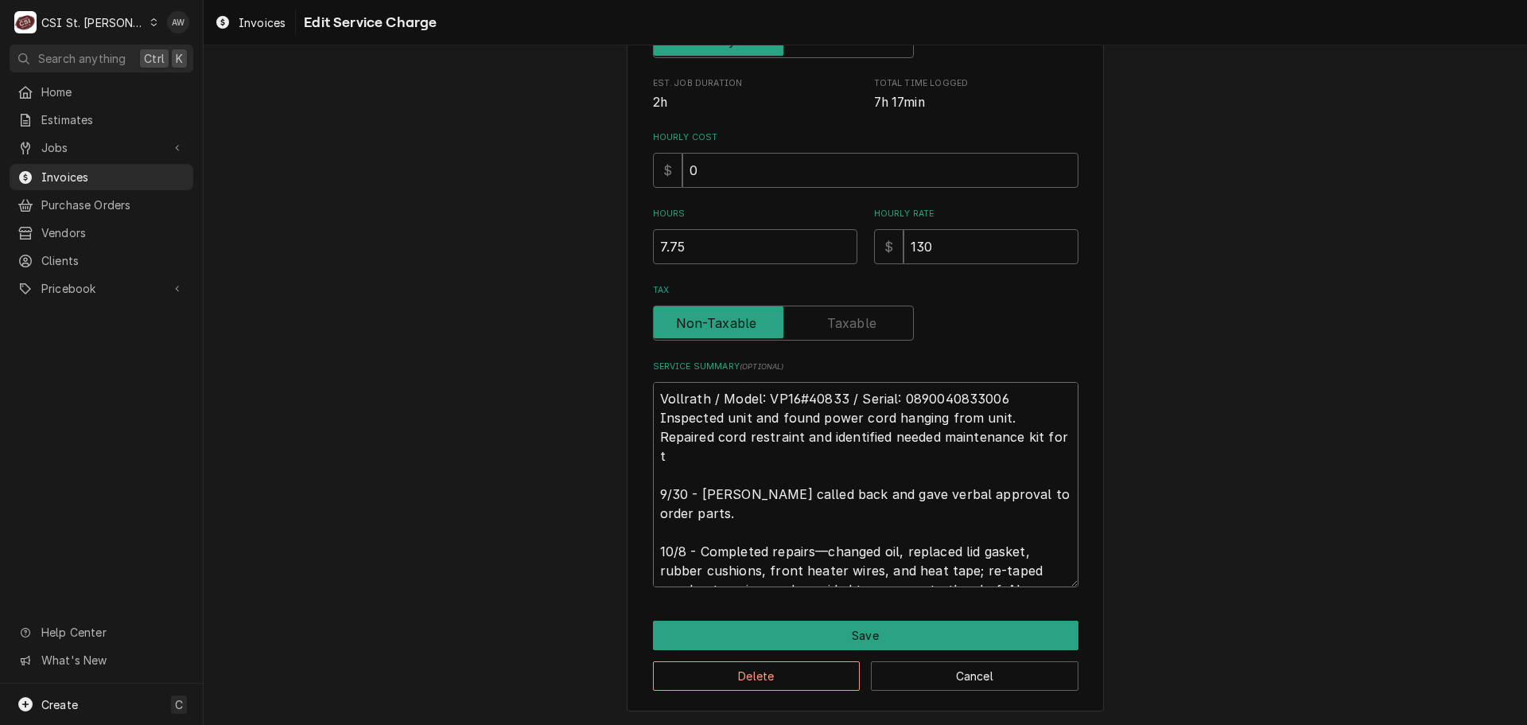
type textarea "x"
type textarea "Vollrath / Model: VP16#40833 / Serial: 0890040833006 Inspected unit and found p…"
type textarea "x"
type textarea "Vollrath / Model: VP16#40833 / Serial: 0890040833006 Inspected unit and found p…"
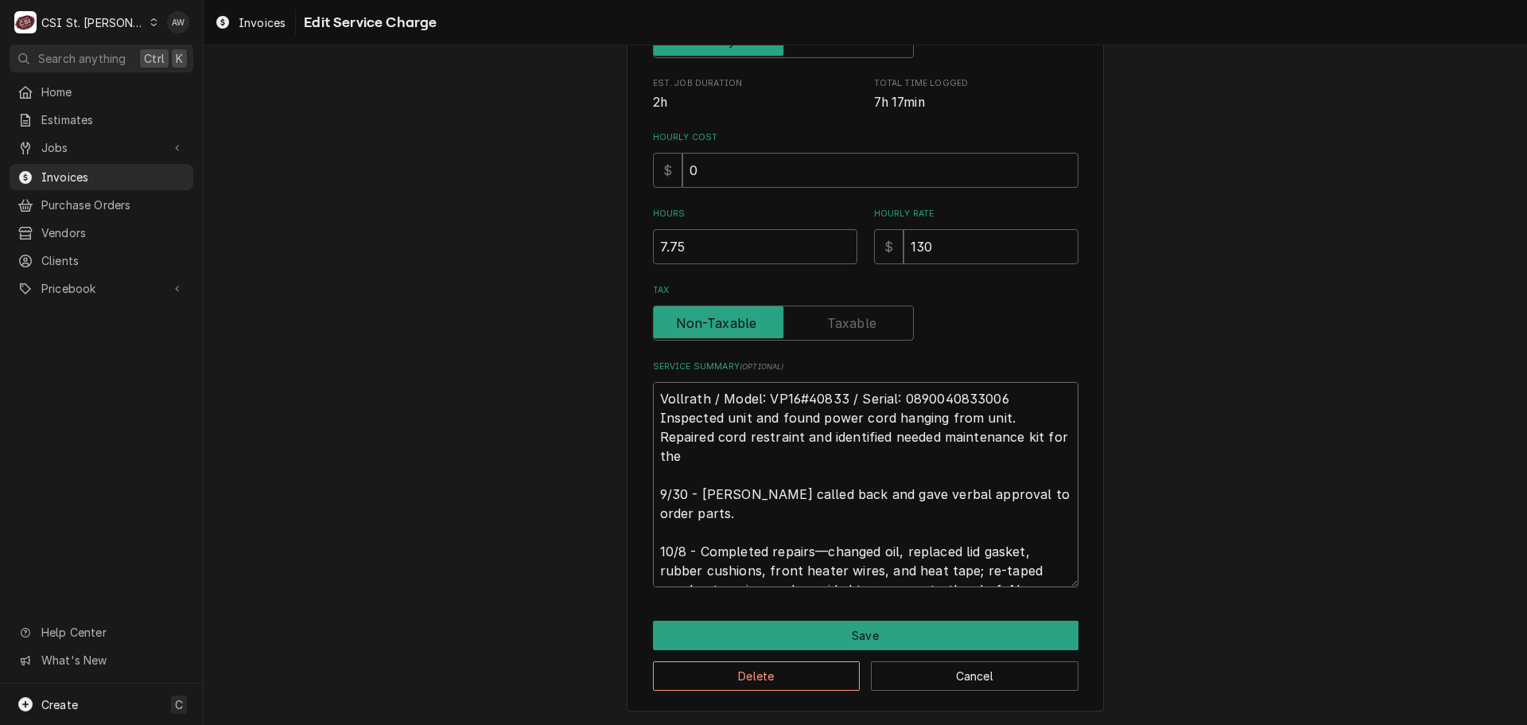
type textarea "x"
type textarea "Vollrath / Model: VP16#40833 / Serial: 0890040833006 Inspected unit and found p…"
type textarea "x"
type textarea "Vollrath / Model: VP16#40833 / Serial: 0890040833006 Inspected unit and found p…"
type textarea "x"
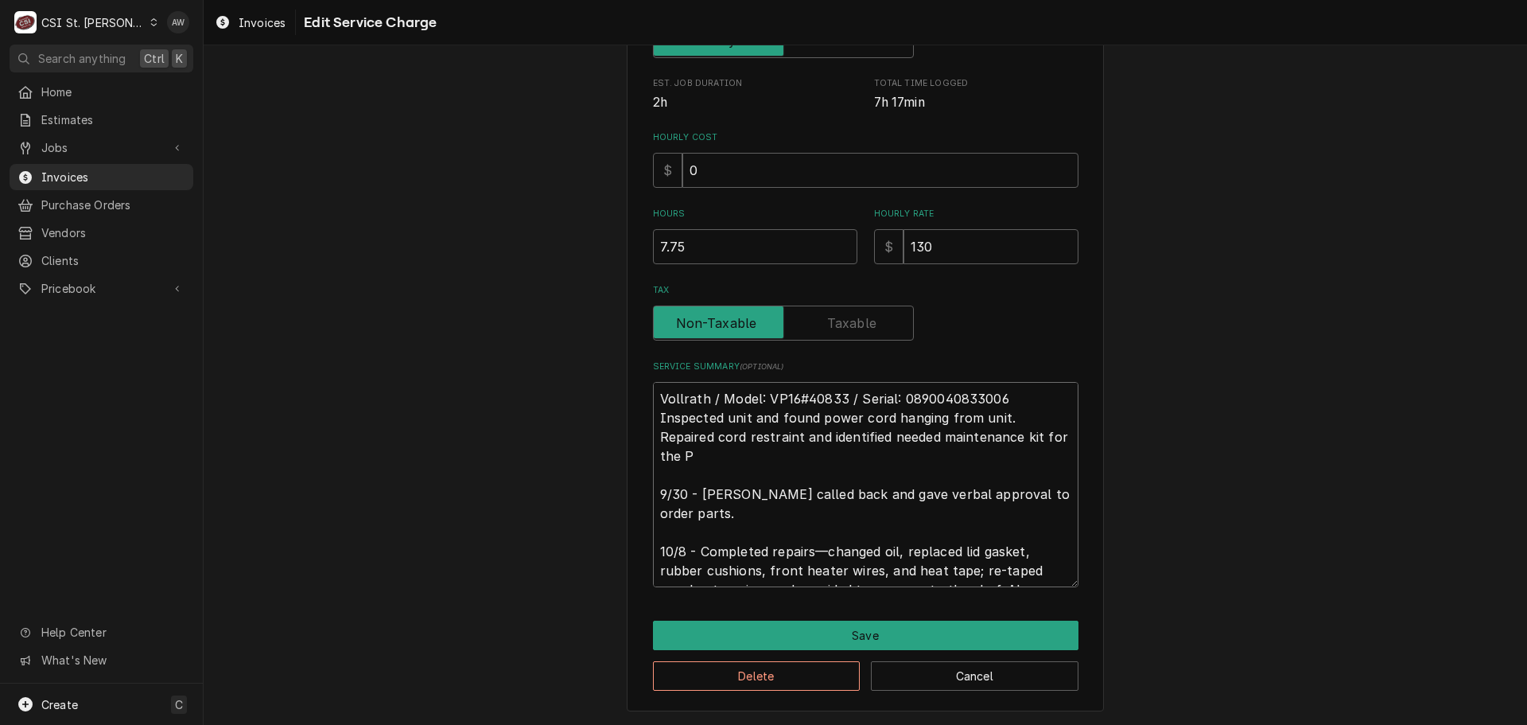
type textarea "Vollrath / Model: VP16#40833 / Serial: 0890040833006 Inspected unit and found p…"
type textarea "x"
type textarea "Vollrath / Model: VP16#40833 / Serial: 0890040833006 Inspected unit and found p…"
type textarea "x"
type textarea "Vollrath / Model: VP16#40833 / Serial: 0890040833006 Inspected unit and found p…"
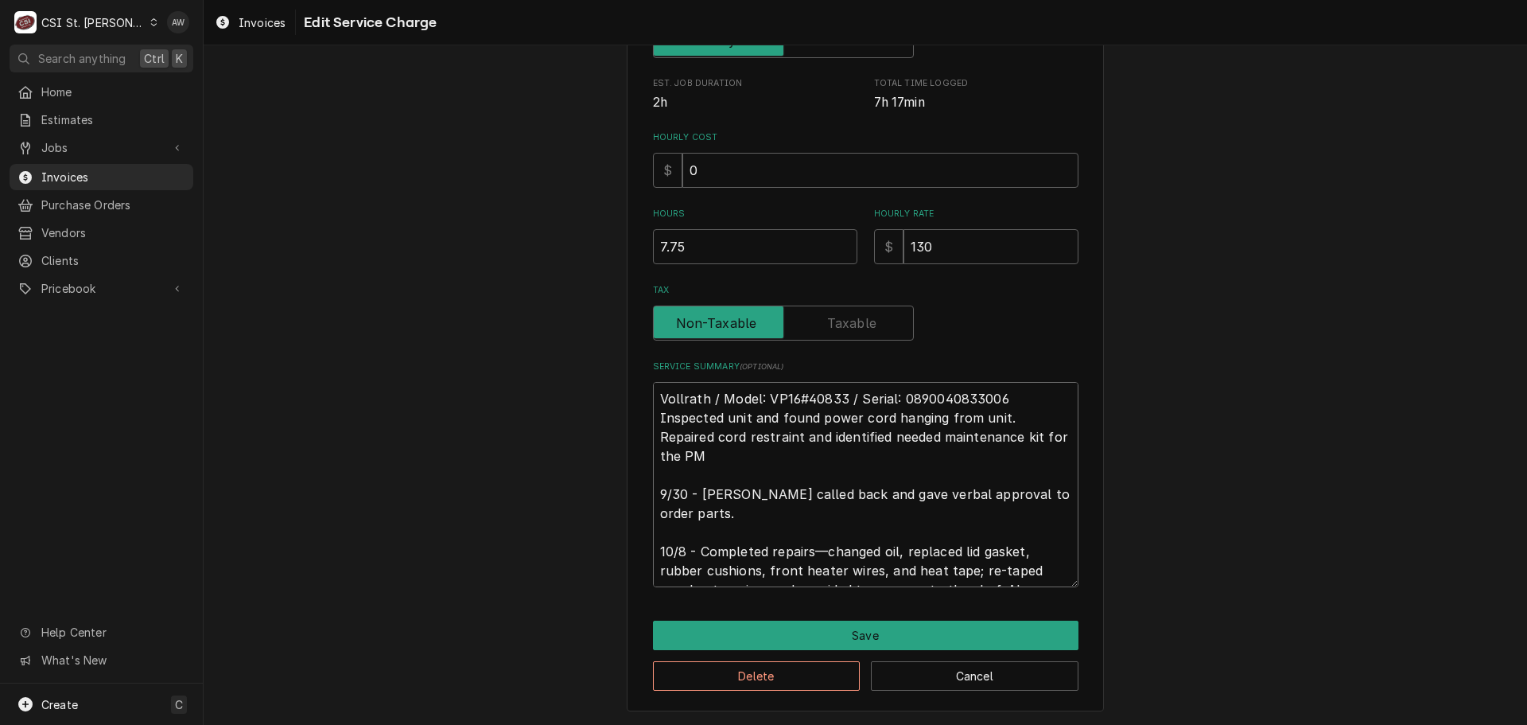
type textarea "x"
type textarea "Vollrath / Model: VP16#40833 / Serial: 0890040833006 Inspected unit and found p…"
type textarea "x"
type textarea "Vollrath / Model: VP16#40833 / Serial: 0890040833006 Inspected unit and found p…"
type textarea "x"
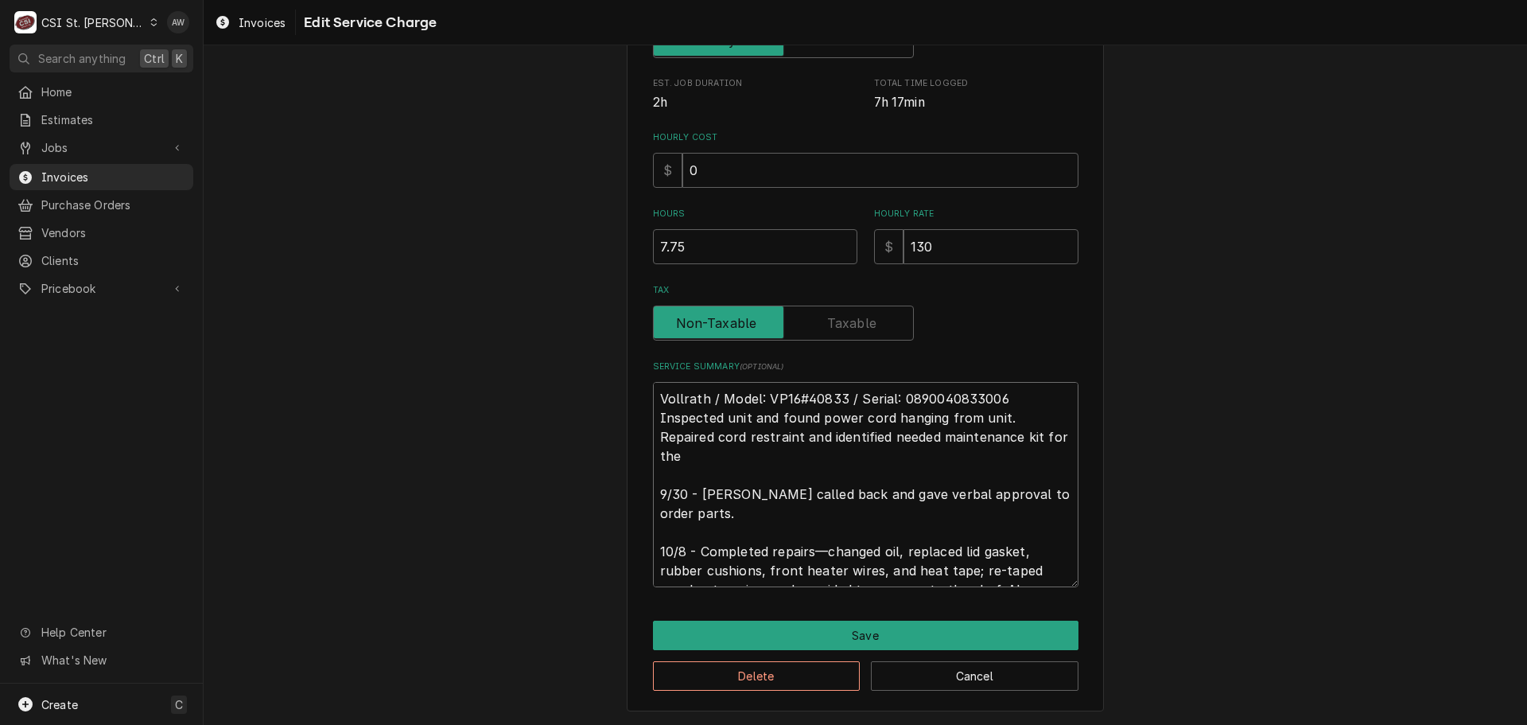
type textarea "Vollrath / Model: VP16#40833 / Serial: 0890040833006 Inspected unit and found p…"
type textarea "x"
type textarea "Vollrath / Model: VP16#40833 / Serial: 0890040833006 Inspected unit and found p…"
type textarea "x"
type textarea "Vollrath / Model: VP16#40833 / Serial: 0890040833006 Inspected unit and found p…"
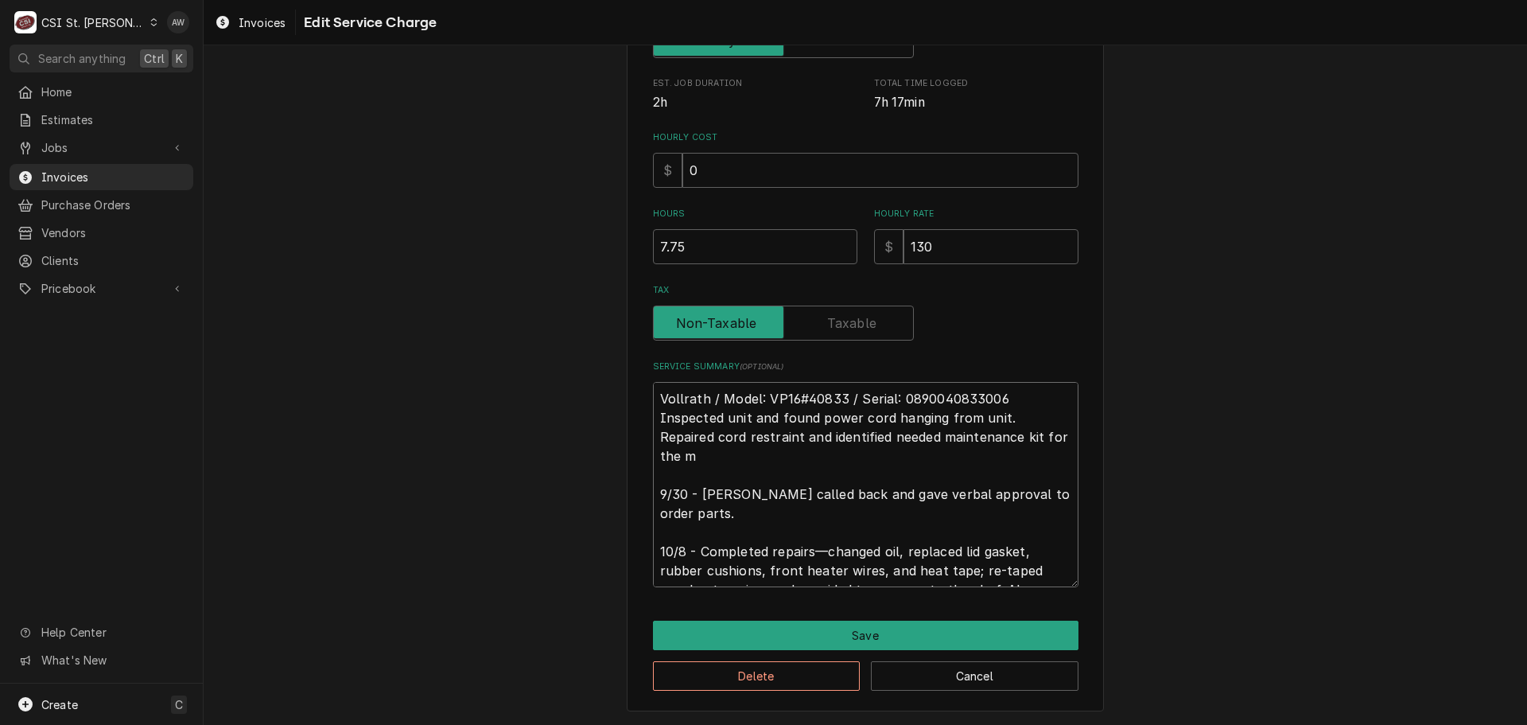
type textarea "x"
type textarea "Vollrath / Model: VP16#40833 / Serial: 0890040833006 Inspected unit and found p…"
type textarea "x"
type textarea "Vollrath / Model: VP16#40833 / Serial: 0890040833006 Inspected unit and found p…"
type textarea "x"
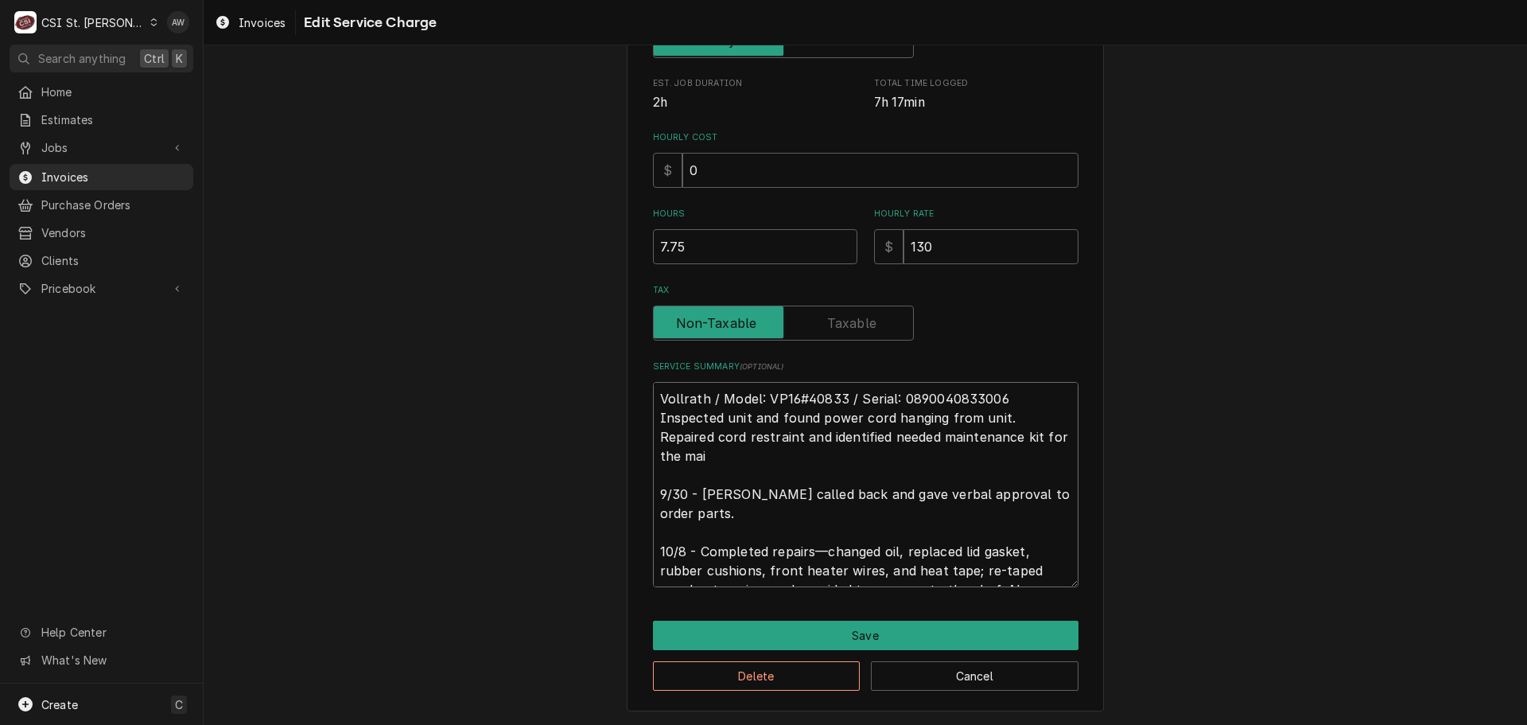
type textarea "Vollrath / Model: VP16#40833 / Serial: 0890040833006 Inspected unit and found p…"
type textarea "x"
type textarea "Vollrath / Model: VP16#40833 / Serial: 0890040833006 Inspected unit and found p…"
type textarea "x"
type textarea "Vollrath / Model: VP16#40833 / Serial: 0890040833006 Inspected unit and found p…"
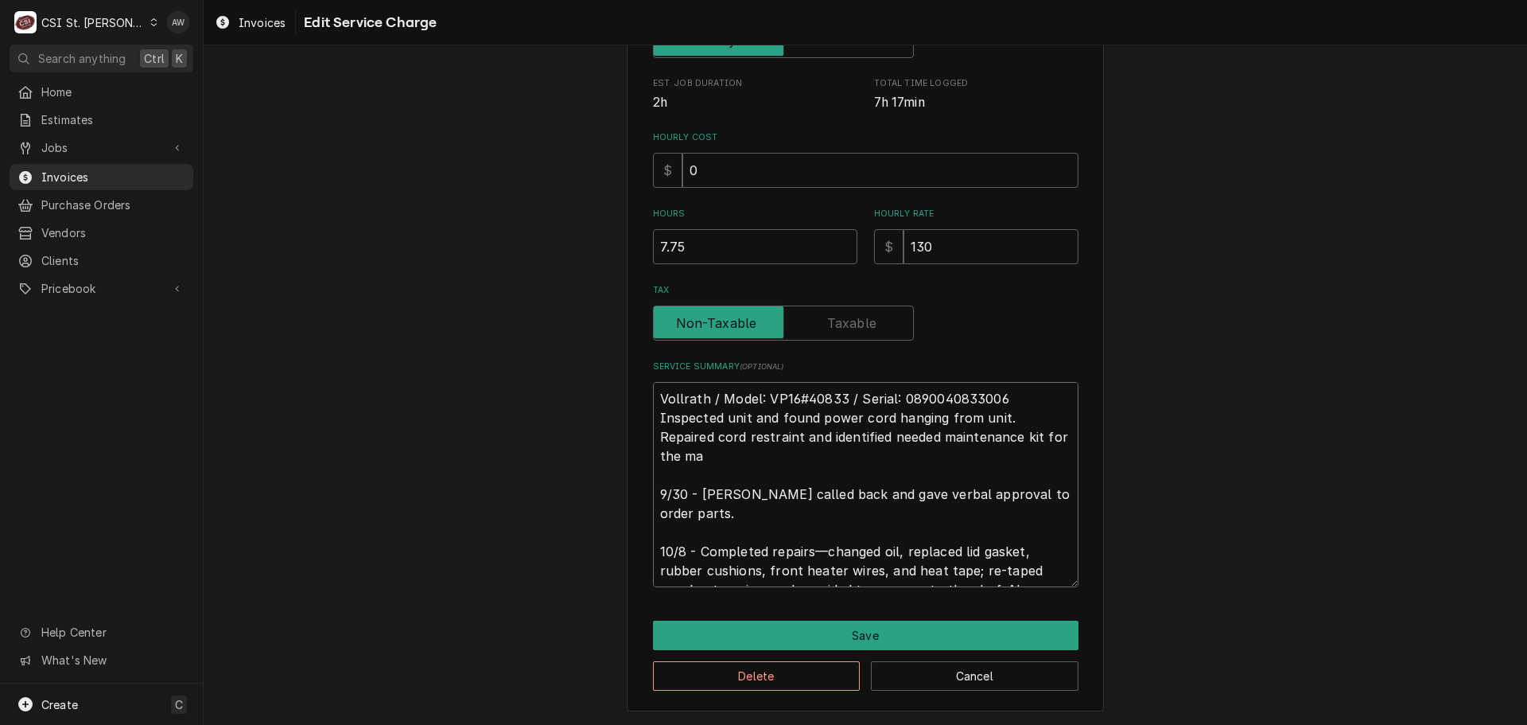
type textarea "x"
type textarea "Vollrath / Model: VP16#40833 / Serial: 0890040833006 Inspected unit and found p…"
type textarea "x"
type textarea "Vollrath / Model: VP16#40833 / Serial: 0890040833006 Inspected unit and found p…"
type textarea "x"
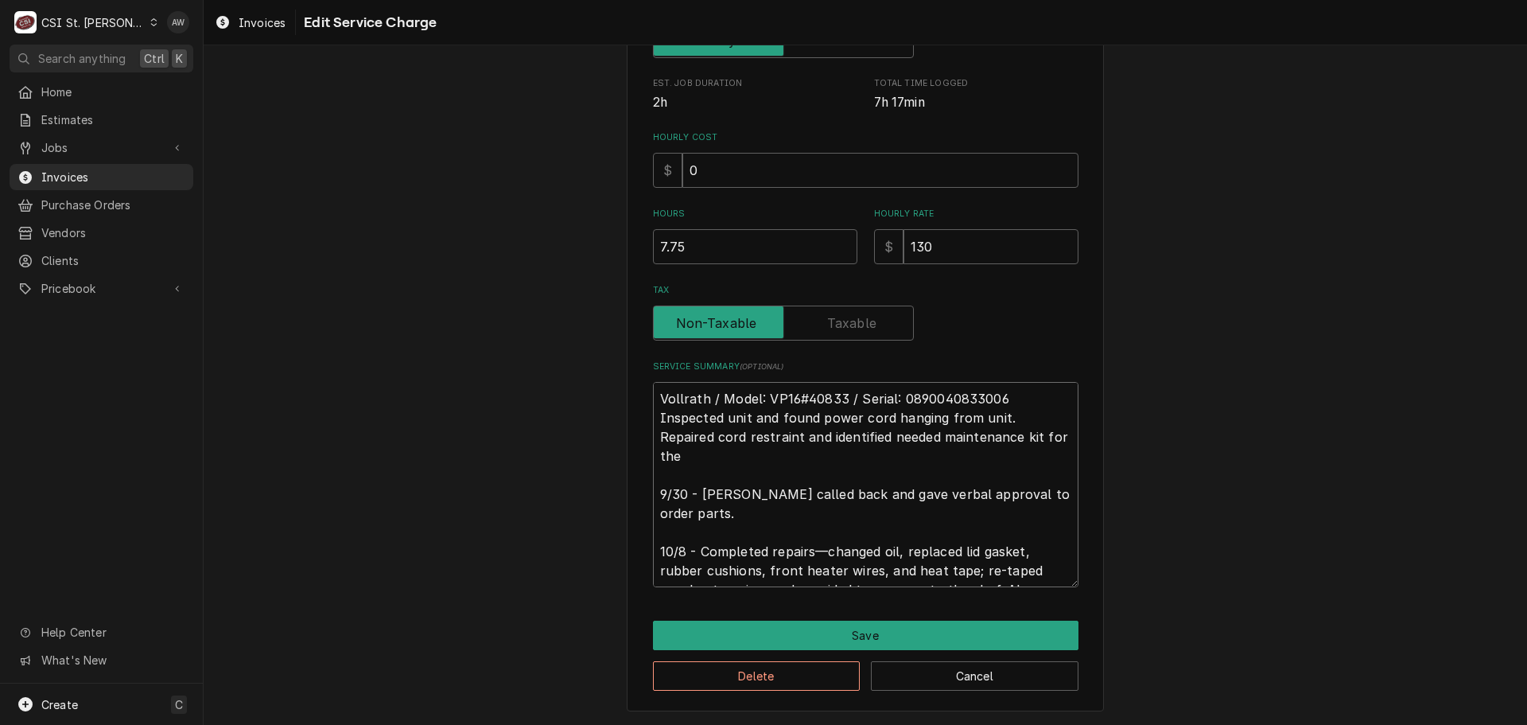
type textarea "Vollrath / Model: VP16#40833 / Serial: 0890040833006 Inspected unit and found p…"
type textarea "x"
type textarea "Vollrath / Model: VP16#40833 / Serial: 0890040833006 Inspected unit and found p…"
type textarea "x"
type textarea "Vollrath / Model: VP16#40833 / Serial: 0890040833006 Inspected unit and found p…"
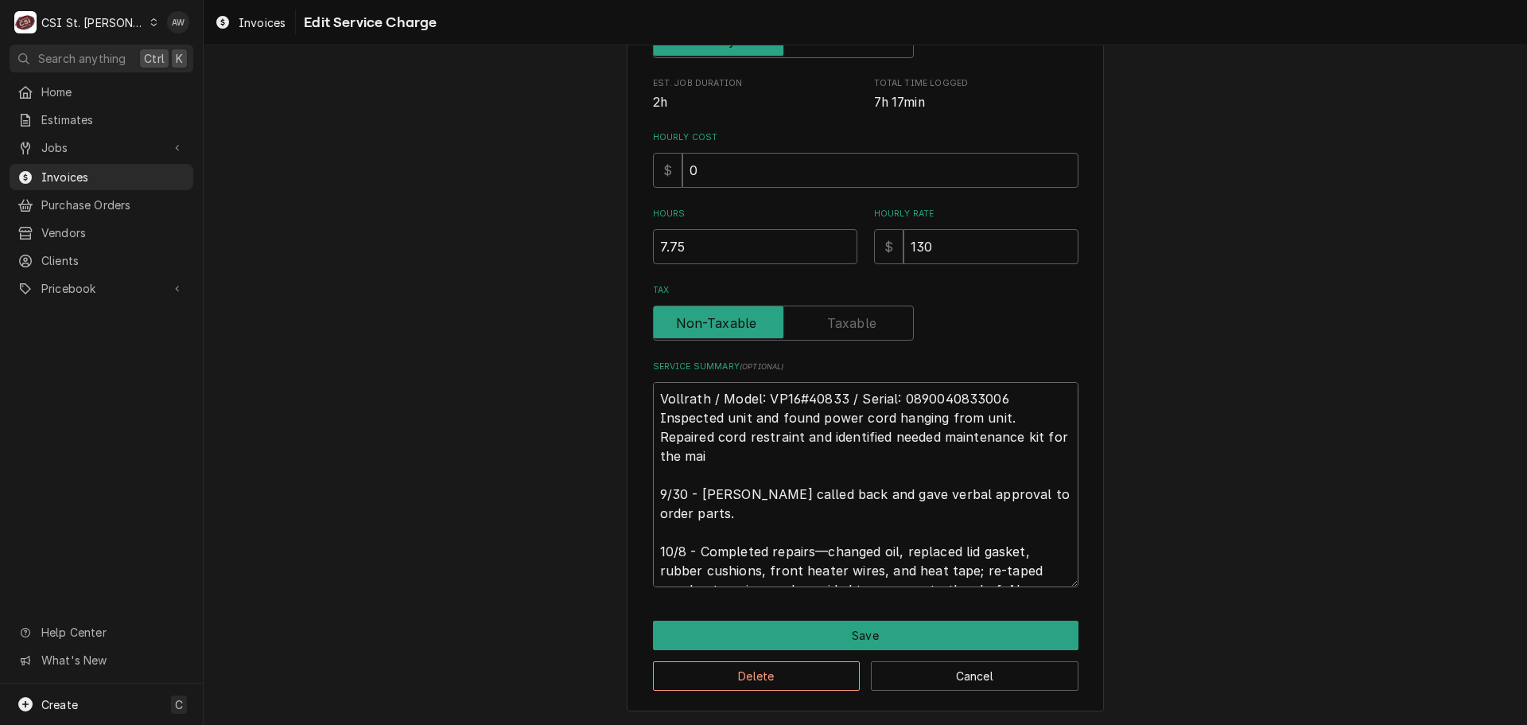
type textarea "x"
type textarea "Vollrath / Model: VP16#40833 / Serial: 0890040833006 Inspected unit and found p…"
type textarea "x"
type textarea "Vollrath / Model: VP16#40833 / Serial: 0890040833006 Inspected unit and found p…"
type textarea "x"
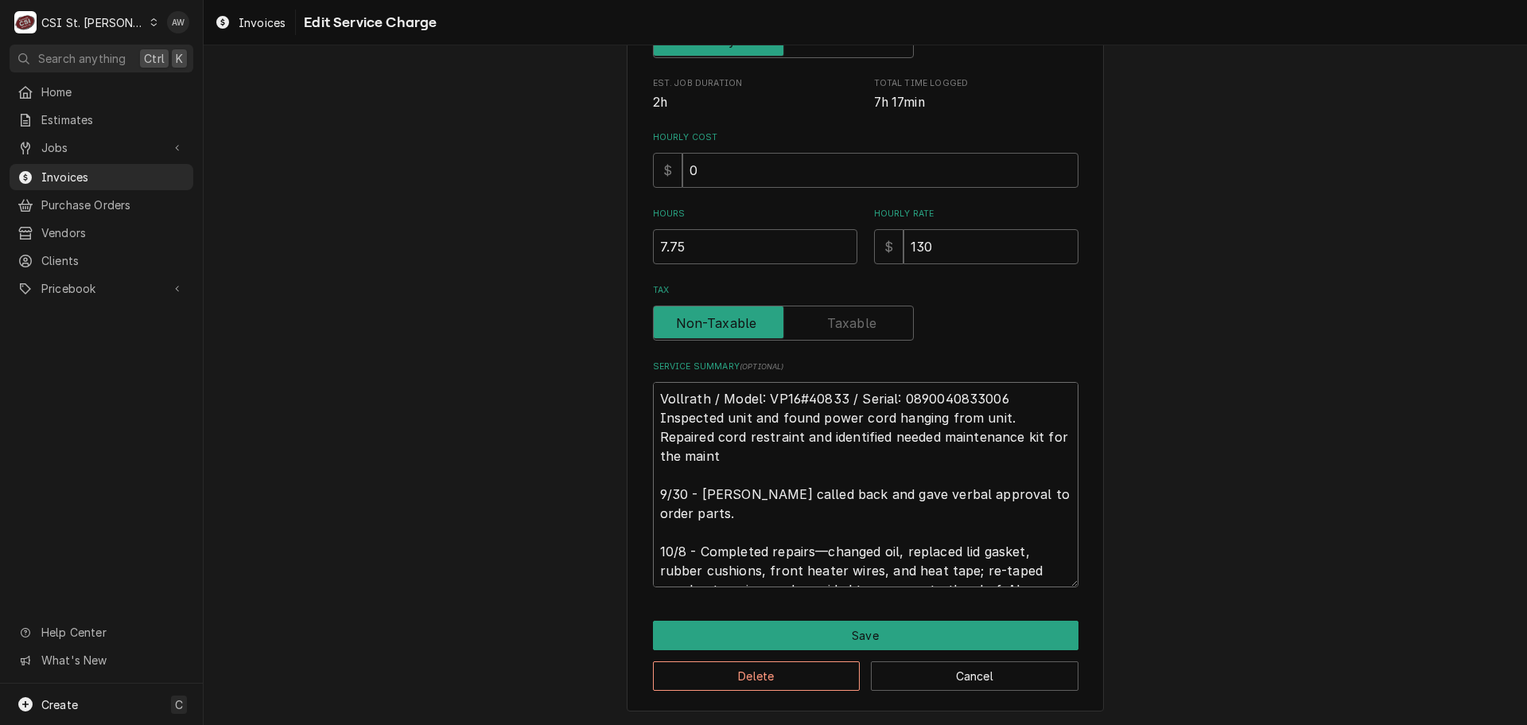
type textarea "Vollrath / Model: VP16#40833 / Serial: 0890040833006 Inspected unit and found p…"
type textarea "x"
type textarea "Vollrath / Model: VP16#40833 / Serial: 0890040833006 Inspected unit and found p…"
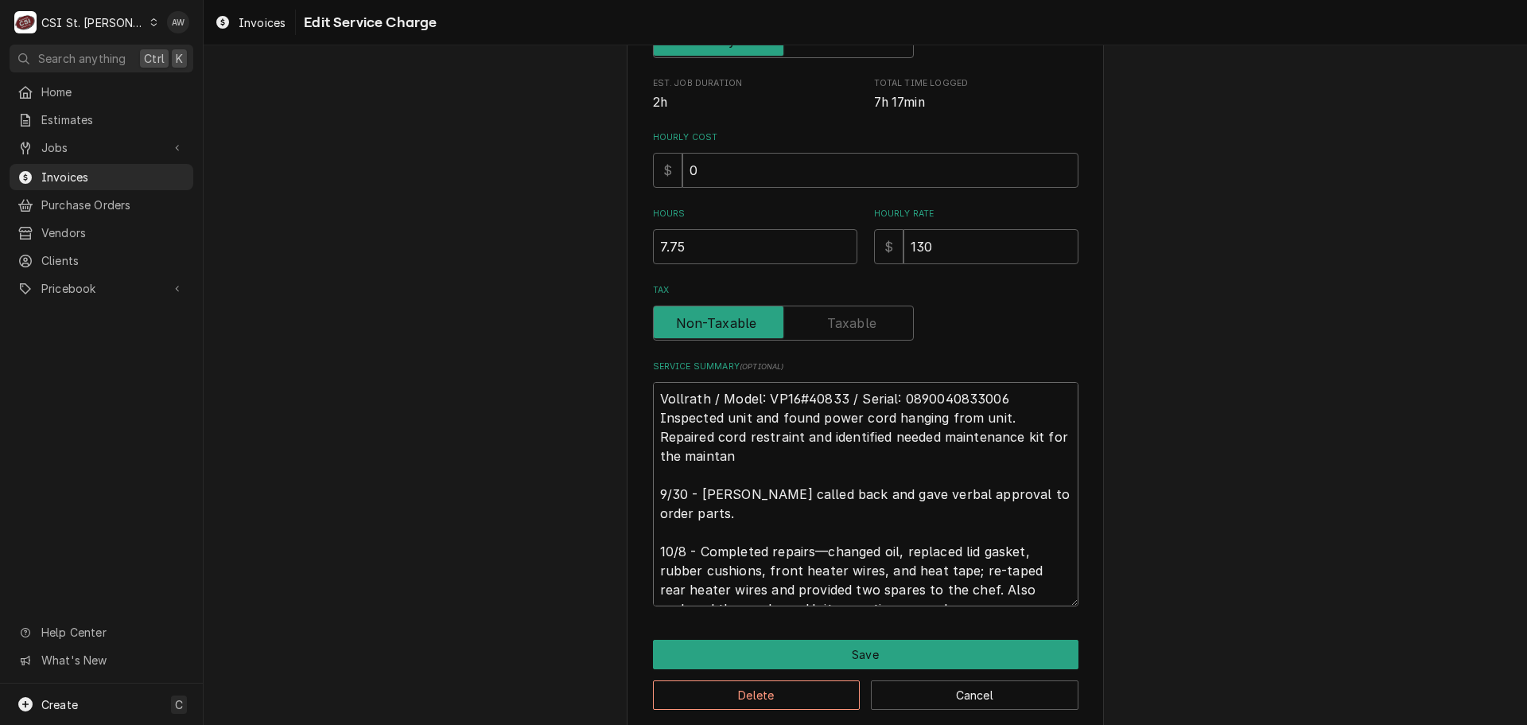
scroll to position [398, 0]
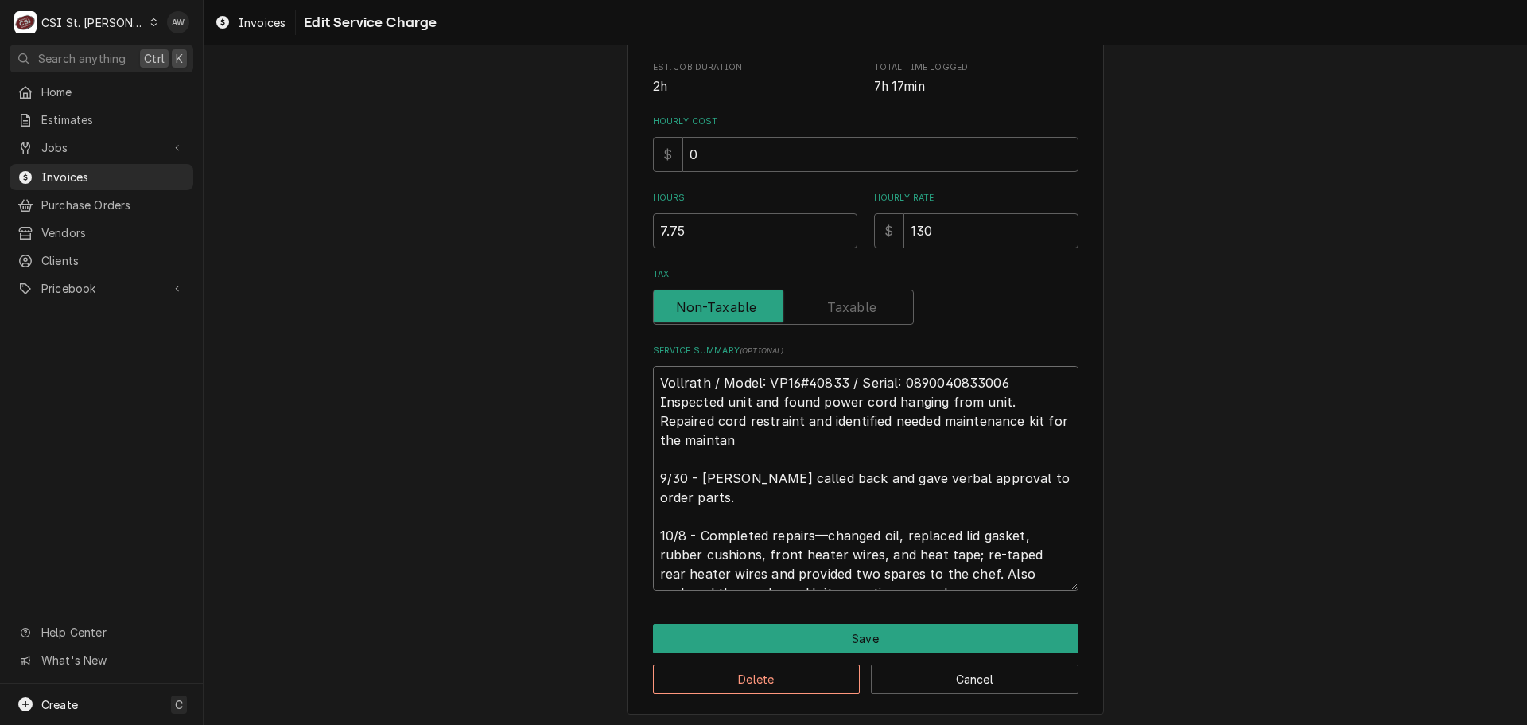
type textarea "x"
type textarea "Vollrath / Model: VP16#40833 / Serial: 0890040833006 Inspected unit and found p…"
type textarea "x"
type textarea "Vollrath / Model: VP16#40833 / Serial: 0890040833006 Inspected unit and found p…"
type textarea "x"
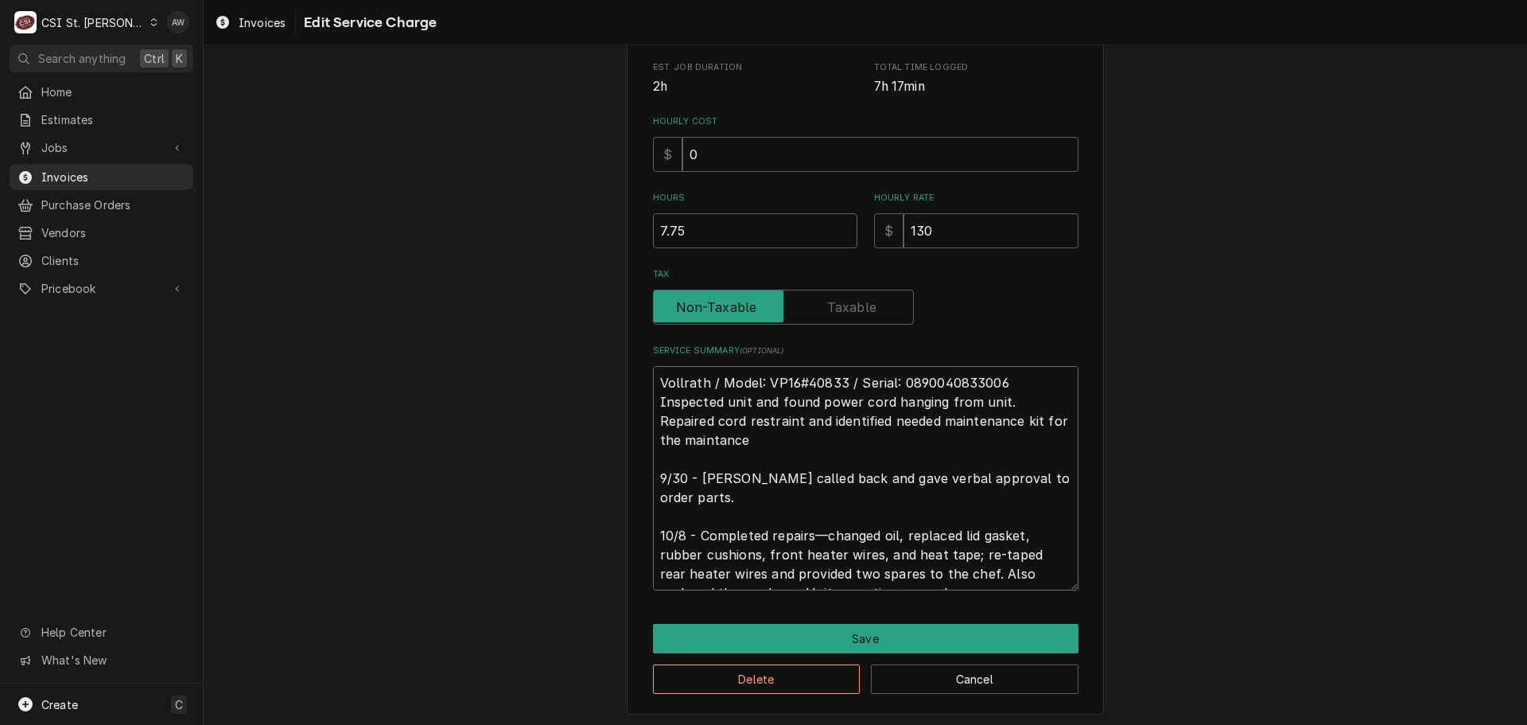
type textarea "Vollrath / Model: VP16#40833 / Serial: 0890040833006 Inspected unit and found p…"
type textarea "x"
type textarea "Vollrath / Model: VP16#40833 / Serial: 0890040833006 Inspected unit and found p…"
type textarea "x"
type textarea "Vollrath / Model: VP16#40833 / Serial: 0890040833006 Inspected unit and found p…"
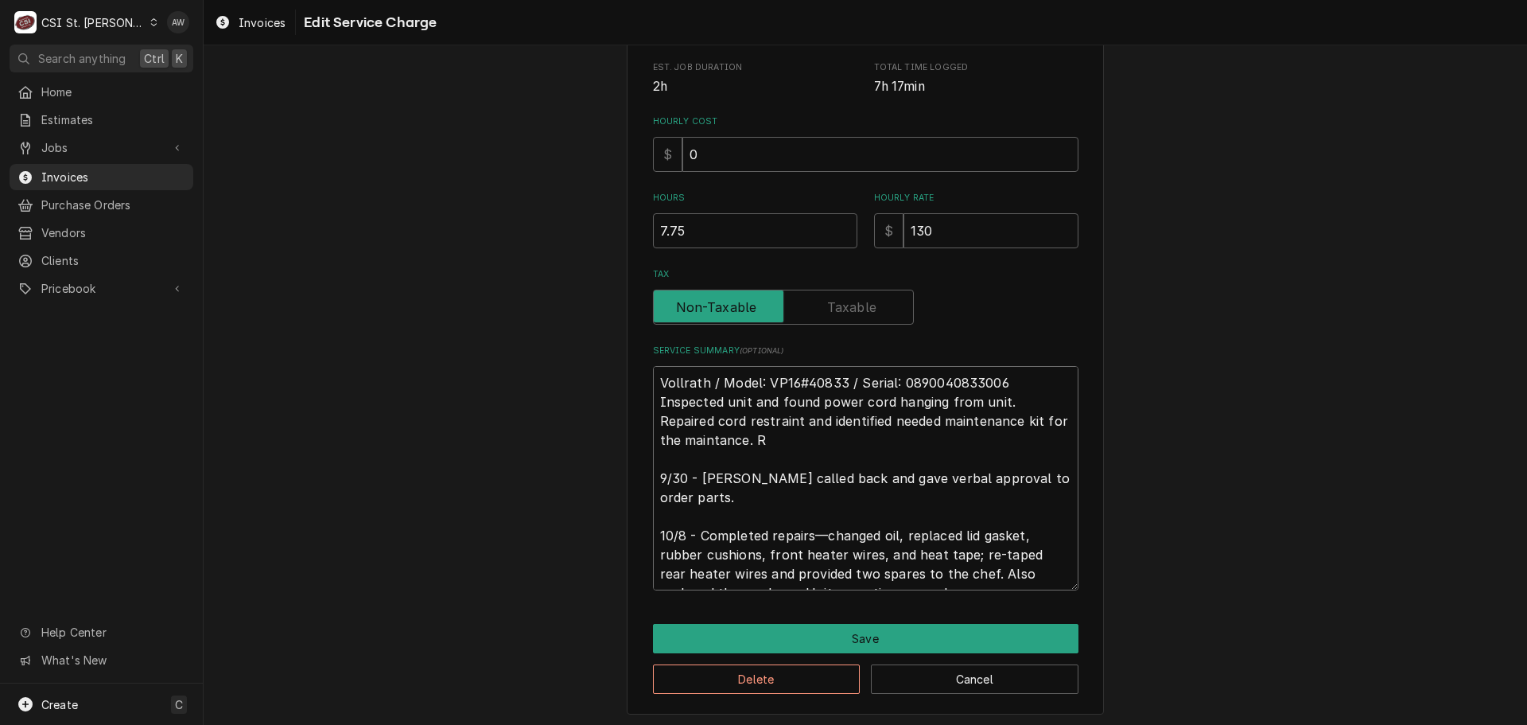
type textarea "x"
type textarea "Vollrath / Model: VP16#40833 / Serial: 0890040833006 Inspected unit and found p…"
type textarea "x"
type textarea "Vollrath / Model: VP16#40833 / Serial: 0890040833006 Inspected unit and found p…"
type textarea "x"
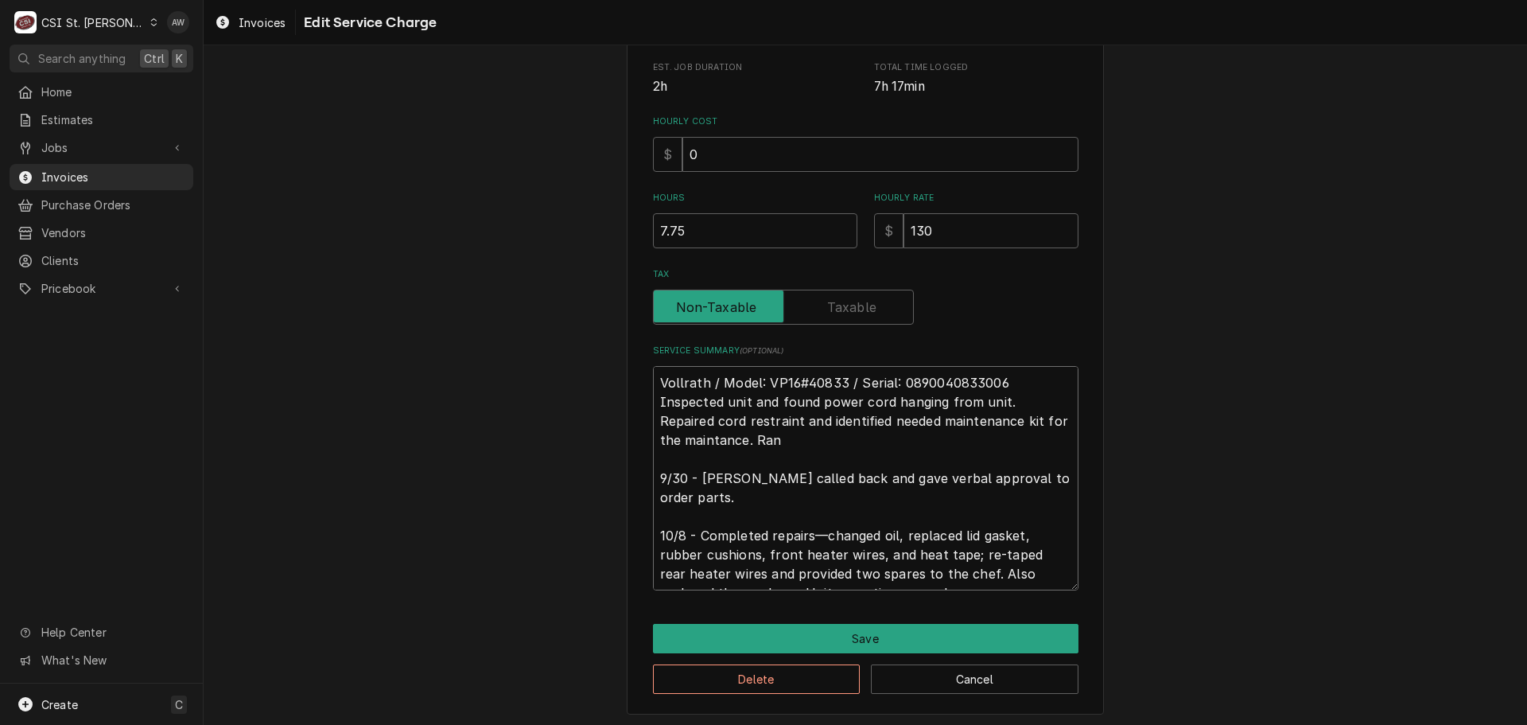
type textarea "Vollrath / Model: VP16#40833 / Serial: 0890040833006 Inspected unit and found p…"
type textarea "x"
type textarea "Vollrath / Model: VP16#40833 / Serial: 0890040833006 Inspected unit and found p…"
drag, startPoint x: 724, startPoint y: 435, endPoint x: 717, endPoint y: 449, distance: 14.9
click at [717, 449] on textarea "Vollrath / Model: VP16#40833 / Serial: 0890040833006 Inspected unit and found p…" at bounding box center [866, 478] width 426 height 224
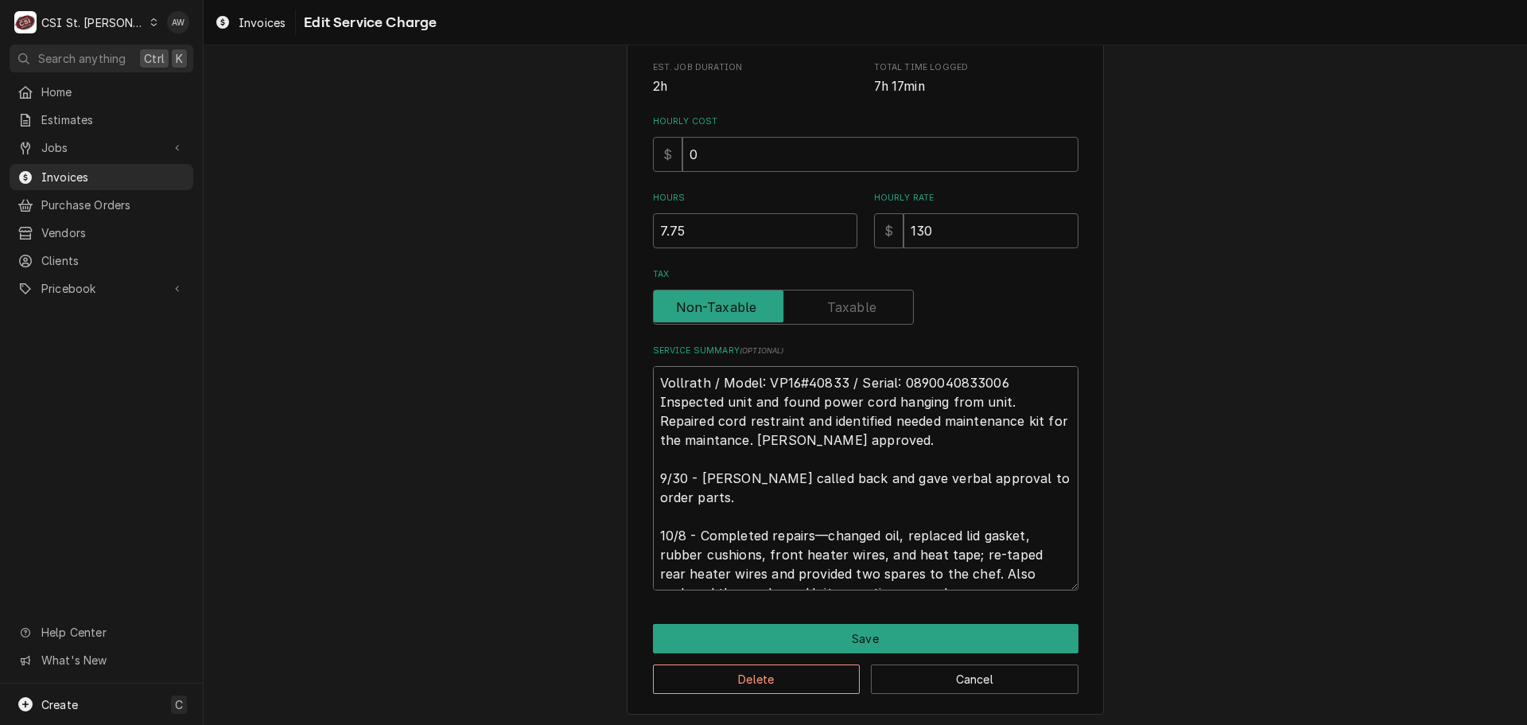
click at [740, 443] on textarea "Vollrath / Model: VP16#40833 / Serial: 0890040833006 Inspected unit and found p…" at bounding box center [866, 478] width 426 height 224
drag, startPoint x: 683, startPoint y: 535, endPoint x: 651, endPoint y: 480, distance: 63.2
click at [653, 480] on textarea "Vollrath / Model: VP16#40833 / Serial: 0890040833006 Inspected unit and found p…" at bounding box center [866, 478] width 426 height 224
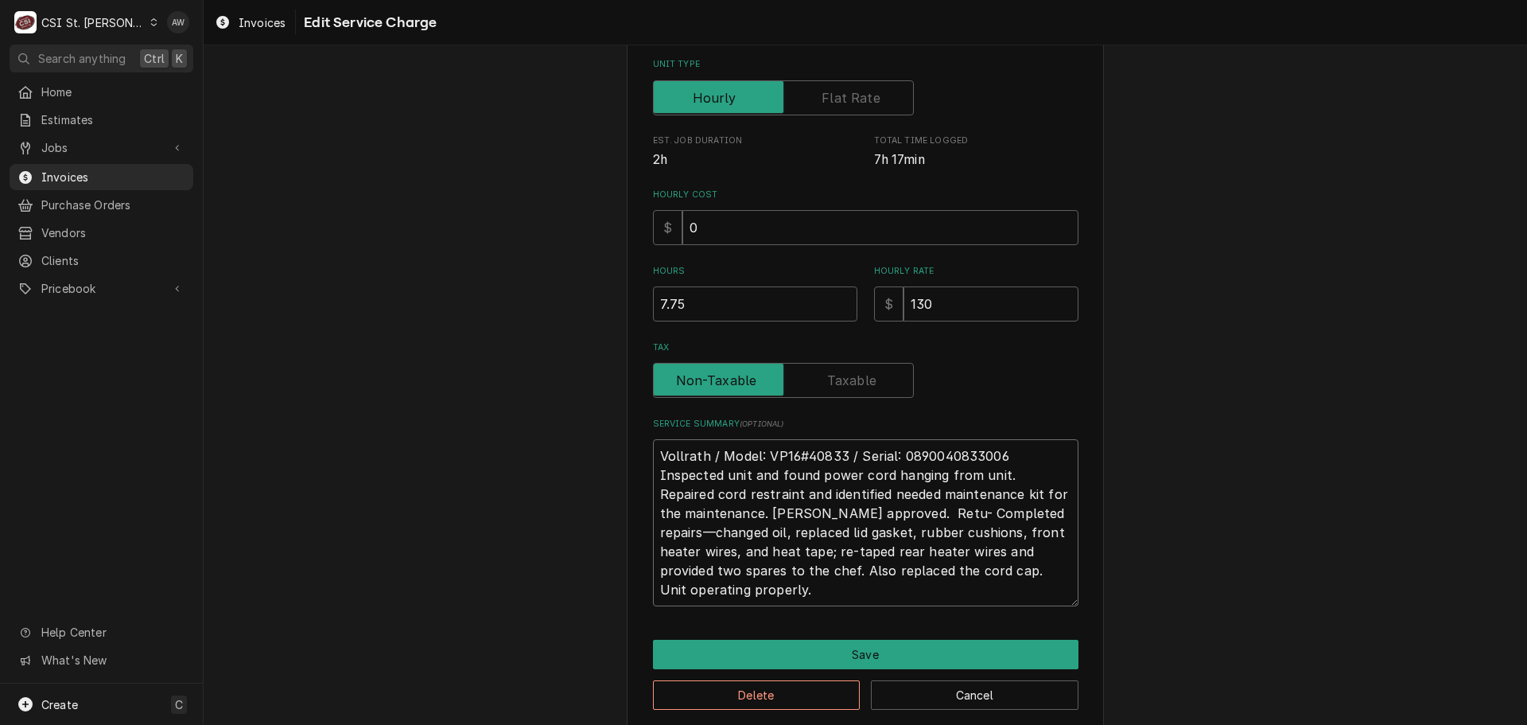
scroll to position [344, 0]
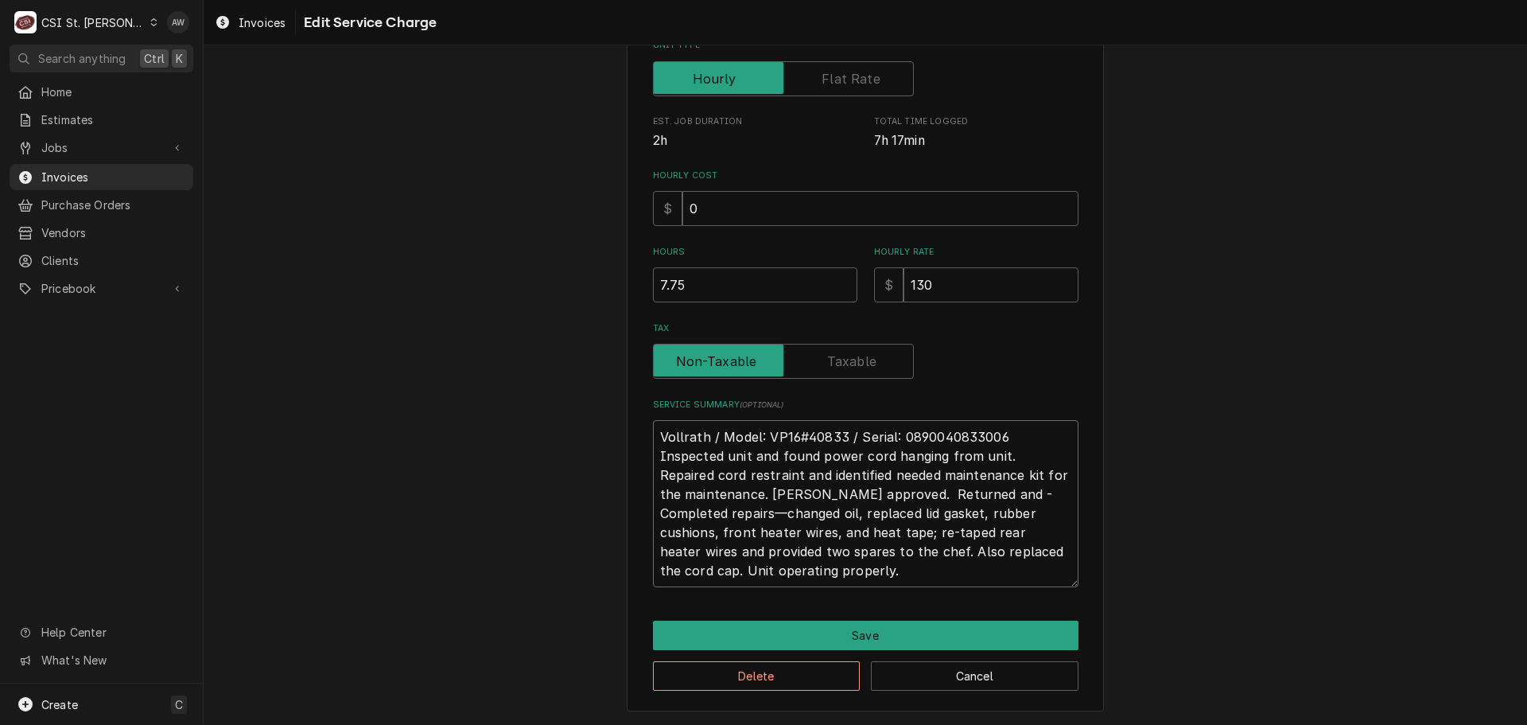
click at [945, 492] on textarea "Vollrath / Model: VP16#40833 / Serial: 0890040833006 Inspected unit and found p…" at bounding box center [866, 503] width 426 height 167
click at [949, 491] on textarea "Vollrath / Model: VP16#40833 / Serial: 0890040833006 Inspected unit and found p…" at bounding box center [866, 503] width 426 height 167
drag, startPoint x: 1036, startPoint y: 495, endPoint x: 957, endPoint y: 488, distance: 79.1
click at [957, 488] on textarea "Vollrath / Model: VP16#40833 / Serial: 0890040833006 Inspected unit and found p…" at bounding box center [866, 503] width 426 height 167
click at [974, 491] on textarea "Vollrath / Model: VP16#40833 / Serial: 0890040833006 Inspected unit and found p…" at bounding box center [866, 503] width 426 height 167
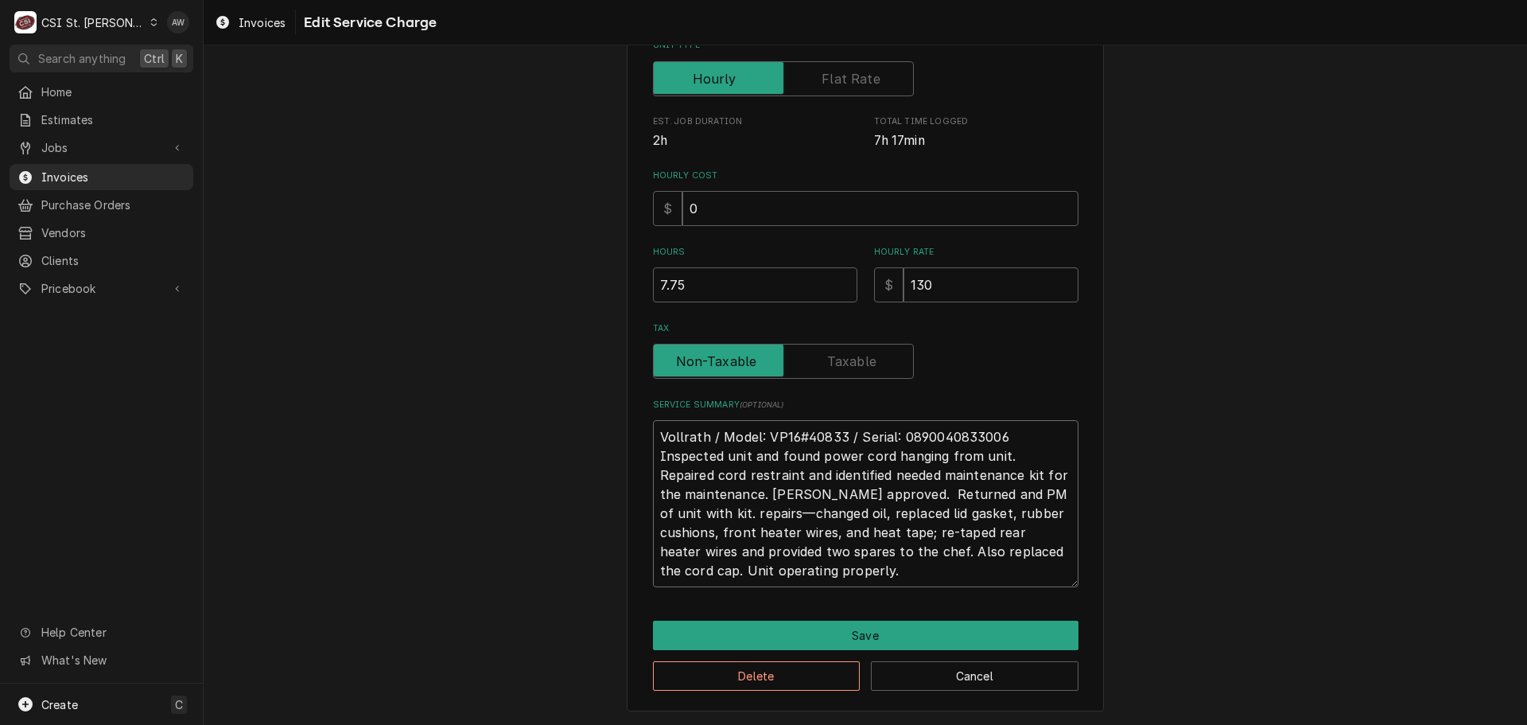
drag, startPoint x: 712, startPoint y: 513, endPoint x: 650, endPoint y: 513, distance: 62.0
click at [653, 513] on textarea "Vollrath / Model: VP16#40833 / Serial: 0890040833006 Inspected unit and found p…" at bounding box center [866, 503] width 426 height 167
drag, startPoint x: 733, startPoint y: 491, endPoint x: 651, endPoint y: 487, distance: 82.0
click at [653, 487] on textarea "Vollrath / Model: VP16#40833 / Serial: 0890040833006 Inspected unit and found p…" at bounding box center [866, 503] width 426 height 167
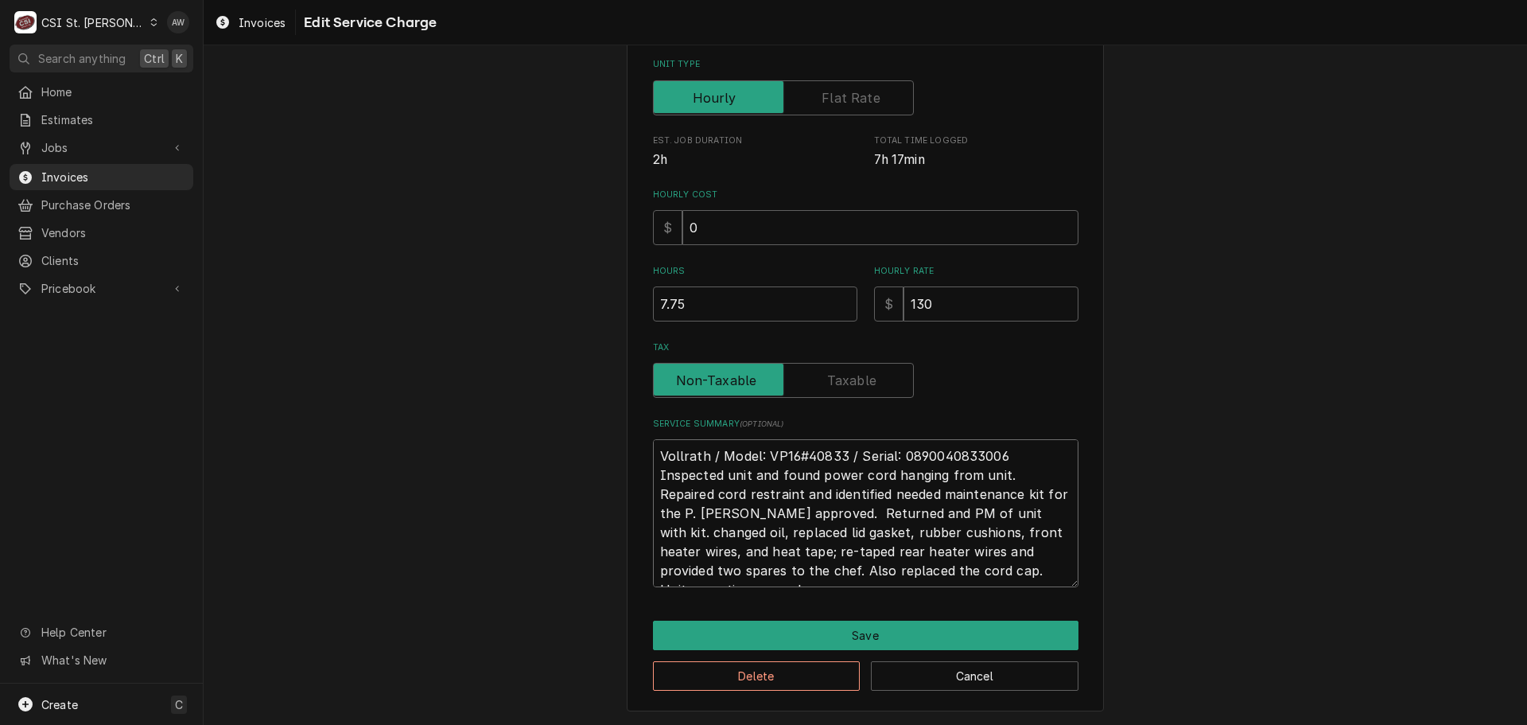
scroll to position [325, 0]
click at [1021, 490] on textarea "Vollrath / Model: VP16#40833 / Serial: 0890040833006 Inspected unit and found p…" at bounding box center [866, 513] width 426 height 148
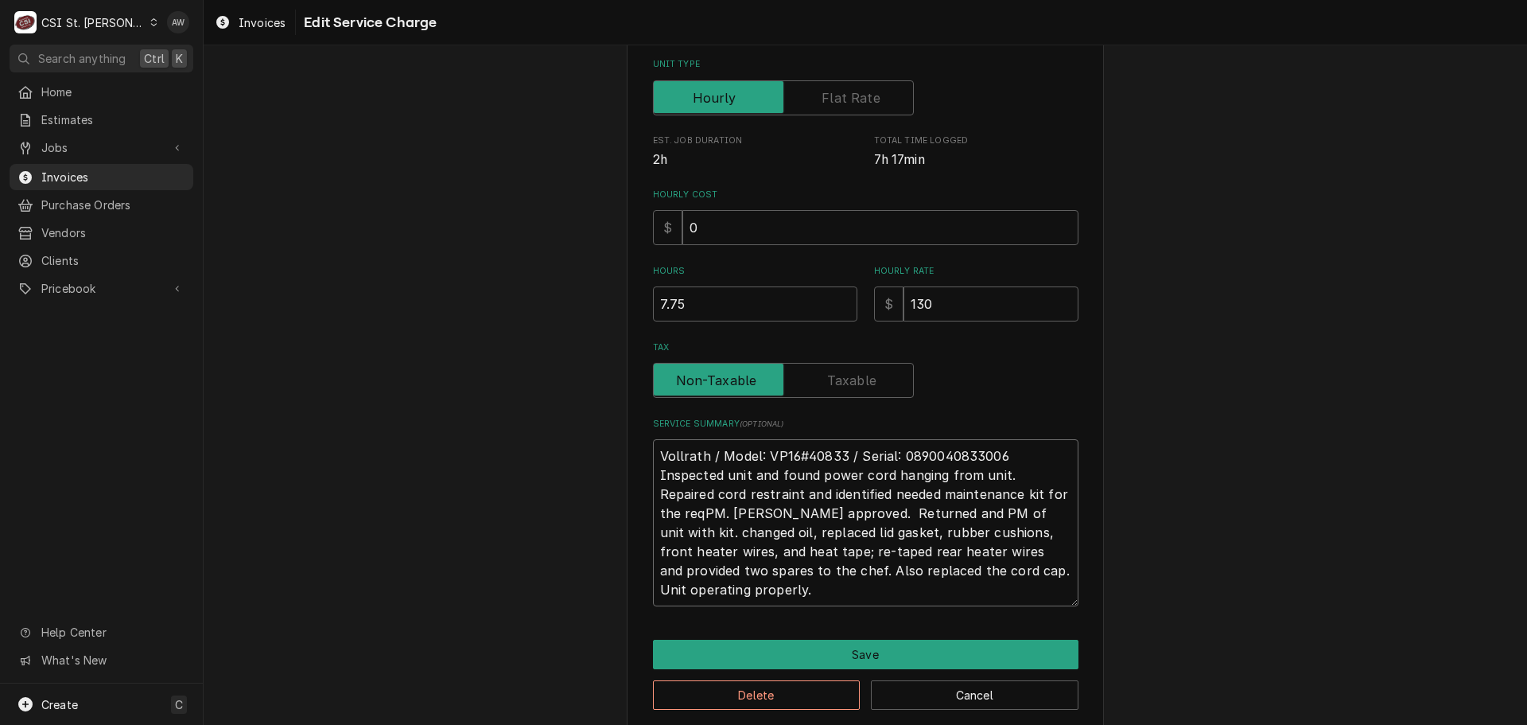
scroll to position [344, 0]
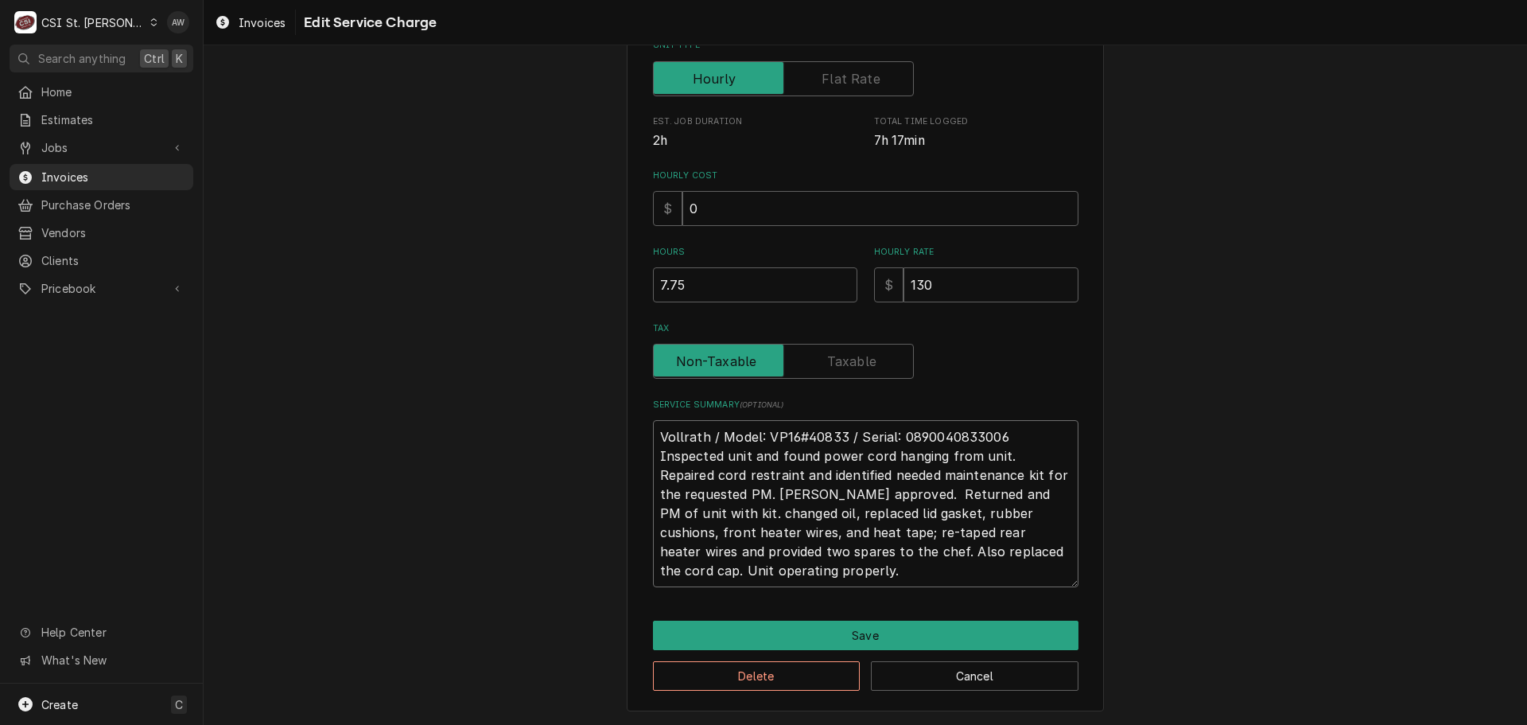
click at [944, 494] on textarea "Vollrath / Model: VP16#40833 / Serial: 0890040833006 Inspected unit and found p…" at bounding box center [866, 503] width 426 height 167
drag, startPoint x: 853, startPoint y: 549, endPoint x: 747, endPoint y: 501, distance: 116.8
click at [733, 509] on textarea "Vollrath / Model: VP16#40833 / Serial: 0890040833006 Inspected unit and found p…" at bounding box center [866, 503] width 426 height 167
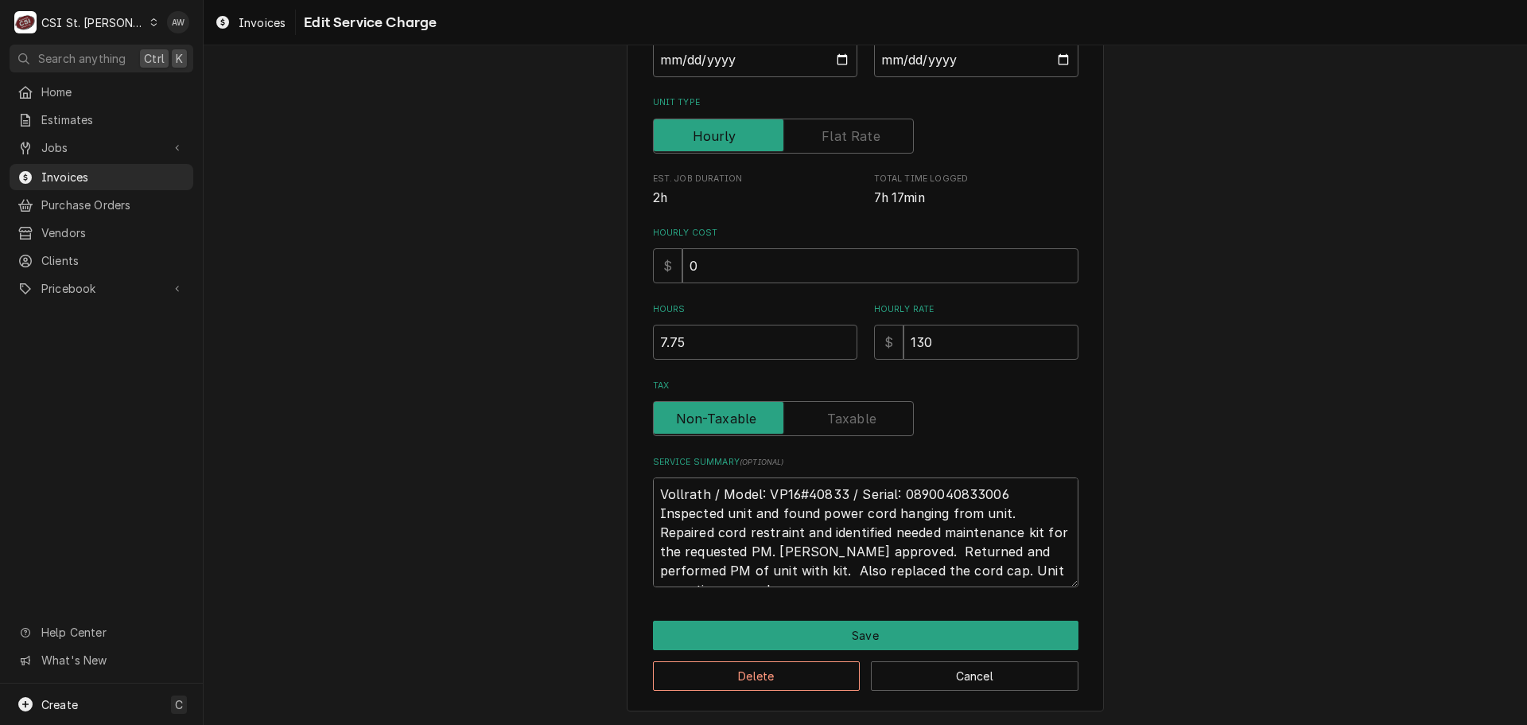
scroll to position [286, 0]
click at [772, 570] on textarea "Vollrath / Model: VP16#40833 / Serial: 0890040833006 Inspected unit and found p…" at bounding box center [866, 532] width 426 height 110
click at [877, 568] on textarea "Vollrath / Model: VP16#40833 / Serial: 0890040833006 Inspected unit and found p…" at bounding box center [866, 532] width 426 height 110
click at [1032, 569] on textarea "Vollrath / Model: VP16#40833 / Serial: 0890040833006 Inspected unit and found p…" at bounding box center [866, 532] width 426 height 110
click at [881, 568] on textarea "Vollrath / Model: VP16#40833 / Serial: 0890040833006 Inspected unit and found p…" at bounding box center [866, 532] width 426 height 110
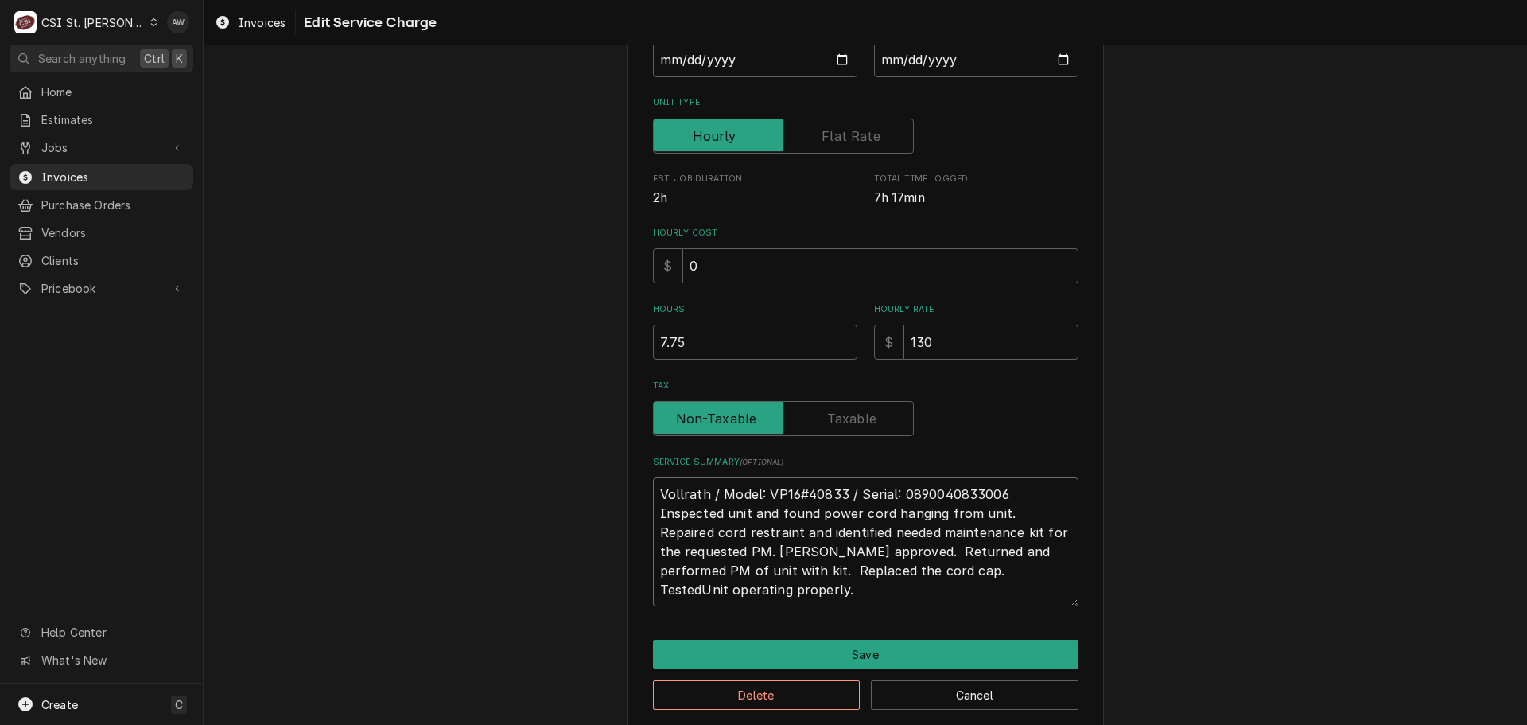
scroll to position [305, 0]
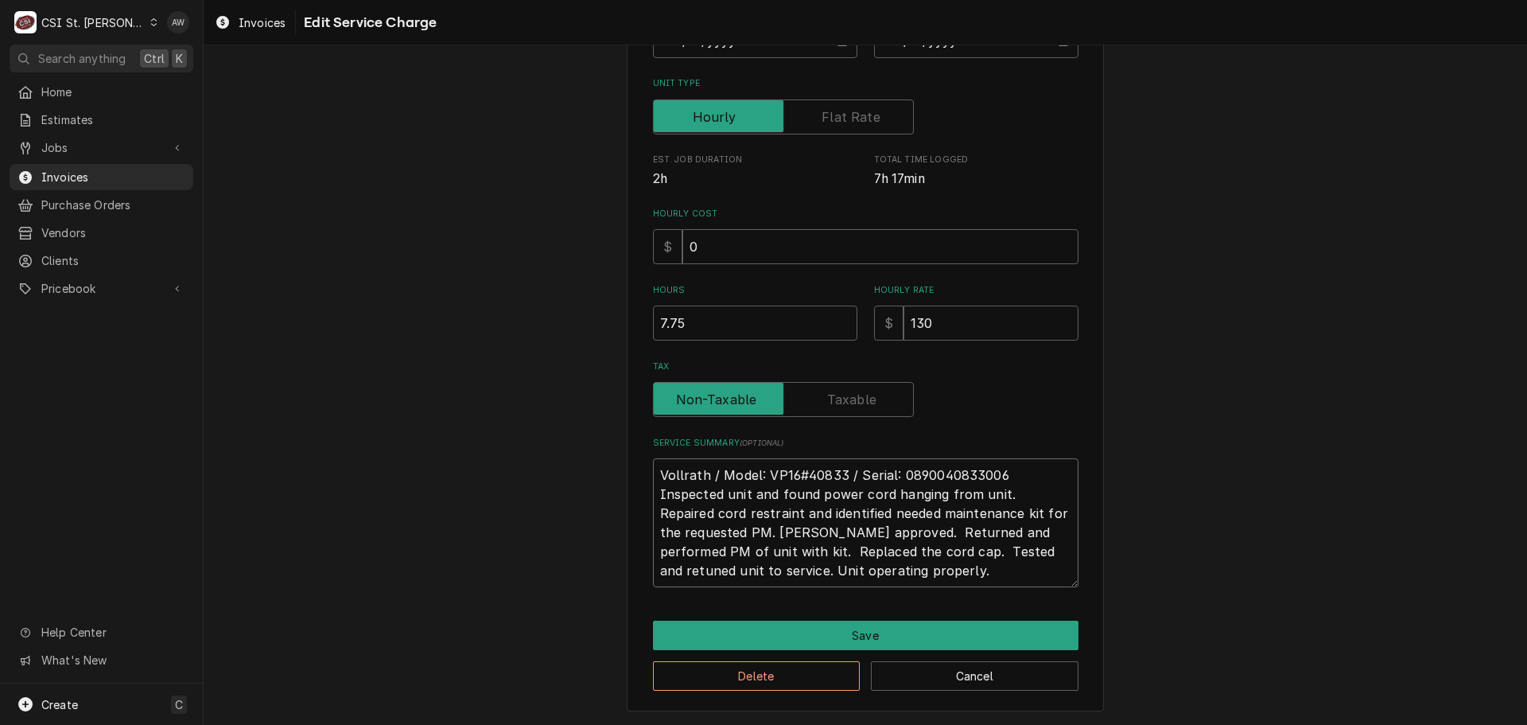
click at [982, 550] on textarea "Vollrath / Model: VP16#40833 / Serial: 0890040833006 Inspected unit and found p…" at bounding box center [866, 522] width 426 height 129
drag, startPoint x: 881, startPoint y: 566, endPoint x: 710, endPoint y: 567, distance: 171.0
click at [710, 567] on textarea "Vollrath / Model: VP16#40833 / Serial: 0890040833006 Inspected unit and found p…" at bounding box center [866, 522] width 426 height 129
click at [736, 553] on textarea "Vollrath / Model: VP16#40833 / Serial: 0890040833006 Inspected unit and found p…" at bounding box center [866, 522] width 426 height 129
click at [888, 549] on textarea "Vollrath / Model: VP16#40833 / Serial: 0890040833006 Inspected unit and found p…" at bounding box center [866, 522] width 426 height 129
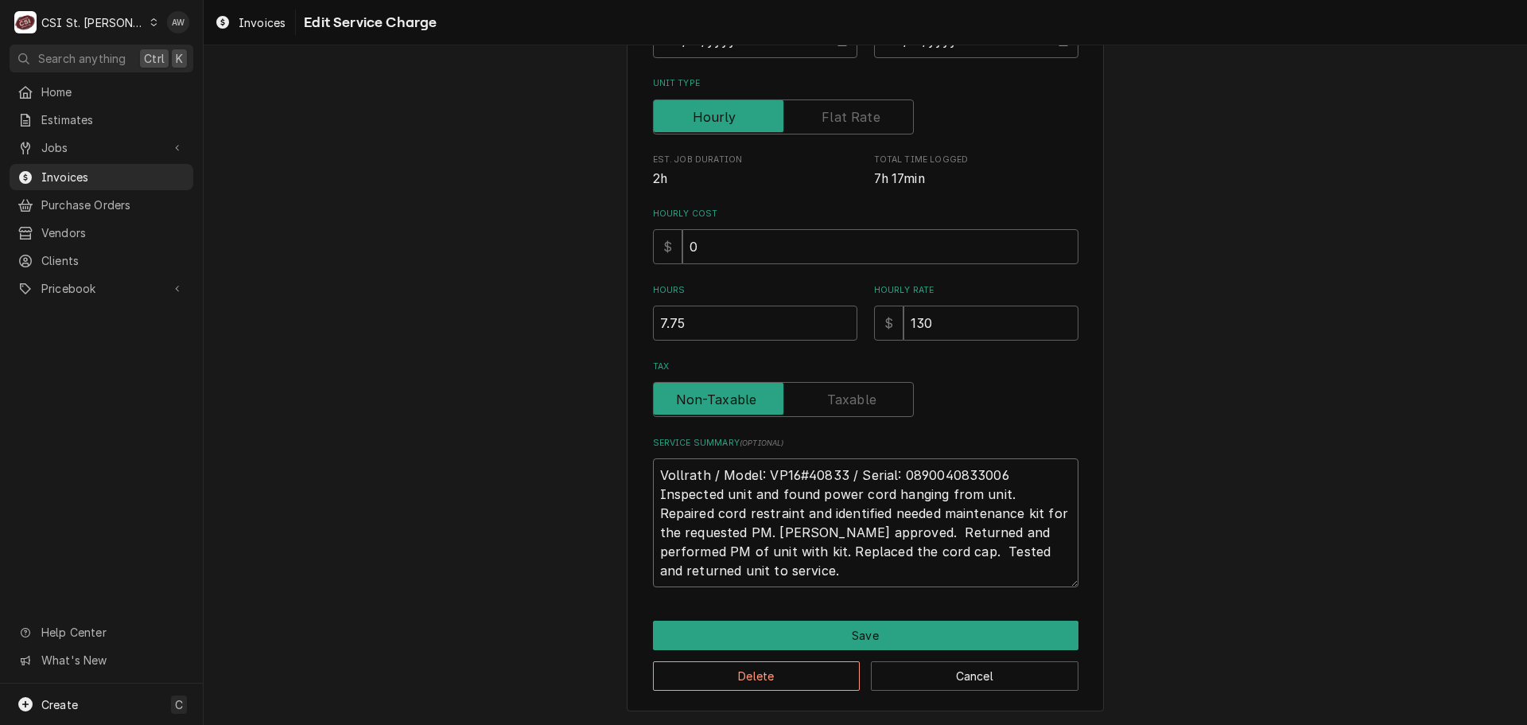
click at [881, 548] on textarea "Vollrath / Model: VP16#40833 / Serial: 0890040833006 Inspected unit and found p…" at bounding box center [866, 522] width 426 height 129
click at [858, 531] on textarea "Vollrath / Model: VP16#40833 / Serial: 0890040833006 Inspected unit and found p…" at bounding box center [866, 522] width 426 height 129
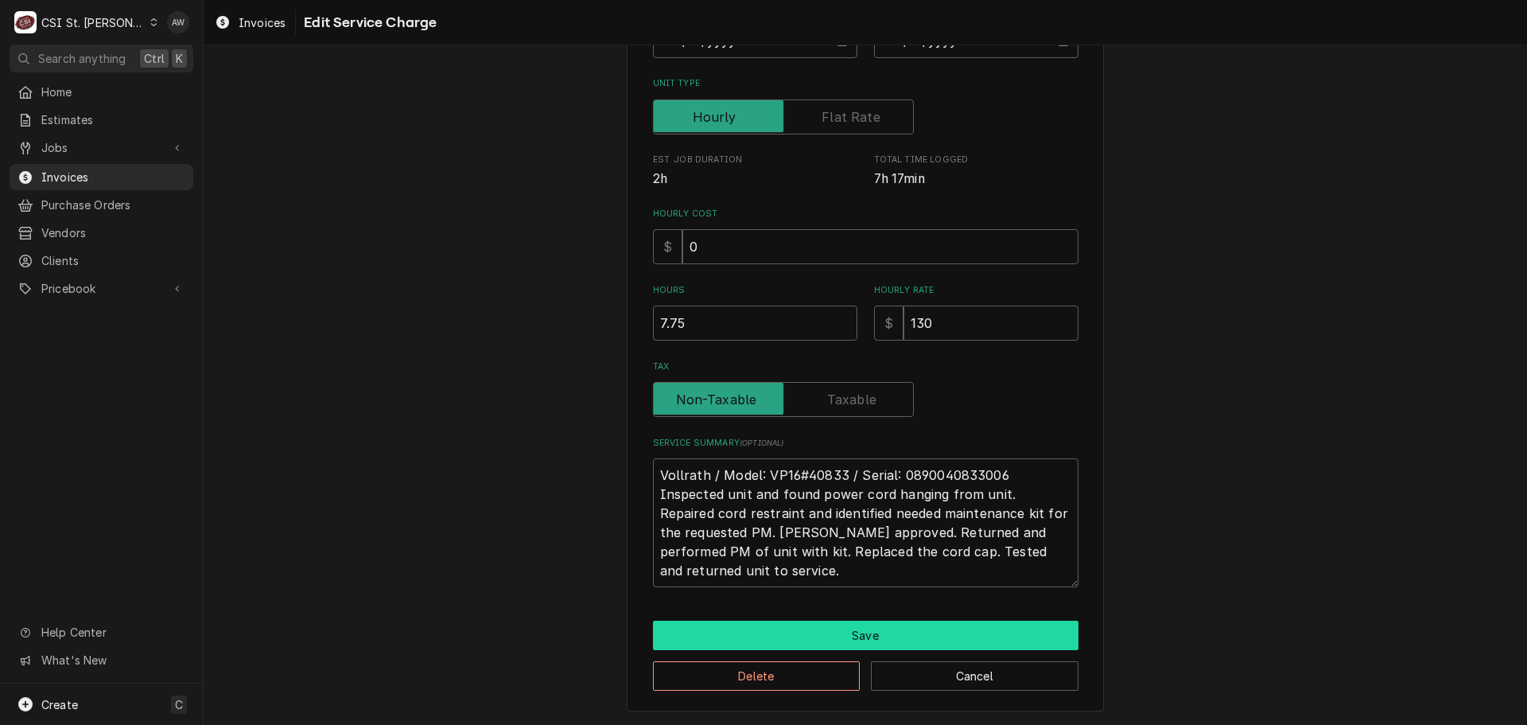
click at [814, 636] on button "Save" at bounding box center [866, 634] width 426 height 29
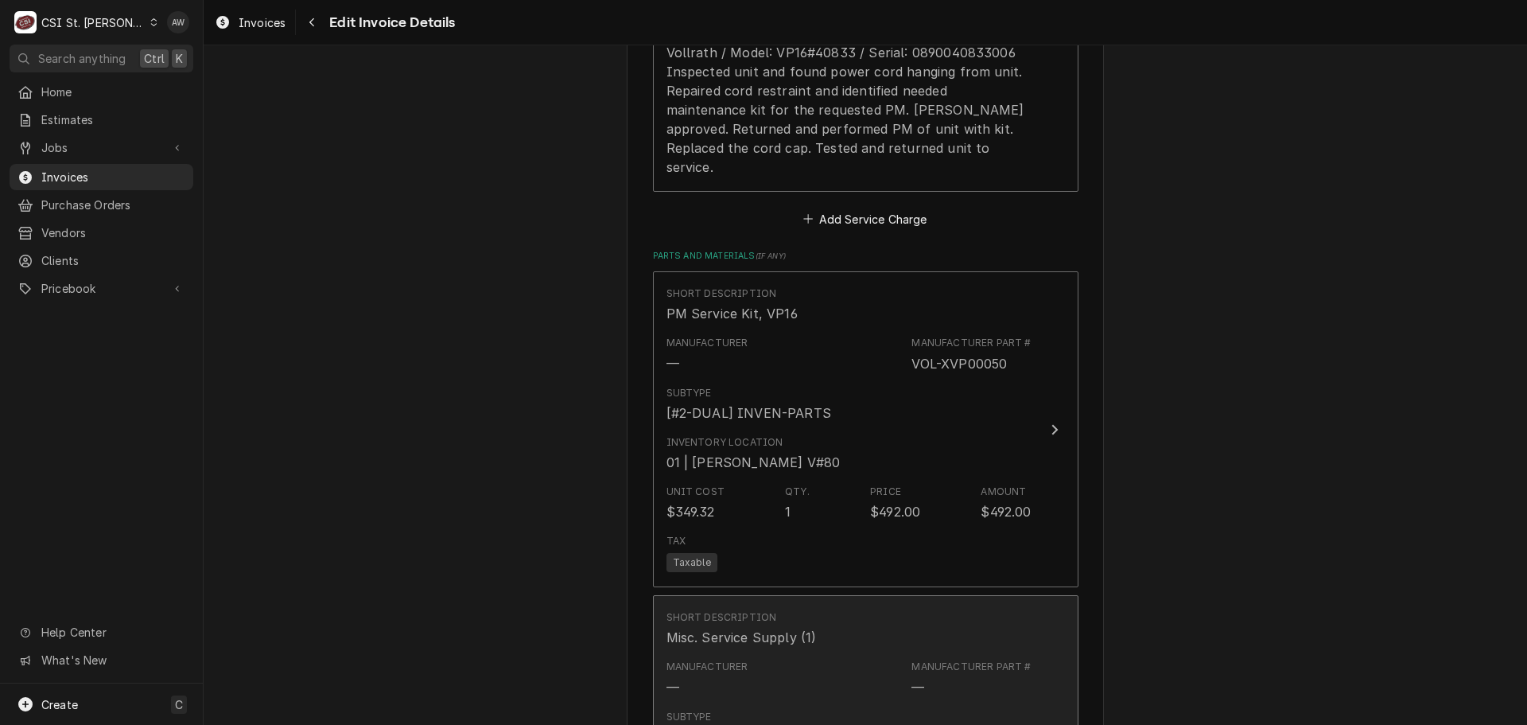
scroll to position [1810, 0]
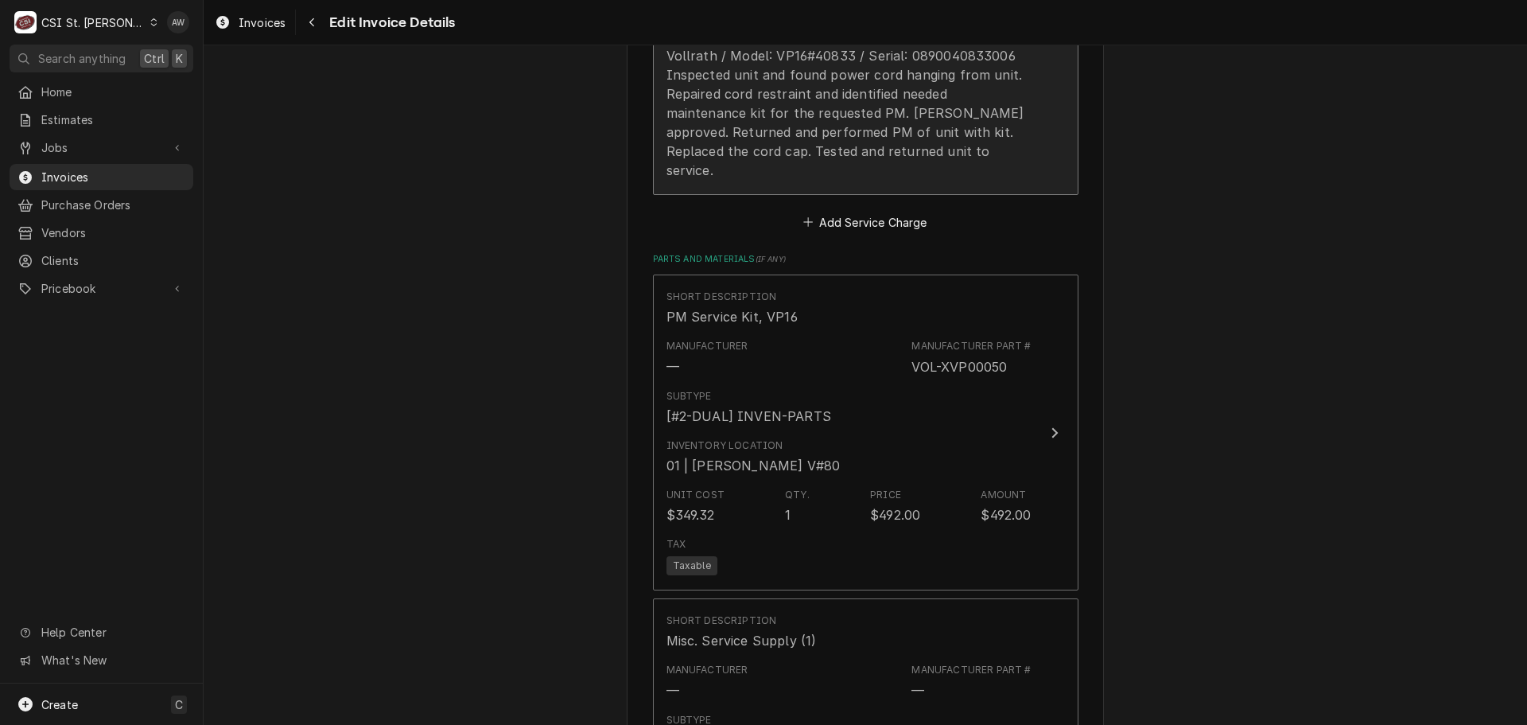
click at [880, 165] on div "Vollrath / Model: VP16#40833 / Serial: 0890040833006 Inspected unit and found p…" at bounding box center [849, 113] width 365 height 134
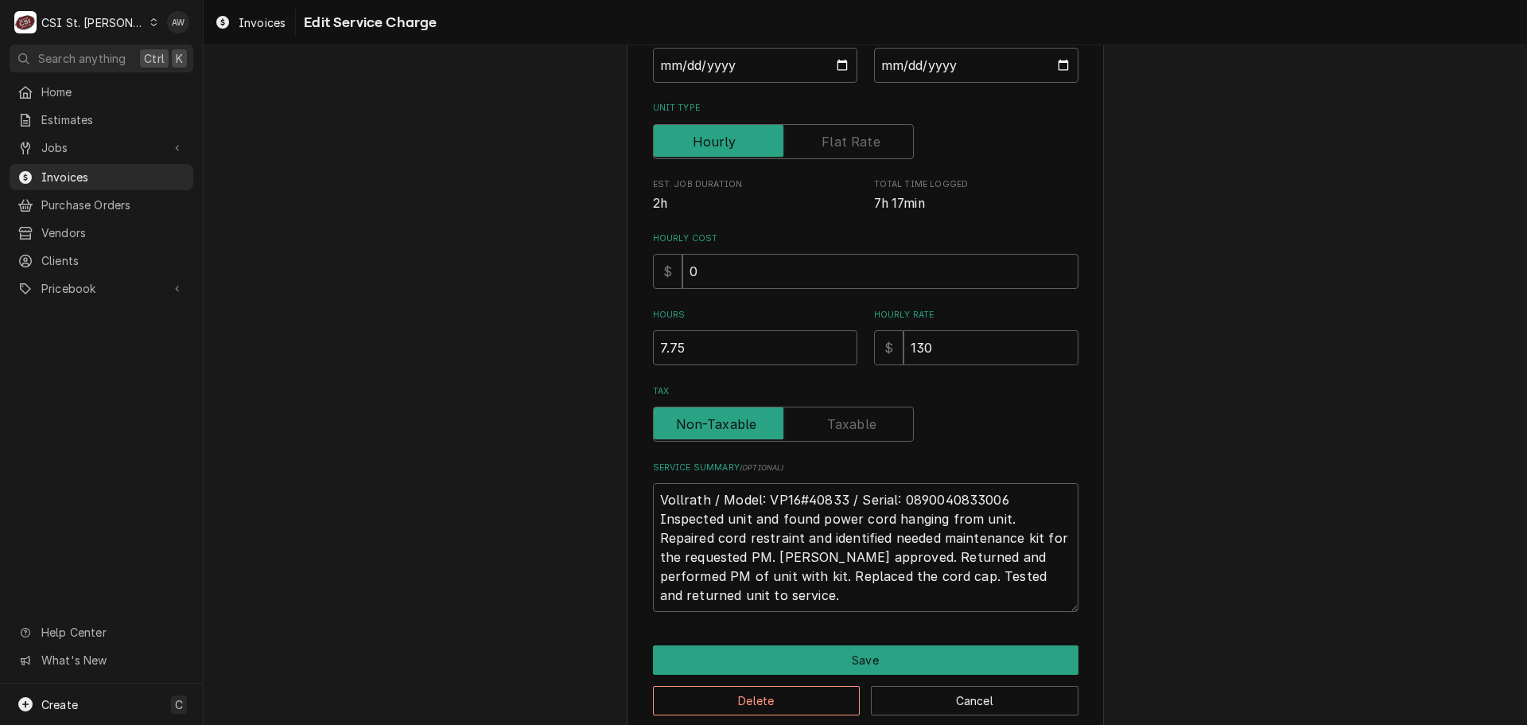
scroll to position [305, 0]
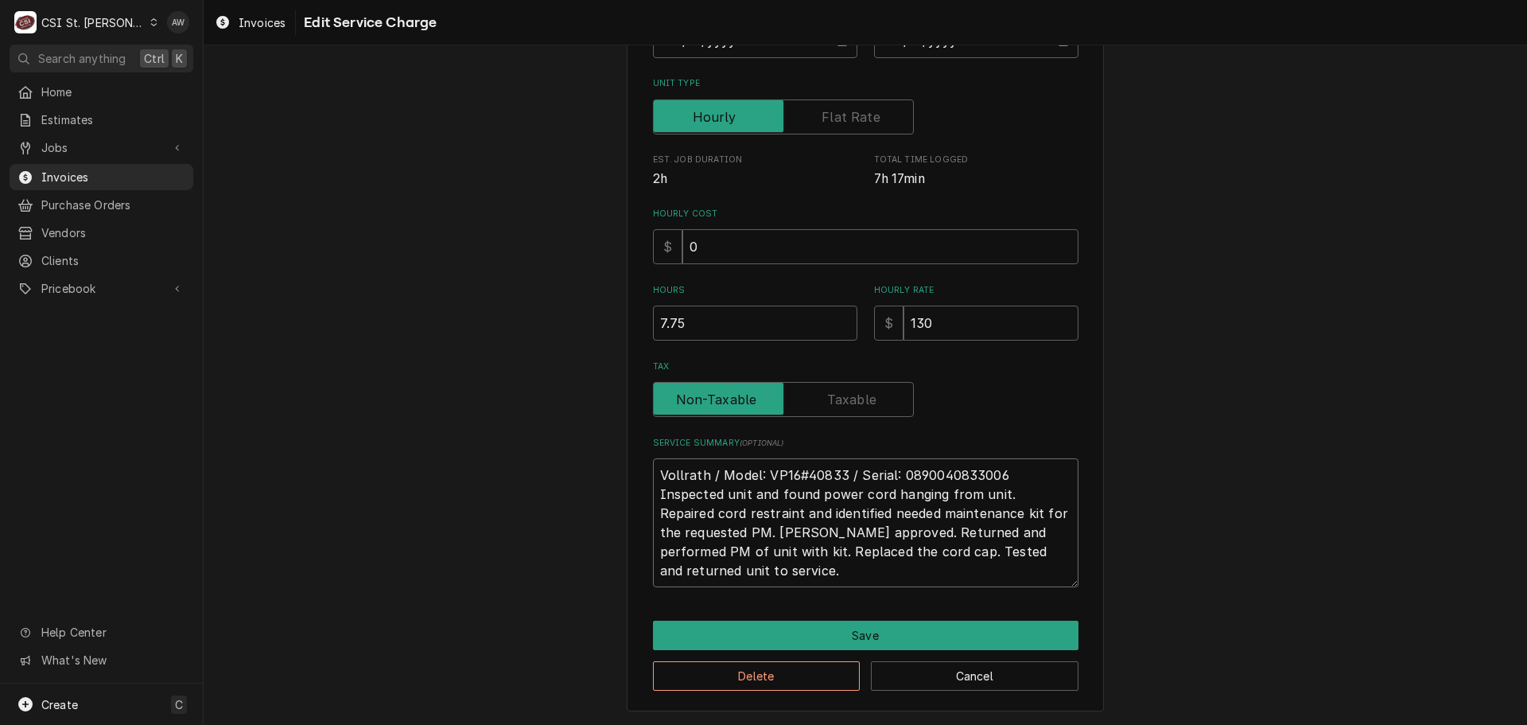
drag, startPoint x: 875, startPoint y: 554, endPoint x: 733, endPoint y: 555, distance: 141.6
click at [733, 555] on textarea "Vollrath / Model: VP16#40833 / Serial: 0890040833006 Inspected unit and found p…" at bounding box center [866, 522] width 426 height 129
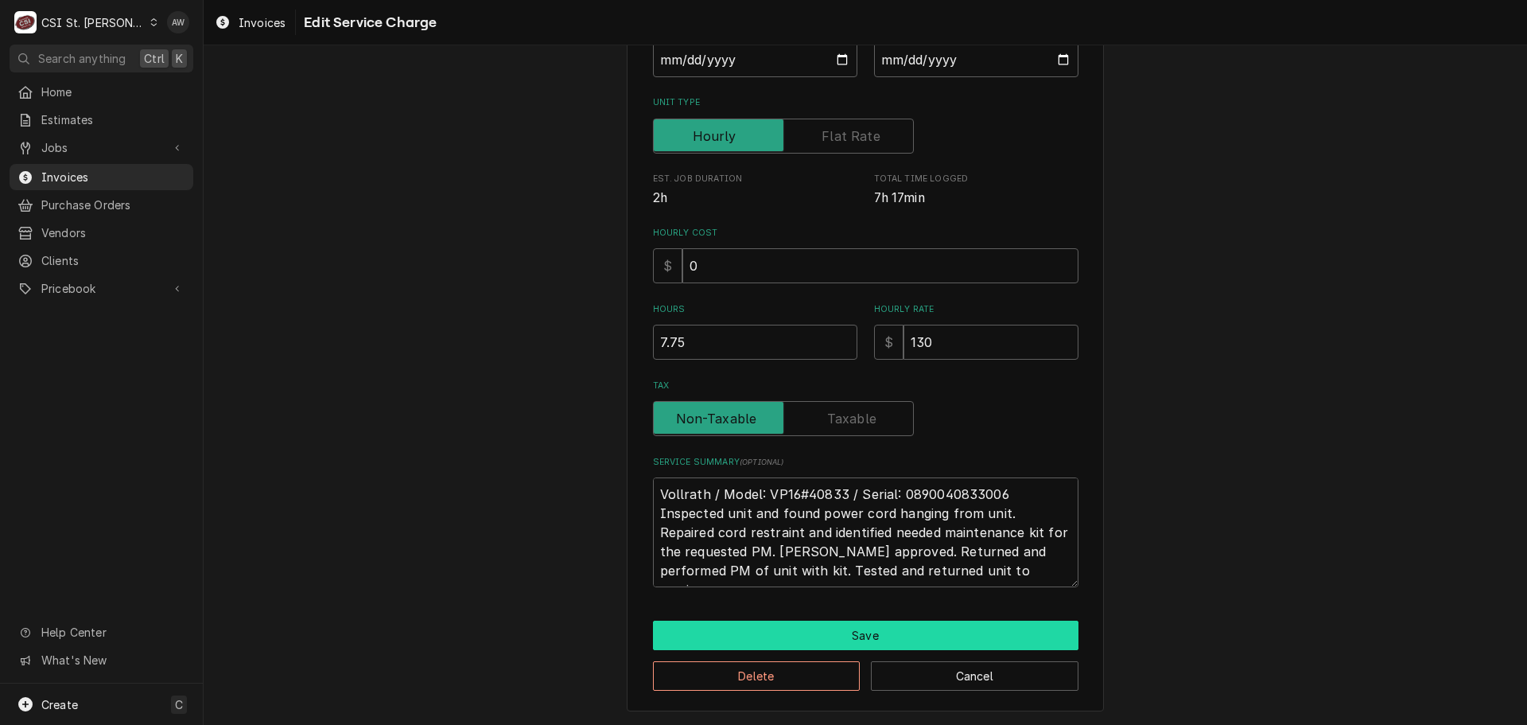
click at [795, 625] on button "Save" at bounding box center [866, 634] width 426 height 29
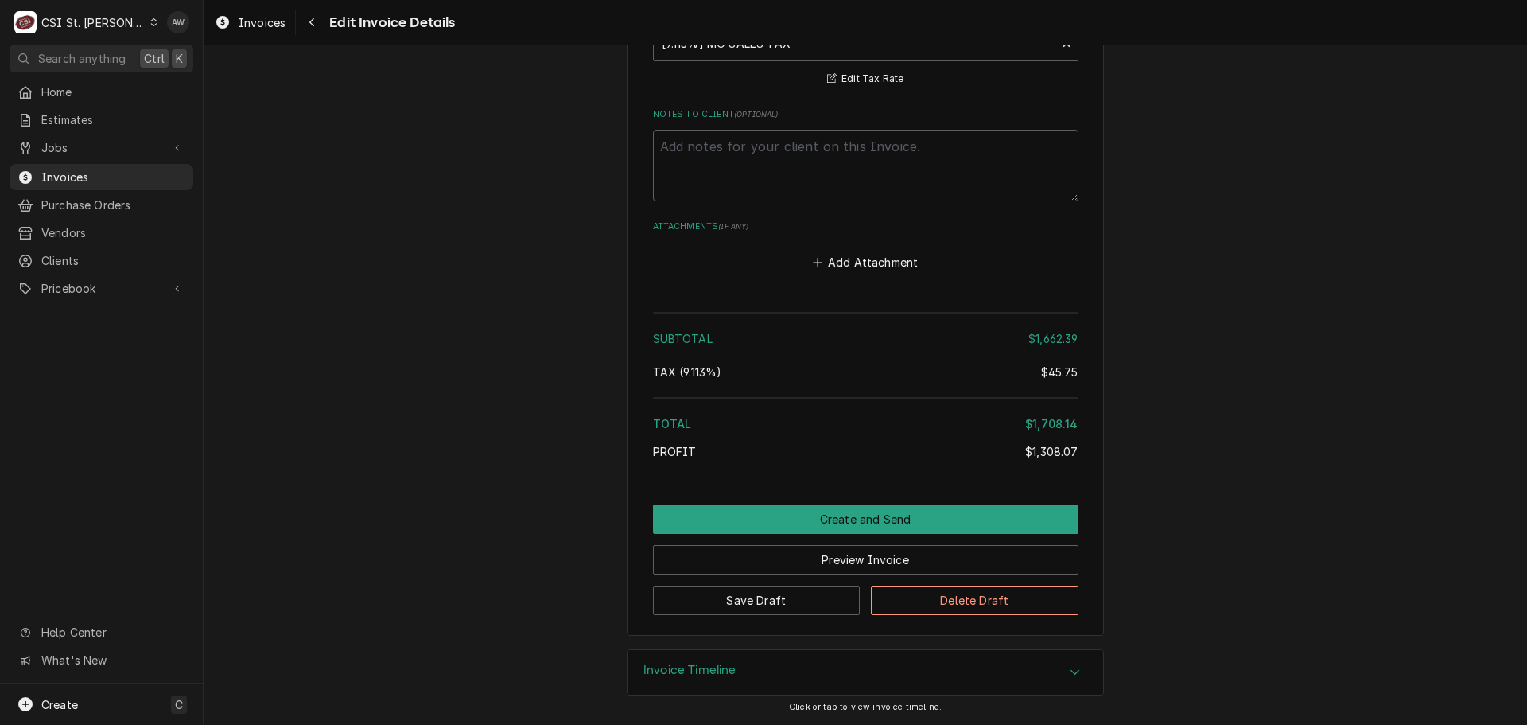
scroll to position [3401, 0]
click at [931, 533] on button "Create and Send" at bounding box center [866, 518] width 426 height 29
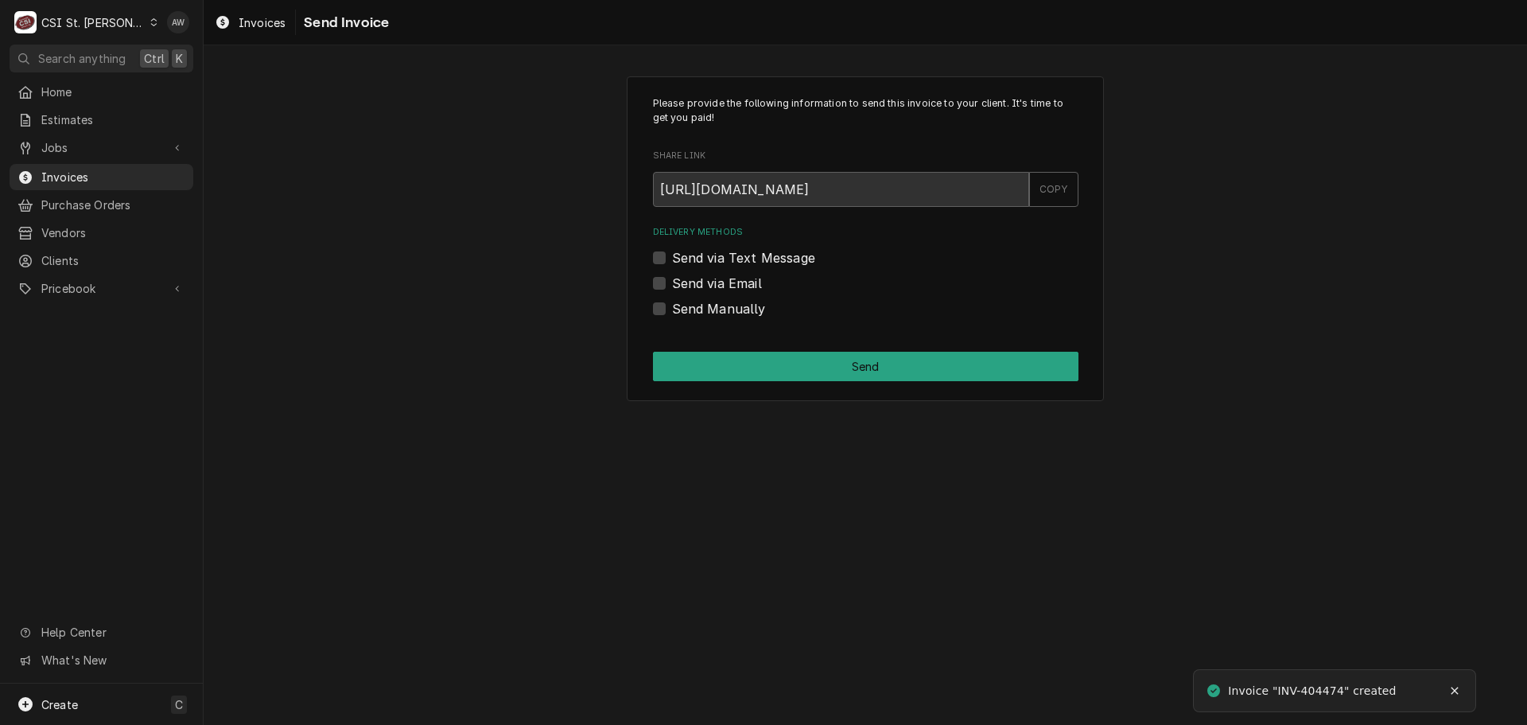
click at [718, 309] on label "Send Manually" at bounding box center [719, 308] width 94 height 19
click at [718, 309] on input "Send Manually" at bounding box center [885, 316] width 426 height 35
checkbox input "true"
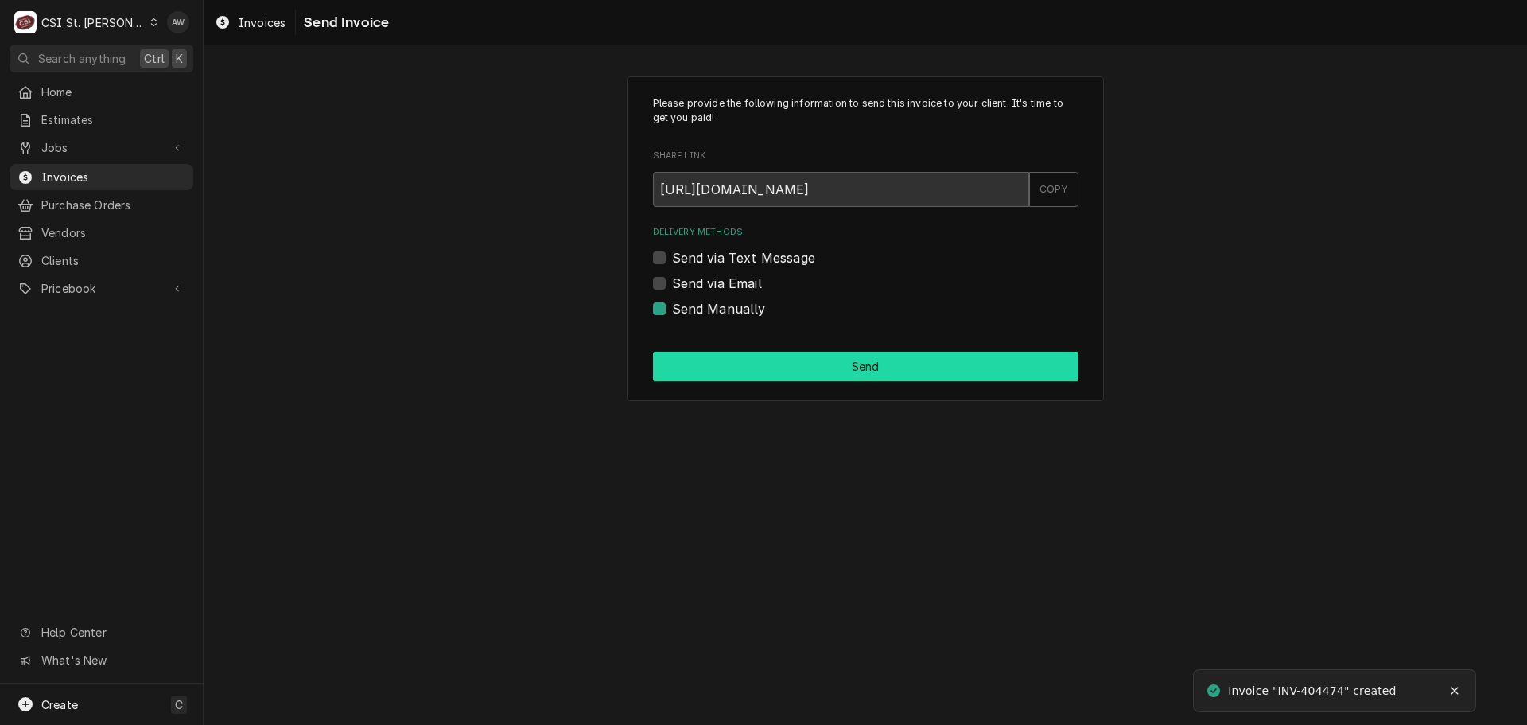
click at [733, 369] on button "Send" at bounding box center [866, 366] width 426 height 29
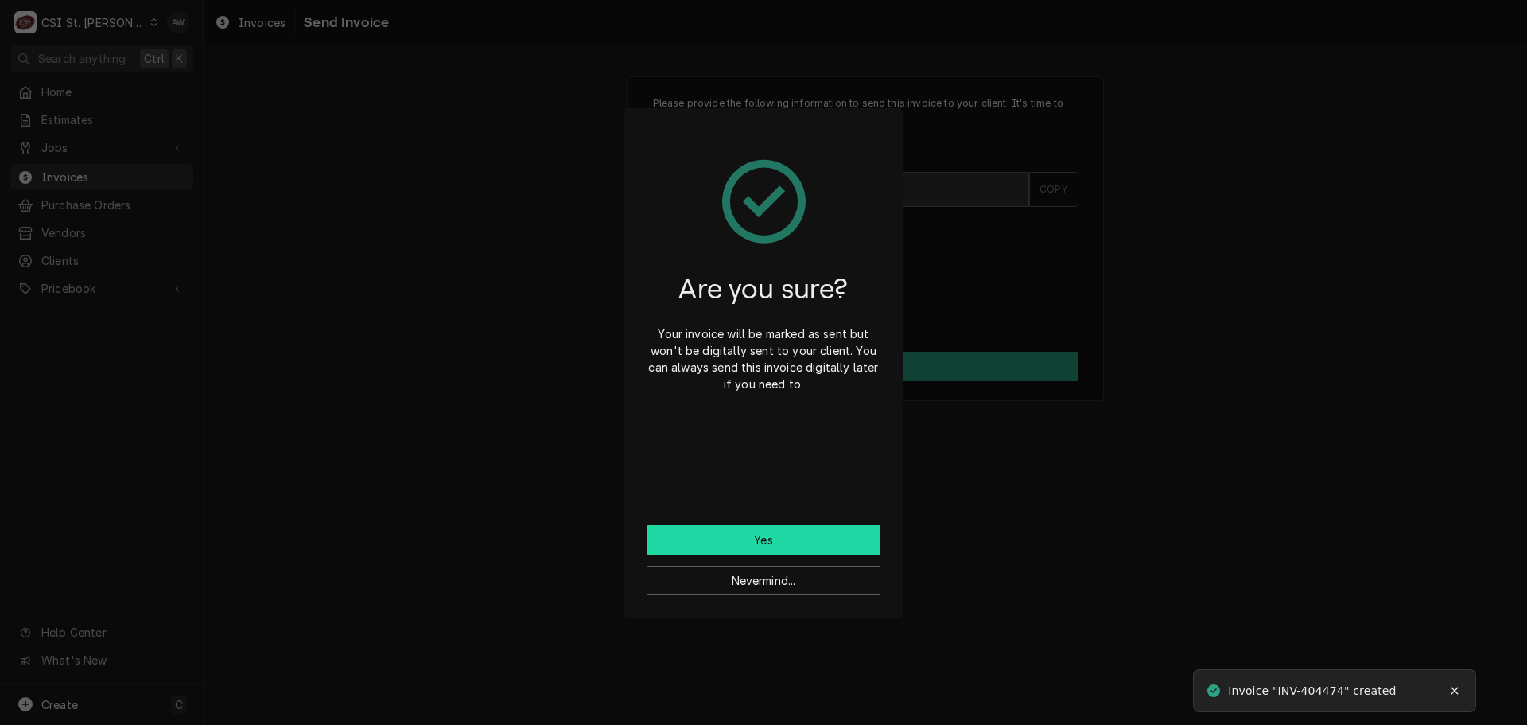
click at [757, 546] on button "Yes" at bounding box center [764, 539] width 234 height 29
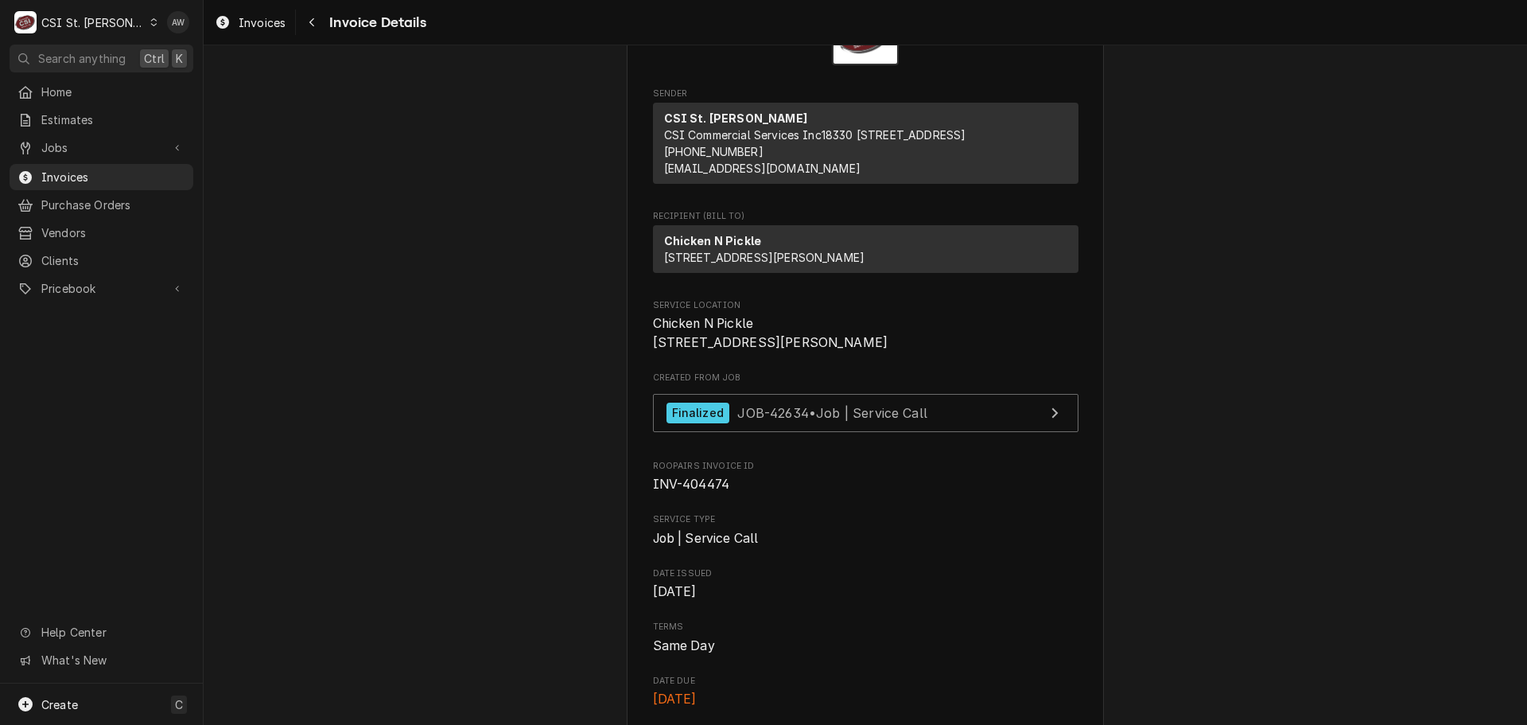
scroll to position [80, 0]
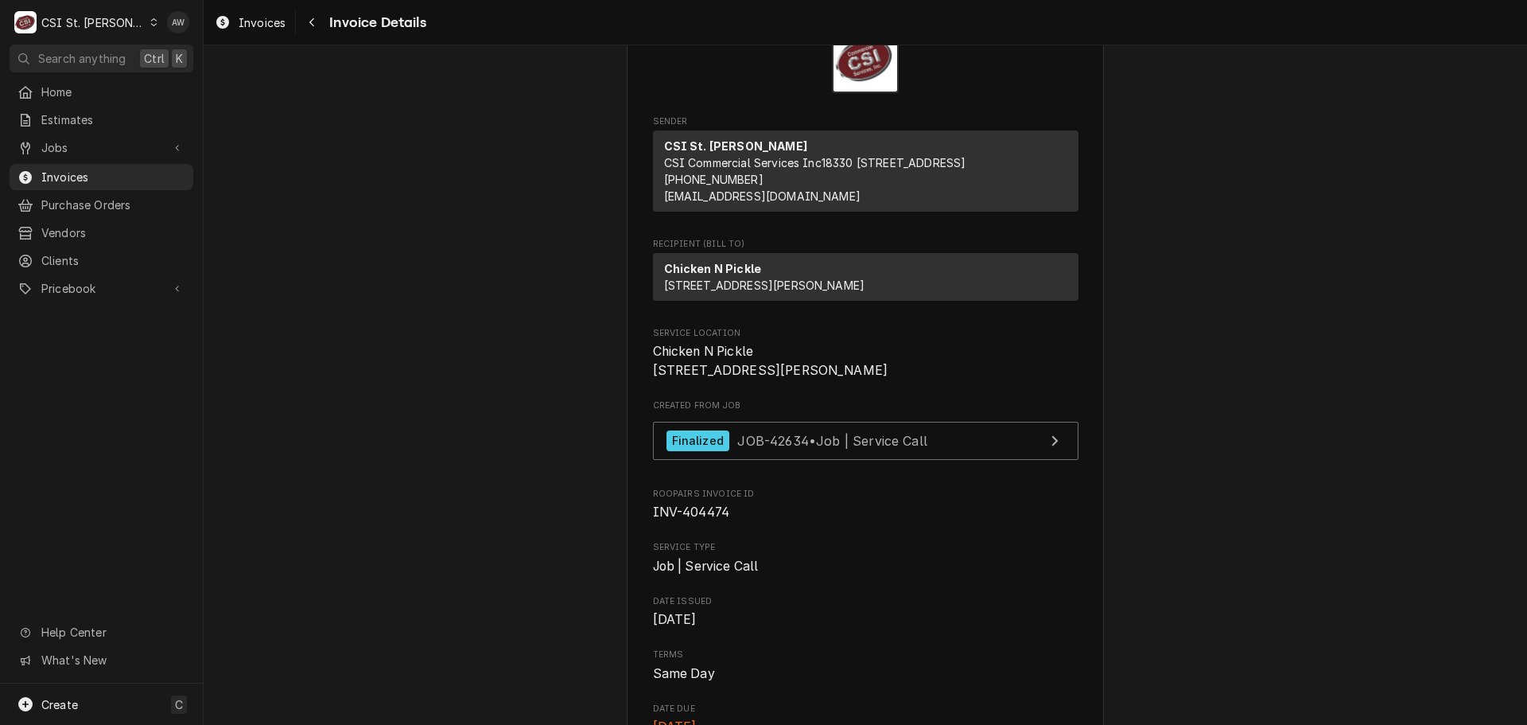
click at [721, 468] on div "Created From Job Finalized JOB-42634 • Job | Service Call" at bounding box center [866, 433] width 426 height 68
click at [722, 452] on div "Finalized JOB-42634 • Job | Service Call" at bounding box center [797, 440] width 261 height 21
click at [96, 149] on span "Jobs" at bounding box center [101, 147] width 120 height 17
click at [97, 169] on span "Jobs" at bounding box center [113, 175] width 144 height 17
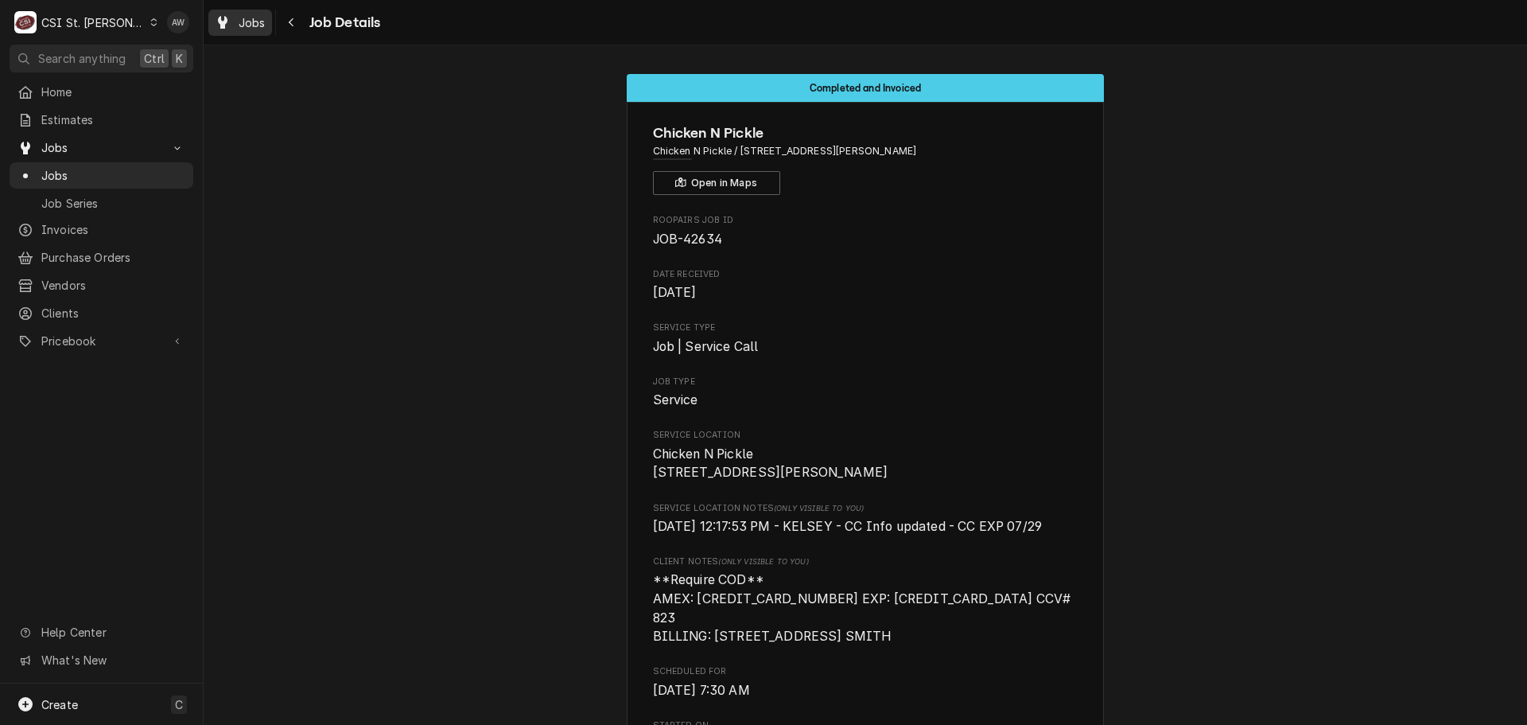
click at [228, 17] on div "Dynamic Content Wrapper" at bounding box center [223, 22] width 16 height 19
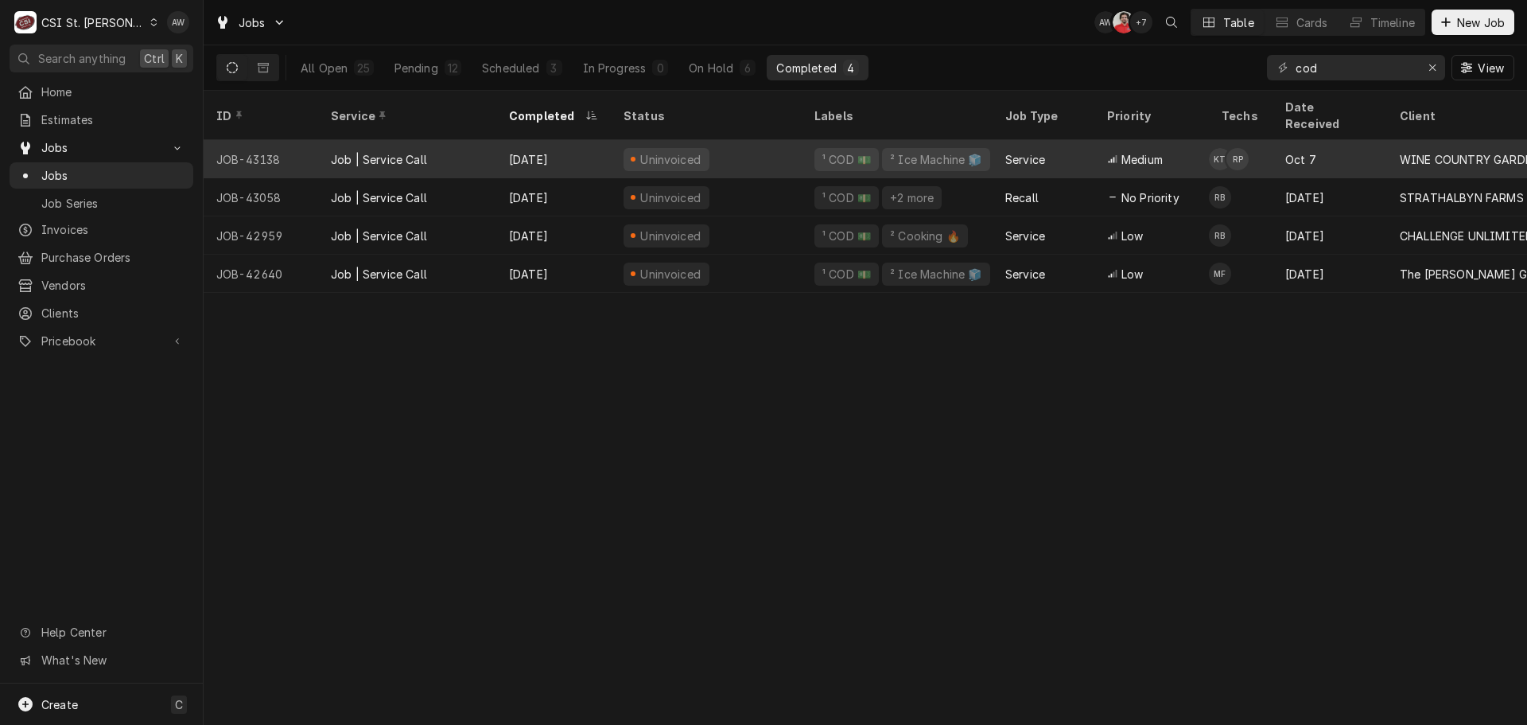
click at [1372, 152] on div "Oct 7" at bounding box center [1330, 159] width 115 height 38
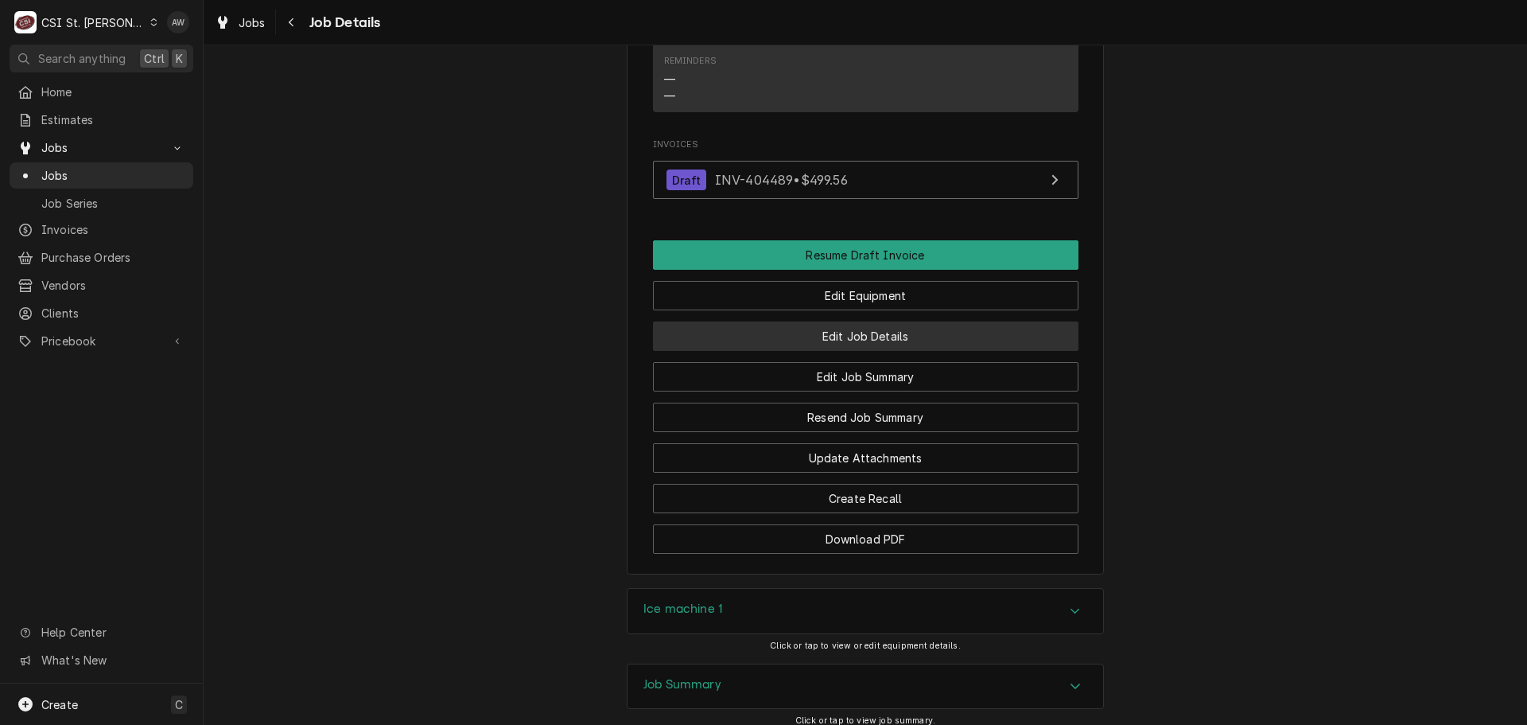
scroll to position [1511, 0]
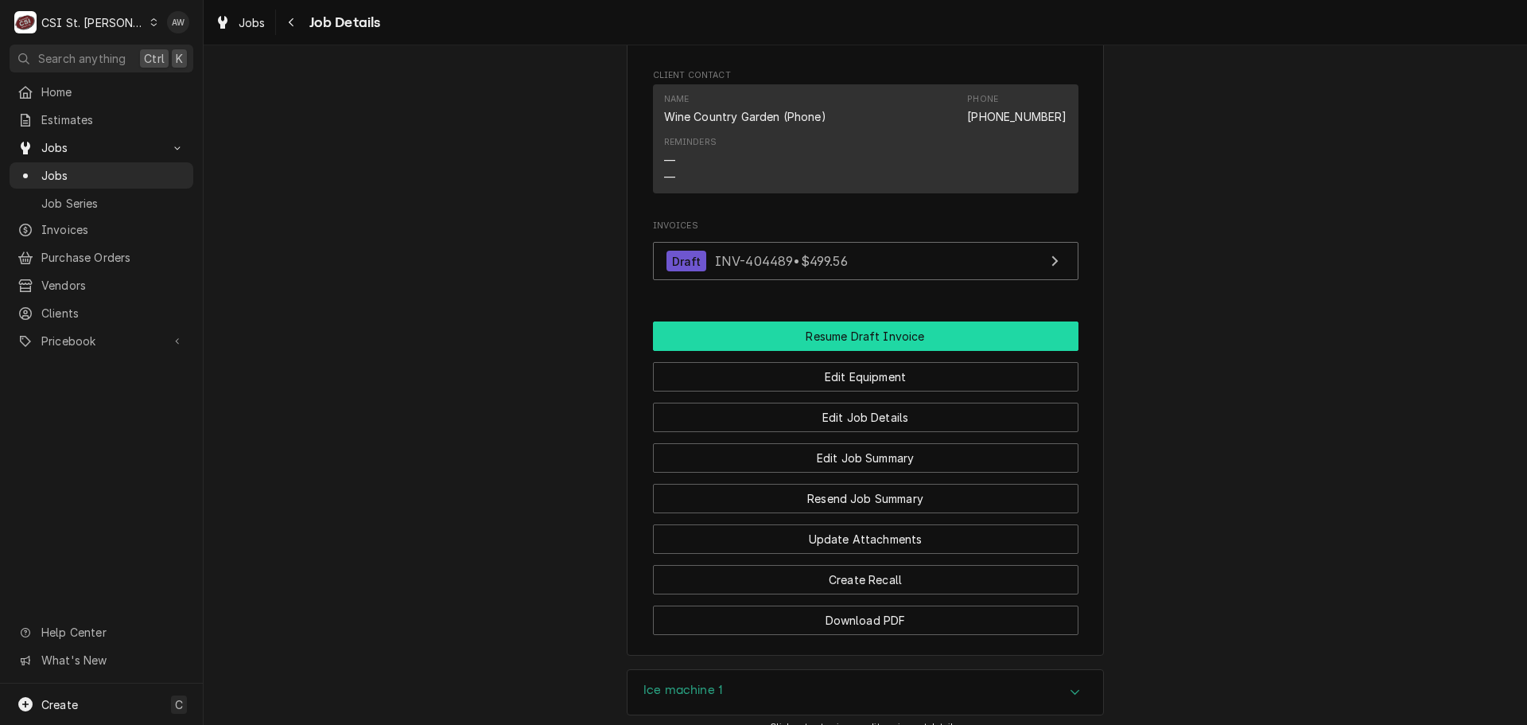
click at [830, 348] on button "Resume Draft Invoice" at bounding box center [866, 335] width 426 height 29
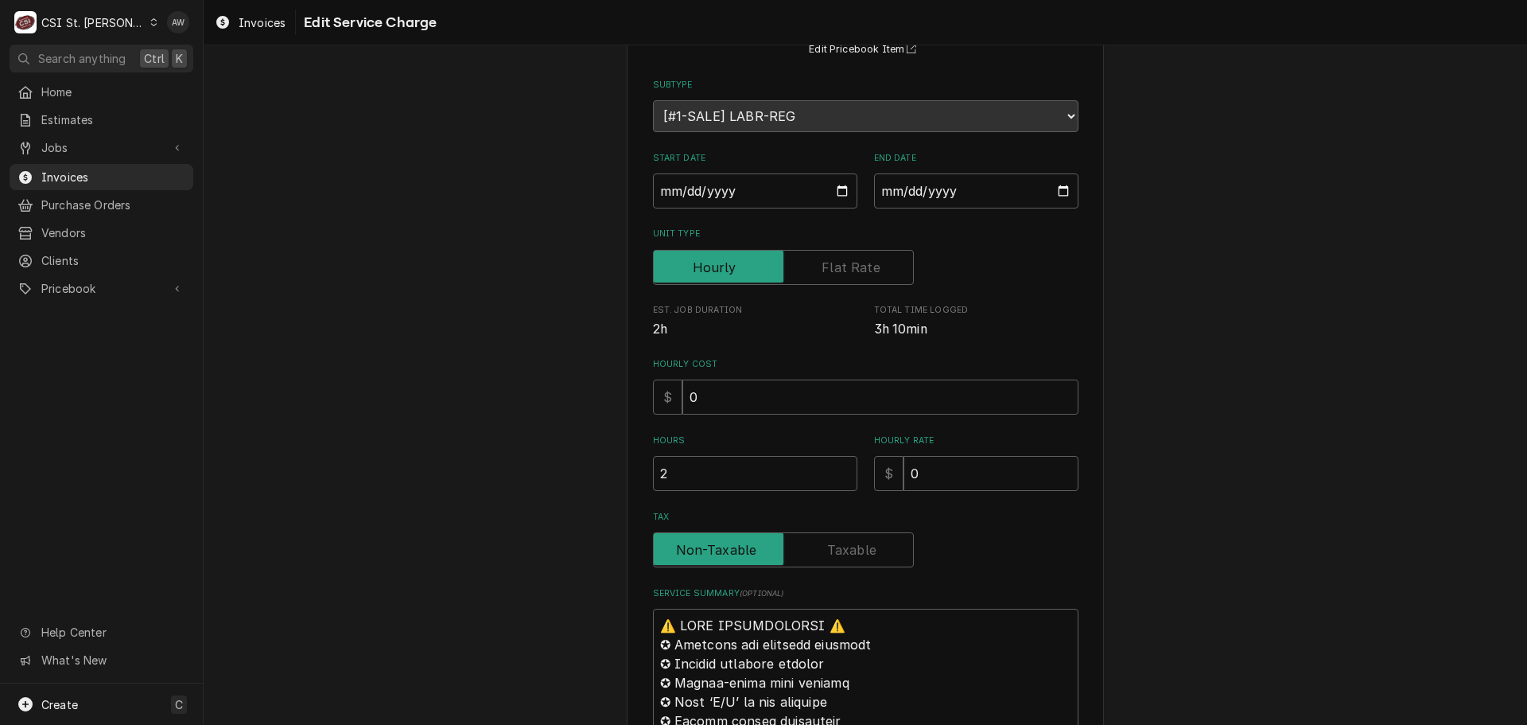
scroll to position [398, 0]
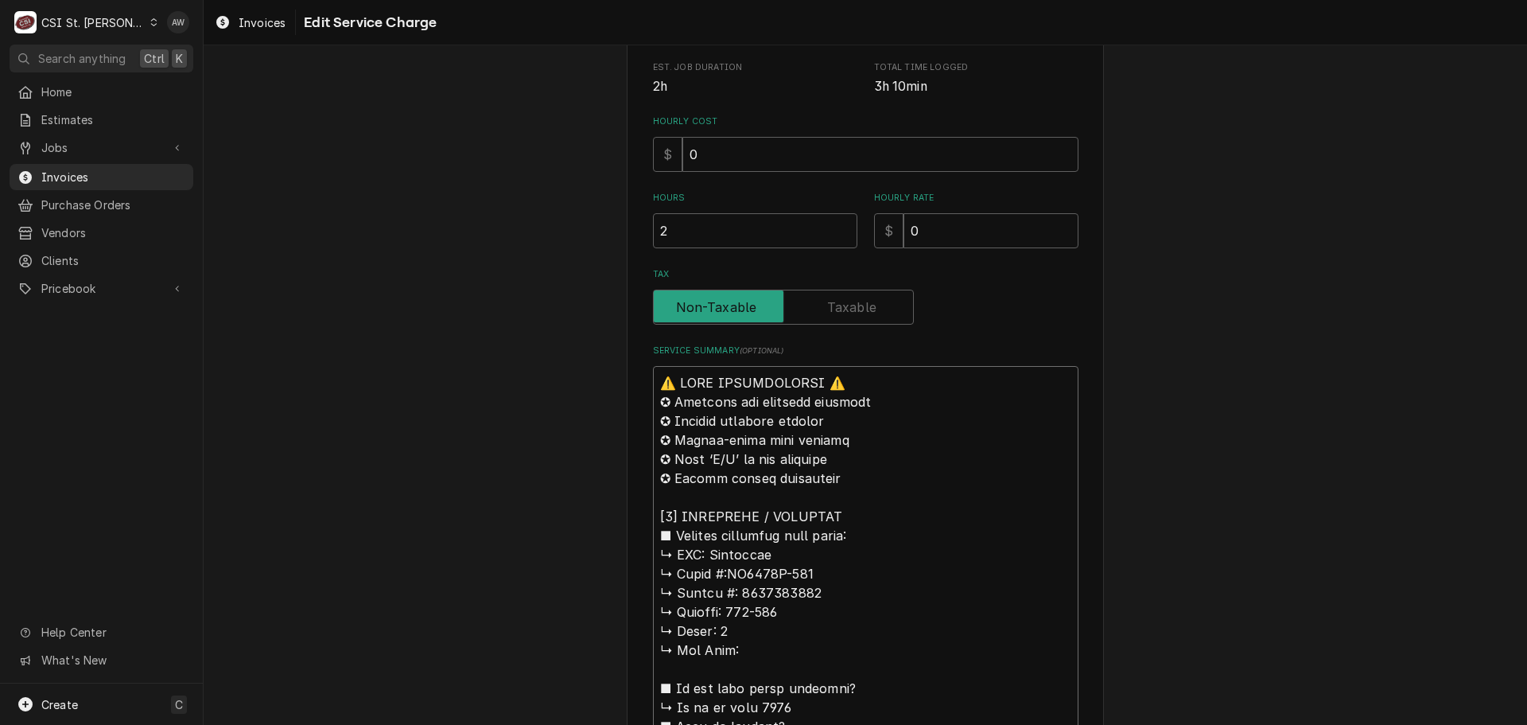
drag, startPoint x: 706, startPoint y: 551, endPoint x: 623, endPoint y: 381, distance: 189.6
click at [627, 381] on div "Use the fields below to edit this service charge Short Description Job | Servic…" at bounding box center [865, 664] width 477 height 1971
type textarea "x"
type textarea "Manitowoc ↳ 𝗠𝗼𝗱𝗲𝗹 #:ID0906W-261 ↳ 𝗦𝗲𝗿𝗶𝗮𝗹 #: 1120394770 ↳ 𝗩𝗼𝗹𝘁𝗮𝗴𝗲: 208-230 ↳ 𝗣𝗵𝗮…"
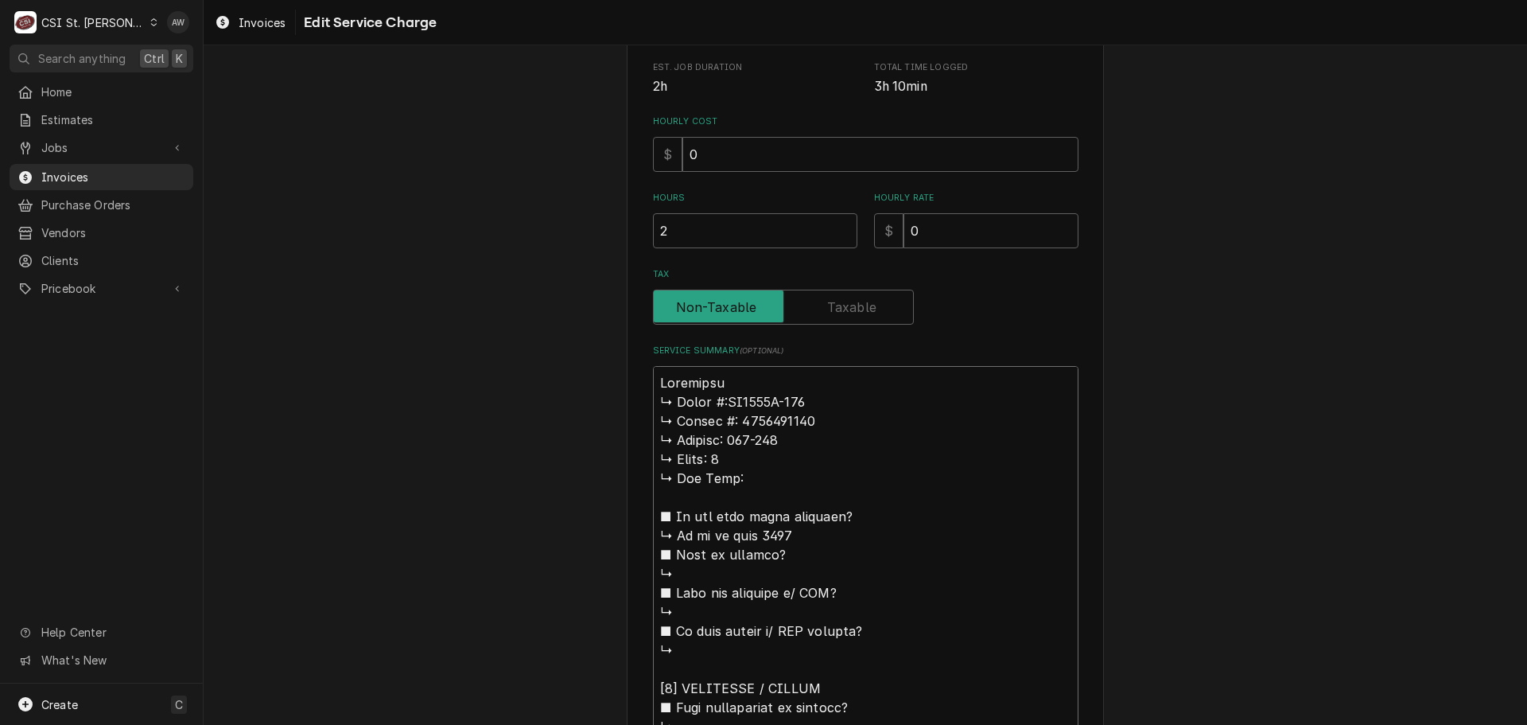
type textarea "x"
type textarea "Manitowoc / ↳ 𝗠𝗼𝗱𝗲𝗹 #:ID0906W-261 ↳ 𝗦𝗲𝗿𝗶𝗮𝗹 #: 1120394770 ↳ 𝗩𝗼𝗹𝘁𝗮𝗴𝗲: 208-230 ↳ 𝗣…"
type textarea "x"
type textarea "Manitowoc / ↳ 𝗠𝗼𝗱𝗲𝗹 #:ID0906W-261 ↳ 𝗦𝗲𝗿𝗶𝗮𝗹 #: 1120394770 ↳ 𝗩𝗼𝗹𝘁𝗮𝗴𝗲: 208-230 ↳ 𝗣…"
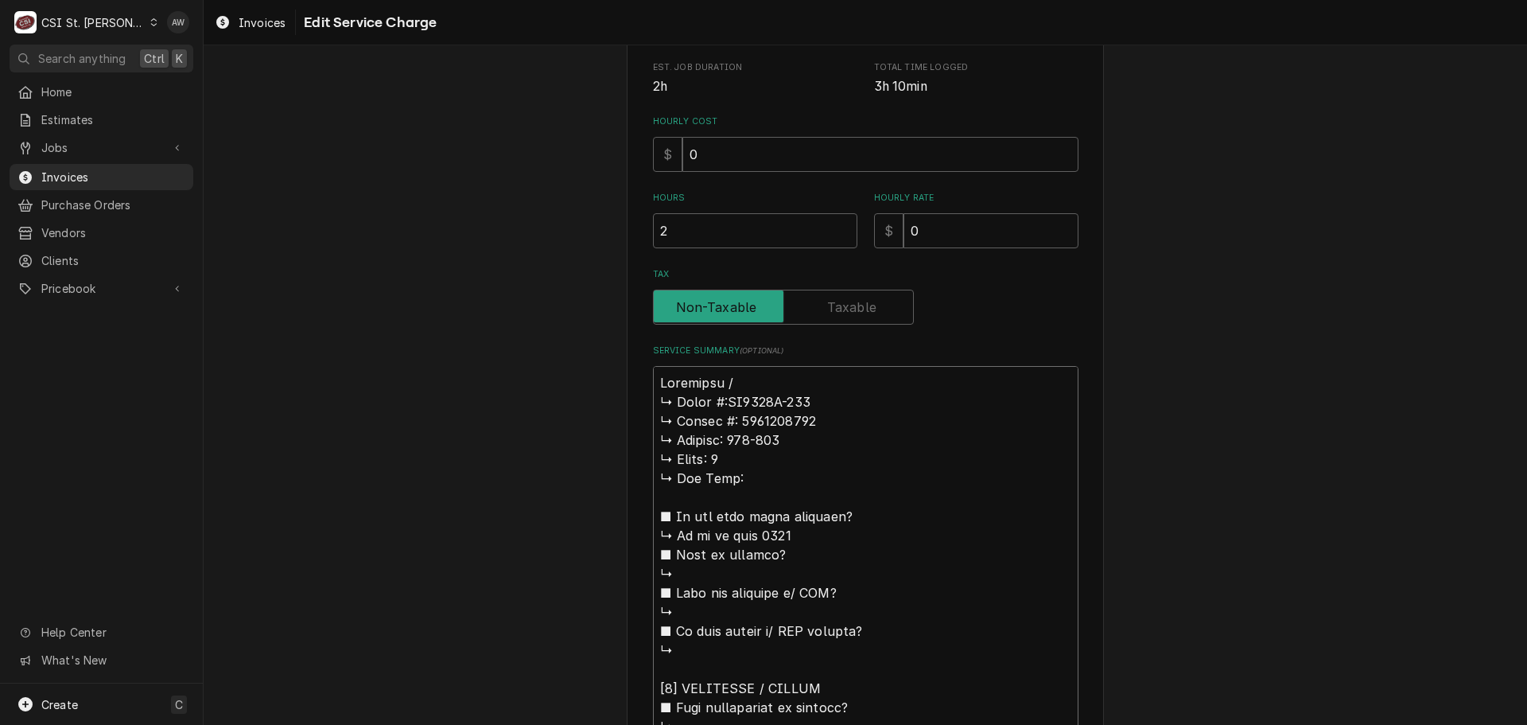
type textarea "x"
type textarea "Manitowoc / M ↳ 𝗠𝗼𝗱𝗲𝗹 #:ID0906W-261 ↳ 𝗦𝗲𝗿𝗶𝗮𝗹 #: 1120394770 ↳ 𝗩𝗼𝗹𝘁𝗮𝗴𝗲: 208-230 ↳…"
type textarea "x"
type textarea "Manitowoc / Mo ↳ 𝗠𝗼𝗱𝗲𝗹 #:ID0906W-261 ↳ 𝗦𝗲𝗿𝗶𝗮𝗹 #: 1120394770 ↳ 𝗩𝗼𝗹𝘁𝗮𝗴𝗲: 208-230 …"
type textarea "x"
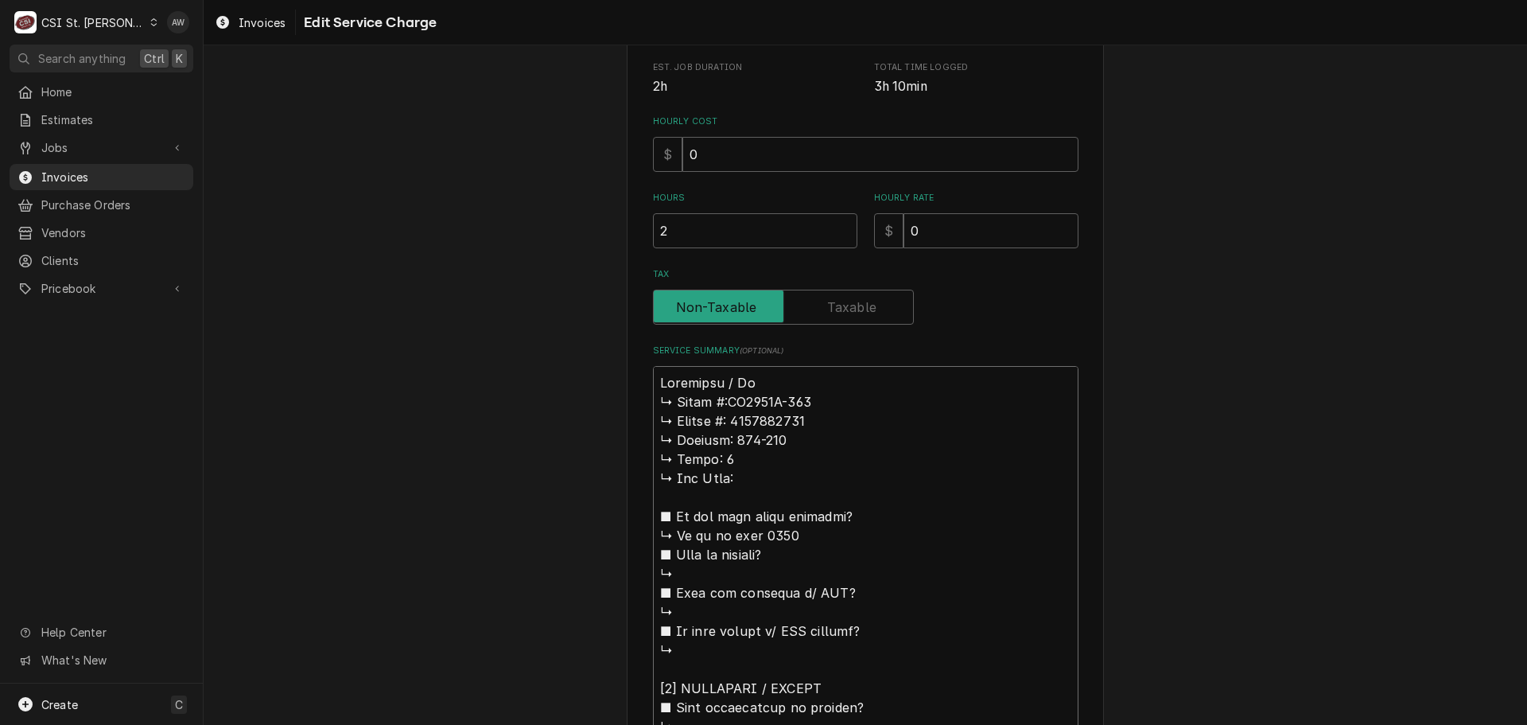
type textarea "Manitowoc / Mod ↳ 𝗠𝗼𝗱𝗲𝗹 #:ID0906W-261 ↳ 𝗦𝗲𝗿𝗶𝗮𝗹 #: 1120394770 ↳ 𝗩𝗼𝗹𝘁𝗮𝗴𝗲: 208-230…"
type textarea "x"
type textarea "Manitowoc / Mode ↳ 𝗠𝗼𝗱𝗲𝗹 #:ID0906W-261 ↳ 𝗦𝗲𝗿𝗶𝗮𝗹 #: 1120394770 ↳ 𝗩𝗼𝗹𝘁𝗮𝗴𝗲: 208-23…"
type textarea "x"
type textarea "Manitowoc / Model ↳ 𝗠𝗼𝗱𝗲𝗹 #:ID0906W-261 ↳ 𝗦𝗲𝗿𝗶𝗮𝗹 #: 1120394770 ↳ 𝗩𝗼𝗹𝘁𝗮𝗴𝗲: 208-2…"
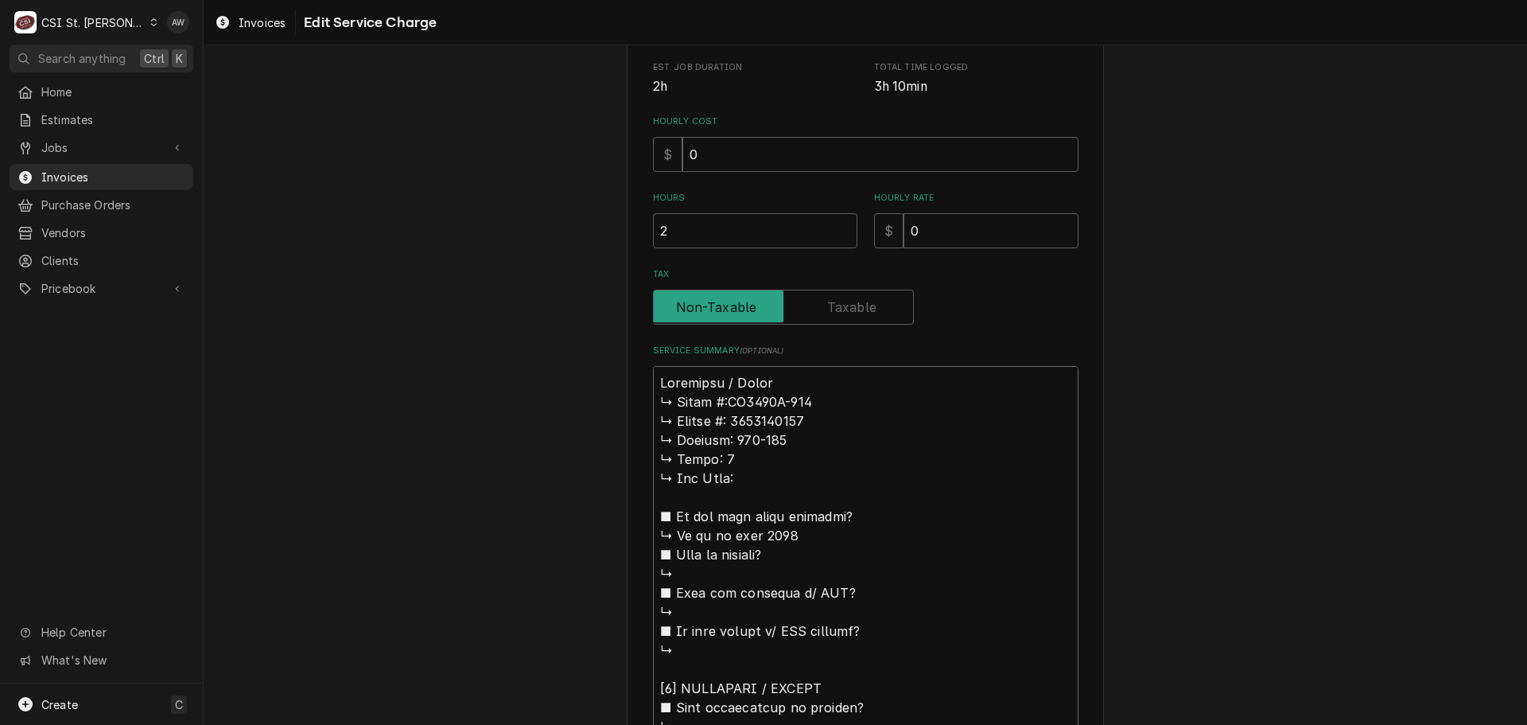
type textarea "x"
type textarea "Manitowoc / Model: ↳ 𝗠𝗼𝗱𝗲𝗹 #:ID0906W-261 ↳ 𝗦𝗲𝗿𝗶𝗮𝗹 #: 1120394770 ↳ 𝗩𝗼𝗹𝘁𝗮𝗴𝗲: 208-…"
type textarea "x"
type textarea "Manitowoc / Model: ↳ 𝗠𝗼𝗱𝗲𝗹 #:ID0906W-261 ↳ 𝗦𝗲𝗿𝗶𝗮𝗹 #: 1120394770 ↳ 𝗩𝗼𝗹𝘁𝗮𝗴𝗲: 208-…"
drag, startPoint x: 722, startPoint y: 403, endPoint x: 652, endPoint y: 395, distance: 70.4
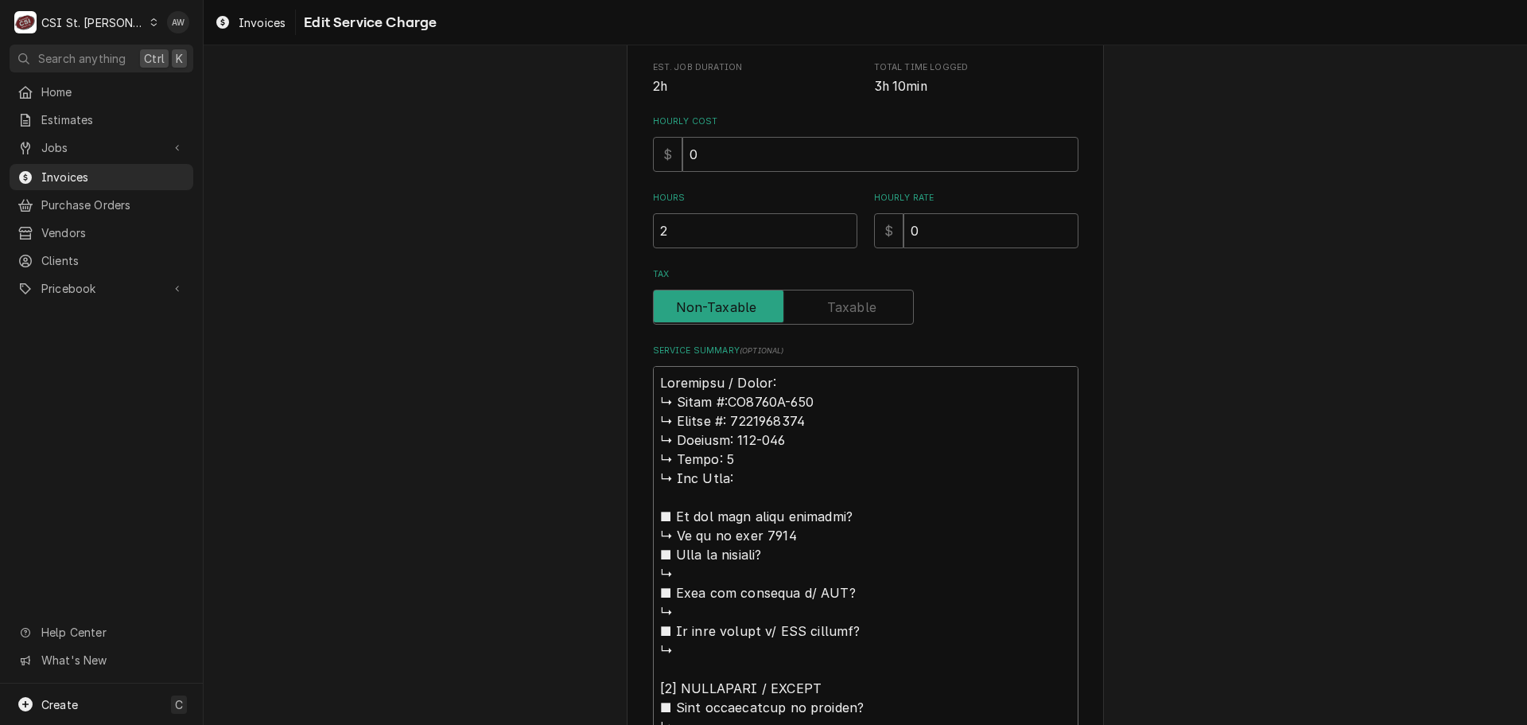
type textarea "x"
type textarea "Manitowoc / Model: ID0906W-261 ↳ 𝗦𝗲𝗿𝗶𝗮𝗹 #: 1120394770 ↳ 𝗩𝗼𝗹𝘁𝗮𝗴𝗲: 208-230 ↳ 𝗣𝗵𝗮𝘀…"
type textarea "x"
type textarea "Manitowoc / Model: ID0906W-261 ↳ 𝗦𝗲𝗿𝗶𝗮𝗹 #: 1120394770 ↳ 𝗩𝗼𝗹𝘁𝗮𝗴𝗲: 208-230 ↳ 𝗣𝗵𝗮𝘀…"
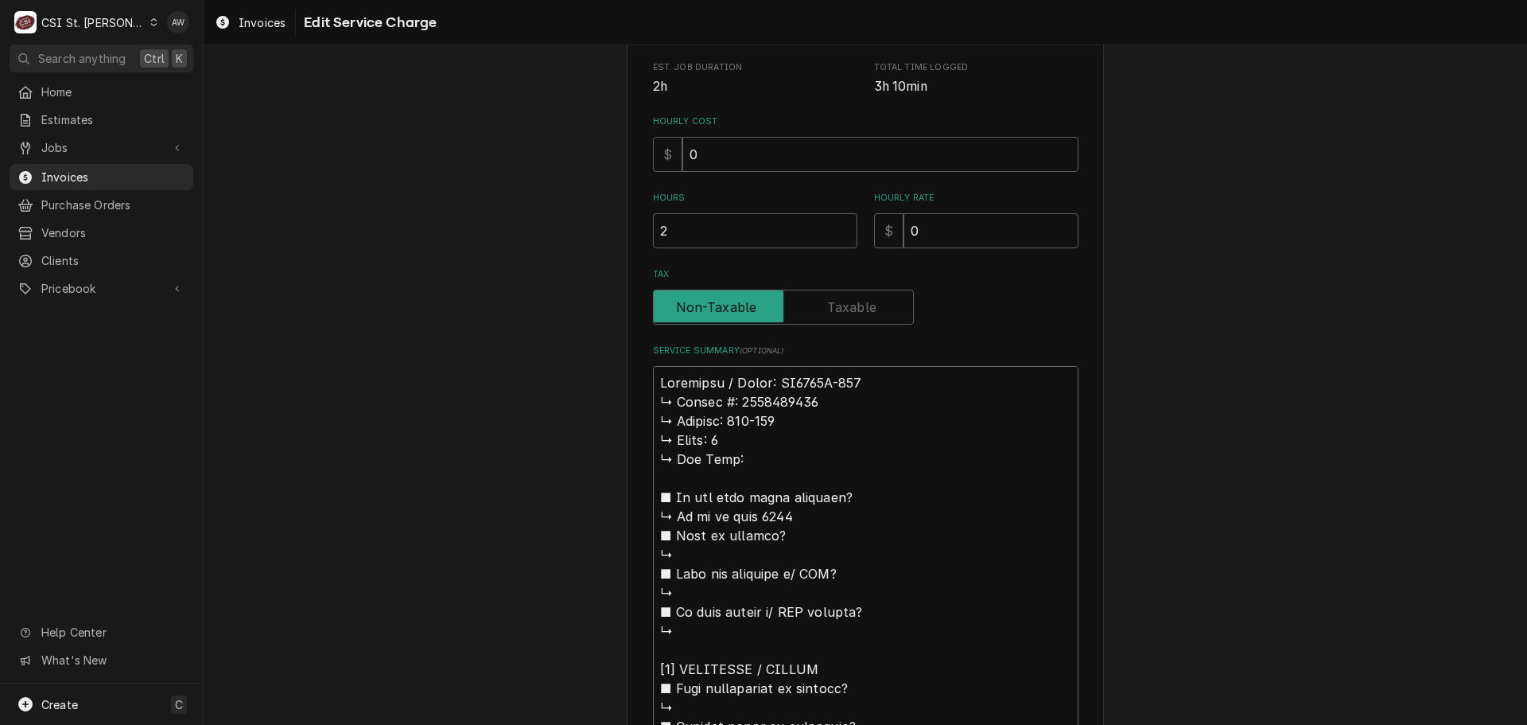
type textarea "x"
type textarea "Manitowoc / Model: ID0906W-261 / ↳ 𝗦𝗲𝗿𝗶𝗮𝗹 #: 1120394770 ↳ 𝗩𝗼𝗹𝘁𝗮𝗴𝗲: 208-230 ↳ 𝗣𝗵…"
type textarea "x"
type textarea "Manitowoc / Model: ID0906W-261 / ↳ 𝗦𝗲𝗿𝗶𝗮𝗹 #: 1120394770 ↳ 𝗩𝗼𝗹𝘁𝗮𝗴𝗲: 208-230 ↳ 𝗣𝗵…"
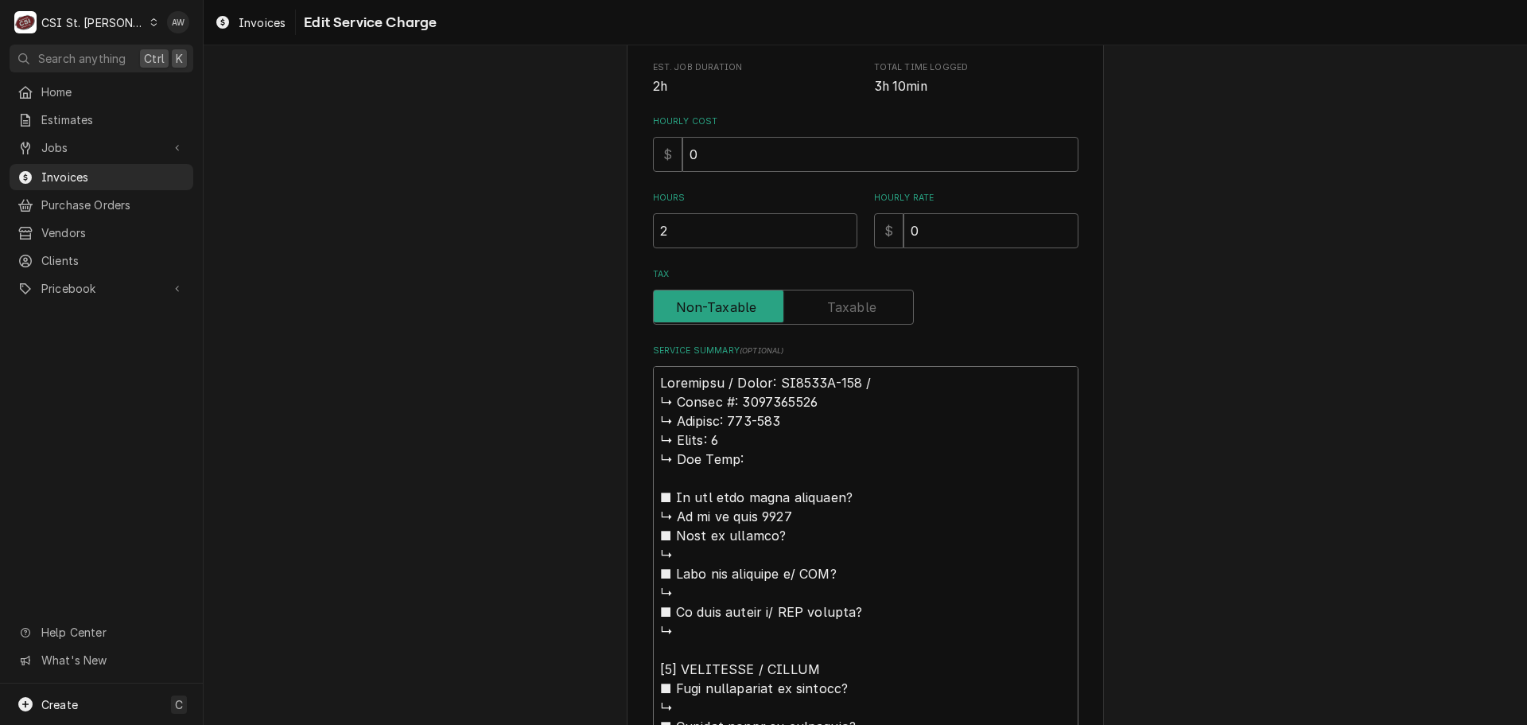
type textarea "x"
type textarea "Manitowoc / Model: ID0906W-261 / S ↳ 𝗦𝗲𝗿𝗶𝗮𝗹 #: 1120394770 ↳ 𝗩𝗼𝗹𝘁𝗮𝗴𝗲: 208-230 ↳ …"
type textarea "x"
type textarea "Manitowoc / Model: ID0906W-261 / Se ↳ 𝗦𝗲𝗿𝗶𝗮𝗹 #: 1120394770 ↳ 𝗩𝗼𝗹𝘁𝗮𝗴𝗲: 208-230 ↳…"
type textarea "x"
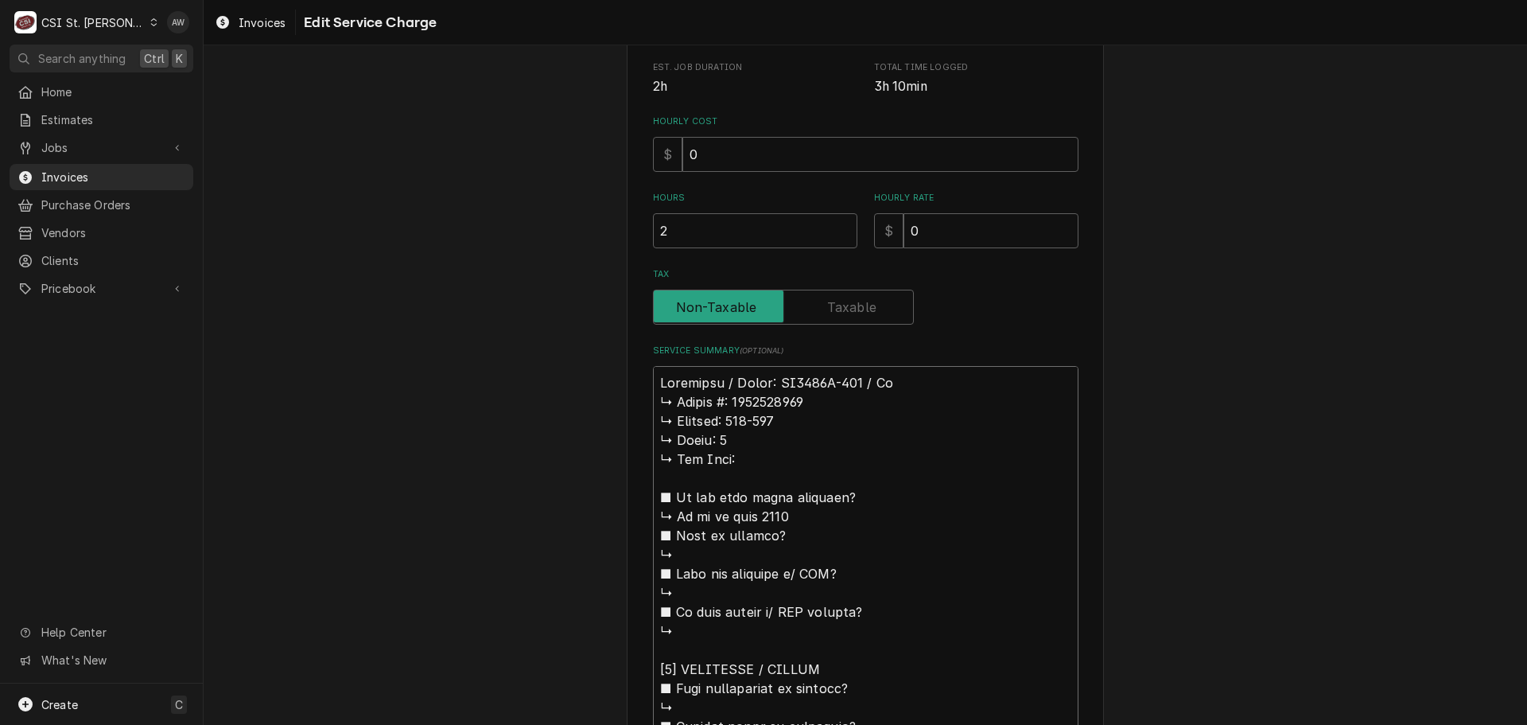
type textarea "Manitowoc / Model: ID0906W-261 / Ser ↳ 𝗦𝗲𝗿𝗶𝗮𝗹 #: 1120394770 ↳ 𝗩𝗼𝗹𝘁𝗮𝗴𝗲: 208-230 …"
type textarea "x"
type textarea "Manitowoc / Model: ID0906W-261 / Seri ↳ 𝗦𝗲𝗿𝗶𝗮𝗹 #: 1120394770 ↳ 𝗩𝗼𝗹𝘁𝗮𝗴𝗲: 208-230…"
type textarea "x"
type textarea "Manitowoc / Model: ID0906W-261 / Seria ↳ 𝗦𝗲𝗿𝗶𝗮𝗹 #: 1120394770 ↳ 𝗩𝗼𝗹𝘁𝗮𝗴𝗲: 208-23…"
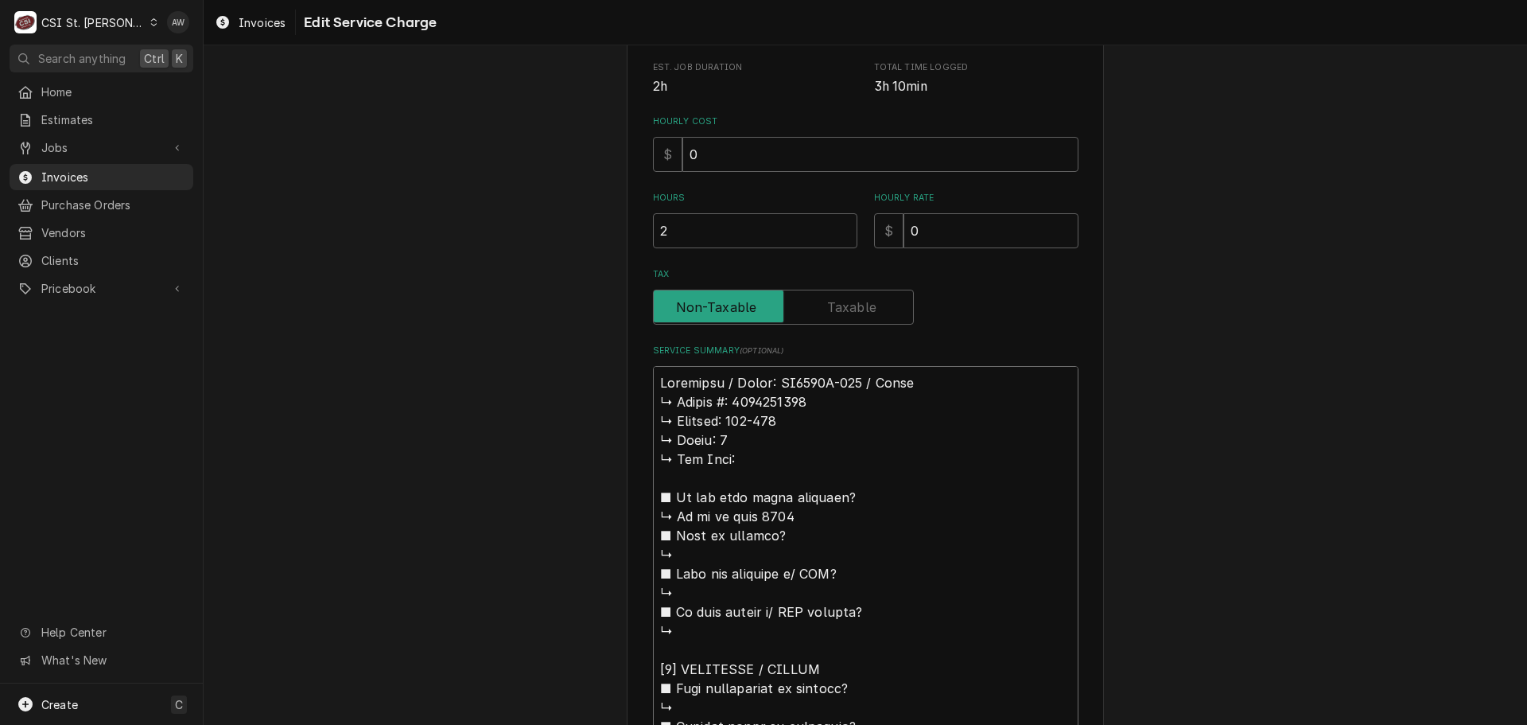
type textarea "x"
type textarea "Manitowoc / Model: ID0906W-261 / Serial ↳ 𝗦𝗲𝗿𝗶𝗮𝗹 #: 1120394770 ↳ 𝗩𝗼𝗹𝘁𝗮𝗴𝗲: 208-2…"
type textarea "x"
type textarea "Manitowoc / Model: ID0906W-261 / Serial: ↳ 𝗦𝗲𝗿𝗶𝗮𝗹 #: 1120394770 ↳ 𝗩𝗼𝗹𝘁𝗮𝗴𝗲: 208-…"
type textarea "x"
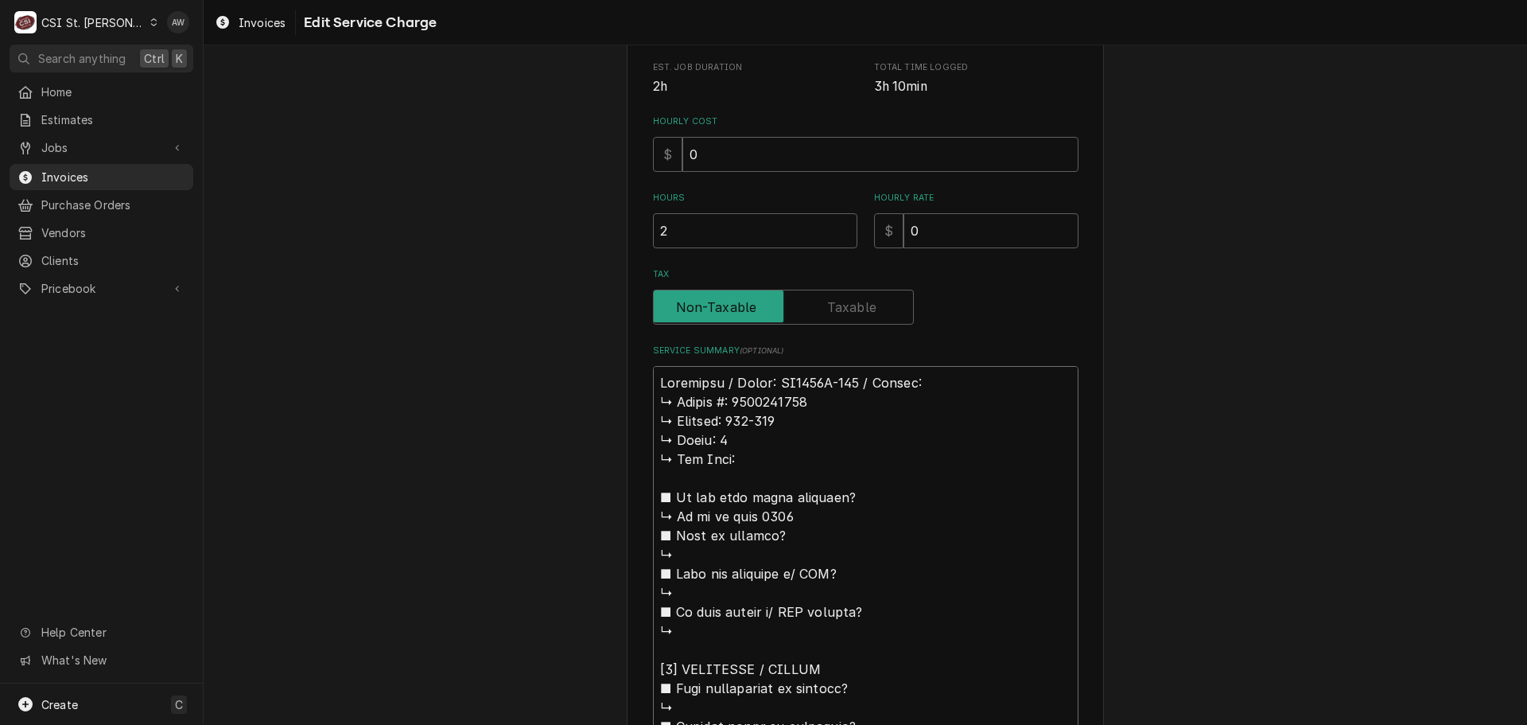
type textarea "Manitowoc / Model: ID0906W-261 / Serial: ↳ 𝗦𝗲𝗿𝗶𝗮𝗹 #: 1120394770 ↳ 𝗩𝗼𝗹𝘁𝗮𝗴𝗲: 208-…"
drag, startPoint x: 725, startPoint y: 399, endPoint x: 639, endPoint y: 409, distance: 86.5
click at [639, 409] on div "Use the fields below to edit this service charge Short Description Job | Servic…" at bounding box center [865, 569] width 477 height 1780
type textarea "x"
type textarea "Manitowoc / Model: ID0906W-261 / Serial: 1120394770 ↳ 𝗩𝗼𝗹𝘁𝗮𝗴𝗲: 208-230 ↳ 𝗣𝗵𝗮𝘀𝗲:…"
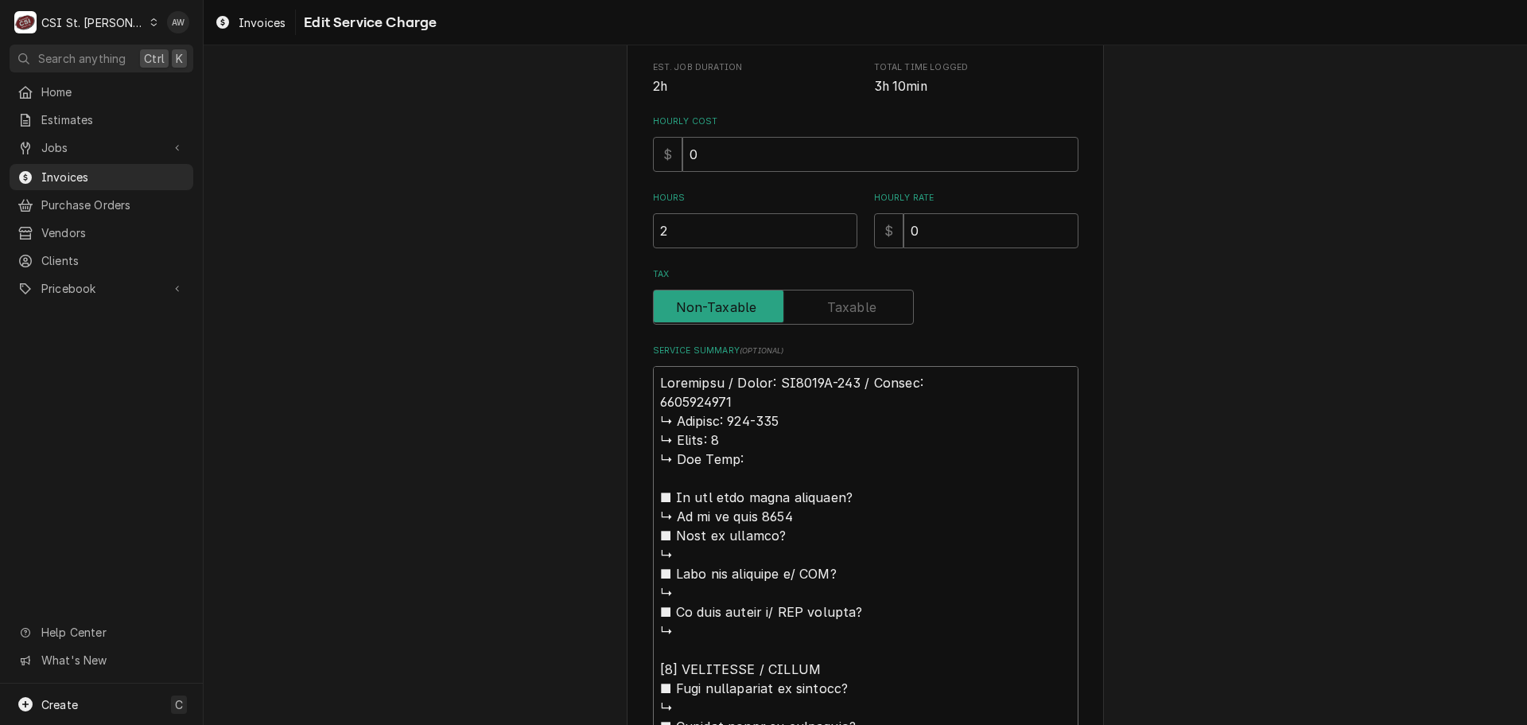
type textarea "x"
type textarea "Manitowoc / Model: ID0906W-261 / Serial: 1120394770 ↳ 𝗩𝗼𝗹𝘁𝗮𝗴𝗲: 208-230 ↳ 𝗣𝗵𝗮𝘀𝗲:…"
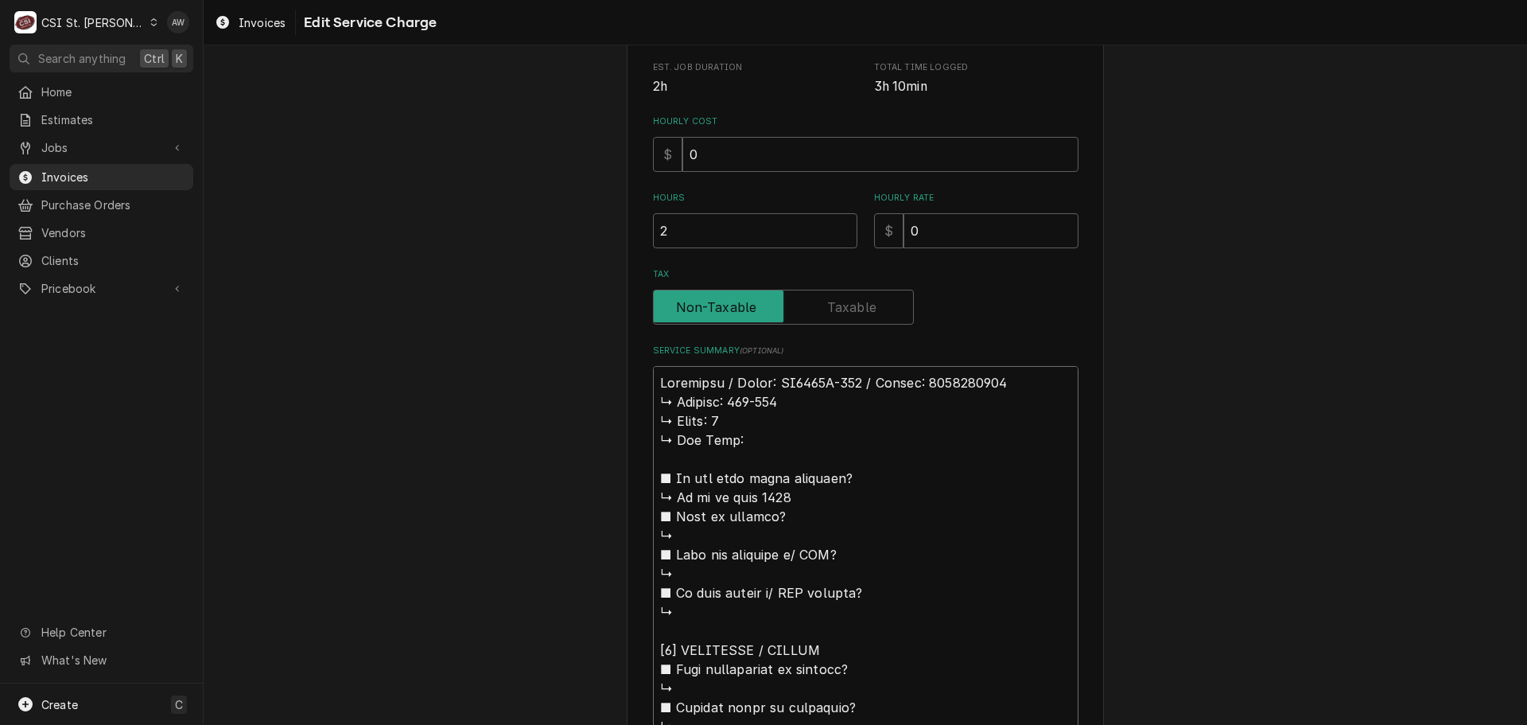
drag, startPoint x: 762, startPoint y: 449, endPoint x: 632, endPoint y: 410, distance: 136.4
click at [632, 410] on div "Use the fields below to edit this service charge Short Description Job | Servic…" at bounding box center [865, 559] width 477 height 1761
type textarea "x"
type textarea "Manitowoc / Model: ID0906W-261 / Serial: 1120394770 ■ 𝗜𝘀 𝘁𝗵𝗲 𝘂𝗻𝗶𝘁 𝘂𝗻𝗱𝗲𝗿 𝘄𝗮𝗿𝗿𝗮𝗻𝘁…"
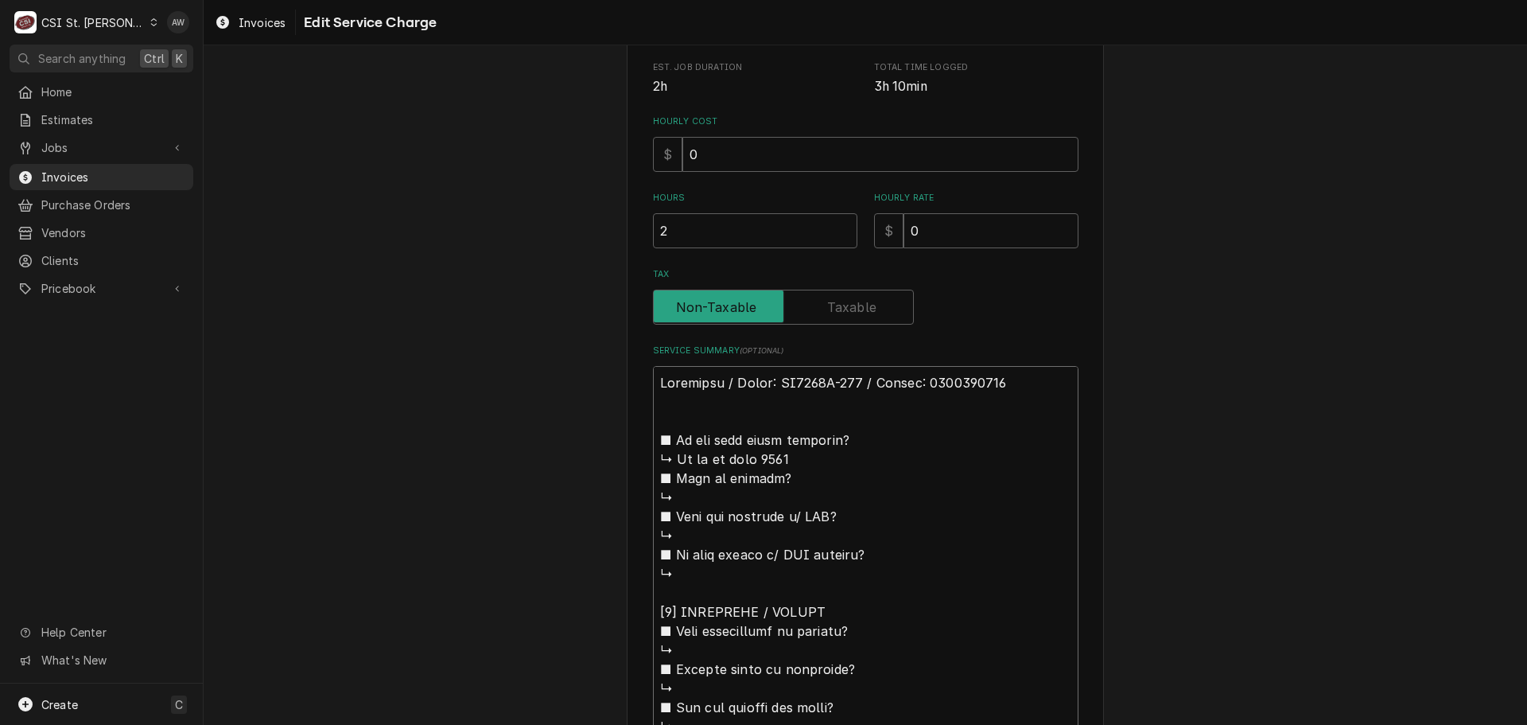
drag, startPoint x: 688, startPoint y: 563, endPoint x: 625, endPoint y: 434, distance: 144.1
click at [627, 434] on div "Use the fields below to edit this service charge Short Description Job | Servic…" at bounding box center [865, 540] width 477 height 1723
type textarea "x"
type textarea "Manitowoc / Model: ID0906W-261 / Serial: 1120394770 [𝟮] 𝗗𝗜𝗔𝗚𝗡𝗢𝗦𝗜𝗦 / 𝗜𝗦𝗦𝗨𝗘𝗦 ■ 𝗨𝗻…"
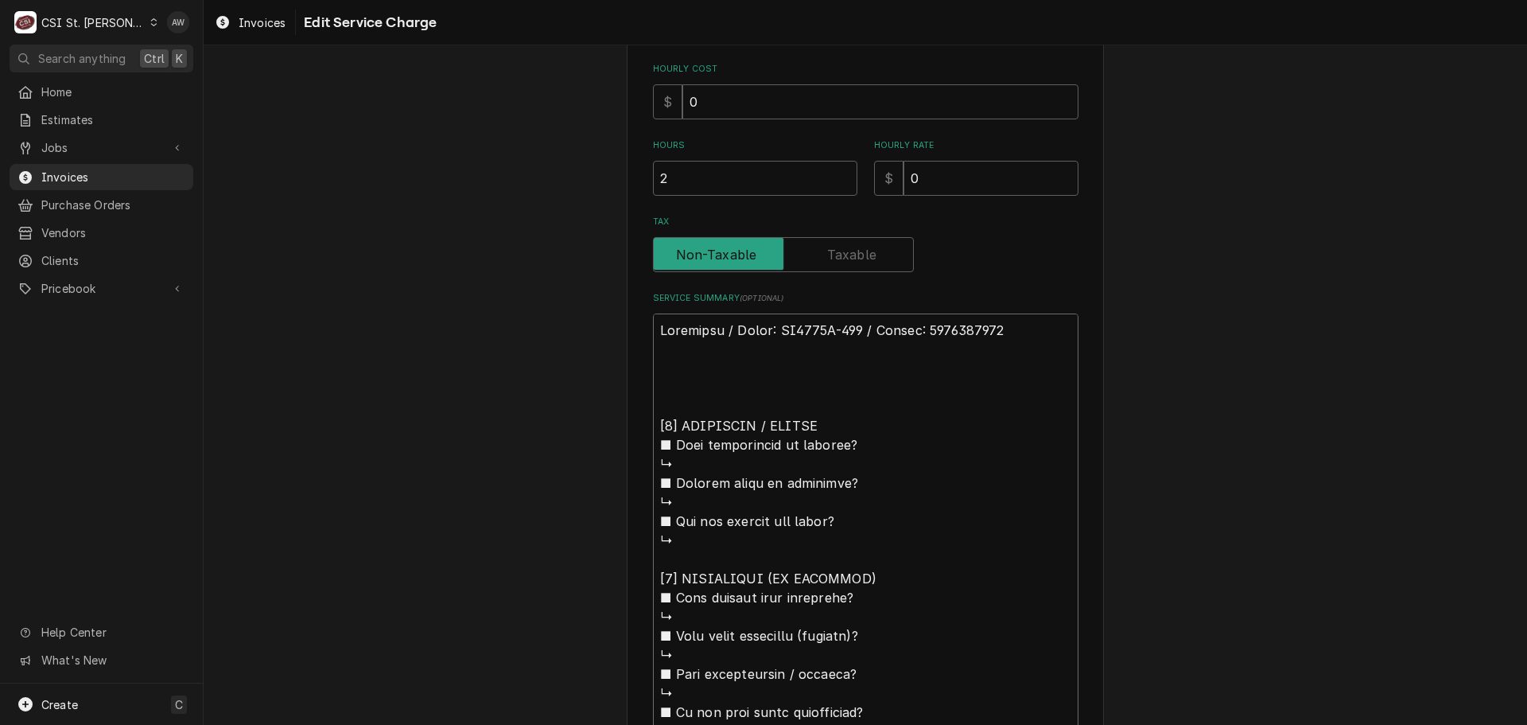
scroll to position [557, 0]
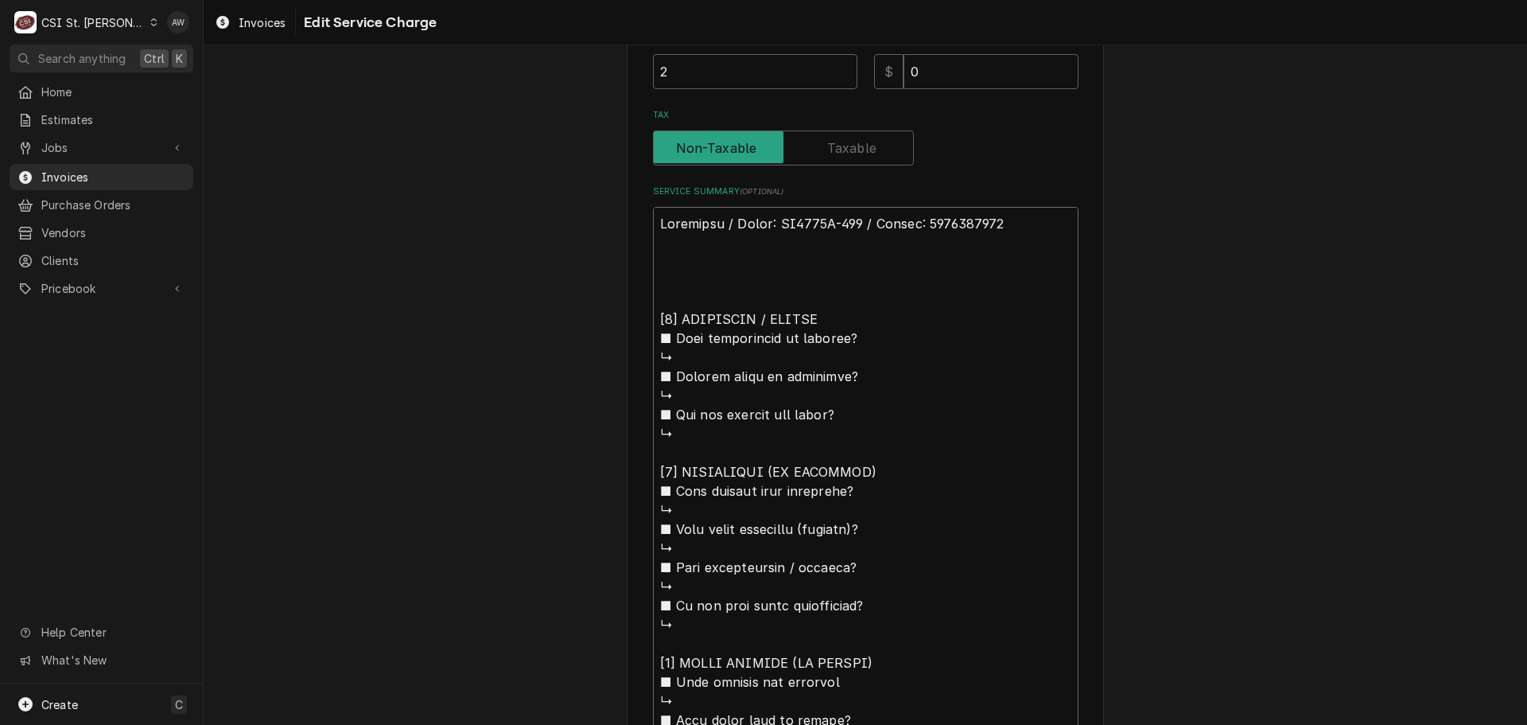
drag, startPoint x: 666, startPoint y: 400, endPoint x: 628, endPoint y: 312, distance: 96.2
click at [628, 312] on div "Use the fields below to edit this service charge Short Description Job | Servic…" at bounding box center [865, 314] width 477 height 1589
type textarea "x"
type textarea "Manitowoc / Model: ID0906W-261 / Serial: 1120394770 [𝟯] 𝗥𝗘𝗦𝗢𝗟𝗨𝗧𝗜𝗢𝗡 (𝗜𝗙 𝗥𝗘𝗣𝗔𝗜𝗥𝗘𝗗…"
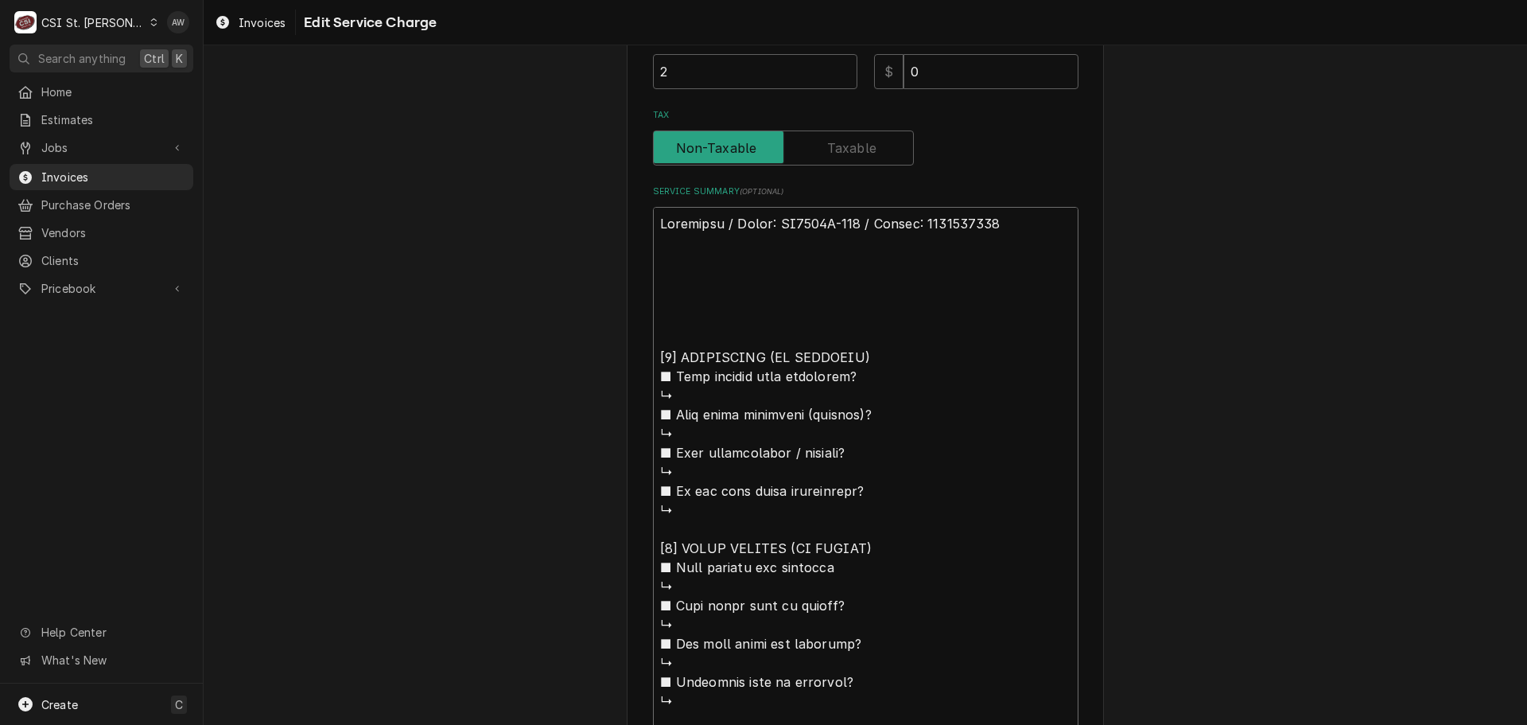
drag, startPoint x: 684, startPoint y: 508, endPoint x: 642, endPoint y: 346, distance: 167.7
click at [642, 346] on div "Use the fields below to edit this service charge Short Description Job | Servic…" at bounding box center [865, 257] width 477 height 1475
type textarea "x"
type textarea "Manitowoc / Model: ID0906W-261 / Serial: 1120394770 [𝟰] 𝗤𝗨𝗢𝗧𝗘 𝗗𝗘𝗧𝗔𝗜𝗟𝗦 (𝗜𝗙 𝗡𝗘𝗘𝗗𝗘…"
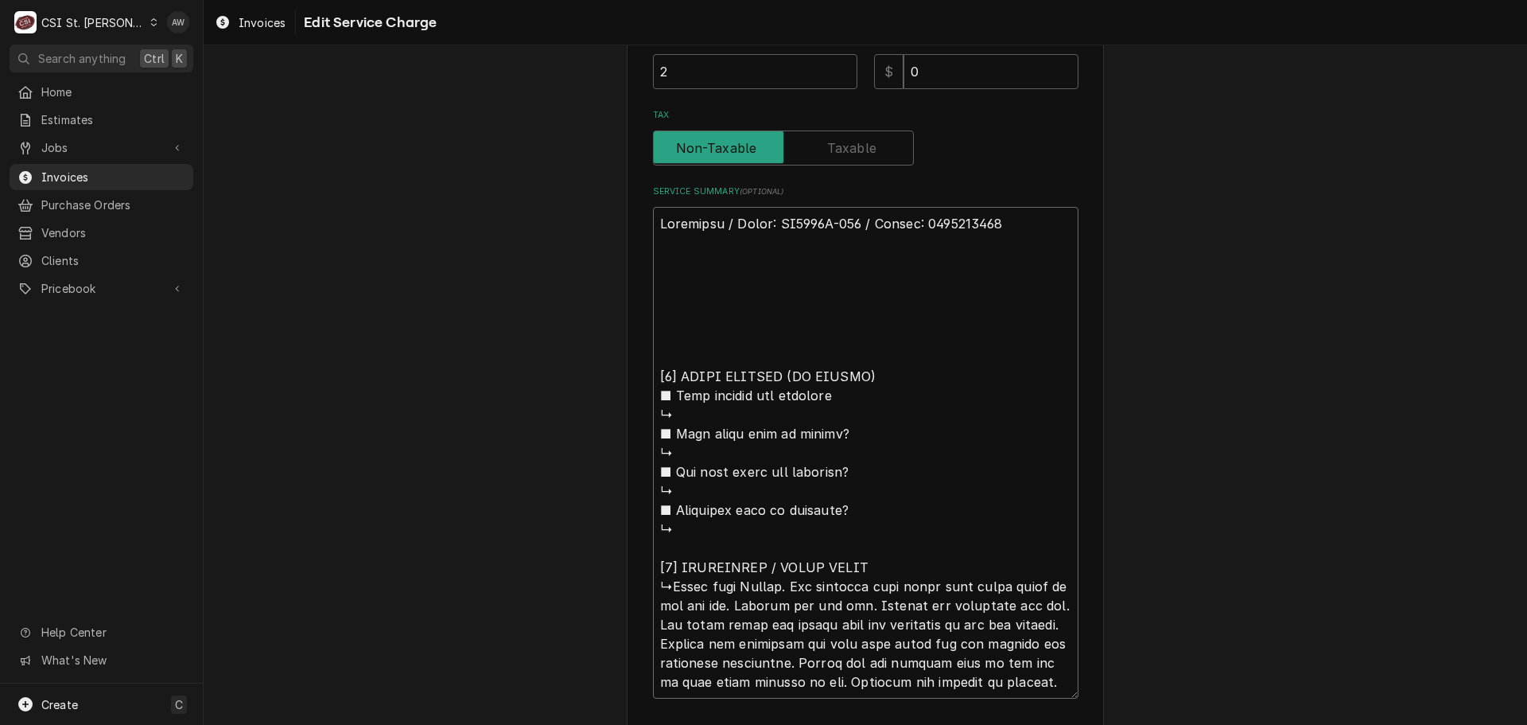
drag, startPoint x: 685, startPoint y: 527, endPoint x: 601, endPoint y: 337, distance: 207.2
click at [601, 337] on div "Use the fields below to edit this service charge Short Description Job | Servic…" at bounding box center [866, 170] width 1324 height 1331
type textarea "x"
type textarea "Manitowoc / Model: ID0906W-261 / Serial: 1120394770 [𝟱] 𝗔𝗗𝗗𝗜𝗧𝗜𝗢𝗡𝗔𝗟 / 𝗗𝗔𝗜𝗟𝗬 𝗡𝗢𝗧𝗘…"
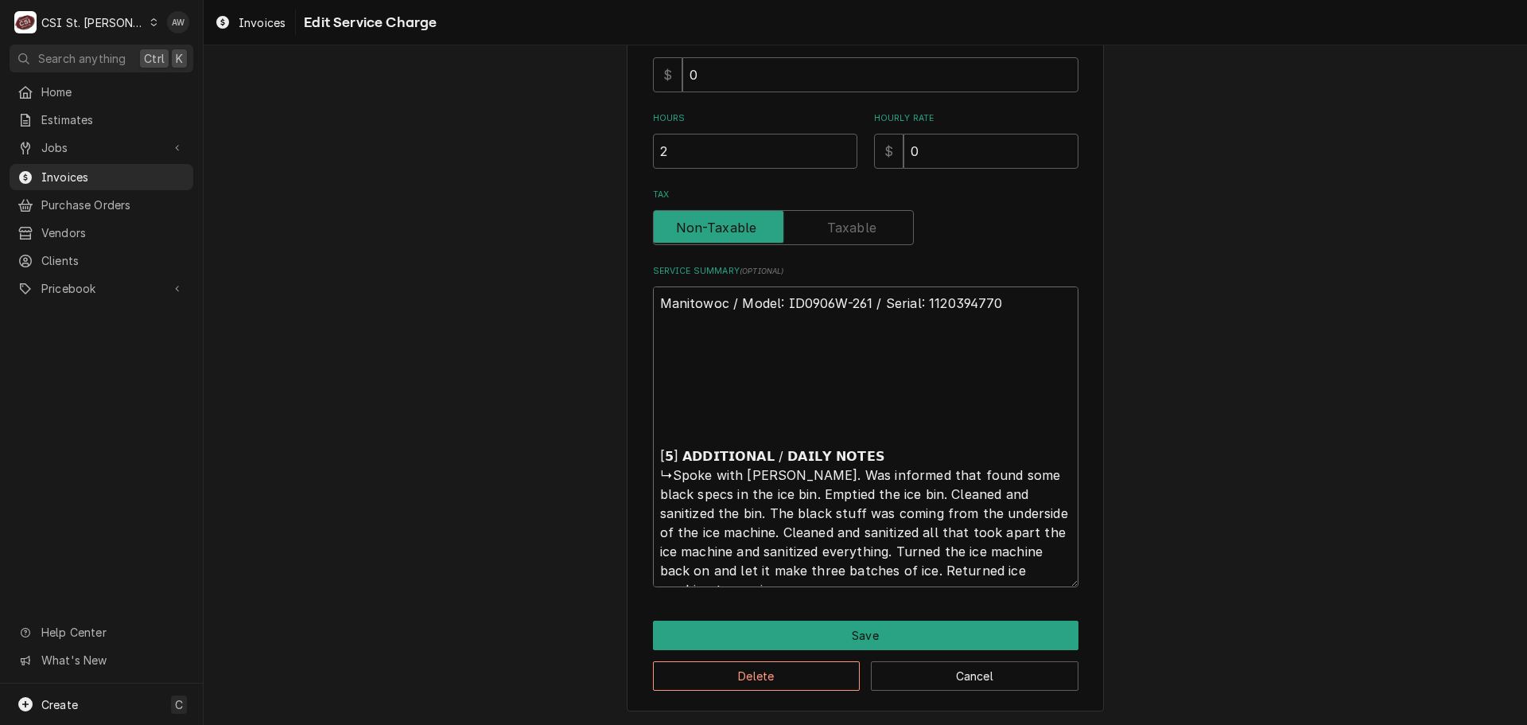
scroll to position [477, 0]
drag, startPoint x: 845, startPoint y: 457, endPoint x: 611, endPoint y: 445, distance: 234.2
click at [611, 445] on div "Use the fields below to edit this service charge Short Description Job | Servic…" at bounding box center [866, 155] width 1324 height 1140
type textarea "x"
type textarea "Manitowoc / Model: ID0906W-261 / Serial: 1120394770 ↳Spoke with Trevor. Was inf…"
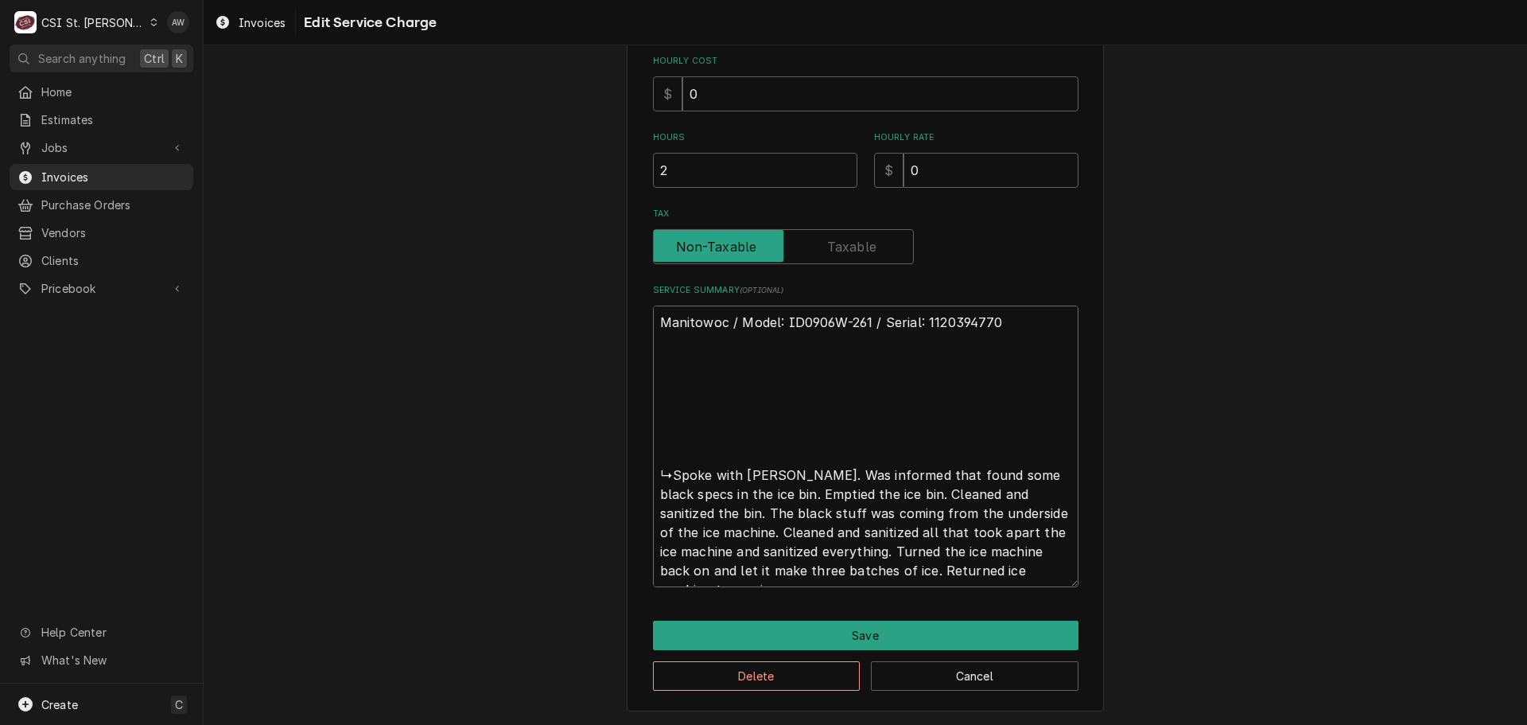
type textarea "x"
type textarea "Manitowoc / Model: ID0906W-261 / Serial: 1120394770 ↳Spoke with Trevor. Was inf…"
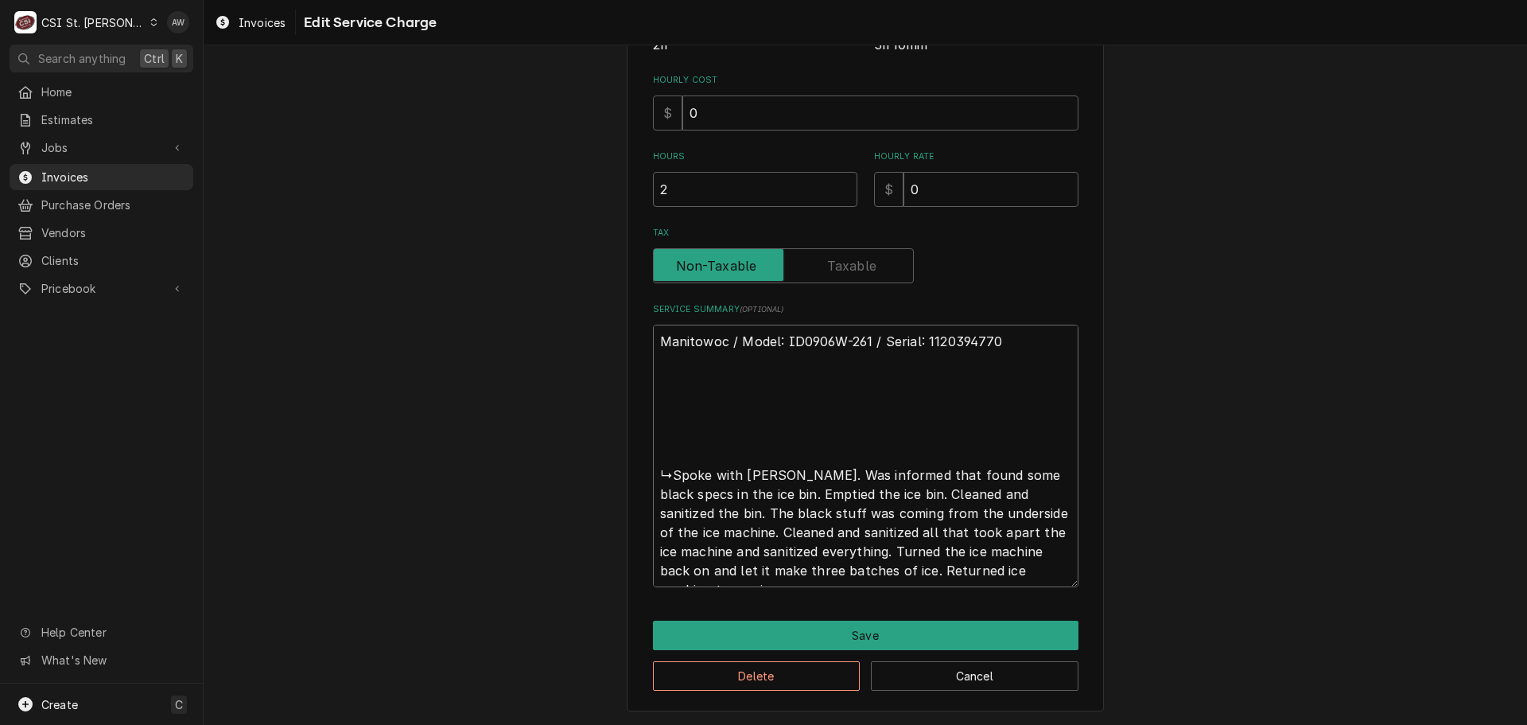
type textarea "x"
type textarea "Manitowoc / Model: ID0906W-261 / Serial: 1120394770 ↳Spoke with Trevor. Was inf…"
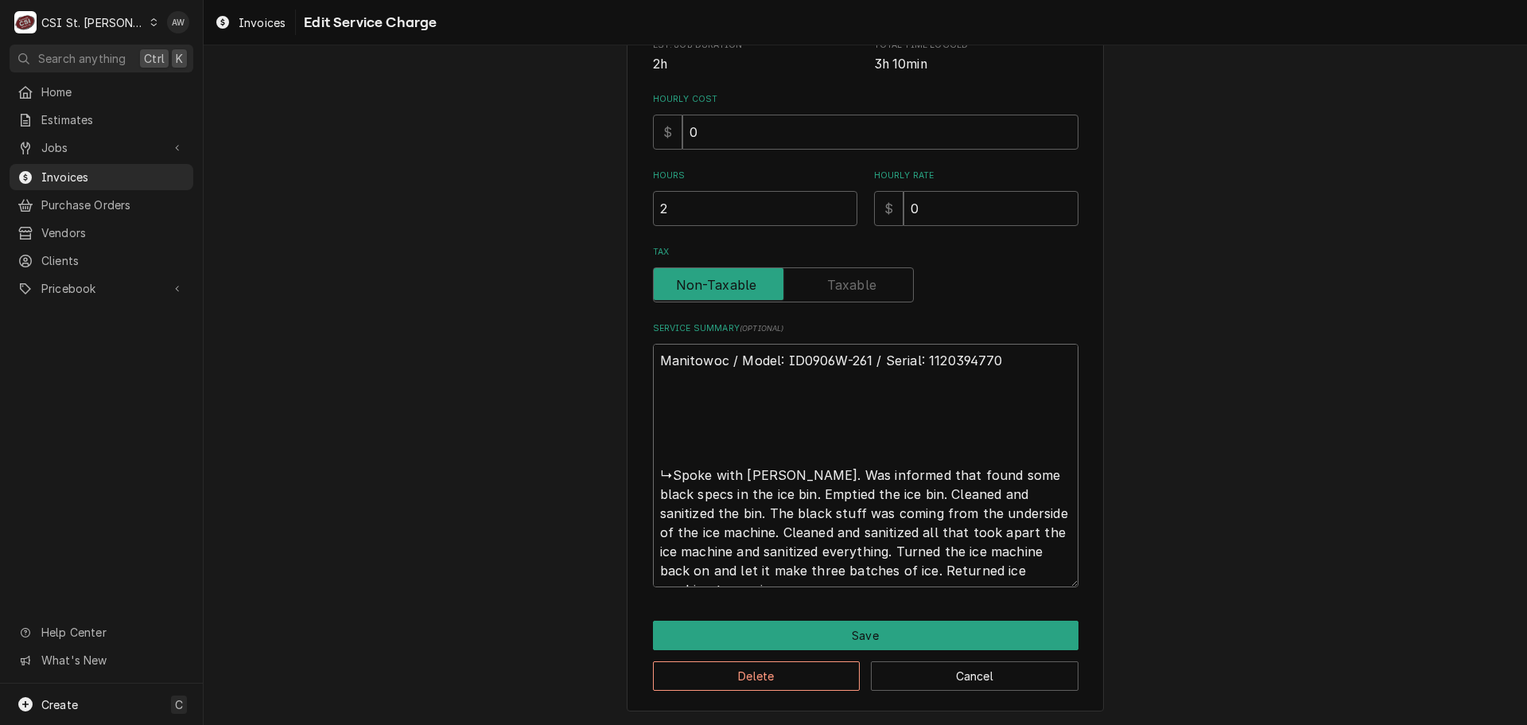
type textarea "x"
type textarea "Manitowoc / Model: ID0906W-261 / Serial: 1120394770 ↳Spoke with Trevor. Was inf…"
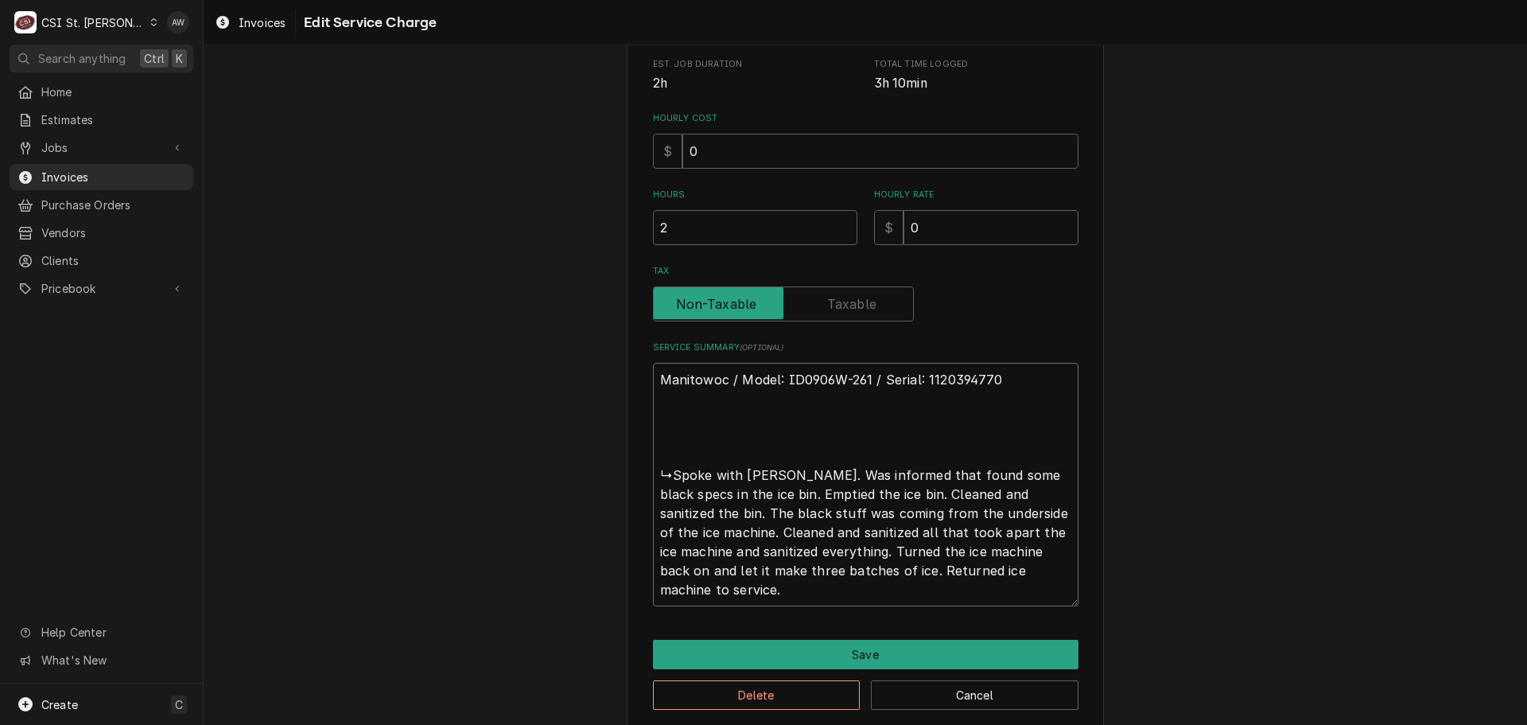
type textarea "x"
type textarea "Manitowoc / Model: ID0906W-261 / Serial: 1120394770 ↳Spoke with Trevor. Was inf…"
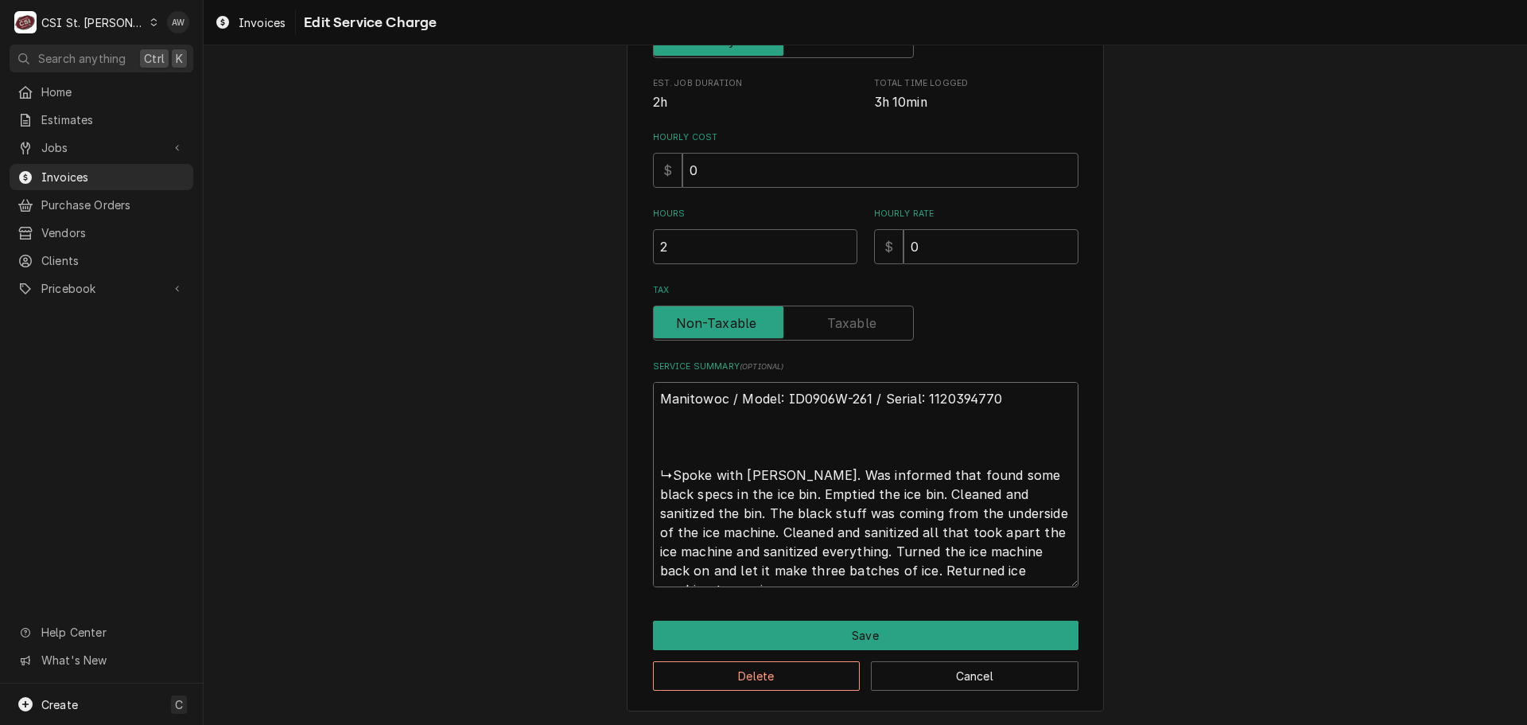
scroll to position [363, 0]
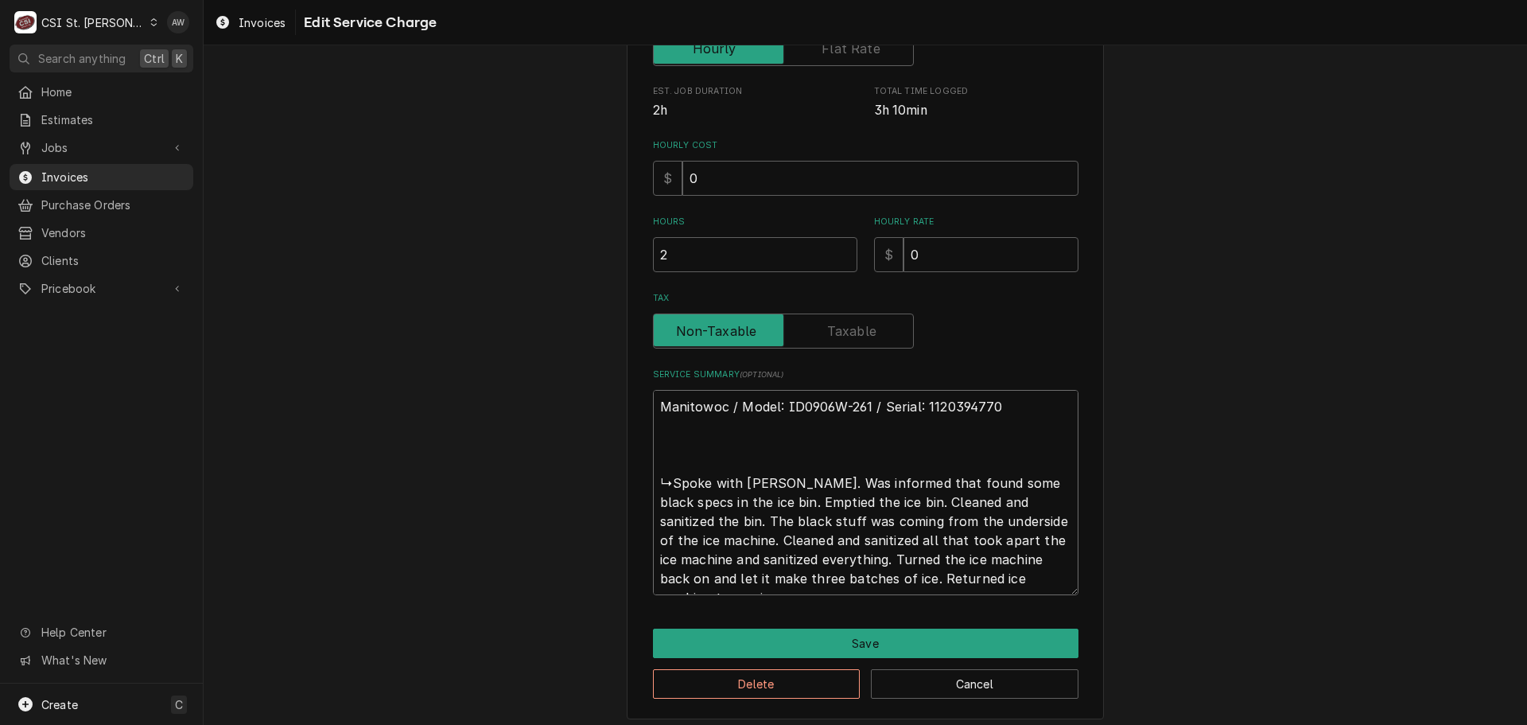
type textarea "x"
type textarea "Manitowoc / Model: ID0906W-261 / Serial: 1120394770 ↳Spoke with Trevor. Was inf…"
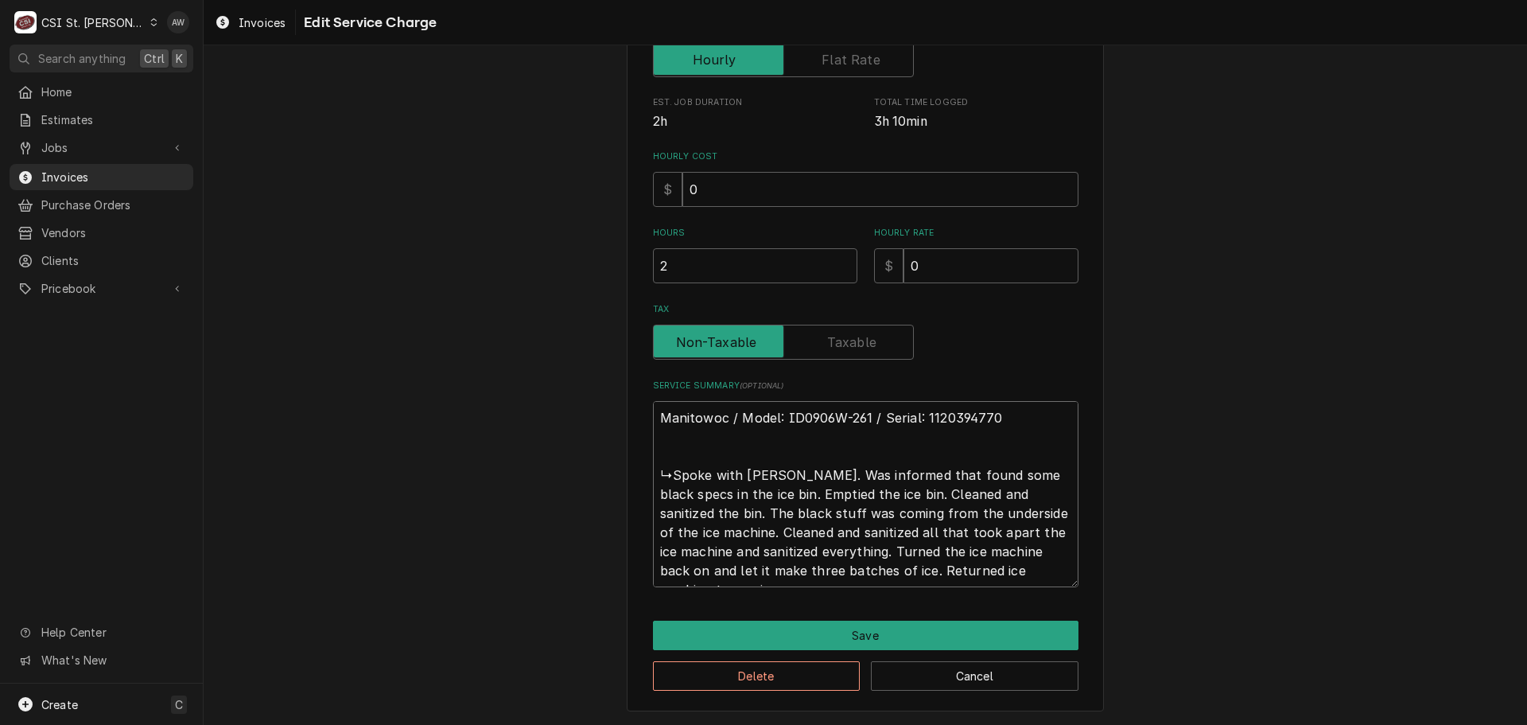
click at [687, 433] on textarea "Manitowoc / Model: ID0906W-261 / Serial: 1120394770 ↳Spoke with Trevor. Was inf…" at bounding box center [866, 494] width 426 height 186
type textarea "x"
type textarea "Manitowoc / Model: ID0906W-261 / Serial: 1120394770 ↳Spoke with Trevor. Was inf…"
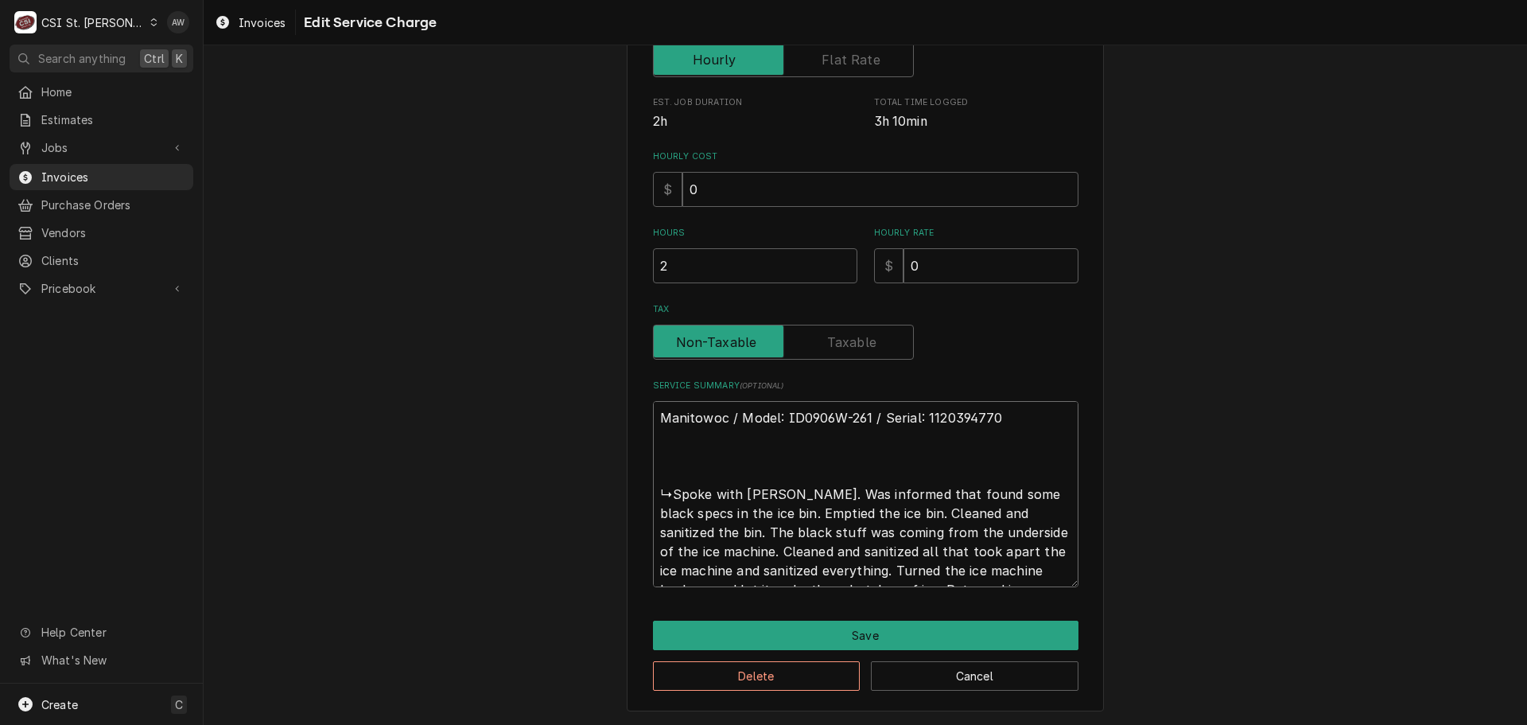
scroll to position [382, 0]
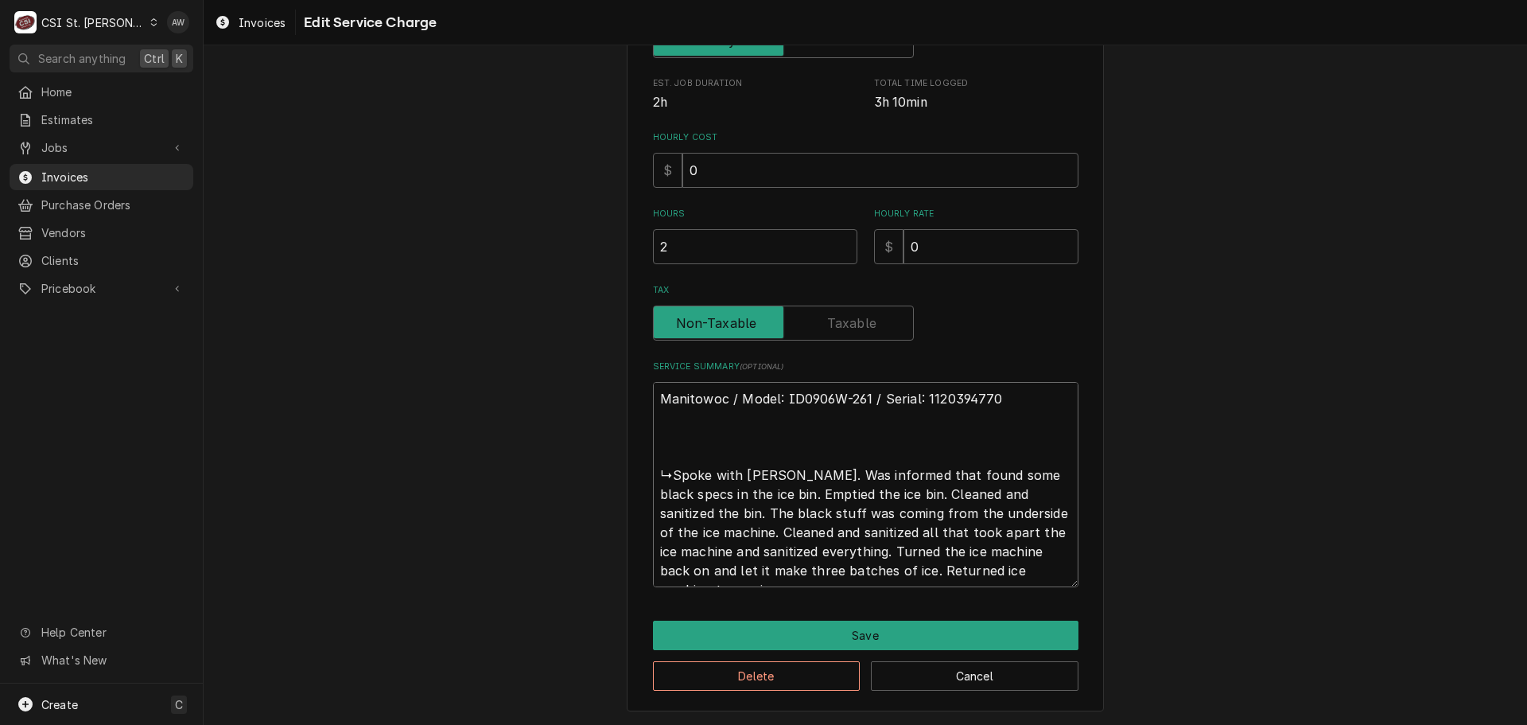
type textarea "x"
type textarea "Manitowoc / Model: ID0906W-261 / Serial: 1120394770 A ↳Spoke with Trevor. Was i…"
type textarea "x"
type textarea "Manitowoc / Model: ID0906W-261 / Serial: 1120394770 Ar ↳Spoke with Trevor. Was …"
type textarea "x"
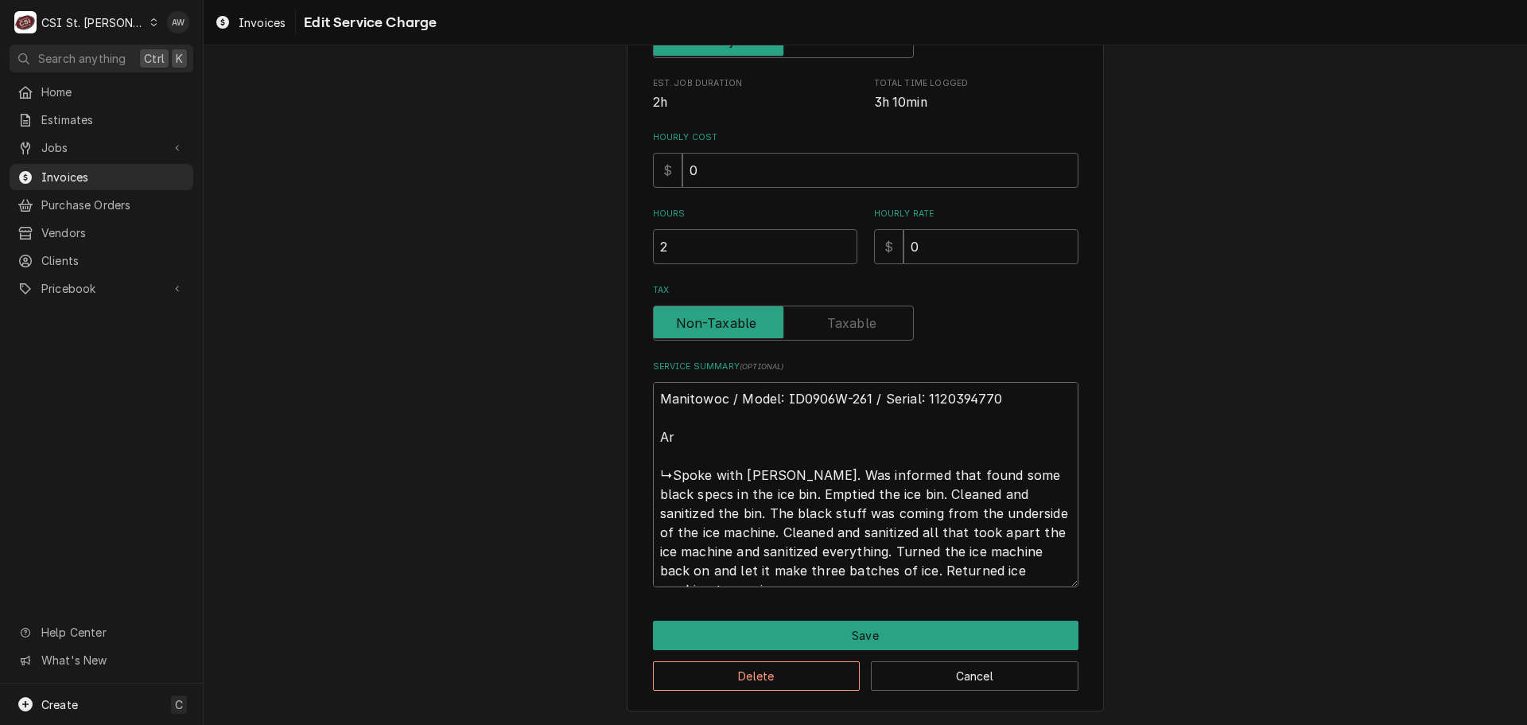
type textarea "Manitowoc / Model: ID0906W-261 / Serial: 1120394770 Arr ↳Spoke with Trevor. Was…"
type textarea "x"
type textarea "Manitowoc / Model: ID0906W-261 / Serial: 1120394770 Arri ↳Spoke with Trevor. Wa…"
type textarea "x"
type textarea "Manitowoc / Model: ID0906W-261 / Serial: 1120394770 Arriv ↳Spoke with Trevor. W…"
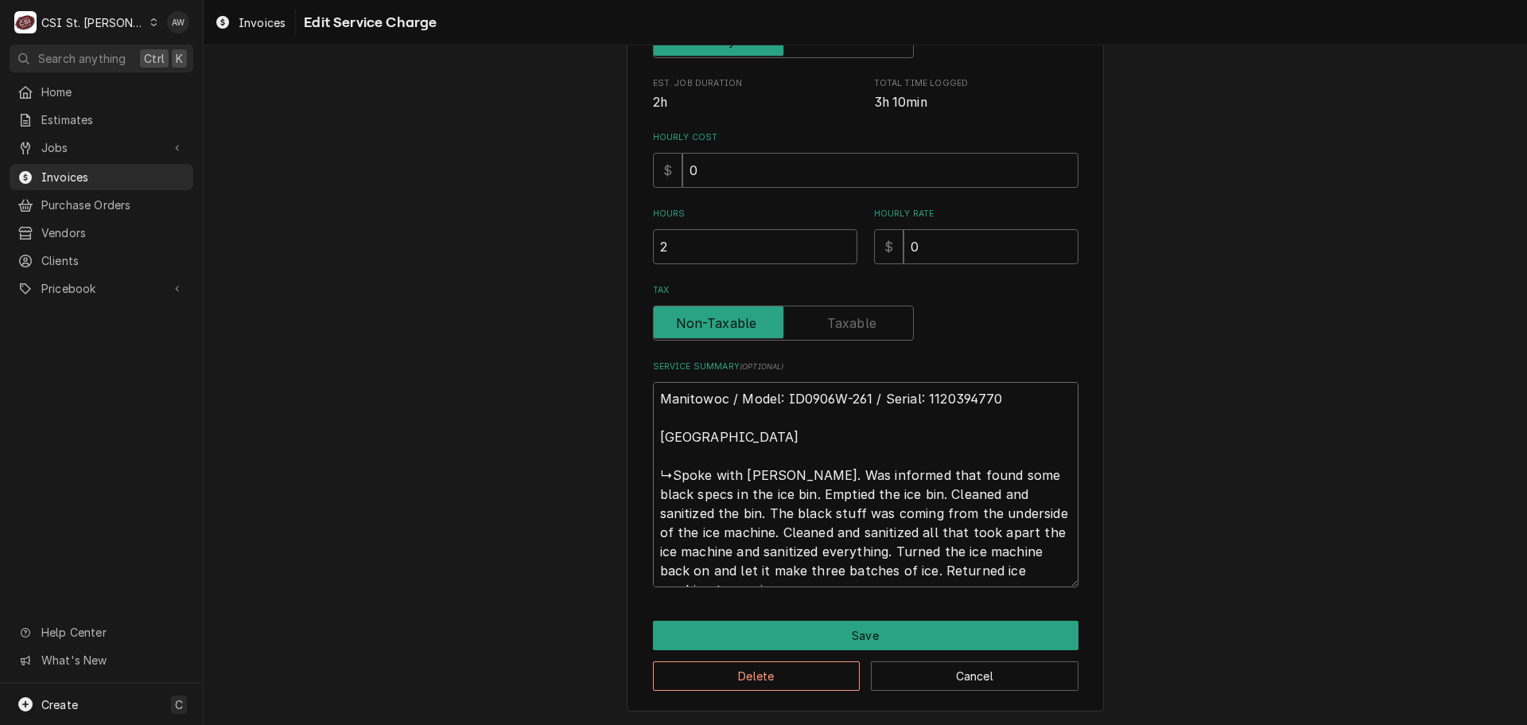
type textarea "x"
type textarea "Manitowoc / Model: ID0906W-261 / Serial: 1120394770 Arrive ↳Spoke with Trevor. …"
type textarea "x"
type textarea "Manitowoc / Model: ID0906W-261 / Serial: 1120394770 Arrived ↳Spoke with Trevor.…"
type textarea "x"
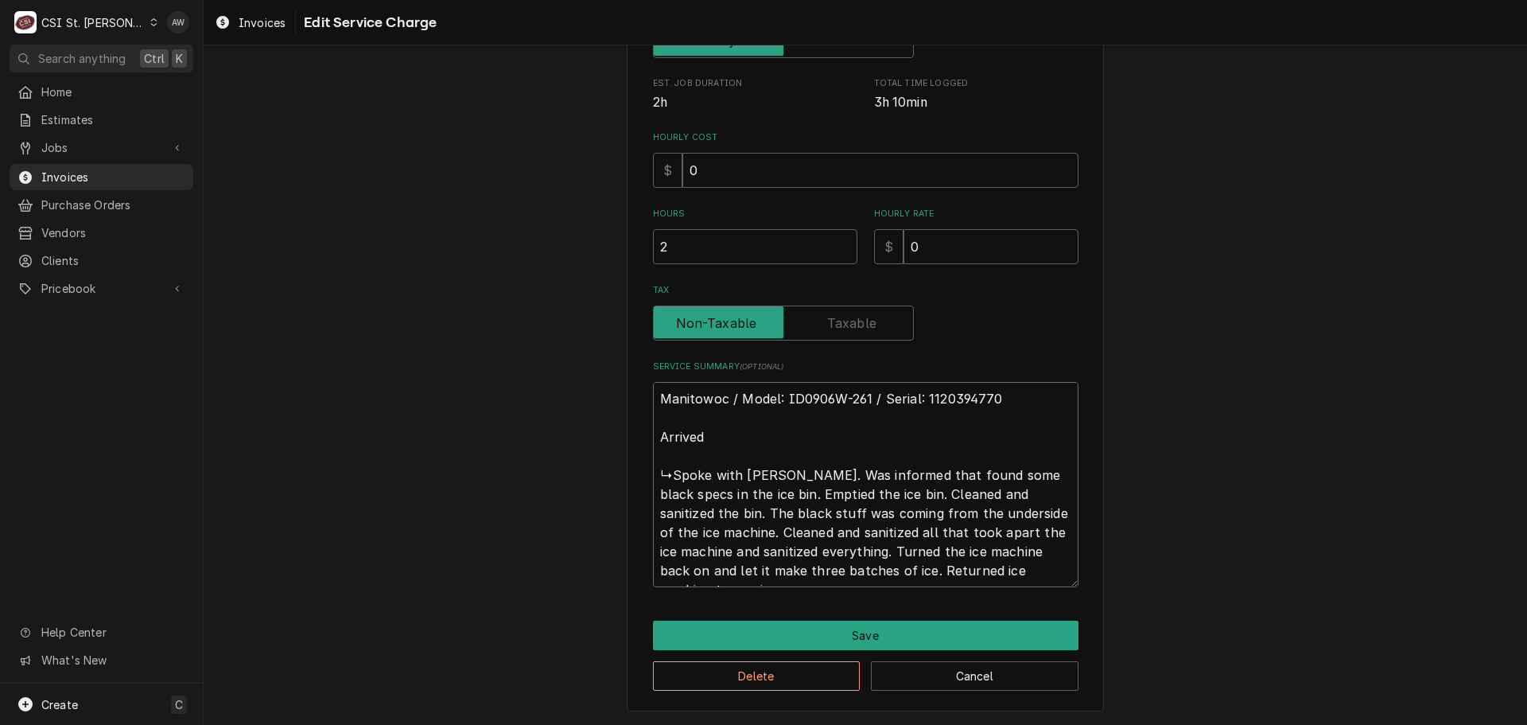
type textarea "Manitowoc / Model: ID0906W-261 / Serial: 1120394770 Arrived ↳Spoke with Trevor.…"
type textarea "x"
type textarea "Manitowoc / Model: ID0906W-261 / Serial: 1120394770 Arrived o ↳Spoke with Trevo…"
type textarea "x"
type textarea "Manitowoc / Model: ID0906W-261 / Serial: 1120394770 Arrived on ↳Spoke with Trev…"
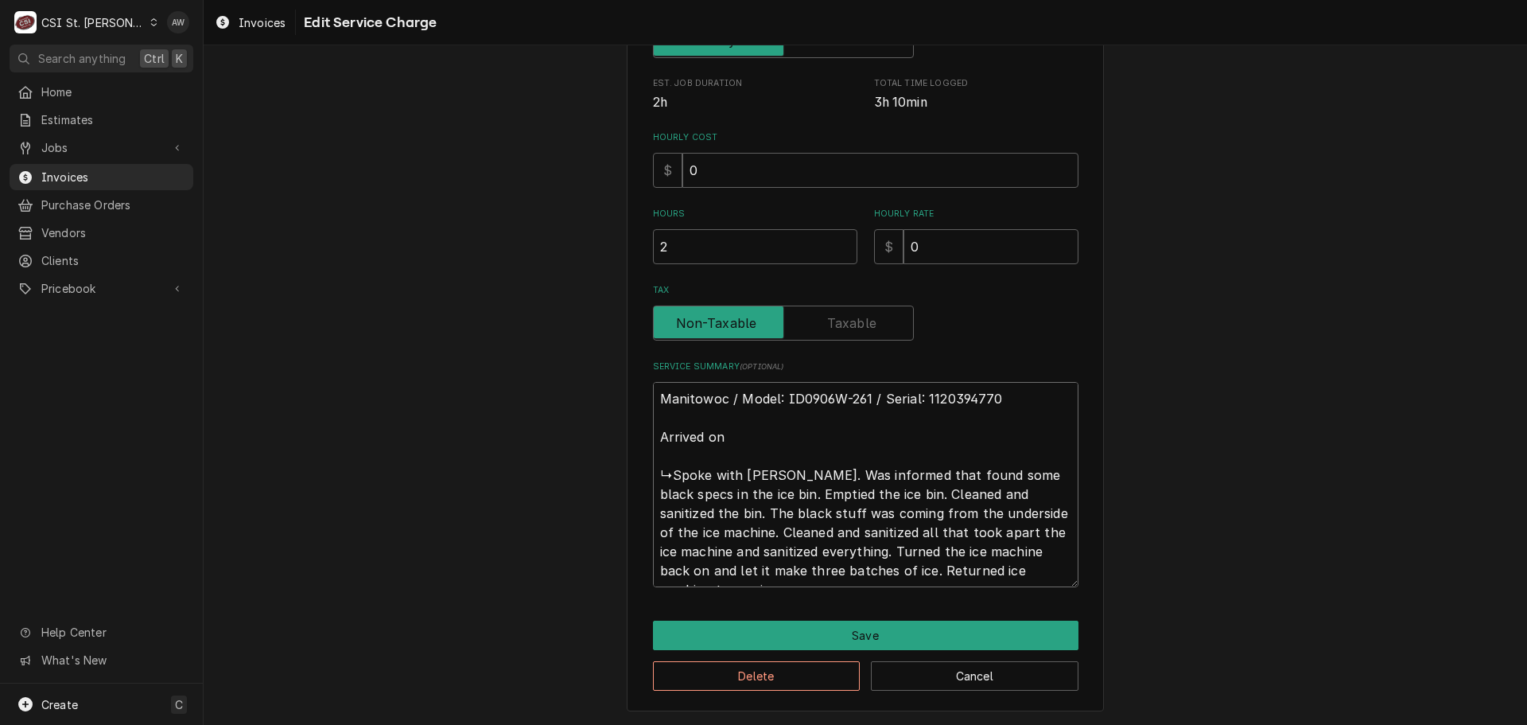
type textarea "x"
type textarea "Manitowoc / Model: ID0906W-261 / Serial: 1120394770 Arrived ons ↳Spoke with Tre…"
type textarea "x"
type textarea "Manitowoc / Model: ID0906W-261 / Serial: 1120394770 Arrived onsi ↳Spoke with Tr…"
type textarea "x"
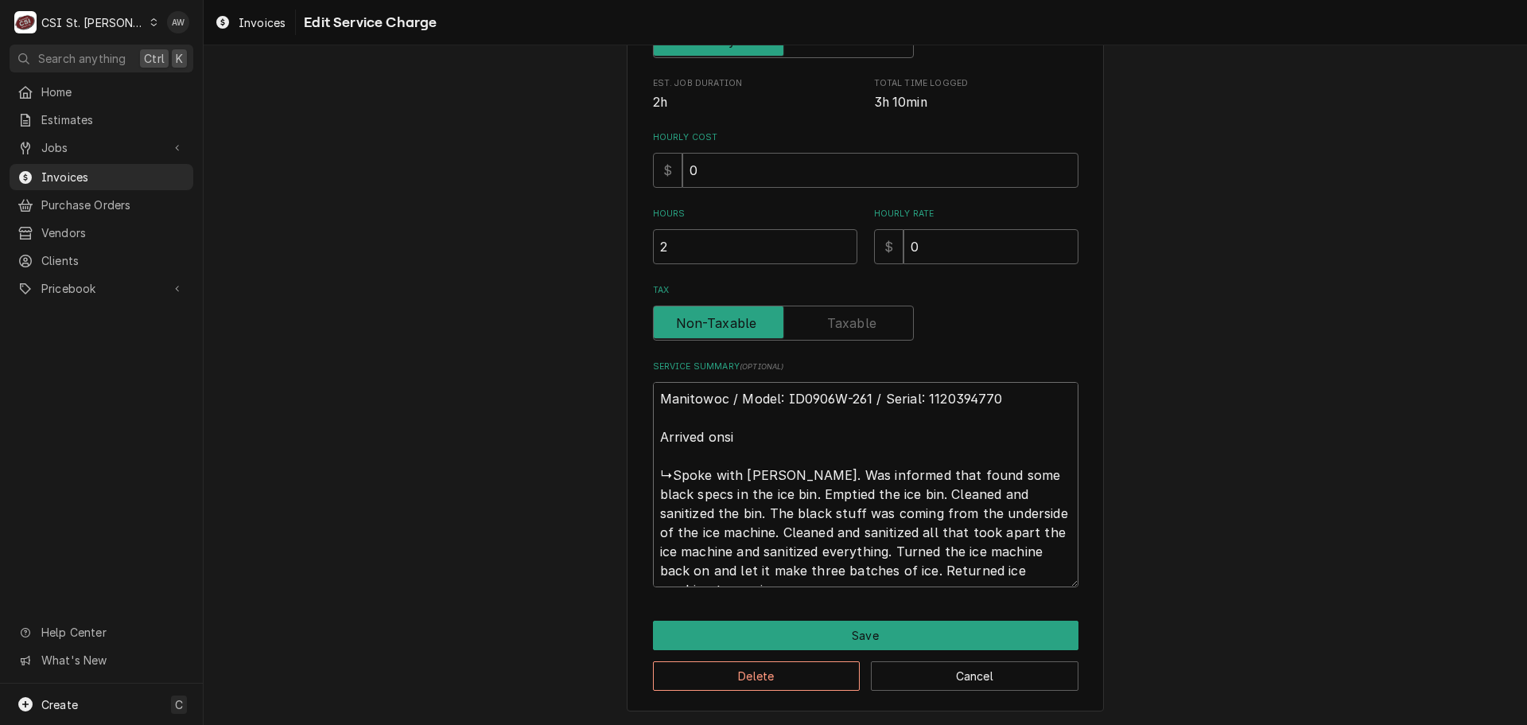
type textarea "Manitowoc / Model: ID0906W-261 / Serial: 1120394770 Arrived onsit ↳Spoke with T…"
type textarea "x"
type textarea "Manitowoc / Model: ID0906W-261 / Serial: 1120394770 Arrived onsite ↳Spoke with …"
type textarea "x"
type textarea "Manitowoc / Model: ID0906W-261 / Serial: 1120394770 Arrived onsite ↳Spoke with …"
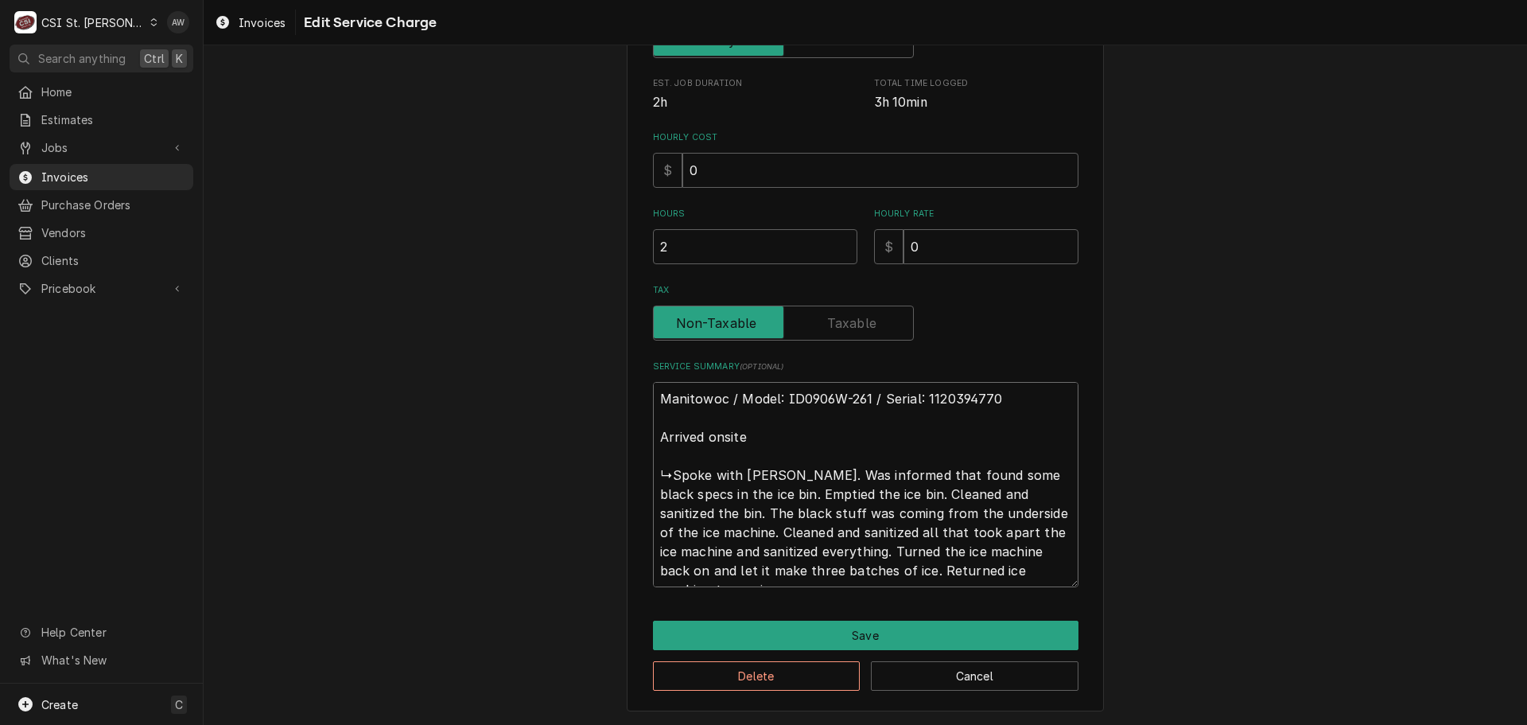
type textarea "x"
type textarea "Manitowoc / Model: ID0906W-261 / Serial: 1120394770 Arrived onsite a ↳Spoke wit…"
type textarea "x"
type textarea "Manitowoc / Model: ID0906W-261 / Serial: 1120394770 Arrived onsite an ↳Spoke wi…"
type textarea "x"
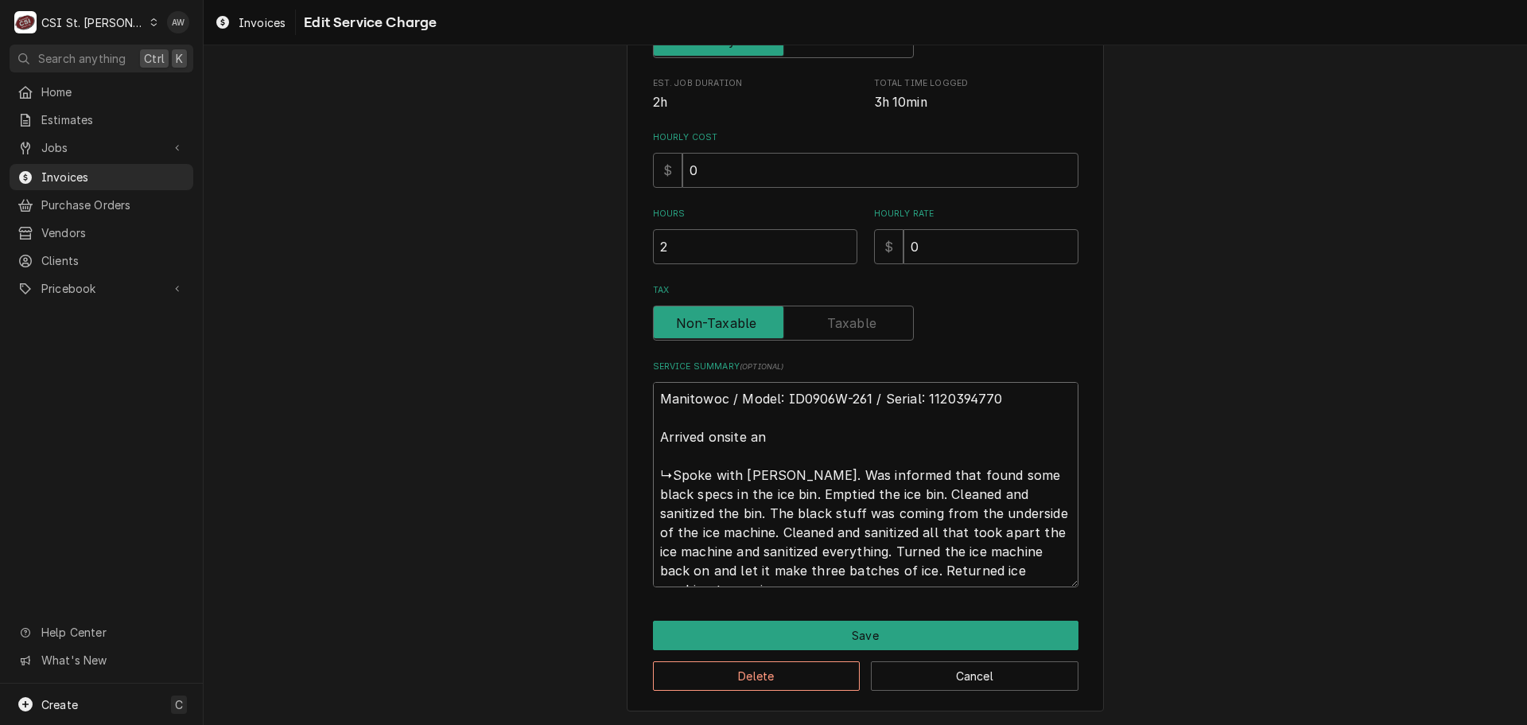
type textarea "Manitowoc / Model: ID0906W-261 / Serial: 1120394770 Arrived onsite and ↳Spoke w…"
type textarea "x"
type textarea "Manitowoc / Model: ID0906W-261 / Serial: 1120394770 Arrived onsite and ↳Spoke w…"
type textarea "x"
type textarea "Manitowoc / Model: ID0906W-261 / Serial: 1120394770 Arrived onsite and i ↳Spoke…"
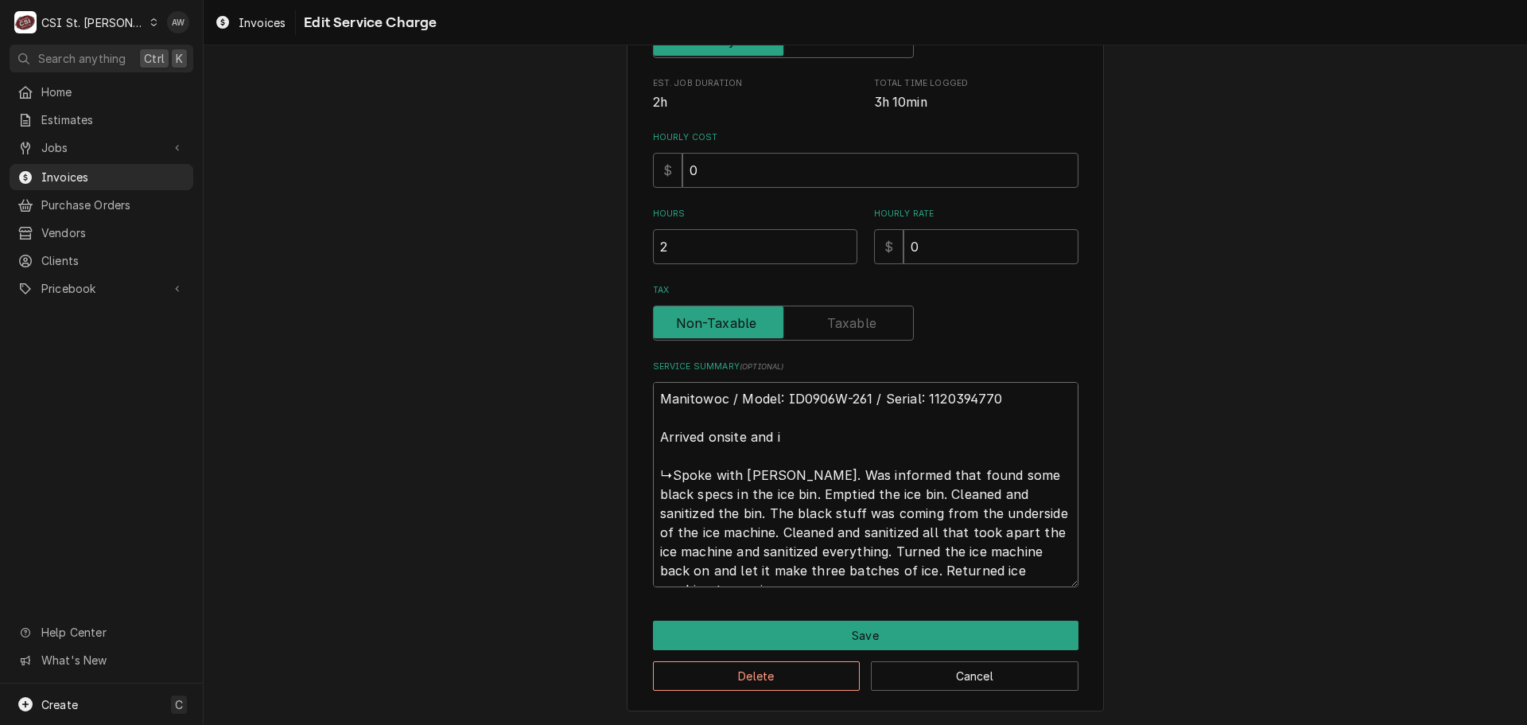
type textarea "x"
type textarea "Manitowoc / Model: ID0906W-261 / Serial: 1120394770 Arrived onsite and in ↳Spok…"
type textarea "x"
type textarea "Manitowoc / Model: ID0906W-261 / Serial: 1120394770 Arrived onsite and ins ↳Spo…"
type textarea "x"
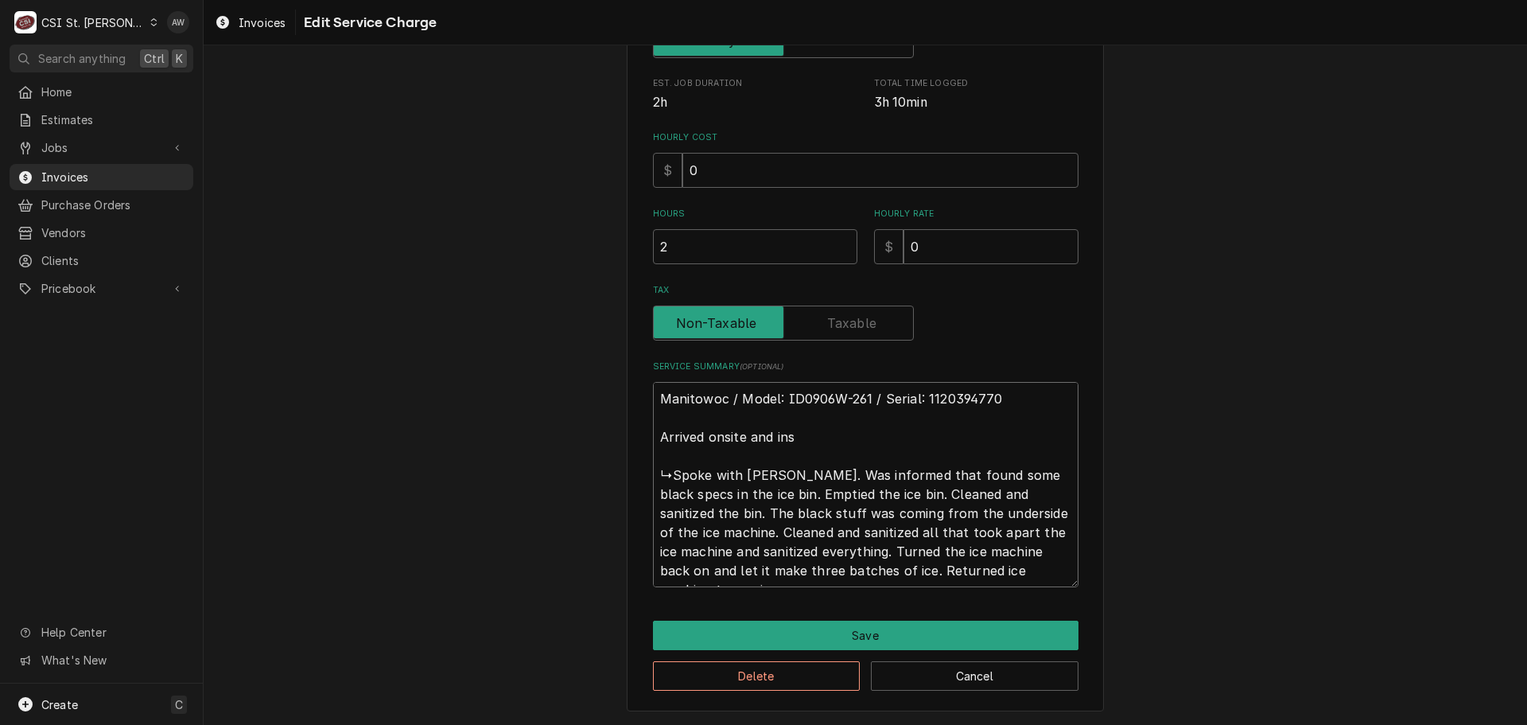
type textarea "Manitowoc / Model: ID0906W-261 / Serial: 1120394770 Arrived onsite and insp ↳Sp…"
type textarea "x"
type textarea "Manitowoc / Model: ID0906W-261 / Serial: 1120394770 Arrived onsite and inspe ↳S…"
type textarea "x"
type textarea "Manitowoc / Model: ID0906W-261 / Serial: 1120394770 Arrived onsite and inspec ↳…"
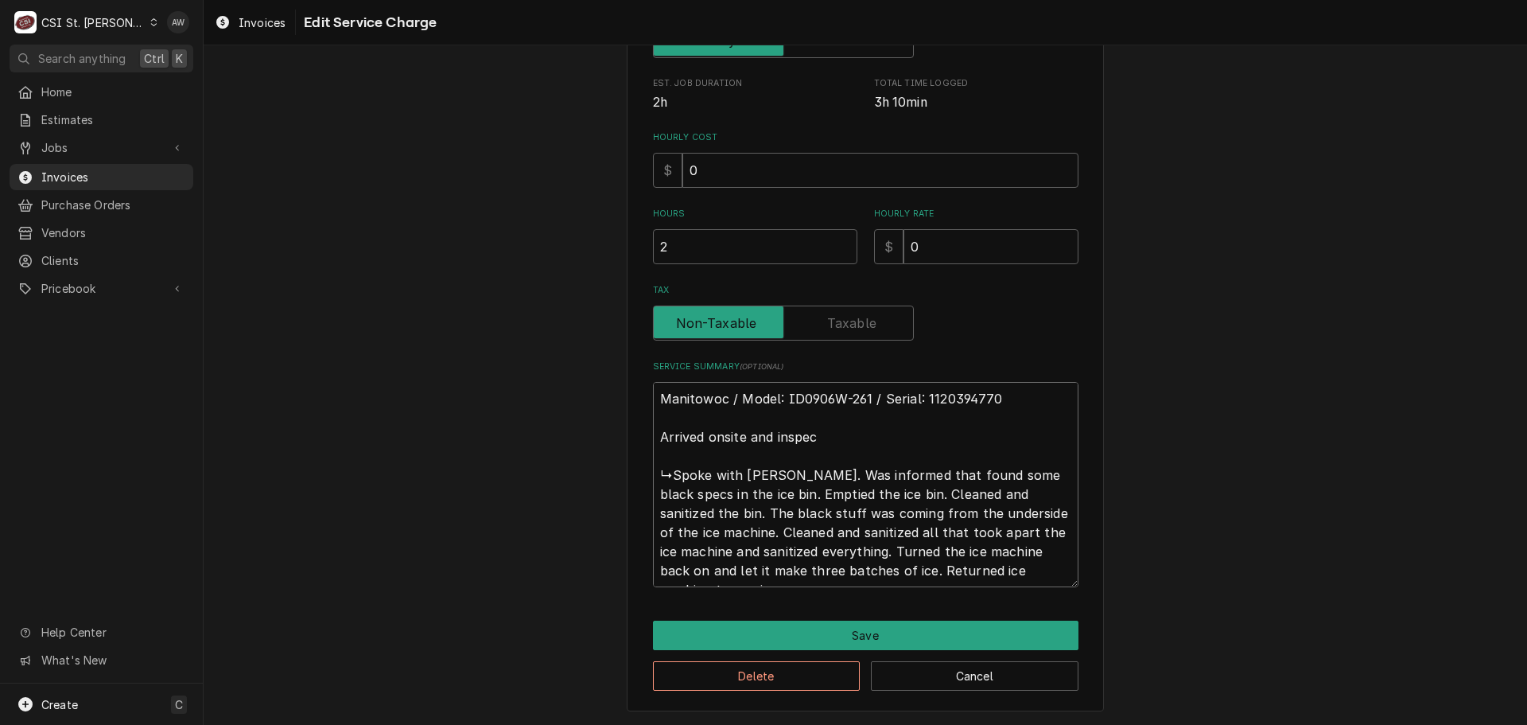
type textarea "x"
type textarea "Manitowoc / Model: ID0906W-261 / Serial: 1120394770 Arrived onsite and inspect …"
type textarea "x"
type textarea "Manitowoc / Model: ID0906W-261 / Serial: 1120394770 Arrived onsite and inspectc…"
type textarea "x"
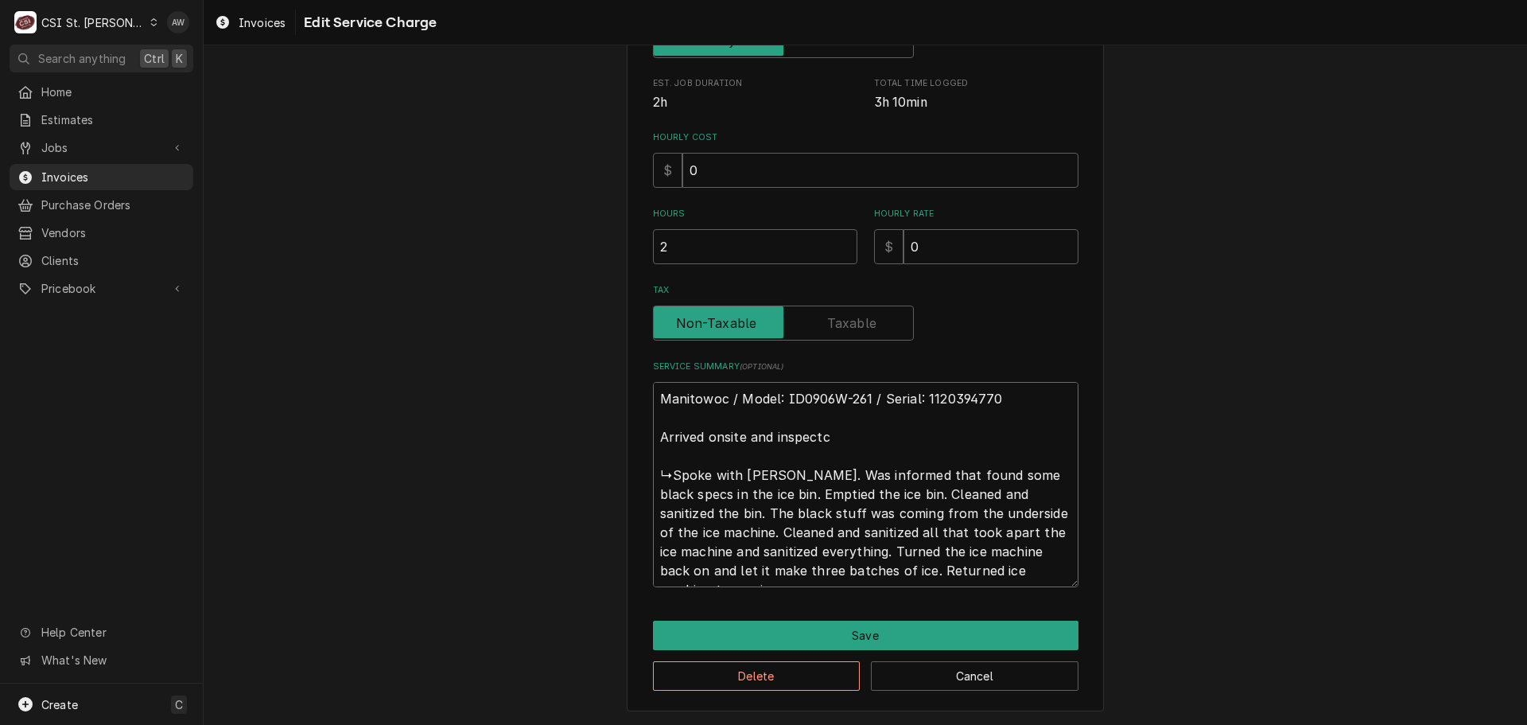
type textarea "Manitowoc / Model: ID0906W-261 / Serial: 1120394770 Arrived onsite and inspectc…"
type textarea "x"
type textarea "Manitowoc / Model: ID0906W-261 / Serial: 1120394770 Arrived onsite and inspectc…"
type textarea "x"
type textarea "Manitowoc / Model: ID0906W-261 / Serial: 1120394770 Arrived onsite and inspectc…"
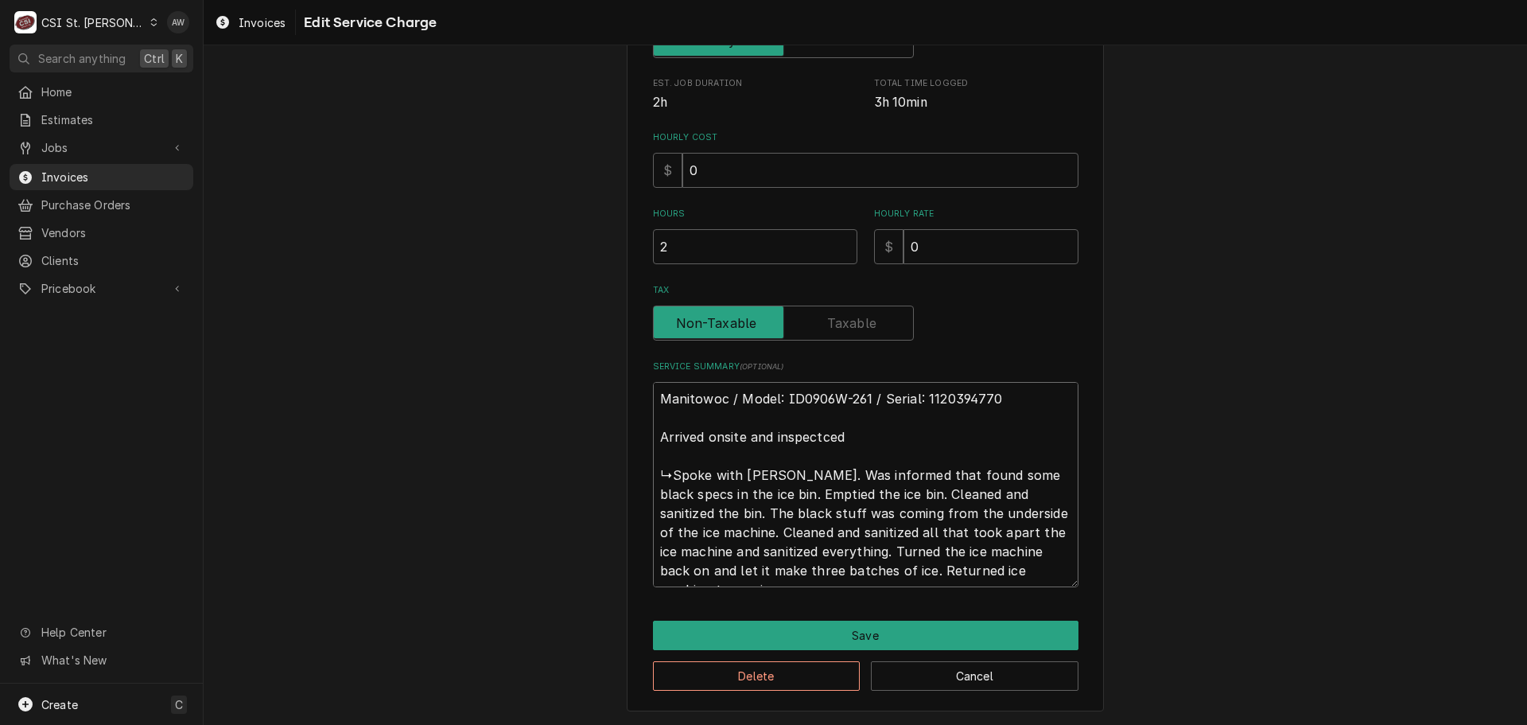
type textarea "x"
type textarea "Manitowoc / Model: ID0906W-261 / Serial: 1120394770 Arrived onsite and inspectc…"
type textarea "x"
type textarea "Manitowoc / Model: ID0906W-261 / Serial: 1120394770 Arrived onsite and inspectc…"
type textarea "x"
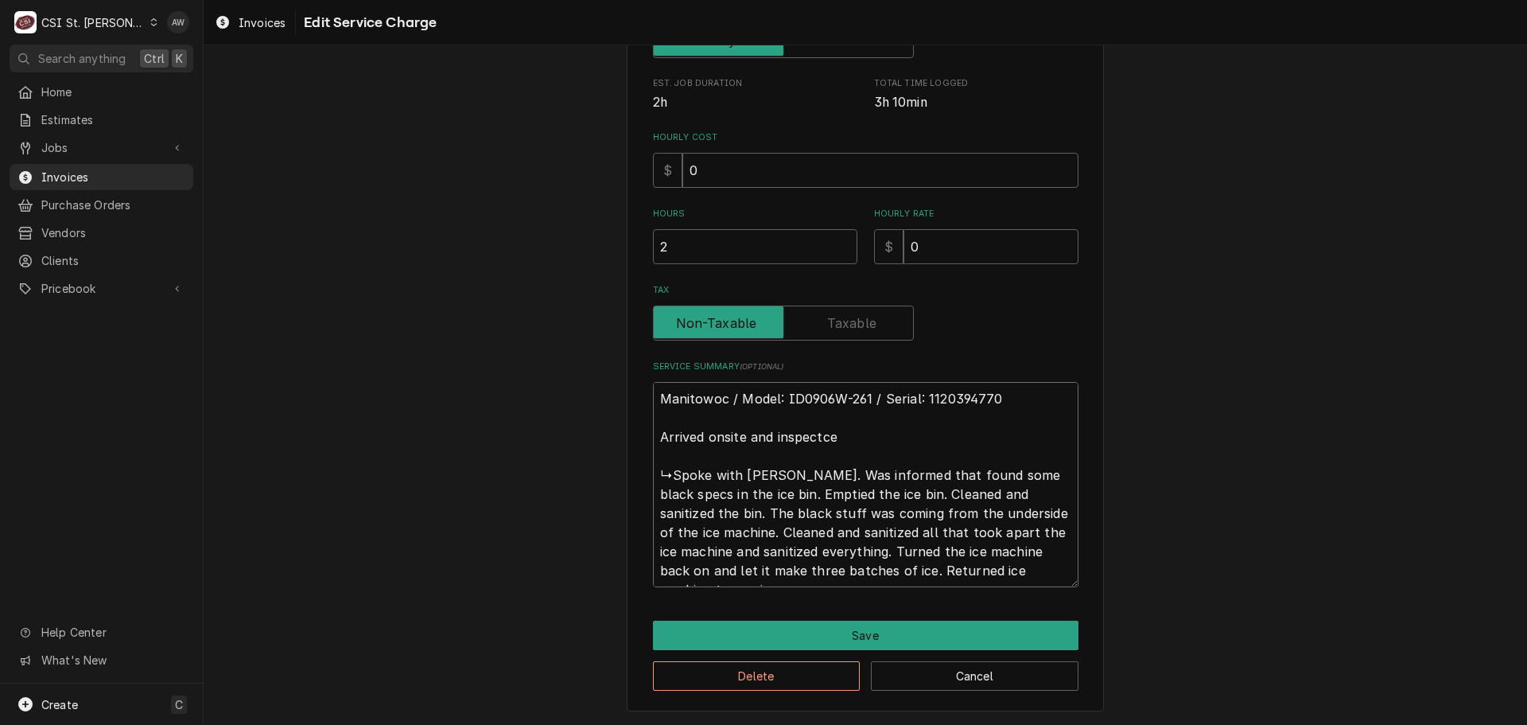
type textarea "Manitowoc / Model: ID0906W-261 / Serial: 1120394770 Arrived onsite and inspectc…"
type textarea "x"
type textarea "Manitowoc / Model: ID0906W-261 / Serial: 1120394770 Arrived onsite and inspect …"
type textarea "x"
type textarea "Manitowoc / Model: ID0906W-261 / Serial: 1120394770 Arrived onsite and inspec ↳…"
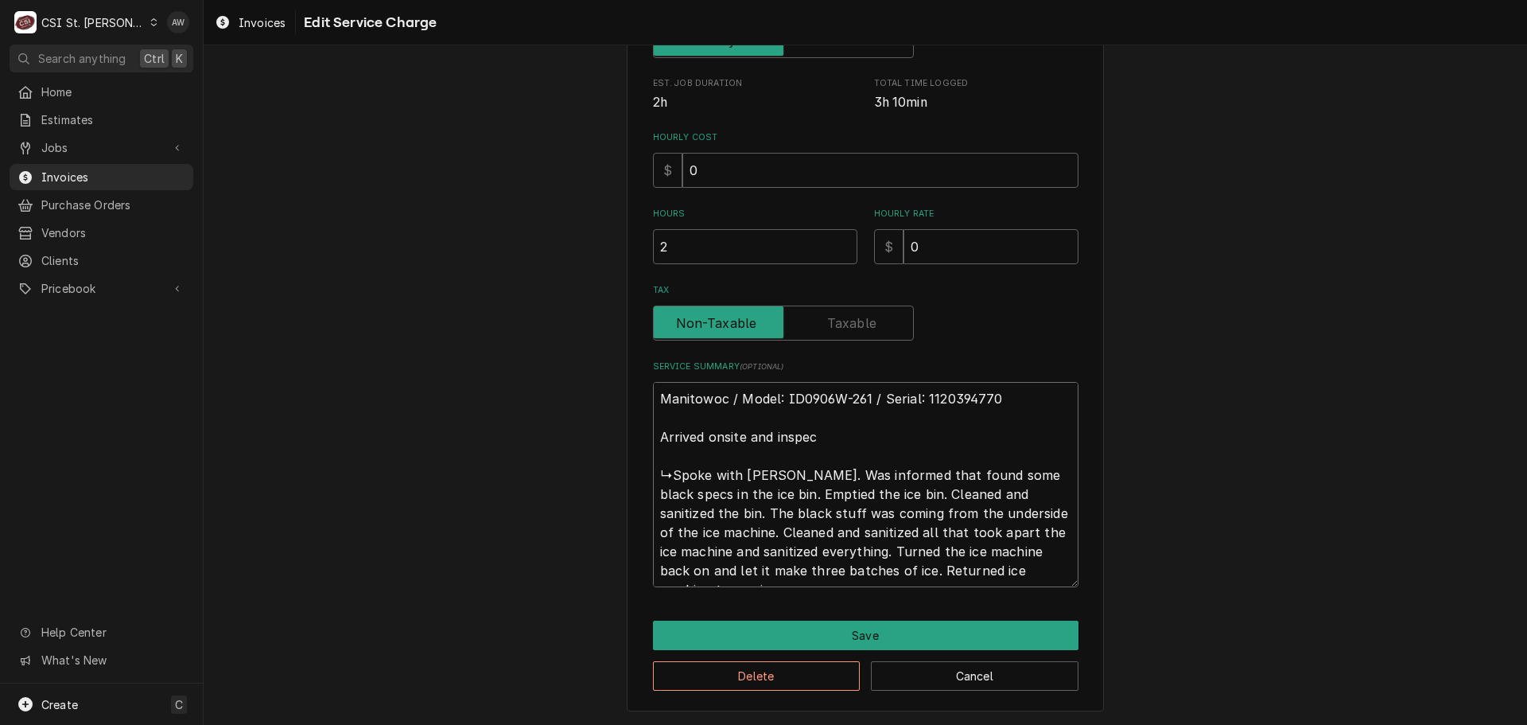
type textarea "x"
type textarea "Manitowoc / Model: ID0906W-261 / Serial: 1120394770 Arrived onsite and inspect …"
type textarea "x"
type textarea "Manitowoc / Model: ID0906W-261 / Serial: 1120394770 Arrived onsite and inspecte…"
type textarea "x"
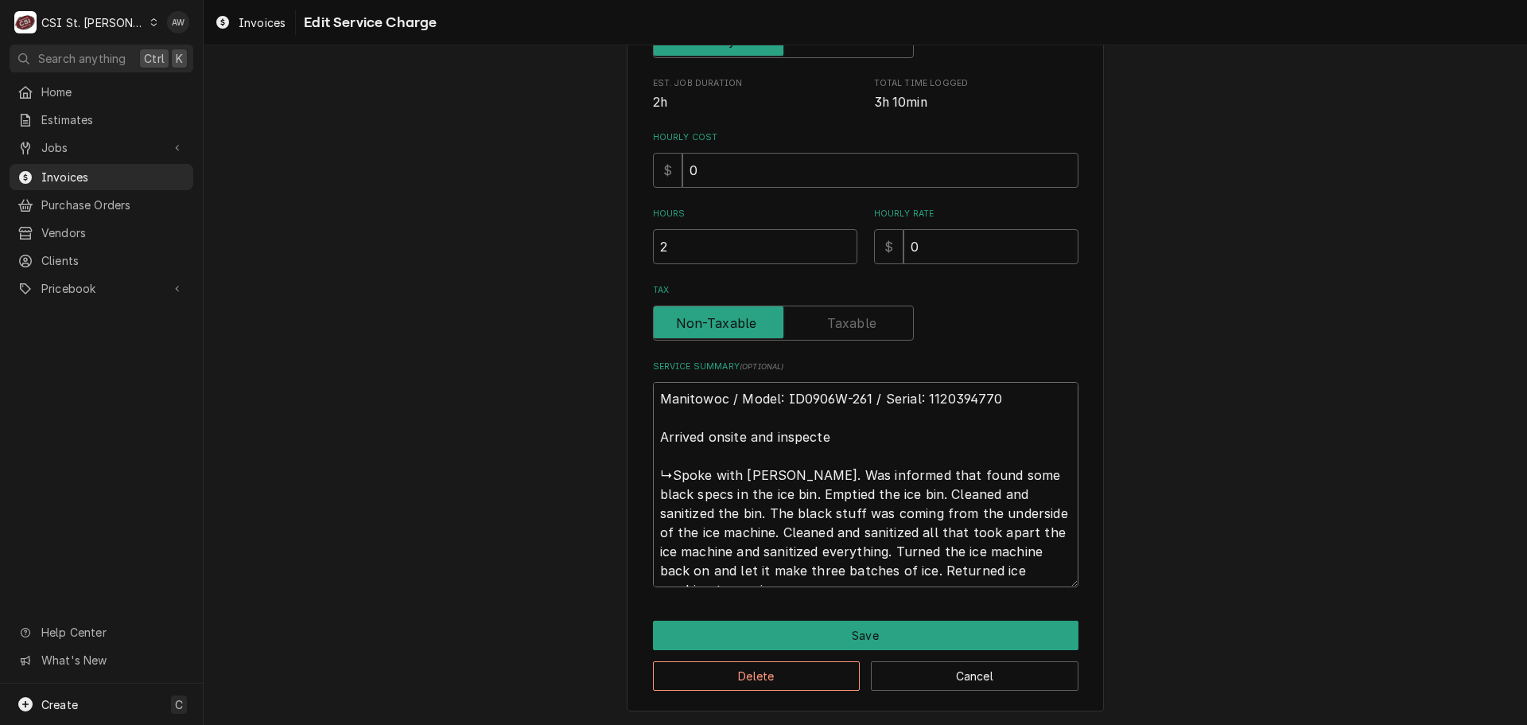
type textarea "Manitowoc / Model: ID0906W-261 / Serial: 1120394770 Arrived onsite and inspecte…"
type textarea "x"
type textarea "Manitowoc / Model: ID0906W-261 / Serial: 1120394770 Arrived onsite and inspecte…"
type textarea "x"
type textarea "Manitowoc / Model: ID0906W-261 / Serial: 1120394770 Arrived onsite and inspecte…"
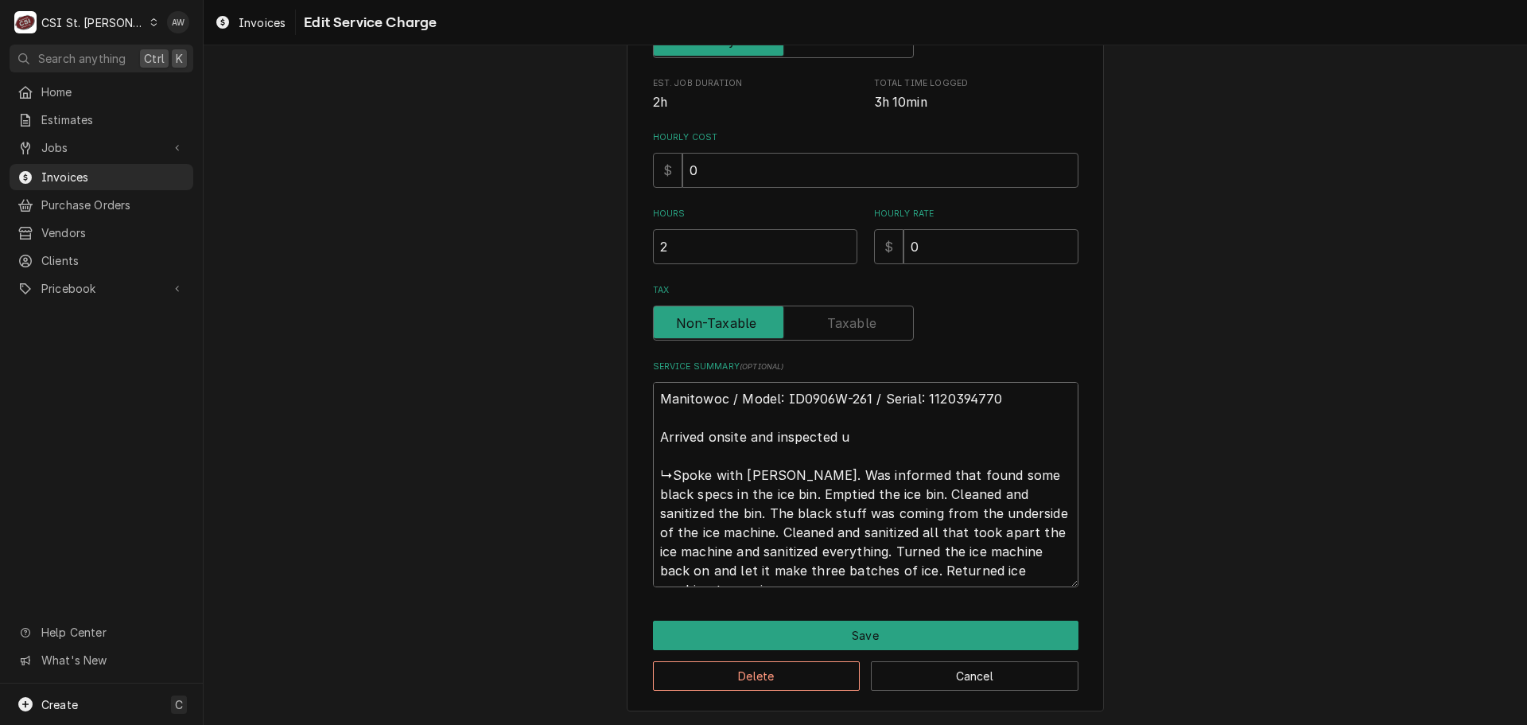
type textarea "x"
type textarea "Manitowoc / Model: ID0906W-261 / Serial: 1120394770 Arrived onsite and inspecte…"
type textarea "x"
type textarea "Manitowoc / Model: ID0906W-261 / Serial: 1120394770 Arrived onsite and inspecte…"
type textarea "x"
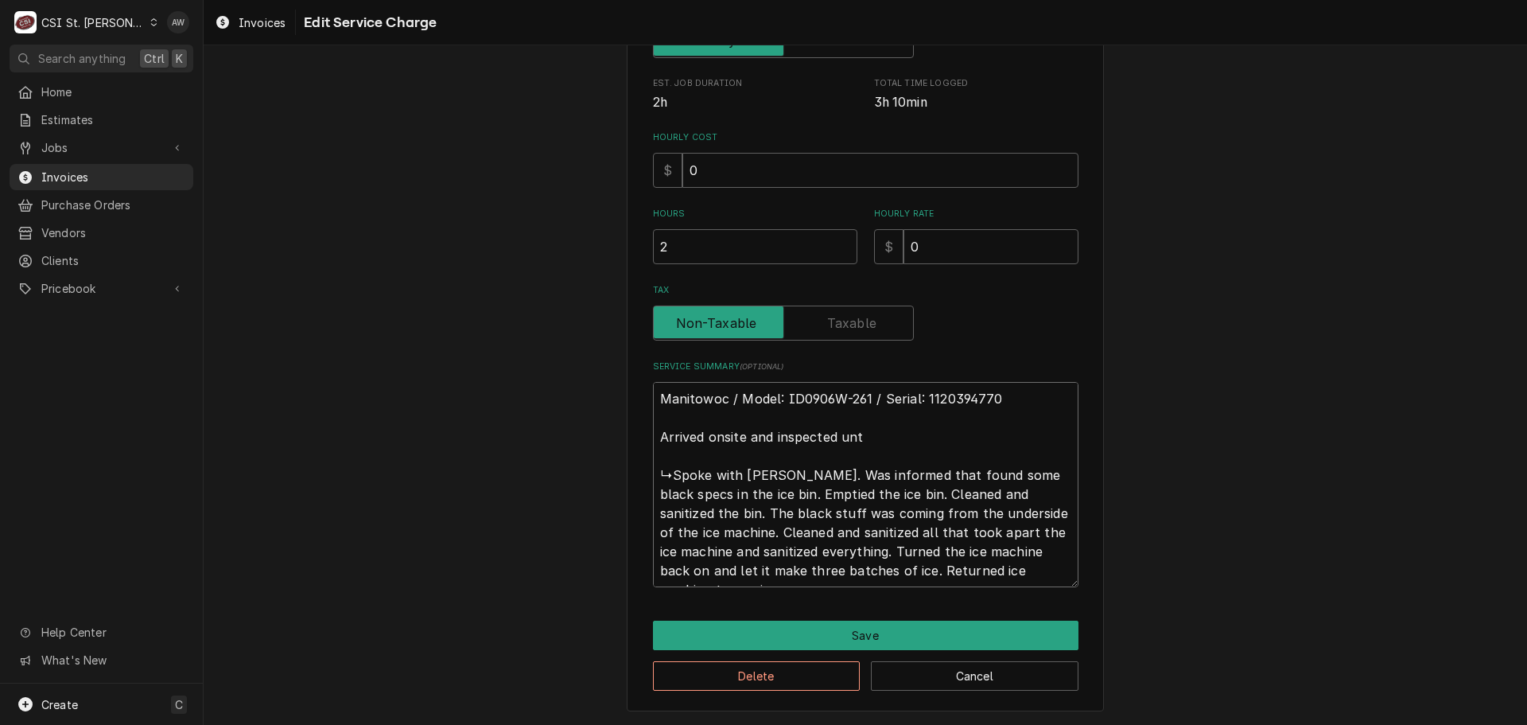
type textarea "Manitowoc / Model: ID0906W-261 / Serial: 1120394770 Arrived onsite and inspecte…"
type textarea "x"
type textarea "Manitowoc / Model: ID0906W-261 / Serial: 1120394770 Arrived onsite and inspecte…"
type textarea "x"
type textarea "Manitowoc / Model: ID0906W-261 / Serial: 1120394770 Arrived onsite and inspecte…"
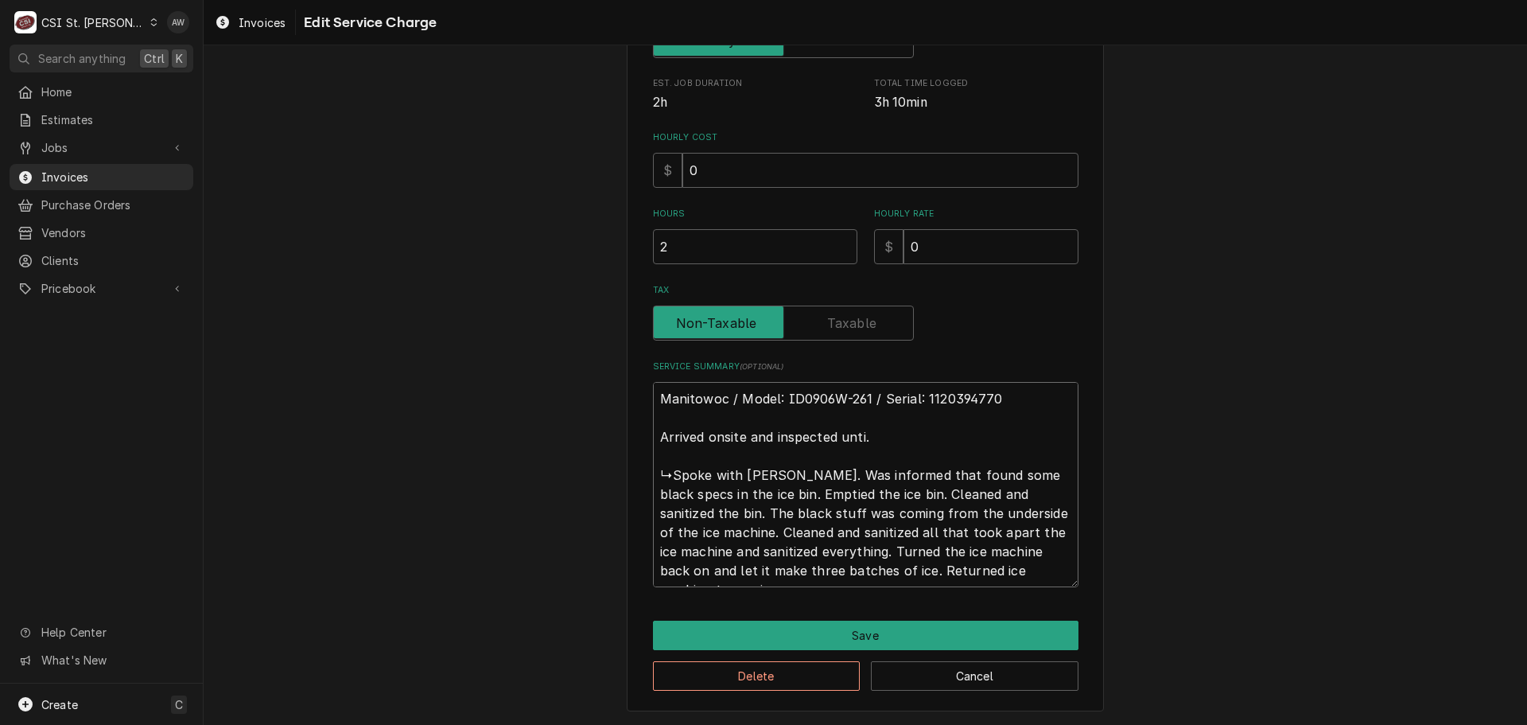
type textarea "x"
type textarea "Manitowoc / Model: ID0906W-261 / Serial: 1120394770 Arrived onsite and inspecte…"
click at [884, 432] on textarea "Manitowoc / Model: ID0906W-261 / Serial: 1120394770 Arrived onsite and inspecte…" at bounding box center [866, 484] width 426 height 205
type textarea "x"
type textarea "Manitowoc / Model: ID0906W-261 / Serial: 1120394770 Arrived onsite and inspecte…"
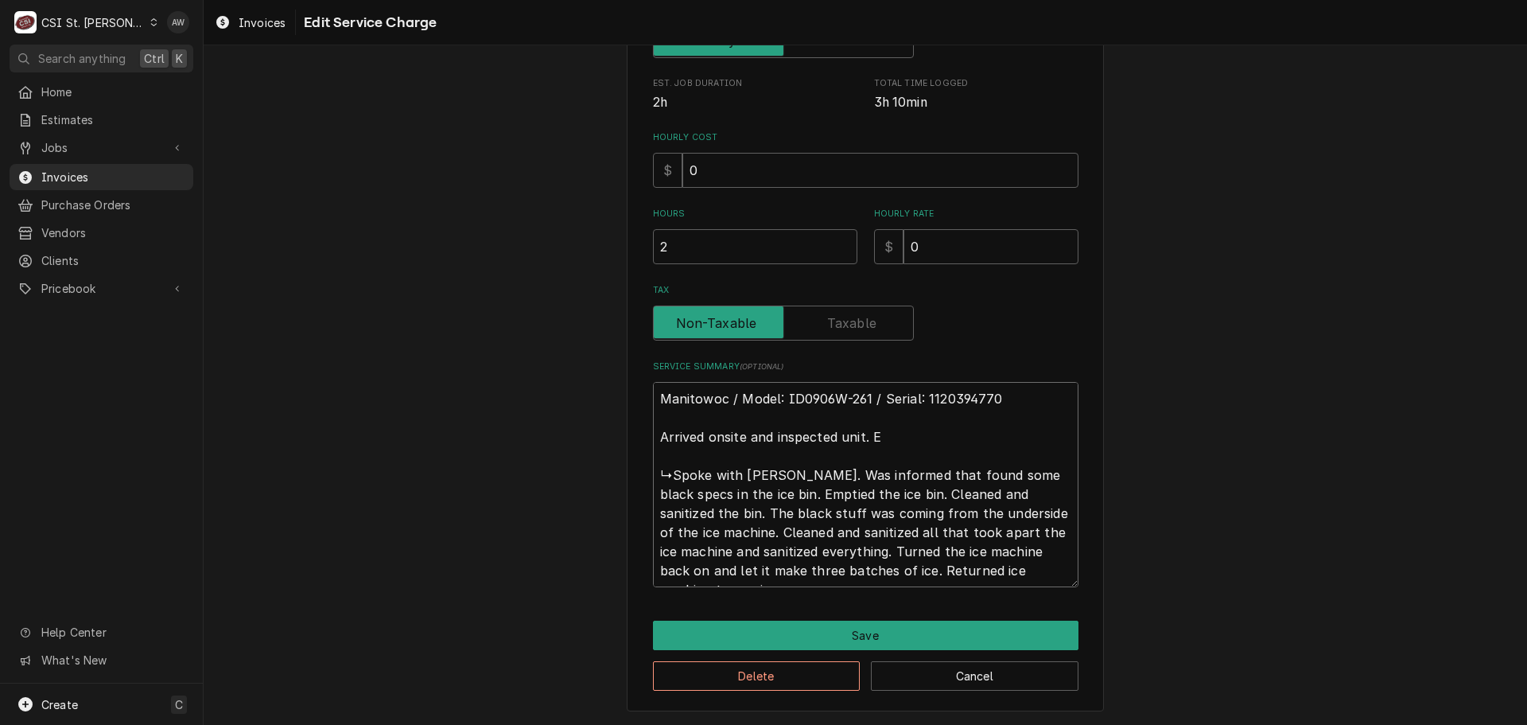
type textarea "x"
type textarea "Manitowoc / Model: ID0906W-261 / Serial: 1120394770 Arrived onsite and inspecte…"
type textarea "x"
type textarea "Manitowoc / Model: ID0906W-261 / Serial: 1120394770 Arrived onsite and inspecte…"
type textarea "x"
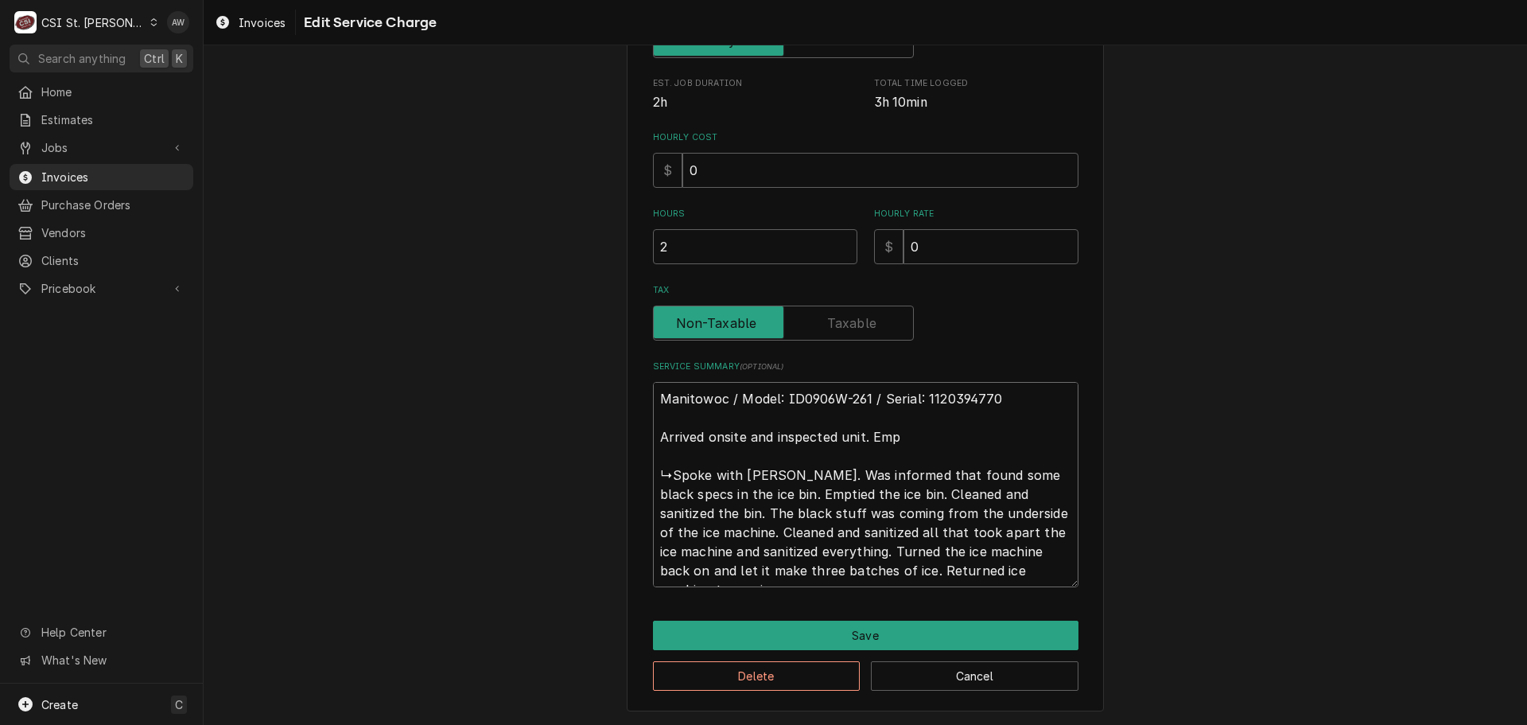
type textarea "Manitowoc / Model: ID0906W-261 / Serial: 1120394770 Arrived onsite and inspecte…"
type textarea "x"
type textarea "Manitowoc / Model: ID0906W-261 / Serial: 1120394770 Arrived onsite and inspecte…"
type textarea "x"
type textarea "Manitowoc / Model: ID0906W-261 / Serial: 1120394770 Arrived onsite and inspecte…"
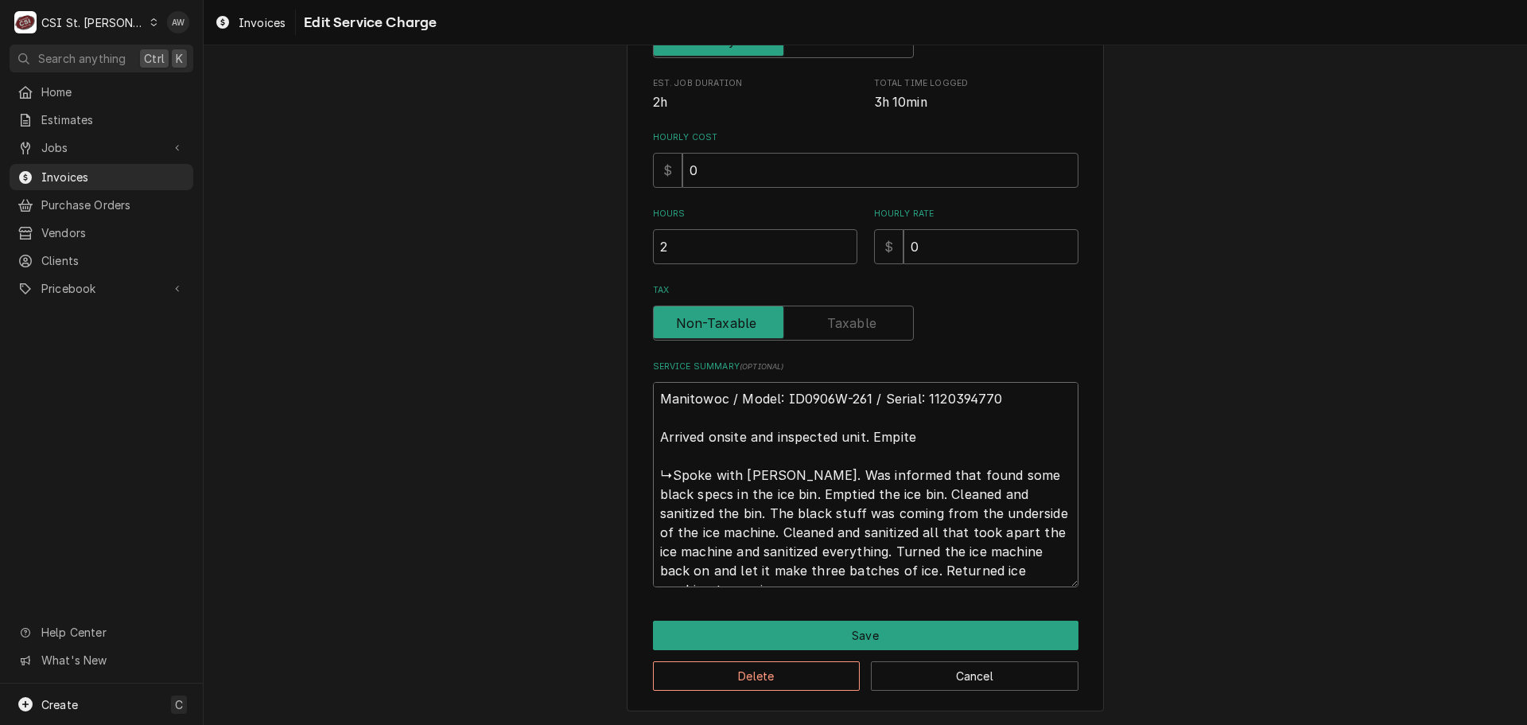
type textarea "x"
type textarea "Manitowoc / Model: ID0906W-261 / Serial: 1120394770 Arrived onsite and inspecte…"
type textarea "x"
type textarea "Manitowoc / Model: ID0906W-261 / Serial: 1120394770 Arrived onsite and inspecte…"
type textarea "x"
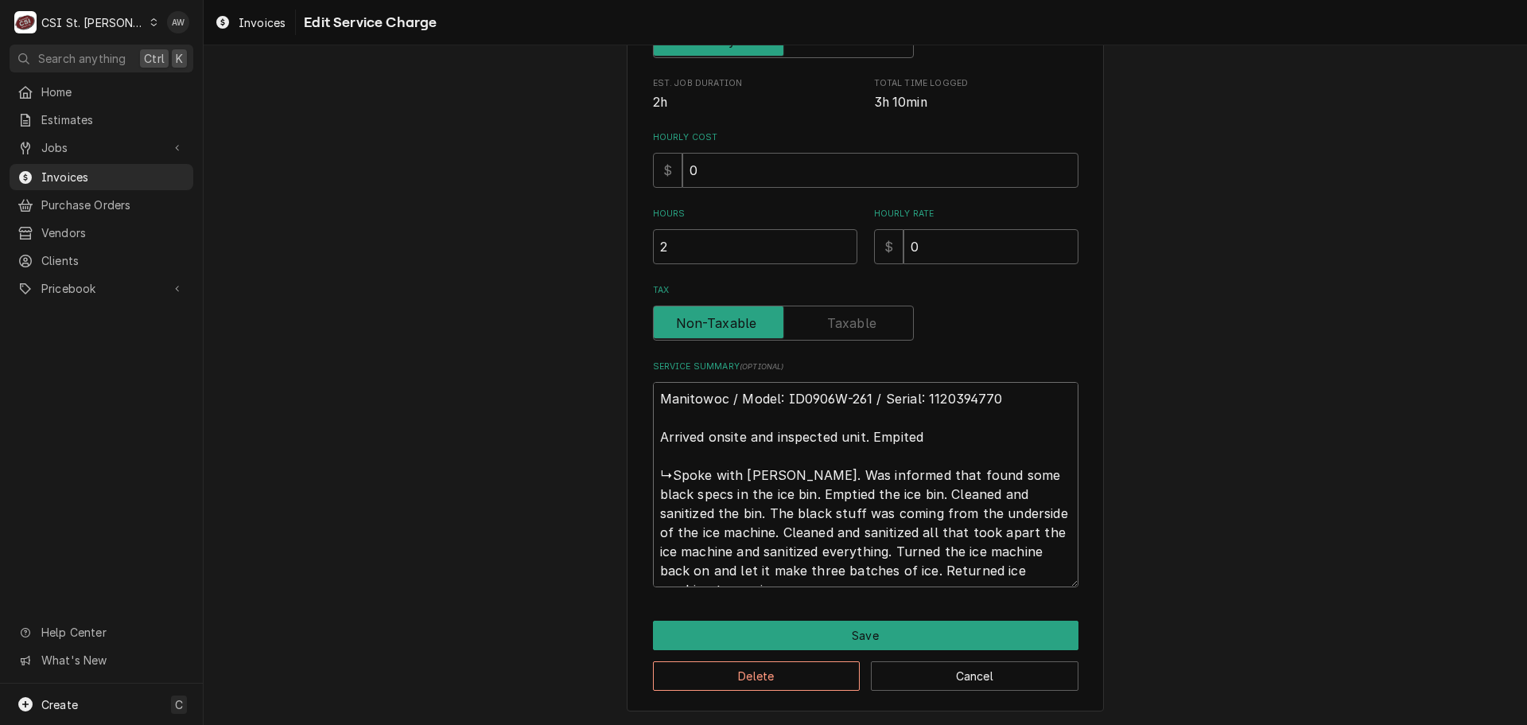
type textarea "Manitowoc / Model: ID0906W-261 / Serial: 1120394770 Arrived onsite and inspecte…"
type textarea "x"
type textarea "Manitowoc / Model: ID0906W-261 / Serial: 1120394770 Arrived onsite and inspecte…"
type textarea "x"
type textarea "Manitowoc / Model: ID0906W-261 / Serial: 1120394770 Arrived onsite and inspecte…"
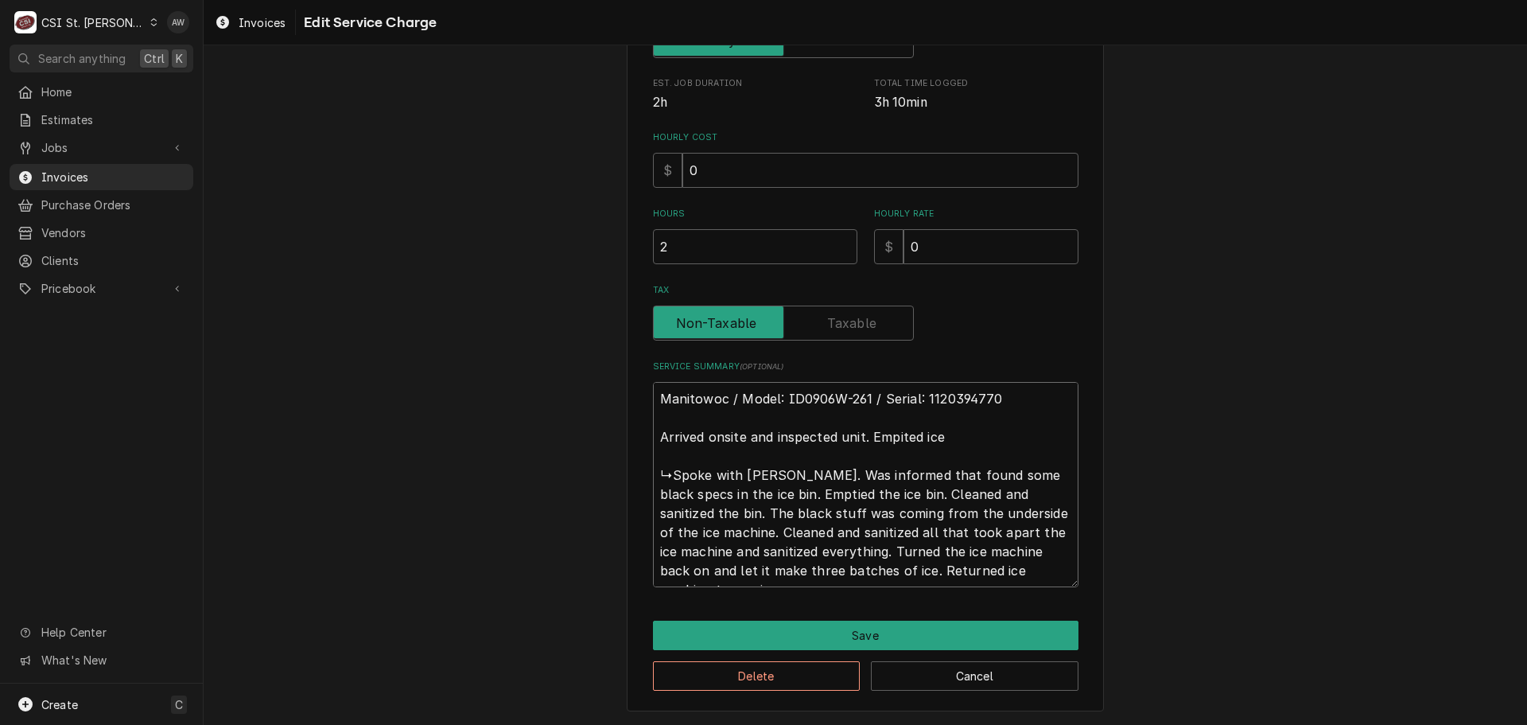
type textarea "x"
type textarea "Manitowoc / Model: ID0906W-261 / Serial: 1120394770 Arrived onsite and inspecte…"
type textarea "x"
type textarea "Manitowoc / Model: ID0906W-261 / Serial: 1120394770 Arrived onsite and inspecte…"
type textarea "x"
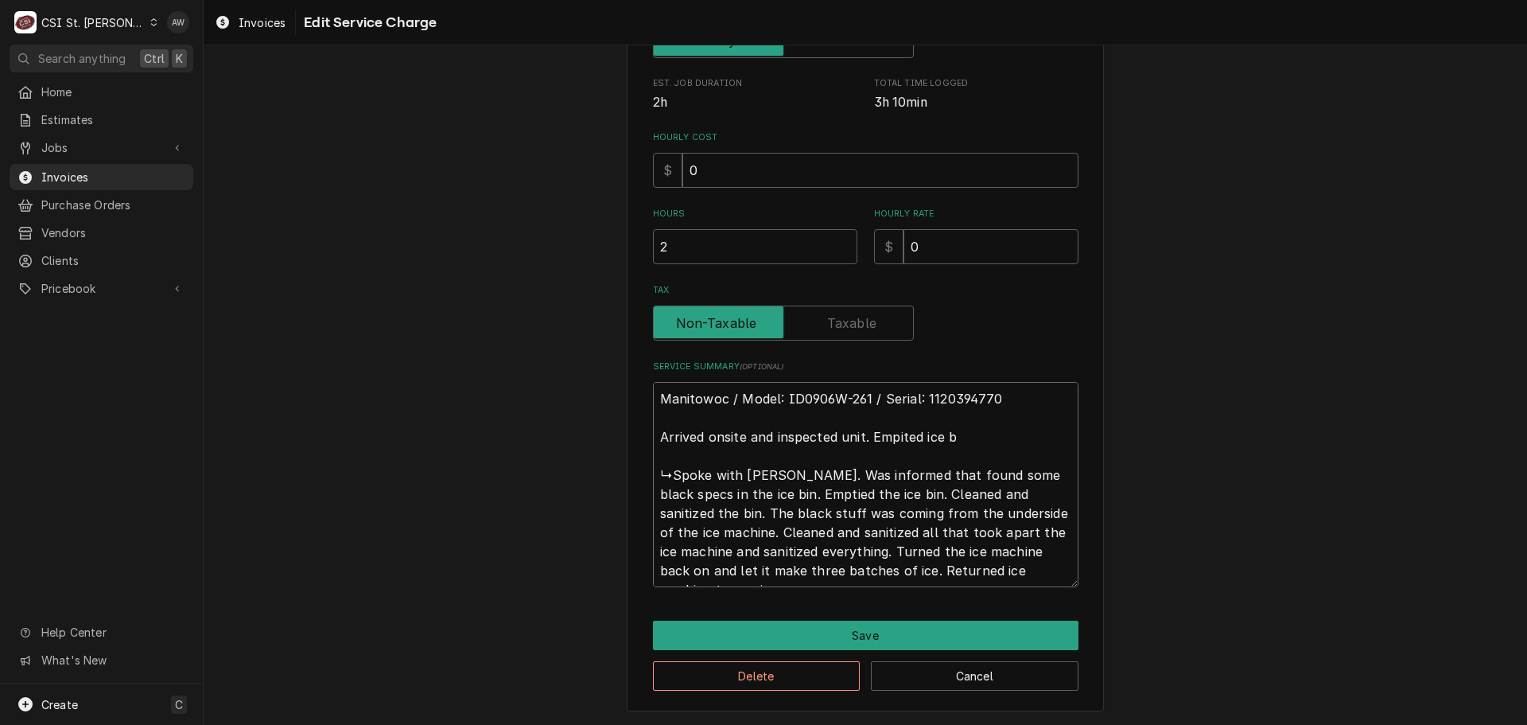
type textarea "Manitowoc / Model: ID0906W-261 / Serial: 1120394770 Arrived onsite and inspecte…"
type textarea "x"
type textarea "Manitowoc / Model: ID0906W-261 / Serial: 1120394770 Arrived onsite and inspecte…"
type textarea "x"
type textarea "Manitowoc / Model: ID0906W-261 / Serial: 1120394770 Arrived onsite and inspecte…"
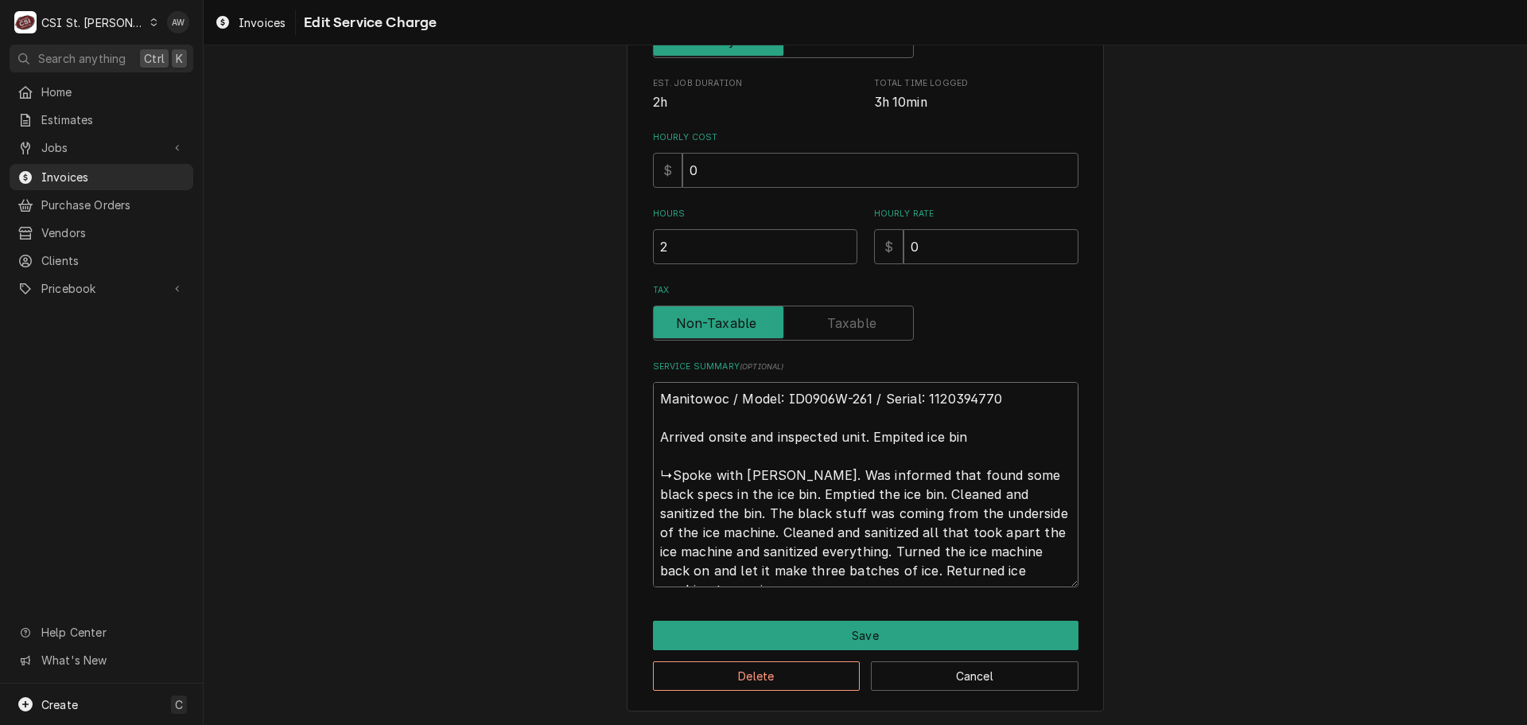
type textarea "x"
type textarea "Manitowoc / Model: ID0906W-261 / Serial: 1120394770 Arrived onsite and inspecte…"
type textarea "x"
type textarea "Manitowoc / Model: ID0906W-261 / Serial: 1120394770 Arrived onsite and inspecte…"
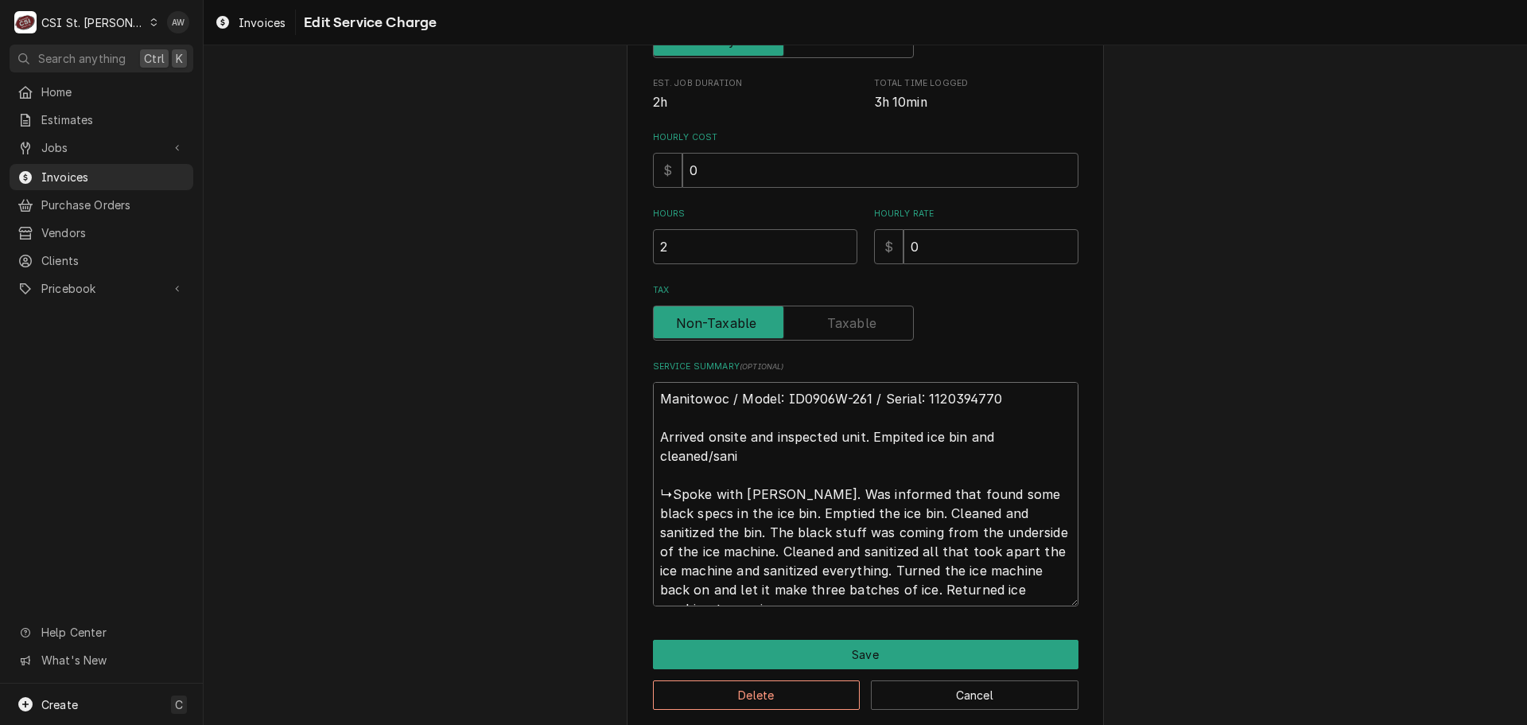
scroll to position [401, 0]
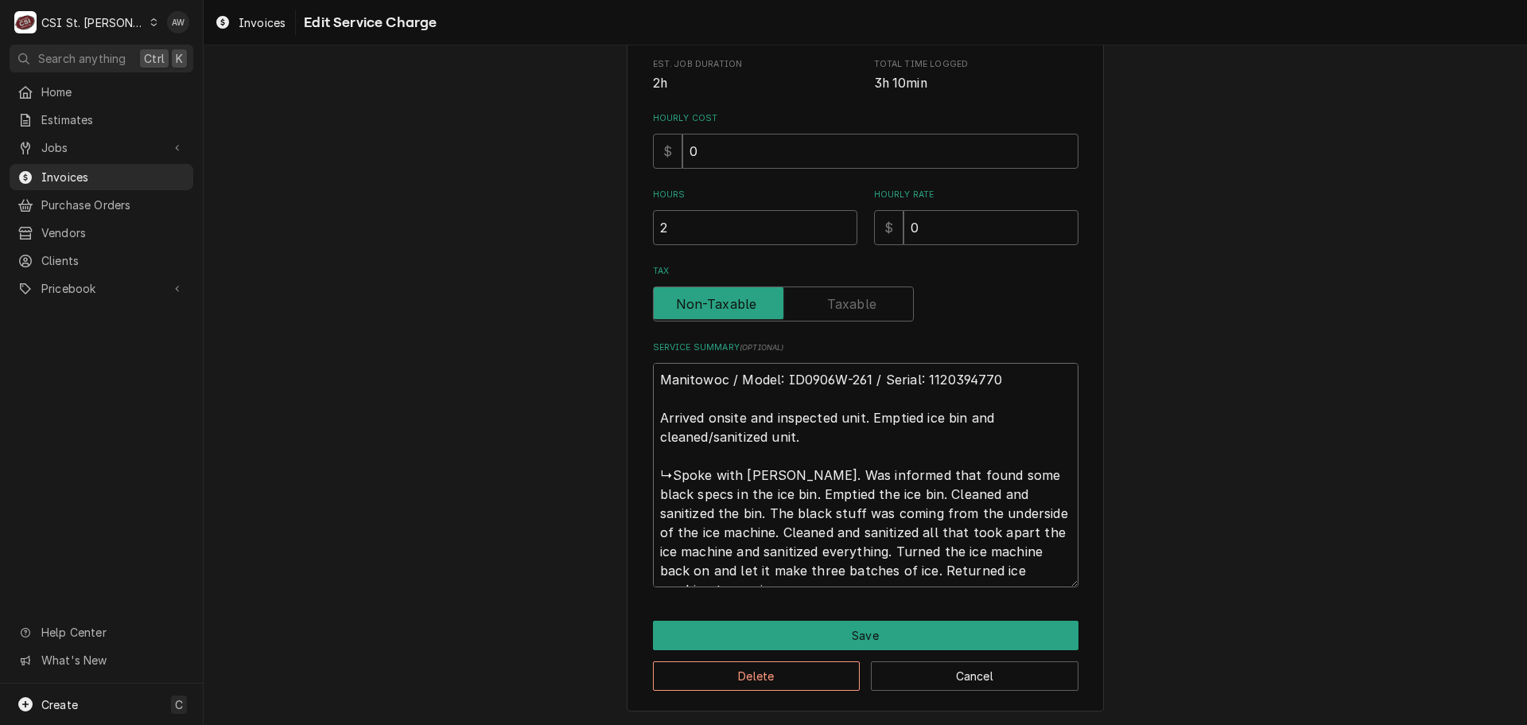
click at [761, 434] on textarea "Manitowoc / Model: ID0906W-261 / Serial: 1120394770 Arrived onsite and inspecte…" at bounding box center [866, 475] width 426 height 224
drag, startPoint x: 969, startPoint y: 444, endPoint x: 931, endPoint y: 436, distance: 39.0
click at [931, 436] on textarea "Manitowoc / Model: ID0906W-261 / Serial: 1120394770 Arrived onsite and inspecte…" at bounding box center [866, 475] width 426 height 224
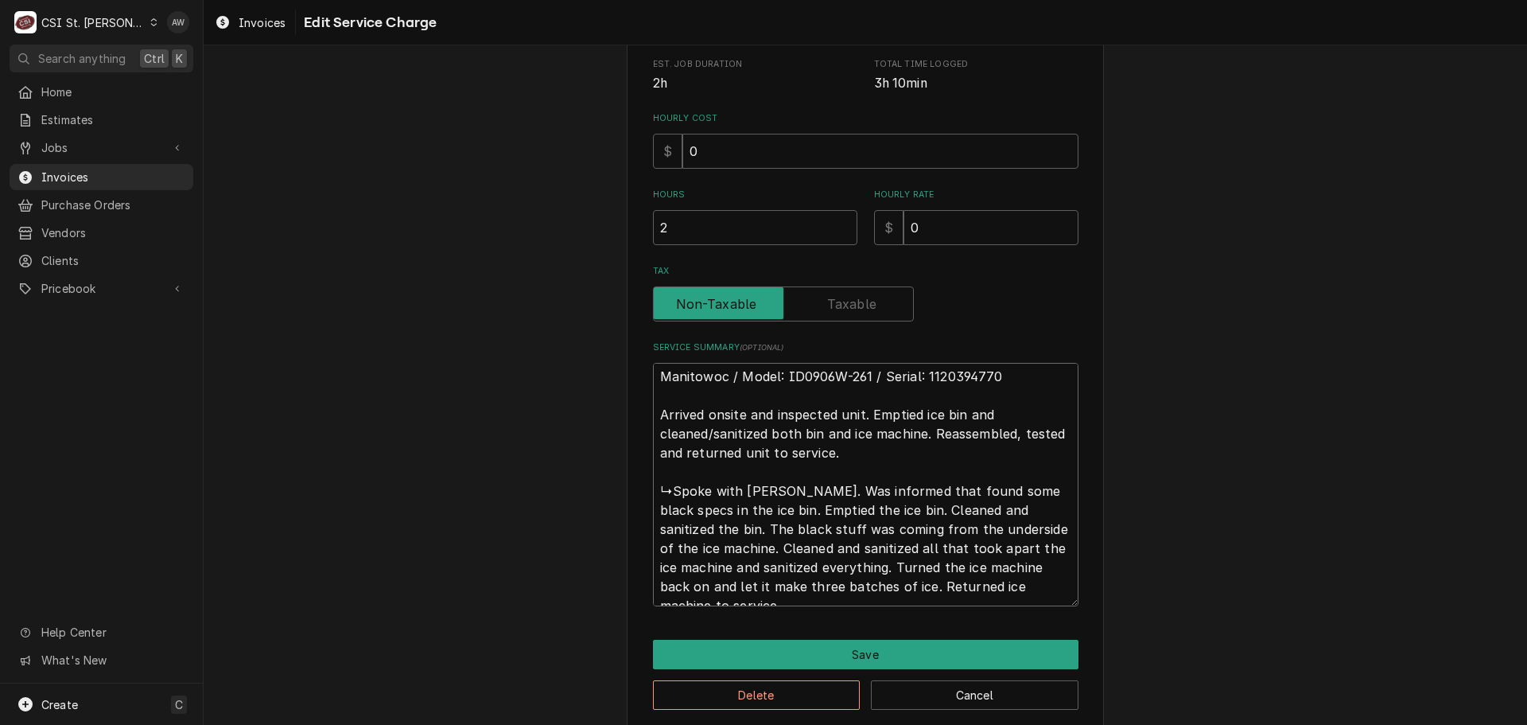
scroll to position [0, 0]
drag, startPoint x: 895, startPoint y: 463, endPoint x: 613, endPoint y: 373, distance: 295.6
click at [613, 373] on div "Use the fields below to edit this service charge Short Description Job | Servic…" at bounding box center [866, 202] width 1324 height 1083
click at [812, 695] on button "Delete" at bounding box center [757, 694] width 208 height 29
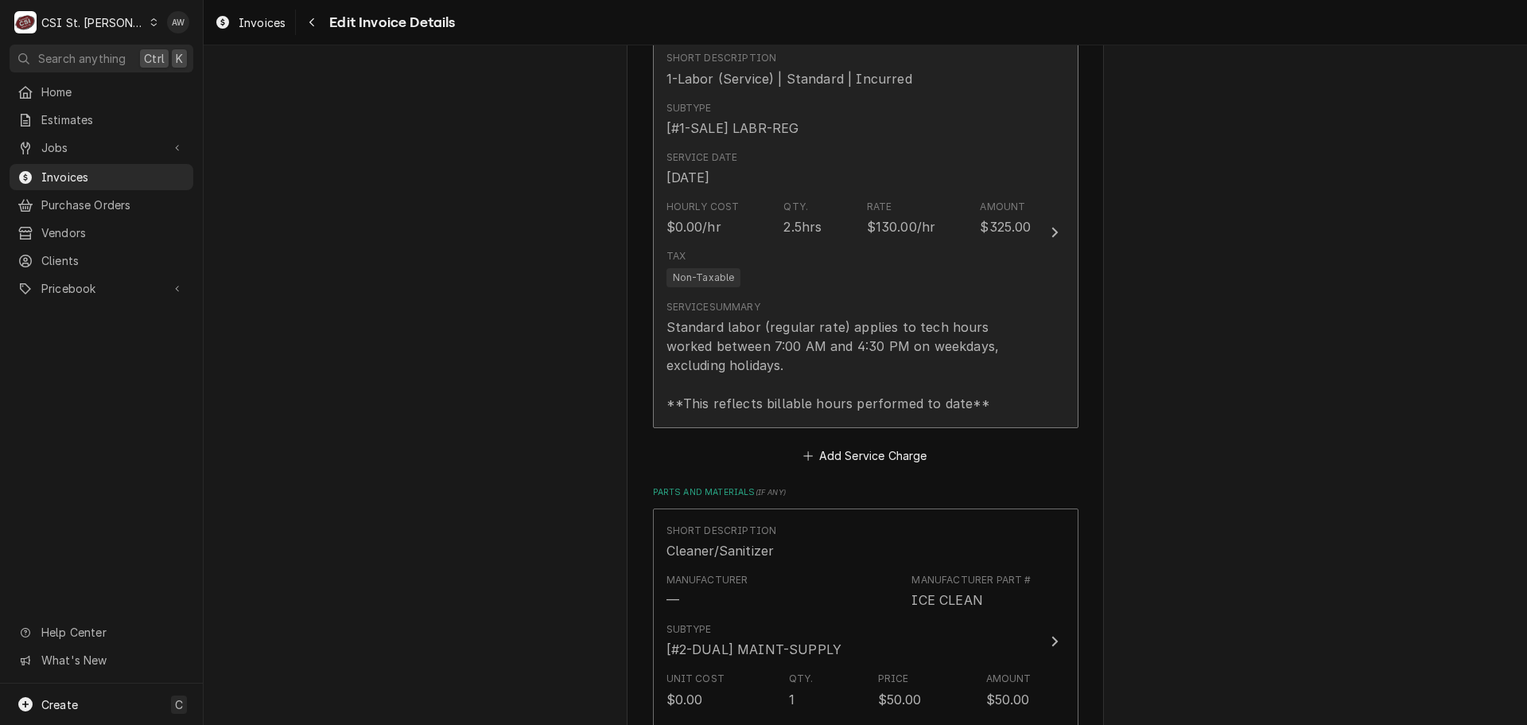
click at [799, 262] on div "Tax Non-Taxable" at bounding box center [849, 268] width 365 height 51
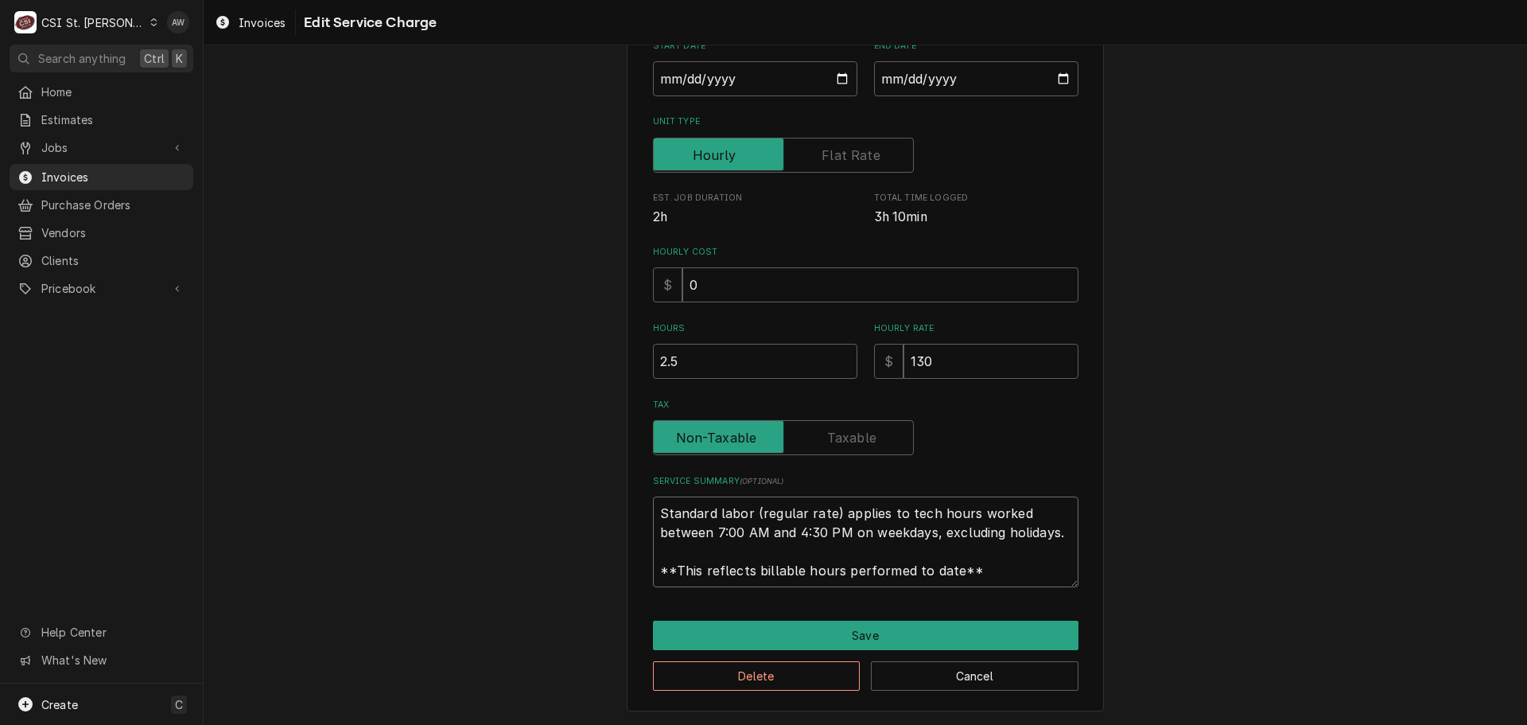
scroll to position [19, 0]
drag, startPoint x: 651, startPoint y: 508, endPoint x: 1117, endPoint y: 601, distance: 475.2
click at [1117, 601] on div "Use the fields below to edit this service charge Short Description 1-Labor (Ser…" at bounding box center [866, 260] width 1324 height 930
paste textarea "Manitowoc / Model: ID0906W-261 / Serial: 1120394770 Arrived onsite and inspecte…"
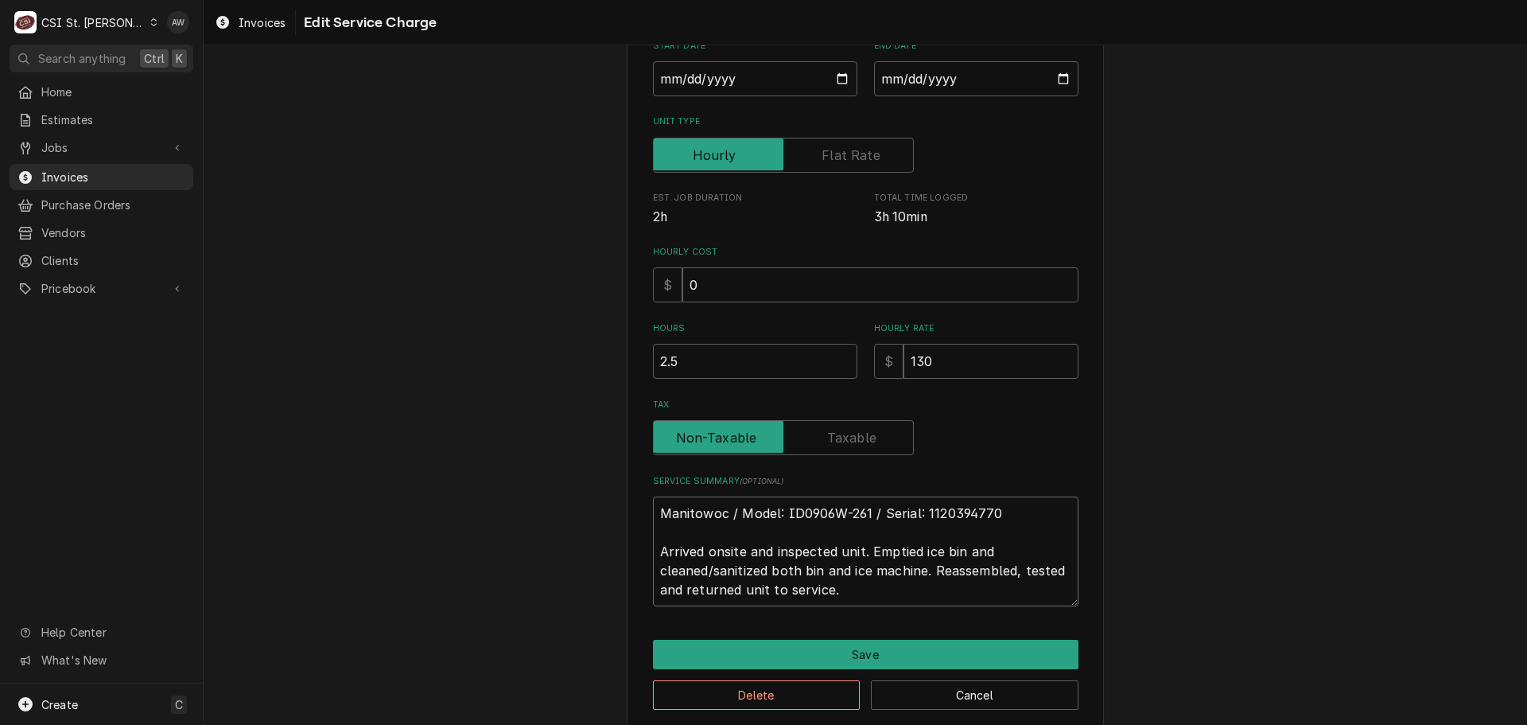
scroll to position [0, 0]
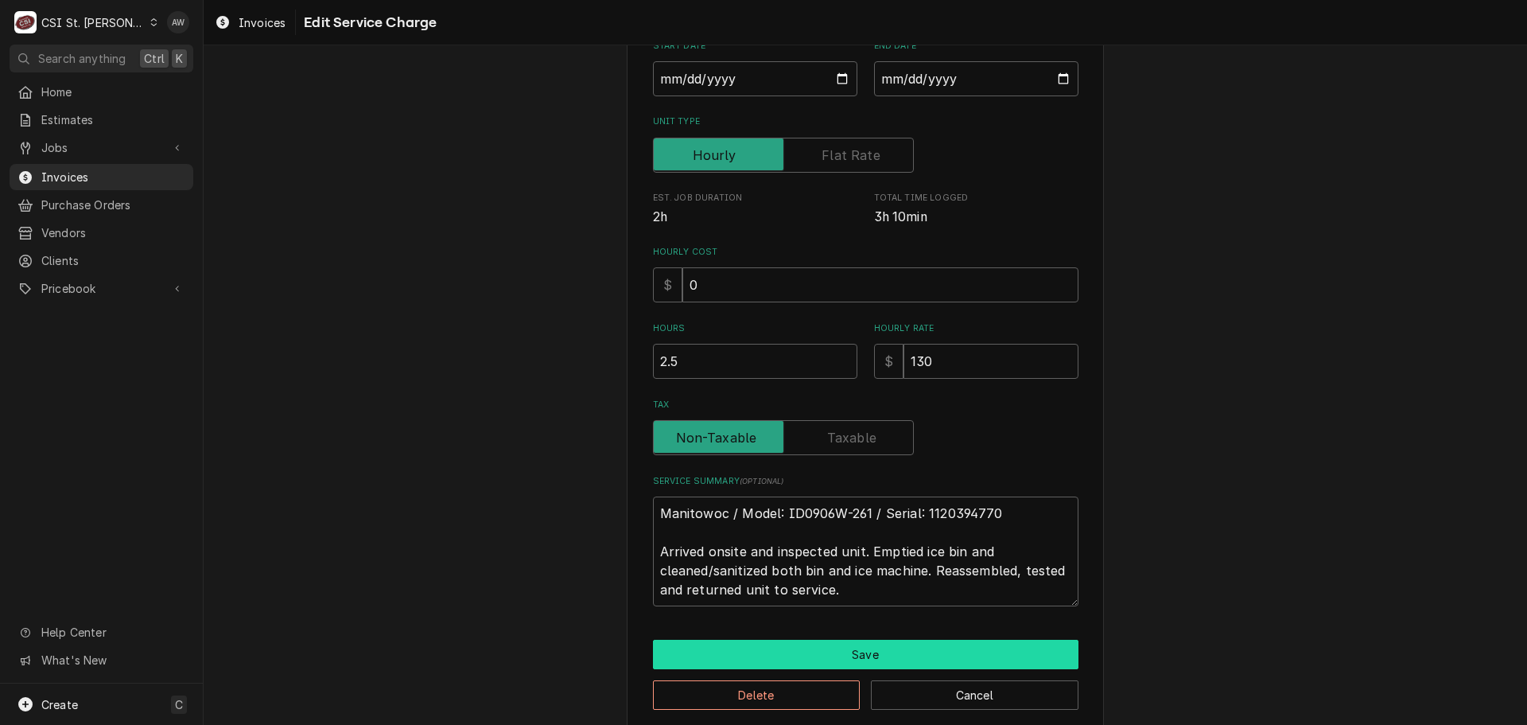
click at [883, 654] on button "Save" at bounding box center [866, 654] width 426 height 29
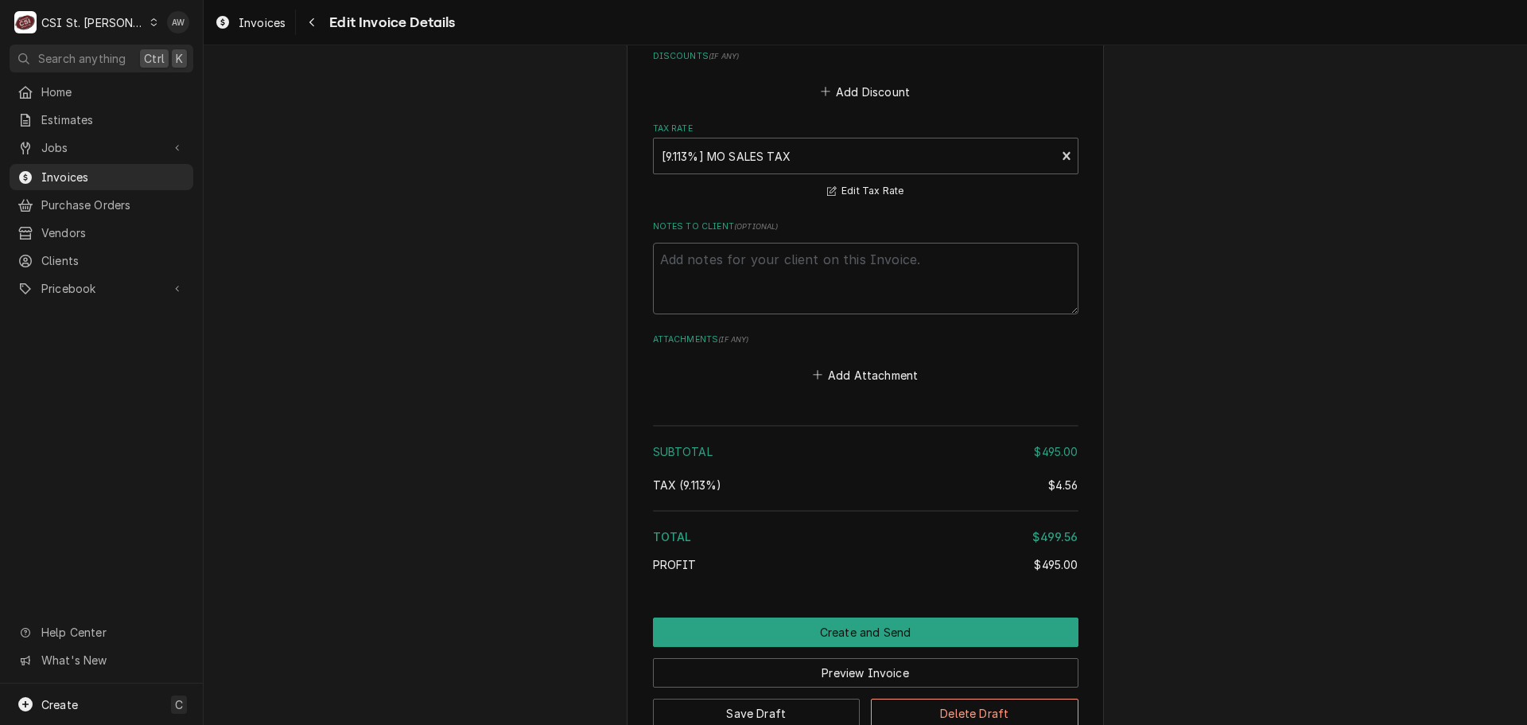
scroll to position [2335, 0]
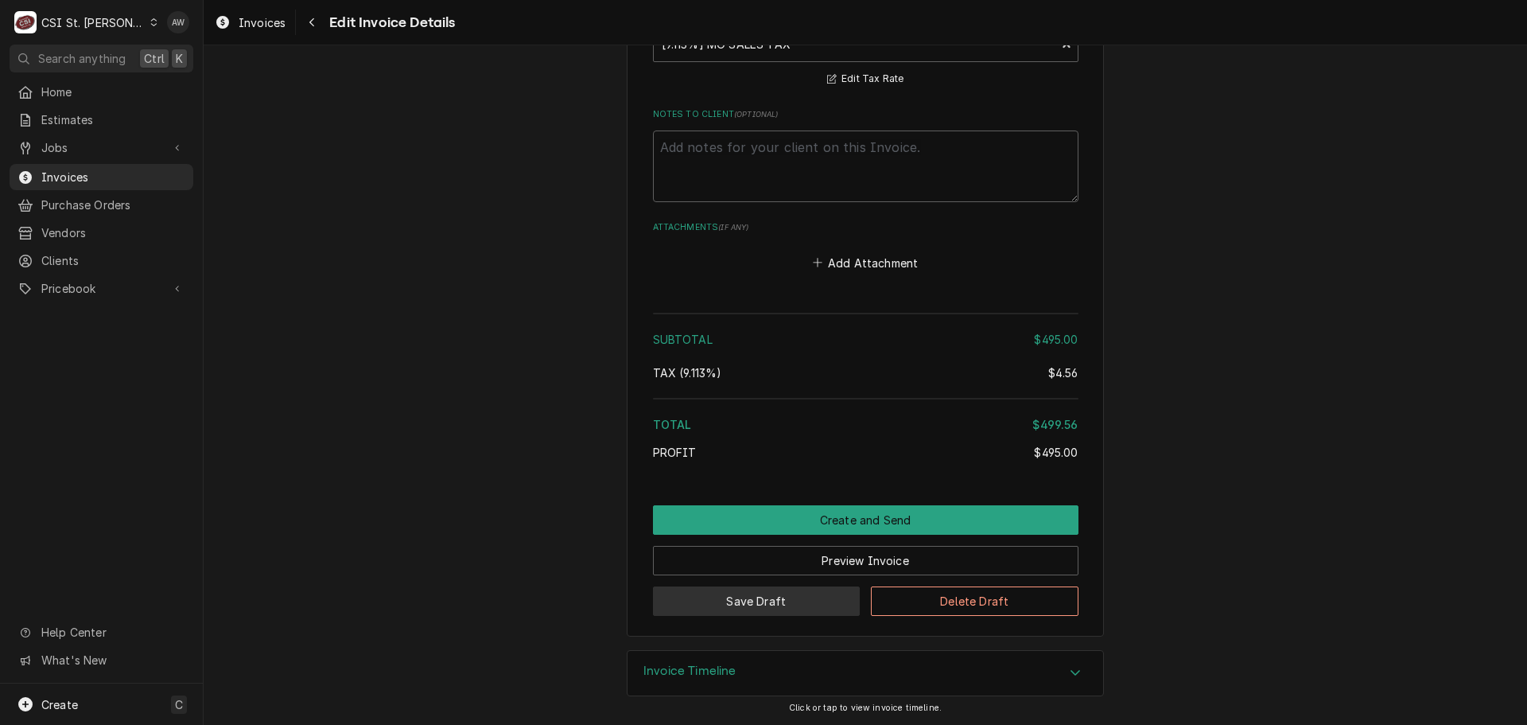
click at [793, 596] on button "Save Draft" at bounding box center [757, 600] width 208 height 29
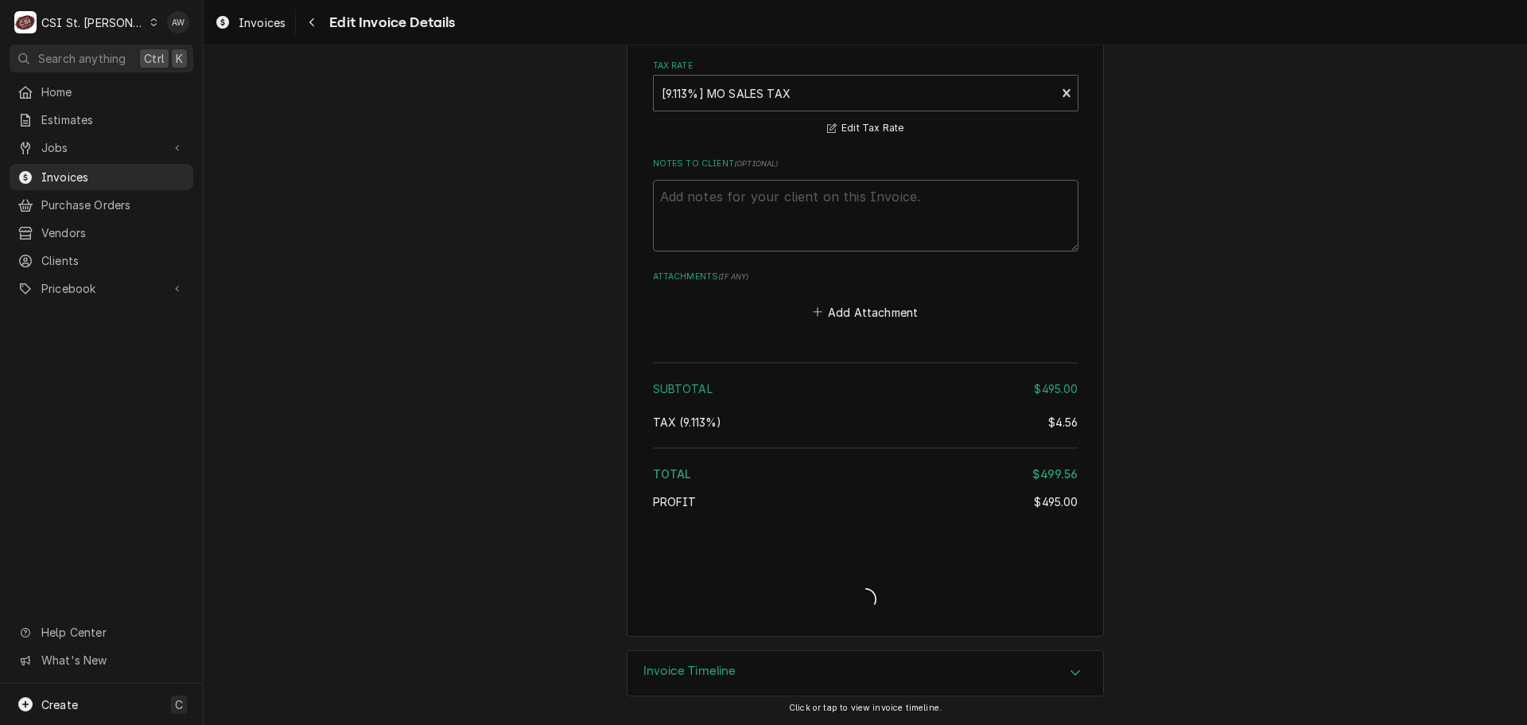
scroll to position [2286, 0]
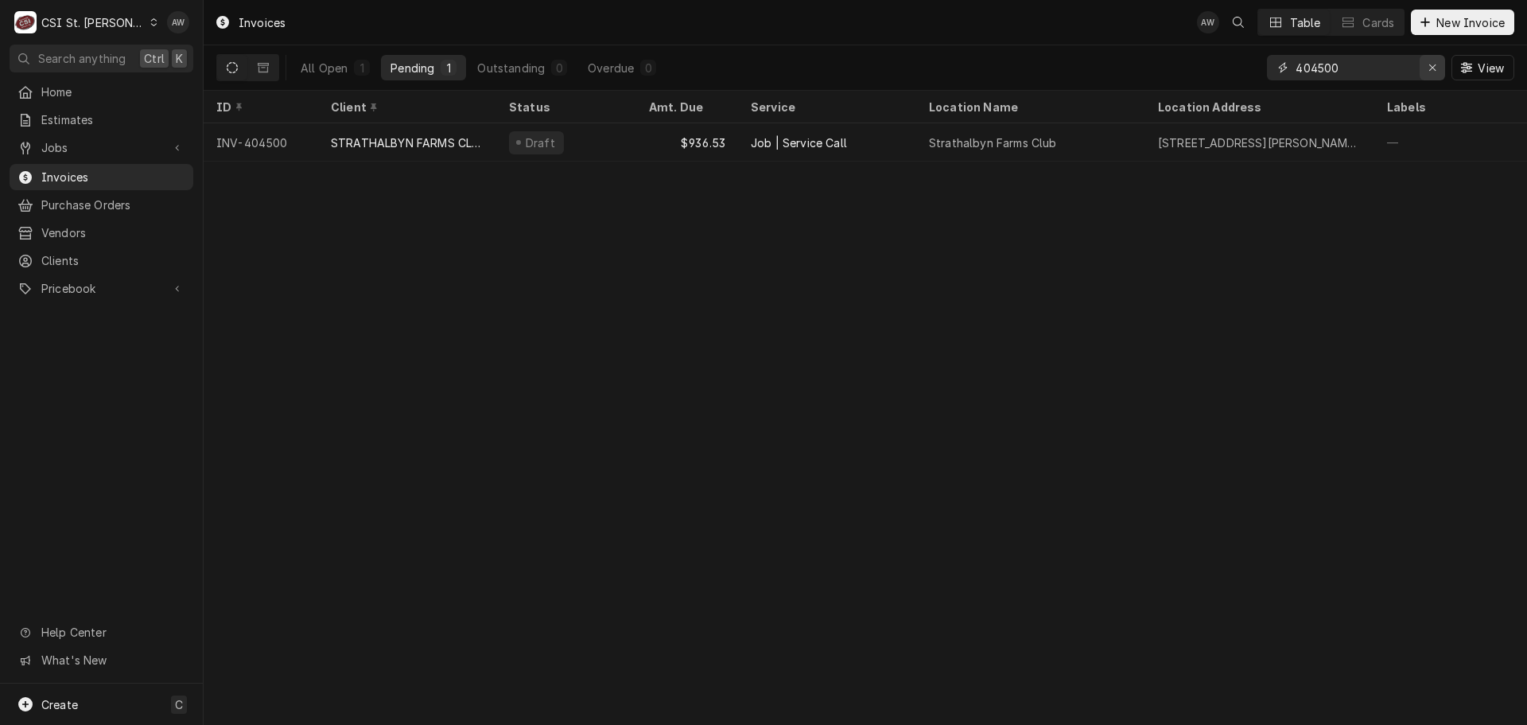
click at [1429, 78] on button "Erase input" at bounding box center [1432, 67] width 25 height 25
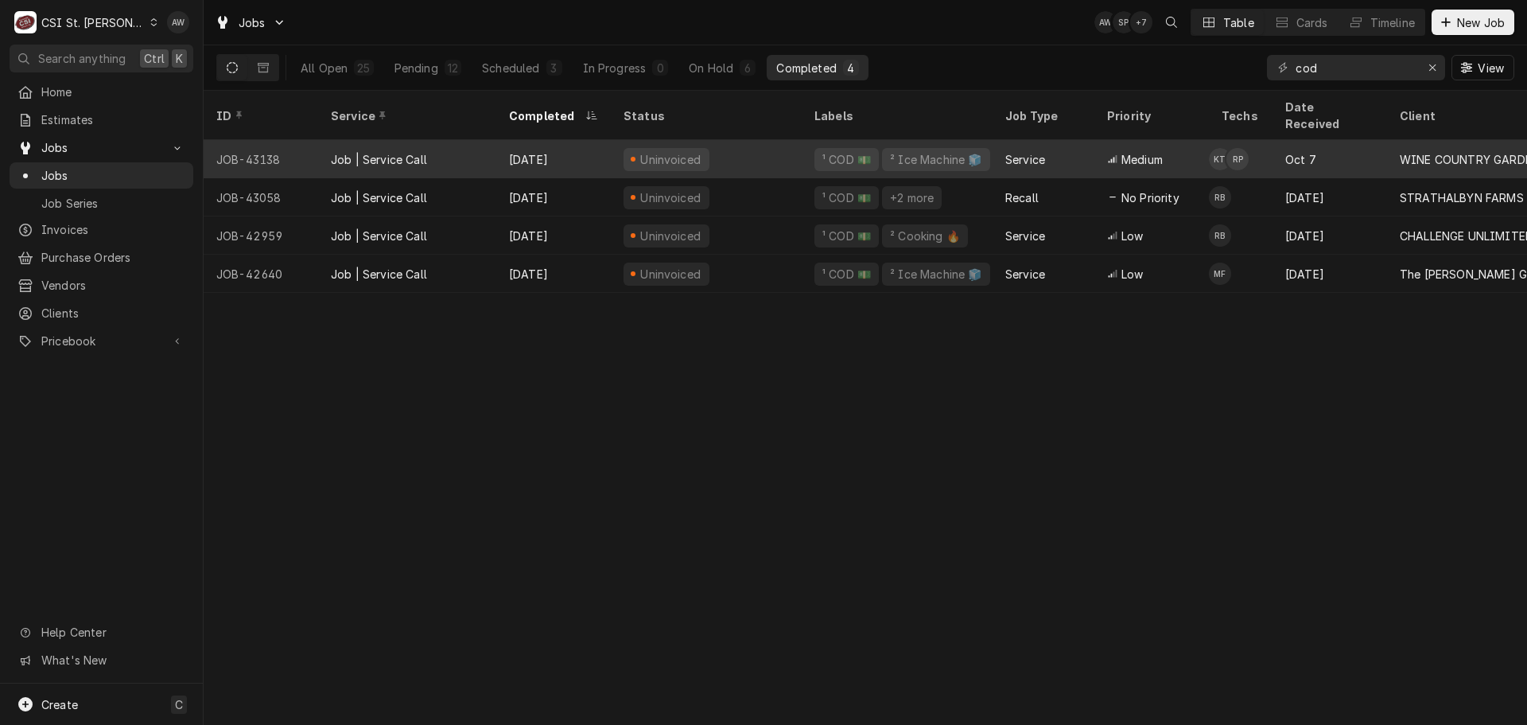
click at [453, 140] on div "Job | Service Call" at bounding box center [407, 159] width 178 height 38
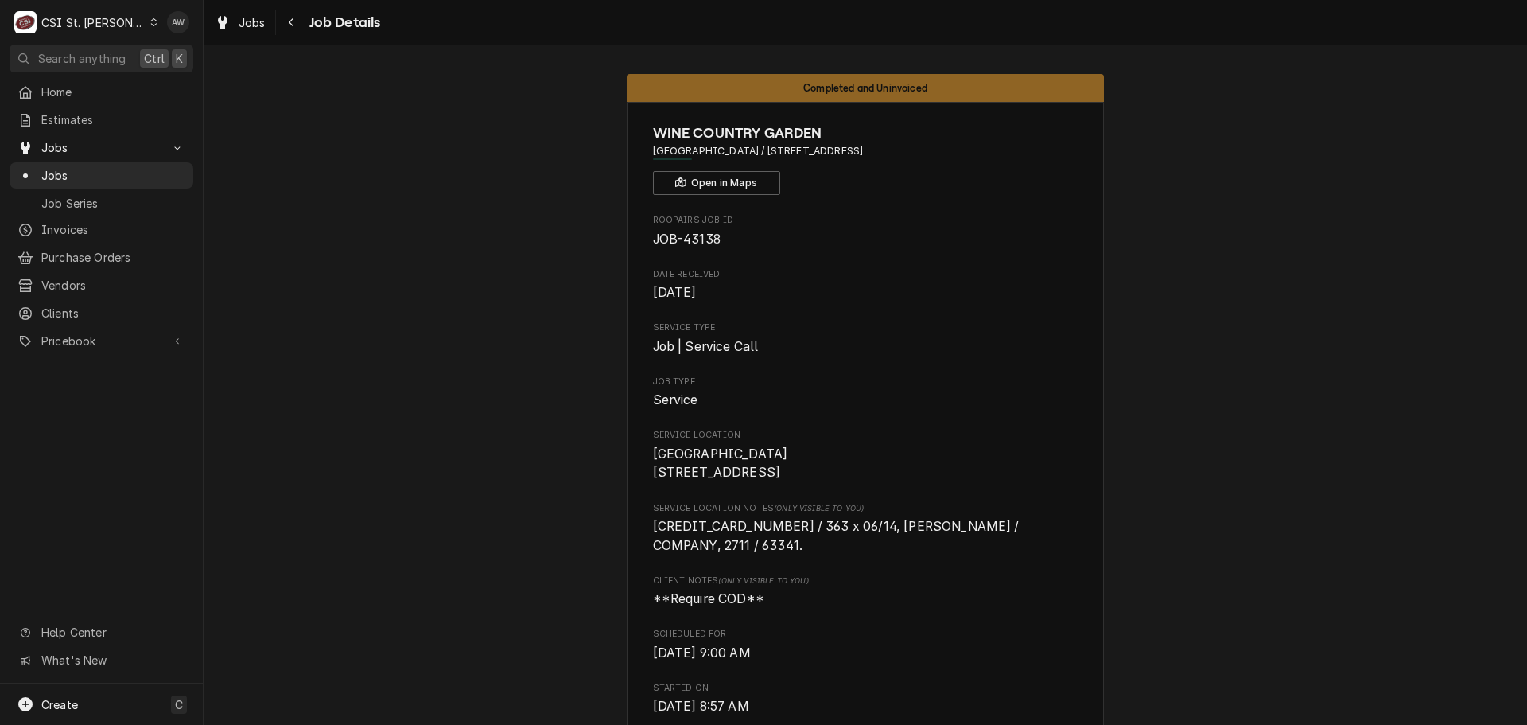
drag, startPoint x: 760, startPoint y: 152, endPoint x: 869, endPoint y: 147, distance: 108.3
click at [869, 147] on span "[GEOGRAPHIC_DATA] / [STREET_ADDRESS]" at bounding box center [866, 151] width 426 height 14
copy span "[STREET_ADDRESS],"
click at [146, 167] on span "Jobs" at bounding box center [113, 175] width 144 height 17
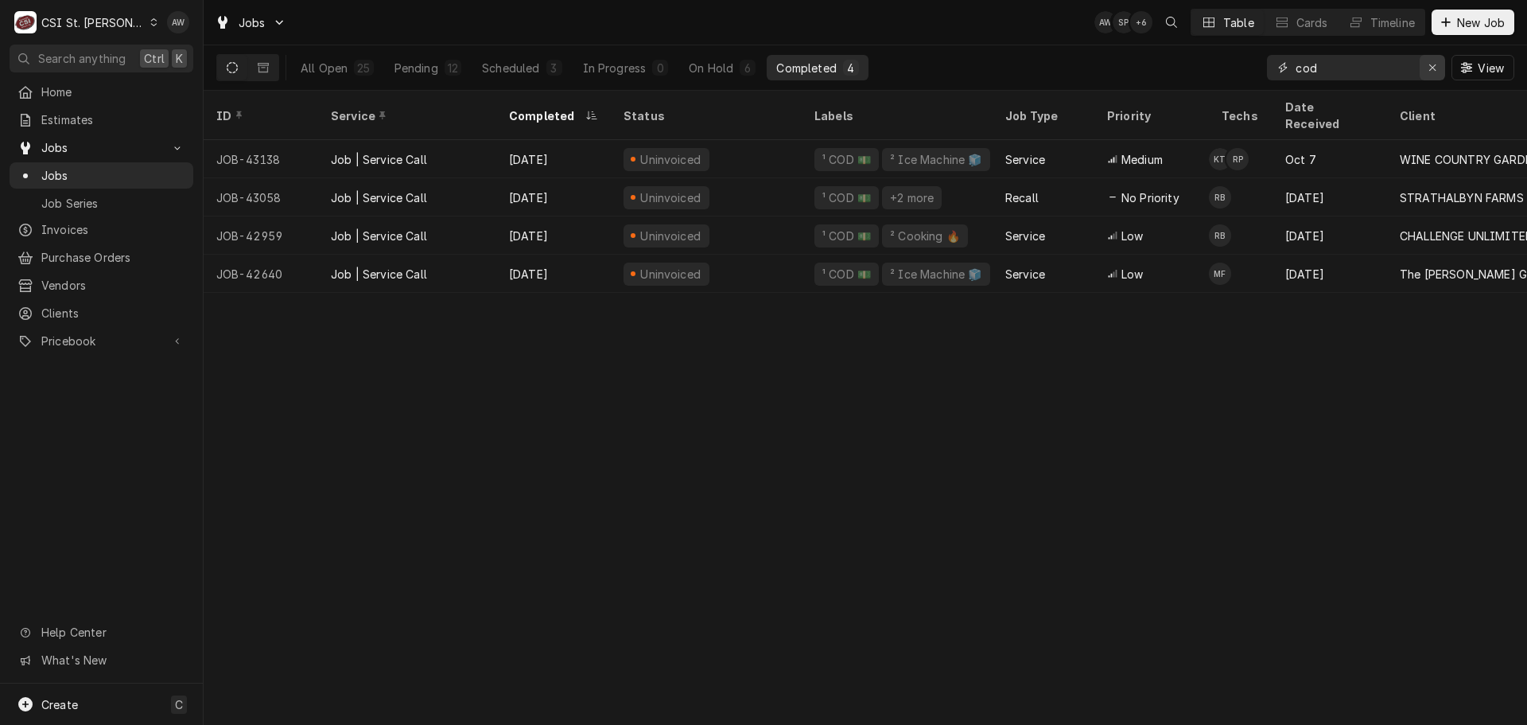
click at [1440, 76] on button "Erase input" at bounding box center [1432, 67] width 25 height 25
